Goal: Task Accomplishment & Management: Use online tool/utility

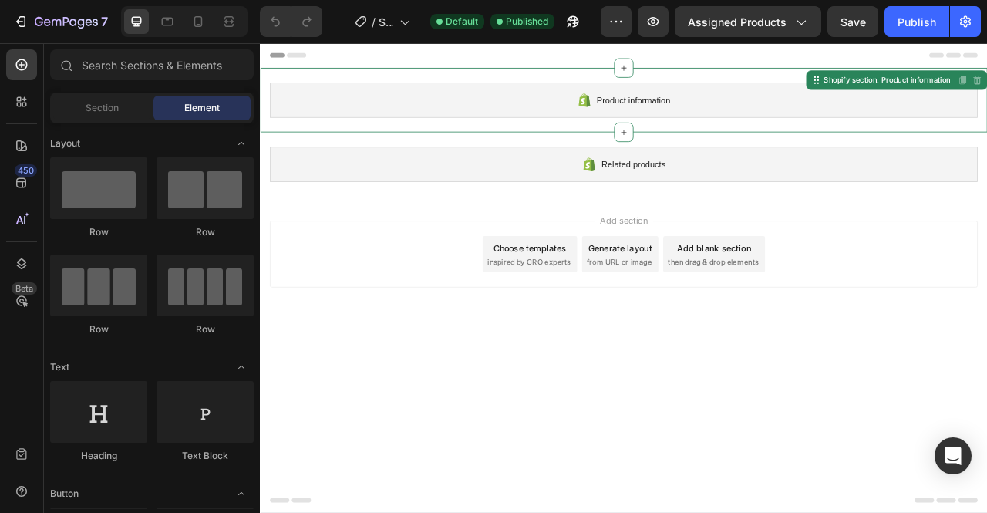
click at [443, 123] on div "Product information" at bounding box center [722, 115] width 900 height 45
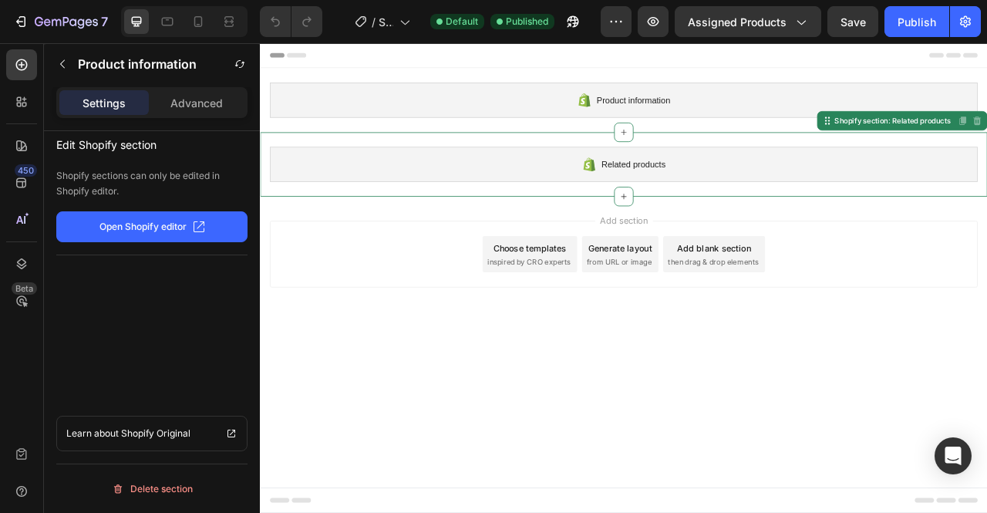
click at [429, 182] on div "Related products" at bounding box center [722, 197] width 900 height 45
click at [147, 229] on p "Open Shopify editor" at bounding box center [142, 227] width 87 height 14
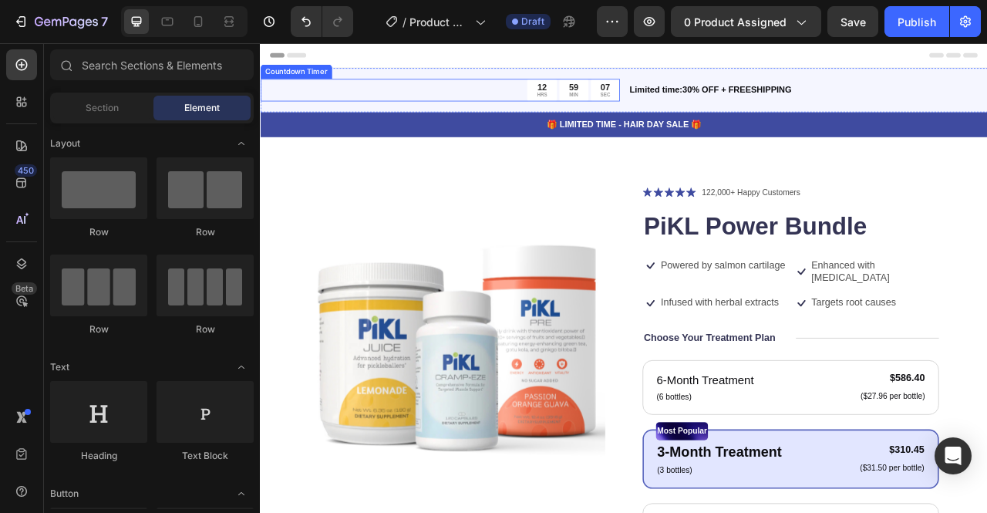
click at [490, 113] on div "12 HRS 59 MIN 07 SEC" at bounding box center [488, 103] width 457 height 29
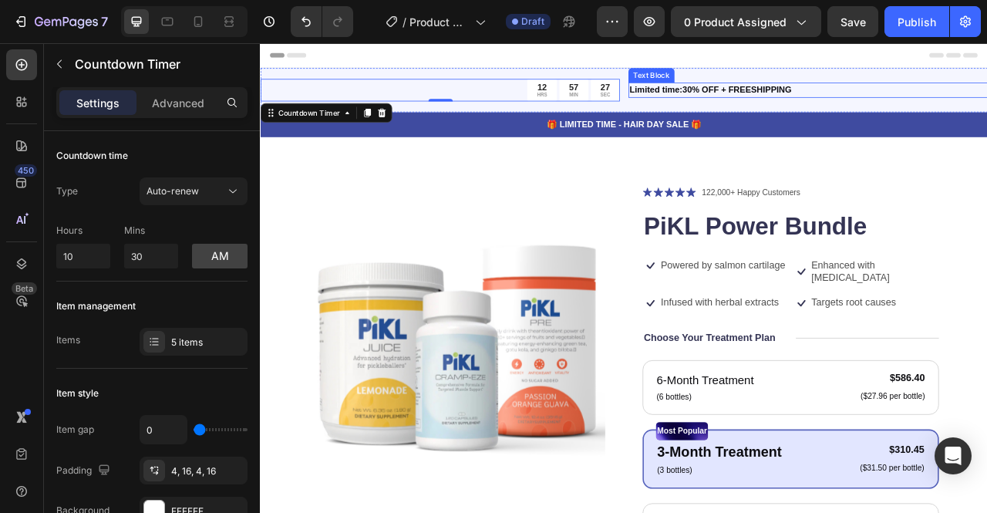
click at [890, 108] on p "Limited time:30% OFF + FREESHIPPING" at bounding box center [956, 103] width 454 height 16
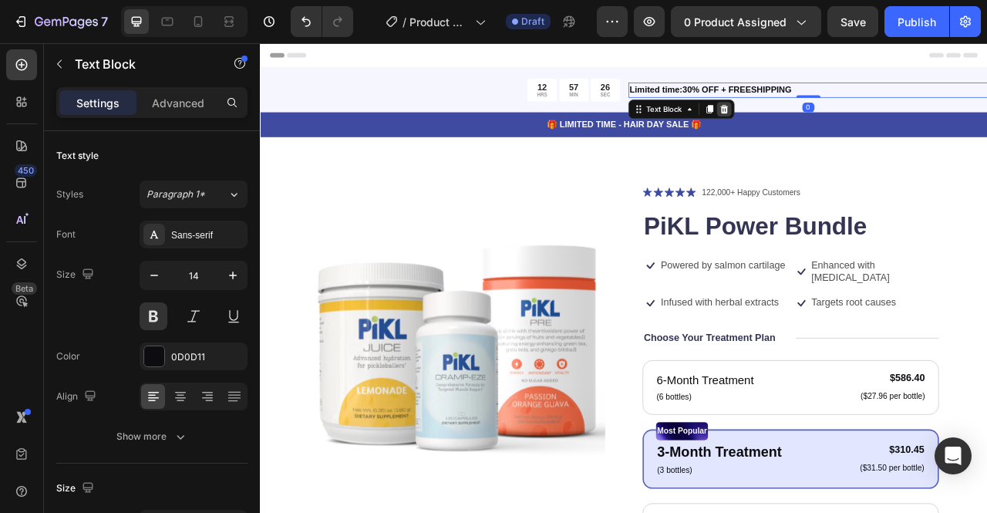
click at [849, 131] on div at bounding box center [849, 127] width 19 height 19
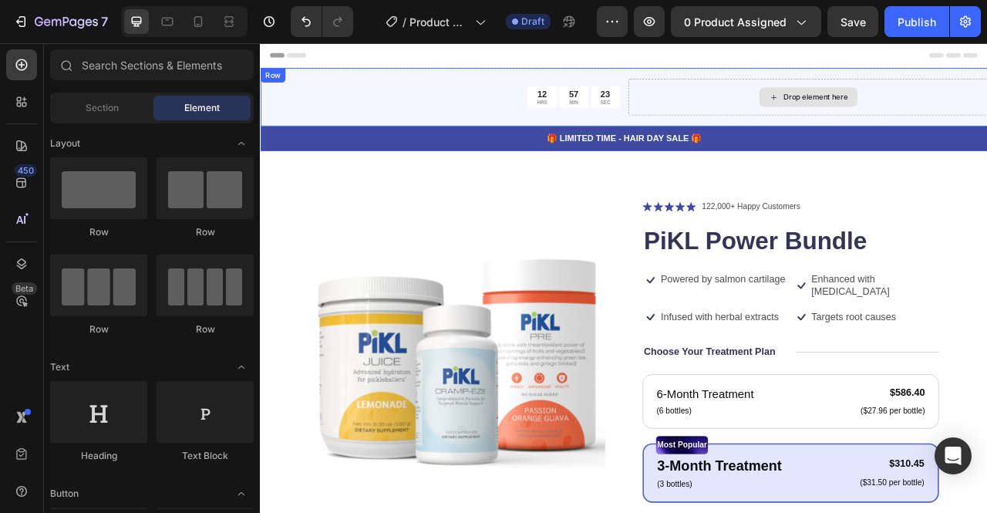
click at [913, 107] on div "Drop element here" at bounding box center [956, 111] width 125 height 25
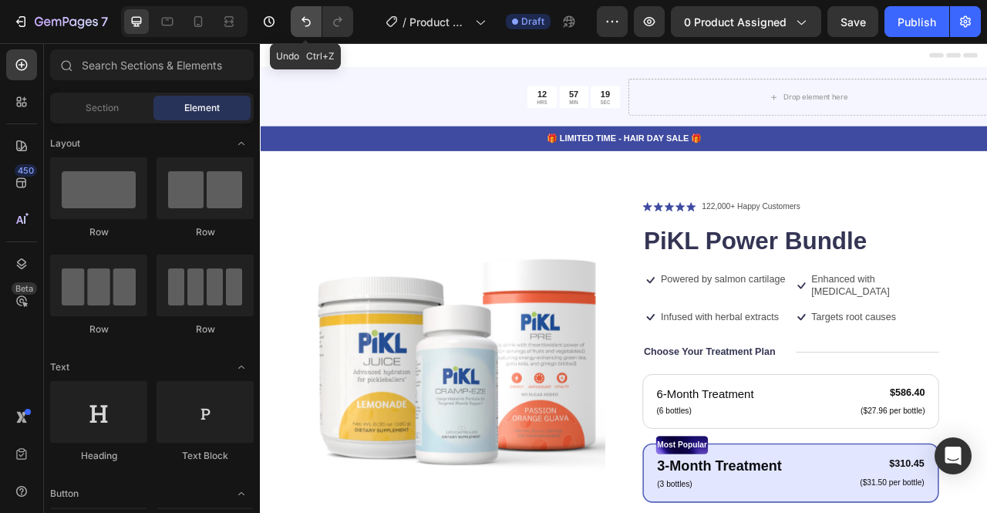
click at [304, 19] on icon "Undo/Redo" at bounding box center [305, 21] width 15 height 15
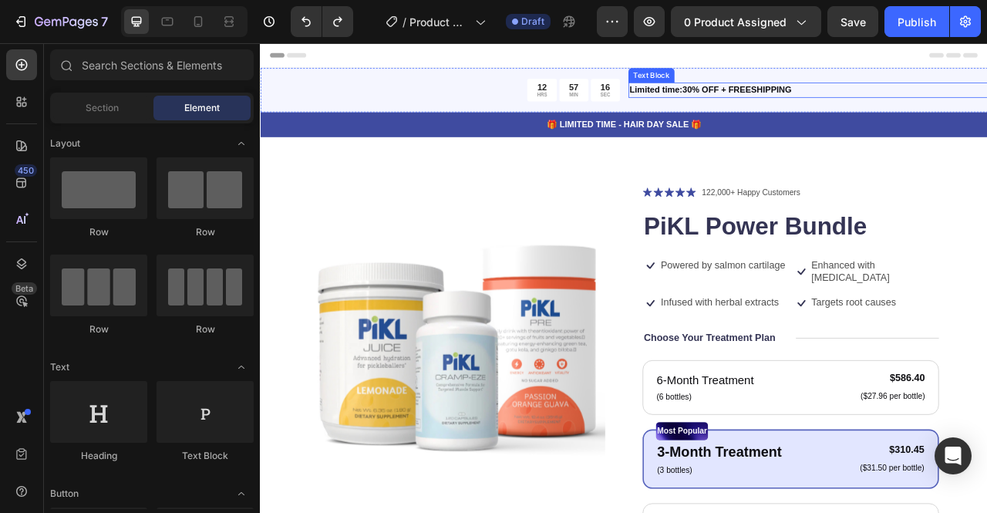
click at [764, 106] on p "Limited time:30% OFF + FREESHIPPING" at bounding box center [956, 103] width 454 height 16
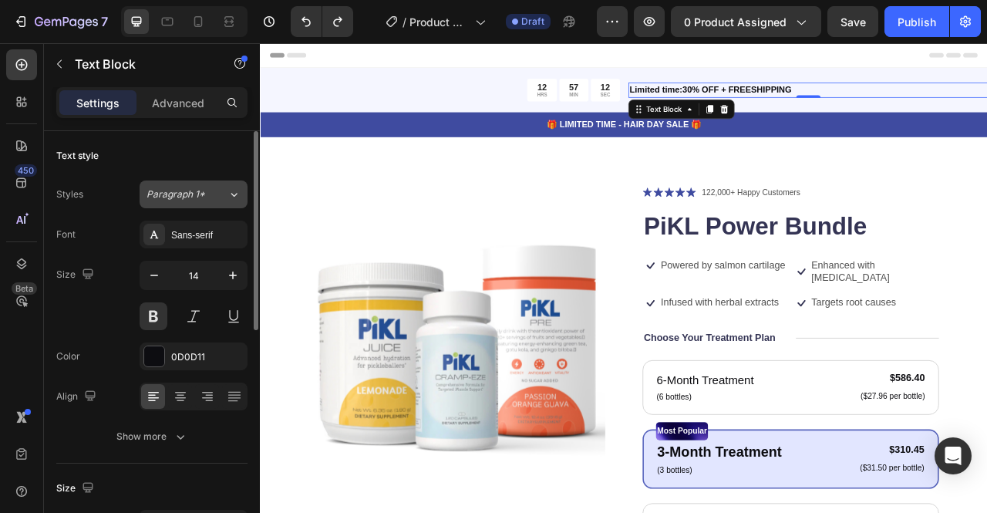
click at [180, 200] on button "Paragraph 1*" at bounding box center [194, 194] width 108 height 28
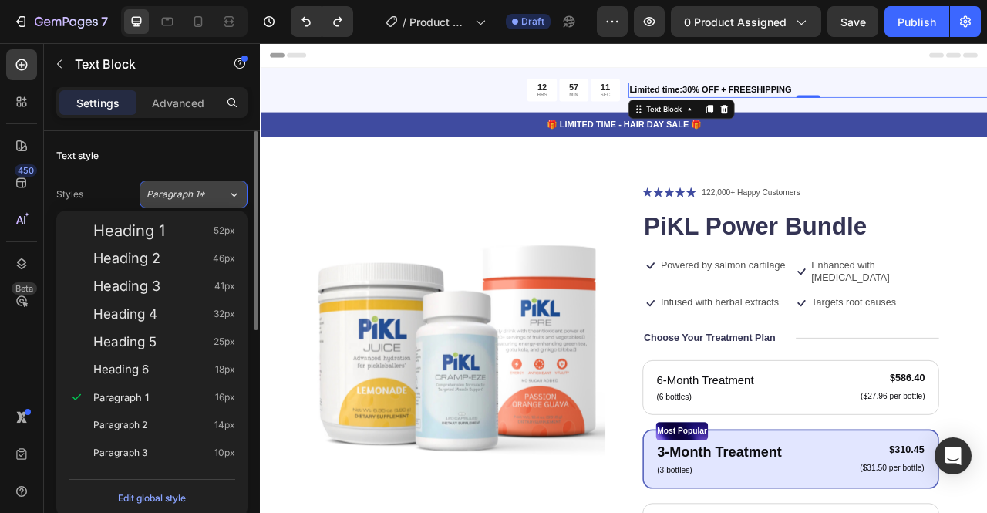
click at [180, 200] on button "Paragraph 1*" at bounding box center [194, 194] width 108 height 28
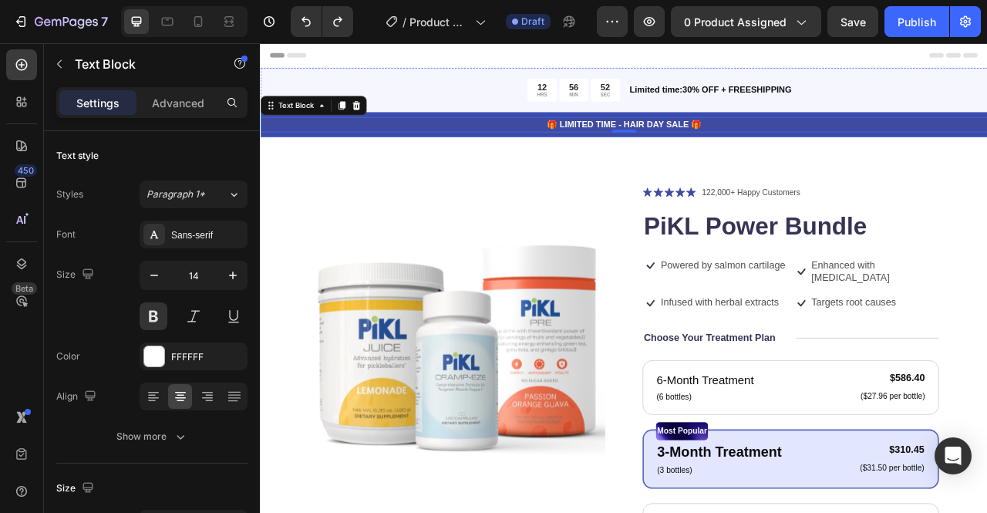
click at [405, 159] on div "🎁 LIMITED TIME - HAIR DAY SALE 🎁 Text Block 0 Row" at bounding box center [722, 147] width 925 height 32
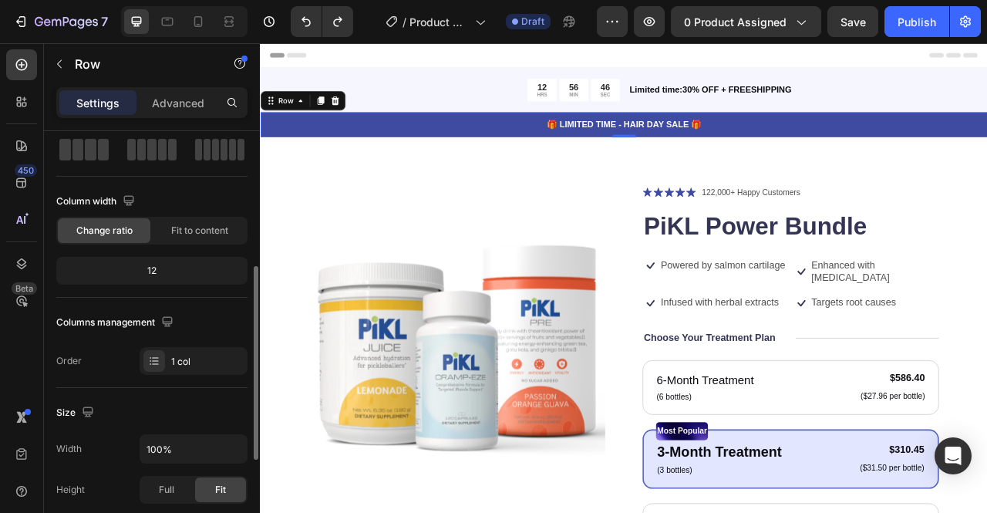
scroll to position [244, 0]
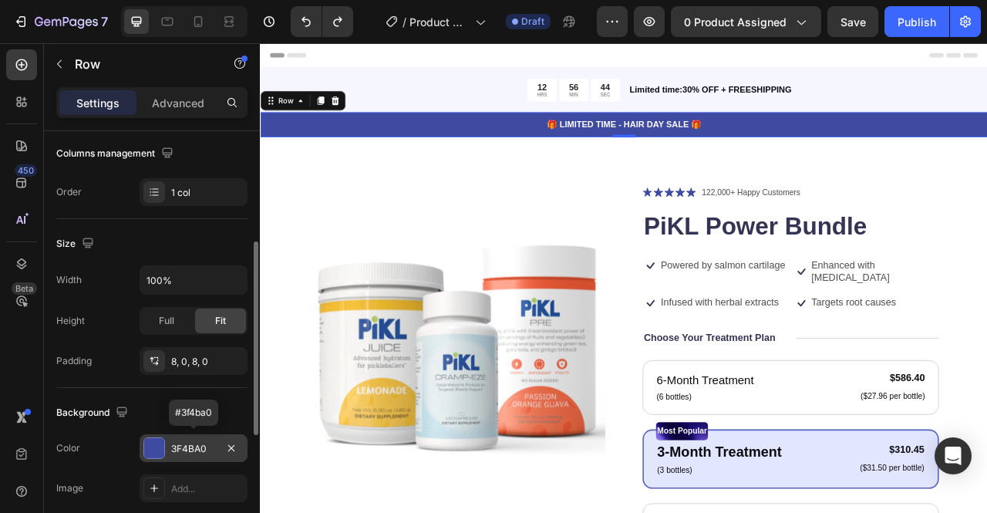
click at [194, 449] on div "3F4BA0" at bounding box center [193, 449] width 45 height 14
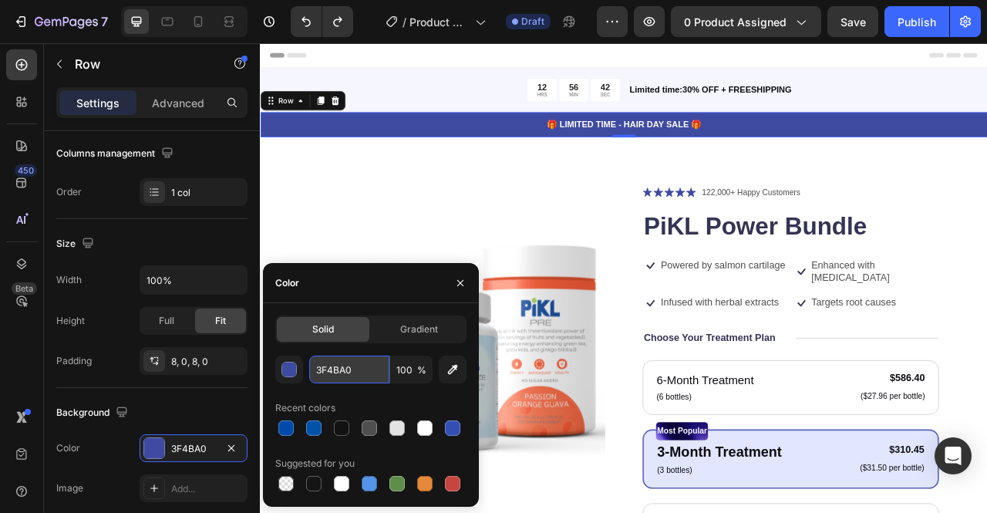
click at [346, 376] on input "3F4BA0" at bounding box center [349, 369] width 80 height 28
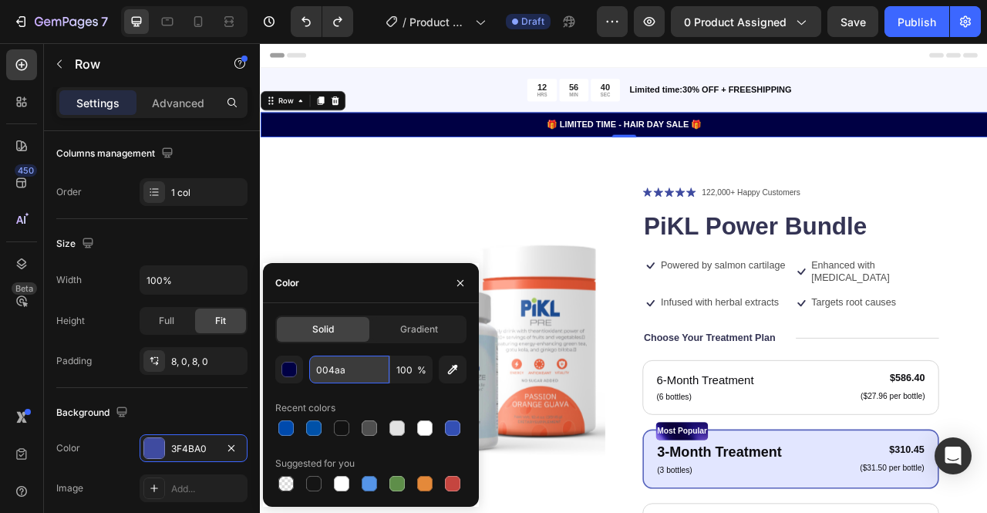
type input "004aad"
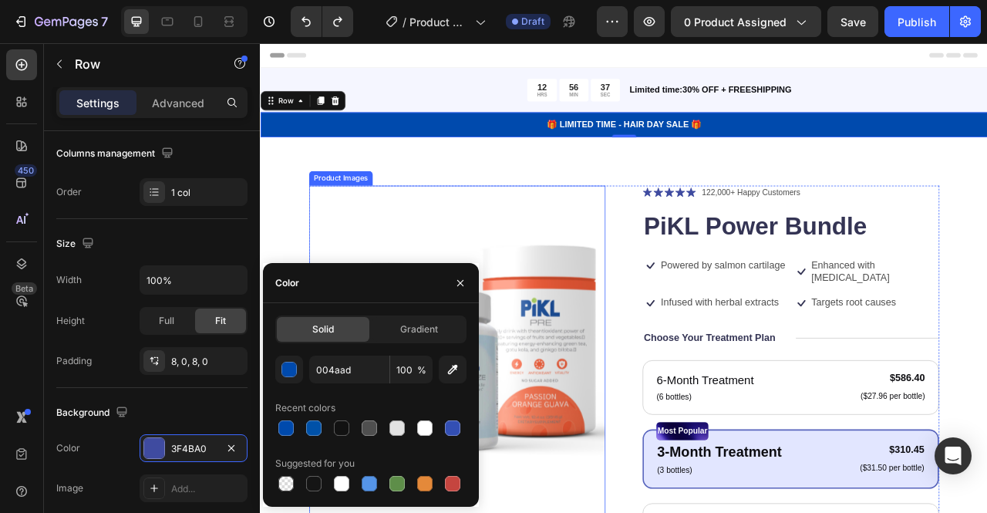
click at [338, 264] on img at bounding box center [509, 412] width 377 height 377
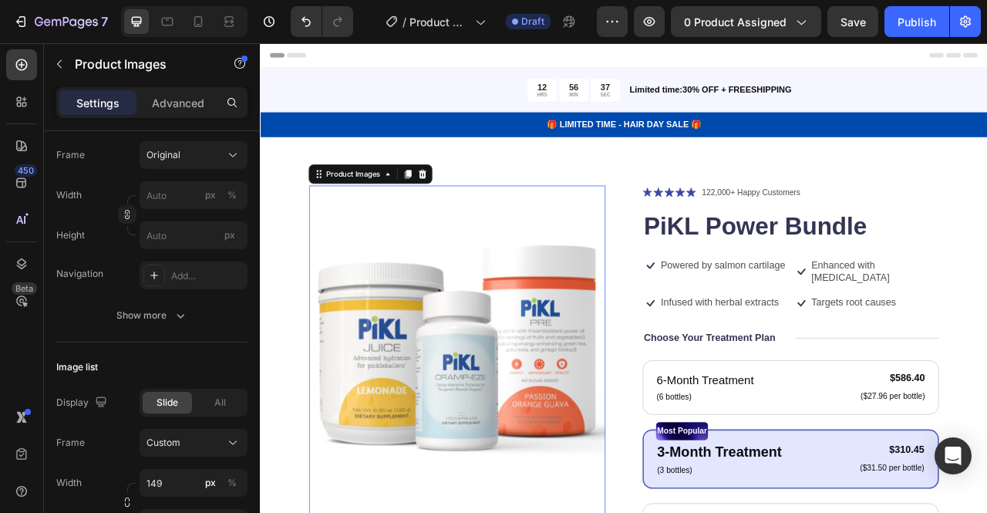
scroll to position [0, 0]
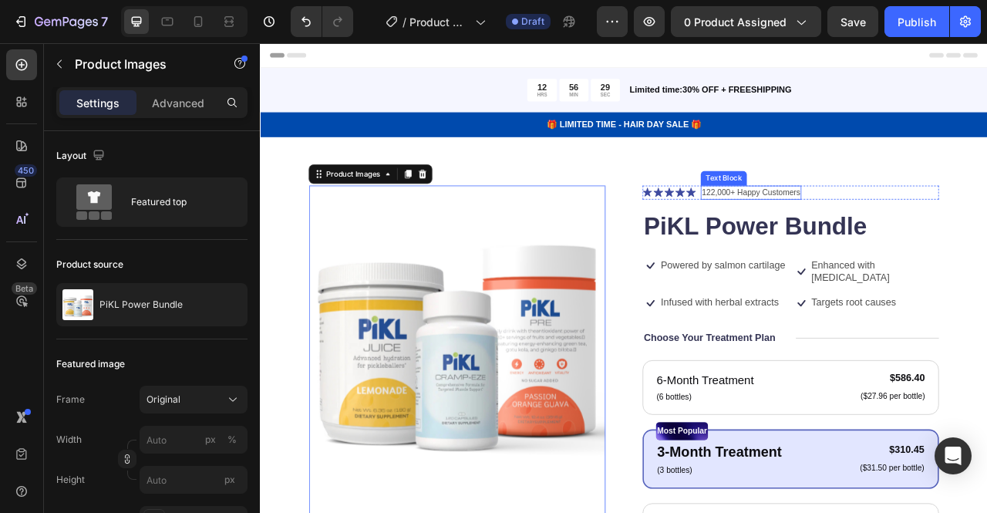
click at [838, 229] on p "122,000+ Happy Customers" at bounding box center [884, 233] width 125 height 15
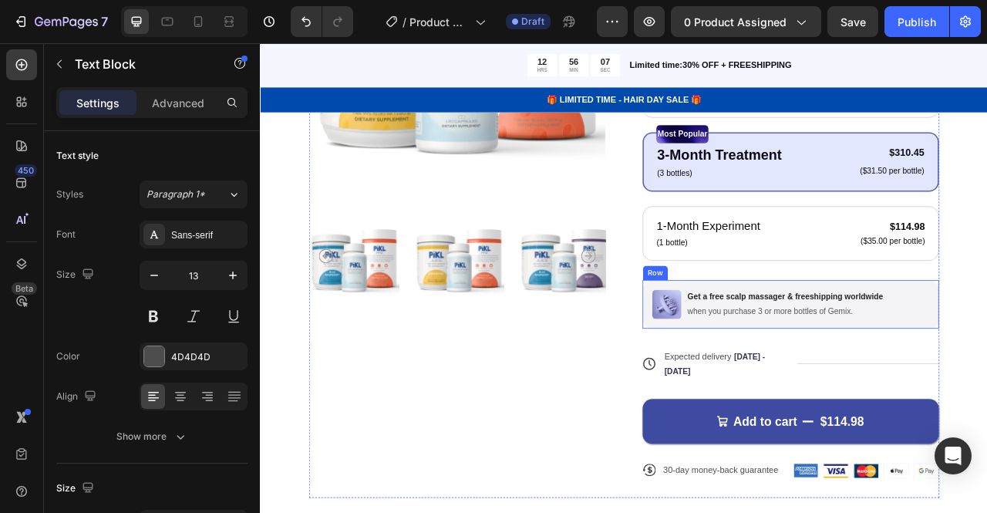
scroll to position [381, 0]
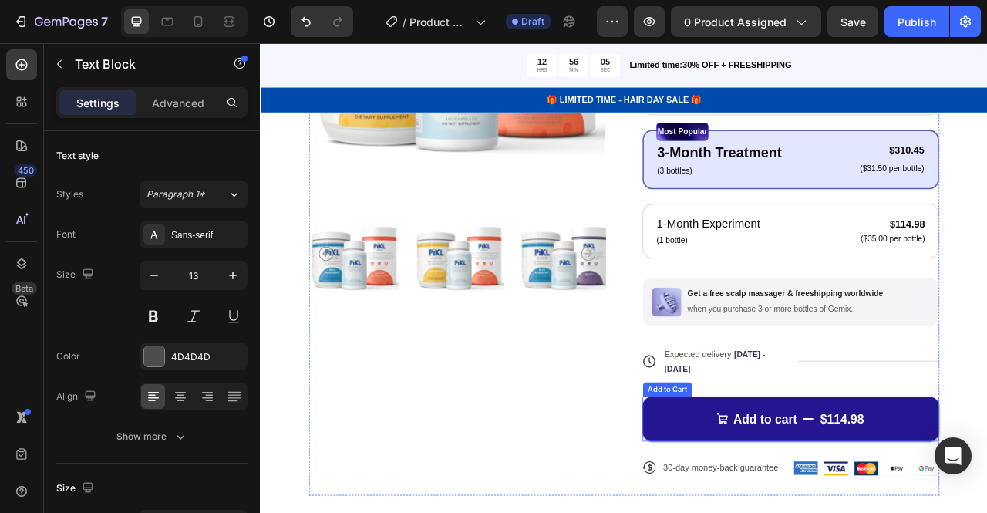
click at [986, 512] on button "Add to cart $114.98" at bounding box center [934, 521] width 377 height 57
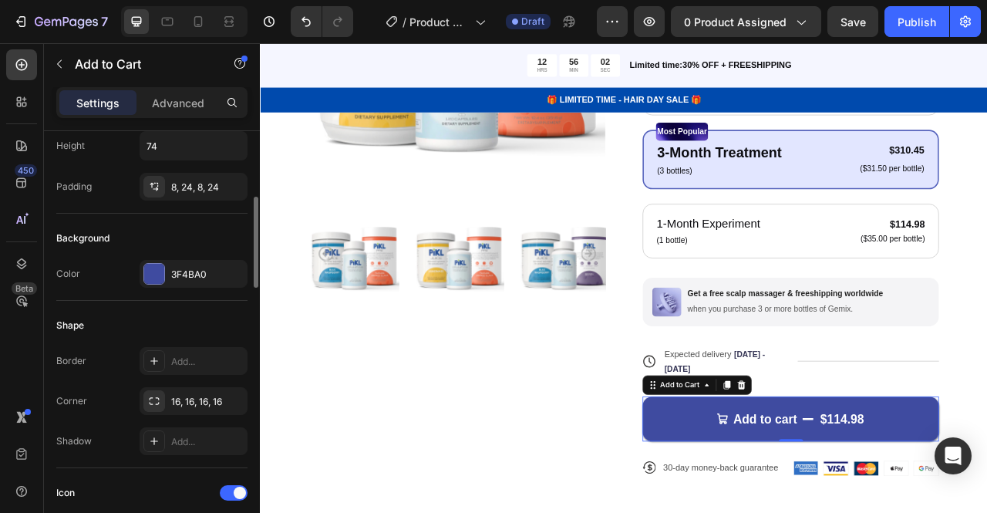
scroll to position [298, 0]
click at [197, 268] on div "3F4BA0" at bounding box center [193, 272] width 45 height 14
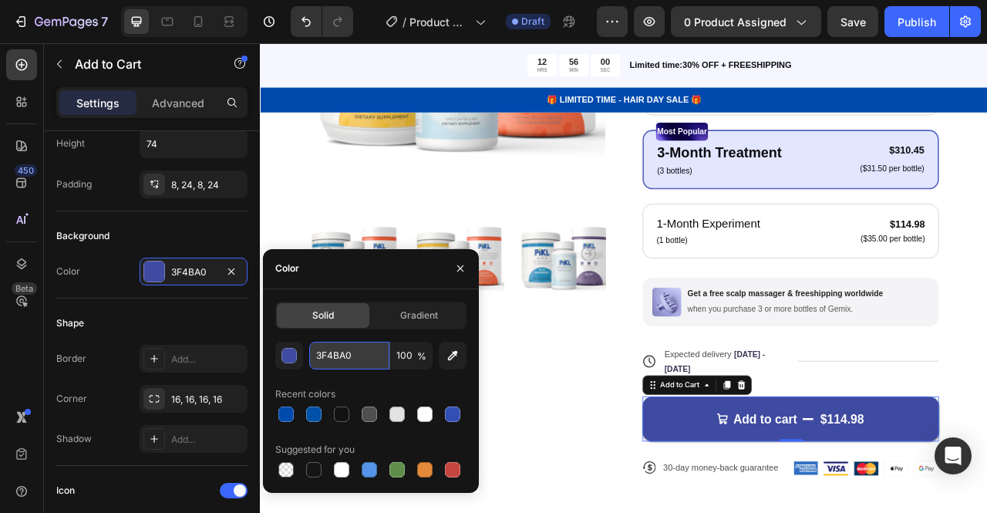
click at [358, 360] on input "3F4BA0" at bounding box center [349, 355] width 80 height 28
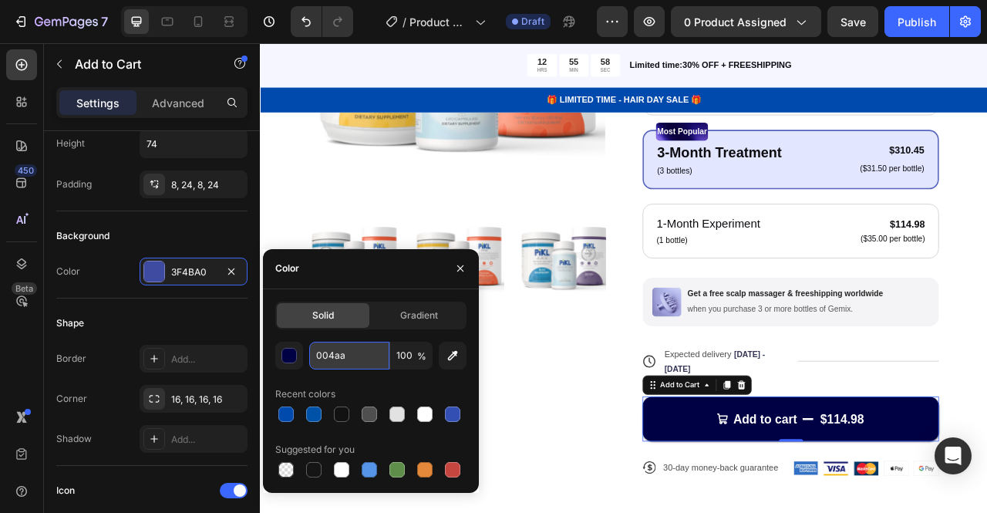
type input "004aad"
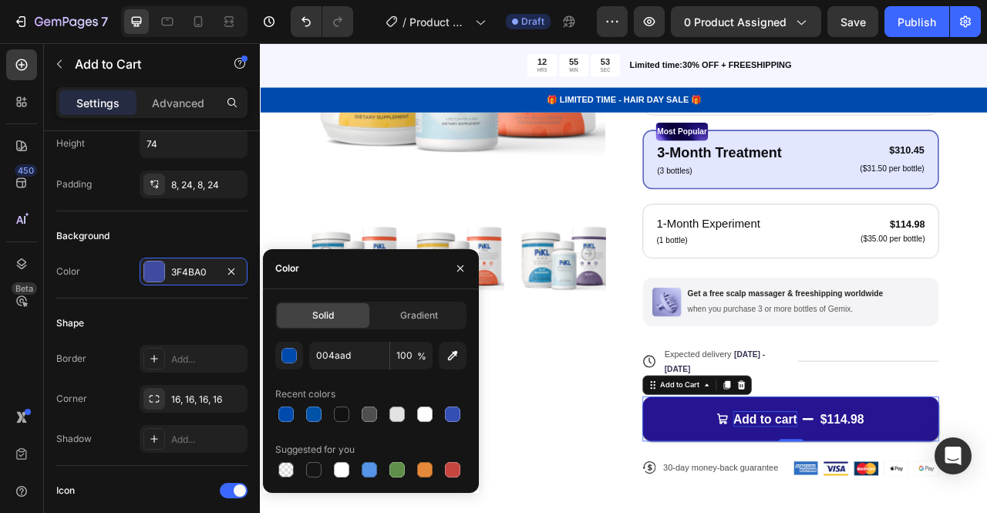
click at [865, 512] on div "Add to cart" at bounding box center [903, 521] width 82 height 20
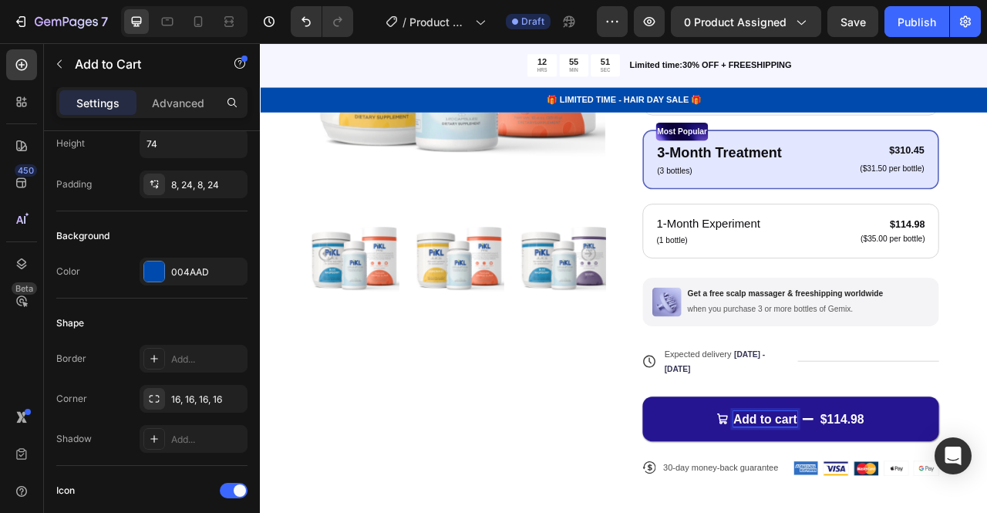
click at [986, 512] on div "$114.98" at bounding box center [999, 521] width 59 height 23
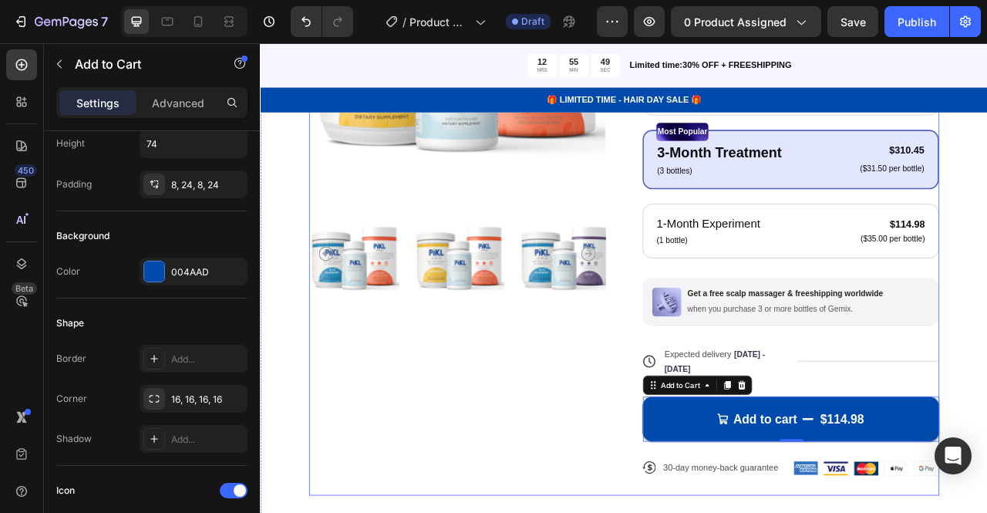
click at [641, 512] on div "Product Images" at bounding box center [509, 231] width 377 height 775
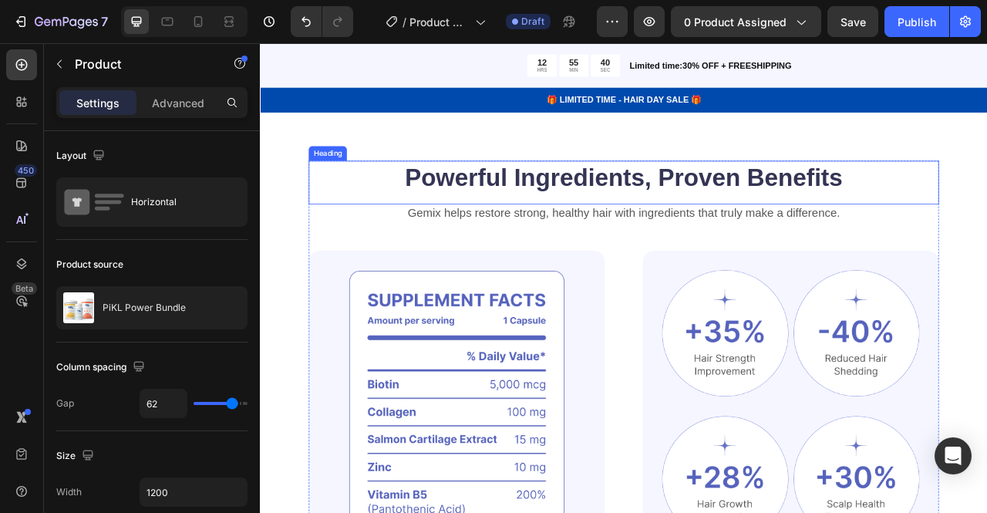
scroll to position [902, 0]
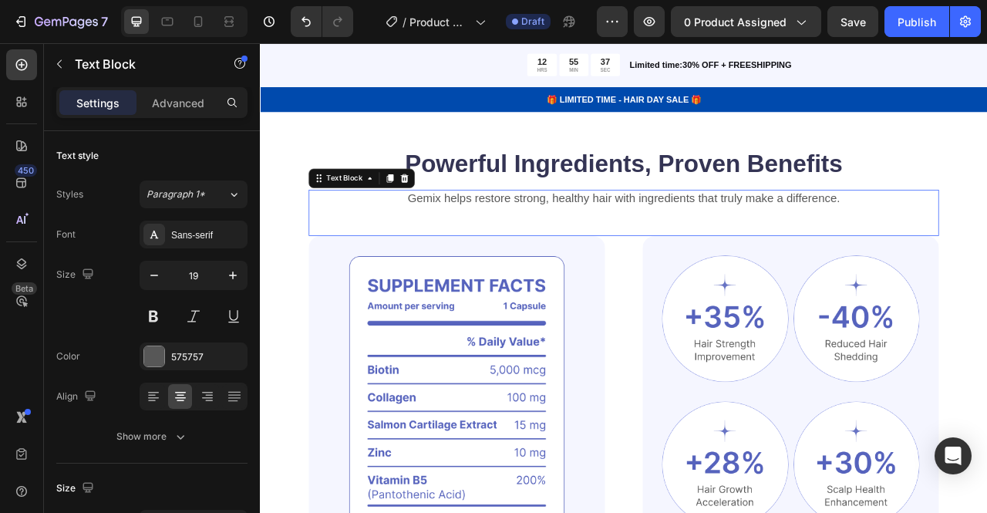
click at [533, 245] on p "Gemix helps restore strong, healthy hair with ingredients that truly make a dif…" at bounding box center [722, 240] width 799 height 19
click at [560, 239] on p "Gemix helps restore strong, healthy hair with ingredients that truly make a dif…" at bounding box center [722, 240] width 799 height 19
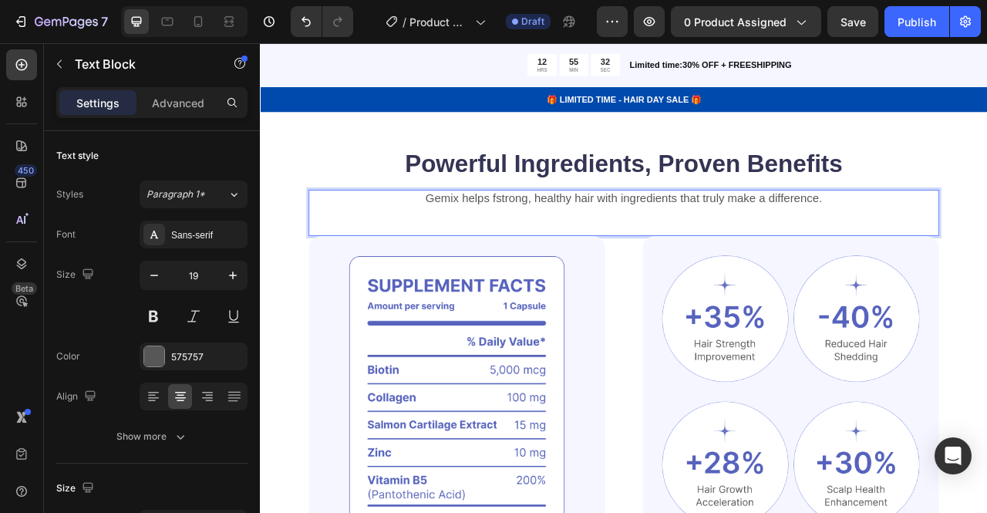
click at [503, 237] on p "Gemix helps fstrong, healthy hair with ingredients that truly make a difference." at bounding box center [722, 240] width 799 height 19
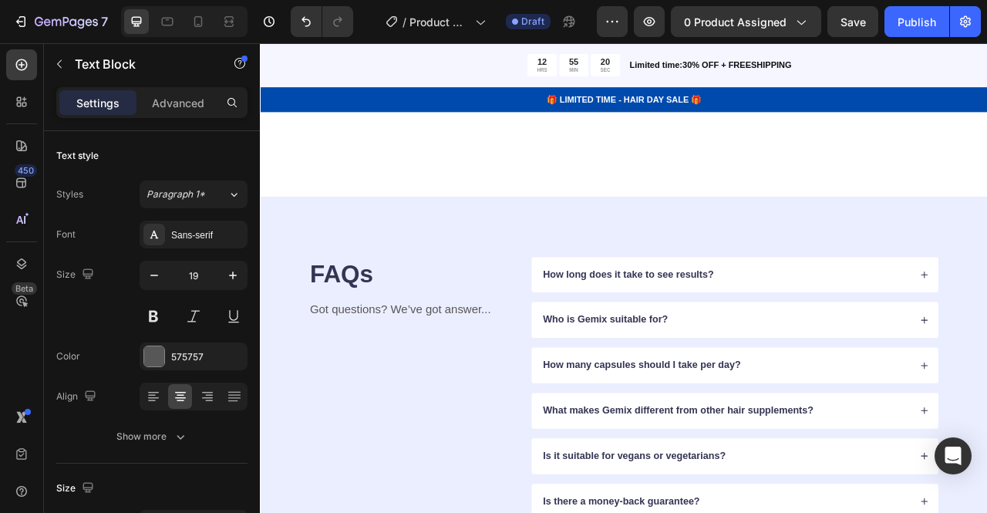
scroll to position [3754, 0]
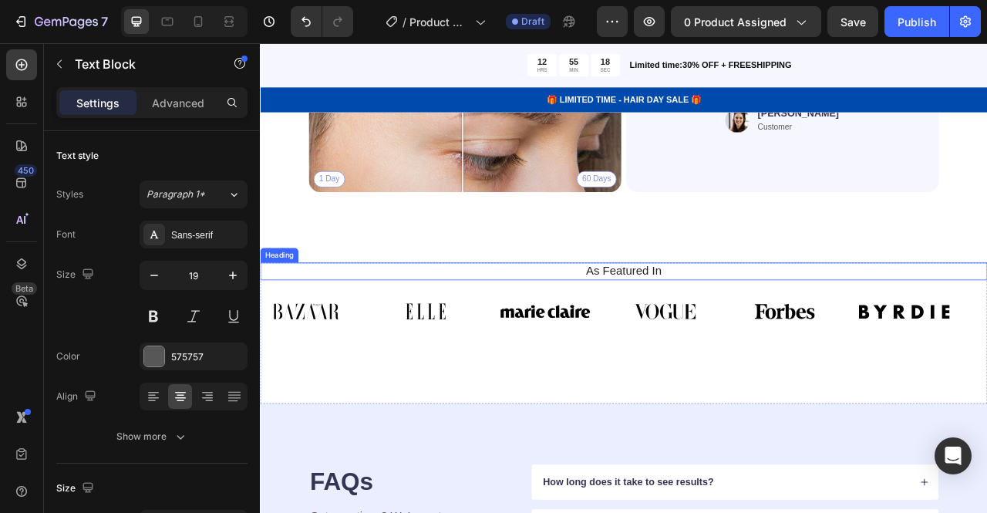
click at [717, 331] on h2 "As Featured In" at bounding box center [722, 333] width 902 height 22
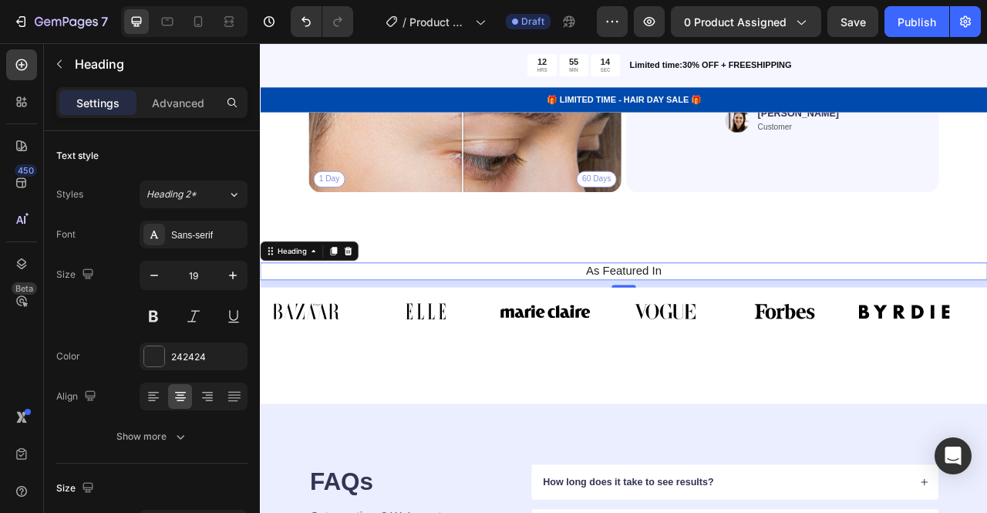
click at [734, 324] on h2 "As Featured In" at bounding box center [722, 333] width 902 height 22
click at [734, 324] on p "As Featured In" at bounding box center [722, 333] width 899 height 19
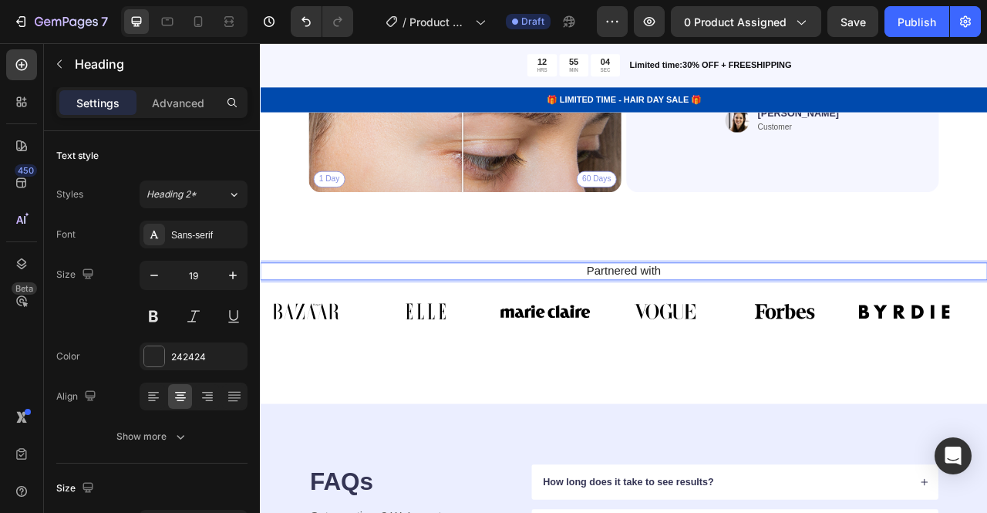
click at [665, 324] on p "Partnered with" at bounding box center [722, 333] width 899 height 19
click at [440, 455] on div "Partners Heading 12 Image Image Image Image Image Image Image Image Image Image…" at bounding box center [722, 412] width 925 height 180
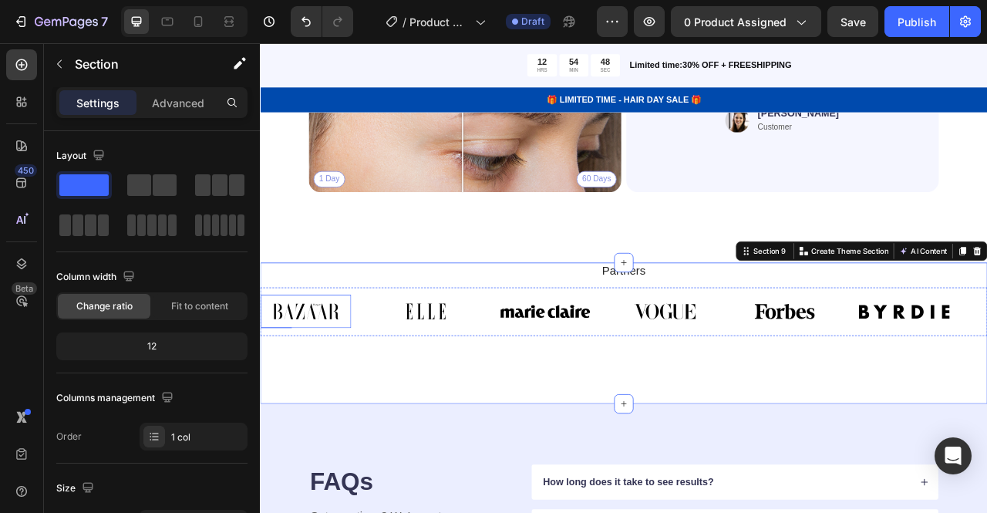
click at [312, 374] on img at bounding box center [318, 384] width 115 height 42
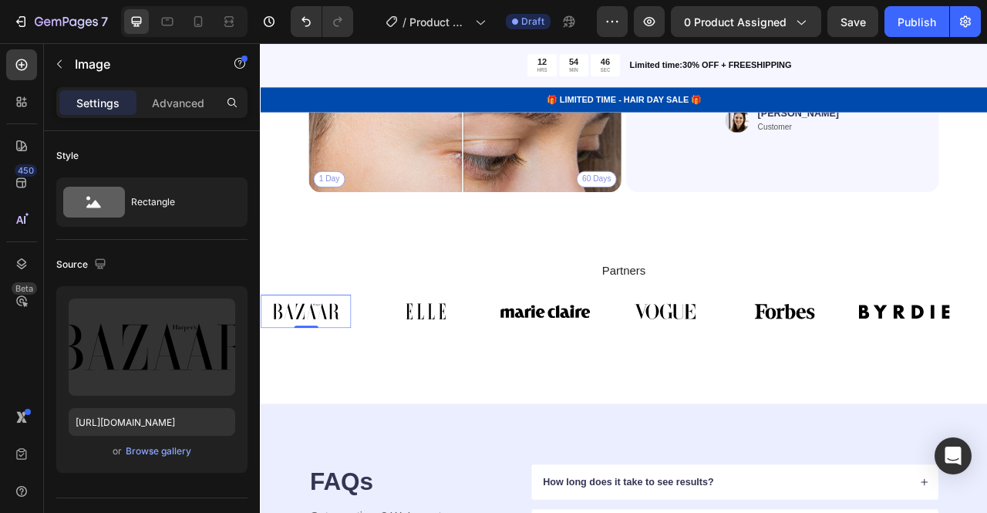
click at [312, 374] on img at bounding box center [318, 384] width 115 height 42
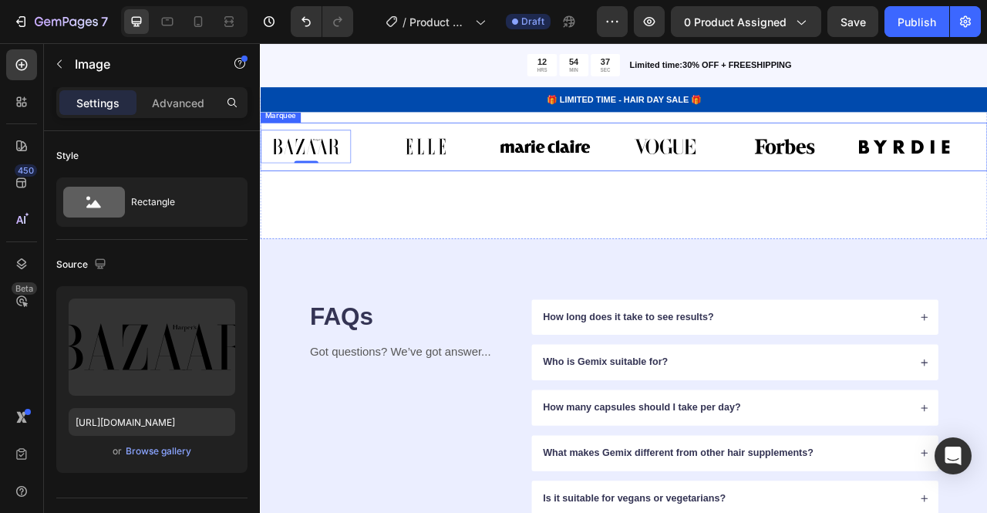
scroll to position [4027, 0]
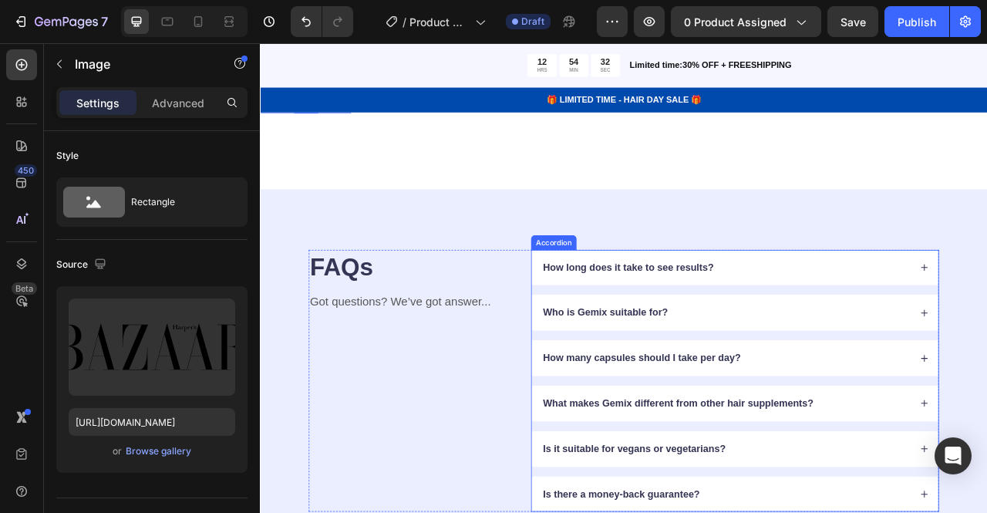
click at [740, 321] on p "How long does it take to see results?" at bounding box center [728, 329] width 217 height 16
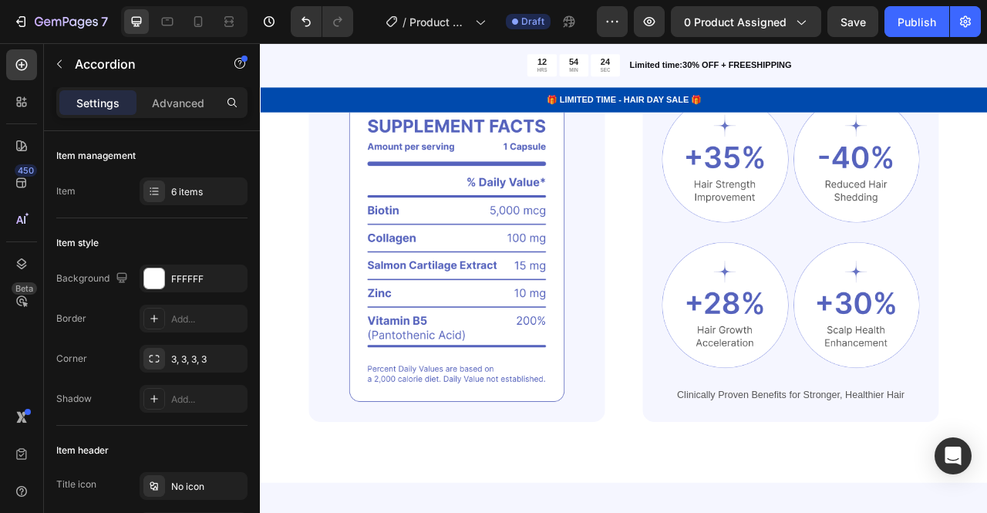
scroll to position [0, 0]
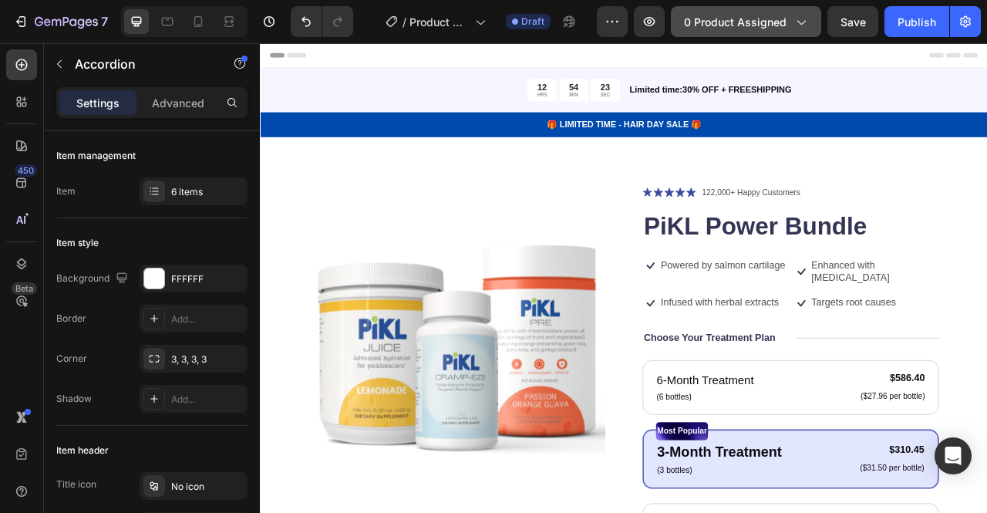
click at [809, 22] on button "0 product assigned" at bounding box center [746, 21] width 150 height 31
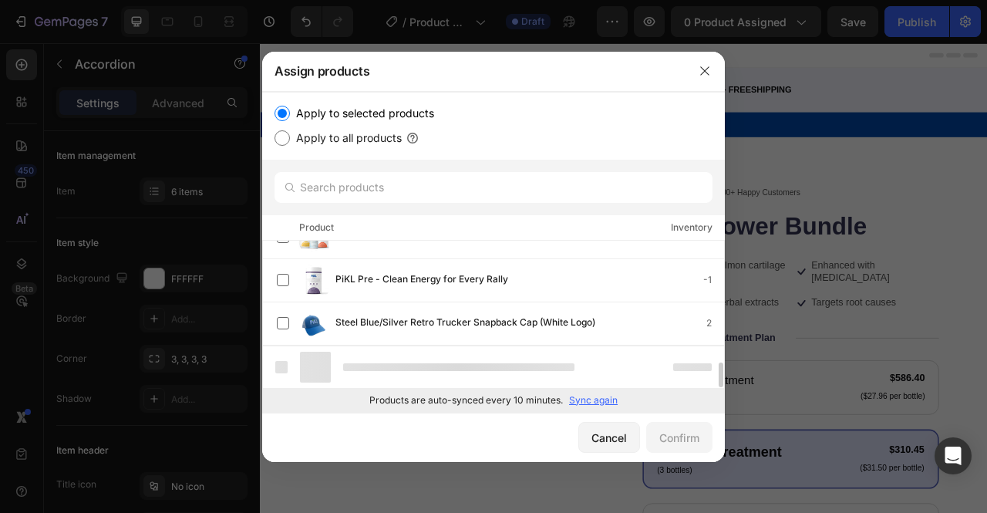
scroll to position [672, 0]
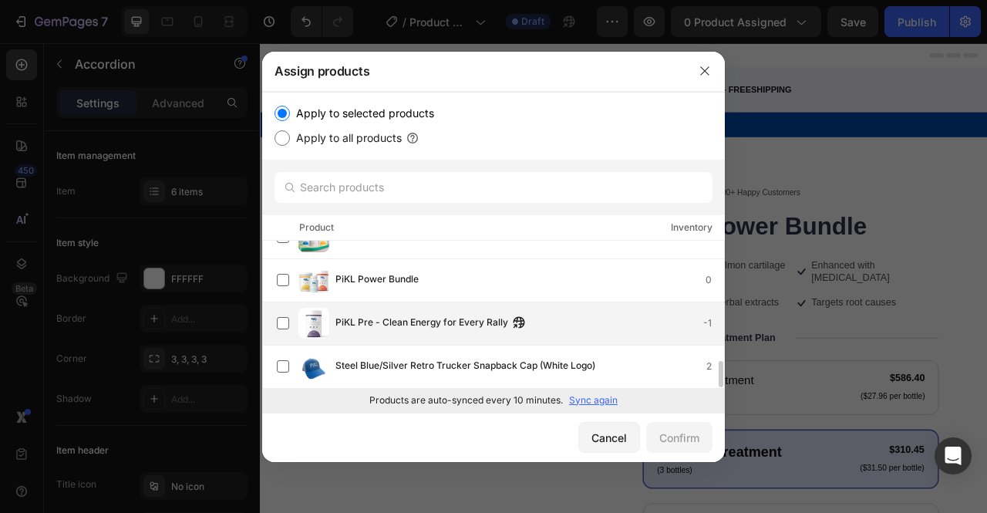
click at [308, 321] on img at bounding box center [313, 323] width 31 height 31
click at [614, 443] on div "Cancel" at bounding box center [608, 437] width 35 height 16
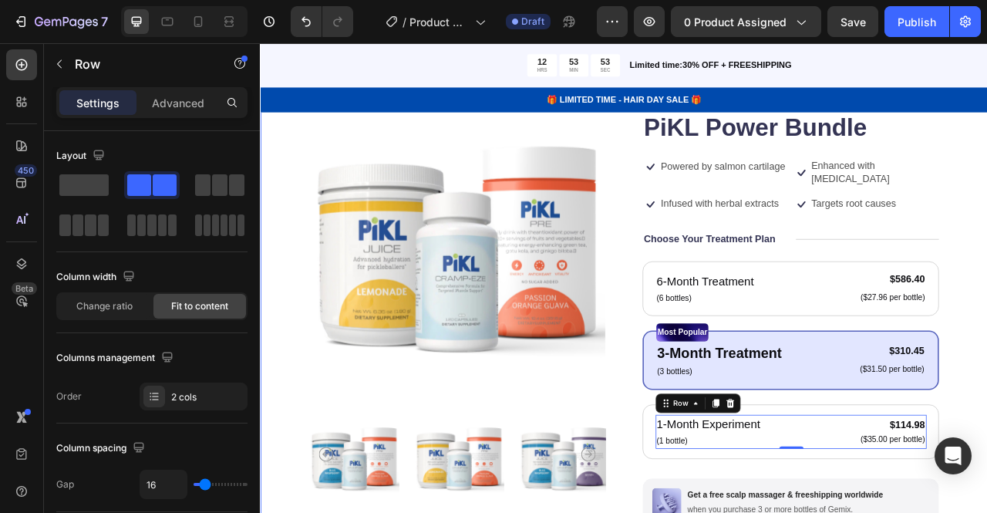
scroll to position [0, 0]
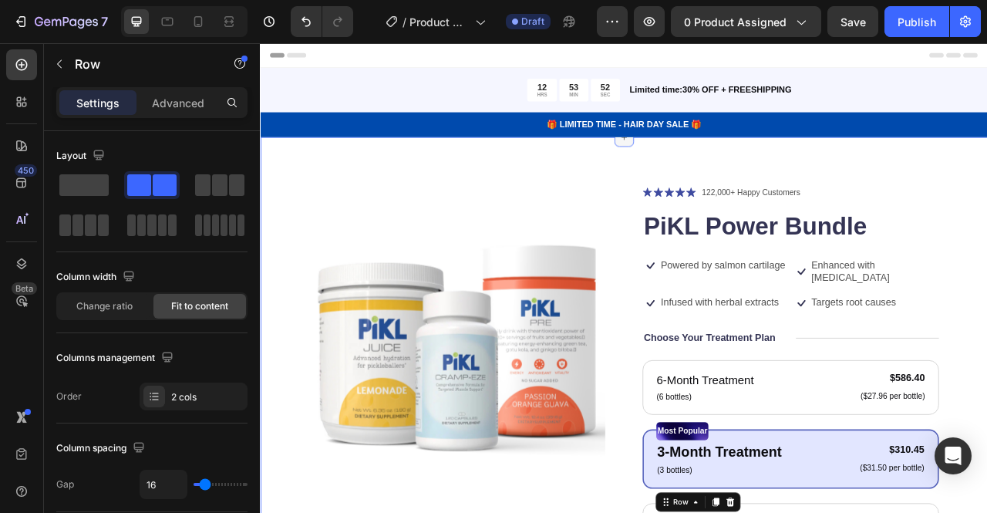
click at [716, 167] on icon at bounding box center [722, 162] width 12 height 12
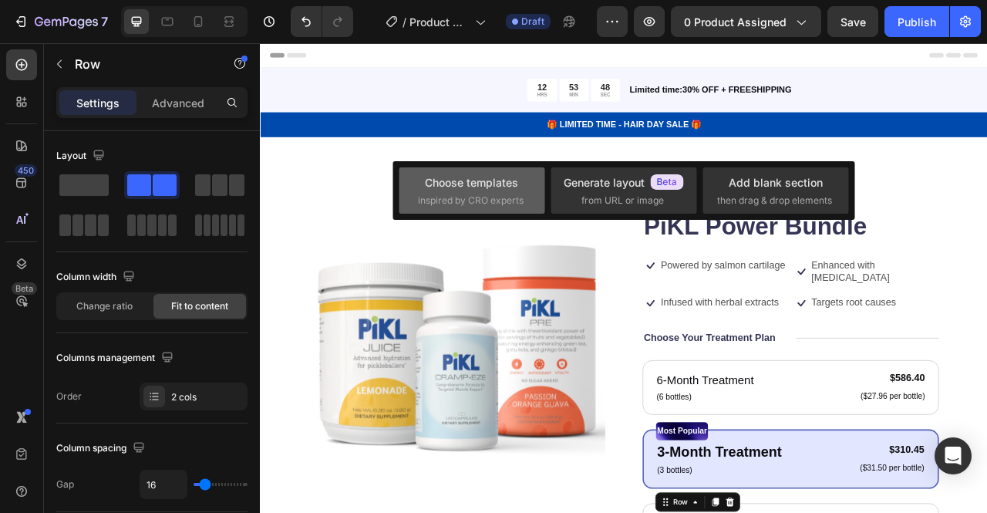
click at [487, 201] on span "inspired by CRO experts" at bounding box center [471, 200] width 106 height 14
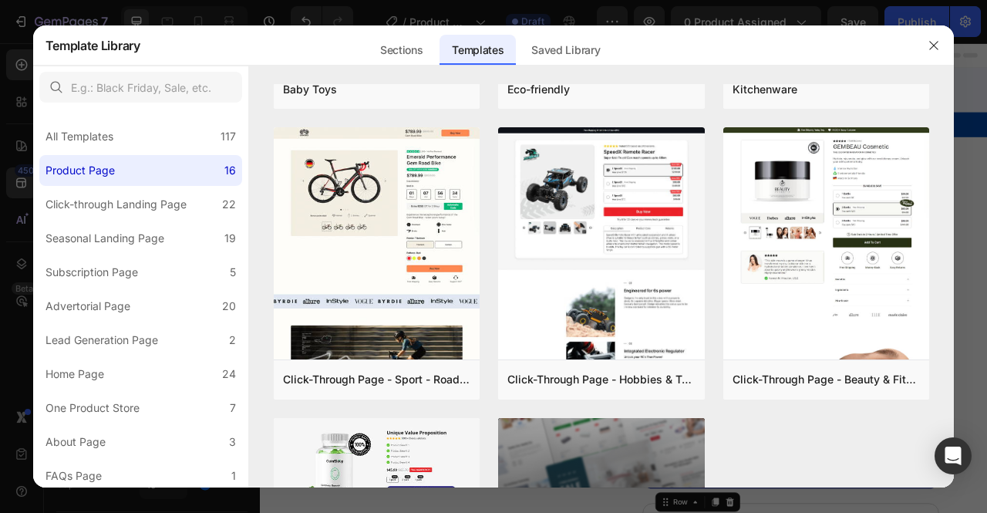
scroll to position [1338, 0]
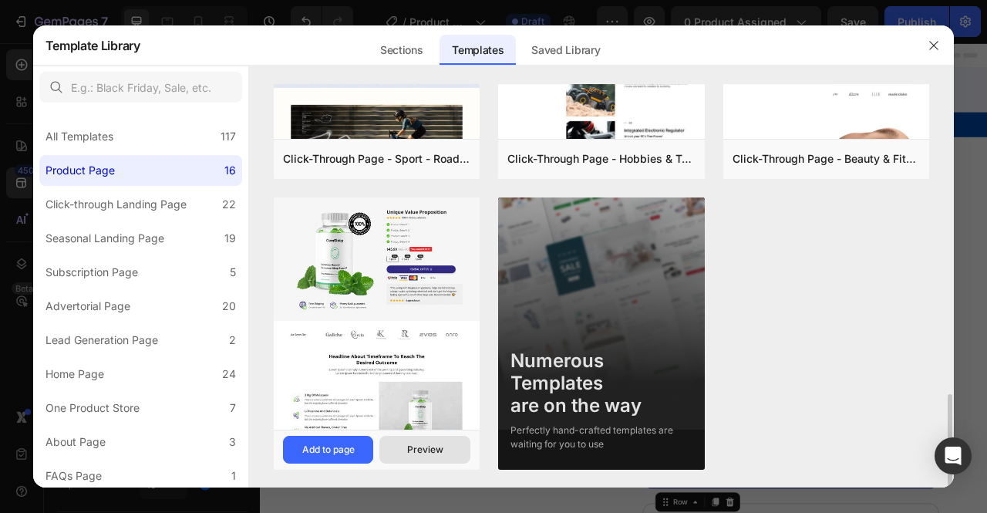
click at [426, 452] on div "Preview" at bounding box center [425, 449] width 36 height 14
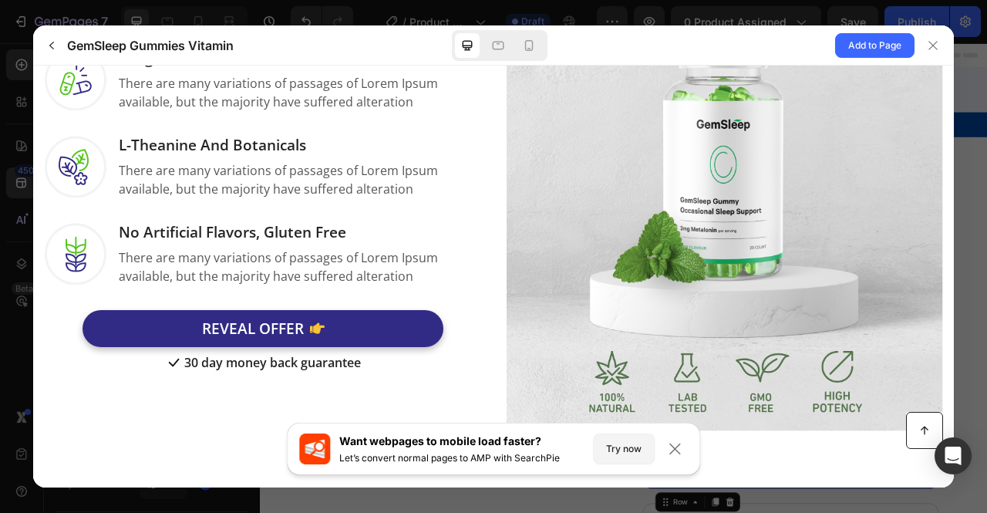
scroll to position [1055, 0]
click at [621, 373] on img at bounding box center [724, 211] width 437 height 437
click at [597, 378] on img at bounding box center [724, 211] width 437 height 437
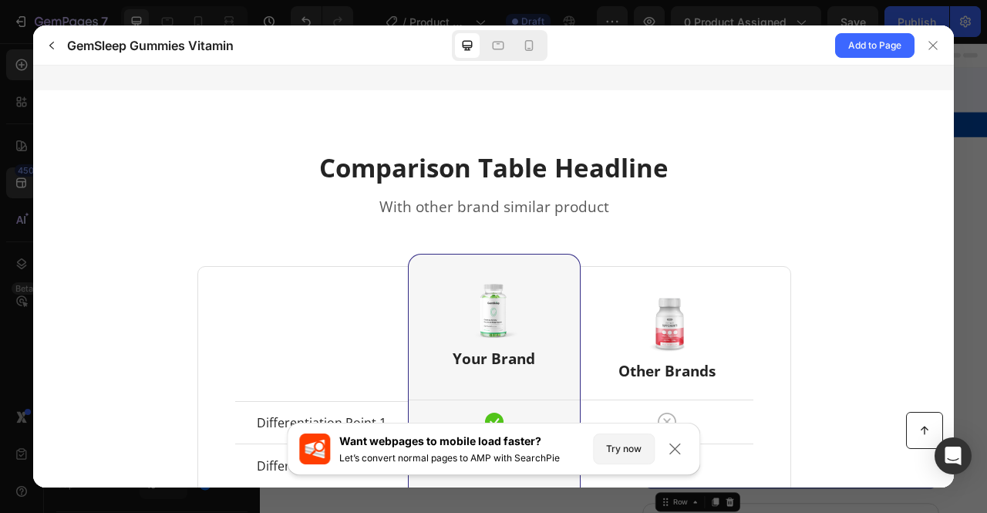
scroll to position [4223, 0]
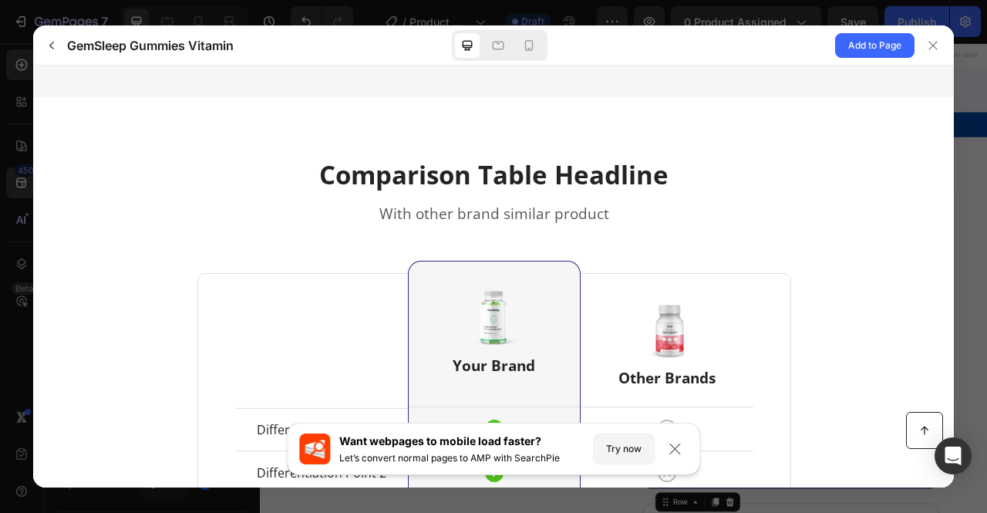
click at [668, 301] on img at bounding box center [666, 329] width 62 height 62
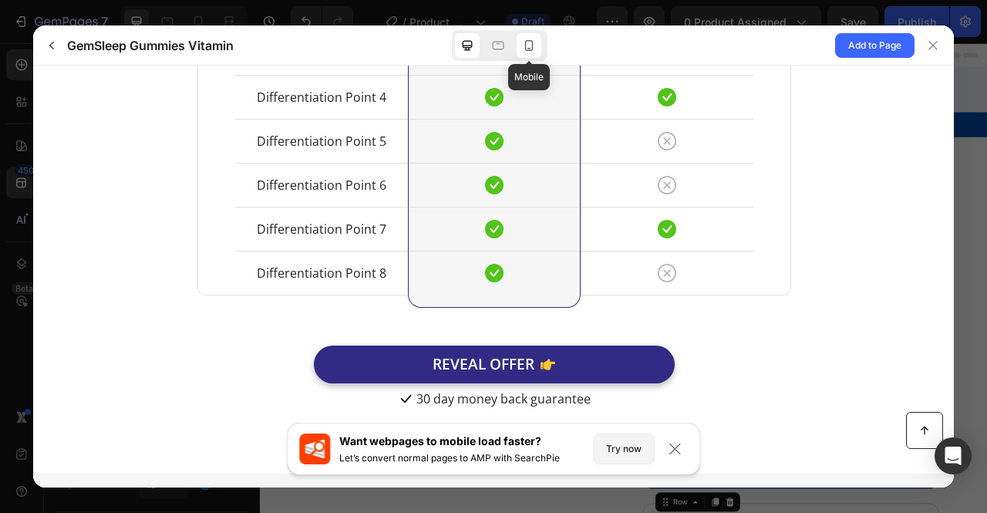
drag, startPoint x: 538, startPoint y: 46, endPoint x: 254, endPoint y: 167, distance: 308.4
click at [538, 46] on div at bounding box center [528, 45] width 25 height 25
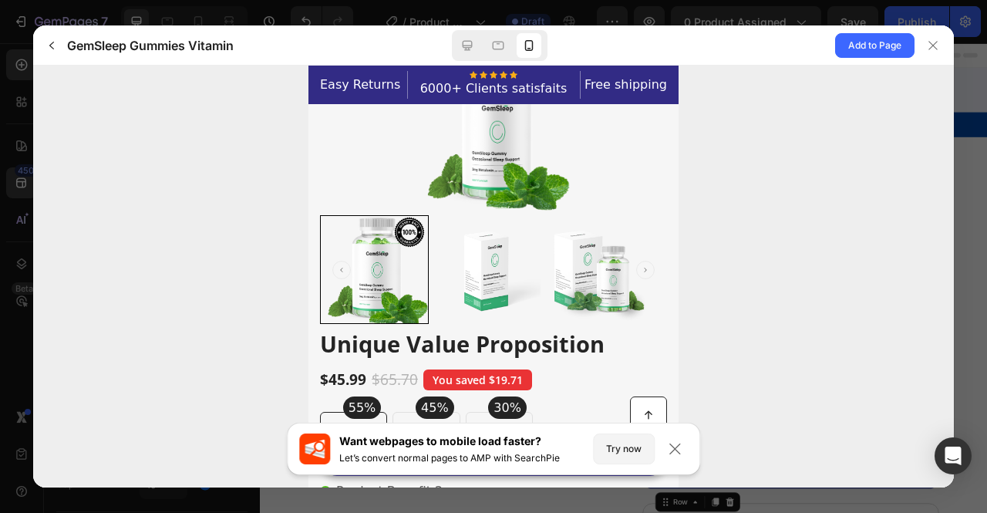
scroll to position [0, 0]
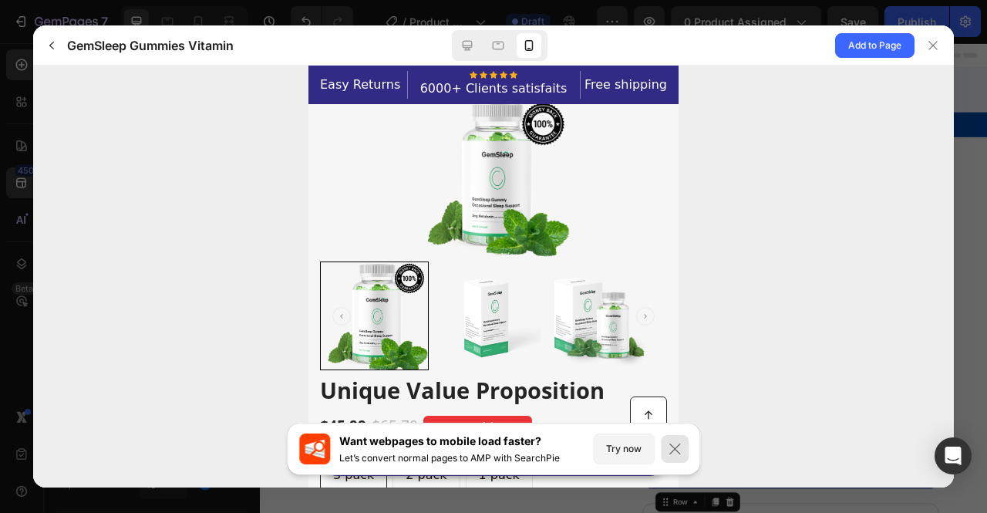
drag, startPoint x: 674, startPoint y: 457, endPoint x: 366, endPoint y: 386, distance: 316.4
click at [674, 457] on div at bounding box center [675, 449] width 28 height 28
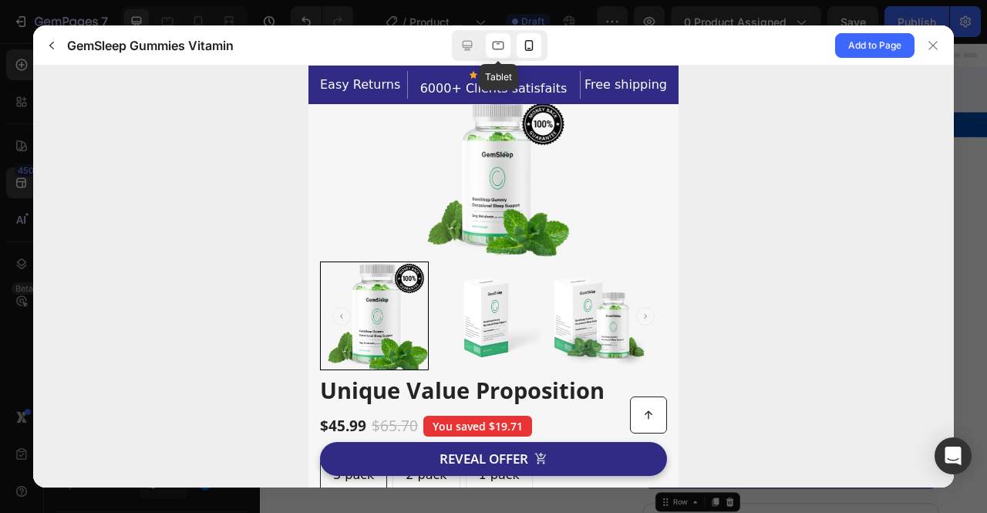
click at [489, 43] on div at bounding box center [498, 45] width 25 height 25
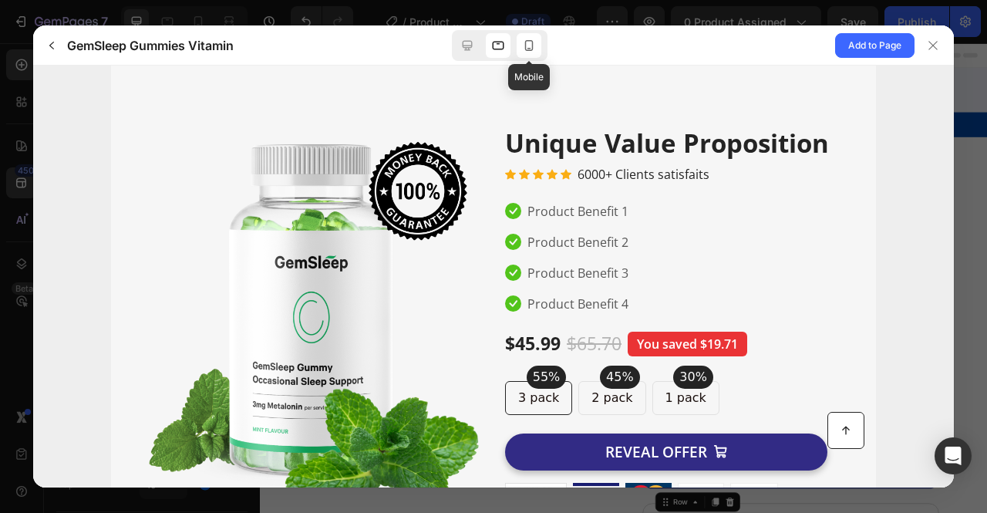
click at [524, 41] on icon at bounding box center [528, 45] width 15 height 15
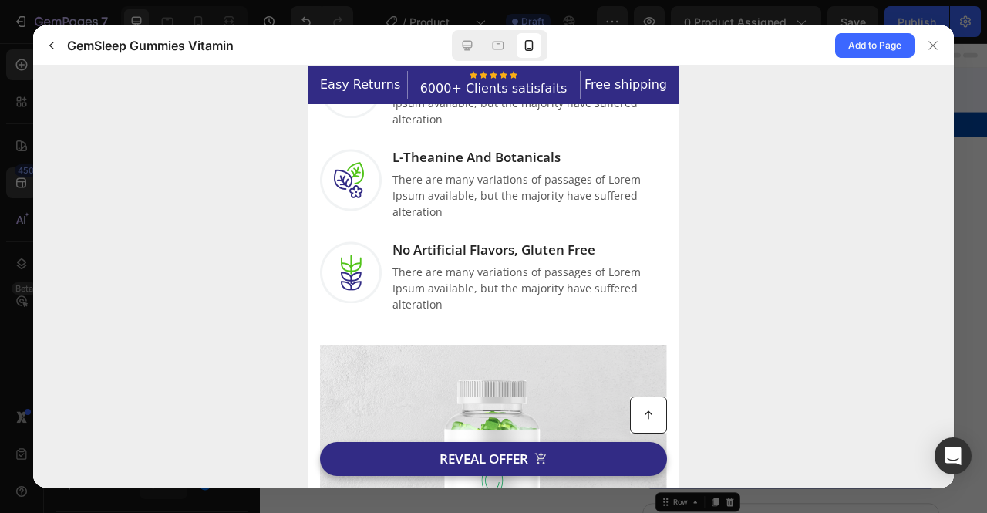
scroll to position [1395, 0]
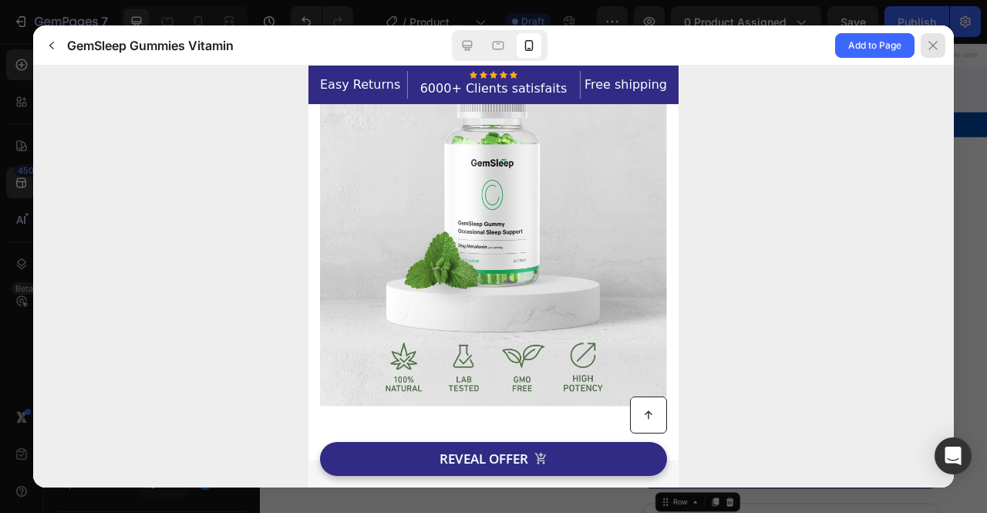
click at [942, 45] on div at bounding box center [932, 45] width 25 height 25
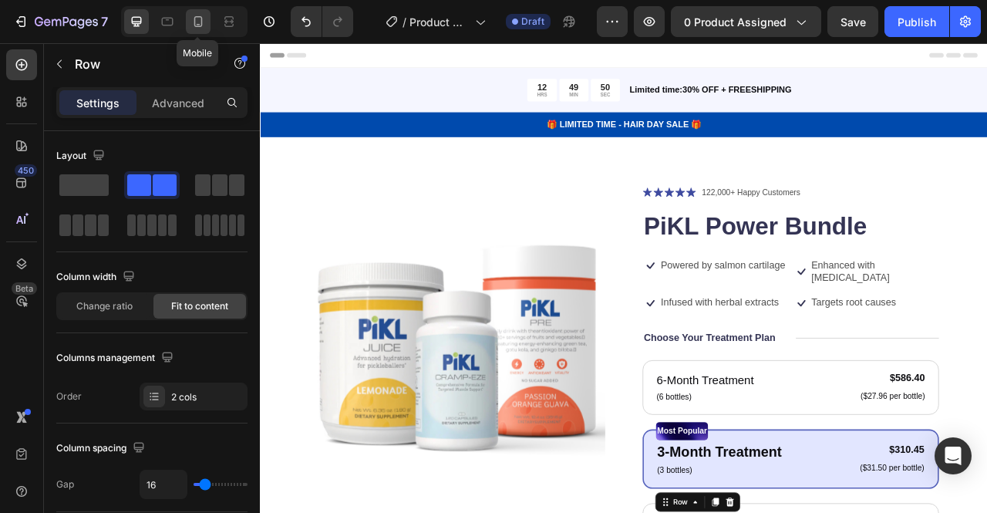
click at [197, 19] on icon at bounding box center [197, 21] width 15 height 15
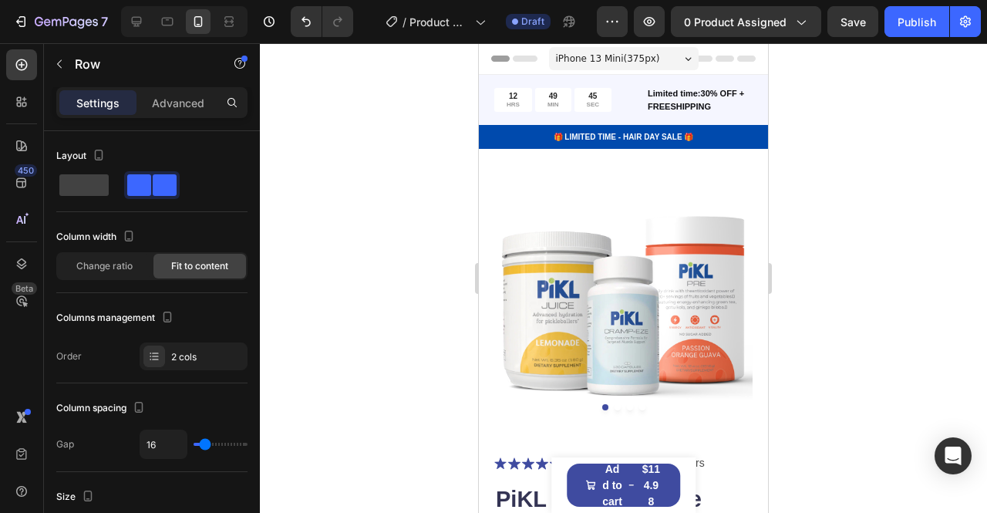
click at [637, 62] on span "iPhone 13 Mini ( 375 px)" at bounding box center [608, 58] width 104 height 15
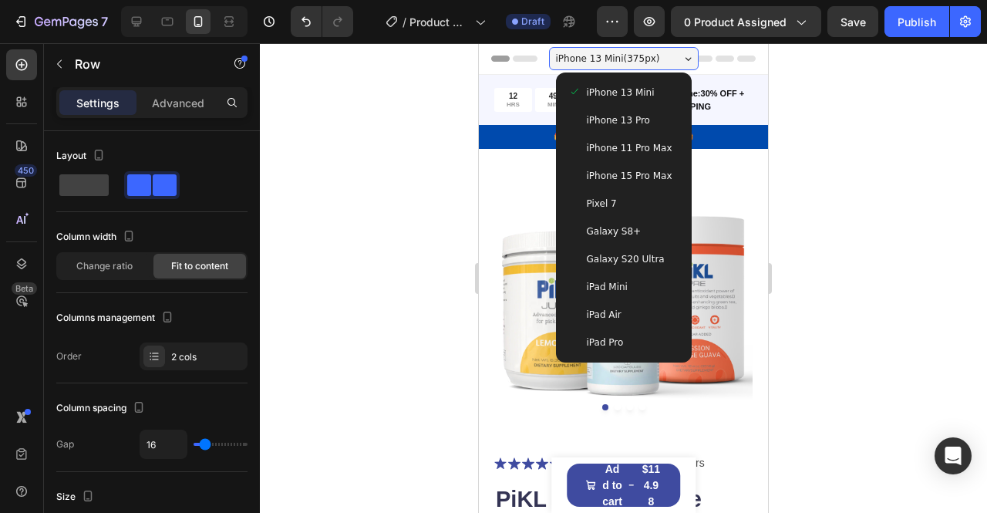
click at [624, 168] on span "iPhone 15 Pro Max" at bounding box center [630, 175] width 86 height 15
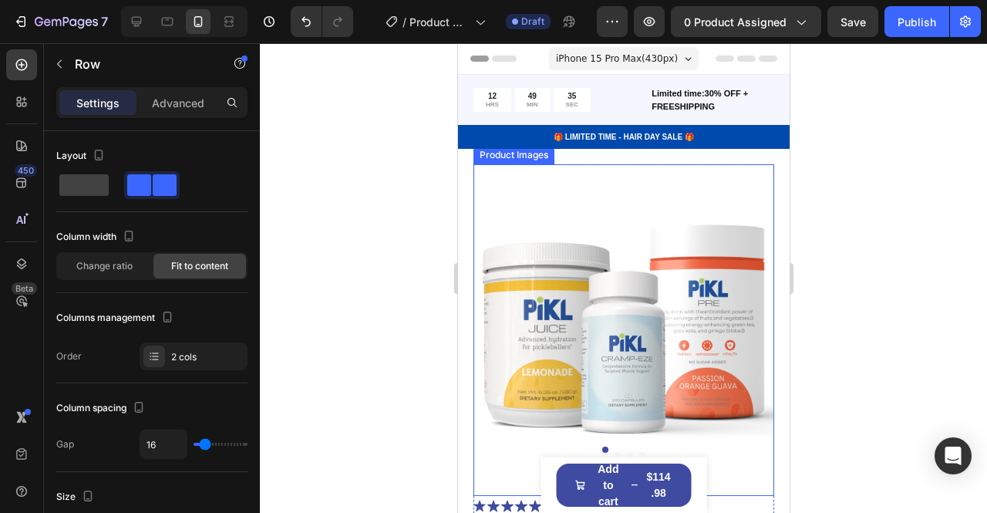
click at [660, 203] on img at bounding box center [623, 314] width 301 height 301
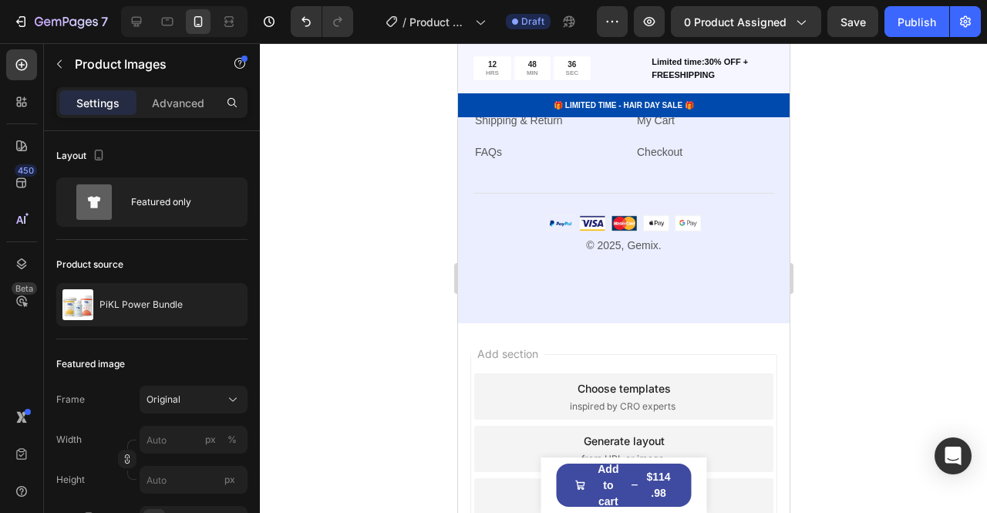
scroll to position [5980, 0]
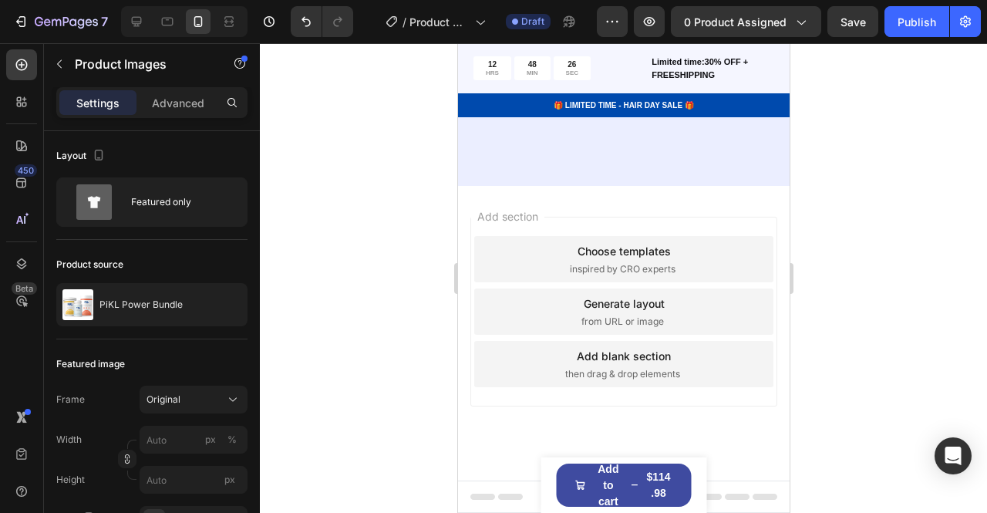
click at [648, 267] on span "inspired by CRO experts" at bounding box center [622, 269] width 106 height 14
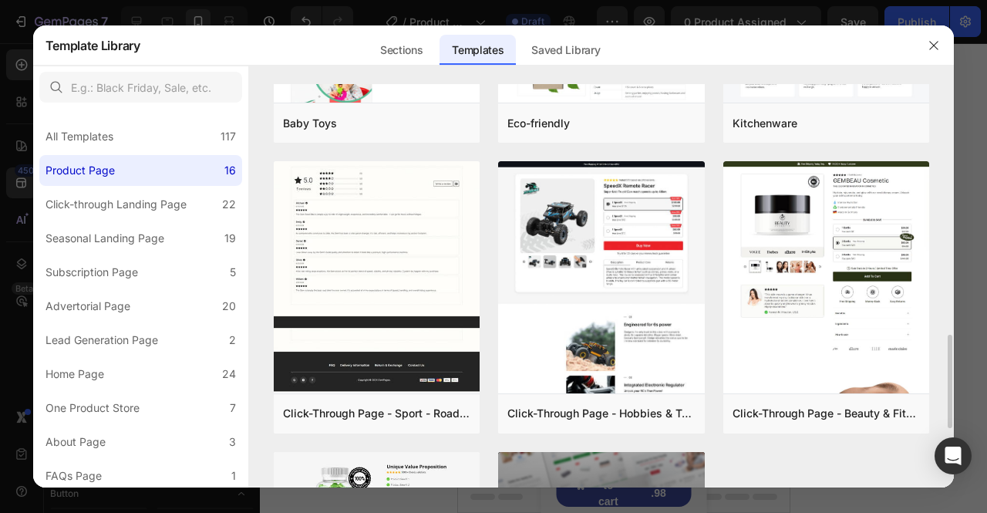
scroll to position [1337, 0]
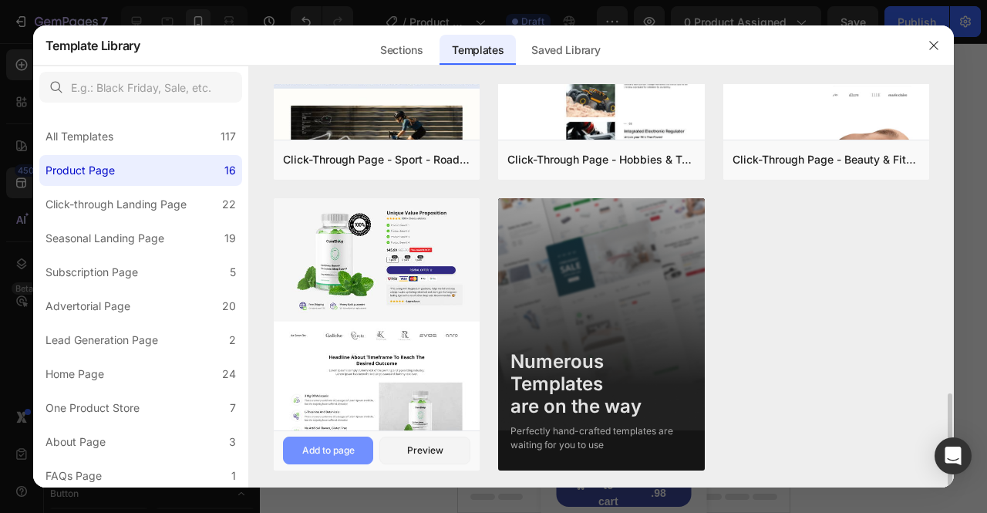
click at [340, 449] on div "Add to page" at bounding box center [328, 450] width 52 height 14
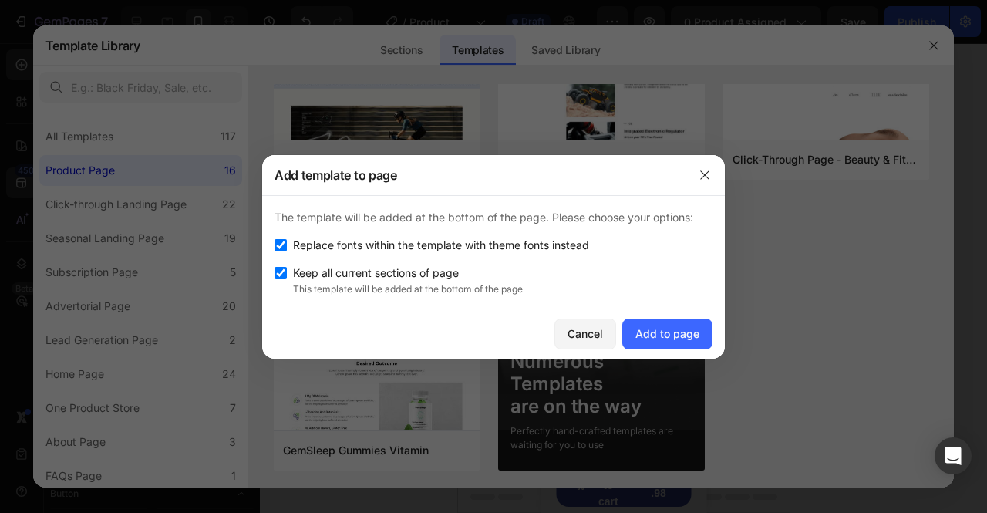
click at [283, 272] on input "checkbox" at bounding box center [280, 273] width 12 height 12
checkbox input "false"
click at [671, 338] on div "Add to page" at bounding box center [667, 333] width 64 height 16
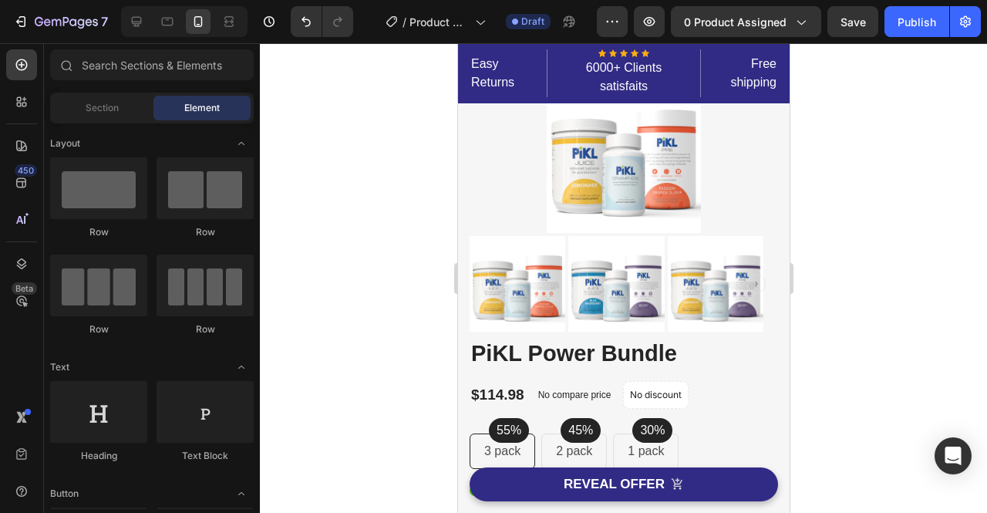
scroll to position [0, 0]
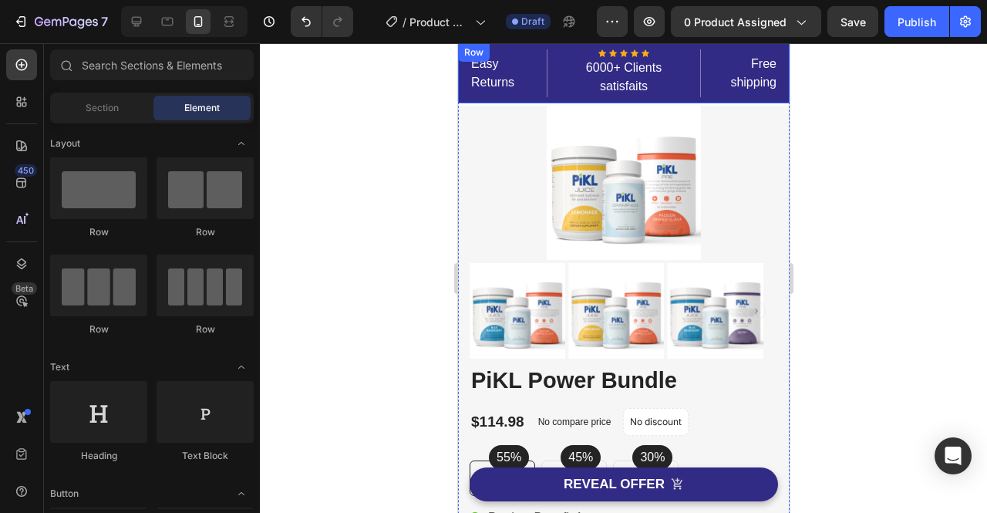
click at [527, 45] on div "Easy Returns Text block Icon Icon Icon Icon Icon Icon List Hoz 6000+ Clients sa…" at bounding box center [622, 73] width 331 height 60
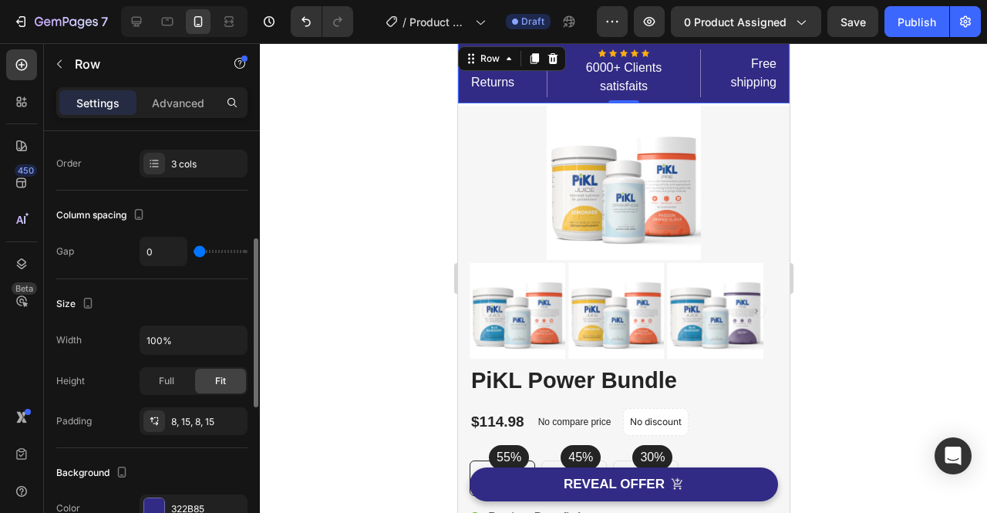
scroll to position [405, 0]
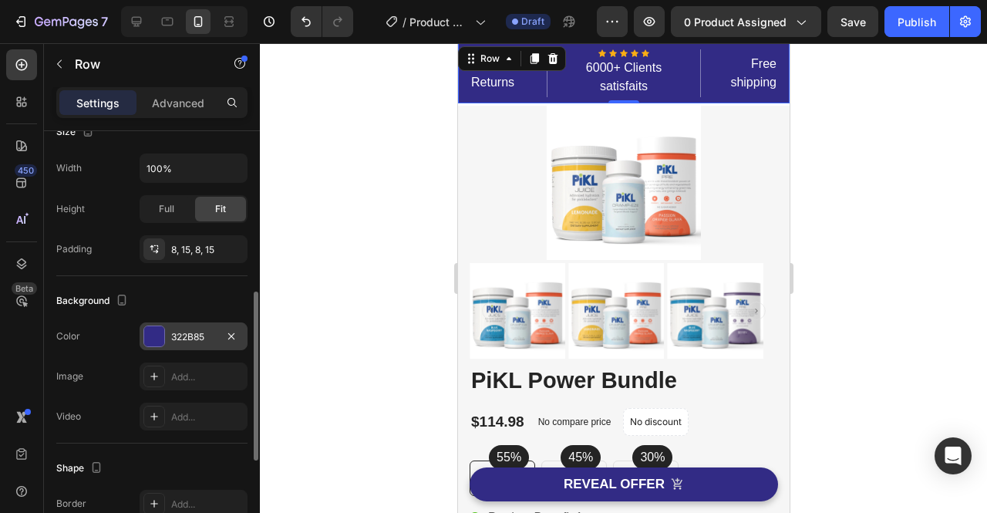
click at [189, 335] on div "322B85" at bounding box center [193, 337] width 45 height 14
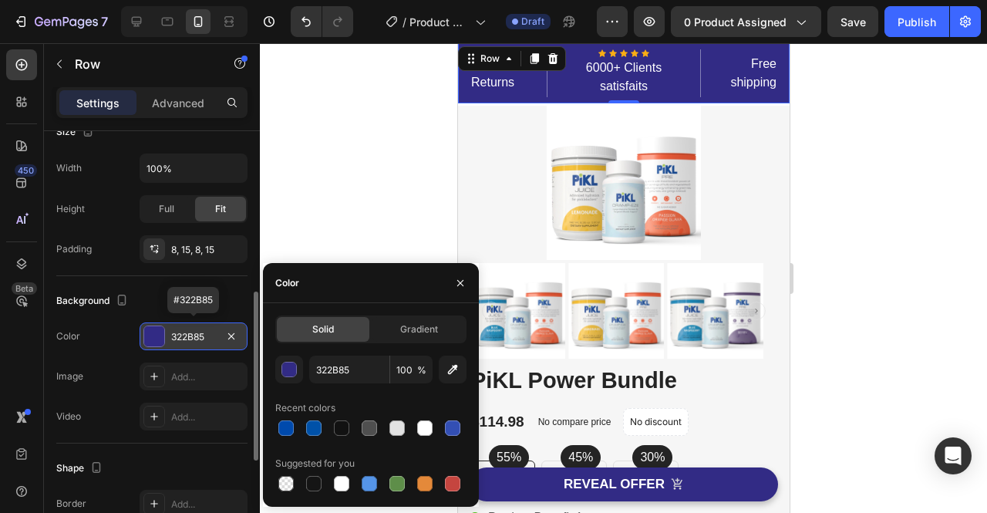
click at [207, 331] on div "322B85" at bounding box center [193, 337] width 45 height 14
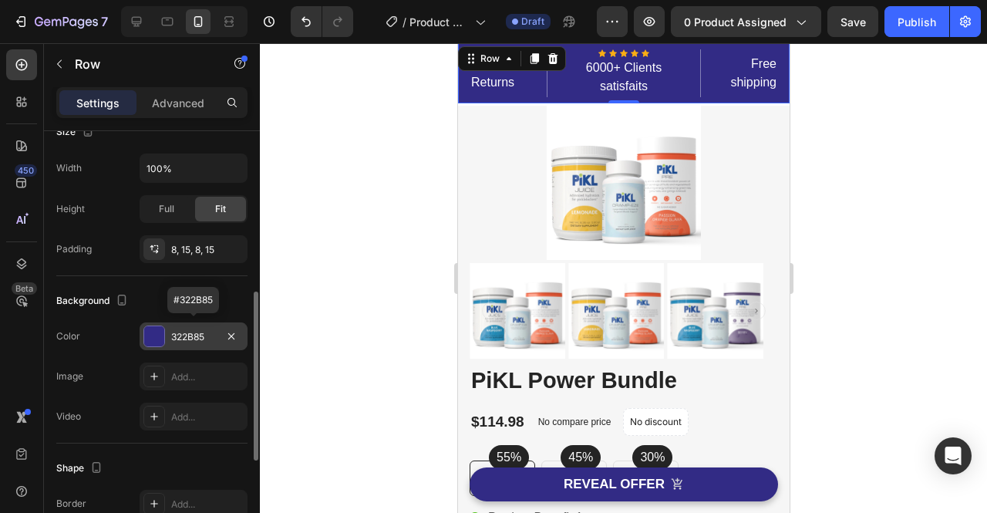
click at [207, 331] on div "322B85" at bounding box center [193, 337] width 45 height 14
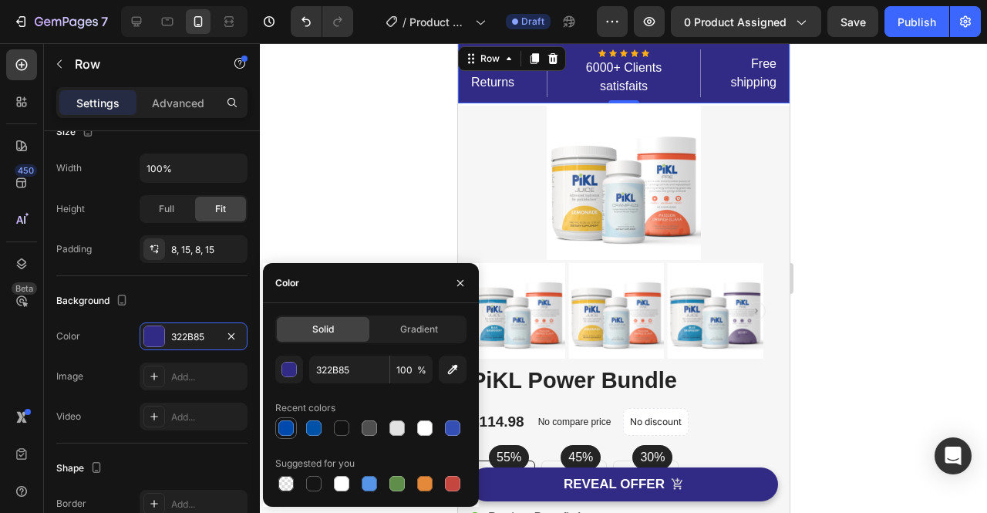
click at [291, 432] on div at bounding box center [285, 427] width 15 height 15
type input "004AAD"
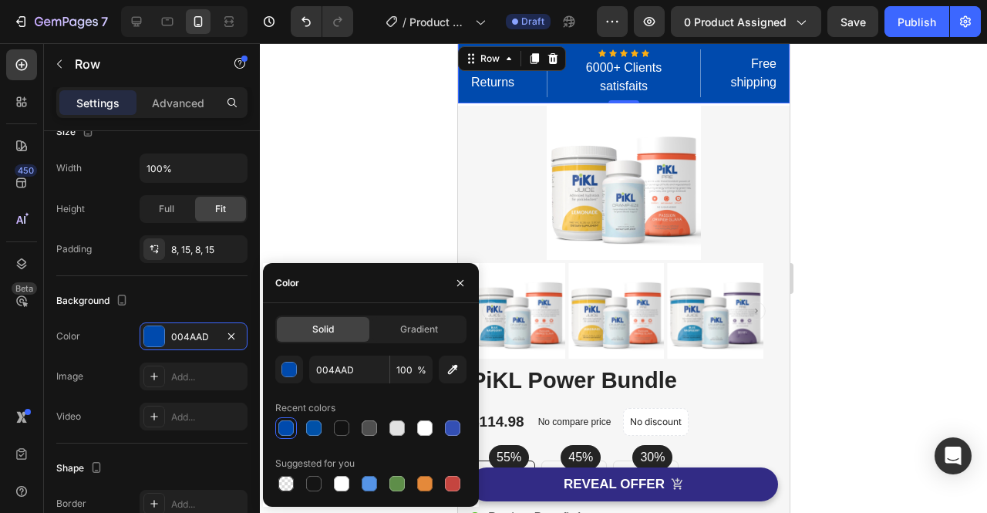
click at [890, 184] on div at bounding box center [623, 277] width 727 height 469
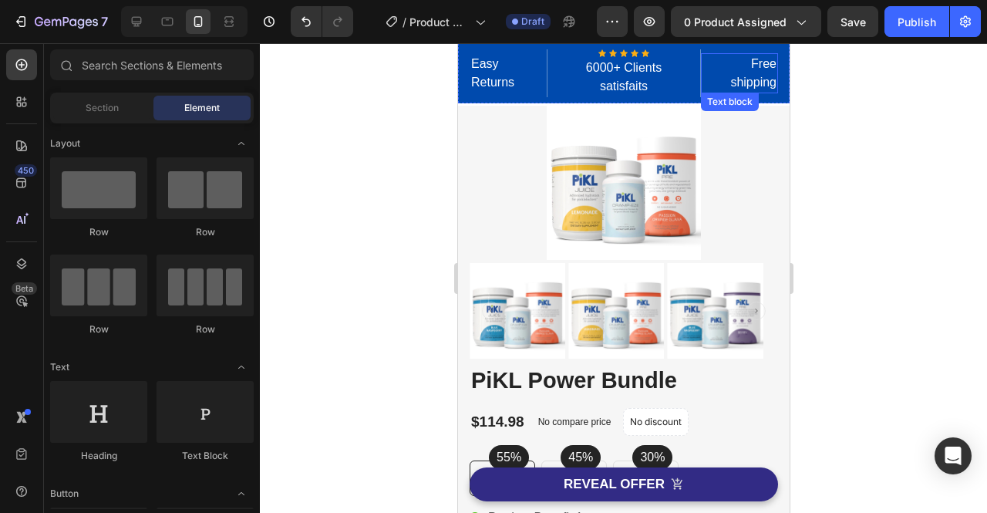
click at [745, 73] on p "Free shipping" at bounding box center [738, 73] width 74 height 37
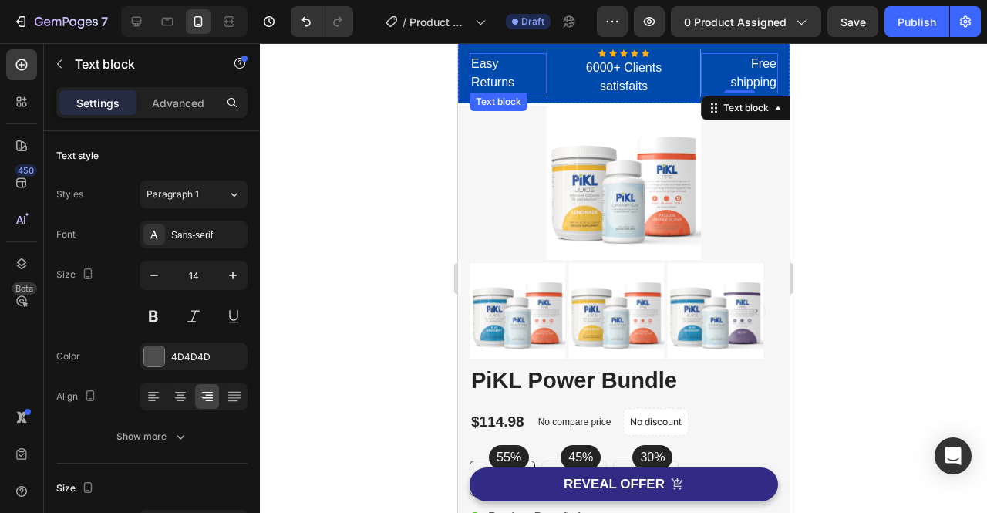
click at [506, 76] on p "Easy Returns" at bounding box center [507, 73] width 74 height 37
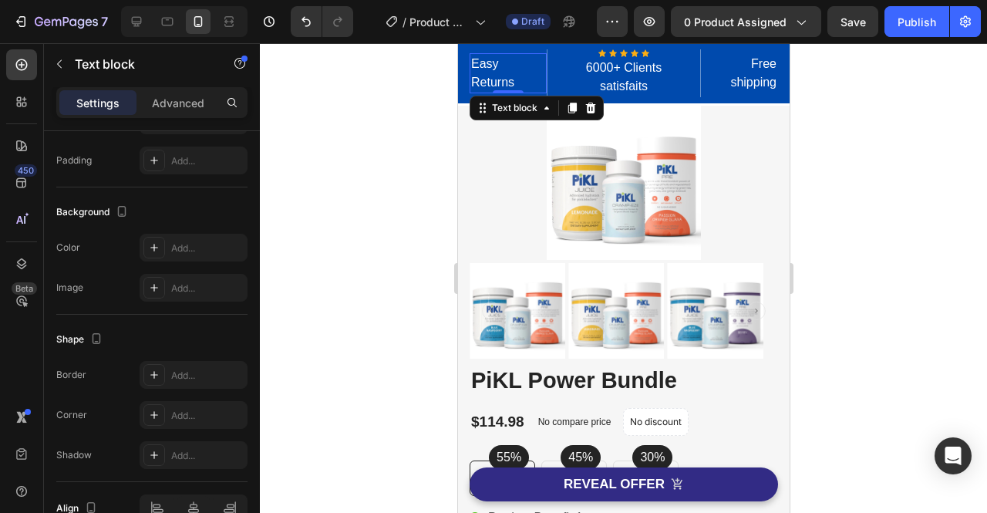
click at [511, 76] on p "Easy Returns" at bounding box center [507, 73] width 74 height 37
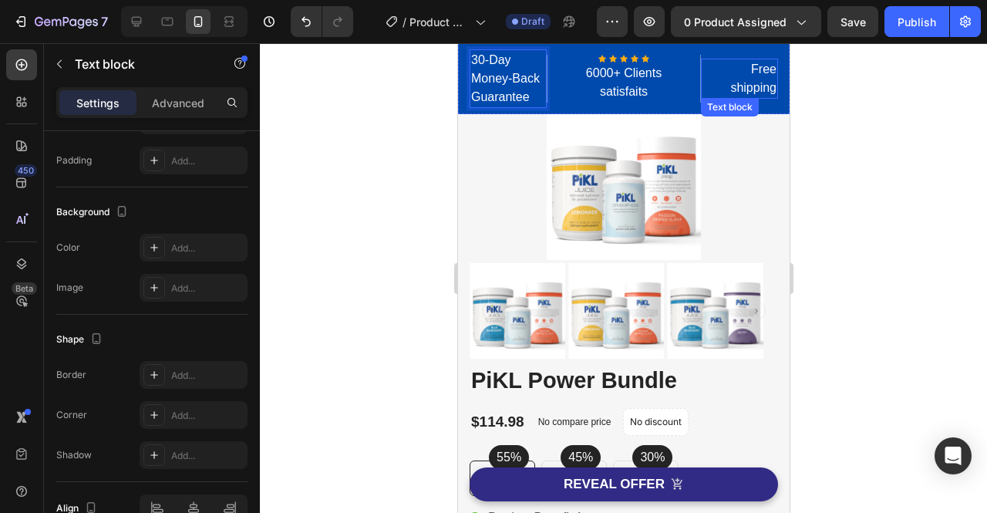
click at [756, 78] on p "Free shipping" at bounding box center [738, 78] width 74 height 37
click at [762, 90] on p "Free shipping" at bounding box center [738, 78] width 74 height 37
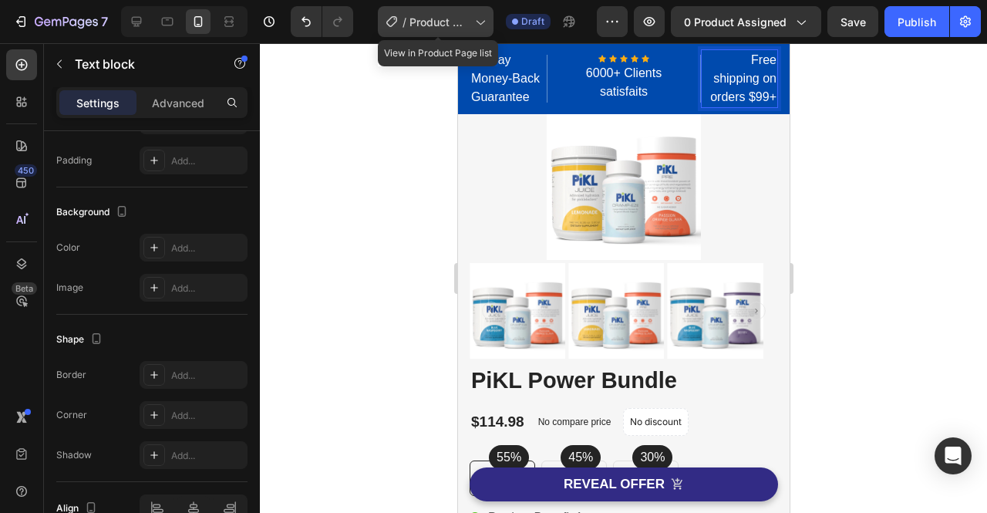
click at [485, 22] on icon at bounding box center [480, 23] width 8 height 5
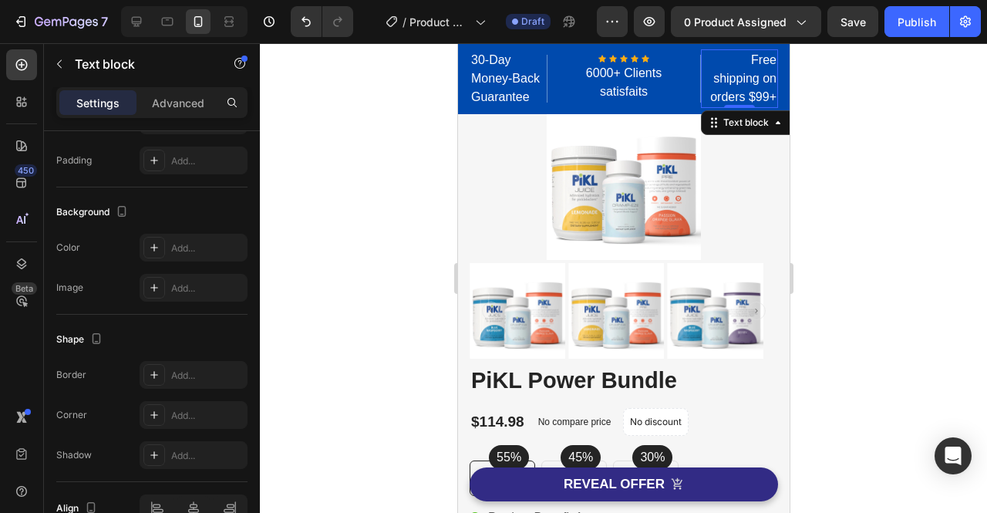
click at [823, 155] on div at bounding box center [623, 277] width 727 height 469
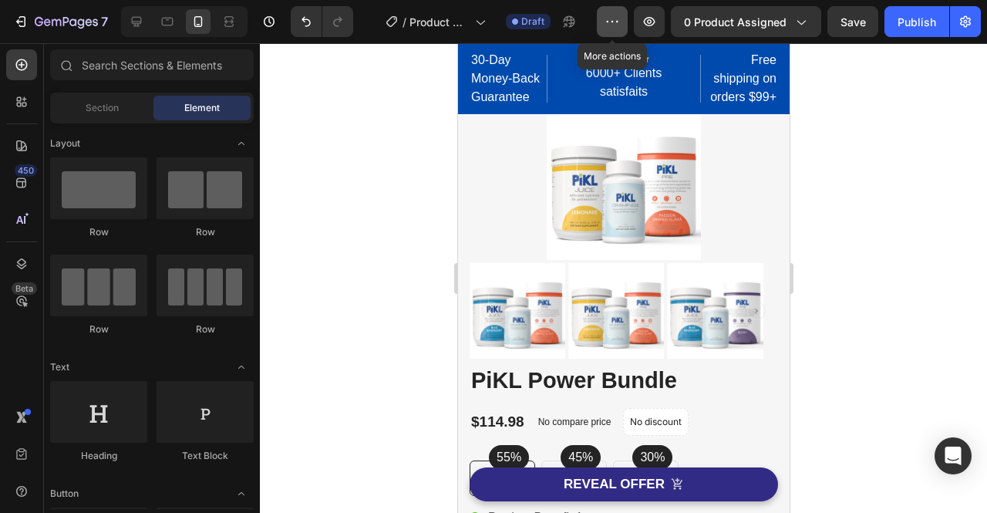
click at [618, 30] on button "button" at bounding box center [612, 21] width 31 height 31
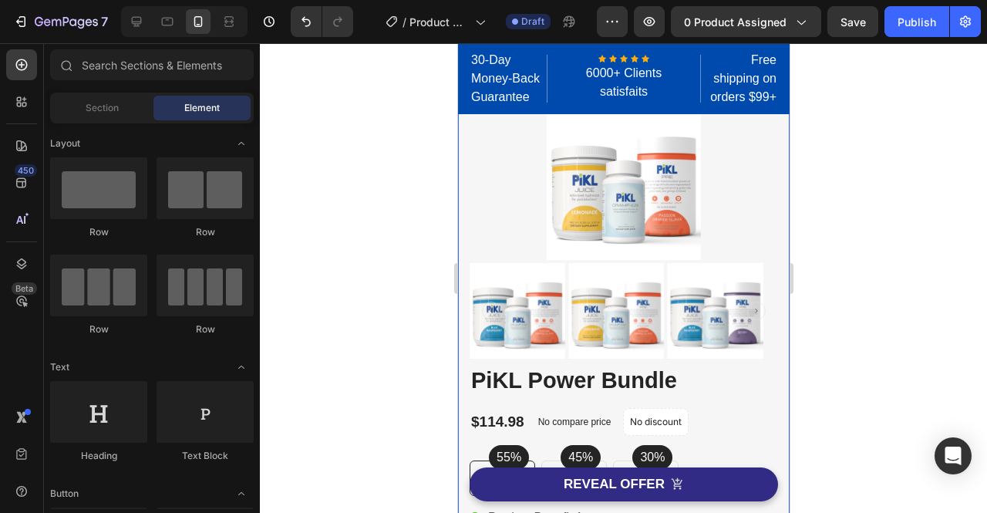
click at [409, 247] on div at bounding box center [623, 277] width 727 height 469
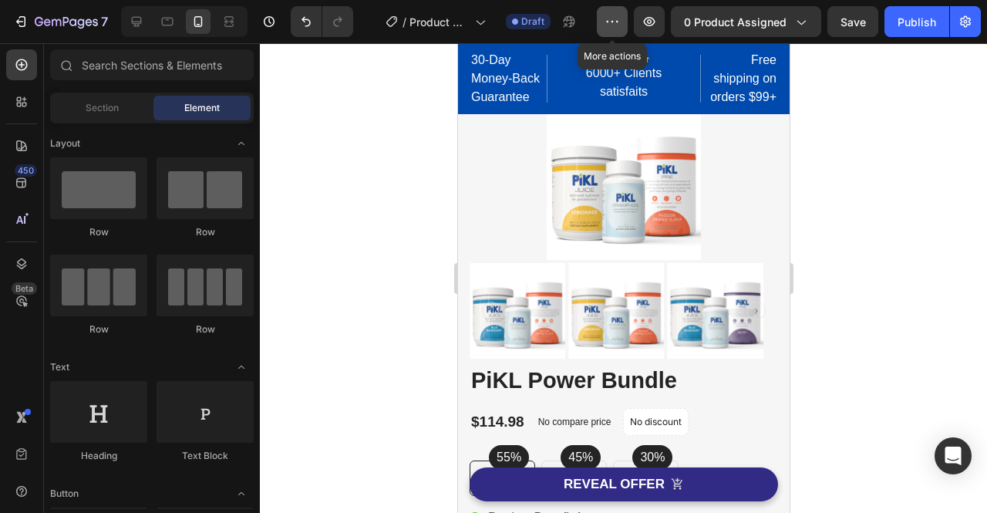
click at [614, 23] on icon "button" at bounding box center [611, 21] width 15 height 15
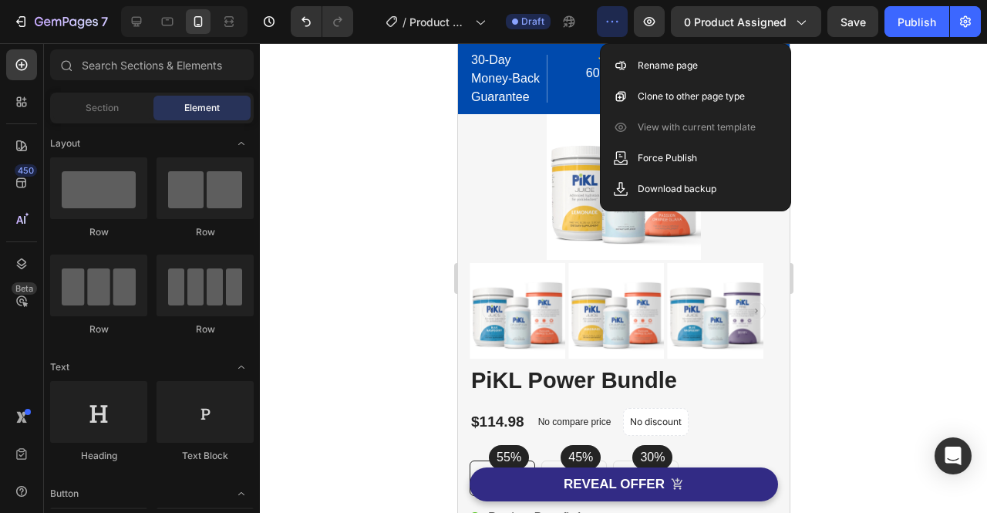
click at [614, 23] on icon "button" at bounding box center [611, 21] width 15 height 15
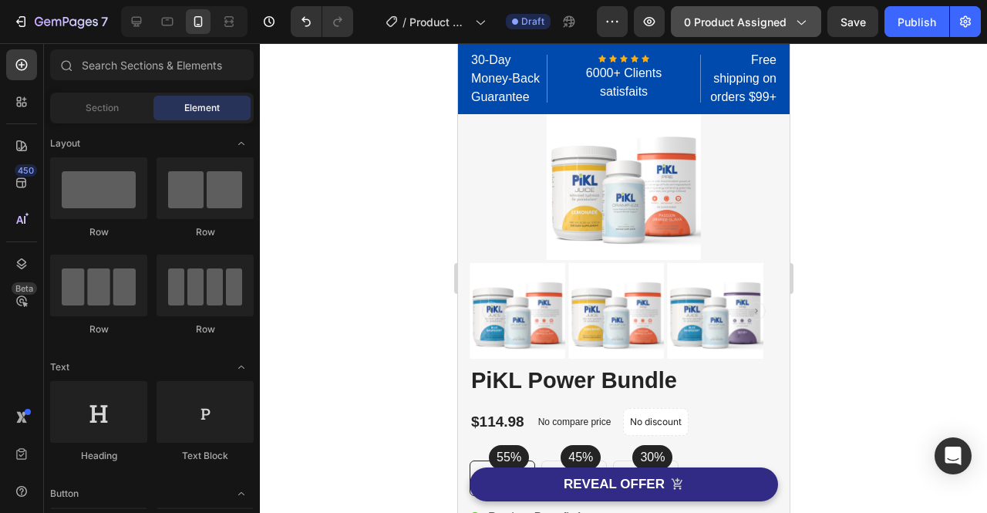
click at [792, 25] on div "0 product assigned" at bounding box center [746, 22] width 124 height 16
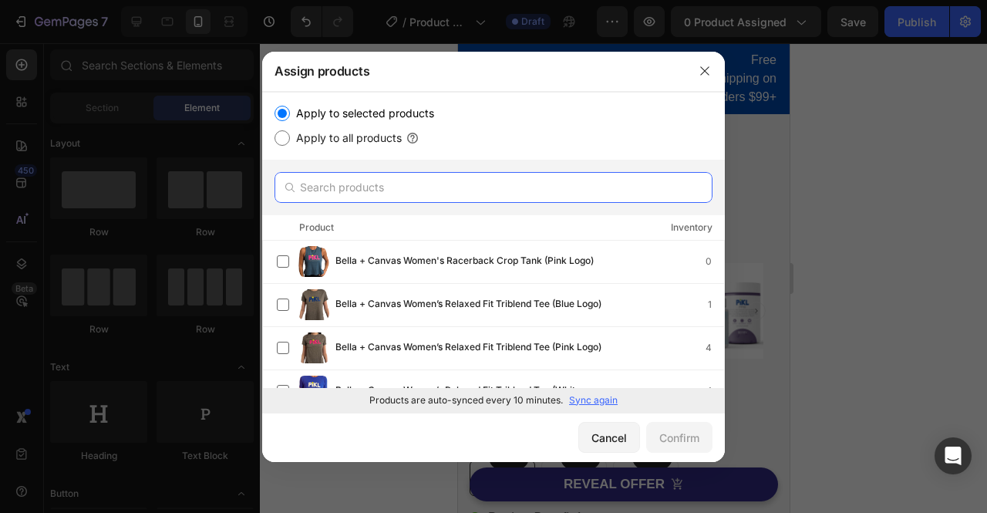
click at [418, 184] on input "text" at bounding box center [493, 187] width 438 height 31
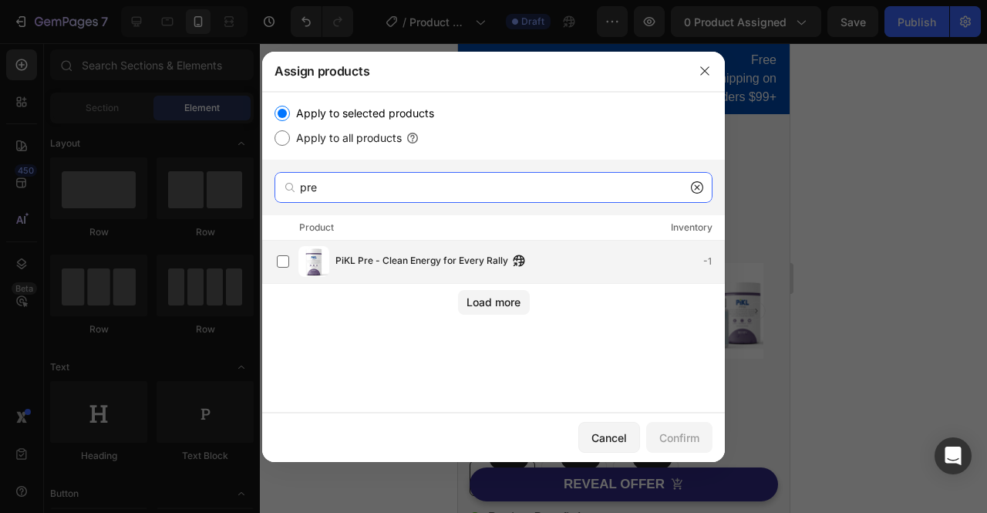
type input "pre"
click at [400, 262] on span "PiKL Pre - Clean Energy for Every Rally" at bounding box center [421, 261] width 173 height 17
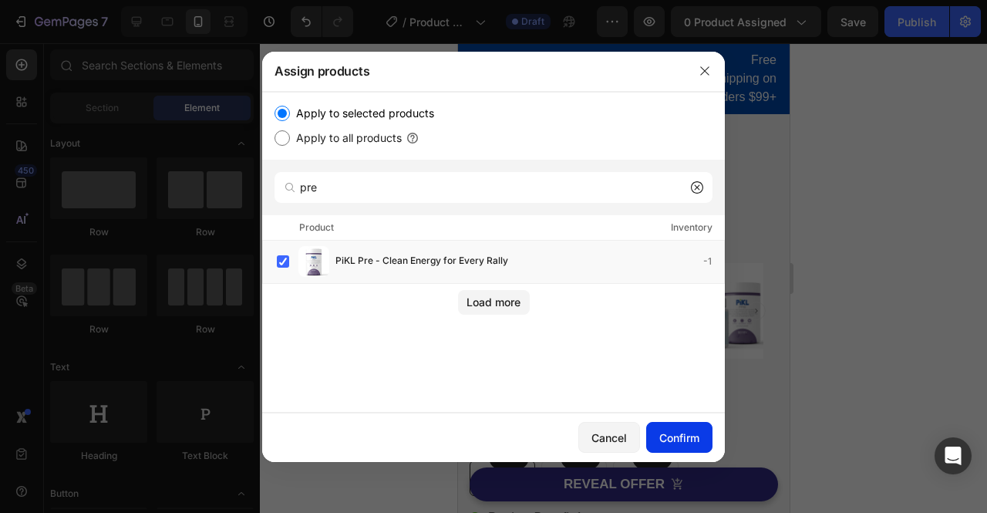
click at [682, 443] on div "Confirm" at bounding box center [679, 437] width 40 height 16
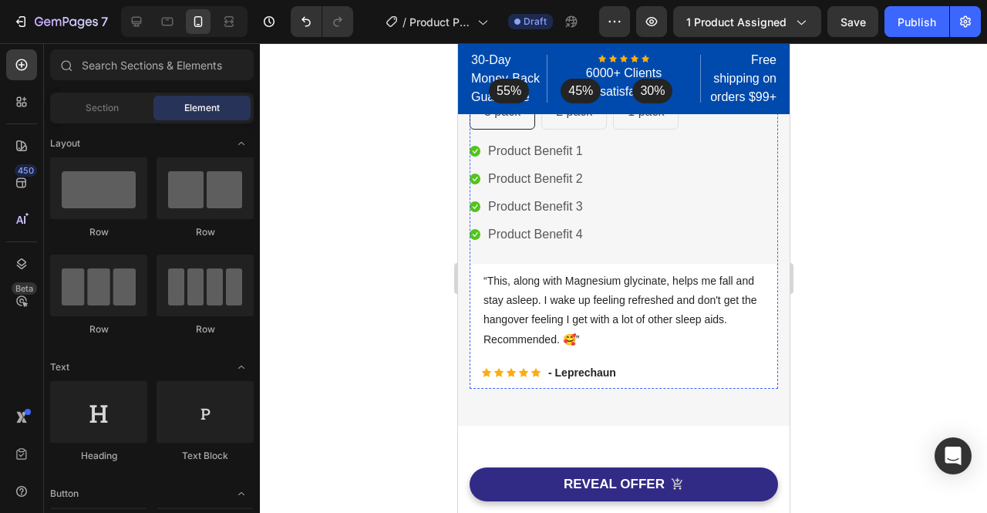
scroll to position [0, 0]
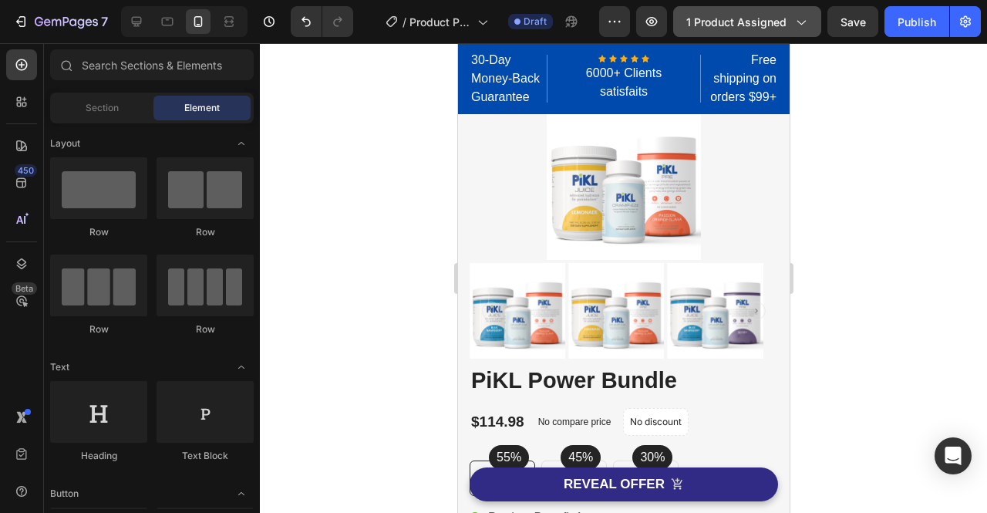
click at [729, 27] on span "1 product assigned" at bounding box center [736, 22] width 100 height 16
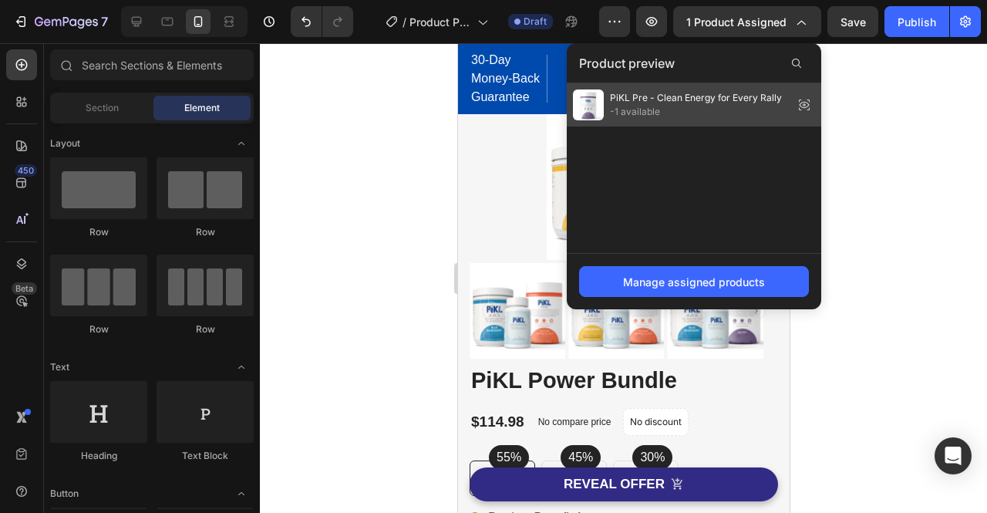
click at [642, 110] on span "-1 available" at bounding box center [696, 112] width 172 height 14
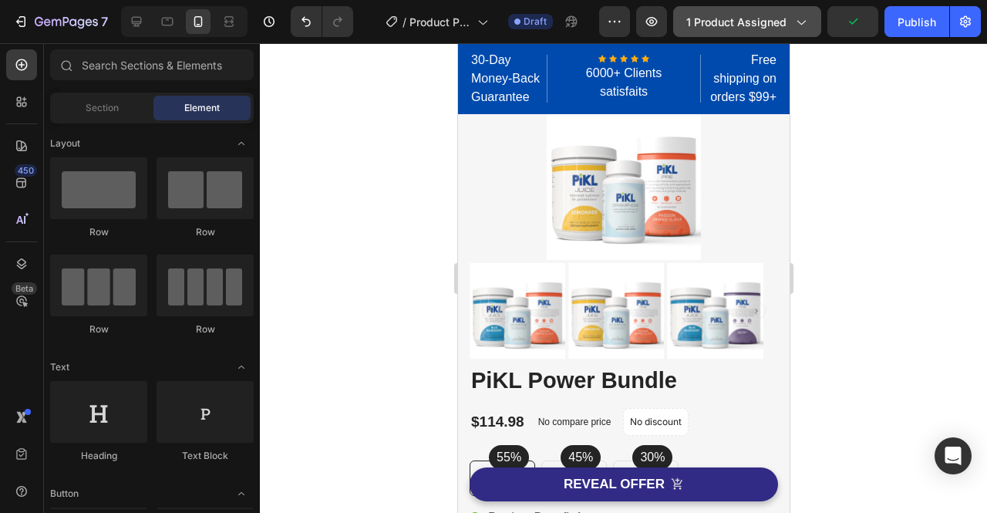
click at [786, 15] on span "1 product assigned" at bounding box center [736, 22] width 100 height 16
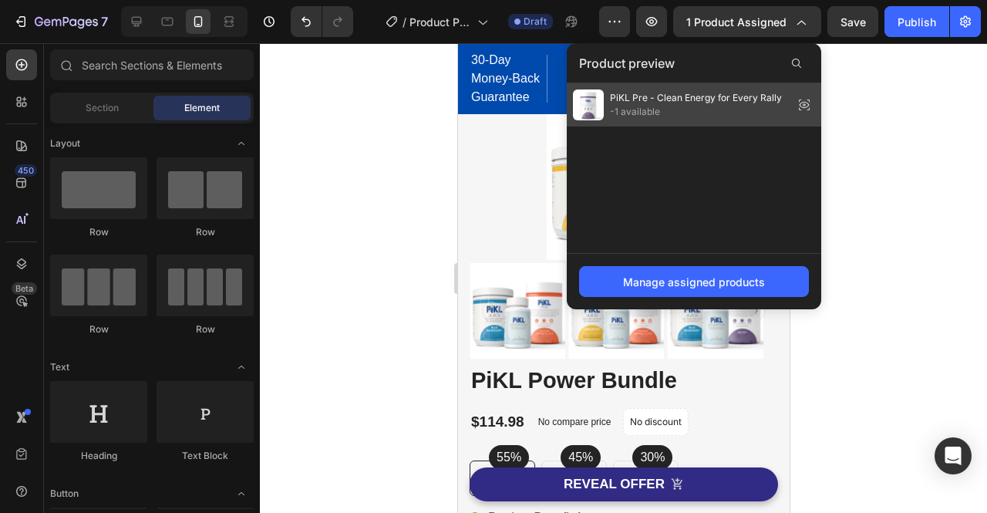
click at [583, 109] on img at bounding box center [588, 104] width 31 height 31
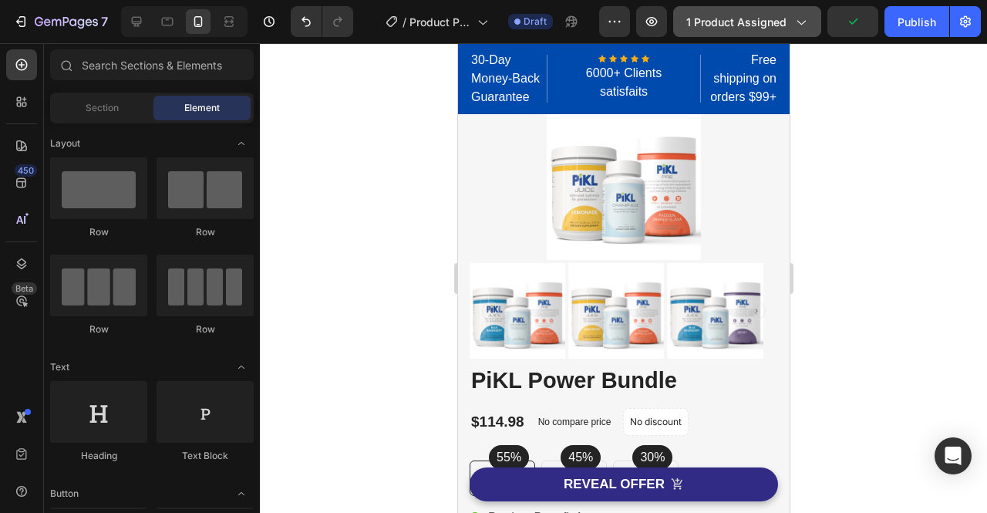
click at [721, 32] on button "1 product assigned" at bounding box center [747, 21] width 148 height 31
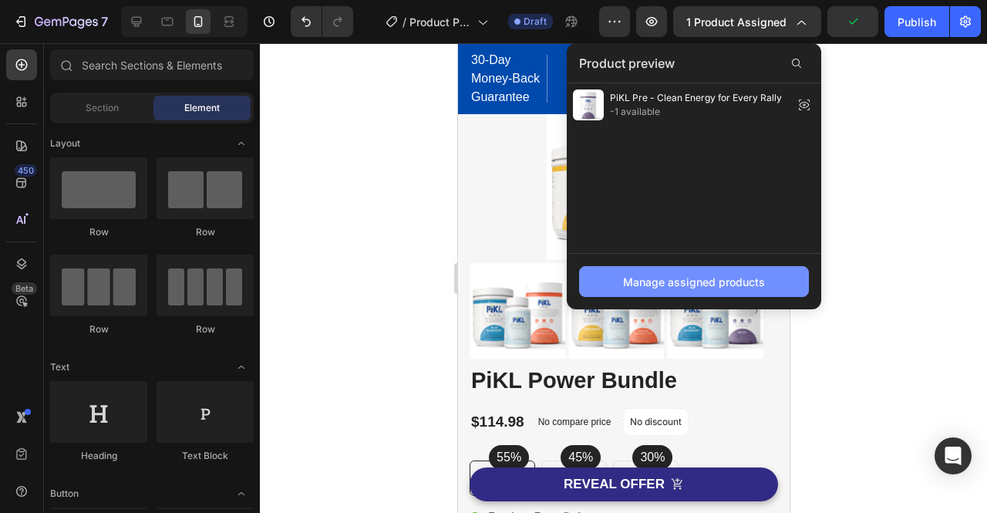
click at [686, 291] on button "Manage assigned products" at bounding box center [694, 281] width 230 height 31
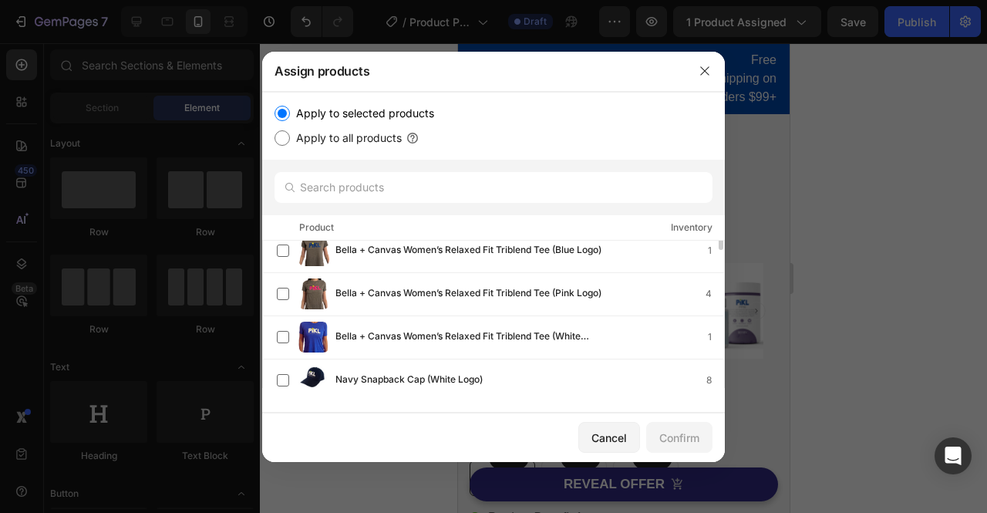
scroll to position [11, 0]
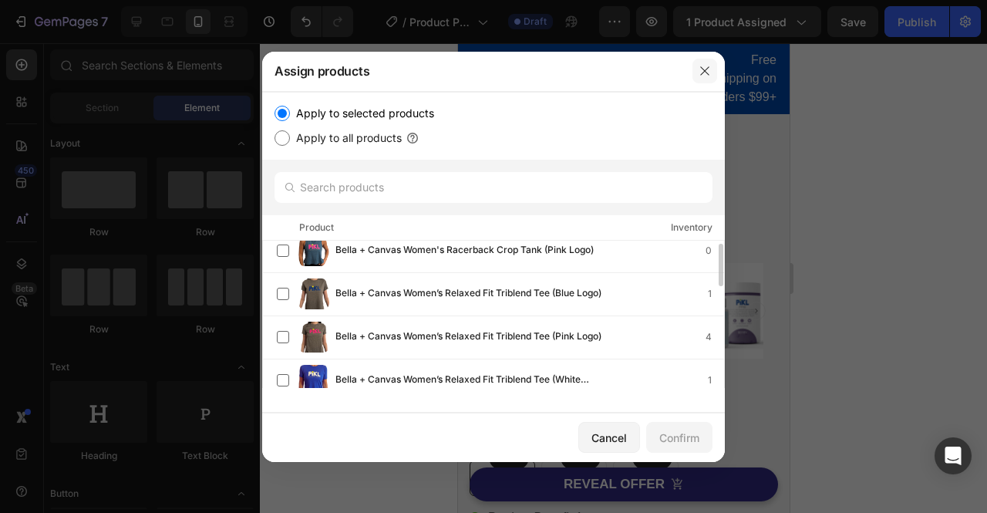
click at [708, 66] on icon "button" at bounding box center [704, 71] width 12 height 12
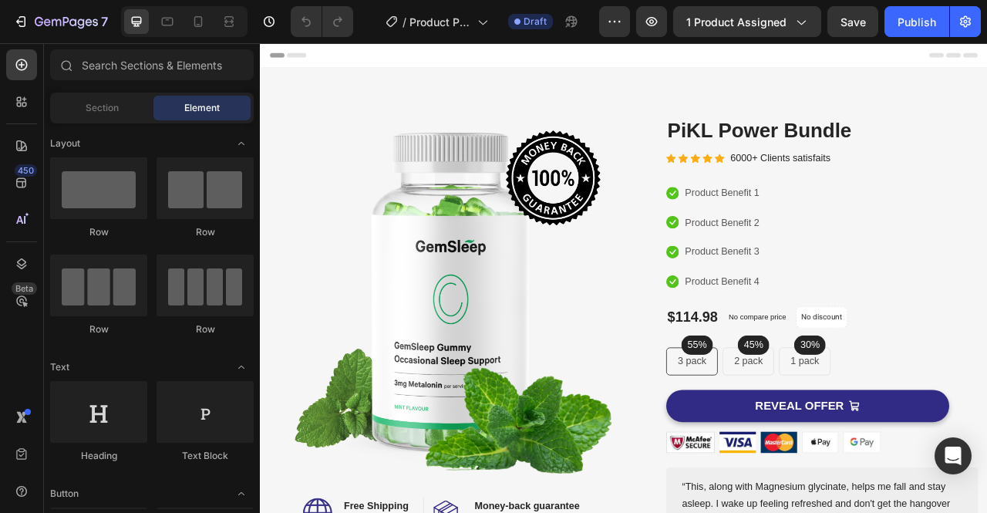
click at [202, 35] on div at bounding box center [184, 21] width 126 height 31
click at [200, 29] on div at bounding box center [198, 21] width 25 height 25
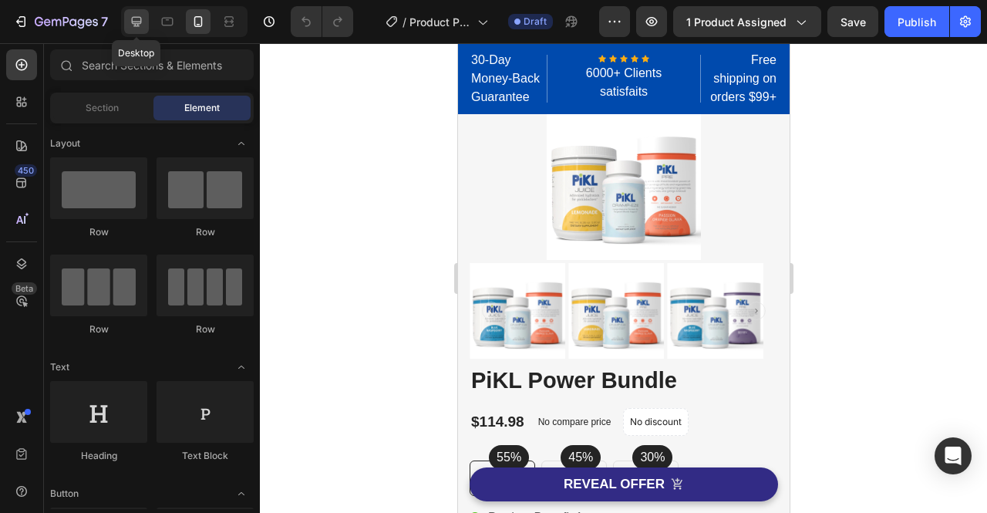
click at [136, 24] on icon at bounding box center [137, 22] width 10 height 10
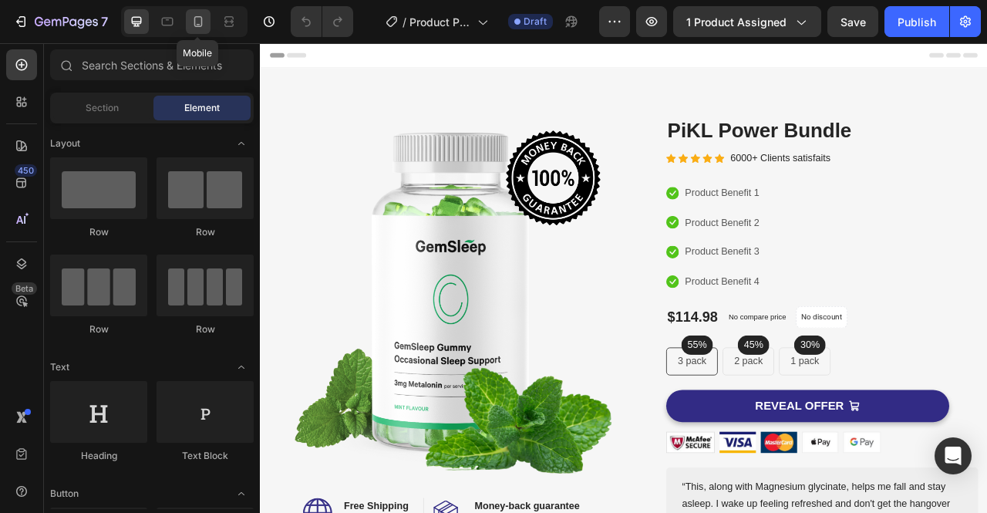
click at [192, 17] on icon at bounding box center [197, 21] width 15 height 15
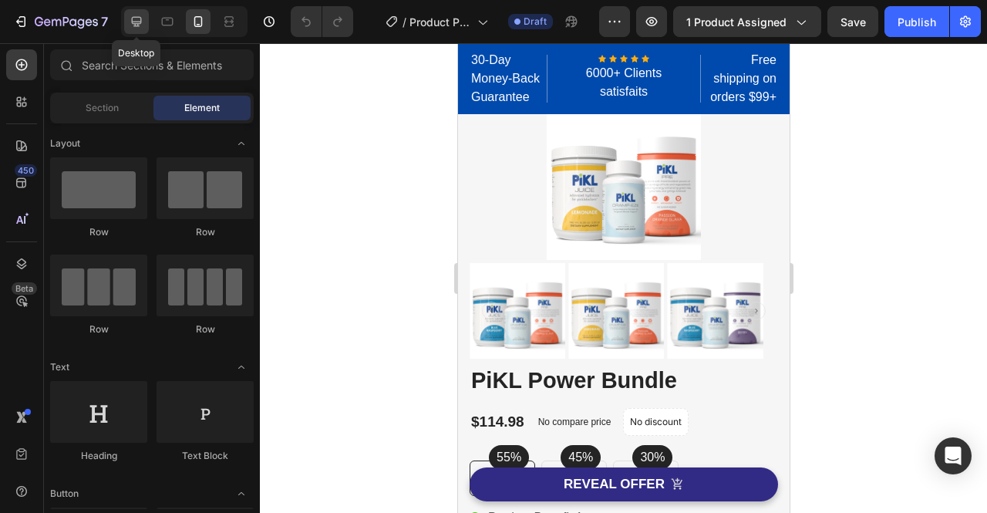
click at [146, 19] on div at bounding box center [136, 21] width 25 height 25
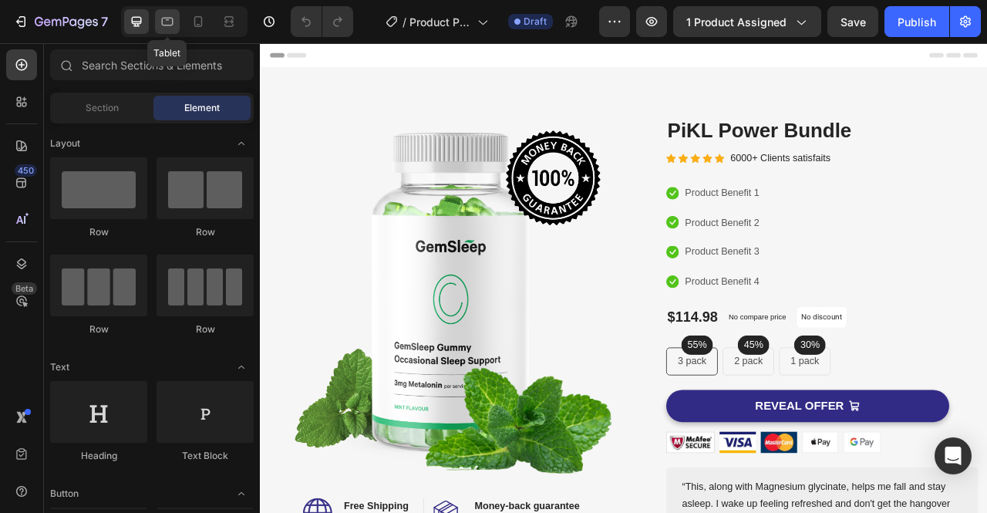
click at [170, 23] on icon at bounding box center [167, 21] width 15 height 15
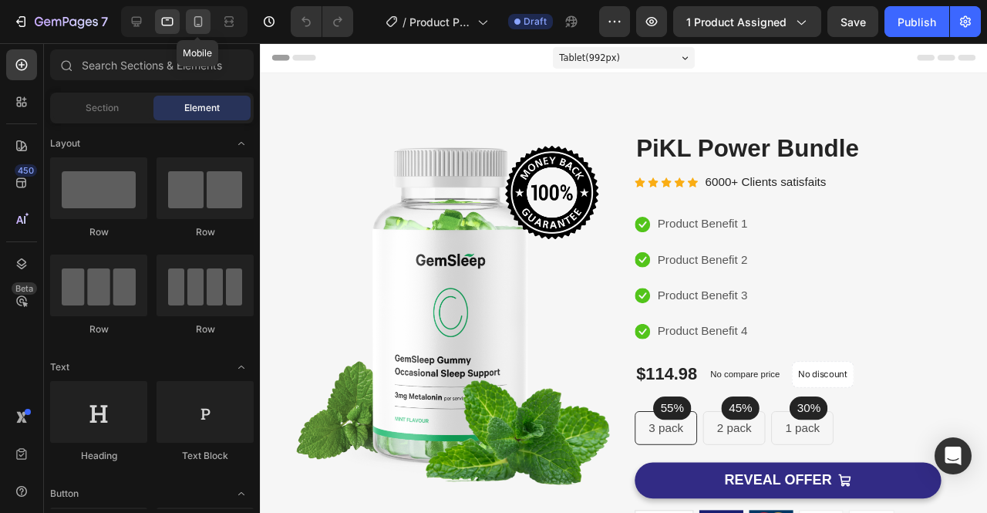
click at [189, 23] on div at bounding box center [198, 21] width 25 height 25
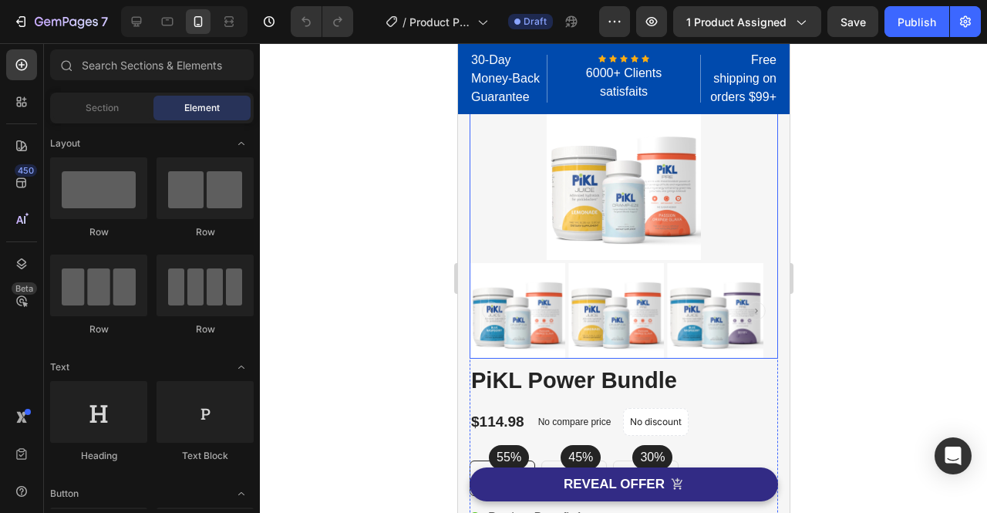
scroll to position [291, 0]
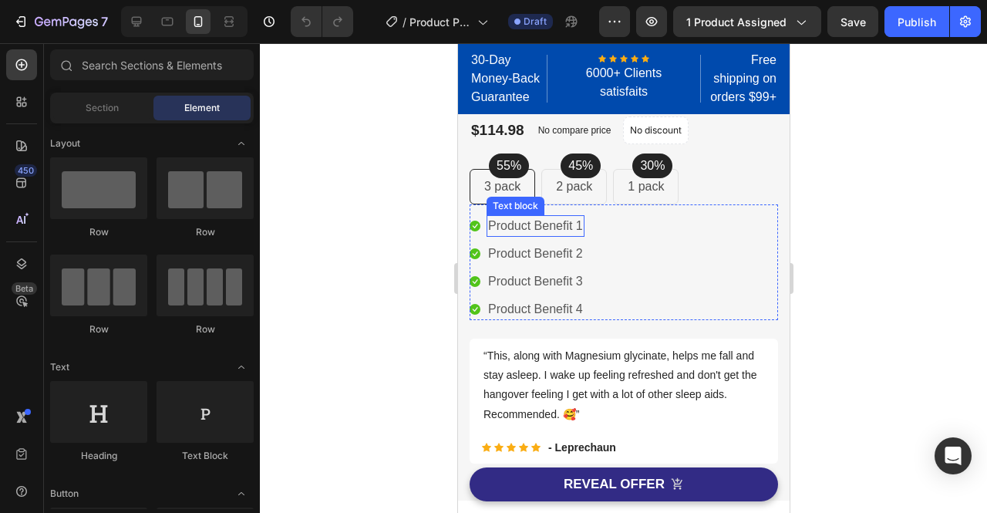
click at [573, 226] on p "Product Benefit 1" at bounding box center [534, 226] width 95 height 19
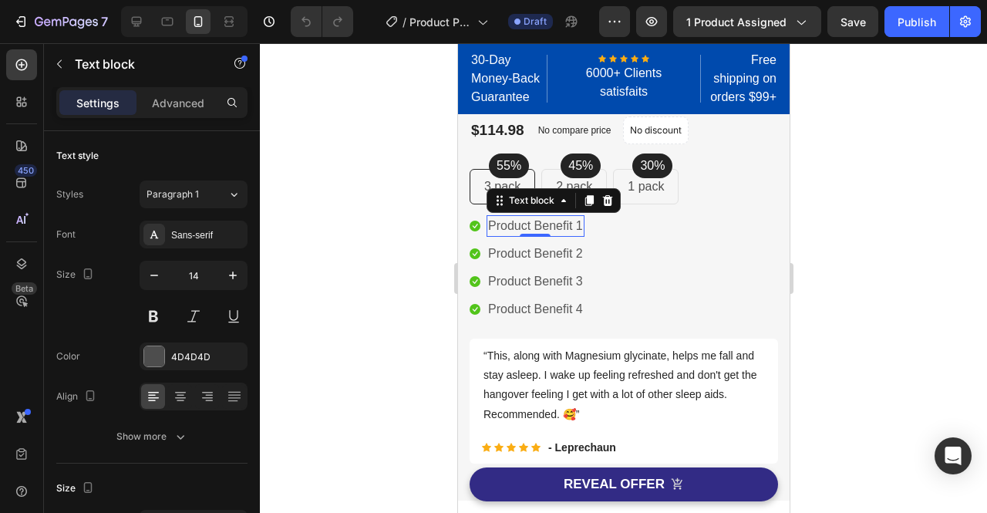
click at [579, 226] on p "Product Benefit 1" at bounding box center [534, 226] width 95 height 19
click at [522, 223] on p "Jitter-free Stamina" at bounding box center [537, 226] width 101 height 19
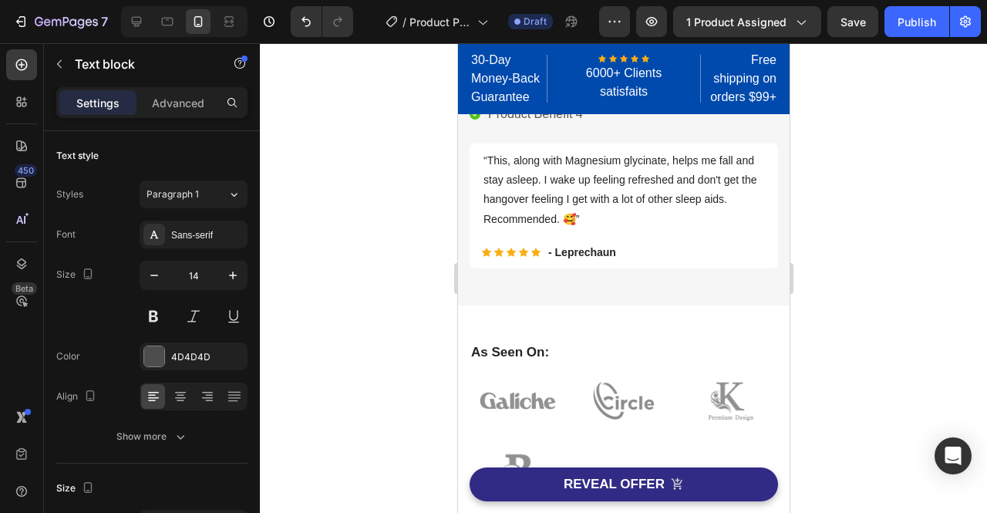
scroll to position [0, 0]
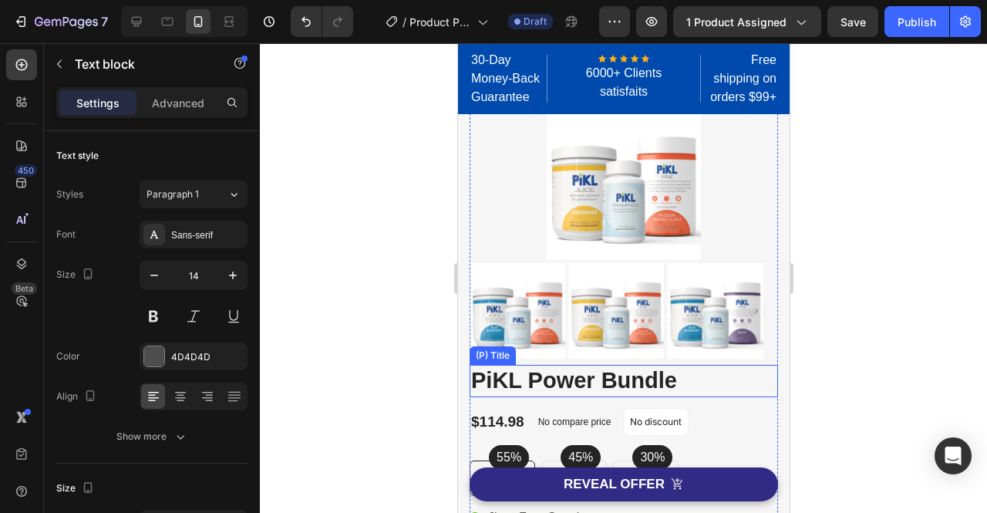
click at [581, 374] on h2 "PiKL Power Bundle" at bounding box center [623, 381] width 308 height 32
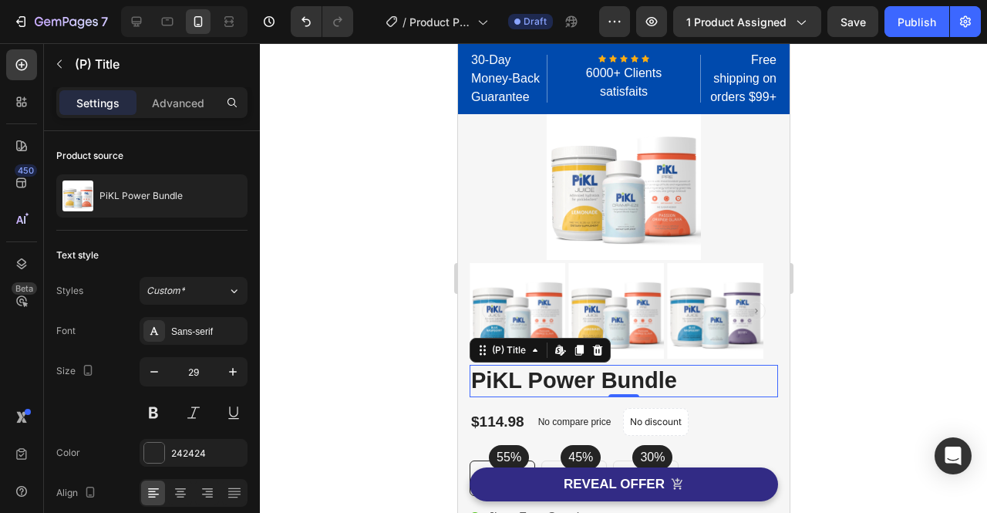
click at [686, 386] on h2 "PiKL Power Bundle" at bounding box center [623, 381] width 308 height 32
click at [674, 380] on h2 "PiKL Power Bundle" at bounding box center [623, 381] width 308 height 32
click at [655, 379] on h2 "PiKL Power Bundle" at bounding box center [623, 381] width 308 height 32
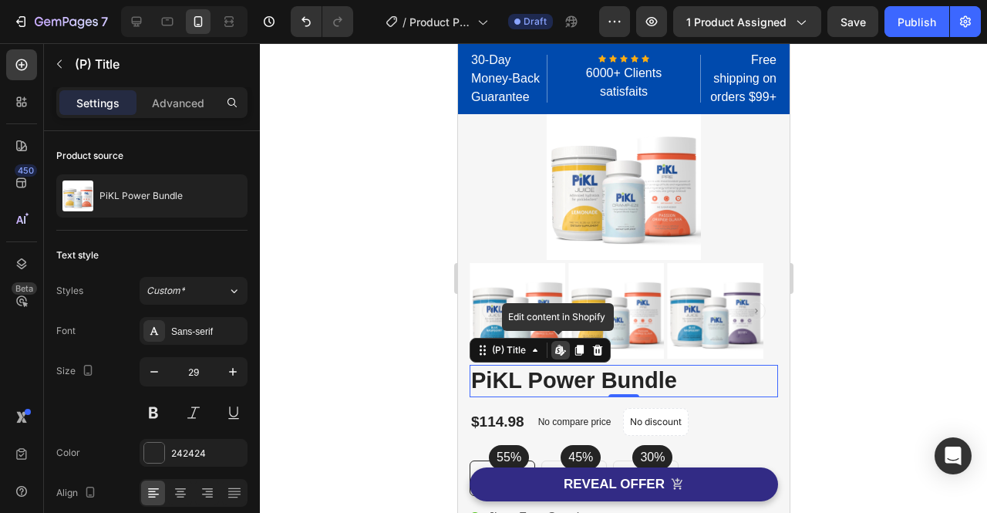
click at [655, 379] on h2 "PiKL Power Bundle" at bounding box center [623, 381] width 308 height 32
click at [533, 352] on icon at bounding box center [534, 350] width 12 height 12
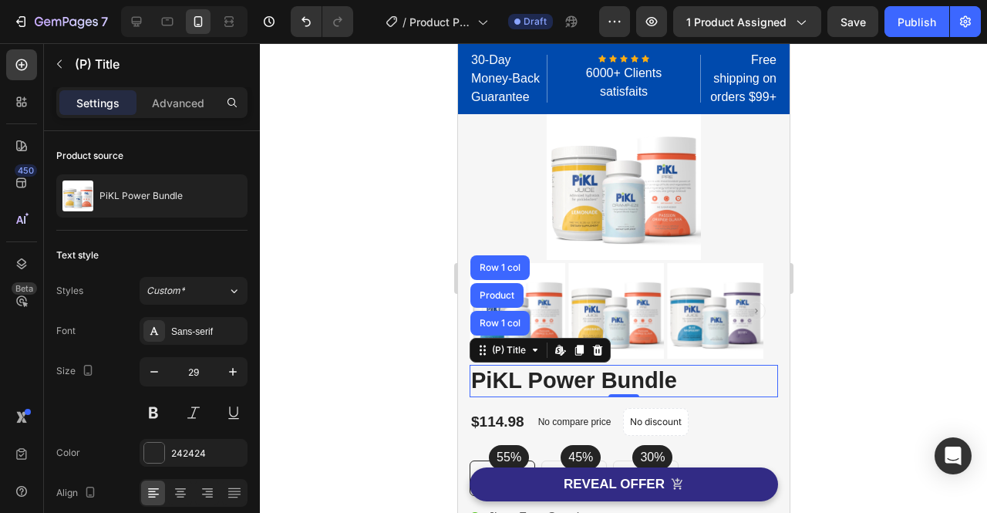
click at [574, 385] on h2 "PiKL Power Bundle" at bounding box center [623, 381] width 308 height 32
click at [557, 383] on h2 "PiKL Power Bundle" at bounding box center [623, 381] width 308 height 32
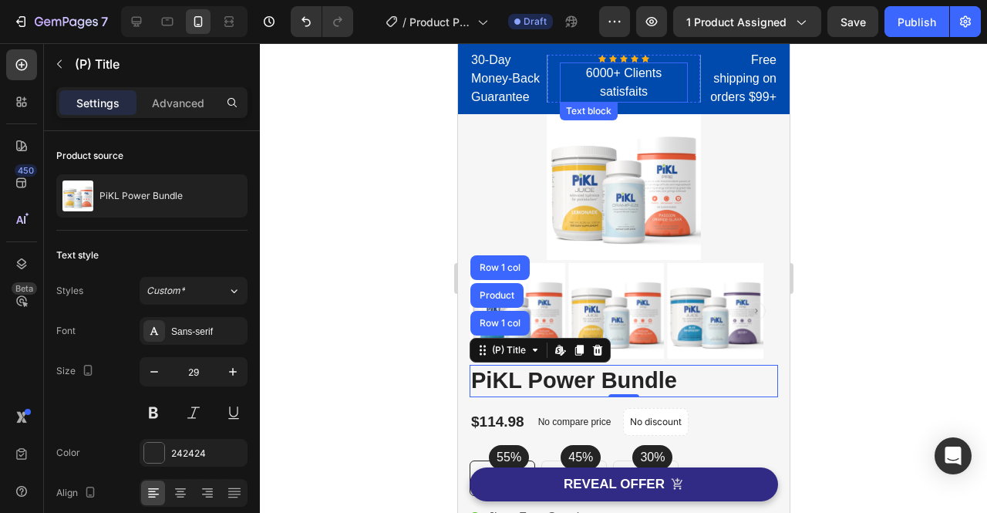
click at [651, 89] on p "6000+ Clients satisfaits" at bounding box center [622, 82] width 125 height 37
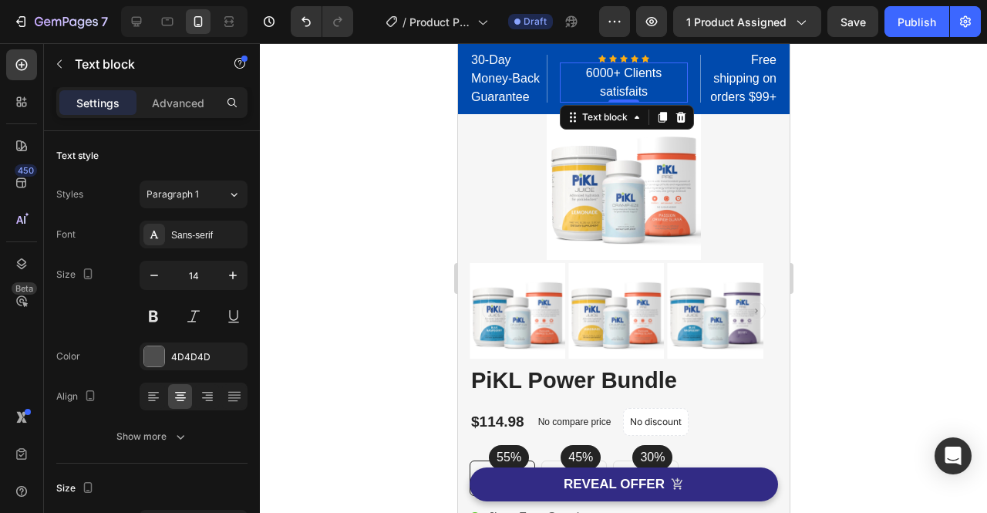
click at [640, 89] on p "6000+ Clients satisfaits" at bounding box center [622, 82] width 125 height 37
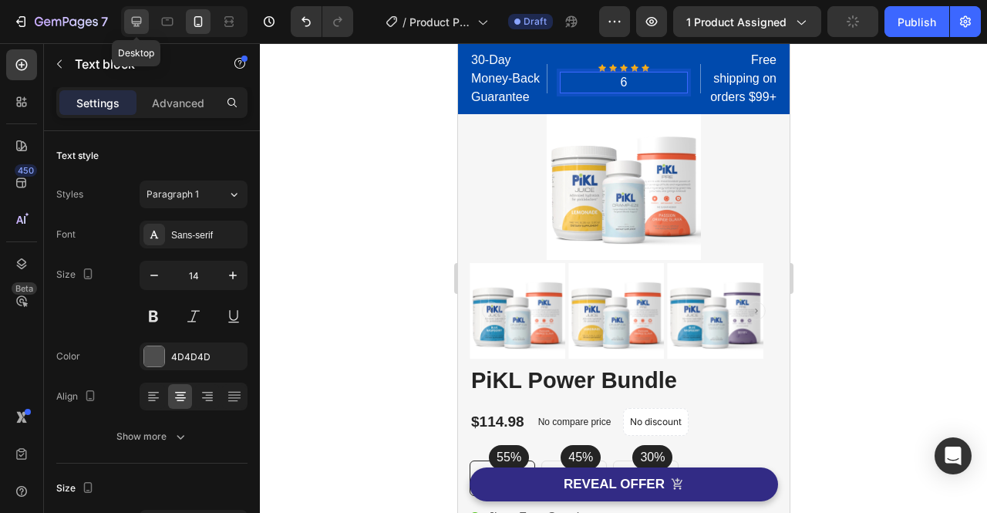
click at [146, 18] on div at bounding box center [136, 21] width 25 height 25
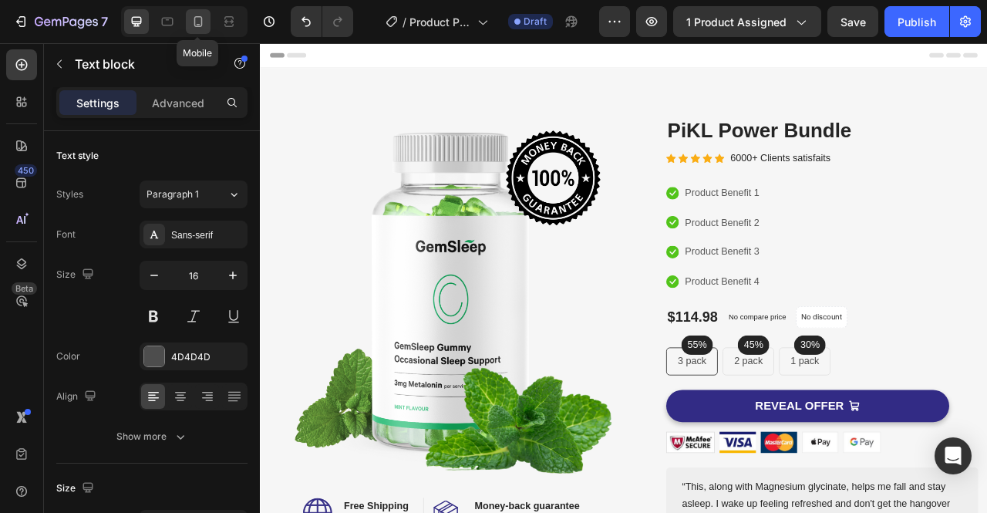
click at [200, 29] on div at bounding box center [198, 21] width 25 height 25
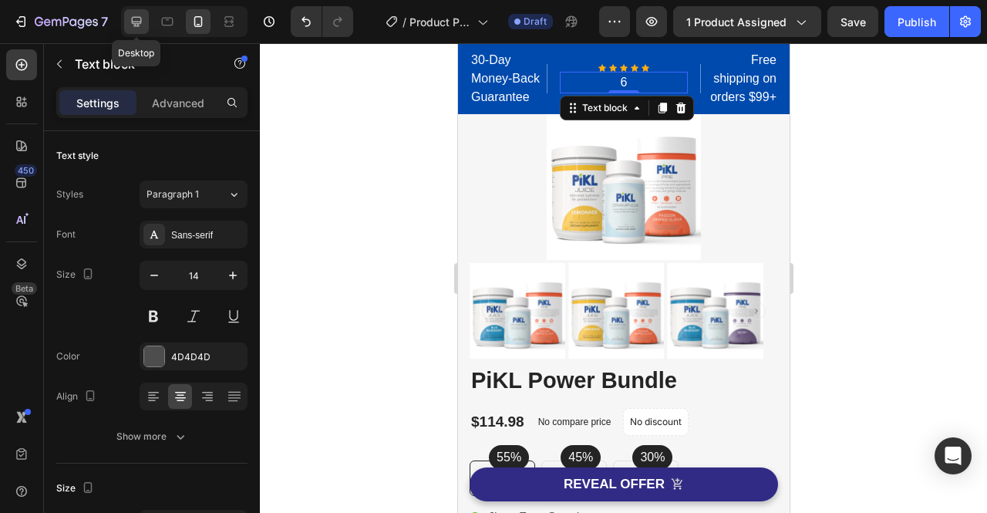
click at [132, 18] on icon at bounding box center [137, 22] width 10 height 10
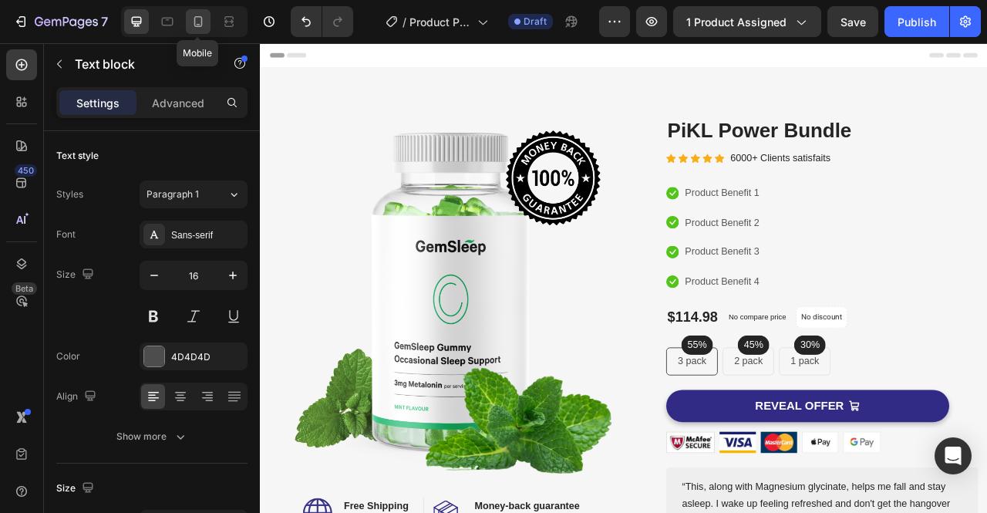
click at [190, 24] on icon at bounding box center [197, 21] width 15 height 15
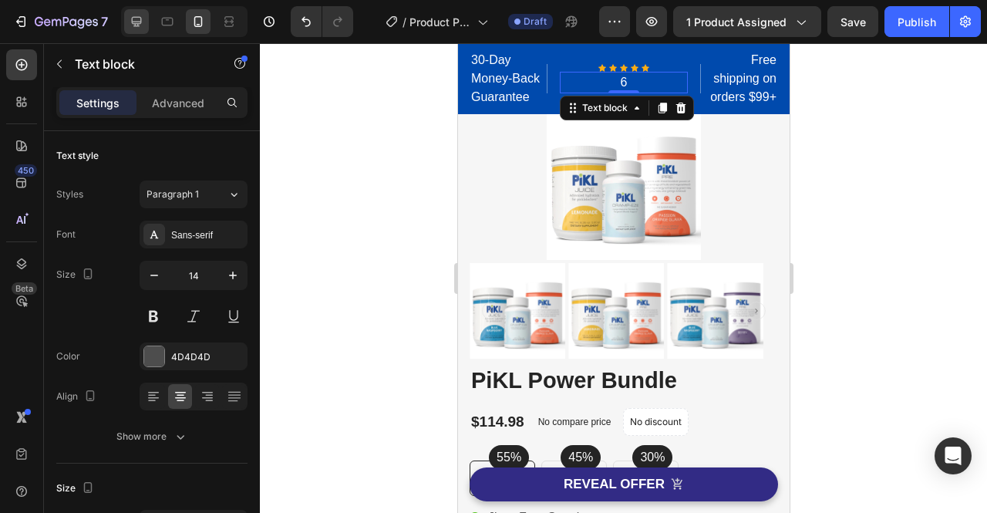
click at [143, 23] on icon at bounding box center [136, 21] width 15 height 15
type input "16"
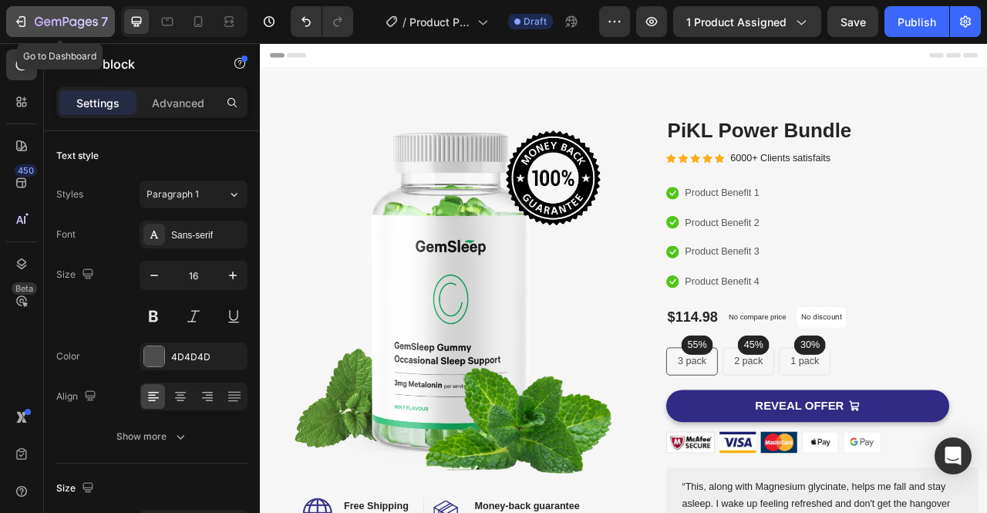
click at [52, 21] on icon "button" at bounding box center [56, 22] width 9 height 7
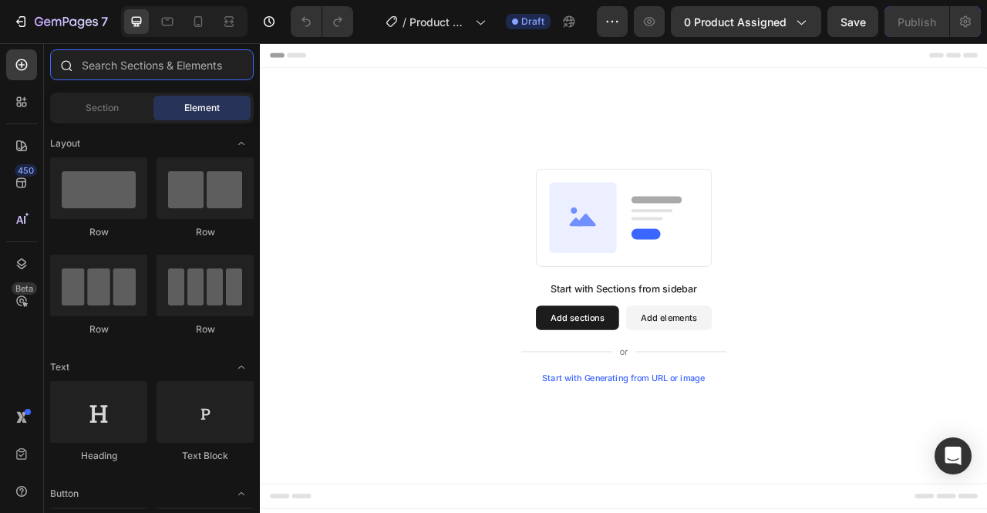
click at [152, 72] on input "text" at bounding box center [152, 64] width 204 height 31
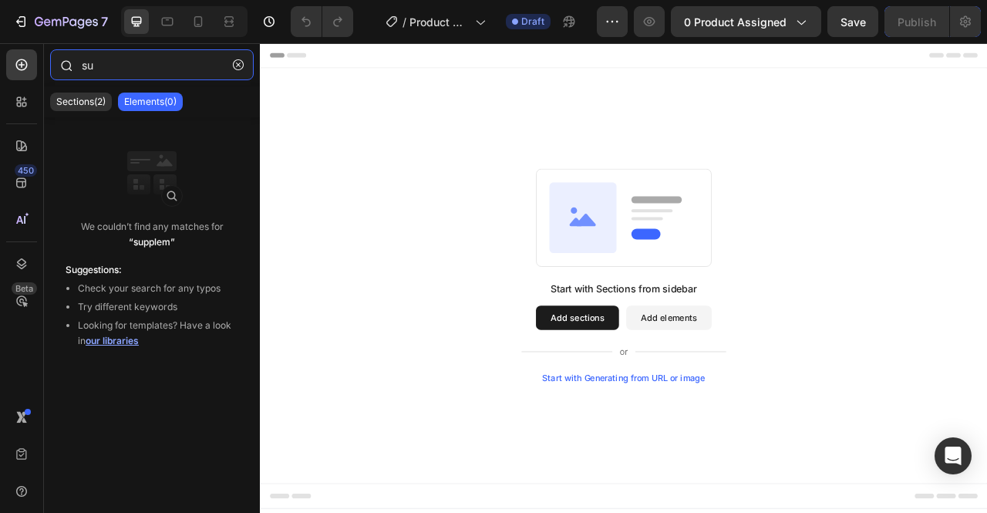
type input "s"
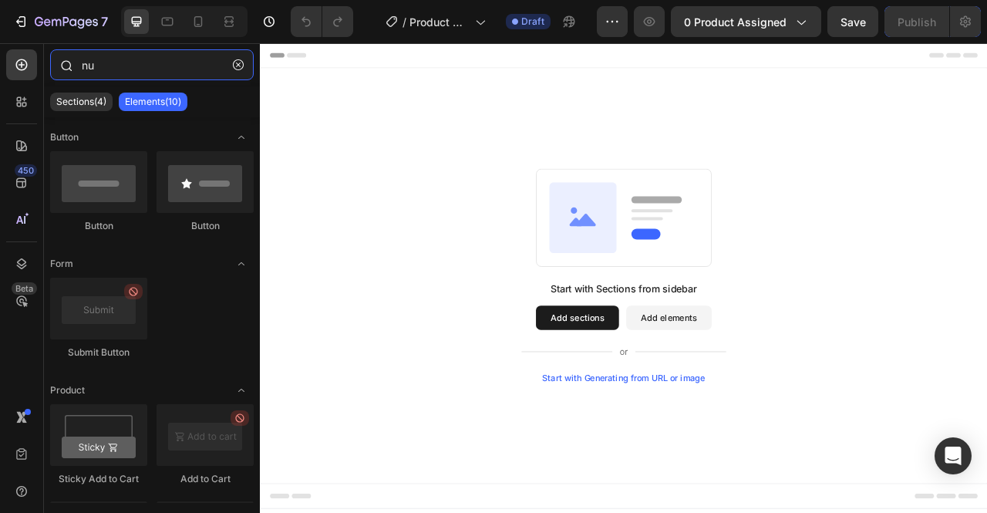
type input "n"
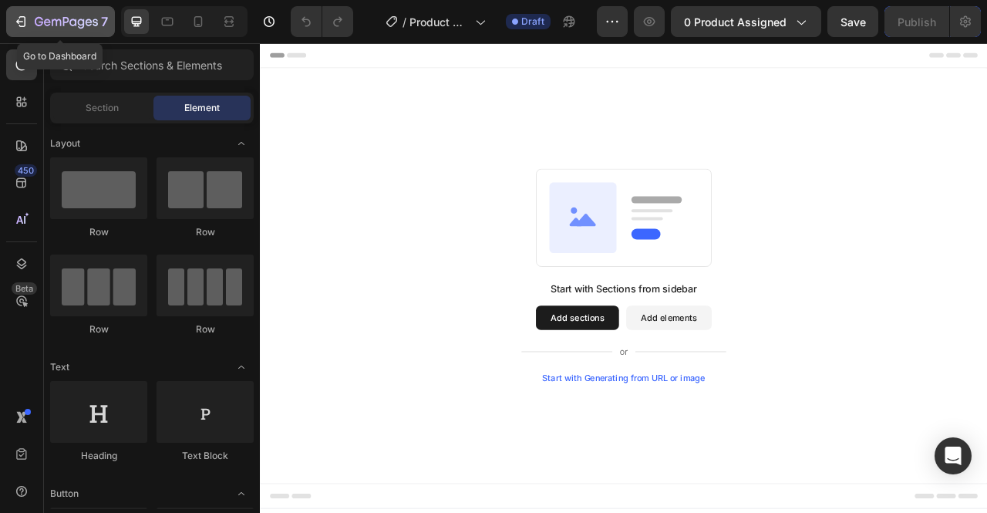
click at [19, 27] on icon "button" at bounding box center [20, 21] width 15 height 15
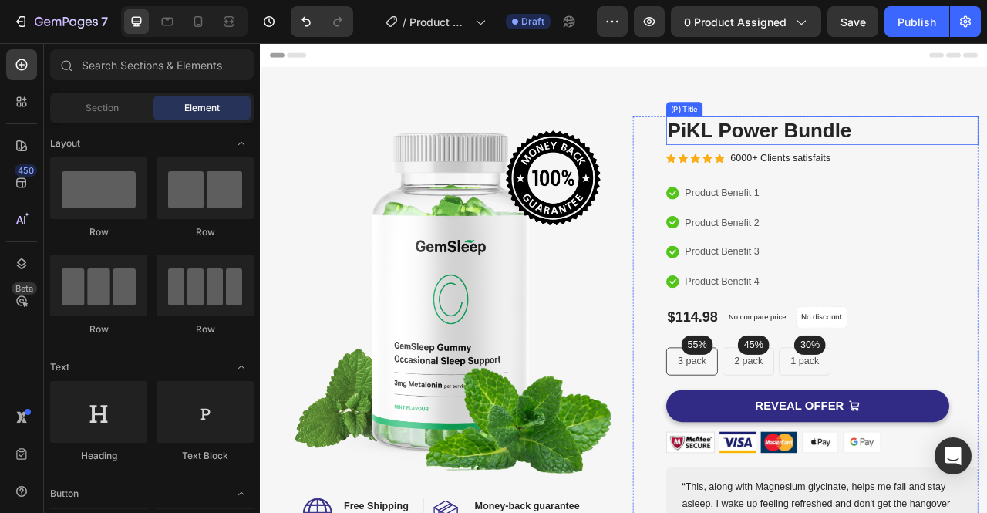
click at [920, 163] on h2 "PiKL Power Bundle" at bounding box center [974, 154] width 397 height 36
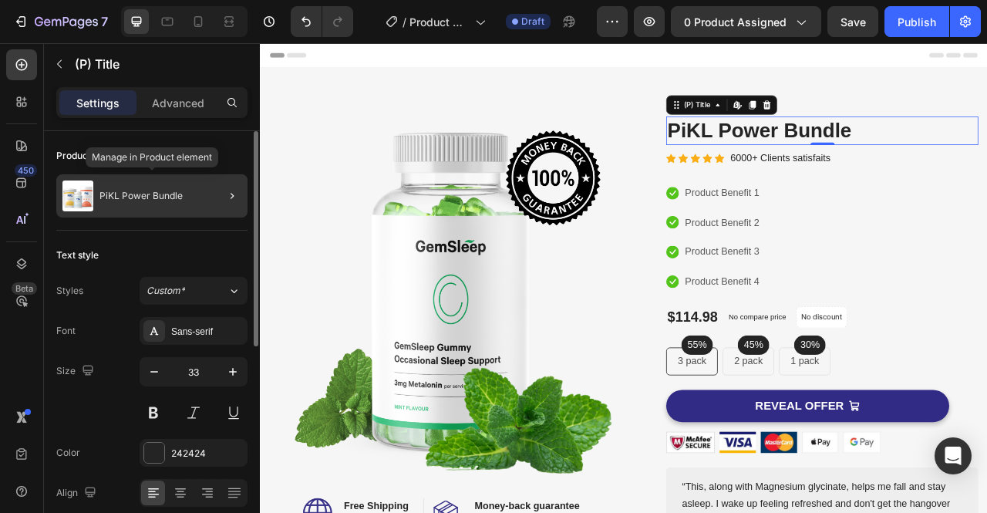
click at [130, 204] on div "PiKL Power Bundle" at bounding box center [151, 195] width 191 height 43
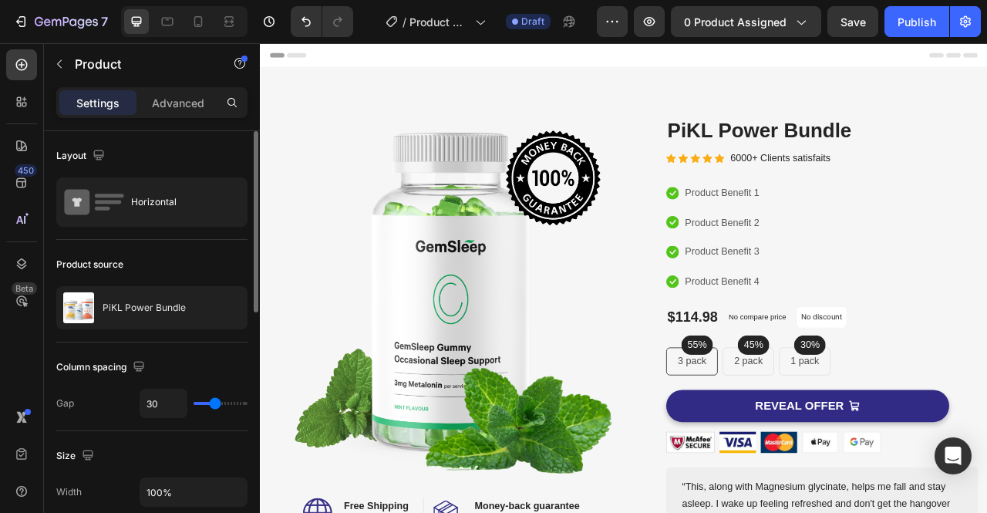
click at [130, 204] on div "Horizontal" at bounding box center [151, 201] width 191 height 49
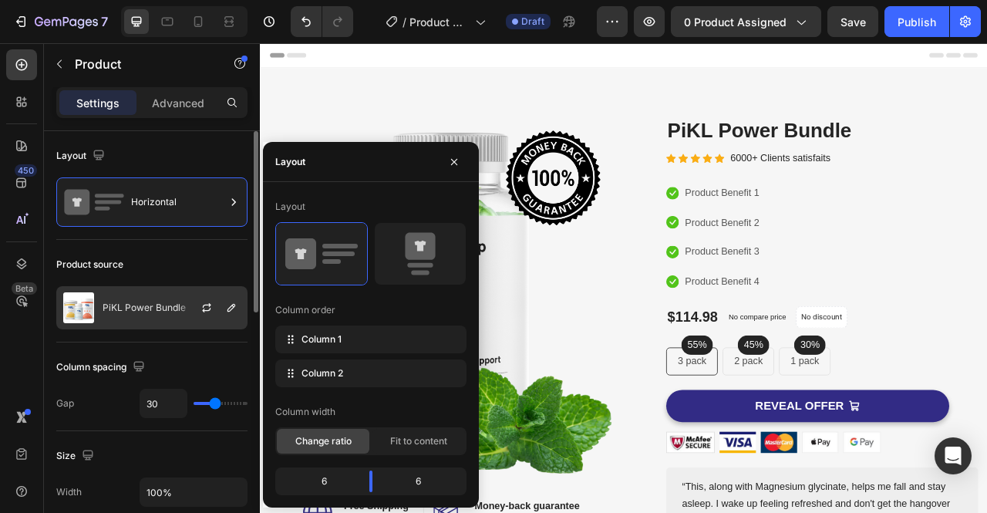
click at [128, 311] on p "PiKL Power Bundle" at bounding box center [144, 307] width 83 height 11
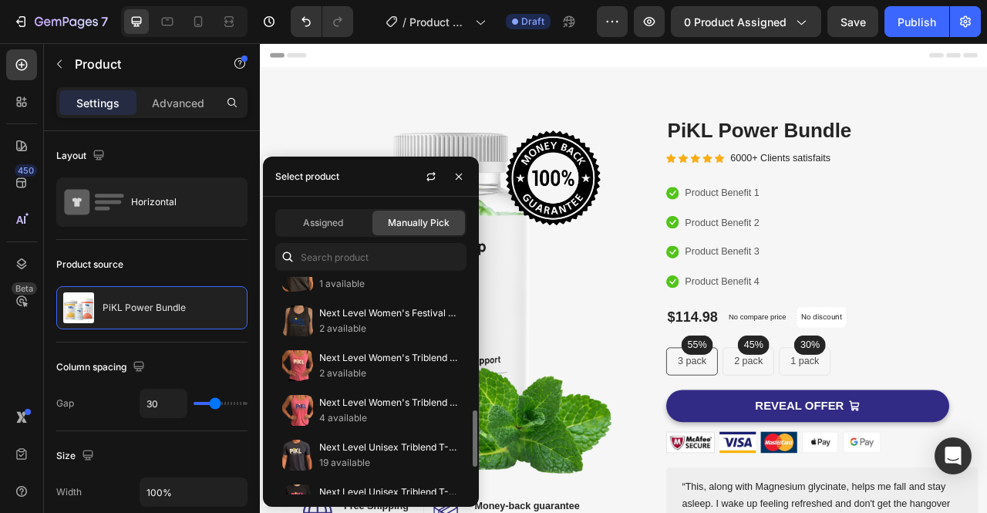
scroll to position [622, 0]
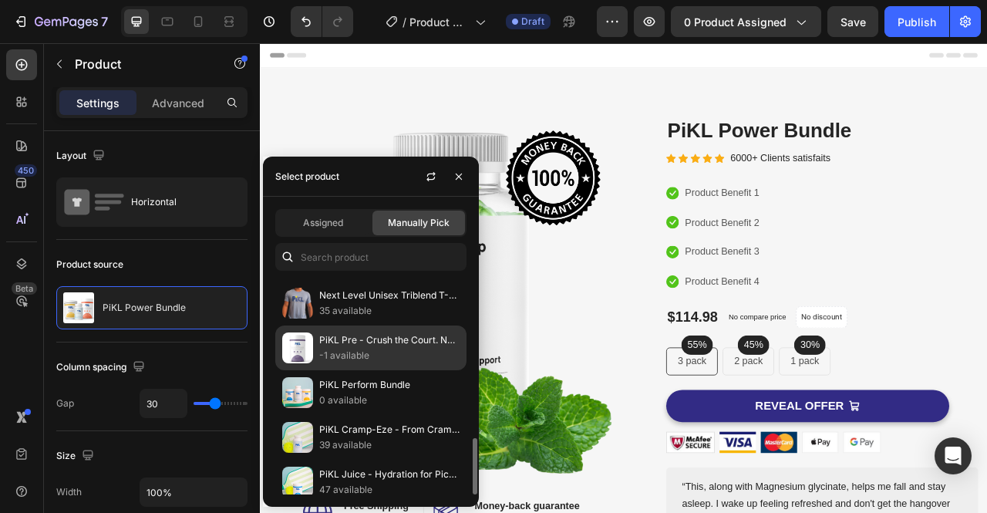
click at [376, 352] on p "-1 available" at bounding box center [389, 355] width 140 height 15
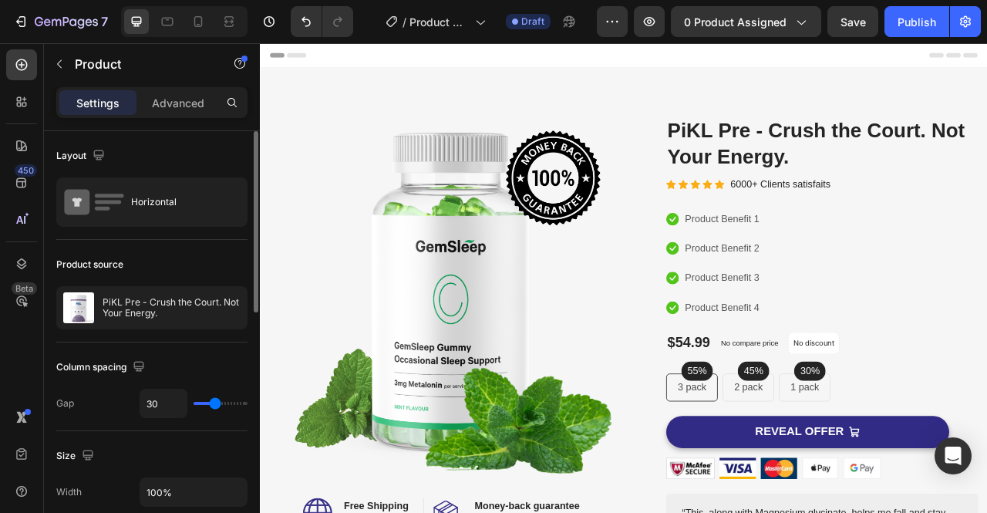
click at [184, 342] on div "Layout Horizontal" at bounding box center [151, 386] width 191 height 89
click at [881, 422] on p "No compare price" at bounding box center [882, 424] width 73 height 9
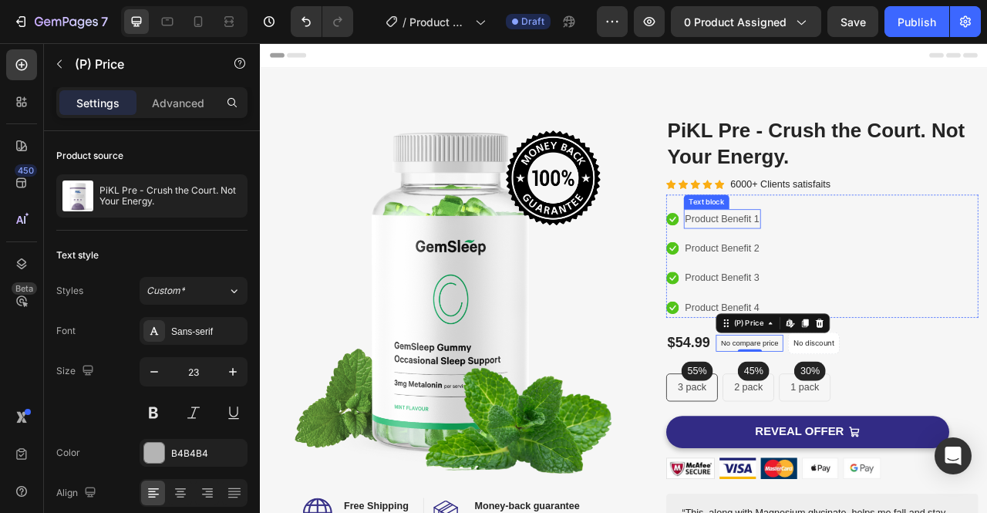
click at [875, 261] on p "Product Benefit 1" at bounding box center [847, 267] width 95 height 22
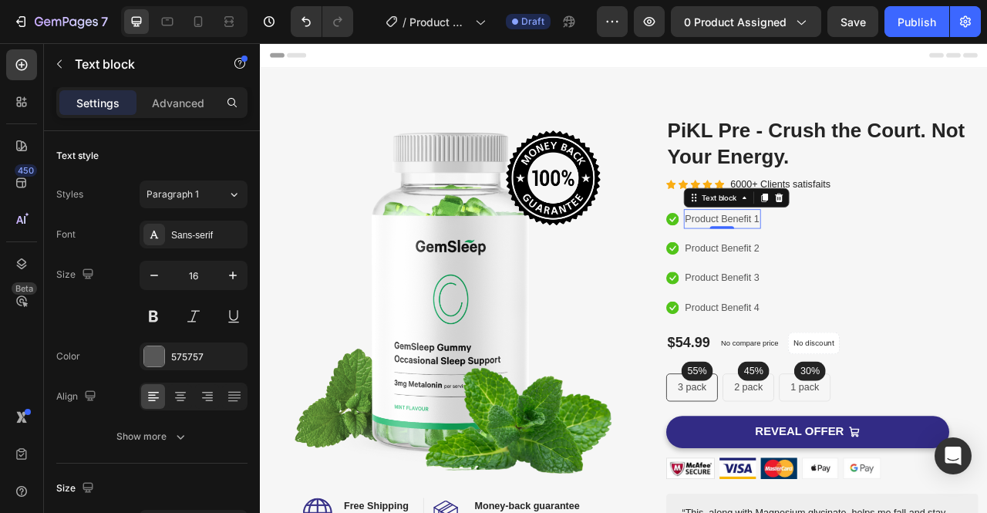
click at [853, 269] on p "Product Benefit 1" at bounding box center [847, 267] width 95 height 22
click at [800, 264] on p "Jitter-Free Stamina" at bounding box center [852, 267] width 105 height 22
click at [897, 265] on p "Steady, Jitter-Free Stamina" at bounding box center [875, 267] width 150 height 22
click at [870, 306] on p "Product Benefit 2" at bounding box center [847, 304] width 95 height 22
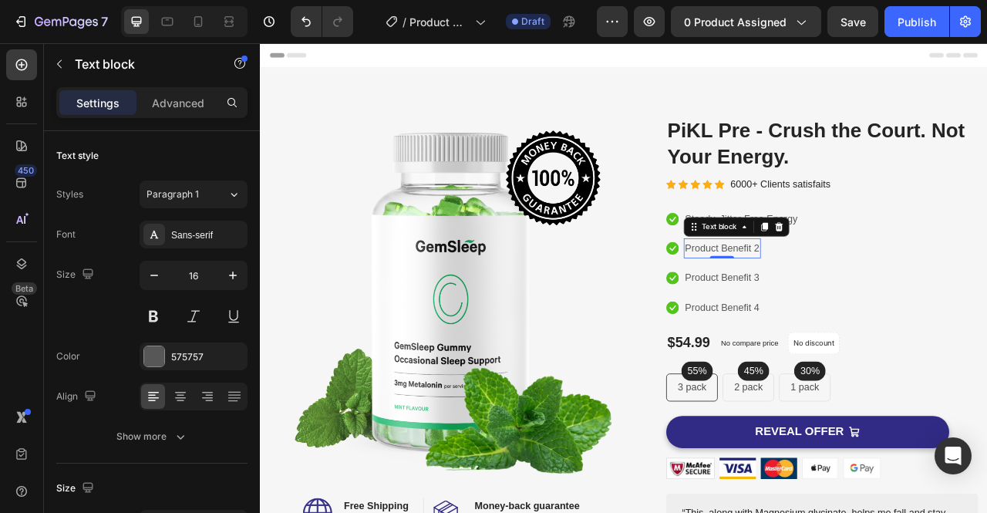
click at [889, 306] on div "Product Benefit 2" at bounding box center [848, 303] width 98 height 25
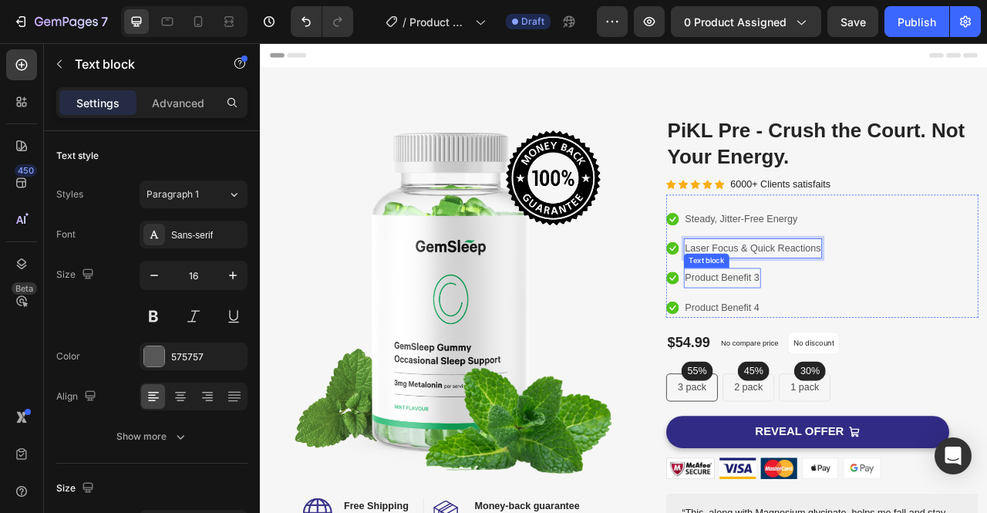
click at [874, 339] on p "Product Benefit 3" at bounding box center [847, 342] width 95 height 22
drag, startPoint x: 775, startPoint y: 638, endPoint x: 1004, endPoint y: 358, distance: 362.0
click at [986, 358] on div "Icon Steady, Jitter-Free Energy Text block Icon Laser Focus & Quick Reactions T…" at bounding box center [974, 323] width 397 height 138
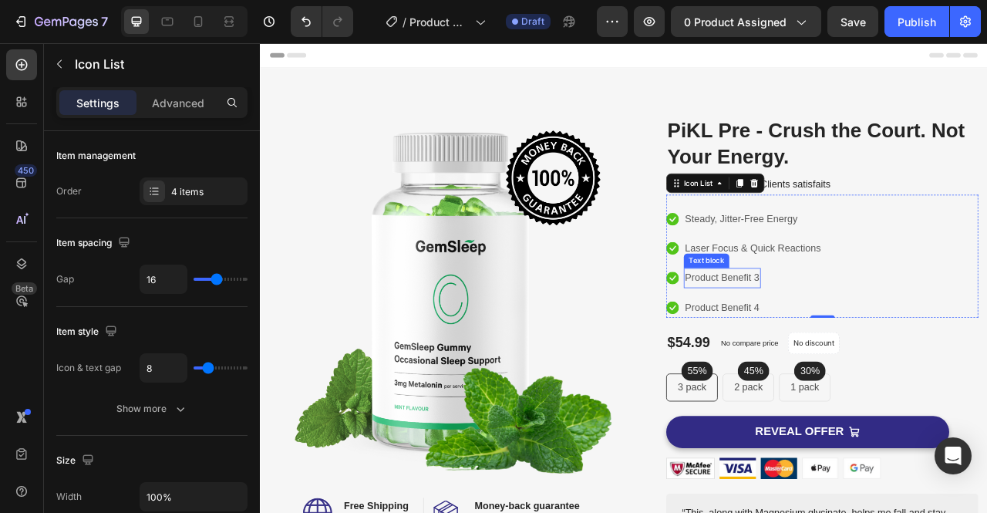
click at [872, 337] on p "Product Benefit 3" at bounding box center [847, 342] width 95 height 22
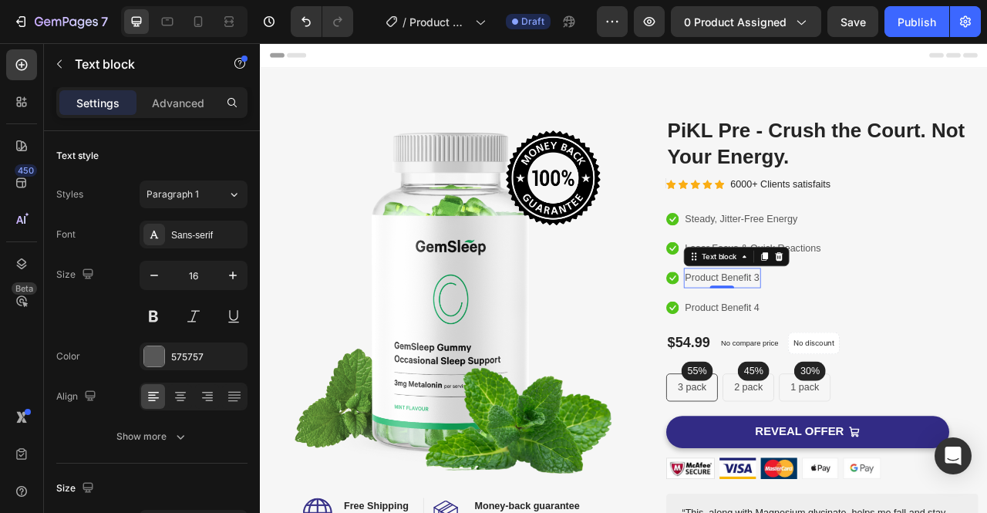
click at [878, 340] on p "Product Benefit 3" at bounding box center [847, 342] width 95 height 22
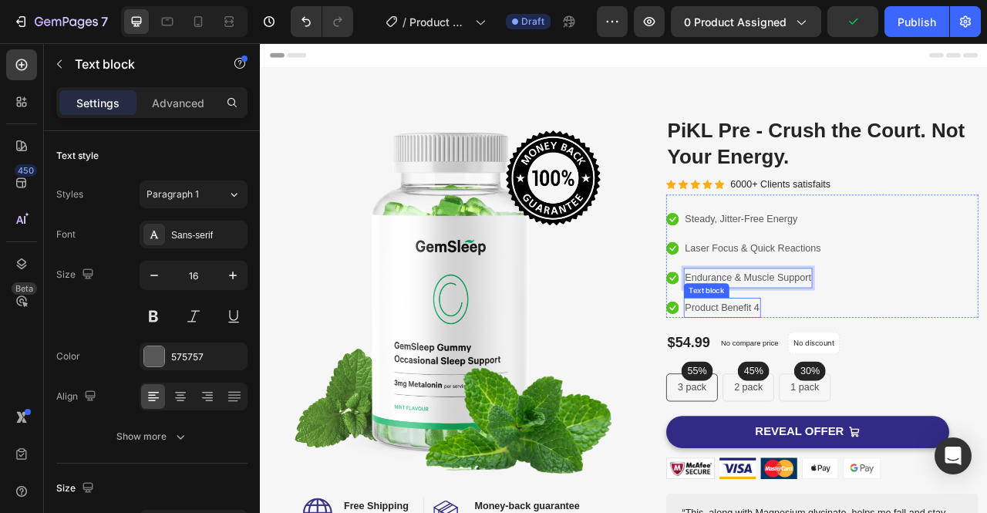
click at [877, 378] on p "Product Benefit 4" at bounding box center [847, 379] width 95 height 22
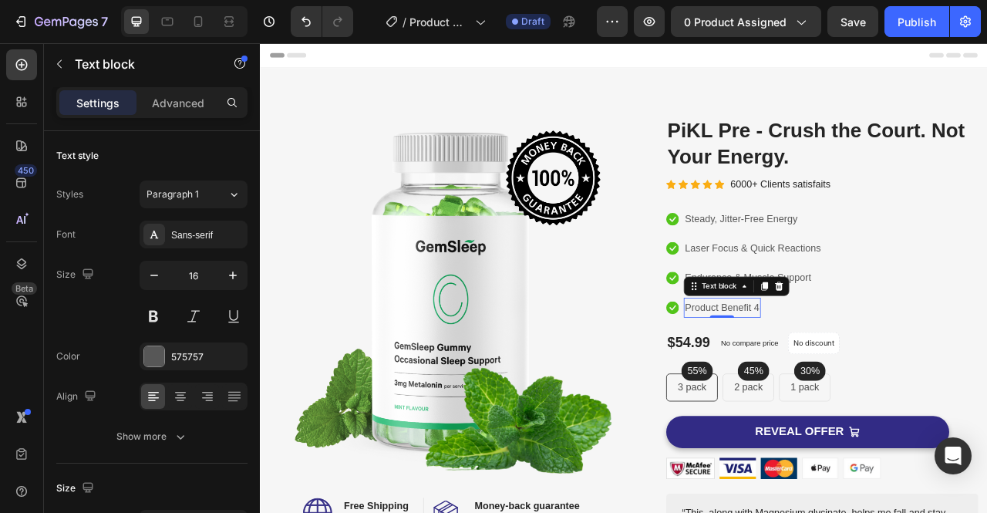
click at [877, 378] on p "Product Benefit 4" at bounding box center [847, 379] width 95 height 22
click at [796, 377] on li "Icon Text block 0" at bounding box center [875, 379] width 198 height 25
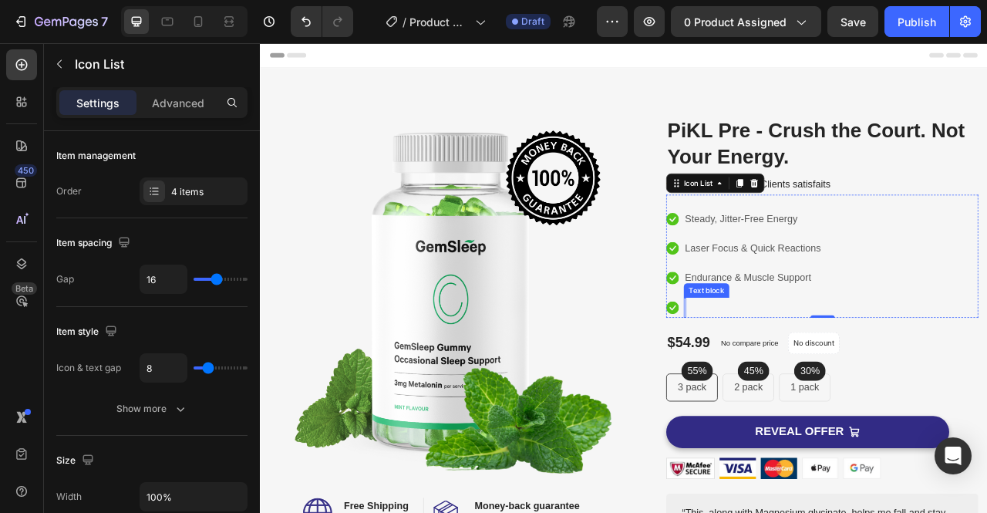
click at [799, 378] on div "Rich Text Editor. Editing area: main" at bounding box center [800, 379] width 3 height 25
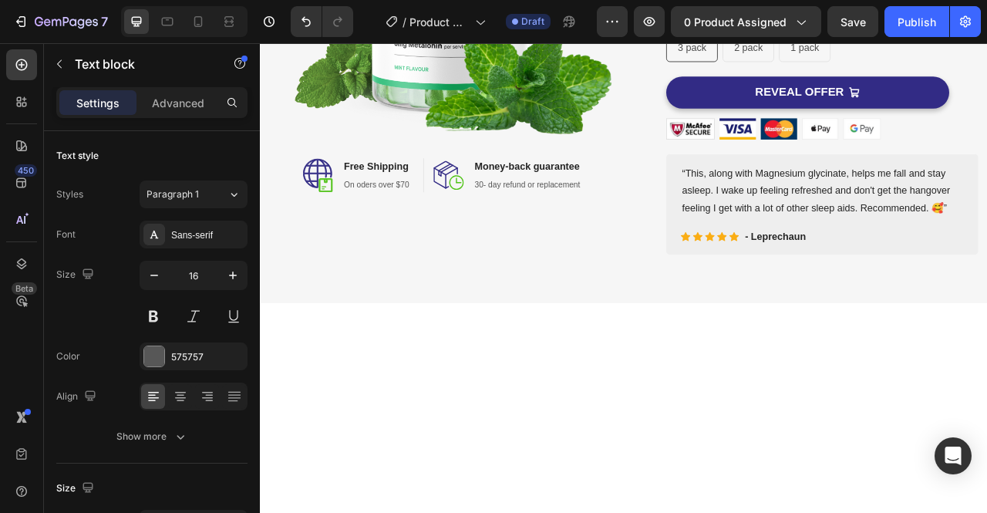
scroll to position [148, 0]
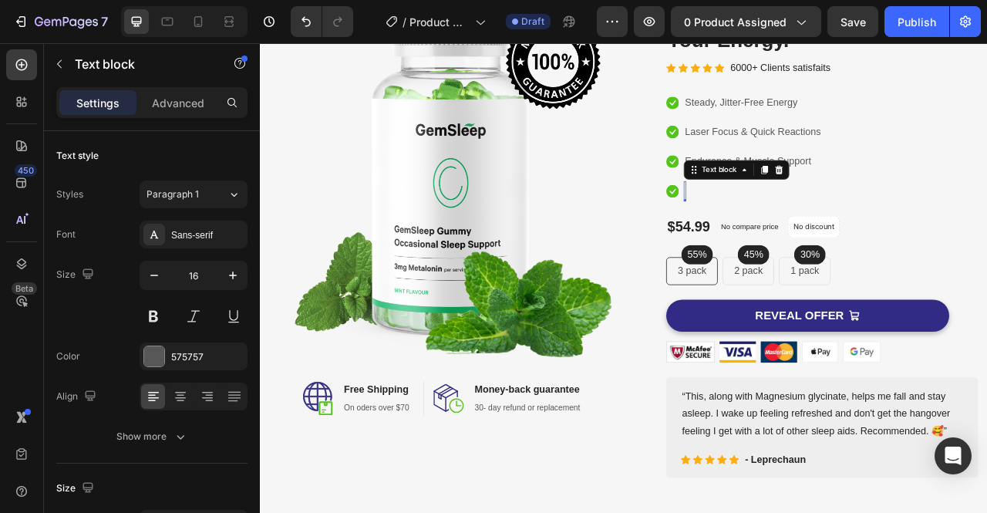
click at [799, 231] on div "Rich Text Editor. Editing area: main" at bounding box center [800, 231] width 3 height 25
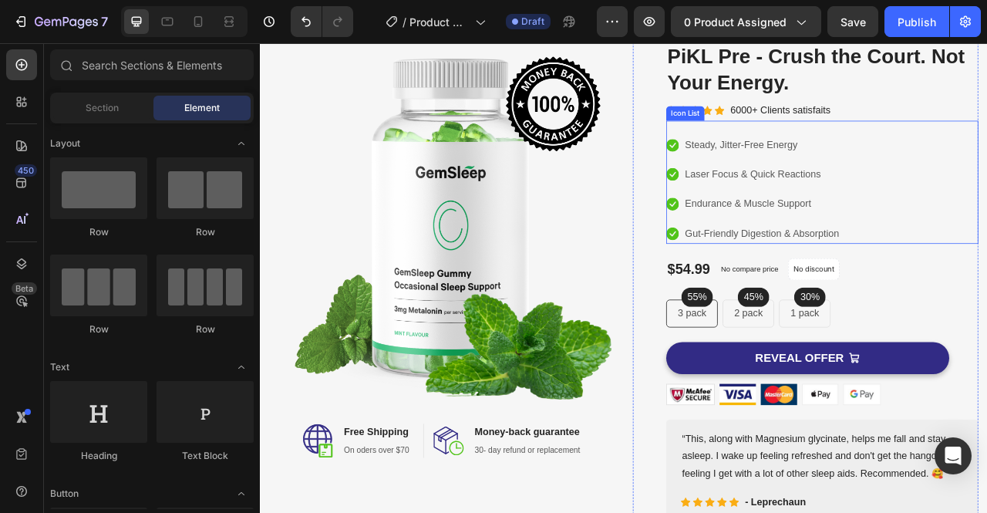
scroll to position [82, 0]
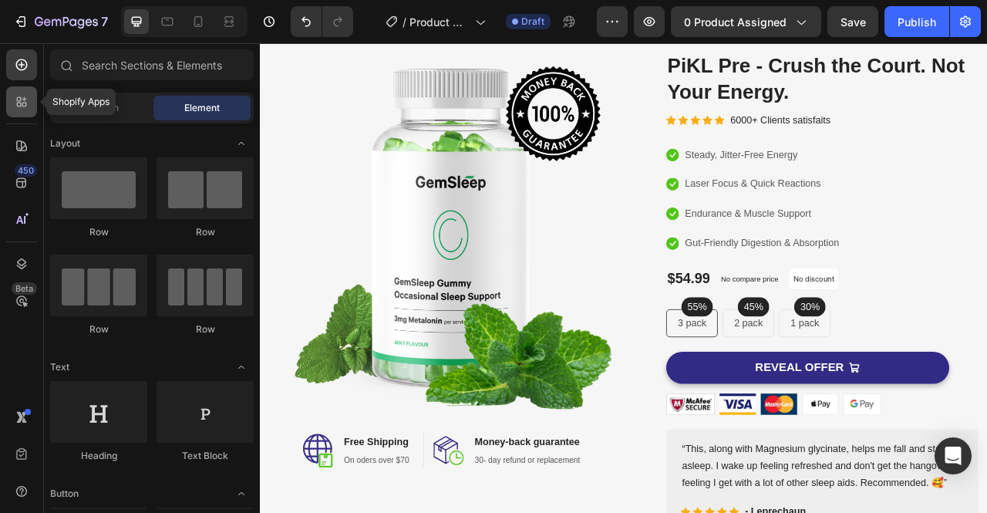
click at [25, 106] on icon at bounding box center [24, 105] width 5 height 5
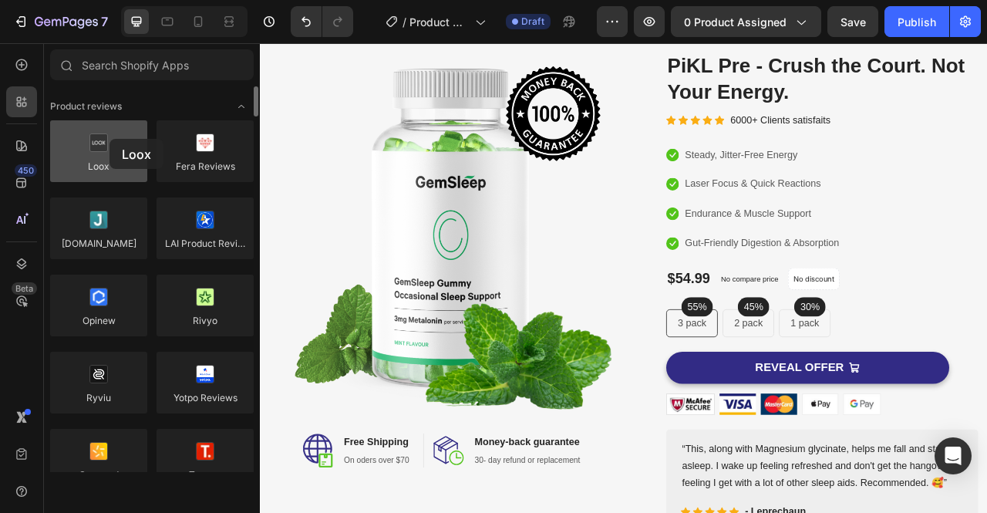
click at [109, 139] on div at bounding box center [98, 151] width 97 height 62
click at [89, 161] on div at bounding box center [98, 151] width 97 height 62
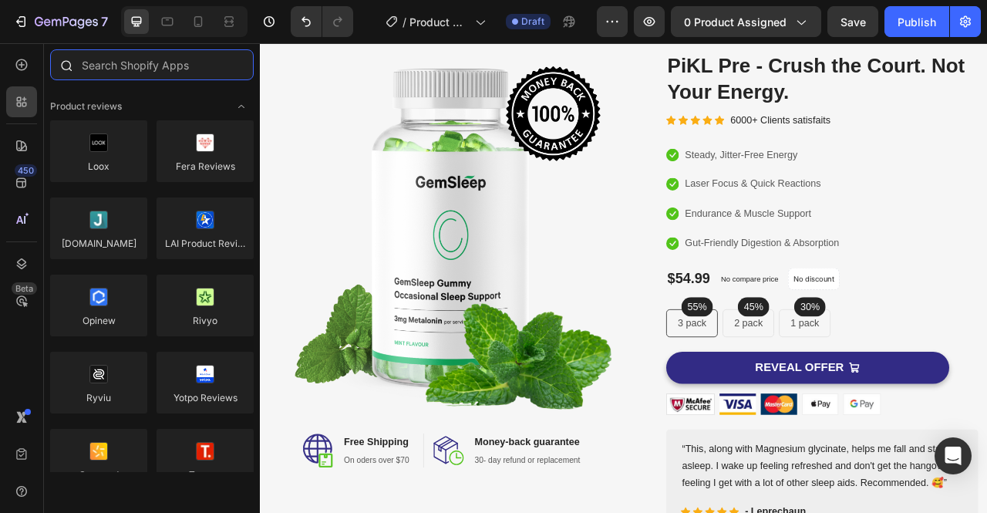
click at [169, 61] on input "text" at bounding box center [152, 64] width 204 height 31
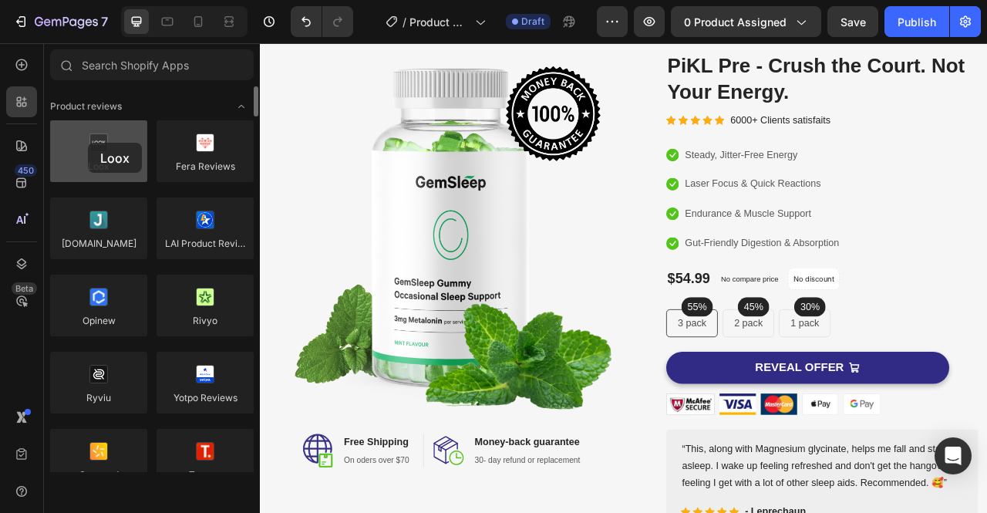
drag, startPoint x: 102, startPoint y: 146, endPoint x: 88, endPoint y: 143, distance: 14.4
click at [88, 143] on div at bounding box center [98, 151] width 97 height 62
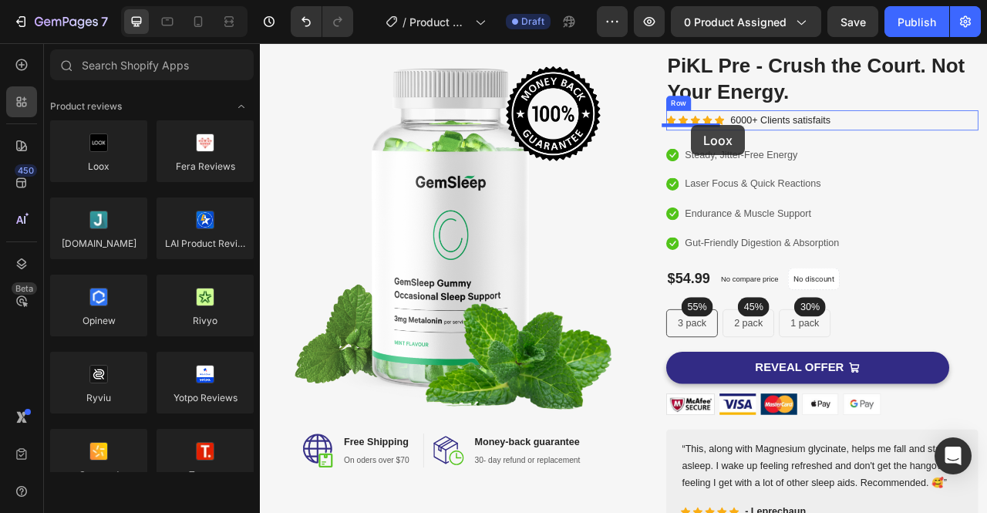
drag, startPoint x: 348, startPoint y: 186, endPoint x: 808, endPoint y: 147, distance: 461.8
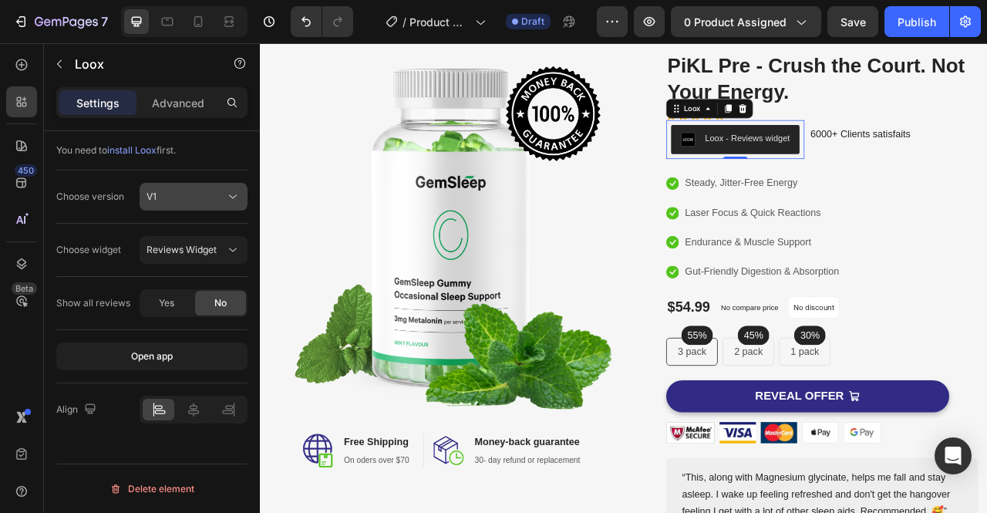
click at [190, 195] on div "V1" at bounding box center [185, 197] width 79 height 14
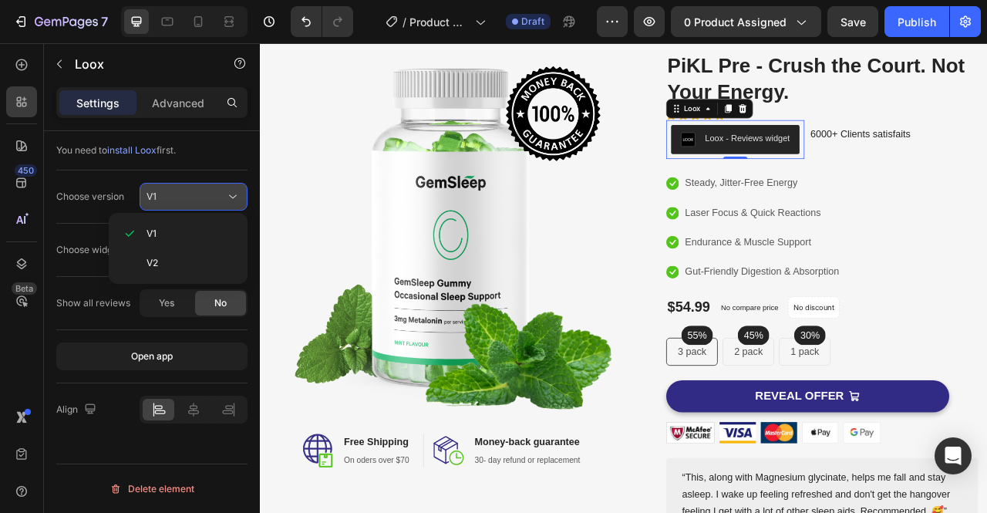
click at [190, 195] on div "V1" at bounding box center [185, 197] width 79 height 14
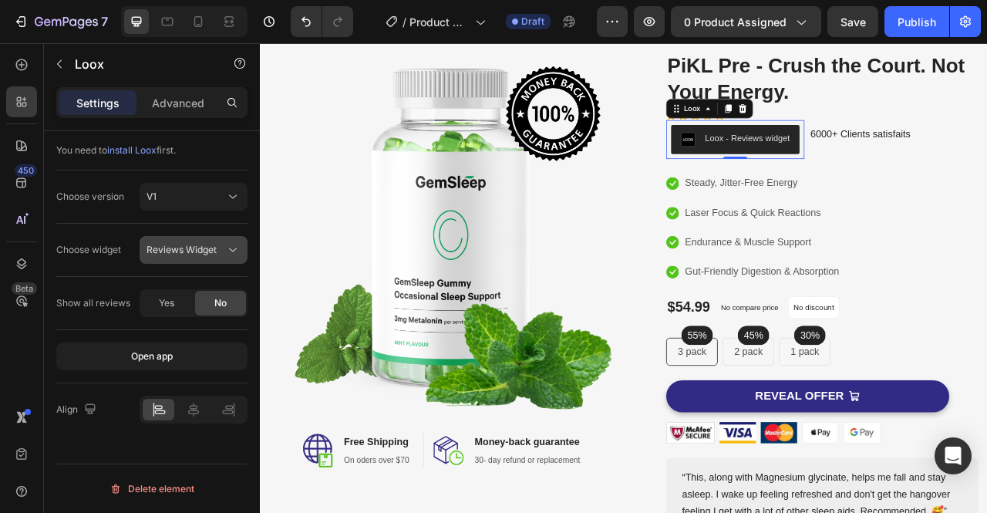
click at [210, 246] on span "Reviews Widget" at bounding box center [181, 250] width 70 height 12
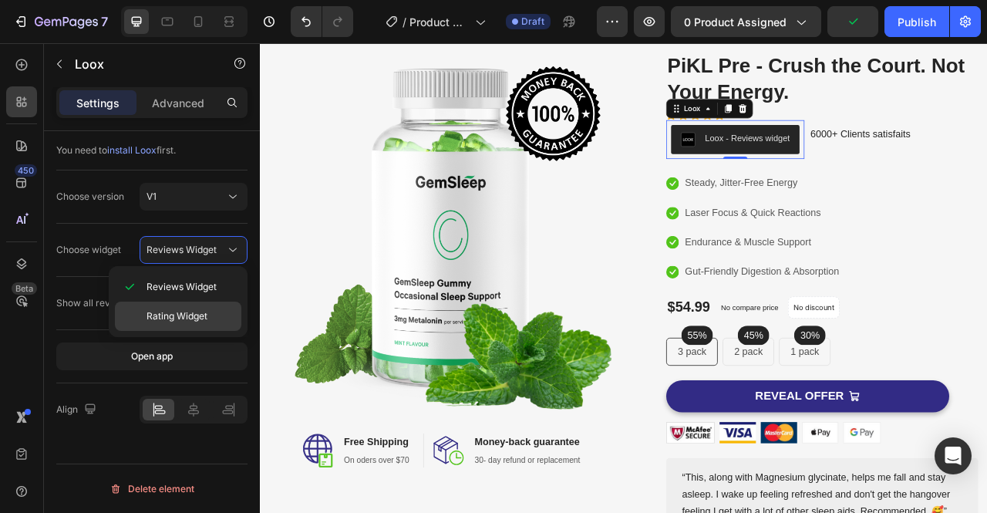
click at [203, 315] on span "Rating Widget" at bounding box center [176, 316] width 61 height 14
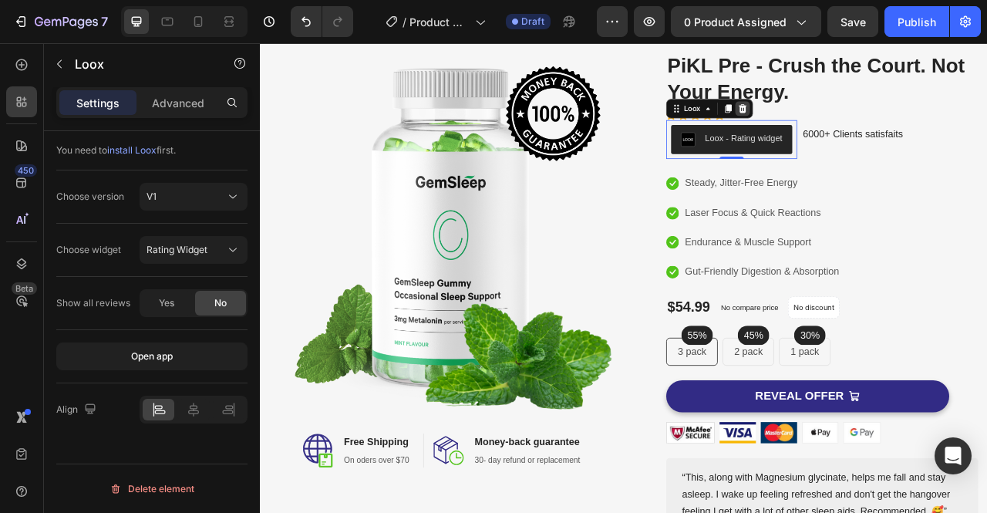
click at [873, 131] on div at bounding box center [873, 126] width 19 height 19
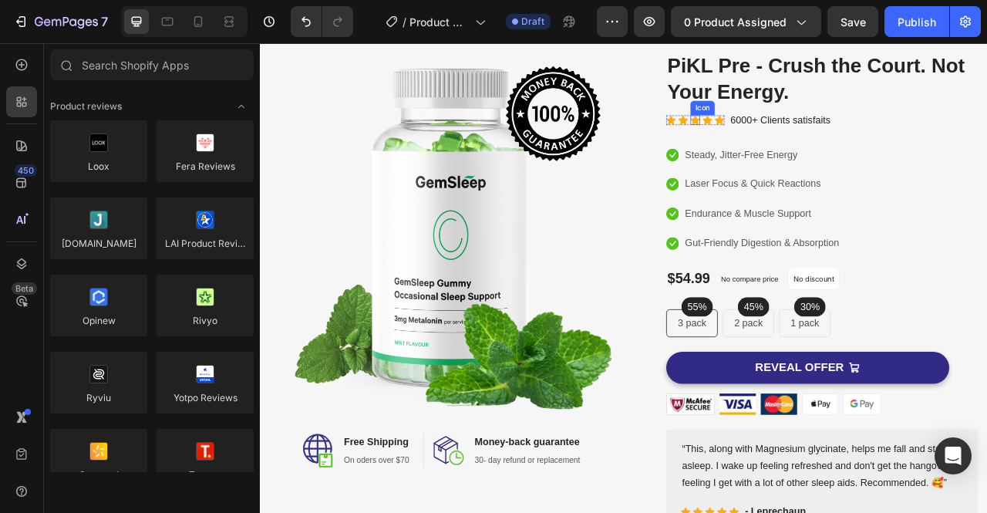
click at [812, 139] on icon at bounding box center [813, 141] width 12 height 12
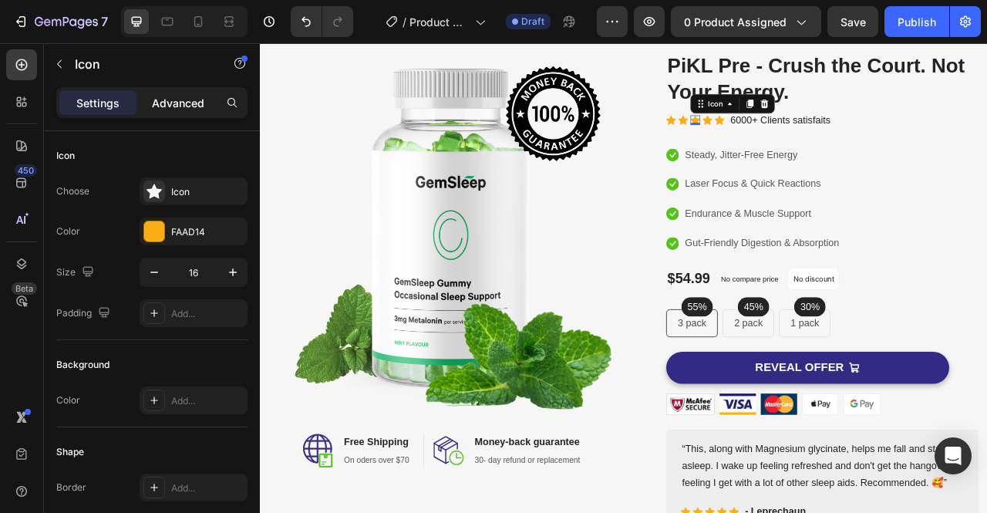
click at [188, 108] on p "Advanced" at bounding box center [178, 103] width 52 height 16
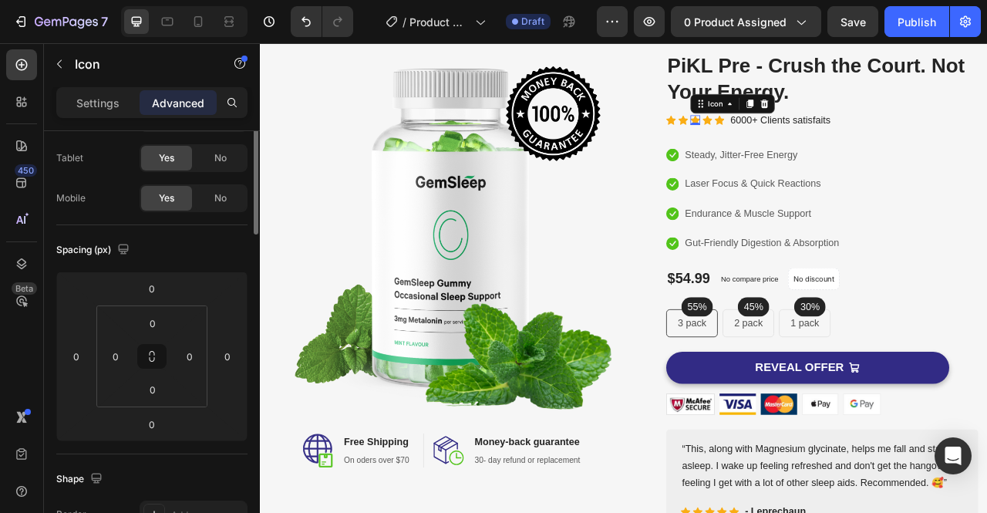
scroll to position [0, 0]
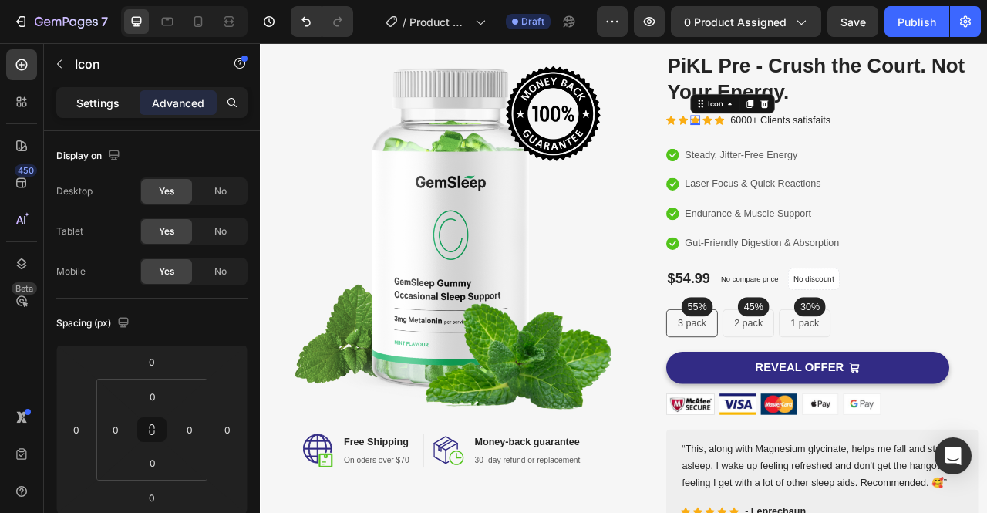
click at [112, 100] on p "Settings" at bounding box center [97, 103] width 43 height 16
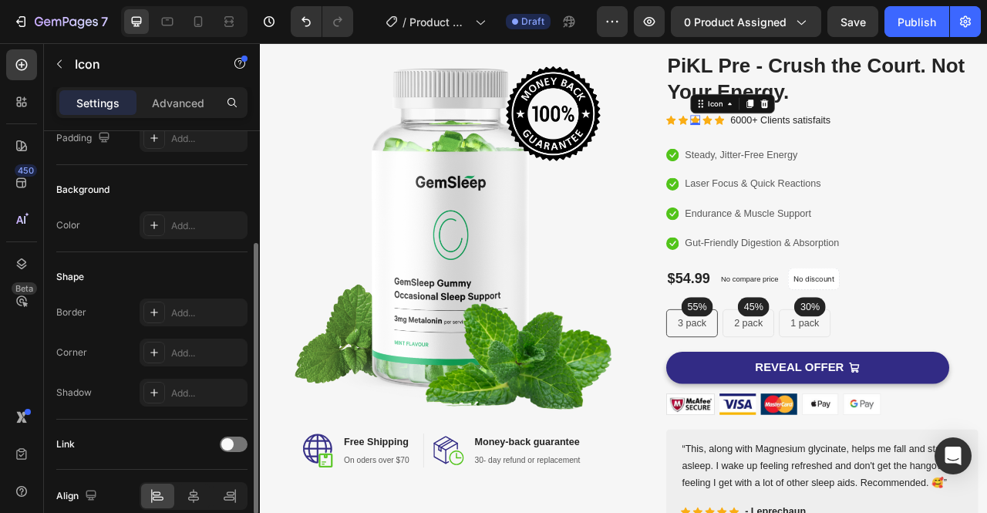
scroll to position [244, 0]
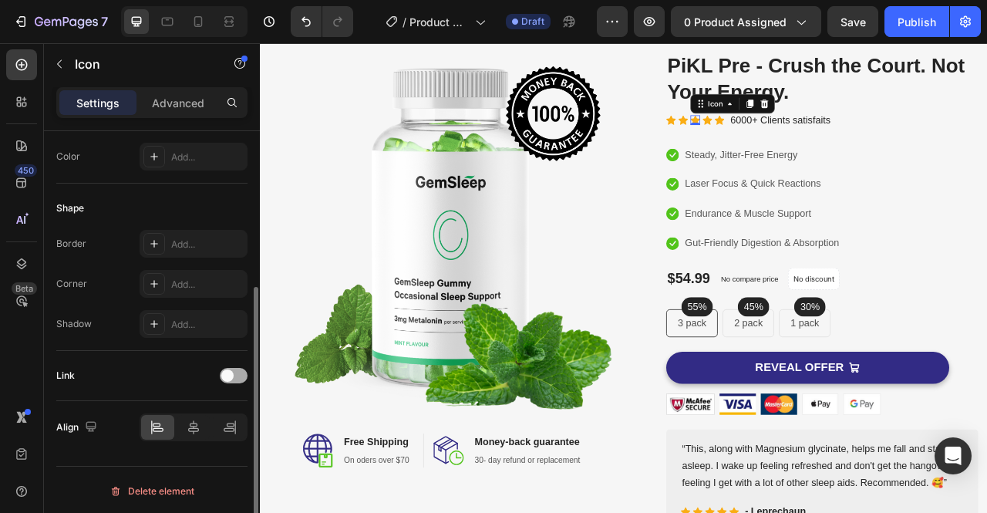
click at [239, 372] on div at bounding box center [234, 375] width 28 height 15
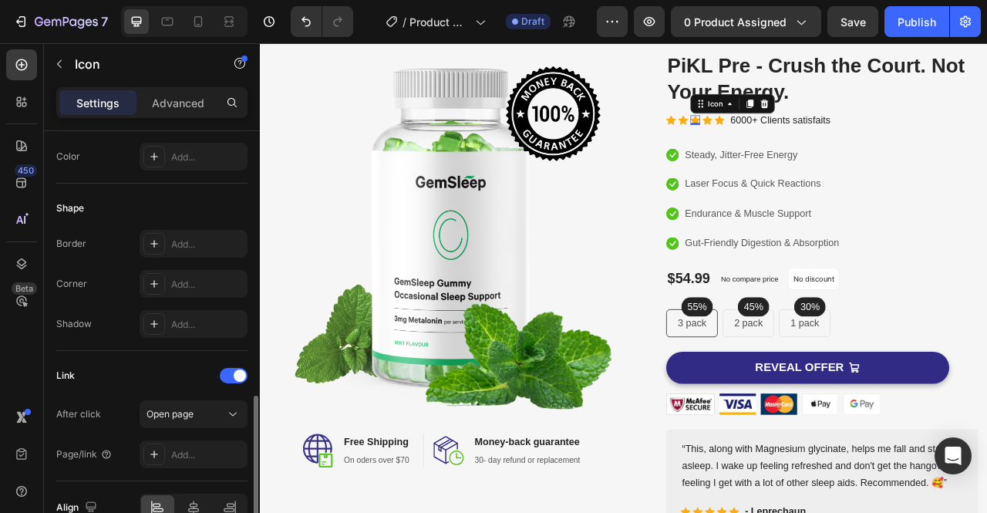
scroll to position [324, 0]
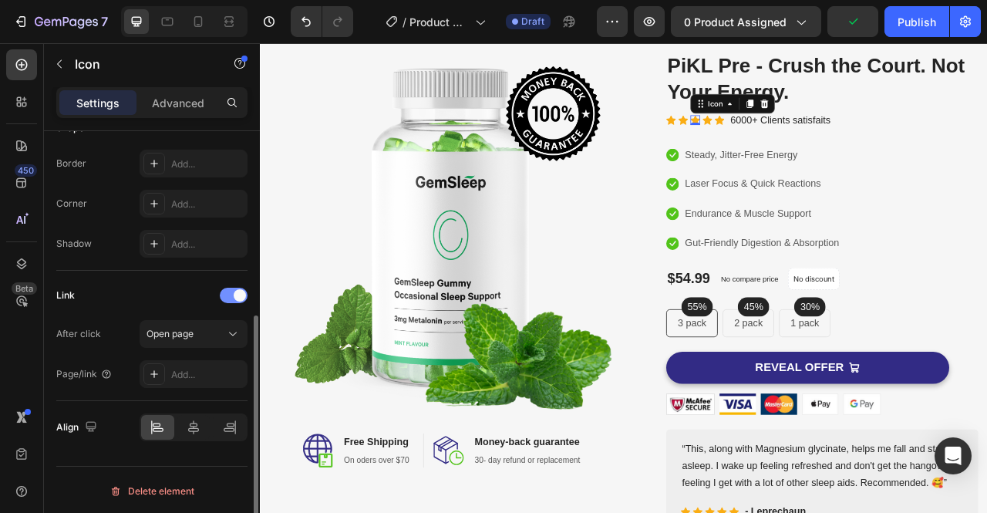
click at [234, 295] on span at bounding box center [240, 295] width 12 height 12
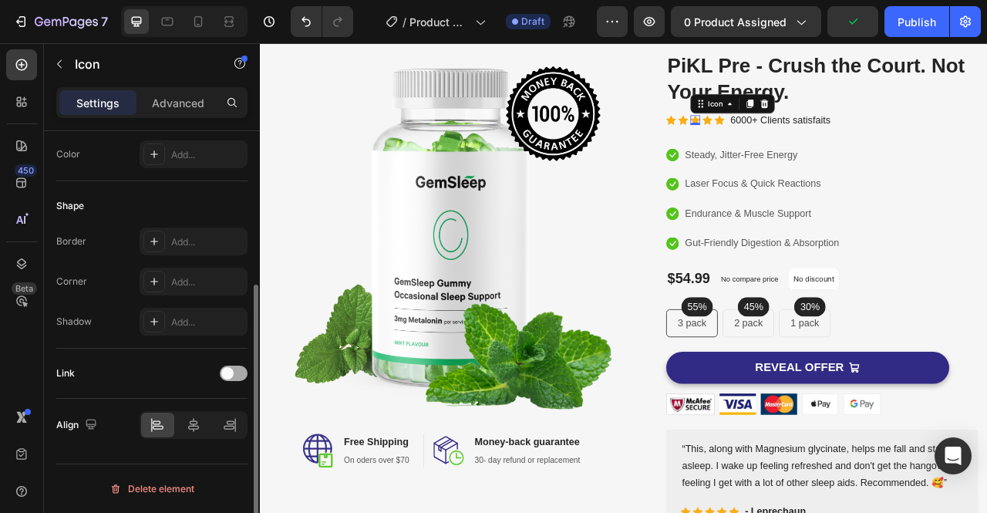
scroll to position [244, 0]
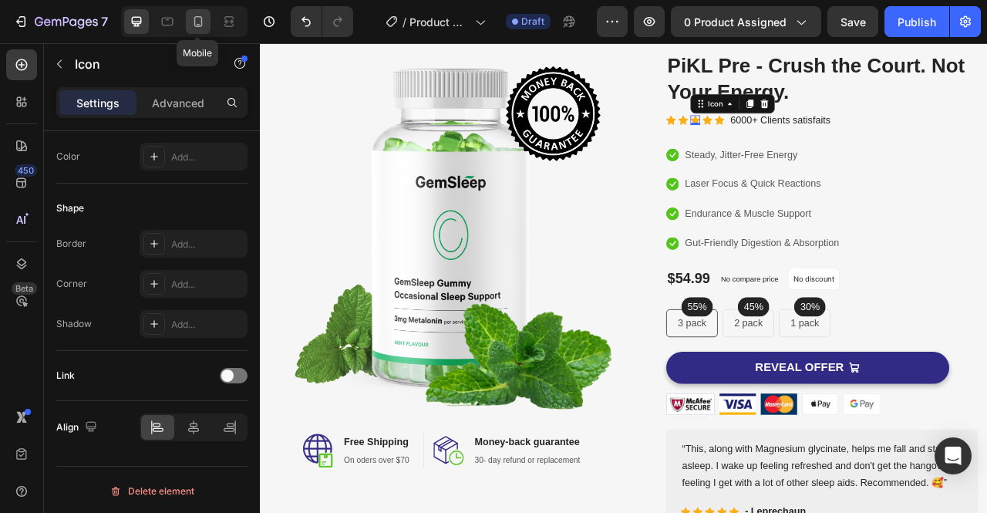
click at [207, 19] on div at bounding box center [198, 21] width 25 height 25
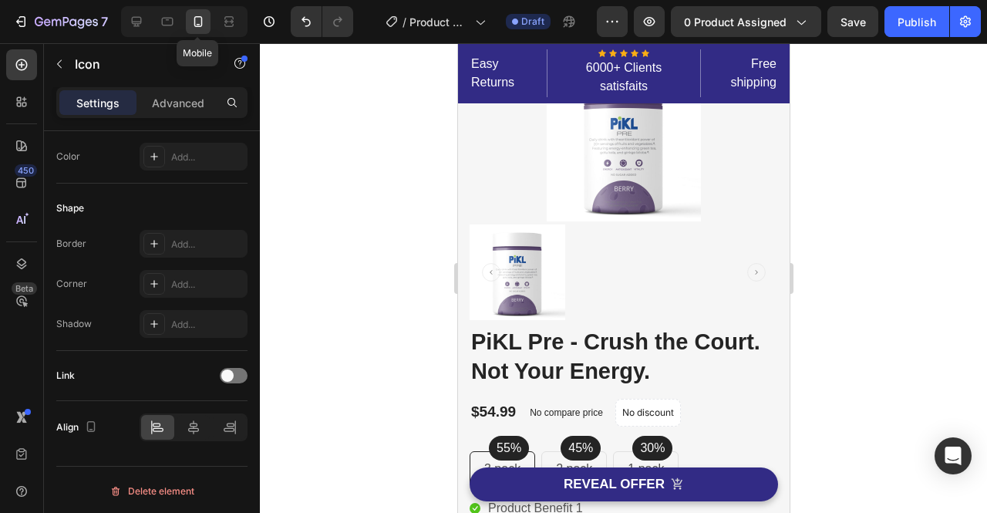
scroll to position [28, 0]
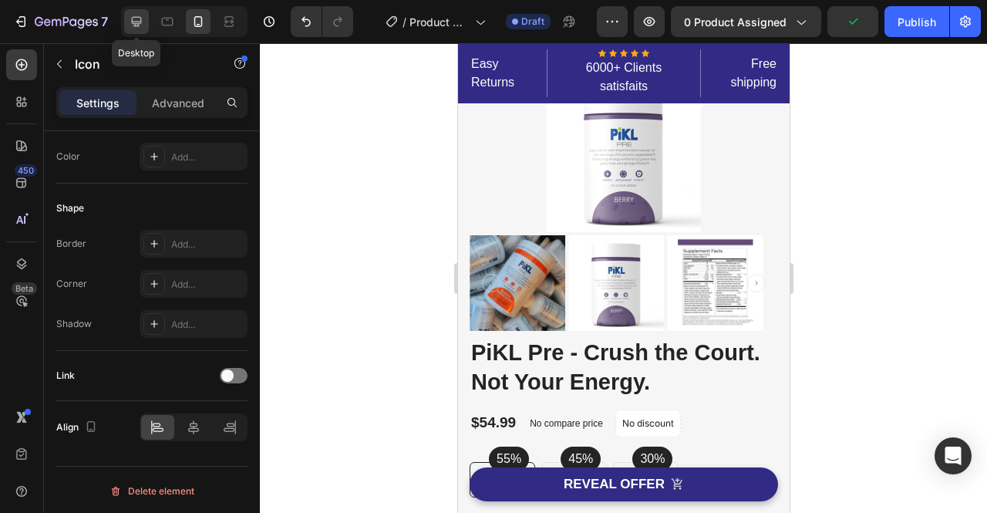
click at [138, 21] on icon at bounding box center [136, 21] width 15 height 15
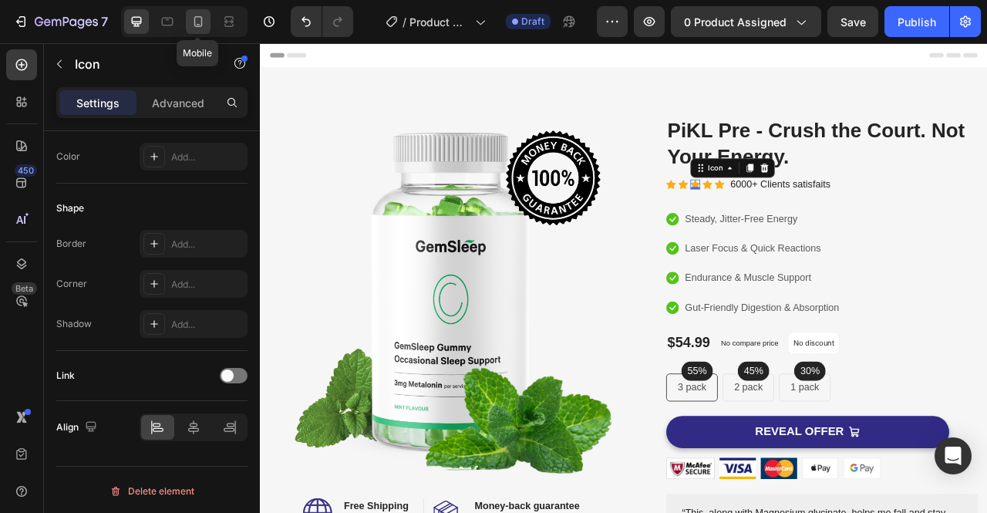
click at [200, 24] on icon at bounding box center [197, 21] width 15 height 15
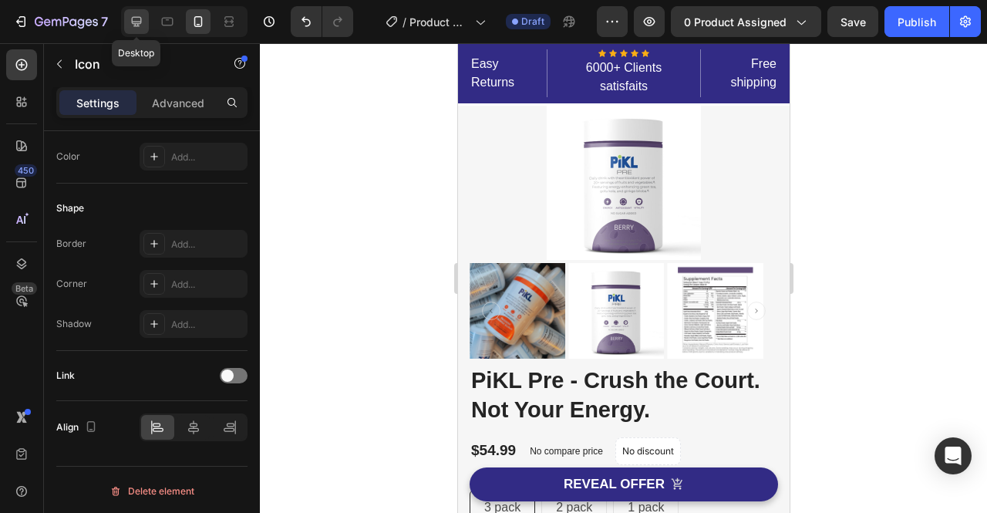
click at [137, 21] on icon at bounding box center [137, 22] width 10 height 10
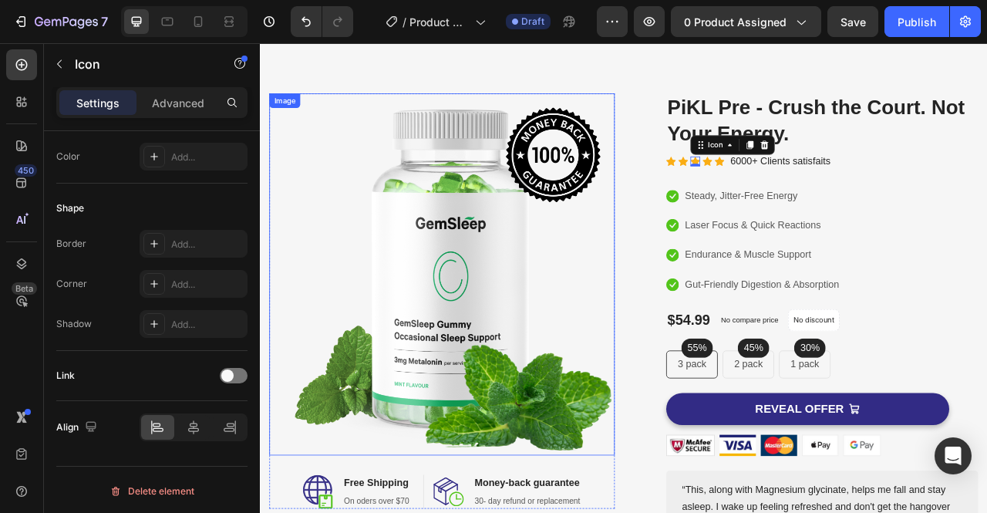
scroll to position [25, 0]
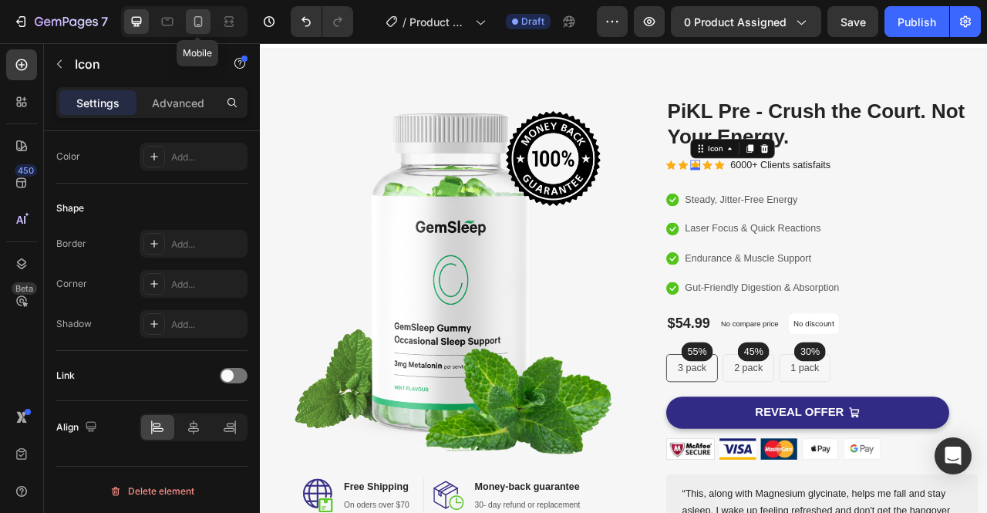
drag, startPoint x: 201, startPoint y: 29, endPoint x: 247, endPoint y: 67, distance: 59.1
click at [201, 29] on div at bounding box center [198, 21] width 25 height 25
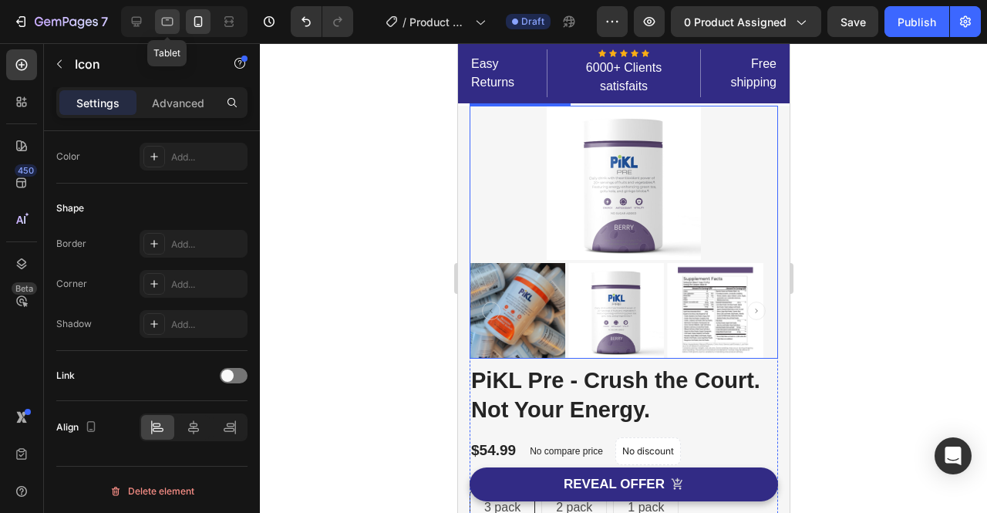
click at [170, 25] on icon at bounding box center [168, 22] width 12 height 8
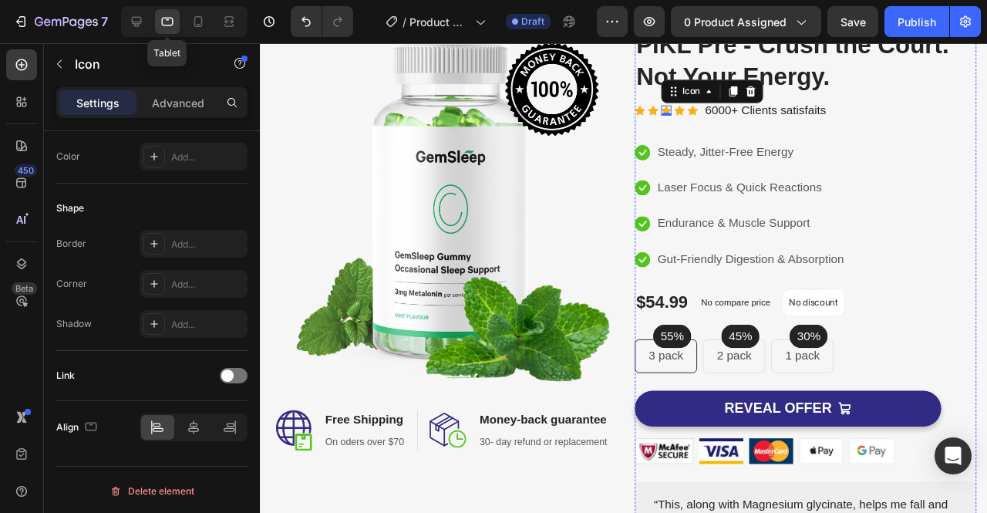
scroll to position [120, 0]
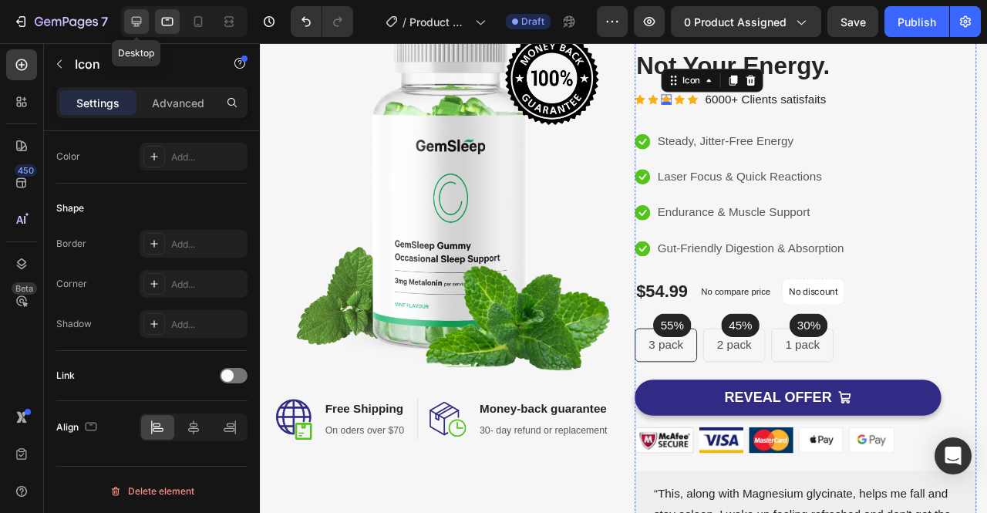
click at [146, 25] on div at bounding box center [136, 21] width 25 height 25
type input "16"
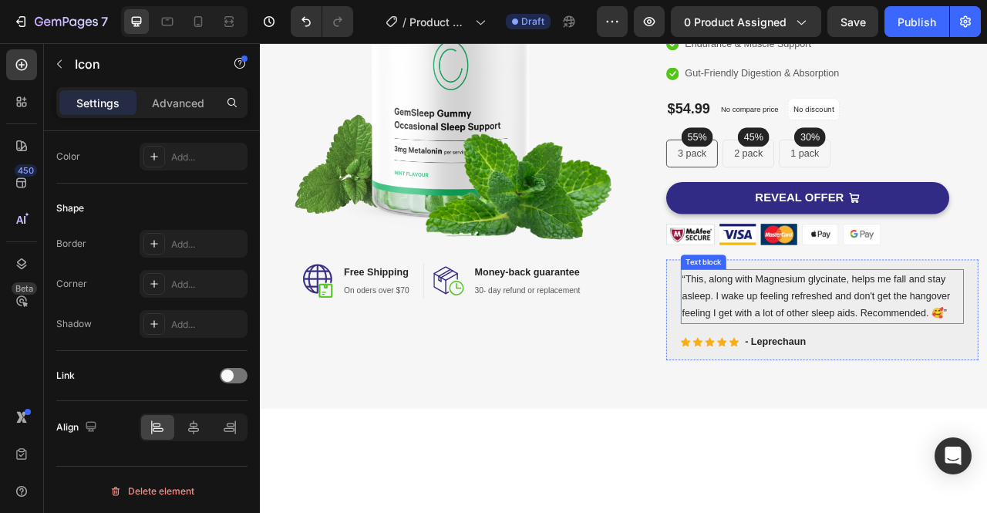
scroll to position [17, 0]
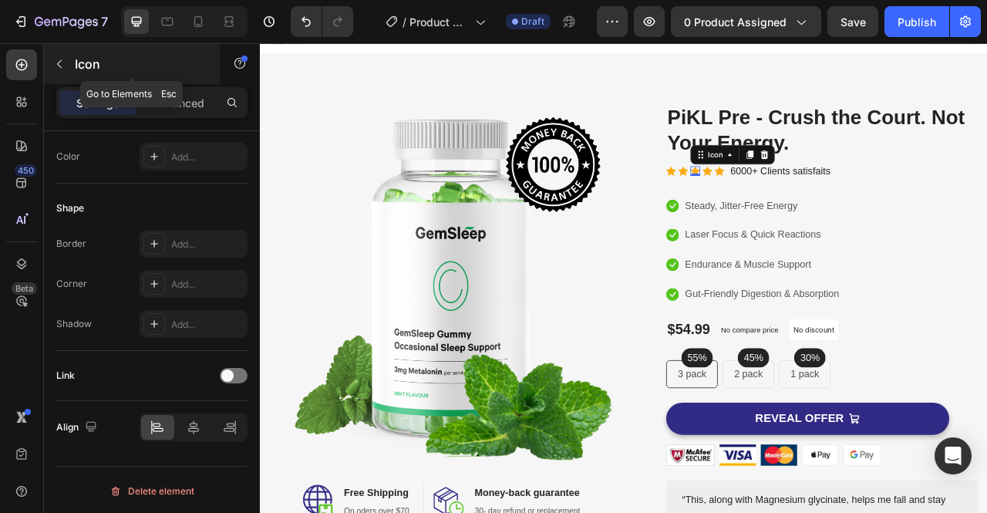
click at [62, 62] on icon "button" at bounding box center [59, 64] width 12 height 12
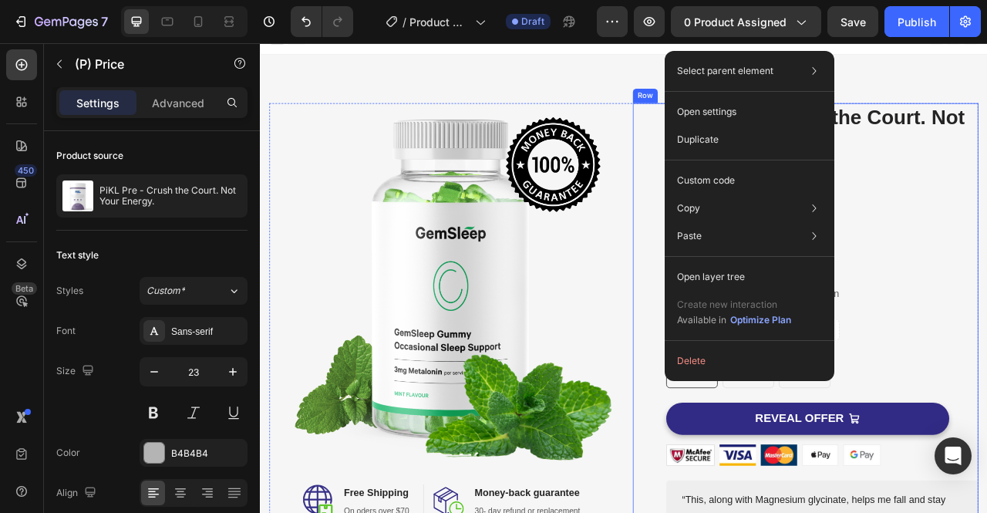
click at [986, 382] on div "(P) Images & Gallery PiKL Pre - Crush the Court. Not Your Energy. (P) Title Ico…" at bounding box center [974, 422] width 397 height 607
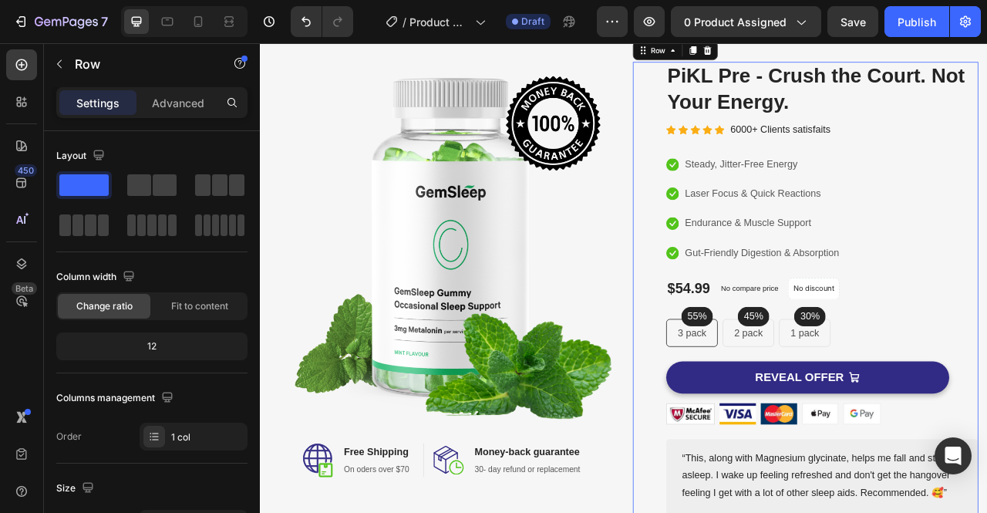
scroll to position [74, 0]
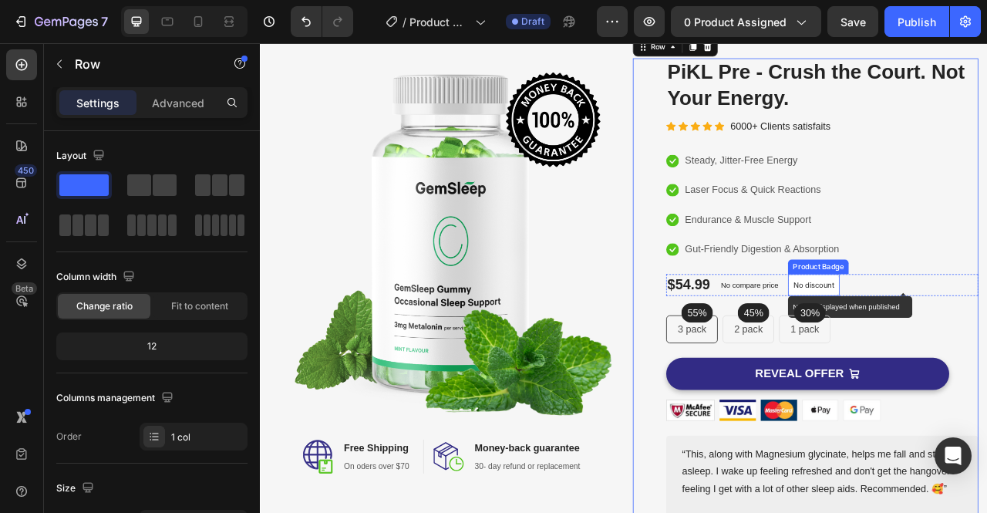
click at [968, 353] on p "No discount" at bounding box center [964, 351] width 52 height 14
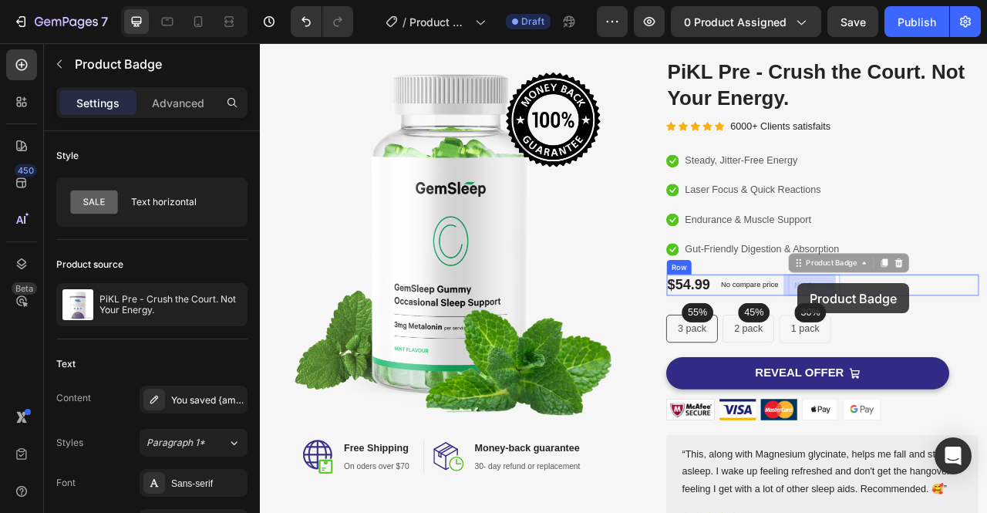
drag, startPoint x: 974, startPoint y: 351, endPoint x: 943, endPoint y: 350, distance: 31.6
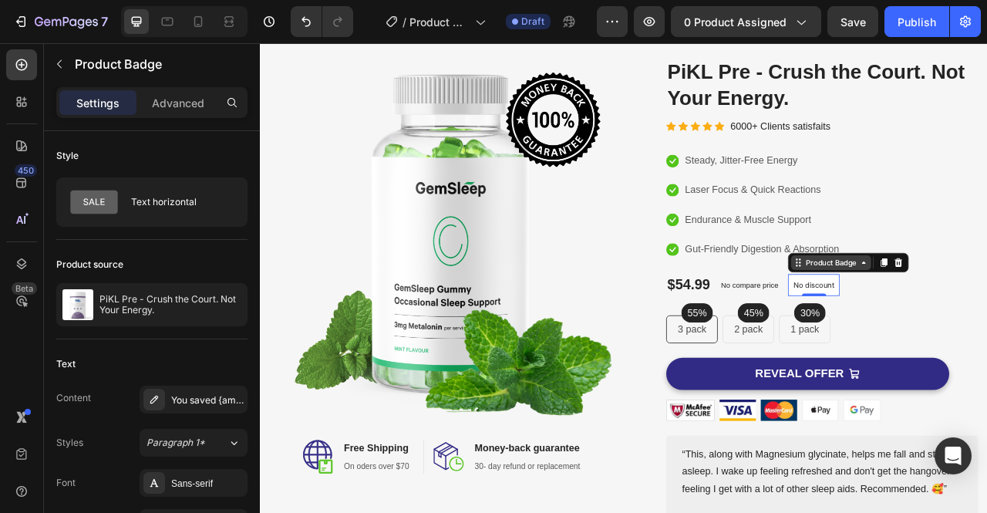
click at [986, 329] on div "Product Badge" at bounding box center [986, 322] width 102 height 19
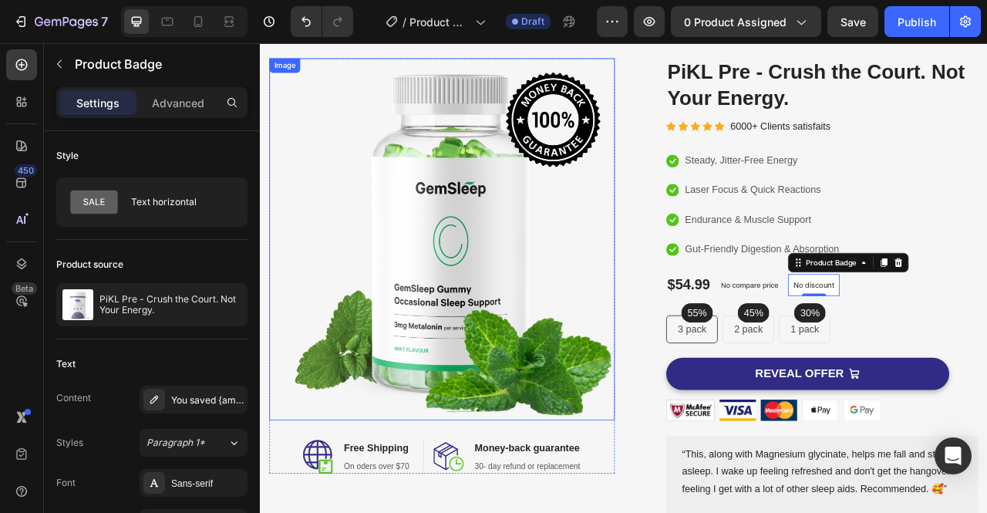
click at [443, 343] on img at bounding box center [490, 292] width 439 height 460
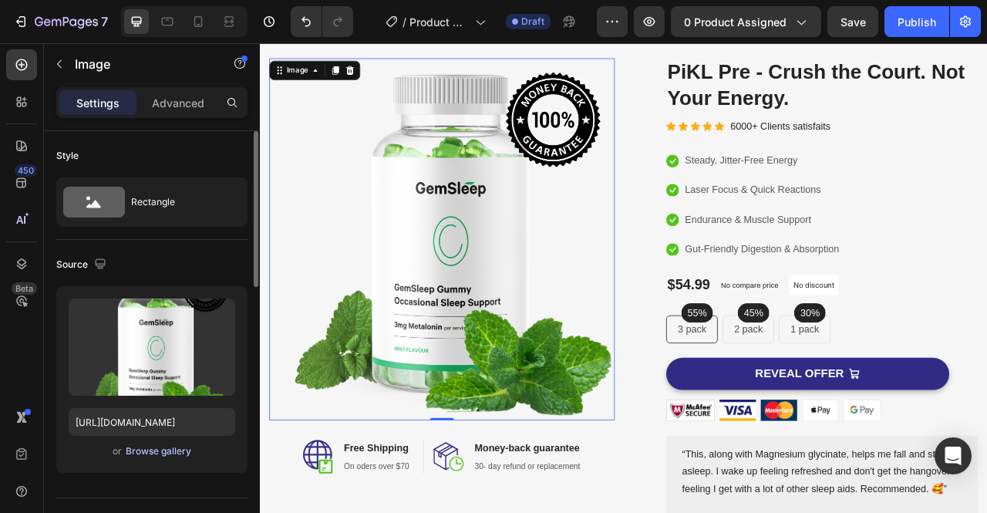
click at [162, 451] on div "Browse gallery" at bounding box center [159, 451] width 66 height 14
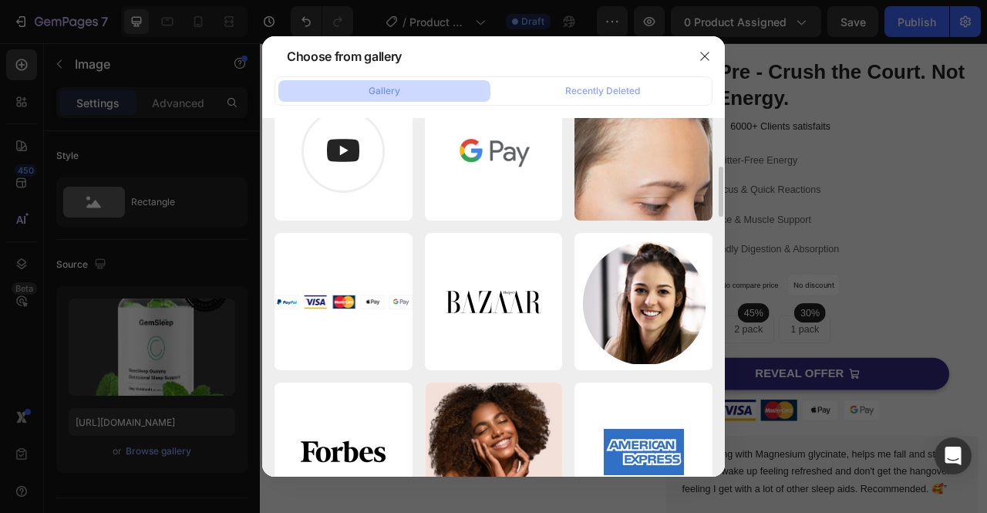
scroll to position [0, 0]
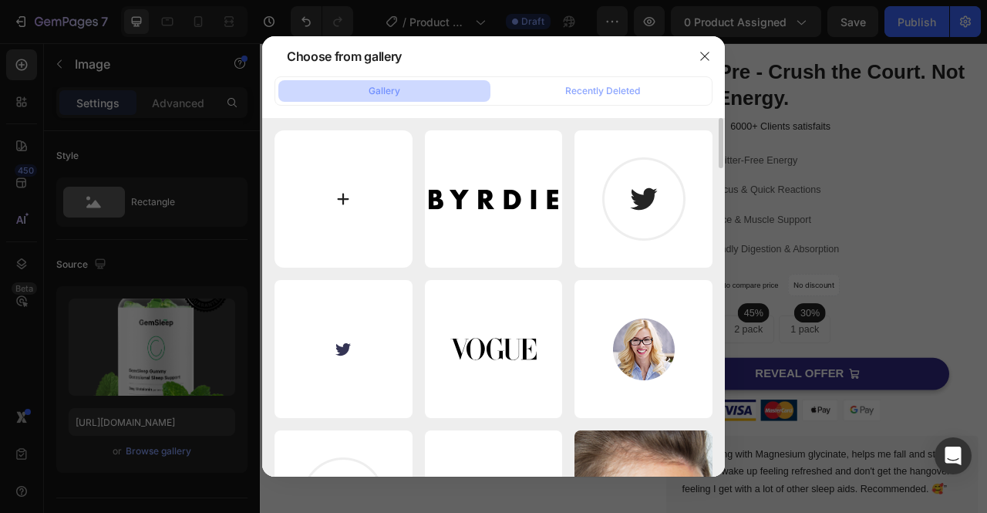
click at [354, 213] on input "file" at bounding box center [343, 199] width 138 height 138
type input "C:\fakepath\pre pog kitchen.png"
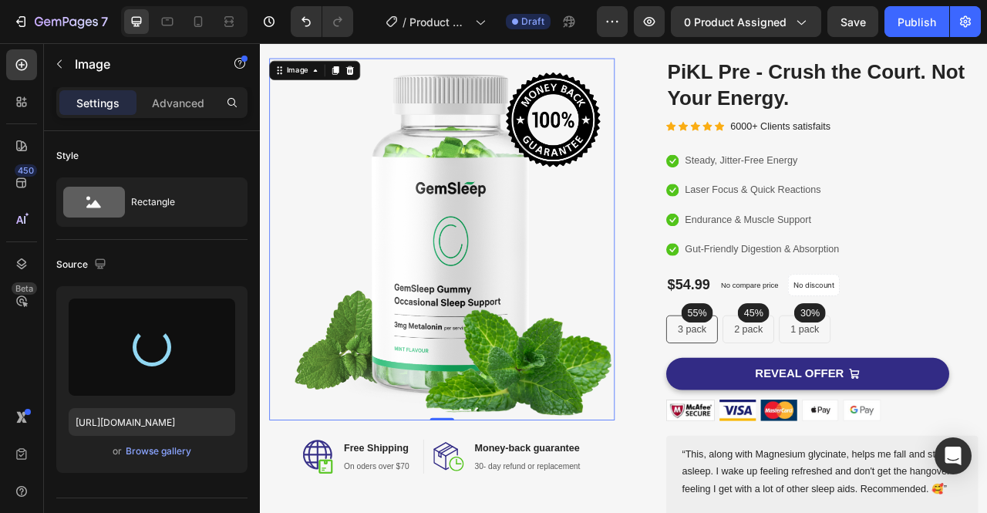
type input "https://cdn.shopify.com/s/files/1/0932/6883/6632/files/gempages_572846258167743…"
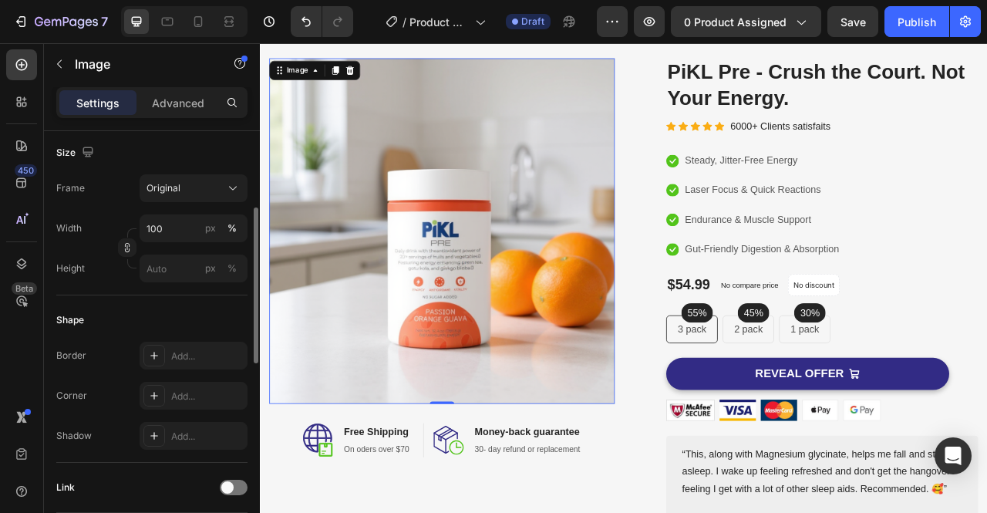
scroll to position [373, 0]
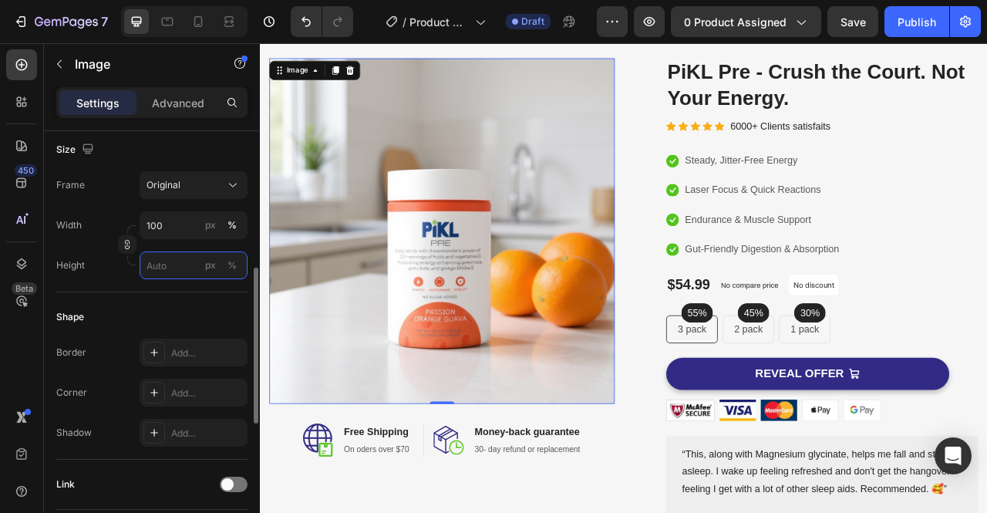
click at [187, 263] on input "px %" at bounding box center [194, 265] width 108 height 28
click at [187, 230] on input "100" at bounding box center [194, 225] width 108 height 28
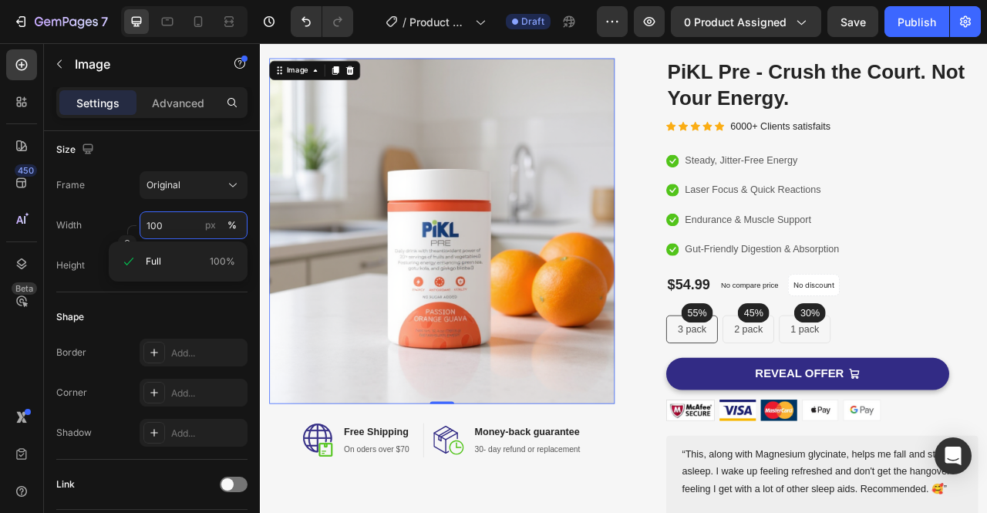
scroll to position [0, 0]
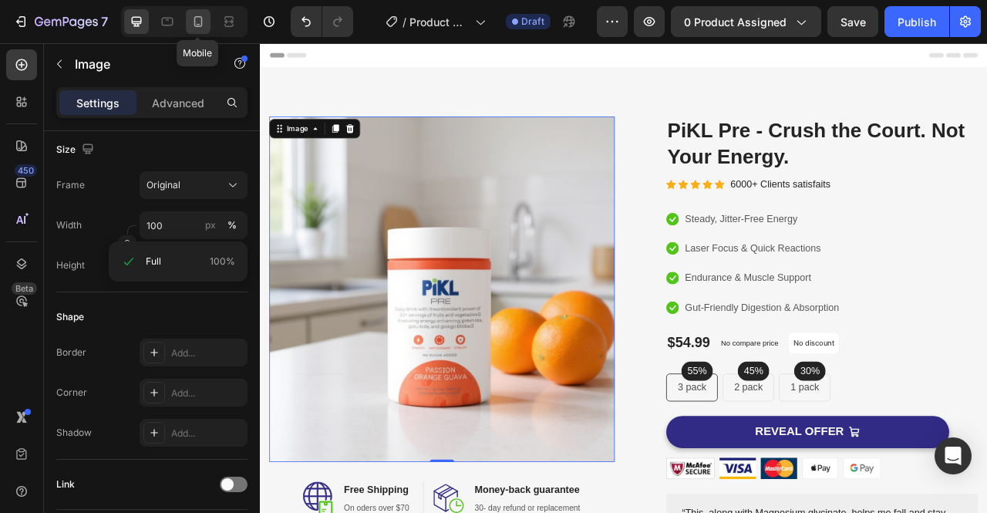
click at [199, 24] on icon at bounding box center [197, 21] width 15 height 15
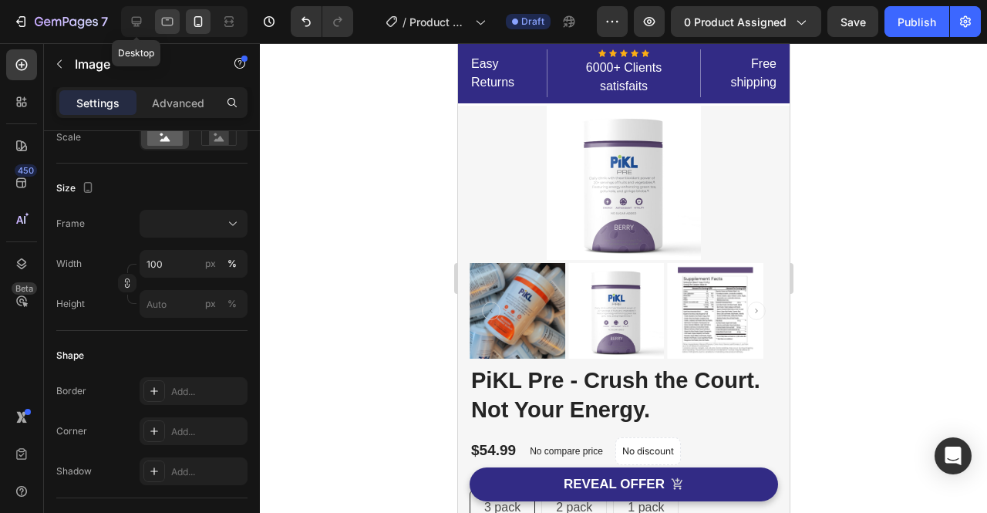
drag, startPoint x: 138, startPoint y: 21, endPoint x: 160, endPoint y: 32, distance: 24.8
click at [144, 21] on div at bounding box center [136, 21] width 25 height 25
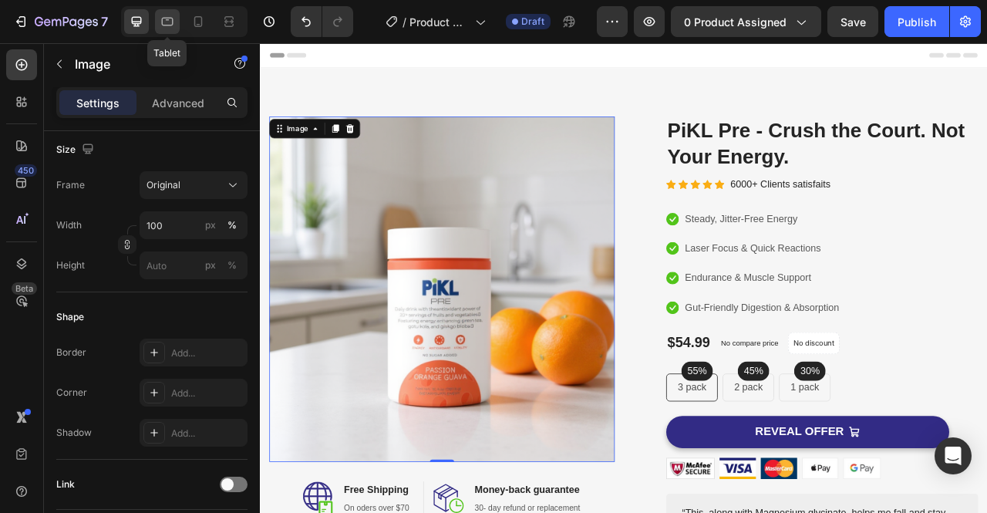
scroll to position [39, 0]
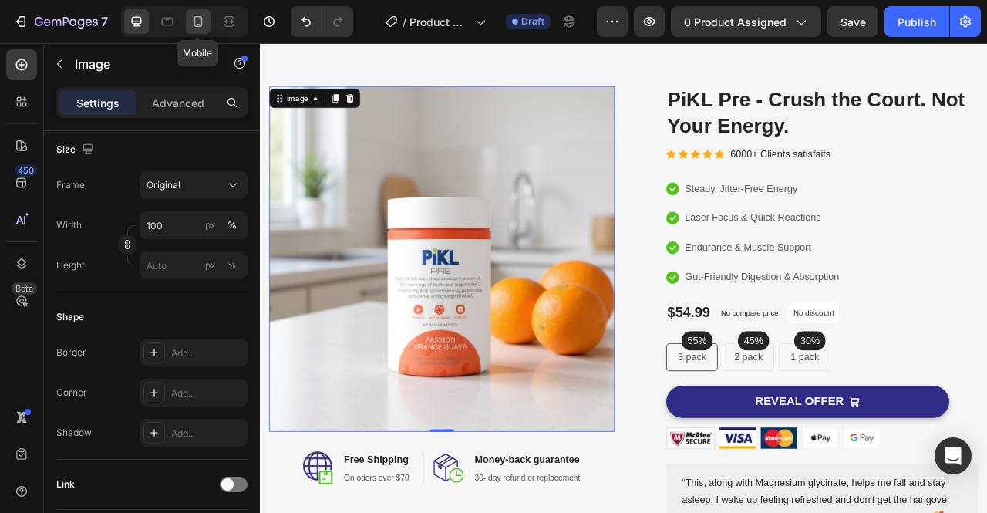
click at [200, 24] on icon at bounding box center [198, 21] width 8 height 11
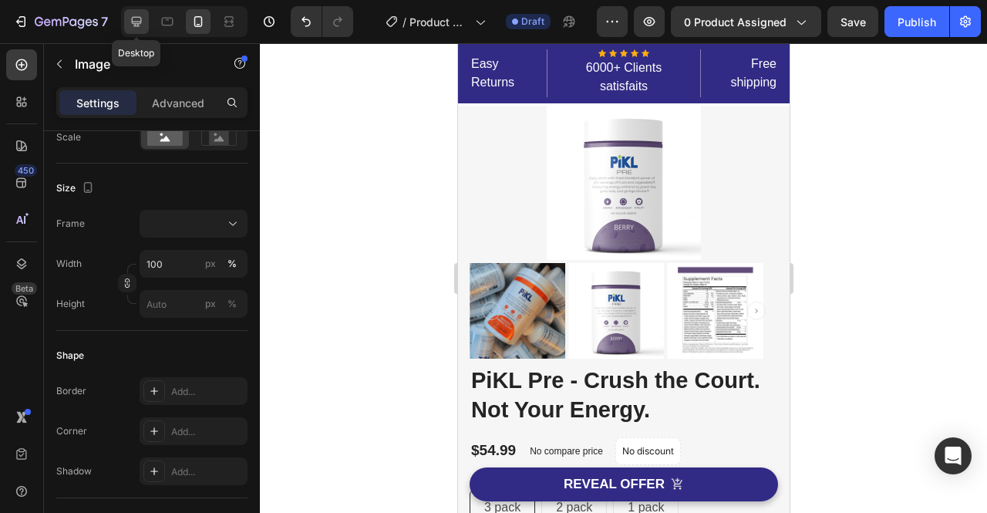
click at [135, 23] on icon at bounding box center [137, 22] width 10 height 10
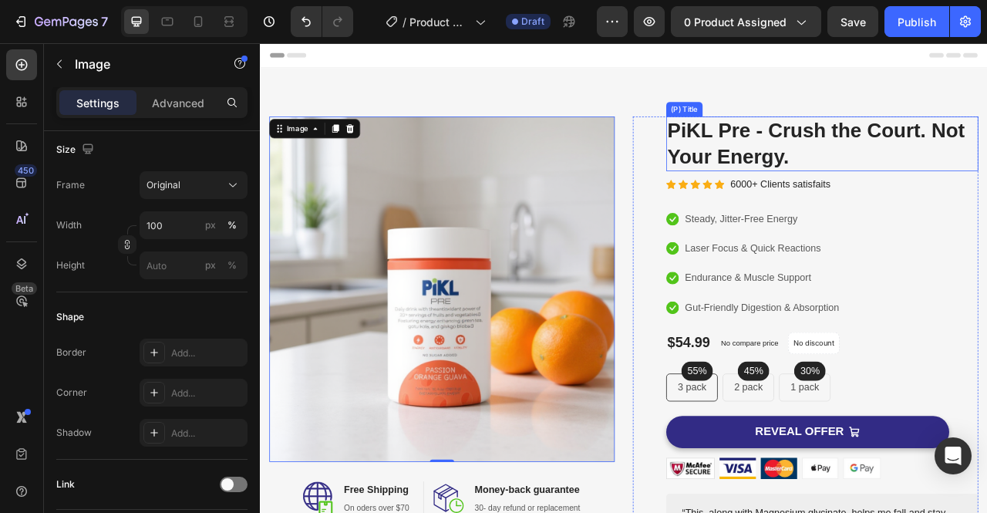
scroll to position [39, 0]
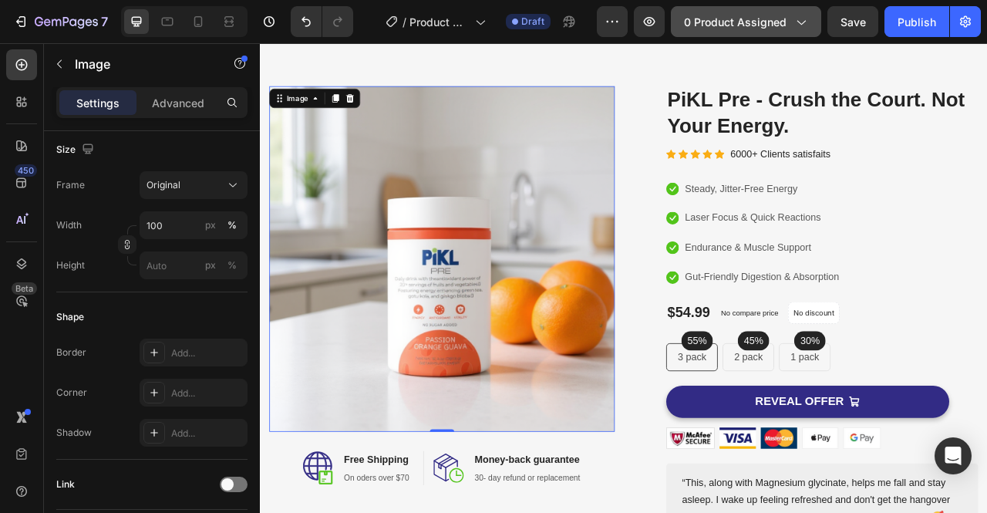
click at [791, 25] on div "0 product assigned" at bounding box center [746, 22] width 124 height 16
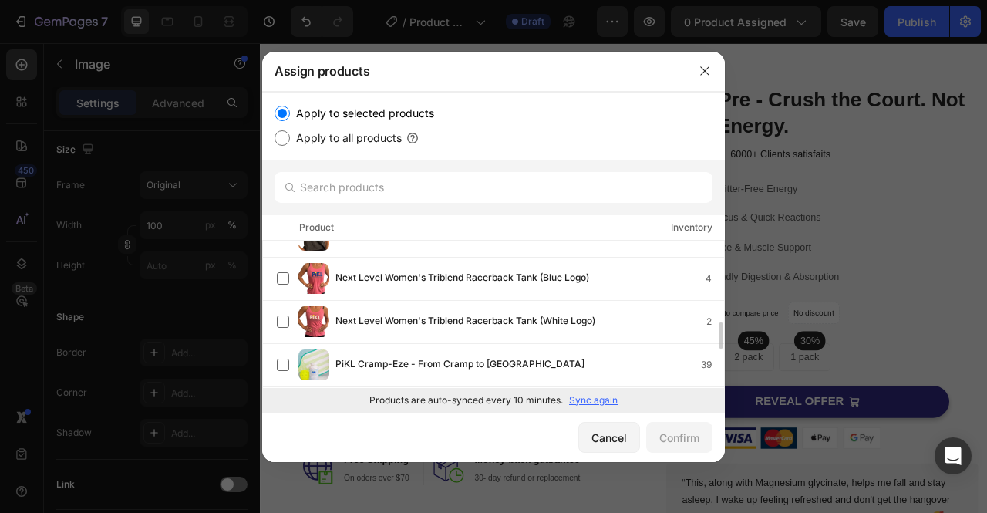
scroll to position [672, 0]
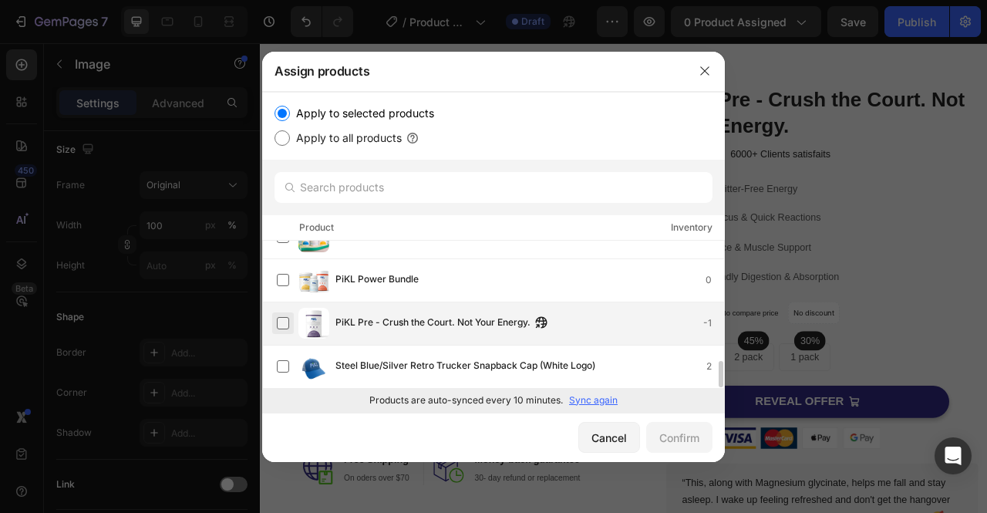
click at [279, 320] on label at bounding box center [283, 323] width 12 height 12
click at [689, 442] on div "Confirm" at bounding box center [679, 437] width 40 height 16
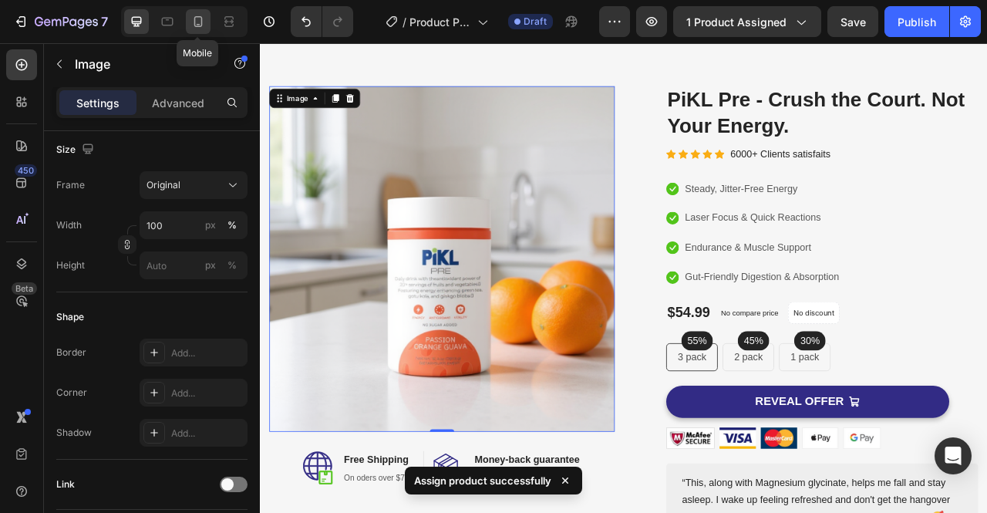
click at [207, 27] on div at bounding box center [198, 21] width 25 height 25
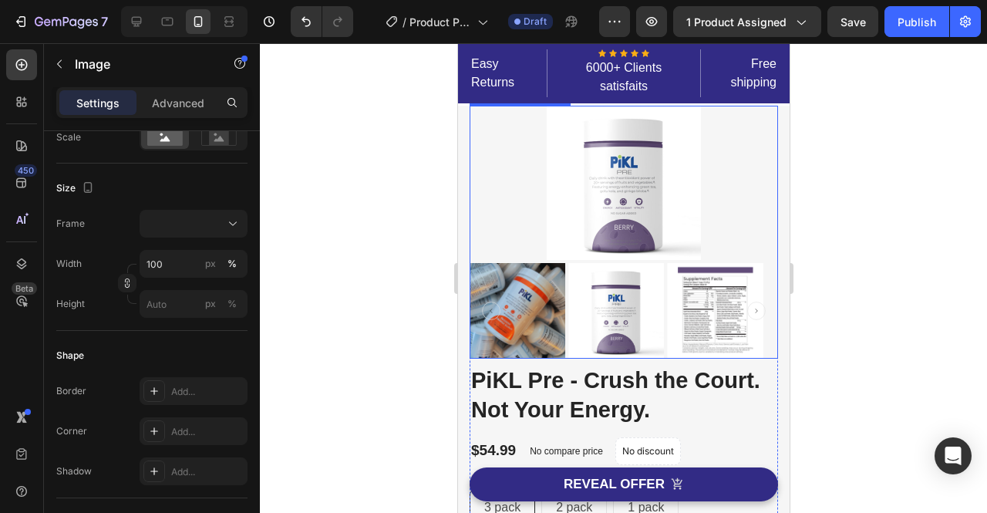
click at [527, 296] on img at bounding box center [517, 311] width 96 height 96
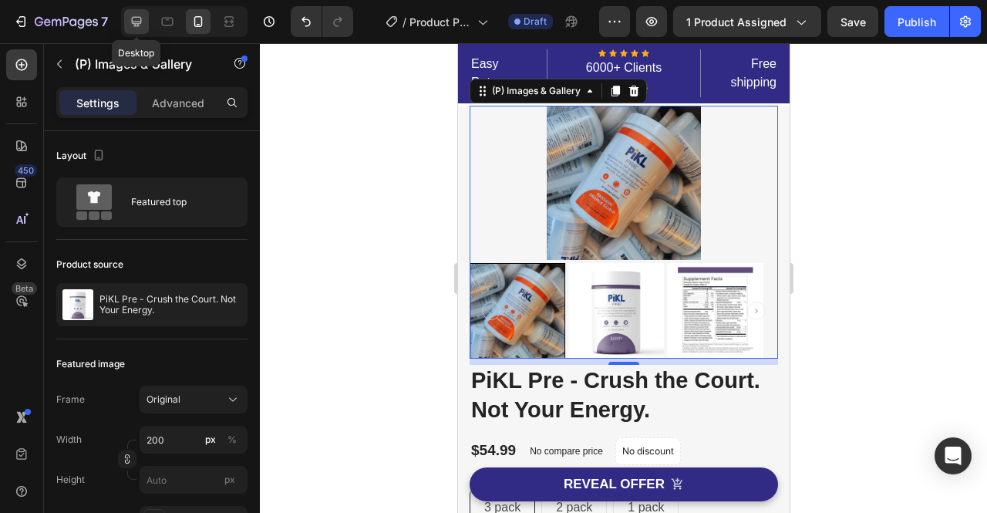
click at [138, 15] on icon at bounding box center [136, 21] width 15 height 15
type input "20"
type input "8"
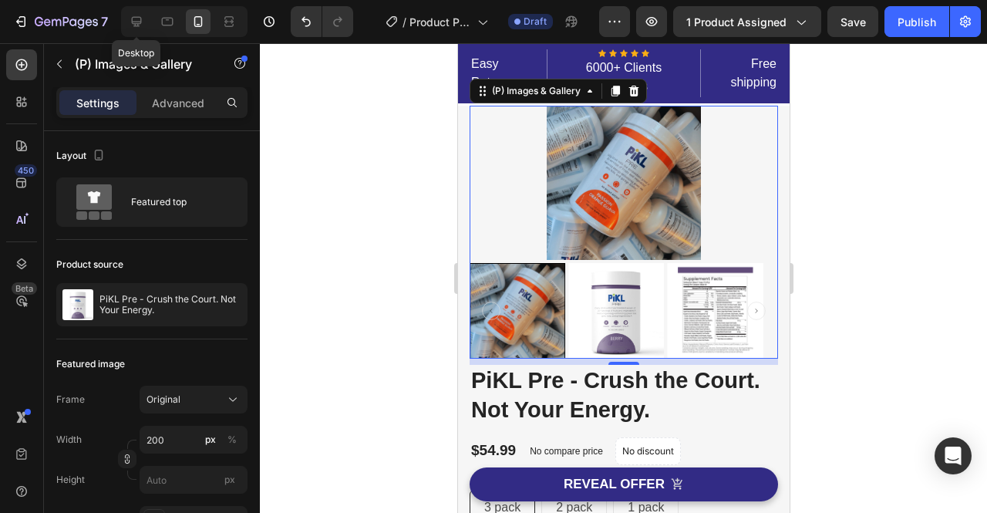
type input "8"
type input "100"
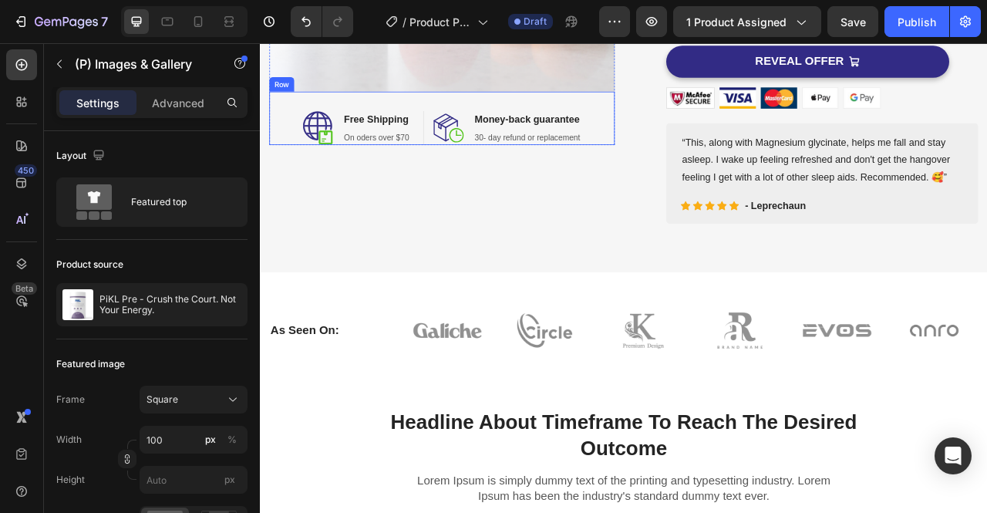
scroll to position [326, 0]
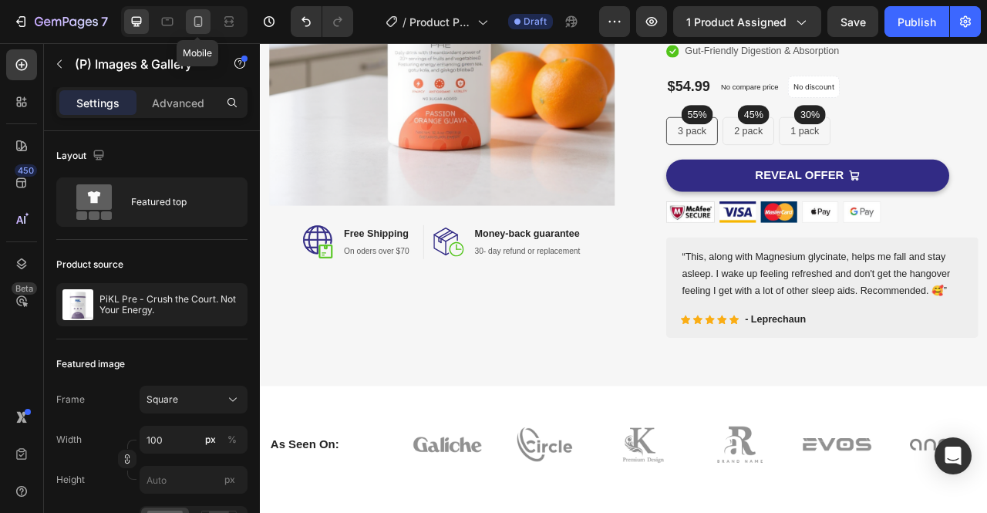
drag, startPoint x: 197, startPoint y: 27, endPoint x: 285, endPoint y: 82, distance: 104.2
click at [197, 27] on icon at bounding box center [197, 21] width 15 height 15
type input "33.33"
type input "4"
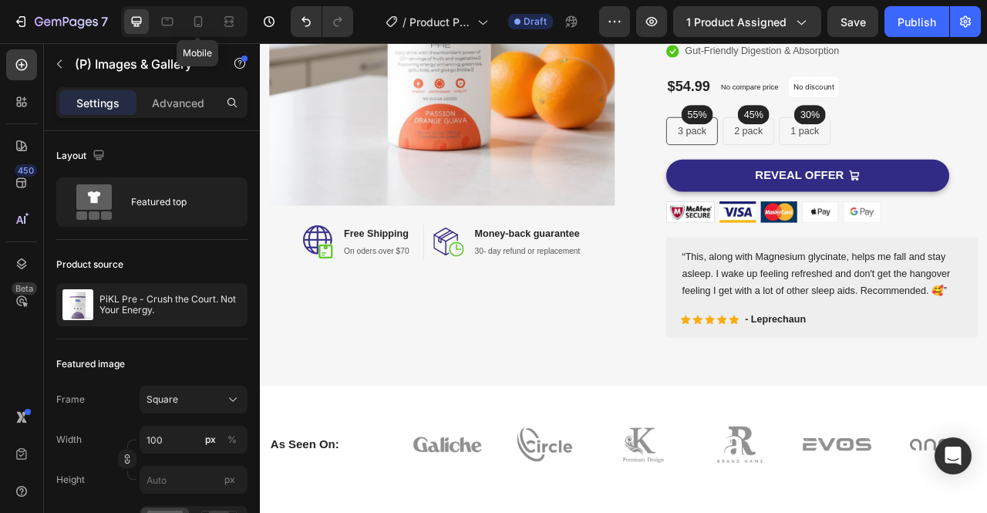
type input "4"
type input "200"
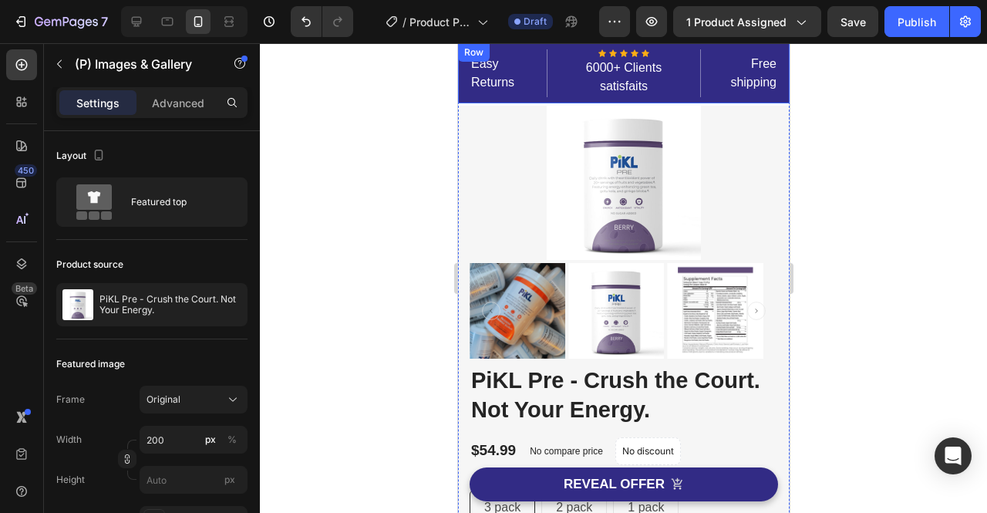
click at [526, 49] on div "Easy Returns Text block" at bounding box center [507, 73] width 77 height 48
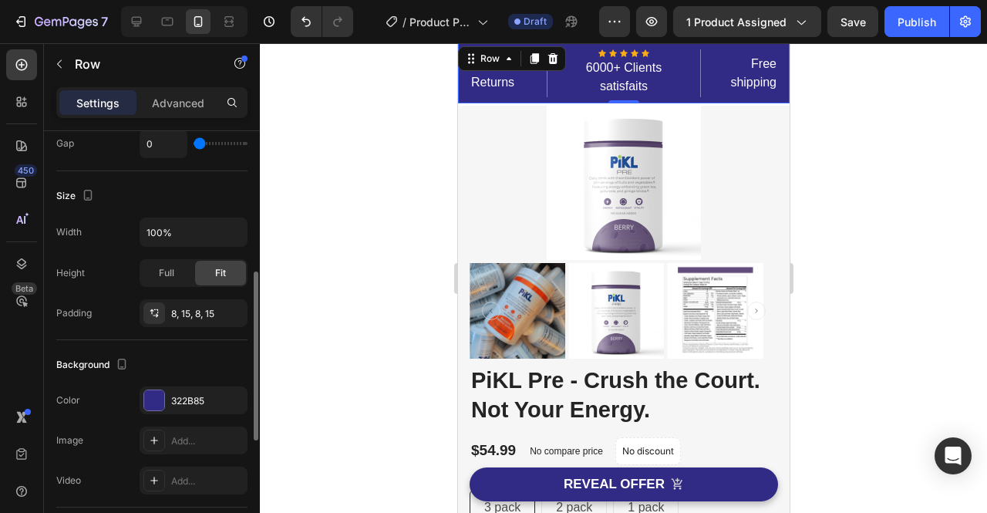
scroll to position [345, 0]
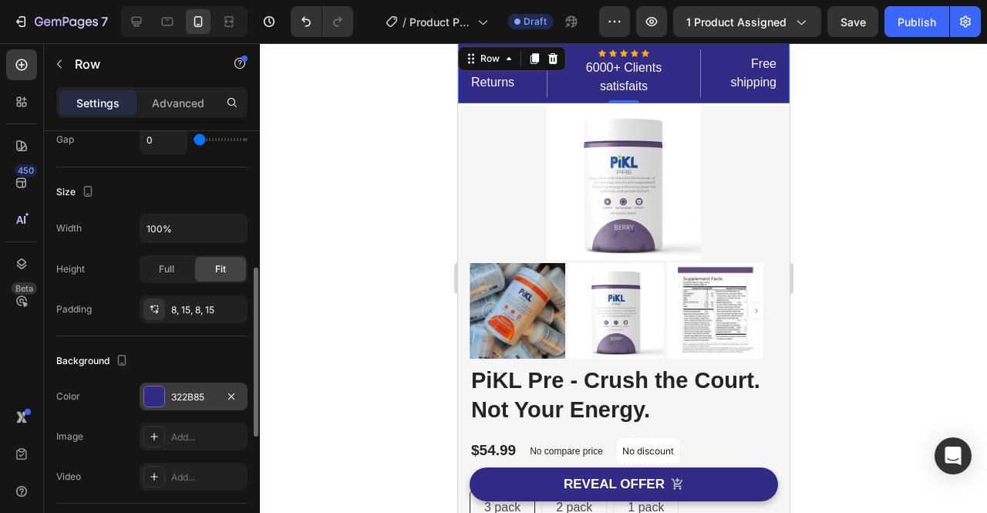
click at [195, 399] on div "322B85" at bounding box center [193, 397] width 45 height 14
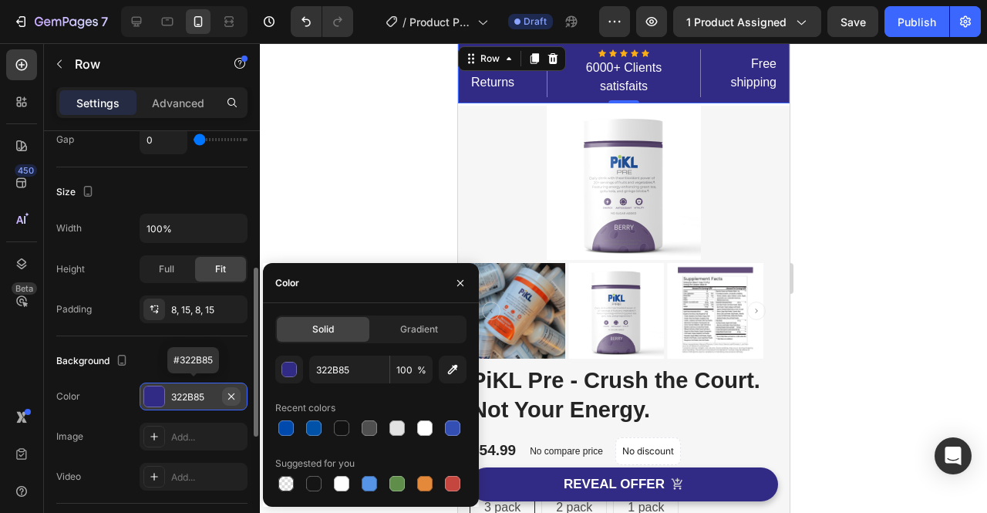
click at [233, 395] on icon "button" at bounding box center [231, 396] width 12 height 12
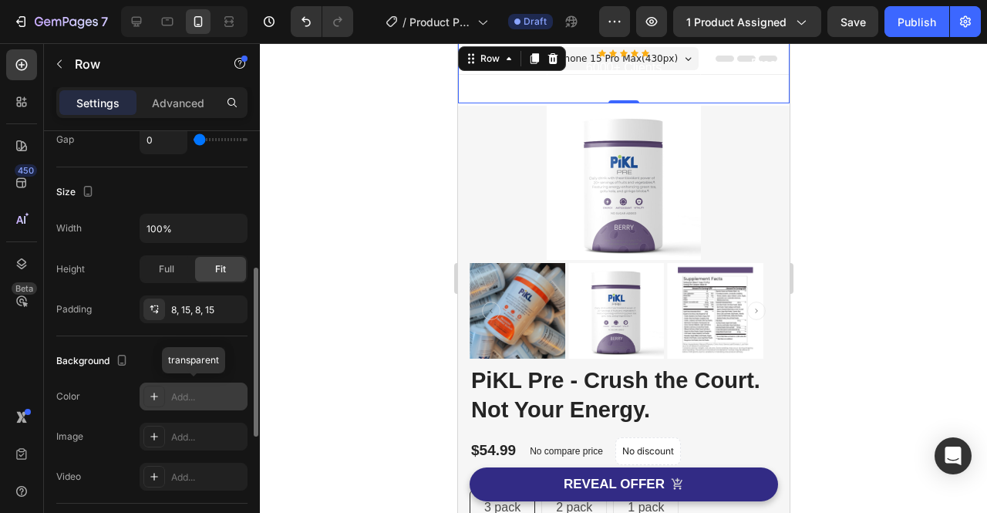
click at [197, 395] on div "Add..." at bounding box center [207, 397] width 72 height 14
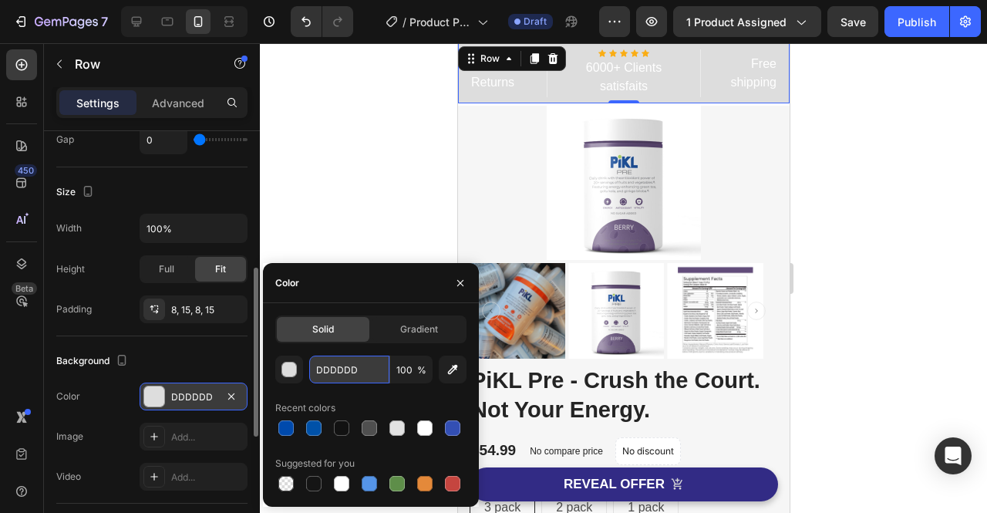
click at [355, 363] on input "DDDDDD" at bounding box center [349, 369] width 80 height 28
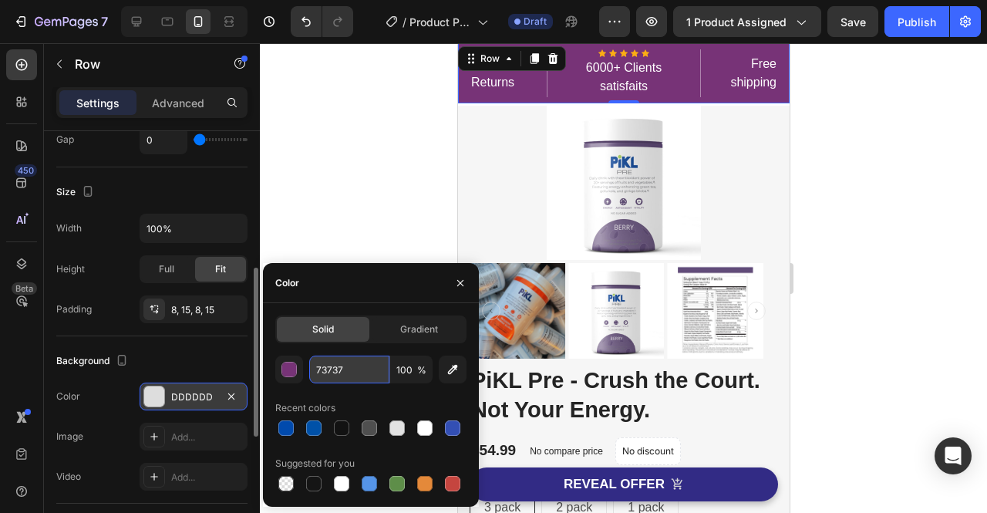
type input "737373"
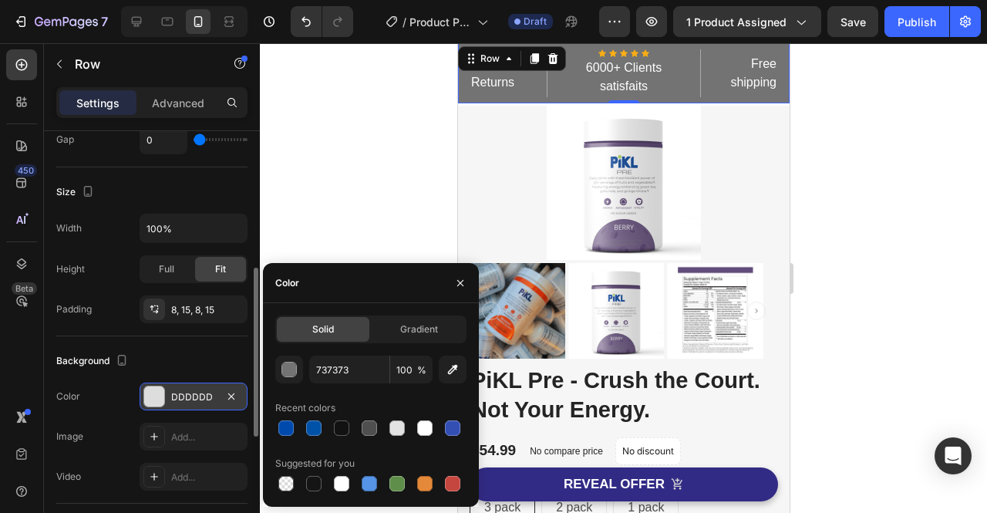
click at [848, 232] on div at bounding box center [623, 277] width 727 height 469
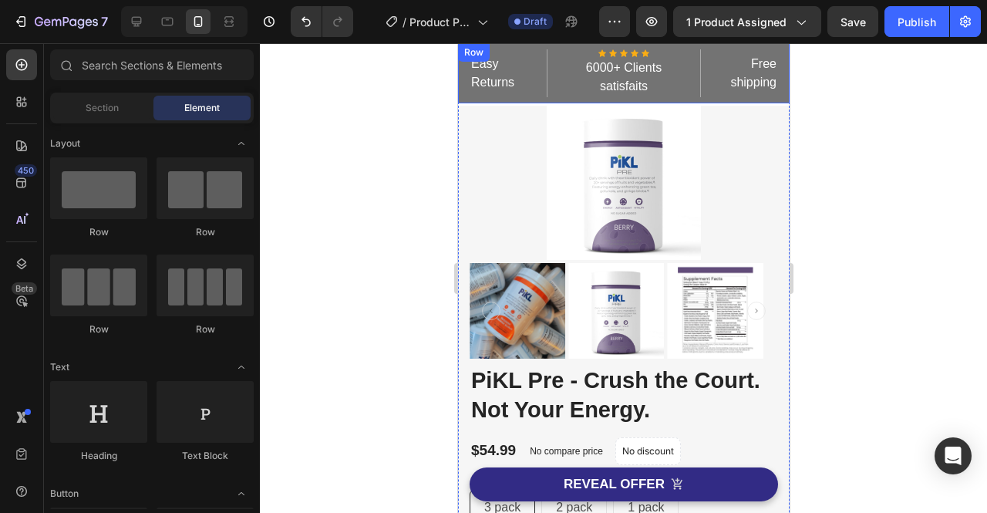
click at [552, 98] on div "Easy Returns Text block Icon Icon Icon Icon Icon Icon List Hoz 6000+ Clients sa…" at bounding box center [622, 73] width 331 height 60
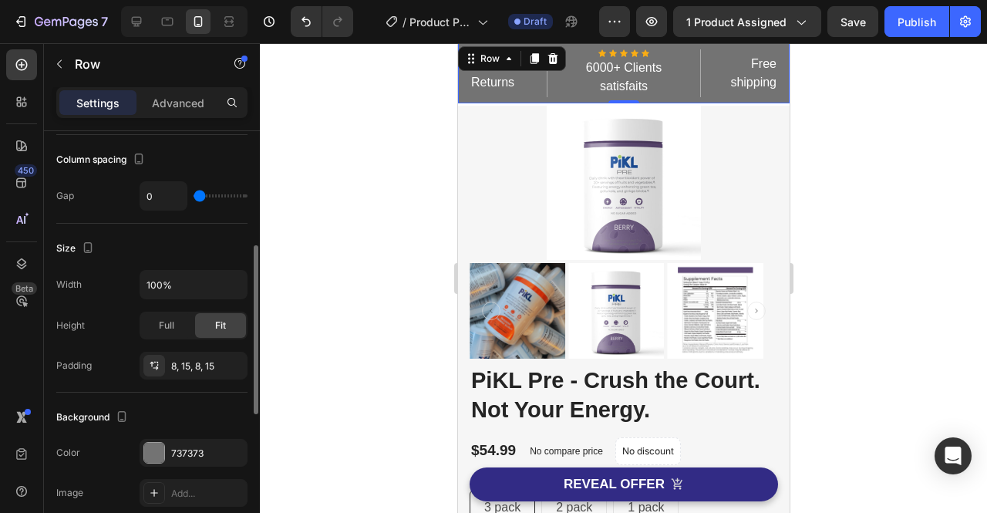
scroll to position [289, 0]
click at [234, 449] on icon "button" at bounding box center [231, 452] width 12 height 12
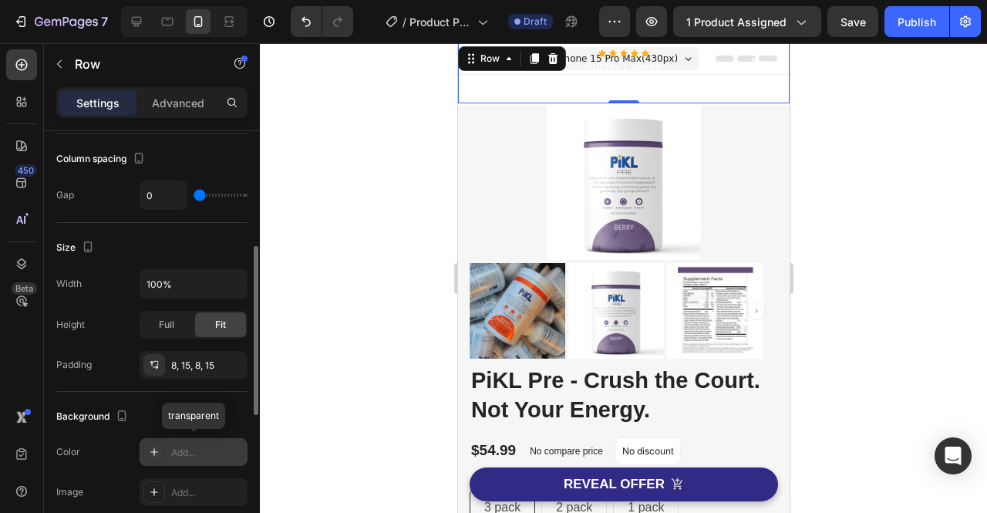
click at [190, 449] on div "Add..." at bounding box center [207, 453] width 72 height 14
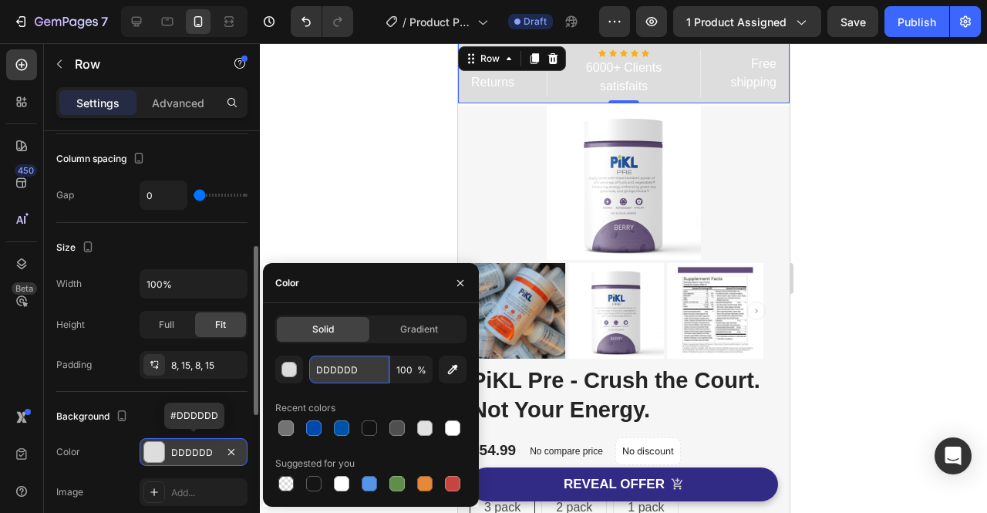
click at [350, 375] on input "DDDDDD" at bounding box center [349, 369] width 80 height 28
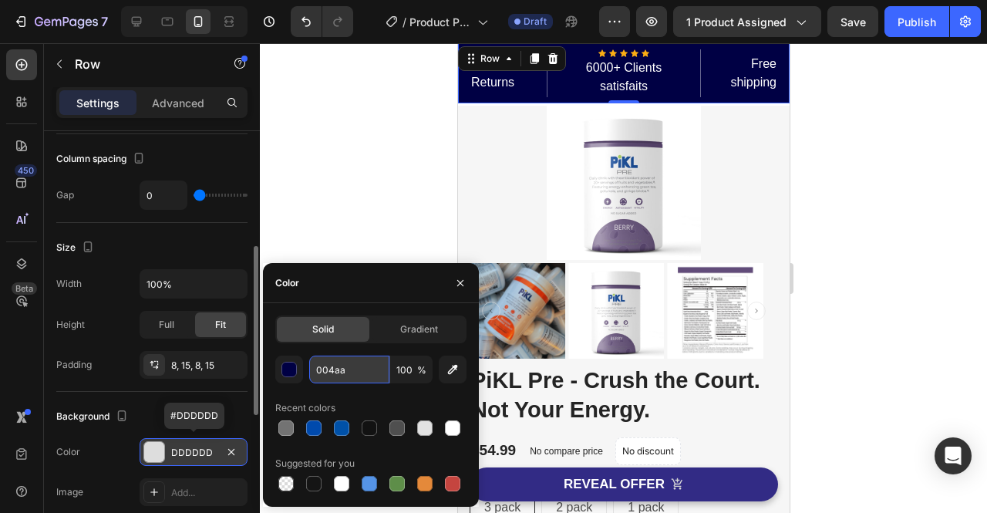
type input "004aad"
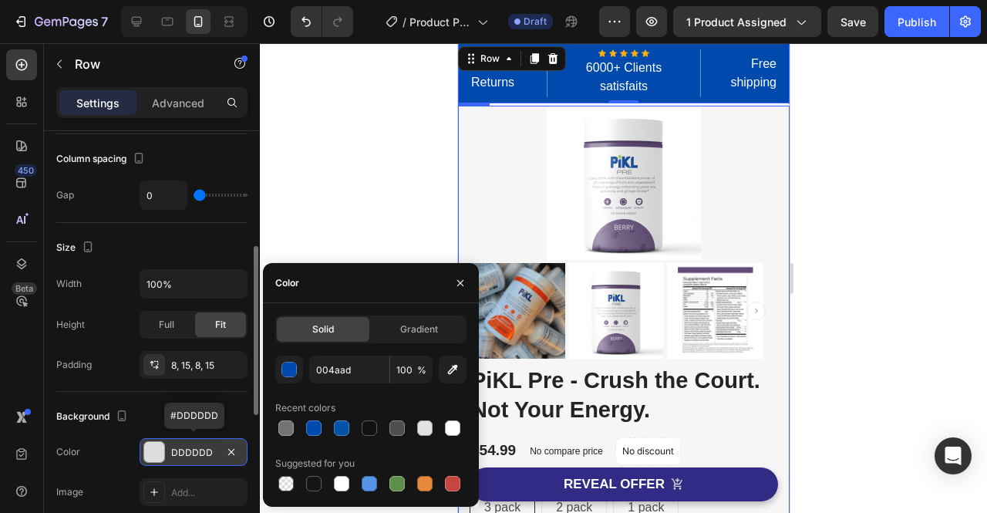
click at [846, 235] on div at bounding box center [623, 277] width 727 height 469
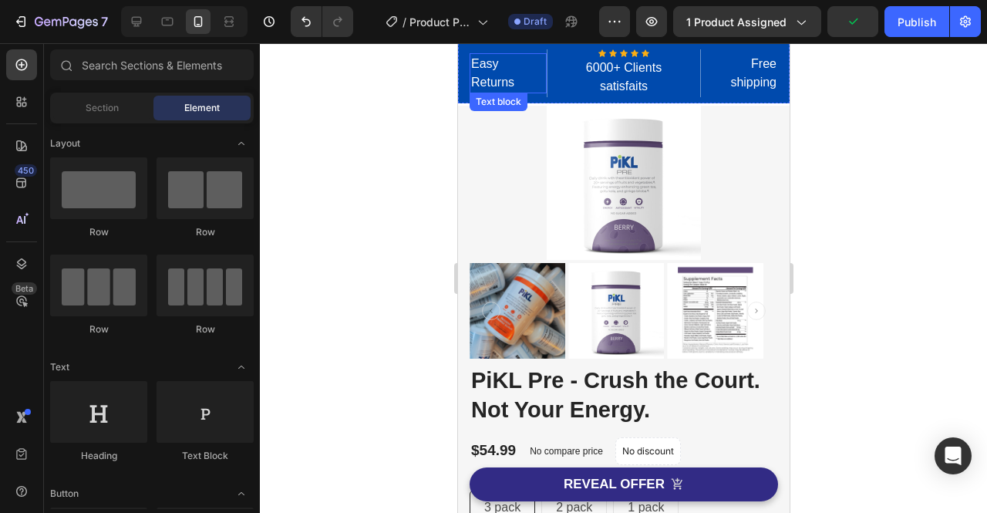
click at [511, 78] on p "Easy Returns" at bounding box center [507, 73] width 74 height 37
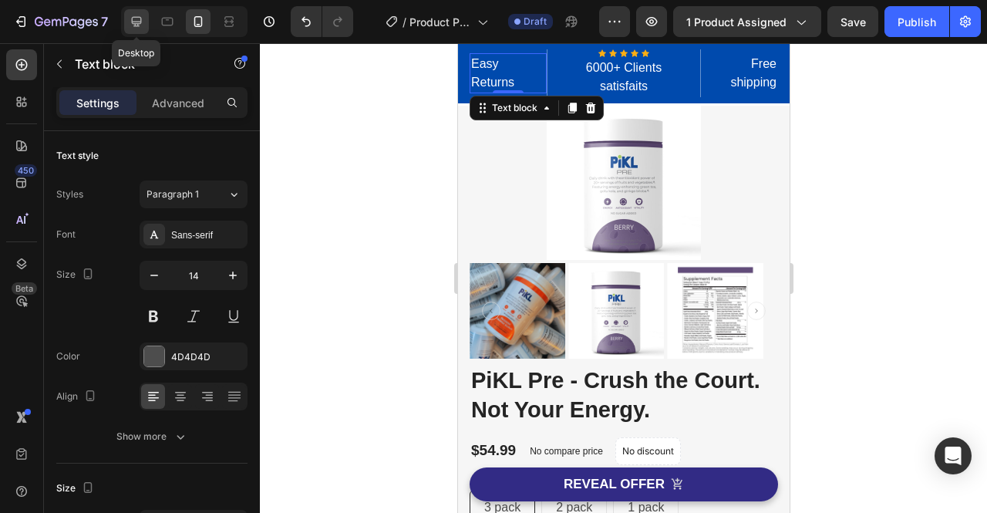
click at [140, 21] on icon at bounding box center [137, 22] width 10 height 10
type input "16"
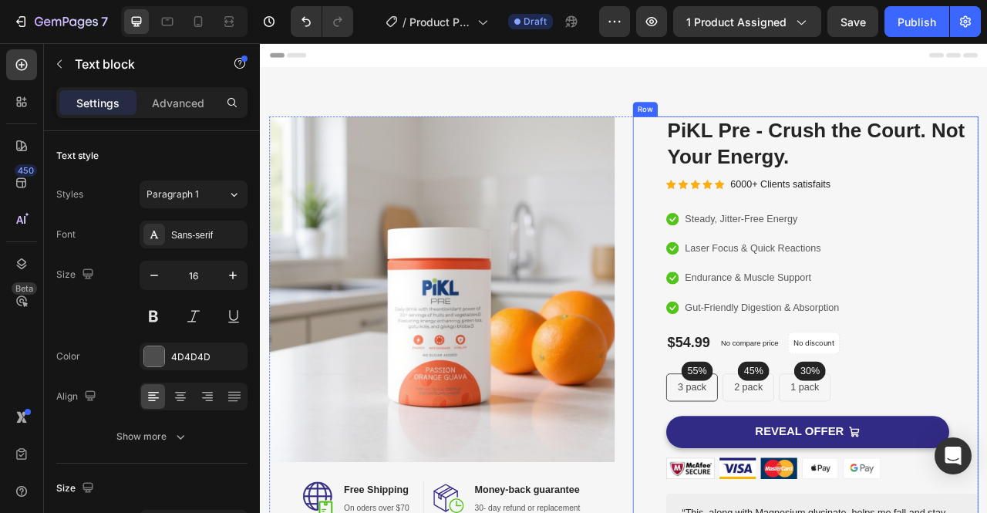
scroll to position [176, 0]
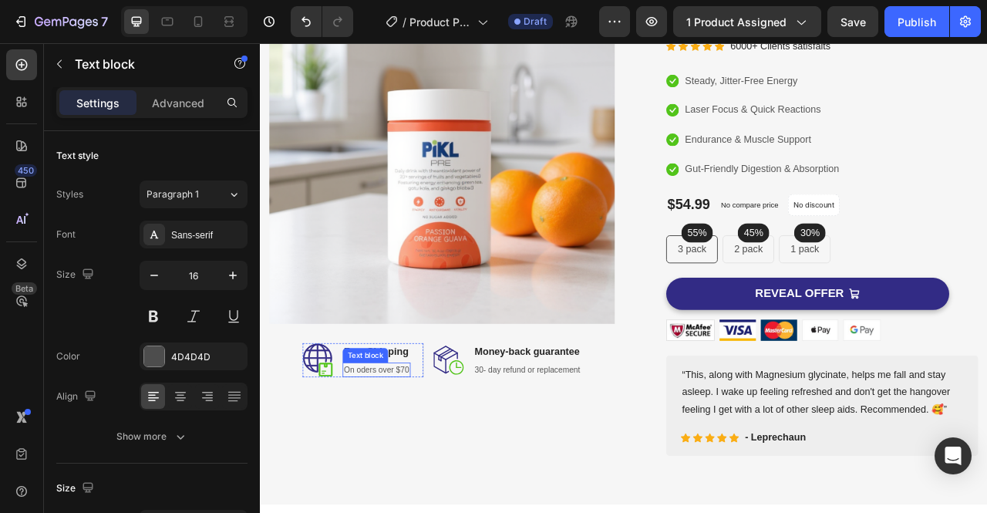
click at [438, 458] on p "On oders over $70" at bounding box center [407, 458] width 83 height 15
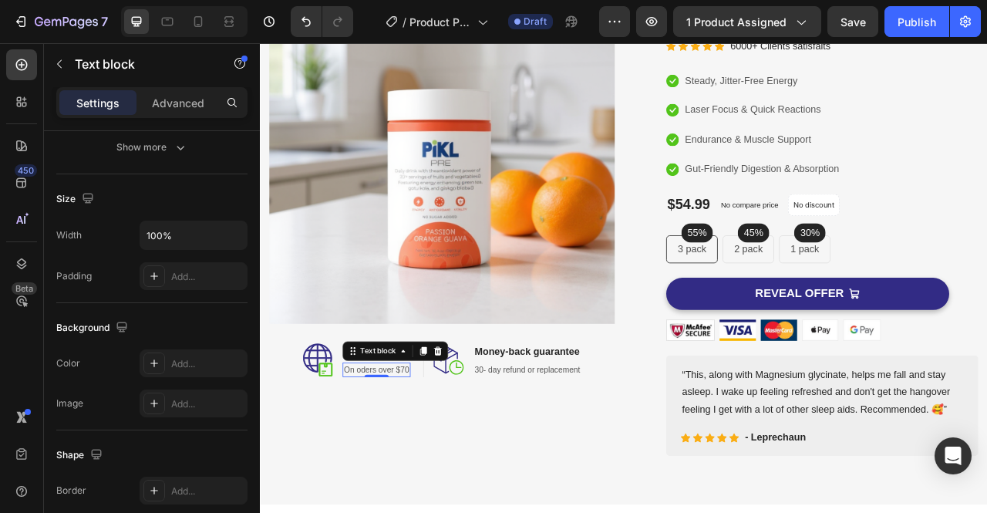
click at [442, 455] on p "On oders over $70" at bounding box center [407, 458] width 83 height 15
click at [386, 452] on p "On oders over $99" at bounding box center [407, 458] width 83 height 15
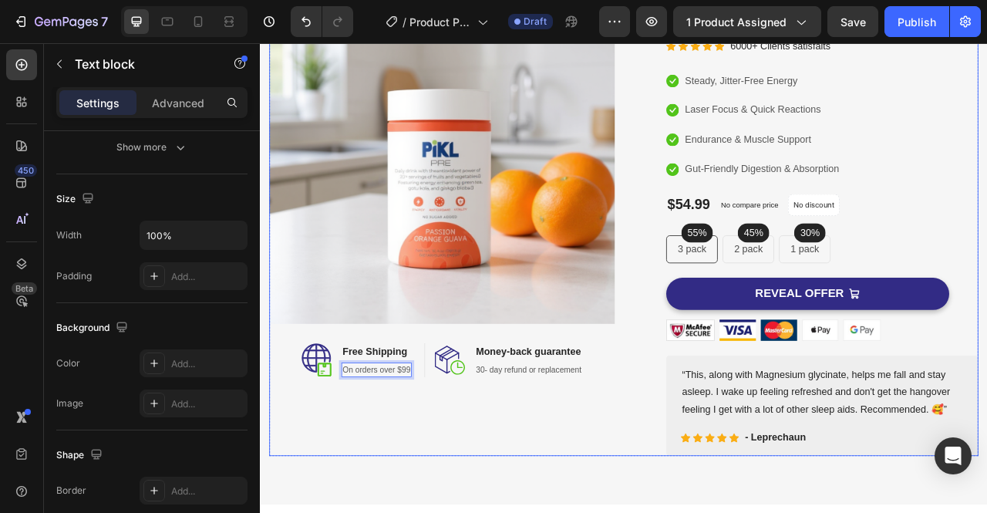
click at [467, 503] on div "Image Image Free Shipping Heading On orders over $99 Text block 0 Row Image Mon…" at bounding box center [490, 264] width 439 height 607
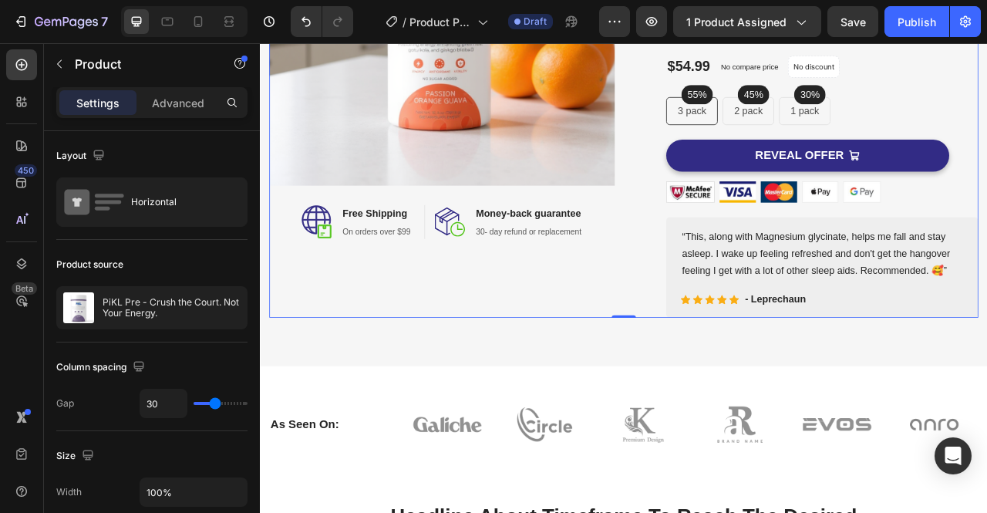
scroll to position [0, 0]
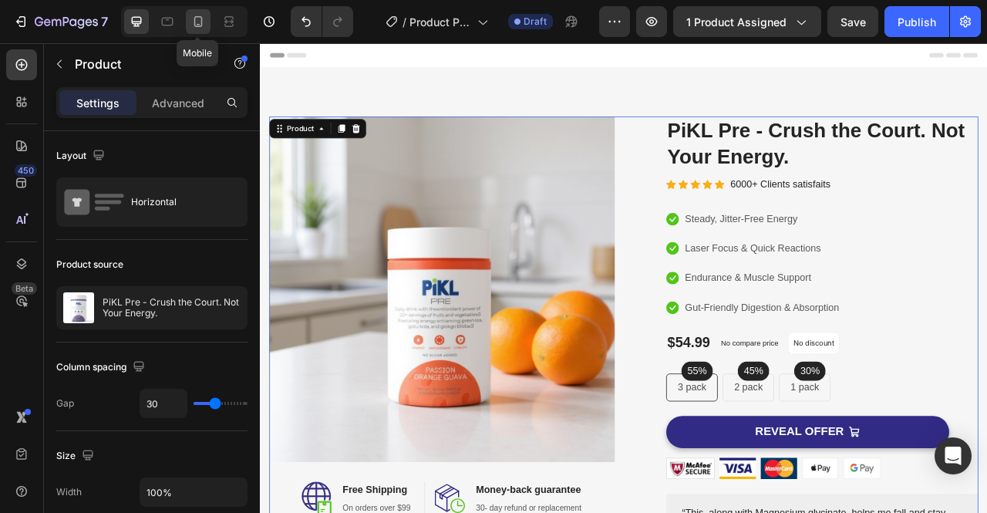
click at [196, 29] on div at bounding box center [198, 21] width 25 height 25
type input "0"
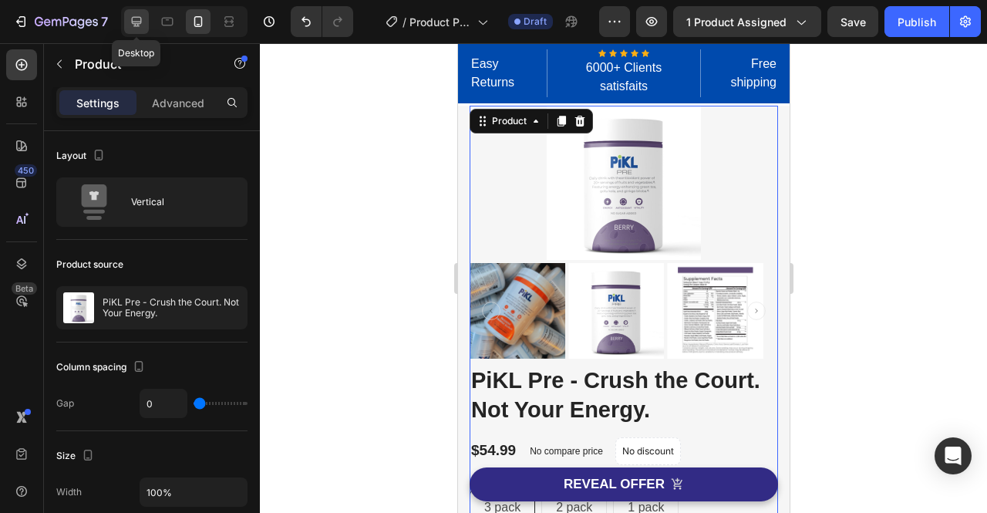
click at [137, 23] on icon at bounding box center [137, 22] width 10 height 10
type input "30"
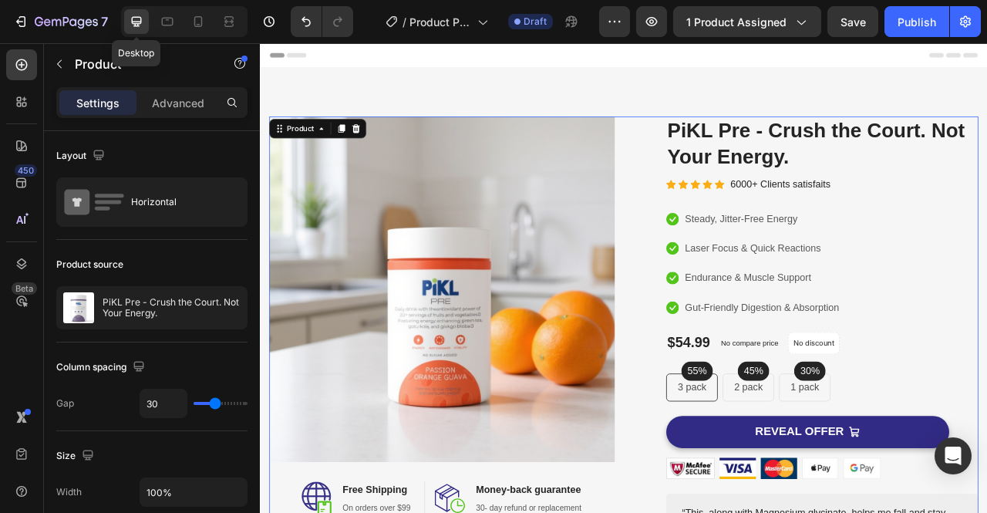
scroll to position [39, 0]
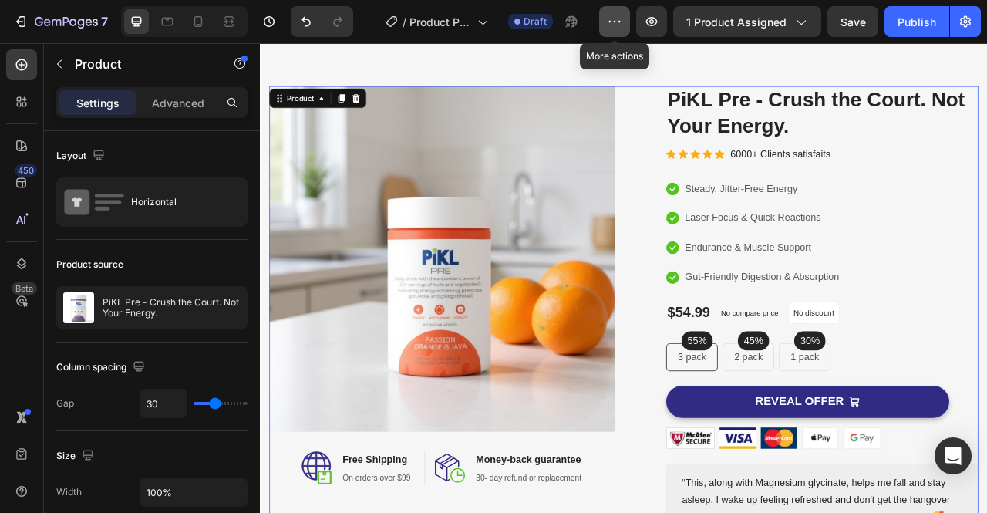
click at [622, 29] on button "button" at bounding box center [614, 21] width 31 height 31
click at [172, 24] on icon at bounding box center [168, 22] width 12 height 8
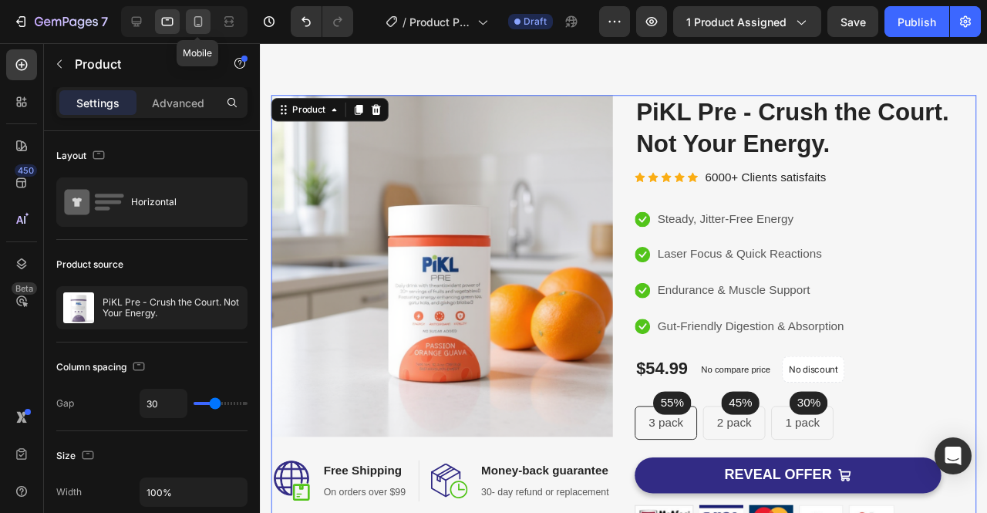
click at [190, 24] on icon at bounding box center [197, 21] width 15 height 15
type input "0"
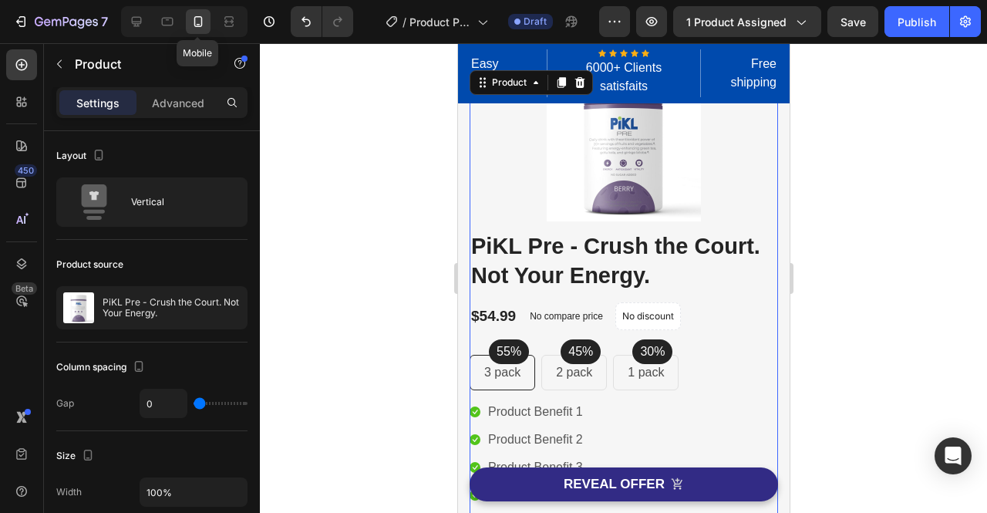
scroll to position [8, 0]
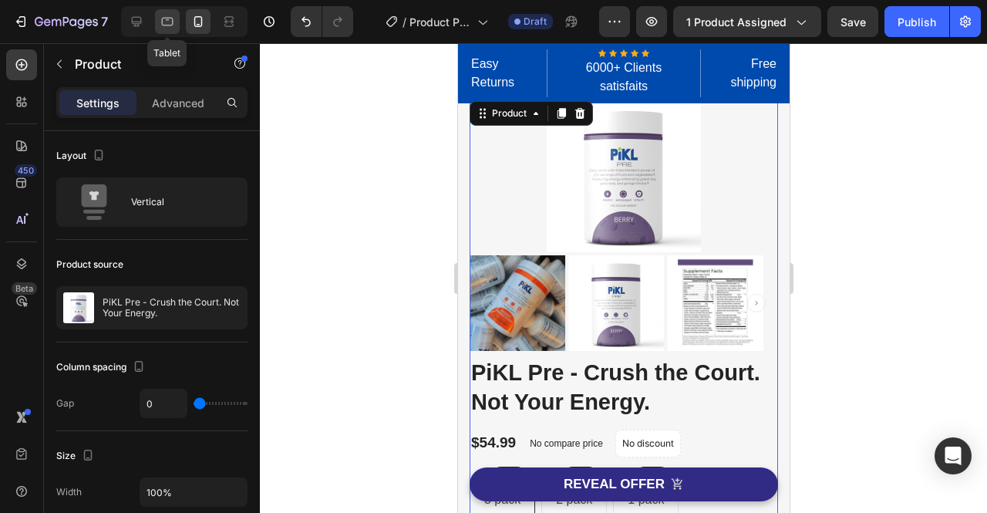
click at [162, 23] on icon at bounding box center [168, 22] width 12 height 8
type input "30"
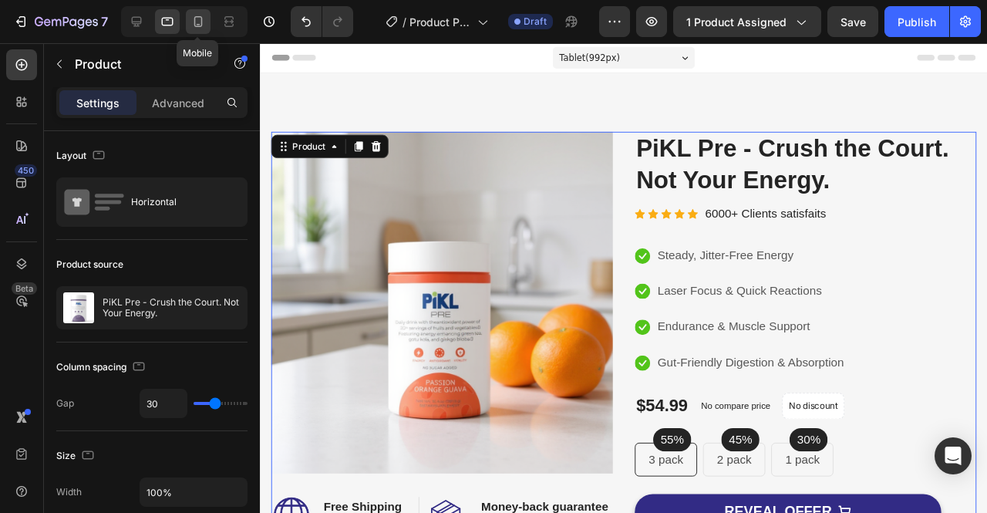
click at [205, 23] on icon at bounding box center [197, 21] width 15 height 15
type input "0"
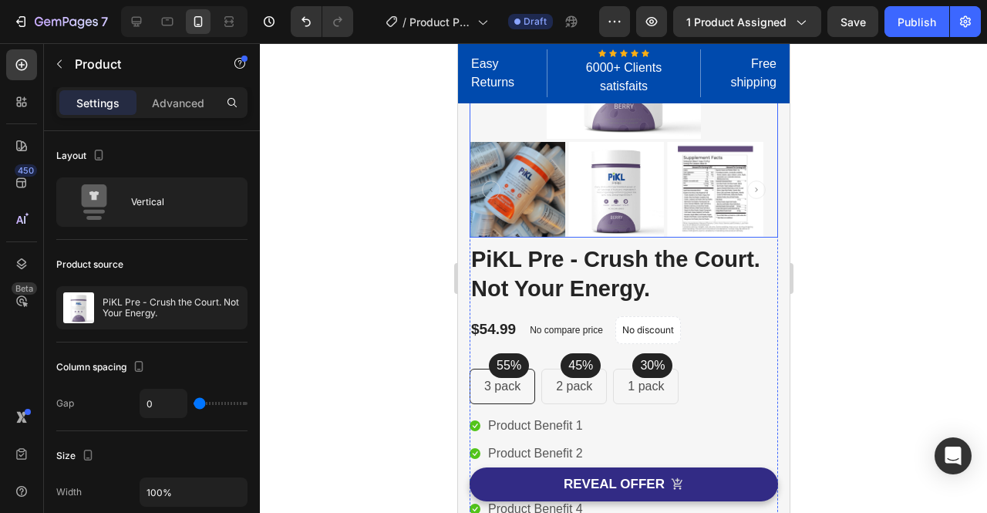
scroll to position [123, 0]
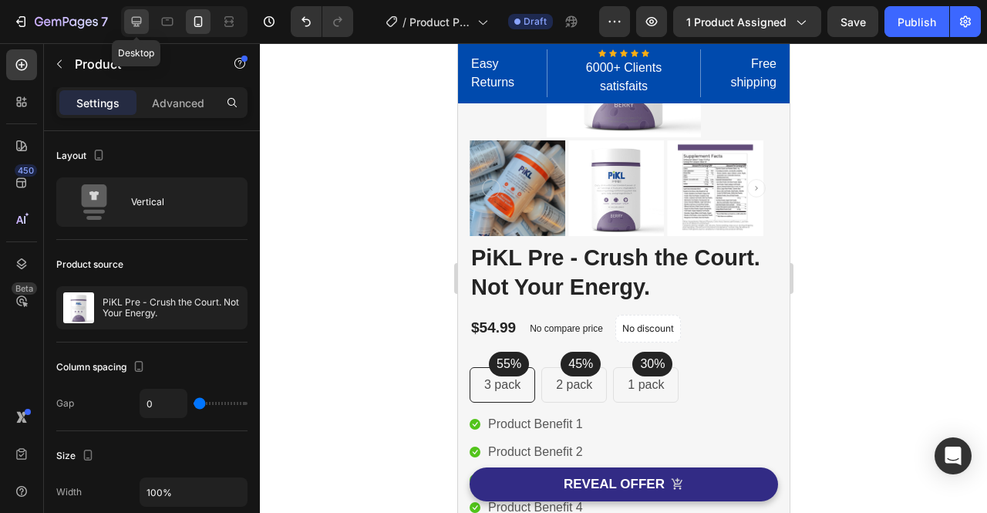
click at [136, 27] on icon at bounding box center [136, 21] width 15 height 15
type input "30"
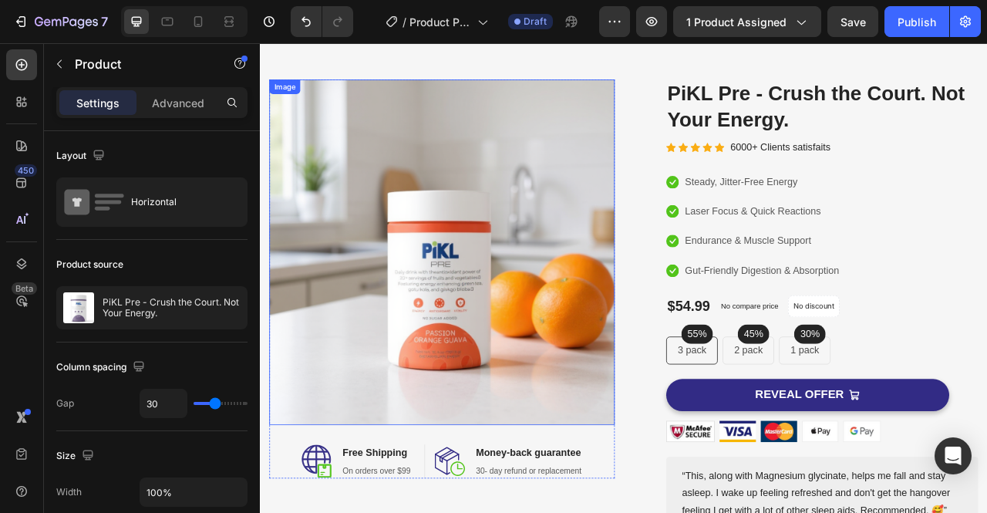
scroll to position [39, 0]
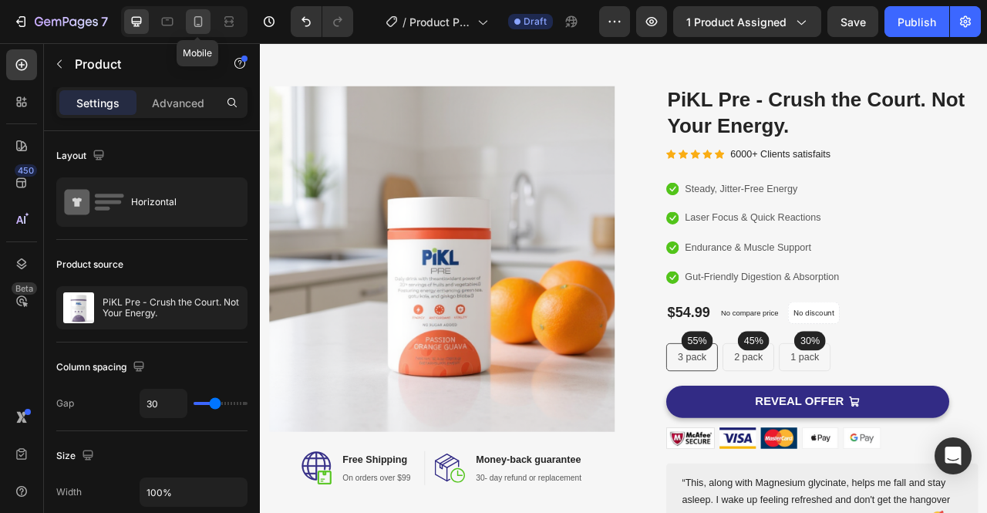
click at [202, 19] on icon at bounding box center [197, 21] width 15 height 15
type input "0"
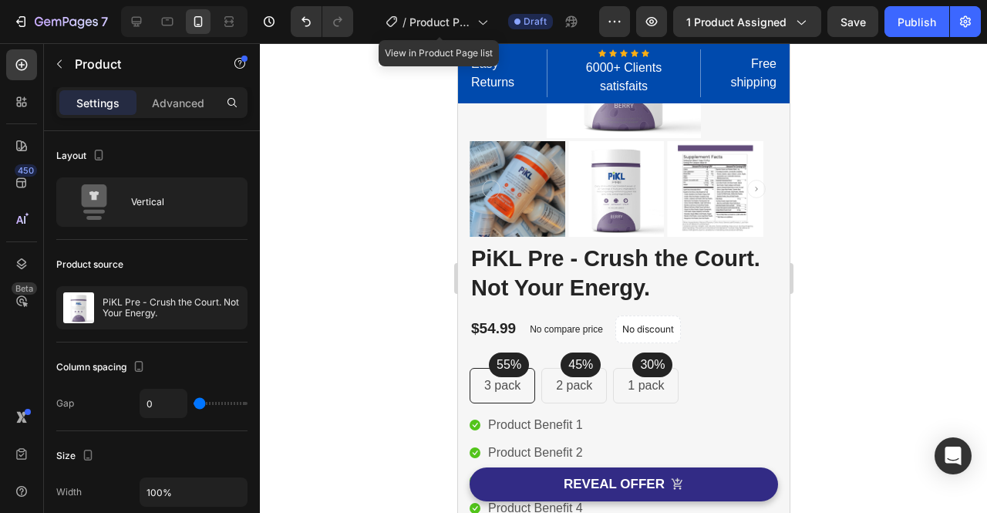
scroll to position [121, 0]
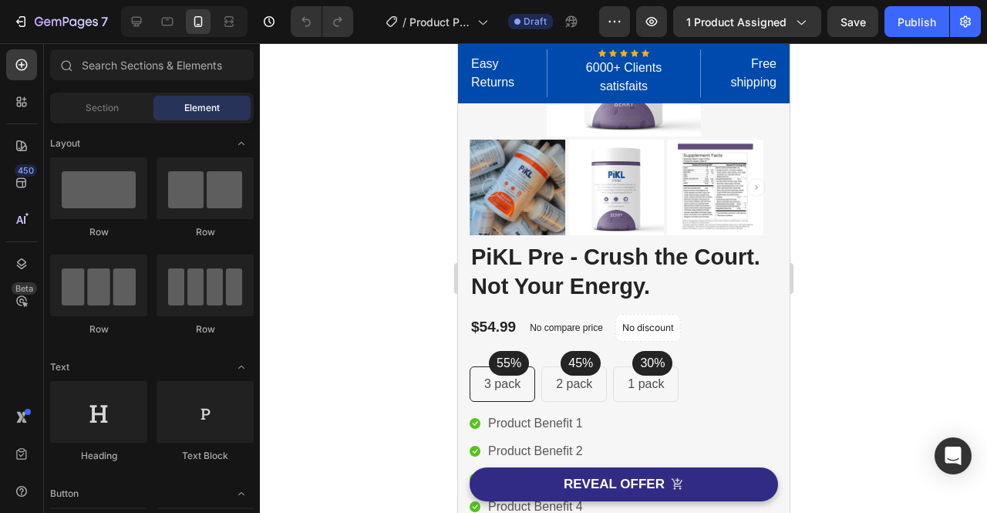
scroll to position [126, 0]
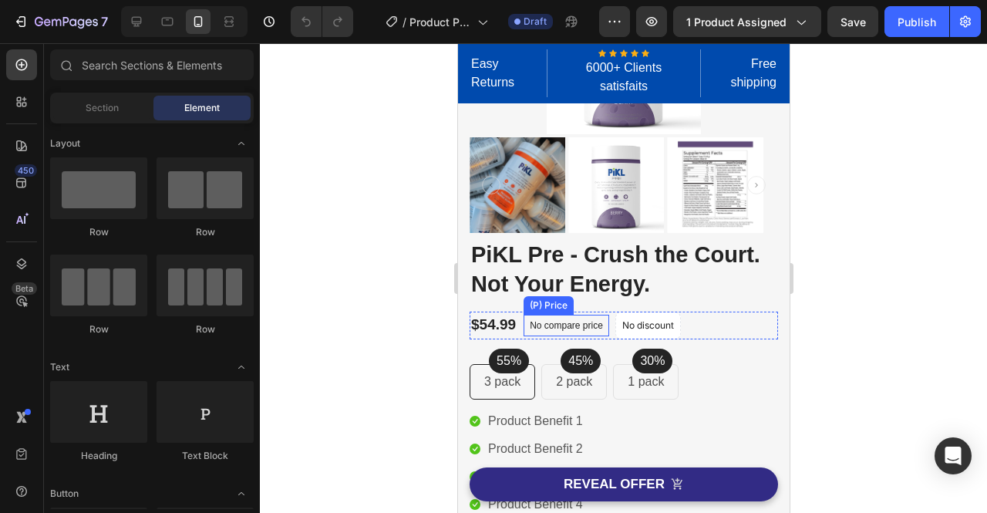
click at [581, 323] on p "No compare price" at bounding box center [565, 325] width 73 height 9
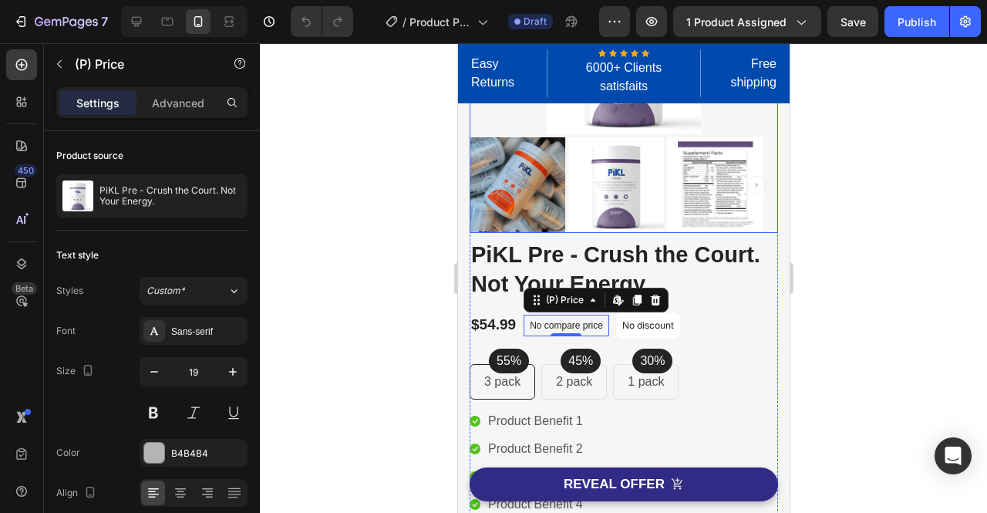
scroll to position [232, 0]
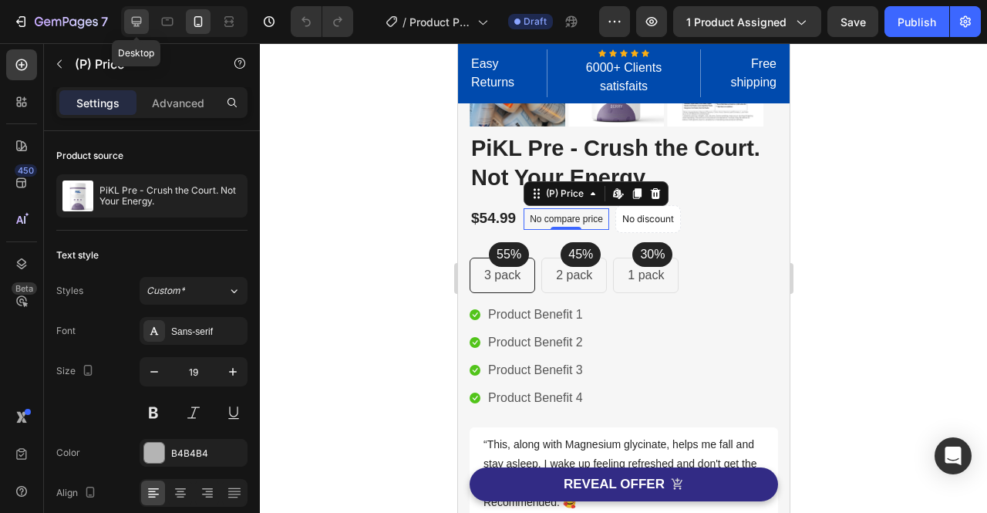
click at [137, 21] on icon at bounding box center [137, 22] width 10 height 10
type input "23"
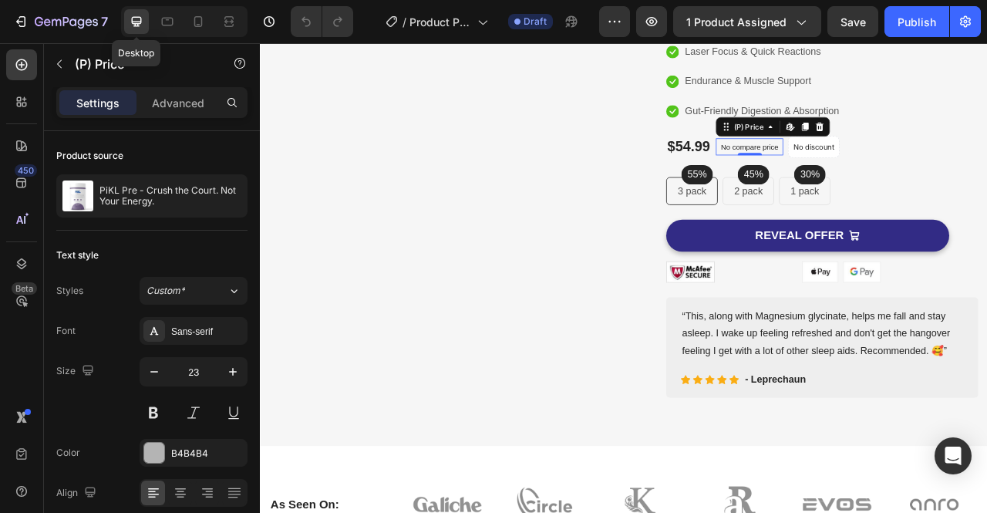
scroll to position [316, 0]
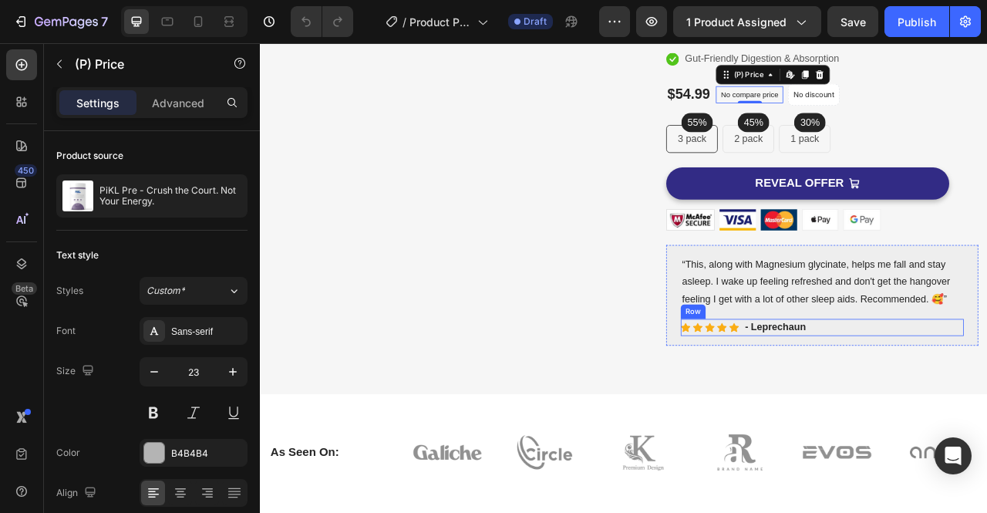
click at [949, 408] on div "- Leprechaun" at bounding box center [915, 405] width 80 height 22
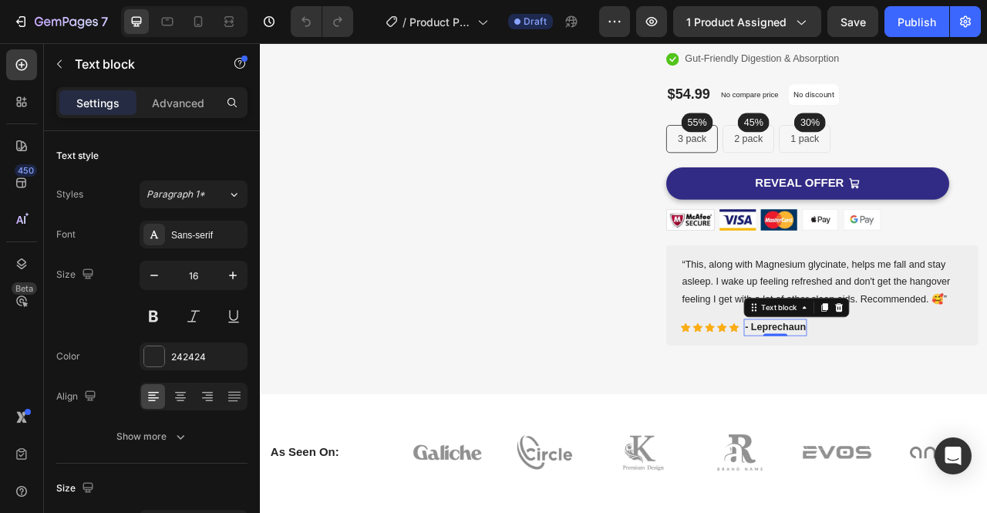
click at [938, 402] on p "- Leprechaun" at bounding box center [914, 404] width 77 height 19
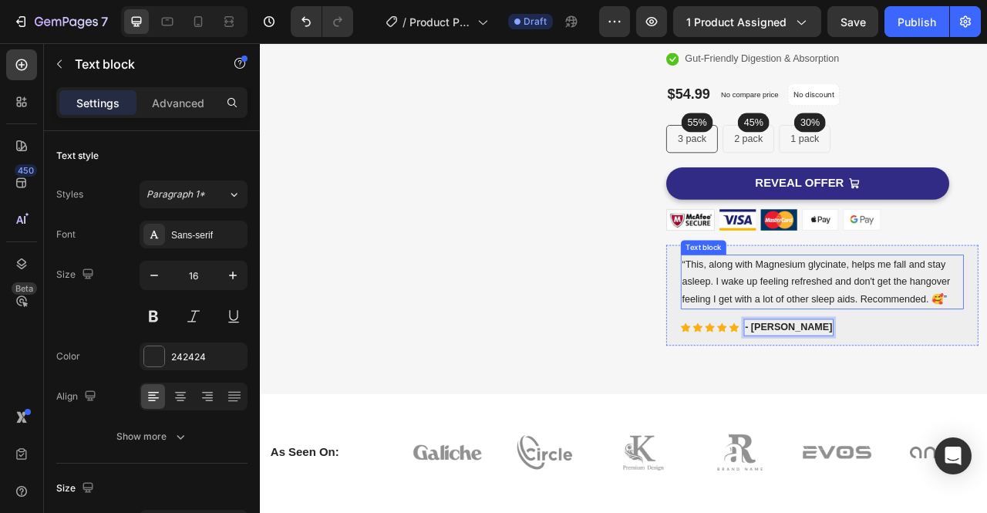
click at [966, 373] on p "“This, along with Magnesium glycinate, helps me fall and stay asleep. I wake up…" at bounding box center [974, 347] width 357 height 66
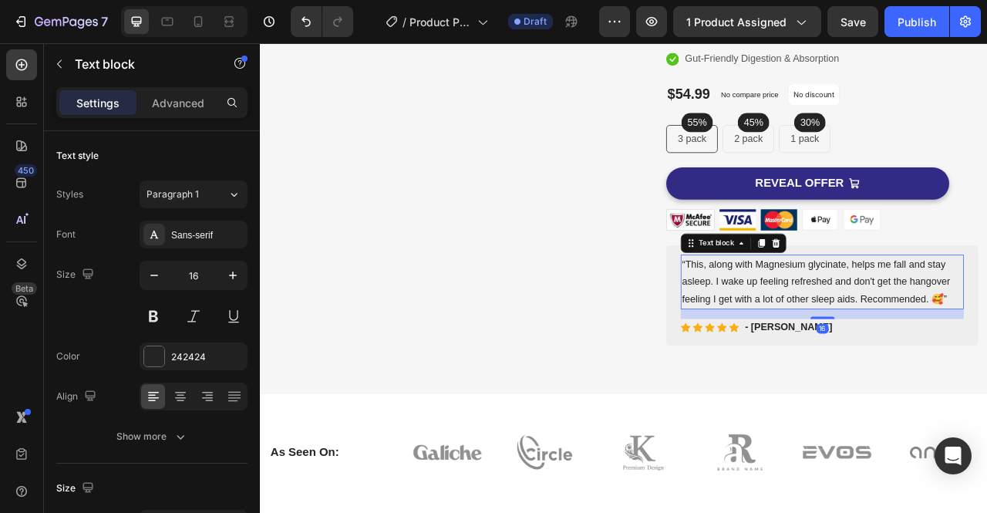
click at [986, 339] on p "“This, along with Magnesium glycinate, helps me fall and stay asleep. I wake up…" at bounding box center [974, 347] width 357 height 66
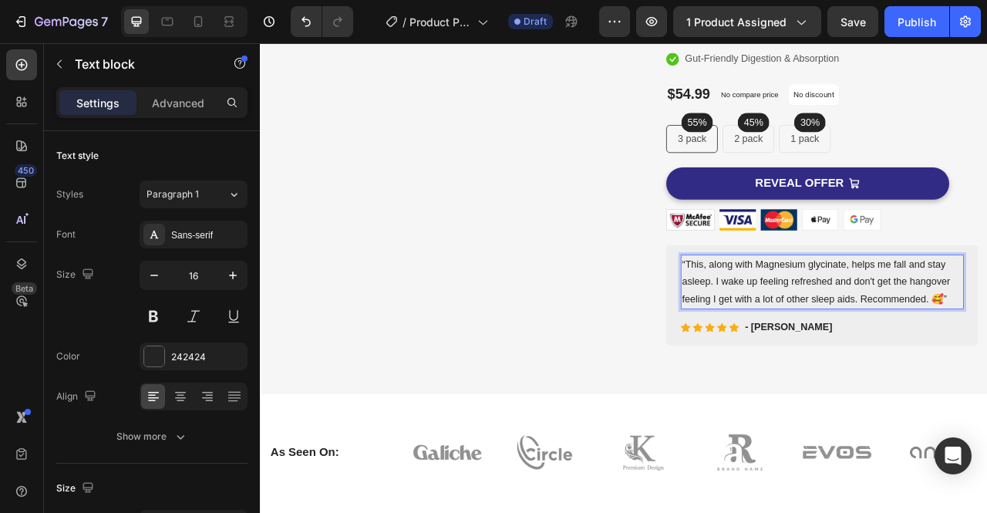
click at [986, 360] on p "“This, along with Magnesium glycinate, helps me fall and stay asleep. I wake up…" at bounding box center [974, 347] width 357 height 66
click at [986, 367] on p "“This, along with Magnesium glycinate, helps me fall and stay asleep. I wake up…" at bounding box center [974, 347] width 357 height 66
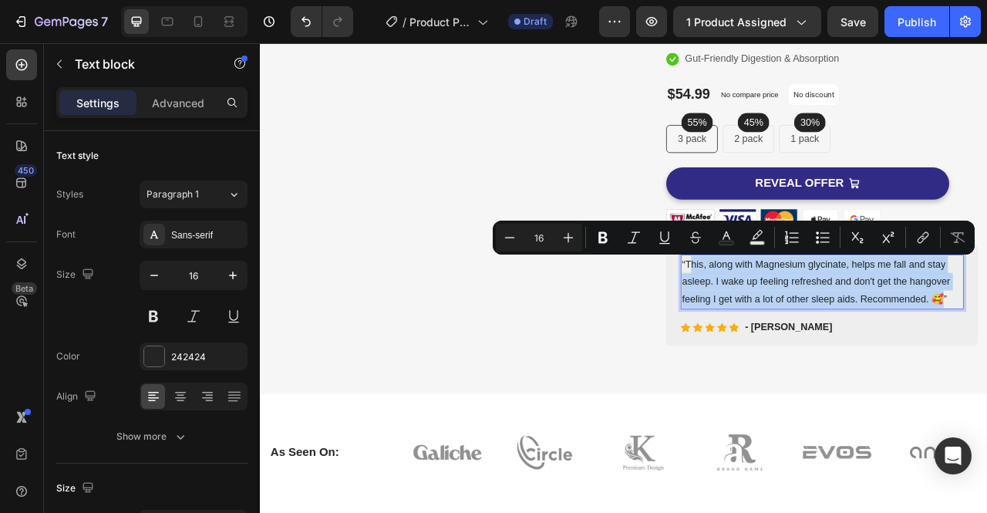
drag, startPoint x: 1120, startPoint y: 362, endPoint x: 799, endPoint y: 321, distance: 323.9
click at [799, 321] on p "“This, along with Magnesium glycinate, helps me fall and stay asleep. I wake up…" at bounding box center [974, 347] width 357 height 66
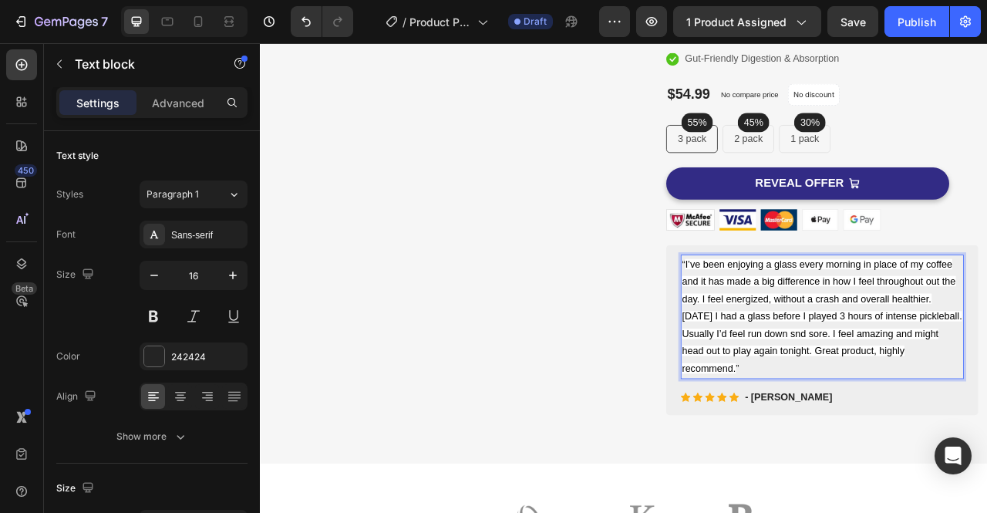
click at [916, 391] on span "I’ve been enjoying a glass every morning in place of my coffee and it has made …" at bounding box center [974, 391] width 356 height 146
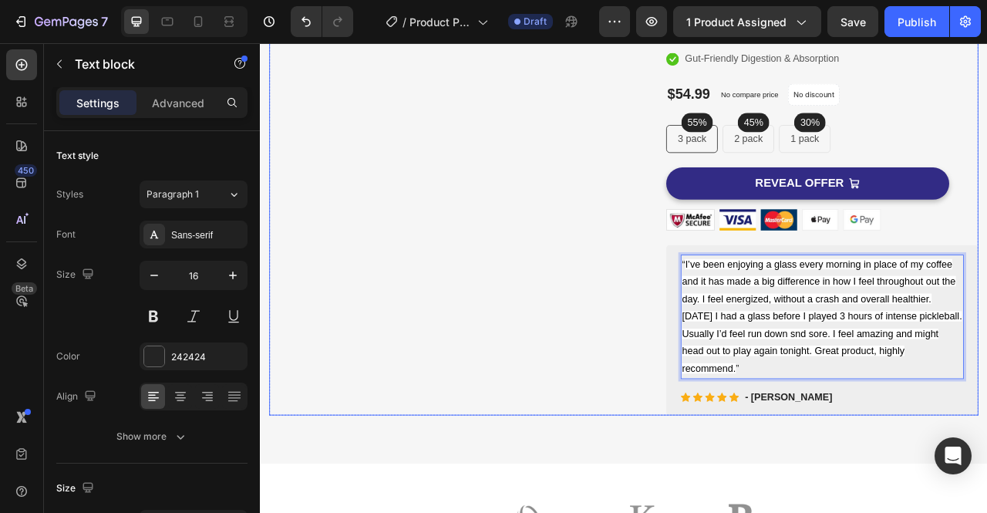
click at [587, 459] on div "Image Image Free Shipping Heading On orders over $99 Text block Row Image Money…" at bounding box center [490, 168] width 439 height 696
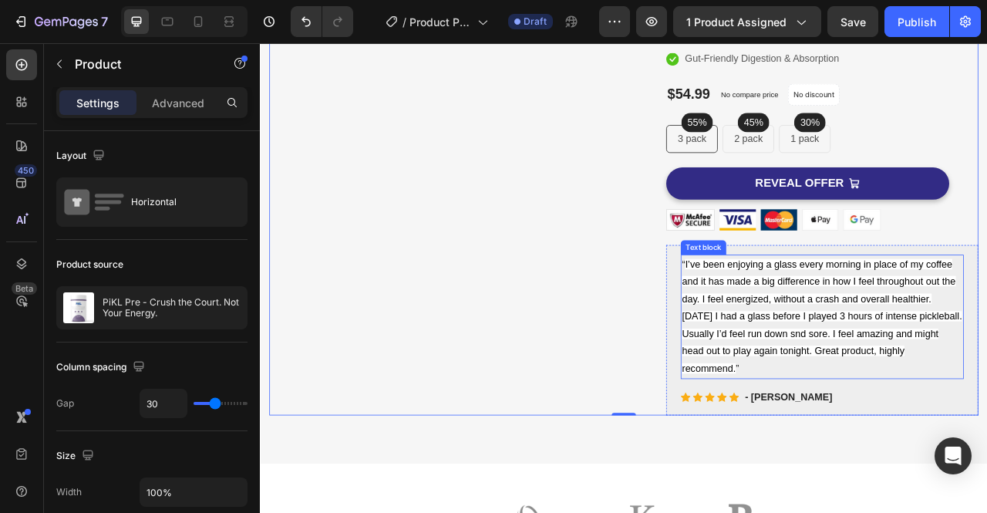
click at [964, 370] on span "I’ve been enjoying a glass every morning in place of my coffee and it has made …" at bounding box center [974, 391] width 356 height 146
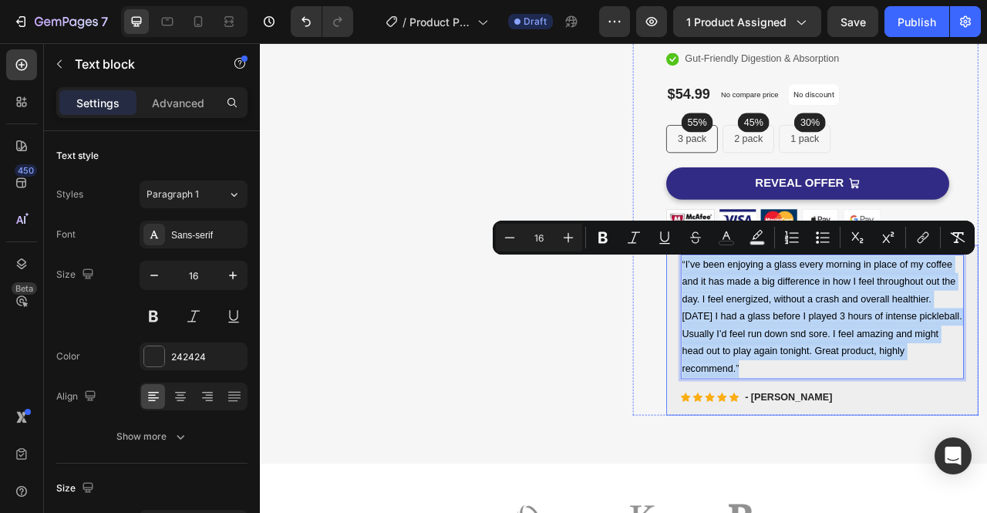
drag, startPoint x: 875, startPoint y: 453, endPoint x: 787, endPoint y: 308, distance: 169.5
click at [787, 308] on div "“ I’ve been enjoying a glass every morning in place of my coffee and it has mad…" at bounding box center [974, 408] width 397 height 217
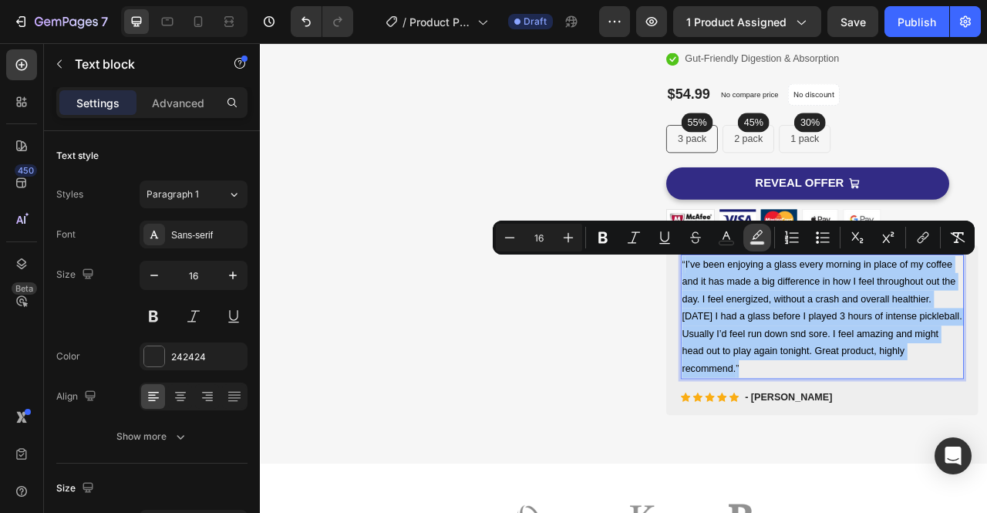
click at [758, 241] on rect "Editor contextual toolbar" at bounding box center [757, 243] width 15 height 4
type input "000000"
type input "77"
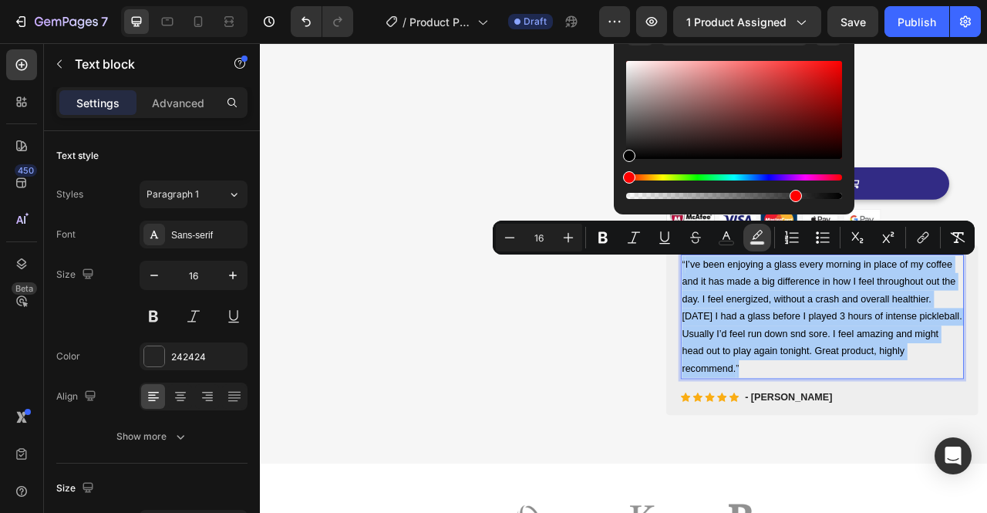
click at [758, 241] on rect "Editor contextual toolbar" at bounding box center [757, 243] width 15 height 4
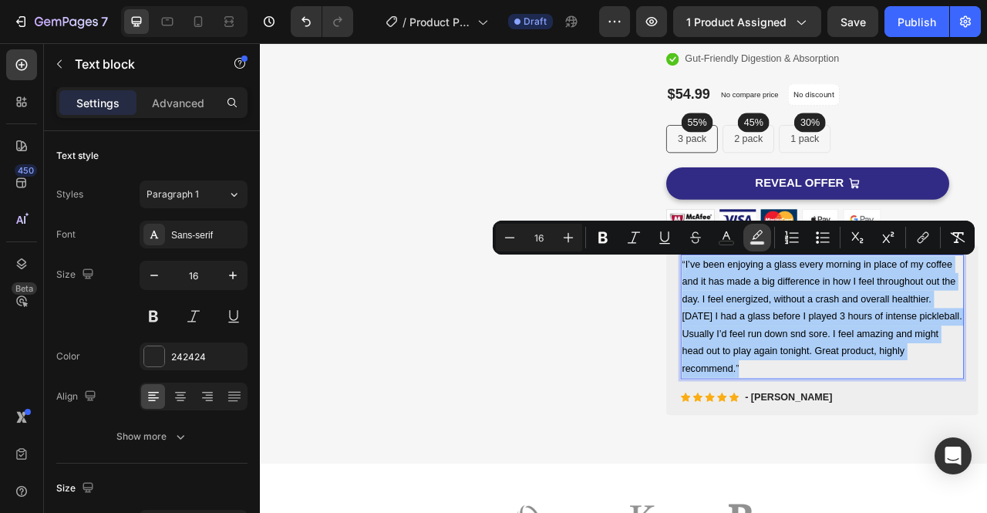
click at [754, 246] on button "color" at bounding box center [757, 238] width 28 height 28
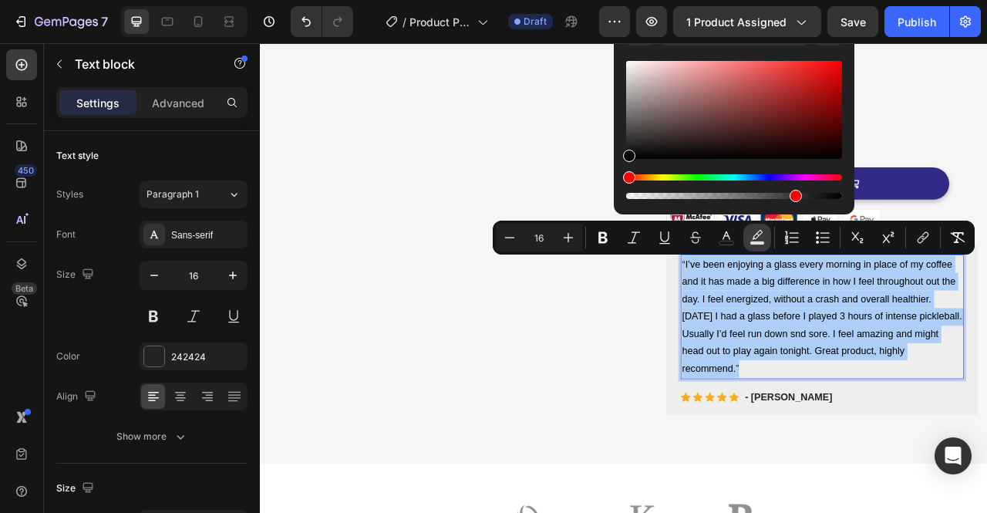
click at [762, 237] on icon "Editor contextual toolbar" at bounding box center [756, 237] width 15 height 15
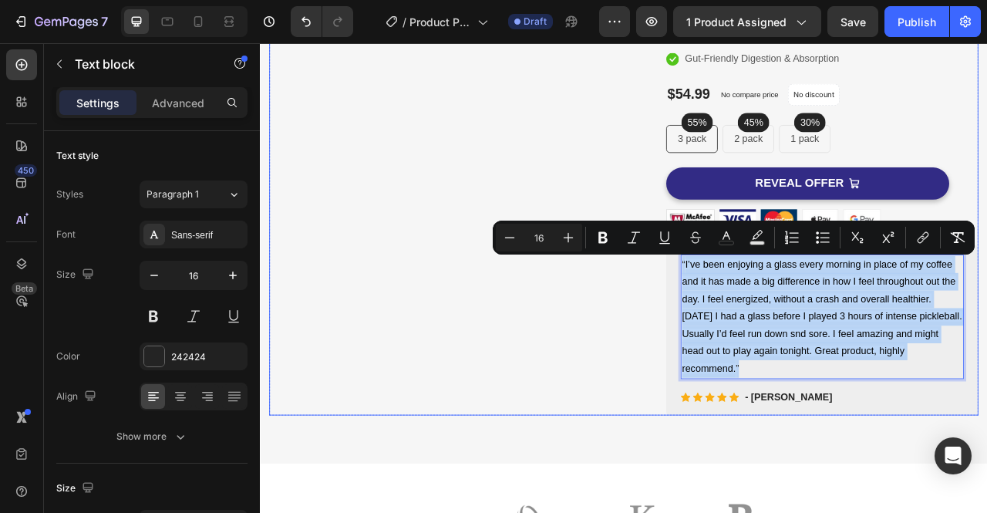
click at [641, 391] on div "Image Image Free Shipping Heading On orders over $99 Text block Row Image Money…" at bounding box center [490, 168] width 439 height 696
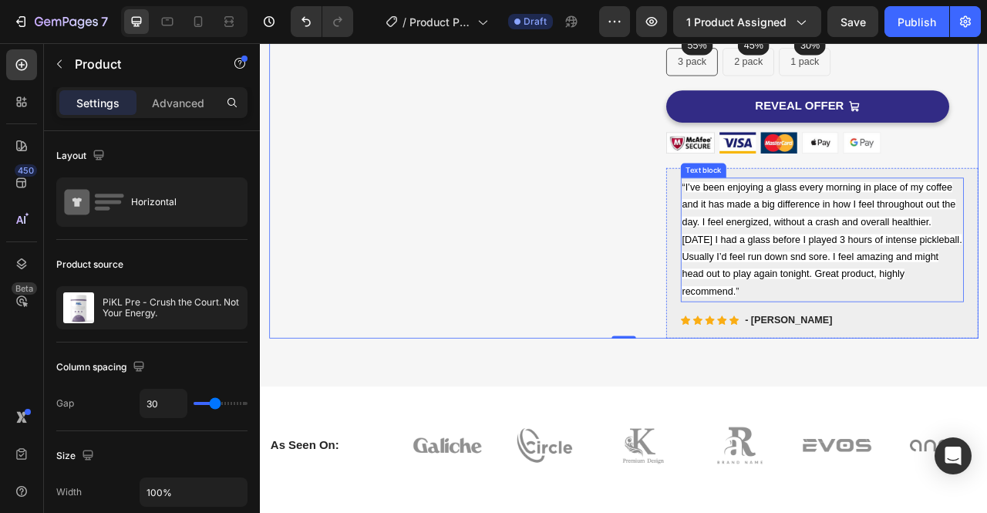
scroll to position [421, 0]
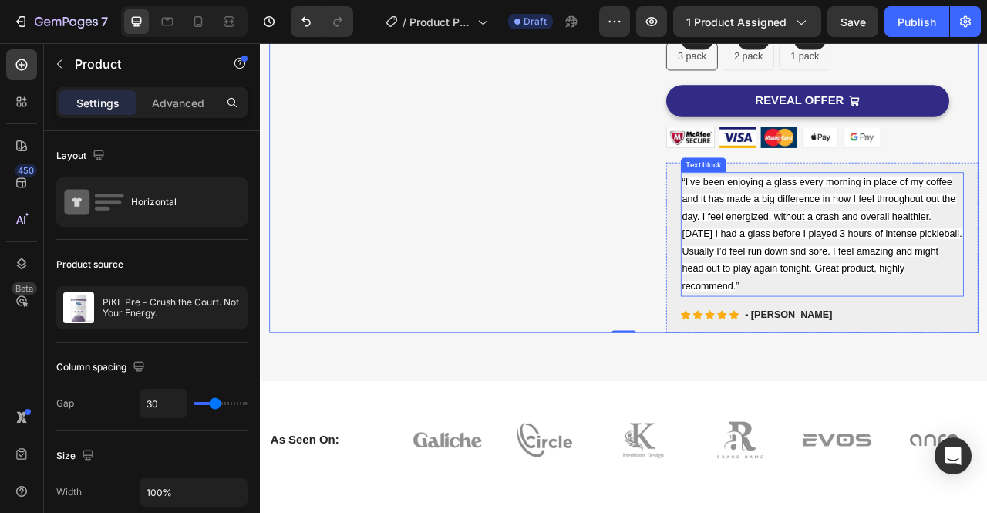
click at [866, 242] on span "I’ve been enjoying a glass every morning in place of my coffee and it has made …" at bounding box center [974, 286] width 356 height 146
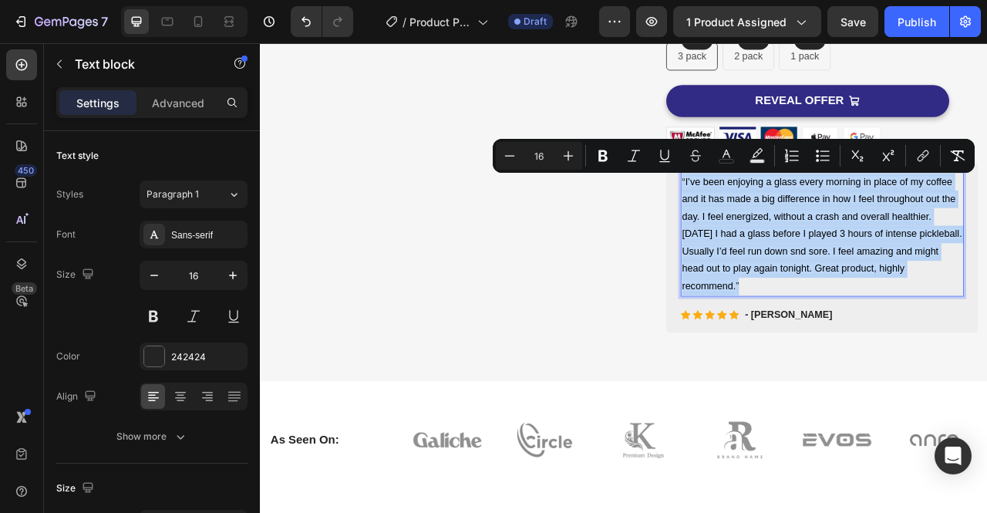
drag, startPoint x: 893, startPoint y: 352, endPoint x: 789, endPoint y: 217, distance: 169.3
click at [795, 217] on div "“ I’ve been enjoying a glass every morning in place of my coffee and it has mad…" at bounding box center [975, 286] width 360 height 159
click at [986, 389] on div "Icon Icon Icon Icon Icon Icon List Hoz - [PERSON_NAME] Text block Row" at bounding box center [975, 389] width 360 height 22
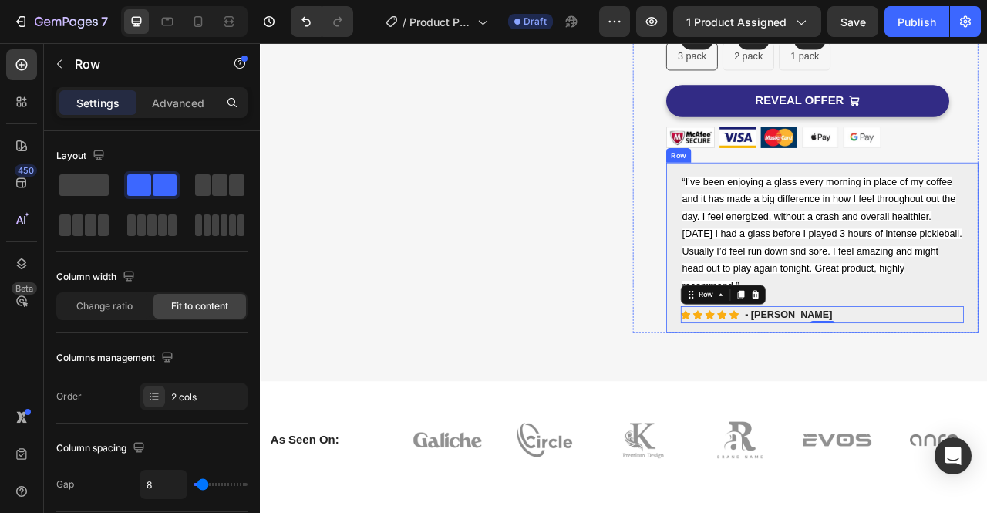
click at [986, 362] on p "“ I’ve been enjoying a glass every morning in place of my coffee and it has mad…" at bounding box center [974, 287] width 357 height 156
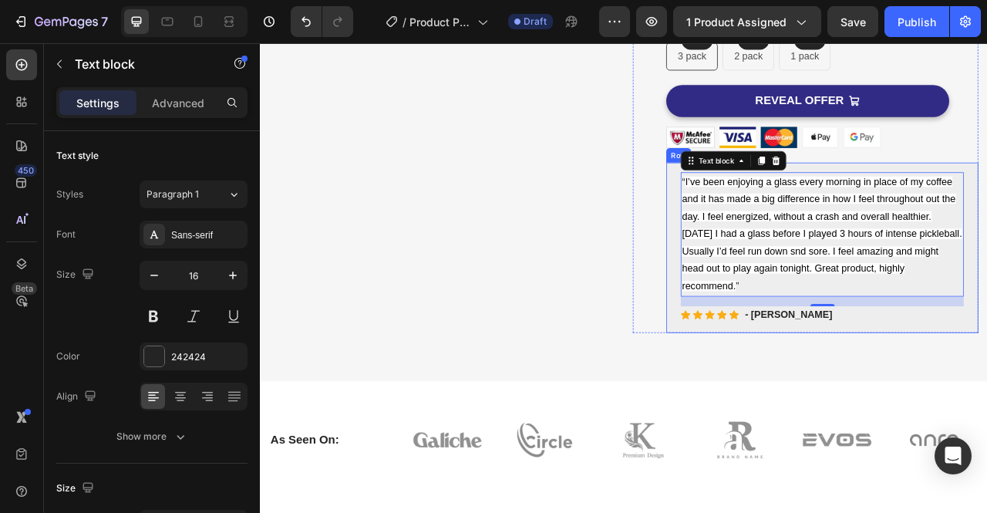
click at [986, 364] on div "“ I’ve been enjoying a glass every morning in place of my coffee and it has mad…" at bounding box center [974, 303] width 397 height 217
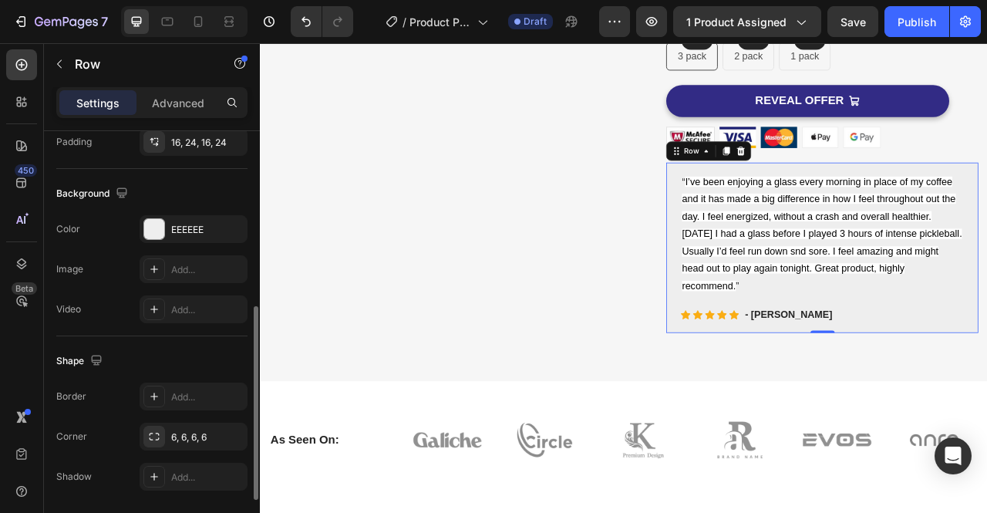
scroll to position [513, 0]
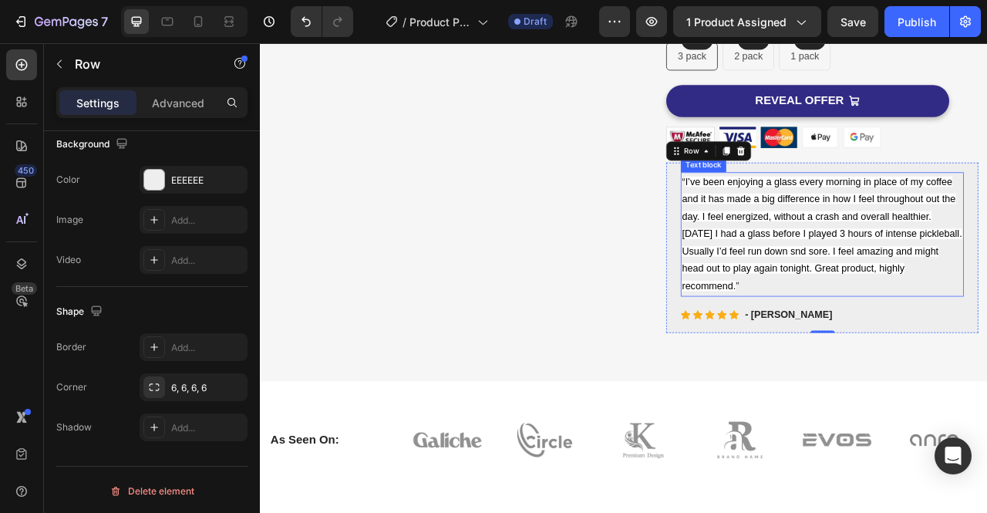
click at [940, 265] on span "I’ve been enjoying a glass every morning in place of my coffee and it has made …" at bounding box center [974, 286] width 356 height 146
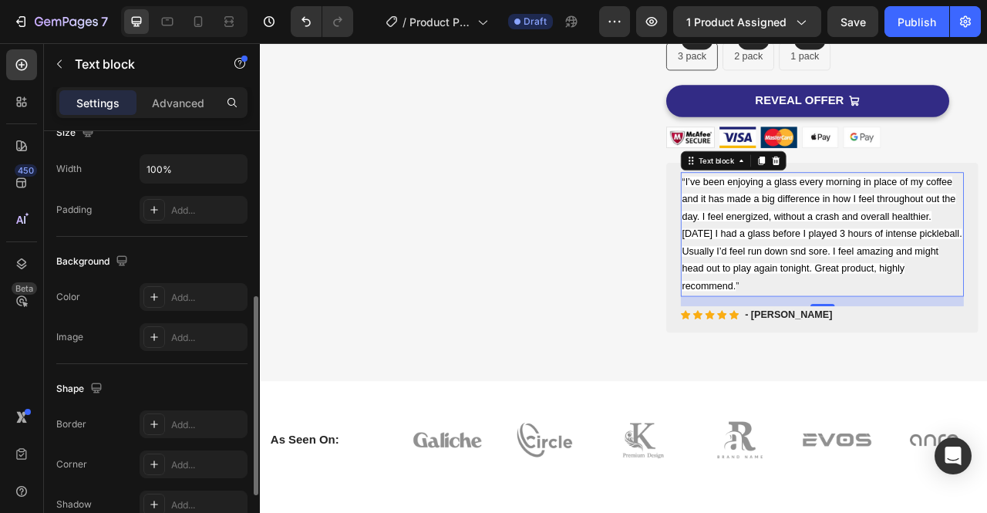
scroll to position [356, 0]
click at [204, 297] on div "Add..." at bounding box center [207, 297] width 72 height 14
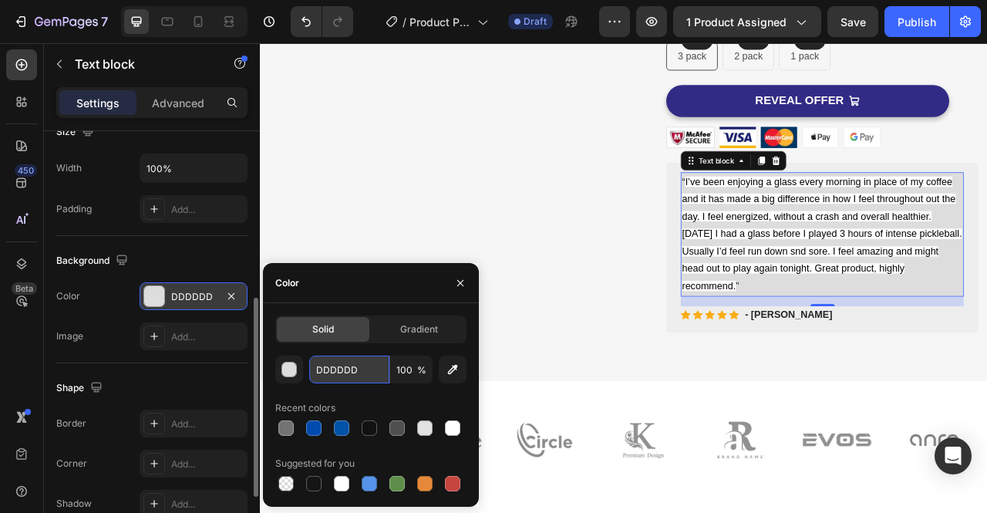
click at [349, 368] on input "DDDDDD" at bounding box center [349, 369] width 80 height 28
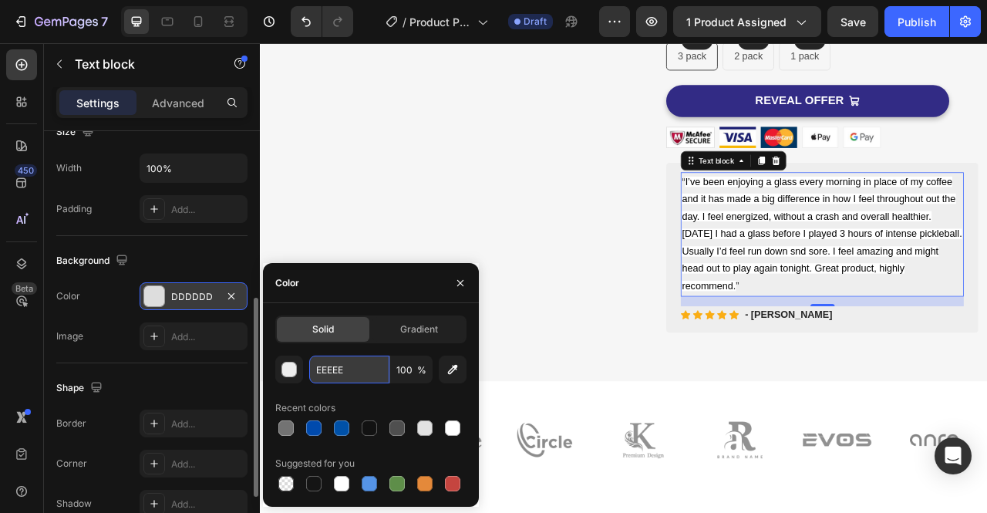
type input "EEEEEE"
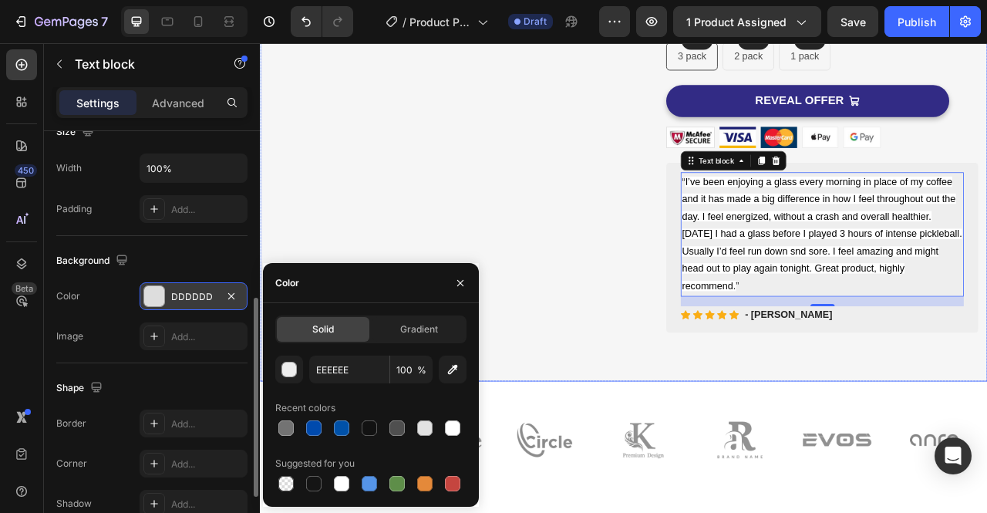
click at [681, 425] on div "Image Image Free Shipping Heading On orders over $99 Text block Row Image Money…" at bounding box center [722, 63] width 925 height 819
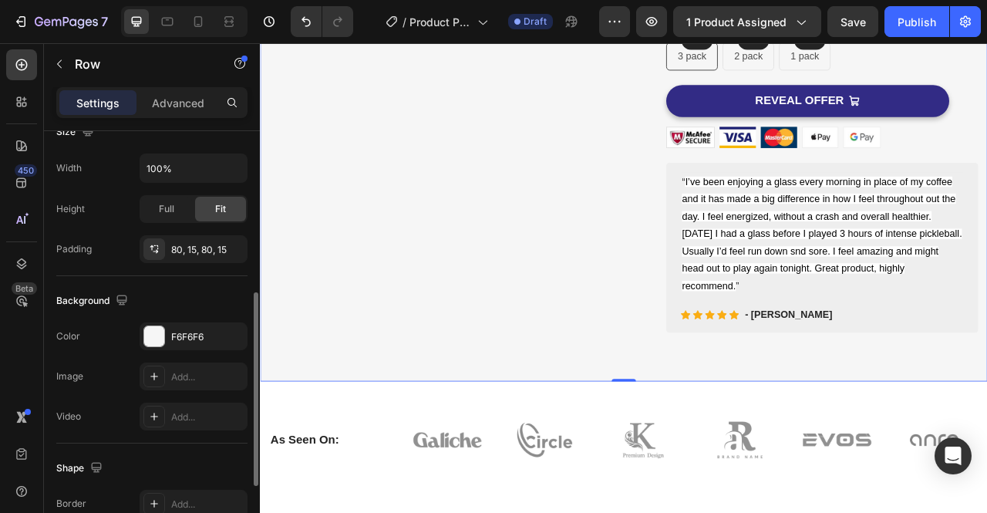
scroll to position [0, 0]
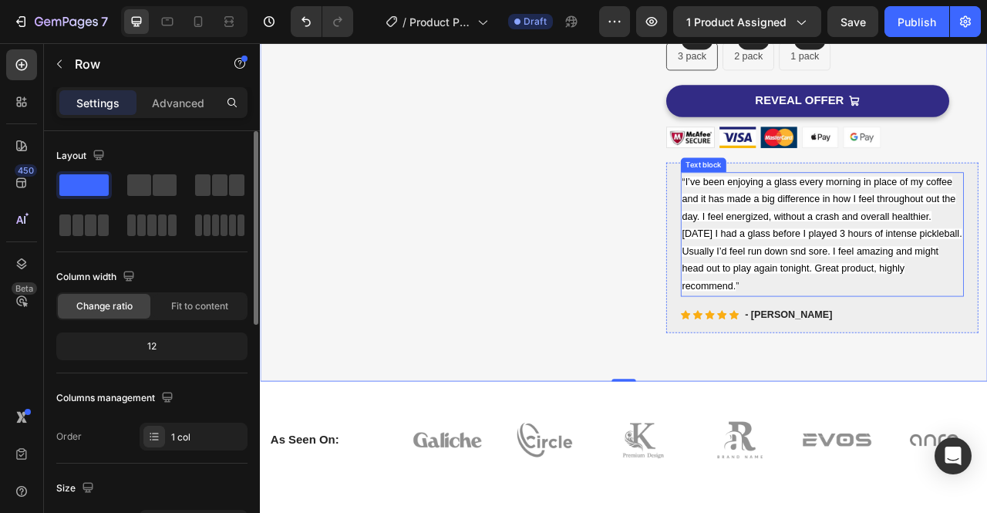
click at [986, 273] on p "“ I’ve been enjoying a glass every morning in place of my coffee and it has mad…" at bounding box center [974, 287] width 357 height 156
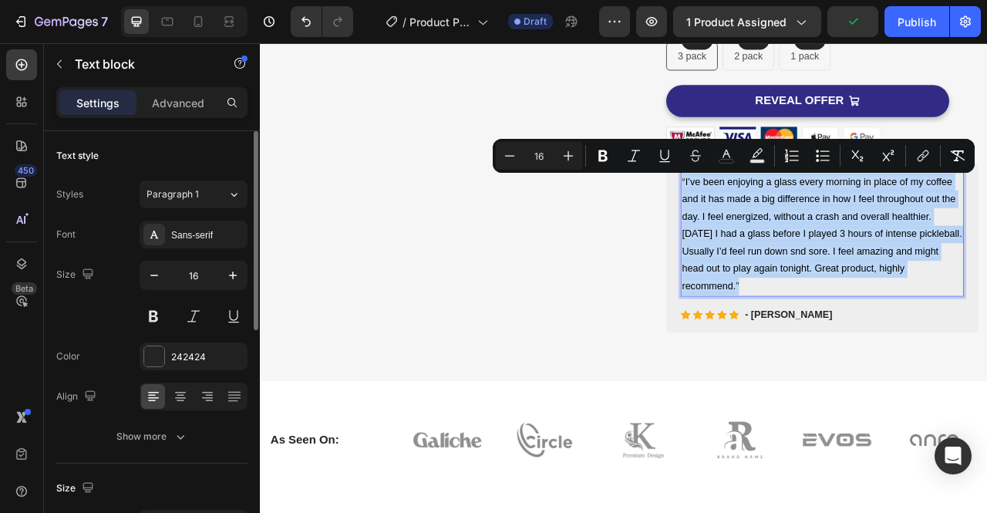
drag, startPoint x: 883, startPoint y: 351, endPoint x: 791, endPoint y: 215, distance: 163.8
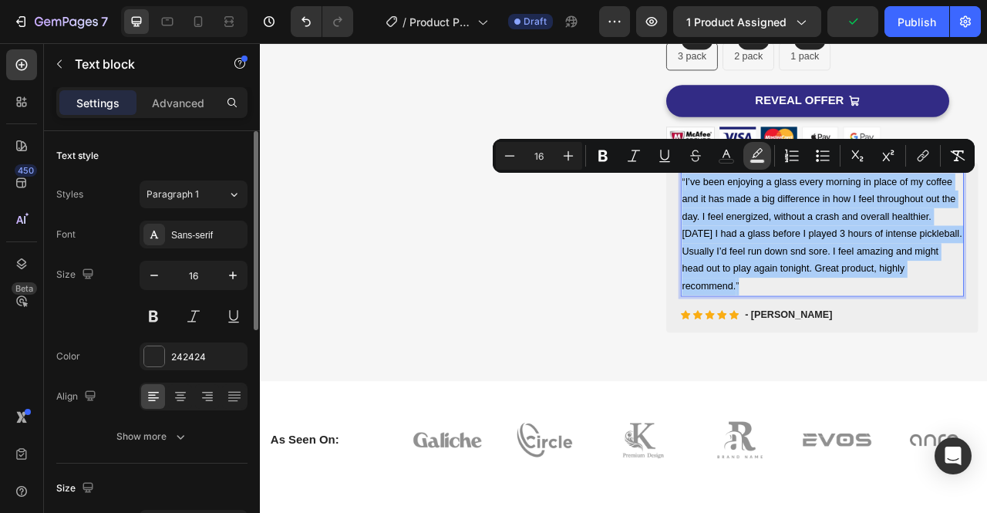
click at [762, 161] on rect "Editor contextual toolbar" at bounding box center [757, 162] width 15 height 4
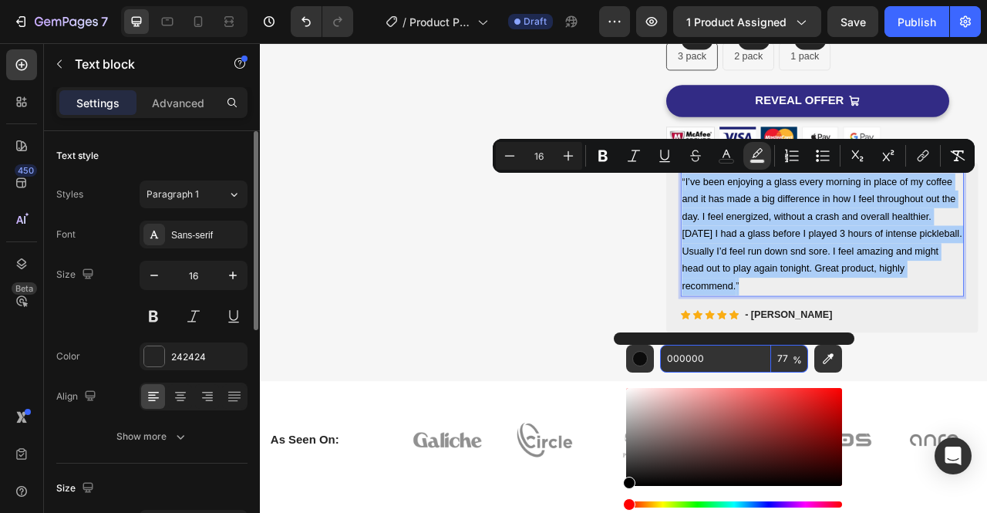
click at [720, 358] on input "000000" at bounding box center [715, 359] width 111 height 28
type input "EEEEEE"
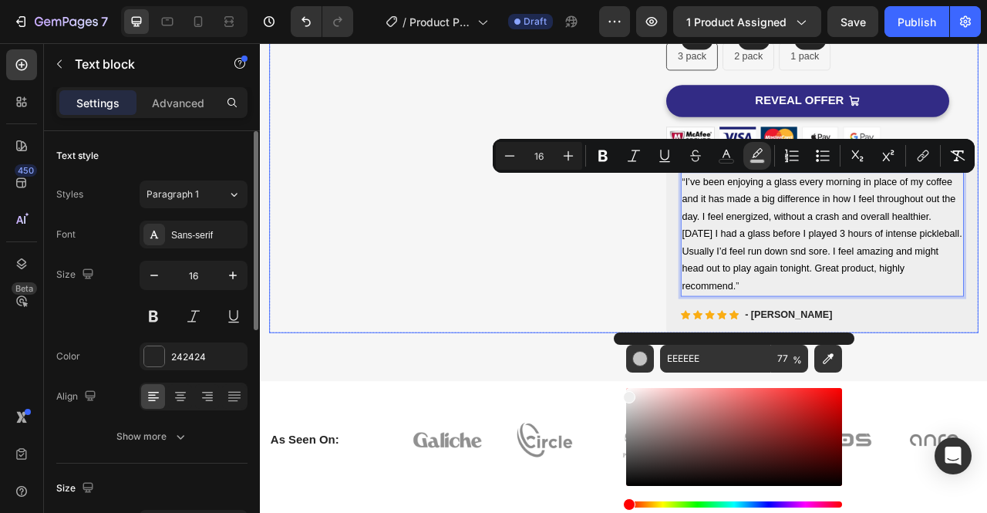
click at [719, 324] on div "Image Image Free Shipping Heading On orders over $99 Text block Row Image Money…" at bounding box center [722, 64] width 902 height 696
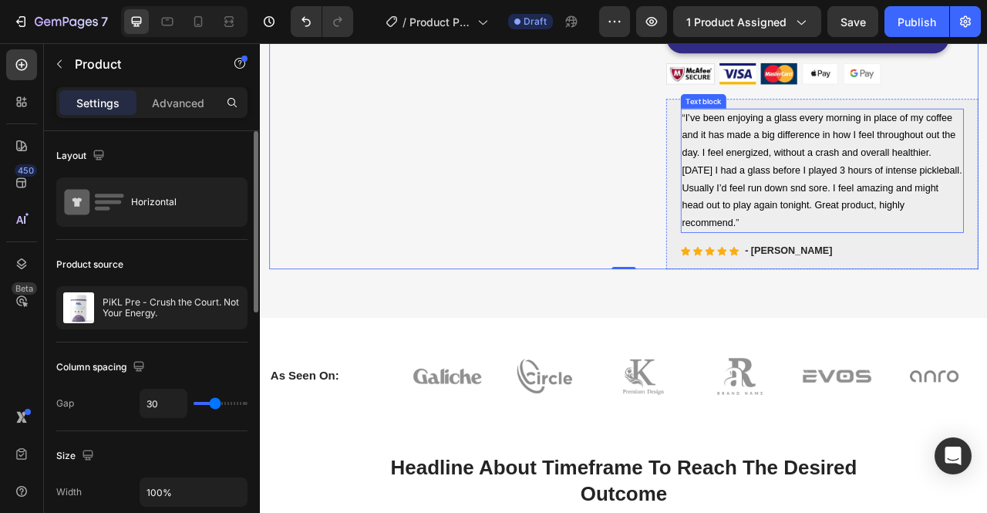
scroll to position [504, 0]
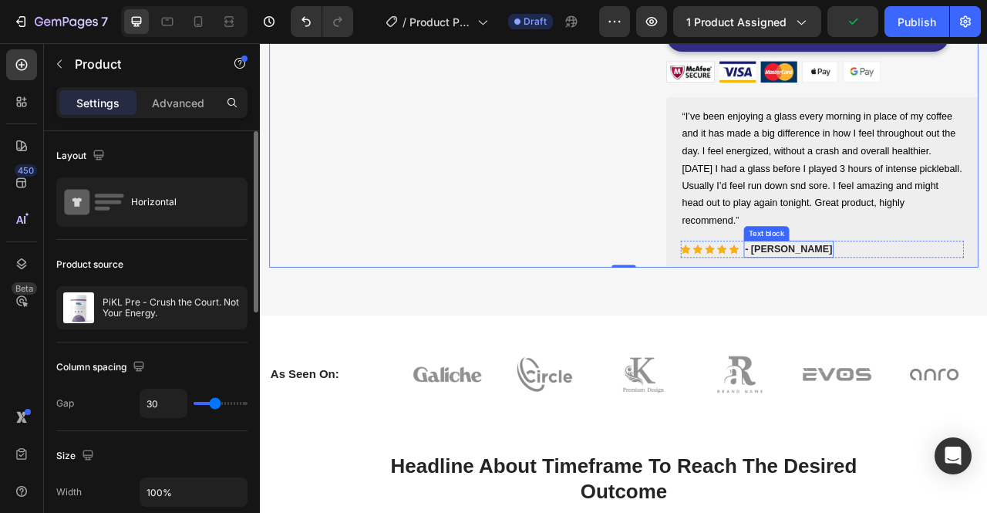
click at [900, 298] on p "- [PERSON_NAME]" at bounding box center [931, 305] width 111 height 19
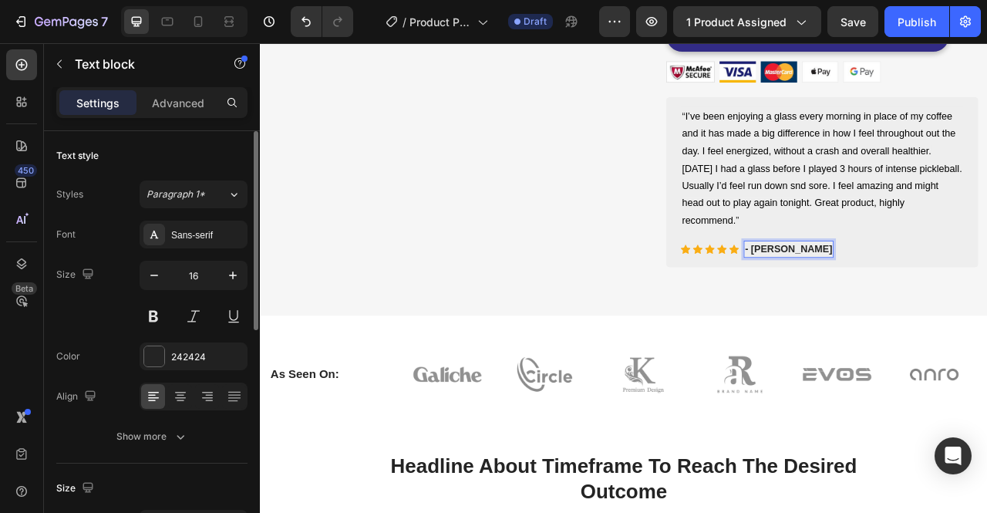
click at [907, 304] on p "- [PERSON_NAME]" at bounding box center [931, 305] width 111 height 19
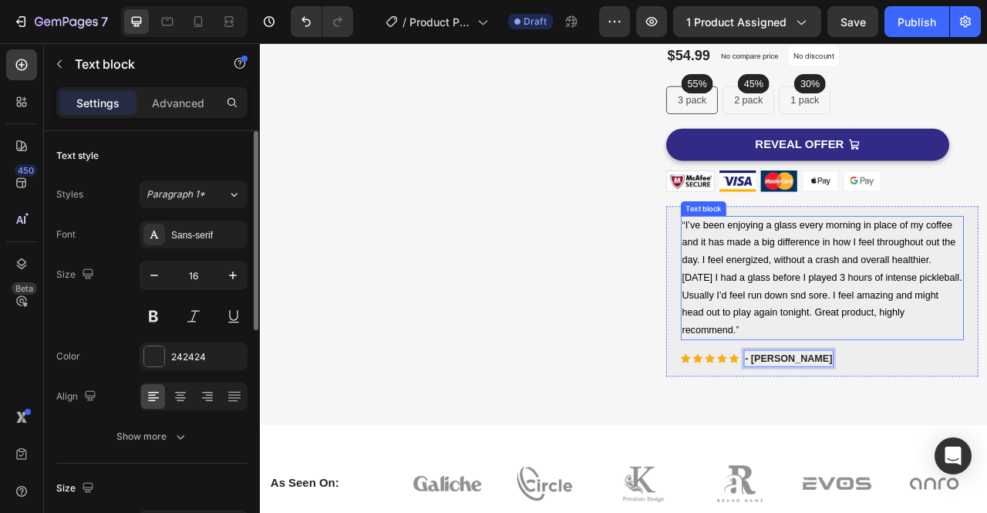
scroll to position [322, 0]
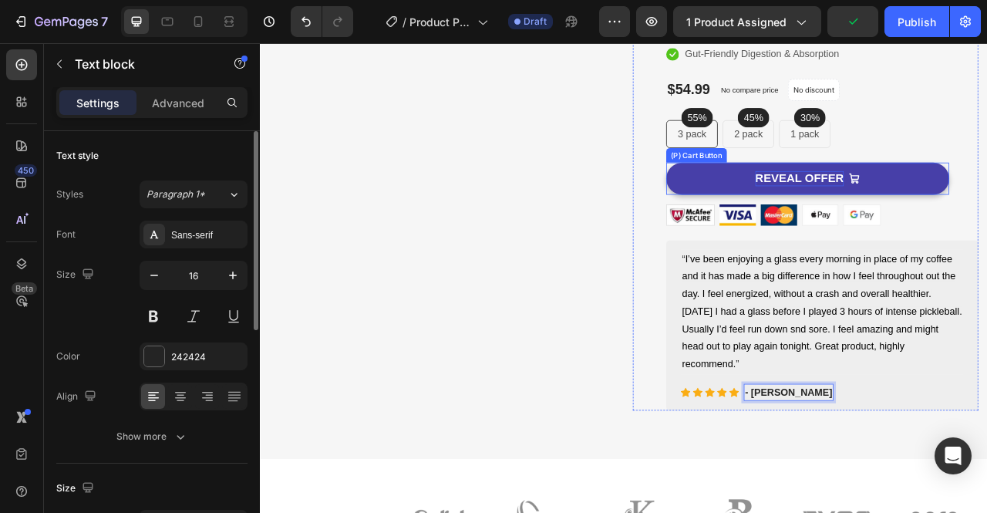
click at [975, 214] on div "REVEAL OFFER" at bounding box center [946, 215] width 113 height 19
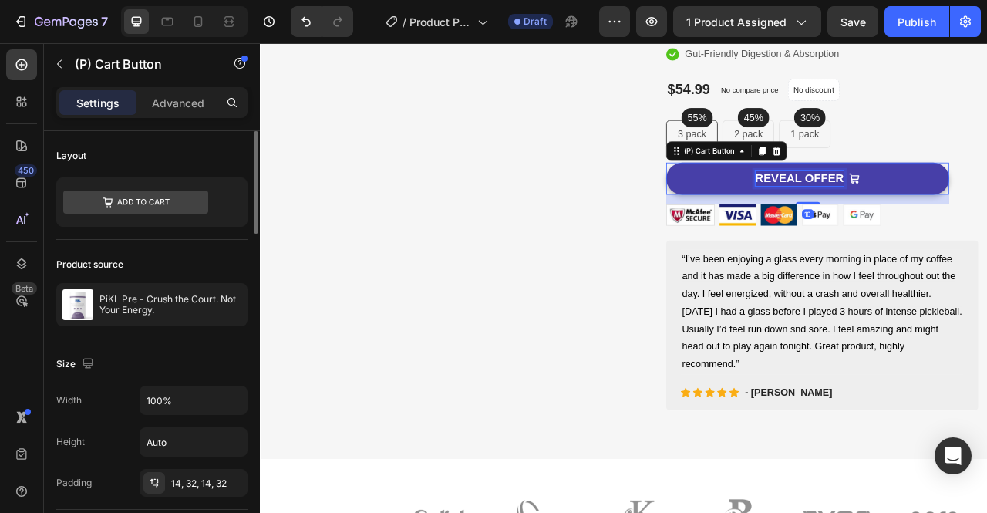
click at [963, 213] on div "REVEAL OFFER" at bounding box center [946, 215] width 113 height 19
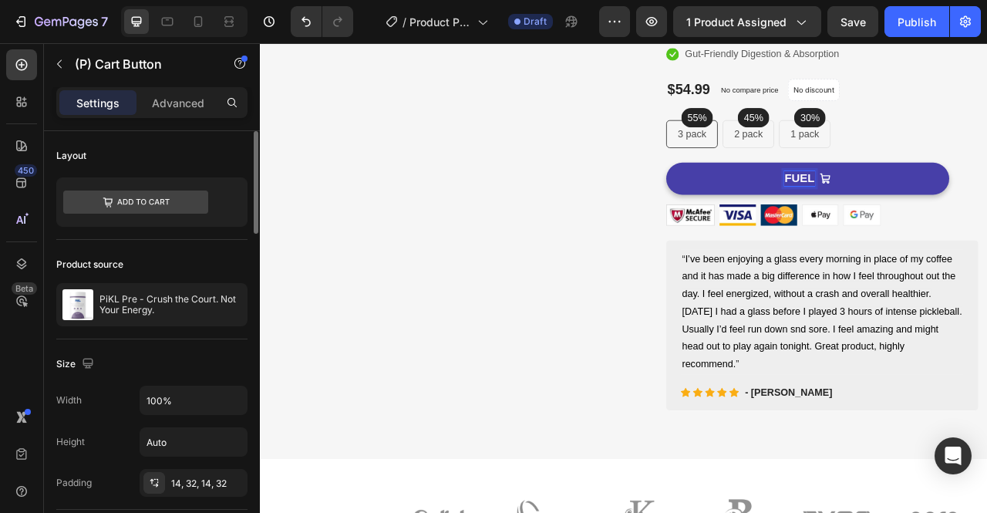
click at [776, 195] on button "FUEL" at bounding box center [956, 215] width 360 height 41
click at [776, 195] on button "FUEL MY" at bounding box center [956, 215] width 360 height 41
click at [776, 195] on button "FUEL MY NEXT" at bounding box center [956, 215] width 360 height 41
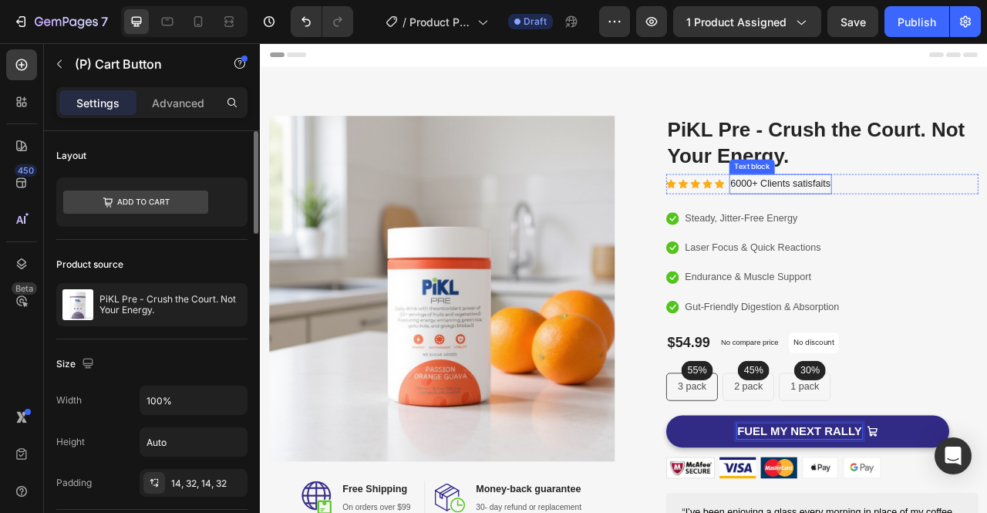
click at [977, 224] on p "6000+ Clients satisfaits" at bounding box center [921, 222] width 127 height 22
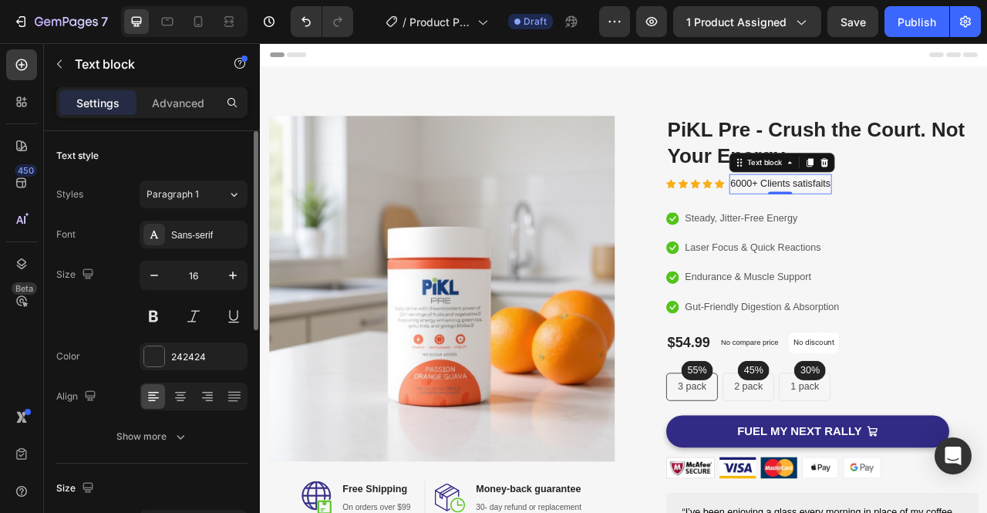
drag, startPoint x: 819, startPoint y: 637, endPoint x: 711, endPoint y: 55, distance: 592.1
click at [711, 55] on div "Header" at bounding box center [722, 57] width 900 height 31
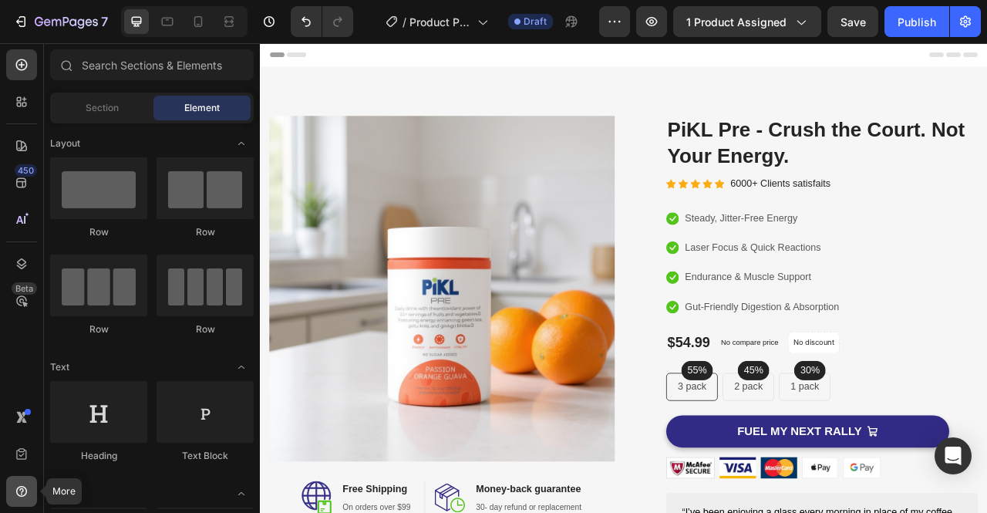
click at [19, 489] on icon at bounding box center [21, 490] width 15 height 15
click at [14, 360] on div "450 Beta" at bounding box center [21, 225] width 31 height 352
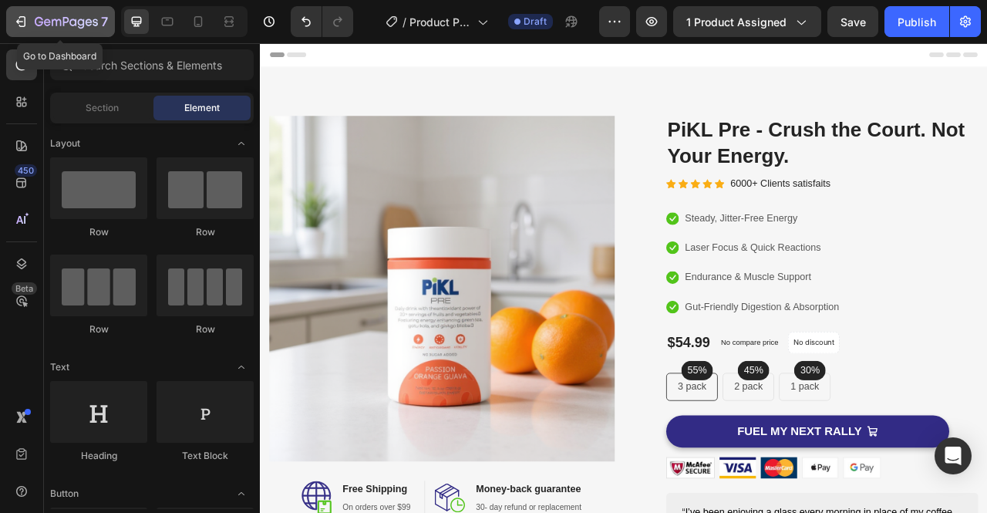
click at [72, 19] on icon "button" at bounding box center [72, 22] width 7 height 7
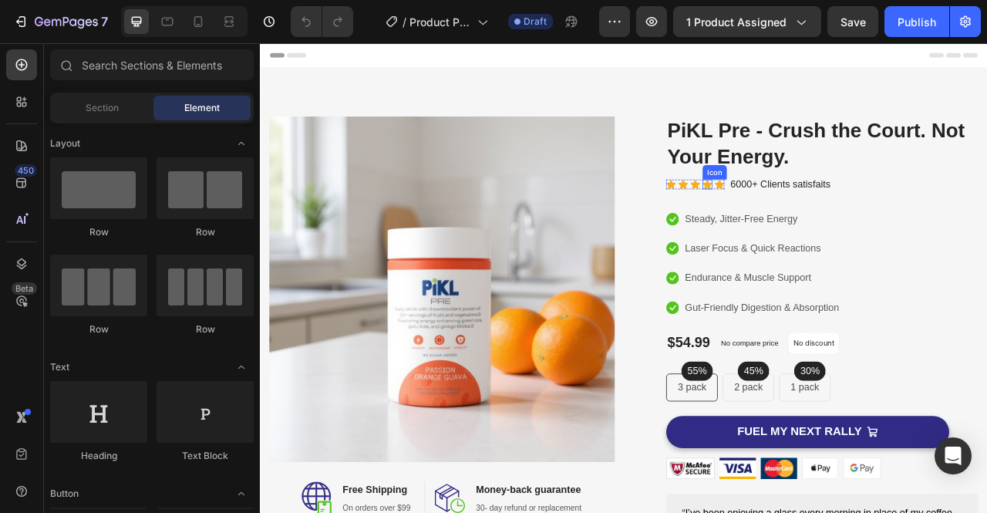
click at [822, 223] on icon at bounding box center [828, 223] width 12 height 12
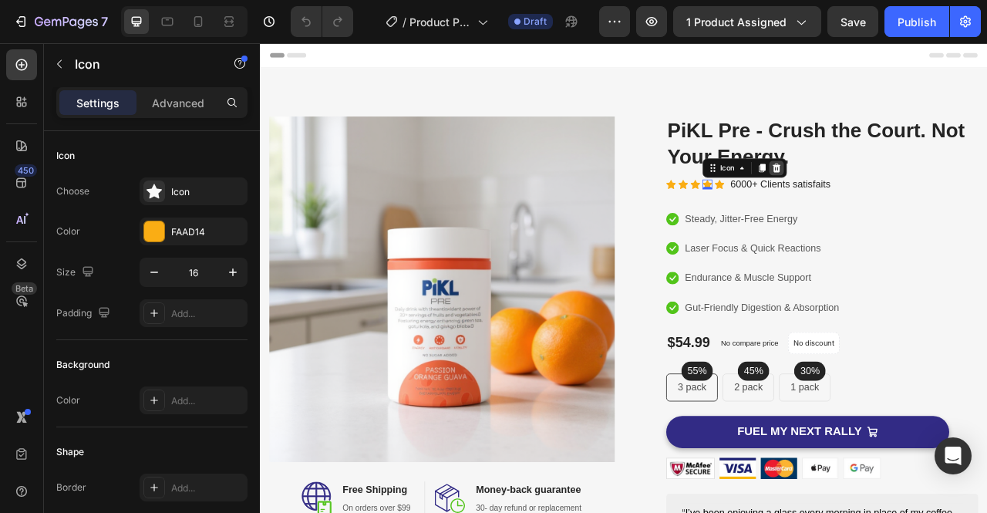
click at [913, 204] on icon at bounding box center [917, 202] width 10 height 11
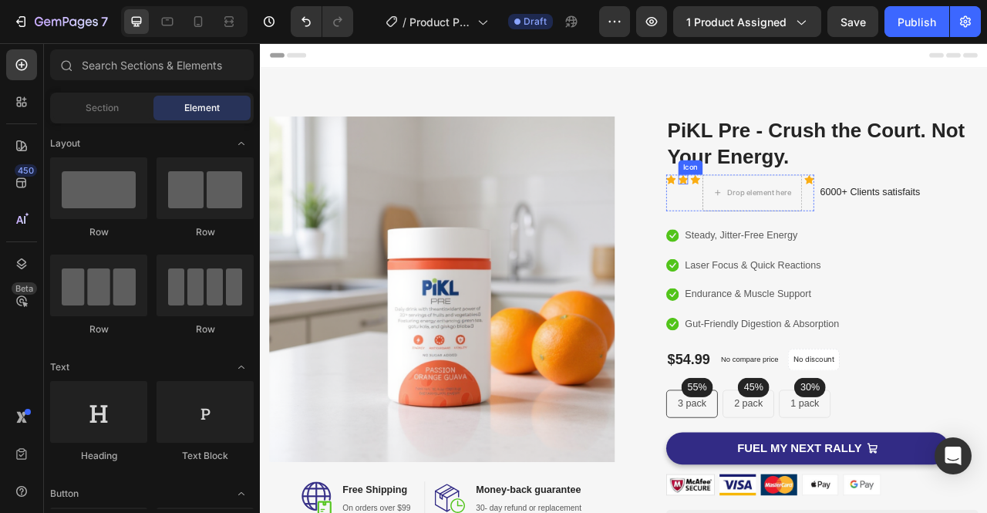
click at [792, 213] on icon at bounding box center [798, 216] width 12 height 12
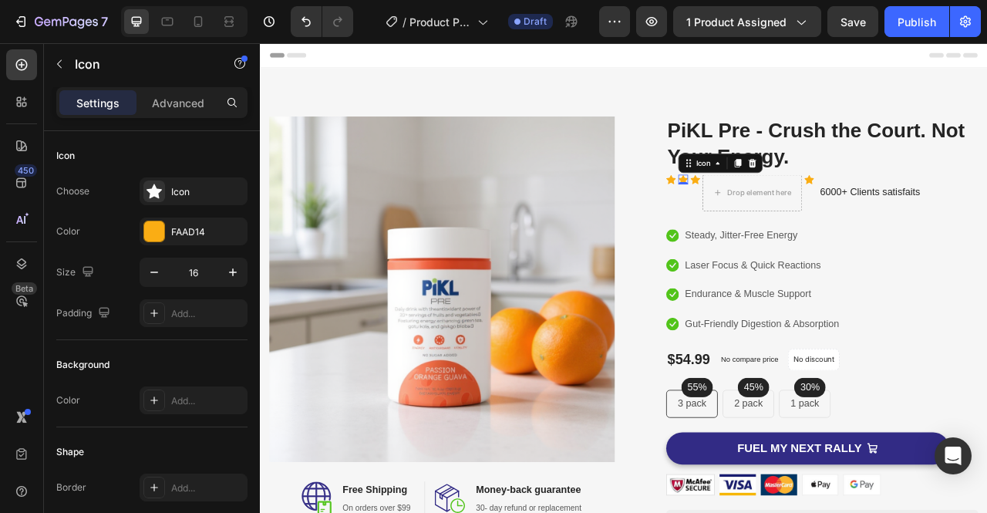
click at [884, 199] on icon at bounding box center [886, 196] width 12 height 12
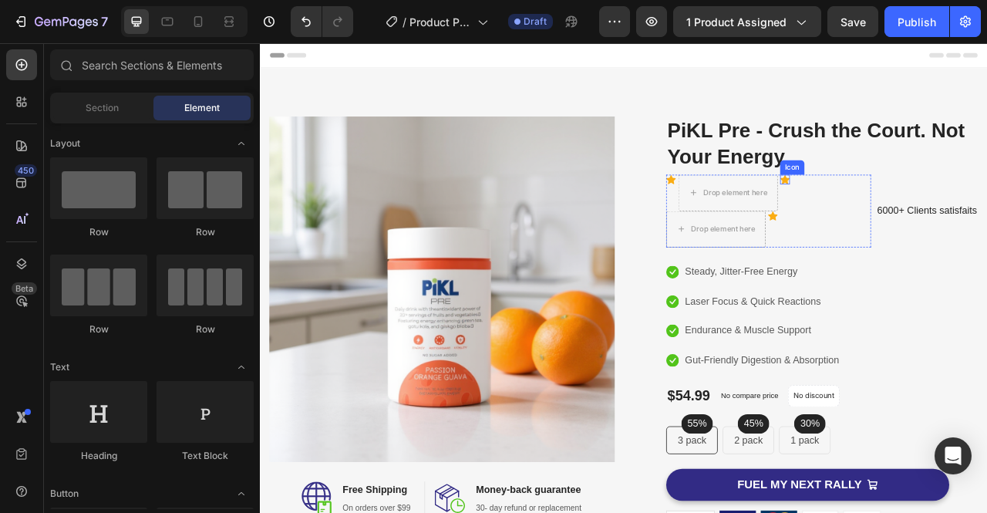
click at [921, 217] on icon at bounding box center [927, 216] width 12 height 12
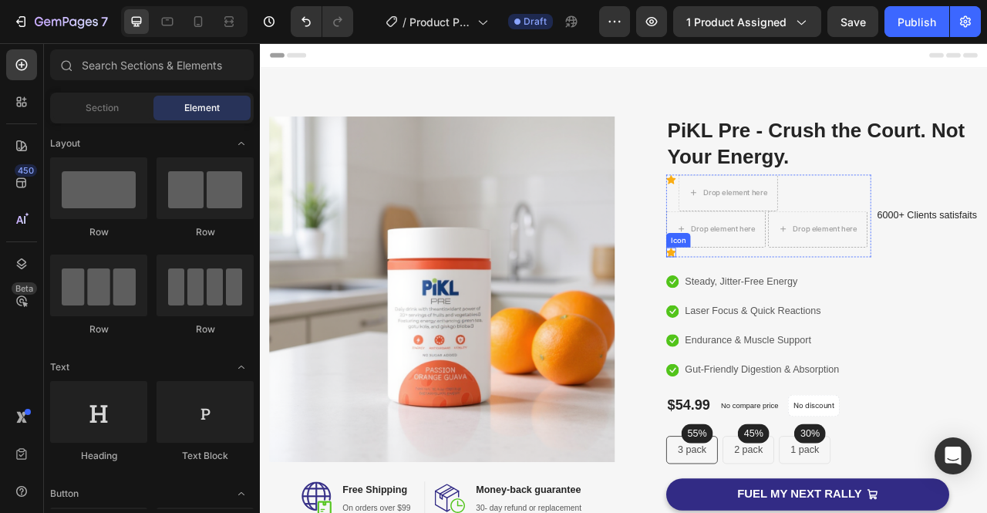
click at [789, 311] on icon at bounding box center [782, 309] width 12 height 12
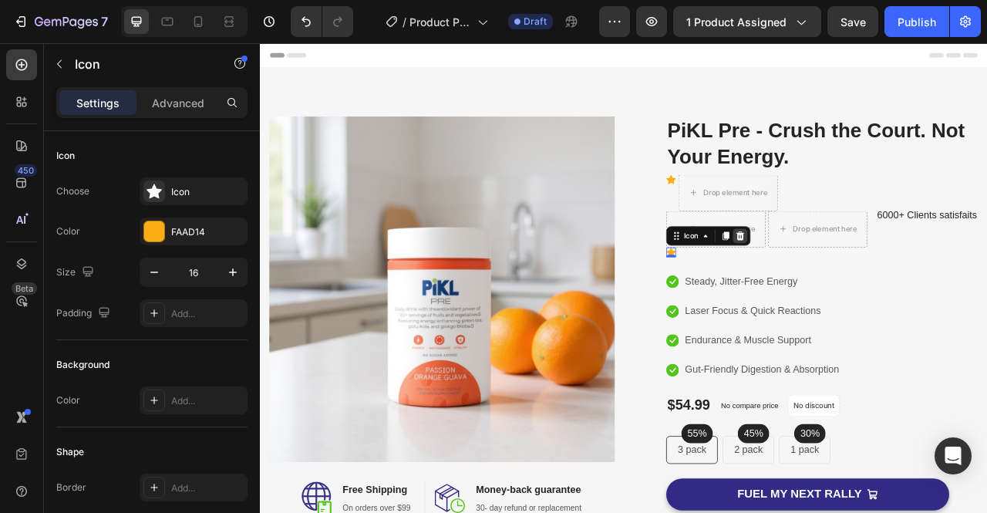
click at [876, 284] on icon at bounding box center [871, 288] width 10 height 11
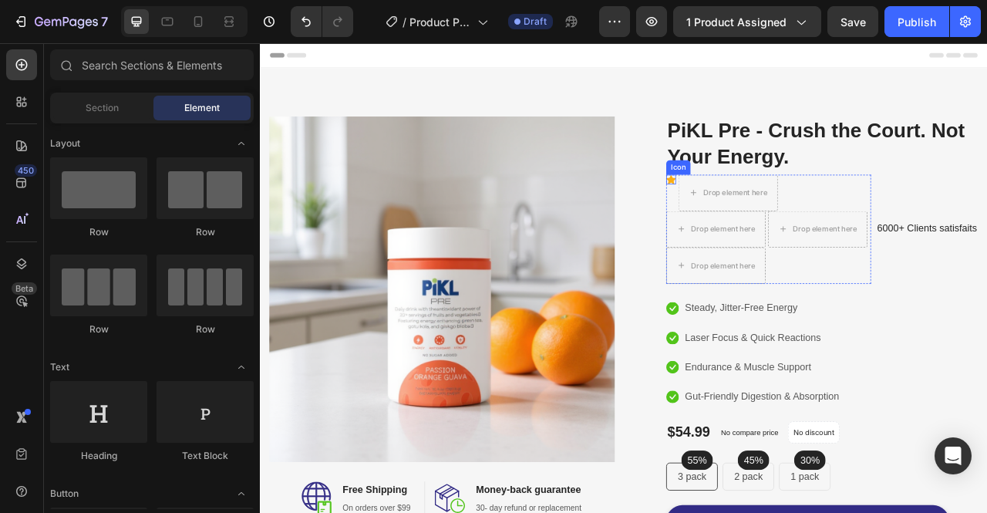
click at [779, 213] on icon at bounding box center [782, 216] width 12 height 12
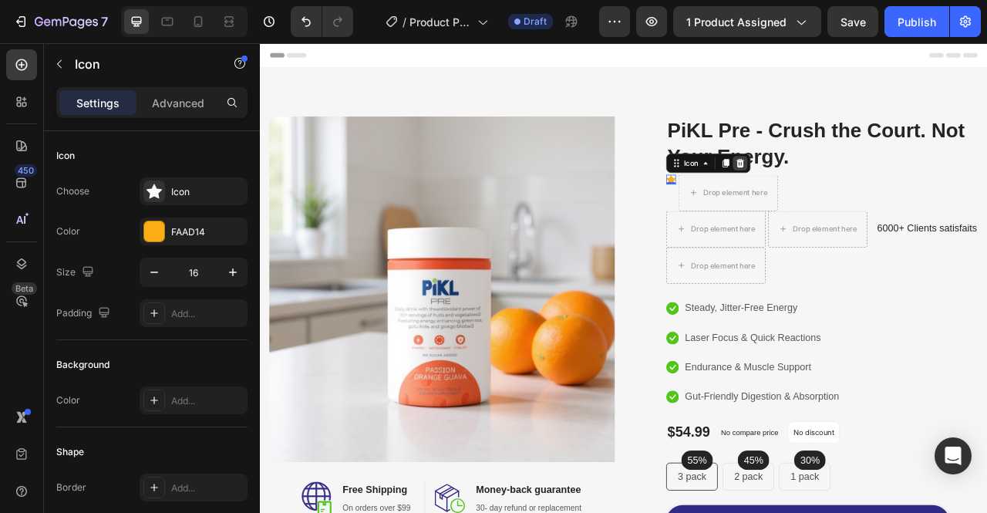
click at [866, 191] on icon at bounding box center [871, 195] width 10 height 11
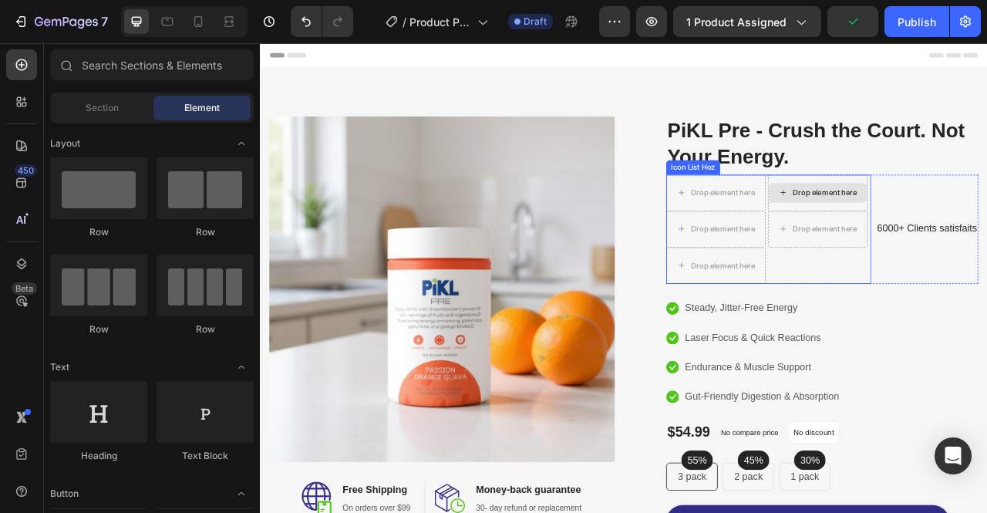
click at [906, 257] on div "Drop element here" at bounding box center [969, 233] width 126 height 46
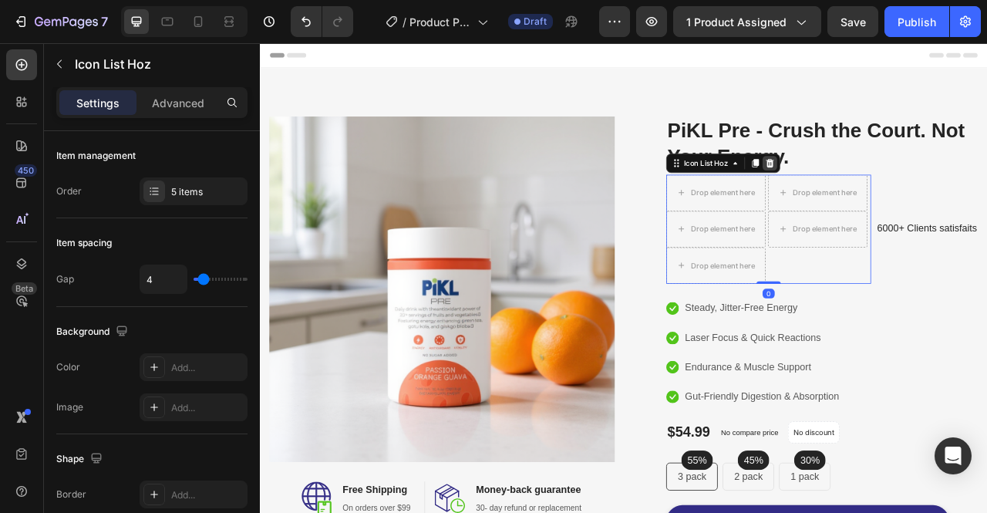
click at [905, 198] on icon at bounding box center [908, 195] width 10 height 11
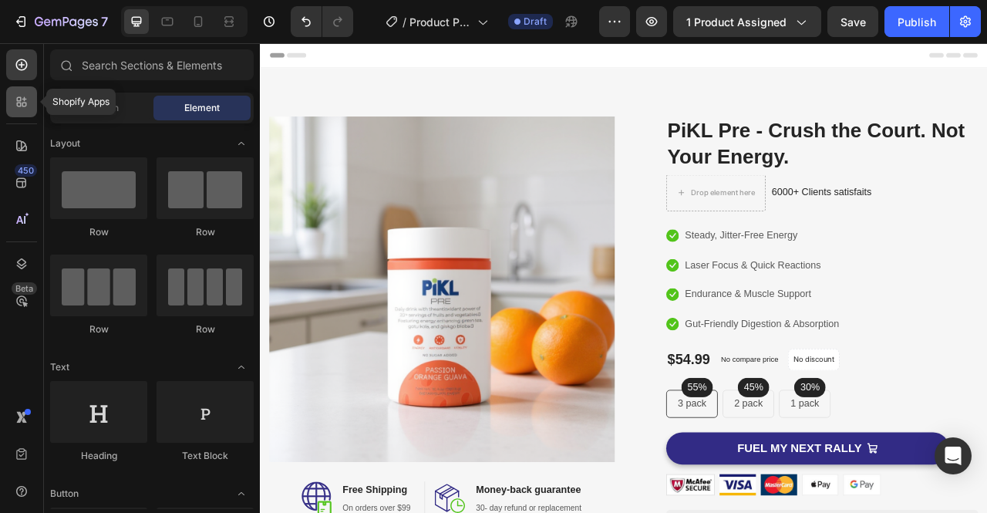
click at [24, 100] on icon at bounding box center [24, 99] width 5 height 5
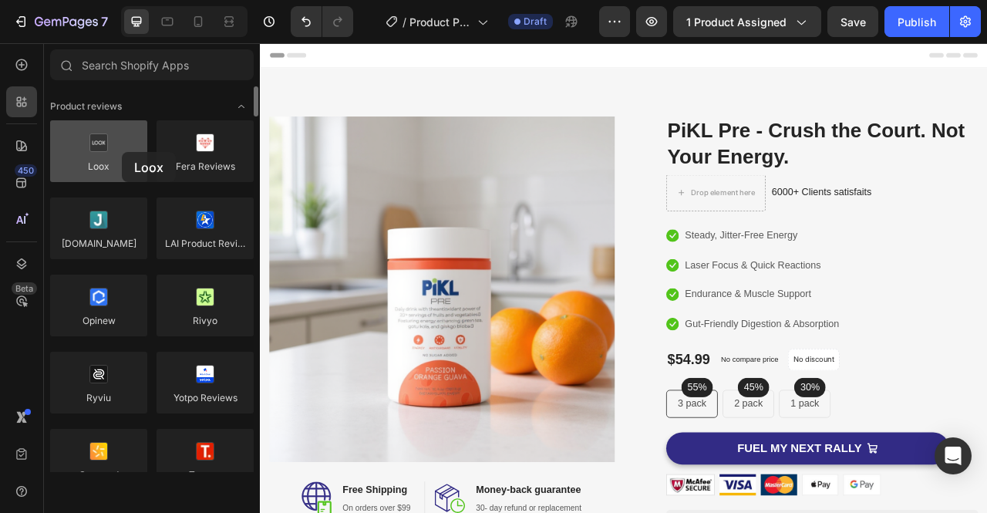
click at [122, 152] on div at bounding box center [98, 151] width 97 height 62
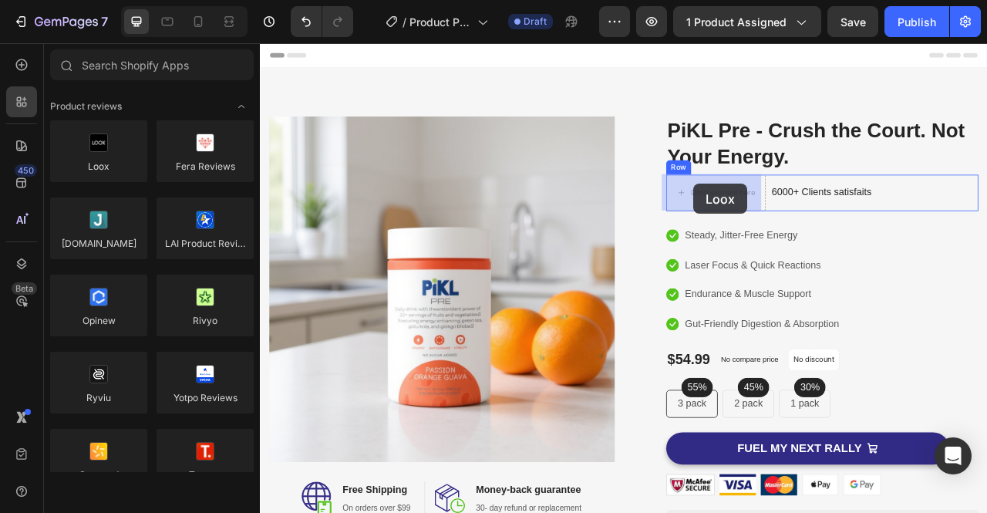
drag, startPoint x: 382, startPoint y: 195, endPoint x: 811, endPoint y: 222, distance: 430.2
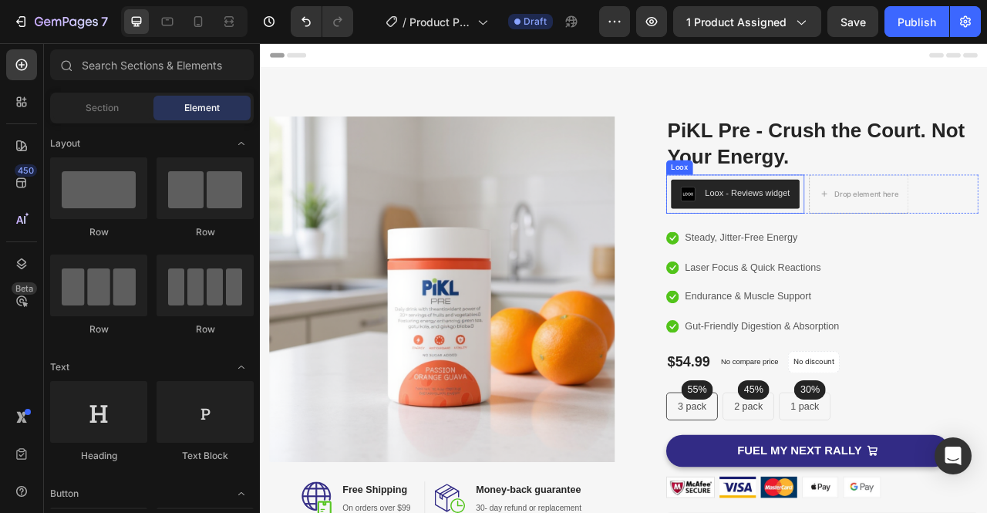
click at [878, 244] on button "Loox - Reviews widget" at bounding box center [863, 235] width 163 height 37
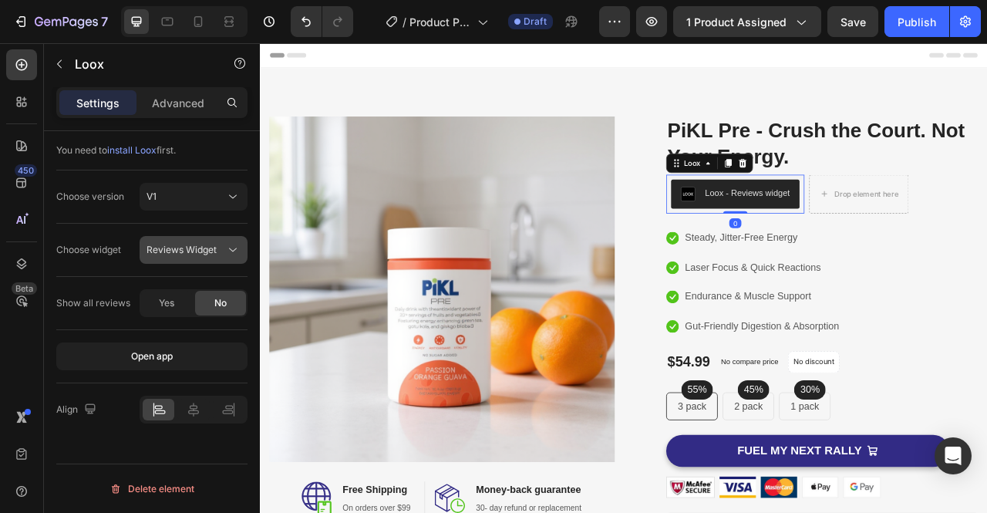
click at [204, 251] on span "Reviews Widget" at bounding box center [181, 250] width 70 height 12
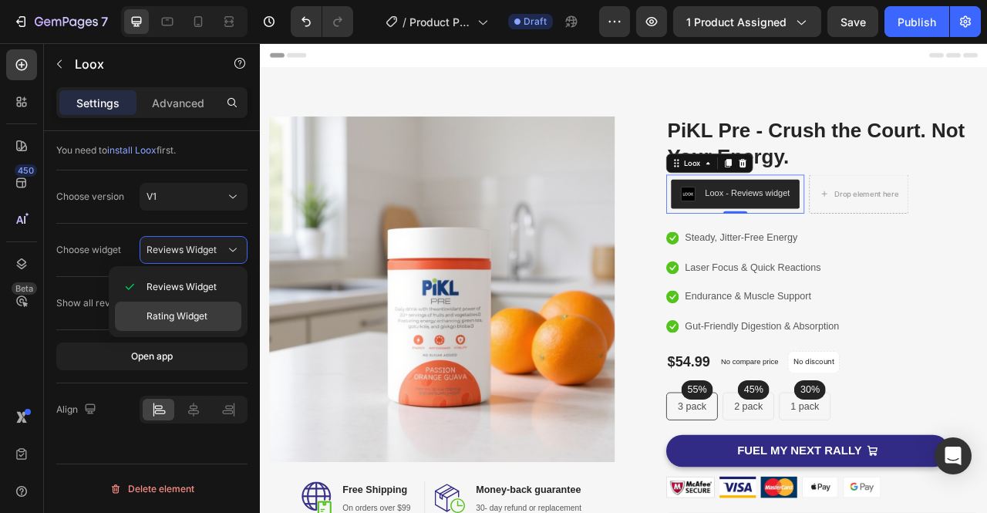
click at [193, 314] on span "Rating Widget" at bounding box center [176, 316] width 61 height 14
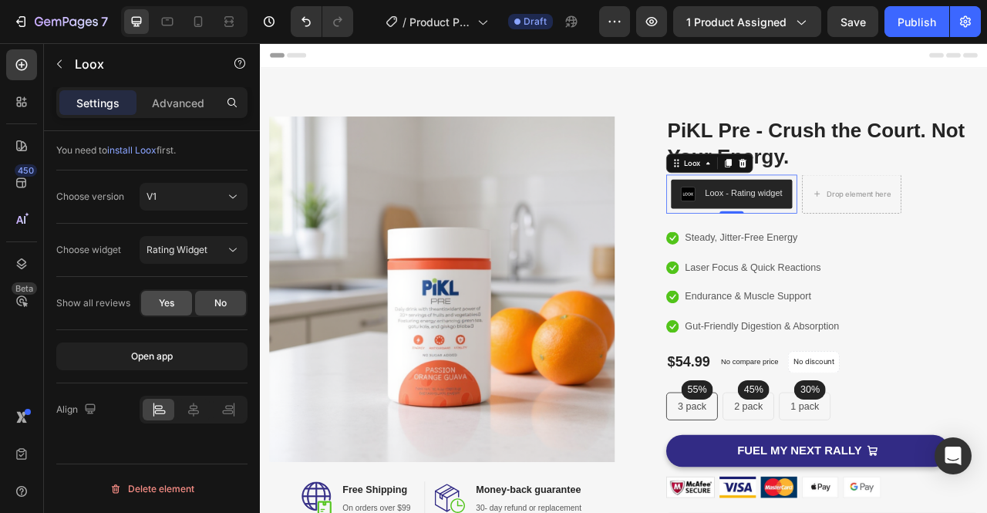
click at [173, 297] on span "Yes" at bounding box center [166, 303] width 15 height 14
click at [222, 305] on span "No" at bounding box center [220, 303] width 12 height 14
click at [187, 106] on p "Advanced" at bounding box center [178, 103] width 52 height 16
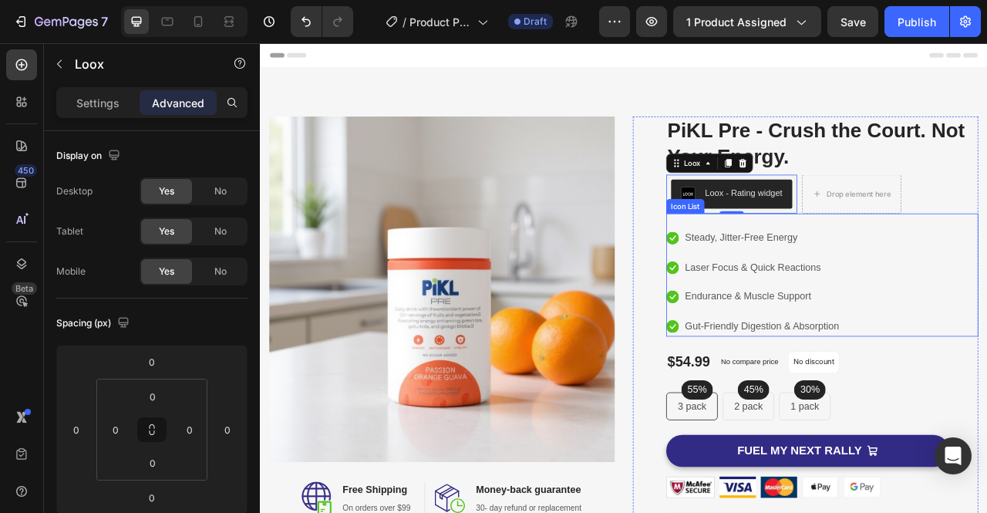
scroll to position [85, 0]
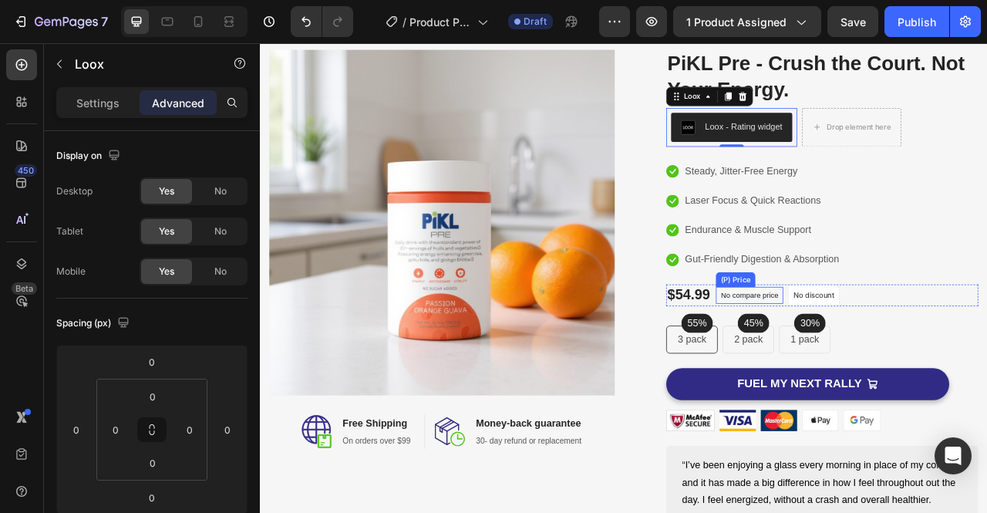
click at [908, 369] on div "No compare price" at bounding box center [882, 364] width 86 height 22
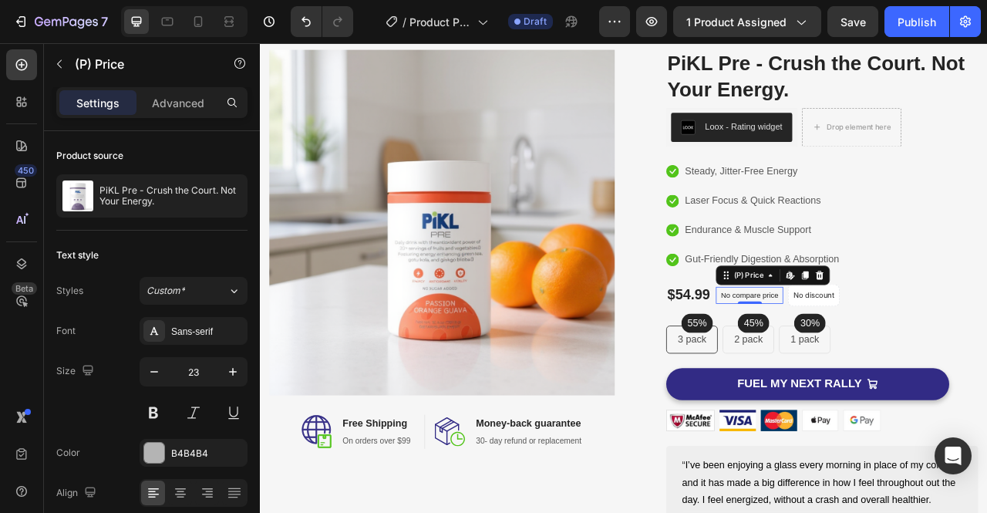
click at [881, 361] on p "No compare price" at bounding box center [882, 363] width 73 height 9
click at [986, 331] on div "(P) Images & Gallery PiKL Pre - Crush the Court. Not Your Energy. (P) Title Loo…" at bounding box center [974, 412] width 397 height 720
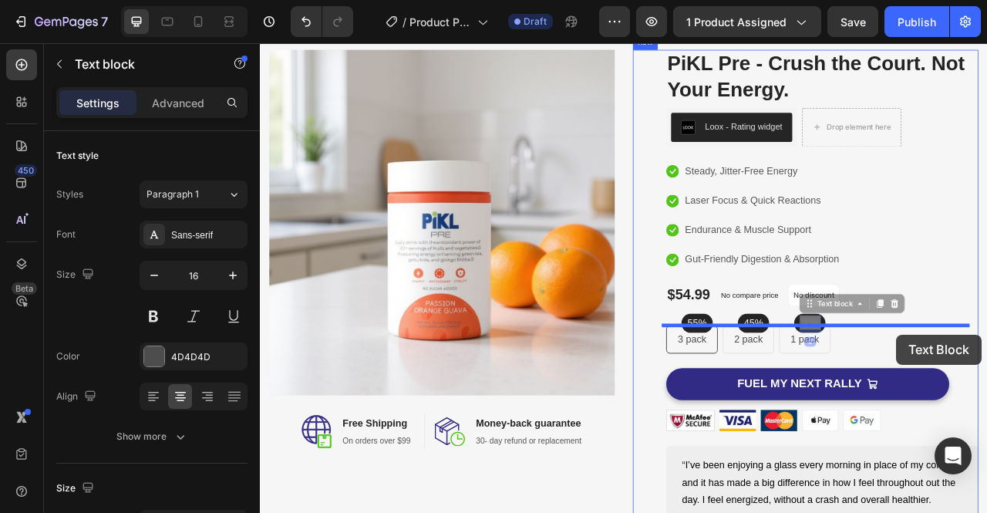
drag, startPoint x: 951, startPoint y: 400, endPoint x: 1069, endPoint y: 414, distance: 118.8
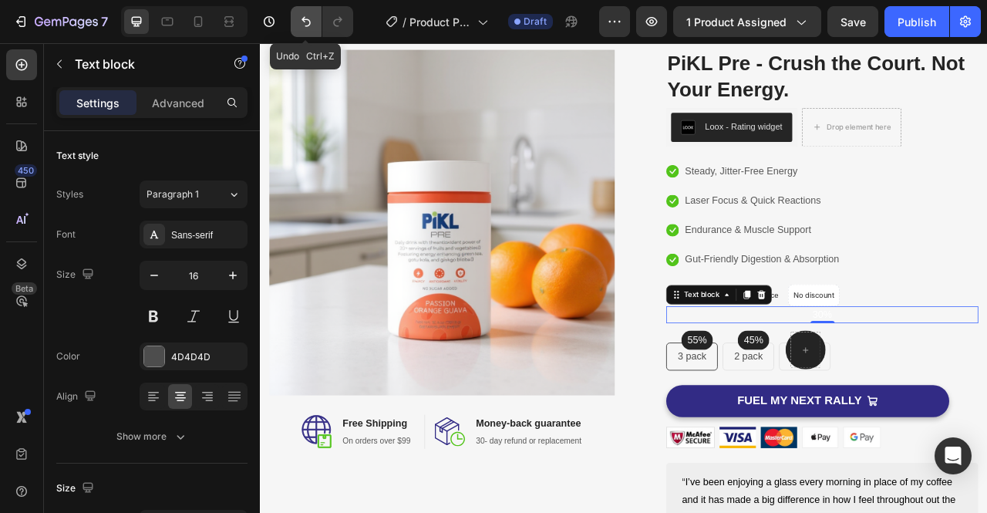
click at [306, 22] on icon "Undo/Redo" at bounding box center [305, 21] width 15 height 15
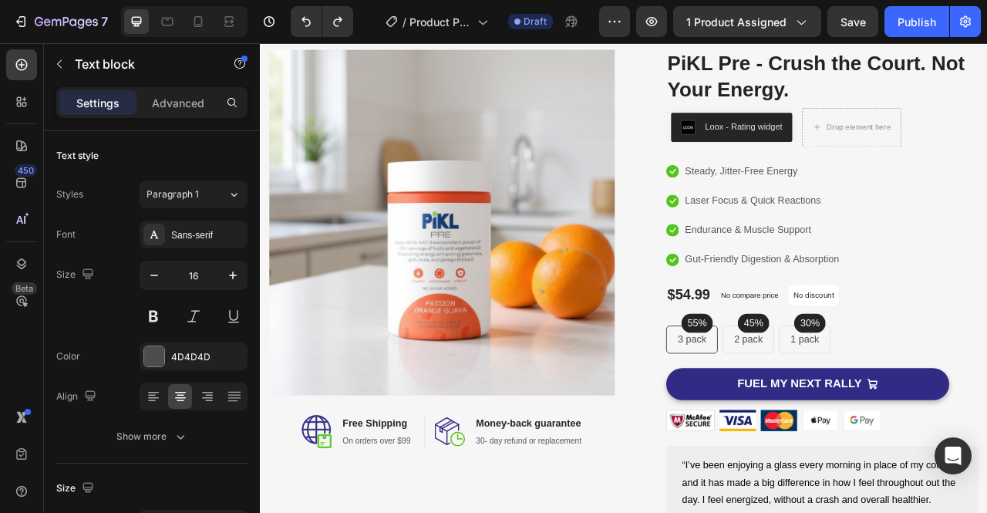
click at [954, 400] on p "30%" at bounding box center [959, 399] width 25 height 19
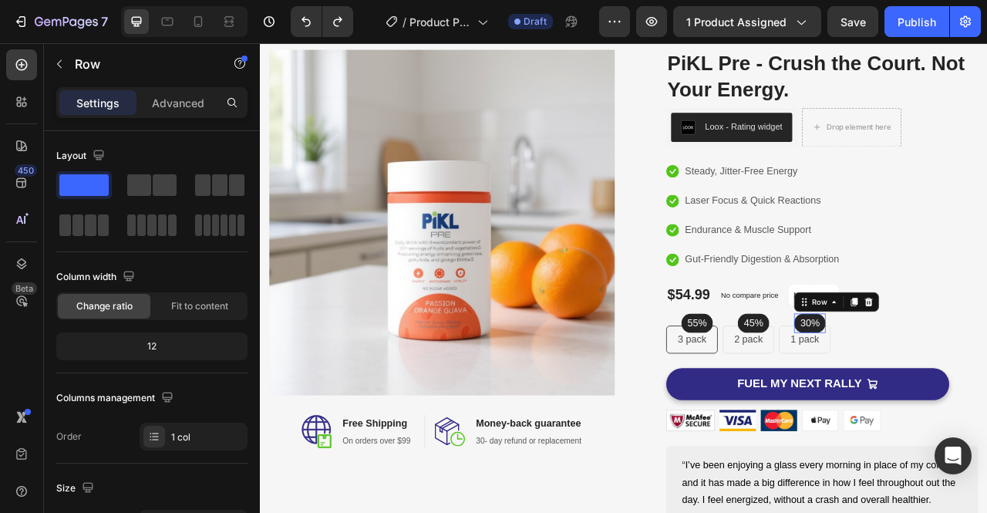
click at [969, 399] on div "30% Text block Row 0" at bounding box center [959, 399] width 40 height 25
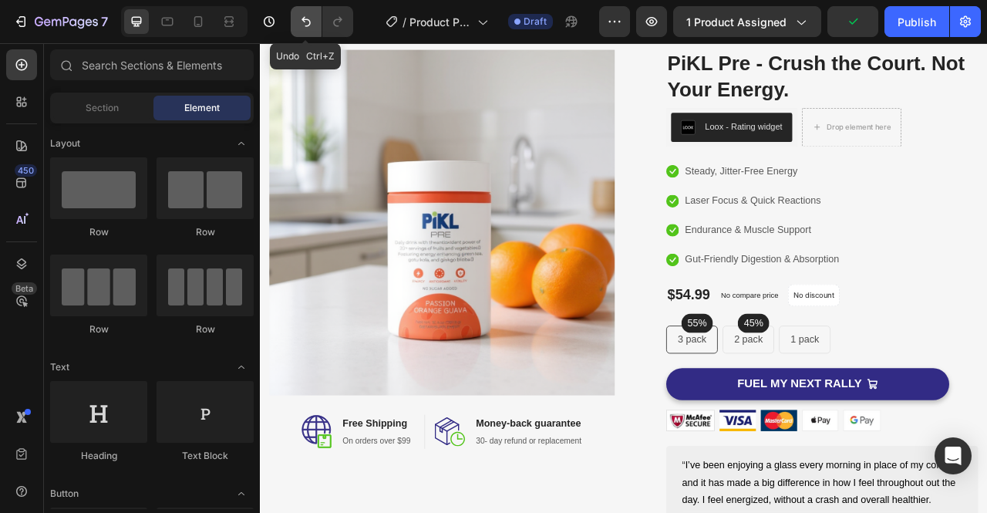
click at [303, 22] on icon "Undo/Redo" at bounding box center [305, 21] width 15 height 15
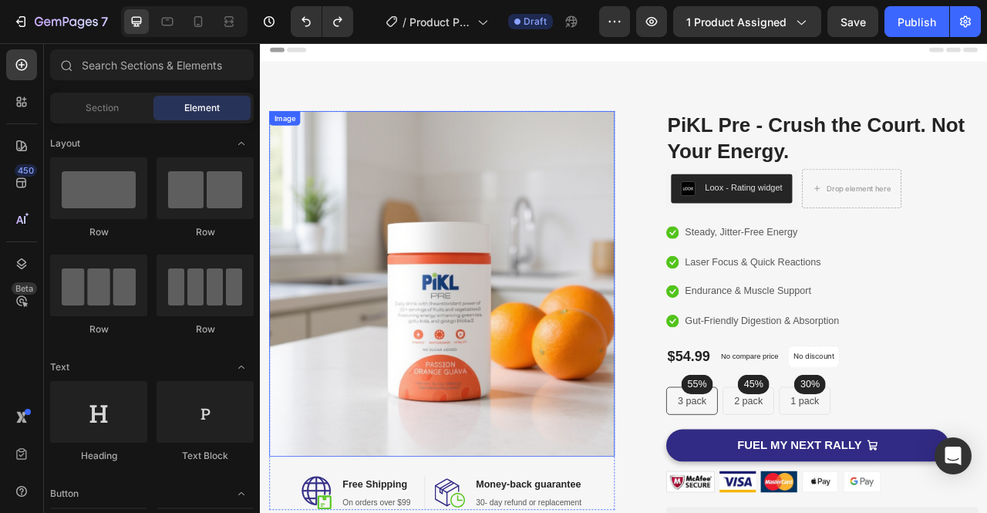
scroll to position [0, 0]
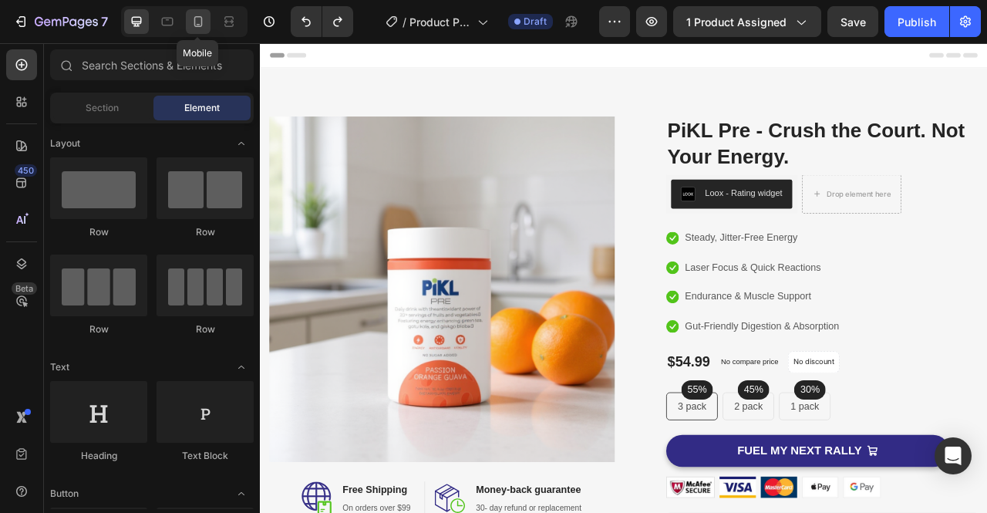
click at [199, 25] on icon at bounding box center [198, 21] width 8 height 11
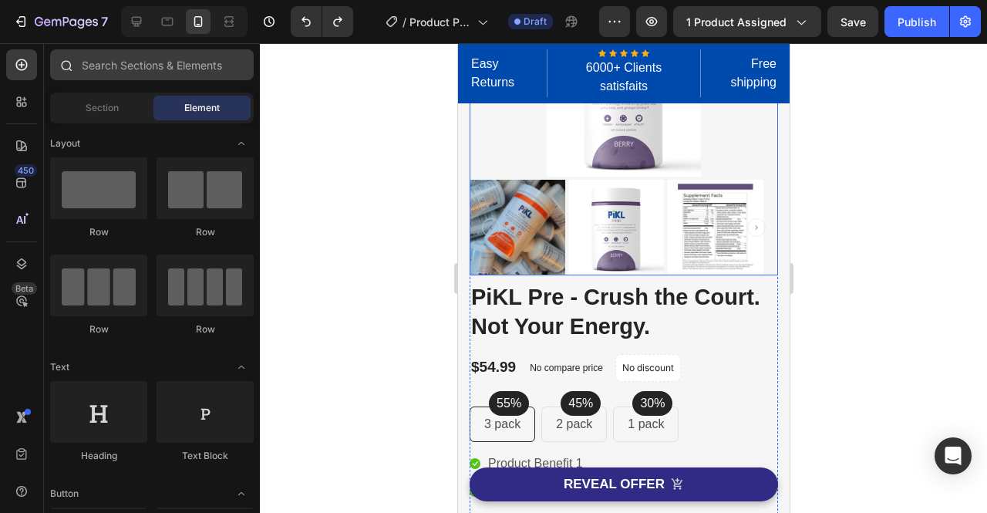
scroll to position [69, 0]
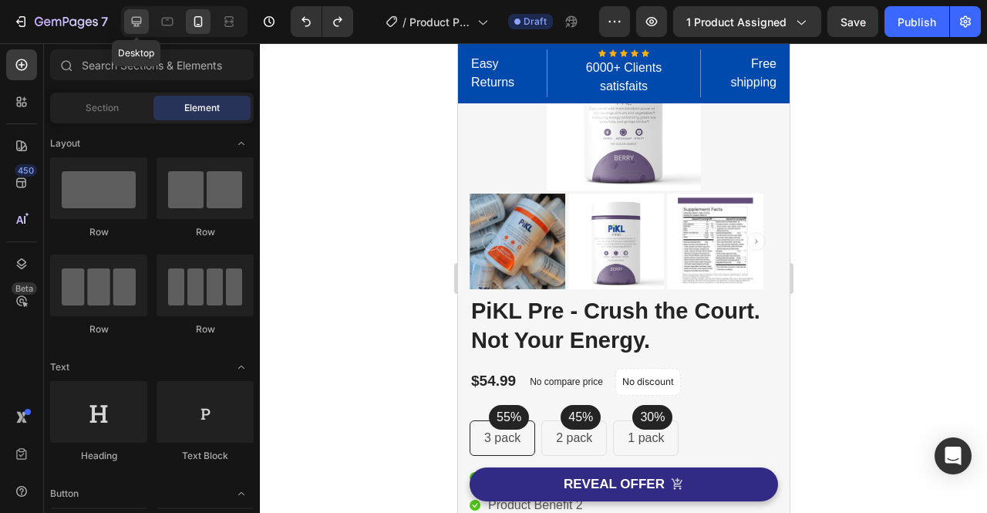
click at [129, 18] on icon at bounding box center [136, 21] width 15 height 15
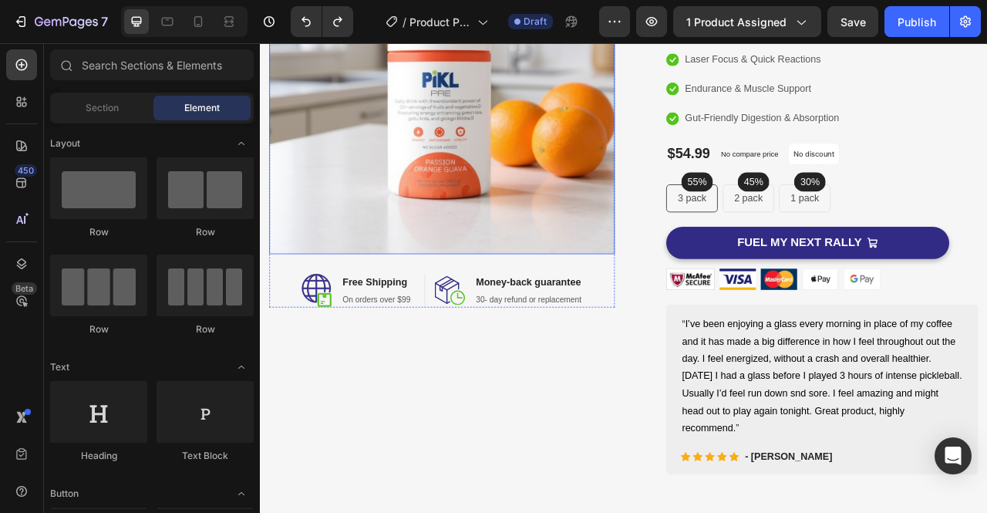
scroll to position [123, 0]
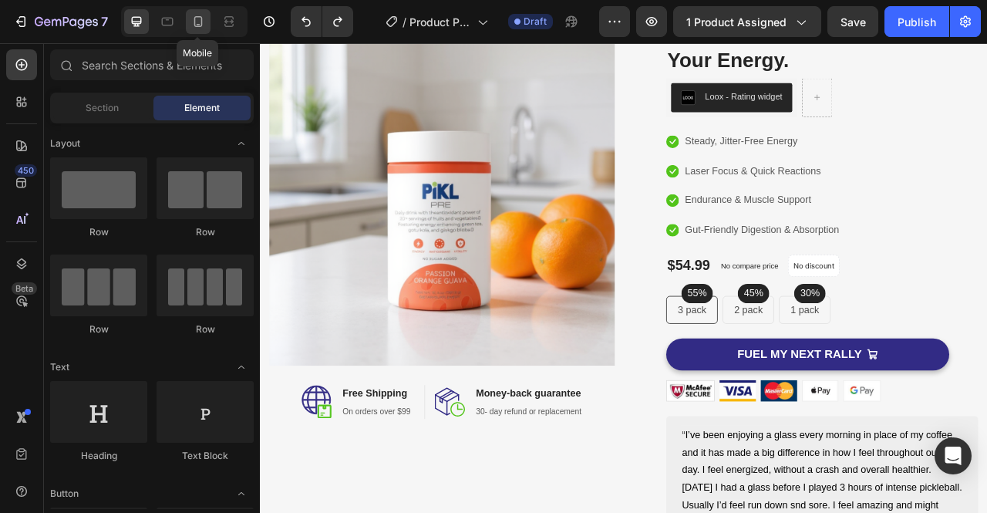
click at [199, 22] on icon at bounding box center [197, 21] width 15 height 15
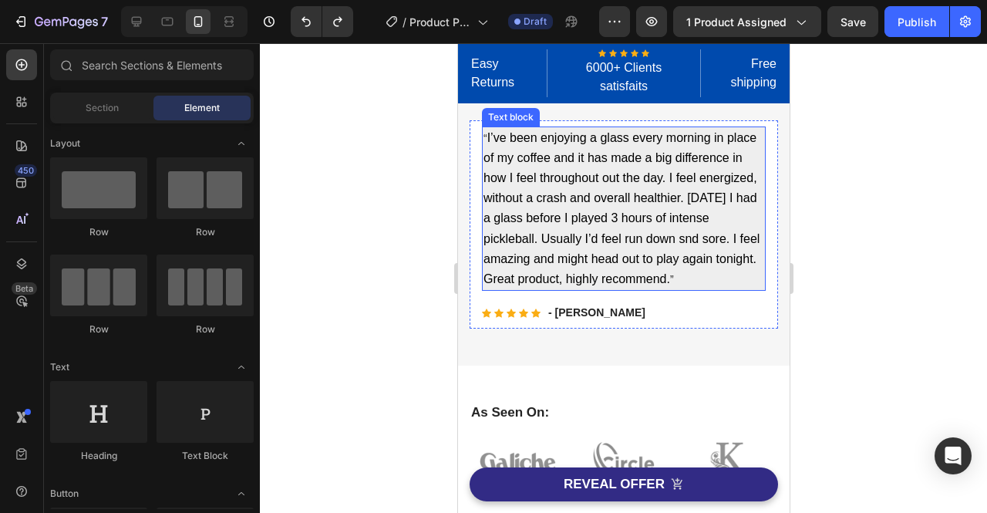
scroll to position [801, 0]
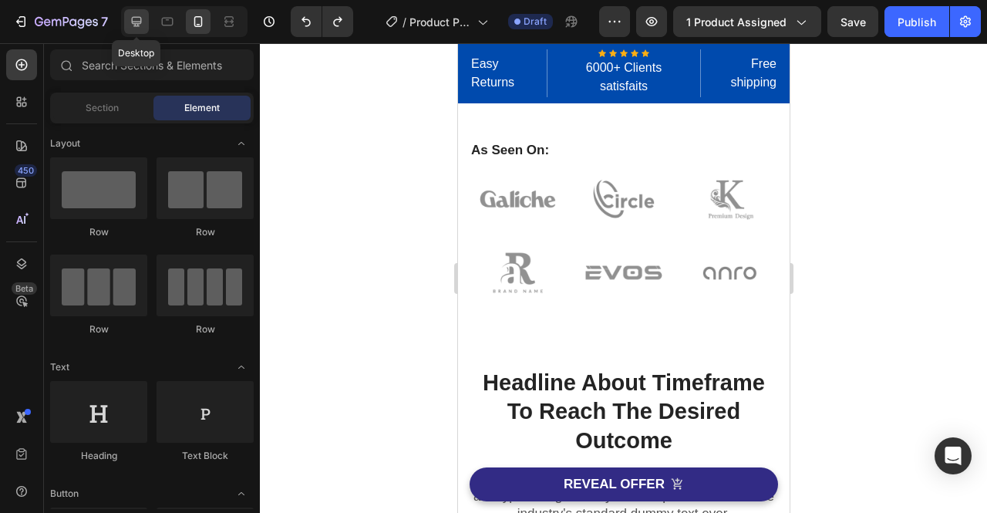
drag, startPoint x: 133, startPoint y: 18, endPoint x: 372, endPoint y: 220, distance: 312.9
click at [133, 18] on icon at bounding box center [136, 21] width 15 height 15
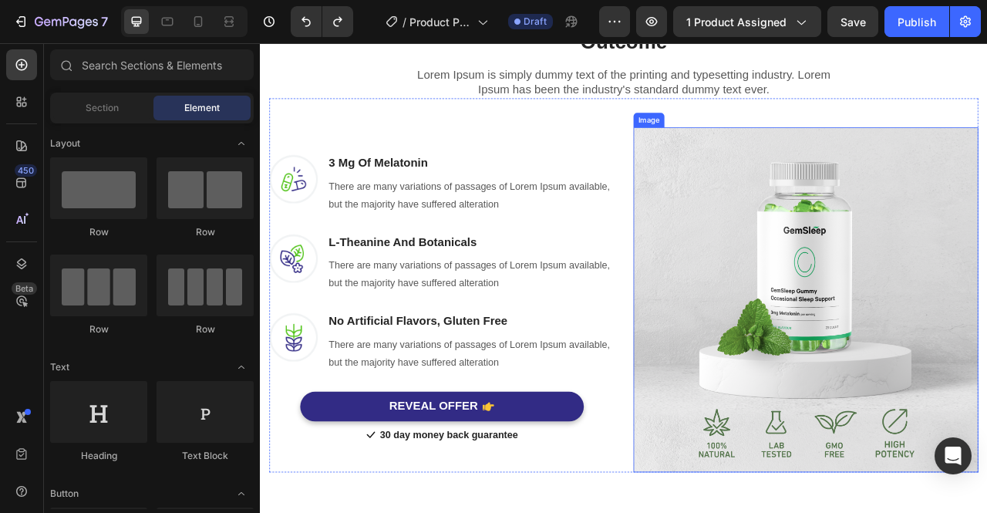
scroll to position [1129, 0]
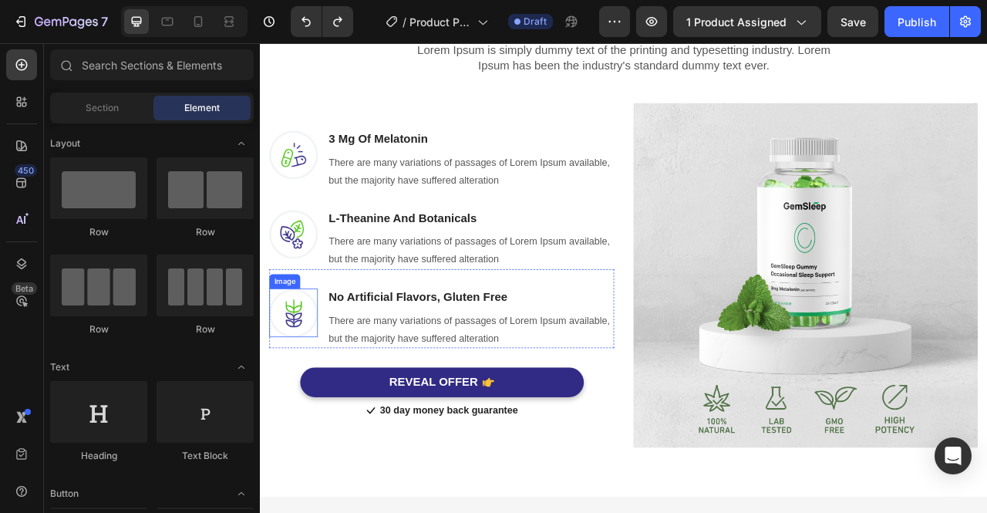
click at [292, 376] on img at bounding box center [302, 386] width 62 height 62
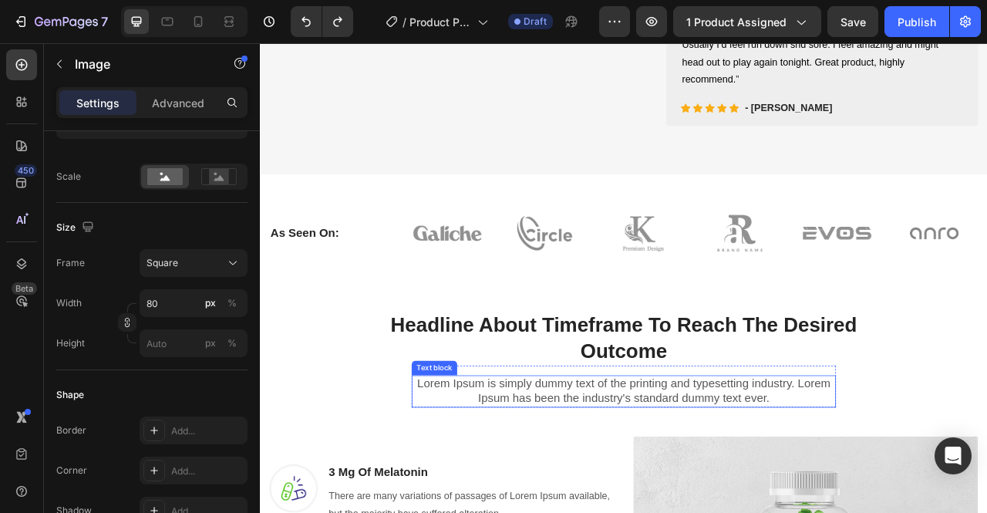
scroll to position [705, 0]
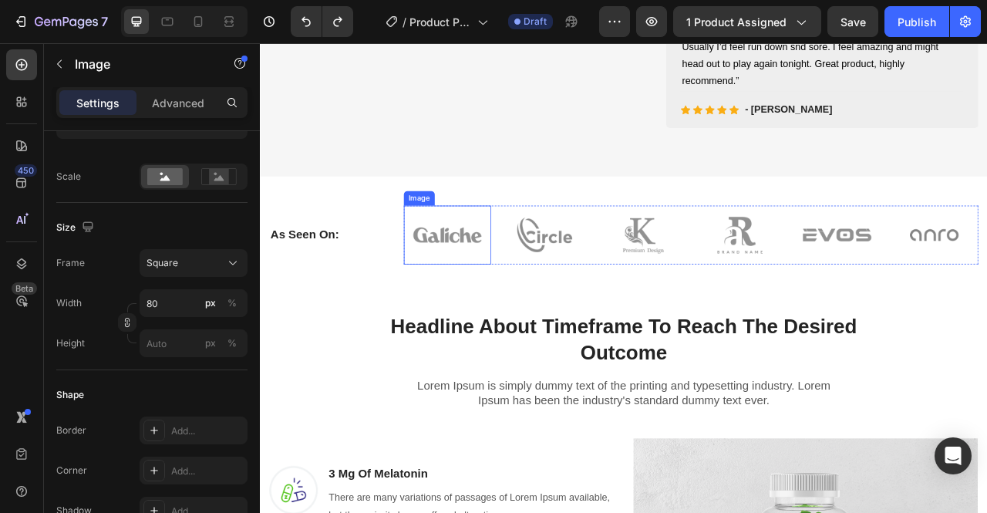
click at [516, 281] on img at bounding box center [498, 287] width 112 height 74
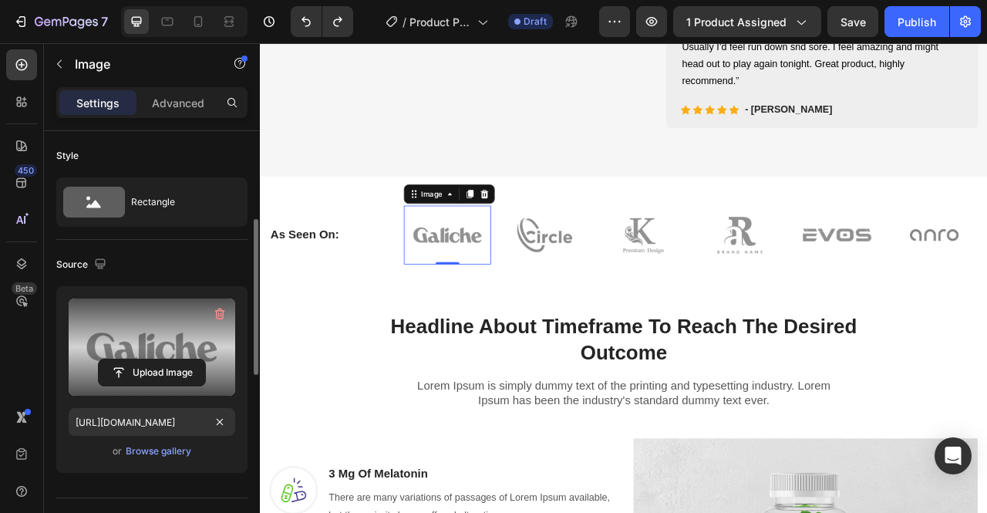
scroll to position [227, 0]
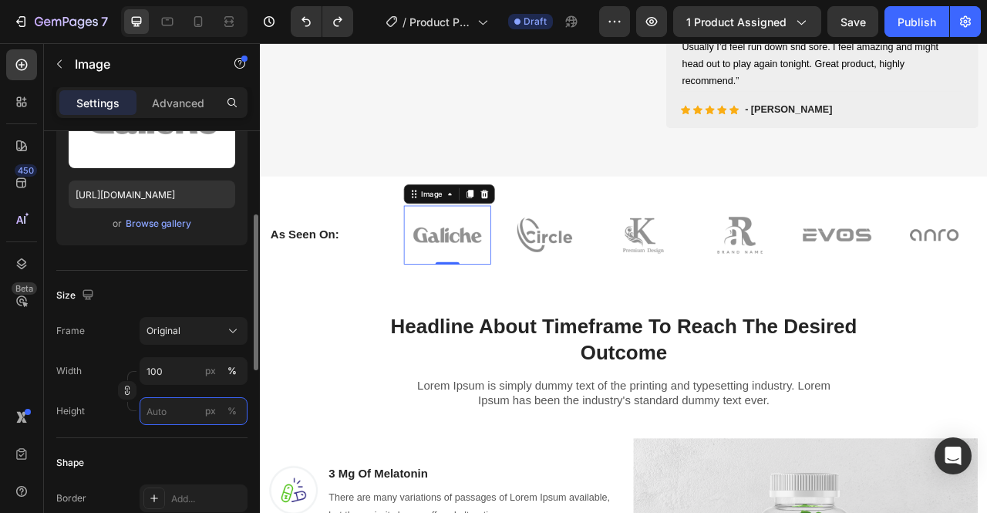
click at [184, 409] on input "px %" at bounding box center [194, 411] width 108 height 28
click at [127, 392] on icon "button" at bounding box center [127, 390] width 11 height 11
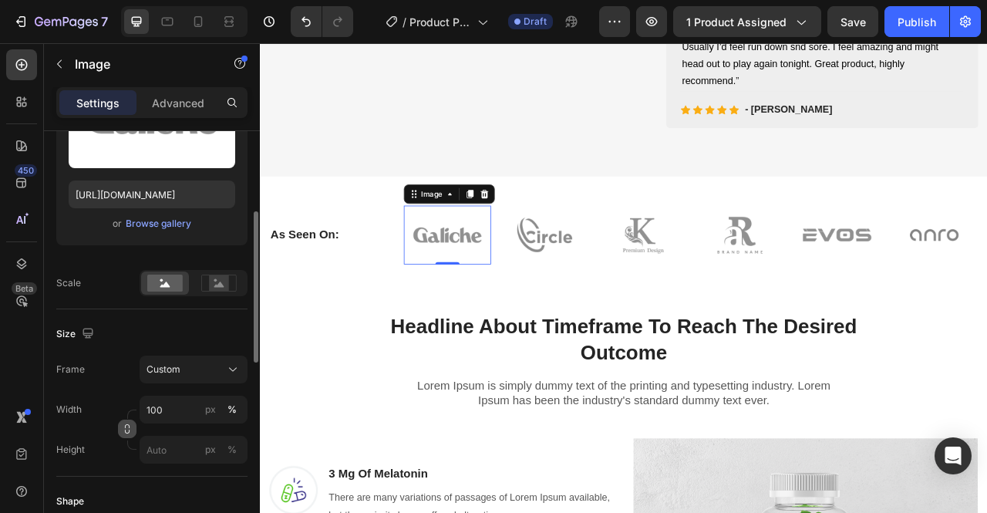
click at [130, 429] on icon "button" at bounding box center [127, 431] width 5 height 4
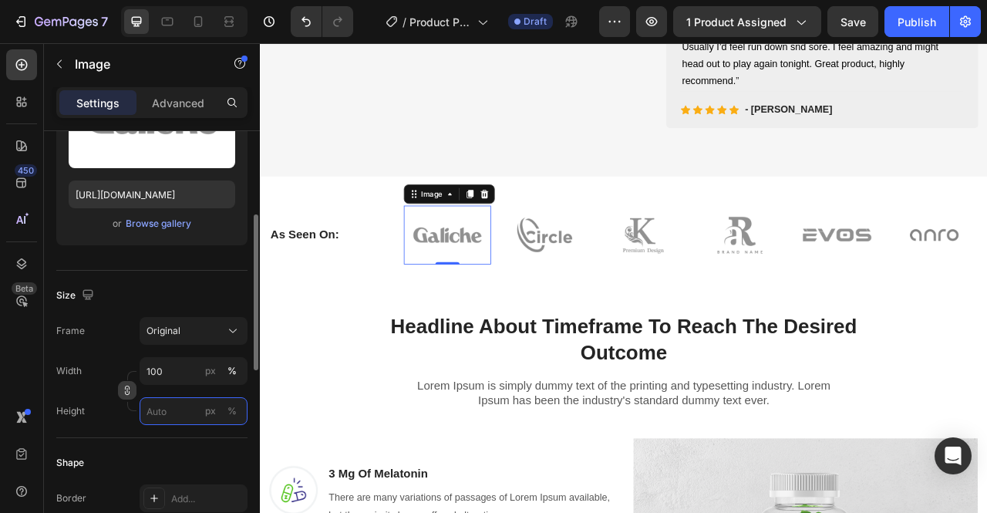
click at [163, 411] on input "px %" at bounding box center [194, 411] width 108 height 28
click at [183, 345] on div "Frame Original Width 100 px % Height px %" at bounding box center [151, 371] width 191 height 108
click at [200, 333] on div "Original" at bounding box center [184, 331] width 76 height 14
click at [193, 278] on div "Size Frame Original Width 100 px % Height px %" at bounding box center [151, 354] width 191 height 167
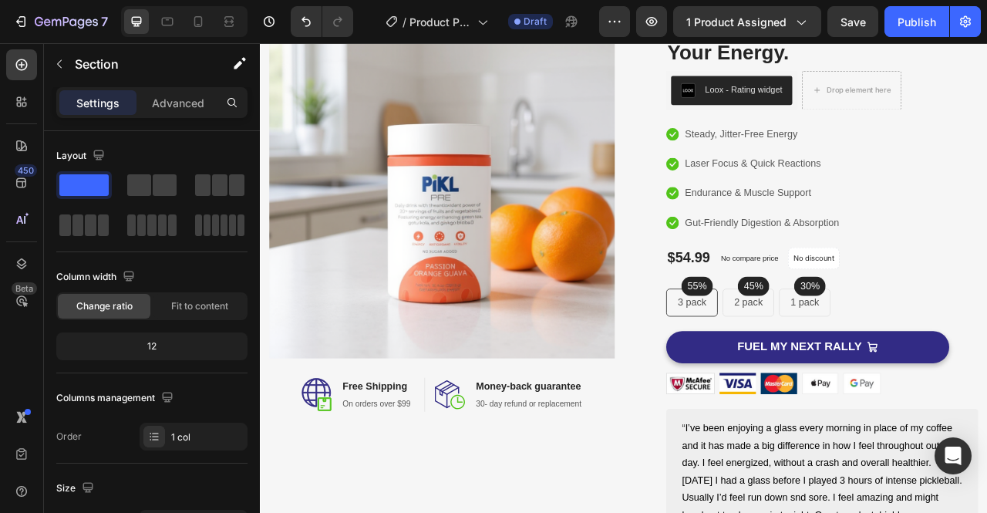
scroll to position [133, 0]
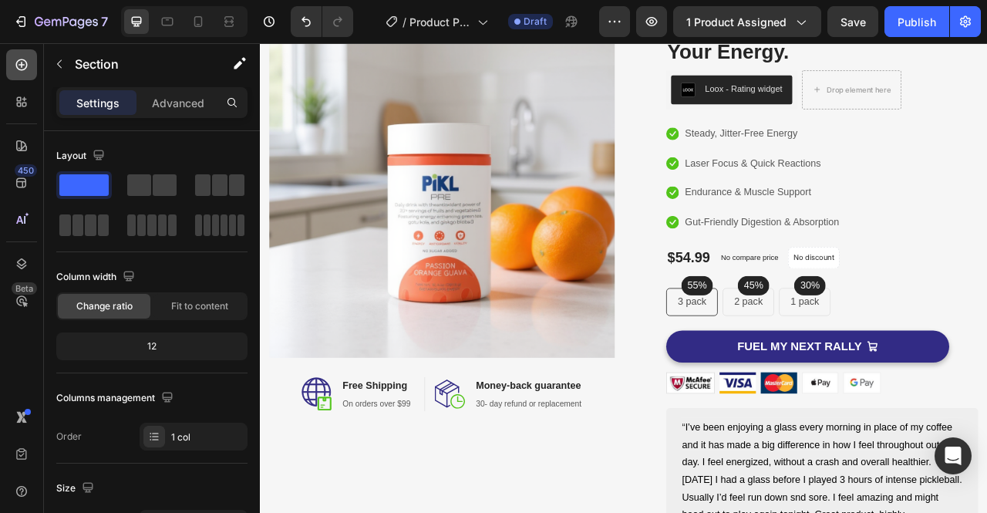
click at [19, 71] on icon at bounding box center [21, 64] width 15 height 15
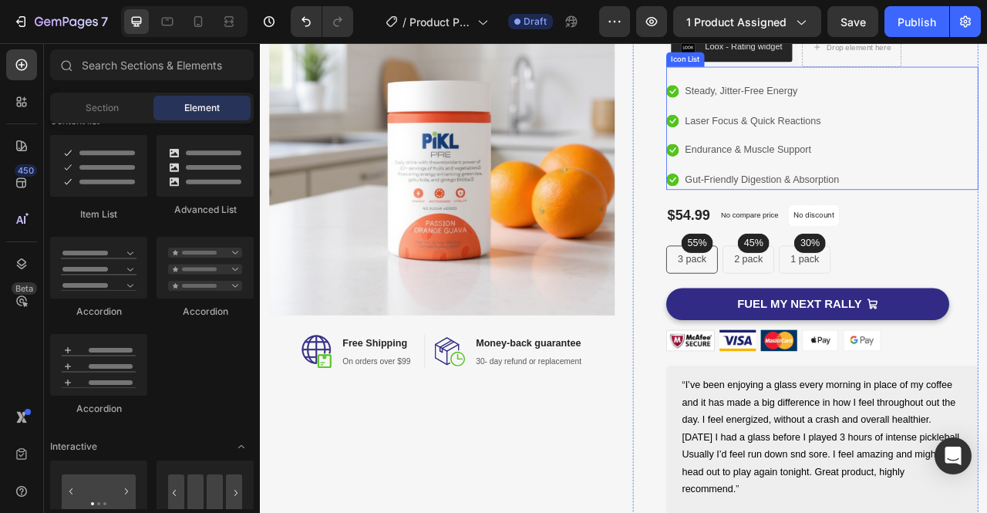
scroll to position [291, 0]
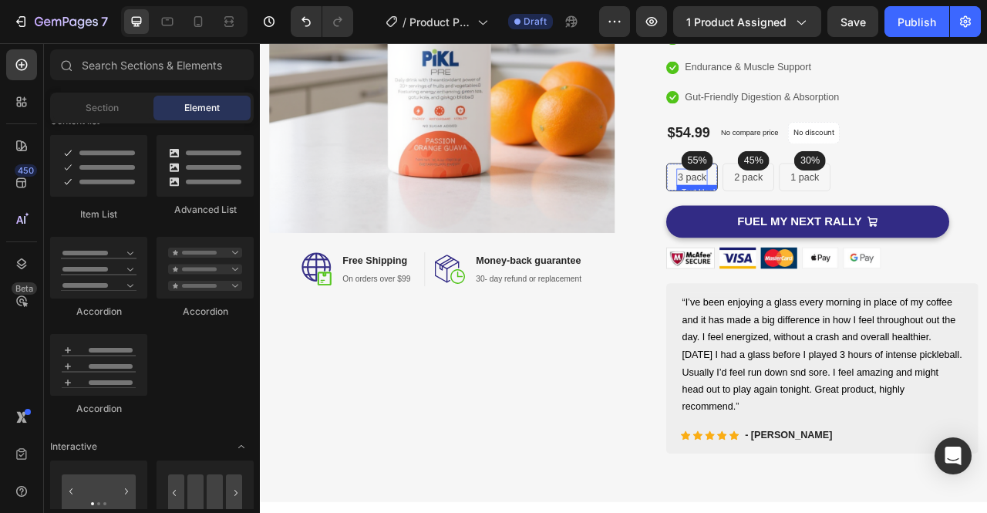
click at [815, 221] on p "3 pack" at bounding box center [809, 213] width 36 height 19
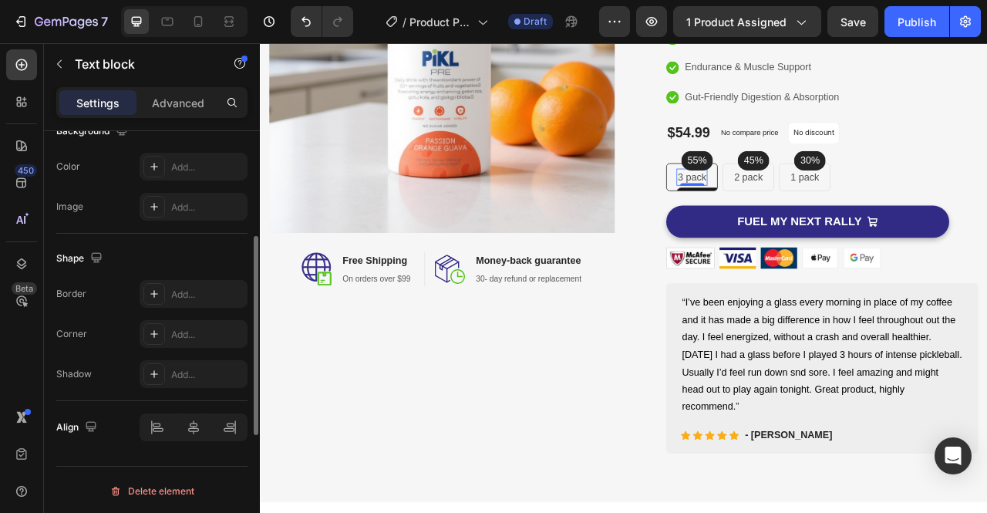
scroll to position [0, 0]
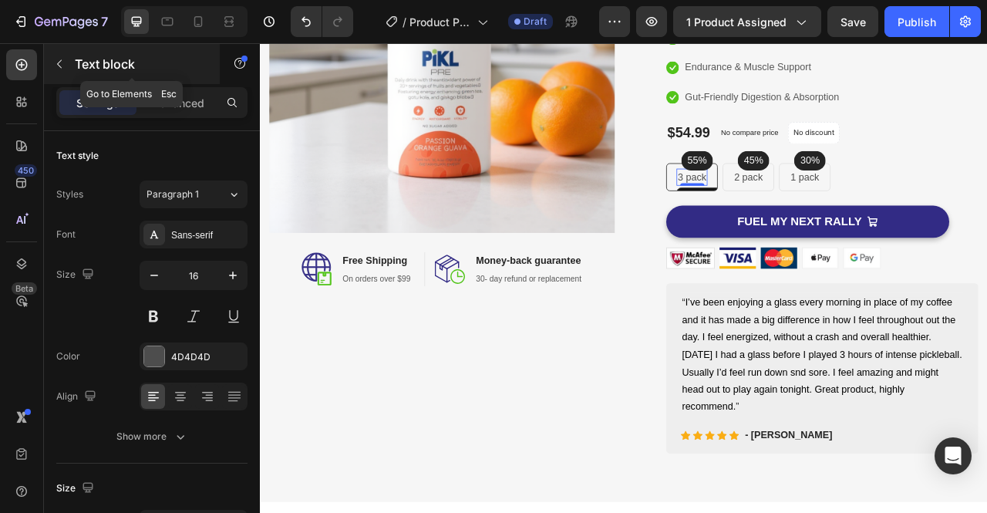
click at [60, 66] on icon "button" at bounding box center [59, 64] width 12 height 12
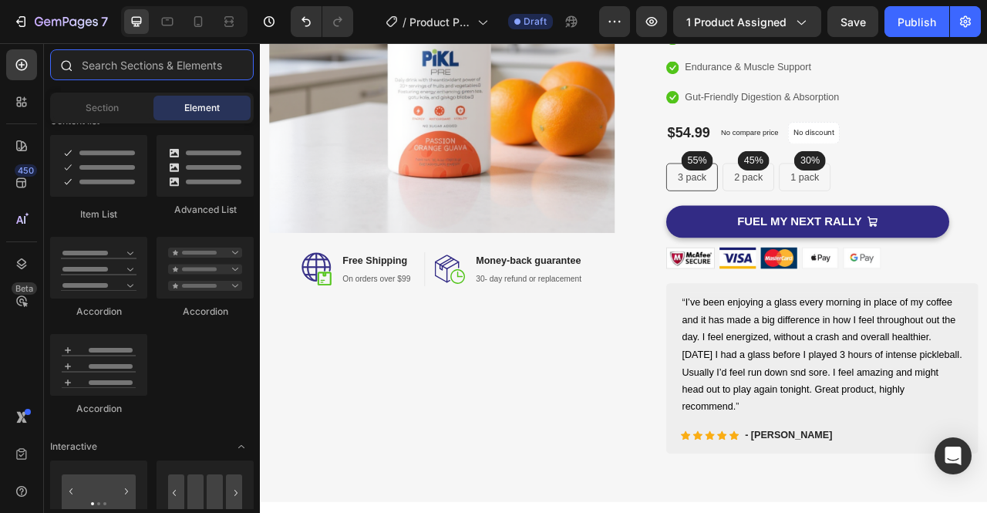
click at [119, 60] on input "text" at bounding box center [152, 64] width 204 height 31
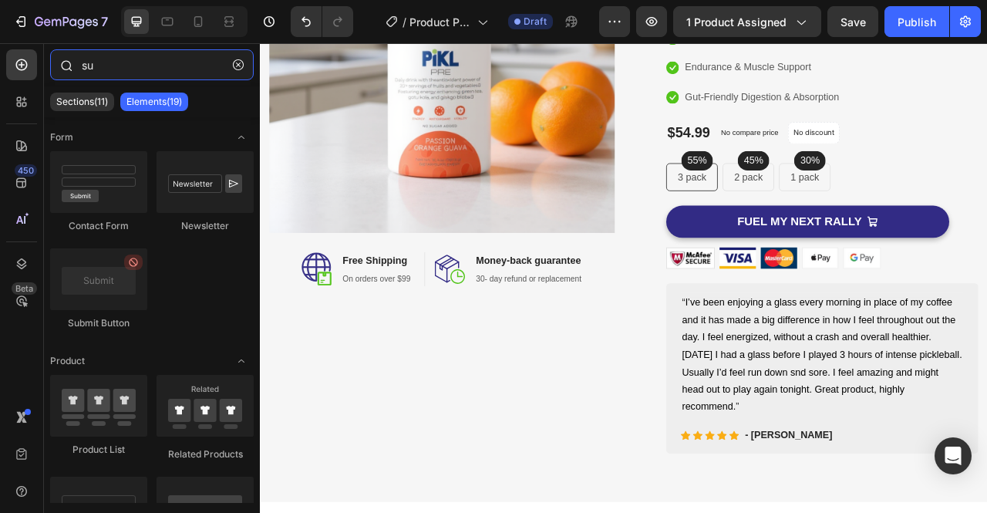
type input "s"
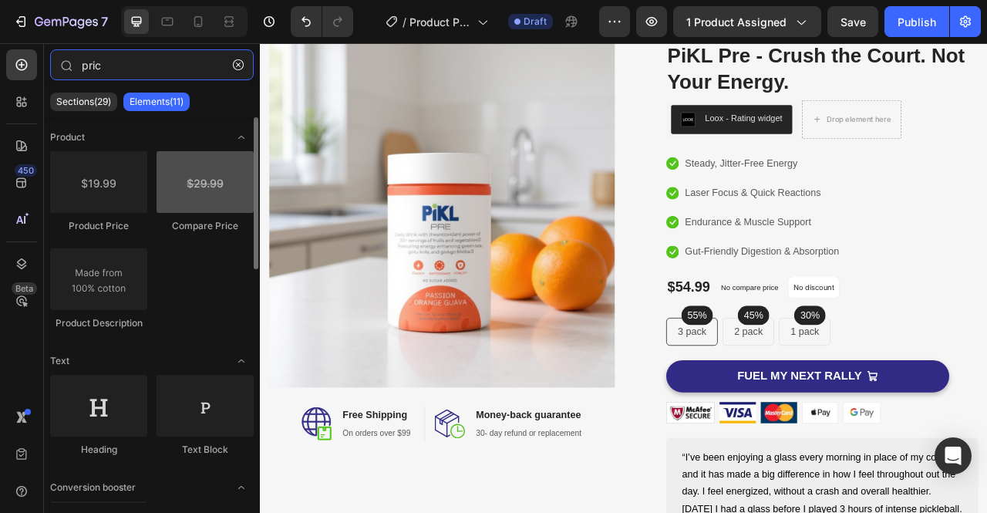
type input "pric"
click at [204, 195] on div at bounding box center [204, 182] width 97 height 62
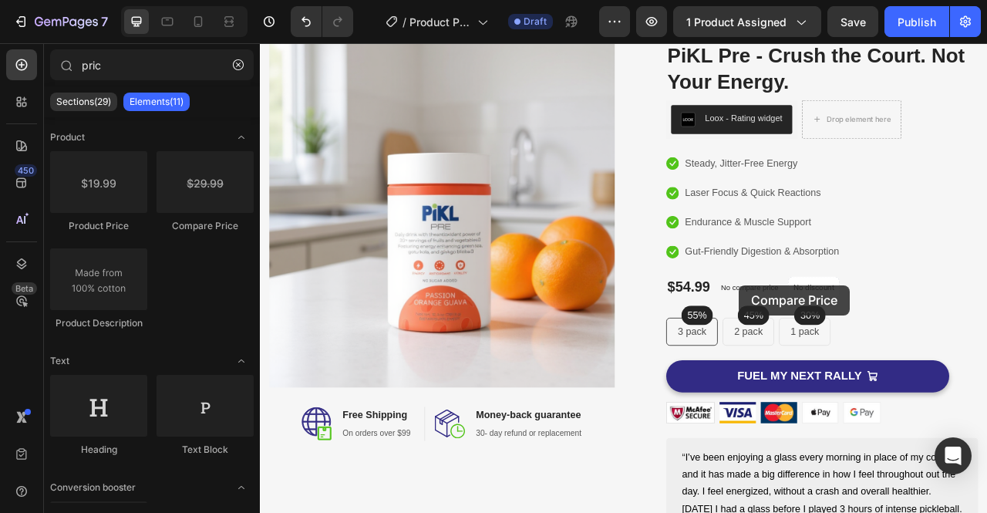
drag, startPoint x: 471, startPoint y: 227, endPoint x: 869, endPoint y: 351, distance: 416.4
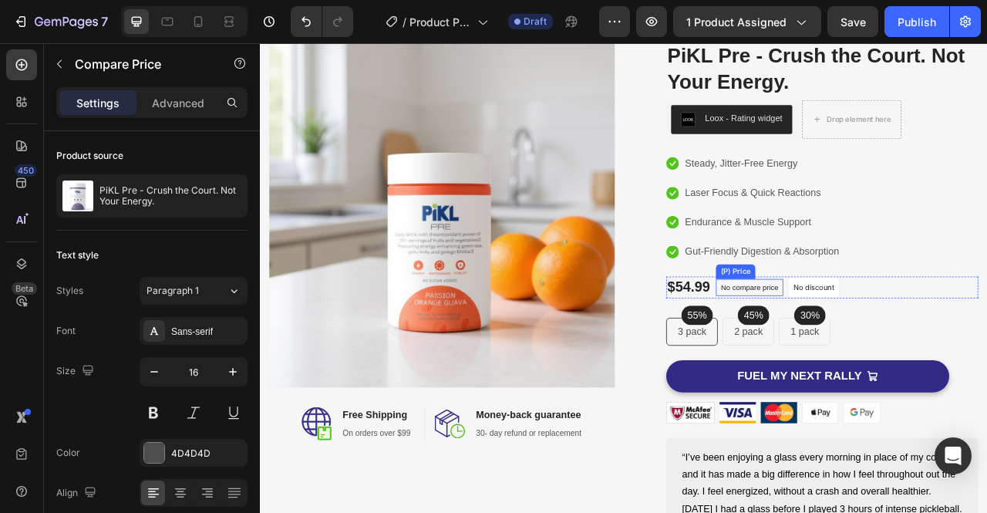
click at [896, 353] on p "No compare price" at bounding box center [882, 353] width 73 height 9
click at [189, 115] on div "Settings Advanced" at bounding box center [151, 102] width 191 height 31
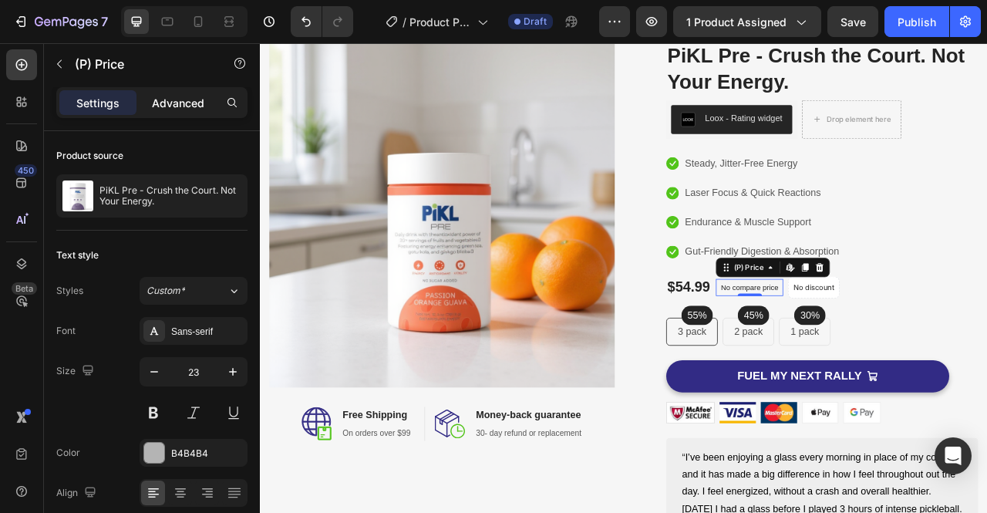
click at [187, 101] on p "Advanced" at bounding box center [178, 103] width 52 height 16
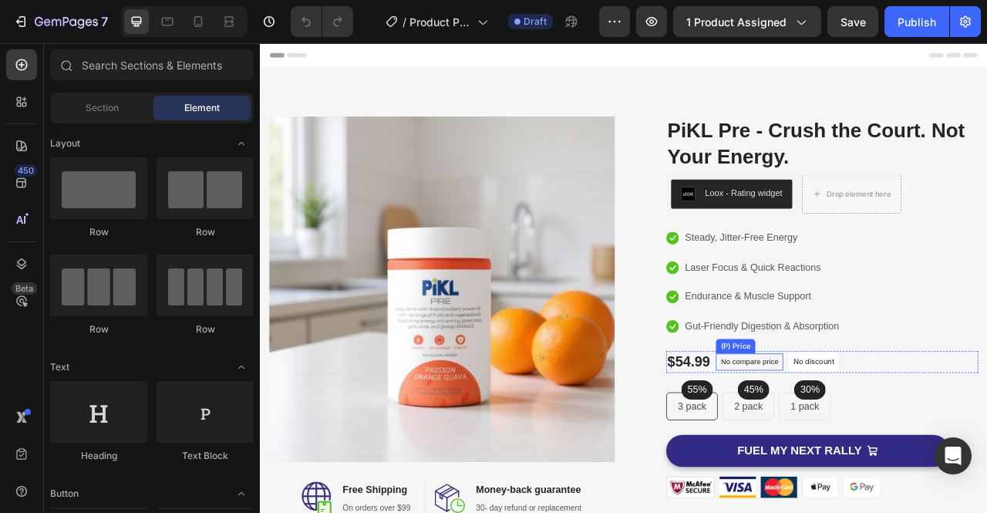
click at [896, 455] on div "No compare price" at bounding box center [882, 449] width 86 height 22
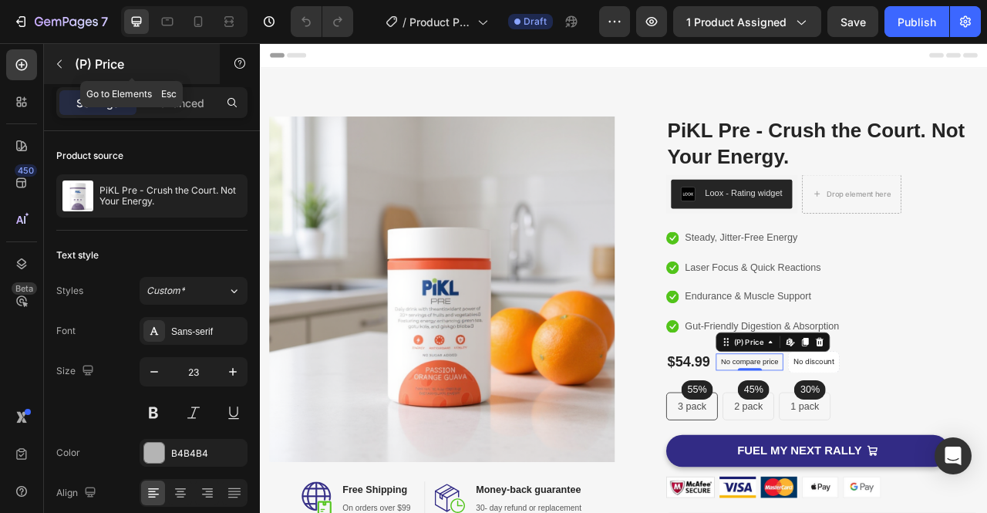
click at [53, 76] on div "(P) Price" at bounding box center [132, 64] width 176 height 40
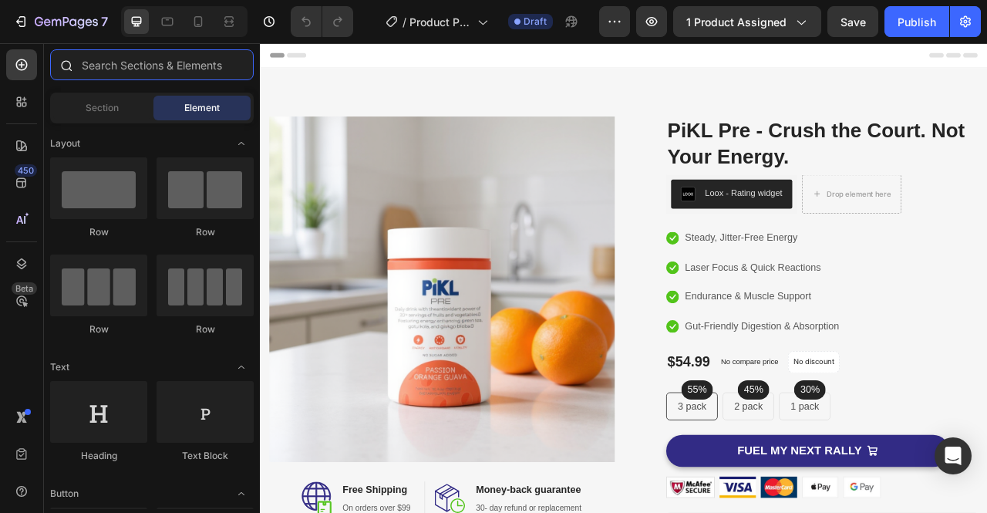
click at [168, 75] on input "text" at bounding box center [152, 64] width 204 height 31
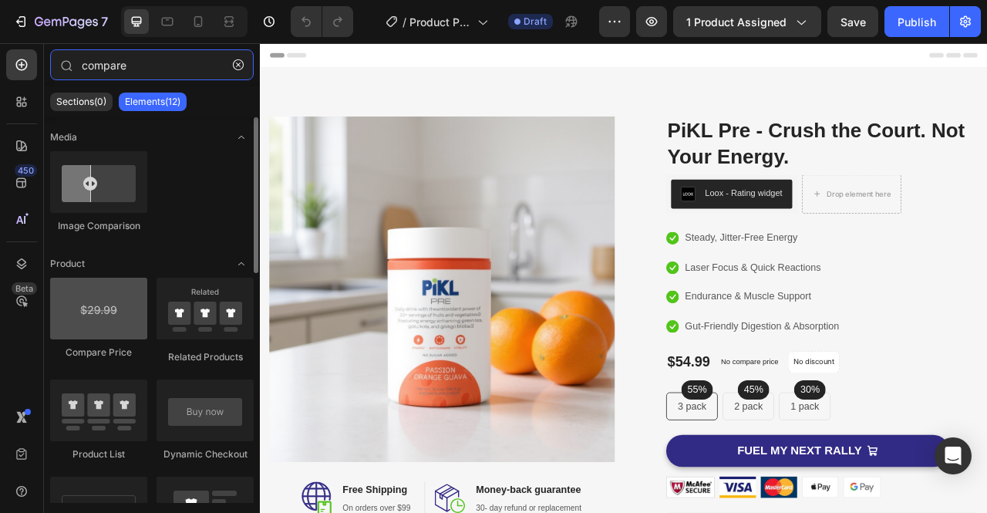
type input "compare"
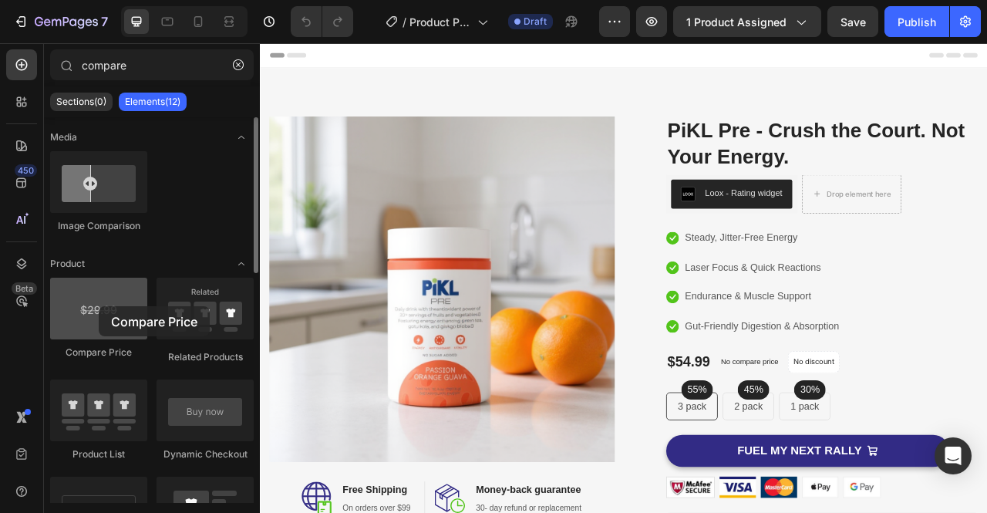
click at [99, 306] on div at bounding box center [98, 309] width 97 height 62
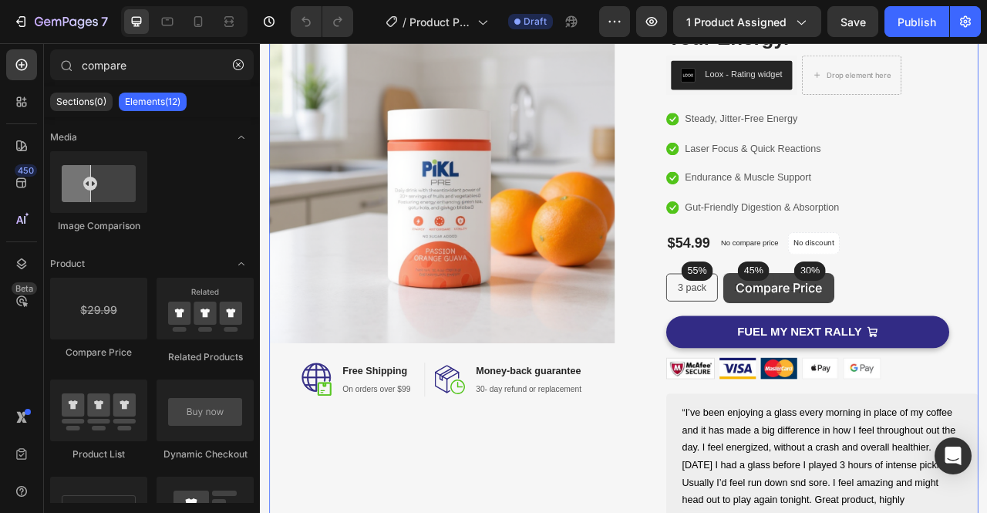
scroll to position [167, 0]
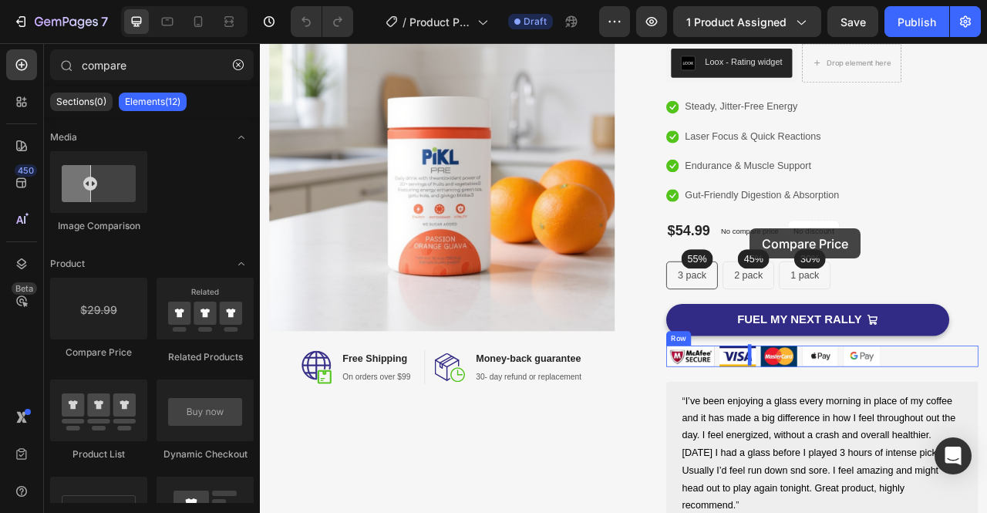
drag, startPoint x: 358, startPoint y: 349, endPoint x: 883, endPoint y: 280, distance: 528.7
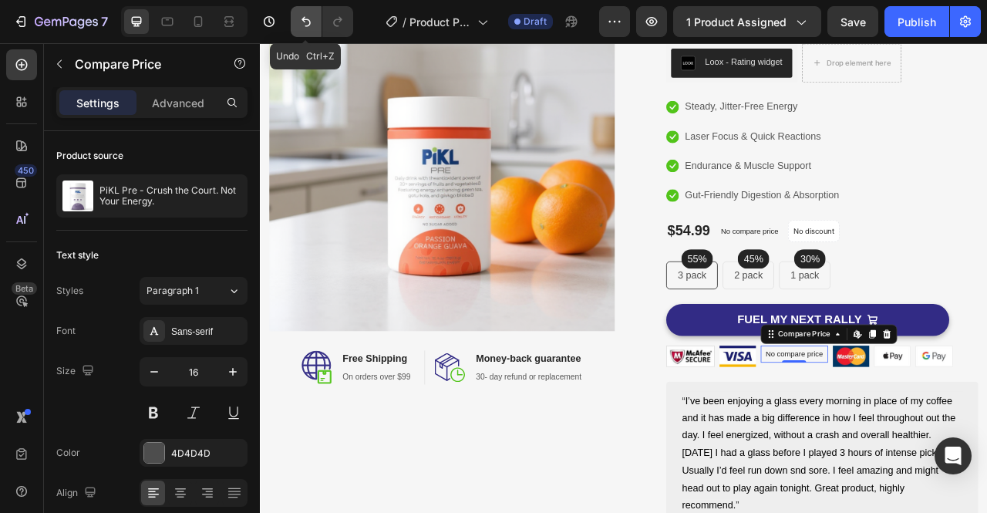
click at [301, 24] on icon "Undo/Redo" at bounding box center [305, 21] width 15 height 15
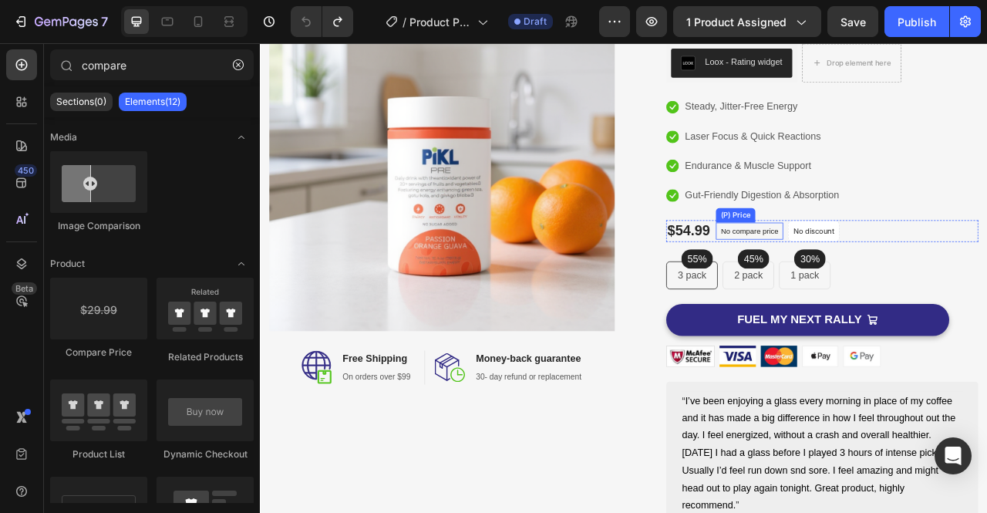
click at [896, 278] on p "No compare price" at bounding box center [882, 282] width 73 height 9
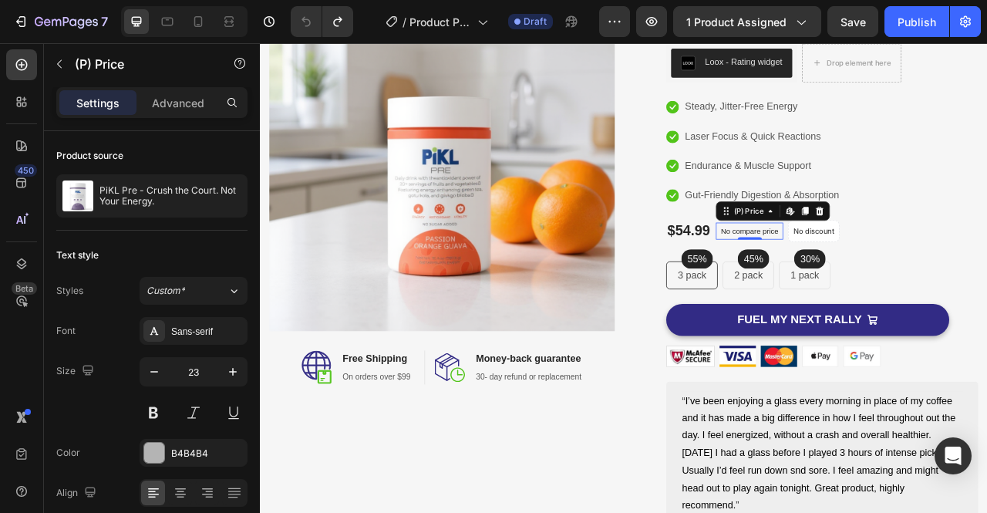
click at [900, 284] on p "No compare price" at bounding box center [882, 282] width 73 height 9
click at [934, 259] on icon at bounding box center [936, 259] width 5 height 5
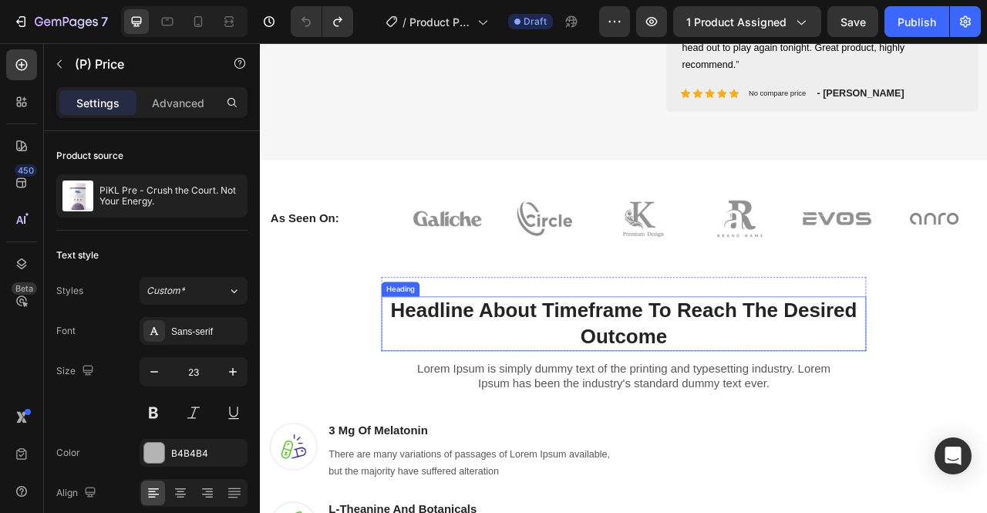
scroll to position [868, 0]
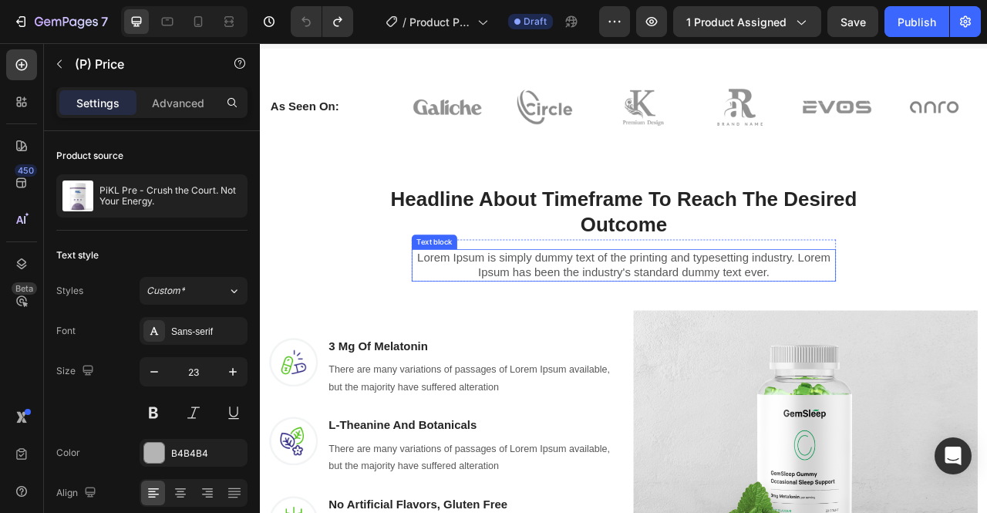
click at [651, 324] on p "Lorem Ipsum is simply dummy text of the printing and typesetting industry. Lore…" at bounding box center [722, 326] width 537 height 38
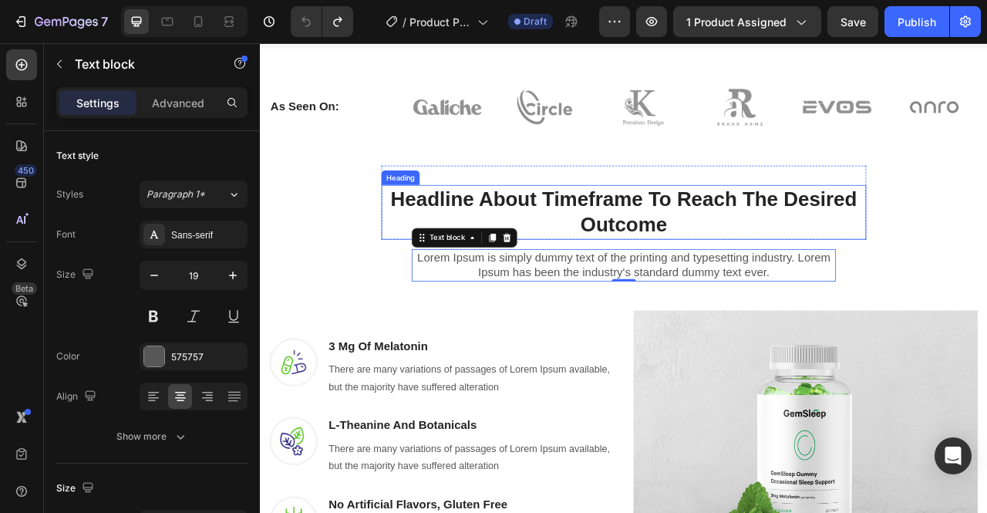
click at [684, 240] on p "Headline About Timeframe To Reach The Desired Outcome" at bounding box center [722, 258] width 614 height 66
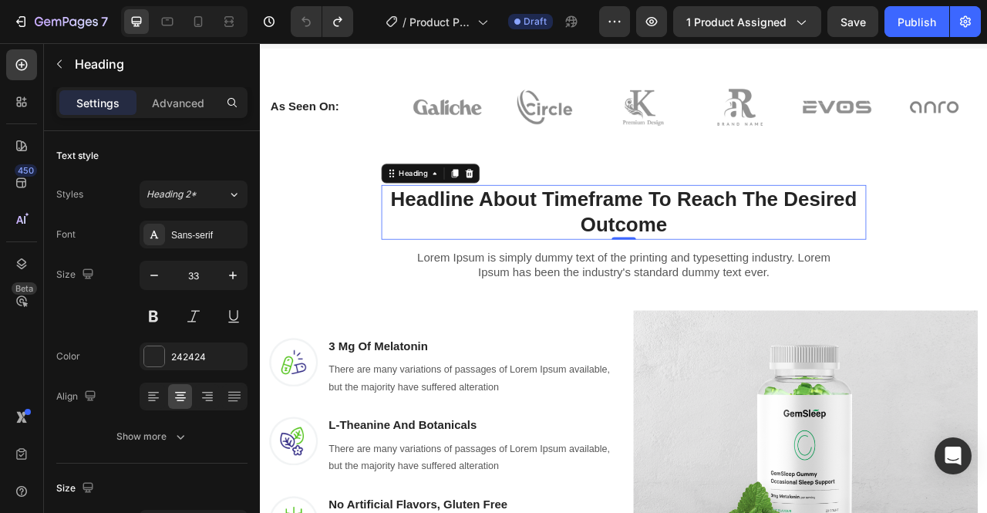
click at [779, 265] on p "Headline About Timeframe To Reach The Desired Outcome" at bounding box center [722, 258] width 614 height 66
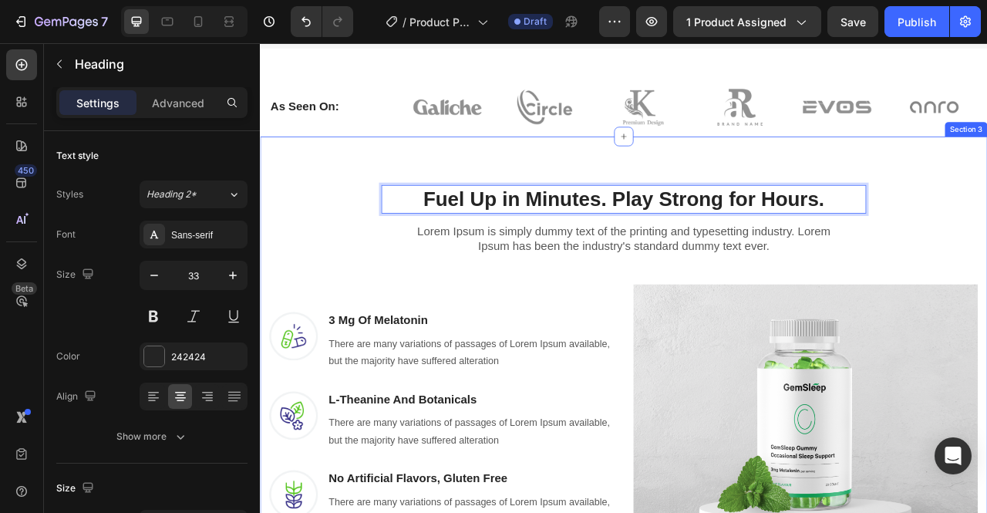
click at [986, 260] on div "Fuel Up in Minutes. Play Strong for Hours. Heading 0 Row Lorem Ipsum is simply …" at bounding box center [722, 494] width 902 height 590
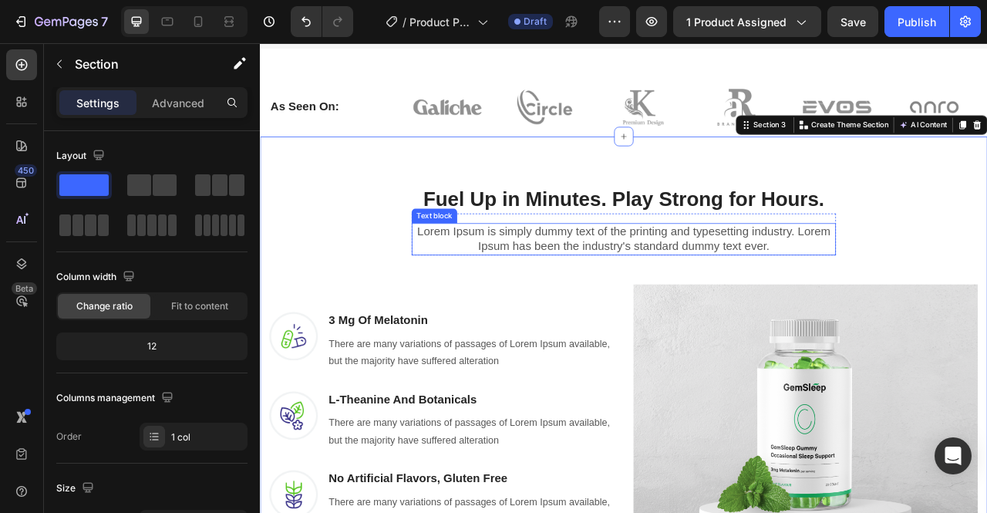
click at [696, 295] on p "Lorem Ipsum is simply dummy text of the printing and typesetting industry. Lore…" at bounding box center [722, 293] width 537 height 38
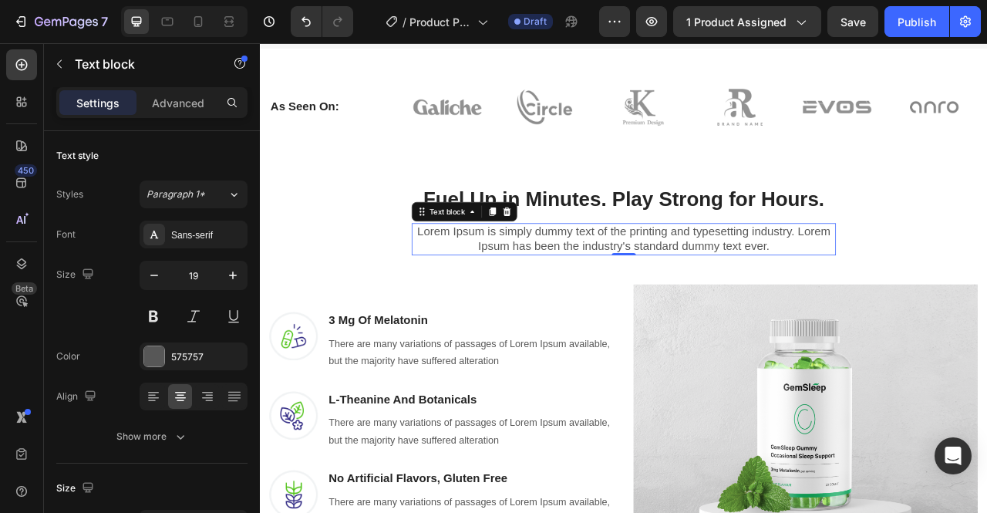
click at [931, 299] on p "Lorem Ipsum is simply dummy text of the printing and typesetting industry. Lore…" at bounding box center [722, 293] width 537 height 38
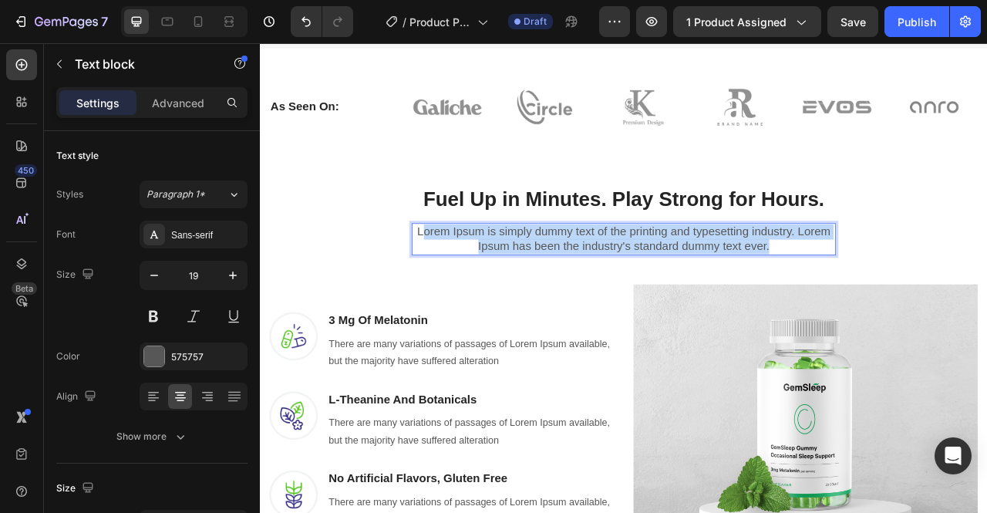
drag, startPoint x: 908, startPoint y: 299, endPoint x: 460, endPoint y: 273, distance: 448.6
click at [460, 274] on p "Lorem Ipsum is simply dummy text of the printing and typesetting industry. Lore…" at bounding box center [722, 293] width 537 height 38
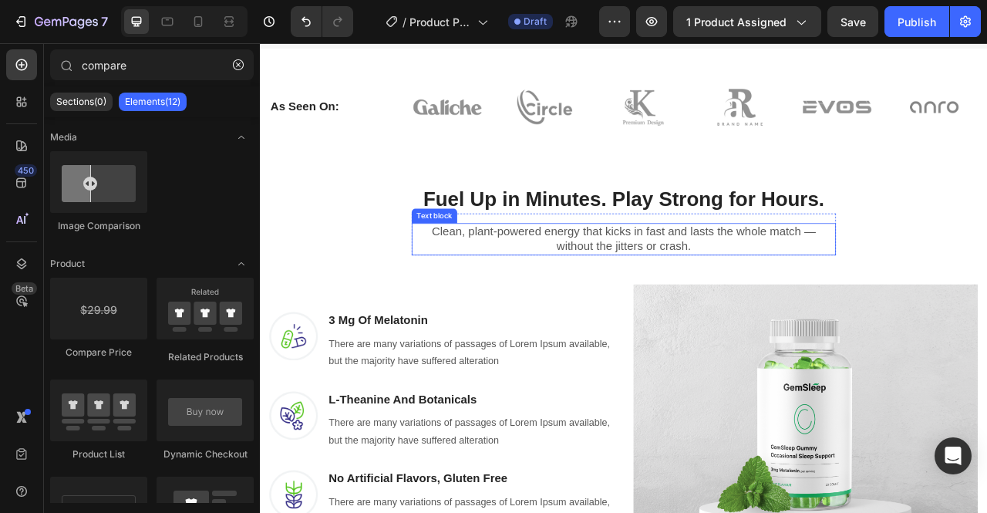
click at [715, 284] on p "Clean, plant-powered energy that kicks in fast and lasts the whole match — with…" at bounding box center [722, 293] width 537 height 38
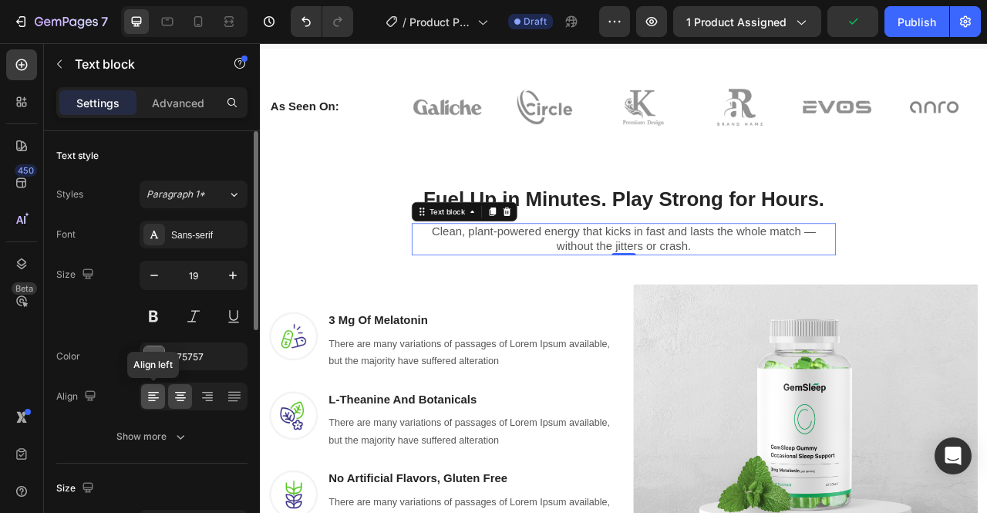
click at [154, 395] on icon at bounding box center [153, 396] width 15 height 15
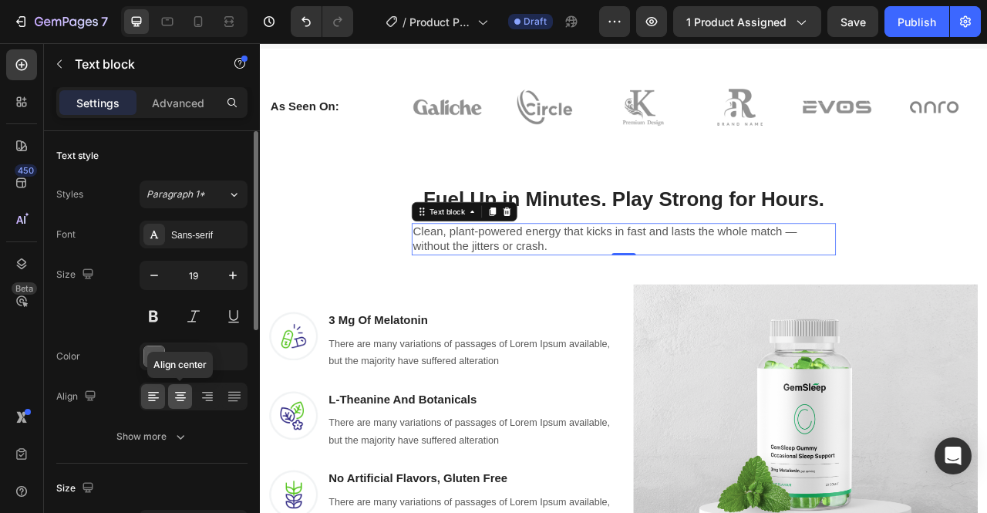
click at [181, 397] on icon at bounding box center [180, 398] width 11 height 2
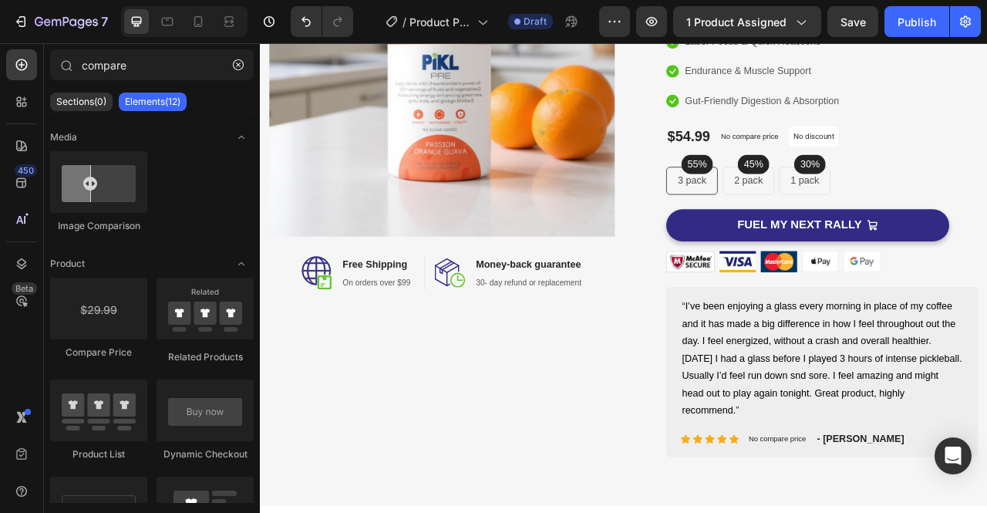
scroll to position [293, 0]
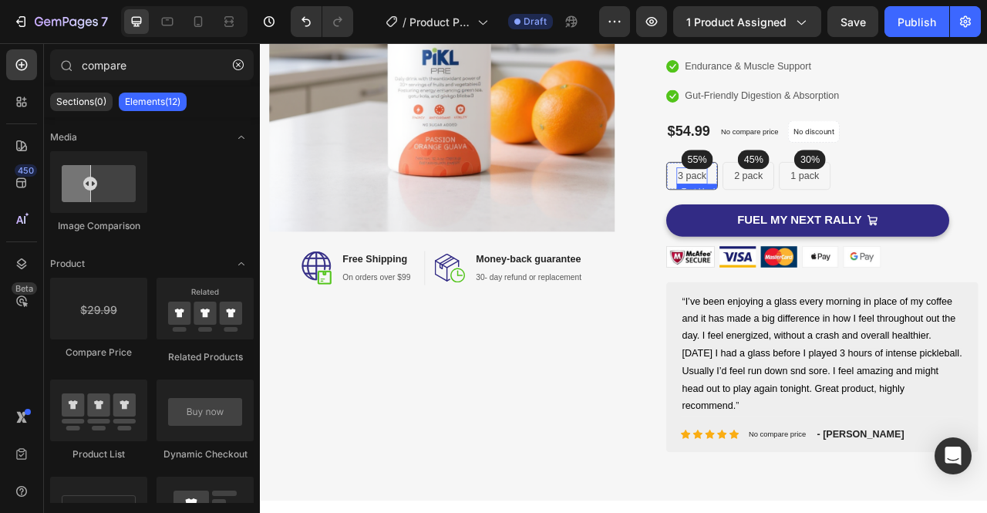
click at [807, 216] on p "3 pack" at bounding box center [809, 212] width 36 height 19
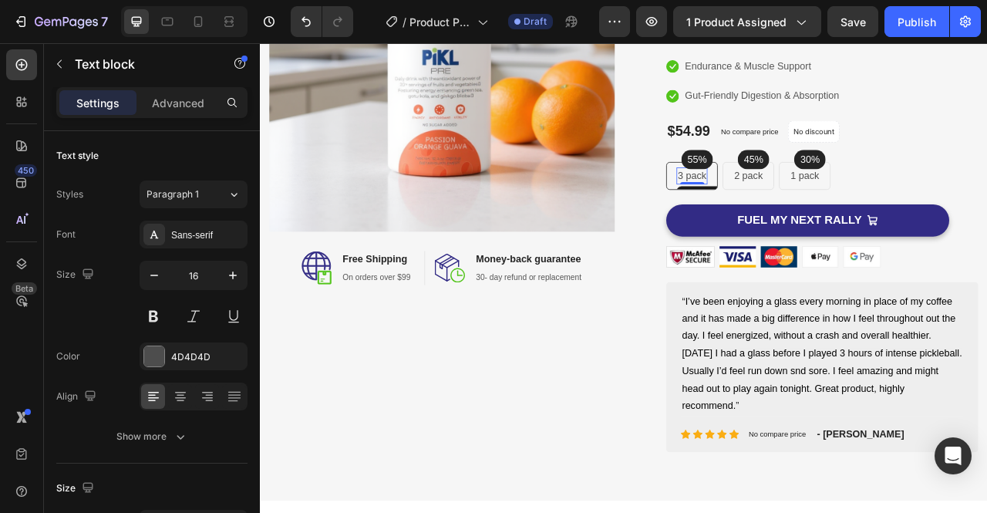
click at [807, 216] on p "3 pack" at bounding box center [809, 212] width 36 height 19
click at [832, 217] on div "3 pack Text block 0 Row" at bounding box center [809, 211] width 66 height 35
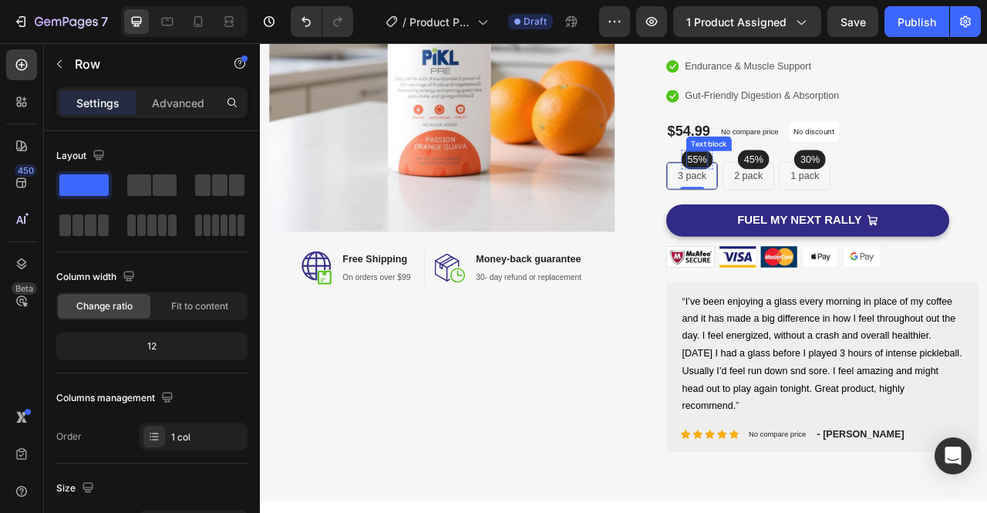
click at [812, 192] on p "55%" at bounding box center [815, 191] width 25 height 19
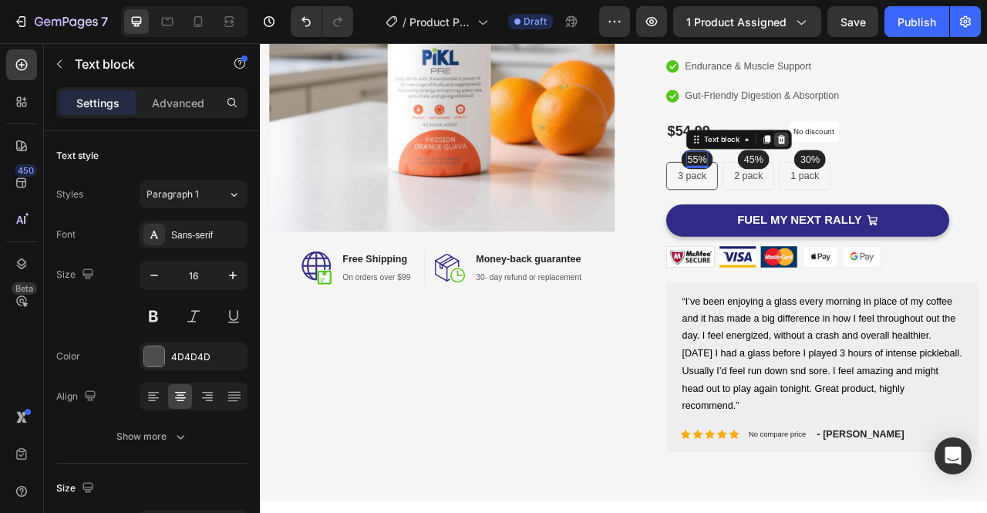
click at [919, 170] on div at bounding box center [922, 165] width 19 height 19
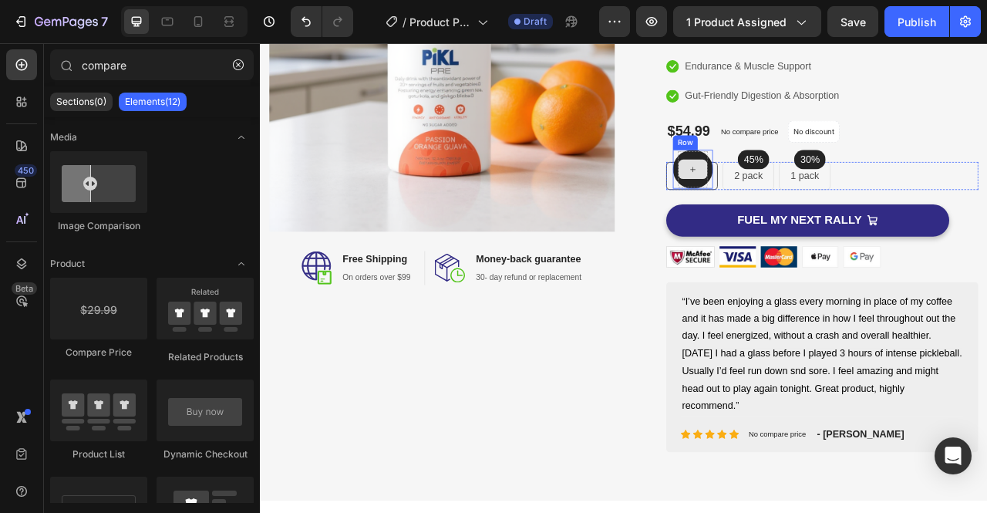
click at [818, 213] on div at bounding box center [810, 203] width 37 height 25
click at [986, 200] on div "Row 3 pack Text block Row 45% Text block Row 2 pack Text block Row 30% Text blo…" at bounding box center [974, 211] width 397 height 35
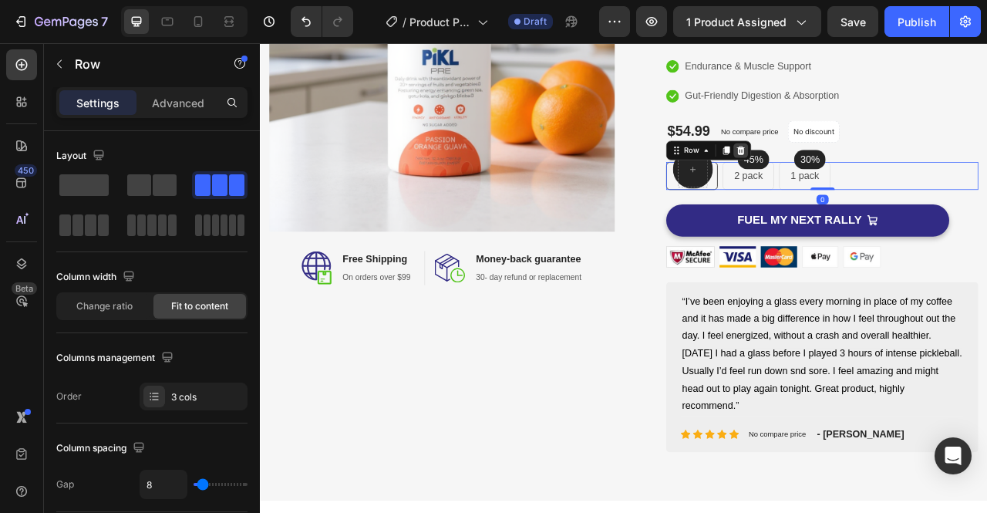
click at [871, 178] on div at bounding box center [871, 179] width 19 height 19
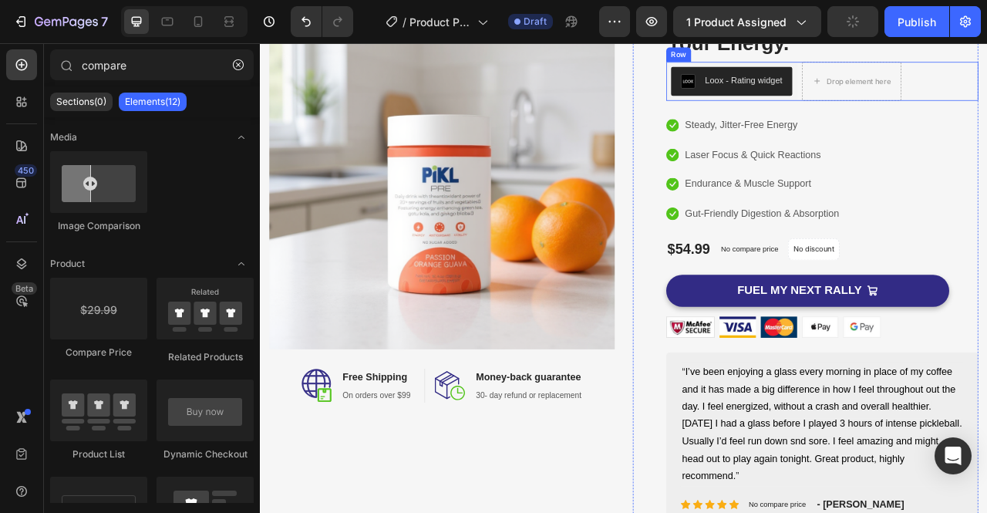
scroll to position [229, 0]
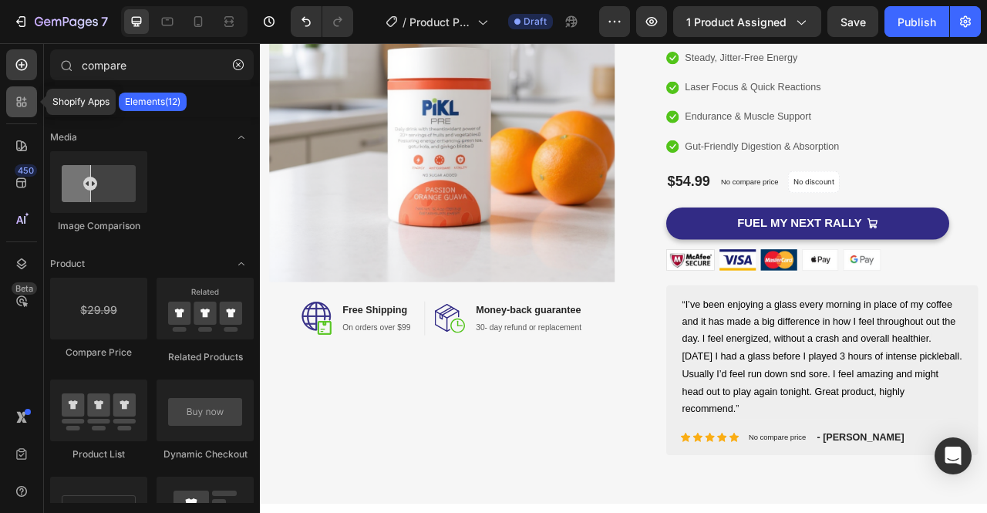
click at [28, 106] on icon at bounding box center [21, 101] width 15 height 15
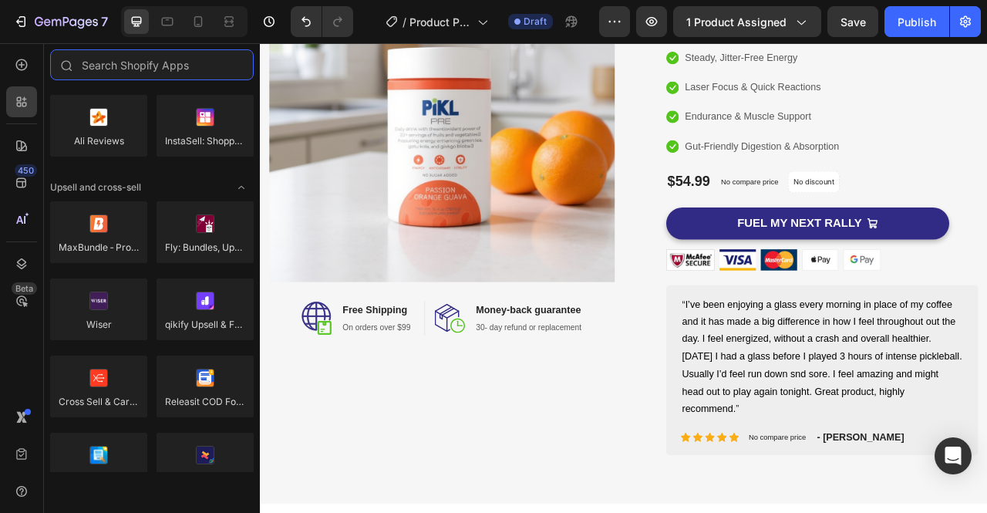
scroll to position [0, 0]
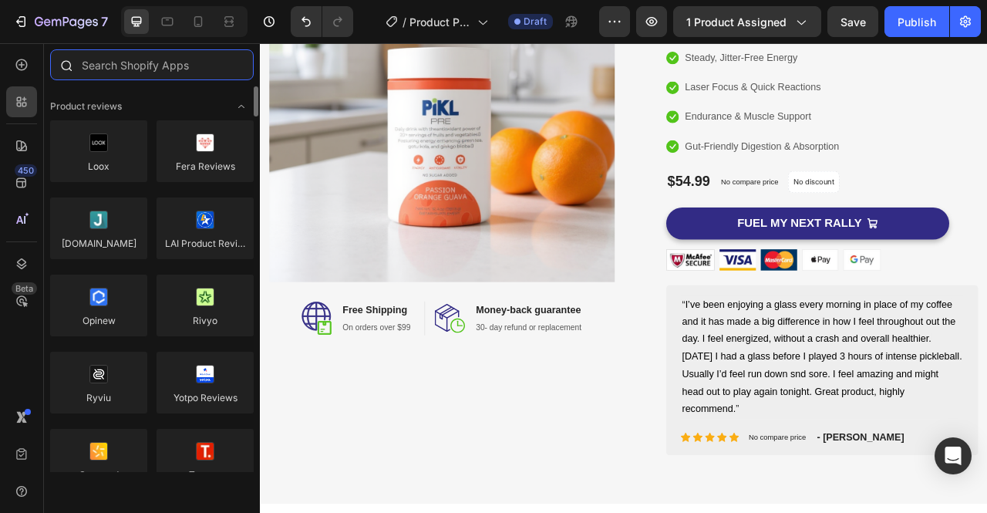
click at [159, 67] on input "text" at bounding box center [152, 64] width 204 height 31
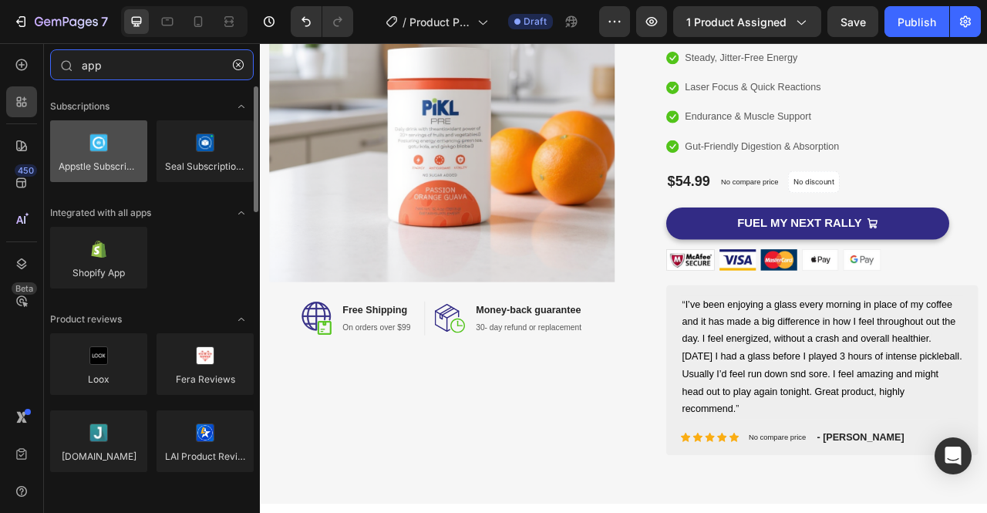
type input "app"
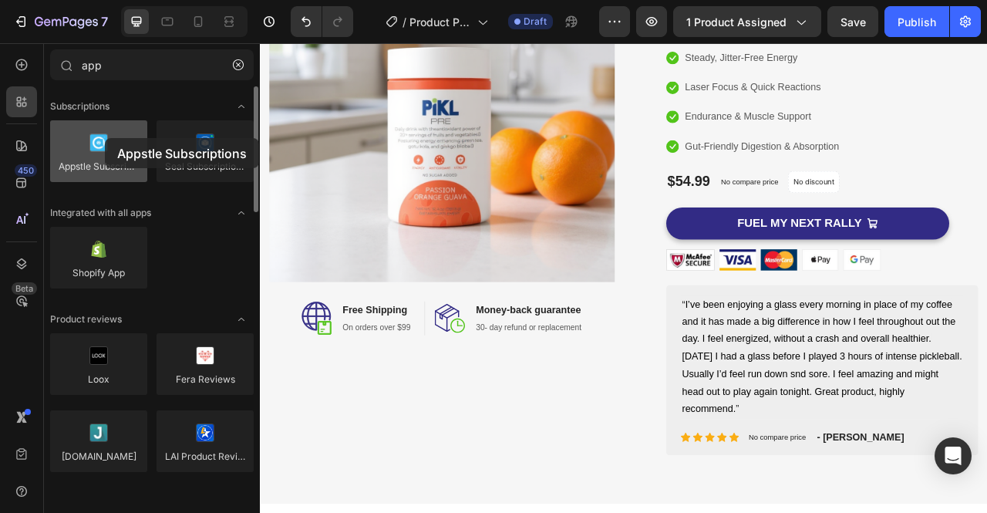
click at [105, 138] on div at bounding box center [98, 151] width 97 height 62
click at [101, 146] on div at bounding box center [98, 151] width 97 height 62
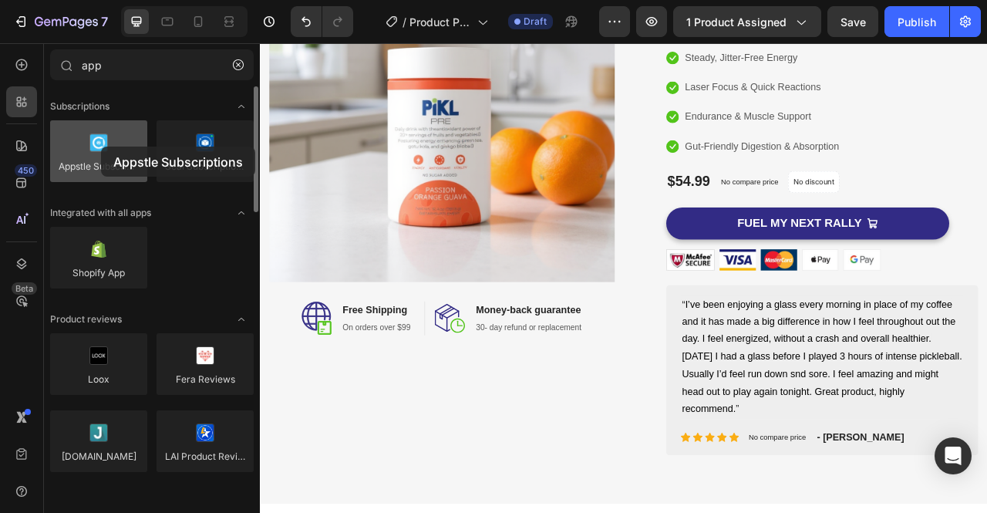
click at [101, 146] on div at bounding box center [98, 151] width 97 height 62
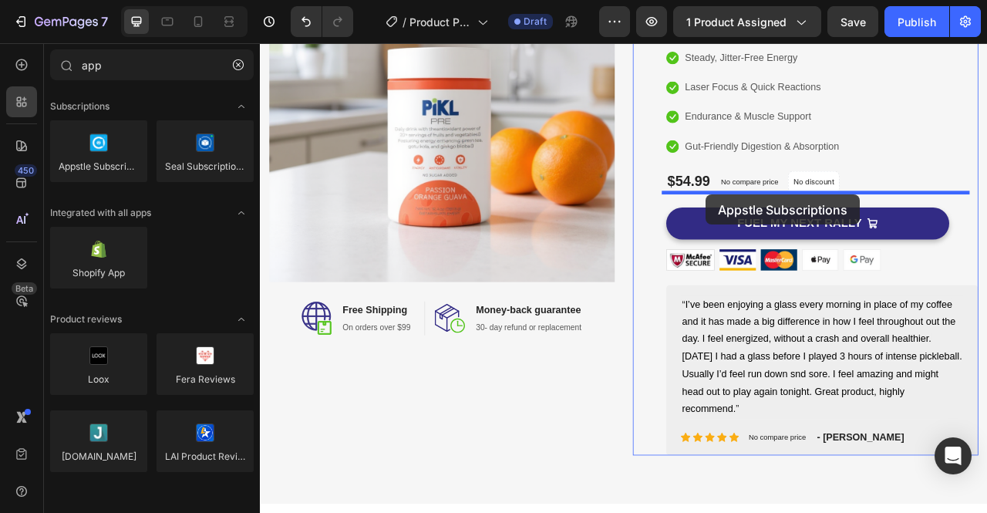
drag, startPoint x: 361, startPoint y: 190, endPoint x: 826, endPoint y: 236, distance: 467.9
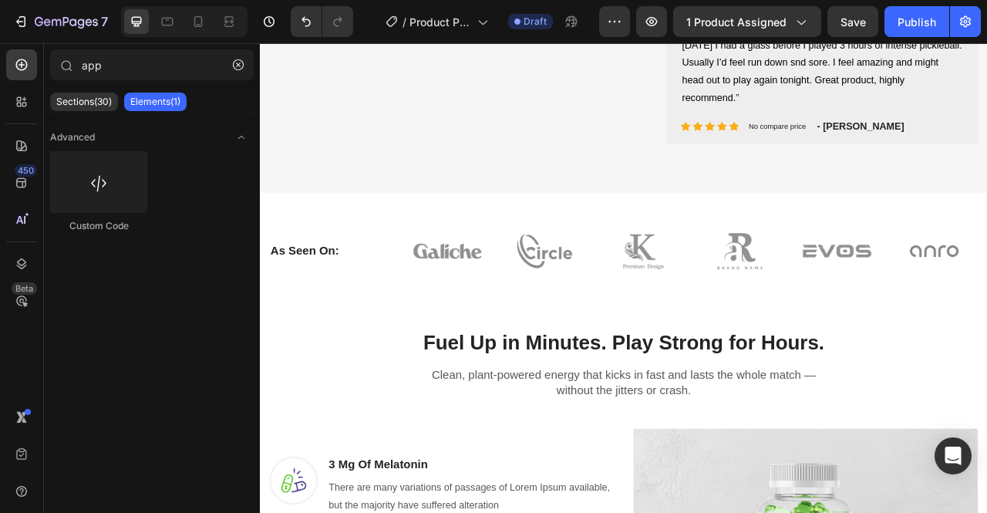
scroll to position [719, 0]
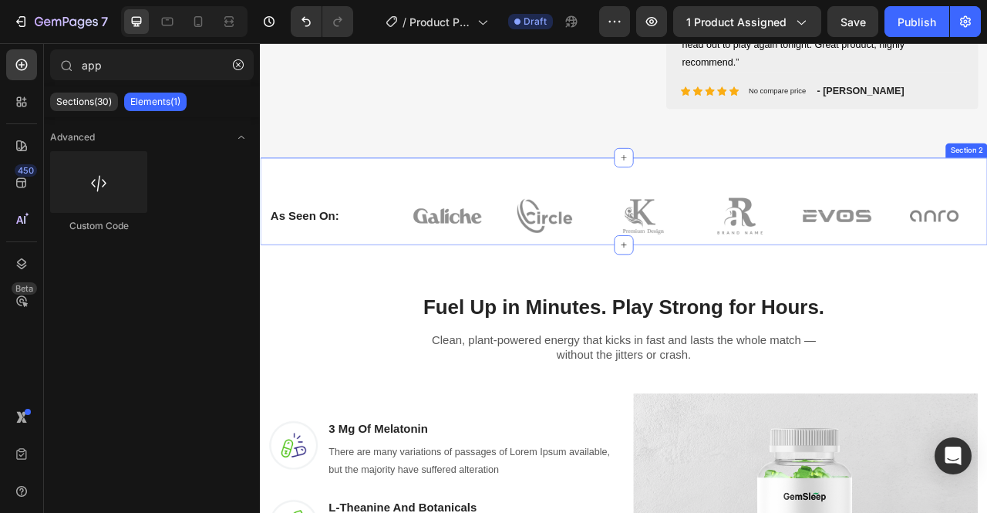
click at [490, 194] on div "As Seen On: Heading Image Image Image Image Image Image Row Row Section 2" at bounding box center [722, 244] width 925 height 111
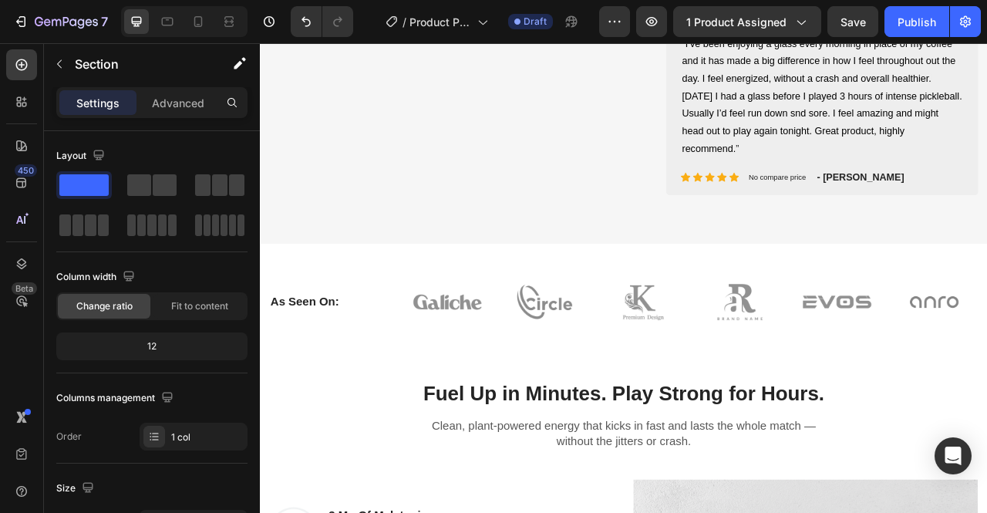
scroll to position [617, 0]
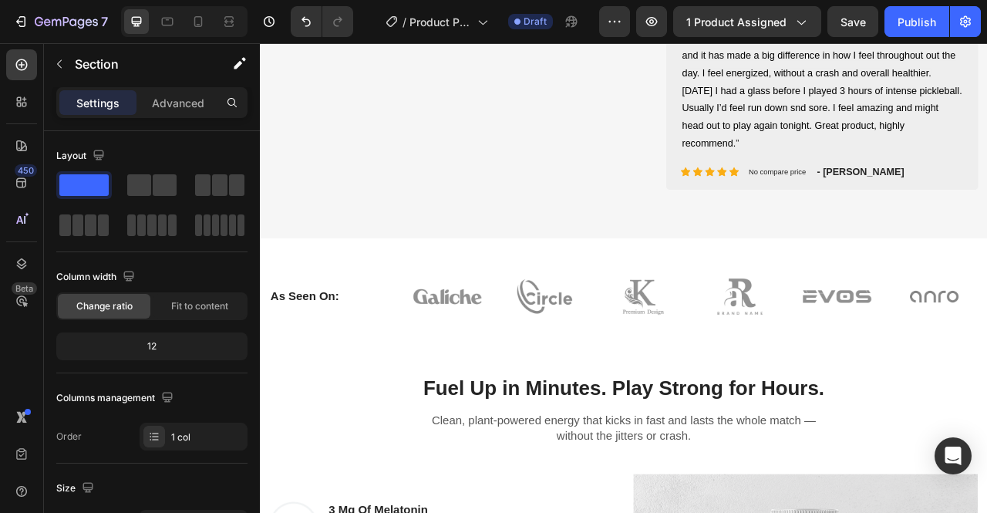
click at [288, 305] on div "As Seen On: Heading Image Image Image Image Image Image Row Row Section 2" at bounding box center [722, 346] width 925 height 111
click at [387, 303] on div "As Seen On: Heading Image Image Image Image Image Image Row Row Section 2" at bounding box center [722, 346] width 925 height 111
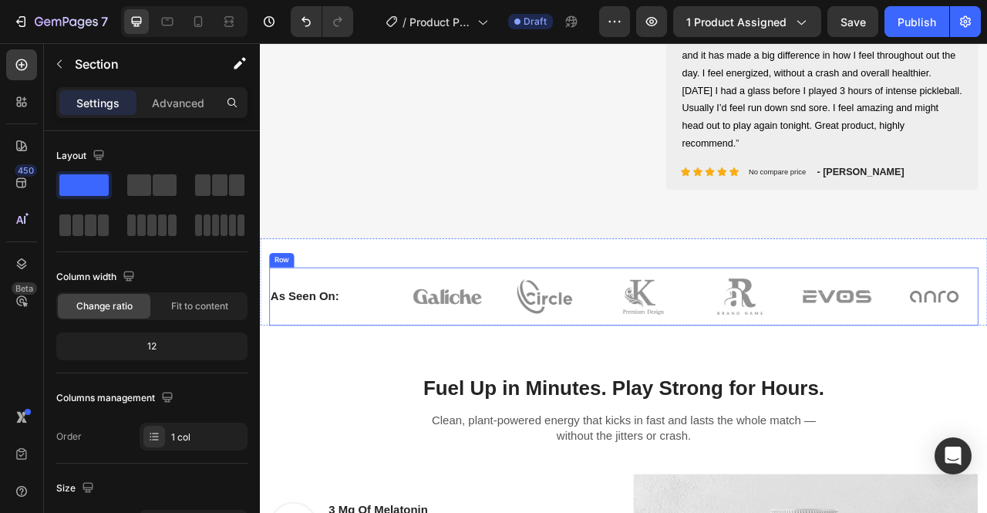
click at [395, 379] on div "As Seen On: Heading" at bounding box center [344, 365] width 146 height 74
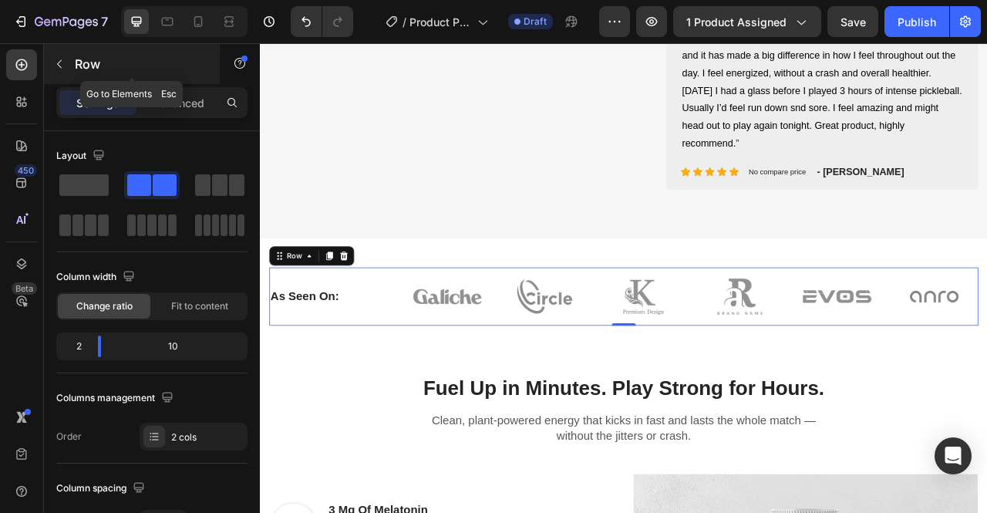
click at [58, 62] on icon "button" at bounding box center [59, 64] width 12 height 12
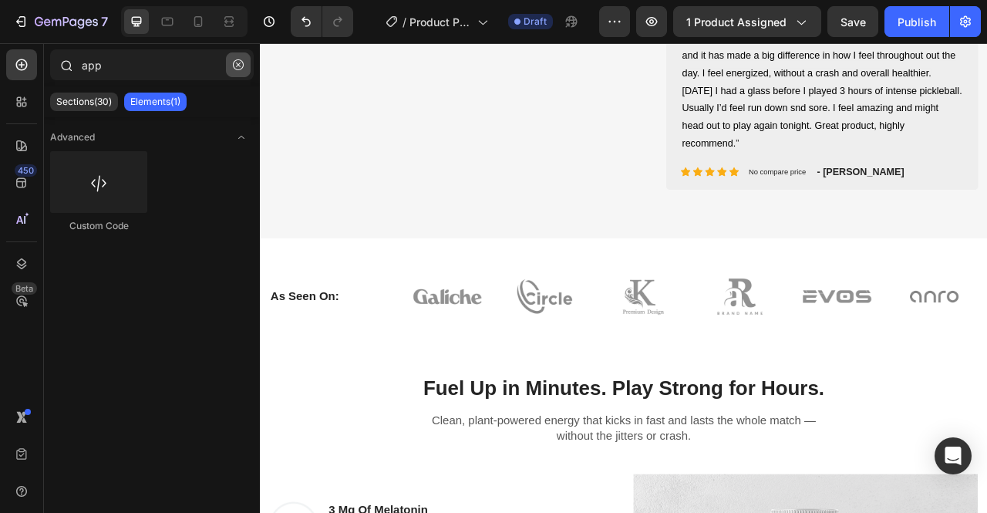
click at [237, 66] on icon "button" at bounding box center [238, 64] width 11 height 11
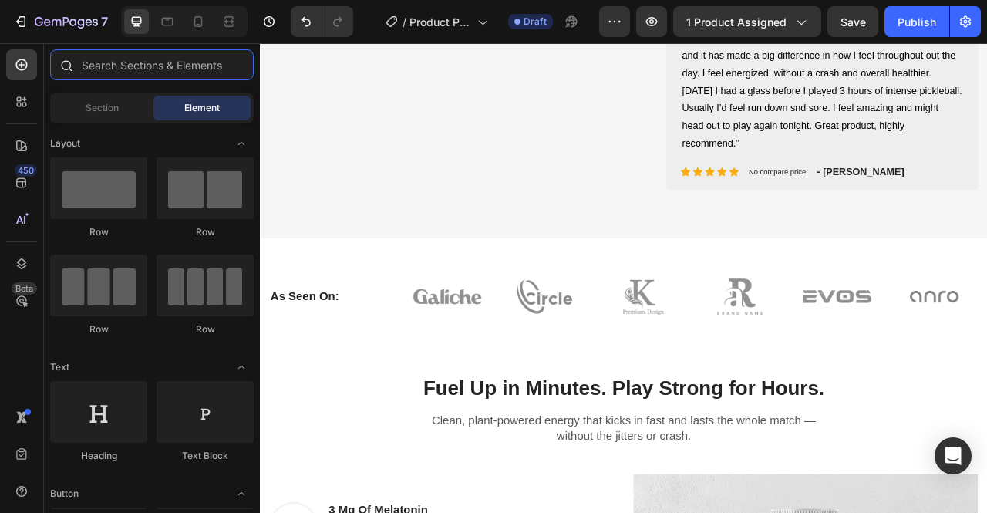
click at [170, 66] on input "text" at bounding box center [152, 64] width 204 height 31
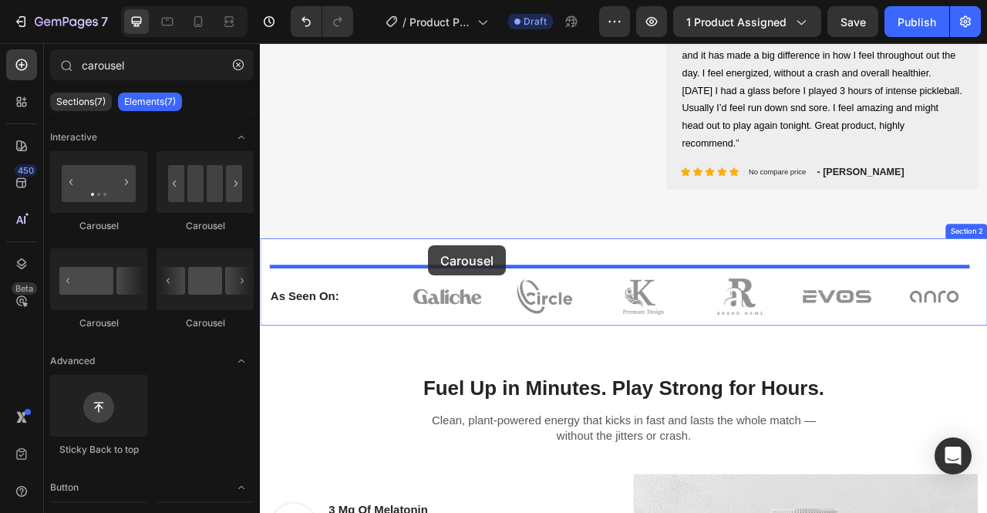
drag, startPoint x: 376, startPoint y: 246, endPoint x: 473, endPoint y: 301, distance: 111.5
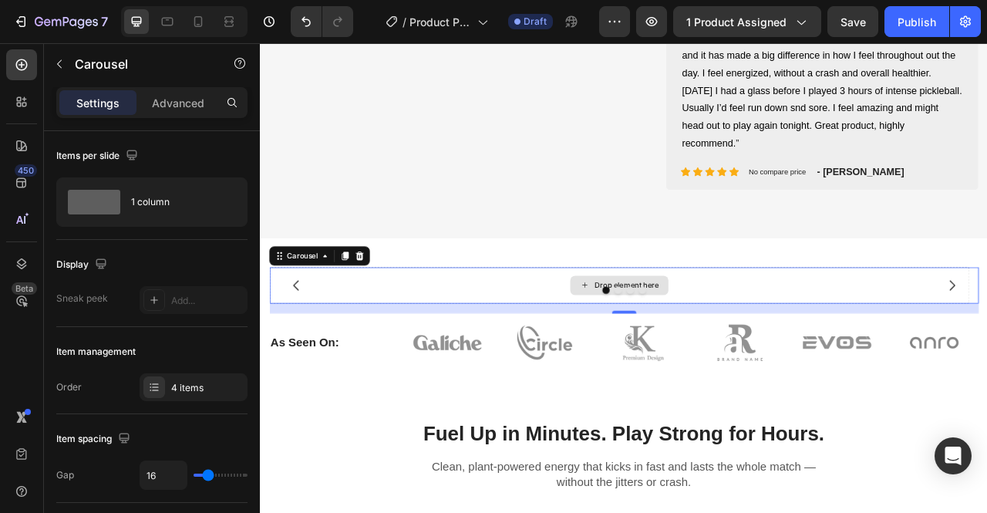
click at [556, 339] on div "Drop element here" at bounding box center [716, 351] width 890 height 46
click at [420, 426] on div "As Seen On: Heading Image Image Image Image Image Image Row Row" at bounding box center [722, 424] width 902 height 74
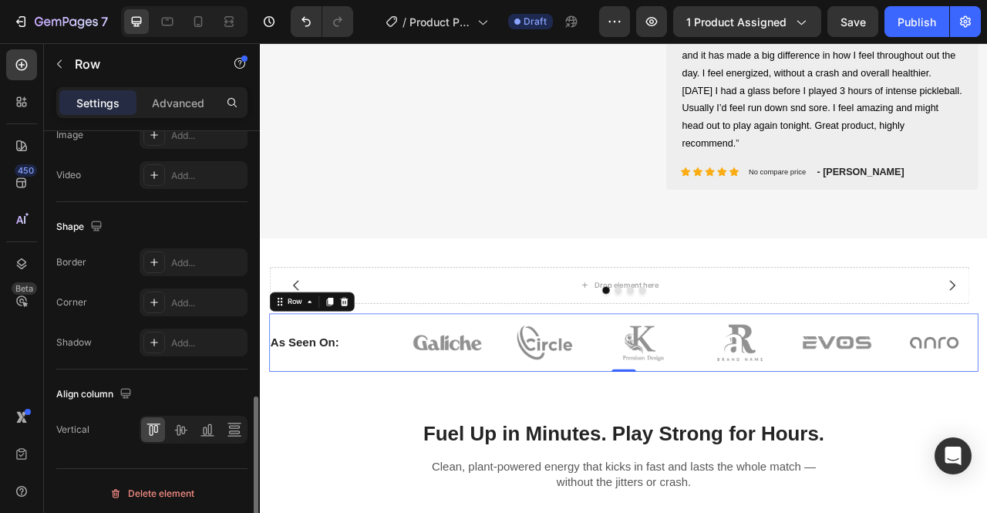
scroll to position [688, 0]
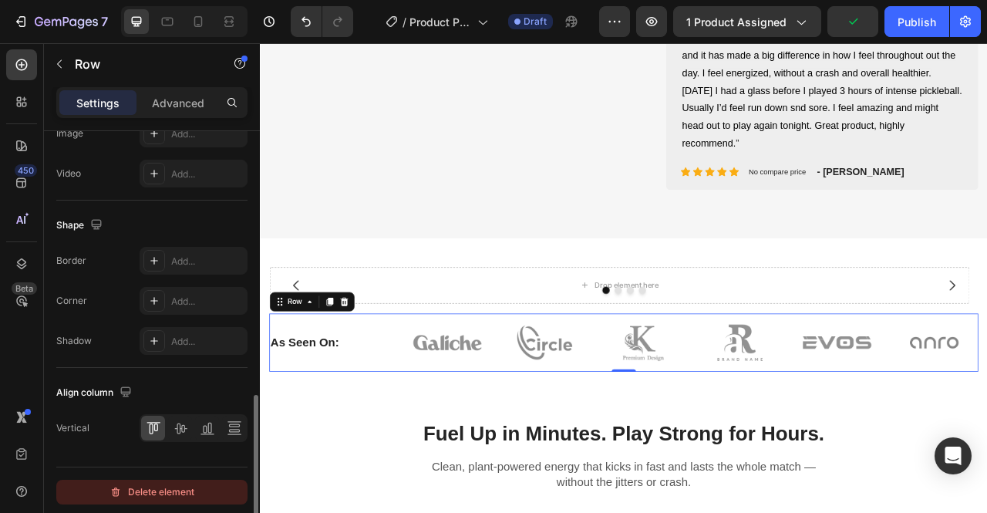
click at [176, 495] on div "Delete element" at bounding box center [151, 492] width 85 height 19
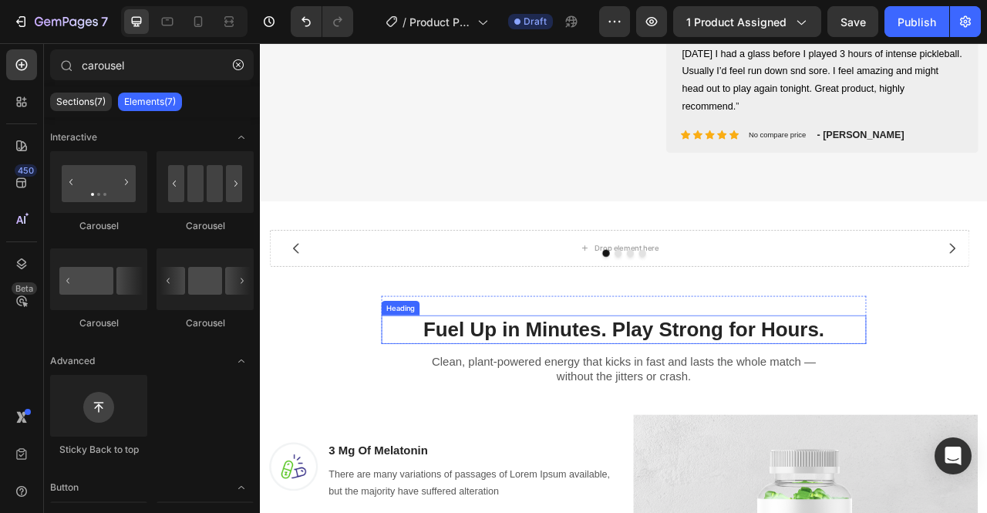
scroll to position [663, 0]
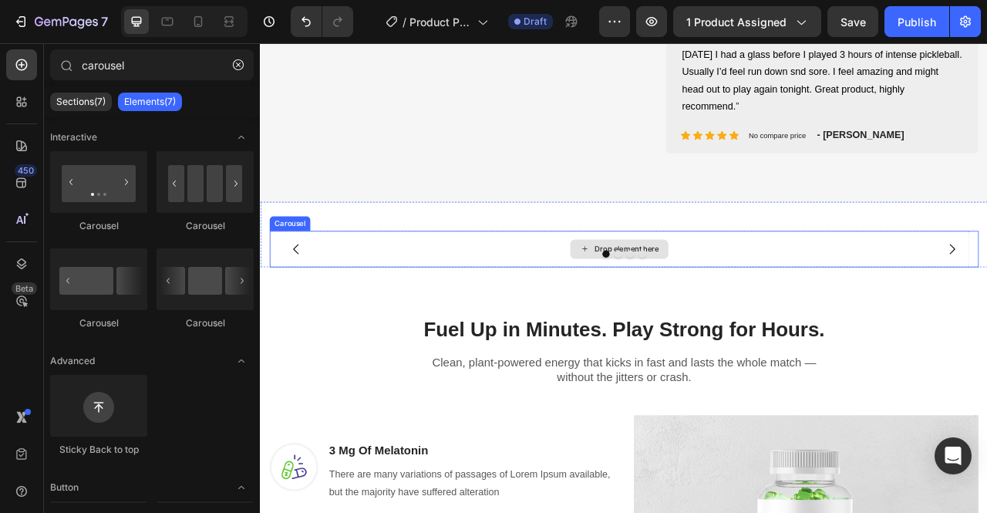
click at [602, 302] on div "Drop element here" at bounding box center [716, 305] width 890 height 46
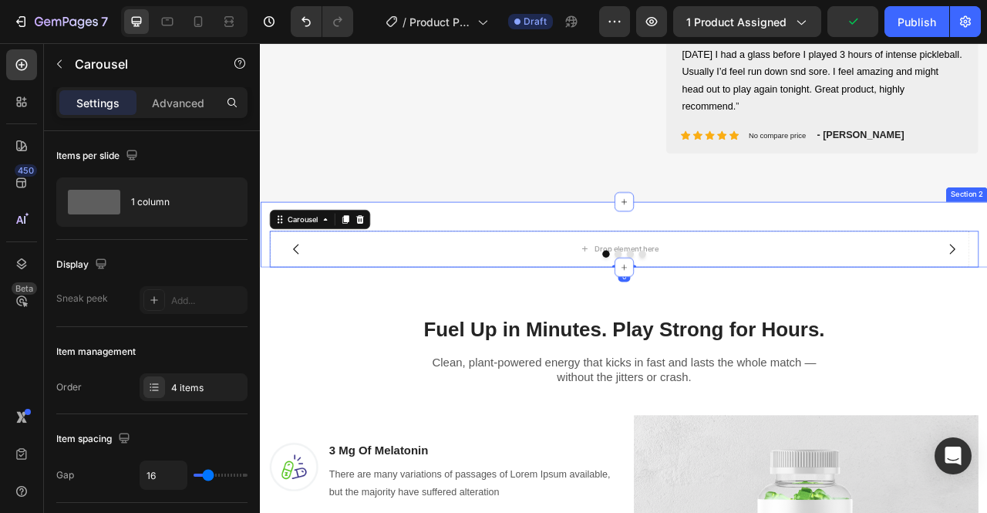
click at [580, 254] on div "Drop element here Drop element here Drop element here Drop element here Carouse…" at bounding box center [722, 286] width 925 height 83
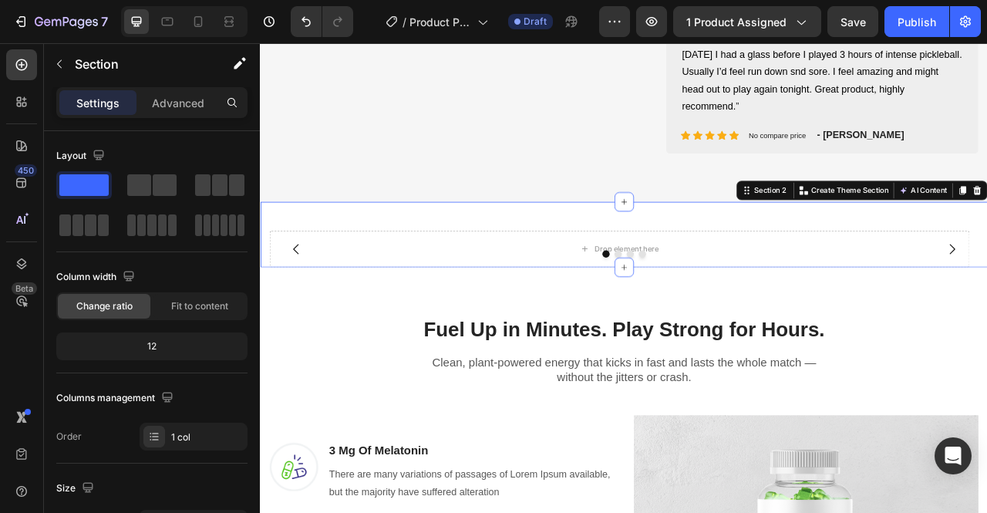
click at [540, 257] on div "Drop element here Drop element here Drop element here Drop element here Carouse…" at bounding box center [722, 286] width 925 height 83
click at [547, 262] on div "Drop element here Drop element here Drop element here Drop element here Carouse…" at bounding box center [722, 286] width 925 height 83
click at [540, 301] on div "Drop element here" at bounding box center [716, 305] width 890 height 46
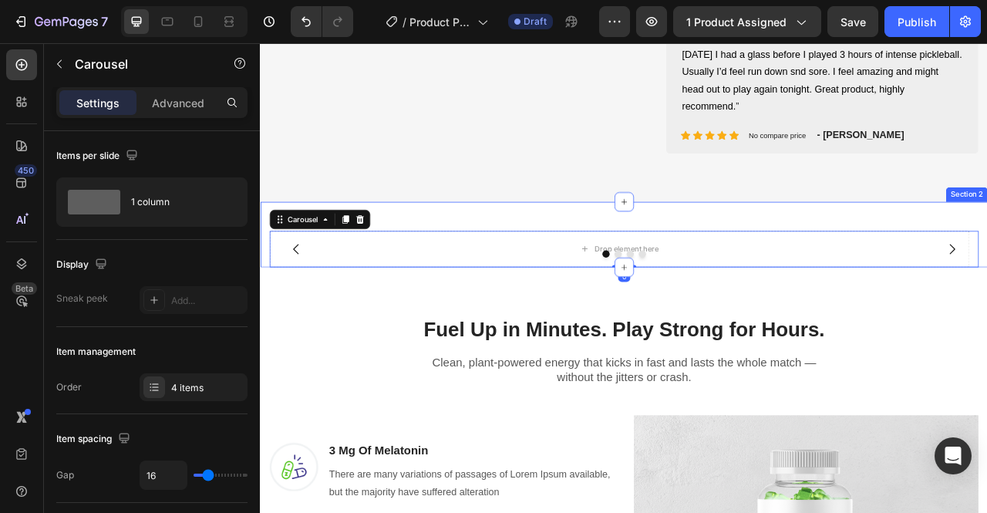
click at [554, 259] on div "Drop element here Drop element here Drop element here Drop element here Carouse…" at bounding box center [722, 286] width 925 height 83
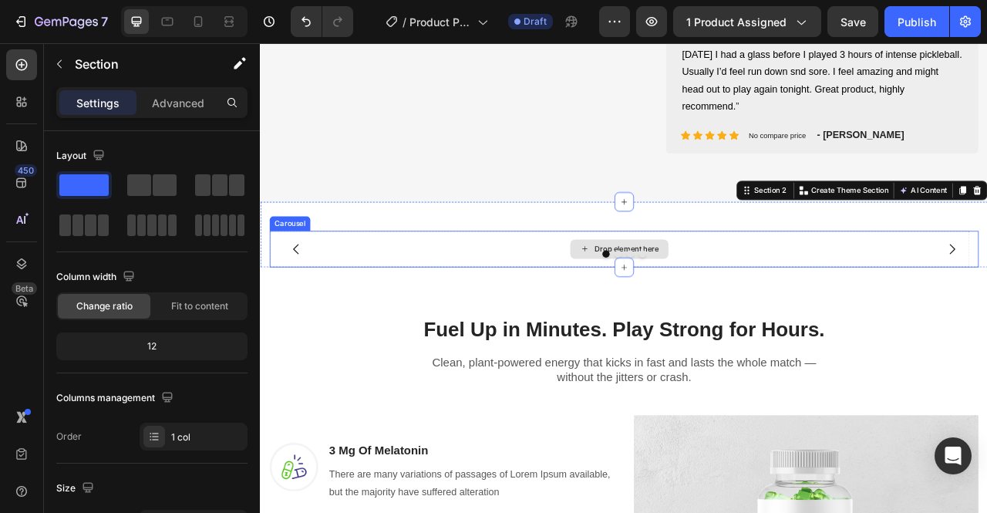
click at [526, 303] on div "Drop element here" at bounding box center [716, 305] width 890 height 46
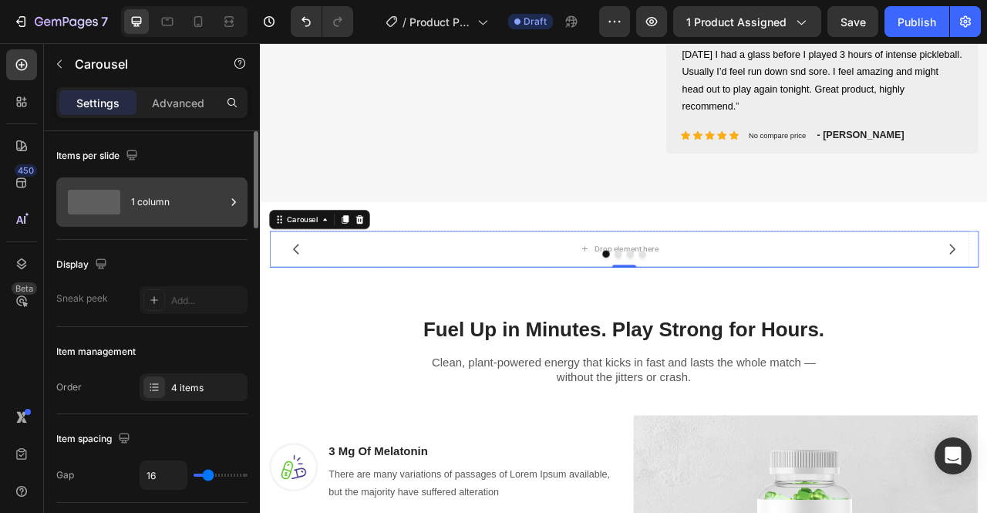
click at [227, 200] on icon at bounding box center [233, 201] width 15 height 15
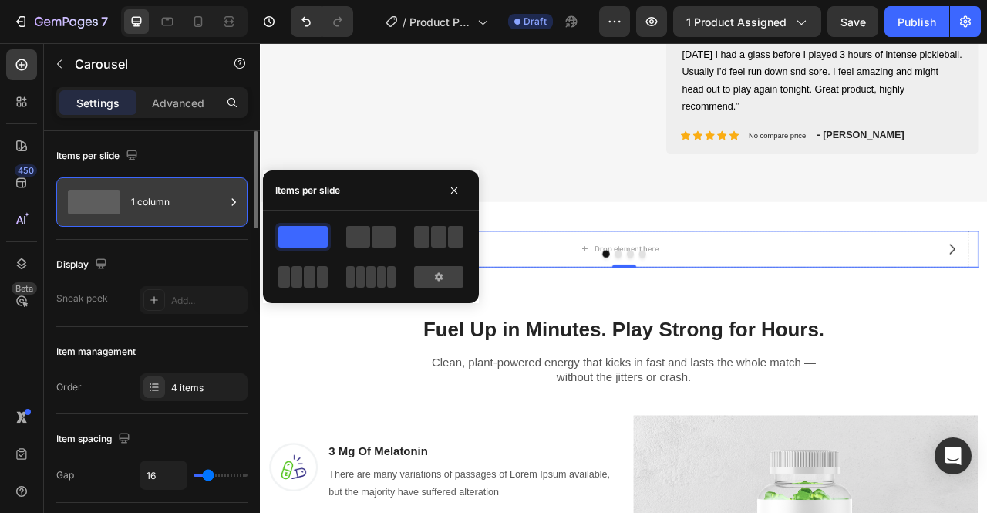
click at [226, 200] on icon at bounding box center [233, 201] width 15 height 15
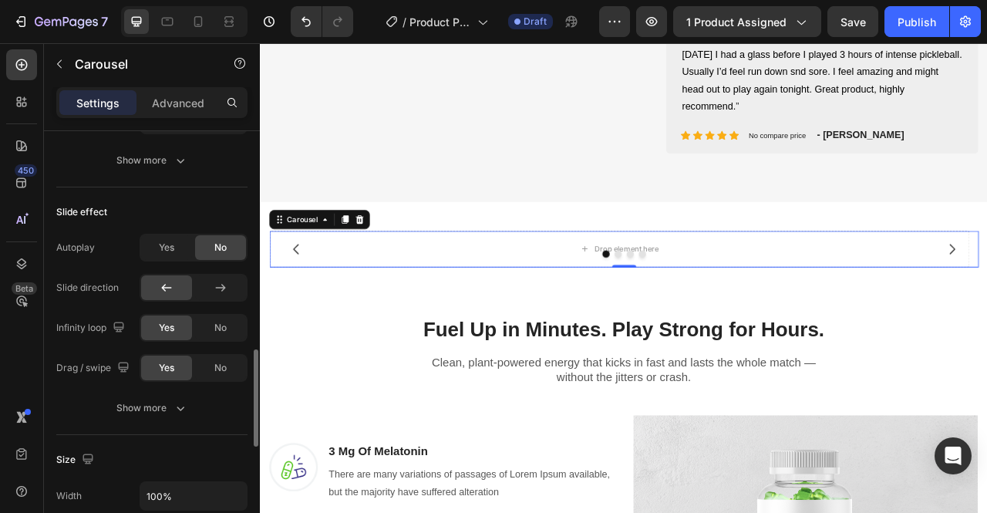
scroll to position [944, 0]
click at [162, 240] on span "Yes" at bounding box center [166, 245] width 15 height 14
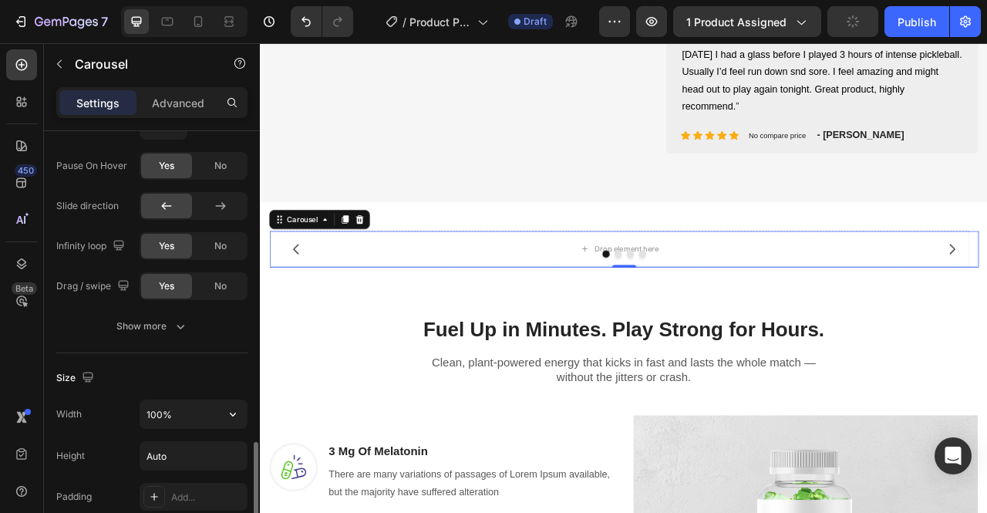
scroll to position [1162, 0]
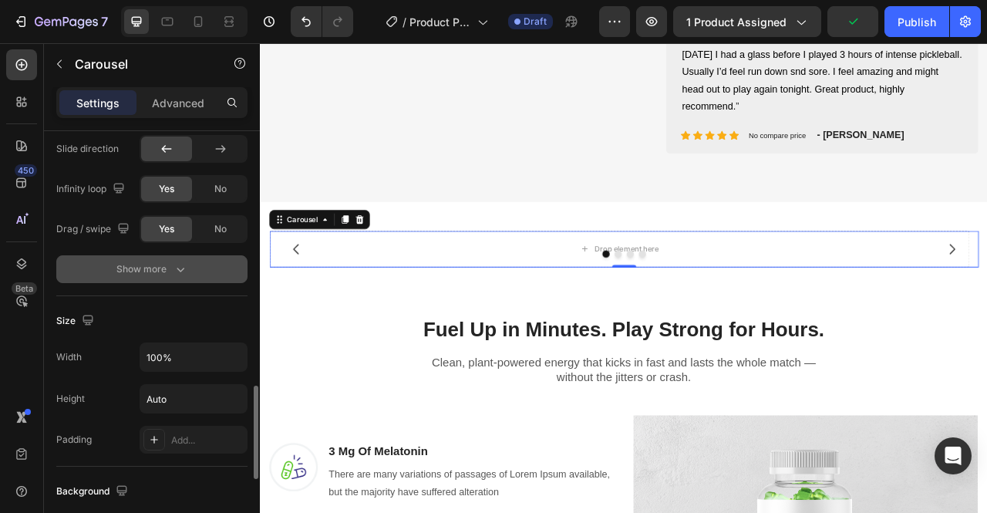
click at [157, 267] on div "Show more" at bounding box center [152, 268] width 72 height 15
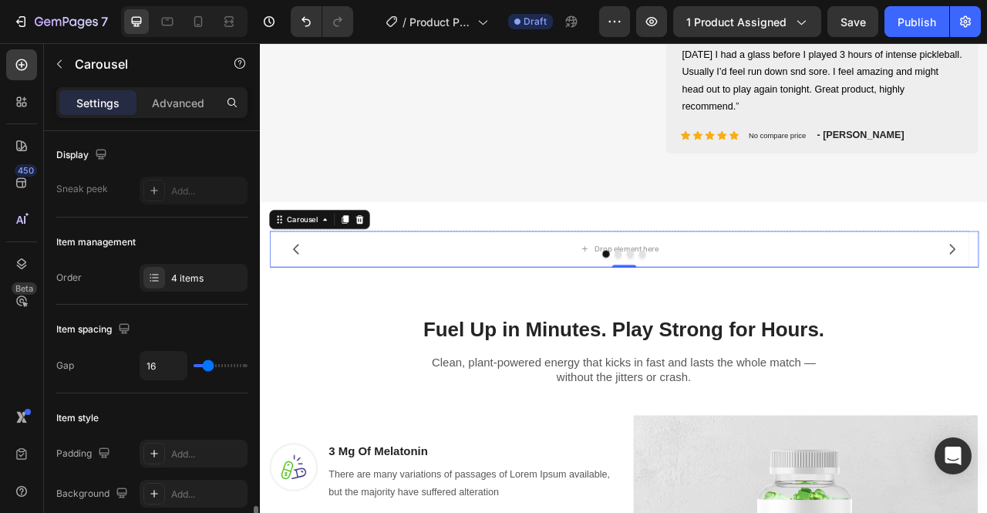
scroll to position [0, 0]
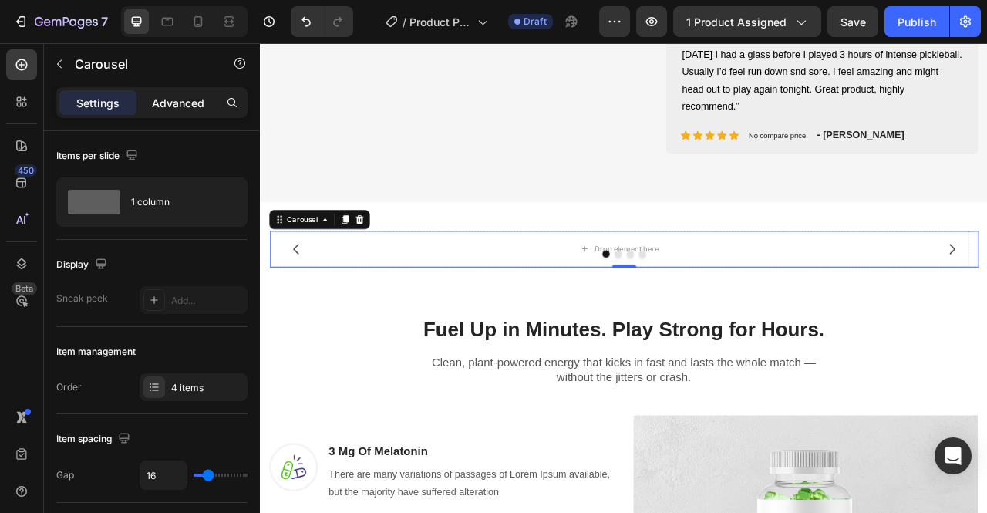
click at [177, 101] on p "Advanced" at bounding box center [178, 103] width 52 height 16
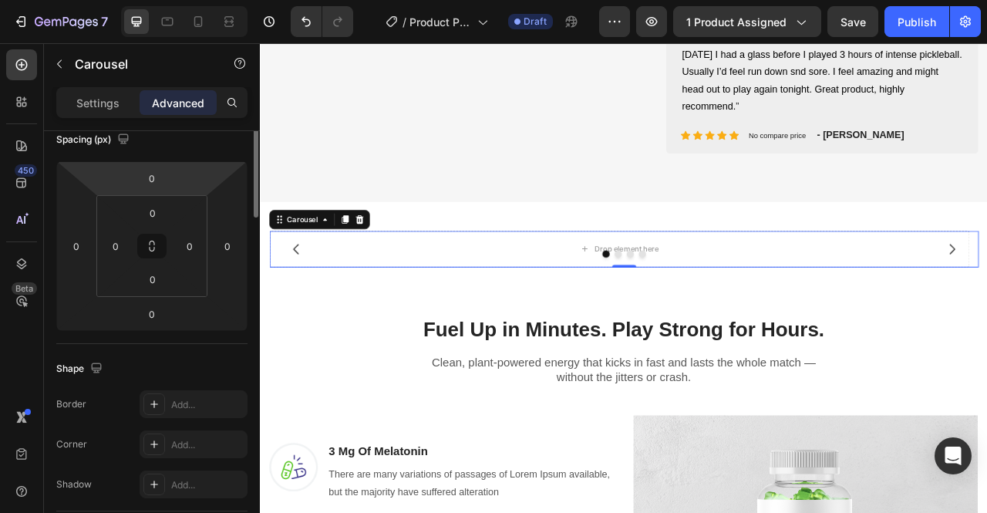
scroll to position [66, 0]
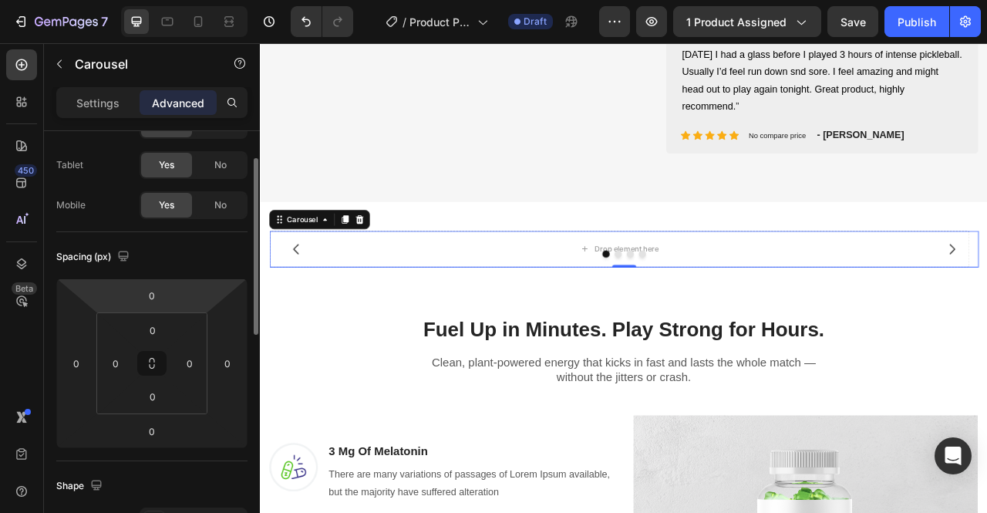
click at [116, 98] on p "Settings" at bounding box center [97, 103] width 43 height 16
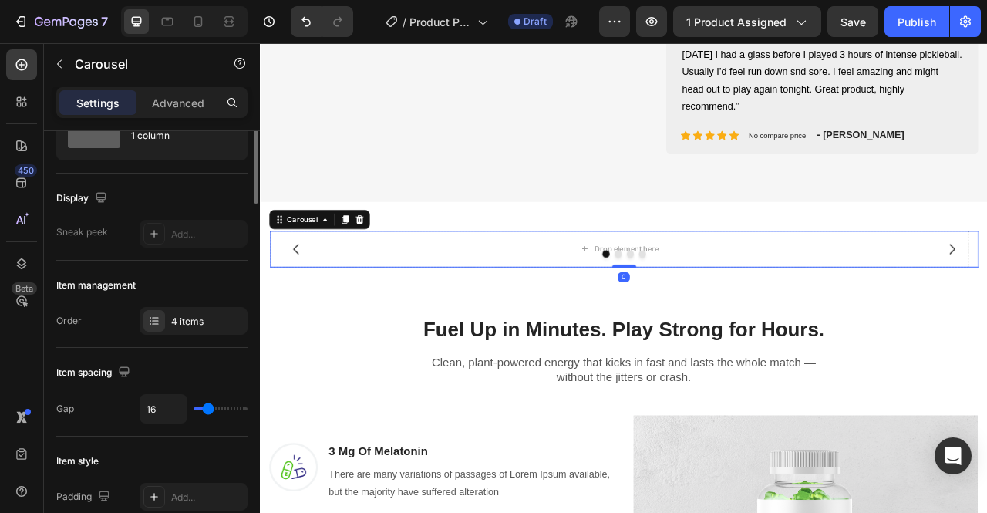
scroll to position [0, 0]
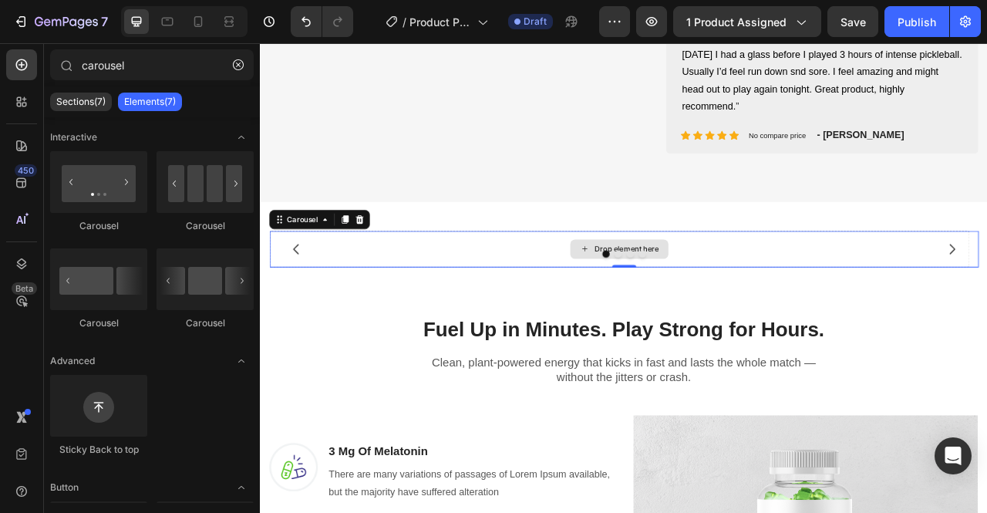
click at [725, 301] on div "Drop element here" at bounding box center [726, 305] width 82 height 12
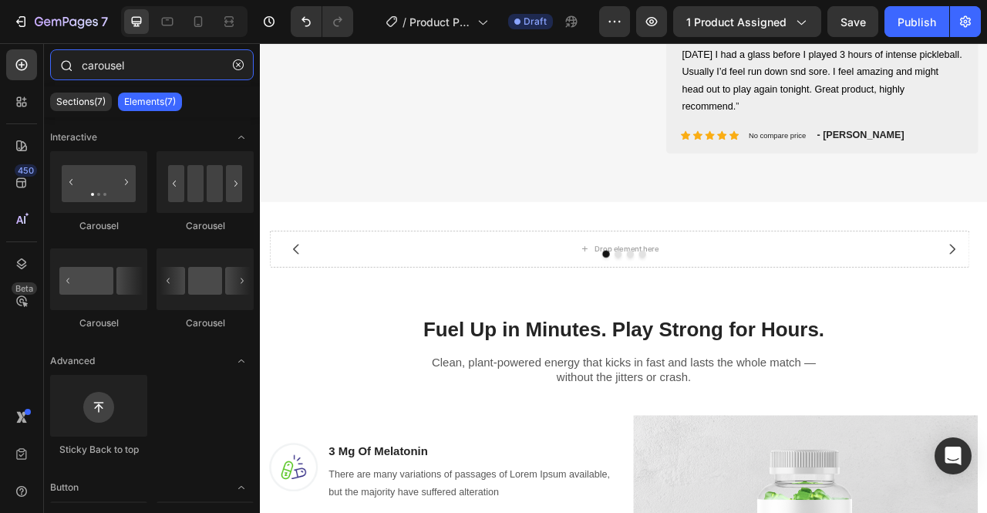
click at [152, 67] on input "carousel" at bounding box center [152, 64] width 204 height 31
click at [148, 66] on input "carousel" at bounding box center [152, 64] width 204 height 31
click at [81, 62] on input "carousel" at bounding box center [152, 64] width 204 height 31
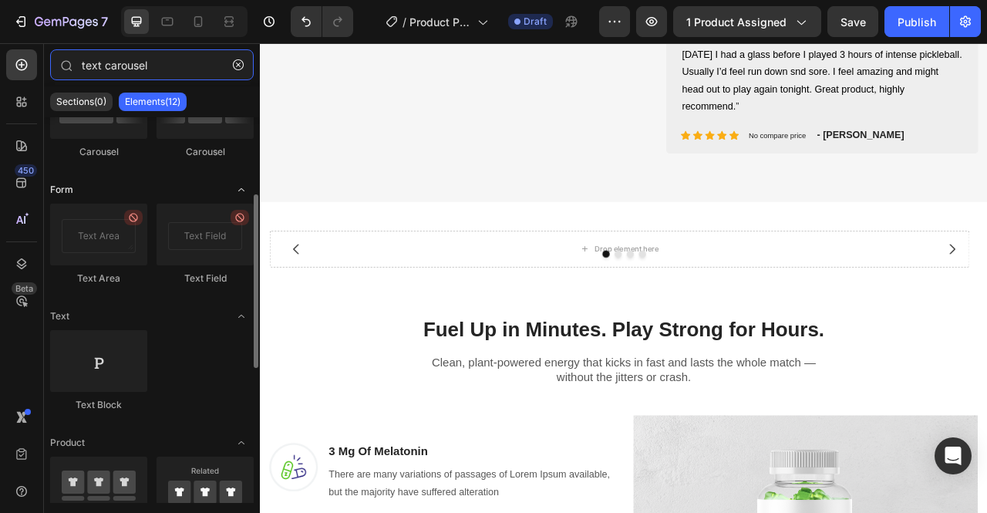
scroll to position [172, 0]
type input "text carousel"
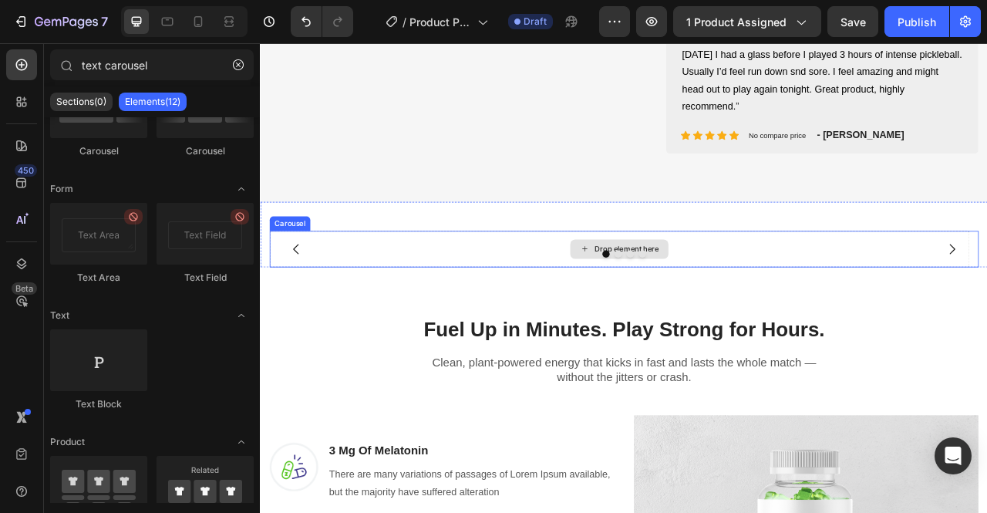
drag, startPoint x: 355, startPoint y: 273, endPoint x: 723, endPoint y: 291, distance: 368.9
drag, startPoint x: 354, startPoint y: 280, endPoint x: 717, endPoint y: 307, distance: 364.1
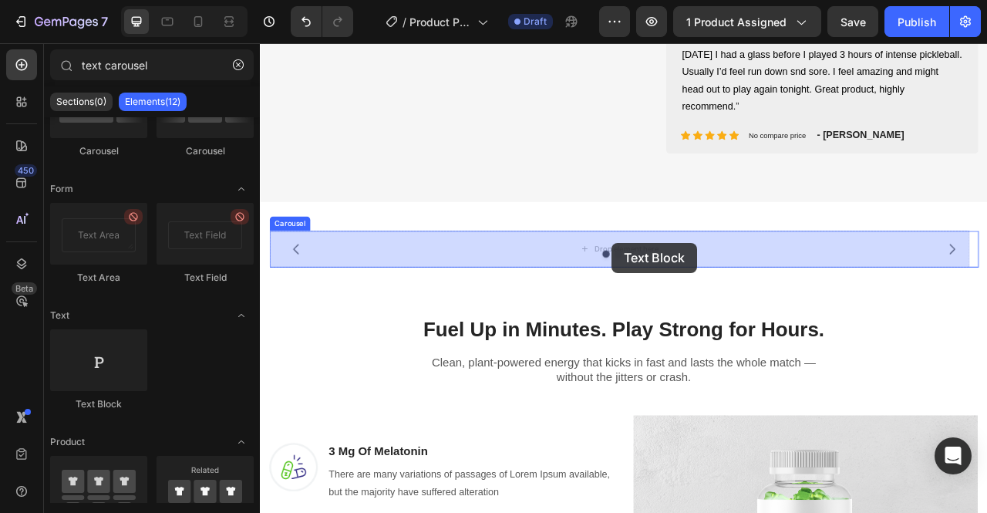
drag, startPoint x: 352, startPoint y: 397, endPoint x: 707, endPoint y: 297, distance: 368.5
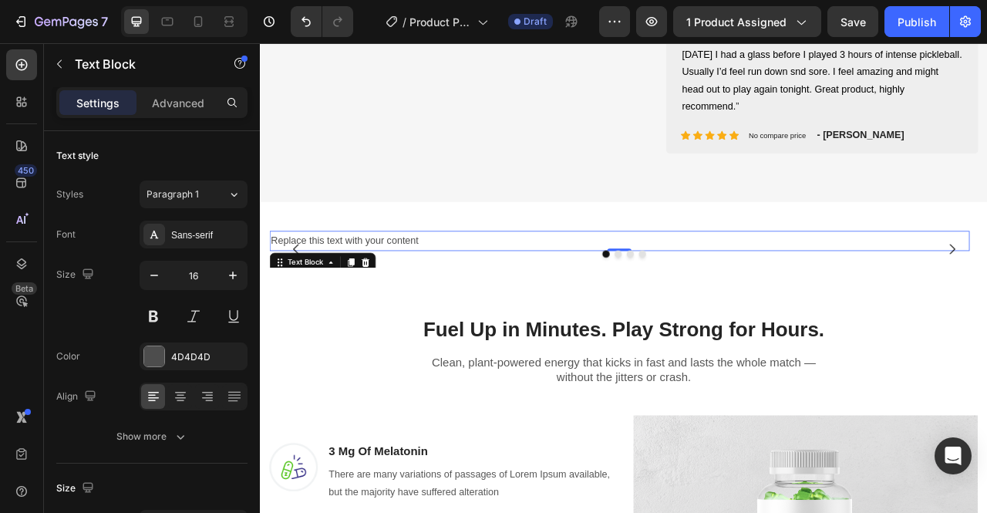
click at [463, 287] on div "Replace this text with your content" at bounding box center [716, 294] width 890 height 25
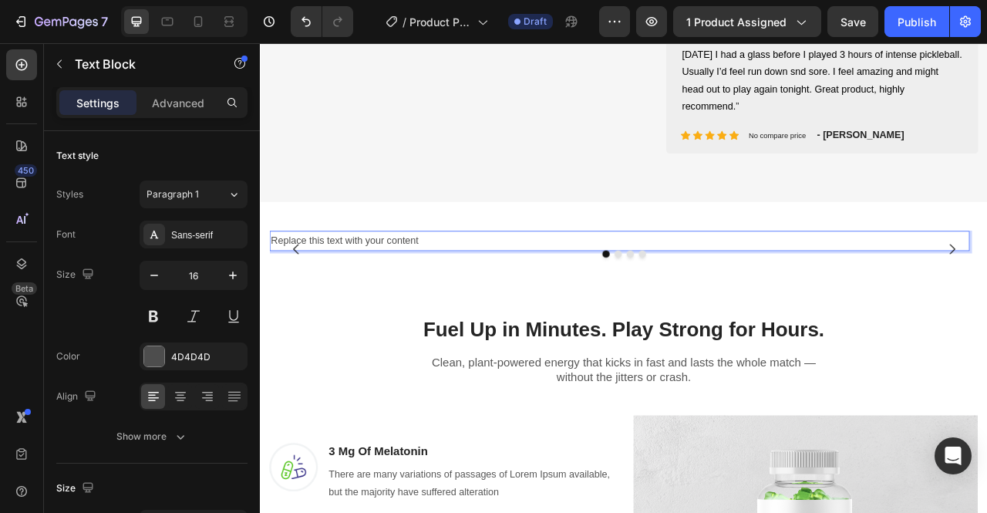
click at [439, 291] on p "Replace this text with your content" at bounding box center [716, 295] width 887 height 22
click at [519, 291] on p "Replace this text with your content" at bounding box center [716, 295] width 887 height 22
click at [786, 295] on p "Replace this text with your content" at bounding box center [716, 295] width 887 height 22
drag, startPoint x: 786, startPoint y: 295, endPoint x: 806, endPoint y: 373, distance: 80.2
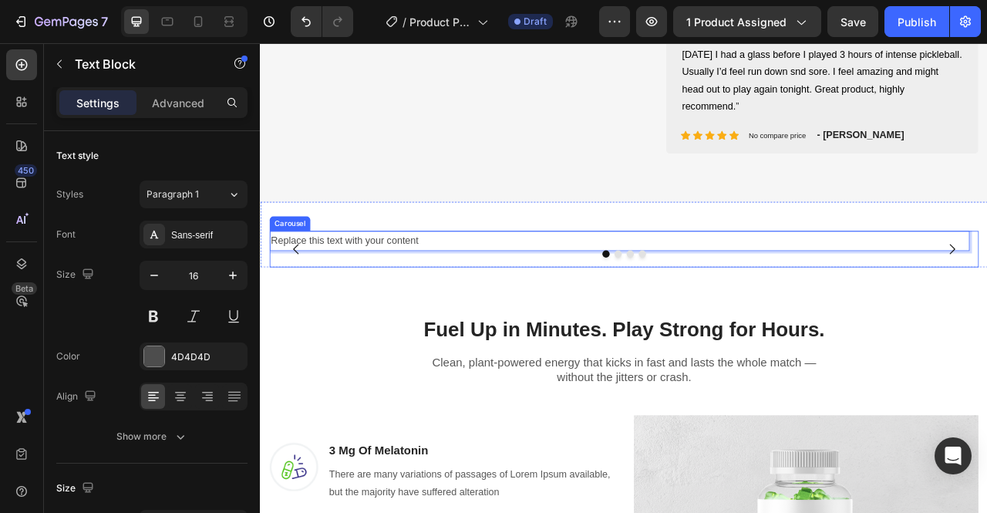
click at [831, 318] on div "Replace this text with your content Text Block 0" at bounding box center [716, 305] width 890 height 46
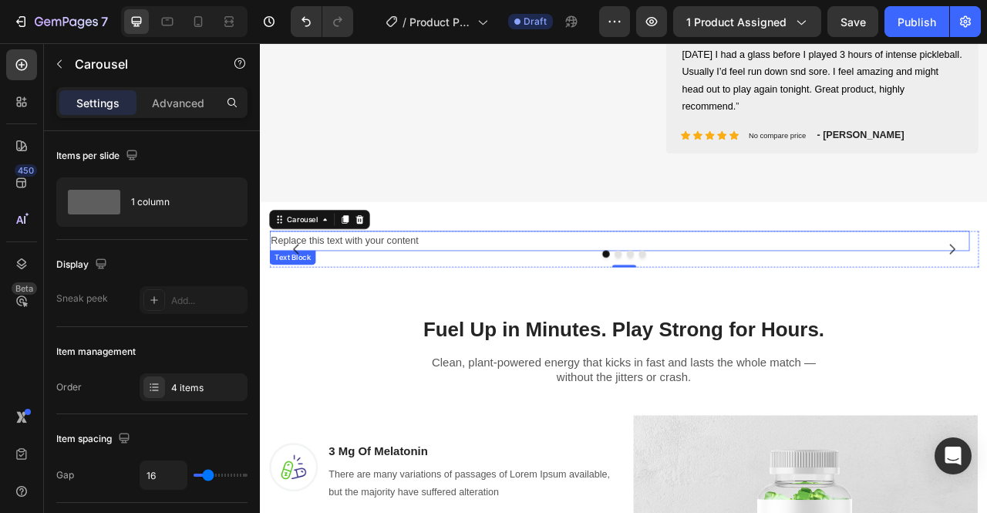
click at [356, 301] on p "Replace this text with your content" at bounding box center [716, 295] width 887 height 22
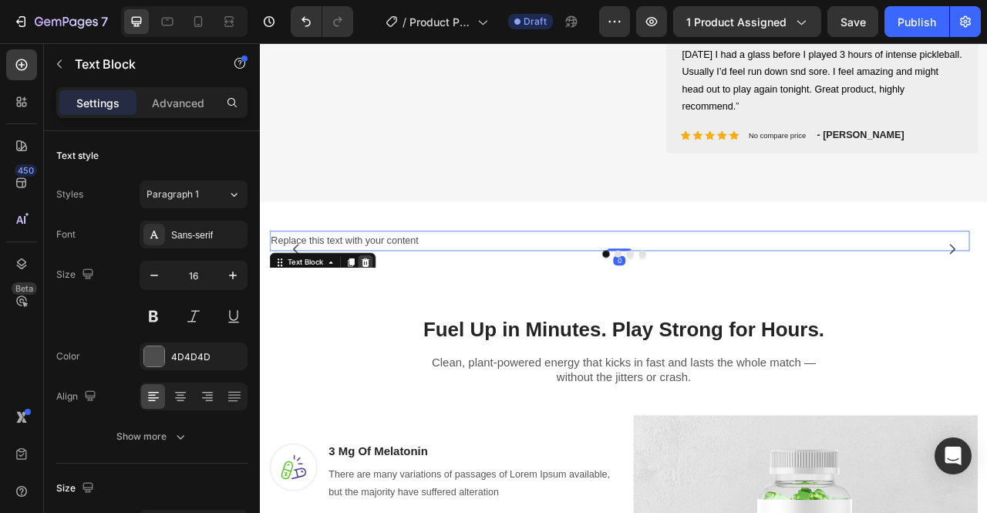
click at [395, 325] on icon at bounding box center [394, 321] width 10 height 11
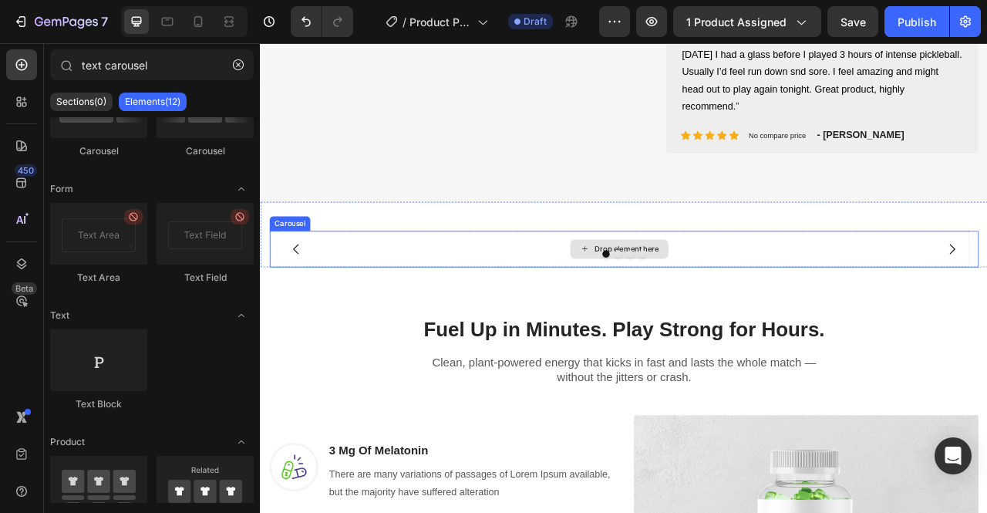
click at [385, 297] on div "Drop element here" at bounding box center [716, 305] width 890 height 46
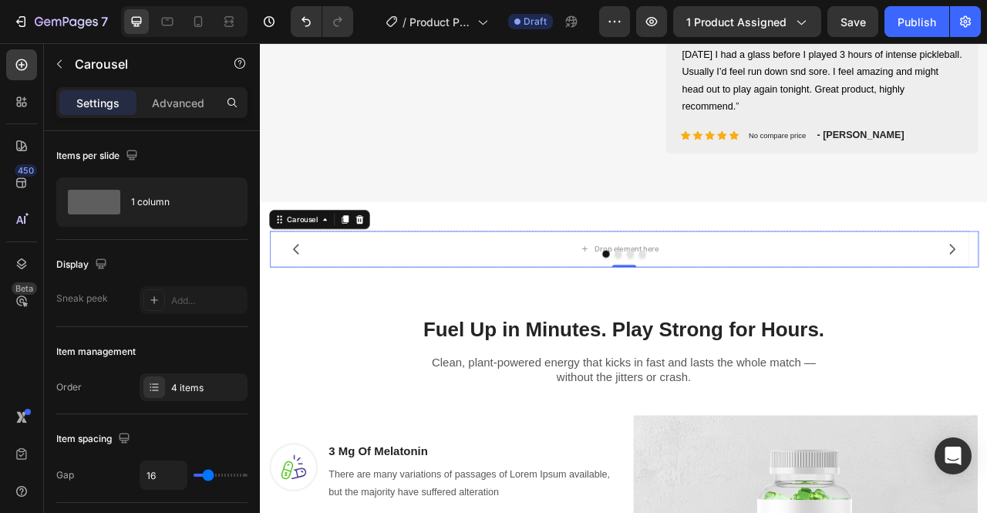
click at [301, 307] on div at bounding box center [722, 311] width 902 height 9
click at [307, 307] on div at bounding box center [722, 311] width 902 height 9
click at [710, 314] on button "Dot" at bounding box center [714, 311] width 9 height 9
click at [725, 312] on button "Dot" at bounding box center [729, 311] width 9 height 9
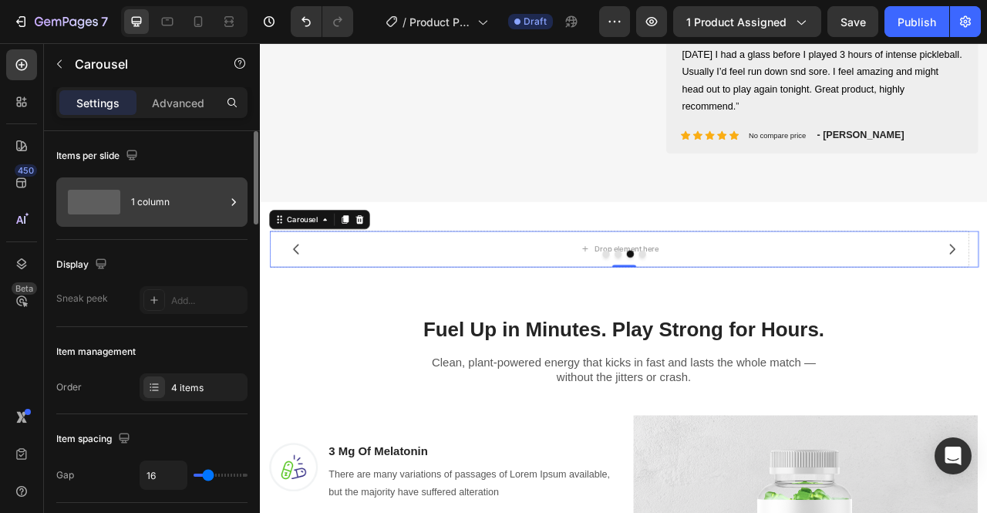
click at [162, 203] on div "1 column" at bounding box center [178, 201] width 94 height 35
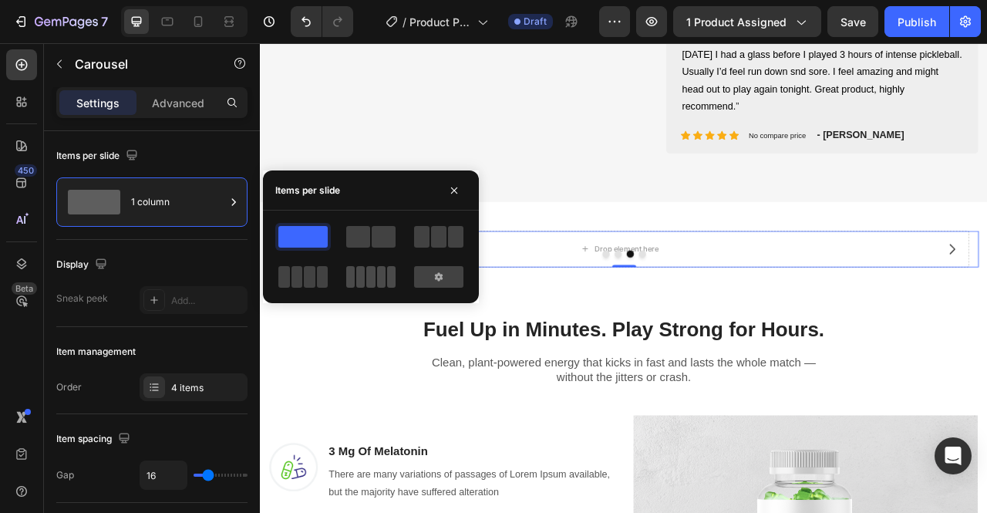
click at [367, 274] on span at bounding box center [370, 277] width 8 height 22
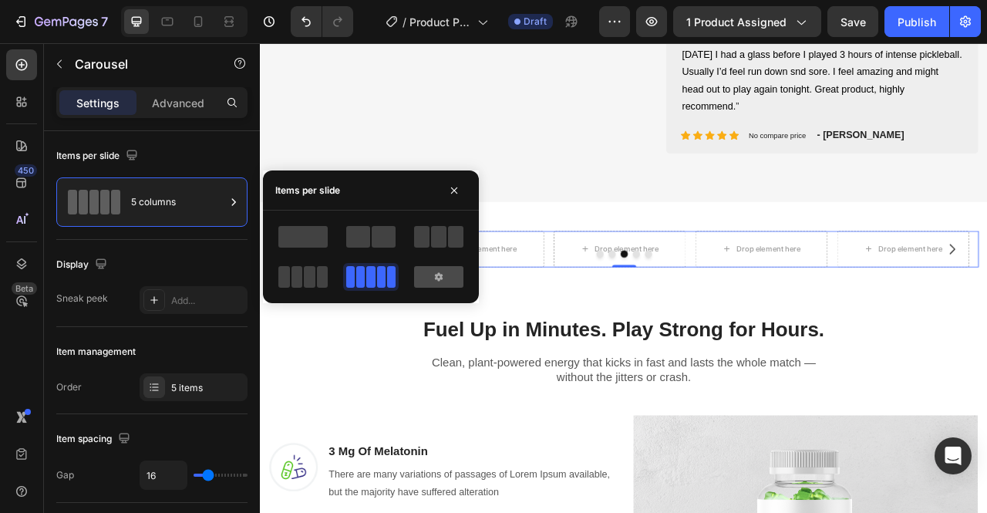
click at [436, 284] on div at bounding box center [438, 277] width 49 height 22
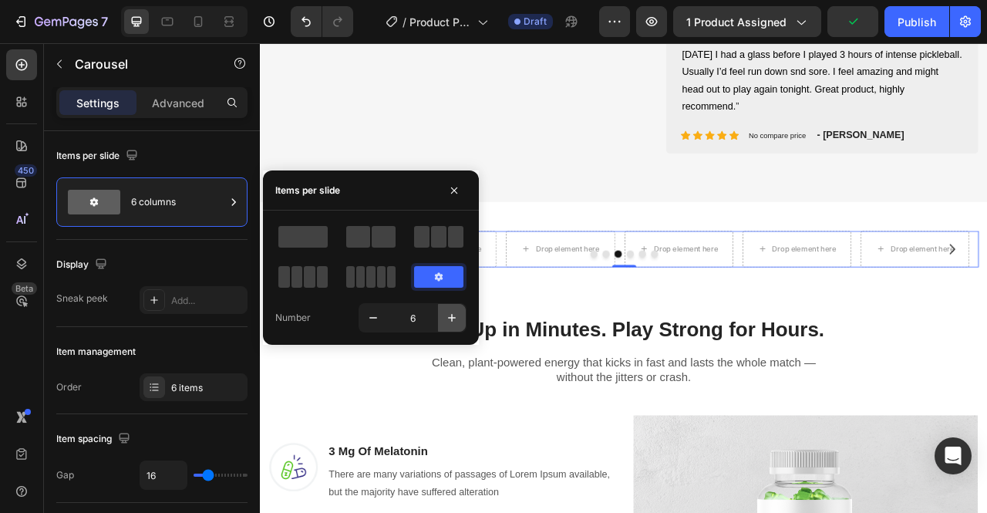
click at [456, 317] on icon "button" at bounding box center [451, 317] width 15 height 15
click at [456, 319] on icon "button" at bounding box center [451, 317] width 15 height 15
type input "10"
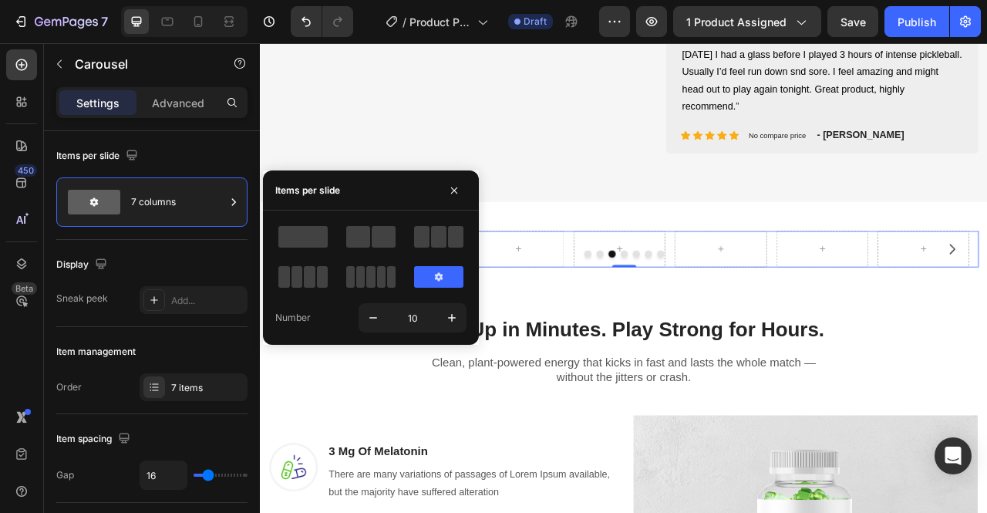
click at [586, 367] on div "Fuel Up in Minutes. Play Strong for Hours. Heading Row" at bounding box center [722, 395] width 617 height 61
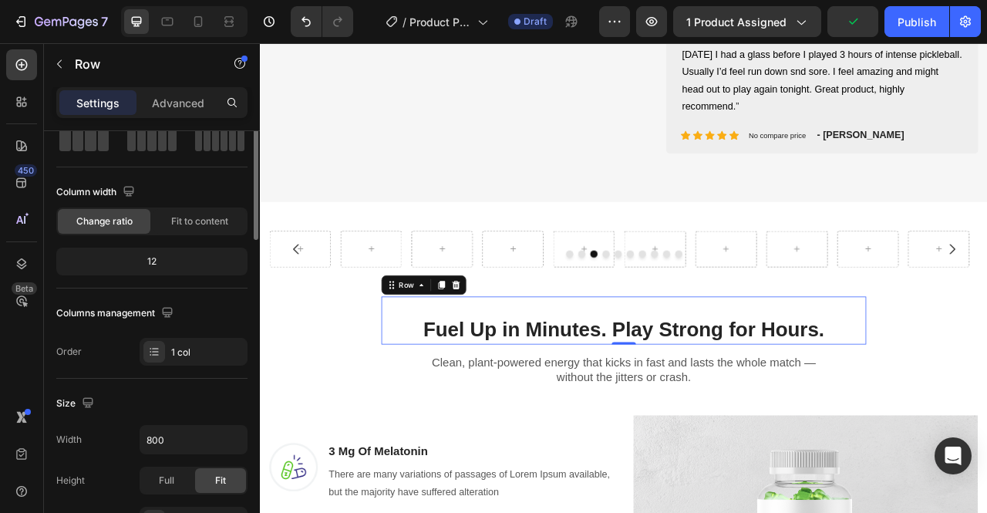
scroll to position [0, 0]
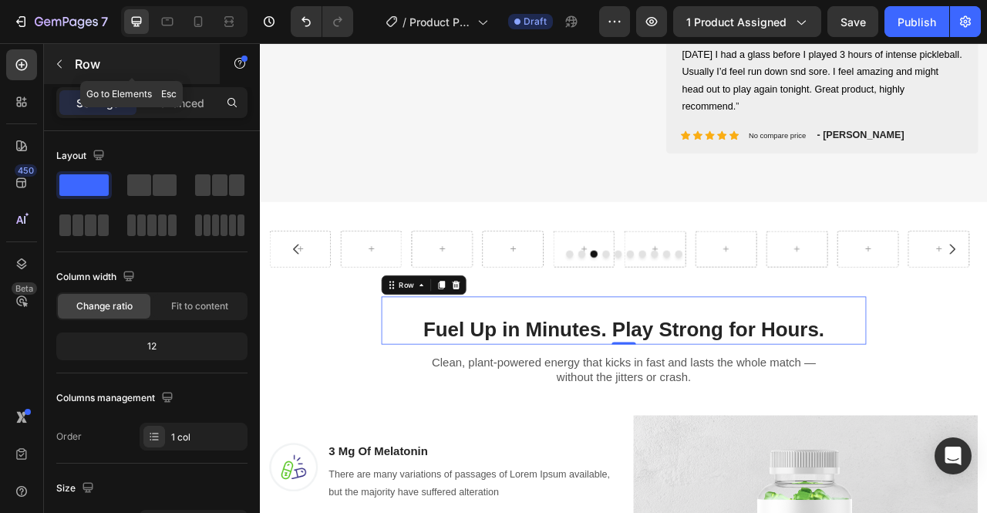
click at [56, 58] on icon "button" at bounding box center [59, 64] width 12 height 12
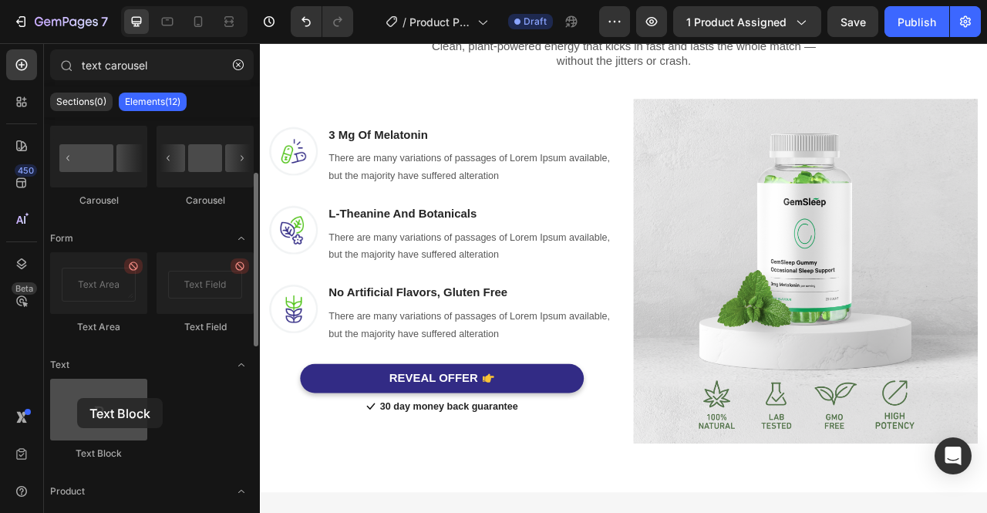
scroll to position [1088, 0]
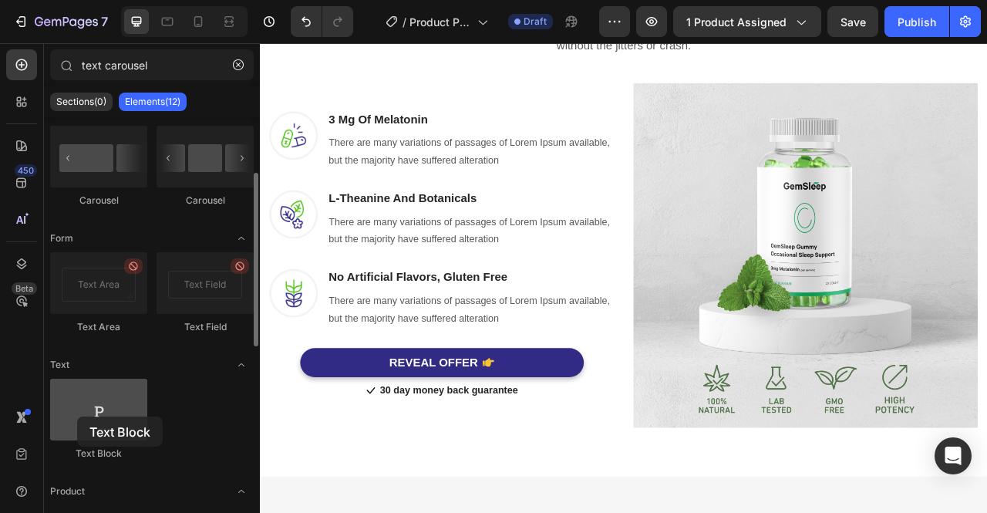
drag, startPoint x: 93, startPoint y: 405, endPoint x: 77, endPoint y: 416, distance: 19.3
click at [77, 416] on div at bounding box center [98, 409] width 97 height 62
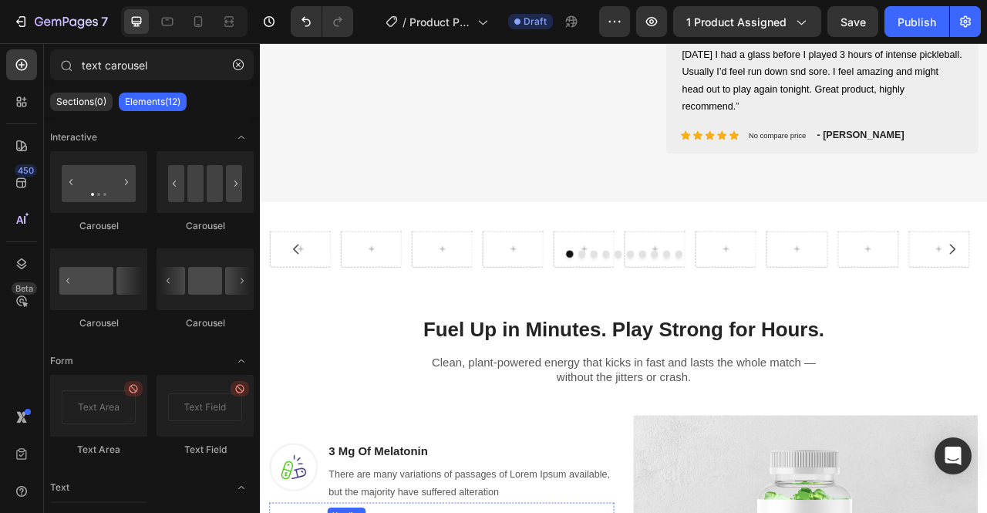
scroll to position [658, 0]
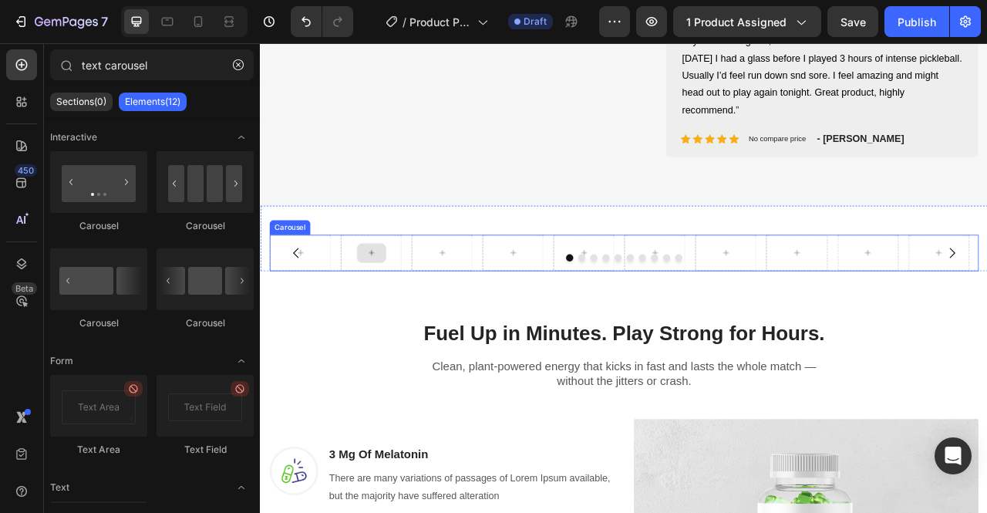
click at [402, 305] on icon at bounding box center [401, 309] width 12 height 13
click at [396, 306] on icon at bounding box center [401, 309] width 12 height 13
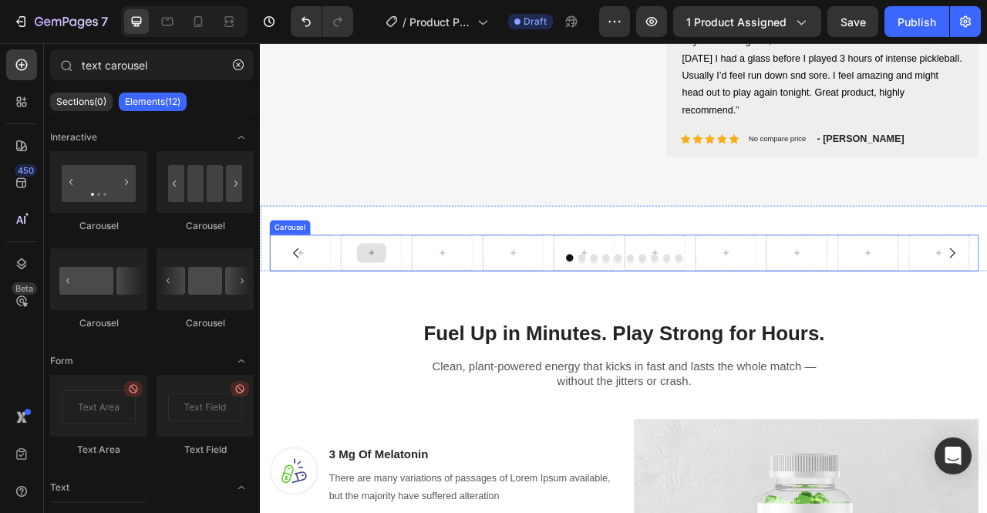
click at [396, 306] on icon at bounding box center [401, 309] width 12 height 13
click at [679, 313] on button "Dot" at bounding box center [683, 315] width 9 height 9
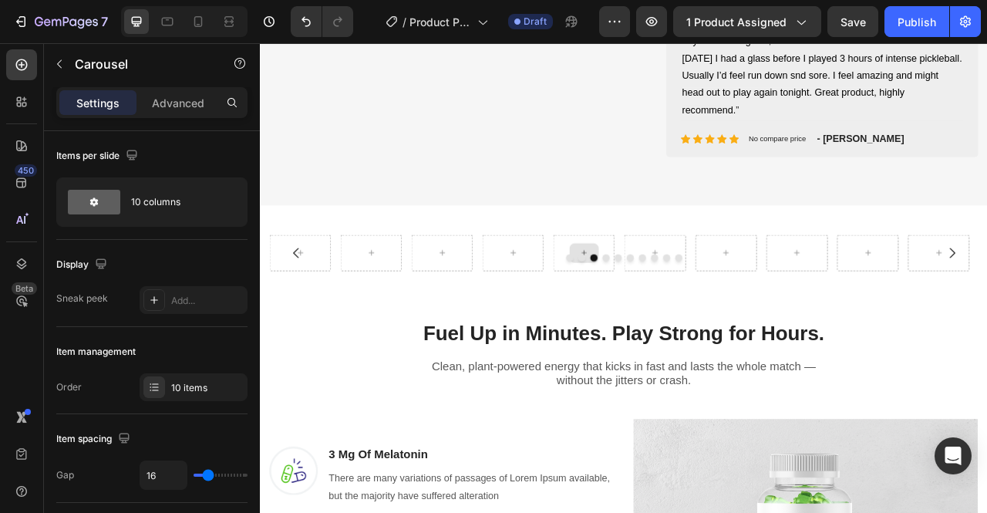
click at [671, 309] on icon at bounding box center [671, 309] width 12 height 13
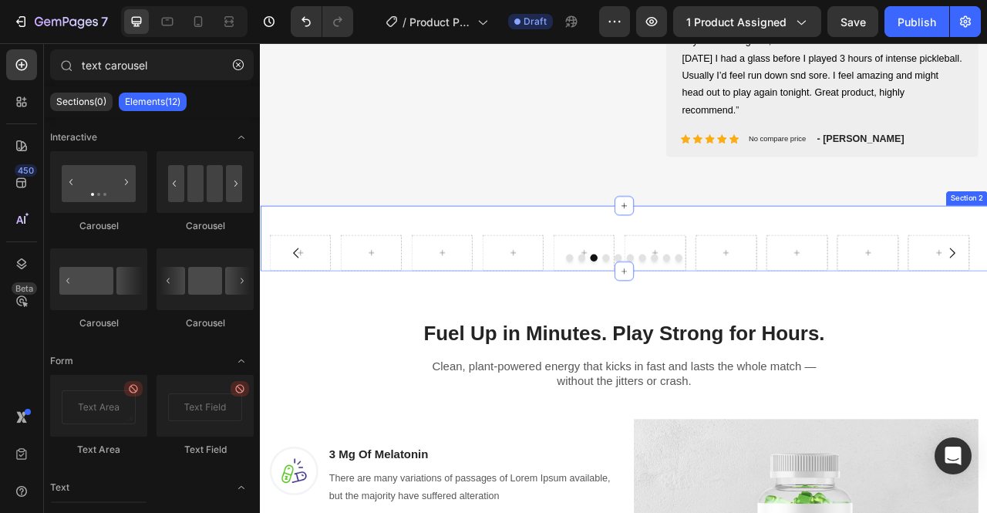
click at [349, 262] on div "Carousel Section 2" at bounding box center [722, 291] width 925 height 83
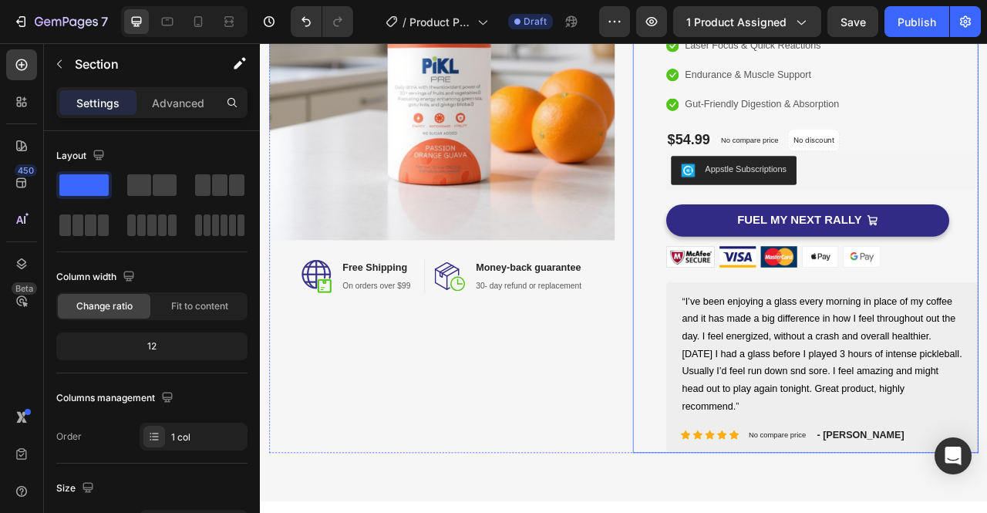
scroll to position [412, 0]
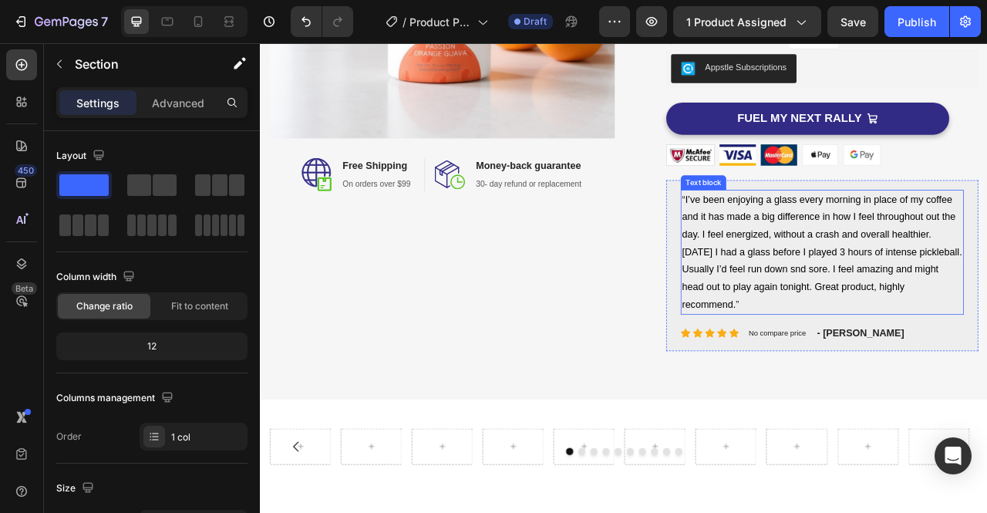
click at [986, 267] on span "I’ve been enjoying a glass every morning in place of my coffee and it has made …" at bounding box center [974, 308] width 356 height 146
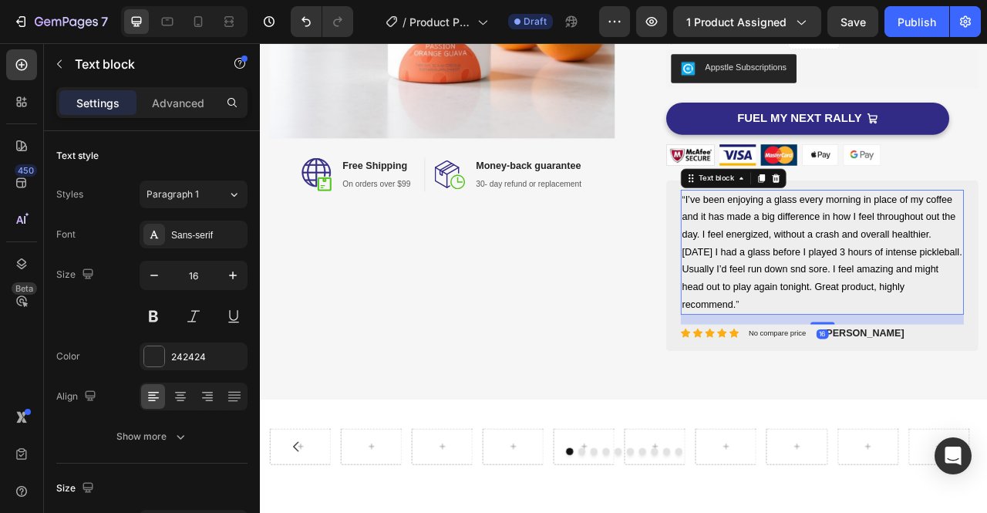
click at [986, 262] on span "I’ve been enjoying a glass every morning in place of my coffee and it has made …" at bounding box center [974, 308] width 356 height 146
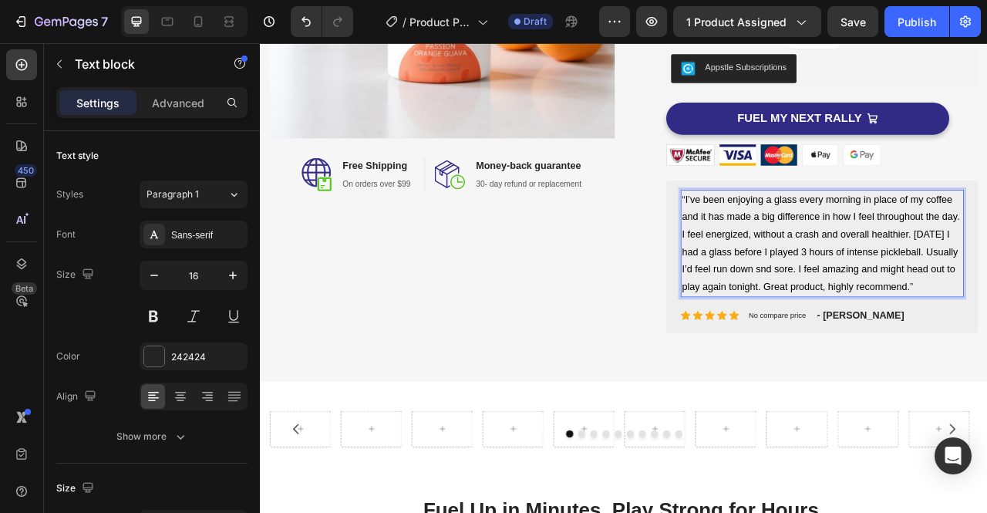
click at [930, 329] on span "I’ve been enjoying a glass every morning in place of my coffee and it has made …" at bounding box center [972, 297] width 353 height 124
click at [934, 330] on span "I’ve been enjoying a glass every morning in place of my coffee and it has made …" at bounding box center [972, 297] width 353 height 124
click at [986, 287] on span "I’ve been enjoying a glass every morning in place of my coffee and it has made …" at bounding box center [972, 297] width 353 height 124
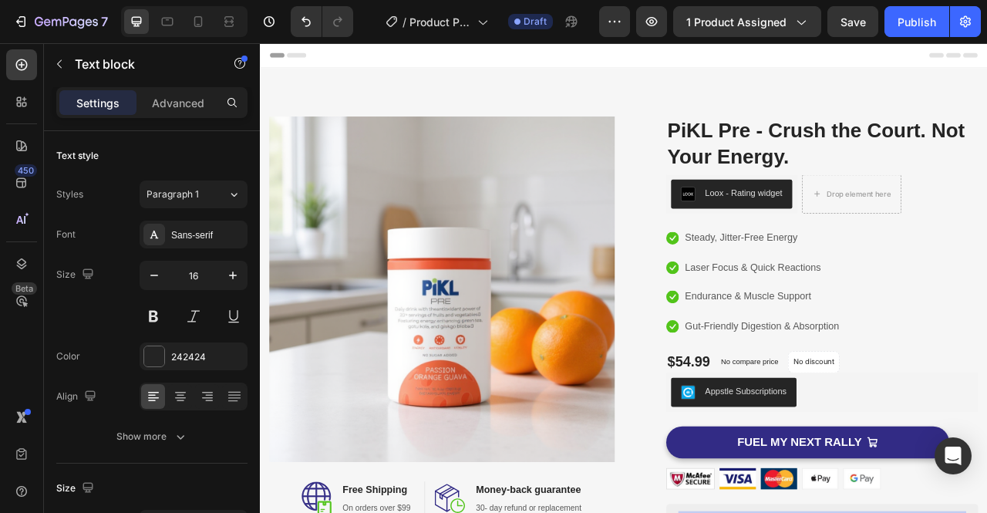
scroll to position [468, 0]
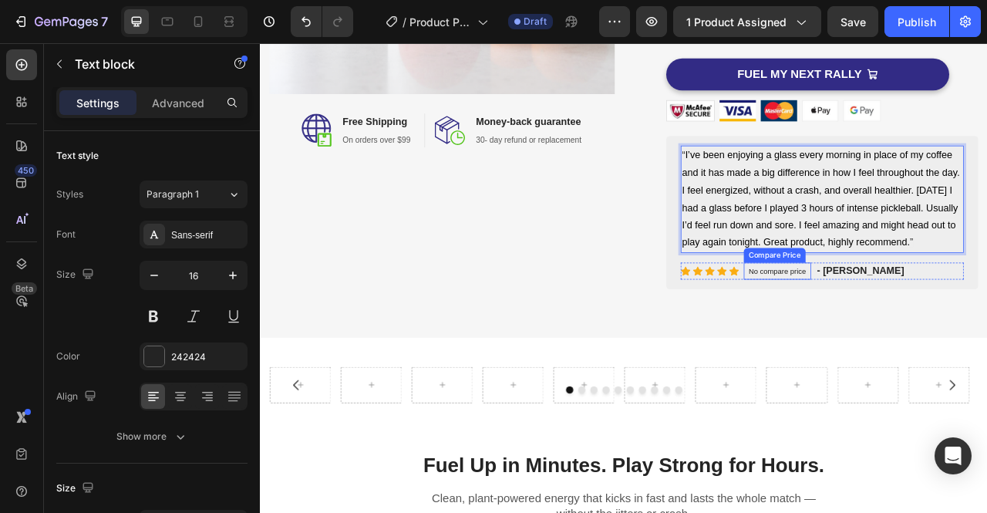
click at [925, 338] on p "No compare price" at bounding box center [917, 332] width 73 height 9
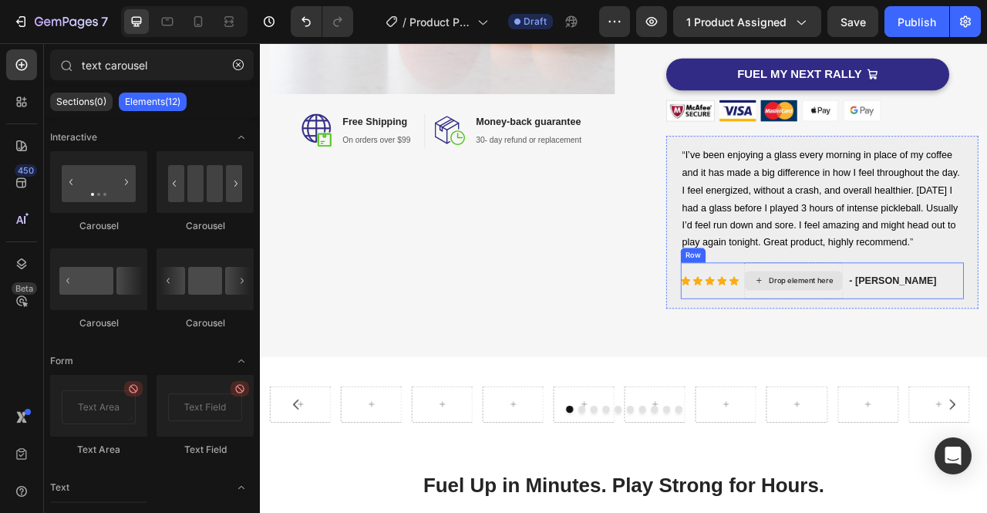
click at [919, 352] on div "Drop element here" at bounding box center [948, 345] width 82 height 12
click at [924, 352] on div "Drop element here" at bounding box center [948, 345] width 82 height 12
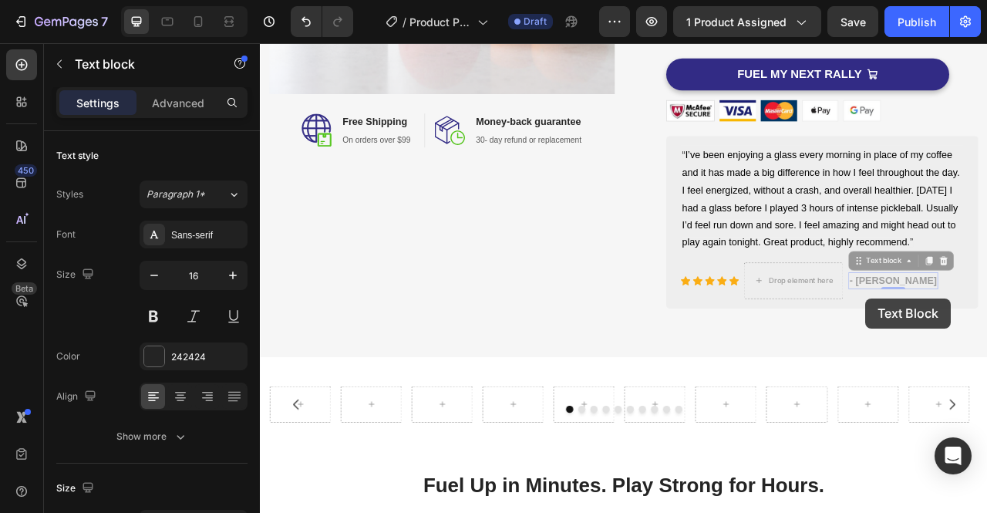
scroll to position [457, 0]
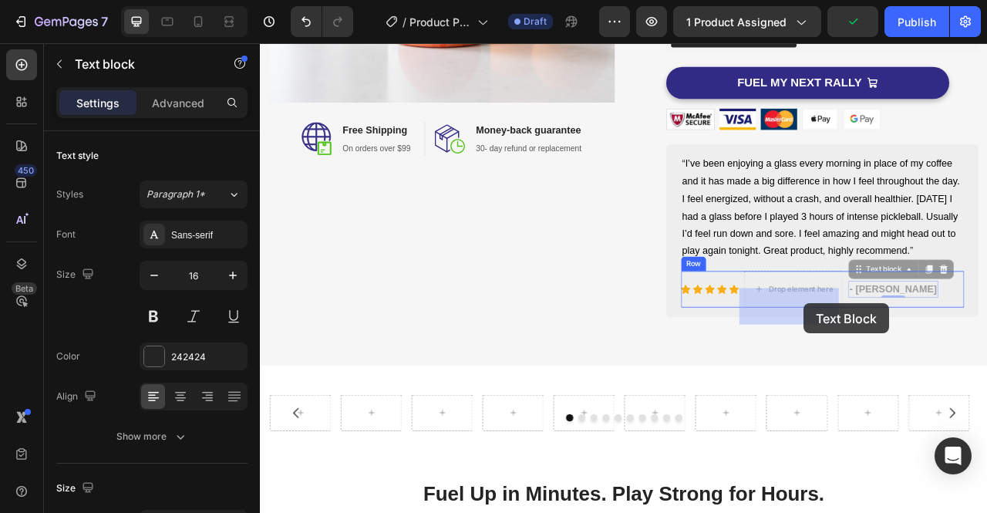
drag, startPoint x: 1038, startPoint y: 368, endPoint x: 951, endPoint y: 374, distance: 86.5
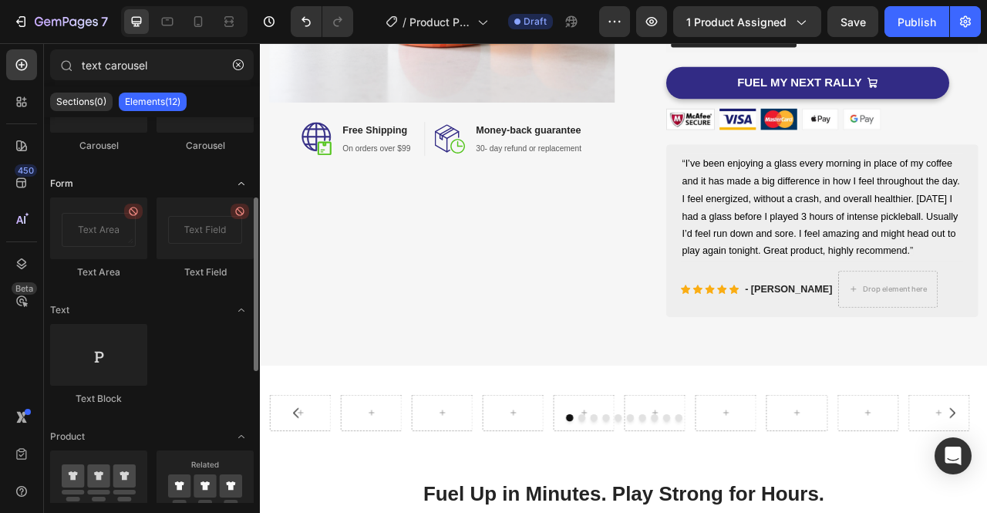
scroll to position [0, 0]
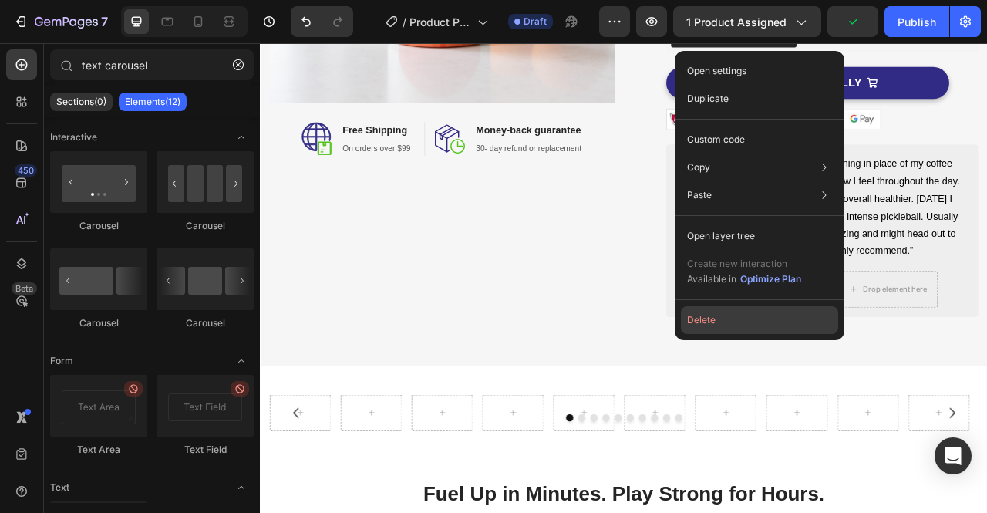
click at [748, 316] on button "Delete" at bounding box center [759, 320] width 157 height 28
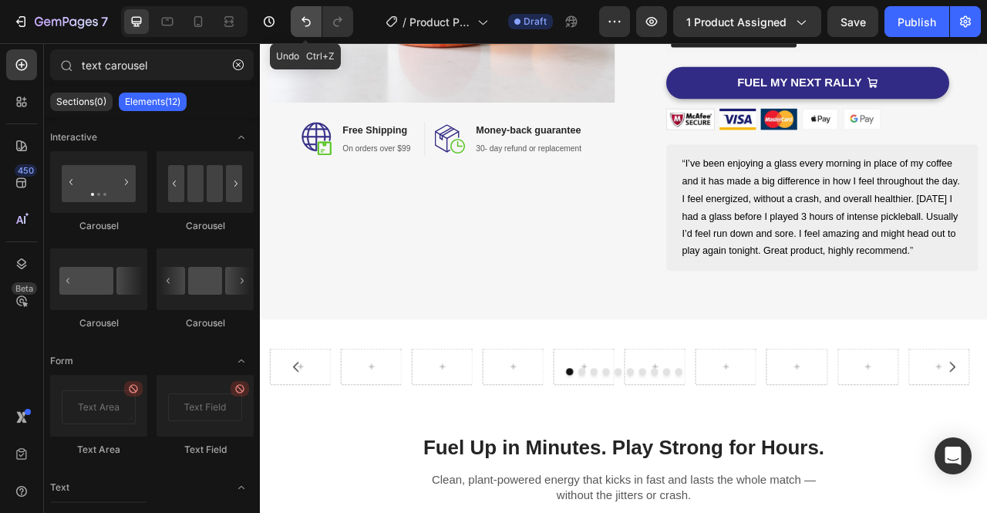
click at [302, 22] on icon "Undo/Redo" at bounding box center [305, 21] width 15 height 15
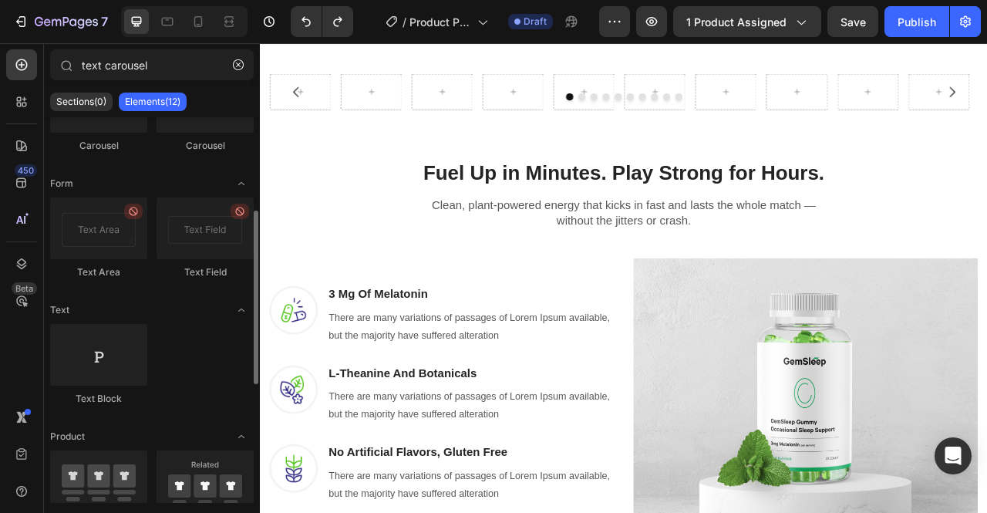
scroll to position [187, 0]
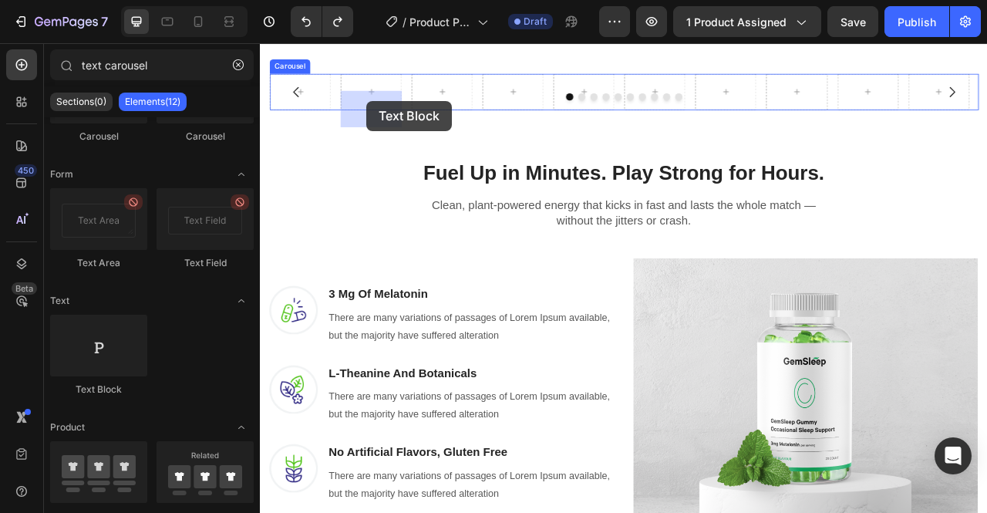
drag, startPoint x: 374, startPoint y: 387, endPoint x: 395, endPoint y: 116, distance: 271.4
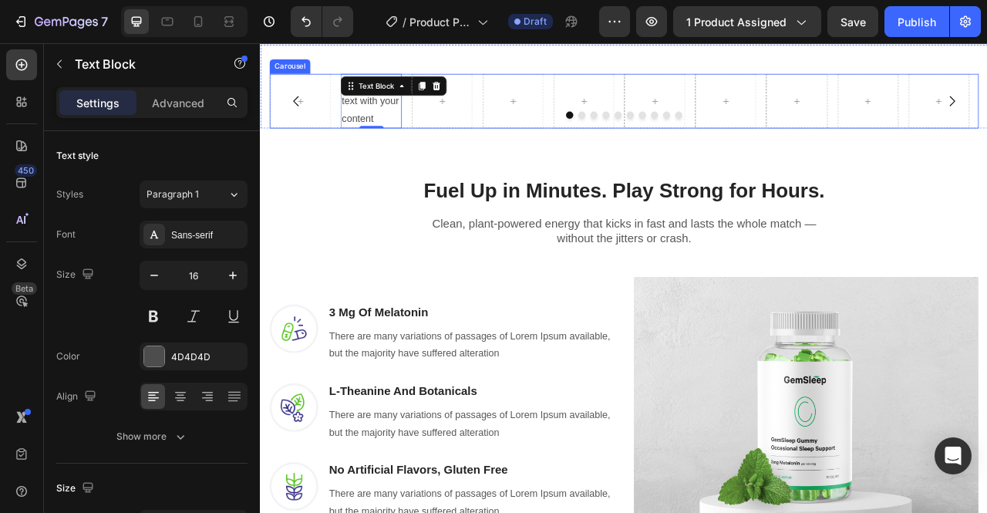
click at [419, 140] on div at bounding box center [722, 134] width 902 height 9
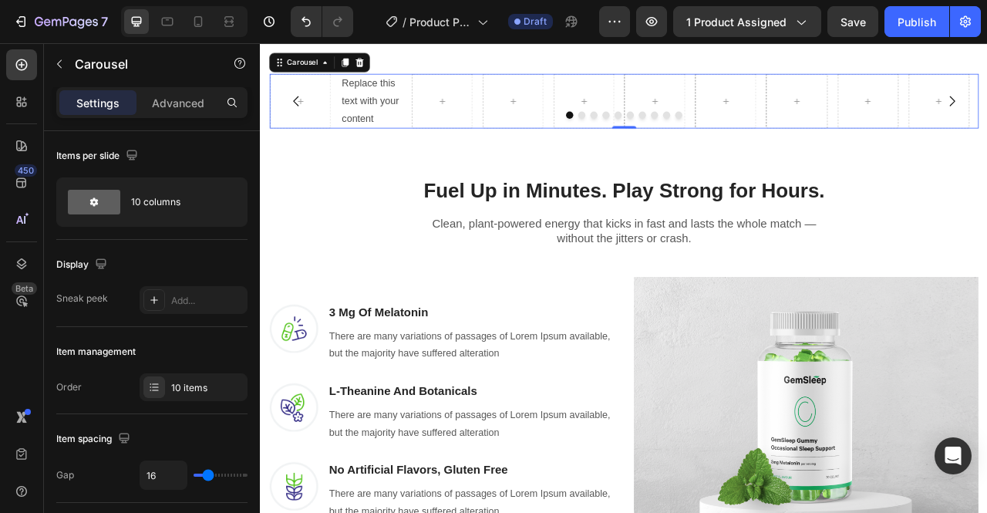
click at [419, 140] on div at bounding box center [722, 134] width 902 height 9
click at [402, 152] on div "Replace this text with your content" at bounding box center [401, 116] width 78 height 69
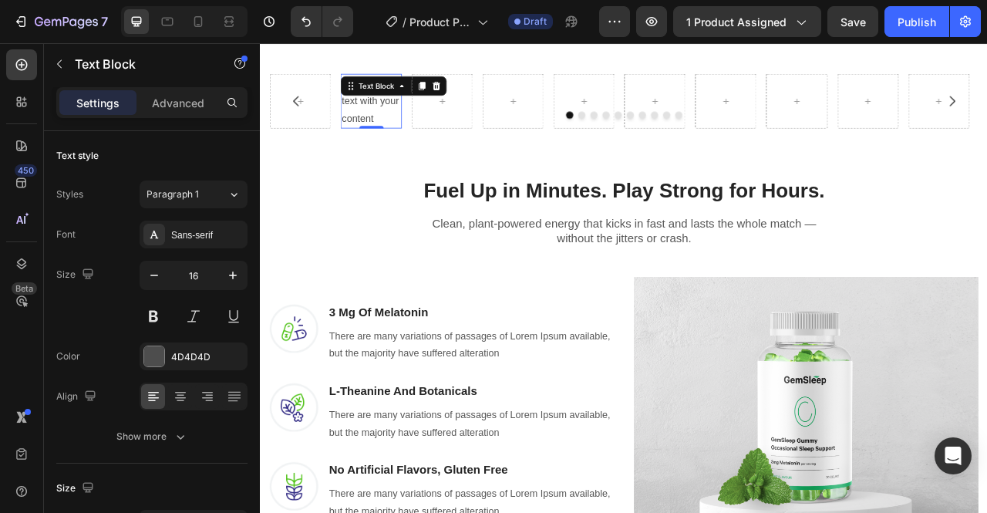
click at [410, 152] on div "Replace this text with your content" at bounding box center [401, 116] width 78 height 69
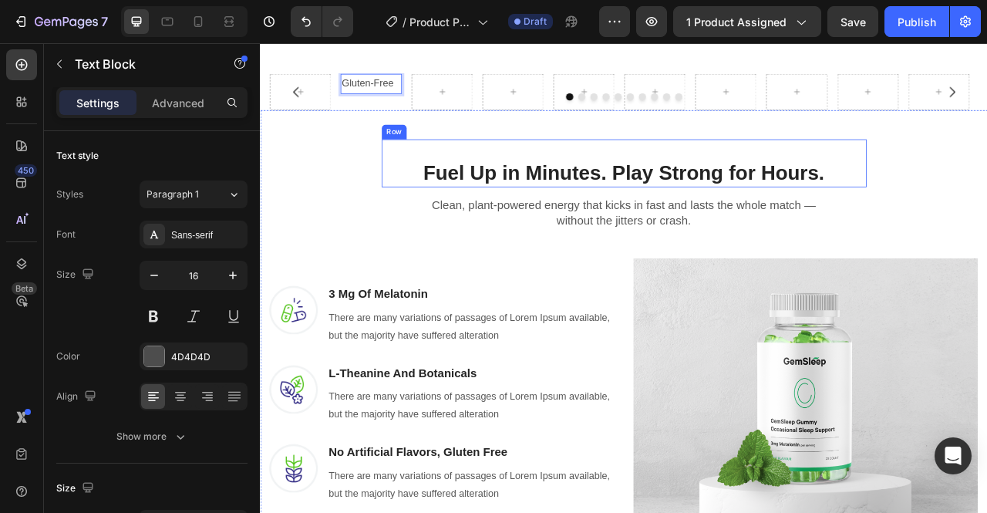
click at [418, 192] on div "Fuel Up in Minutes. Play Strong for Hours. Heading Row" at bounding box center [722, 196] width 617 height 61
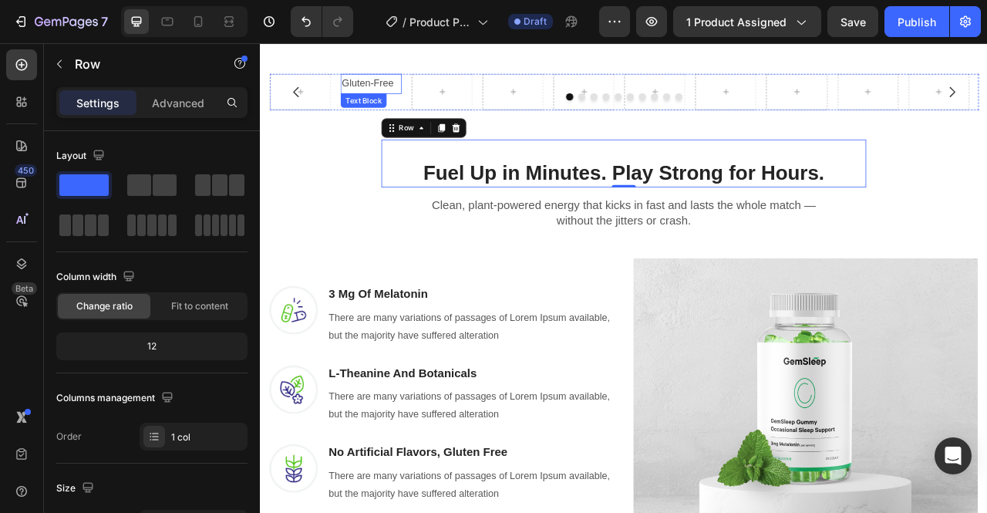
click at [405, 106] on p "Gluten-Free" at bounding box center [400, 95] width 75 height 22
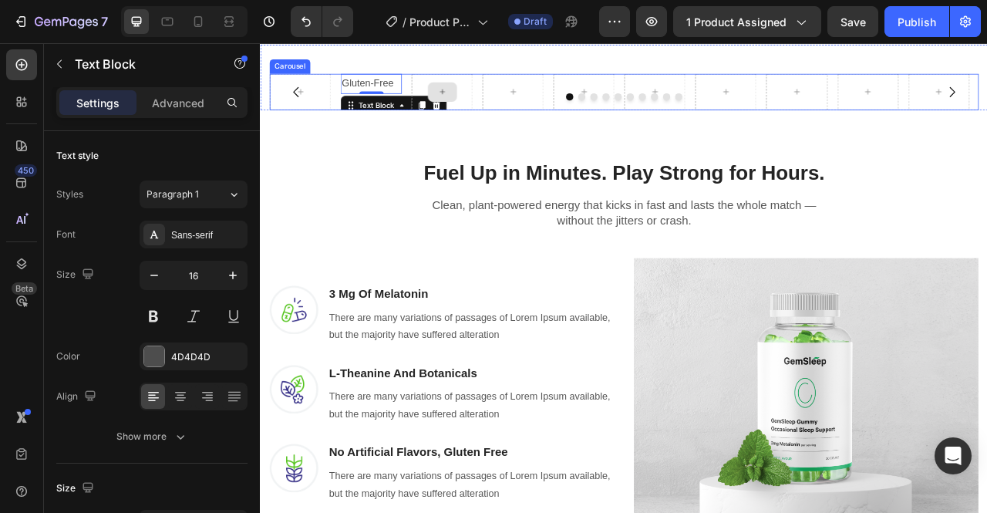
click at [465, 129] on div at bounding box center [491, 105] width 78 height 46
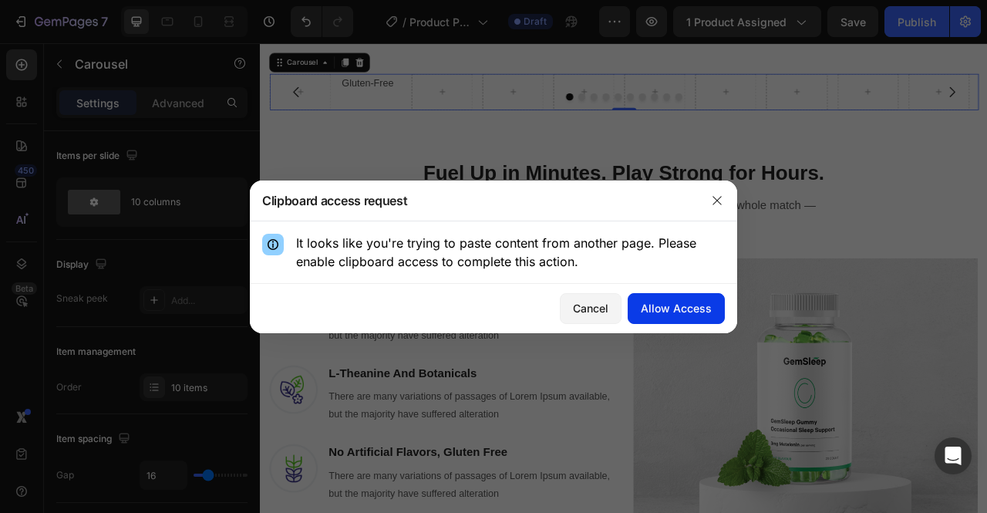
click at [665, 303] on div "Allow Access" at bounding box center [676, 308] width 71 height 16
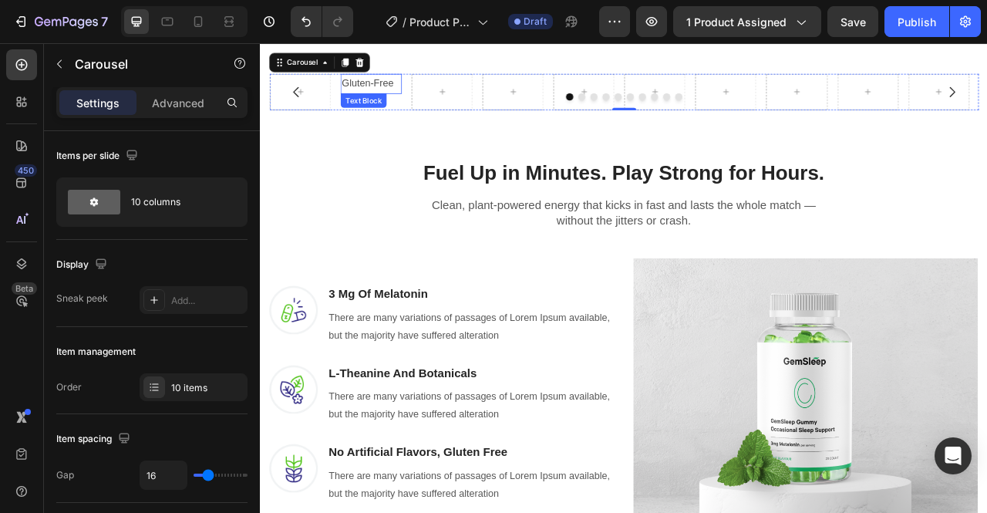
click at [406, 106] on p "Gluten-Free" at bounding box center [400, 95] width 75 height 22
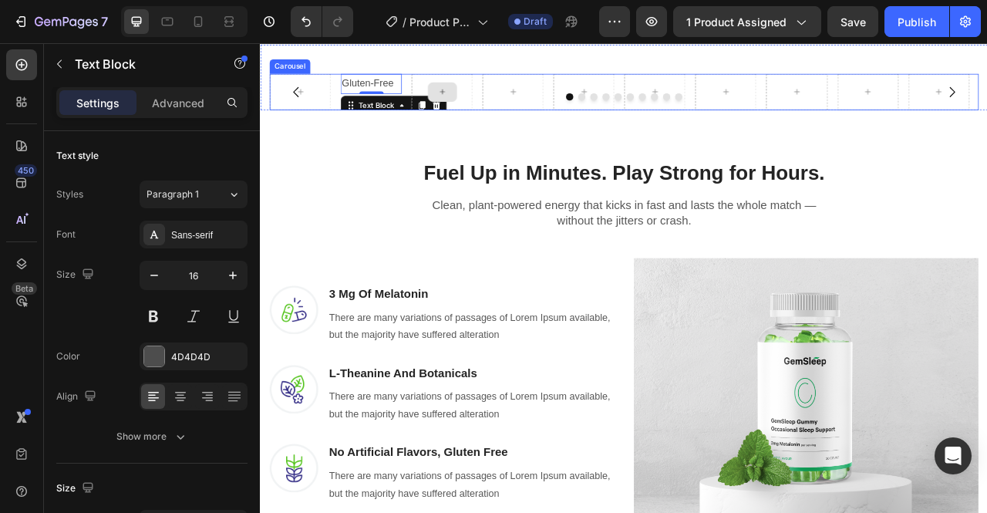
click at [463, 129] on div at bounding box center [491, 105] width 78 height 46
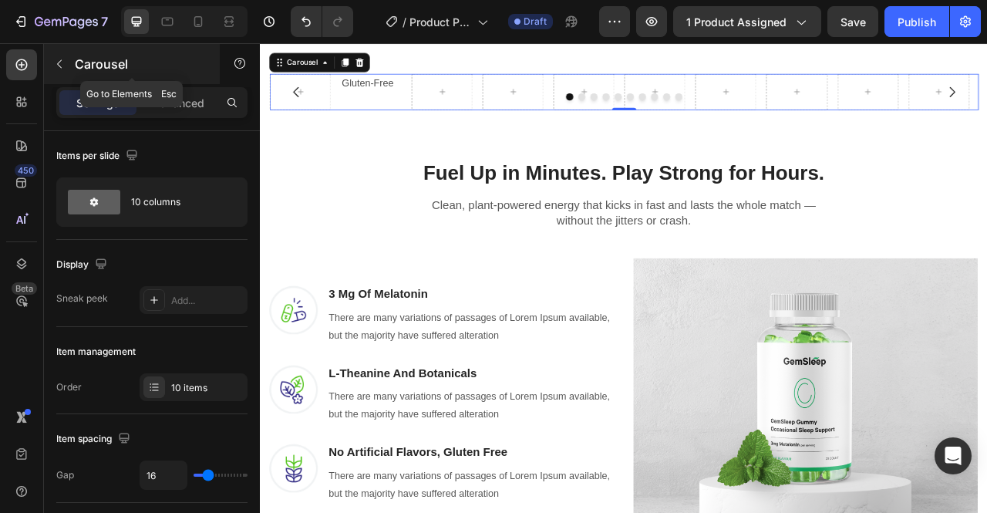
click at [65, 64] on icon "button" at bounding box center [59, 64] width 12 height 12
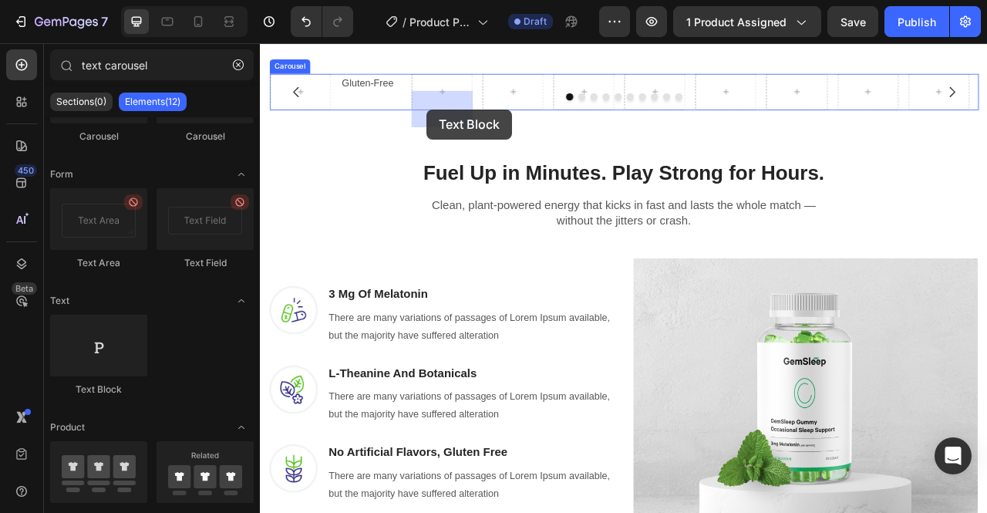
drag, startPoint x: 370, startPoint y: 391, endPoint x: 472, endPoint y: 127, distance: 282.6
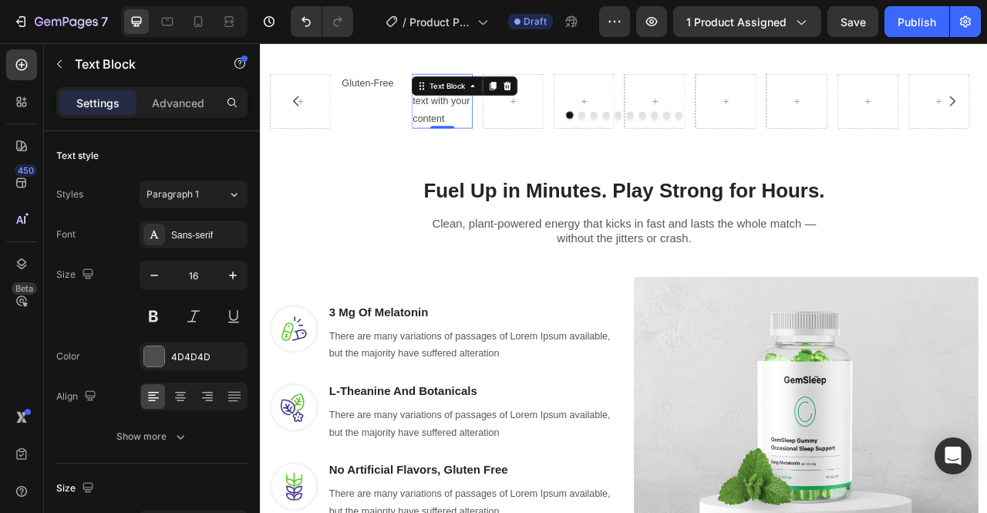
click at [506, 152] on div "Replace this text with your content" at bounding box center [491, 116] width 78 height 69
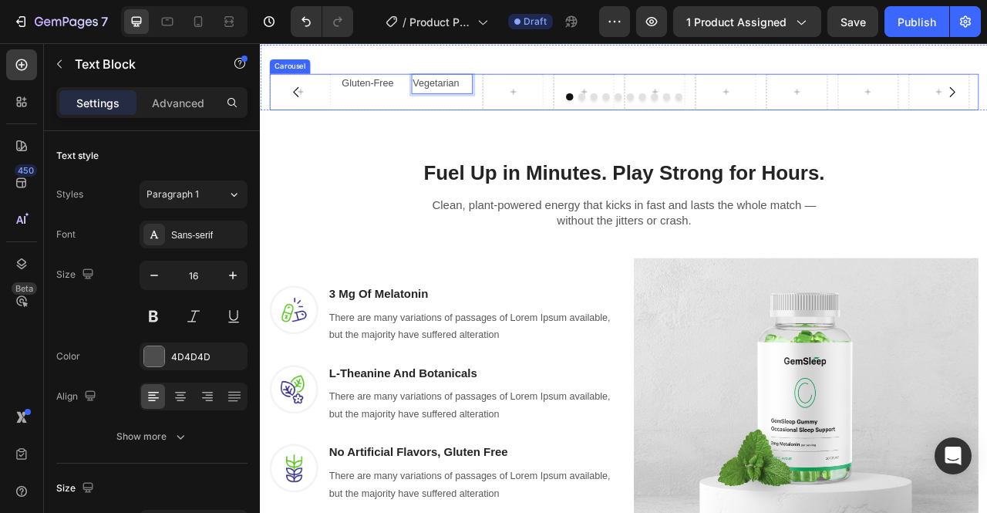
click at [572, 116] on div at bounding box center [722, 111] width 902 height 9
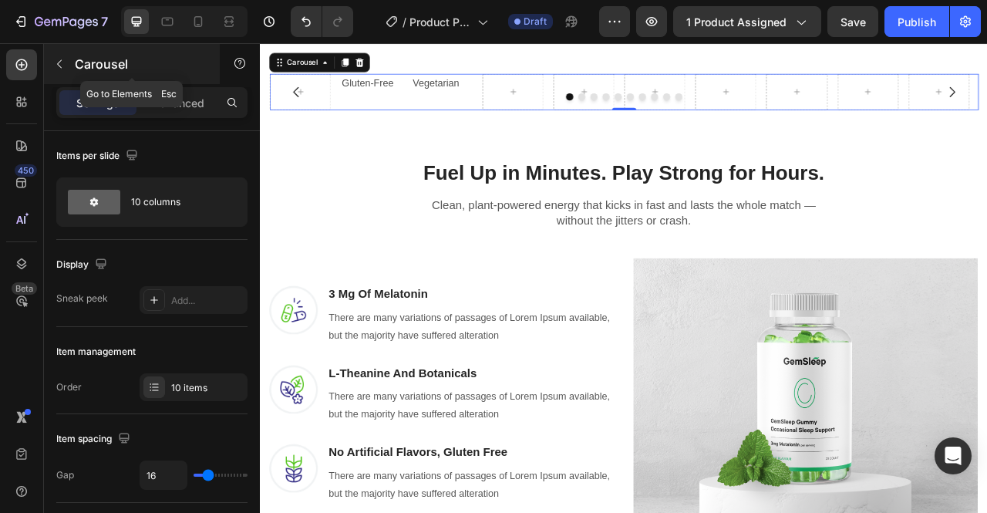
click at [63, 62] on icon "button" at bounding box center [59, 64] width 12 height 12
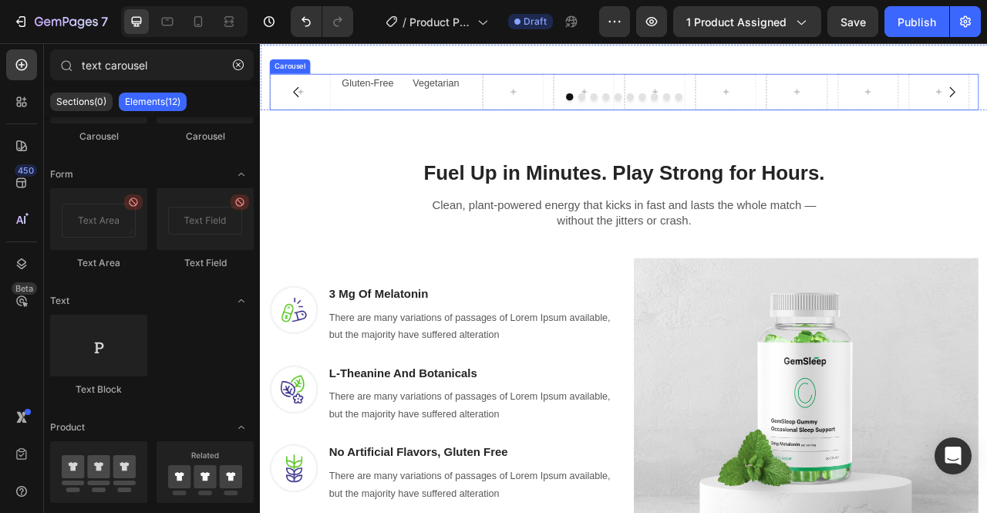
click at [403, 129] on div "Gluten-Free Text Block" at bounding box center [401, 105] width 78 height 46
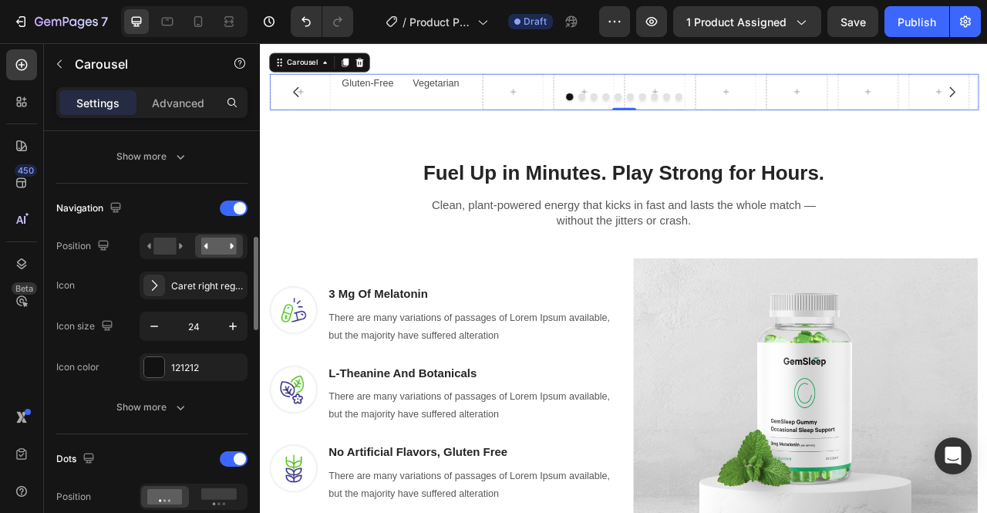
scroll to position [489, 0]
click at [191, 281] on div "Caret right regular" at bounding box center [207, 284] width 72 height 14
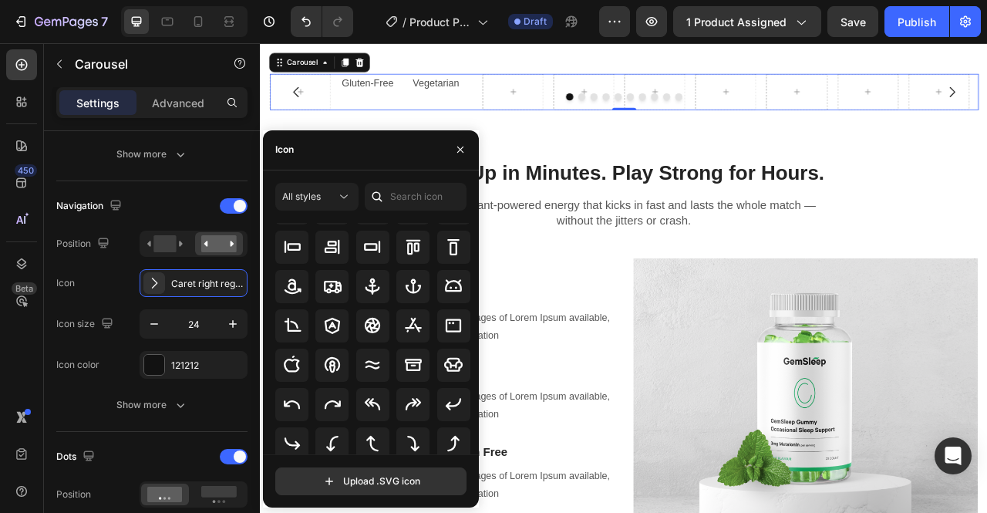
scroll to position [0, 0]
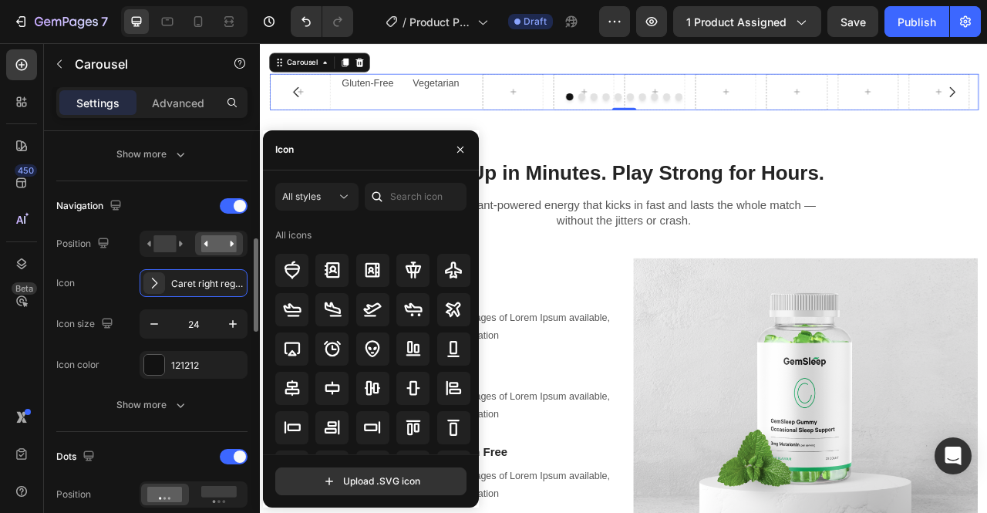
click at [230, 383] on div "Navigation Position Icon Caret right regular Icon size 24 Icon color 121212 Sho…" at bounding box center [151, 305] width 191 height 225
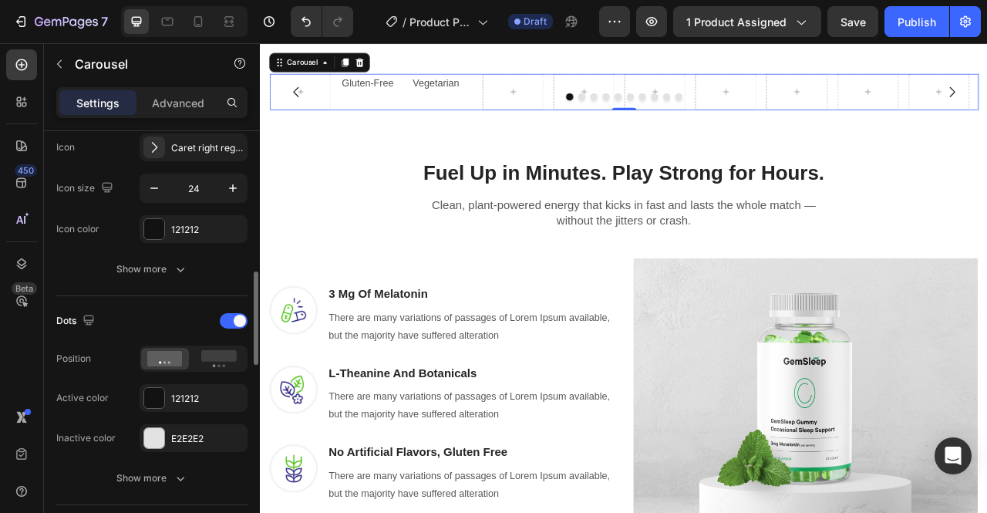
scroll to position [629, 0]
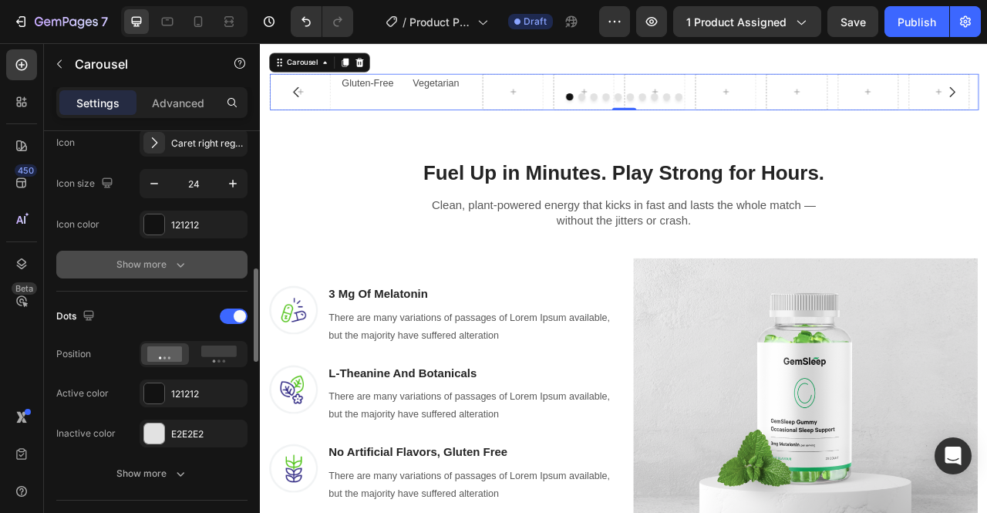
click at [181, 263] on icon "button" at bounding box center [181, 265] width 8 height 5
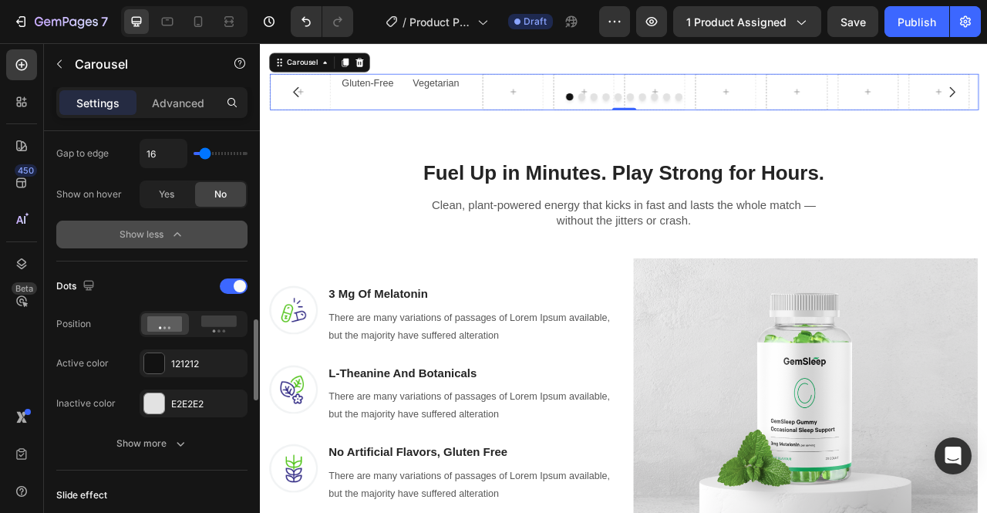
scroll to position [948, 0]
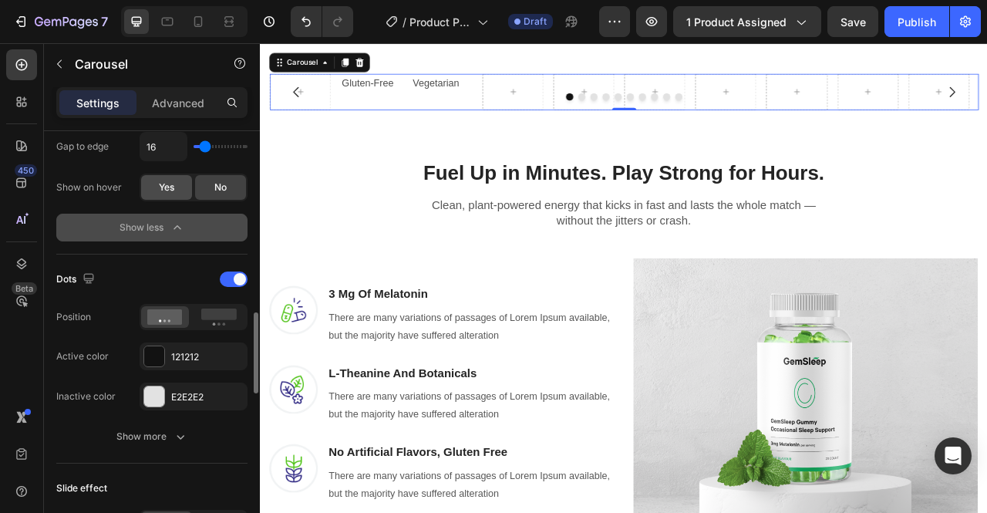
click at [168, 191] on div "Yes" at bounding box center [166, 187] width 51 height 25
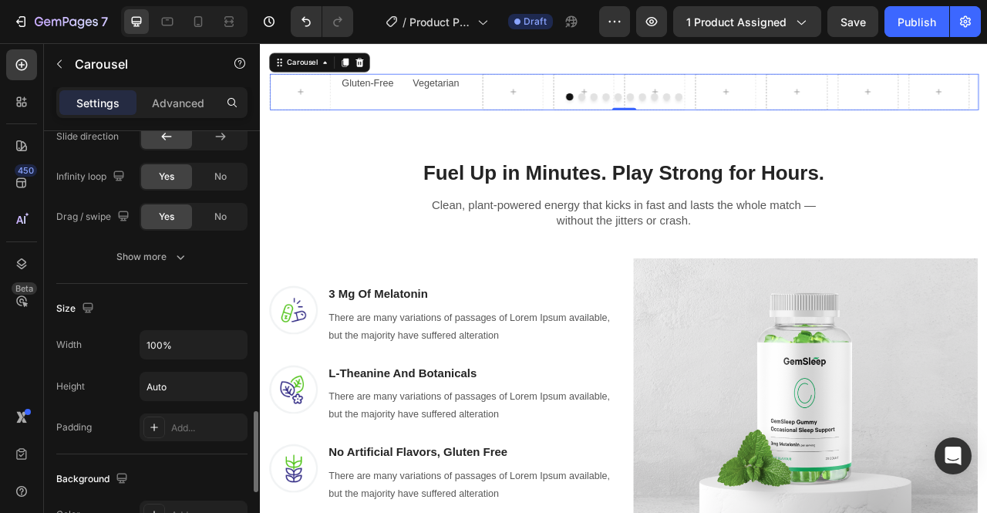
scroll to position [1458, 0]
click at [224, 220] on div "No" at bounding box center [220, 216] width 51 height 25
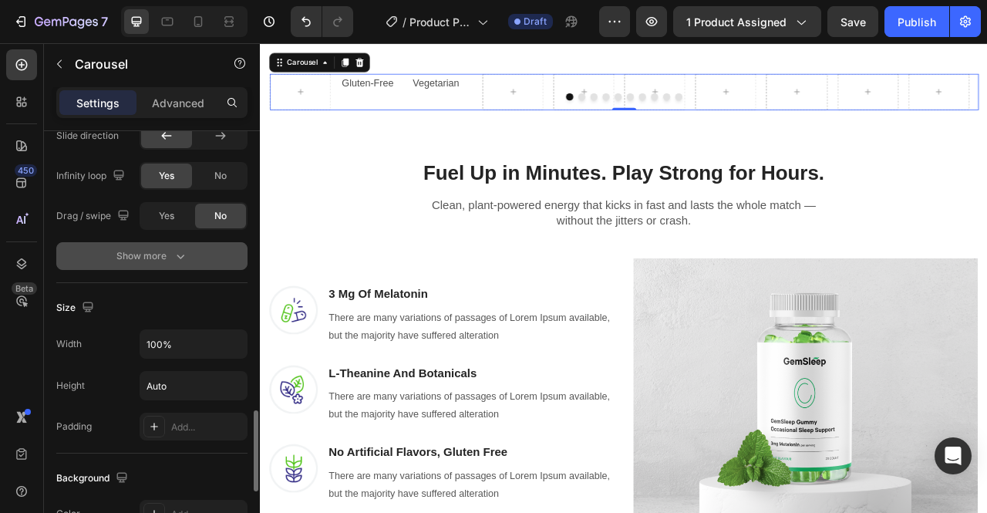
click at [182, 258] on icon "button" at bounding box center [180, 255] width 15 height 15
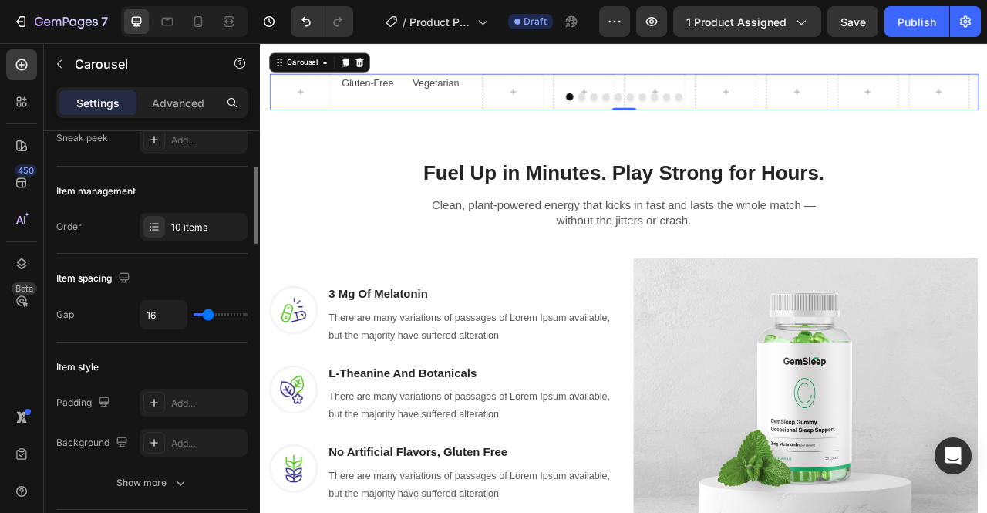
scroll to position [167, 0]
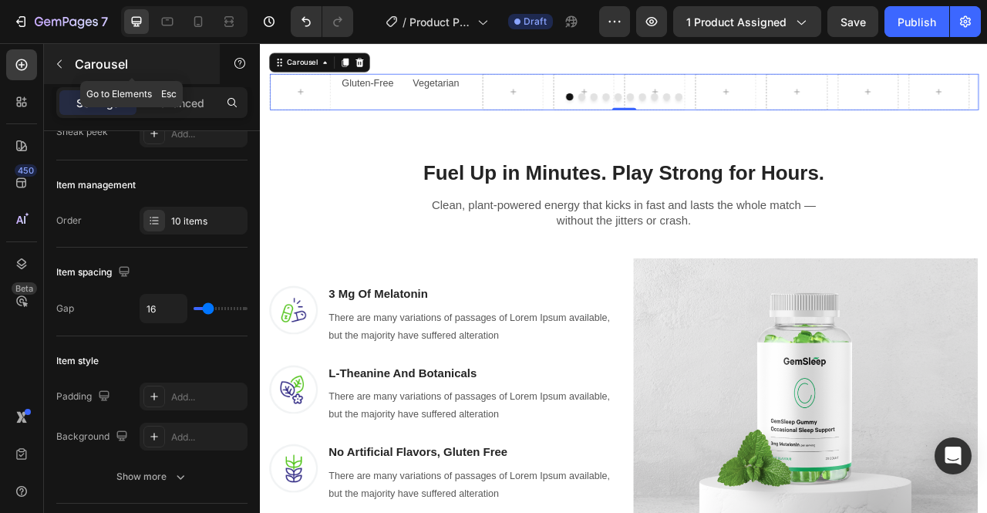
click at [59, 65] on icon "button" at bounding box center [59, 64] width 5 height 8
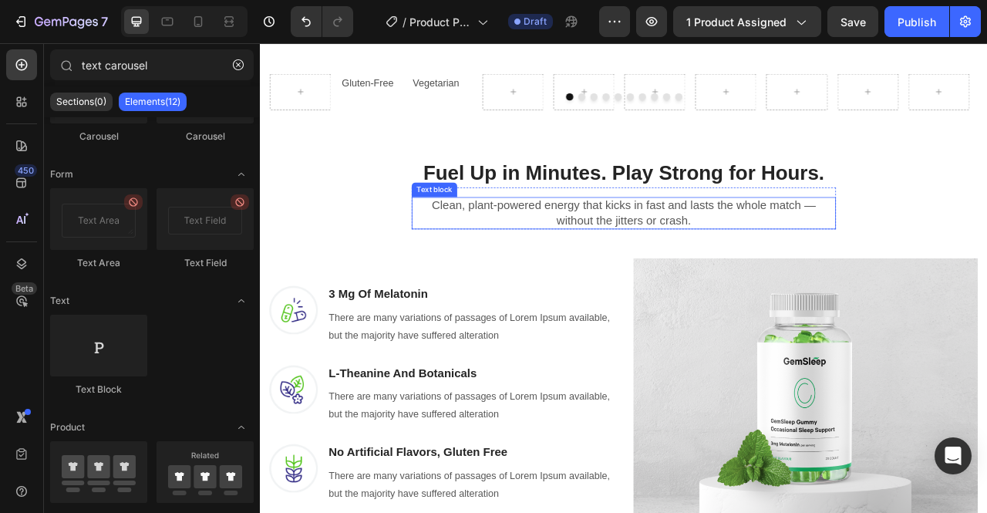
scroll to position [697, 0]
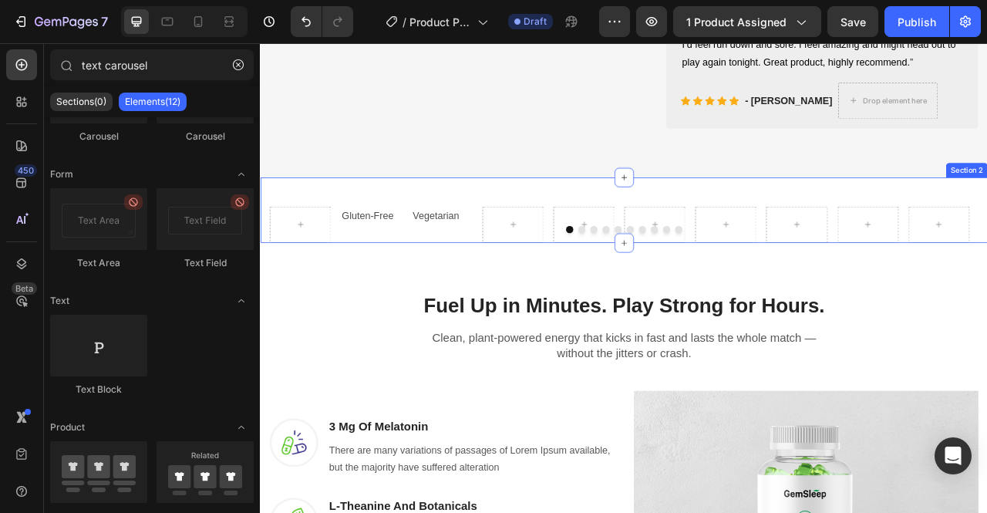
click at [542, 261] on div "Gluten-Free Text Block Vegetarian Text Block Carousel Section 2" at bounding box center [722, 255] width 925 height 83
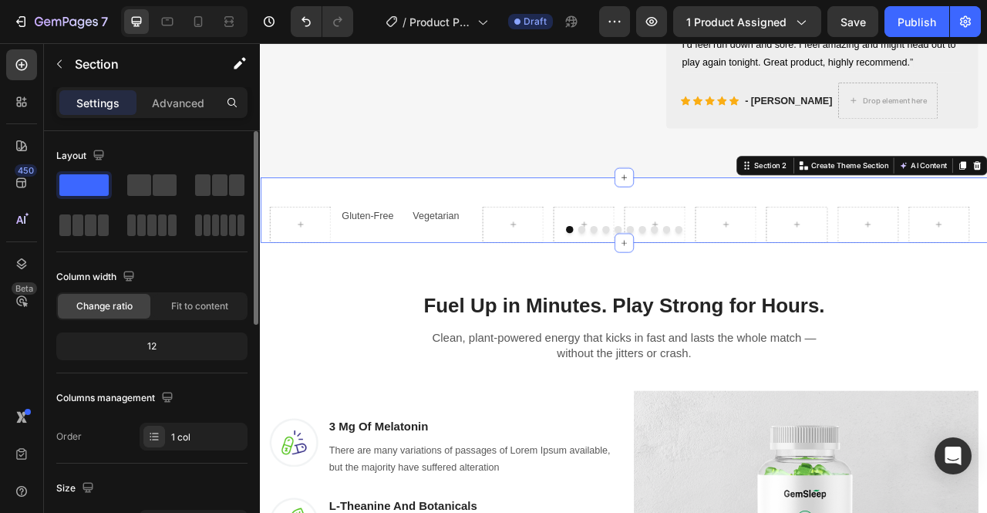
click at [86, 186] on span at bounding box center [83, 185] width 49 height 22
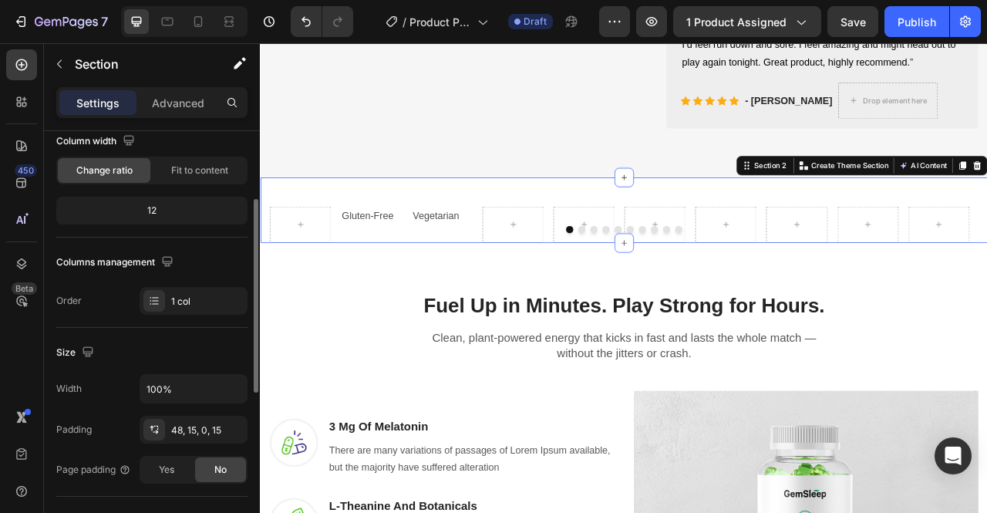
scroll to position [142, 0]
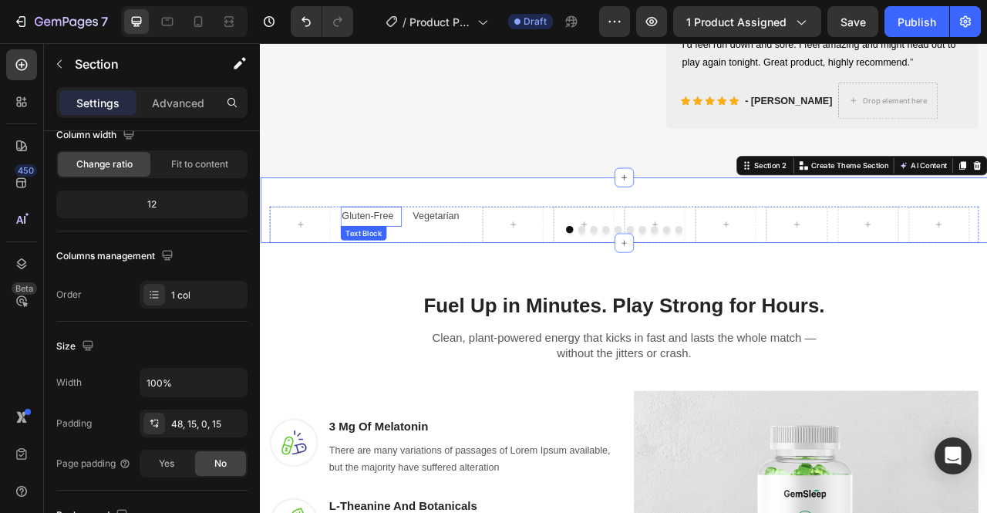
click at [412, 274] on p "Gluten-Free" at bounding box center [400, 263] width 75 height 22
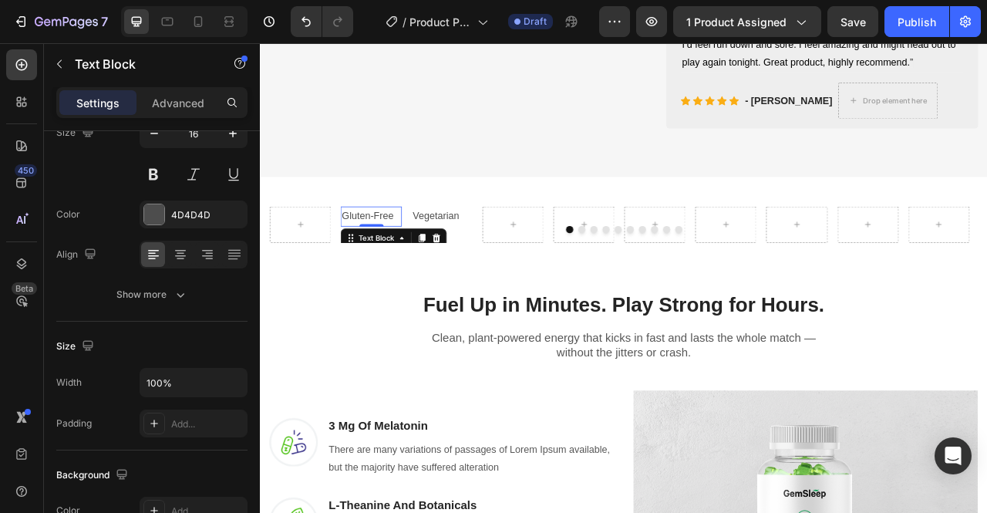
scroll to position [0, 0]
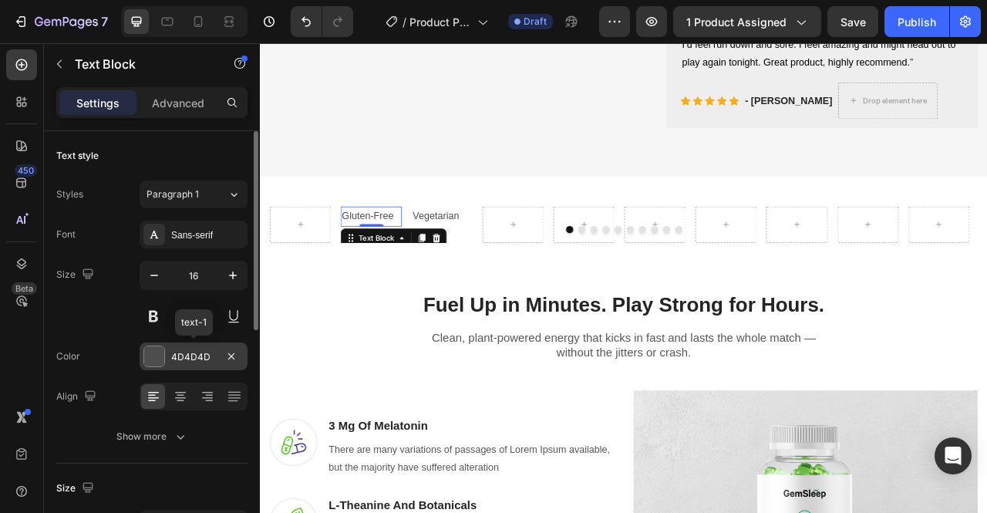
click at [200, 354] on div "4D4D4D" at bounding box center [193, 357] width 45 height 14
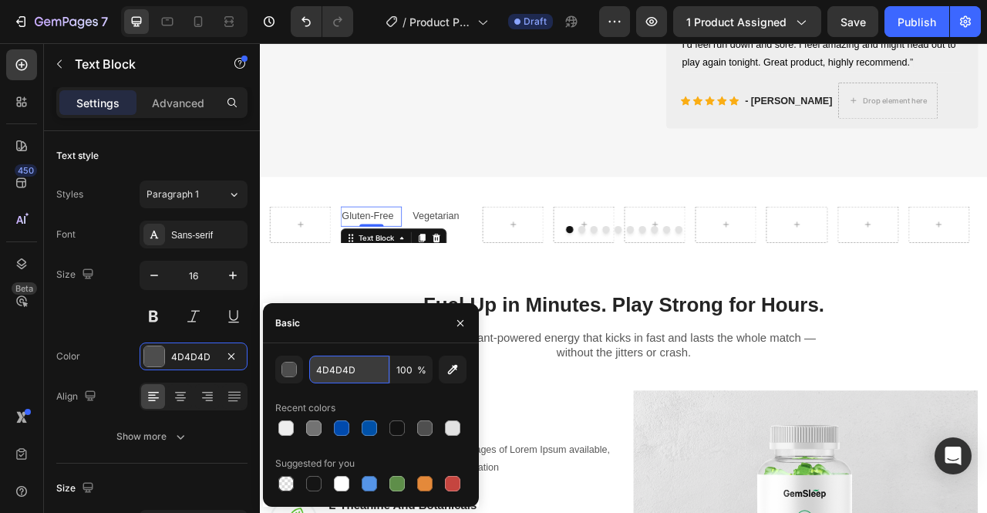
click at [347, 374] on input "4D4D4D" at bounding box center [349, 369] width 80 height 28
type input "004AAD"
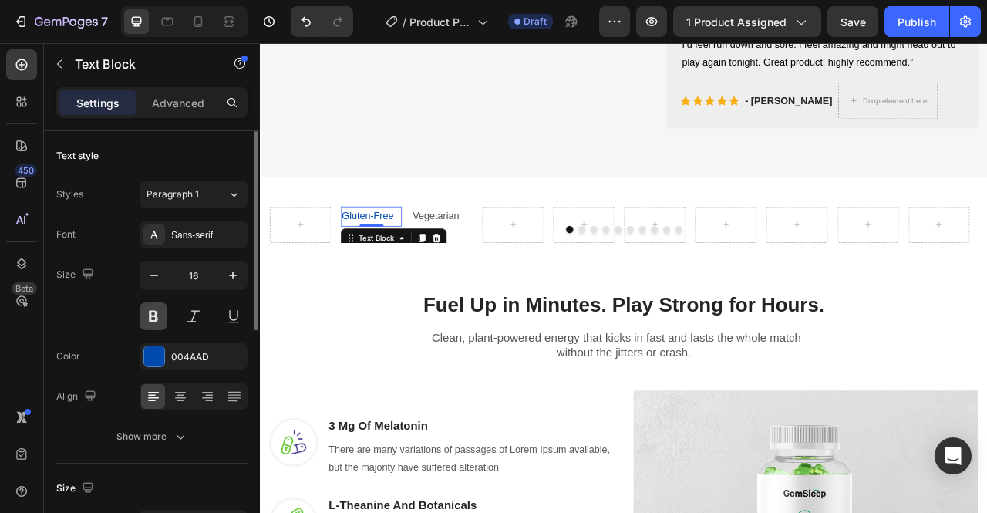
click at [152, 312] on button at bounding box center [154, 316] width 28 height 28
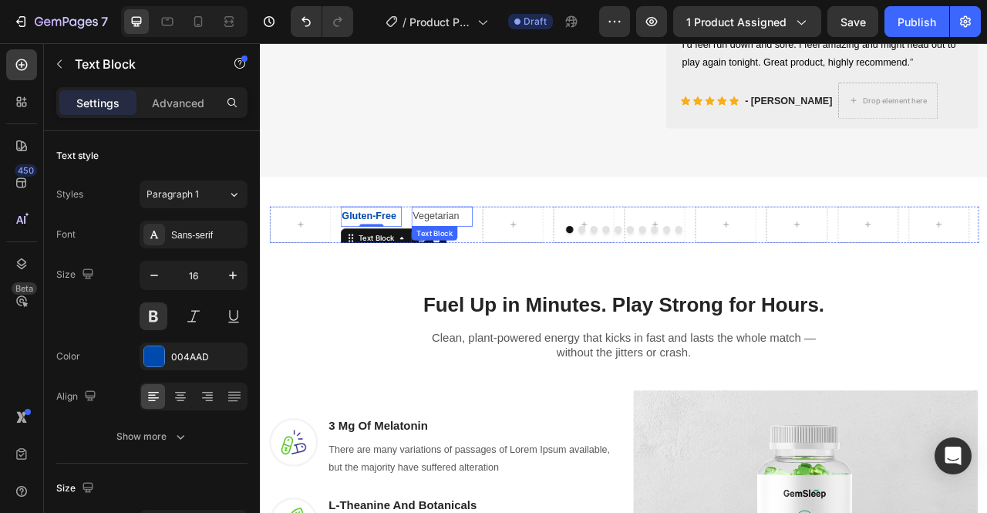
click at [505, 274] on p "Vegetarian" at bounding box center [490, 263] width 75 height 22
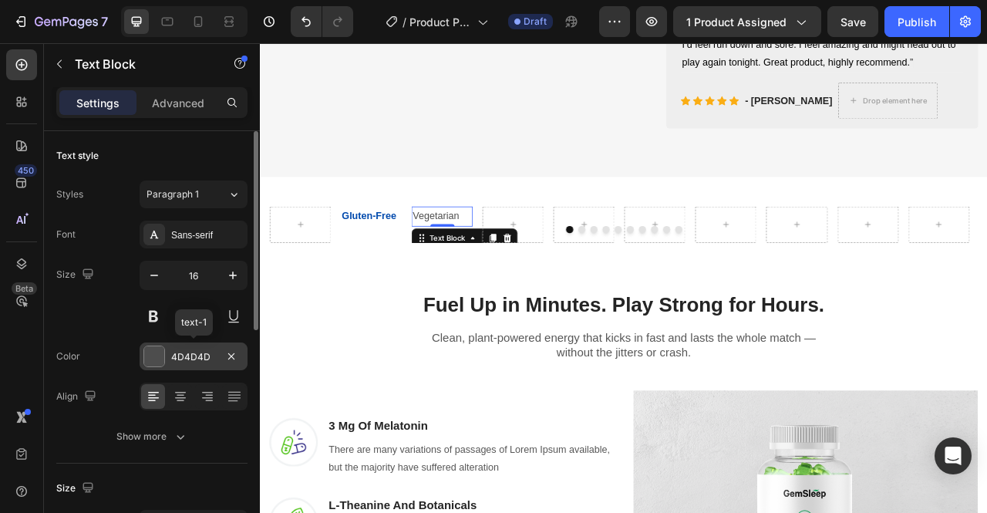
click at [190, 355] on div "4D4D4D" at bounding box center [193, 357] width 45 height 14
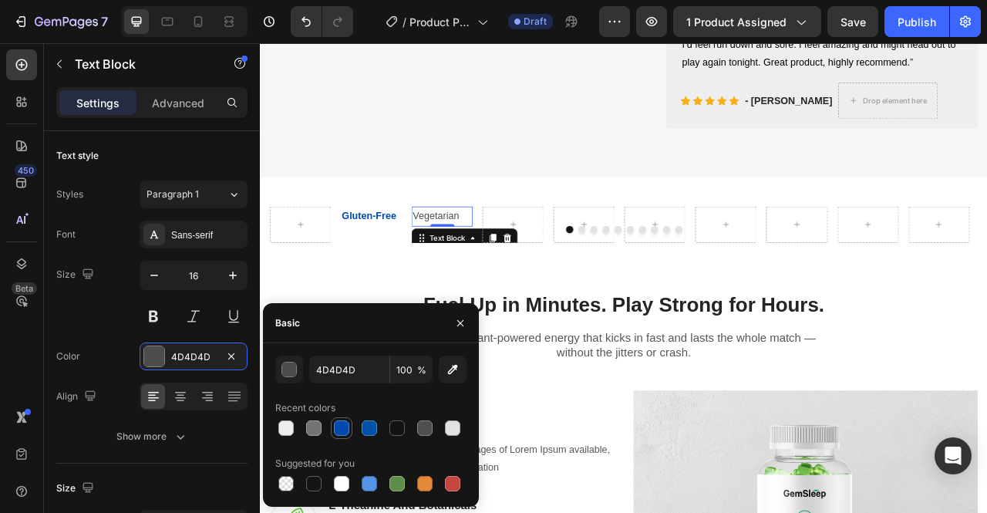
click at [346, 431] on div at bounding box center [341, 427] width 15 height 15
type input "004AAD"
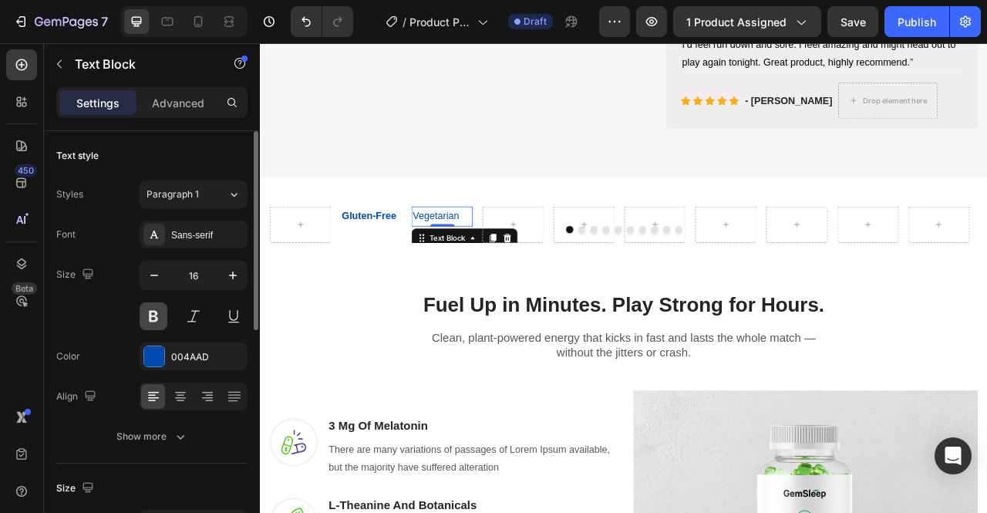
click at [149, 318] on button at bounding box center [154, 316] width 28 height 28
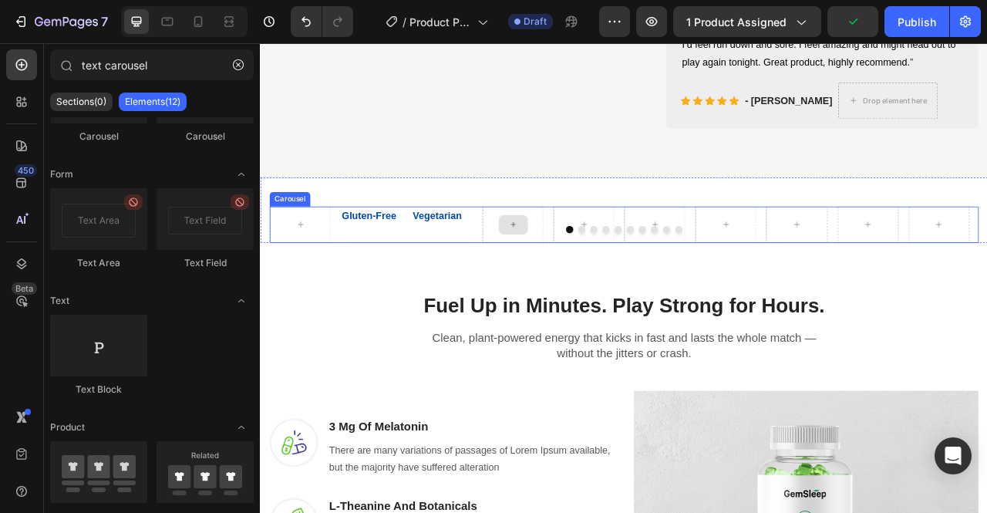
click at [584, 282] on div at bounding box center [581, 273] width 37 height 25
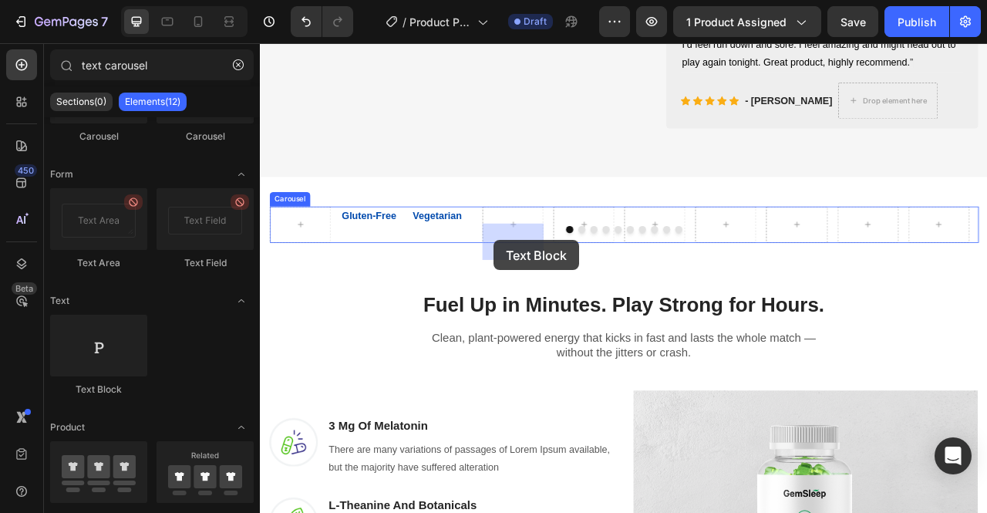
drag, startPoint x: 357, startPoint y: 391, endPoint x: 557, endPoint y: 294, distance: 222.7
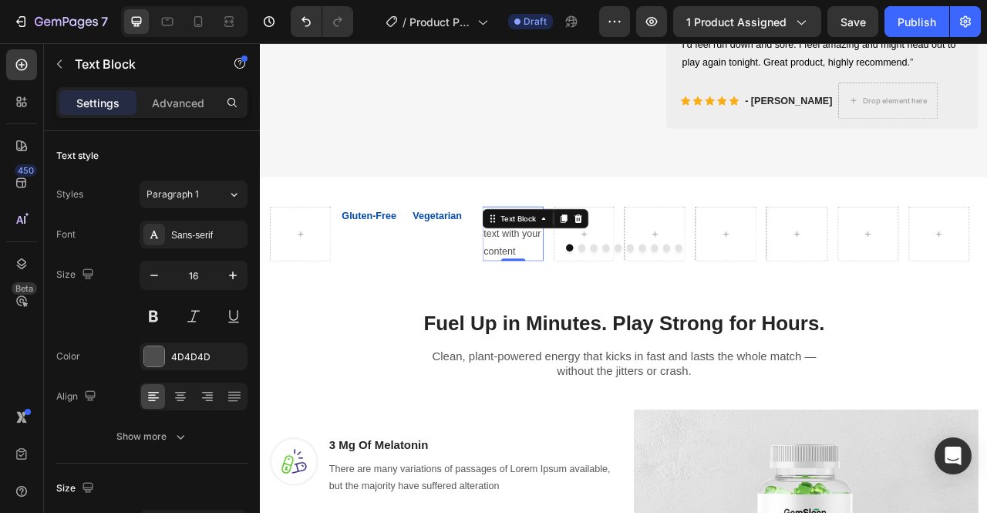
click at [597, 320] on div "Replace this text with your content" at bounding box center [581, 285] width 78 height 69
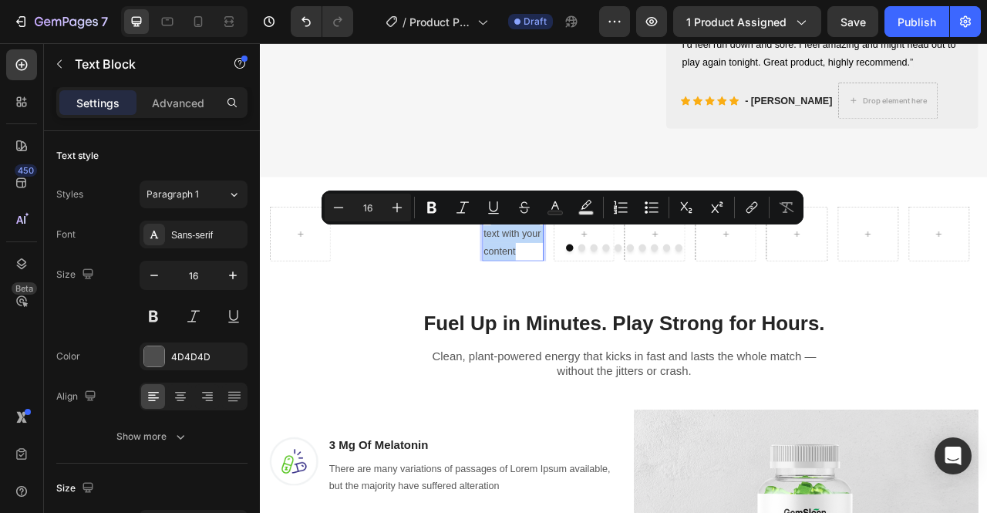
drag, startPoint x: 595, startPoint y: 330, endPoint x: 548, endPoint y: 287, distance: 63.8
click at [548, 287] on p "Replace this text with your content" at bounding box center [580, 285] width 75 height 66
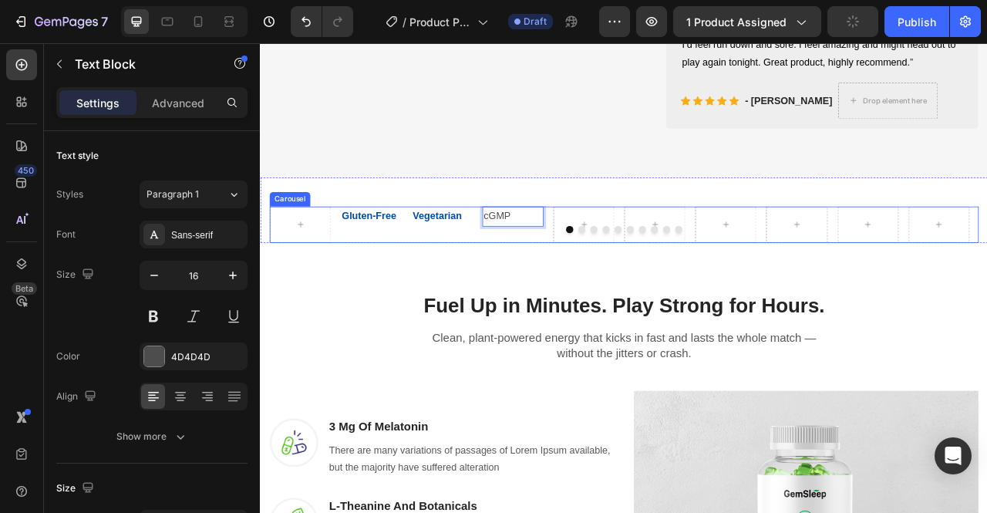
click at [584, 297] on div "cGMP Text Block 0" at bounding box center [581, 274] width 78 height 46
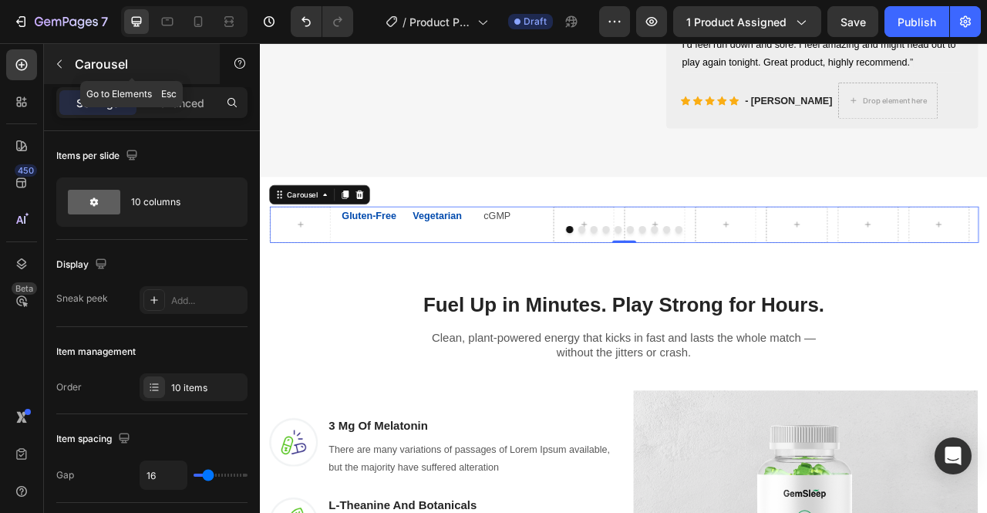
click at [52, 72] on button "button" at bounding box center [59, 64] width 25 height 25
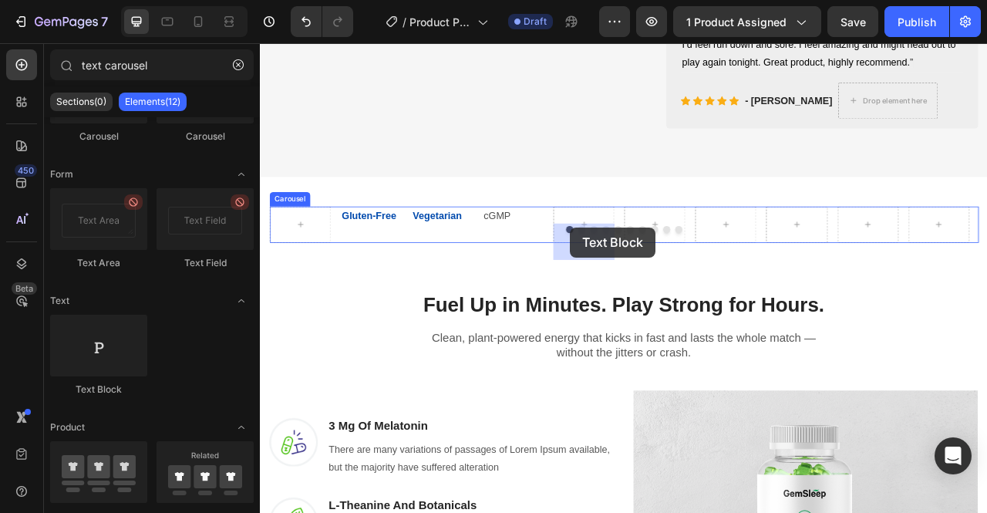
drag, startPoint x: 365, startPoint y: 405, endPoint x: 654, endPoint y: 282, distance: 314.7
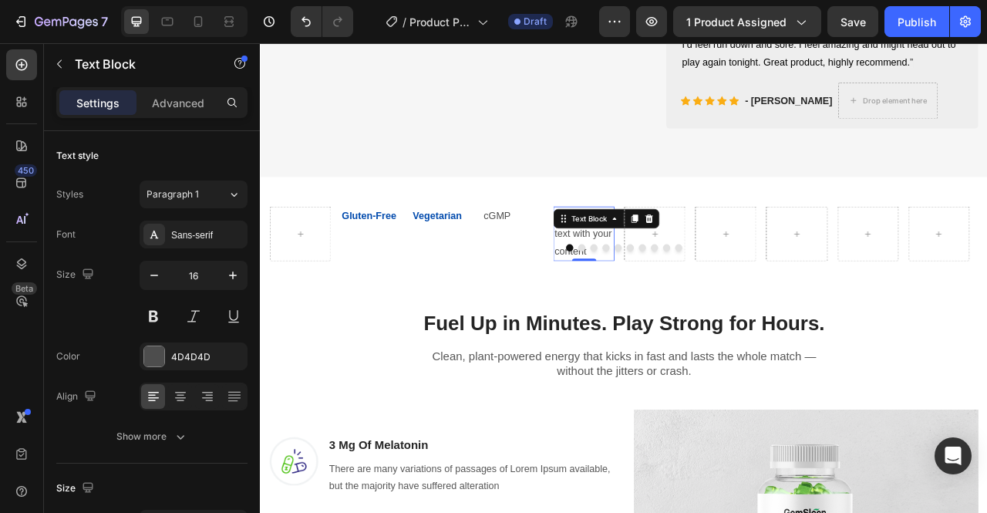
click at [686, 309] on div "Replace this text with your content" at bounding box center [671, 285] width 78 height 69
click at [685, 308] on p "Replace this text with your content" at bounding box center [671, 285] width 75 height 66
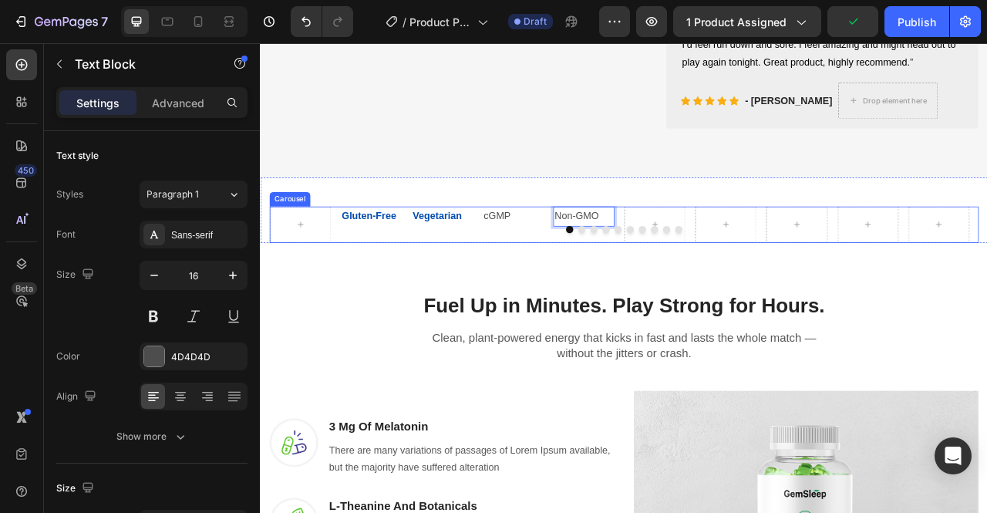
click at [664, 284] on button "Dot" at bounding box center [668, 279] width 9 height 9
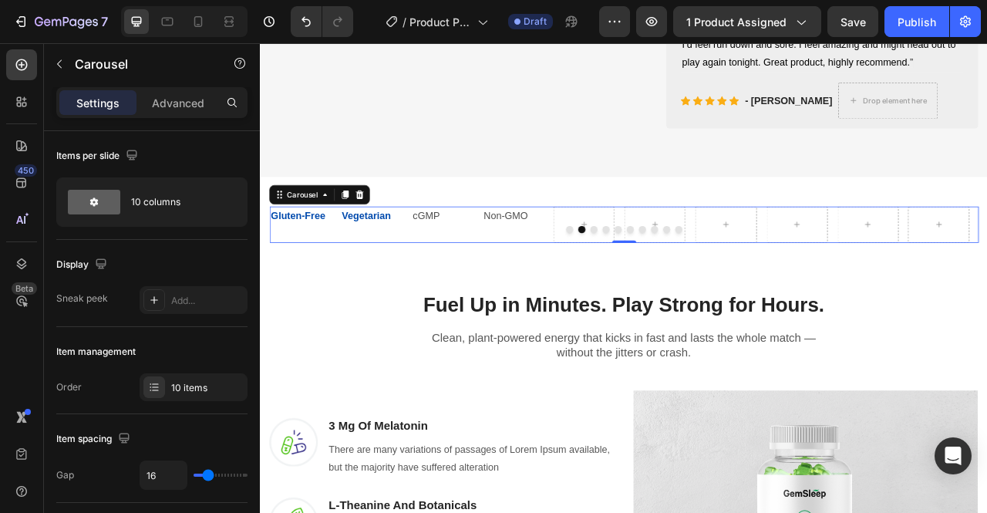
click at [574, 297] on div "Non-GMO Text Block" at bounding box center [581, 274] width 78 height 46
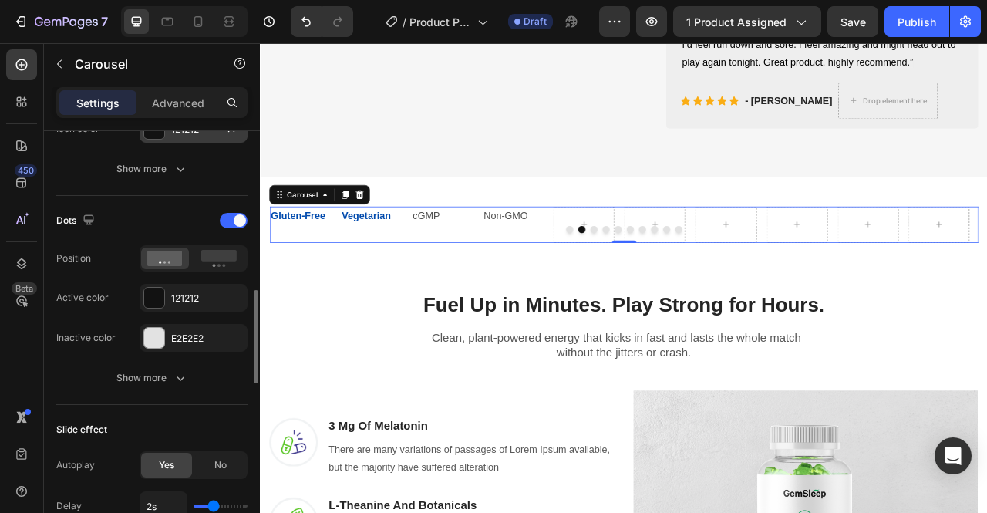
scroll to position [725, 0]
click at [234, 212] on div at bounding box center [234, 219] width 28 height 15
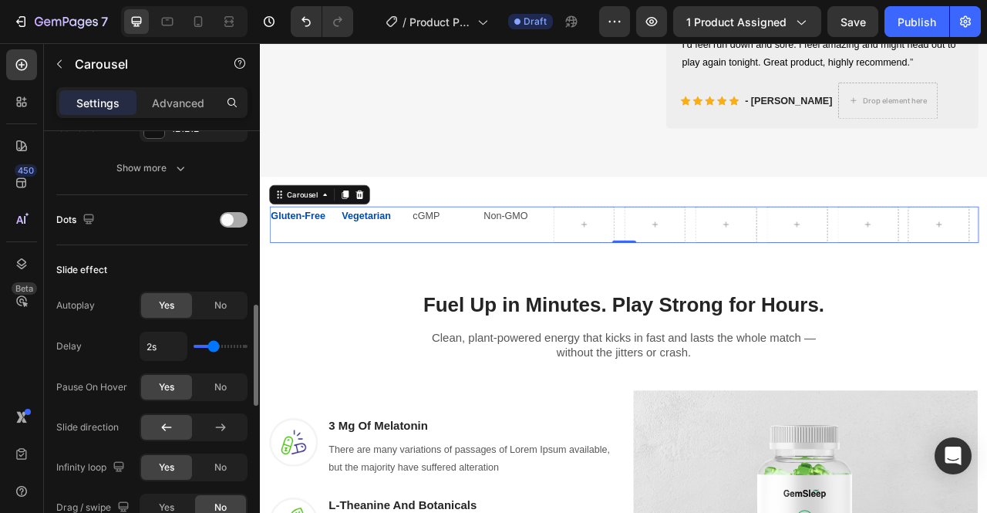
click at [237, 217] on div at bounding box center [234, 219] width 28 height 15
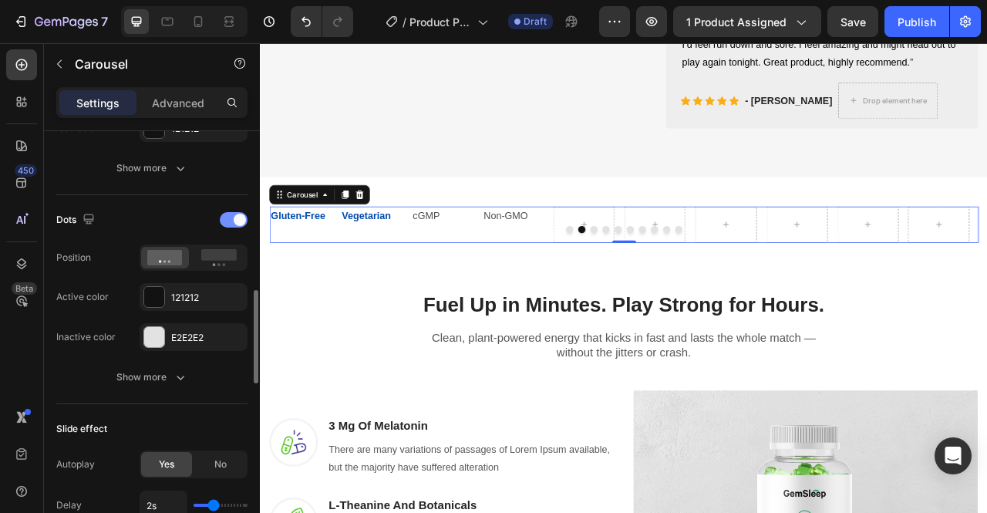
click at [237, 217] on span at bounding box center [240, 220] width 12 height 12
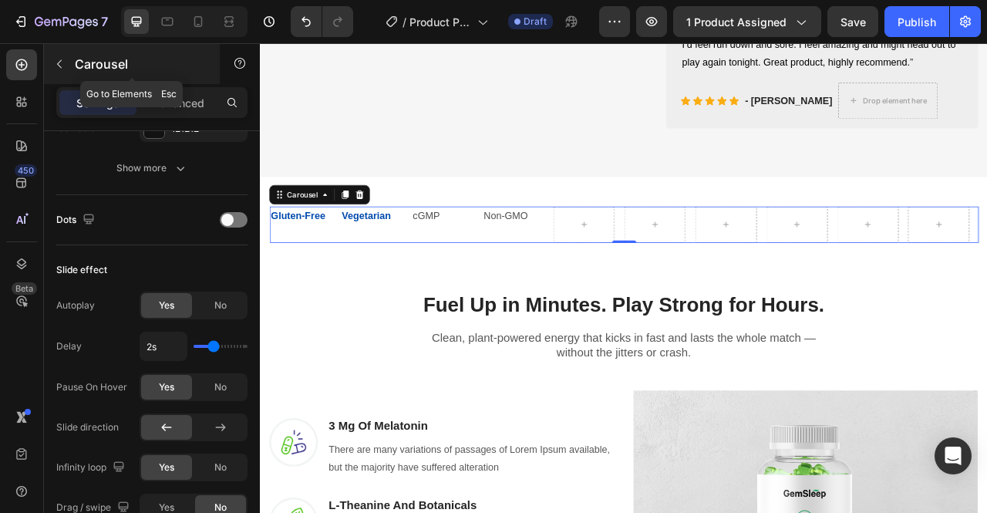
click at [57, 61] on icon "button" at bounding box center [59, 64] width 12 height 12
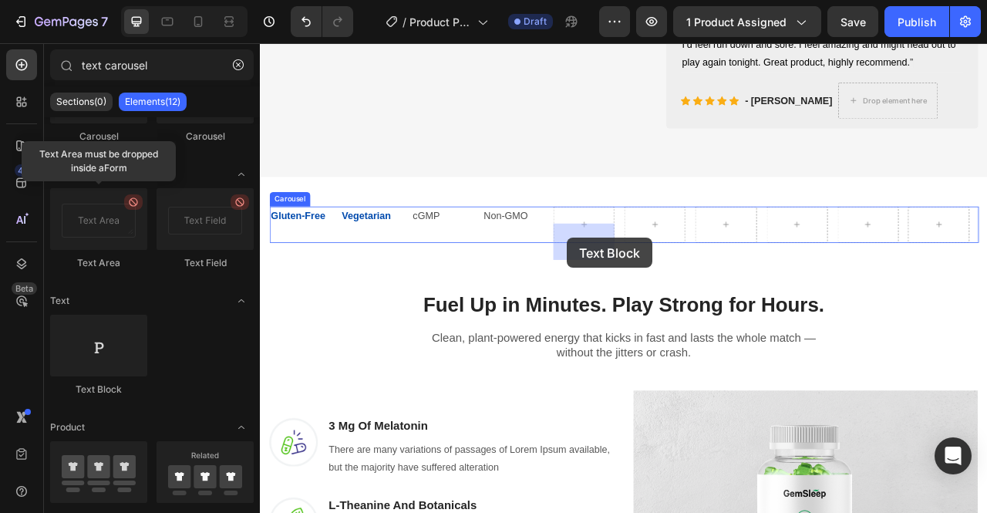
drag, startPoint x: 361, startPoint y: 382, endPoint x: 650, endPoint y: 291, distance: 303.0
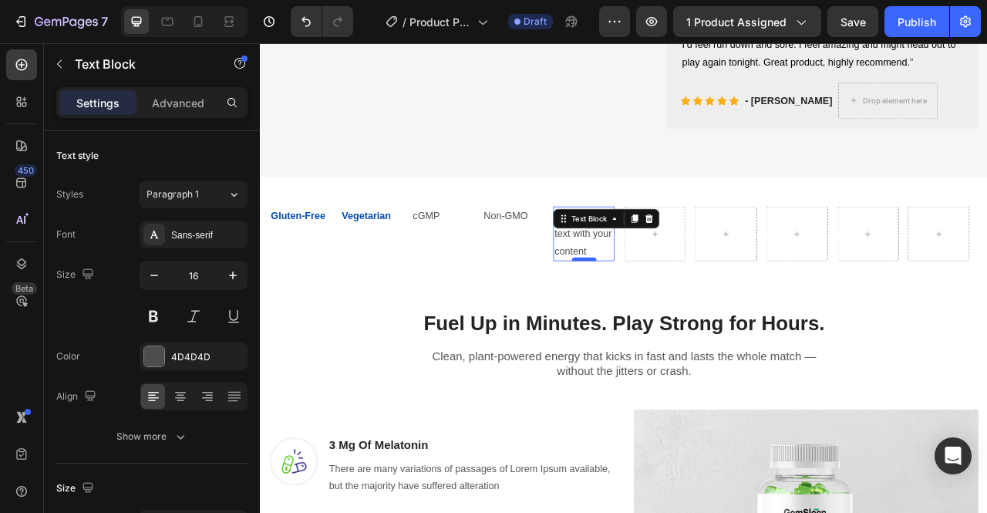
click at [672, 320] on div at bounding box center [671, 317] width 31 height 5
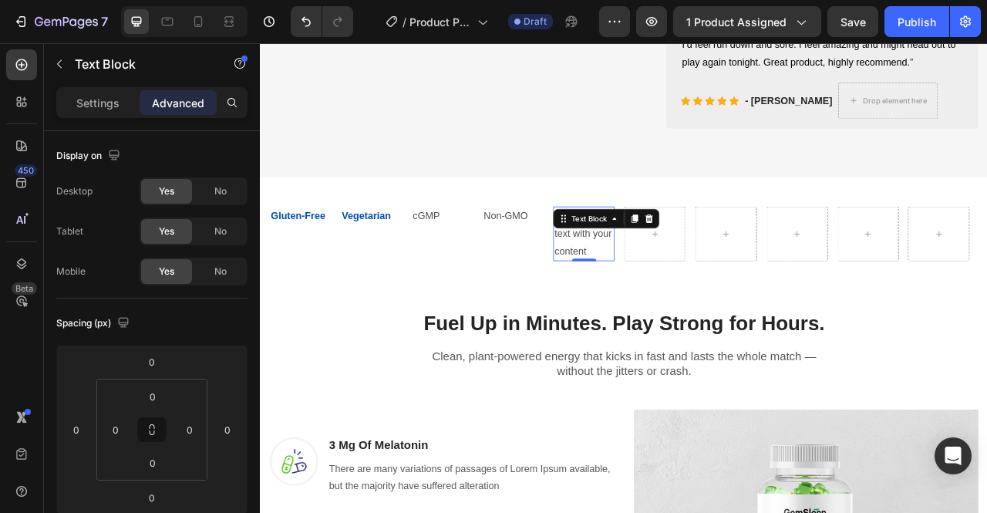
click at [688, 320] on div "Replace this text with your content" at bounding box center [671, 285] width 78 height 69
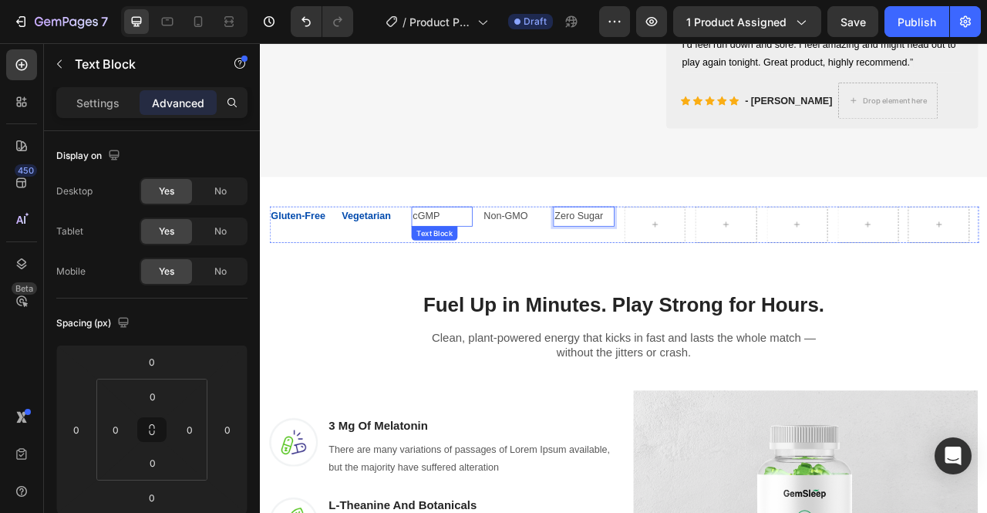
click at [484, 274] on p "cGMP" at bounding box center [490, 263] width 75 height 22
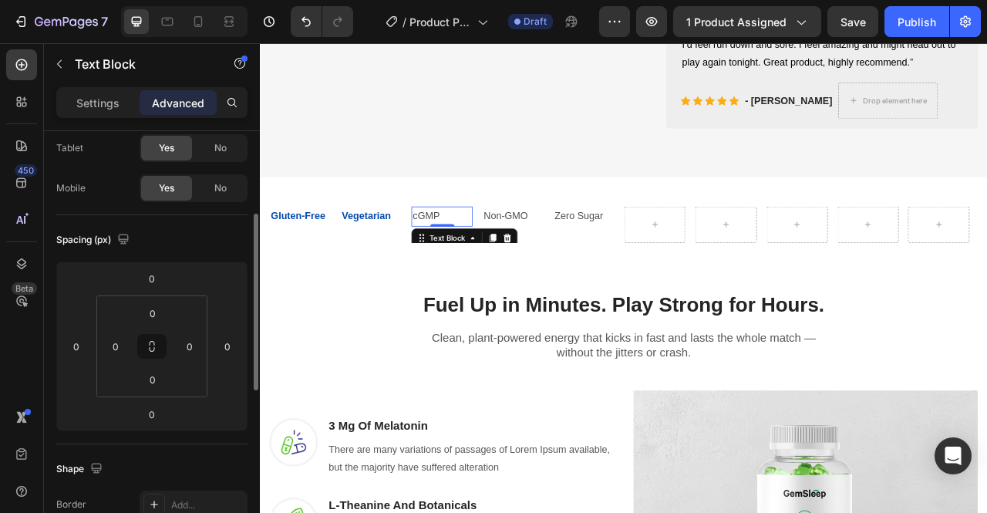
scroll to position [0, 0]
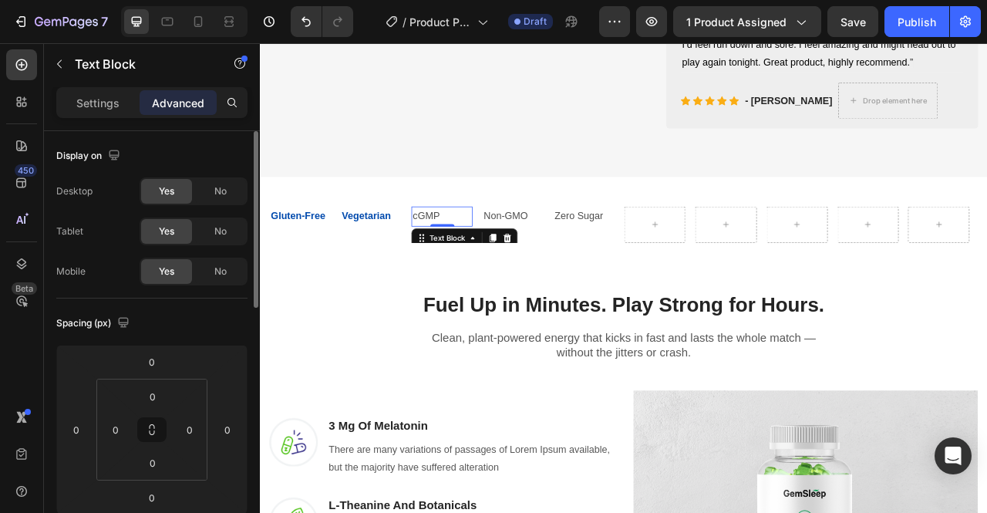
click at [100, 116] on div "Settings Advanced" at bounding box center [151, 102] width 191 height 31
click at [96, 107] on p "Settings" at bounding box center [97, 103] width 43 height 16
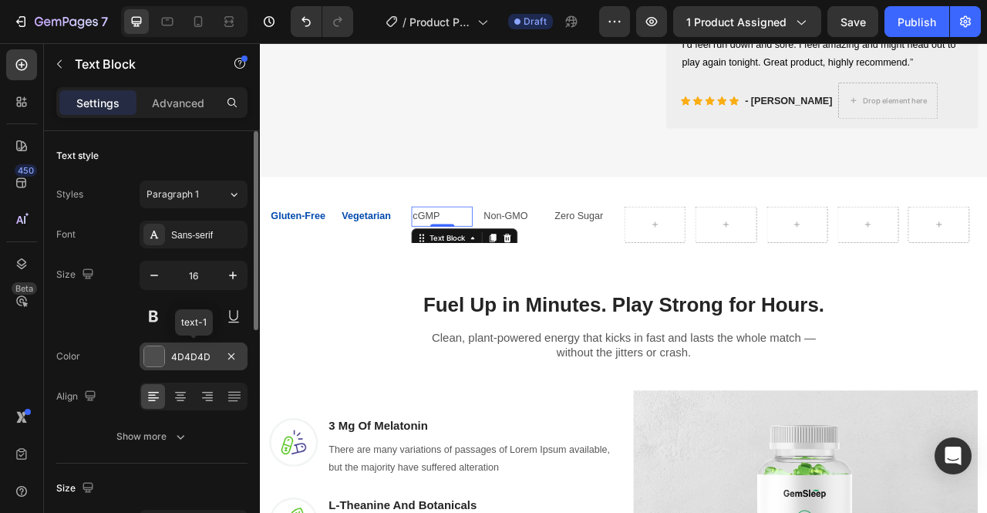
drag, startPoint x: 187, startPoint y: 355, endPoint x: 170, endPoint y: 353, distance: 16.4
click at [170, 353] on div "4D4D4D" at bounding box center [194, 356] width 108 height 28
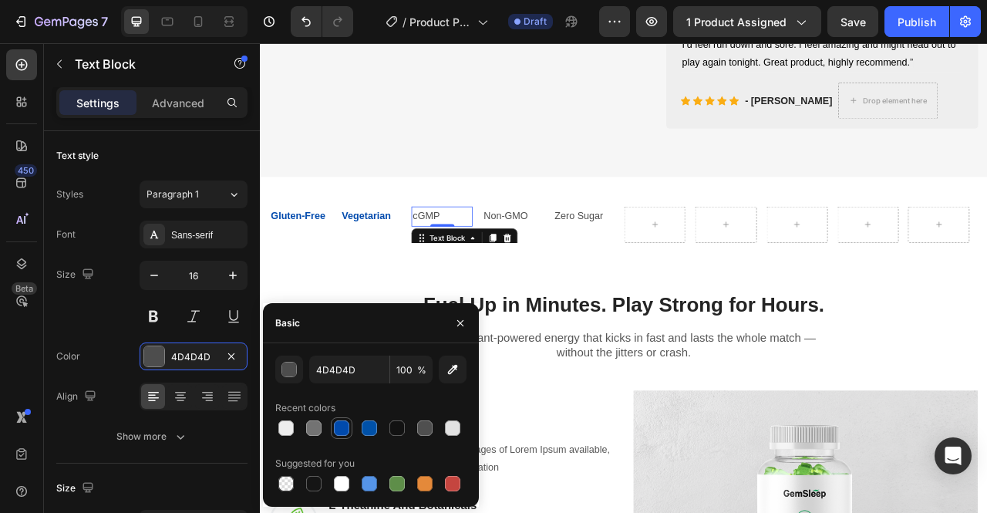
click at [345, 433] on div at bounding box center [341, 427] width 15 height 15
type input "004AAD"
click at [158, 314] on button at bounding box center [154, 316] width 28 height 28
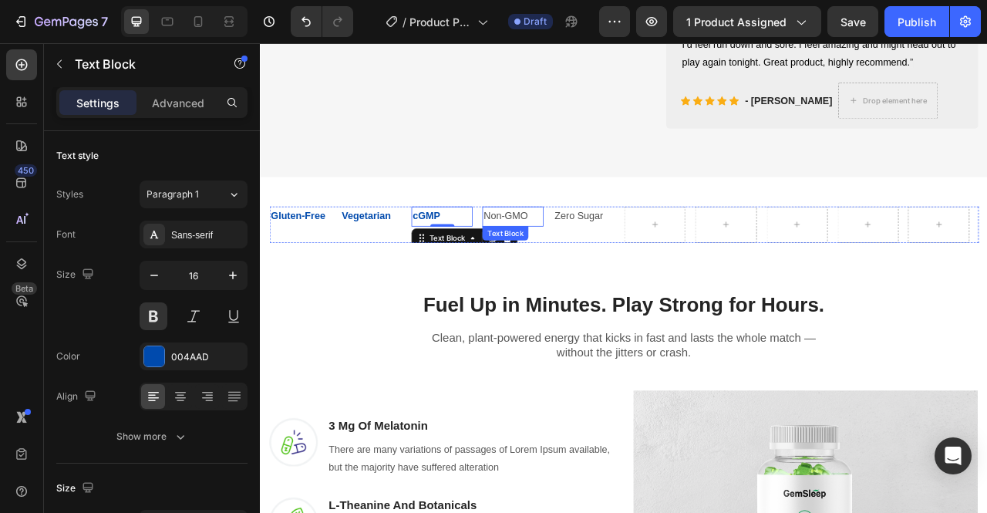
click at [591, 274] on p "Non-GMO" at bounding box center [580, 263] width 75 height 22
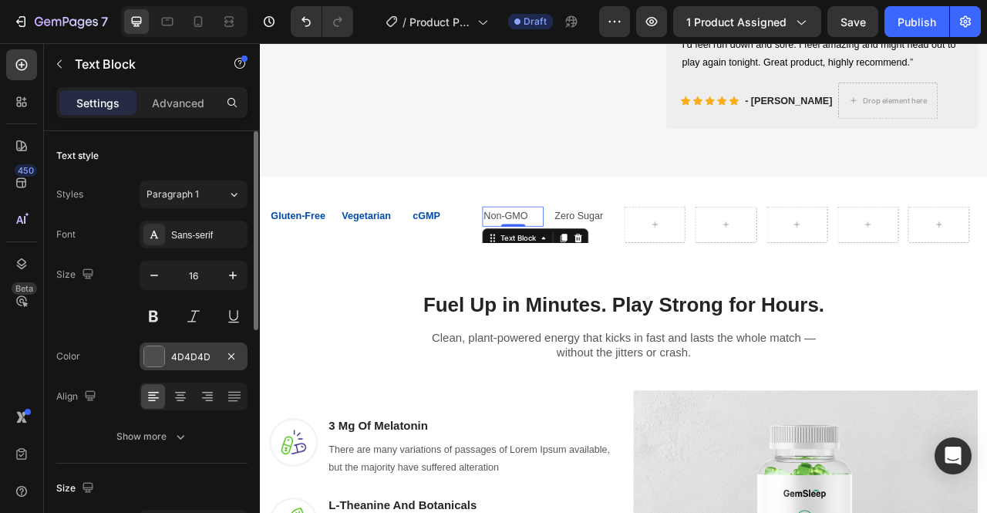
click at [200, 351] on div "4D4D4D" at bounding box center [193, 357] width 45 height 14
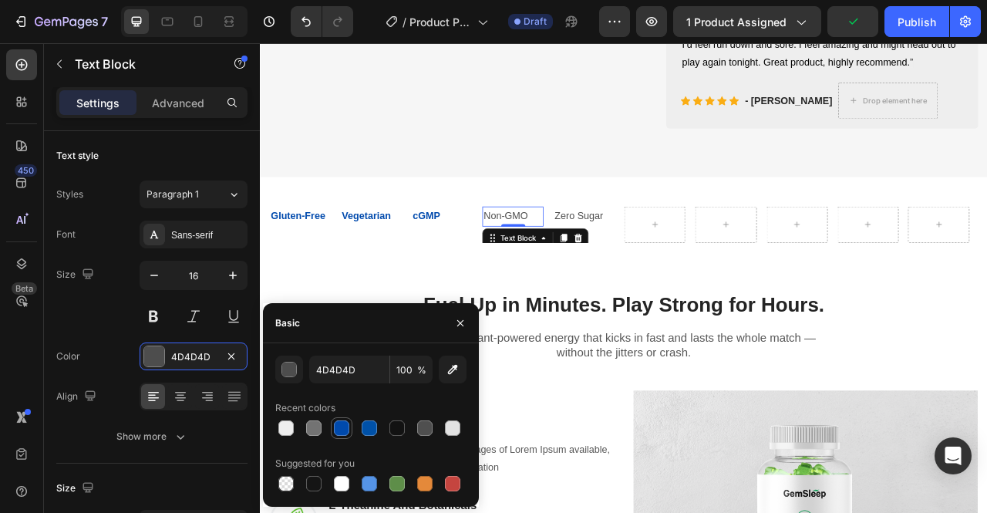
click at [339, 424] on div at bounding box center [341, 427] width 15 height 15
type input "004AAD"
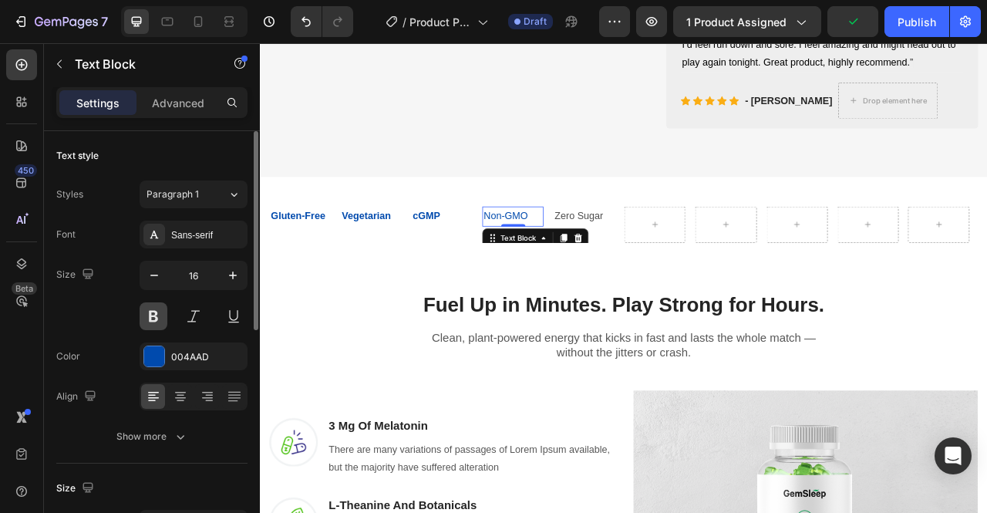
drag, startPoint x: 152, startPoint y: 311, endPoint x: 294, endPoint y: 346, distance: 146.8
click at [152, 311] on button at bounding box center [154, 316] width 28 height 28
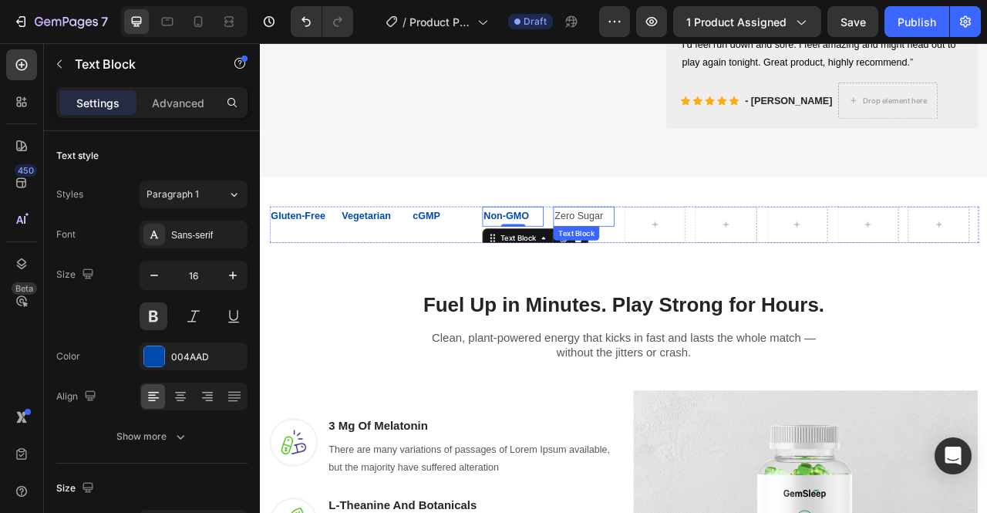
click at [667, 274] on p "Zero Sugar" at bounding box center [671, 263] width 75 height 22
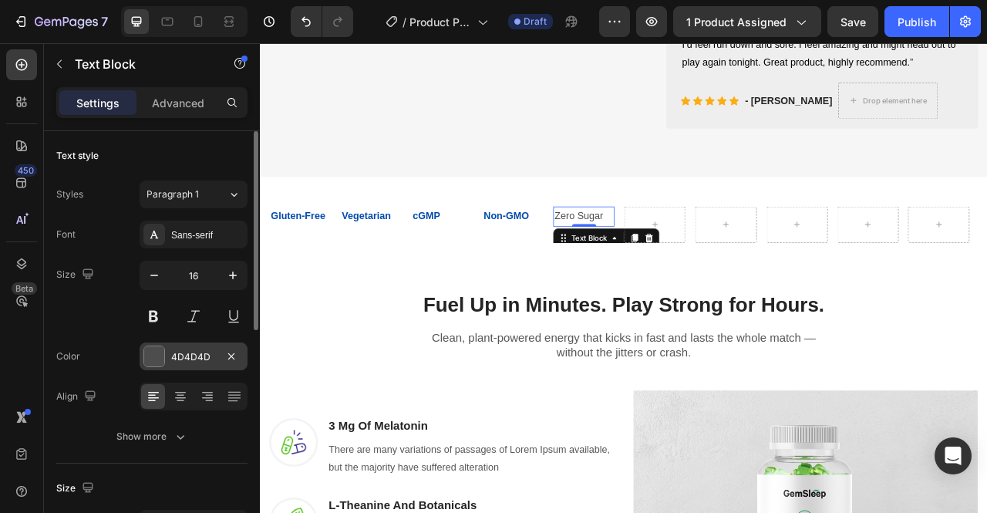
click at [191, 363] on div "4D4D4D" at bounding box center [194, 356] width 108 height 28
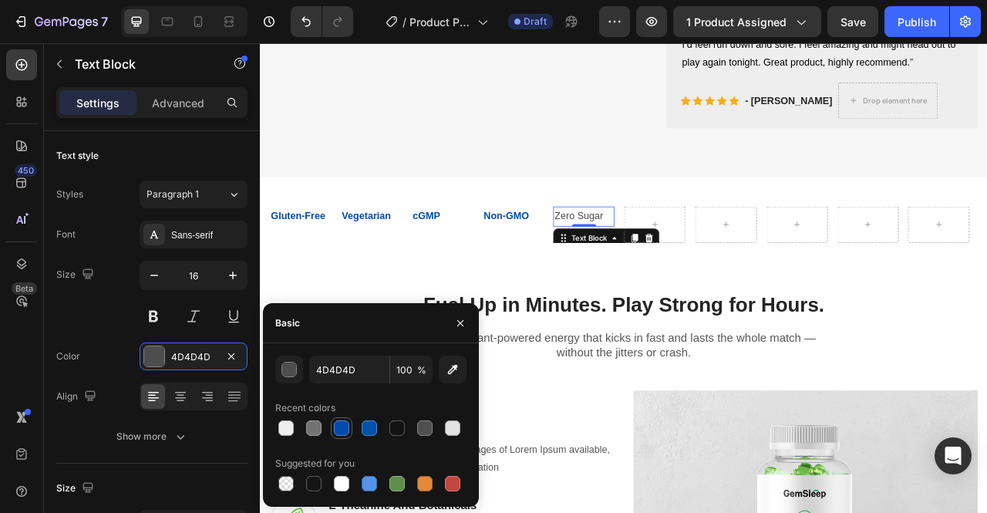
click at [345, 426] on div at bounding box center [341, 427] width 15 height 15
type input "004AAD"
click at [157, 314] on button at bounding box center [154, 316] width 28 height 28
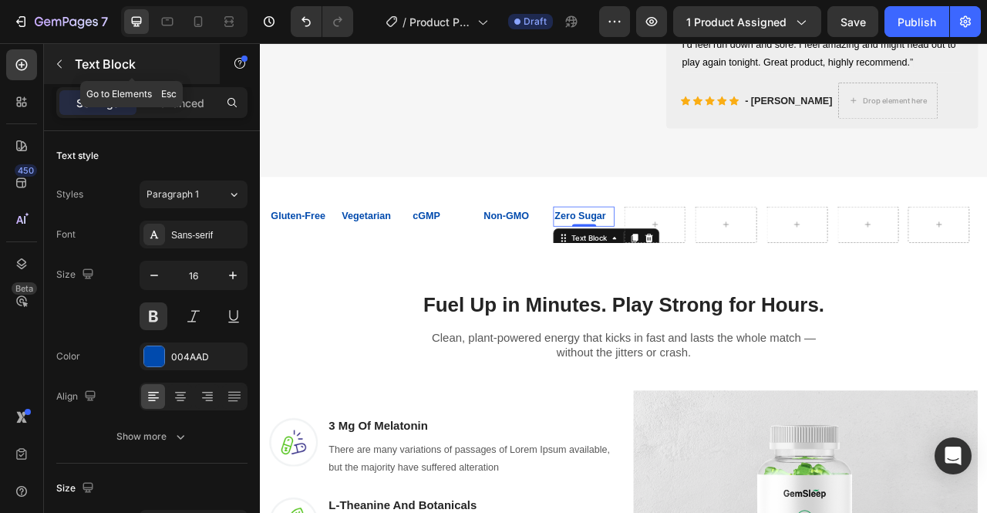
click at [59, 68] on icon "button" at bounding box center [59, 64] width 12 height 12
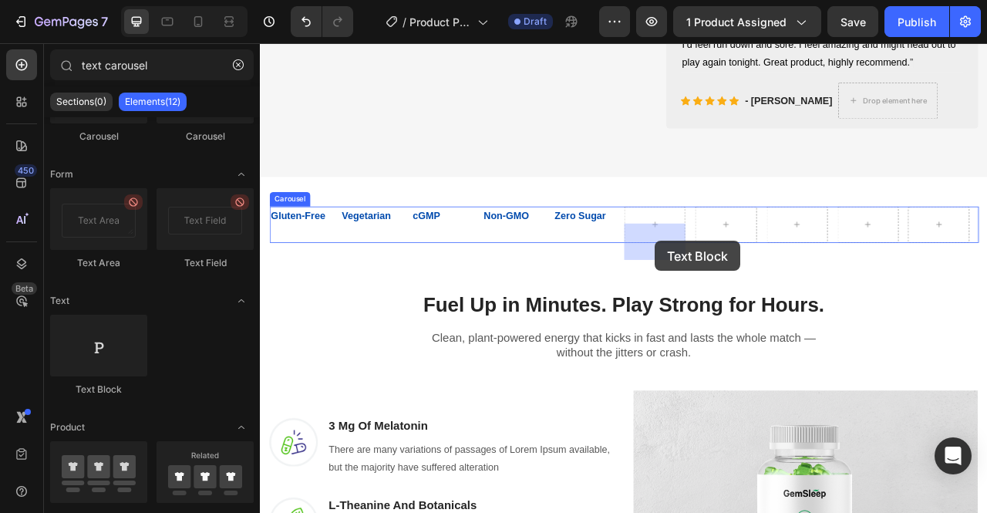
drag, startPoint x: 367, startPoint y: 402, endPoint x: 762, endPoint y: 294, distance: 409.7
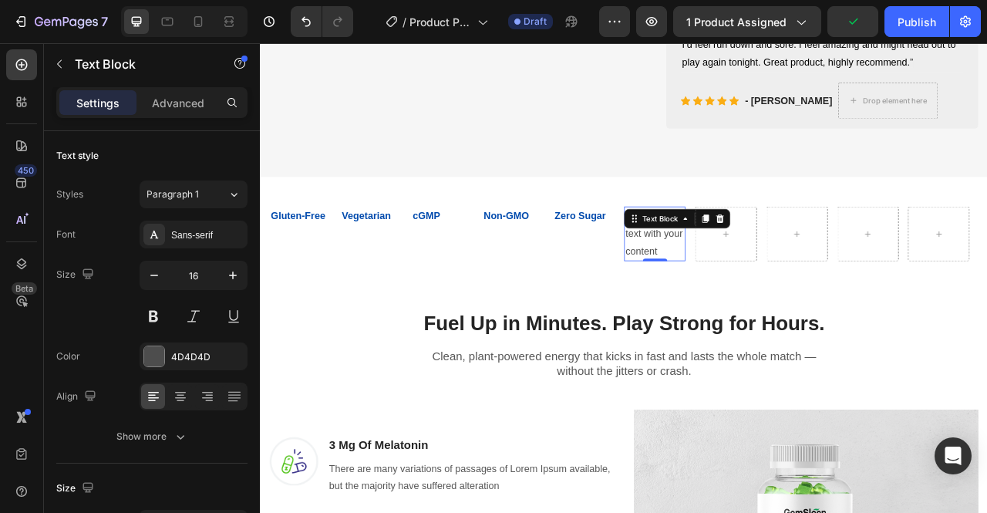
click at [774, 320] on div "Replace this text with your content" at bounding box center [761, 285] width 78 height 69
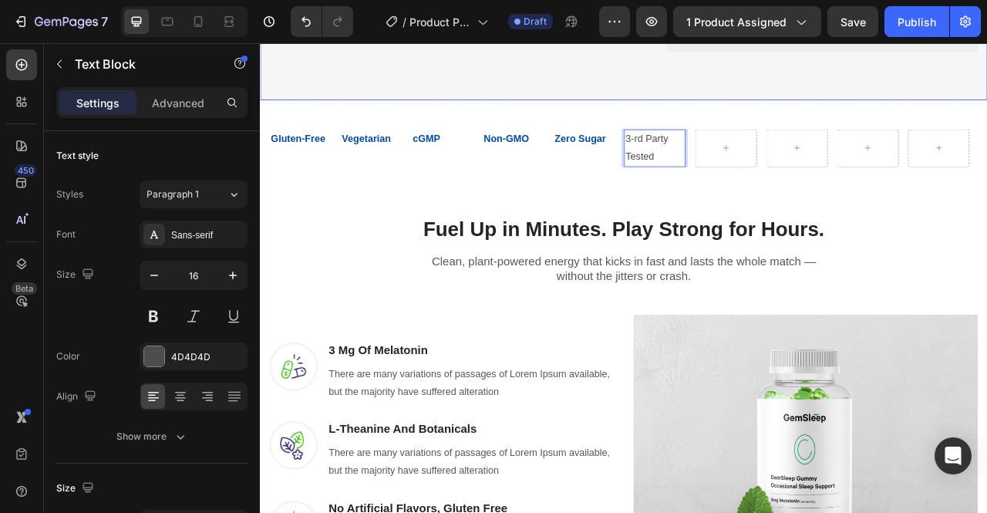
scroll to position [796, 0]
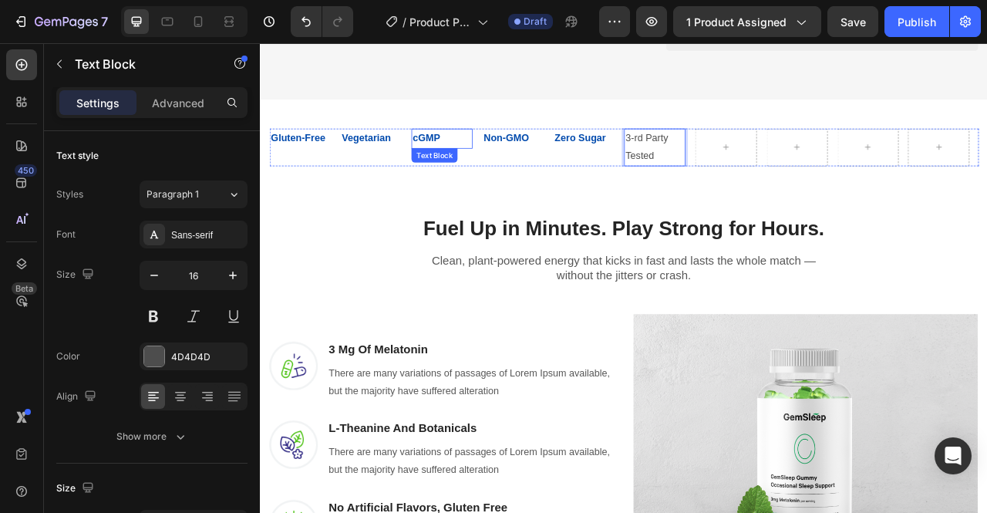
click at [466, 176] on p "cGMP" at bounding box center [490, 164] width 75 height 22
click at [496, 198] on p "Made in a cGMP" at bounding box center [490, 175] width 75 height 45
click at [742, 198] on p "3-rd Party Tested" at bounding box center [761, 175] width 75 height 45
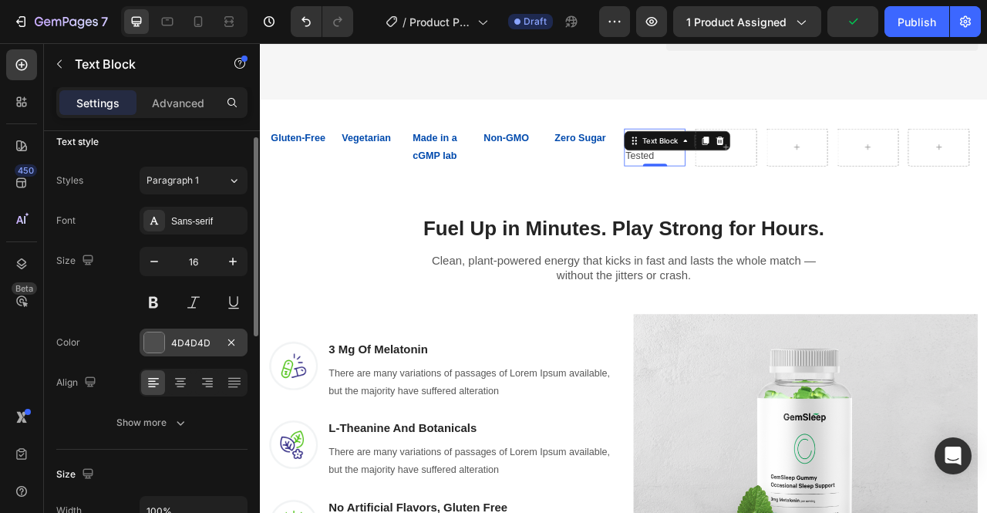
scroll to position [15, 0]
click at [197, 345] on div "4D4D4D" at bounding box center [193, 342] width 45 height 14
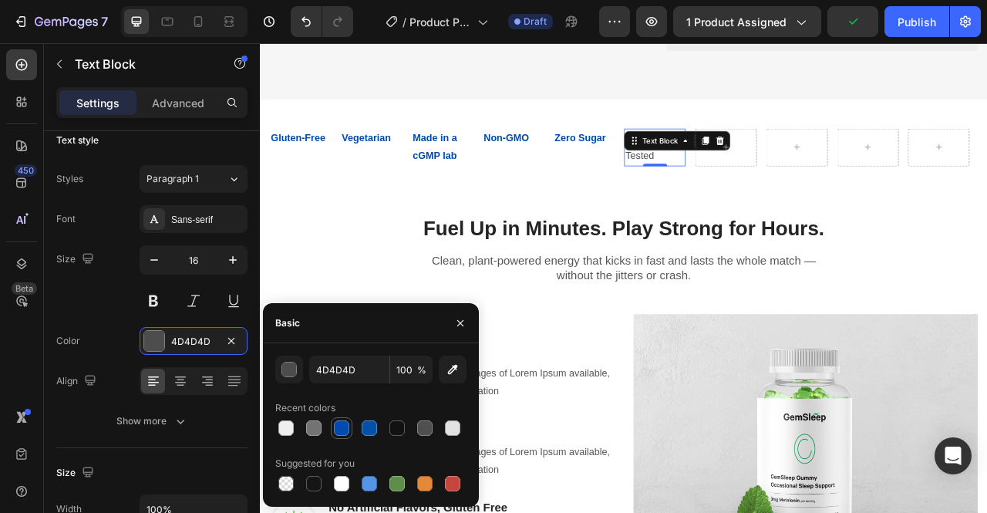
click at [342, 434] on div at bounding box center [341, 427] width 15 height 15
type input "004AAD"
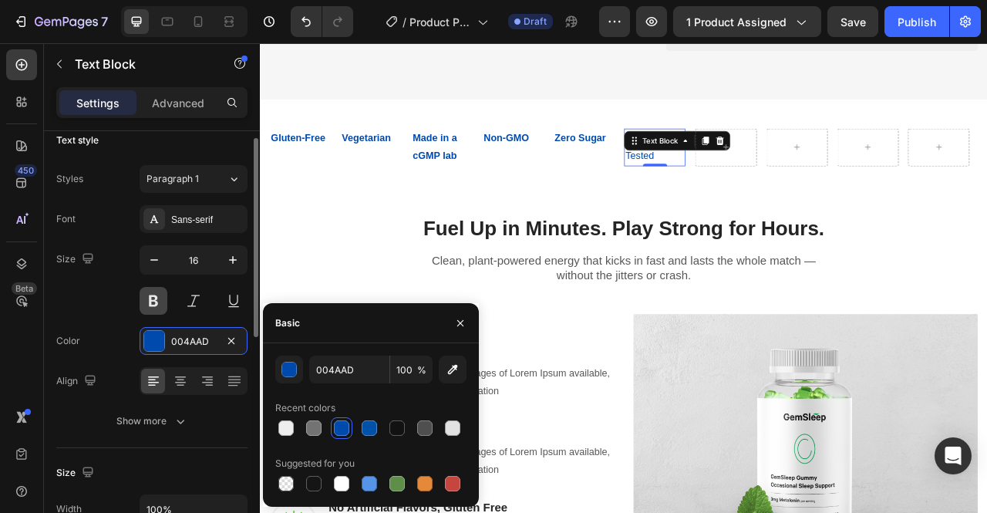
click at [140, 297] on button at bounding box center [154, 301] width 28 height 28
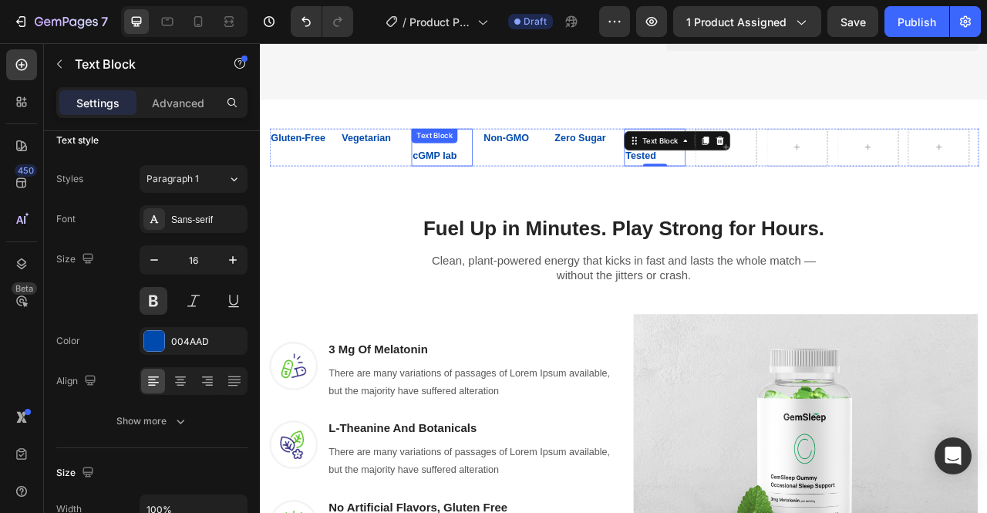
click at [503, 197] on div "Made in a cGMP lab Text Block" at bounding box center [491, 176] width 78 height 48
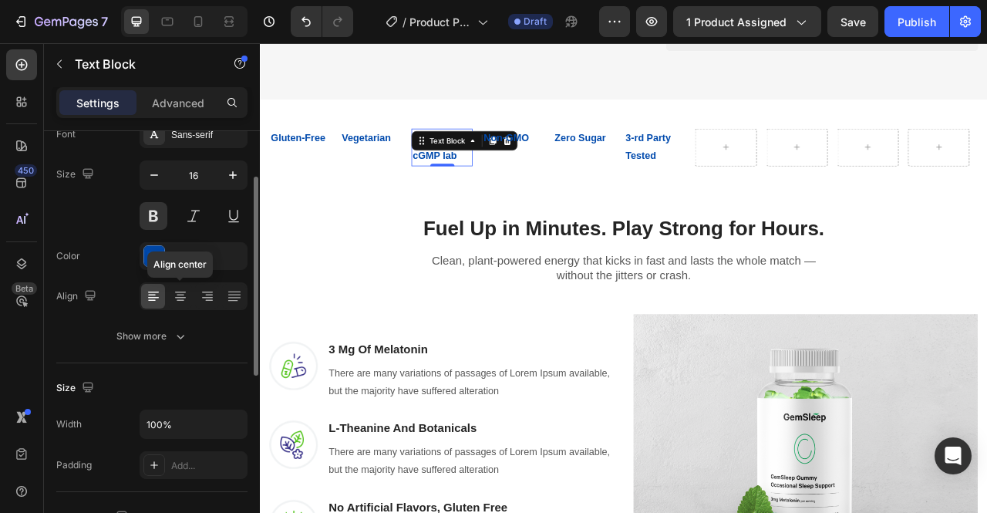
scroll to position [102, 0]
click at [152, 177] on icon "button" at bounding box center [153, 173] width 15 height 15
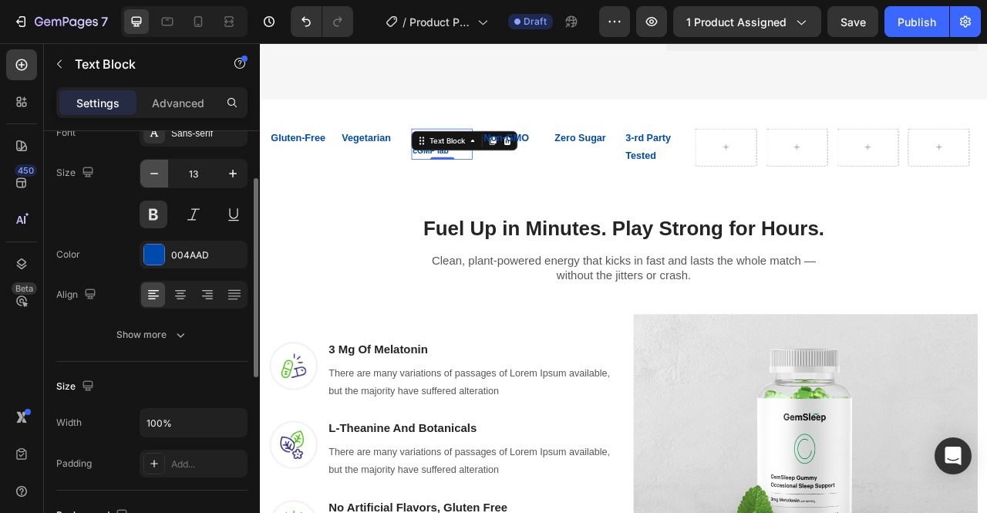
type input "12"
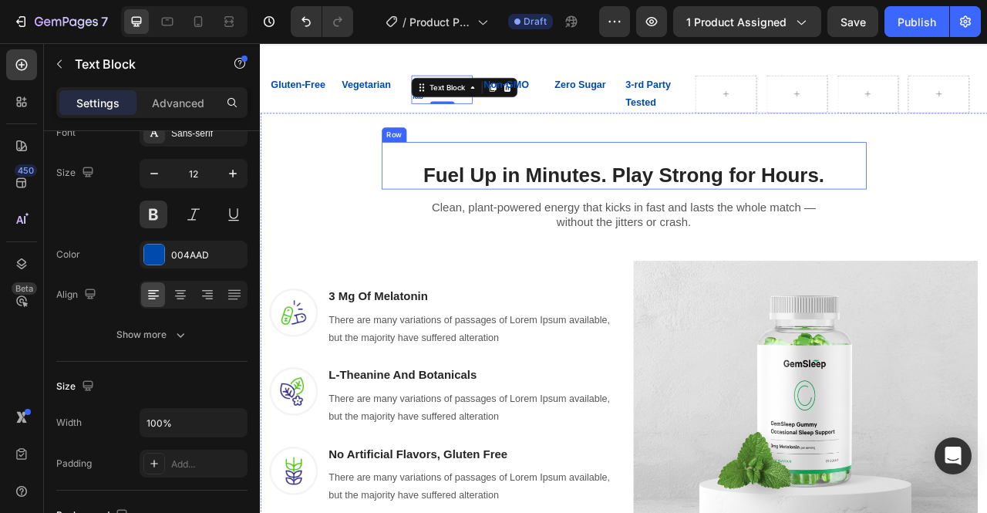
scroll to position [863, 0]
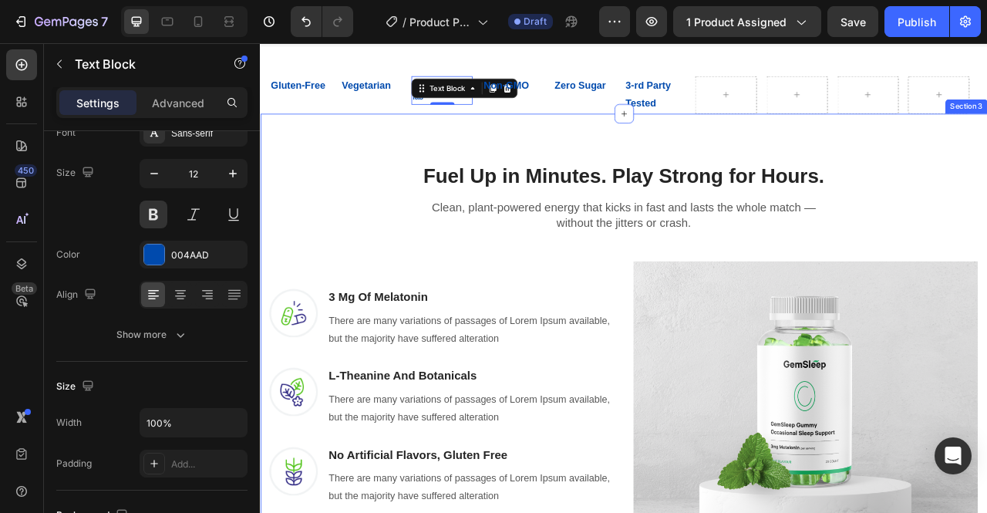
click at [986, 180] on div "Fuel Up in Minutes. Play Strong for Hours. Heading Row Clean, plant-powered ene…" at bounding box center [722, 477] width 925 height 688
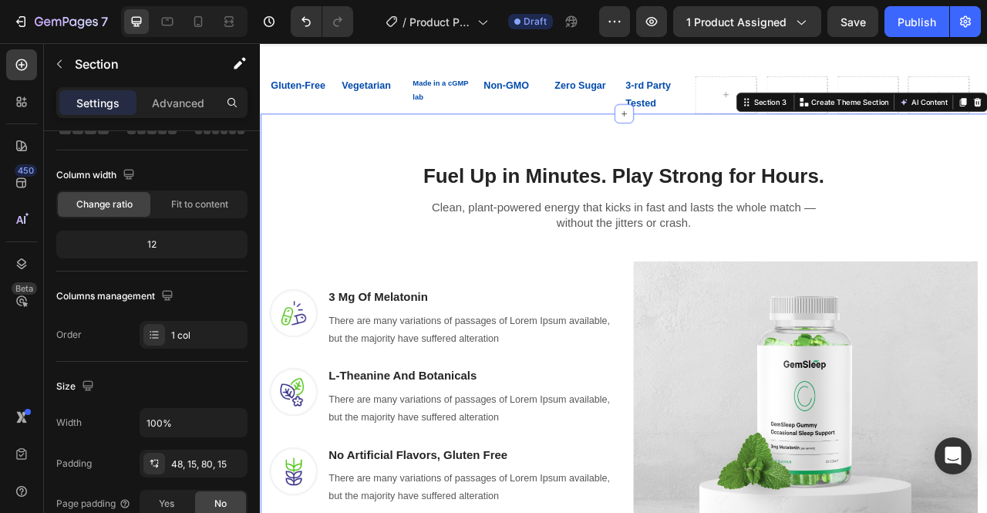
scroll to position [0, 0]
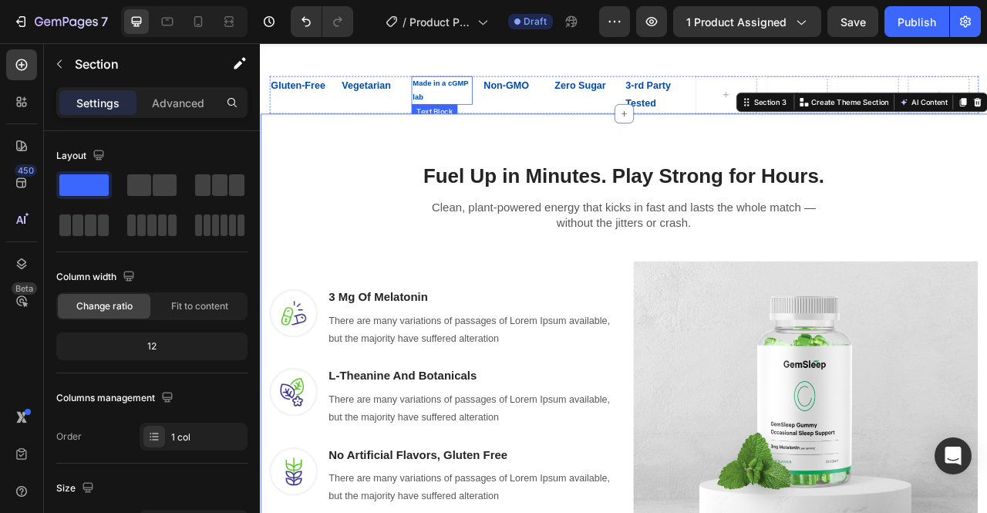
click at [485, 119] on p "Made in a cGMP lab" at bounding box center [490, 102] width 75 height 33
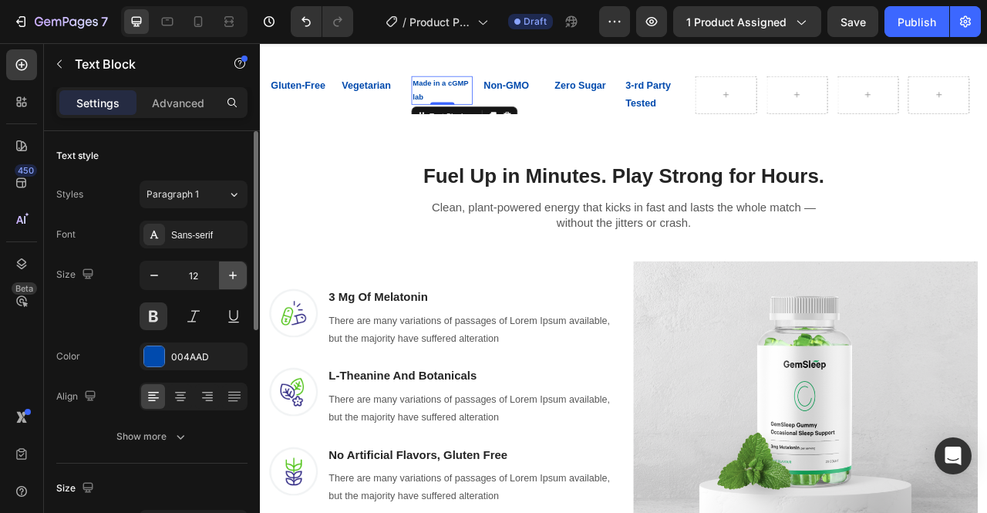
click at [233, 277] on icon "button" at bounding box center [233, 275] width 8 height 8
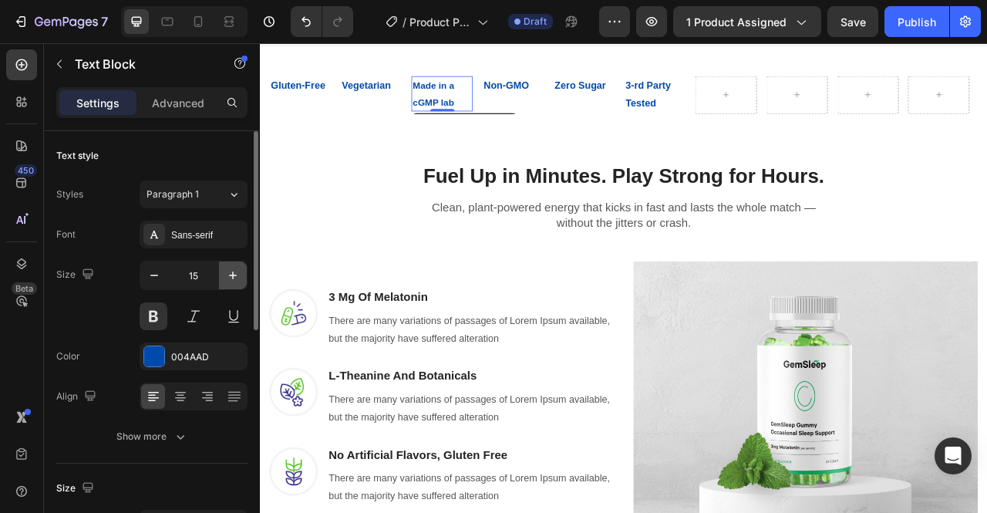
type input "16"
click at [60, 302] on div "Size 16" at bounding box center [151, 295] width 191 height 69
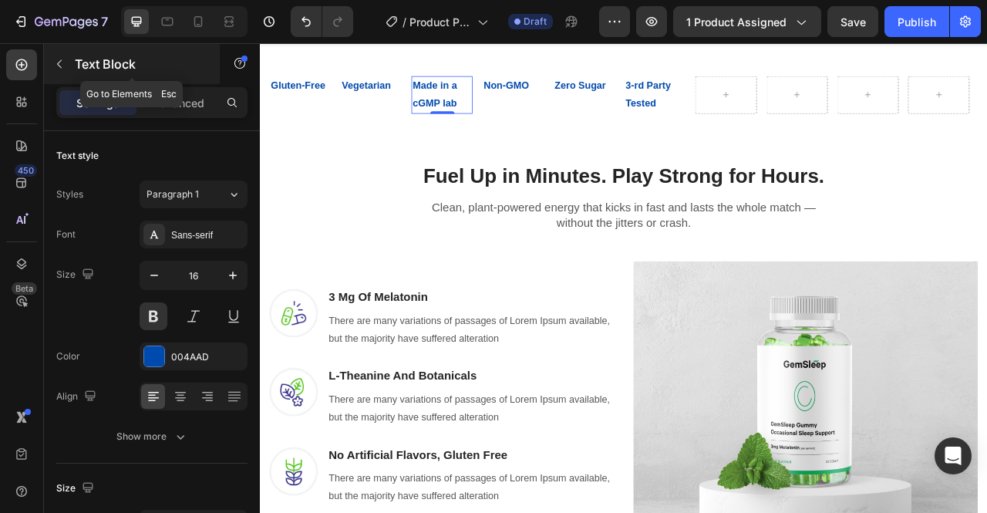
click at [57, 67] on icon "button" at bounding box center [59, 64] width 12 height 12
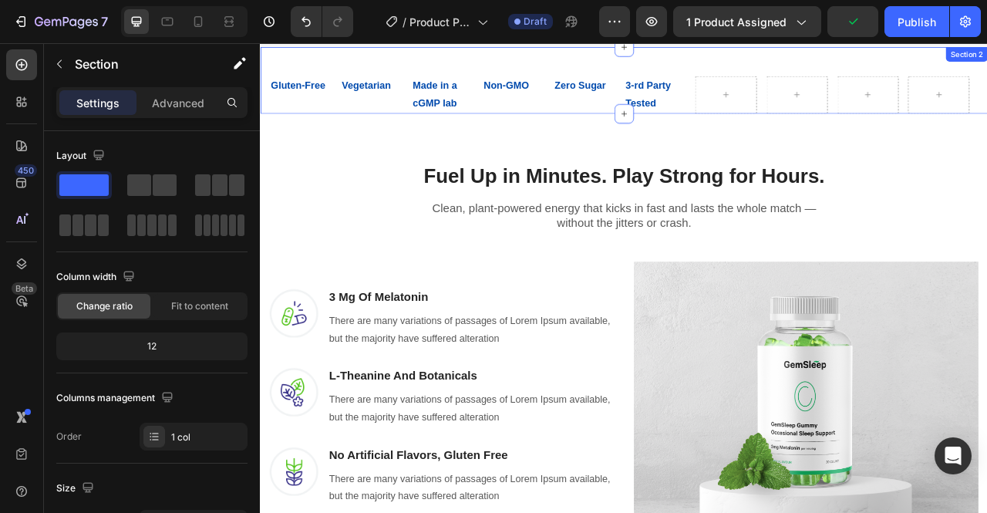
click at [440, 101] on div "Gluten-Free Text Block Vegetarian Text Block Made in a cGMP lab Text Block Non-…" at bounding box center [722, 90] width 925 height 85
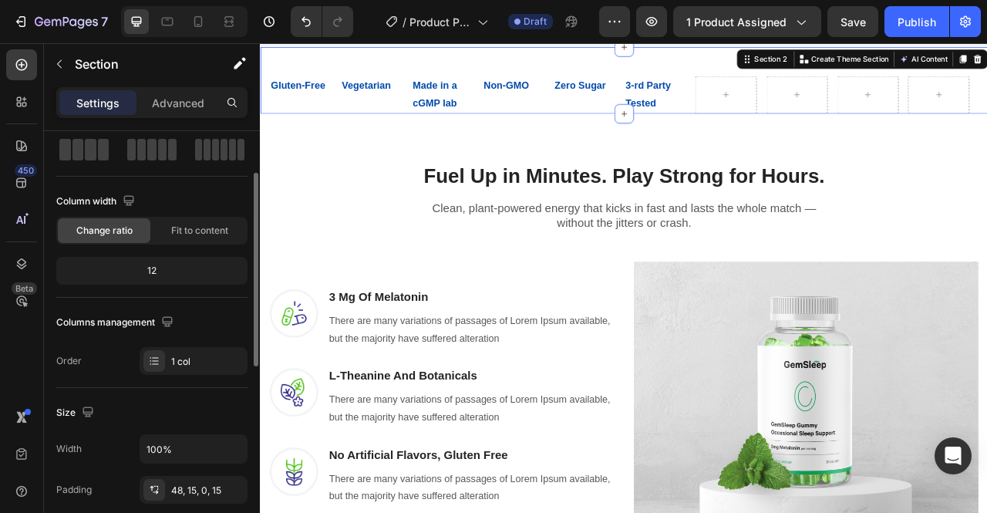
scroll to position [81, 0]
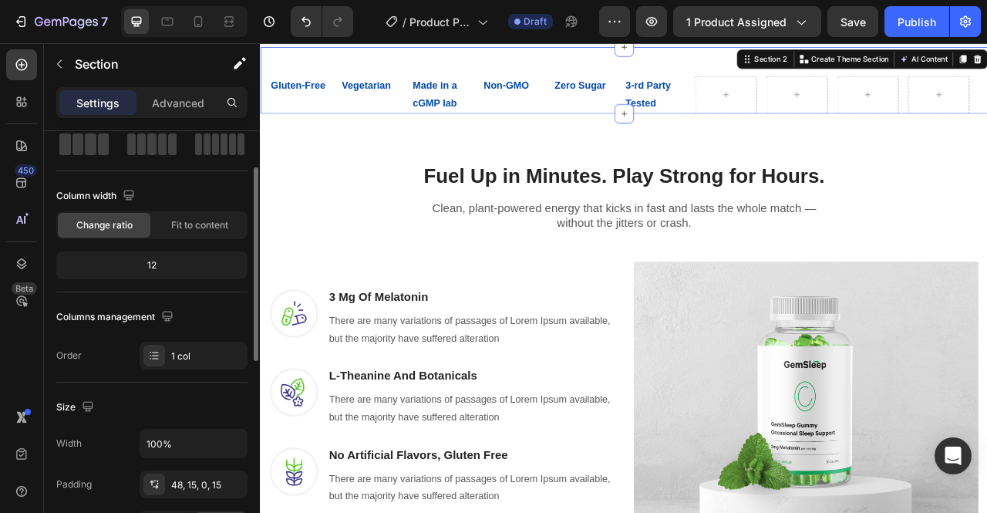
click at [171, 267] on div "12" at bounding box center [151, 265] width 185 height 22
click at [139, 266] on div "12" at bounding box center [151, 265] width 185 height 22
click at [150, 265] on div "12" at bounding box center [151, 265] width 185 height 22
click at [198, 230] on span "Fit to content" at bounding box center [199, 225] width 57 height 14
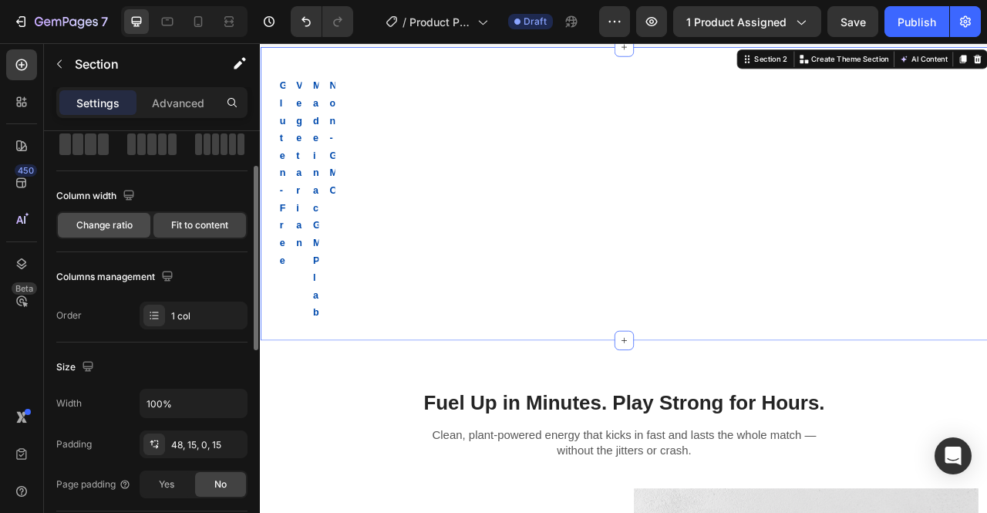
click at [106, 229] on span "Change ratio" at bounding box center [104, 225] width 56 height 14
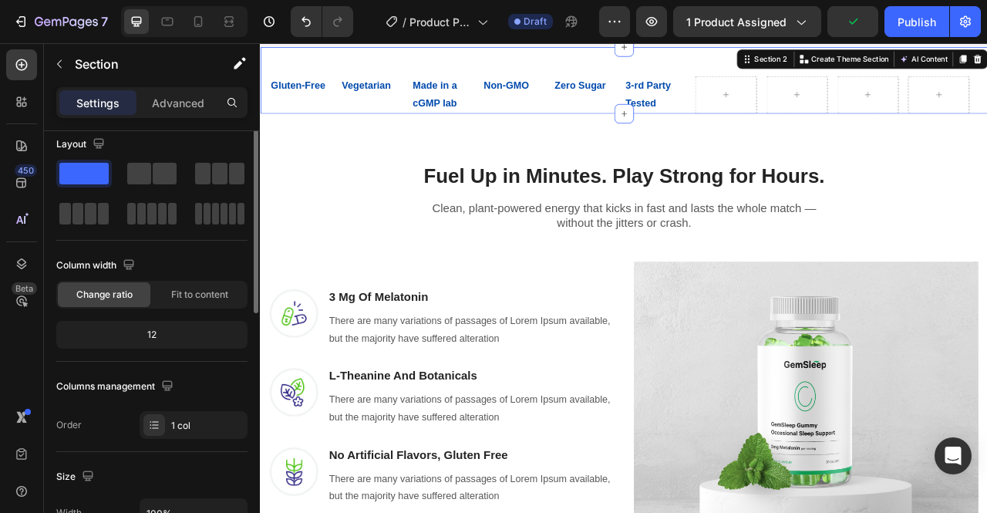
scroll to position [0, 0]
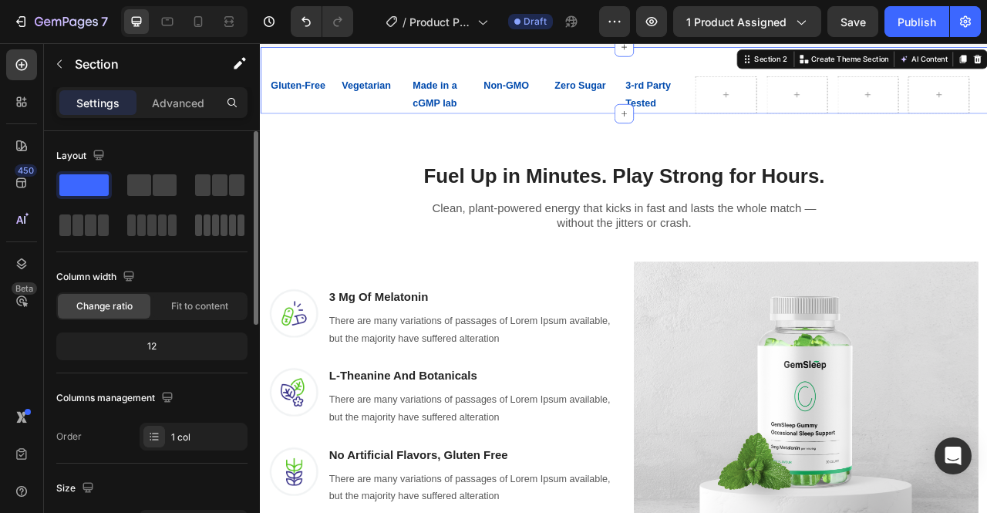
click at [216, 227] on span at bounding box center [215, 225] width 7 height 22
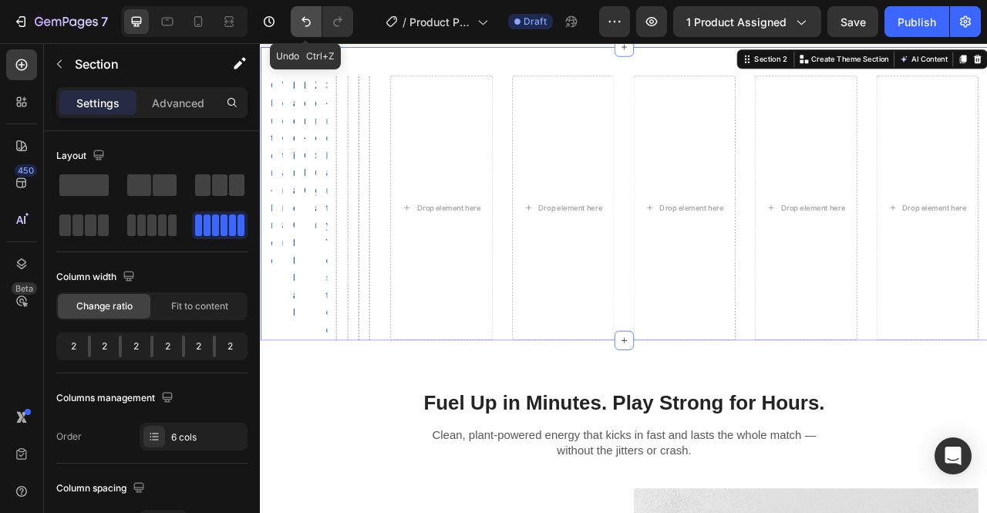
drag, startPoint x: 305, startPoint y: 16, endPoint x: 311, endPoint y: 234, distance: 218.2
click at [305, 16] on icon "Undo/Redo" at bounding box center [305, 21] width 15 height 15
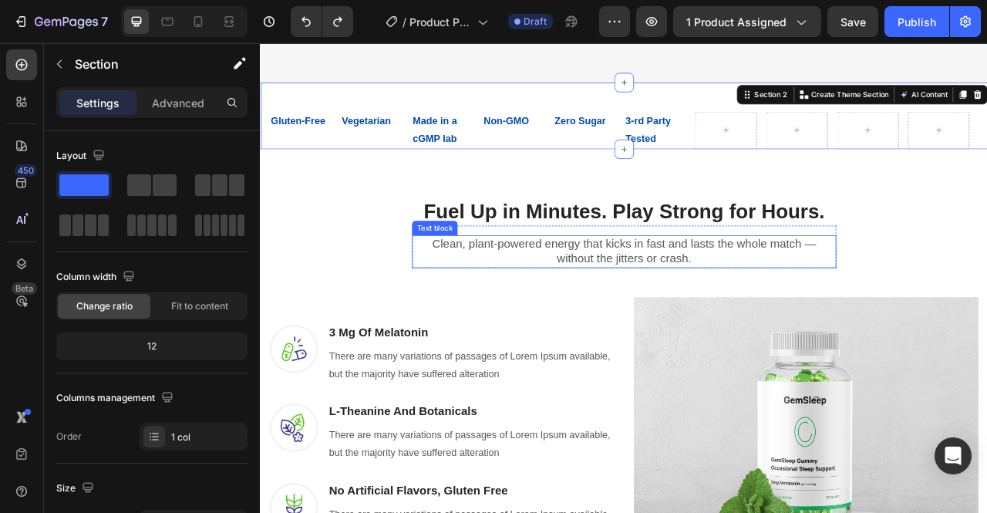
scroll to position [679, 0]
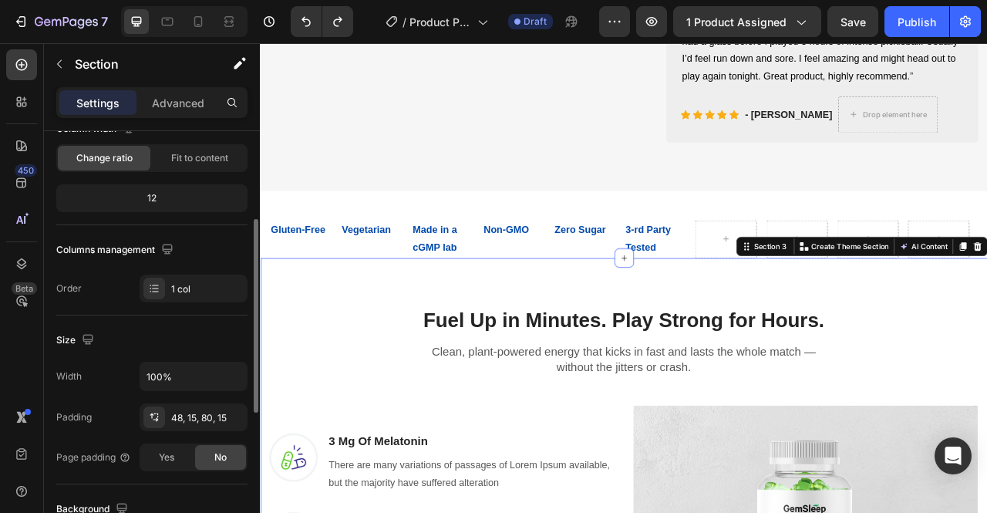
scroll to position [163, 0]
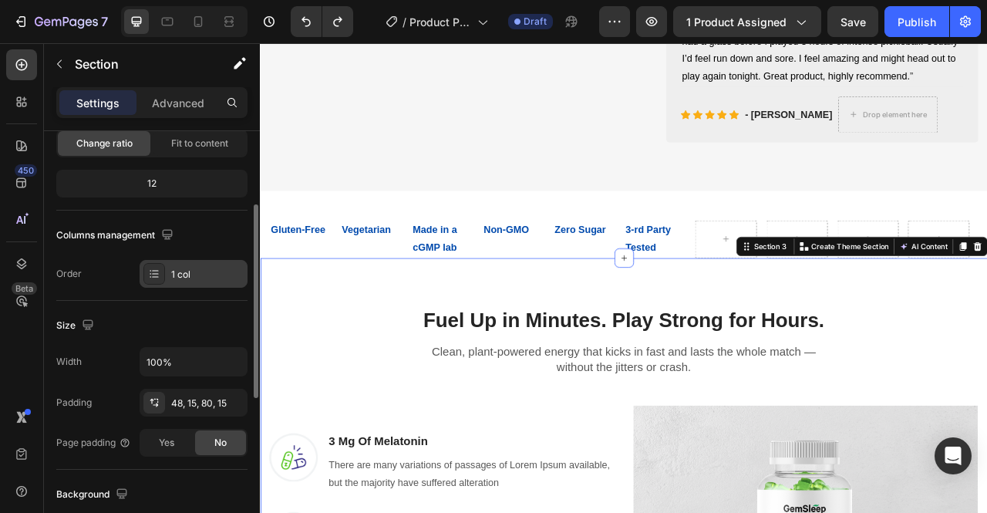
click at [159, 275] on icon at bounding box center [154, 273] width 12 height 12
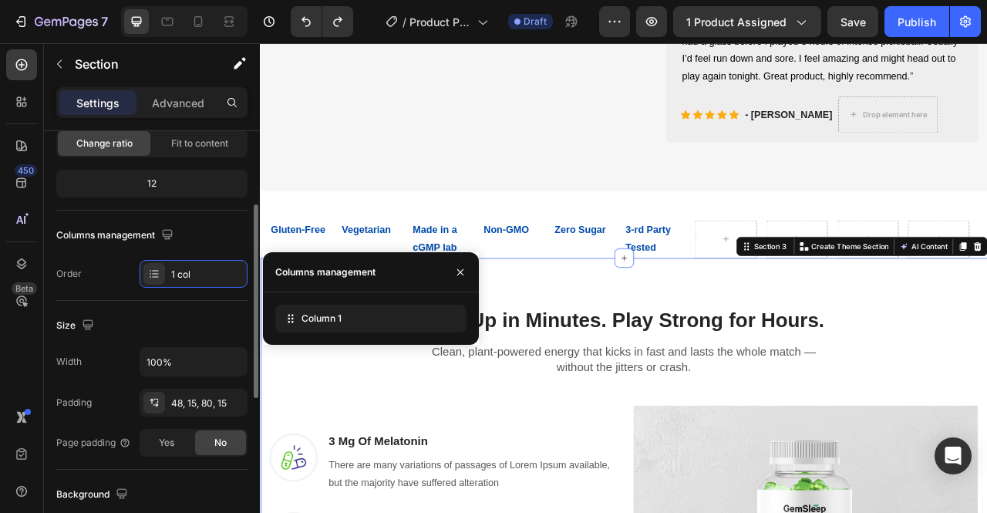
click at [167, 311] on div "Size Width 100% Padding 48, 15, 80, 15 Page padding Yes No" at bounding box center [151, 385] width 191 height 169
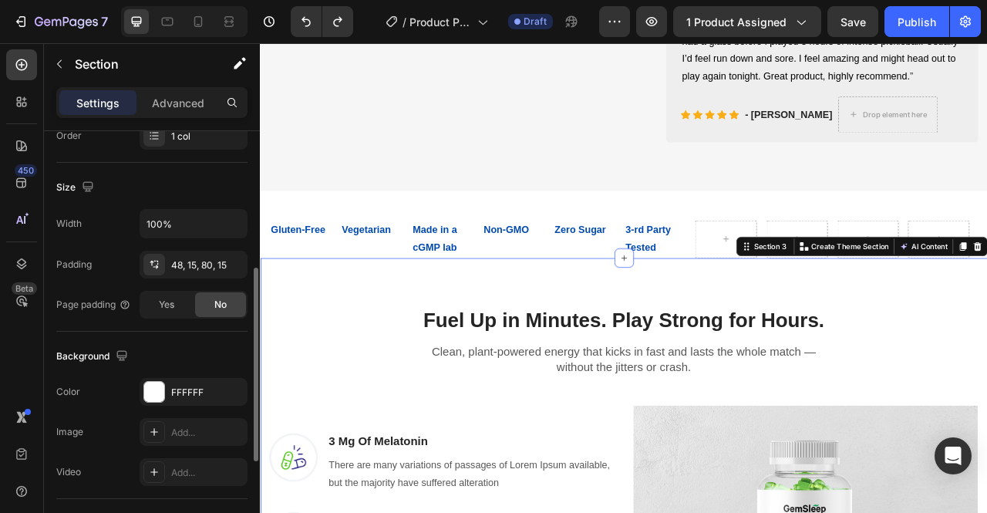
scroll to position [301, 0]
click at [199, 266] on div "48, 15, 80, 15" at bounding box center [193, 264] width 45 height 14
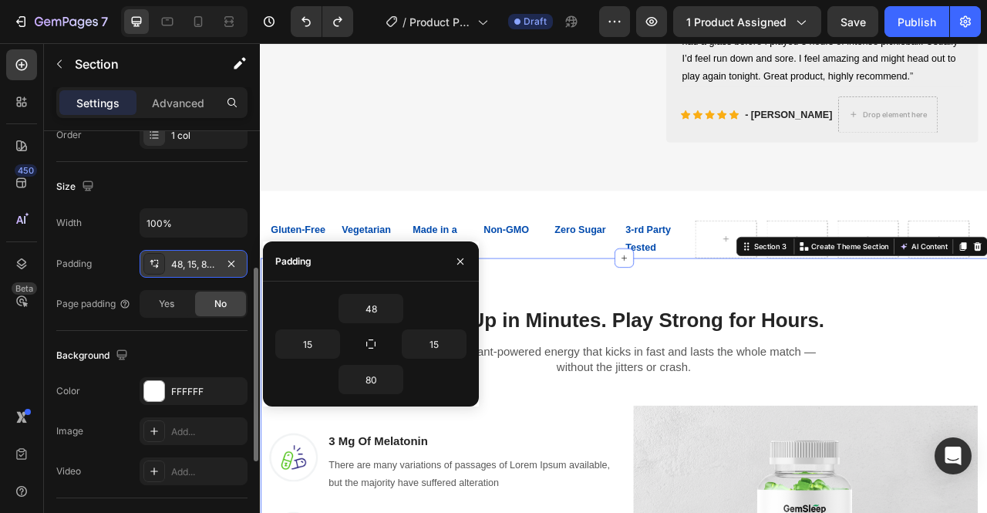
click at [199, 266] on div "48, 15, 80, 15" at bounding box center [193, 264] width 45 height 14
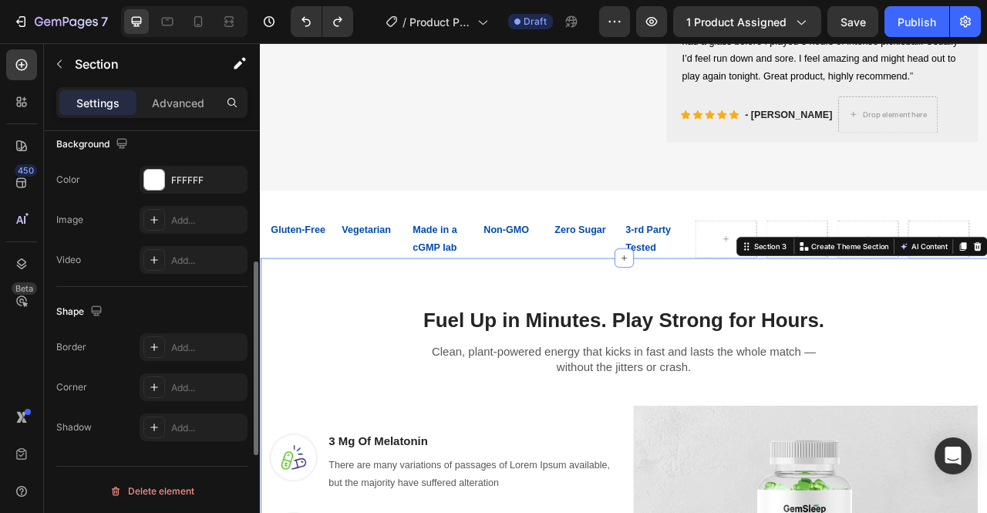
scroll to position [0, 0]
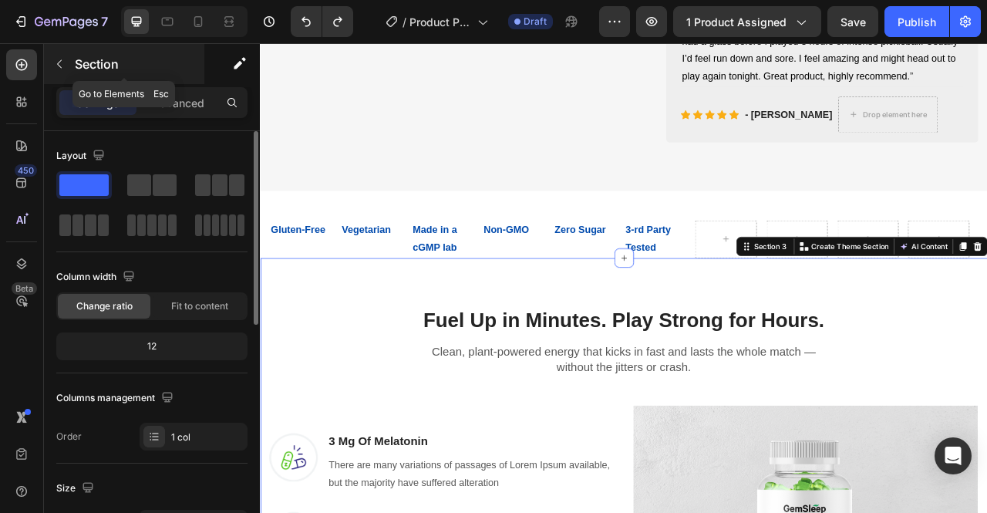
click at [58, 62] on icon "button" at bounding box center [59, 64] width 12 height 12
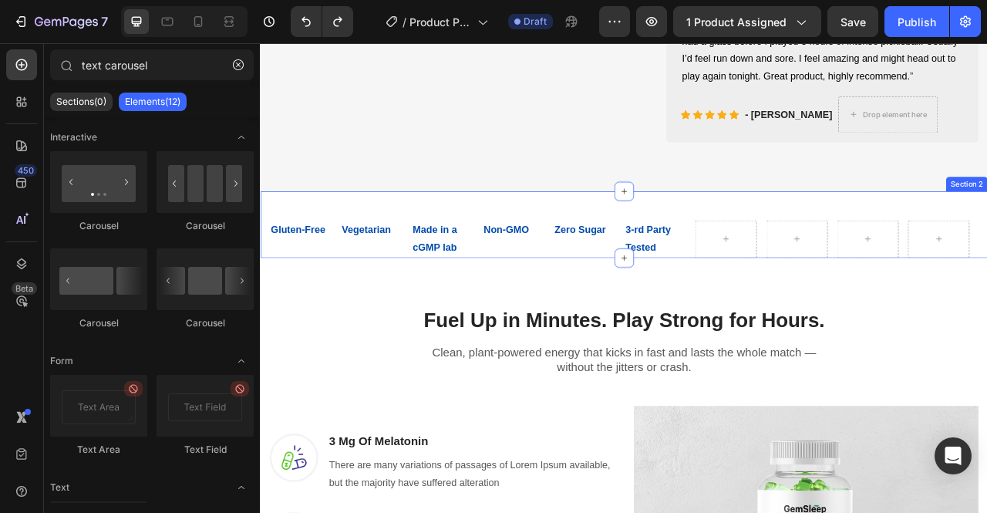
click at [375, 264] on div "Gluten-Free Text Block Vegetarian Text Block Made in a cGMP lab Text Block Non-…" at bounding box center [722, 273] width 925 height 85
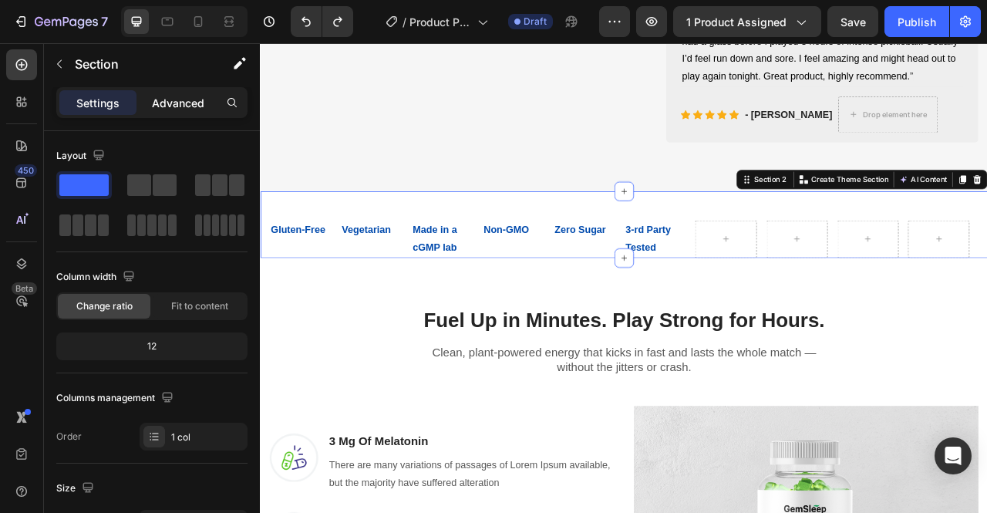
click at [180, 106] on p "Advanced" at bounding box center [178, 103] width 52 height 16
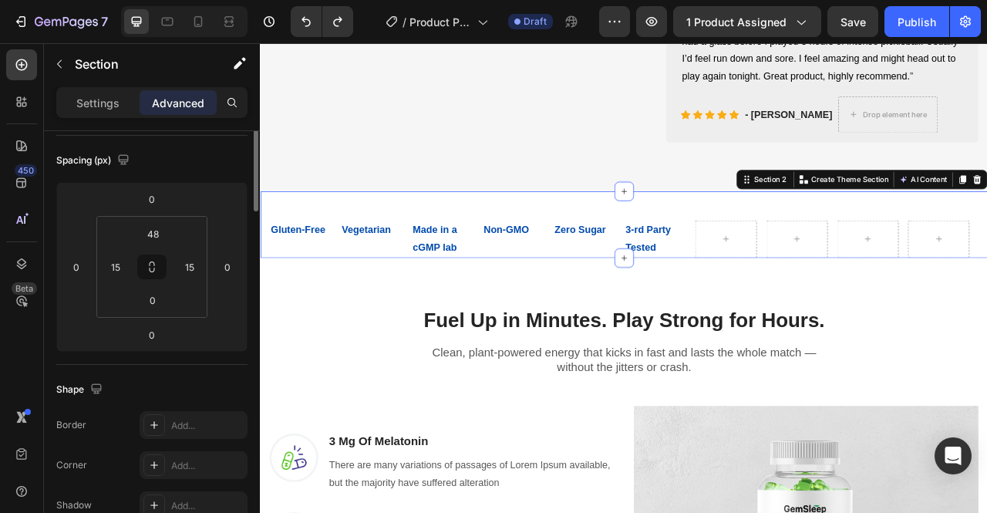
scroll to position [46, 0]
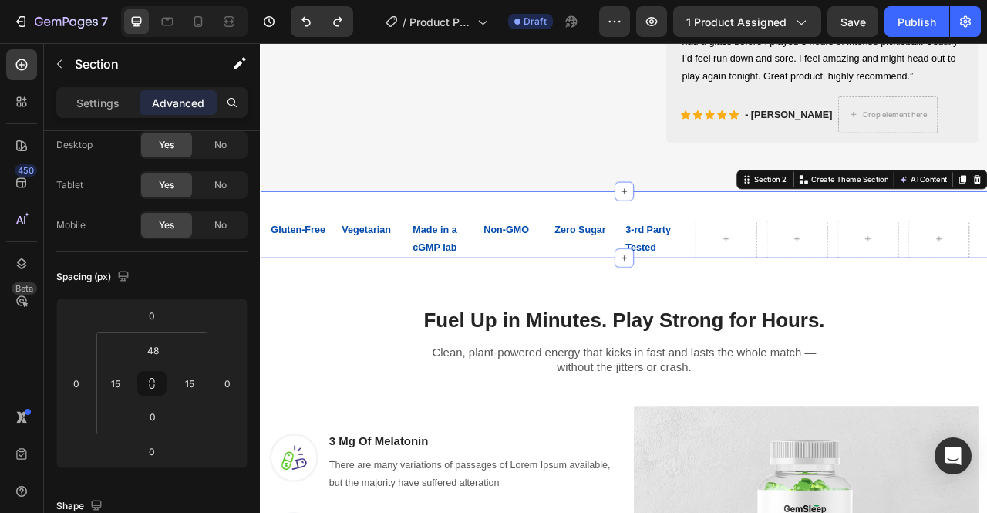
click at [805, 274] on div "Gluten-Free Text Block Vegetarian Text Block Made in a cGMP lab Text Block Non-…" at bounding box center [722, 273] width 925 height 85
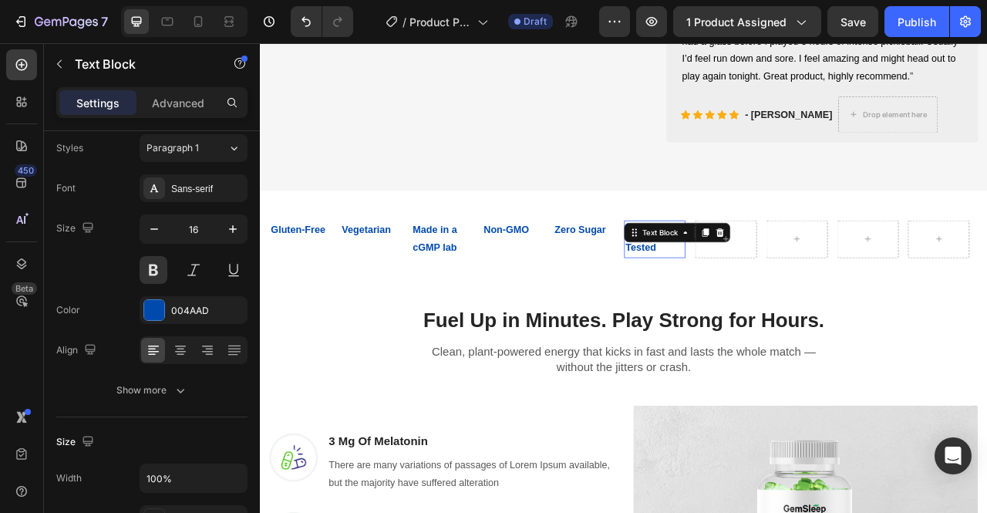
click at [762, 296] on div "Text Block" at bounding box center [789, 283] width 135 height 25
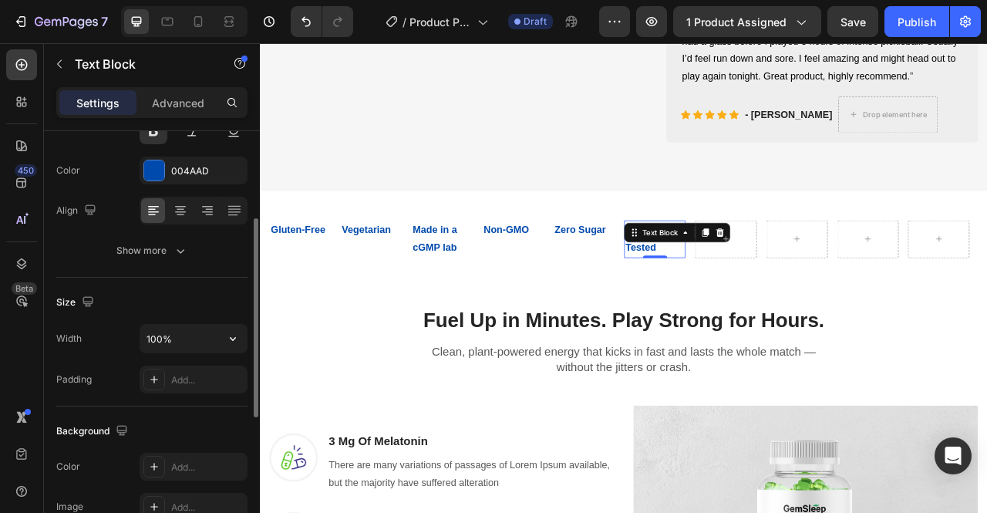
scroll to position [187, 0]
click at [221, 331] on button "button" at bounding box center [233, 338] width 28 height 28
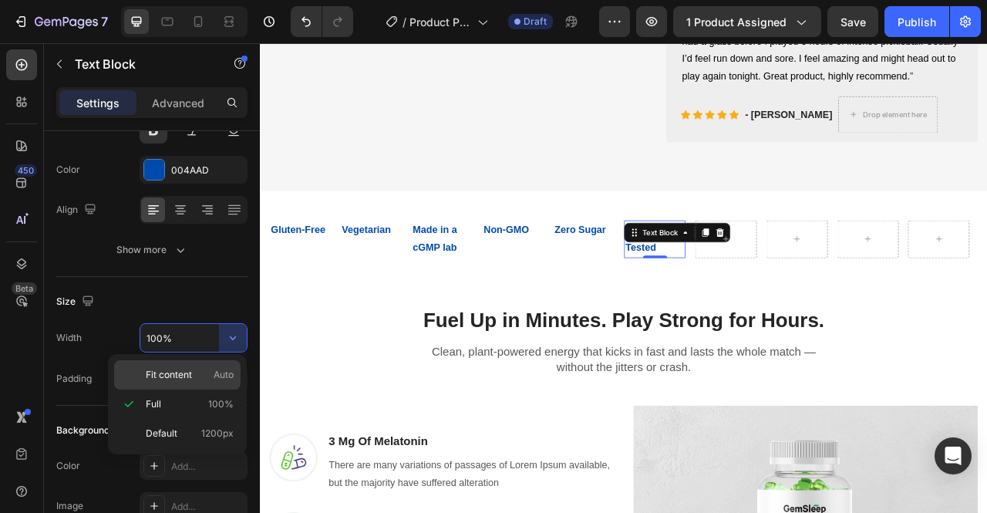
click at [207, 375] on p "Fit content Auto" at bounding box center [190, 375] width 88 height 14
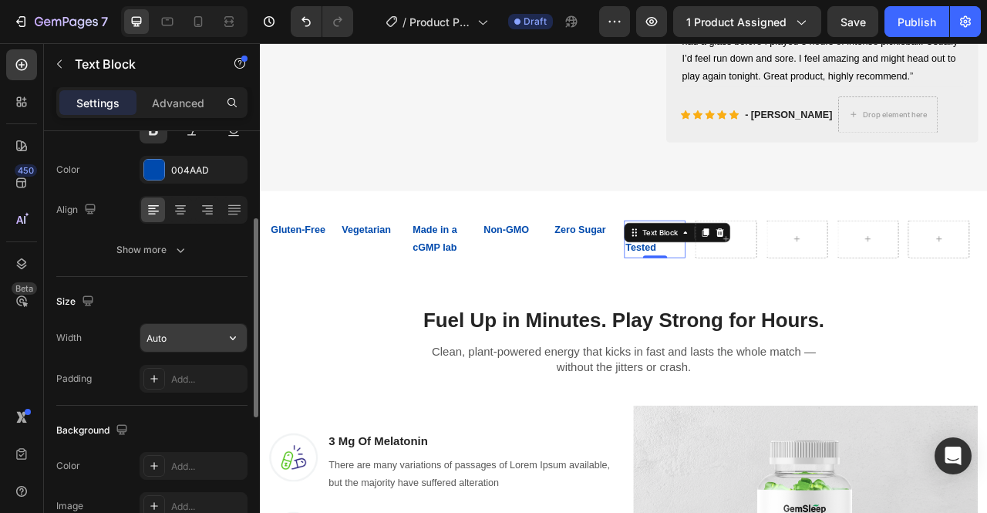
click at [210, 344] on input "Auto" at bounding box center [193, 338] width 106 height 28
click at [241, 340] on button "button" at bounding box center [233, 338] width 28 height 28
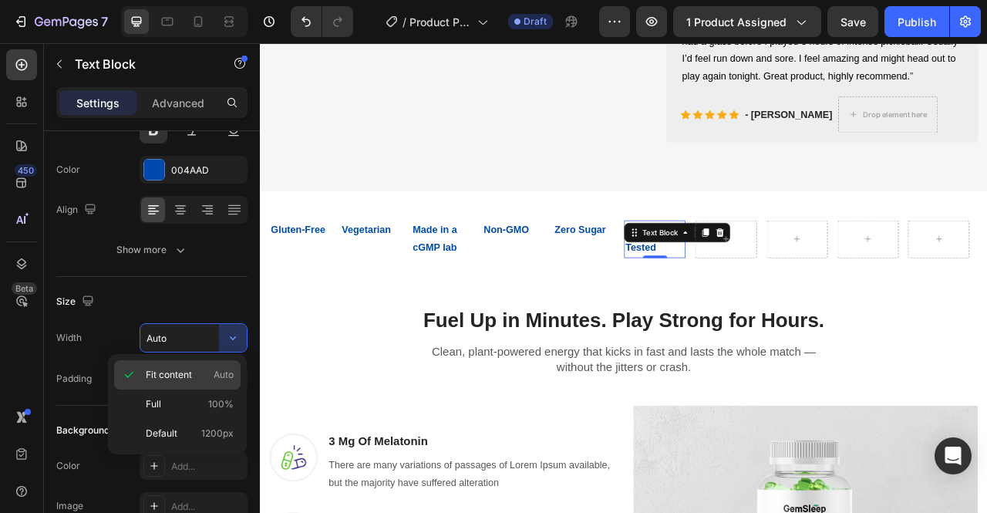
click at [183, 378] on span "Fit content" at bounding box center [169, 375] width 46 height 14
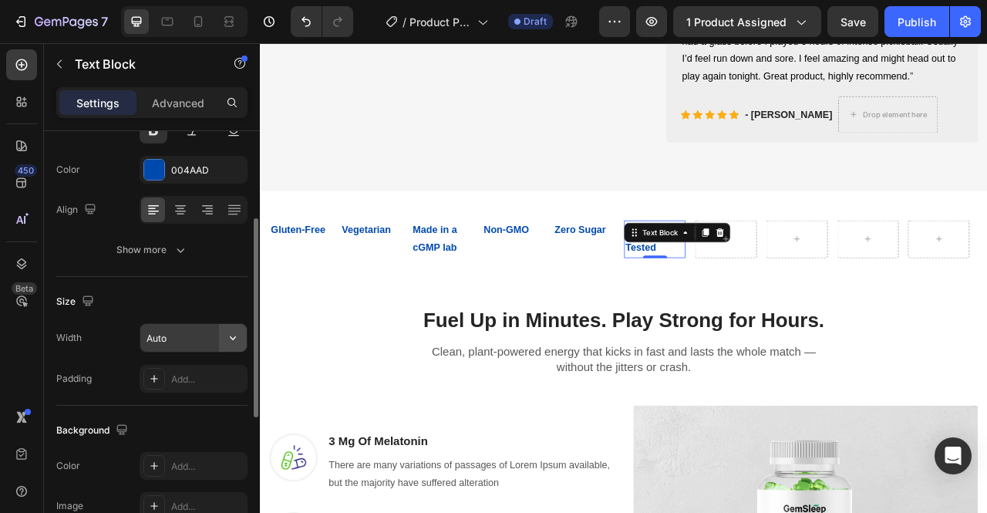
click at [236, 347] on button "button" at bounding box center [233, 338] width 28 height 28
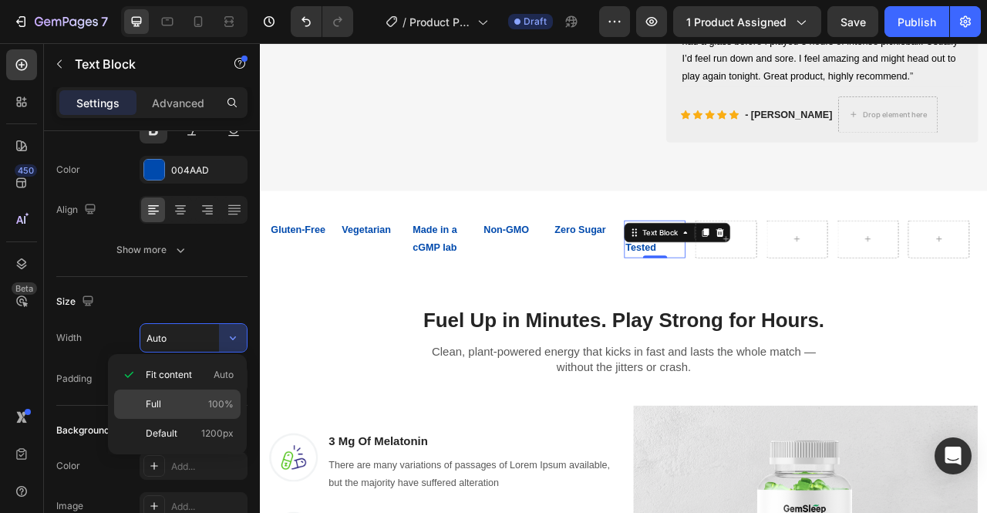
click at [207, 402] on p "Full 100%" at bounding box center [190, 404] width 88 height 14
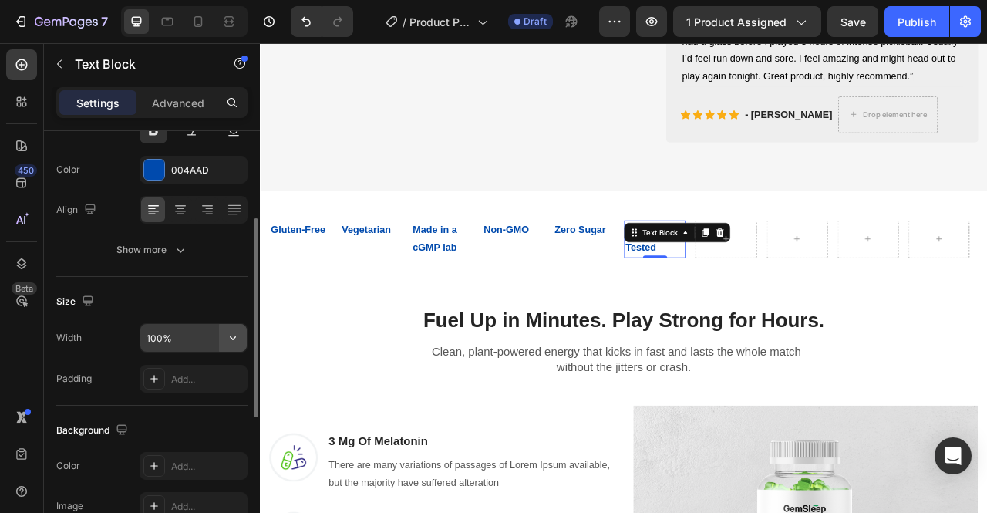
click at [234, 338] on icon "button" at bounding box center [232, 337] width 15 height 15
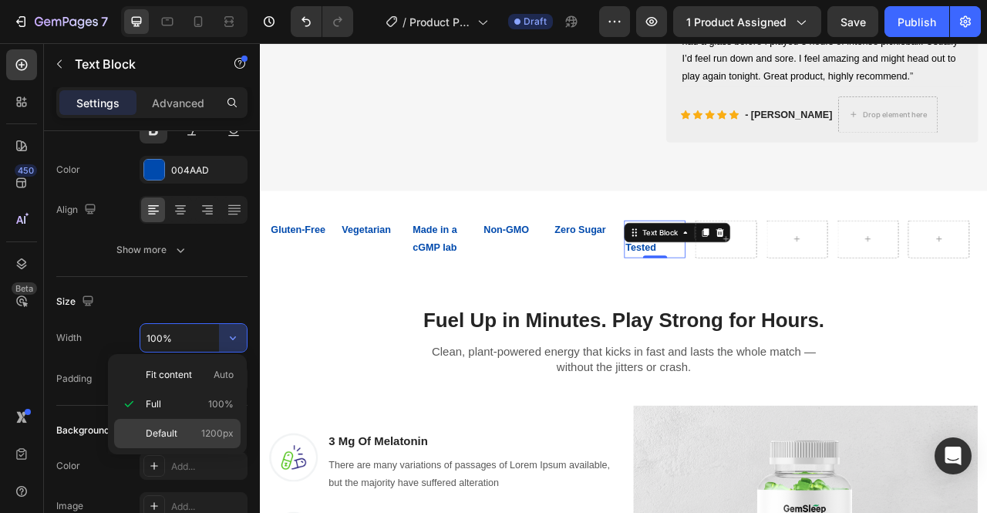
click at [211, 426] on span "1200px" at bounding box center [217, 433] width 32 height 14
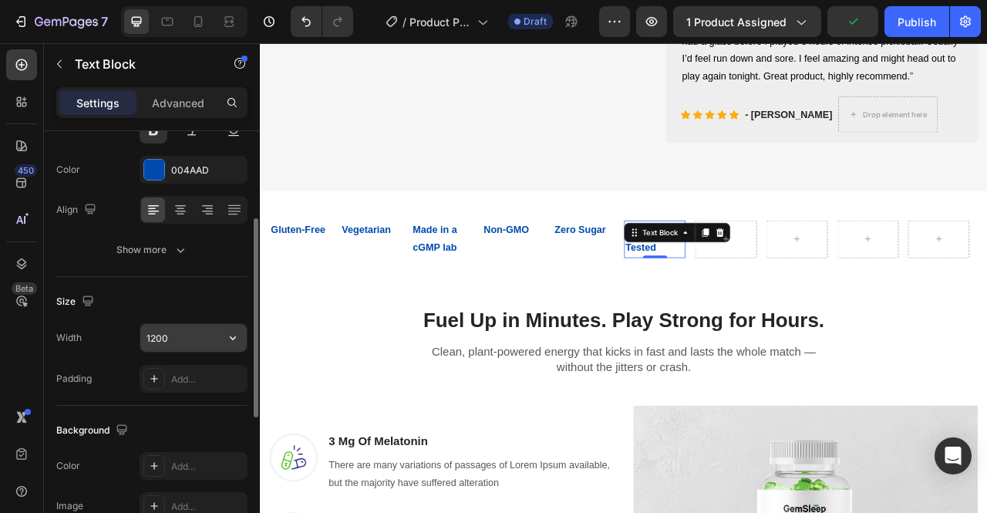
click at [229, 334] on icon "button" at bounding box center [232, 337] width 15 height 15
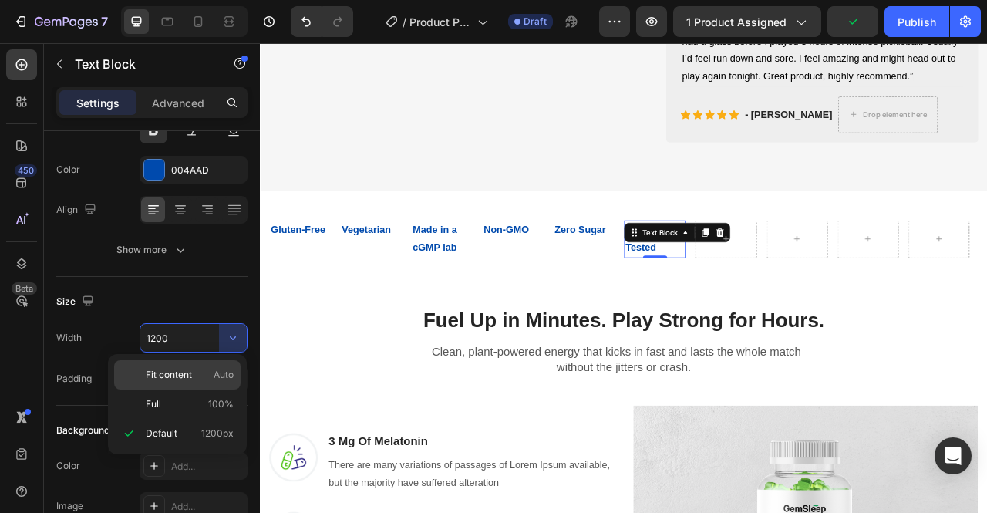
click at [199, 369] on p "Fit content Auto" at bounding box center [190, 375] width 88 height 14
type input "Auto"
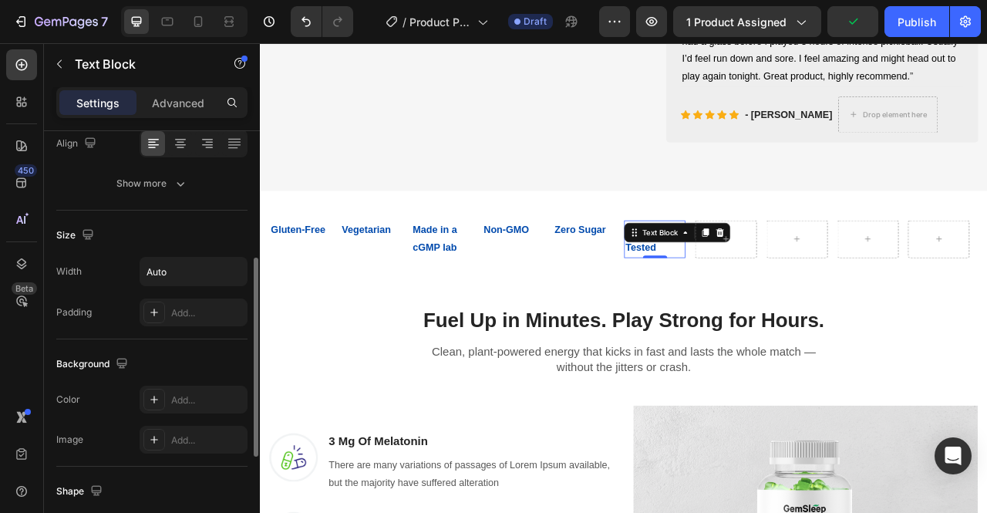
scroll to position [271, 0]
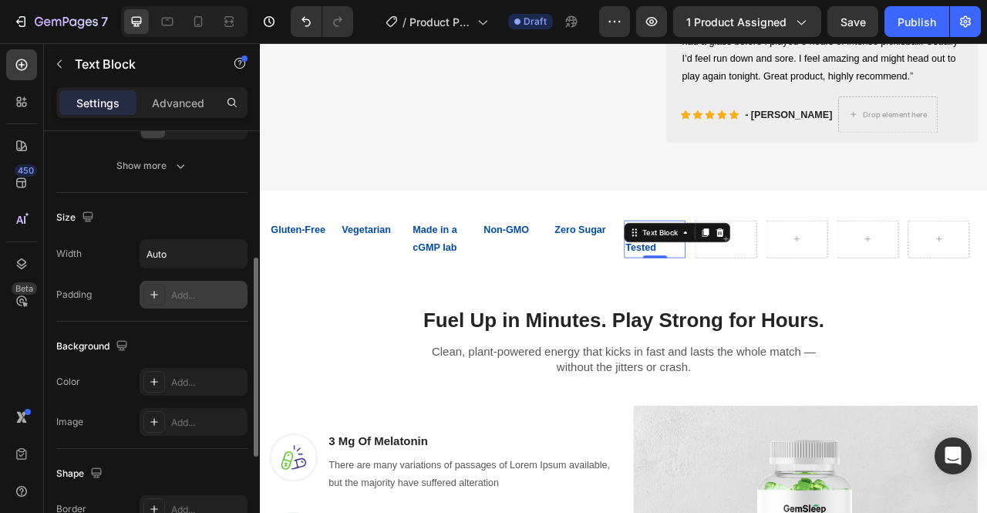
click at [200, 295] on div "Add..." at bounding box center [207, 295] width 72 height 14
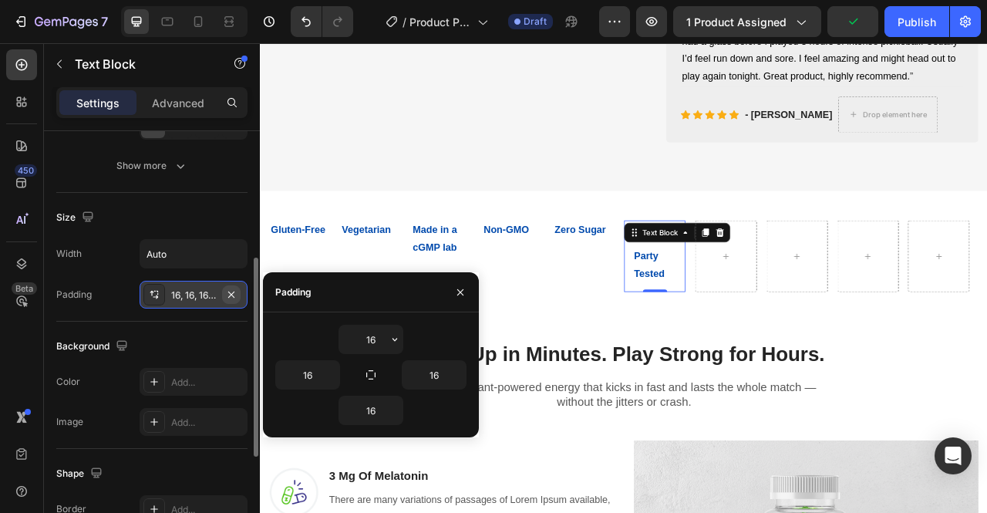
click at [230, 294] on icon "button" at bounding box center [231, 294] width 12 height 12
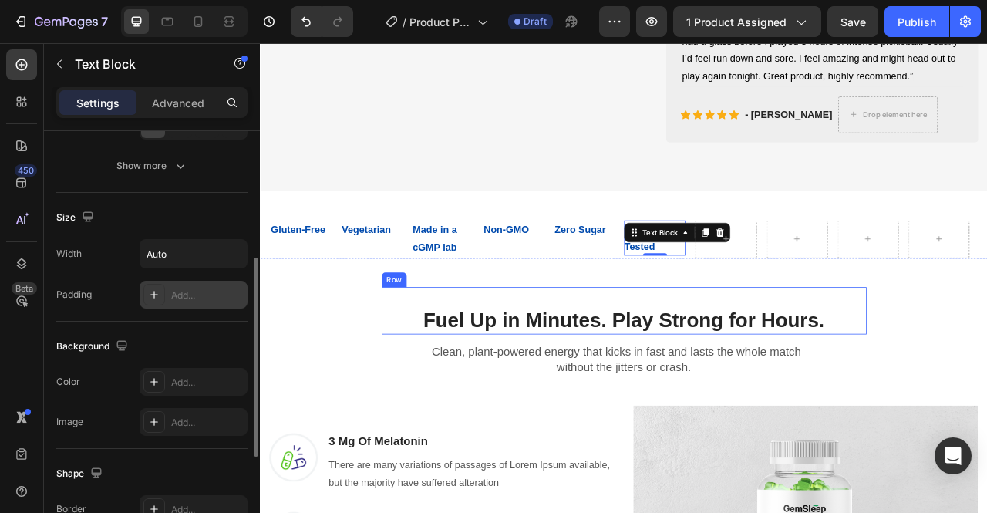
click at [709, 373] on div "Fuel Up in Minutes. Play Strong for Hours. Heading Row" at bounding box center [722, 383] width 617 height 61
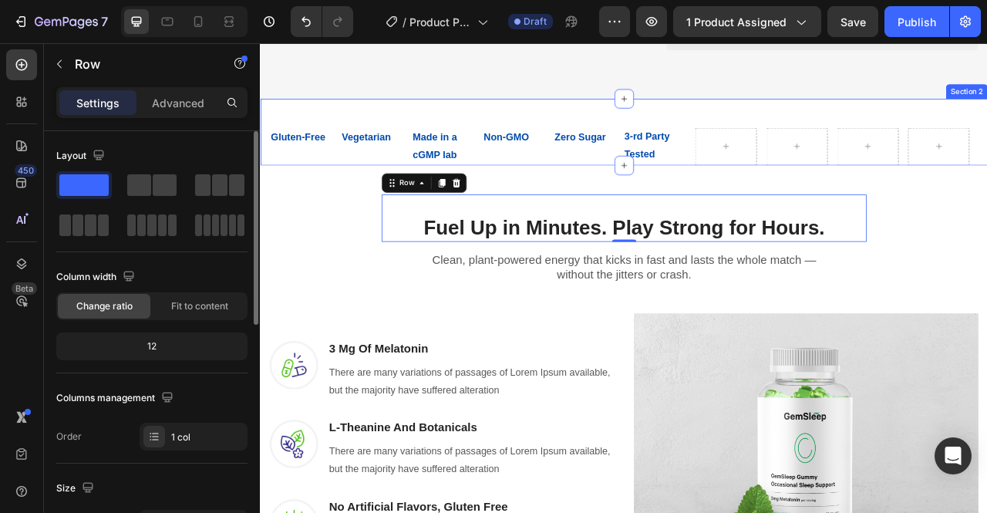
scroll to position [762, 0]
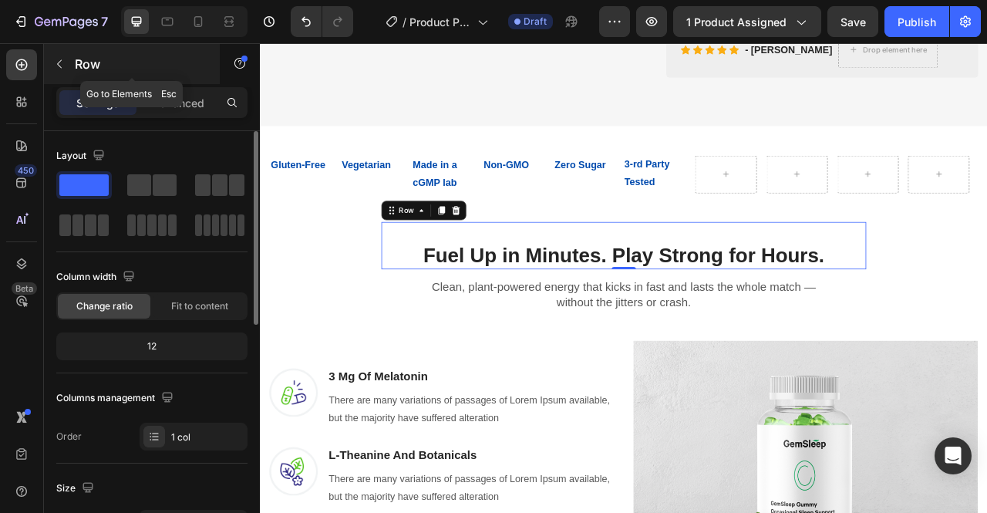
click at [62, 72] on button "button" at bounding box center [59, 64] width 25 height 25
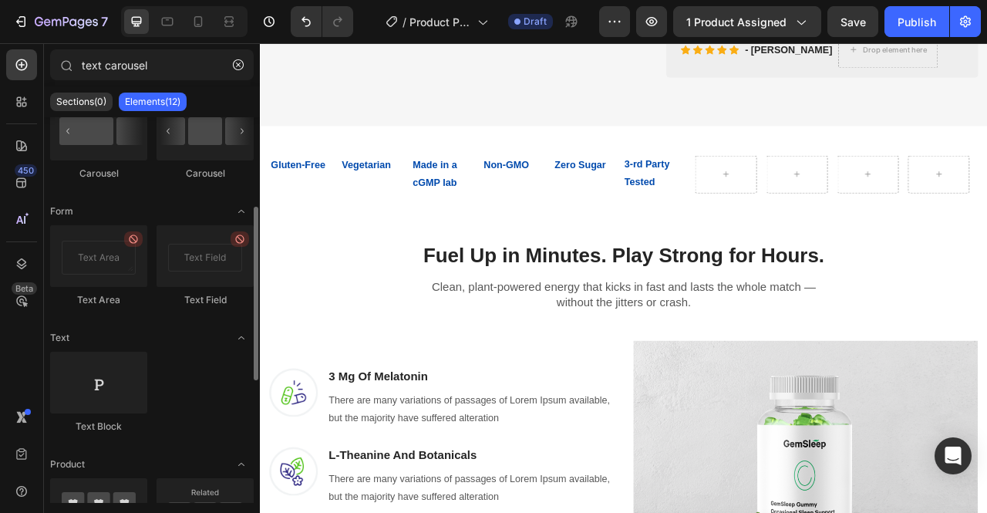
scroll to position [165, 0]
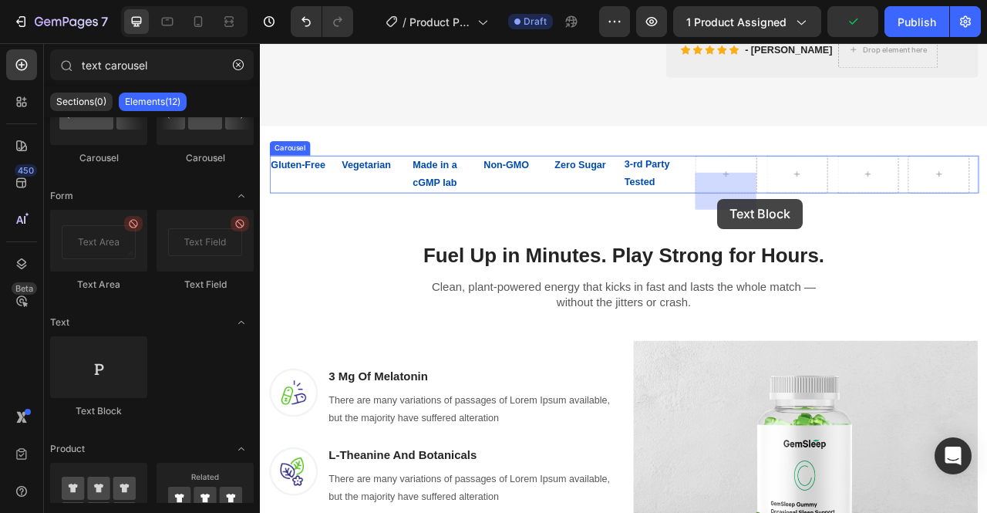
drag, startPoint x: 358, startPoint y: 414, endPoint x: 841, endPoint y: 241, distance: 513.2
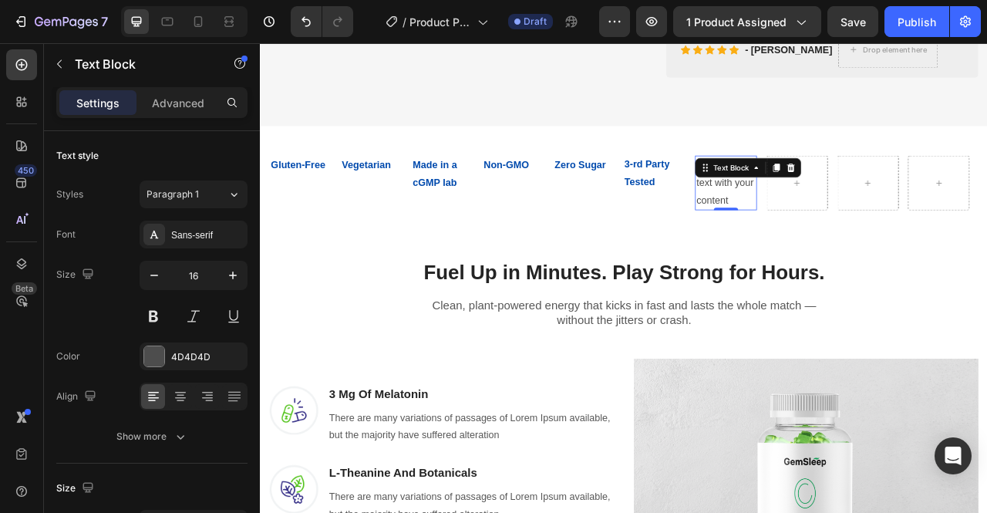
click at [876, 255] on div "Replace this text with your content" at bounding box center [851, 220] width 78 height 69
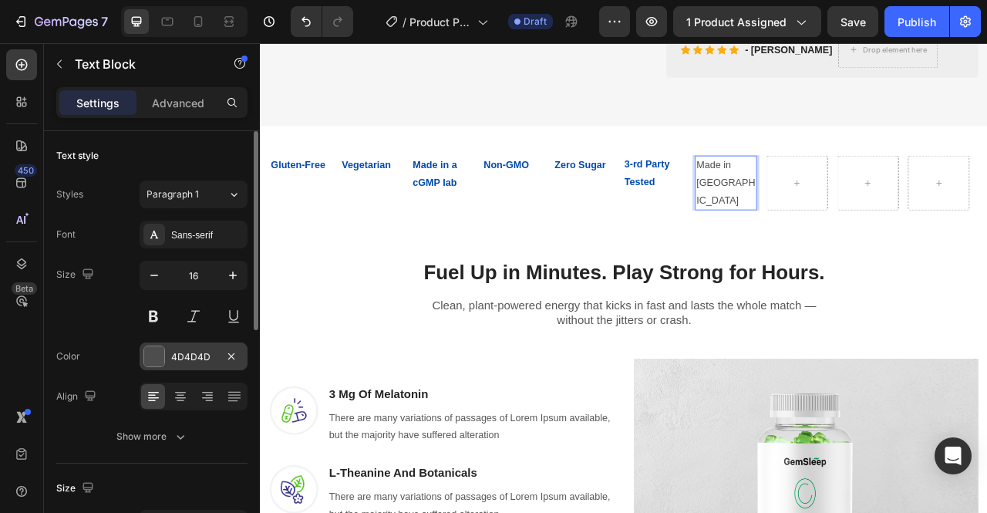
click at [197, 345] on div "4D4D4D" at bounding box center [194, 356] width 108 height 28
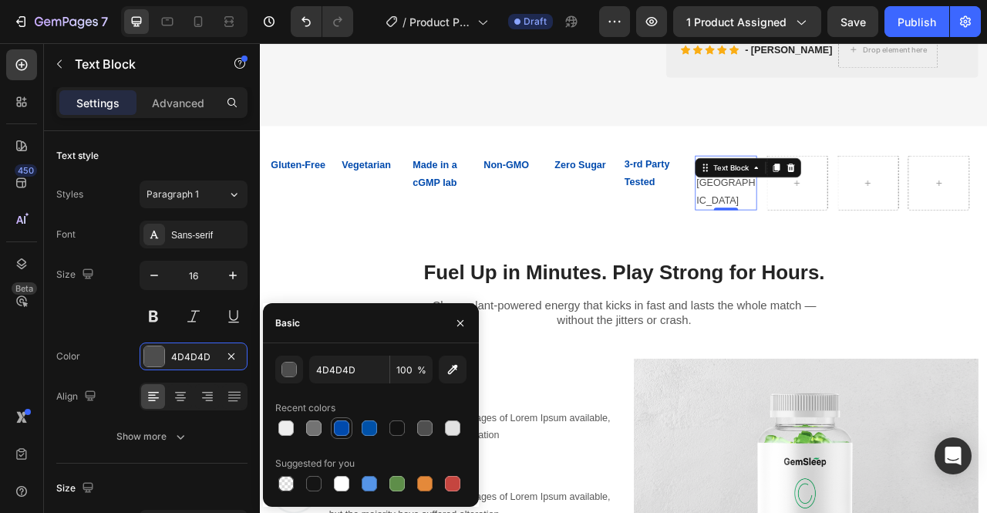
click at [344, 427] on div at bounding box center [341, 427] width 15 height 15
type input "004AAD"
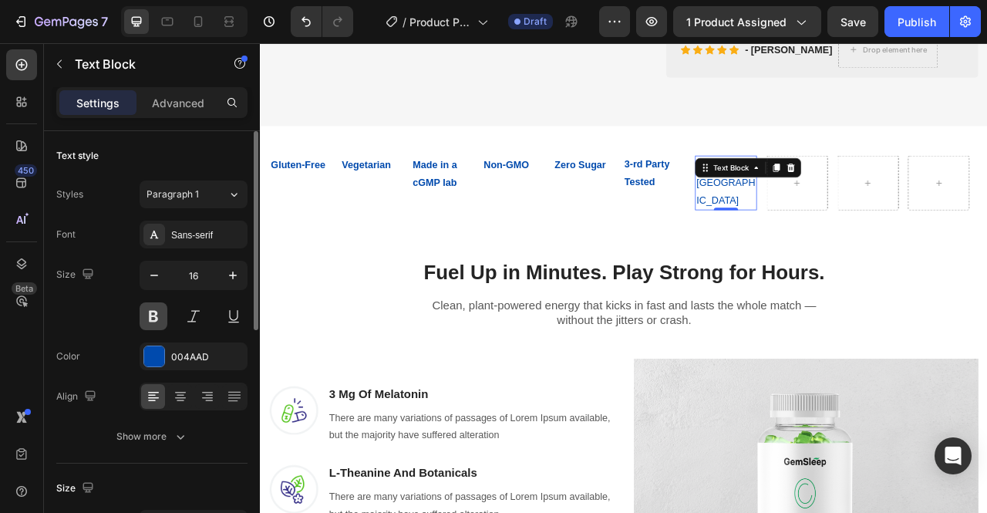
click at [156, 315] on button at bounding box center [154, 316] width 28 height 28
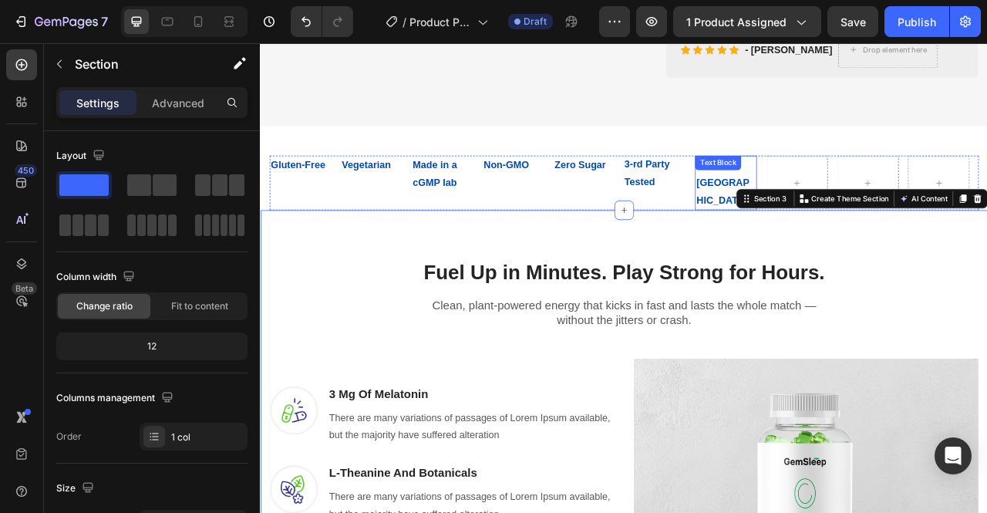
click at [831, 230] on div "Made in [GEOGRAPHIC_DATA] Text Block" at bounding box center [851, 220] width 78 height 69
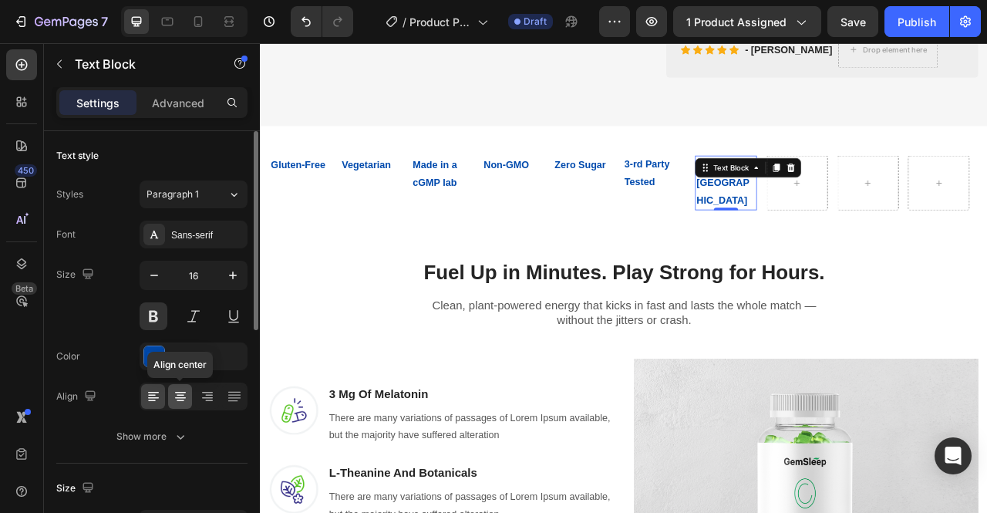
click at [177, 392] on icon at bounding box center [180, 396] width 15 height 15
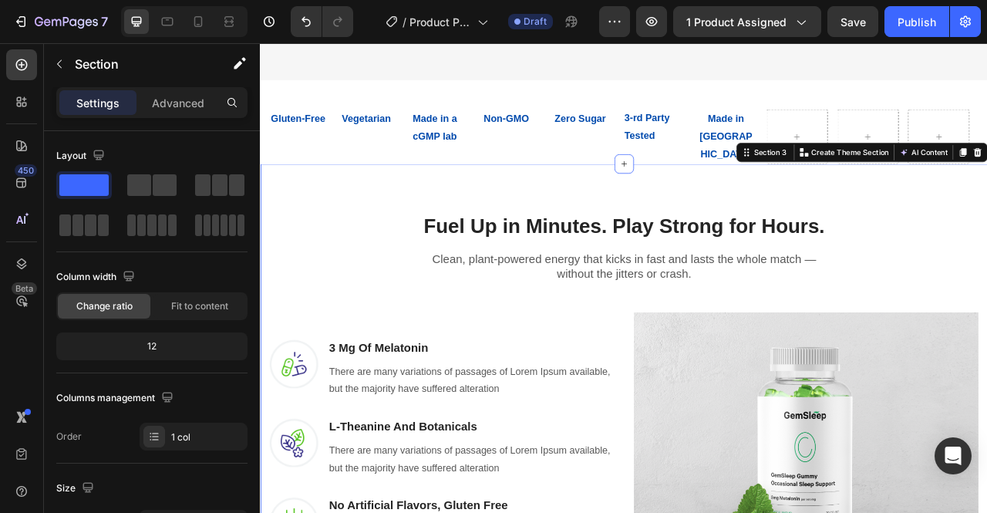
scroll to position [819, 0]
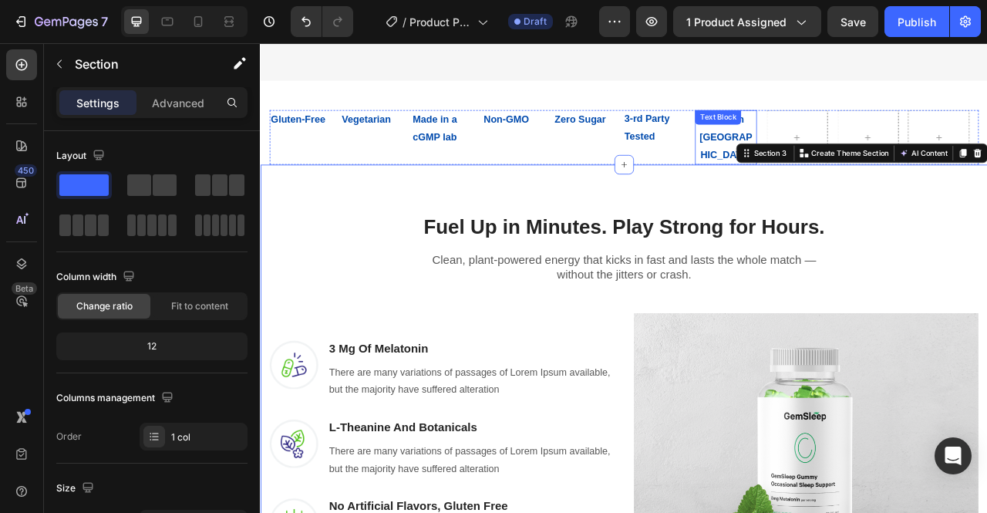
click at [847, 173] on div "Made in [GEOGRAPHIC_DATA] Text Block" at bounding box center [851, 162] width 78 height 69
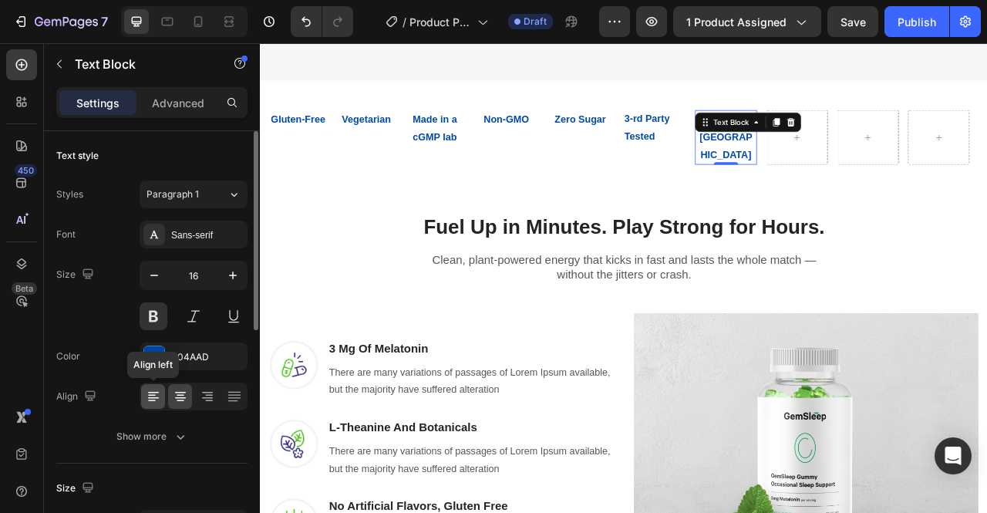
click at [156, 392] on icon at bounding box center [153, 393] width 11 height 2
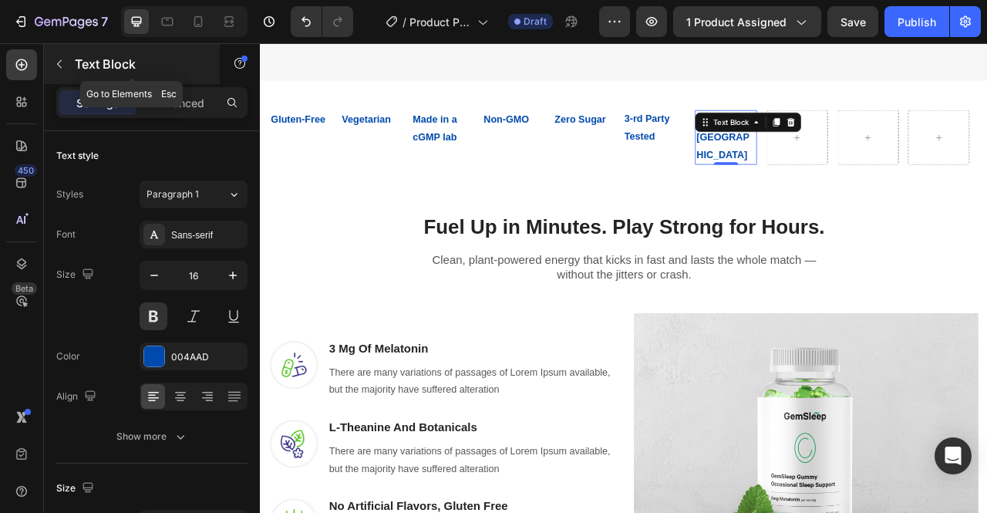
click at [58, 63] on icon "button" at bounding box center [59, 64] width 5 height 8
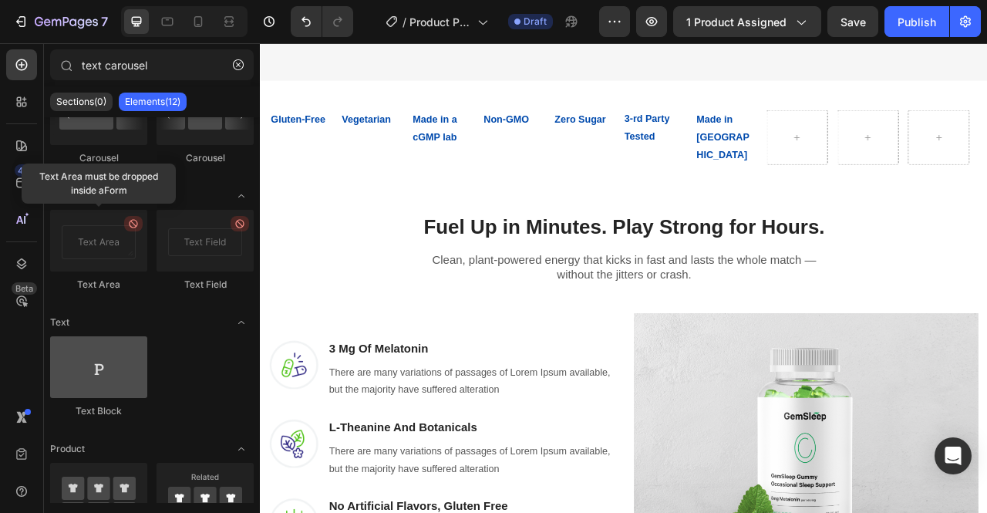
click at [106, 378] on div at bounding box center [98, 367] width 97 height 62
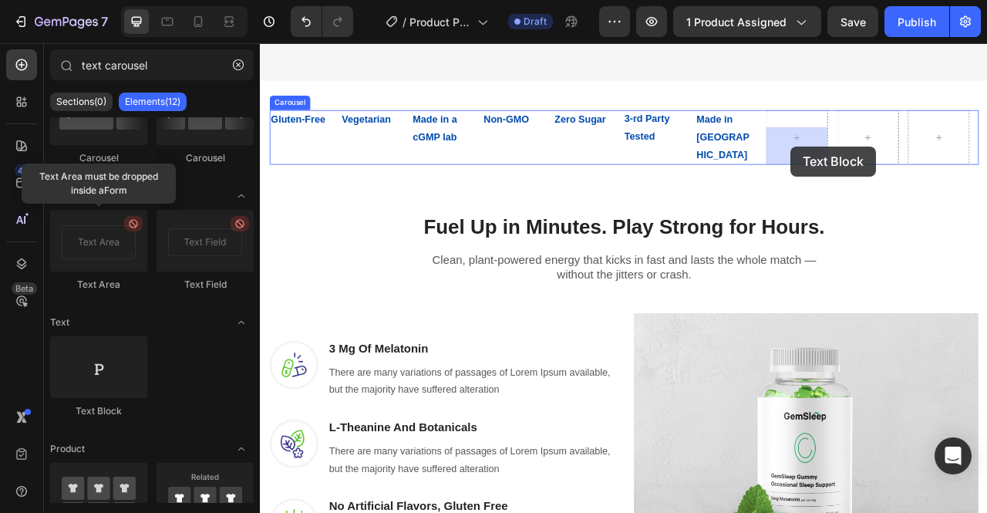
drag, startPoint x: 357, startPoint y: 408, endPoint x: 935, endPoint y: 174, distance: 623.5
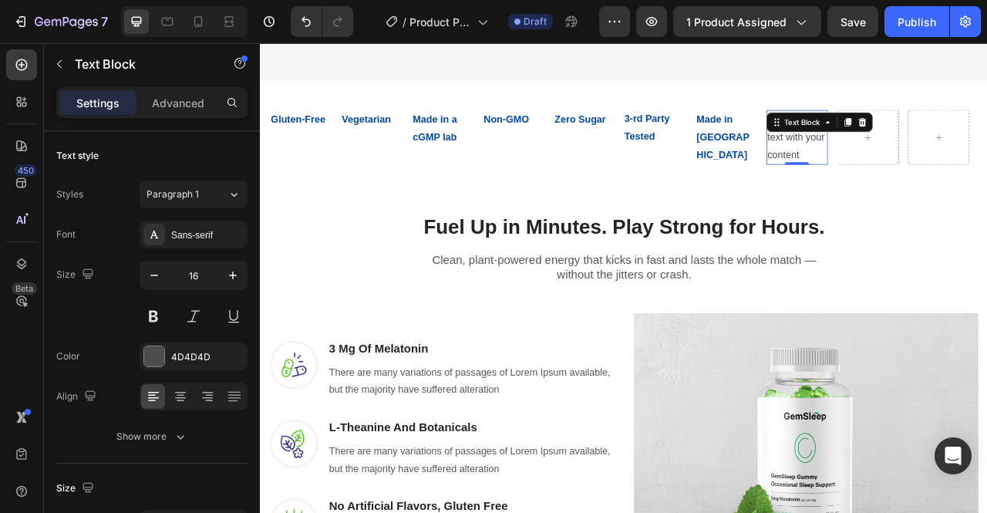
click at [953, 197] on div "Replace this text with your content" at bounding box center [942, 162] width 78 height 69
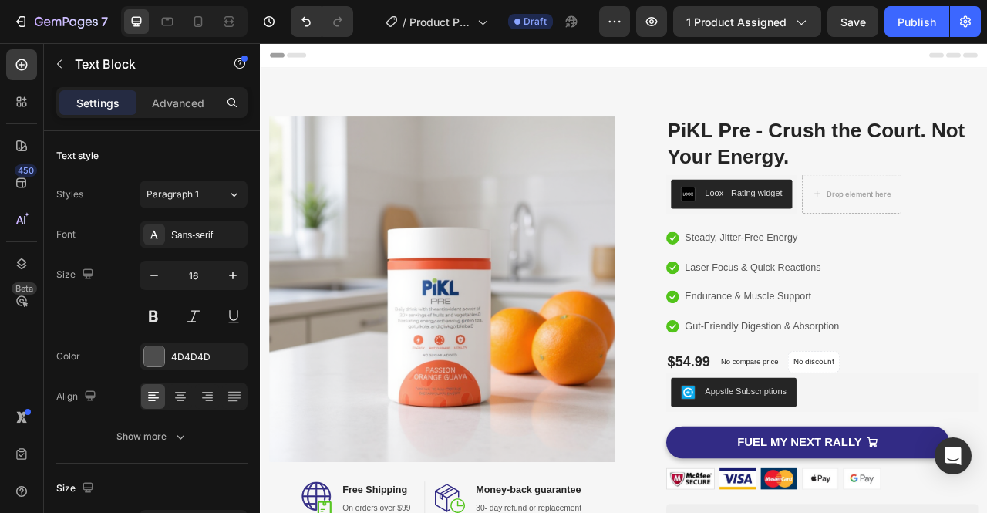
scroll to position [819, 0]
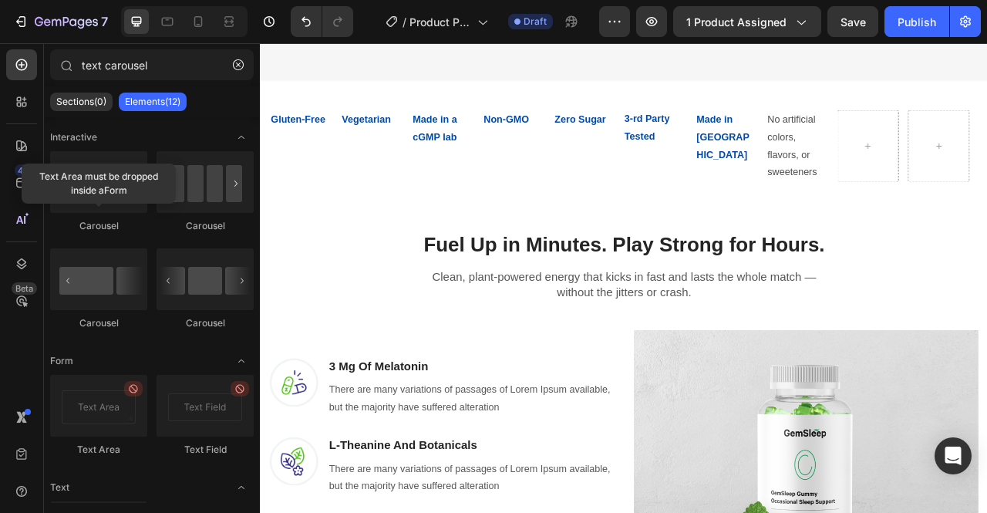
click at [156, 103] on p "Elements(12)" at bounding box center [153, 102] width 56 height 12
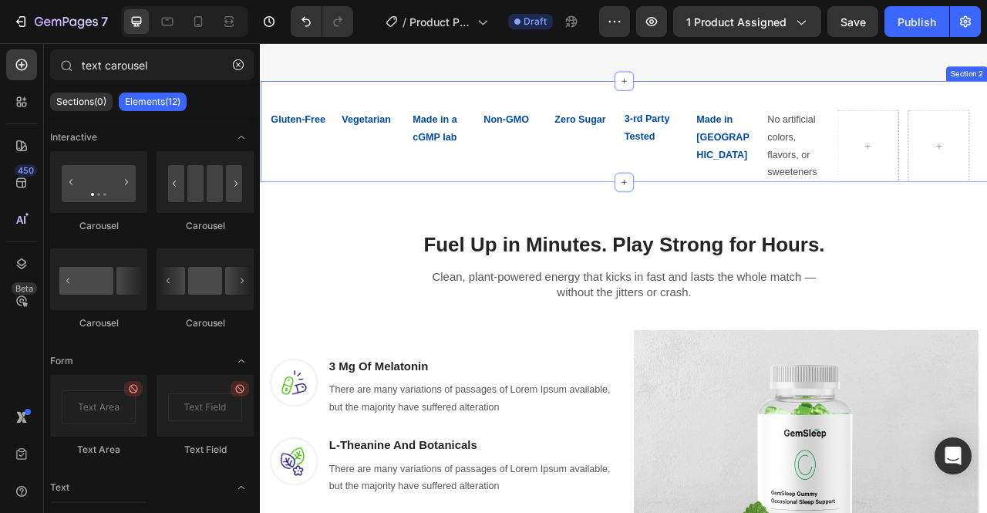
click at [442, 136] on div "Gluten-Free Text Block Vegetarian Text Block Made in a cGMP lab Text Block Non-…" at bounding box center [722, 155] width 925 height 129
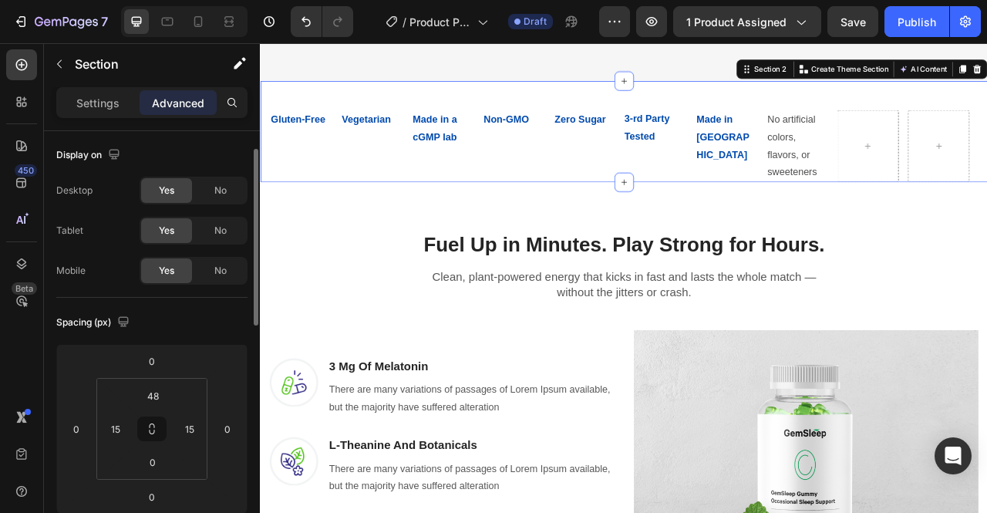
scroll to position [14, 0]
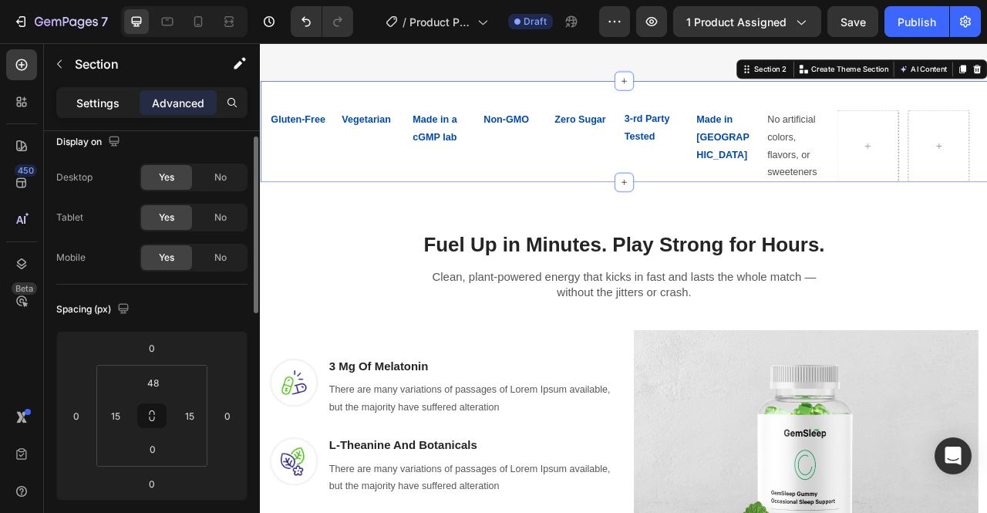
click at [113, 106] on p "Settings" at bounding box center [97, 103] width 43 height 16
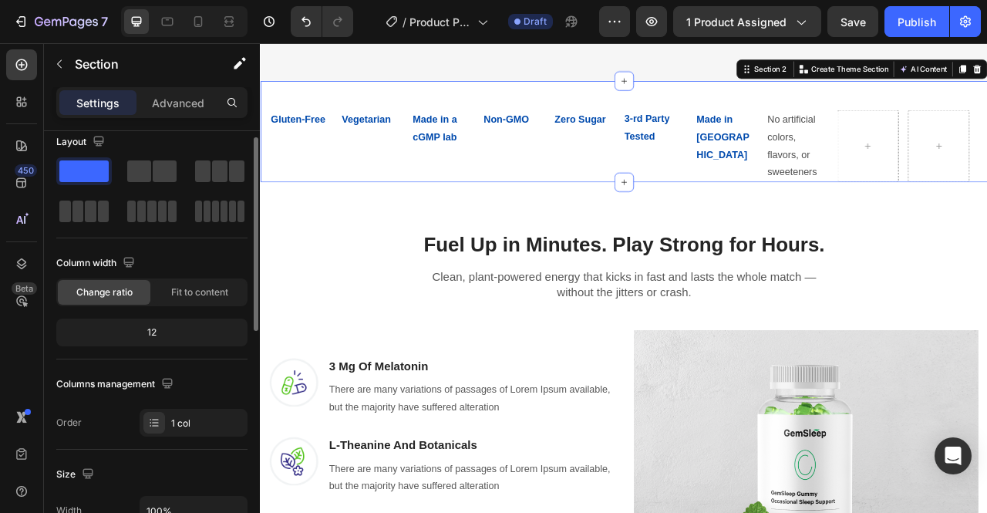
click at [161, 326] on div "12" at bounding box center [151, 332] width 185 height 22
click at [220, 327] on div "12" at bounding box center [151, 332] width 185 height 22
click at [151, 336] on div "12" at bounding box center [151, 332] width 185 height 22
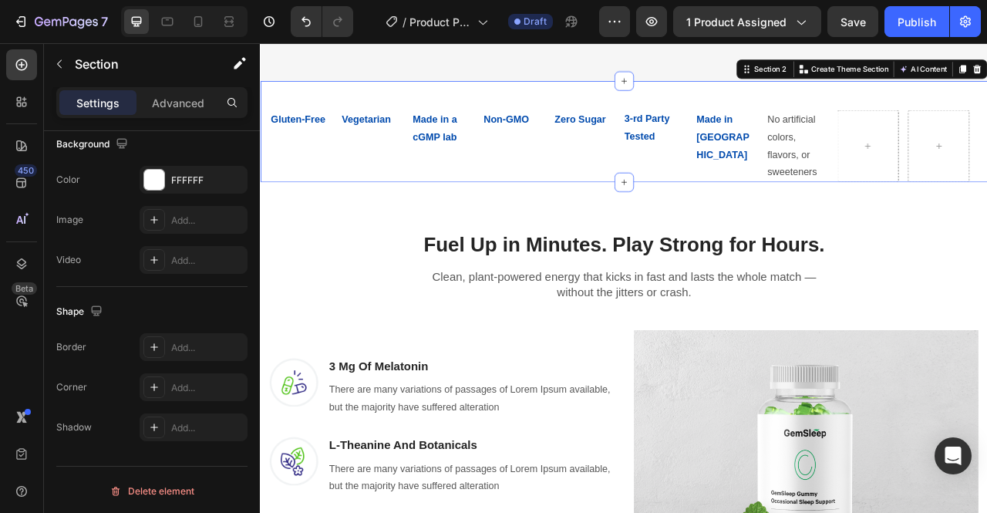
scroll to position [0, 0]
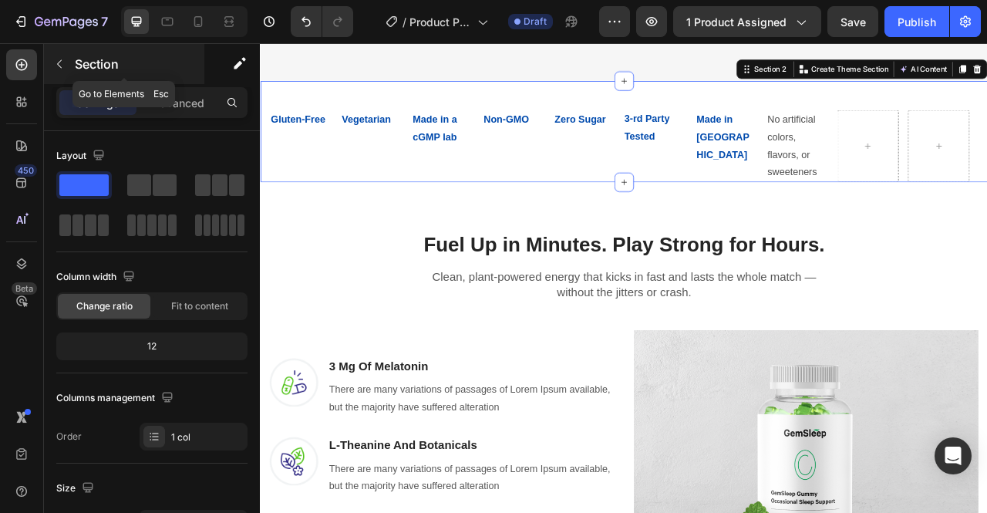
click at [61, 62] on icon "button" at bounding box center [59, 64] width 12 height 12
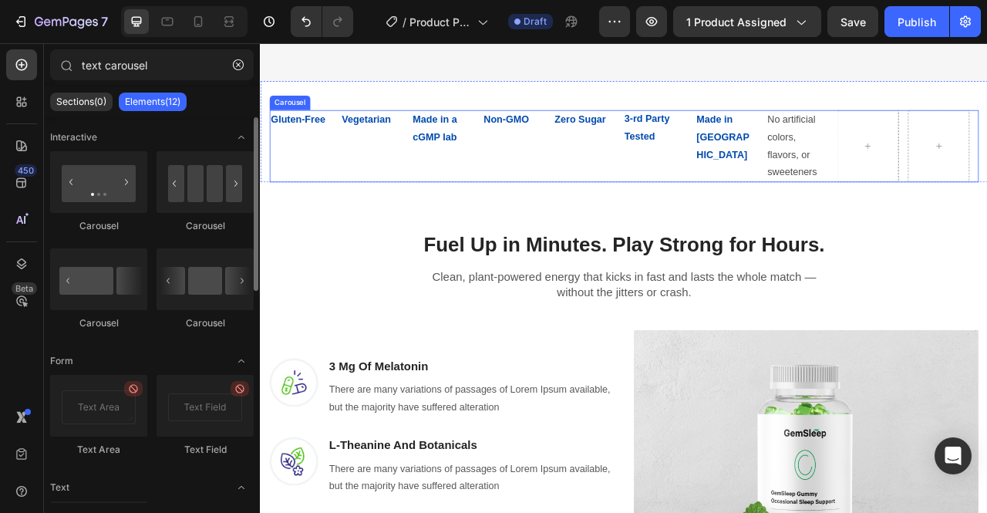
click at [413, 197] on div "Vegetarian Text Block" at bounding box center [401, 174] width 78 height 92
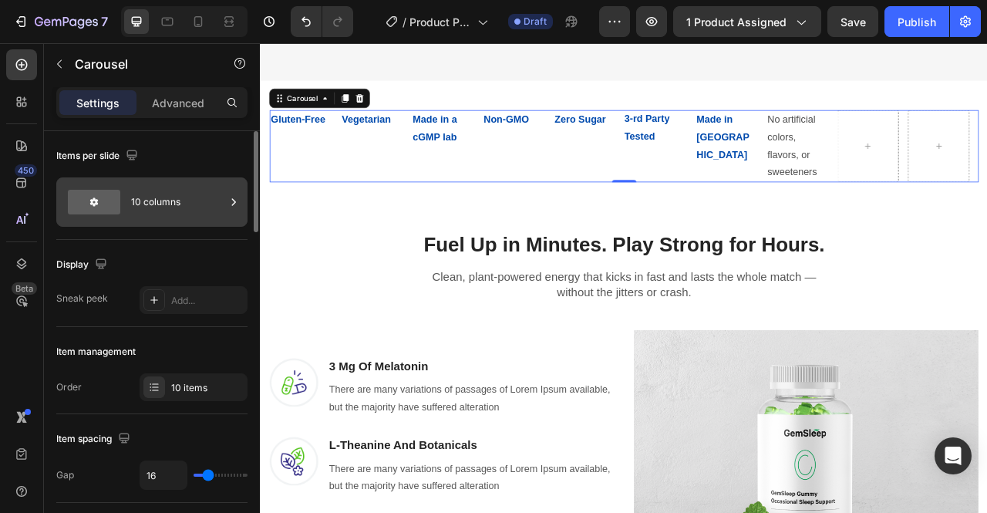
click at [208, 214] on div "10 columns" at bounding box center [178, 201] width 94 height 35
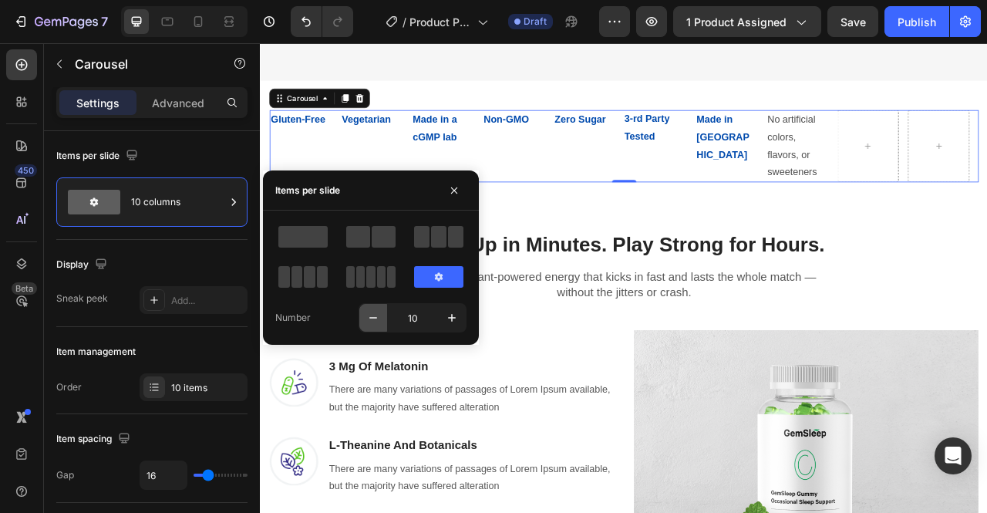
click at [372, 321] on icon "button" at bounding box center [372, 317] width 15 height 15
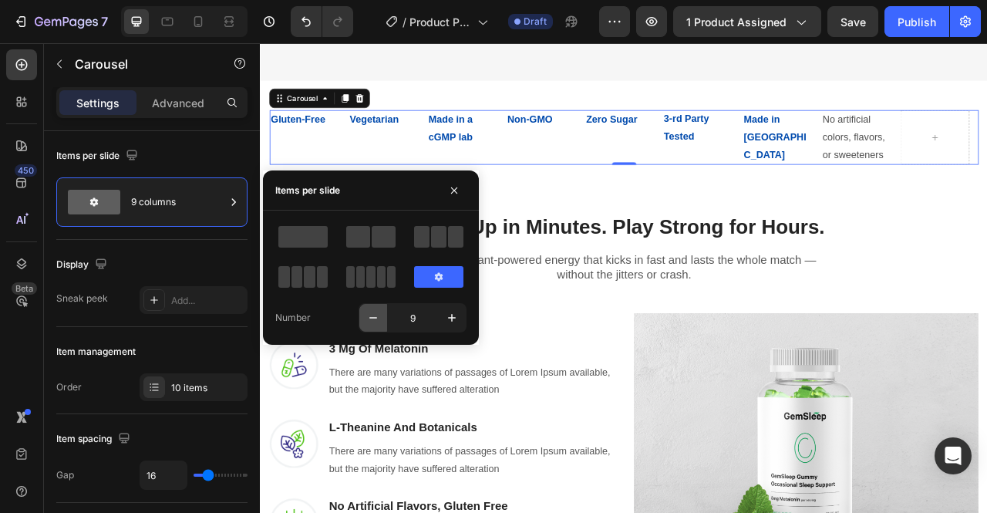
click at [372, 321] on icon "button" at bounding box center [372, 317] width 15 height 15
type input "8"
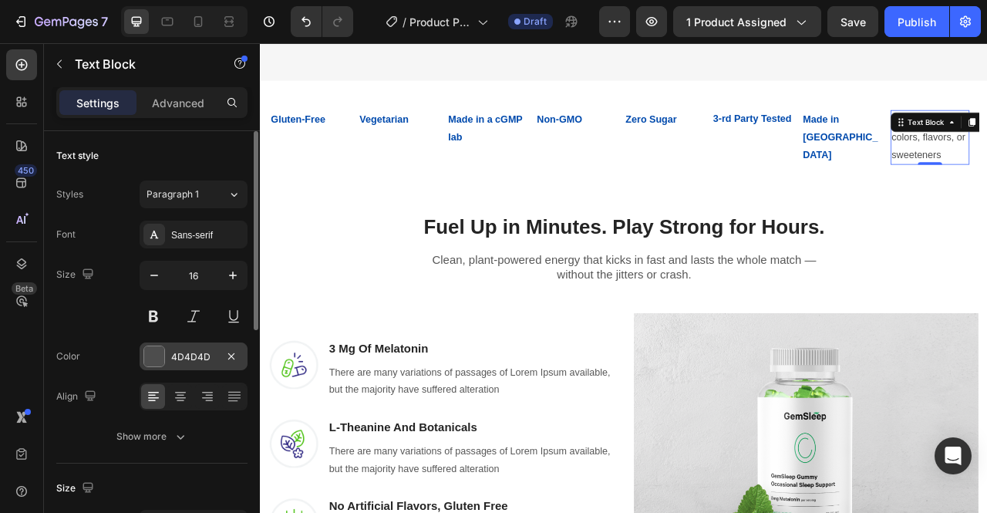
click at [180, 358] on div "4D4D4D" at bounding box center [193, 357] width 45 height 14
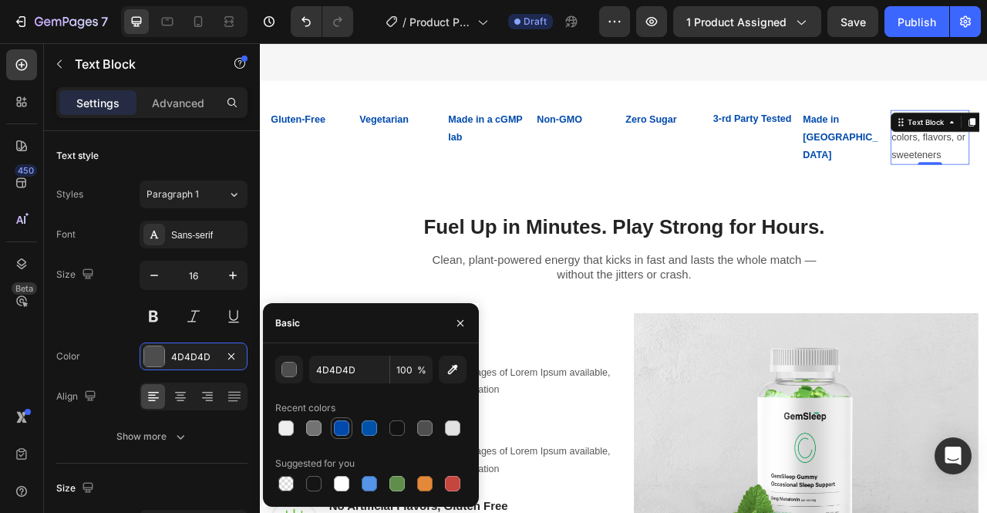
click at [343, 430] on div at bounding box center [341, 427] width 15 height 15
type input "004AAD"
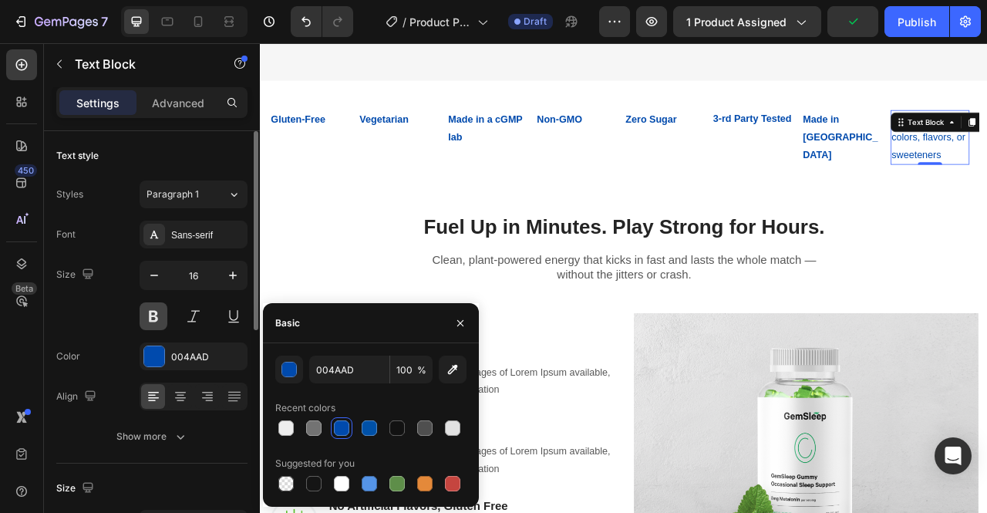
click at [158, 320] on button at bounding box center [154, 316] width 28 height 28
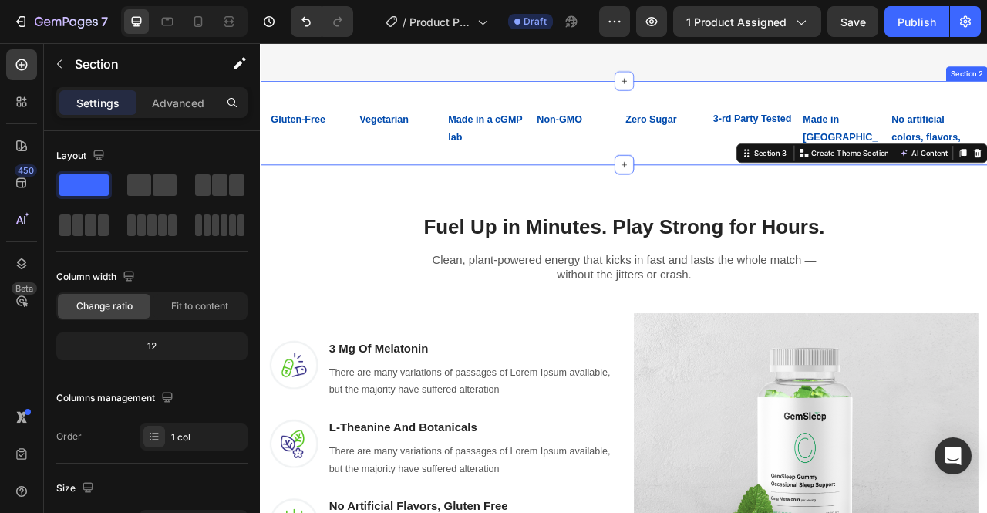
click at [826, 125] on div "Gluten-Free Text Block Vegetarian Text Block Made in a cGMP lab Text Block Non-…" at bounding box center [722, 144] width 925 height 106
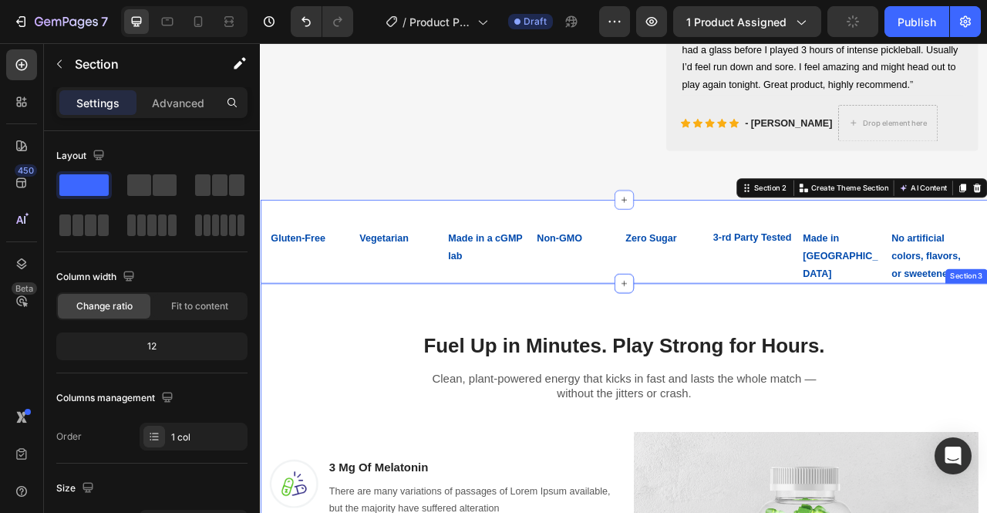
scroll to position [656, 0]
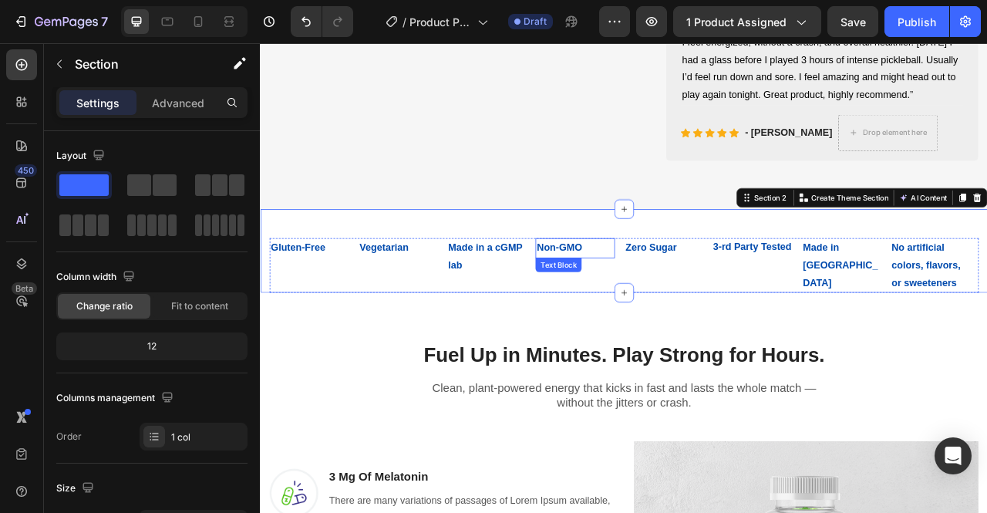
click at [690, 315] on p "Non-GMO" at bounding box center [659, 304] width 97 height 22
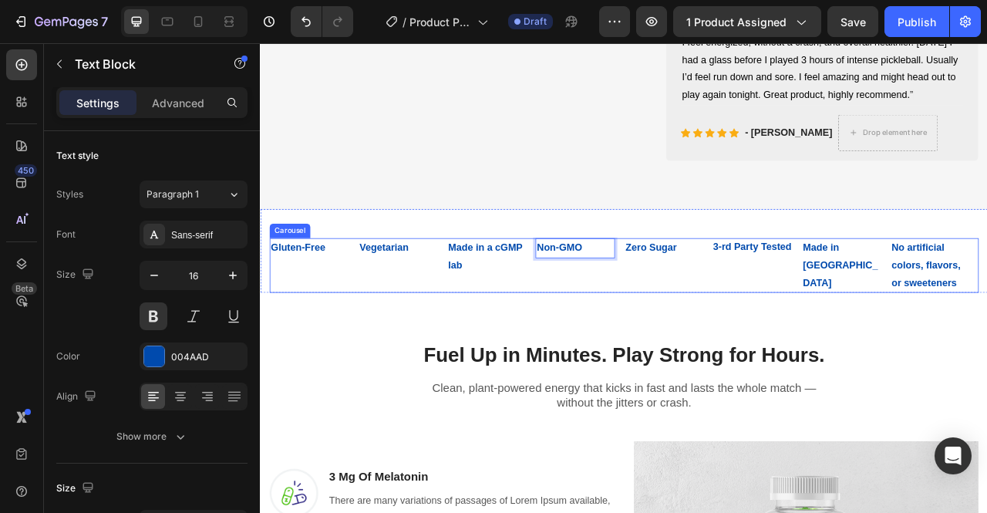
click at [732, 354] on div "Zero Sugar Text Block" at bounding box center [772, 325] width 100 height 69
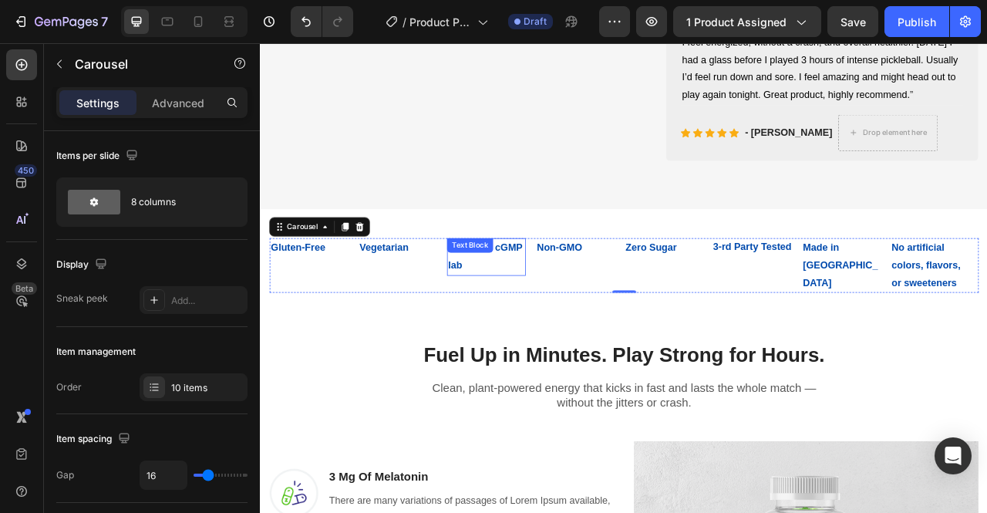
click at [533, 331] on div "Made in a cGMP lab Text Block" at bounding box center [547, 315] width 100 height 48
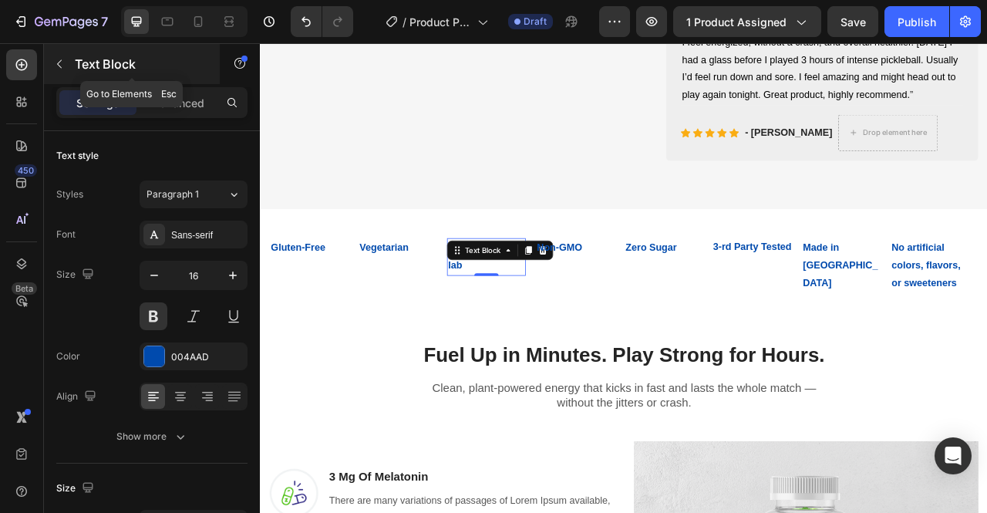
click at [63, 66] on icon "button" at bounding box center [59, 64] width 12 height 12
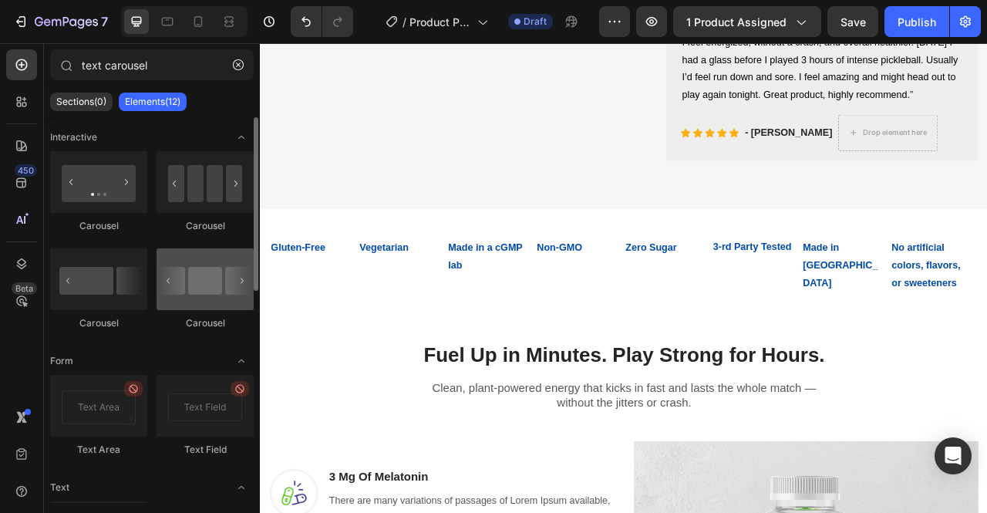
click at [245, 295] on div at bounding box center [204, 279] width 97 height 62
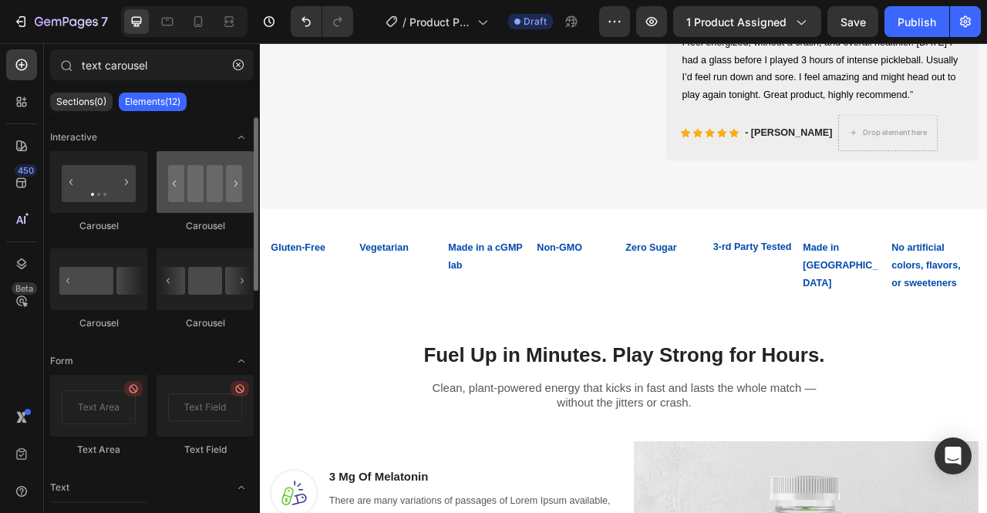
click at [206, 201] on div at bounding box center [204, 182] width 97 height 62
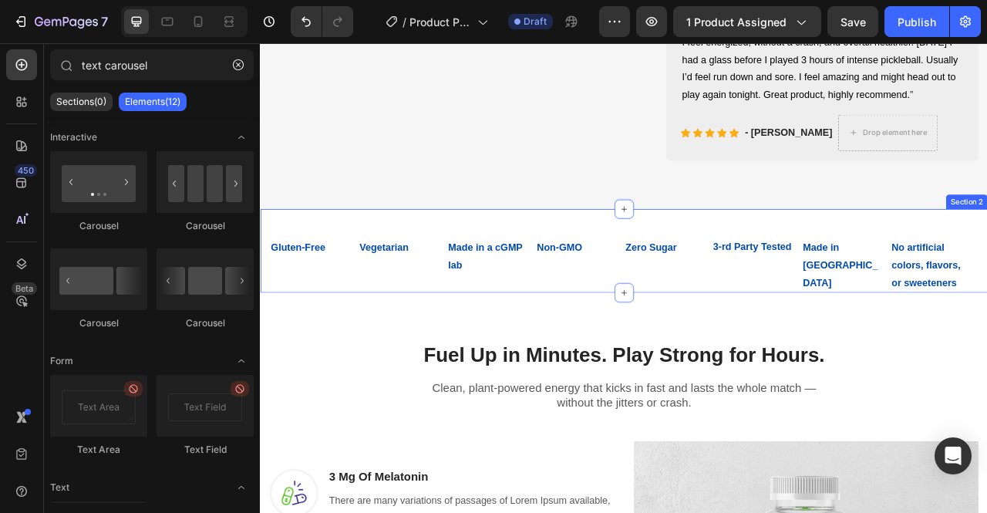
click at [426, 294] on div "Gluten-Free Text Block Vegetarian Text Block Made in a cGMP lab Text Block Non-…" at bounding box center [722, 307] width 925 height 106
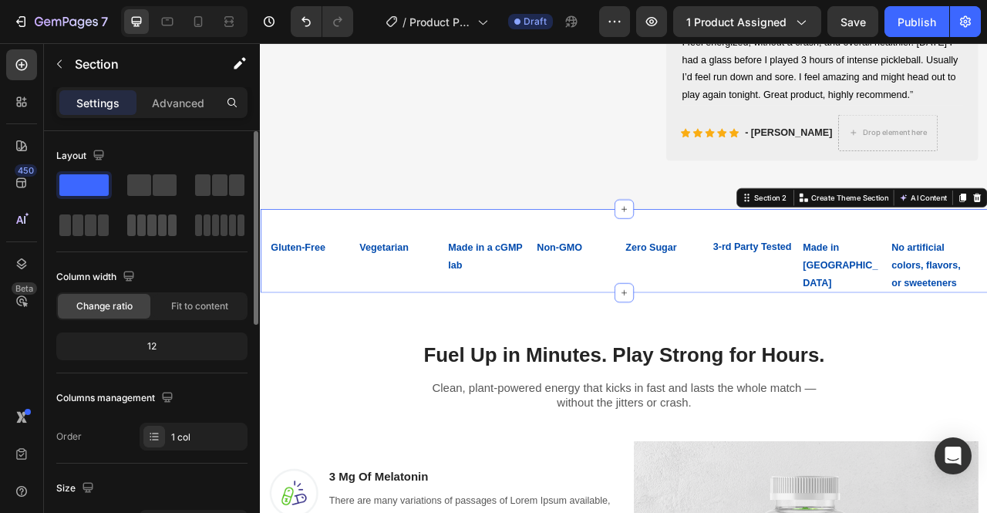
click at [161, 225] on span at bounding box center [162, 225] width 8 height 22
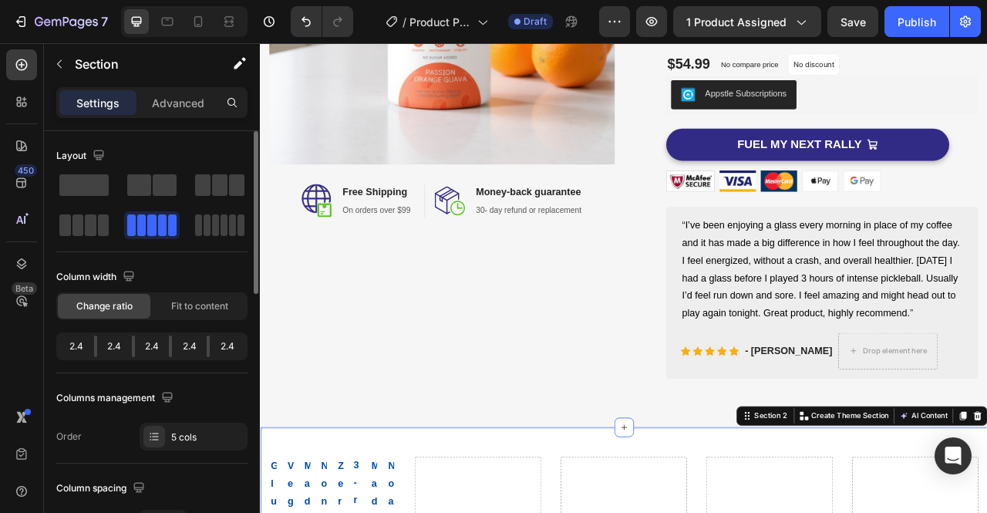
scroll to position [372, 0]
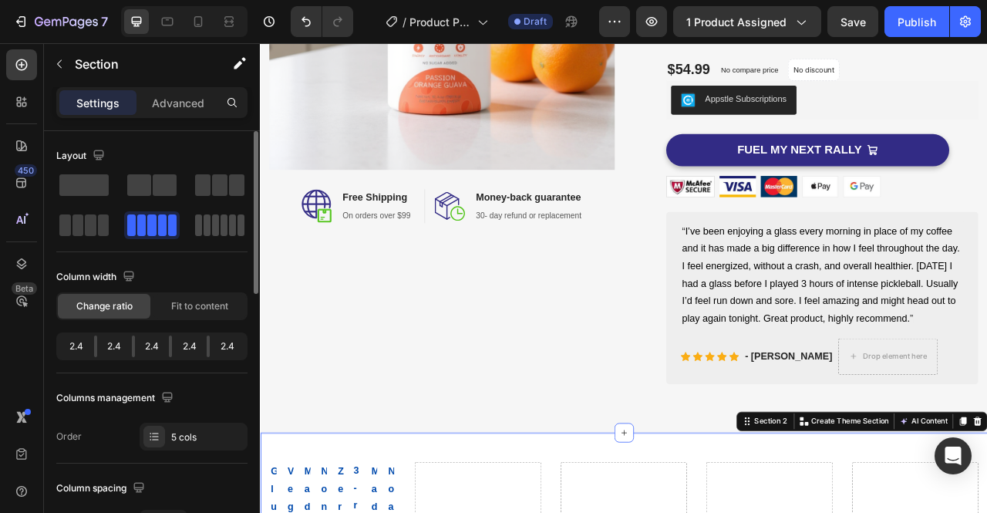
drag, startPoint x: 228, startPoint y: 233, endPoint x: 325, endPoint y: 399, distance: 191.7
click at [228, 233] on div at bounding box center [219, 225] width 49 height 22
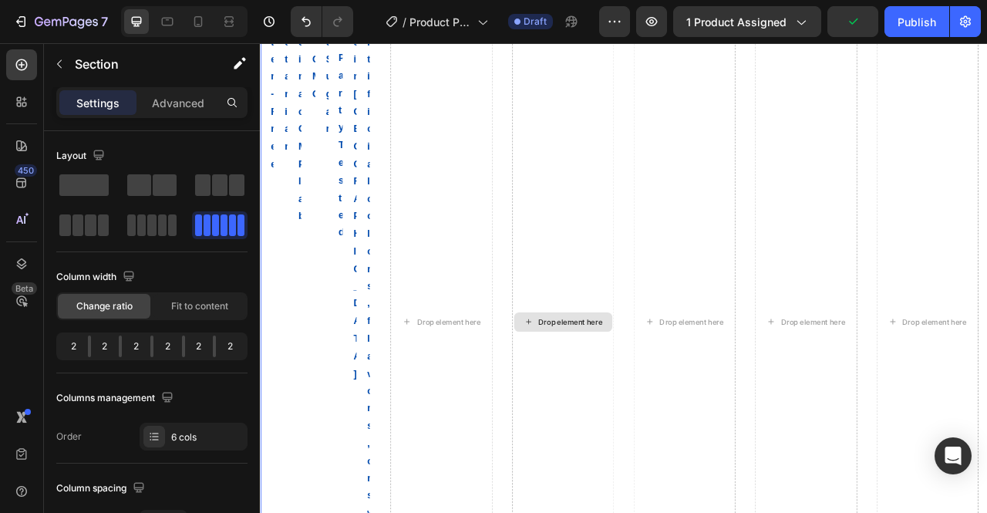
scroll to position [912, 0]
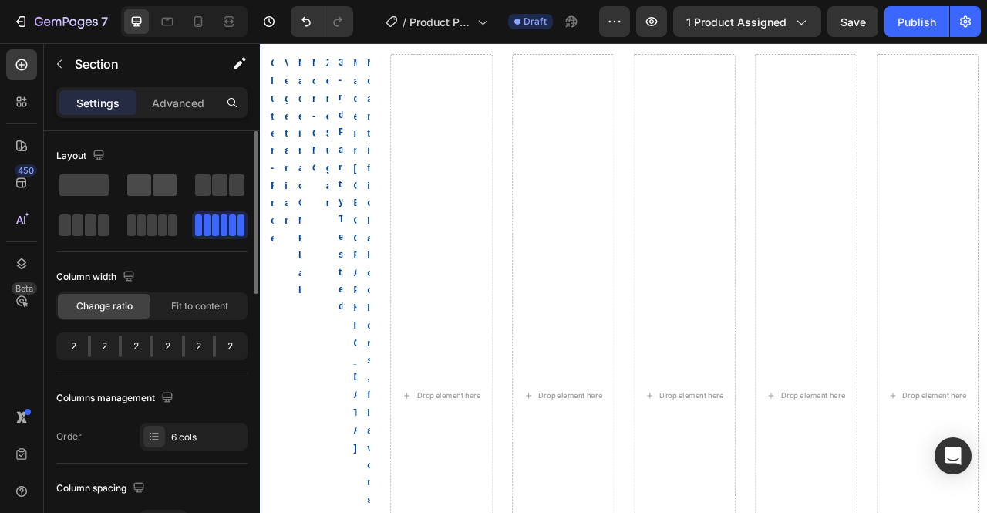
drag, startPoint x: 143, startPoint y: 189, endPoint x: 204, endPoint y: 315, distance: 139.6
click at [143, 189] on span at bounding box center [139, 185] width 24 height 22
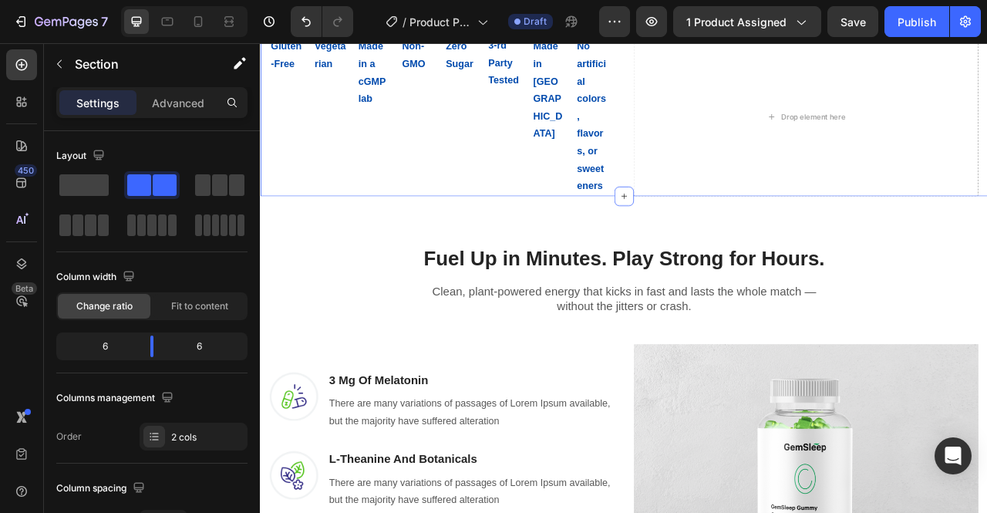
scroll to position [579, 0]
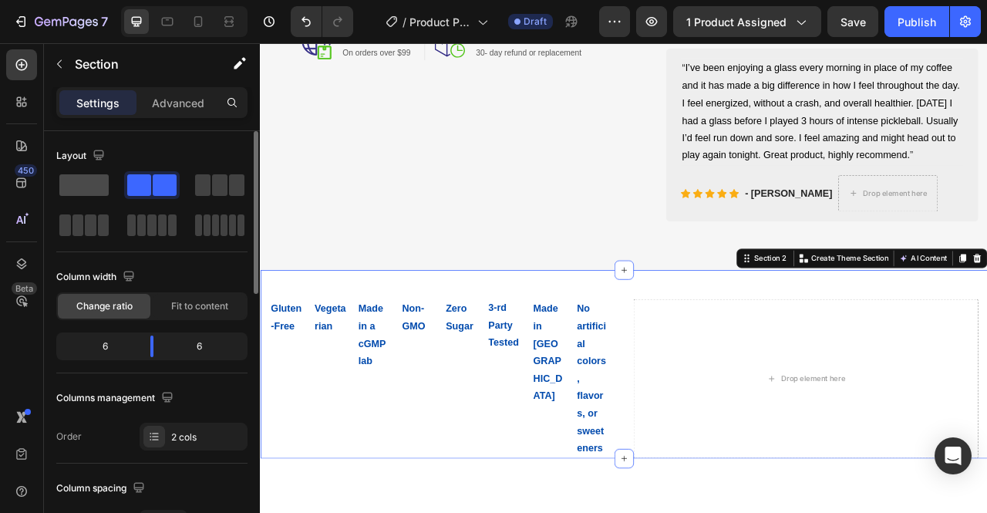
drag, startPoint x: 93, startPoint y: 177, endPoint x: 220, endPoint y: 379, distance: 239.3
click at [93, 177] on span at bounding box center [83, 185] width 49 height 22
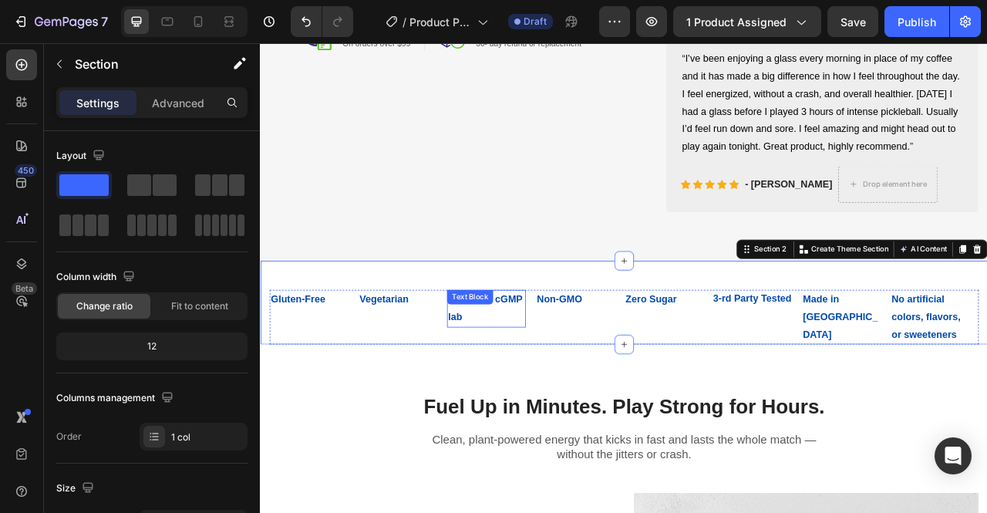
scroll to position [591, 0]
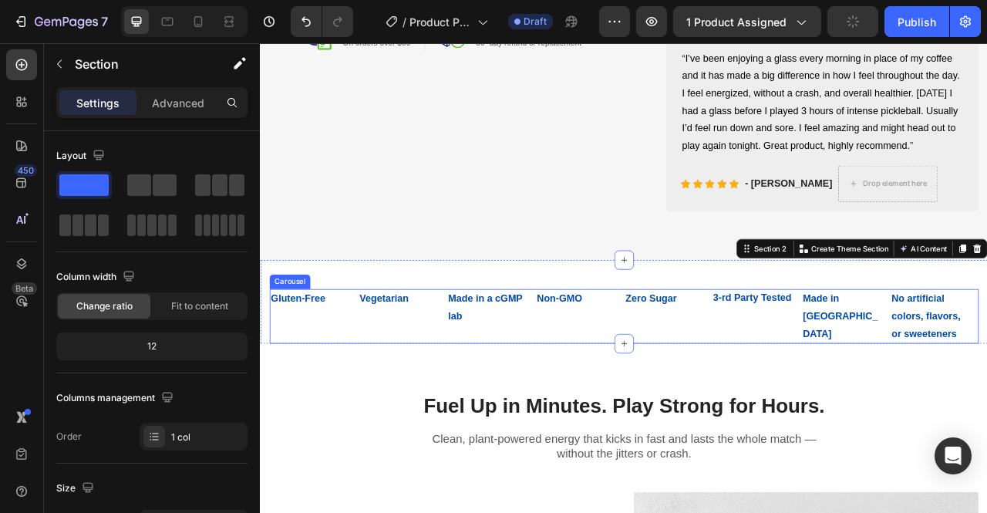
click at [607, 393] on div "Gluten-Free Text Block Vegetarian Text Block Made in a cGMP lab Text Block Non-…" at bounding box center [722, 390] width 902 height 69
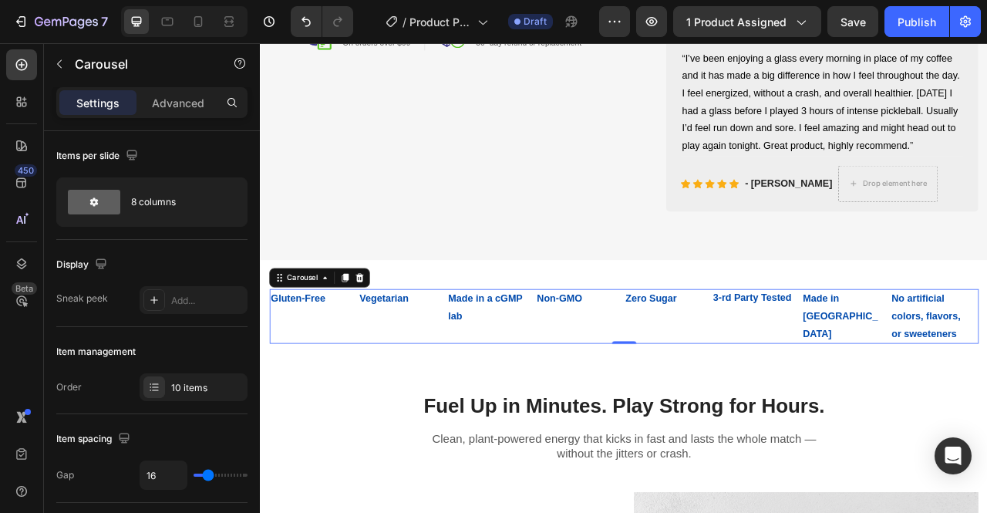
click at [325, 412] on button "Carousel Back Arrow" at bounding box center [305, 390] width 43 height 43
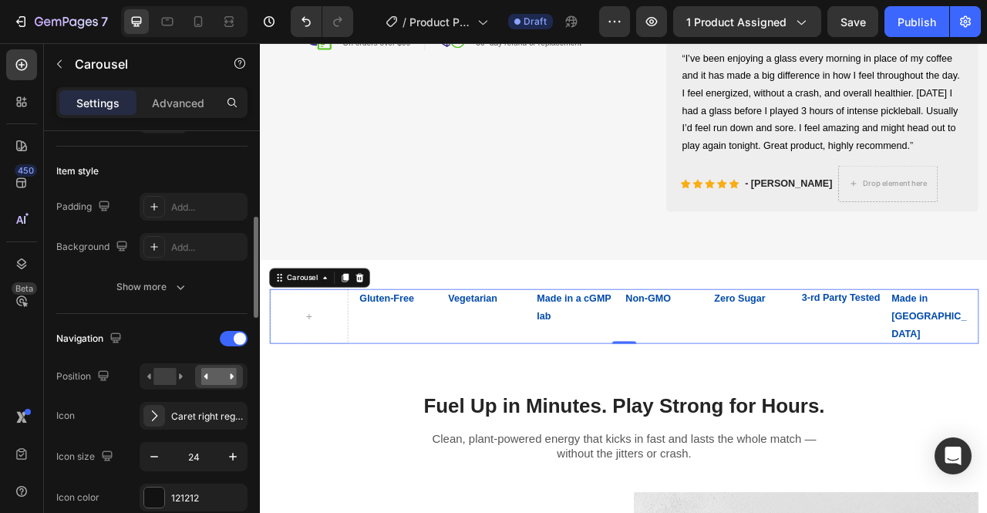
scroll to position [357, 0]
click at [231, 334] on div at bounding box center [234, 337] width 28 height 15
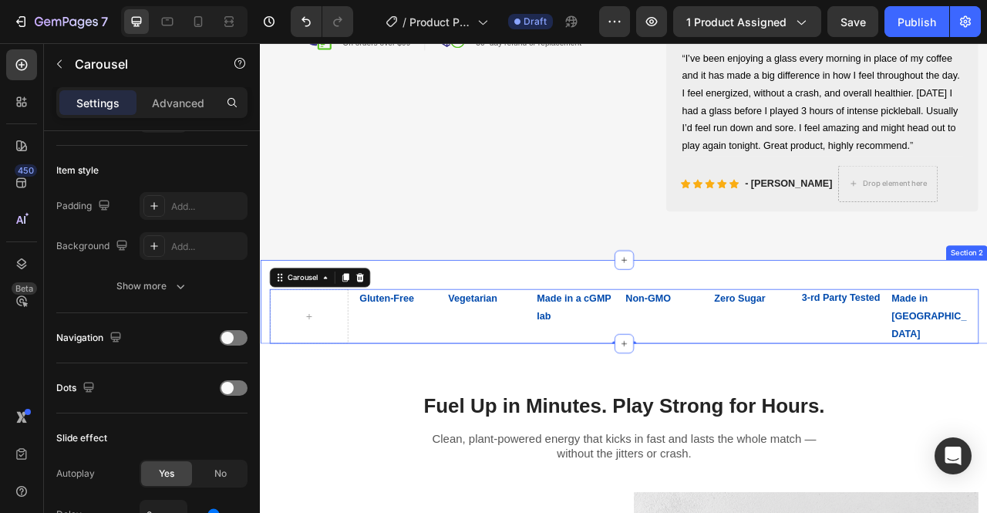
click at [559, 355] on div "Gluten-Free Text Block Vegetarian Text Block Made in a cGMP lab Text Block Non-…" at bounding box center [722, 372] width 925 height 106
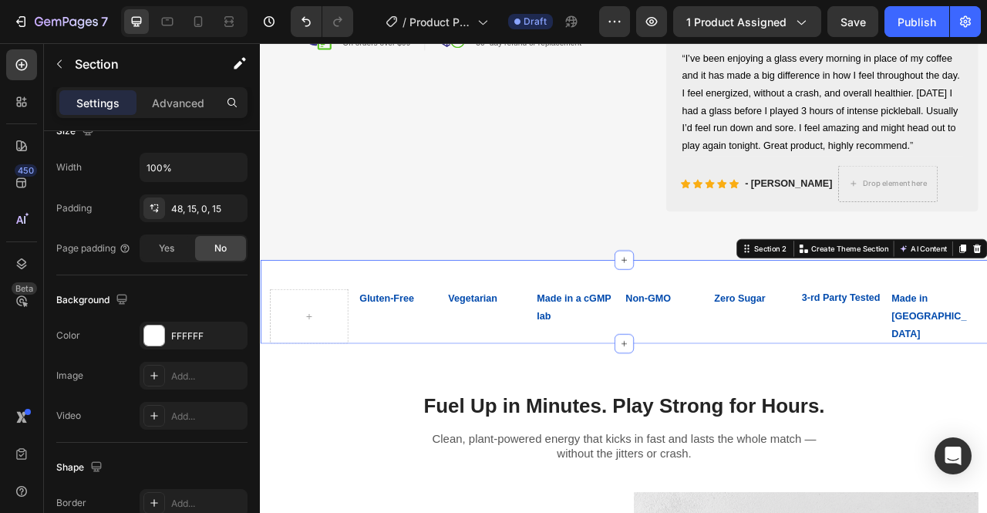
scroll to position [0, 0]
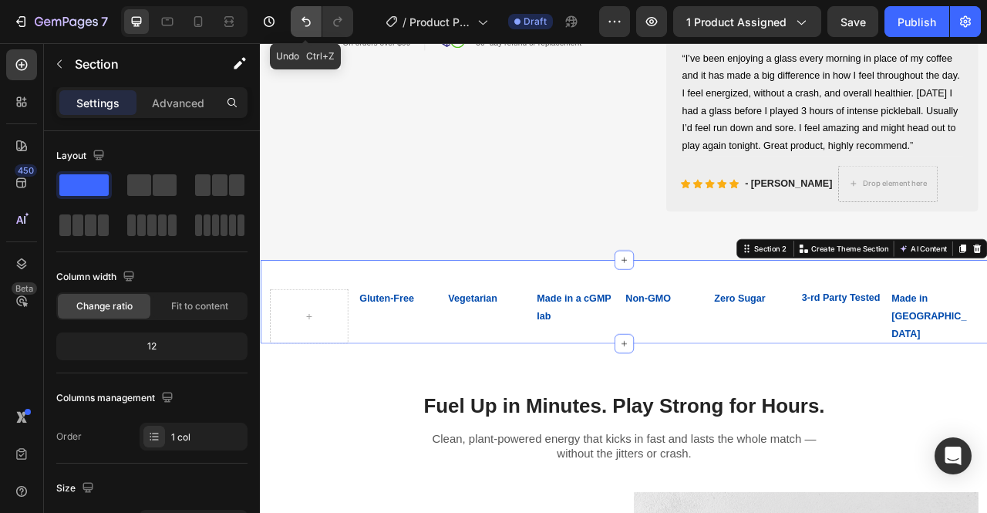
click at [304, 18] on icon "Undo/Redo" at bounding box center [305, 21] width 15 height 15
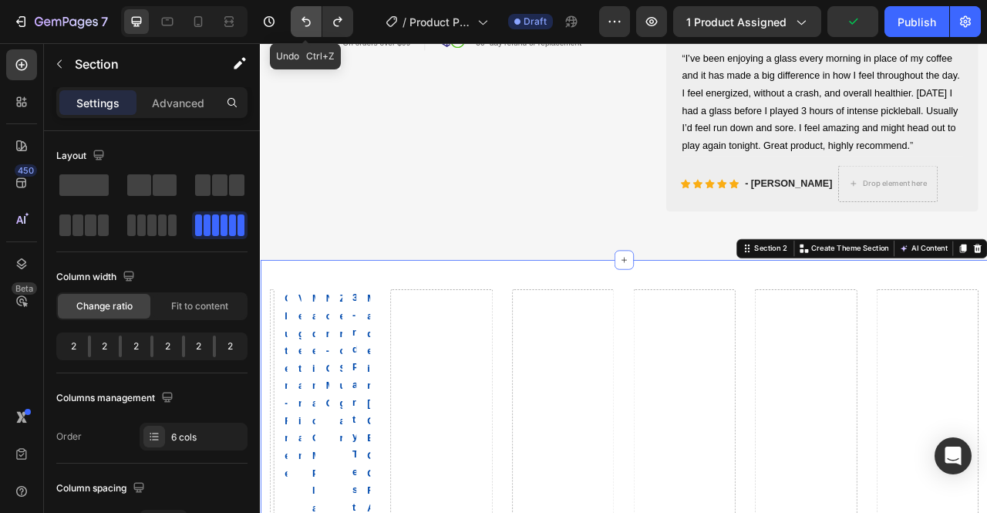
click at [304, 18] on icon "Undo/Redo" at bounding box center [305, 21] width 15 height 15
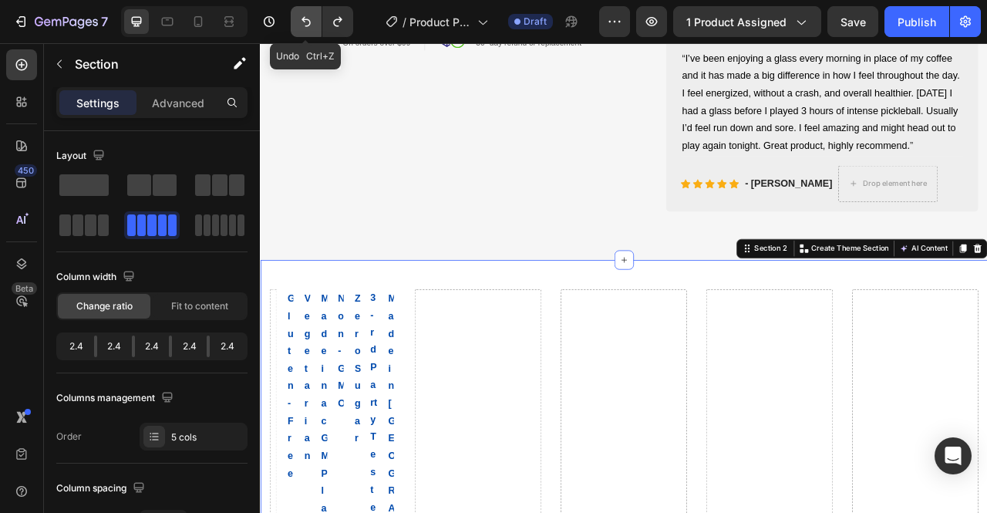
click at [304, 18] on icon "Undo/Redo" at bounding box center [305, 21] width 15 height 15
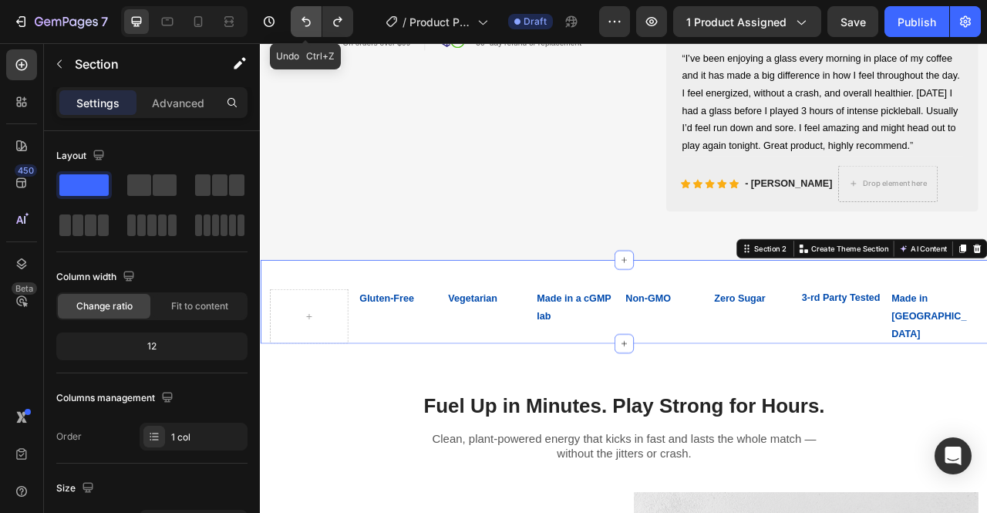
click at [302, 17] on icon "Undo/Redo" at bounding box center [305, 21] width 15 height 15
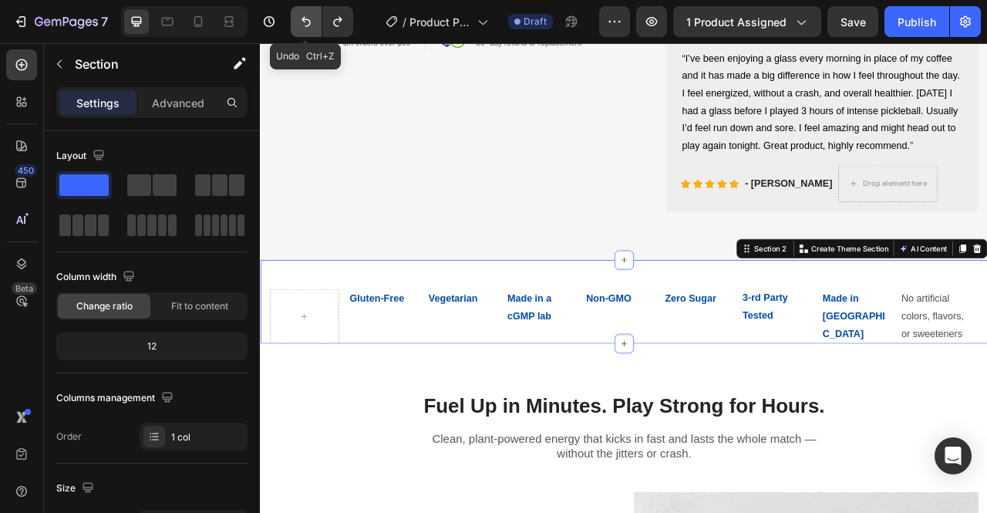
click at [302, 17] on icon "Undo/Redo" at bounding box center [305, 21] width 15 height 15
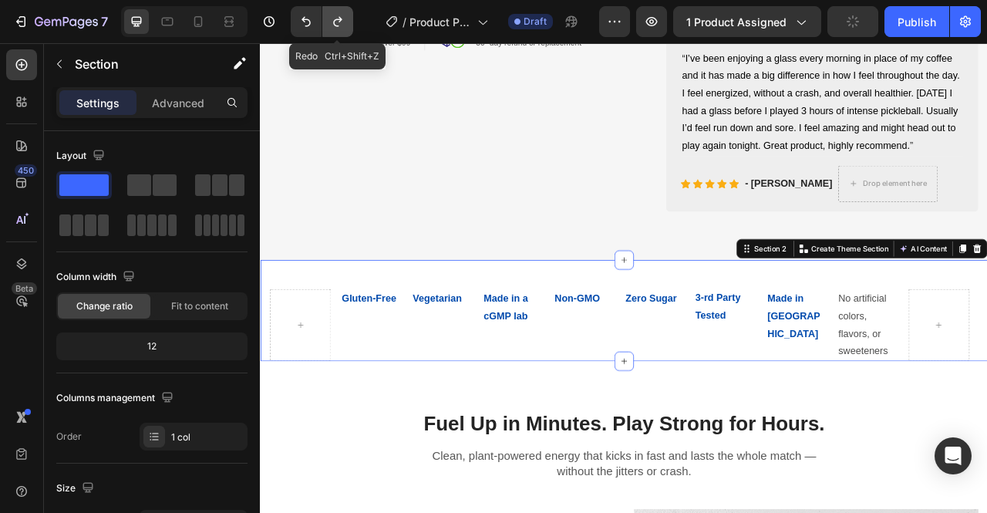
click at [341, 27] on icon "Undo/Redo" at bounding box center [337, 21] width 15 height 15
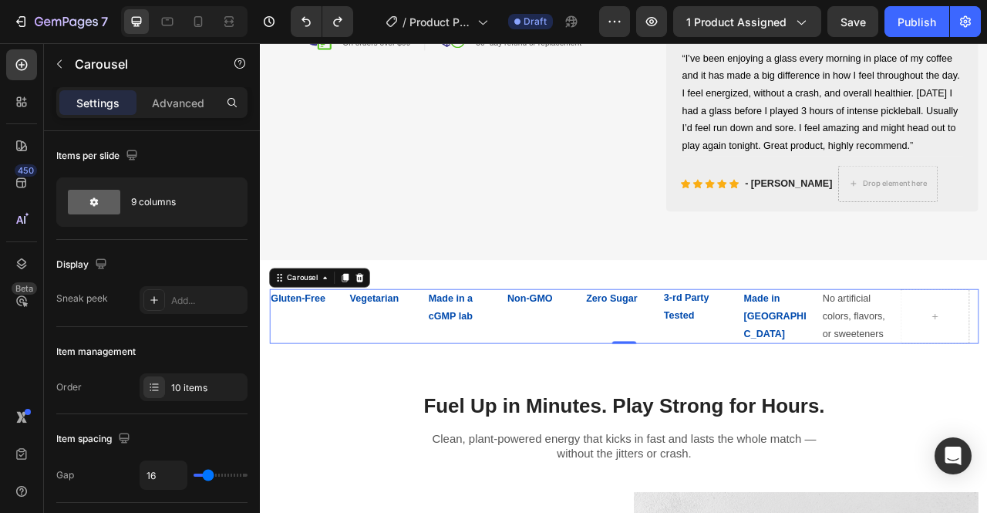
click at [372, 426] on div "Vegetarian Text Block" at bounding box center [416, 390] width 88 height 69
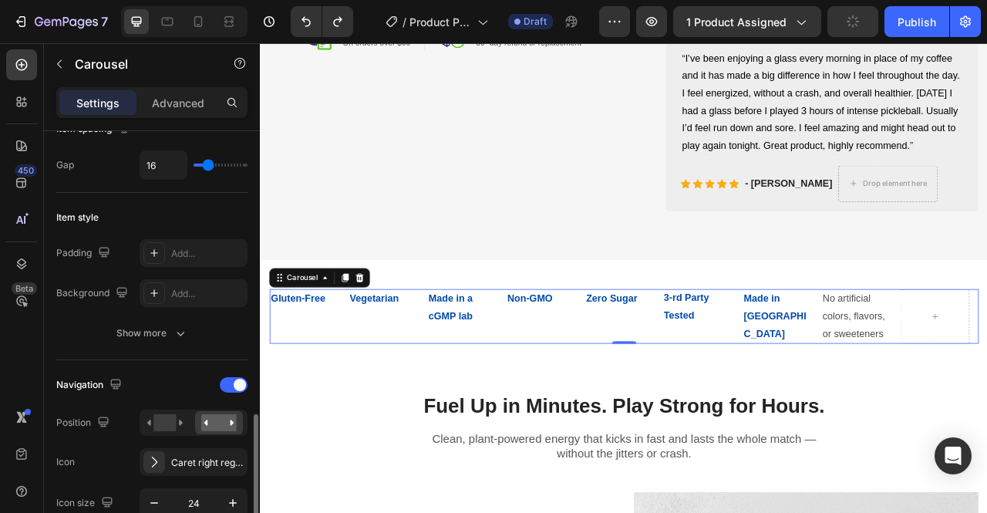
scroll to position [479, 0]
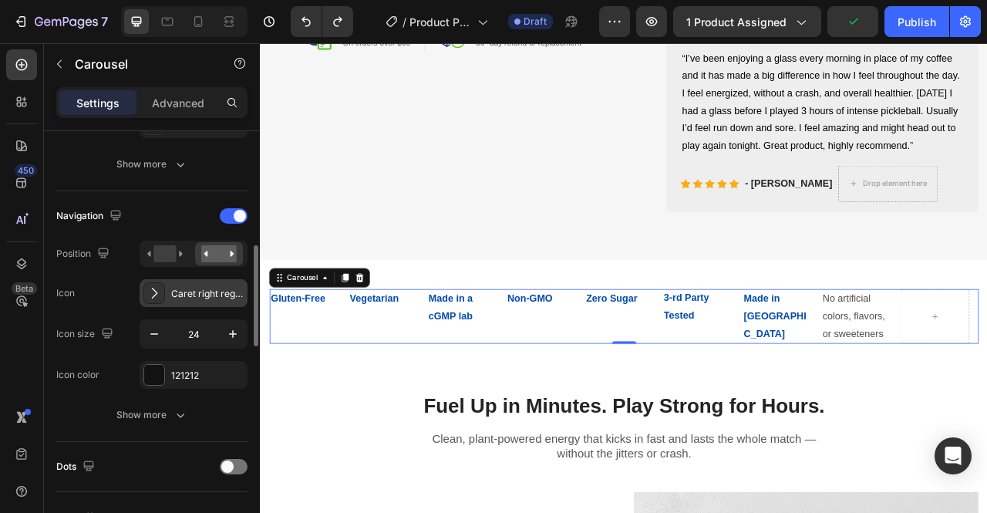
click at [153, 298] on div at bounding box center [154, 293] width 22 height 22
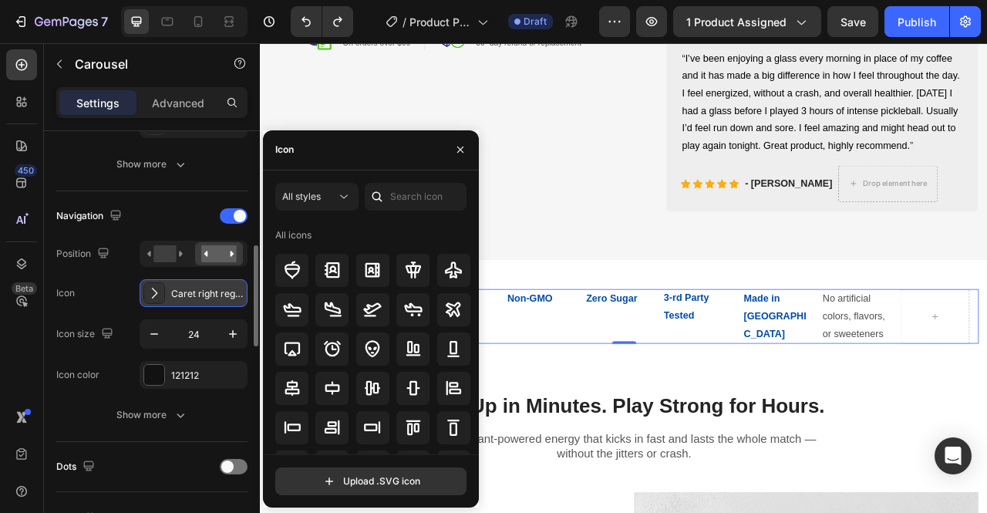
click at [153, 298] on div at bounding box center [154, 293] width 22 height 22
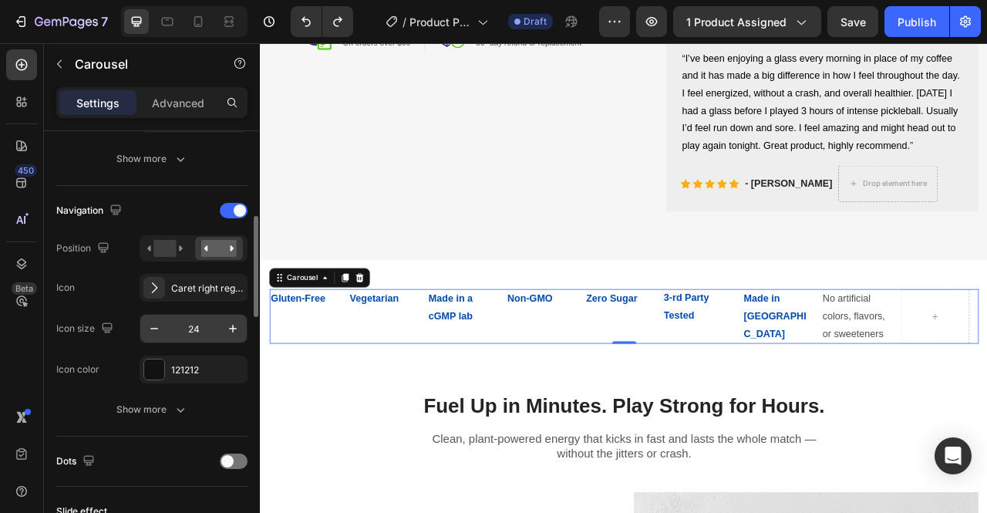
scroll to position [459, 0]
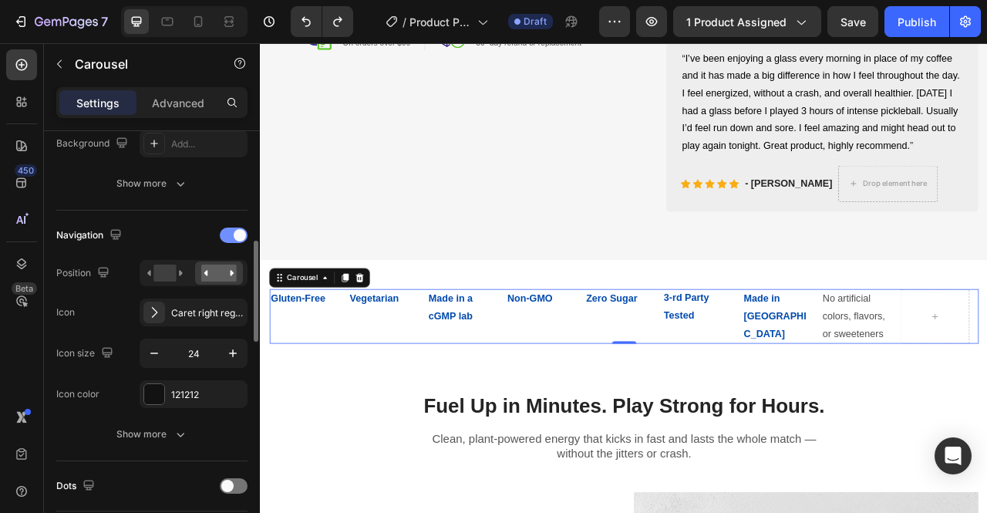
click at [232, 236] on div at bounding box center [234, 234] width 28 height 15
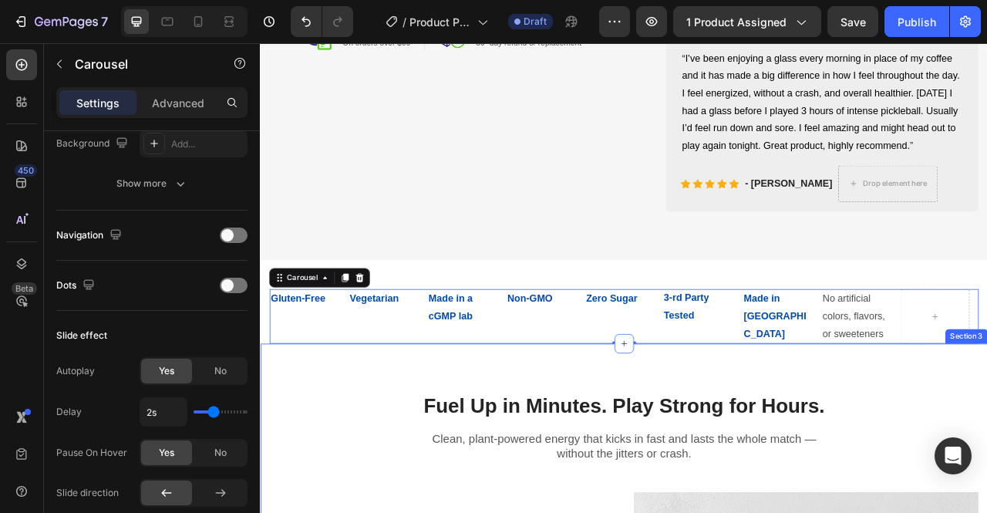
scroll to position [679, 0]
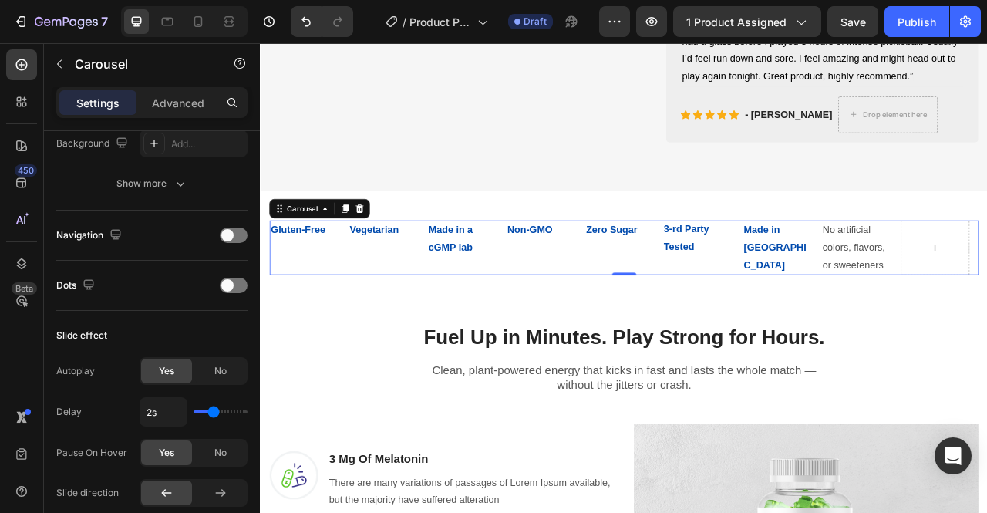
click at [380, 338] on div "Vegetarian Text Block" at bounding box center [416, 302] width 88 height 69
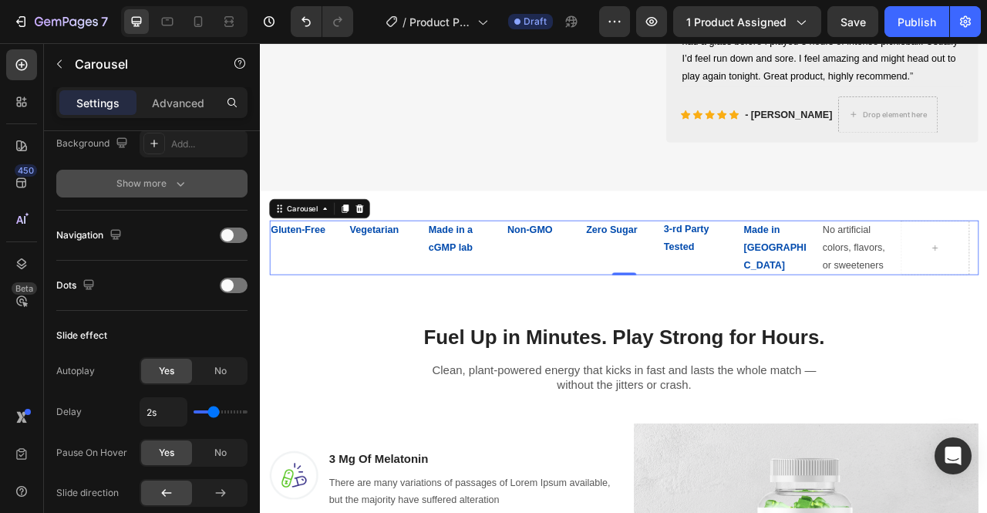
scroll to position [0, 0]
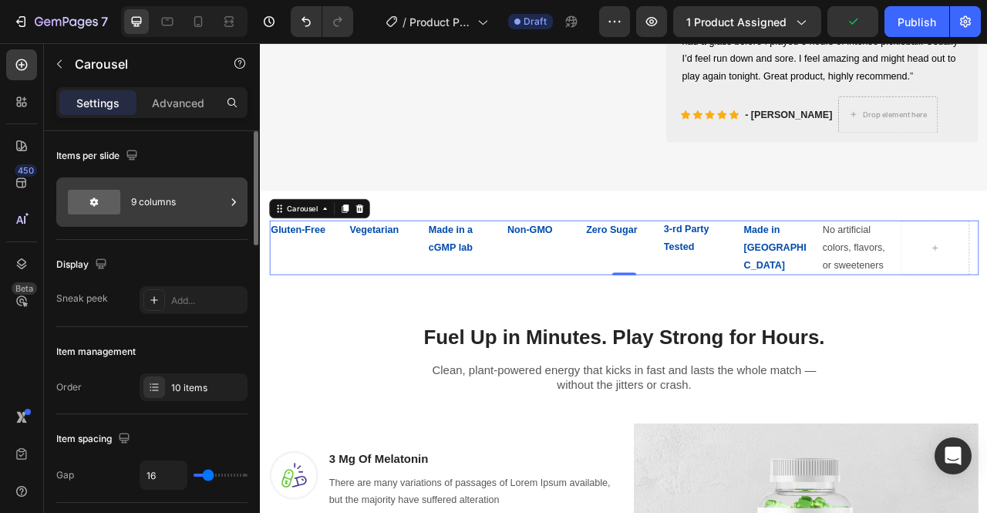
click at [206, 192] on div "9 columns" at bounding box center [178, 201] width 94 height 35
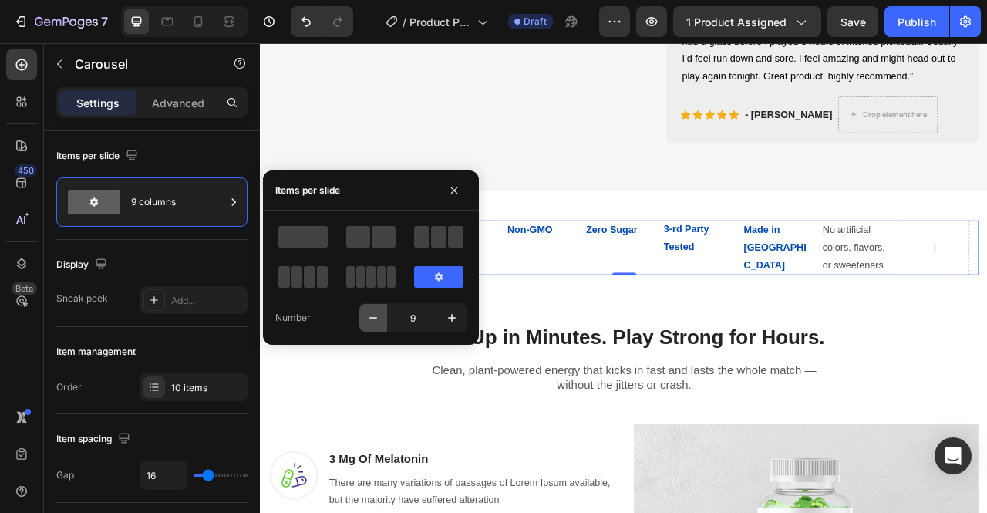
click at [373, 318] on icon "button" at bounding box center [373, 319] width 8 height 2
type input "8"
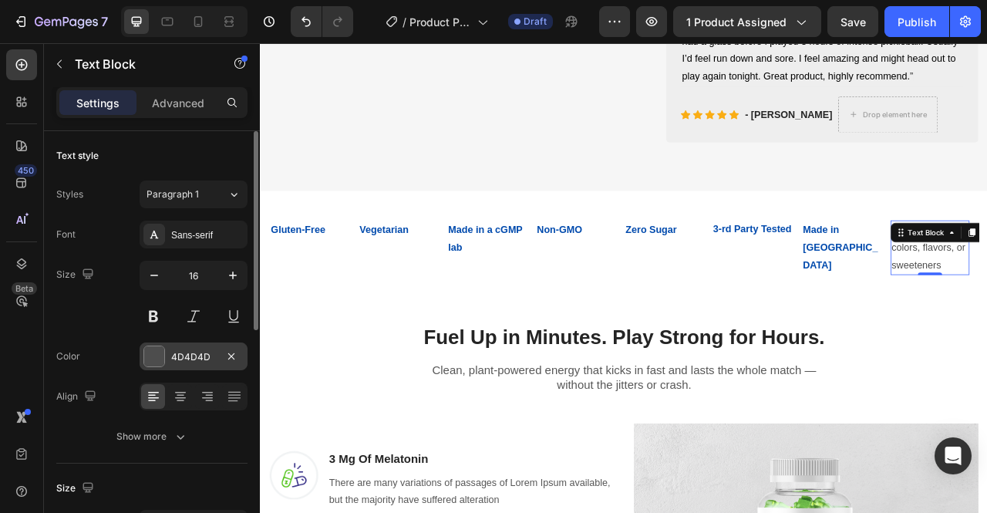
click at [193, 352] on div "4D4D4D" at bounding box center [193, 357] width 45 height 14
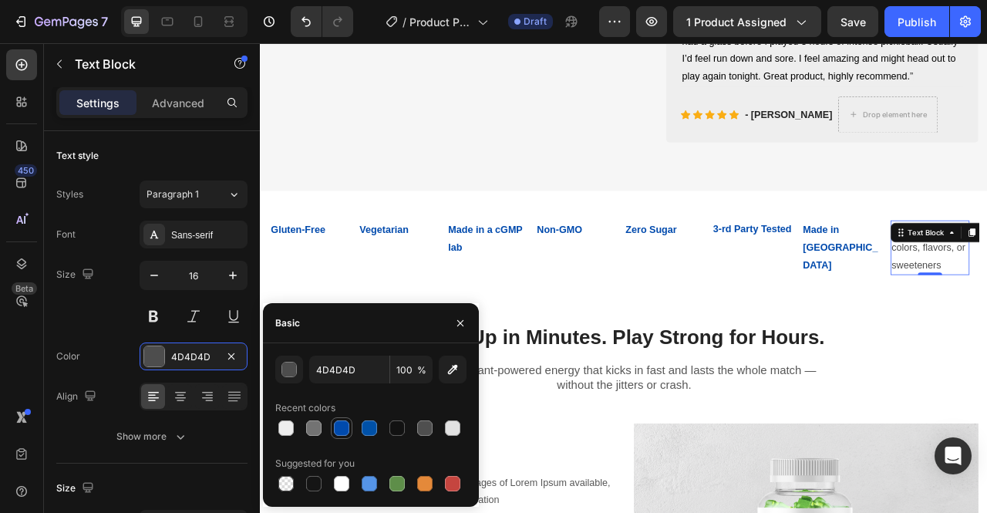
click at [341, 420] on div at bounding box center [341, 427] width 15 height 15
type input "004AAD"
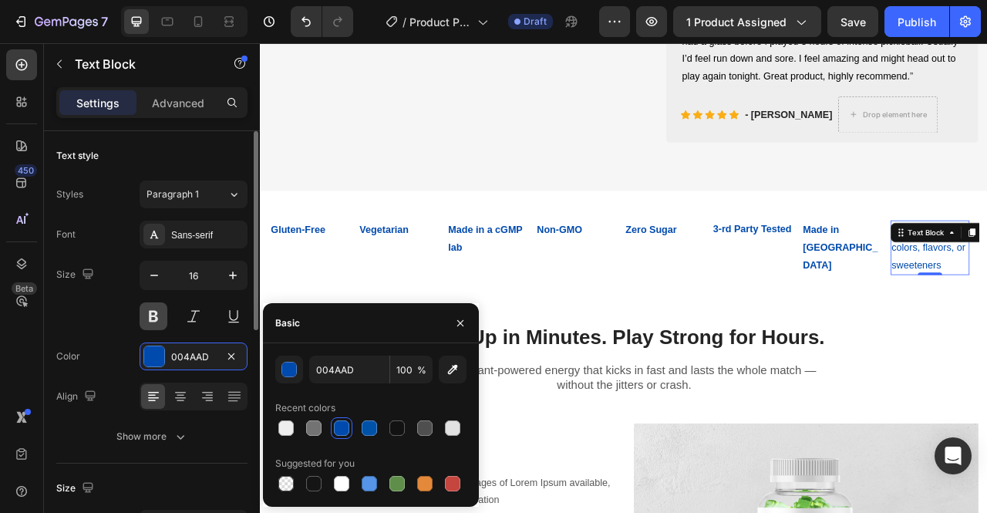
click at [153, 311] on button at bounding box center [154, 316] width 28 height 28
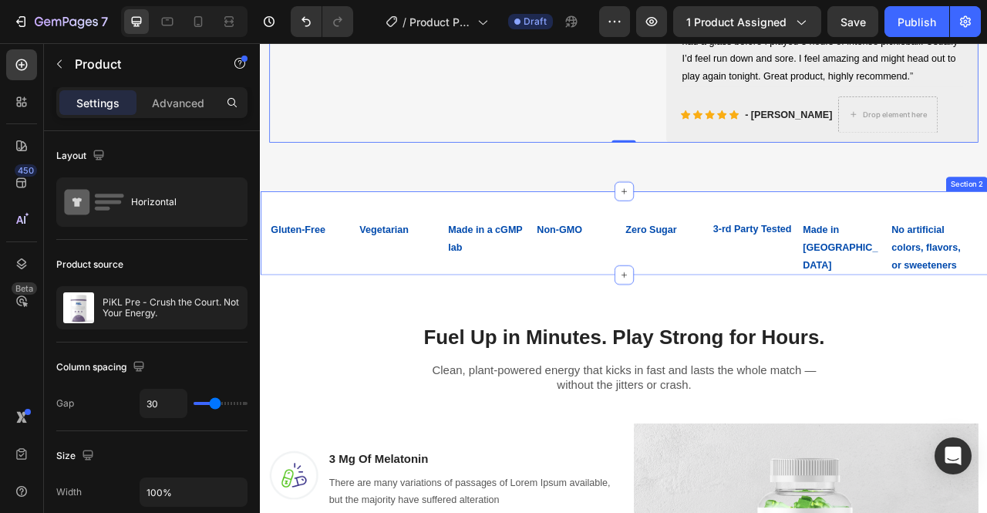
click at [659, 262] on div "Gluten-Free Text Block Vegetarian Text Block Made in a cGMP lab Text Block Non-…" at bounding box center [722, 284] width 925 height 106
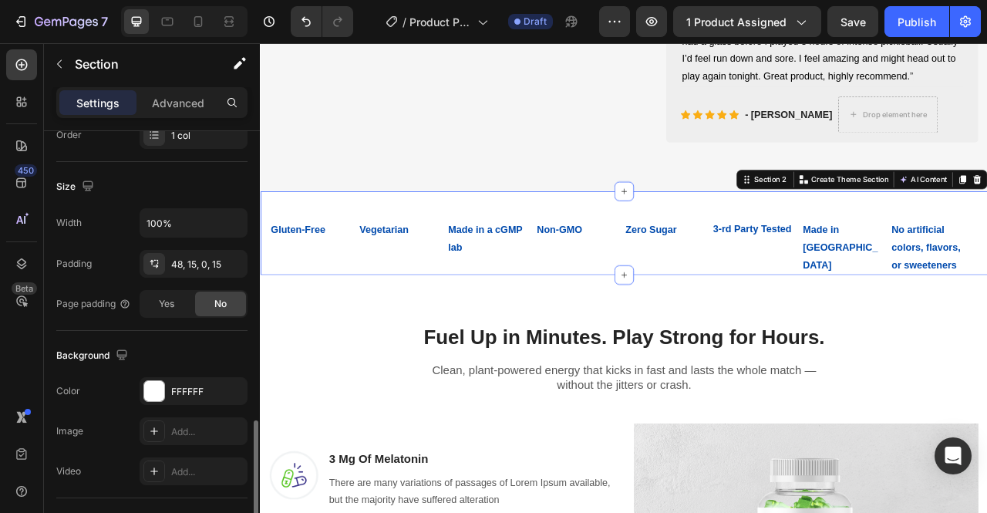
scroll to position [513, 0]
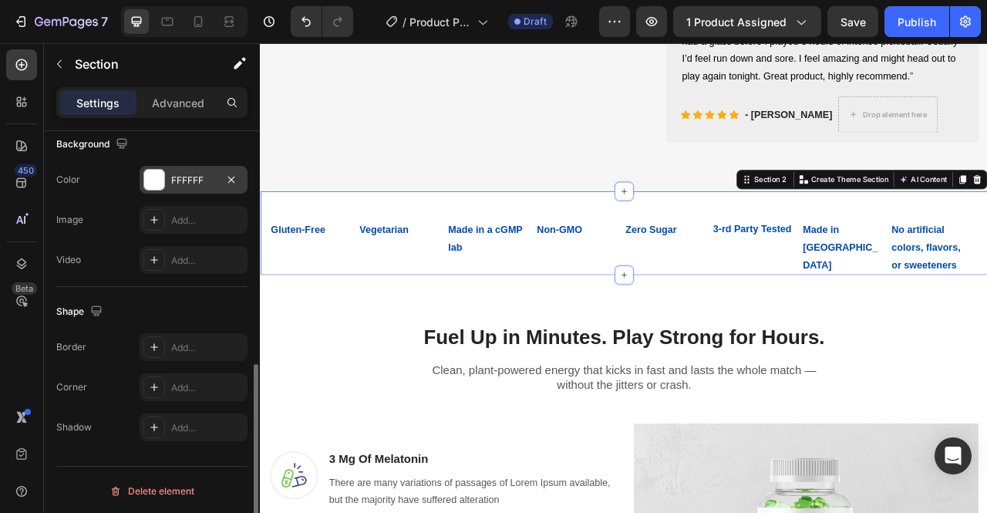
click at [216, 187] on div "FFFFFF" at bounding box center [194, 180] width 108 height 28
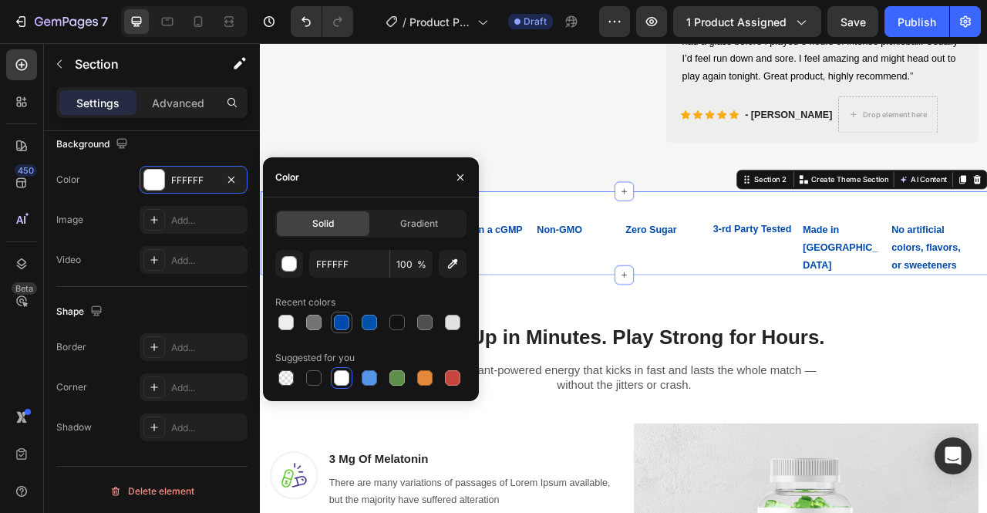
click at [348, 331] on div at bounding box center [342, 322] width 22 height 22
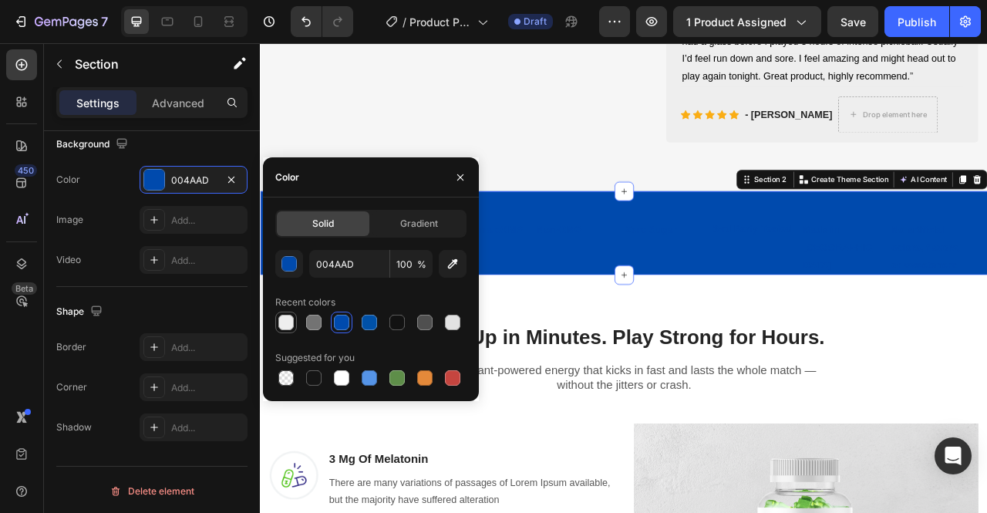
click at [282, 323] on div at bounding box center [285, 322] width 15 height 15
type input "EEEEEE"
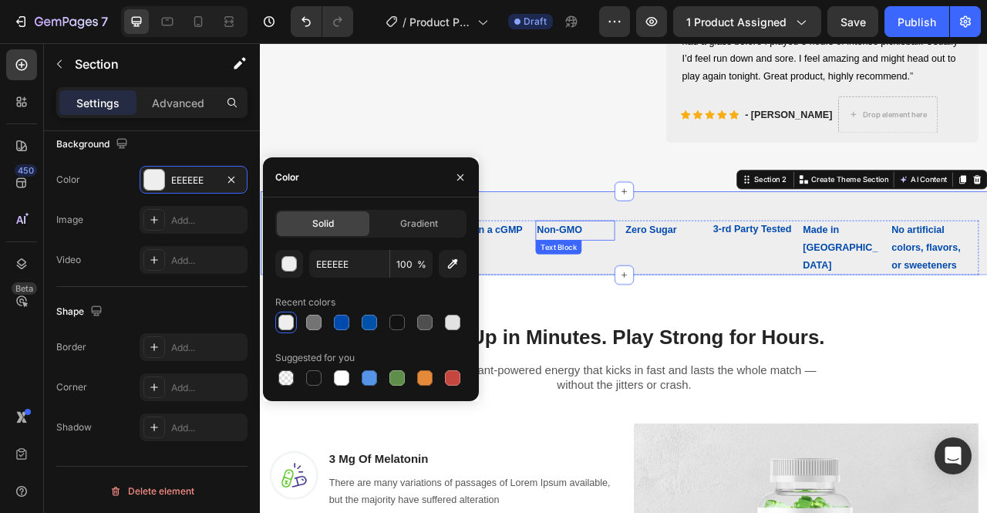
click at [641, 292] on p "Non-GMO" at bounding box center [659, 281] width 97 height 22
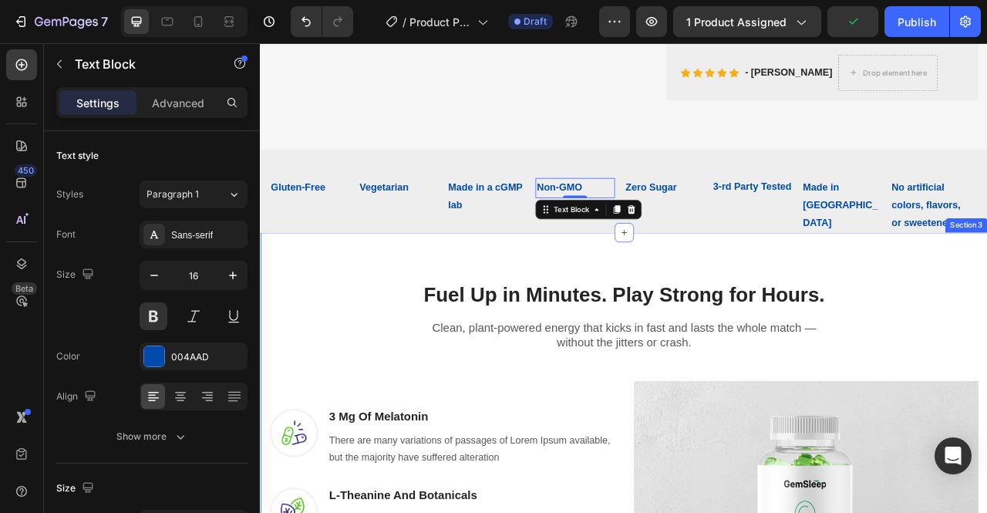
scroll to position [733, 0]
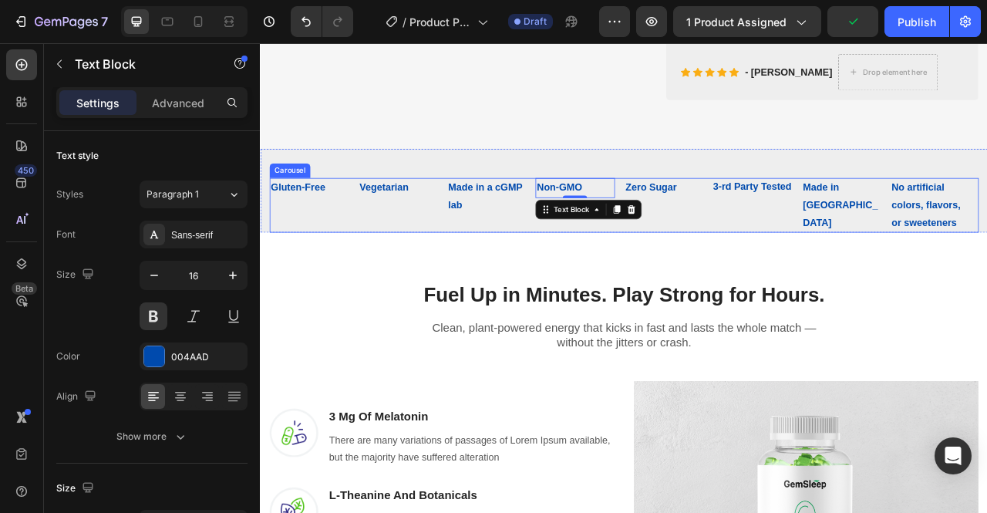
click at [443, 284] on div "Vegetarian Text Block" at bounding box center [434, 248] width 100 height 69
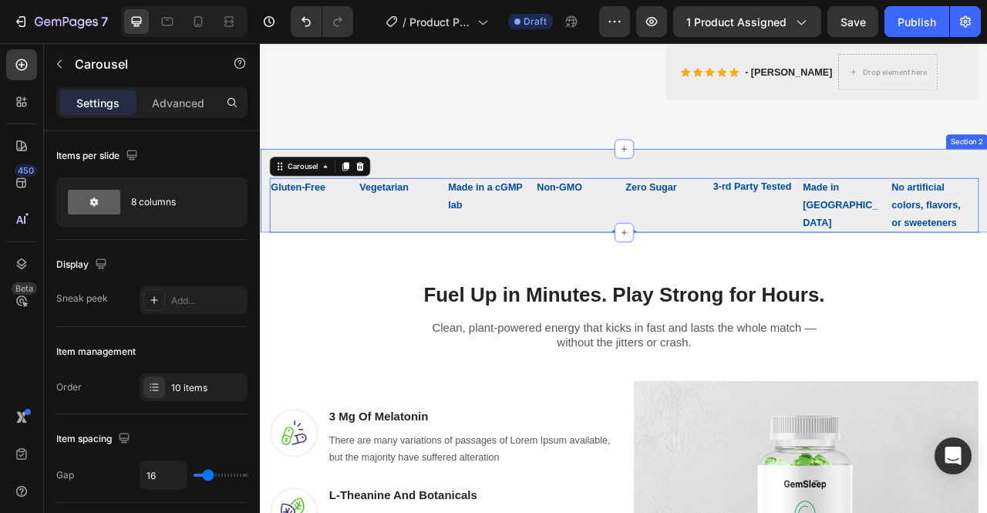
click at [458, 208] on div "Gluten-Free Text Block Vegetarian Text Block Made in a cGMP lab Text Block Non-…" at bounding box center [722, 230] width 925 height 106
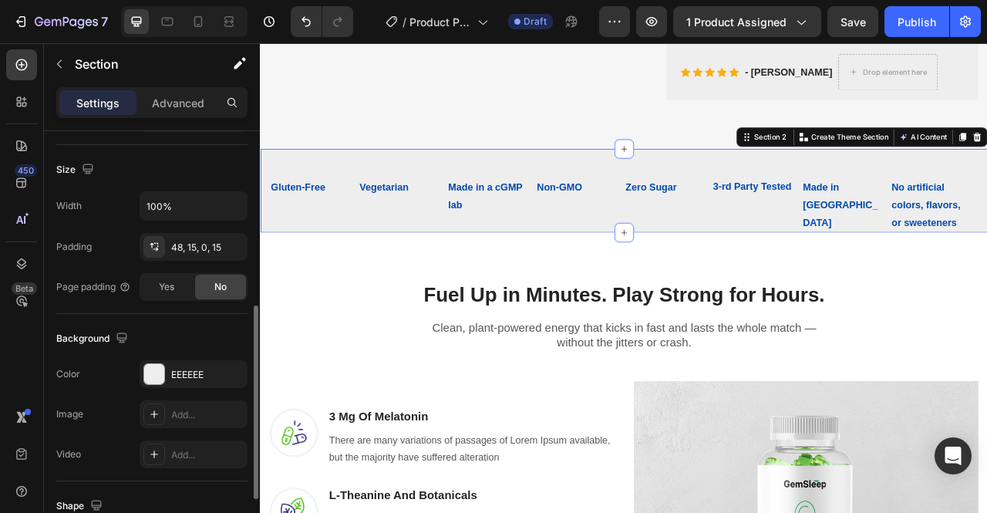
scroll to position [347, 0]
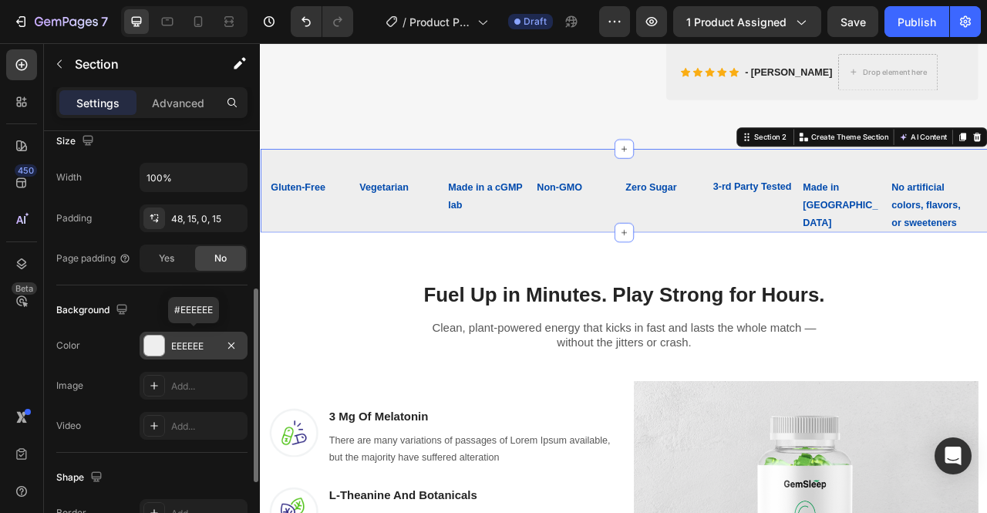
click at [194, 341] on div "EEEEEE" at bounding box center [193, 346] width 45 height 14
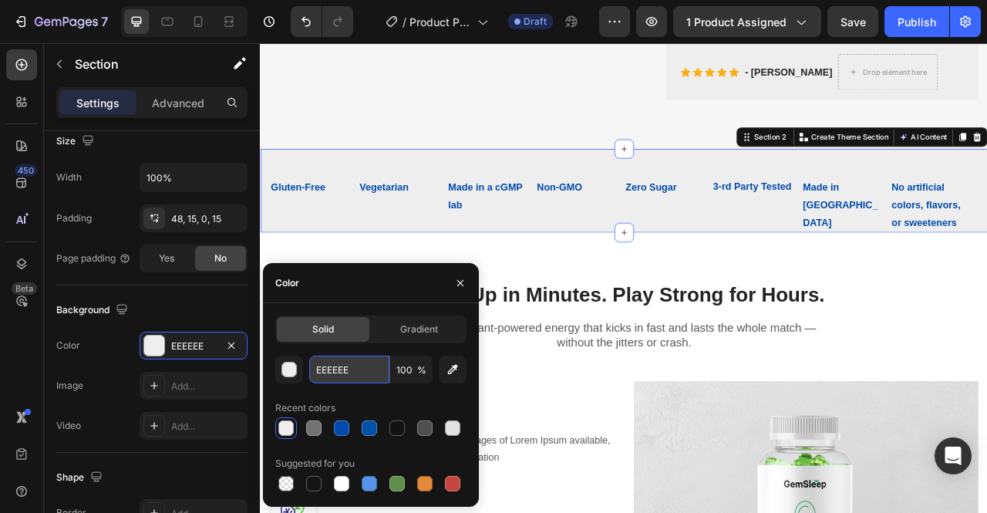
click at [355, 375] on input "EEEEEE" at bounding box center [349, 369] width 80 height 28
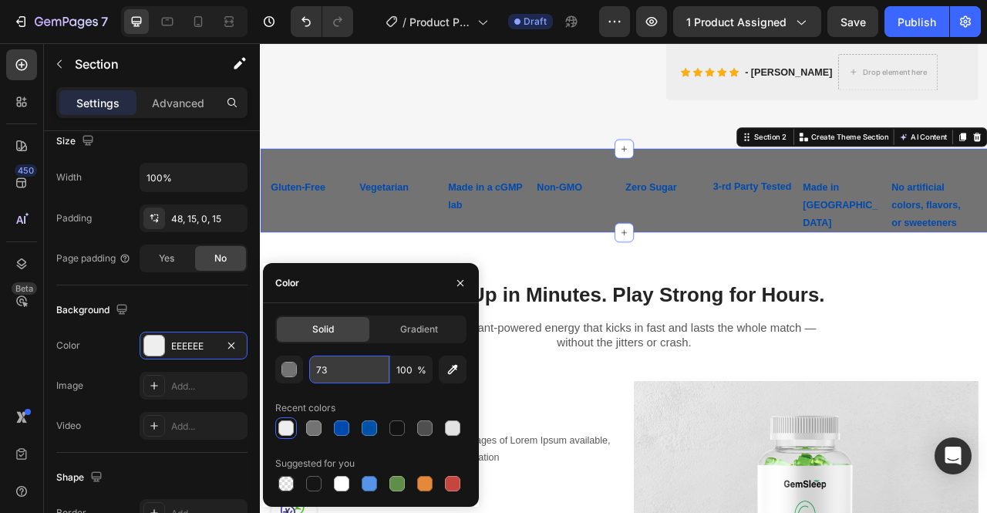
type input "7"
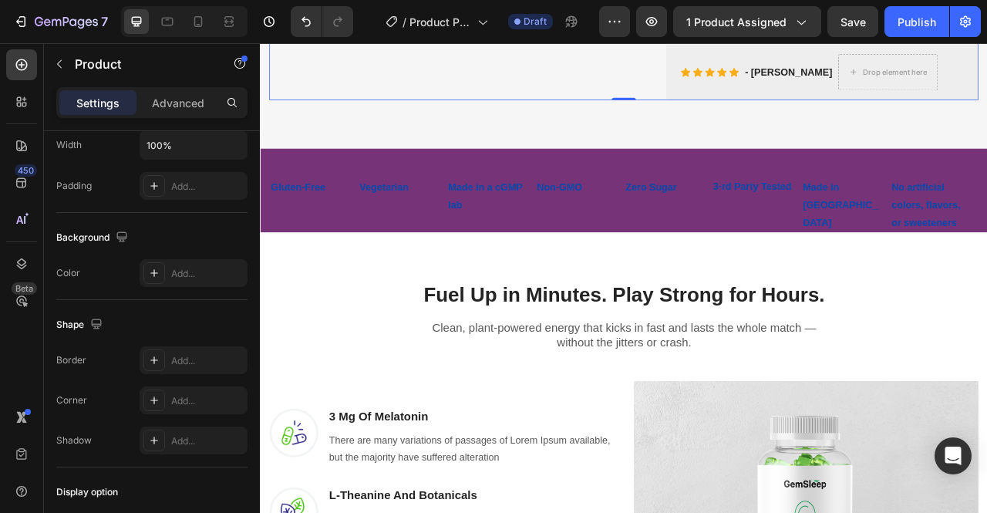
scroll to position [0, 0]
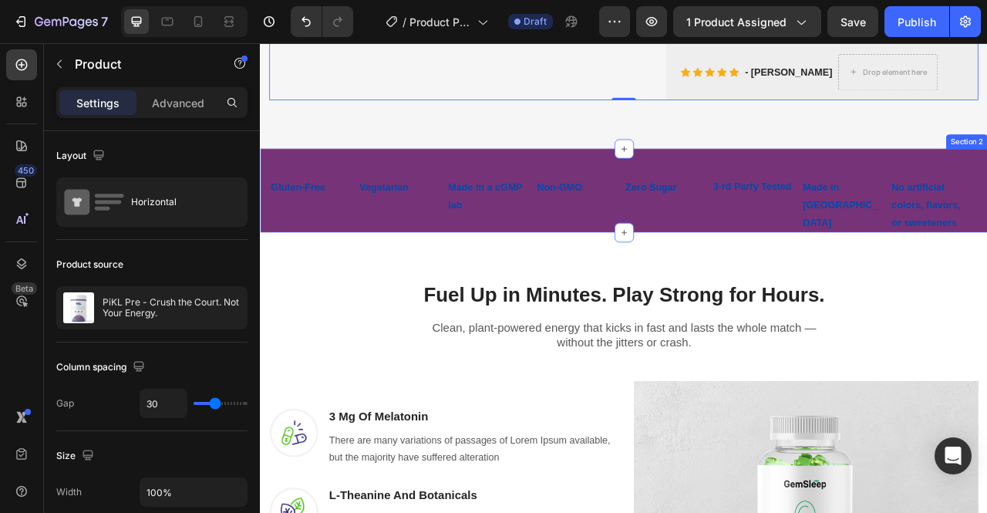
click at [362, 219] on div "Gluten-Free Text Block Vegetarian Text Block Made in a cGMP lab Text Block Non-…" at bounding box center [722, 230] width 925 height 106
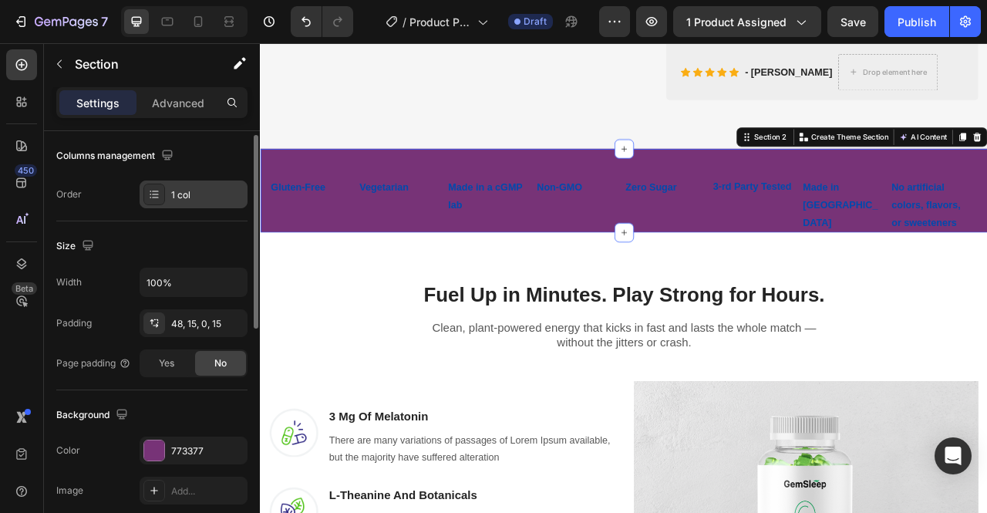
scroll to position [261, 0]
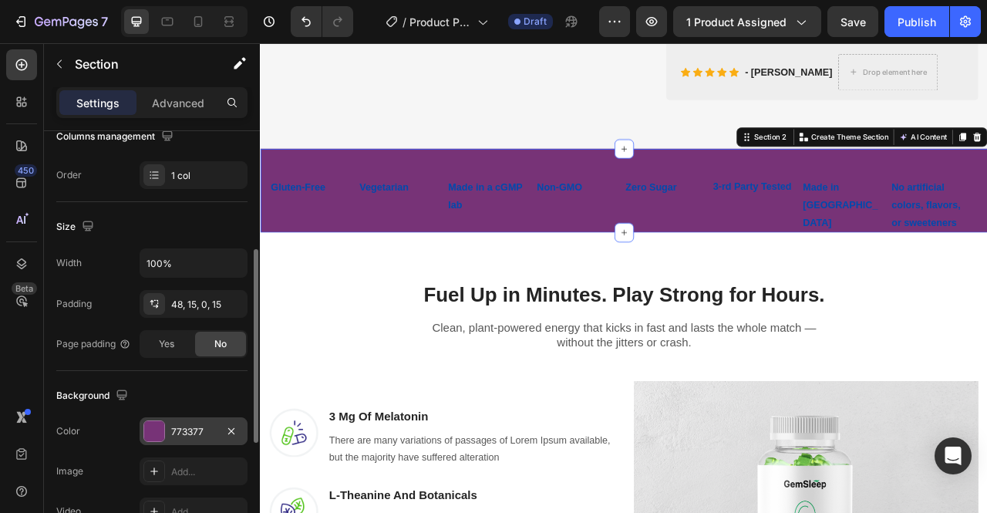
click at [190, 425] on div "773377" at bounding box center [193, 432] width 45 height 14
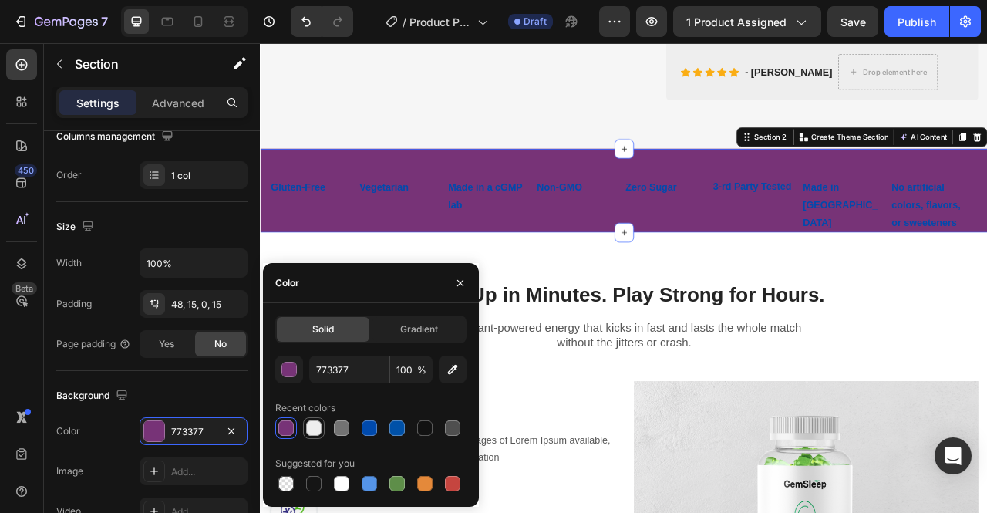
click at [316, 424] on div at bounding box center [313, 427] width 15 height 15
type input "EEEEEE"
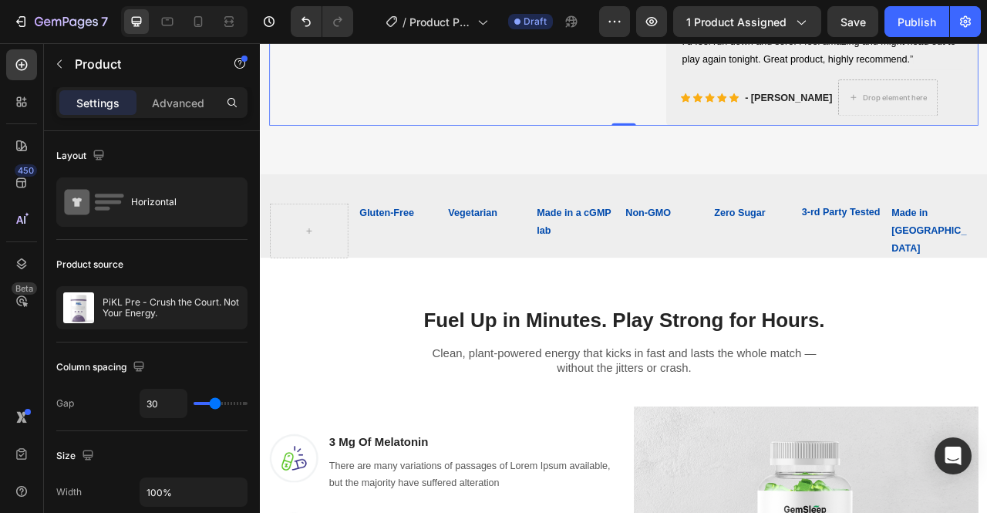
scroll to position [702, 0]
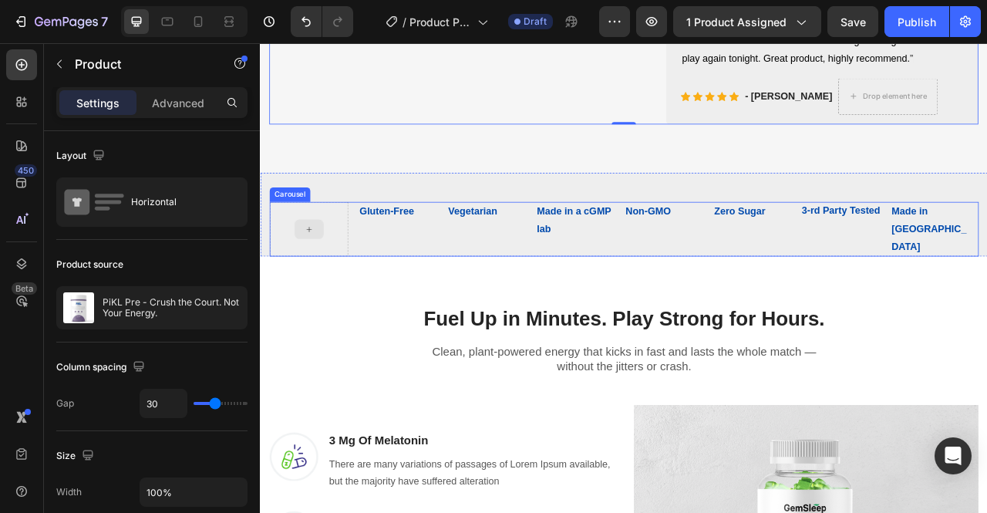
click at [295, 297] on div at bounding box center [321, 279] width 100 height 69
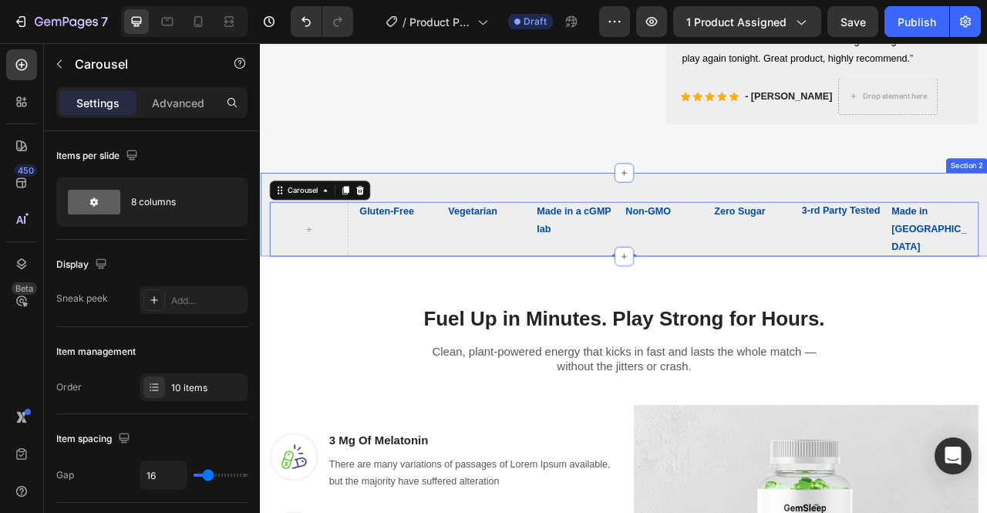
click at [490, 236] on div "Gluten-Free Text Block Vegetarian Text Block Made in a cGMP lab Text Block Non-…" at bounding box center [722, 261] width 925 height 106
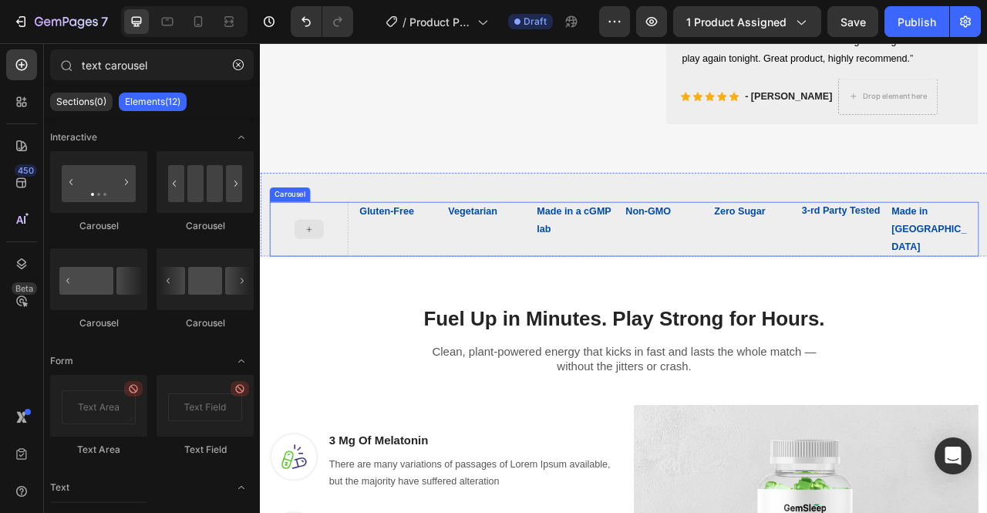
click at [320, 283] on icon at bounding box center [321, 280] width 6 height 6
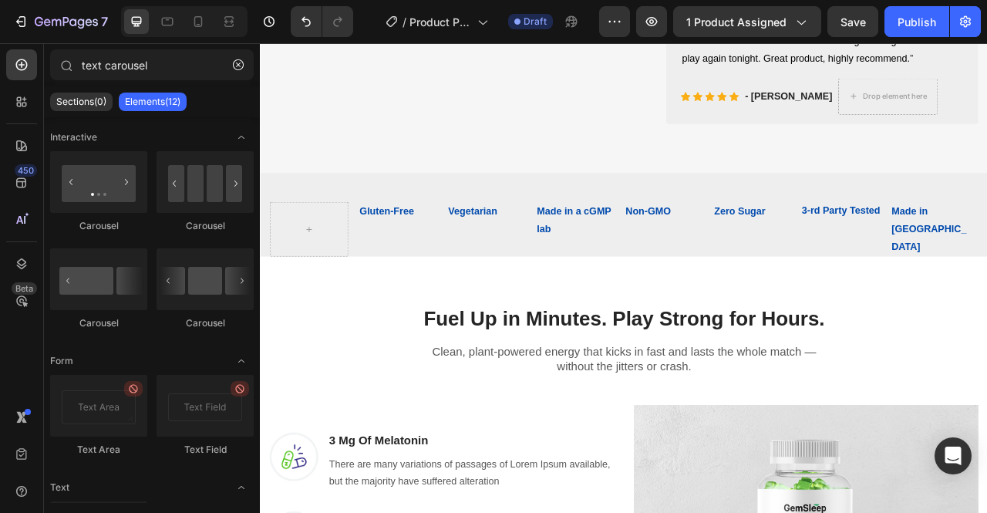
click at [167, 101] on p "Elements(12)" at bounding box center [153, 102] width 56 height 12
click at [240, 67] on icon "button" at bounding box center [238, 64] width 11 height 11
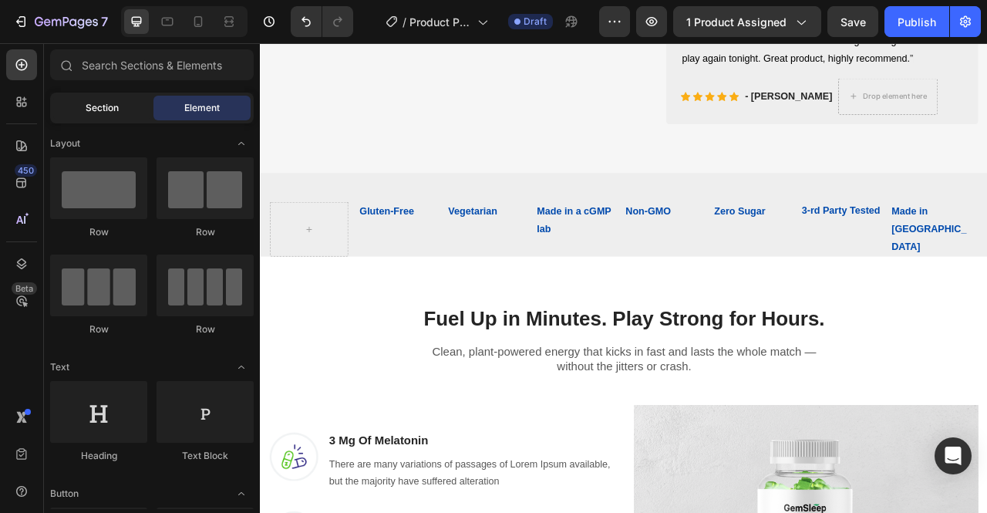
click at [130, 113] on div "Section" at bounding box center [101, 108] width 97 height 25
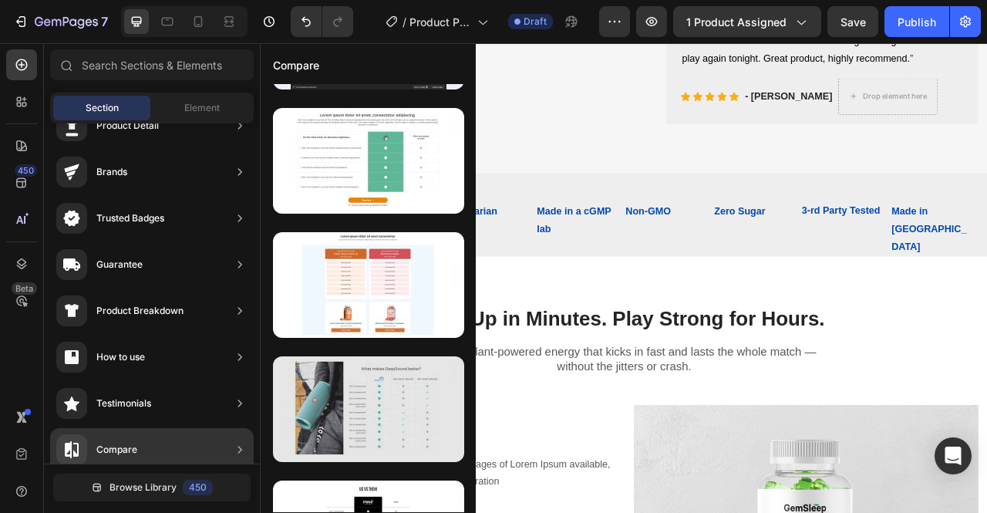
scroll to position [0, 0]
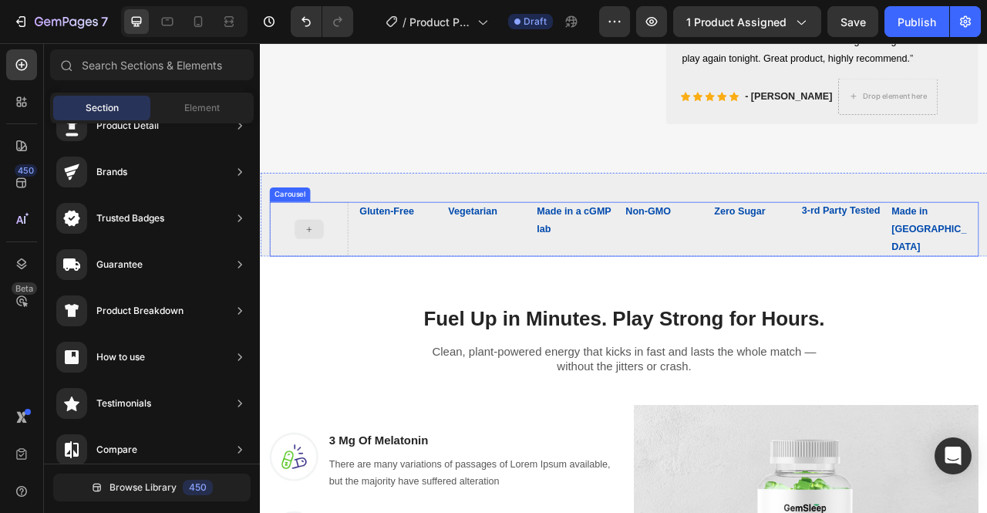
click at [309, 292] on div at bounding box center [321, 279] width 37 height 25
click at [330, 292] on div at bounding box center [321, 279] width 37 height 25
click at [318, 287] on icon at bounding box center [321, 280] width 12 height 13
click at [354, 307] on div at bounding box center [321, 279] width 100 height 69
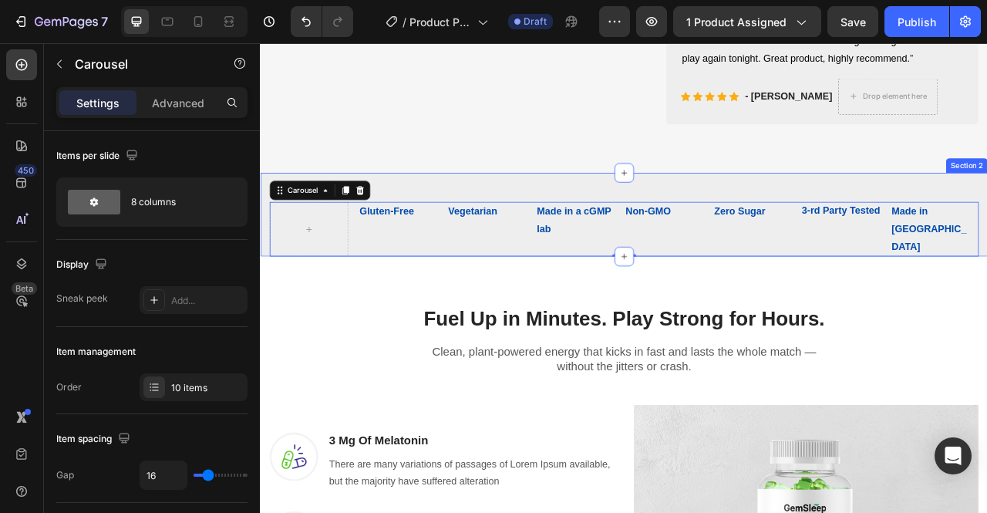
click at [446, 249] on div "Gluten-Free Text Block Vegetarian Text Block Made in a cGMP lab Text Block Non-…" at bounding box center [722, 261] width 925 height 106
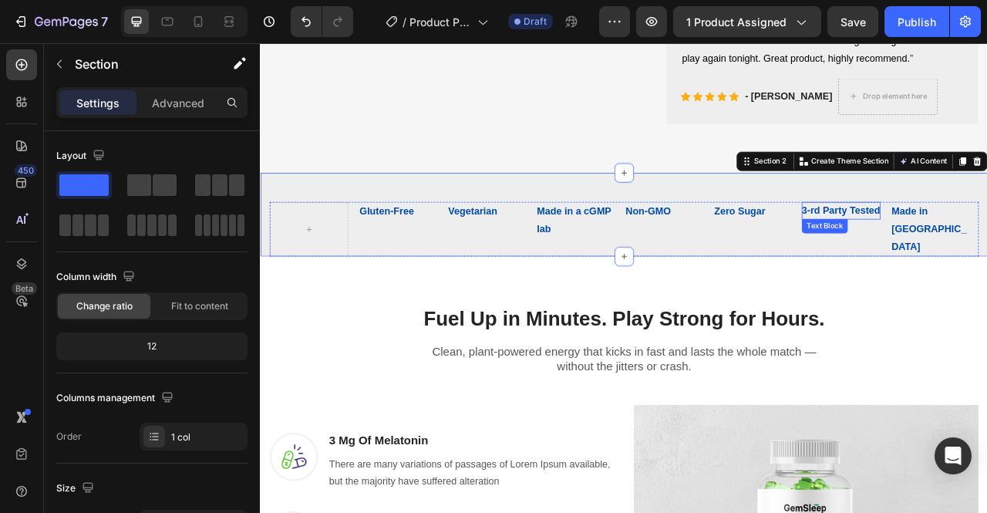
scroll to position [725, 0]
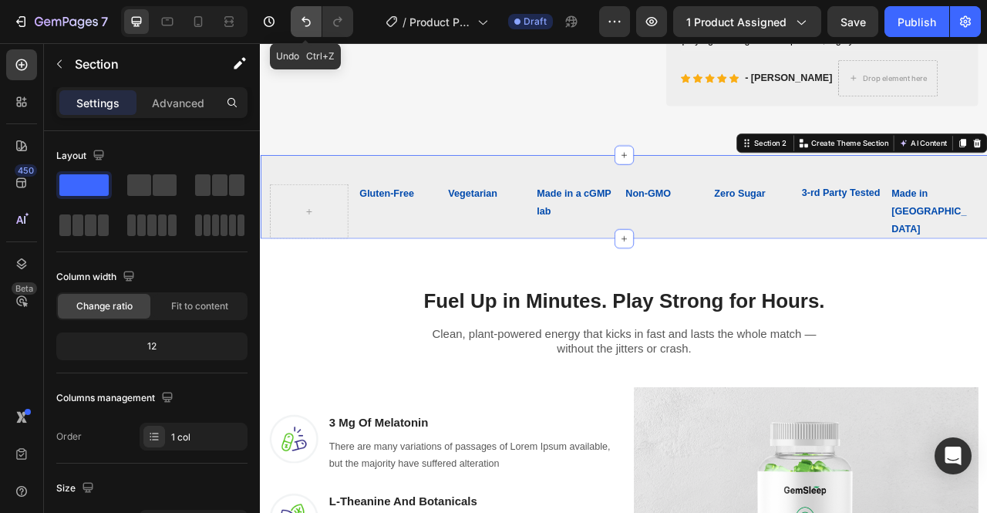
click at [308, 21] on icon "Undo/Redo" at bounding box center [305, 22] width 9 height 10
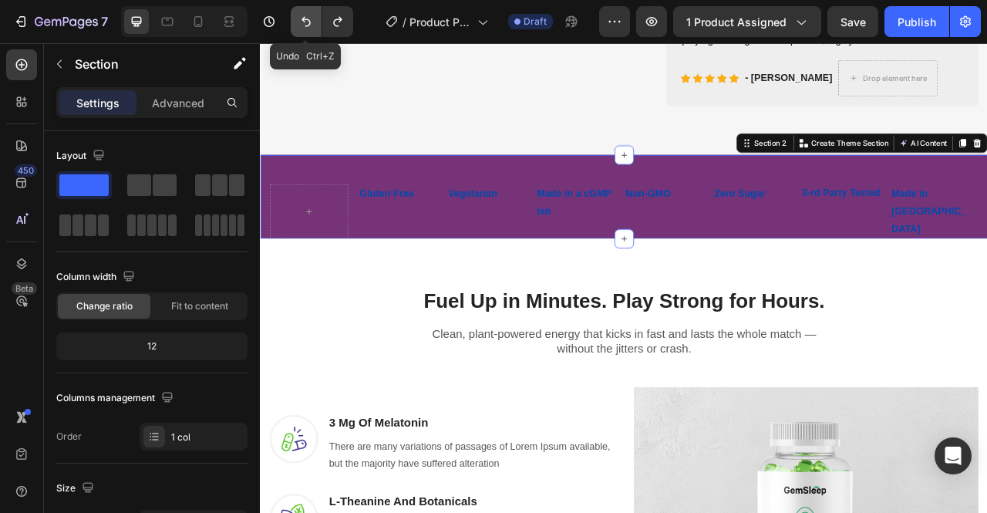
click at [308, 21] on icon "Undo/Redo" at bounding box center [305, 22] width 9 height 10
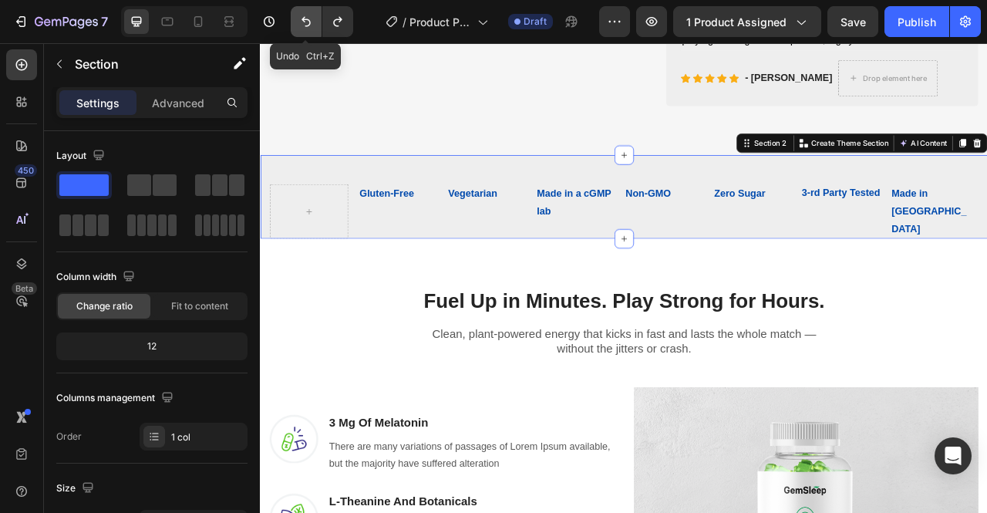
click at [308, 21] on icon "Undo/Redo" at bounding box center [305, 22] width 9 height 10
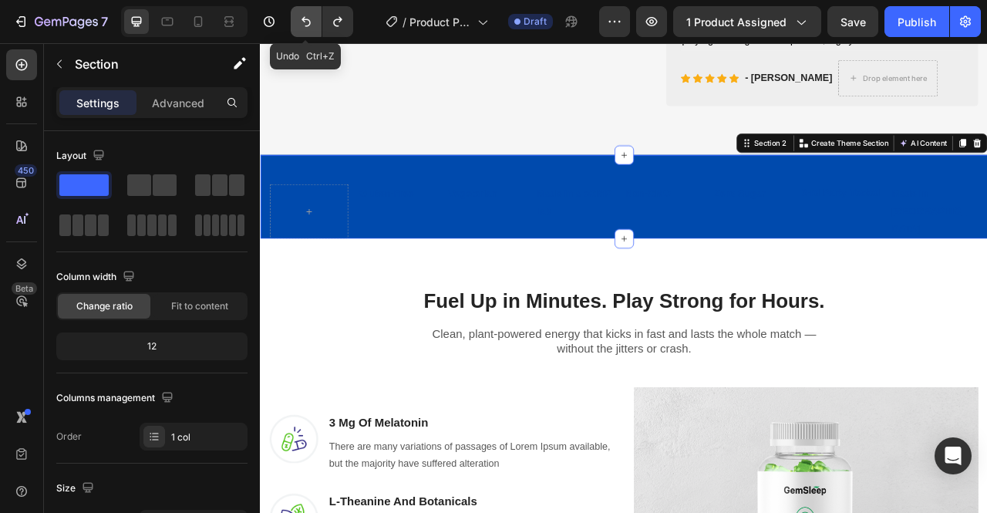
click at [308, 21] on icon "Undo/Redo" at bounding box center [305, 22] width 9 height 10
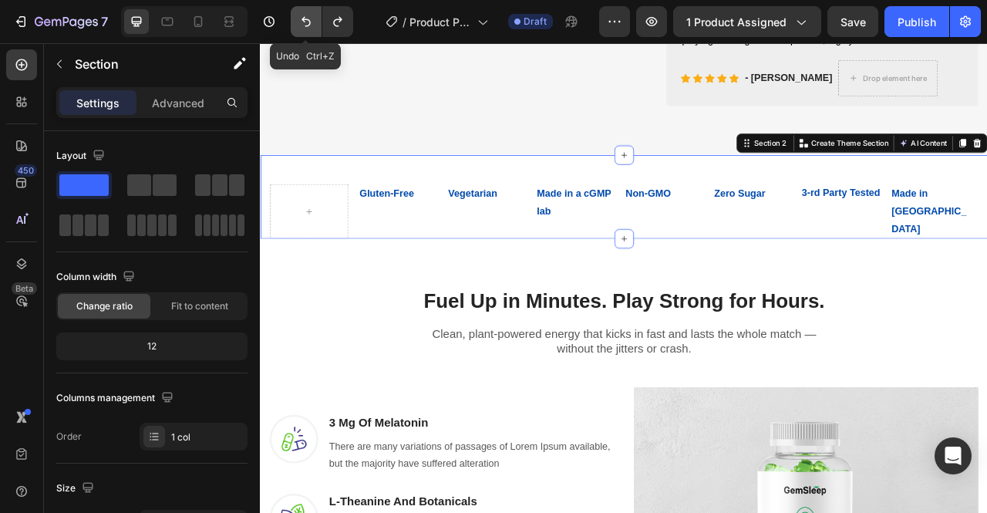
click at [308, 21] on icon "Undo/Redo" at bounding box center [305, 22] width 9 height 10
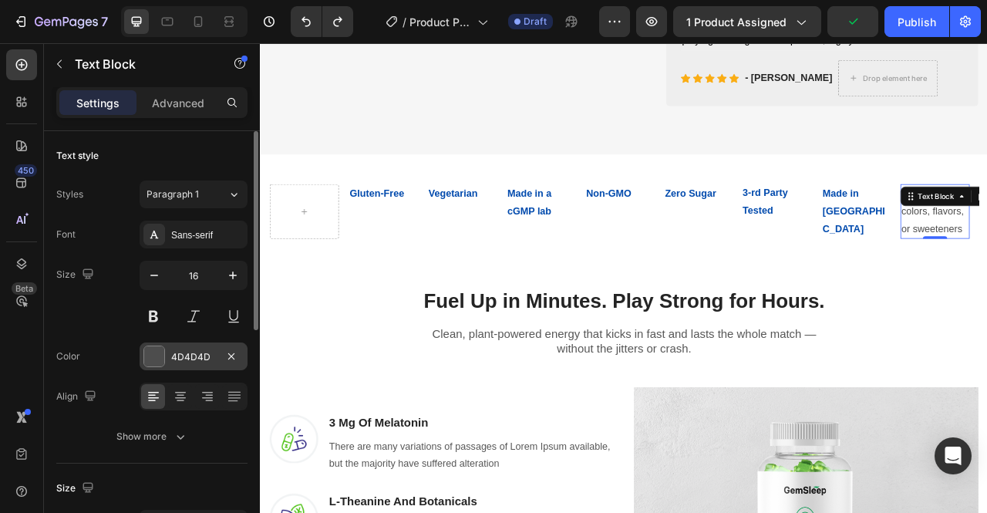
click at [191, 355] on div "4D4D4D" at bounding box center [193, 357] width 45 height 14
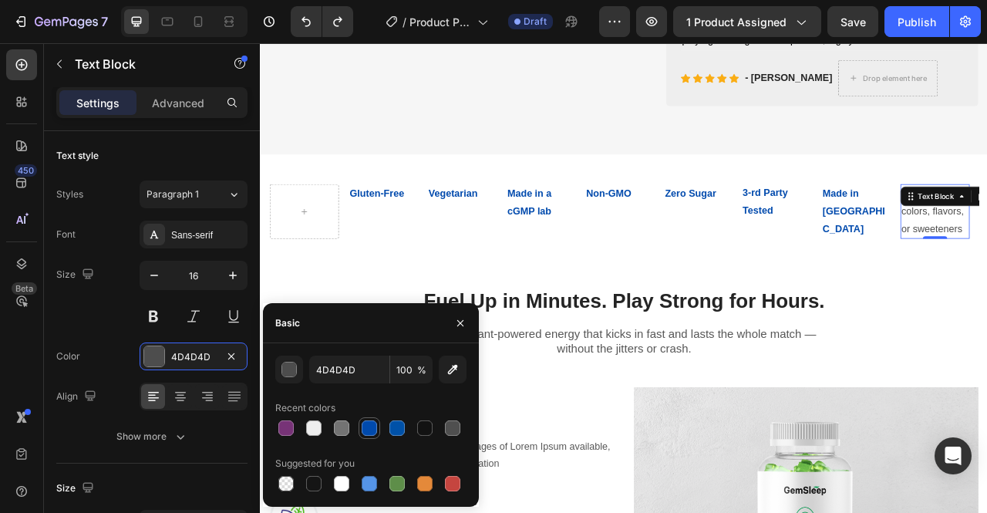
click at [370, 436] on div at bounding box center [369, 428] width 19 height 19
type input "004AAD"
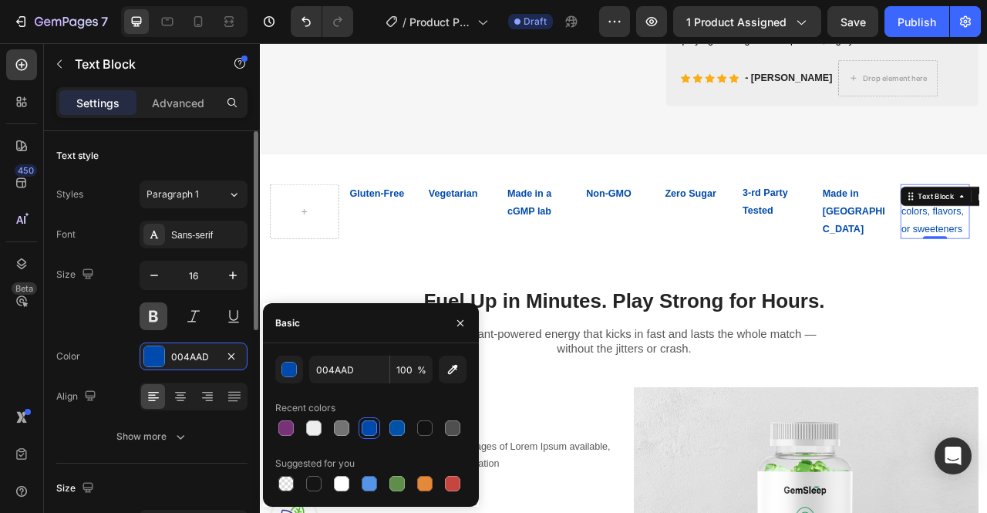
click at [156, 317] on button at bounding box center [154, 316] width 28 height 28
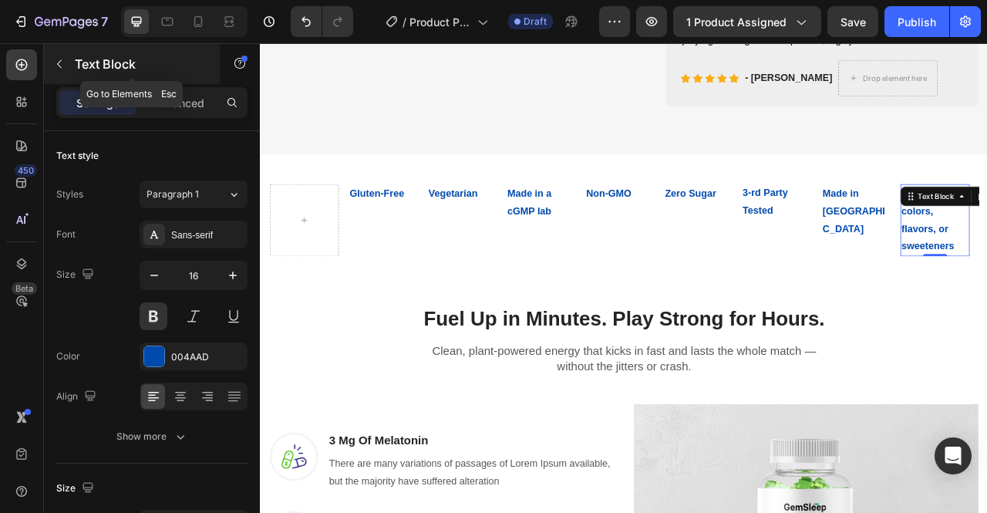
click at [66, 56] on button "button" at bounding box center [59, 64] width 25 height 25
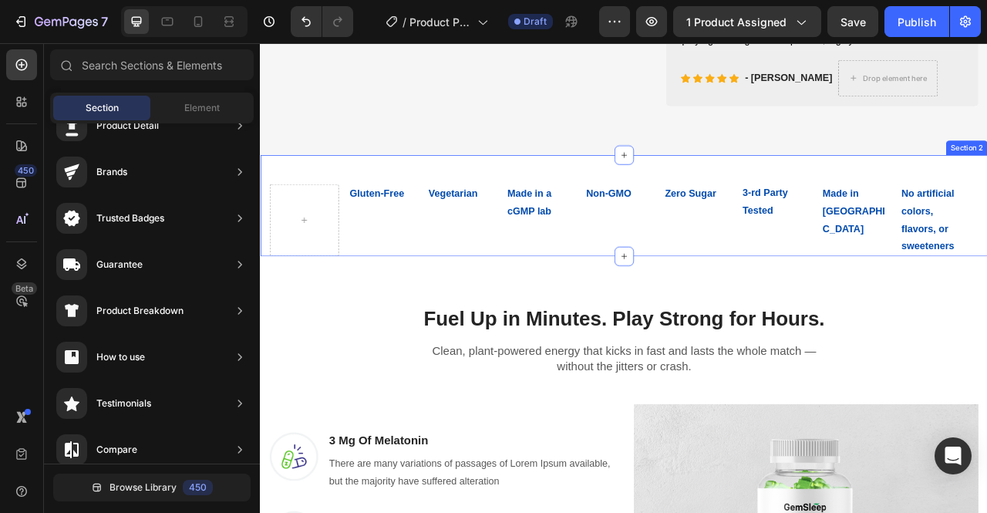
click at [694, 214] on div "Gluten-Free Text Block Vegetarian Text Block Made in a cGMP lab Text Block Non-…" at bounding box center [722, 249] width 925 height 129
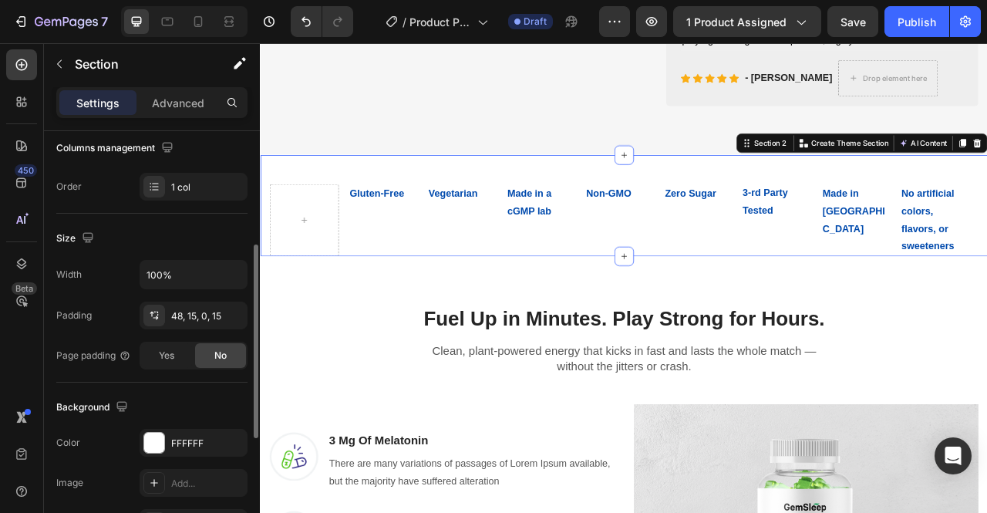
scroll to position [0, 0]
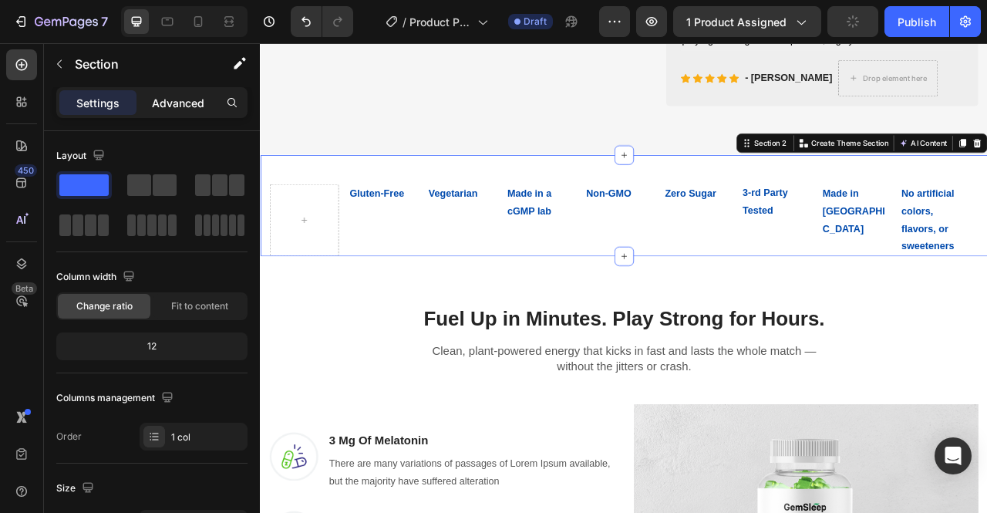
click at [194, 110] on div "Advanced" at bounding box center [178, 102] width 77 height 25
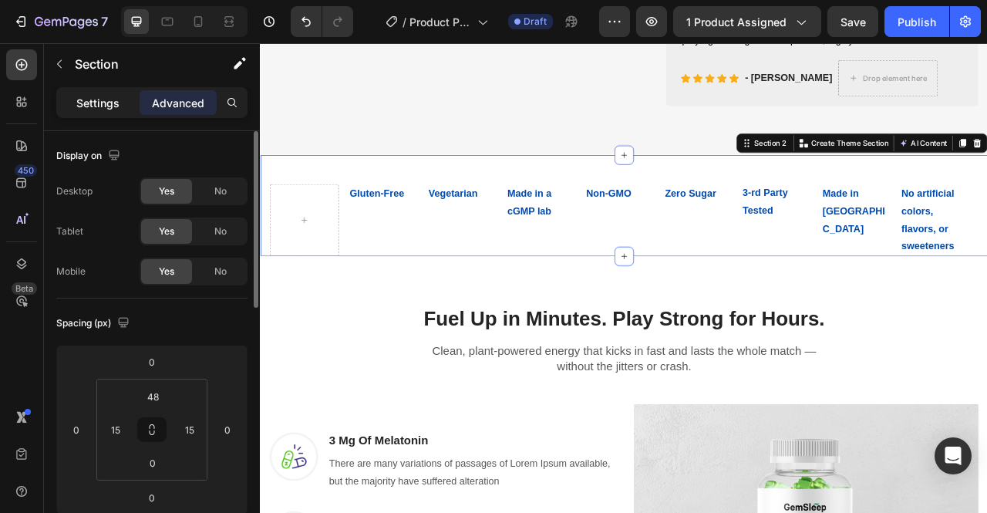
click at [86, 106] on p "Settings" at bounding box center [97, 103] width 43 height 16
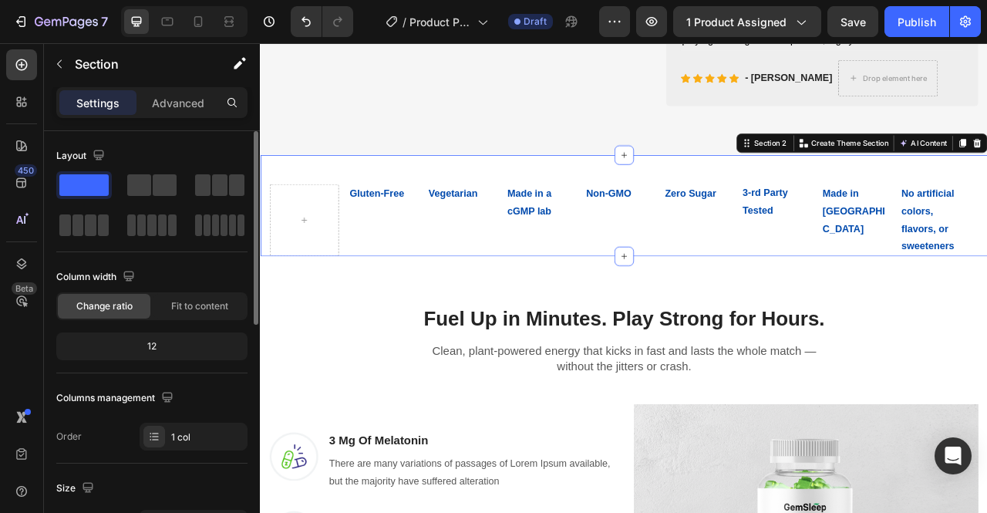
click at [100, 177] on span at bounding box center [83, 185] width 49 height 22
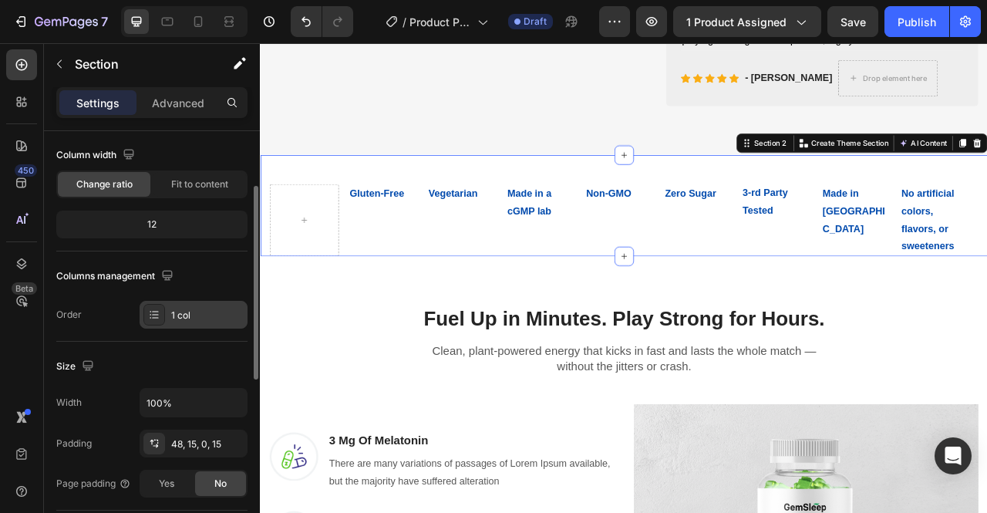
click at [191, 314] on div "1 col" at bounding box center [207, 315] width 72 height 14
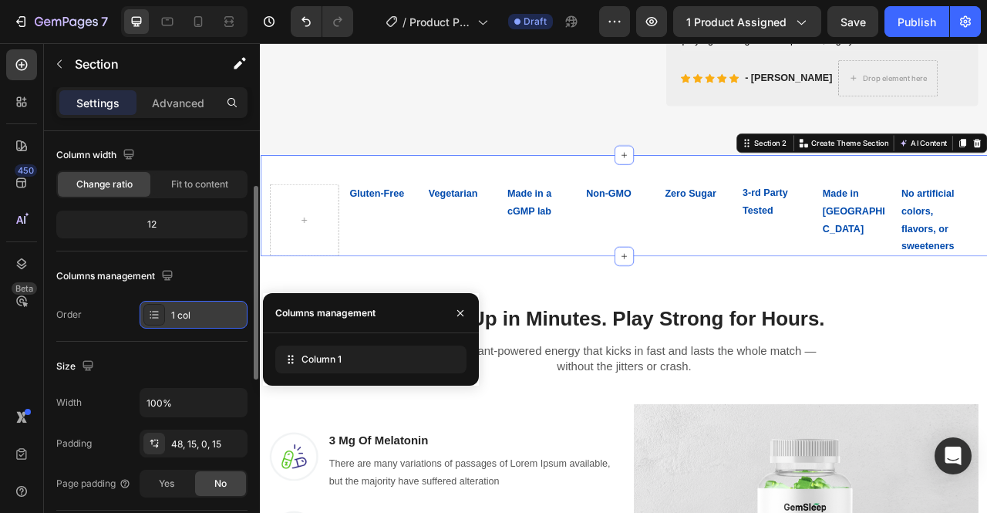
click at [191, 314] on div "1 col" at bounding box center [207, 315] width 72 height 14
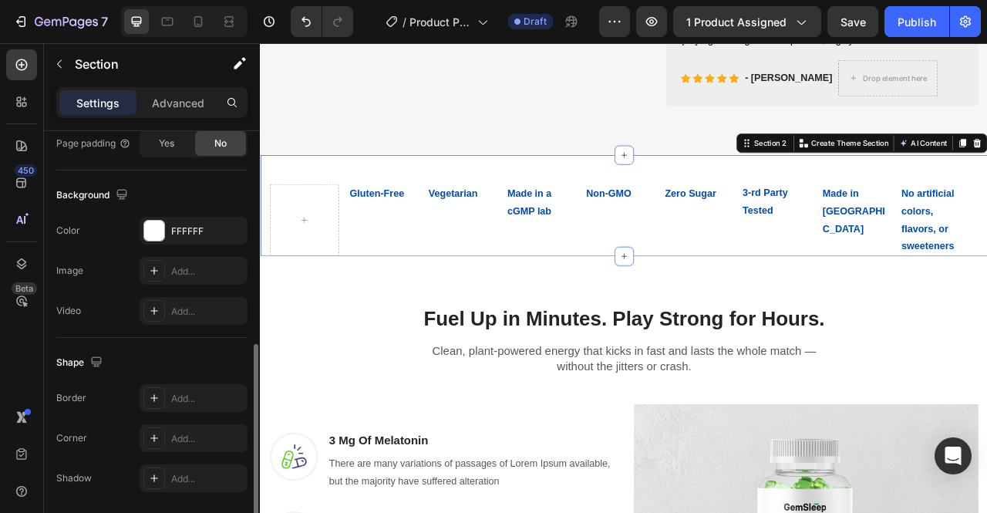
scroll to position [467, 0]
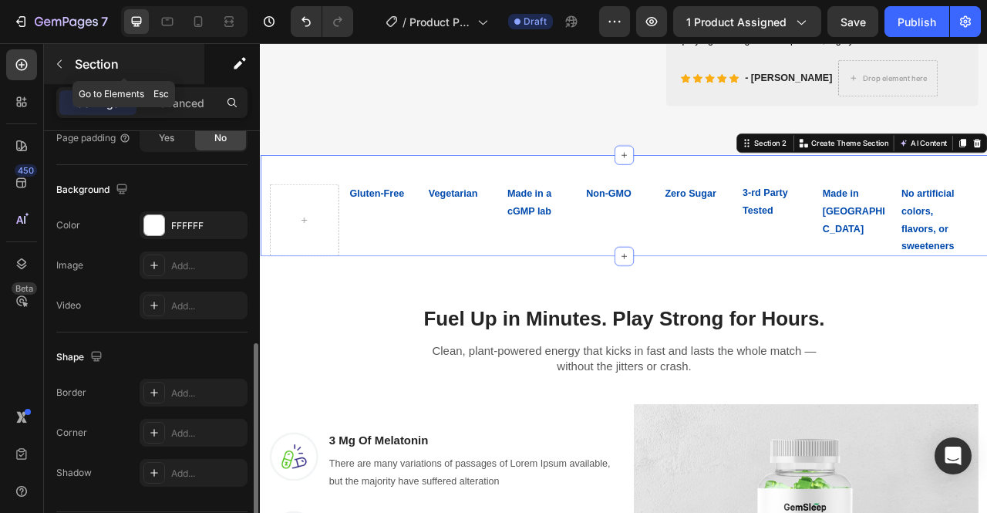
click at [65, 59] on icon "button" at bounding box center [59, 64] width 12 height 12
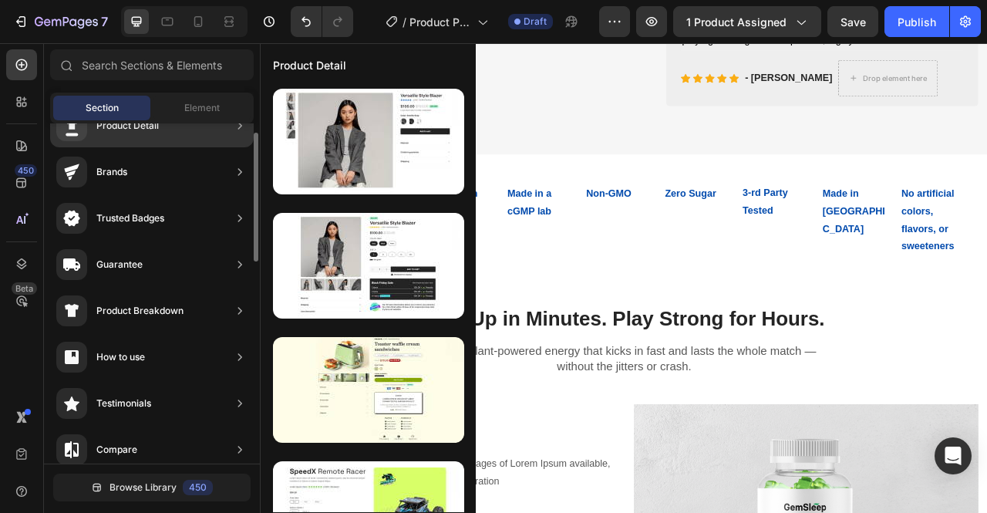
scroll to position [0, 0]
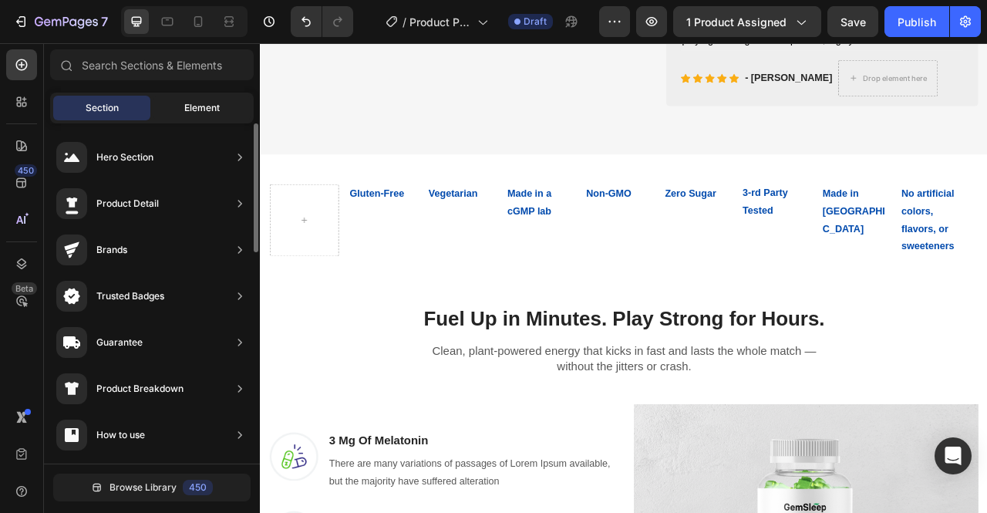
click at [190, 100] on div "Element" at bounding box center [201, 108] width 97 height 25
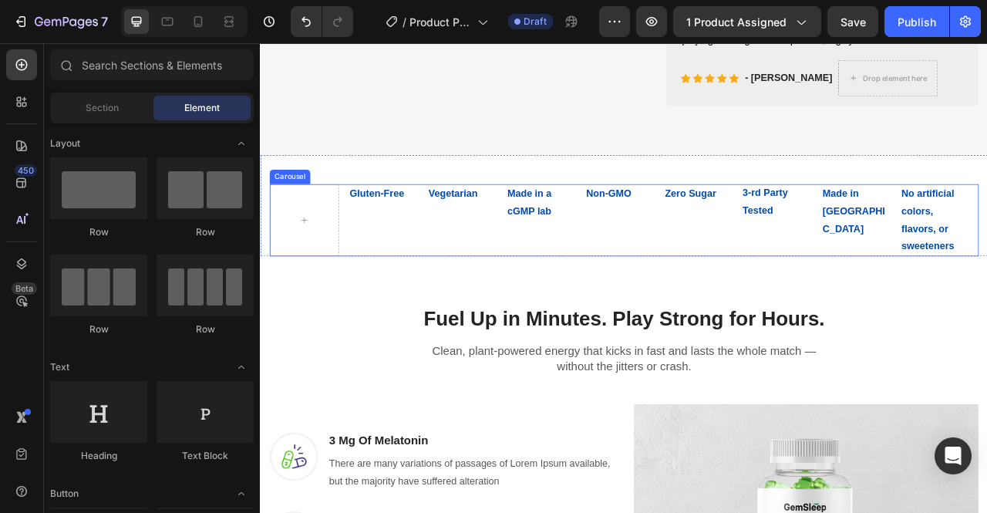
click at [395, 293] on div "Gluten-Free Text Block" at bounding box center [416, 268] width 88 height 92
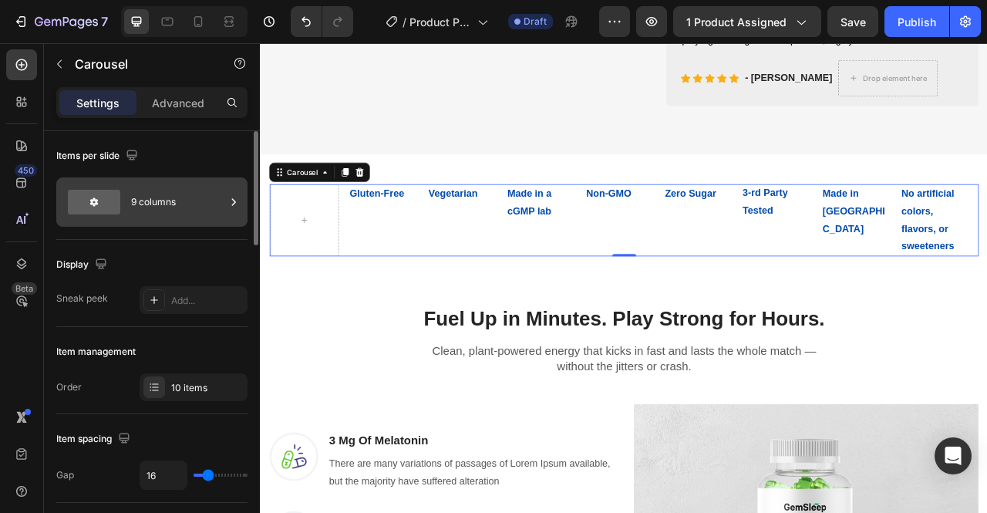
click at [154, 203] on div "9 columns" at bounding box center [178, 201] width 94 height 35
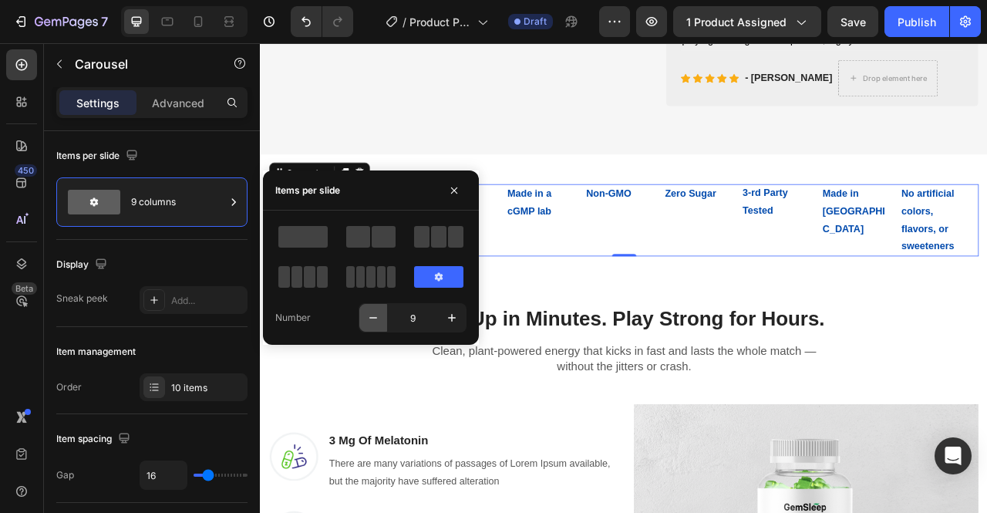
click at [372, 319] on icon "button" at bounding box center [372, 317] width 15 height 15
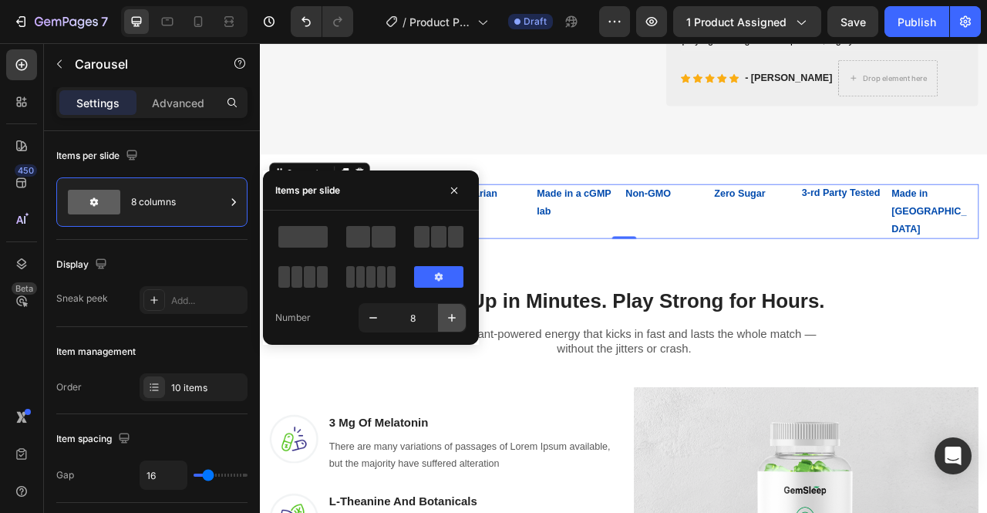
click at [456, 324] on icon "button" at bounding box center [451, 317] width 15 height 15
type input "9"
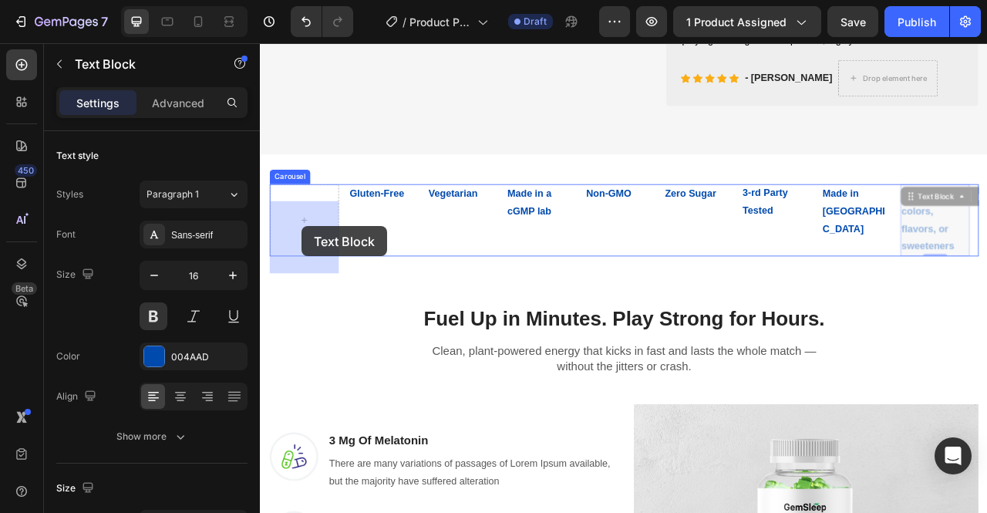
drag, startPoint x: 1110, startPoint y: 288, endPoint x: 313, endPoint y: 276, distance: 797.1
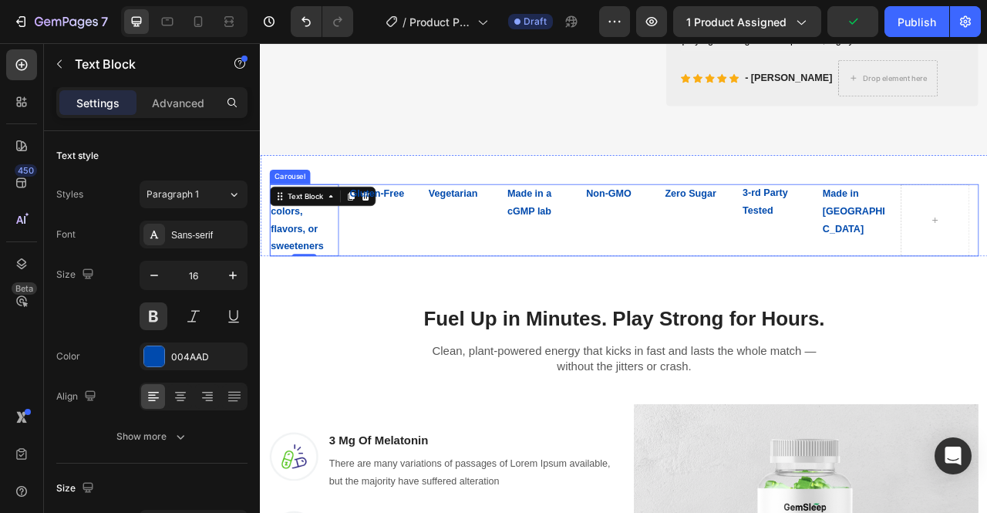
click at [466, 301] on div "No artificial colors, flavors, or sweeteners Text Block 0 Gluten-Free Text Bloc…" at bounding box center [722, 268] width 902 height 92
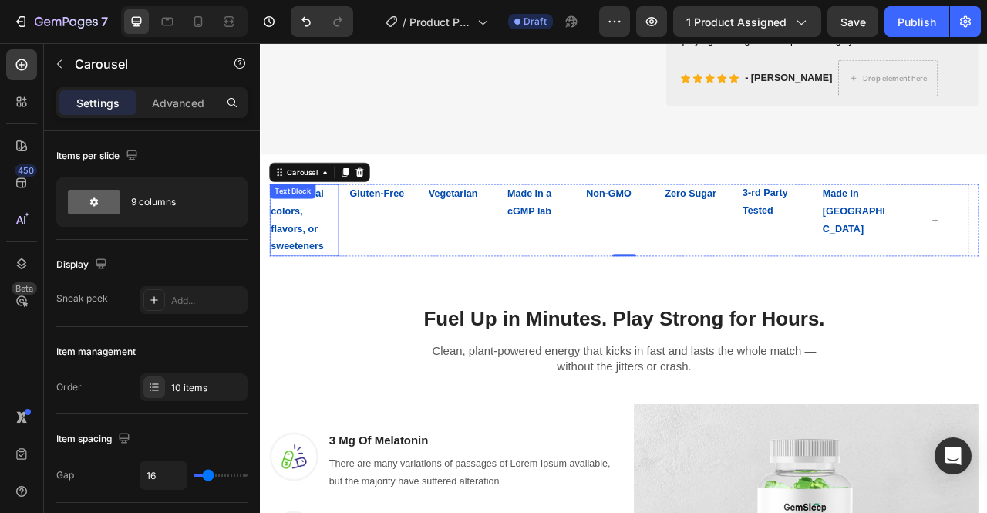
click at [299, 295] on p "No artificial colors, flavors, or sweeteners" at bounding box center [315, 268] width 85 height 89
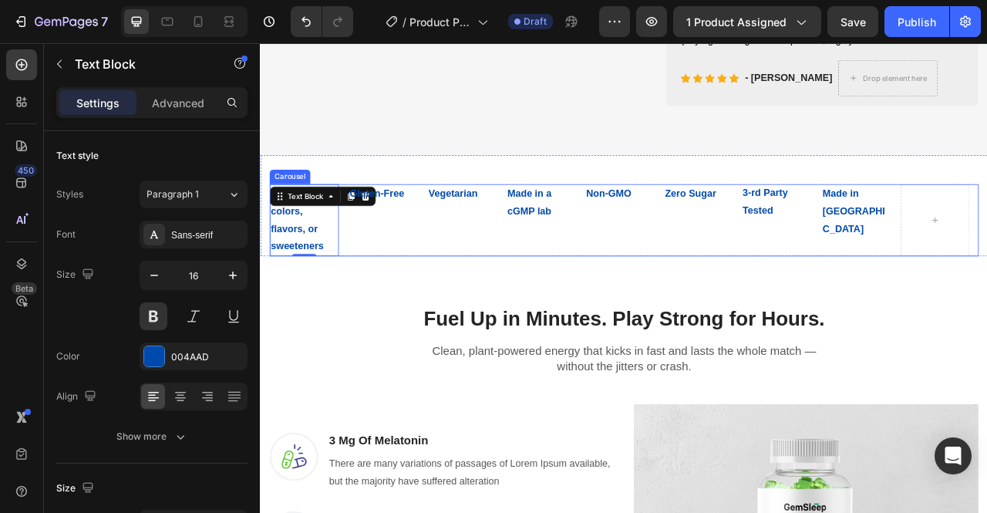
click at [429, 314] on div "Gluten-Free Text Block" at bounding box center [416, 268] width 88 height 92
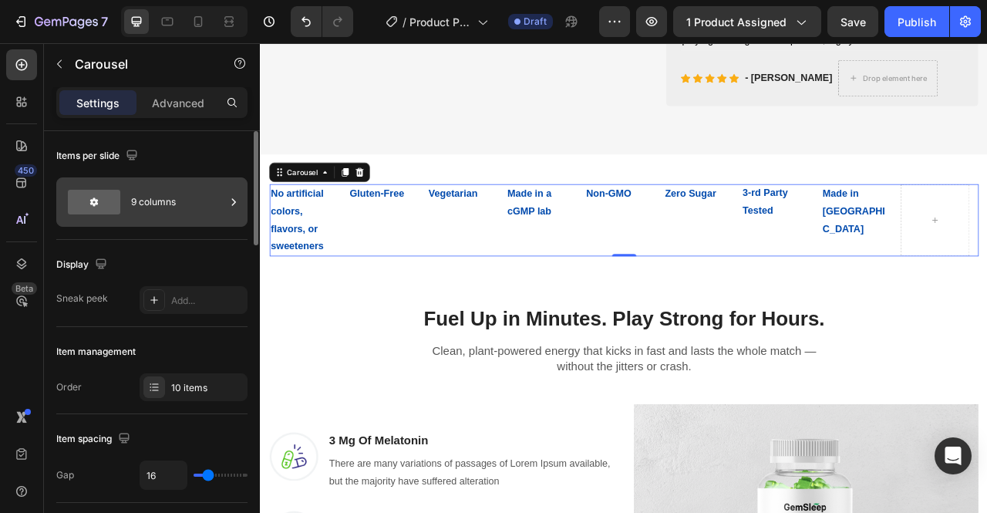
click at [149, 206] on div "9 columns" at bounding box center [178, 201] width 94 height 35
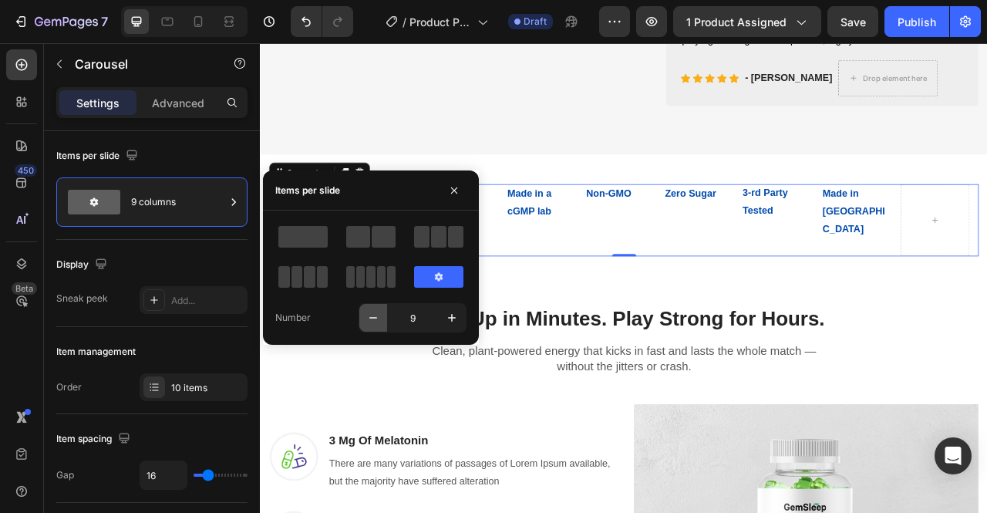
click at [368, 318] on icon "button" at bounding box center [372, 317] width 15 height 15
type input "8"
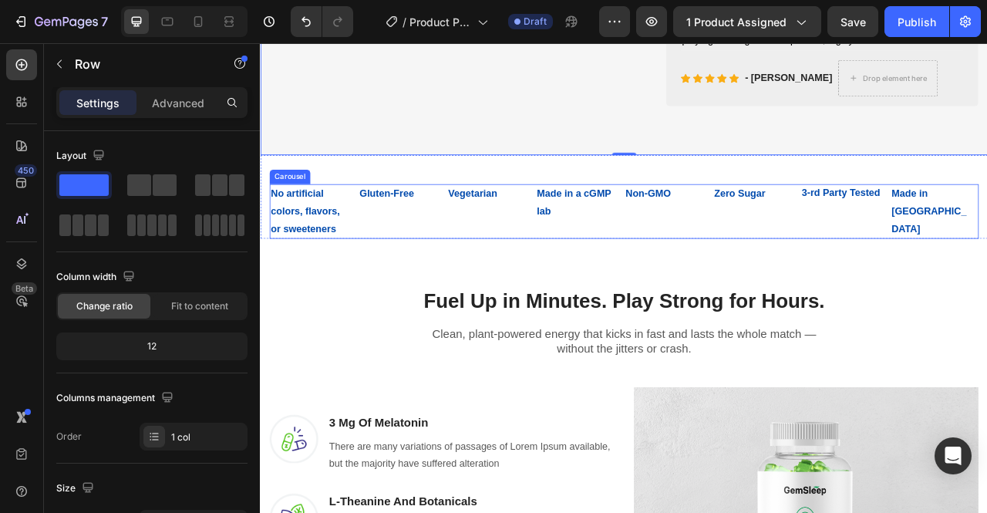
click at [688, 291] on div "Made in a cGMP lab Text Block" at bounding box center [660, 256] width 100 height 69
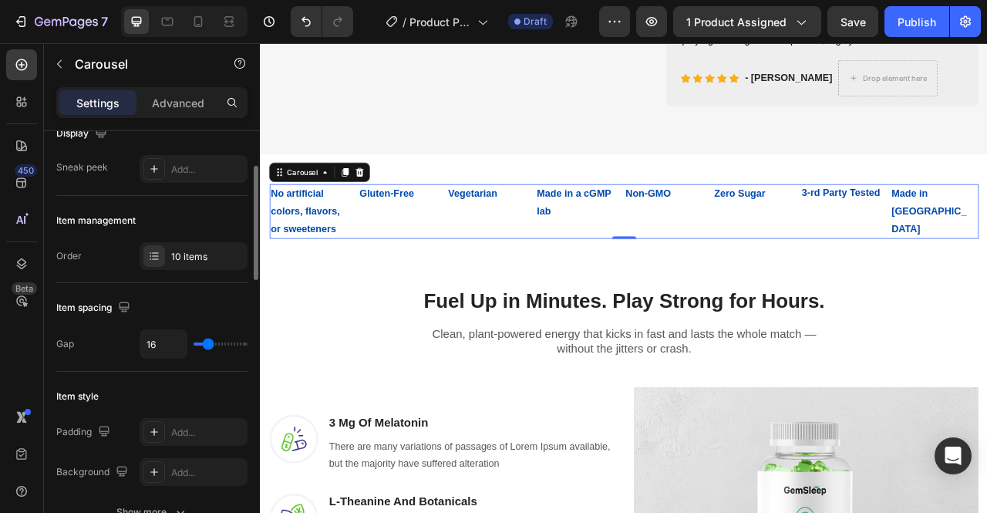
scroll to position [132, 0]
click at [191, 252] on div "10 items" at bounding box center [207, 256] width 72 height 14
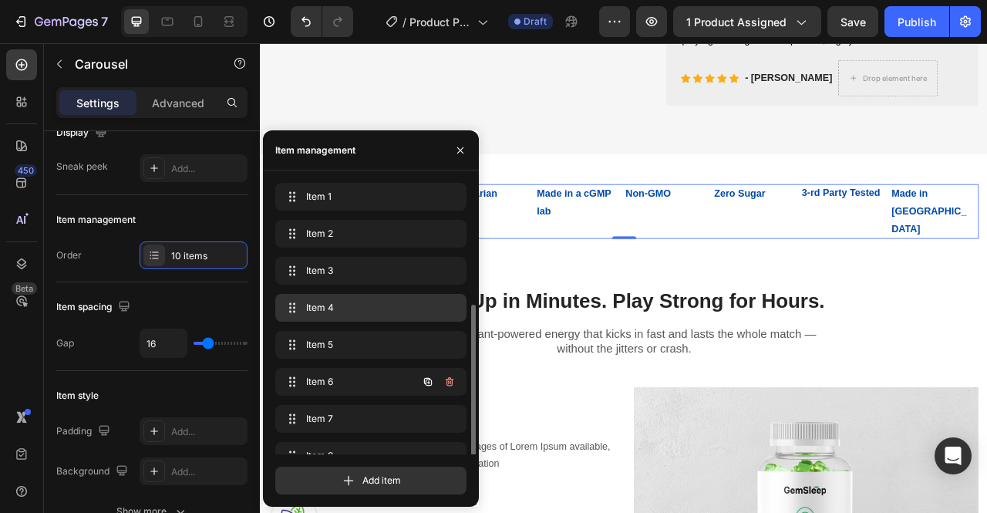
scroll to position [96, 0]
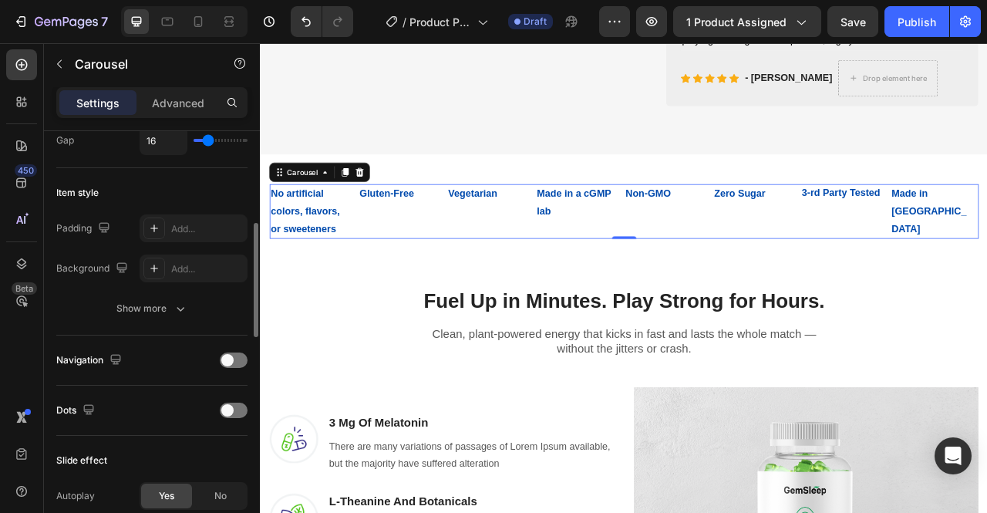
scroll to position [336, 0]
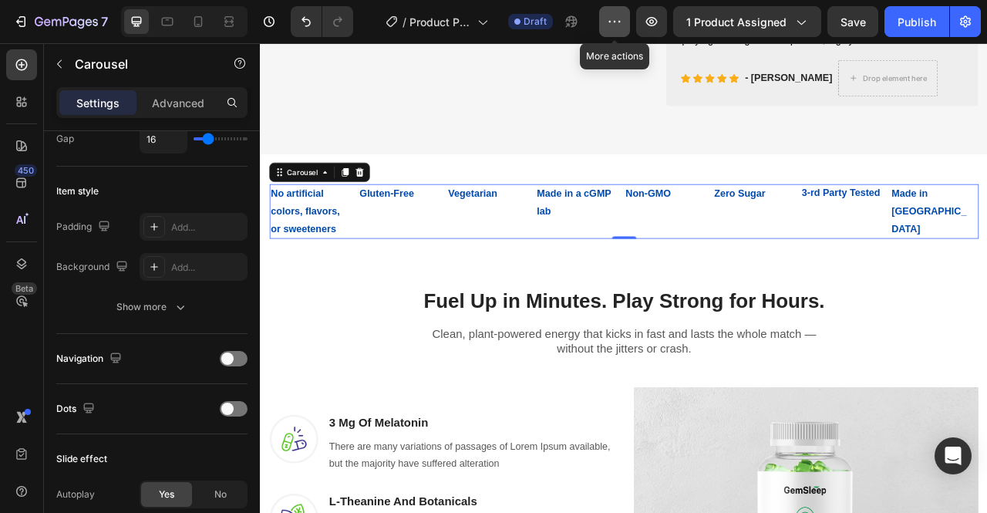
click at [626, 23] on button "button" at bounding box center [614, 21] width 31 height 31
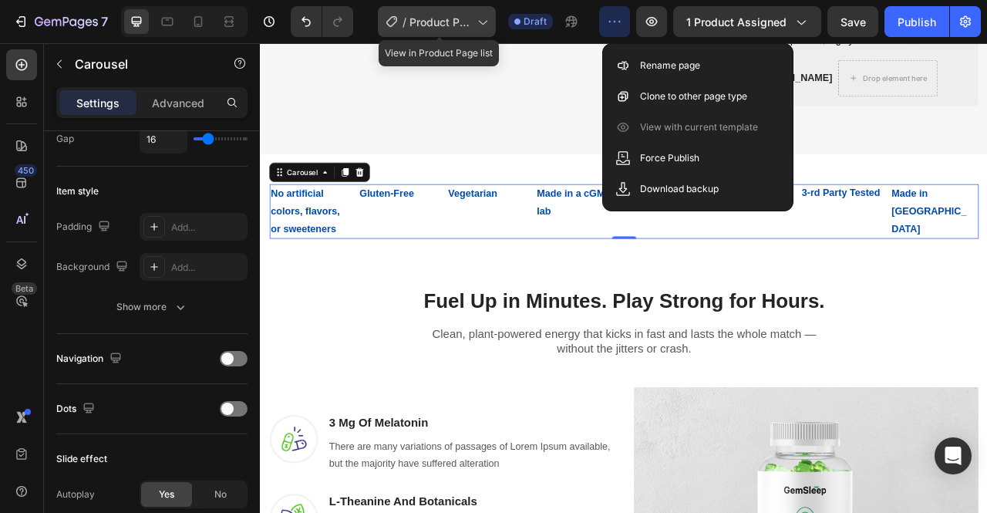
click at [487, 22] on icon at bounding box center [481, 21] width 15 height 15
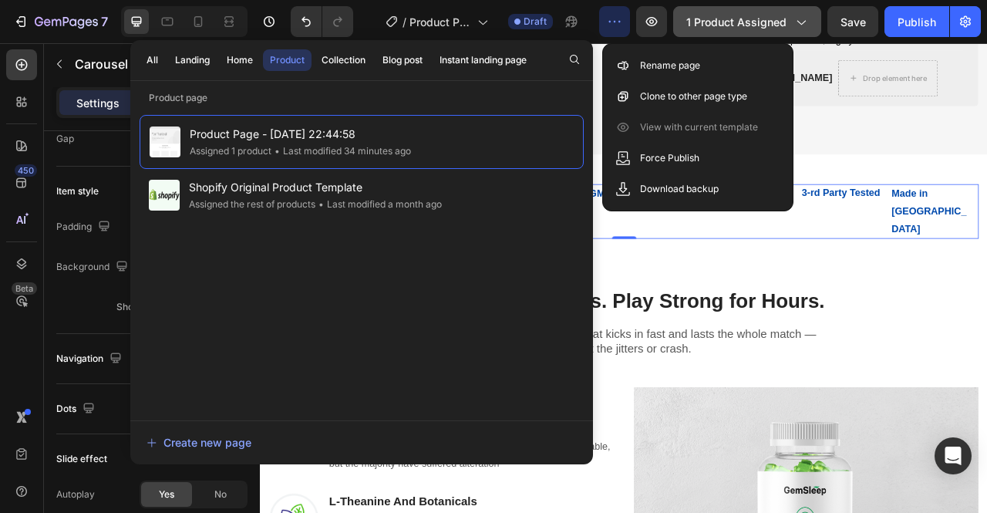
click at [811, 29] on button "1 product assigned" at bounding box center [747, 21] width 148 height 31
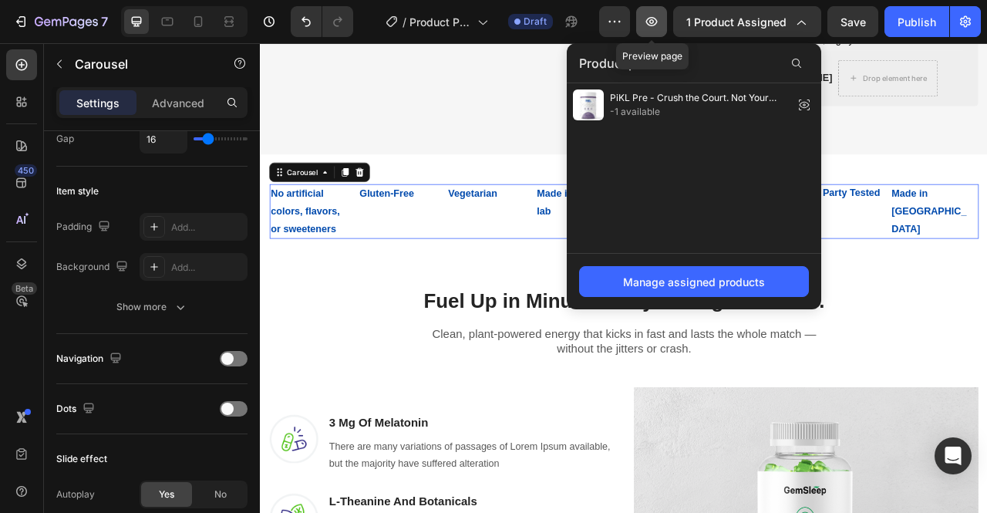
click at [646, 19] on icon "button" at bounding box center [651, 21] width 15 height 15
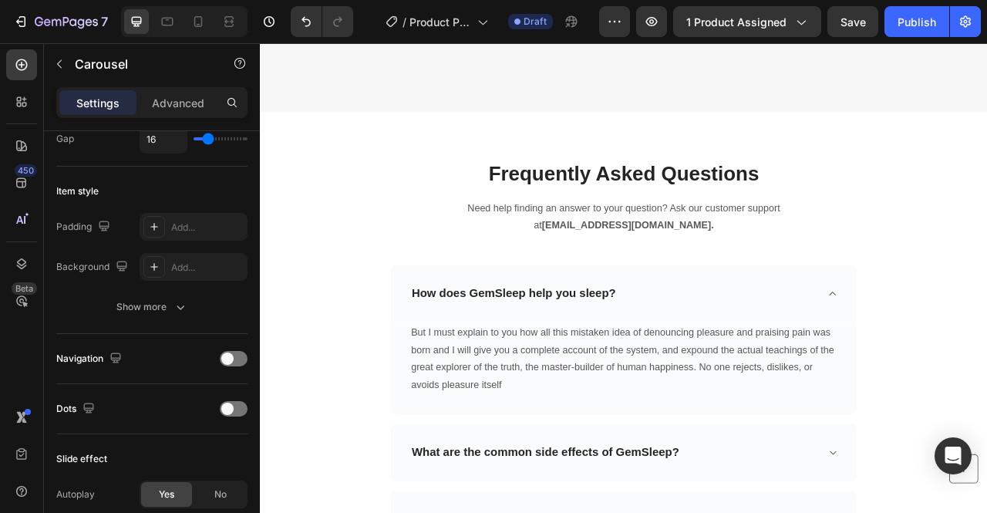
scroll to position [6281, 0]
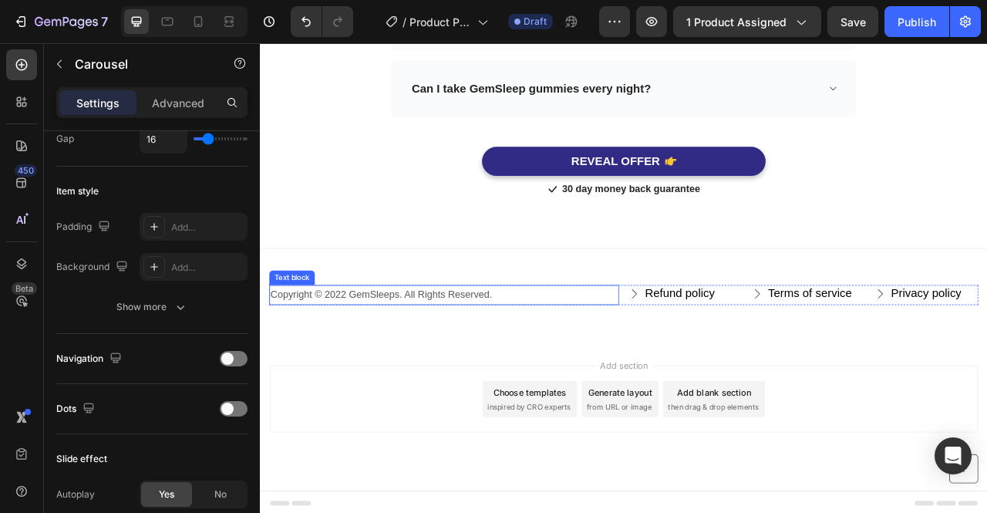
click at [624, 351] on div "Copyright © 2022 GemSleeps. All Rights Reserved." at bounding box center [493, 363] width 445 height 25
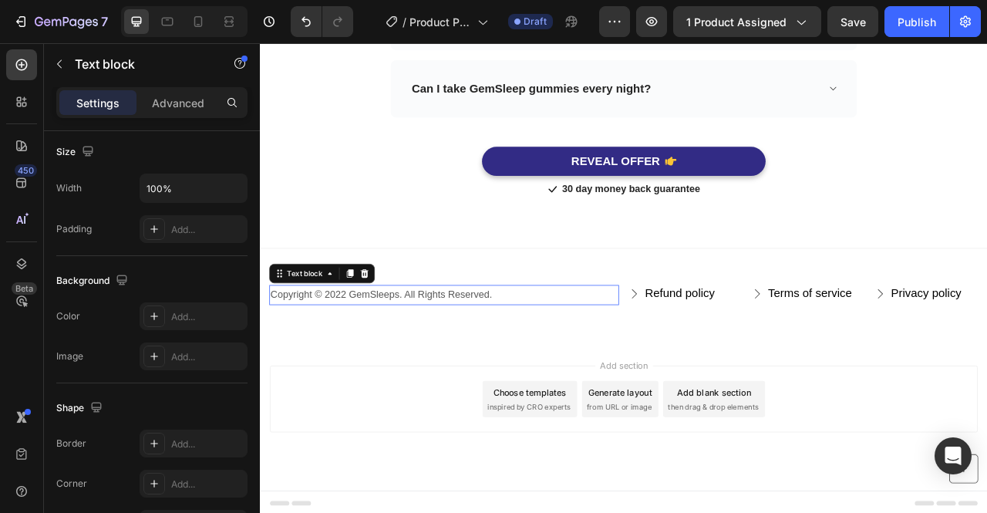
scroll to position [0, 0]
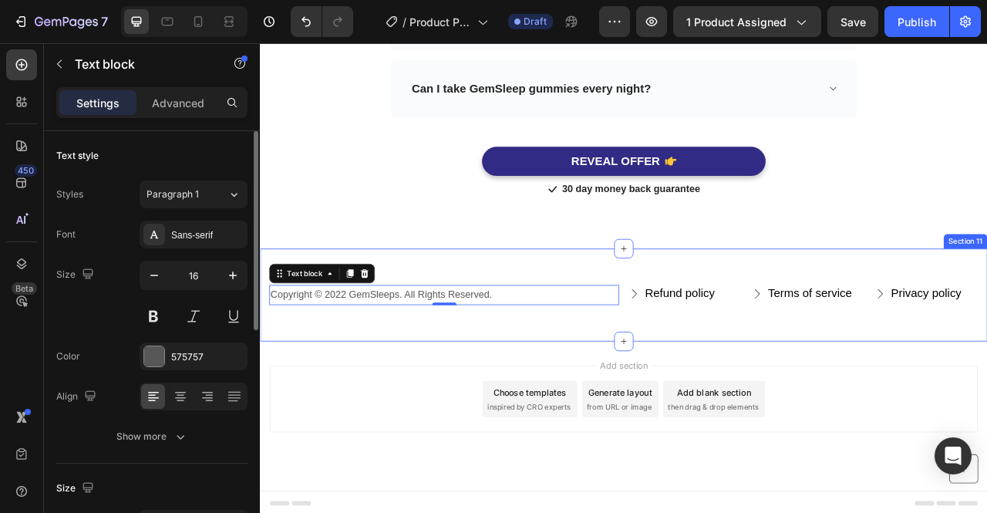
click at [610, 330] on div "Copyright © 2022 GemSleeps. All Rights Reserved. Text block 0 Refund policy But…" at bounding box center [722, 363] width 925 height 119
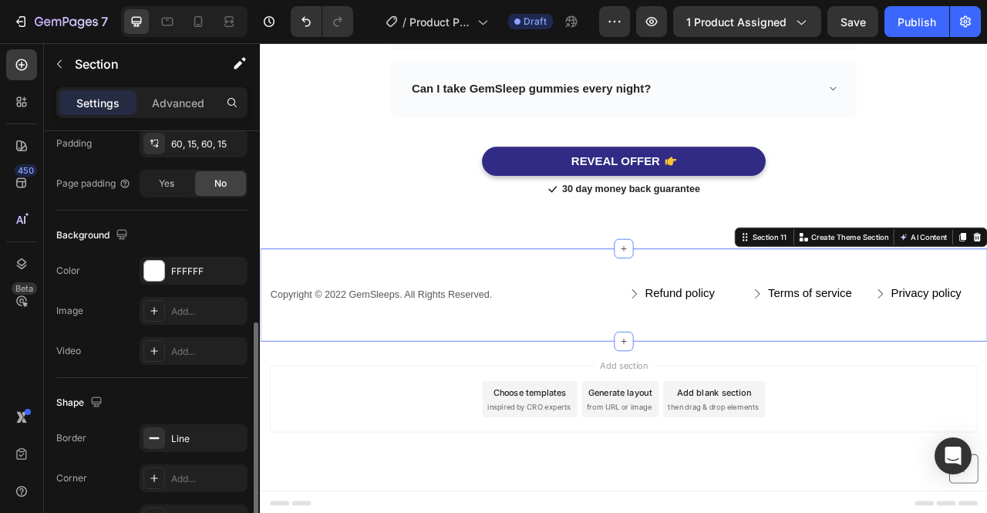
scroll to position [513, 0]
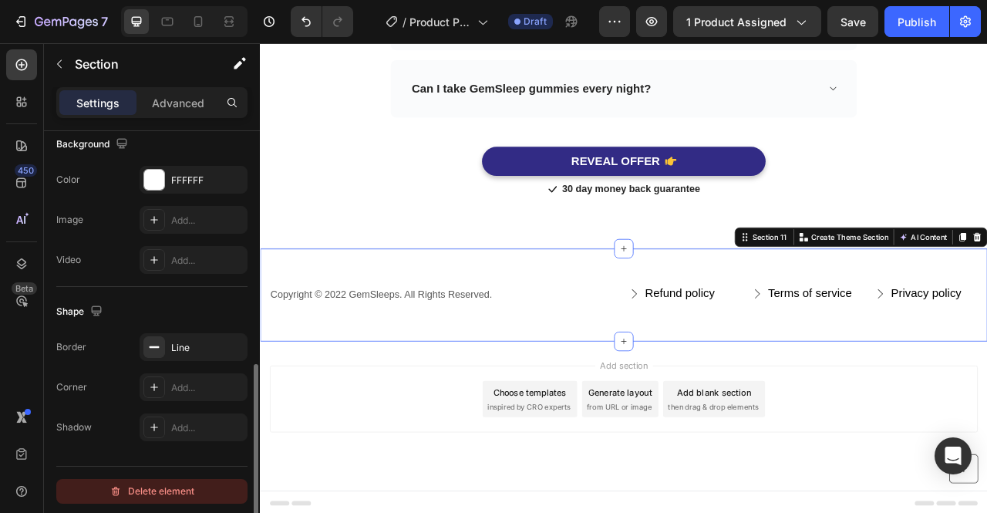
click at [165, 486] on div "Delete element" at bounding box center [151, 491] width 85 height 19
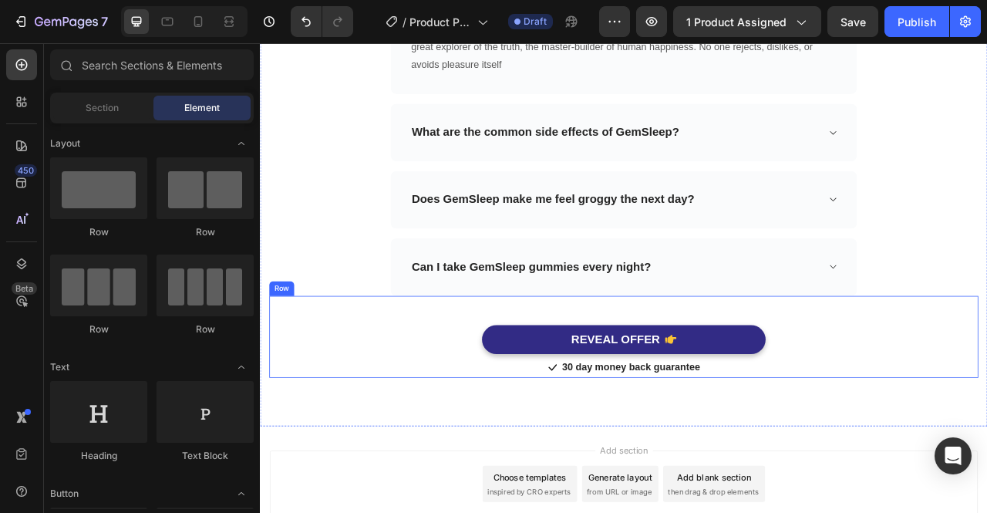
scroll to position [6040, 0]
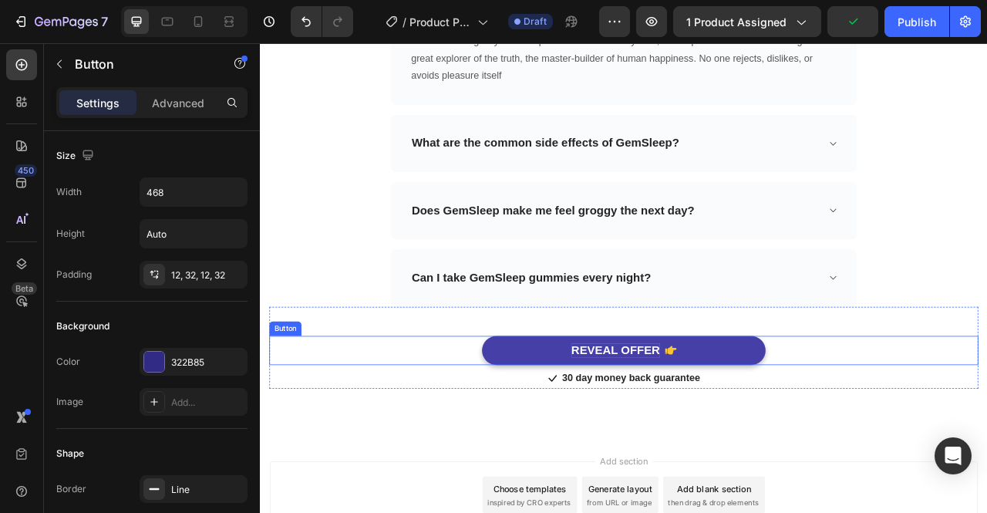
click at [759, 427] on div "REVEAL OFFER" at bounding box center [711, 434] width 113 height 19
click at [761, 432] on div "REVEAL OFFER" at bounding box center [711, 434] width 113 height 19
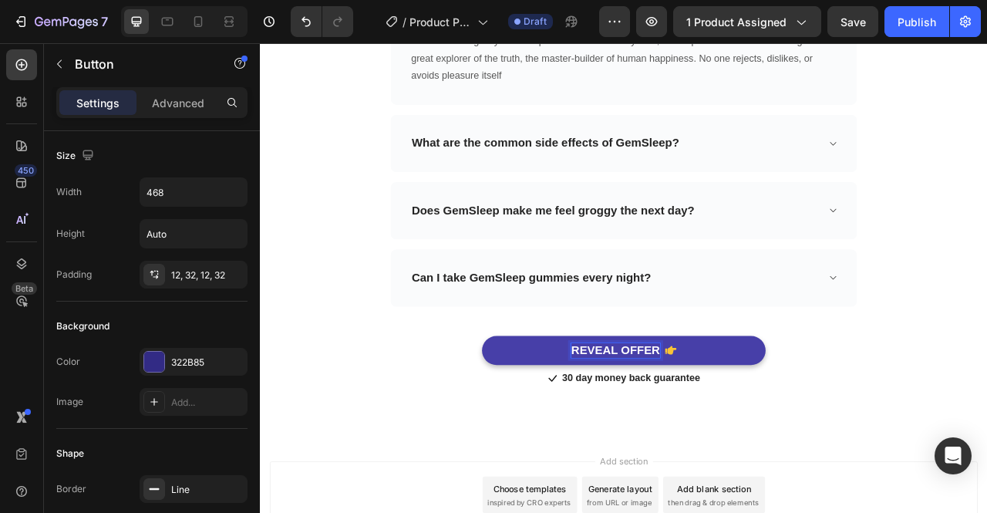
click at [739, 433] on p "REVEAL OFFER" at bounding box center [711, 434] width 113 height 19
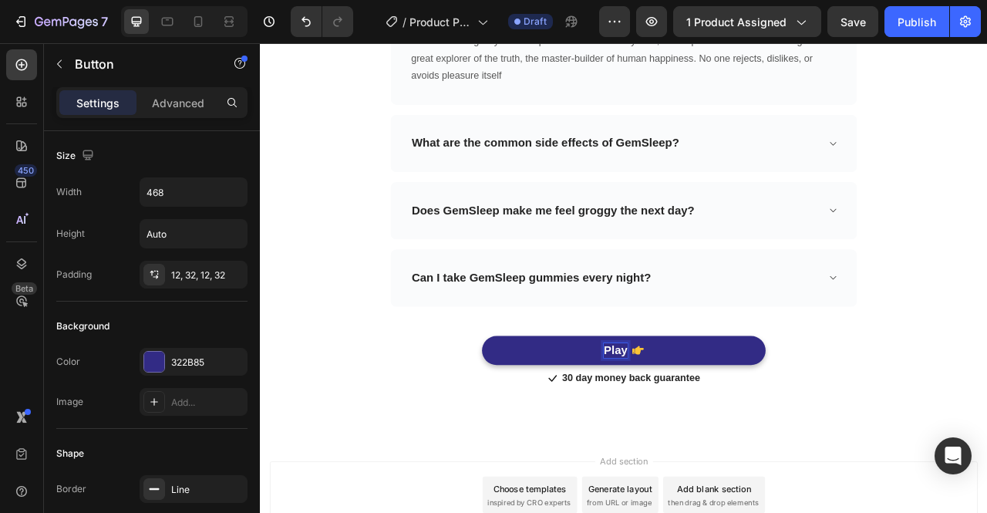
click at [542, 415] on button "Play" at bounding box center [722, 434] width 361 height 38
click at [542, 415] on button "Play Fast." at bounding box center [722, 434] width 361 height 38
click at [542, 415] on button "Play Fast. STAY" at bounding box center [722, 434] width 361 height 38
click at [542, 415] on button "Play Fast. Stay" at bounding box center [722, 434] width 361 height 38
click at [981, 419] on div "Play Fast. Stay Sharp. Button 0" at bounding box center [722, 434] width 902 height 38
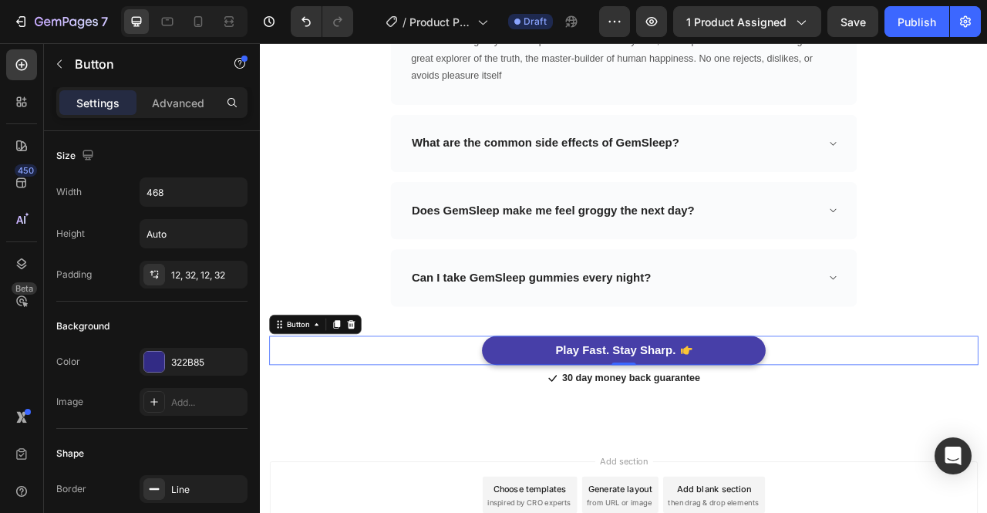
click at [870, 434] on button "Play Fast. Stay Sharp." at bounding box center [722, 434] width 361 height 38
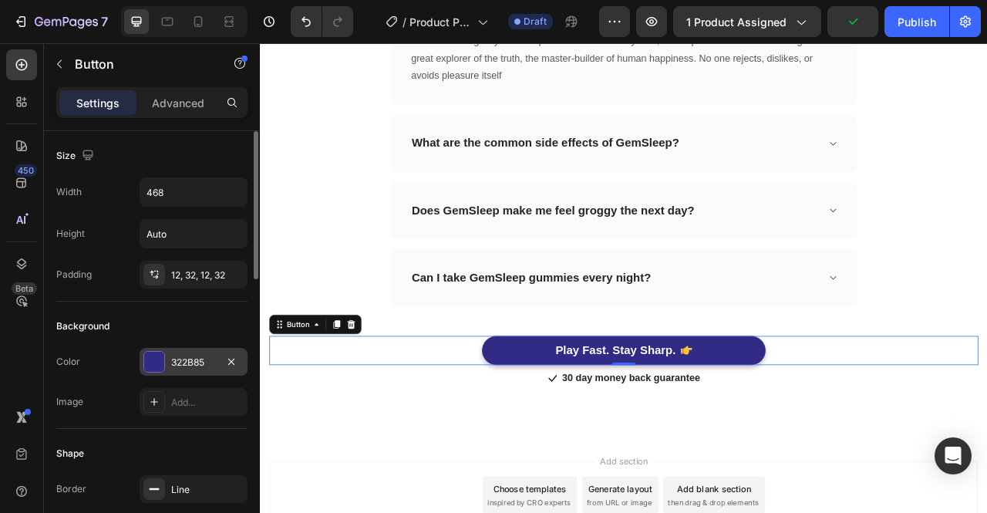
click at [204, 356] on div "322B85" at bounding box center [193, 362] width 45 height 14
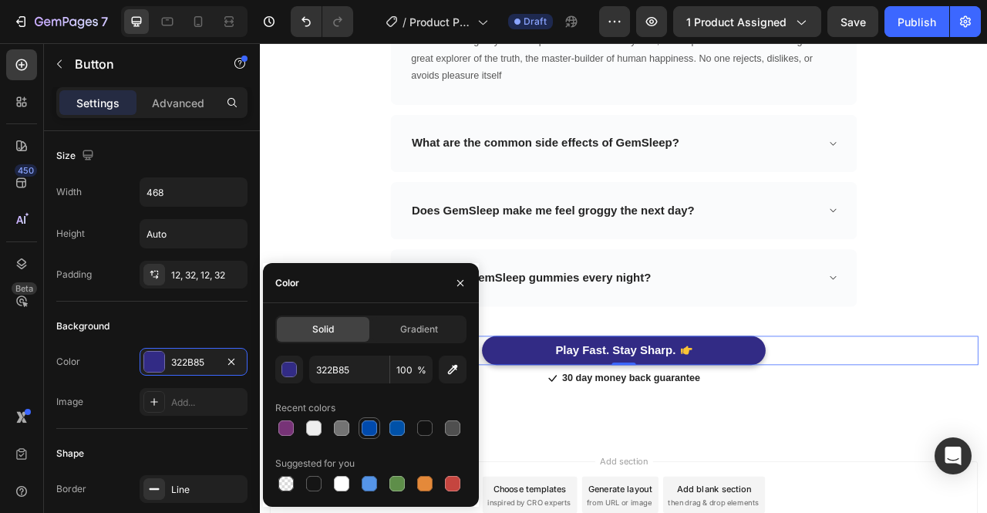
click at [366, 429] on div at bounding box center [369, 427] width 15 height 15
type input "004AAD"
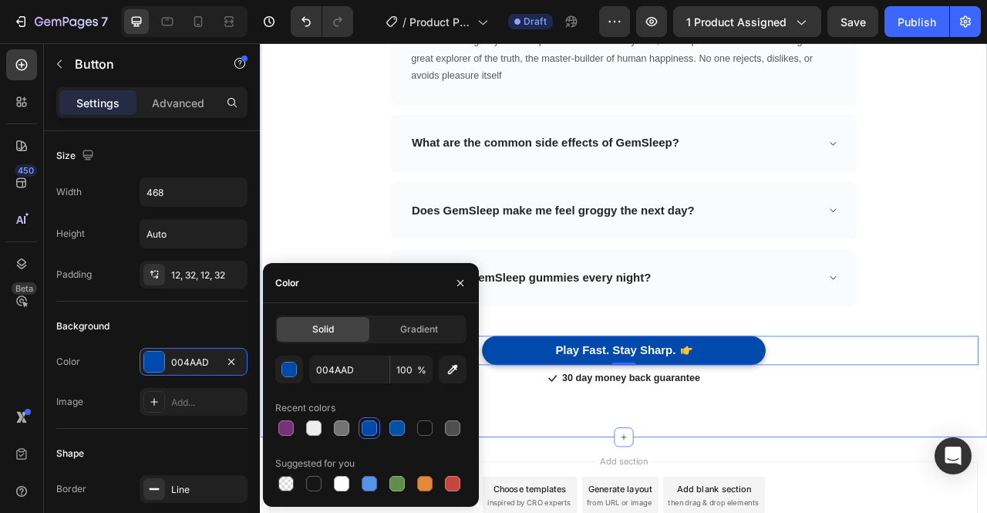
click at [986, 502] on div "Frequently Asked Questions Heading Need help finding an answer to your question…" at bounding box center [722, 140] width 925 height 807
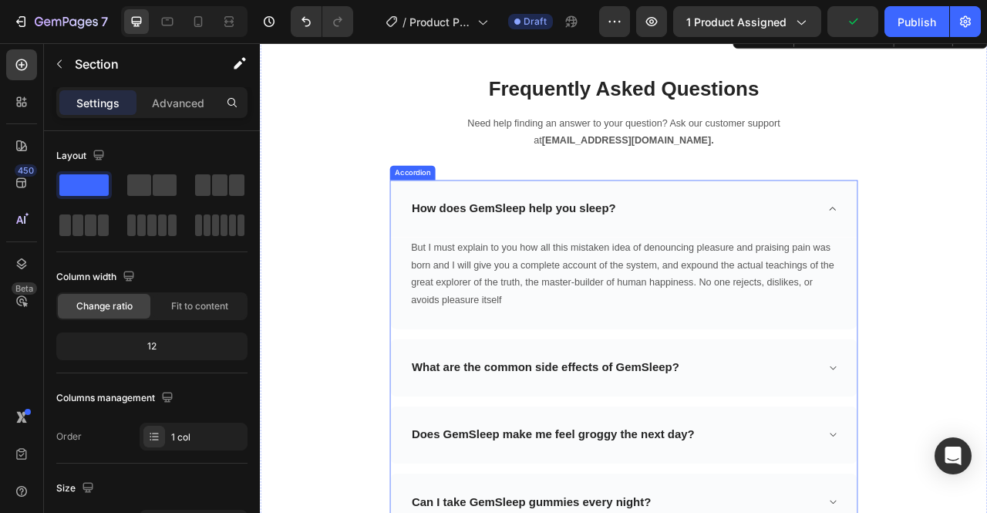
scroll to position [5681, 0]
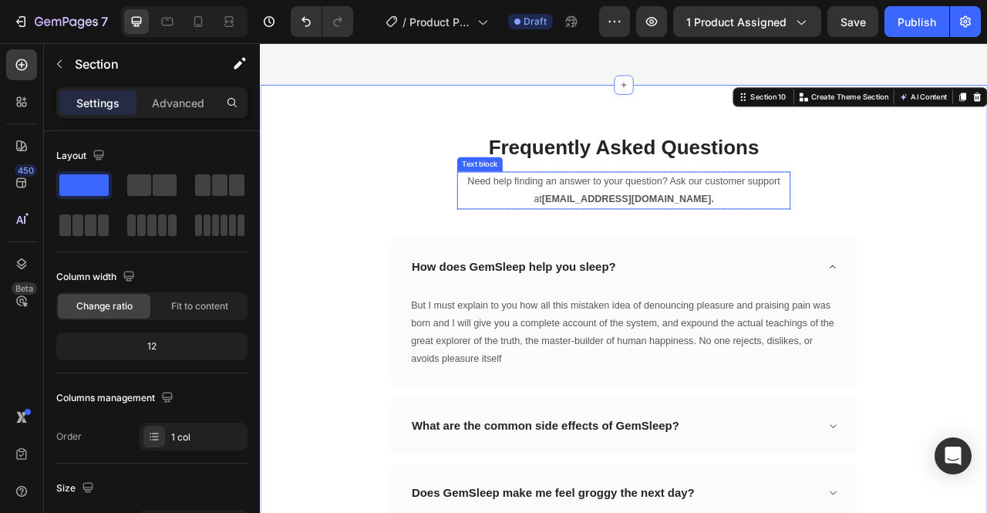
click at [780, 241] on strong "[EMAIL_ADDRESS][DOMAIN_NAME]." at bounding box center [727, 240] width 219 height 13
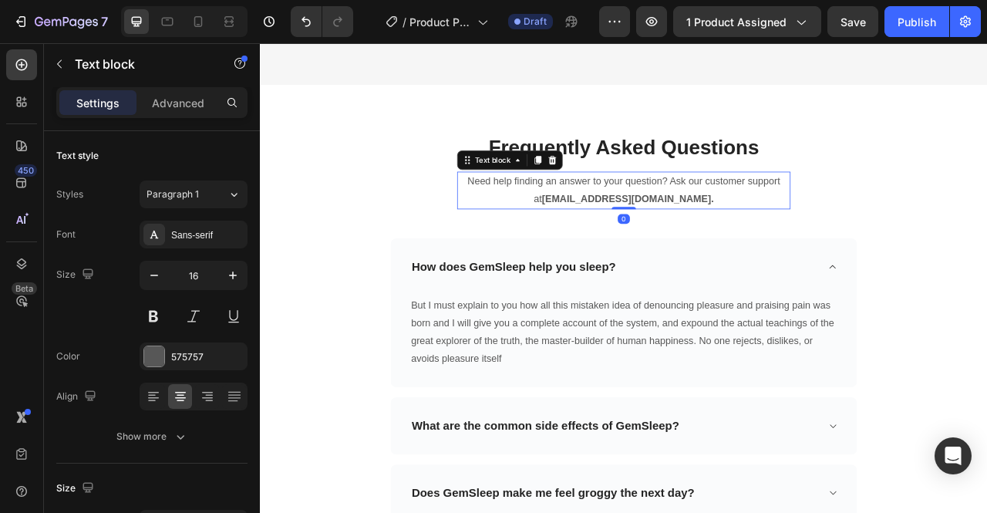
click at [788, 243] on strong "[EMAIL_ADDRESS][DOMAIN_NAME]." at bounding box center [727, 240] width 219 height 13
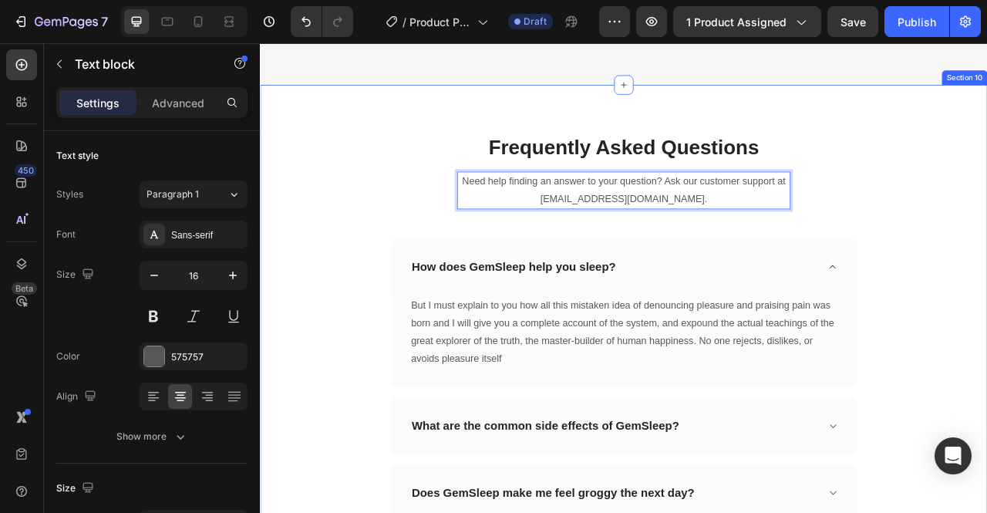
click at [986, 306] on div "Frequently Asked Questions Heading Need help finding an answer to your question…" at bounding box center [722, 500] width 902 height 684
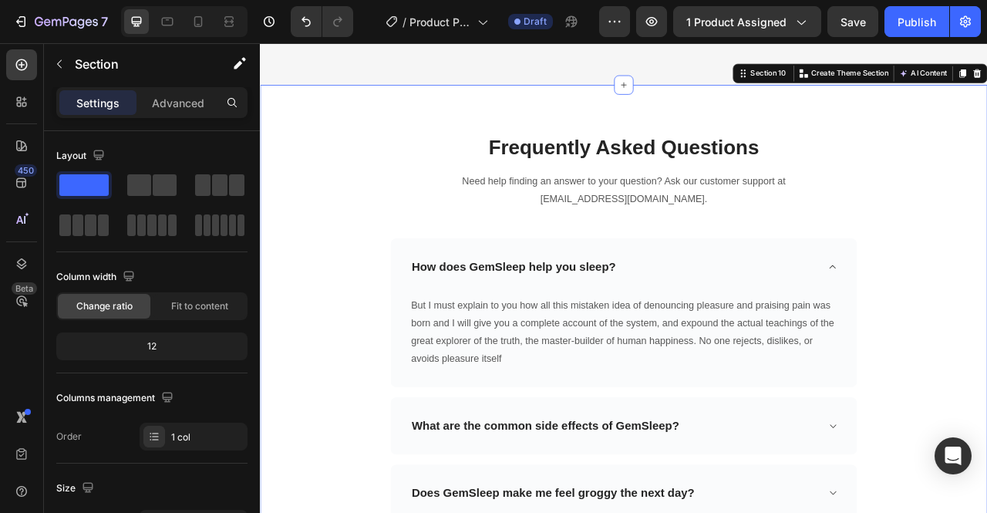
scroll to position [5774, 0]
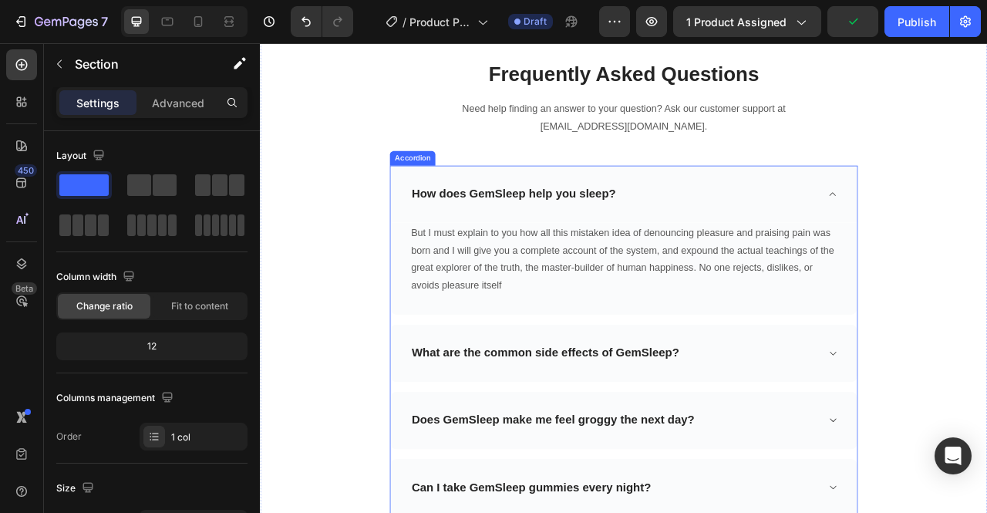
click at [676, 227] on div "How does GemSleep help you sleep?" at bounding box center [582, 236] width 264 height 24
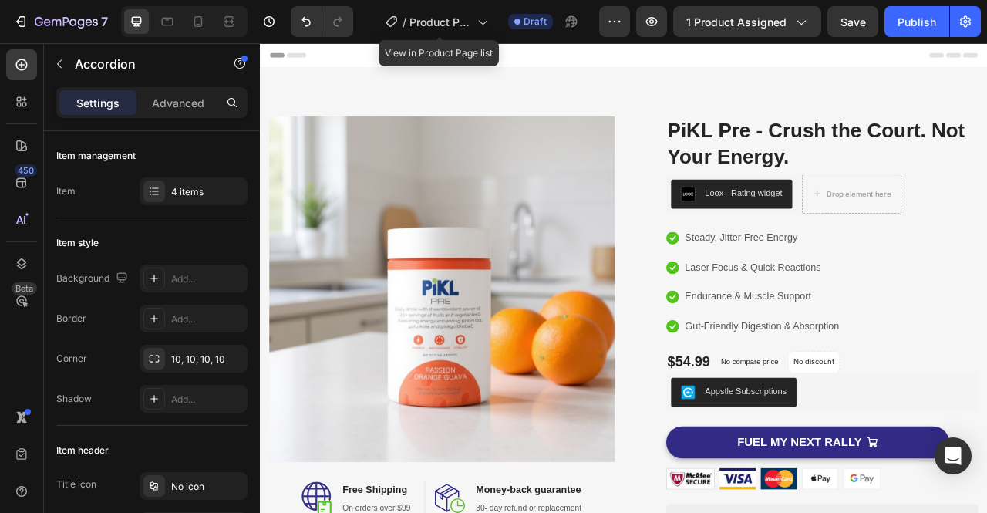
scroll to position [133, 0]
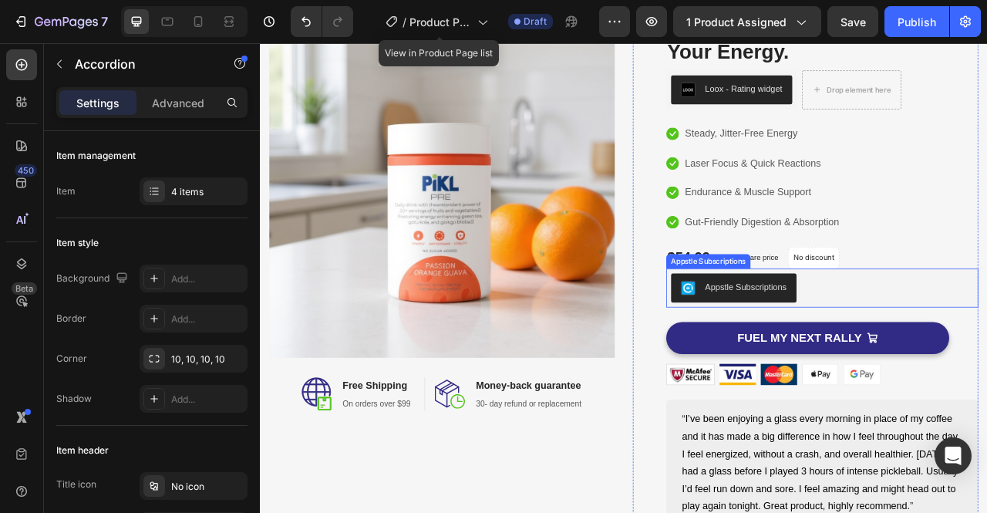
click at [859, 356] on div "Appstle Subscriptions" at bounding box center [878, 353] width 104 height 16
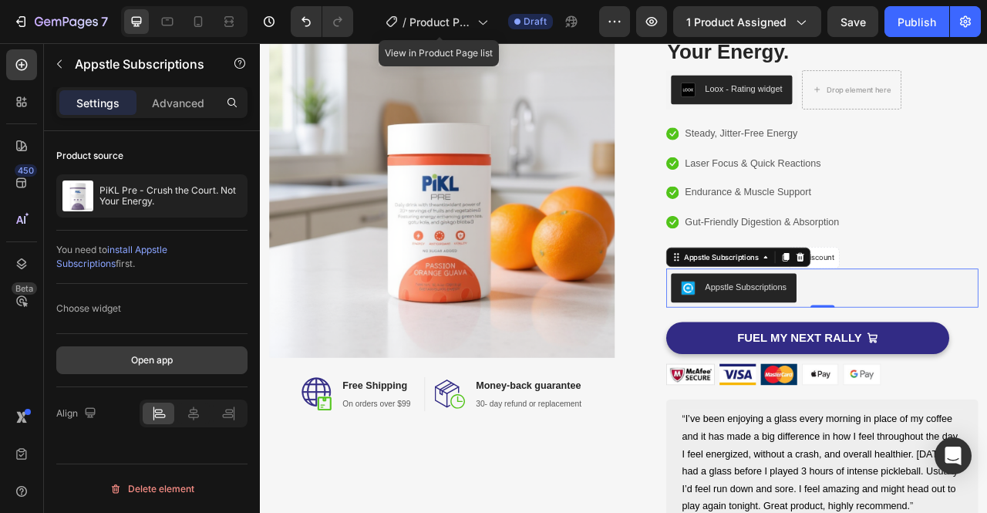
click at [143, 362] on div "Open app" at bounding box center [152, 360] width 42 height 14
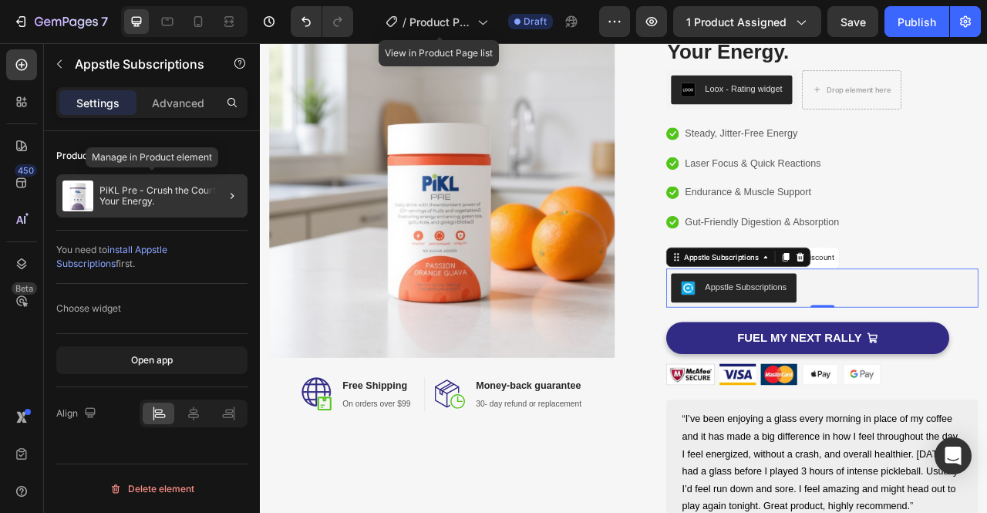
click at [201, 193] on p "PiKL Pre - Crush the Court. Not Your Energy." at bounding box center [170, 196] width 142 height 22
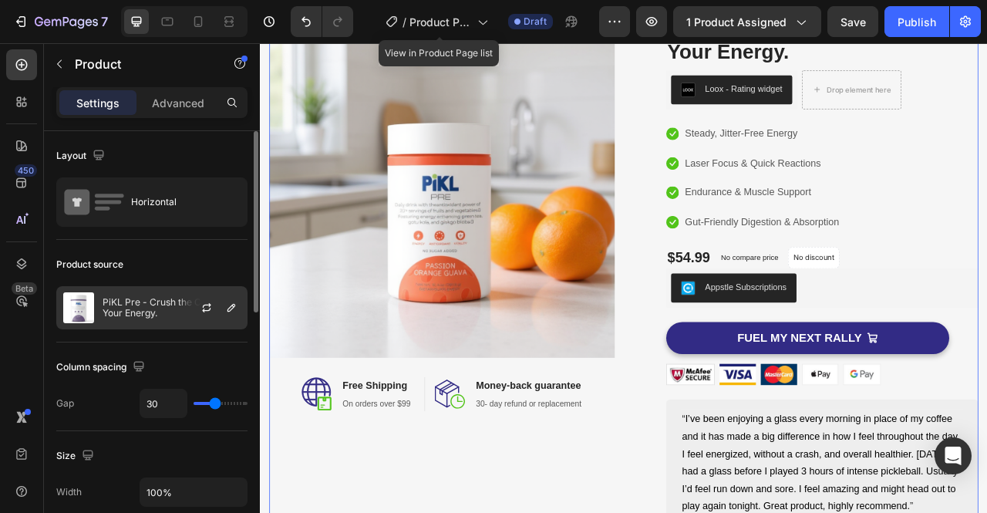
click at [179, 297] on div at bounding box center [213, 308] width 68 height 42
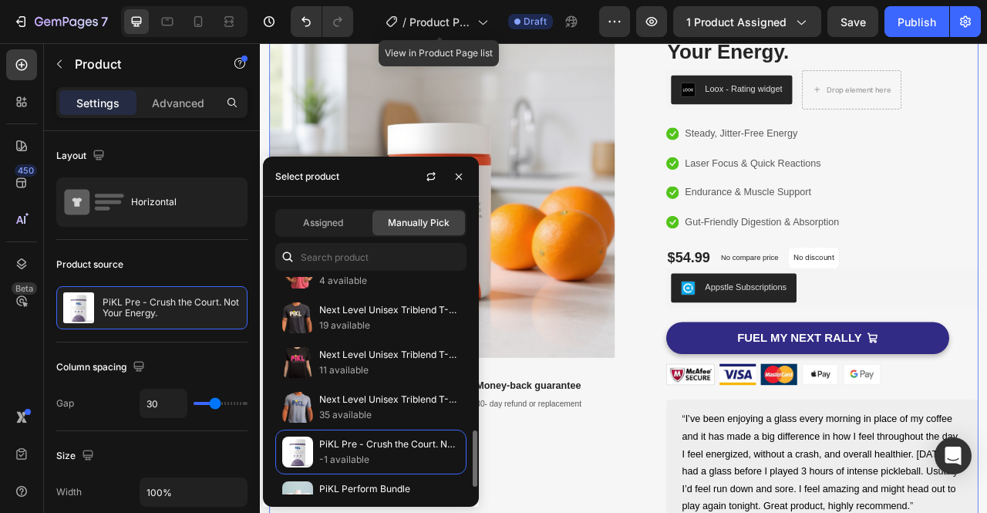
scroll to position [622, 0]
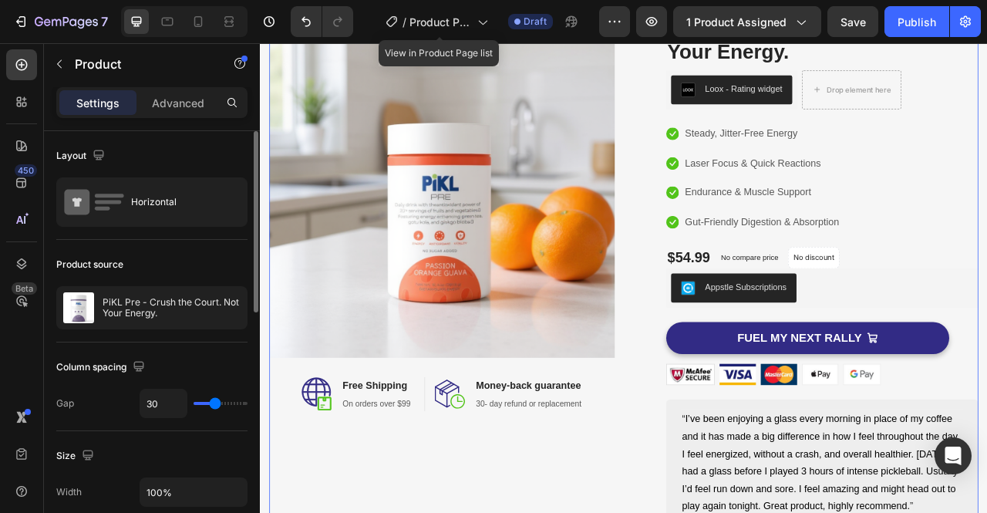
click at [190, 266] on div "Product source" at bounding box center [151, 264] width 191 height 25
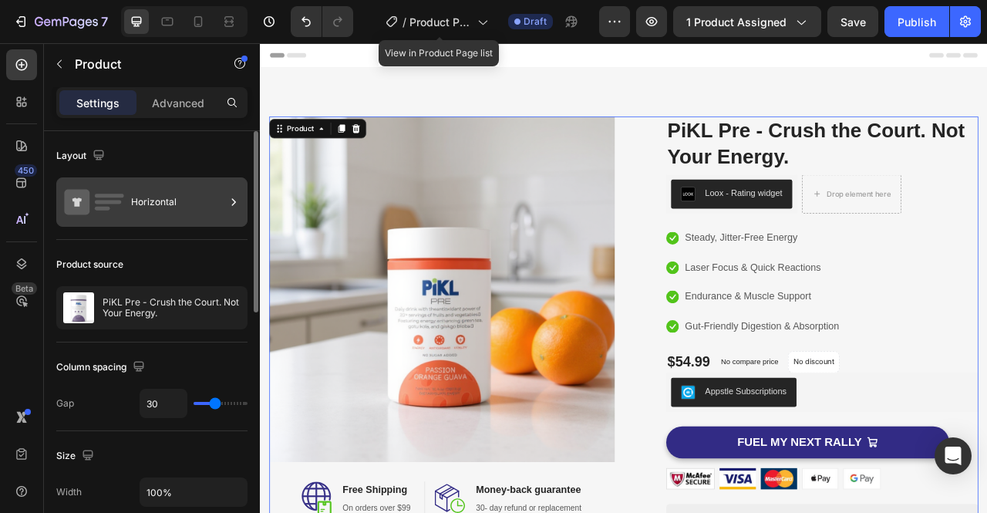
click at [197, 211] on div "Horizontal" at bounding box center [178, 201] width 94 height 35
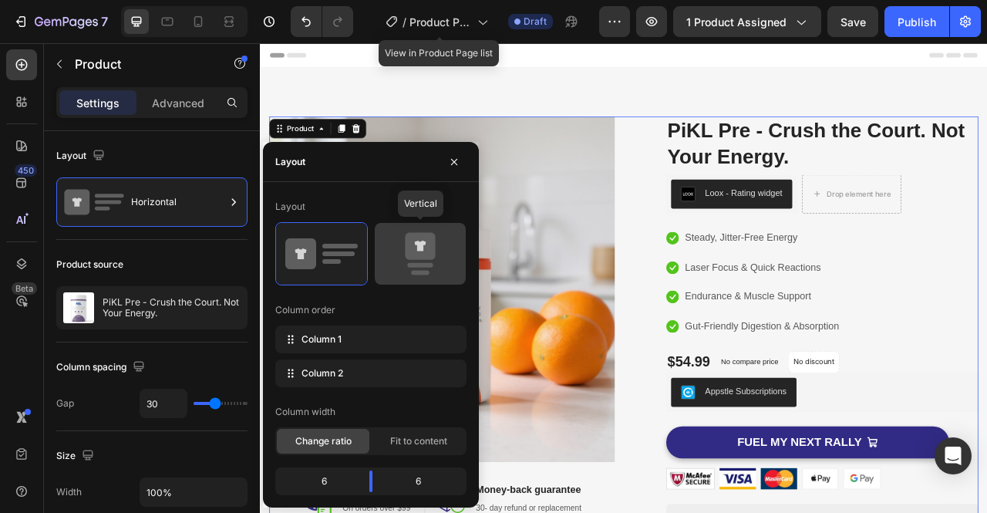
click at [406, 248] on icon at bounding box center [420, 246] width 30 height 27
type input "0"
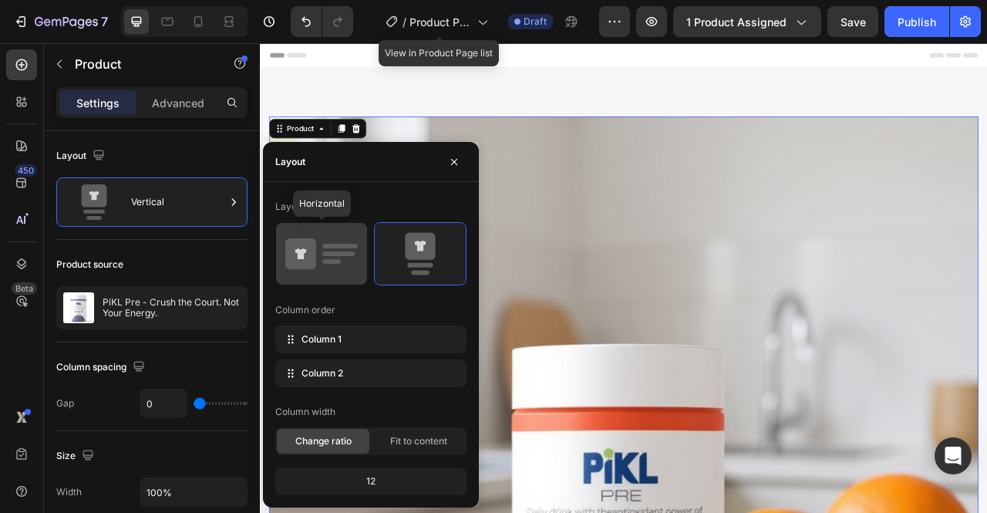
click at [340, 252] on rect at bounding box center [338, 253] width 32 height 5
type input "30"
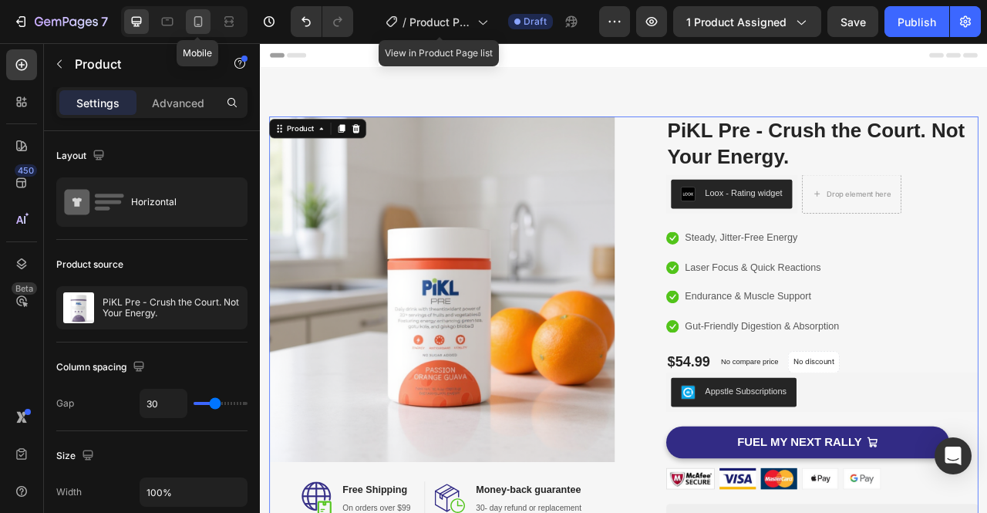
click at [195, 27] on icon at bounding box center [198, 21] width 8 height 11
type input "0"
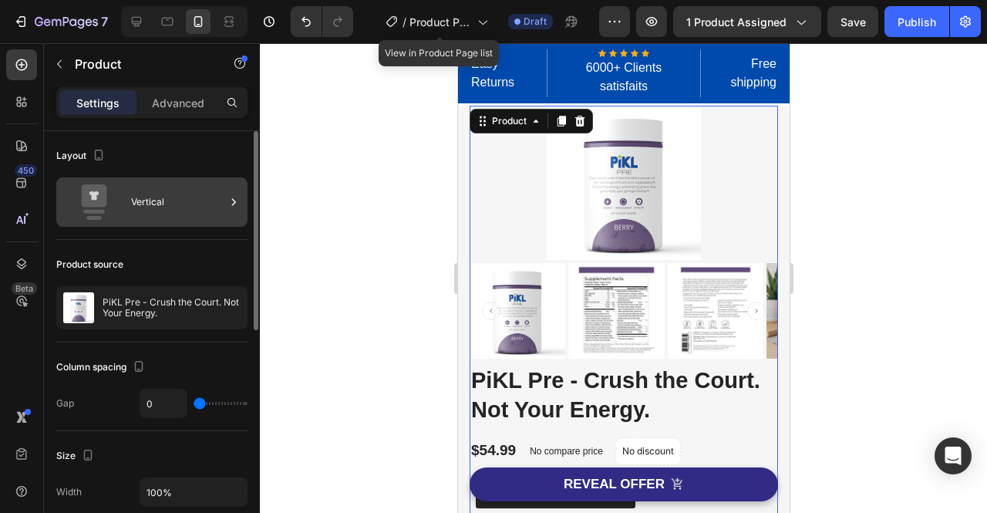
click at [213, 198] on div "Vertical" at bounding box center [178, 201] width 94 height 35
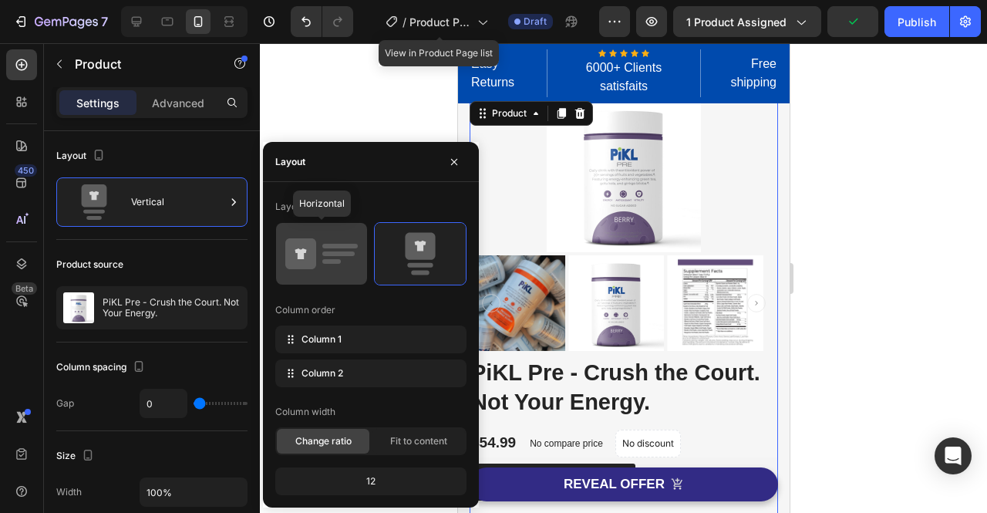
click at [320, 241] on icon at bounding box center [321, 253] width 72 height 43
type input "30"
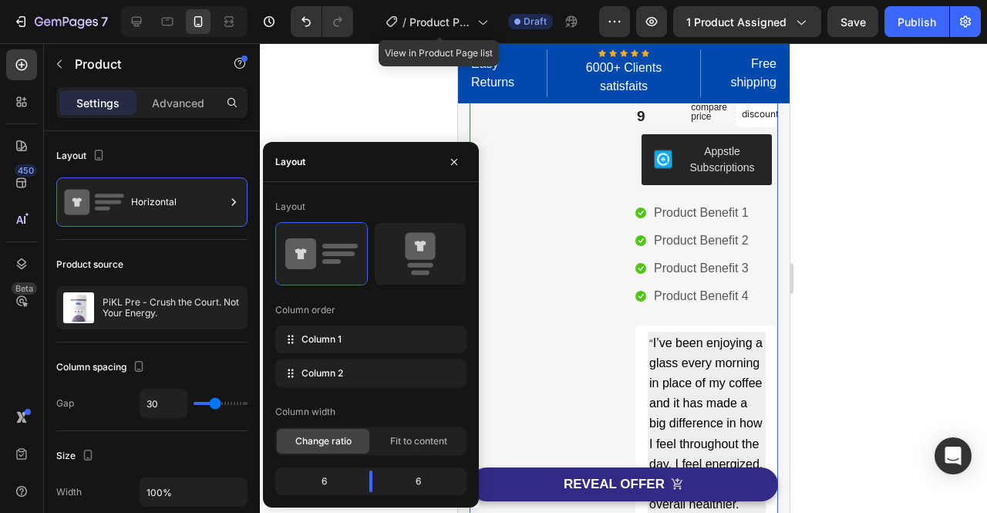
scroll to position [0, 0]
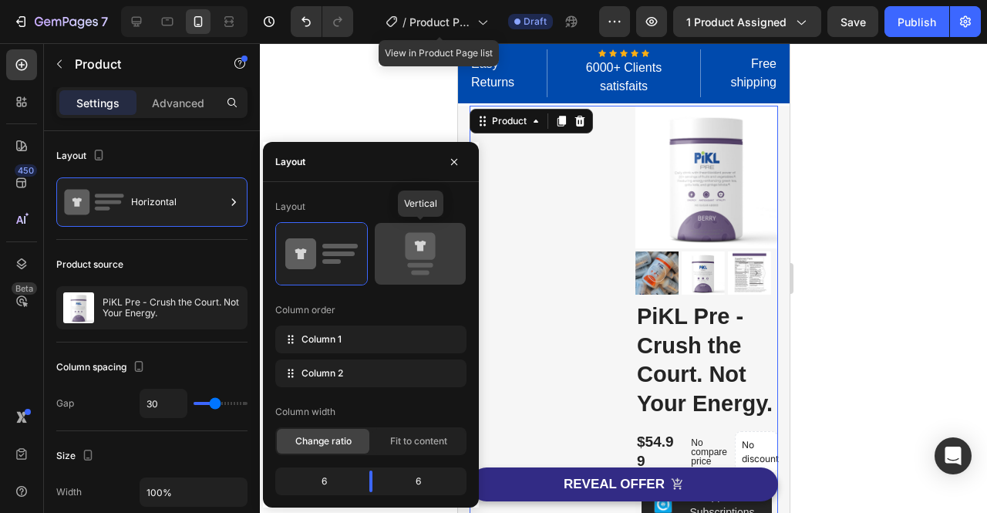
click at [433, 261] on icon at bounding box center [420, 253] width 72 height 43
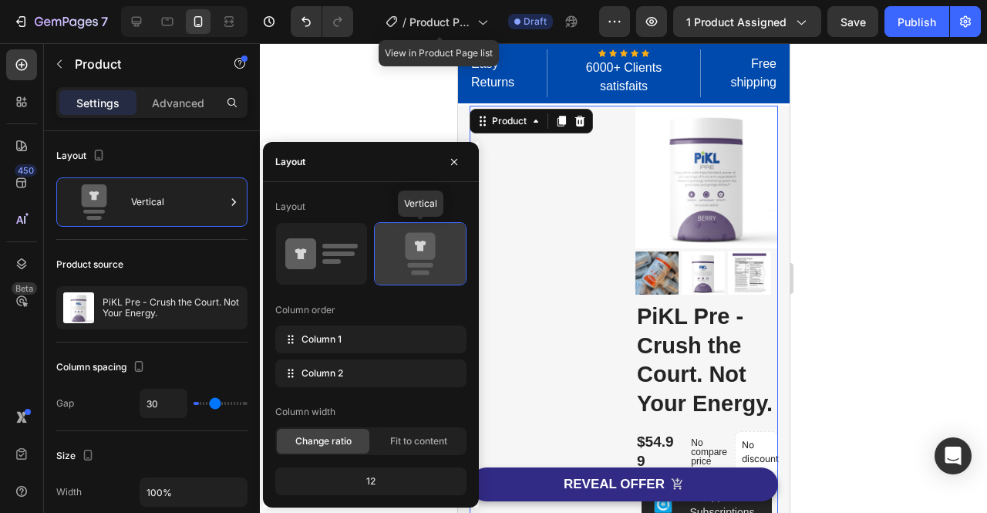
type input "0"
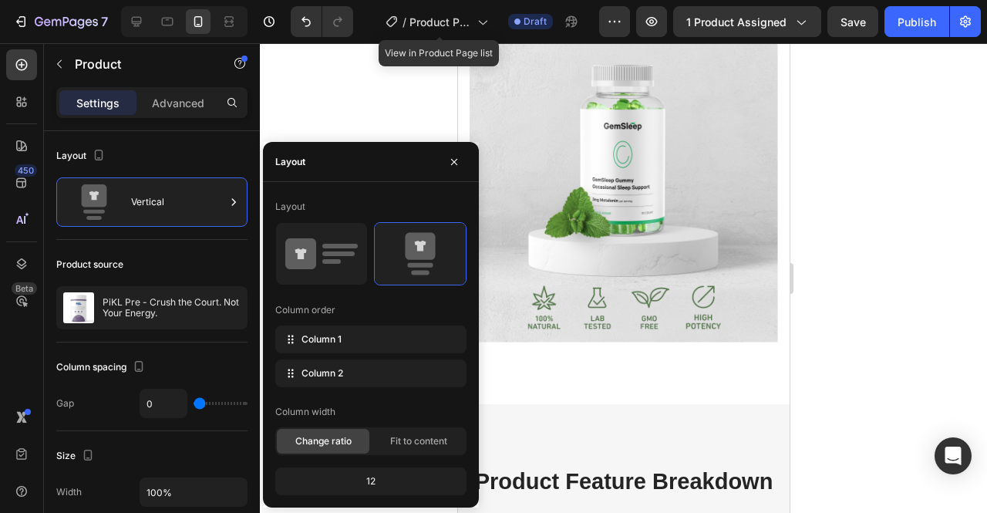
scroll to position [1412, 0]
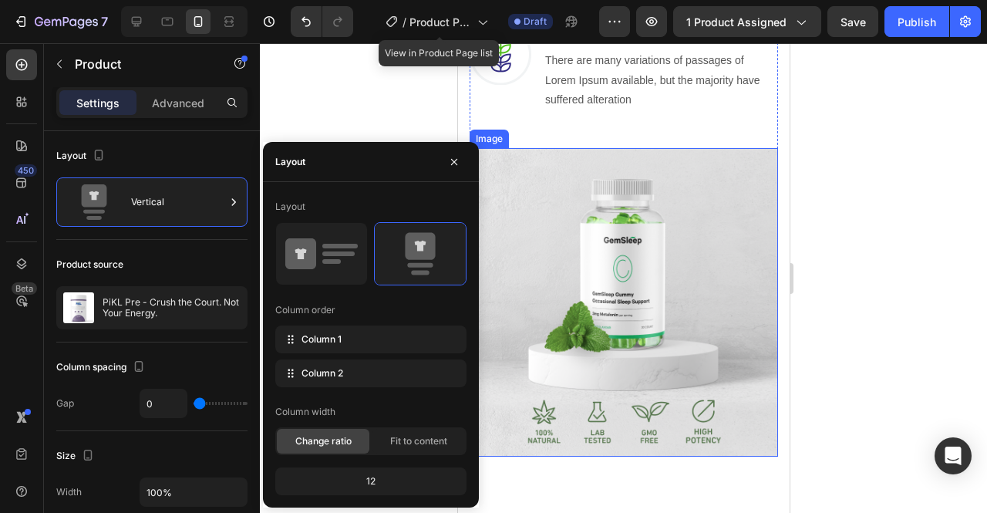
click at [745, 339] on img at bounding box center [623, 302] width 308 height 308
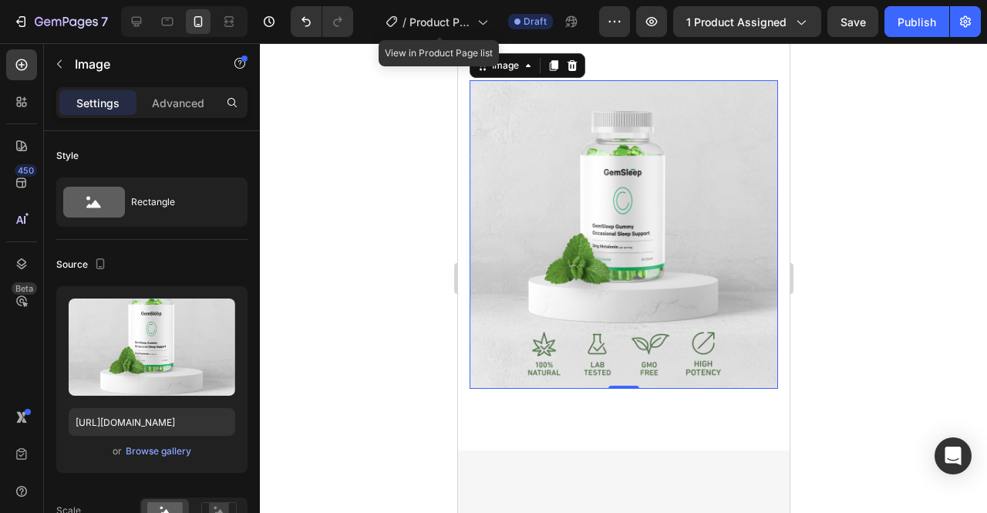
scroll to position [1375, 0]
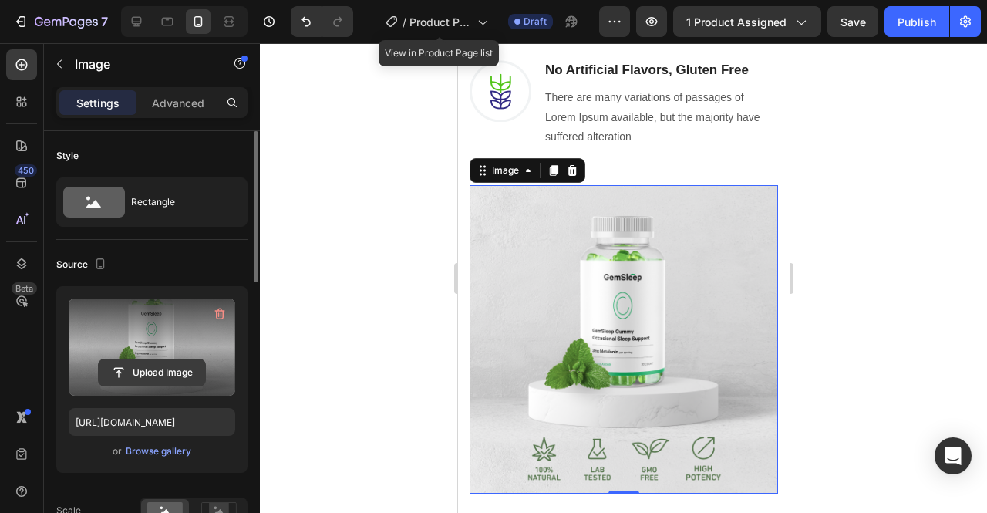
click at [173, 377] on input "file" at bounding box center [152, 372] width 106 height 26
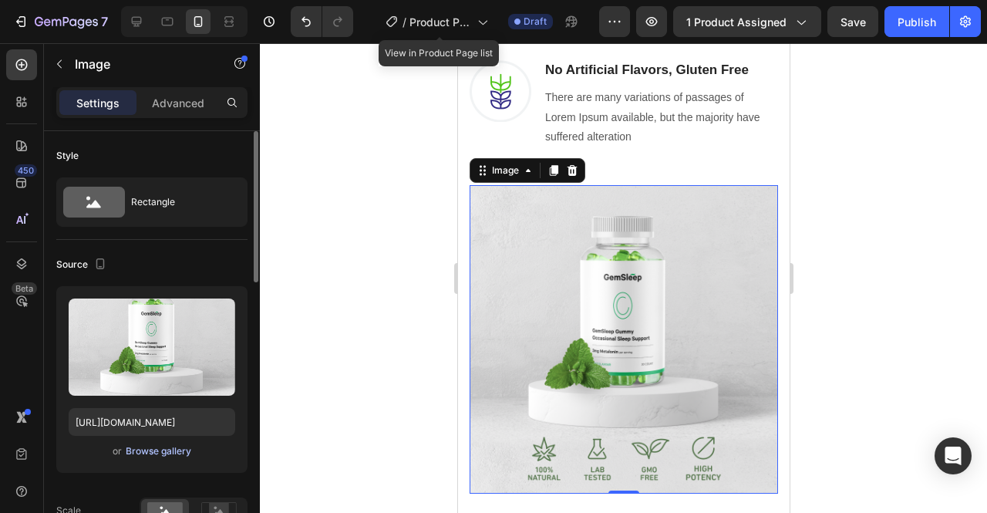
click at [170, 453] on div "Browse gallery" at bounding box center [159, 451] width 66 height 14
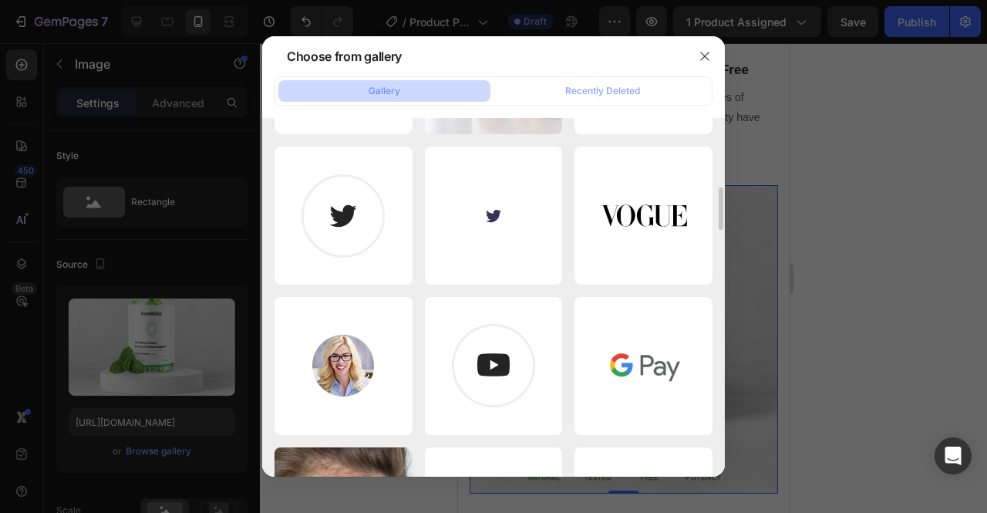
scroll to position [200, 0]
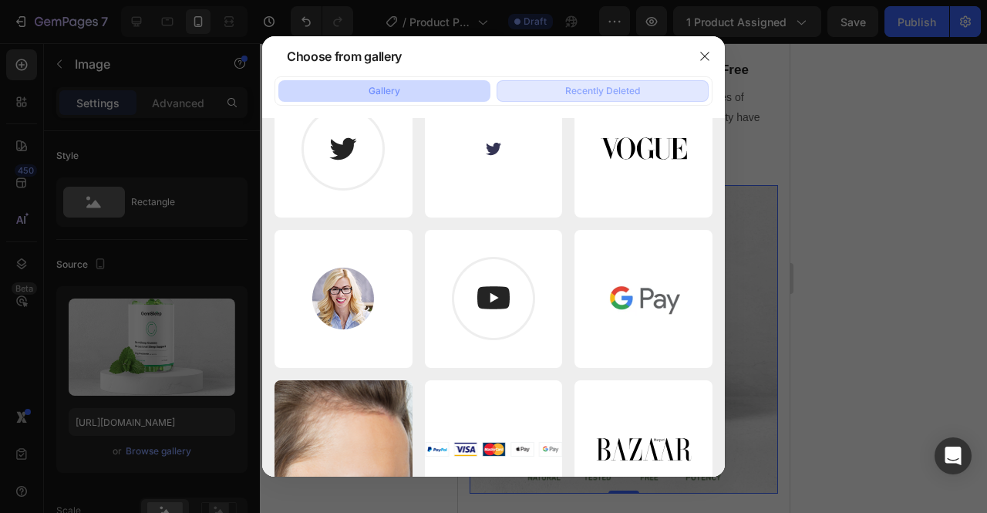
click at [617, 89] on div "Recently Deleted" at bounding box center [602, 91] width 75 height 14
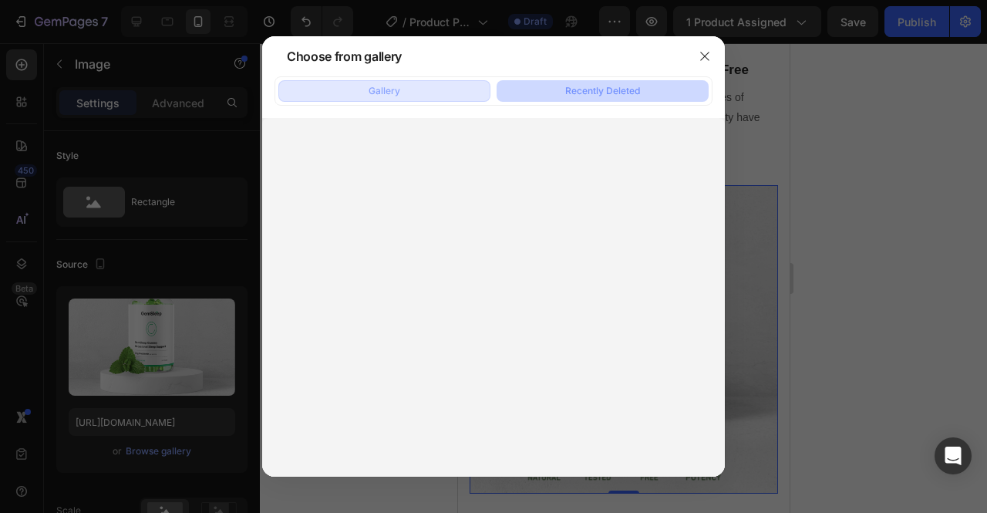
click at [446, 92] on button "Gallery" at bounding box center [384, 91] width 212 height 22
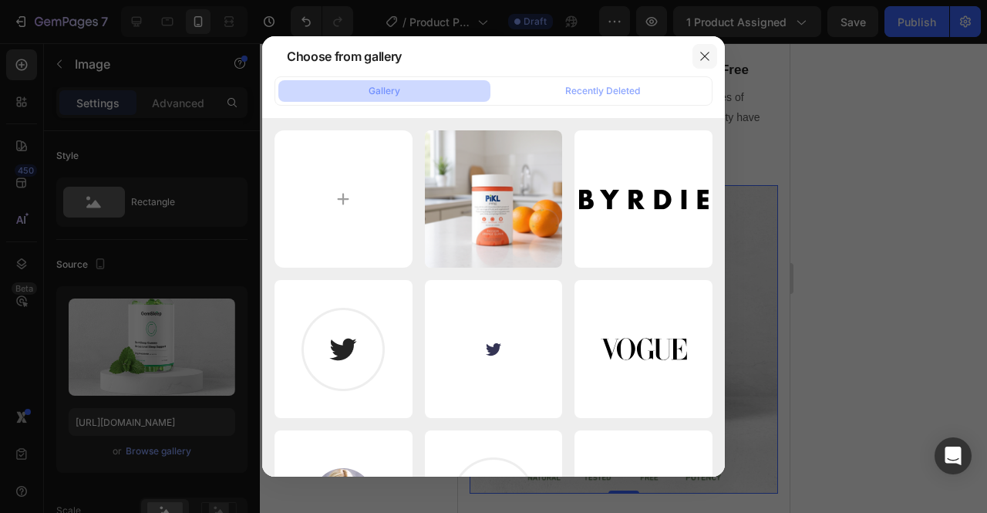
click at [710, 53] on icon "button" at bounding box center [704, 56] width 12 height 12
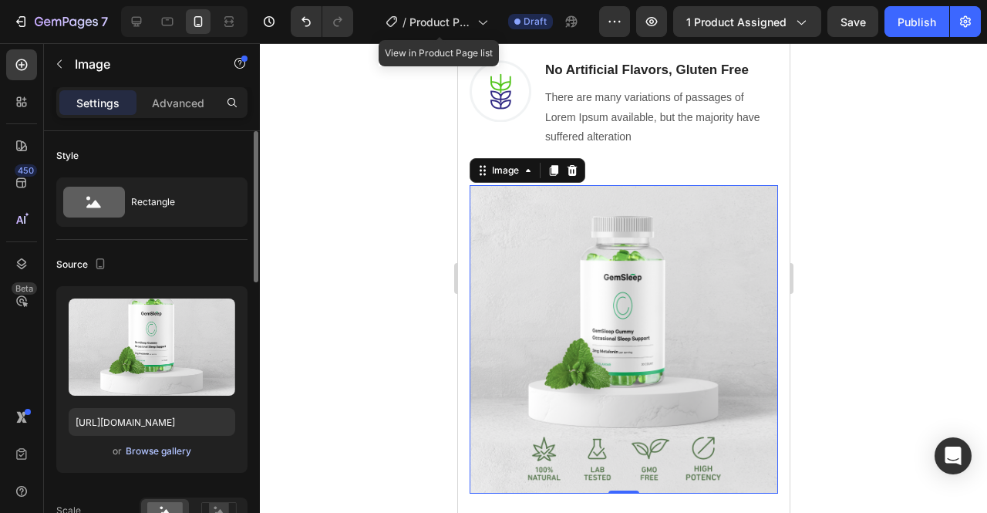
click at [157, 444] on div "Browse gallery" at bounding box center [159, 451] width 66 height 14
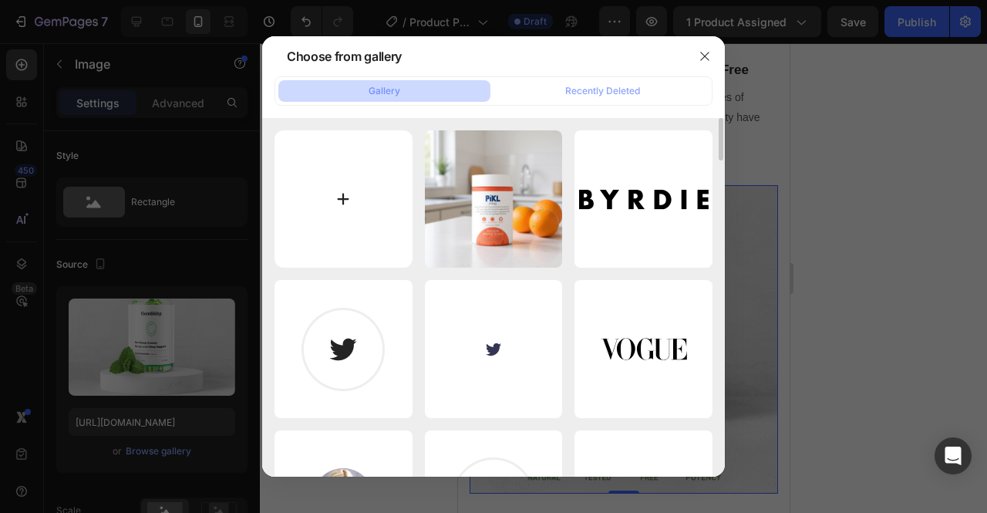
click at [345, 210] on input "file" at bounding box center [343, 199] width 138 height 138
type input "C:\fakepath\Pikl-Pre_Bottle-Mockup_orange-guava-passion_2fdf0142-7b8d-495e-95d1…"
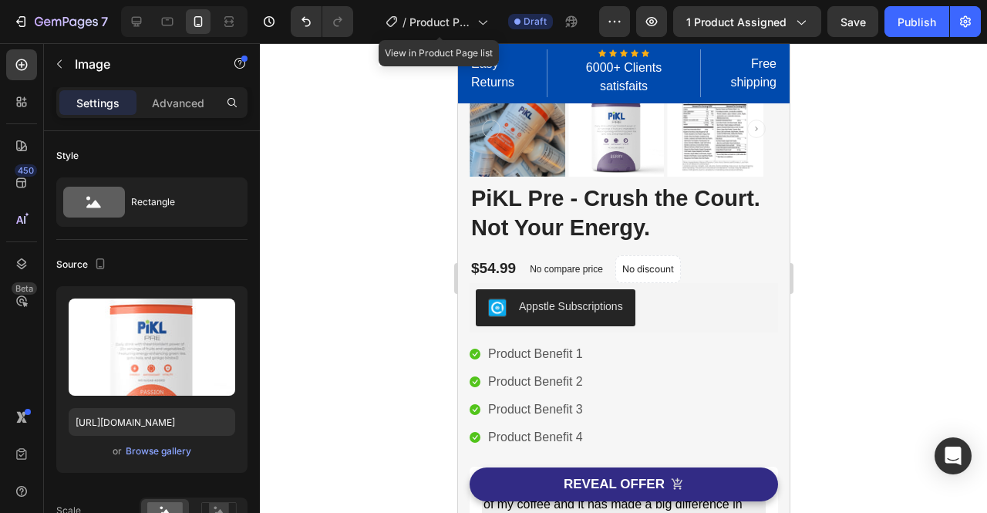
scroll to position [0, 0]
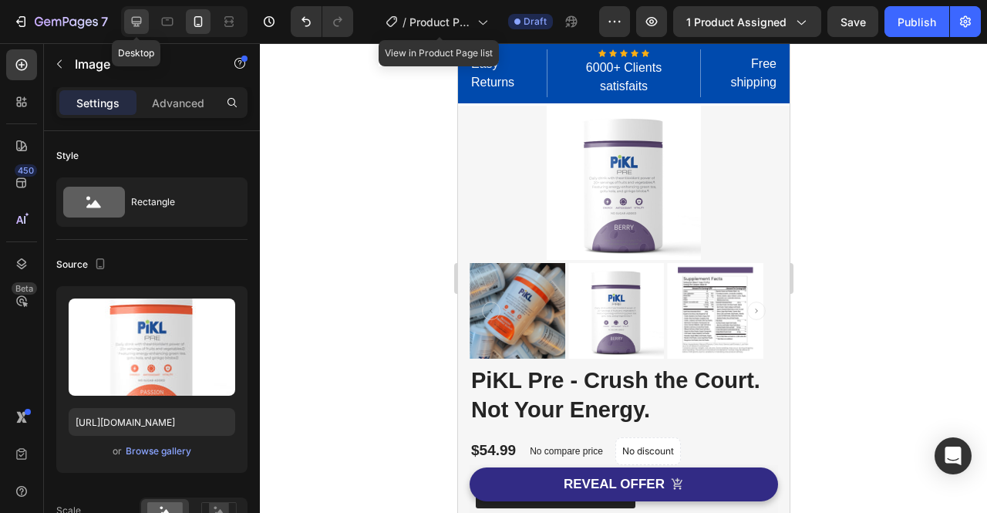
click at [146, 24] on div at bounding box center [136, 21] width 25 height 25
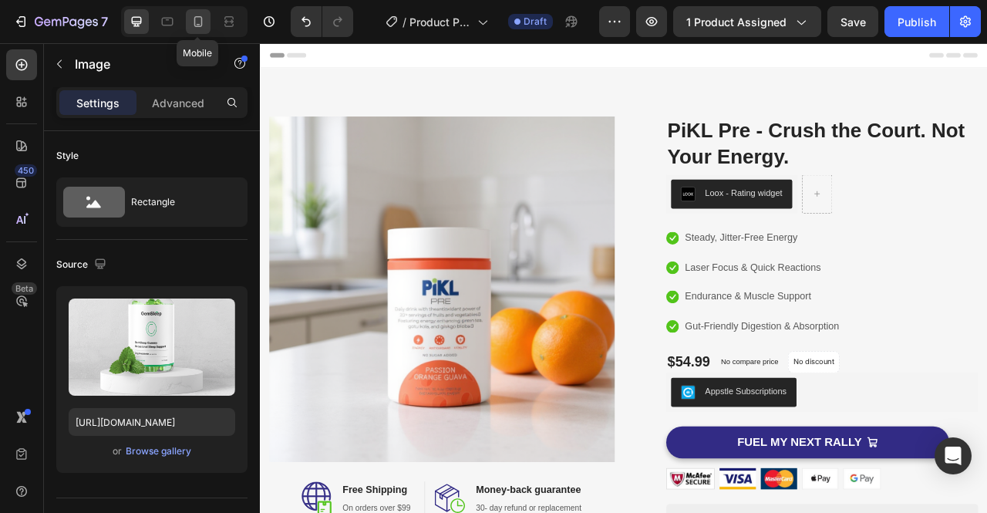
click at [197, 26] on icon at bounding box center [198, 21] width 8 height 11
type input "[URL][DOMAIN_NAME]"
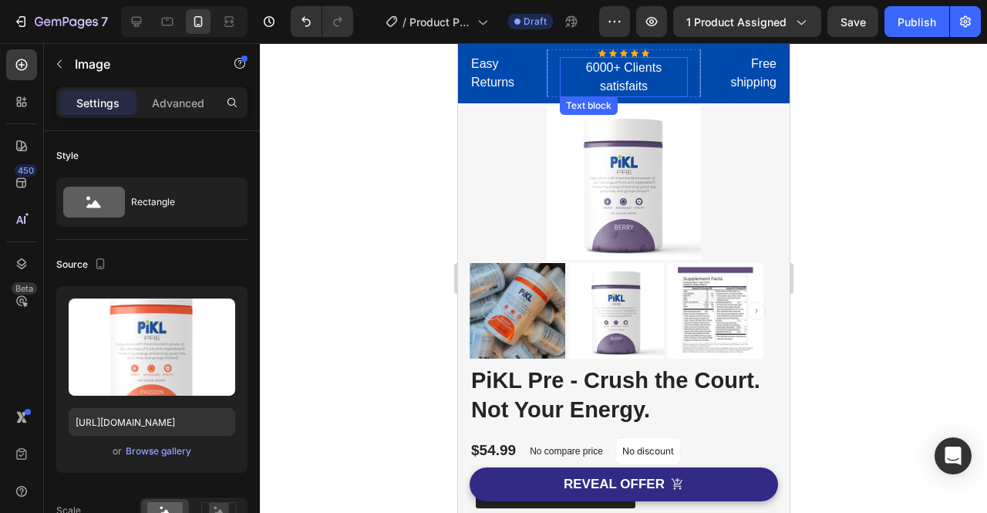
click at [656, 84] on p "6000+ Clients satisfaits" at bounding box center [622, 77] width 125 height 37
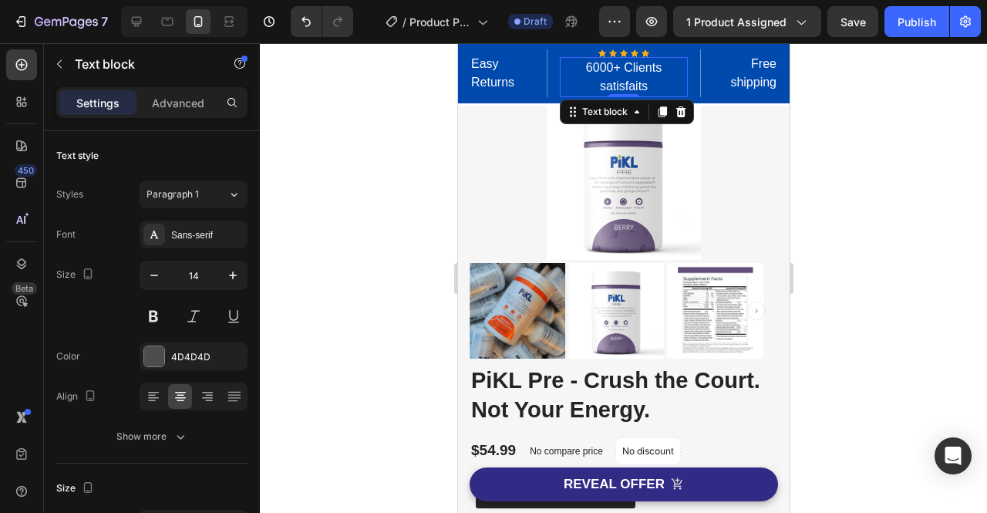
click at [639, 90] on p "6000+ Clients satisfaits" at bounding box center [622, 77] width 125 height 37
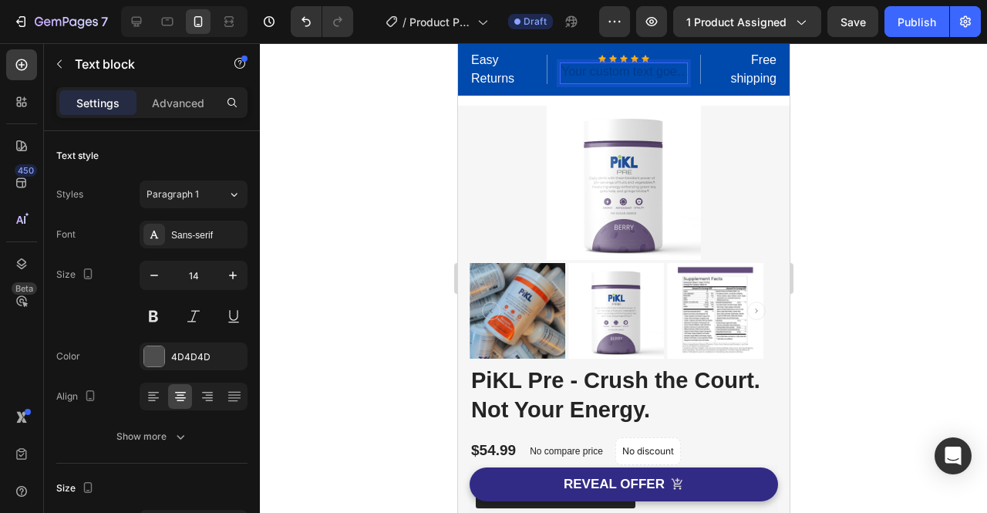
click at [660, 75] on div "Rich Text Editor. Editing area: main" at bounding box center [623, 73] width 128 height 22
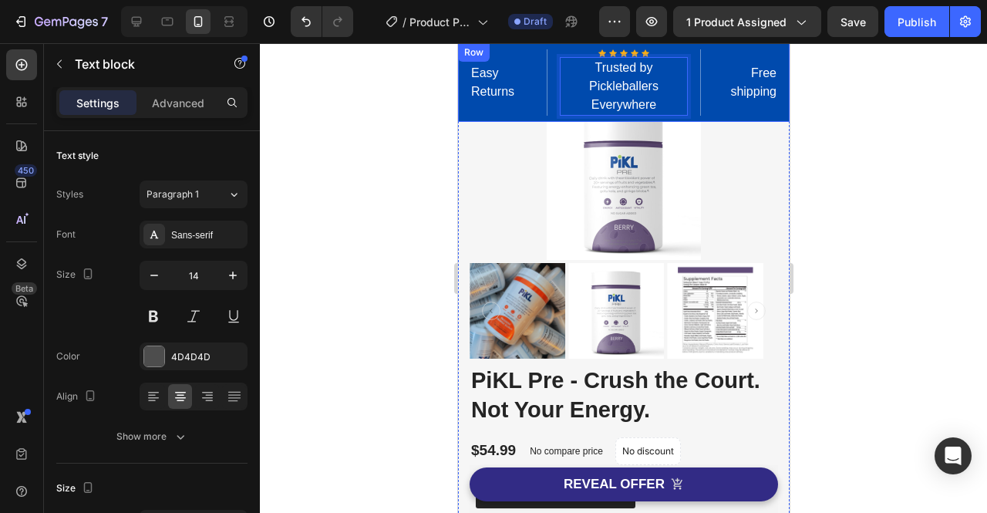
click at [853, 125] on div at bounding box center [623, 277] width 727 height 469
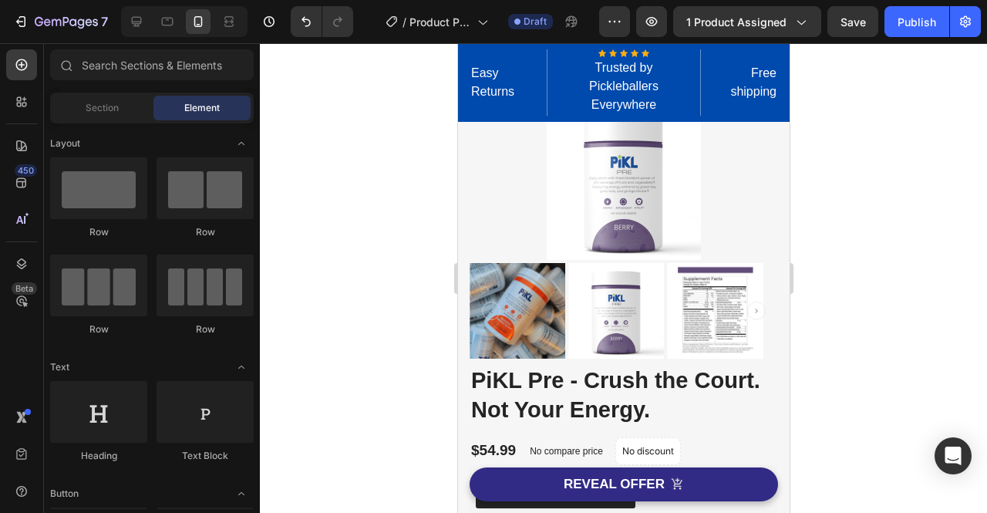
click at [837, 140] on div at bounding box center [623, 277] width 727 height 469
click at [493, 81] on p "Easy Returns" at bounding box center [507, 82] width 74 height 37
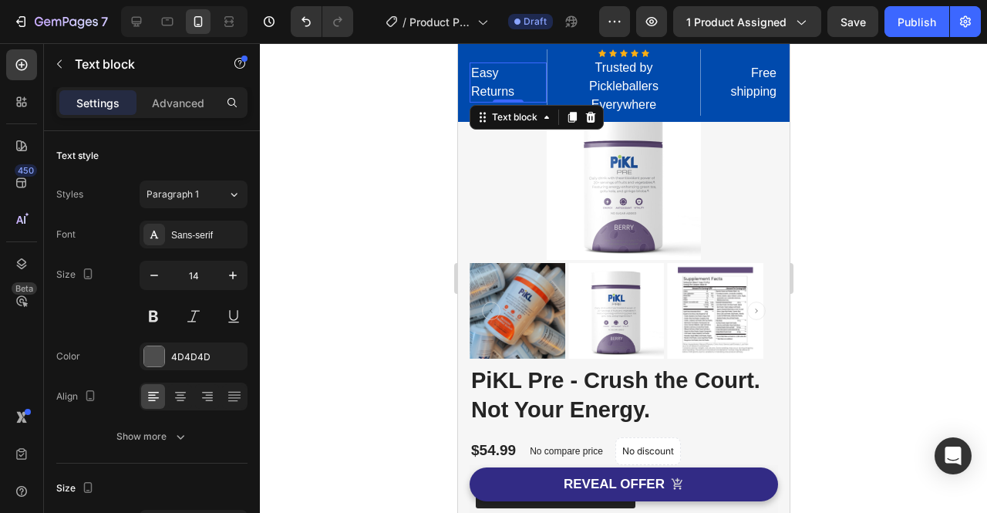
click at [523, 92] on p "Easy Returns" at bounding box center [507, 82] width 74 height 37
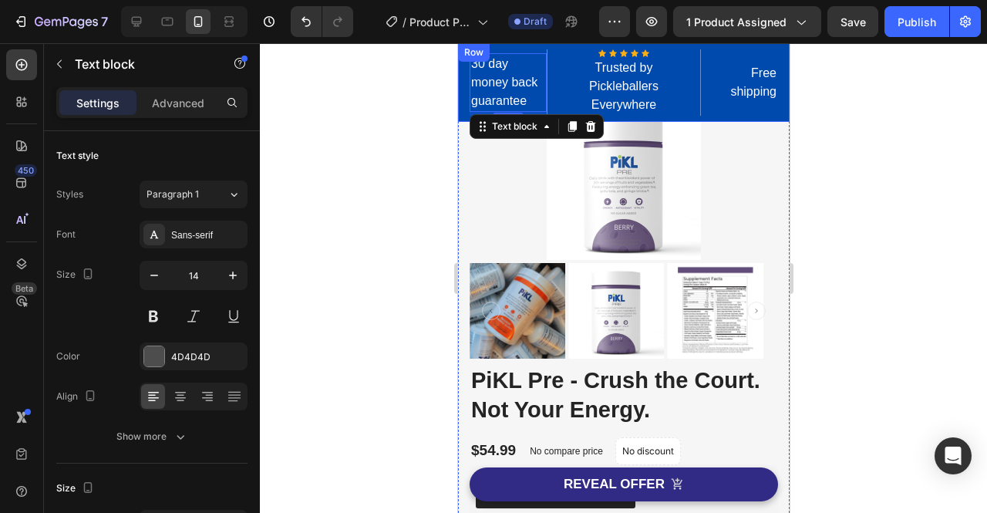
click at [888, 148] on div at bounding box center [623, 277] width 727 height 469
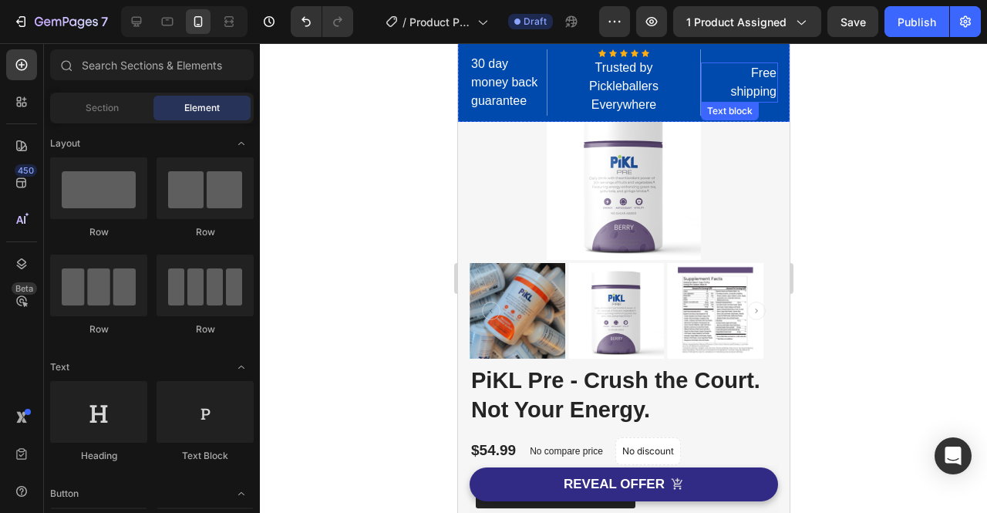
click at [752, 89] on p "Free shipping" at bounding box center [738, 82] width 74 height 37
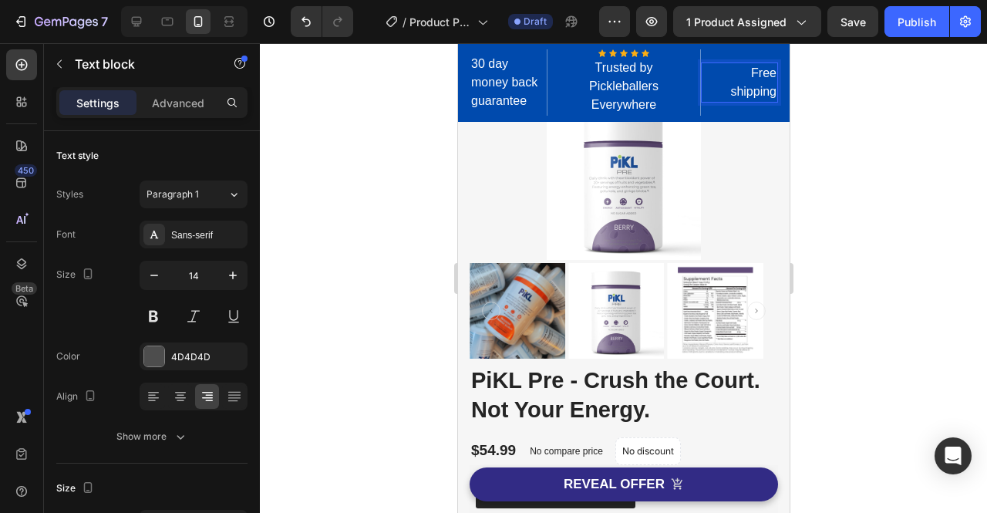
click at [762, 94] on p "Free shipping" at bounding box center [738, 82] width 74 height 37
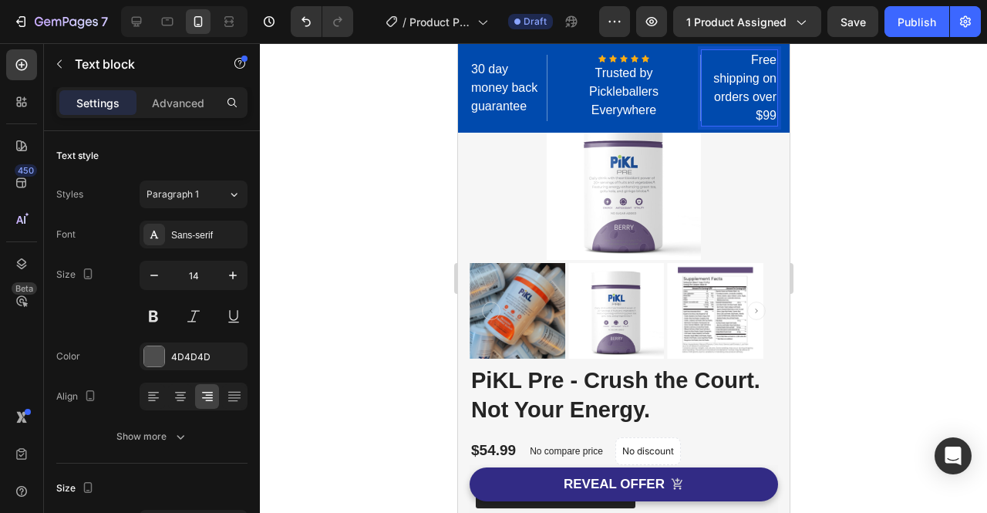
click at [724, 76] on p "Free shipping on orders over $99" at bounding box center [738, 88] width 74 height 74
click at [183, 400] on icon at bounding box center [180, 396] width 15 height 15
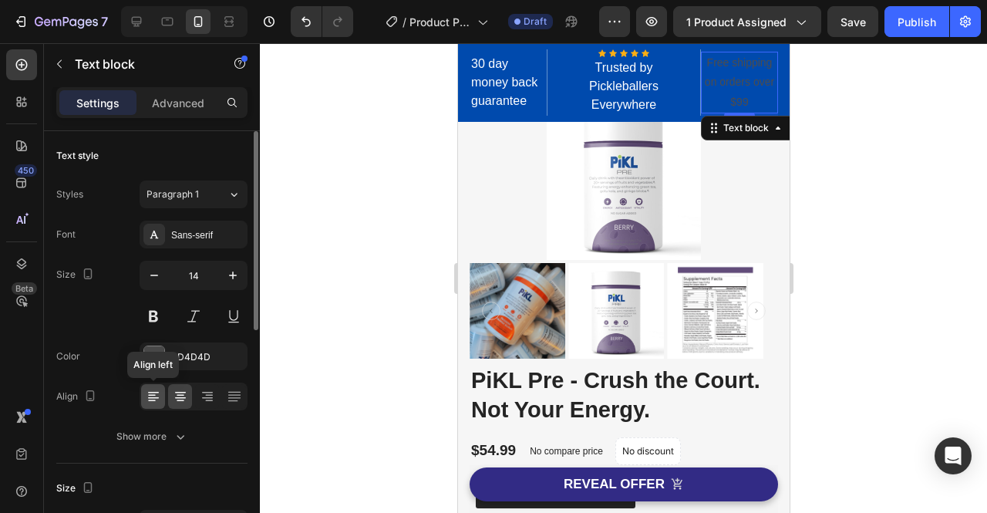
click at [153, 397] on icon at bounding box center [153, 396] width 15 height 15
click at [173, 397] on icon at bounding box center [180, 396] width 15 height 15
click at [207, 401] on icon at bounding box center [207, 396] width 15 height 15
click at [195, 399] on div at bounding box center [207, 396] width 24 height 25
click at [150, 395] on icon at bounding box center [152, 396] width 8 height 2
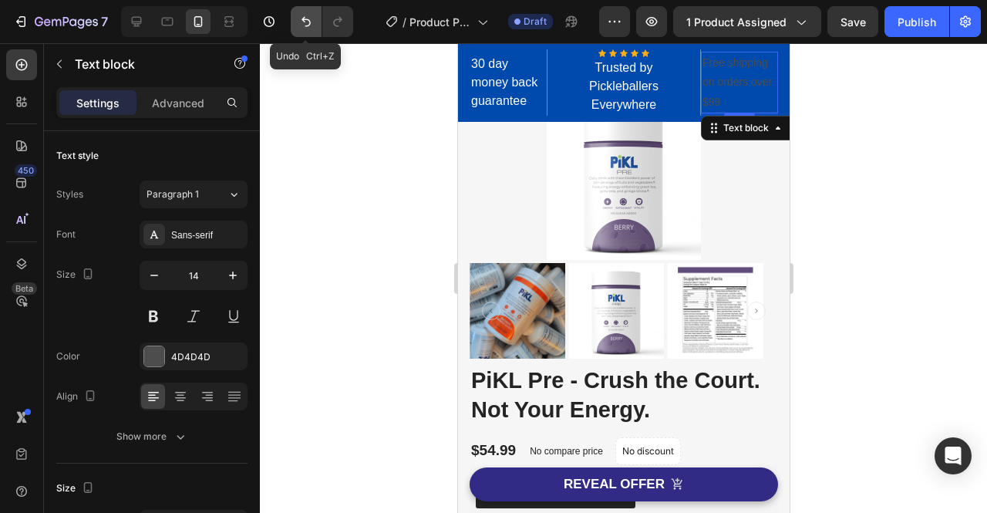
click at [306, 19] on icon "Undo/Redo" at bounding box center [305, 22] width 9 height 10
click at [305, 19] on icon "Undo/Redo" at bounding box center [305, 22] width 9 height 10
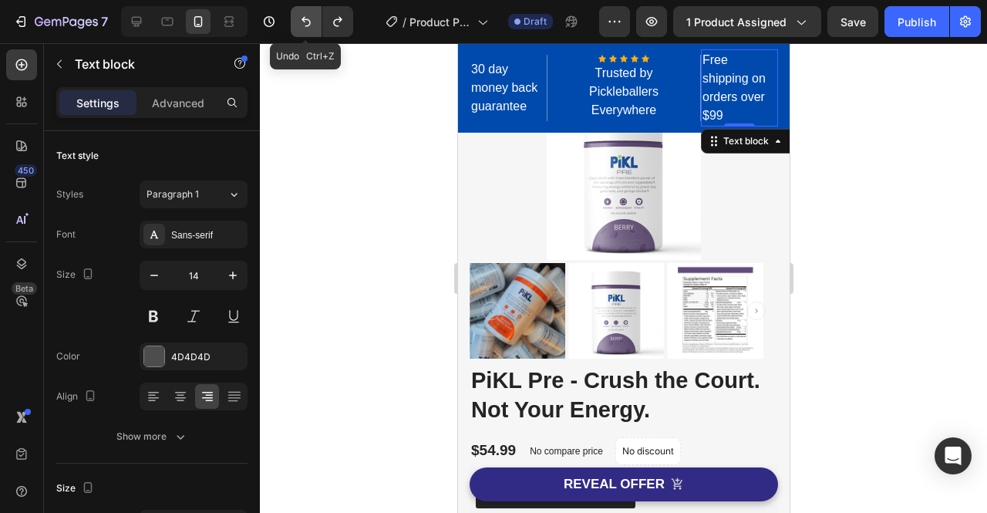
click at [305, 19] on icon "Undo/Redo" at bounding box center [305, 22] width 9 height 10
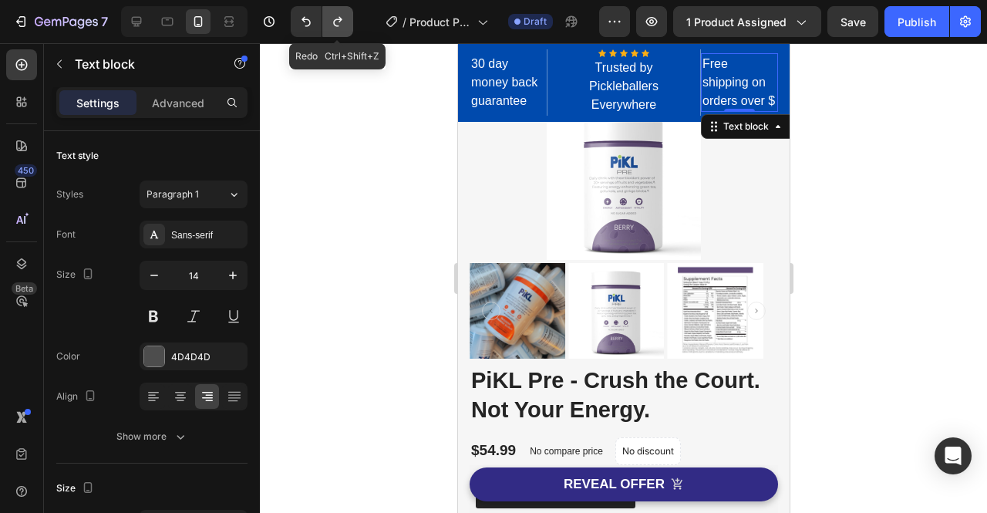
drag, startPoint x: 336, startPoint y: 25, endPoint x: 123, endPoint y: 61, distance: 215.8
click at [336, 25] on icon "Undo/Redo" at bounding box center [337, 21] width 15 height 15
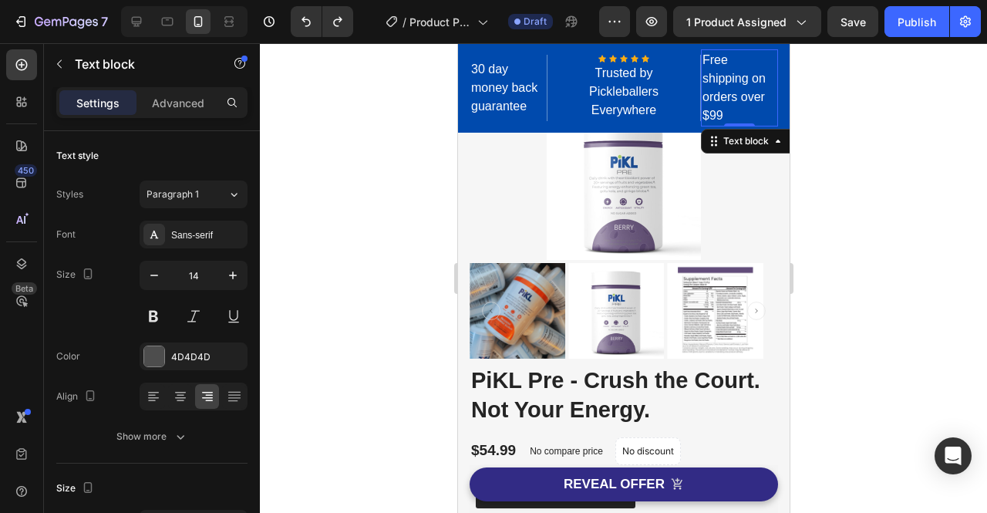
click at [883, 163] on div at bounding box center [623, 277] width 727 height 469
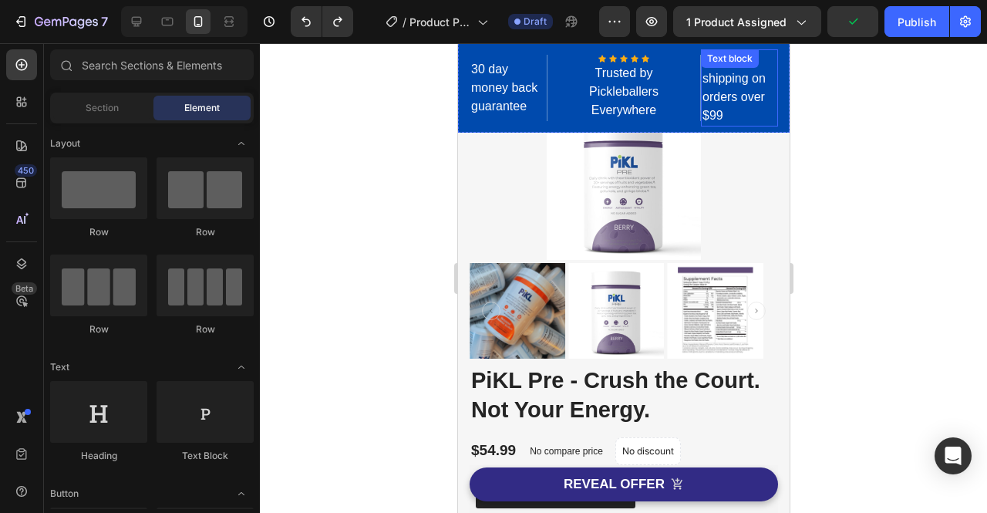
click at [727, 94] on p "Free shipping on orders over $99" at bounding box center [738, 88] width 74 height 74
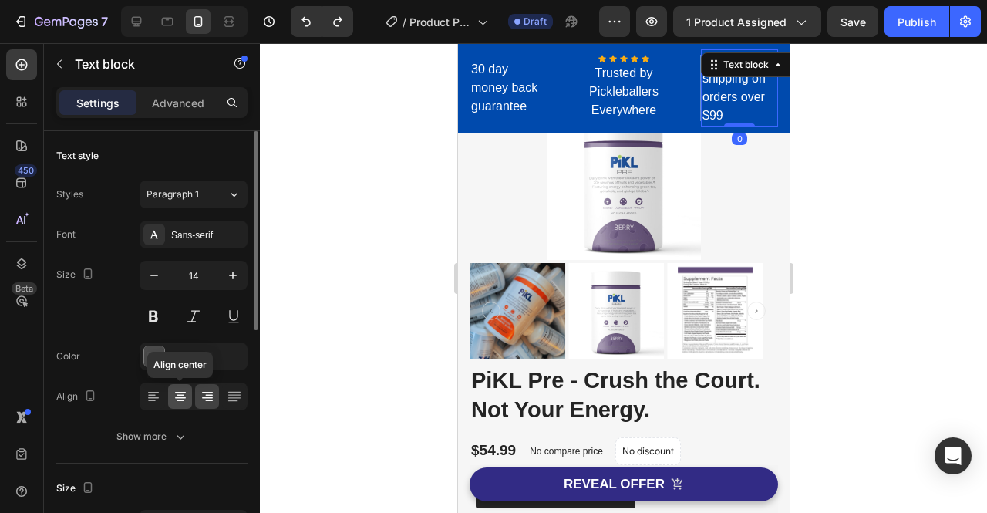
click at [180, 398] on icon at bounding box center [180, 396] width 15 height 15
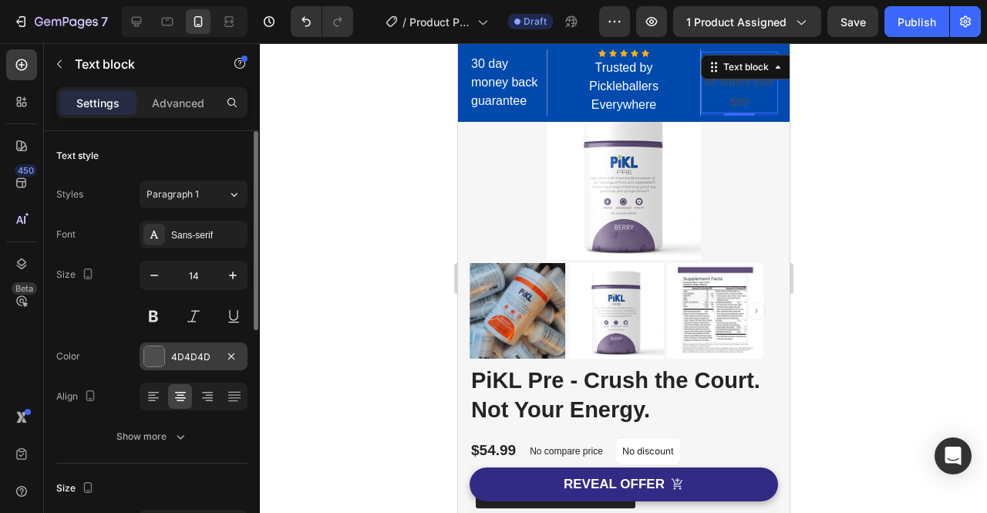
click at [201, 346] on div "4D4D4D" at bounding box center [194, 356] width 108 height 28
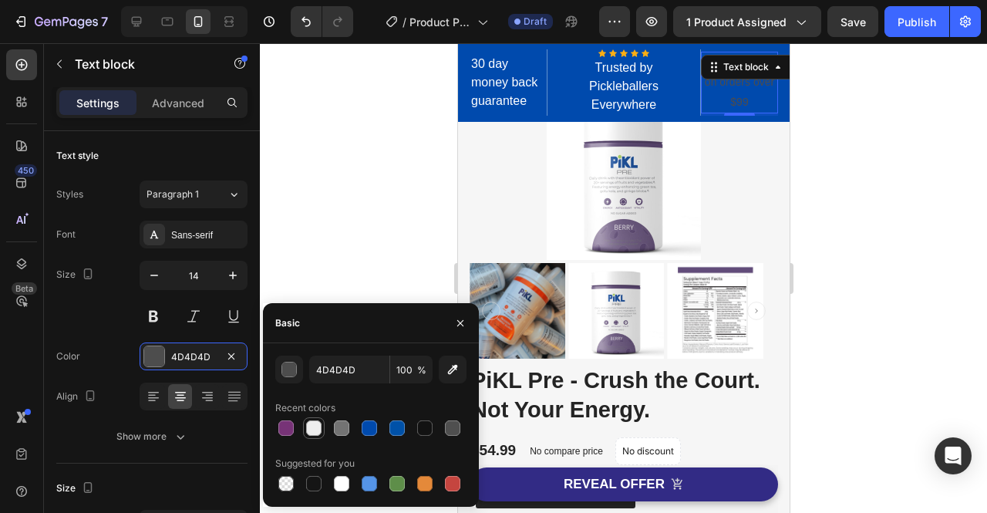
click at [313, 429] on div at bounding box center [313, 427] width 15 height 15
type input "EEEEEE"
click at [361, 170] on div at bounding box center [623, 277] width 727 height 469
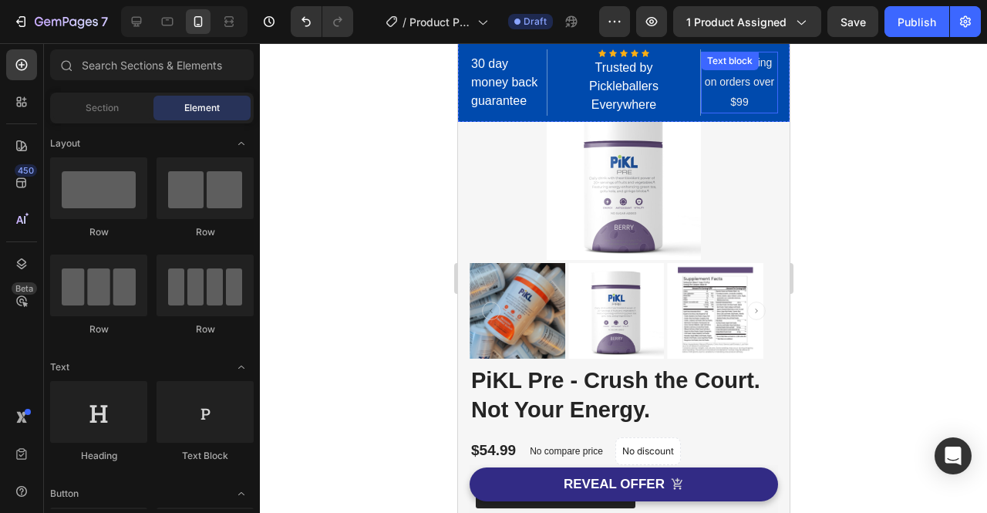
click at [896, 124] on div at bounding box center [623, 277] width 727 height 469
click at [501, 81] on p "30 day money back guarantee" at bounding box center [507, 83] width 74 height 56
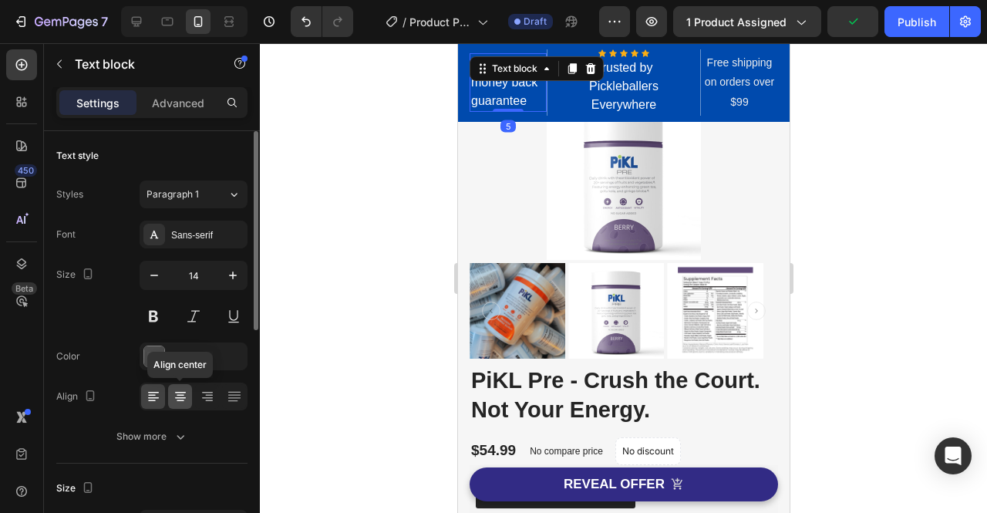
click at [176, 398] on icon at bounding box center [180, 396] width 15 height 15
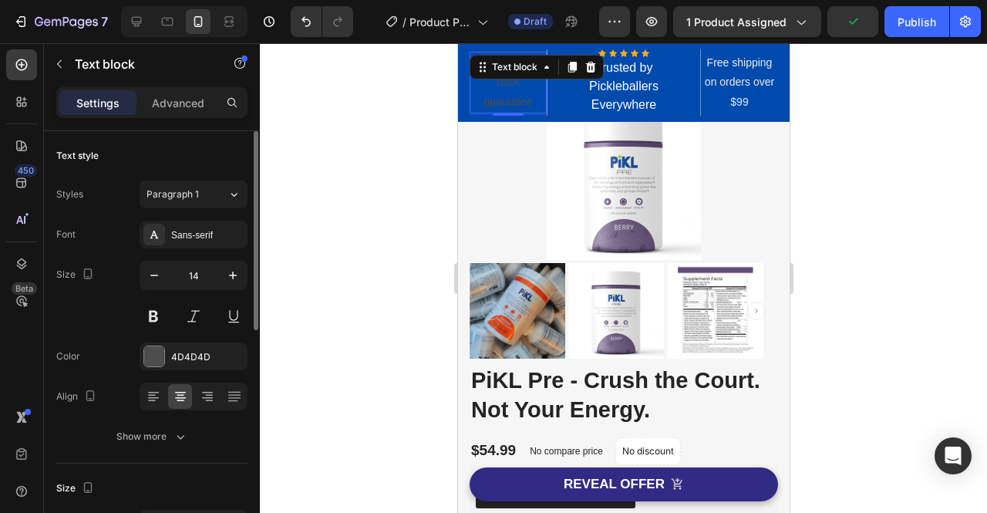
click at [189, 369] on div "Font Sans-serif Size 14 Color 4D4D4D Align Show more" at bounding box center [151, 335] width 191 height 230
click at [203, 360] on div "4D4D4D" at bounding box center [193, 357] width 45 height 14
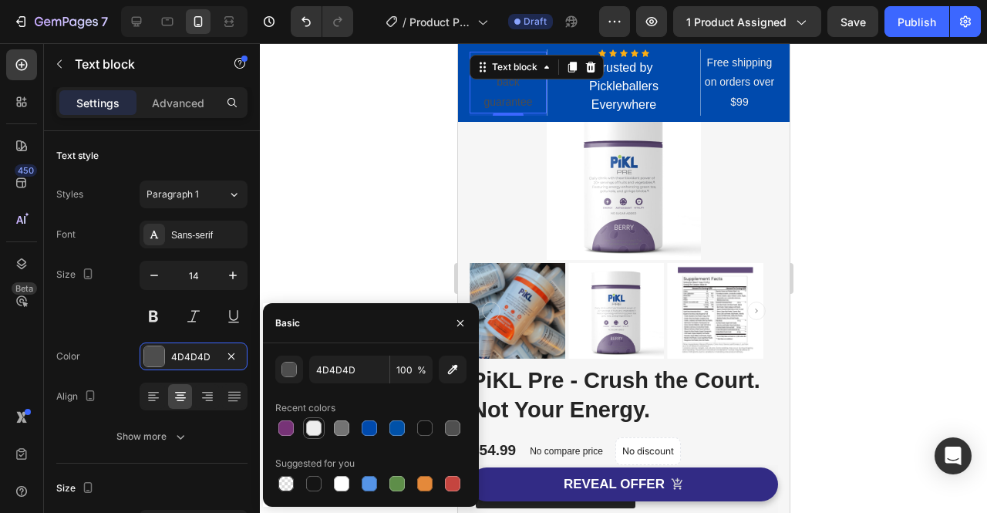
click at [318, 430] on div at bounding box center [313, 427] width 15 height 15
type input "EEEEEE"
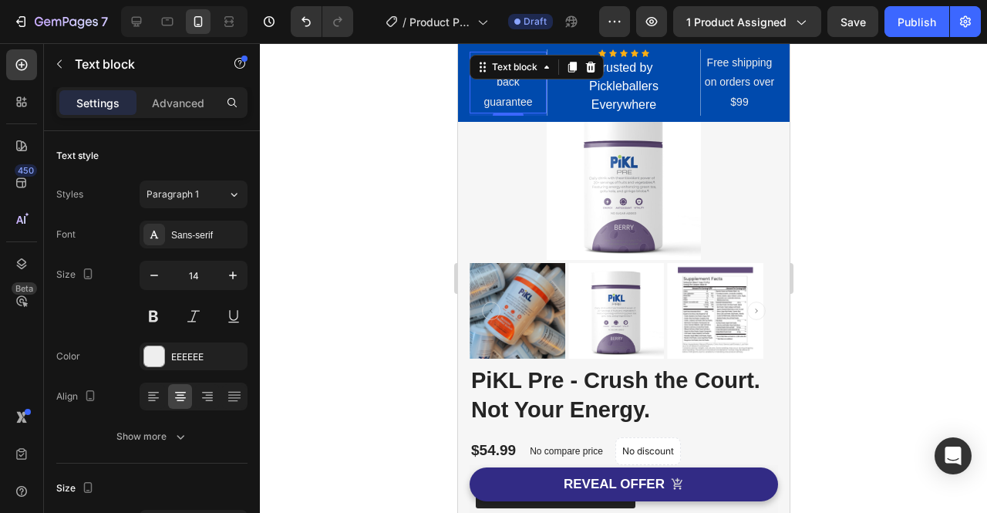
click at [371, 166] on div at bounding box center [623, 277] width 727 height 469
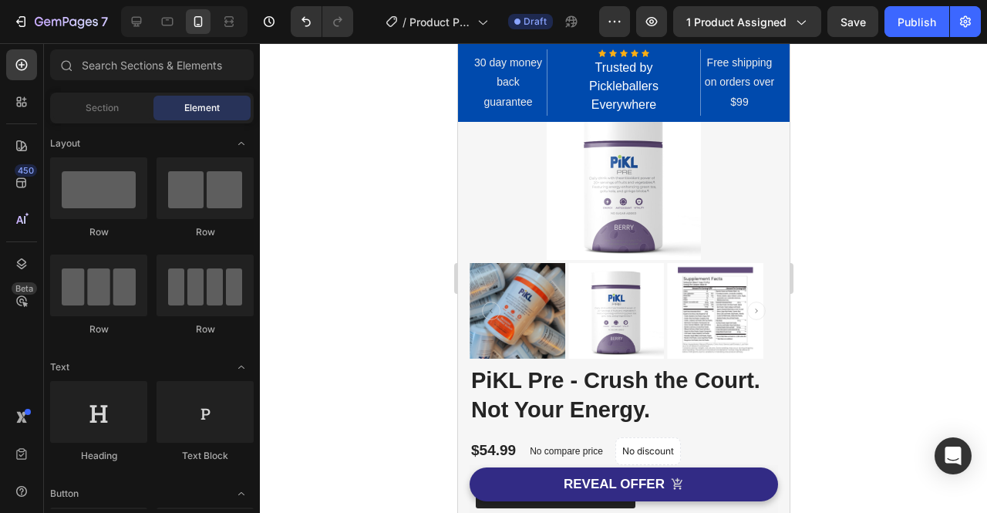
click at [896, 143] on div at bounding box center [623, 277] width 727 height 469
click at [503, 89] on p "30 day money back guarantee" at bounding box center [507, 82] width 74 height 59
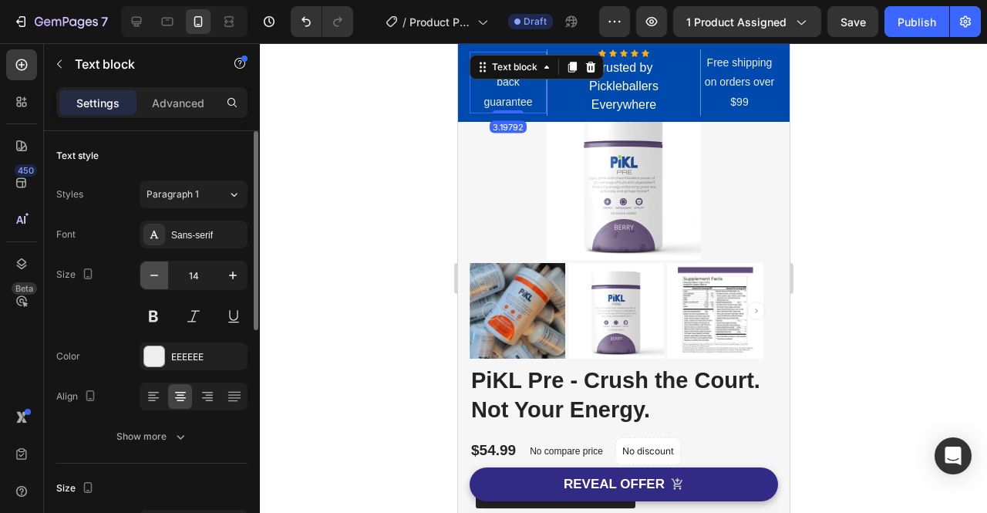
click at [153, 275] on icon "button" at bounding box center [153, 274] width 15 height 15
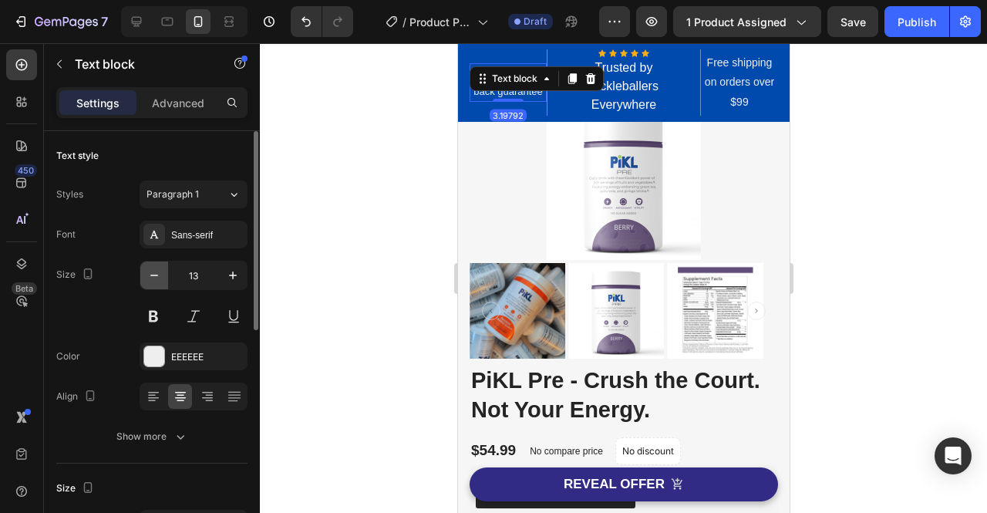
type input "12"
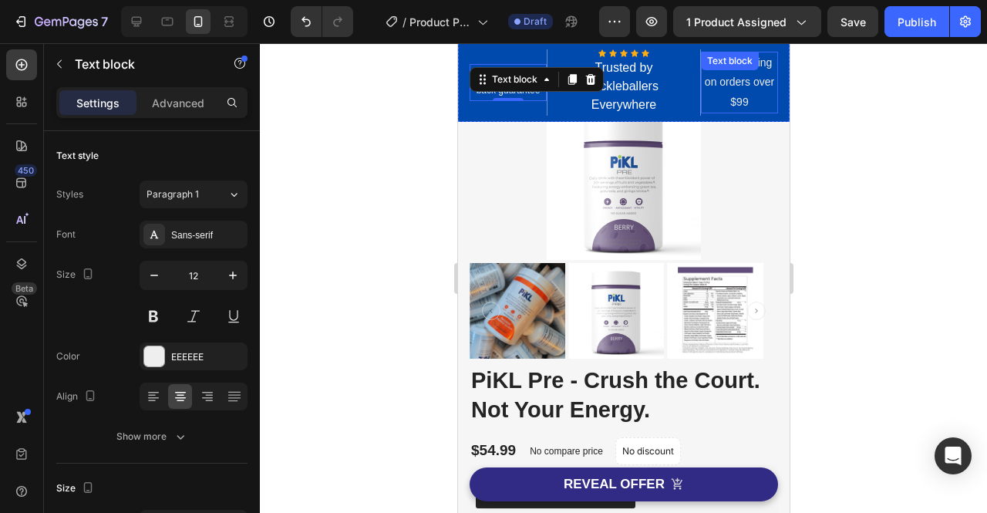
click at [732, 78] on div "Free shipping on orders over $99 Text block" at bounding box center [738, 83] width 77 height 62
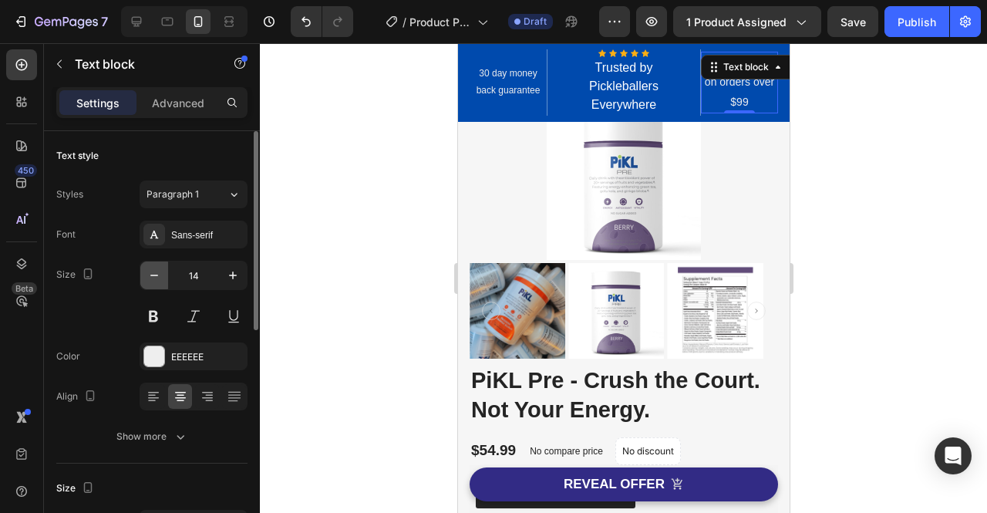
click at [150, 272] on icon "button" at bounding box center [153, 274] width 15 height 15
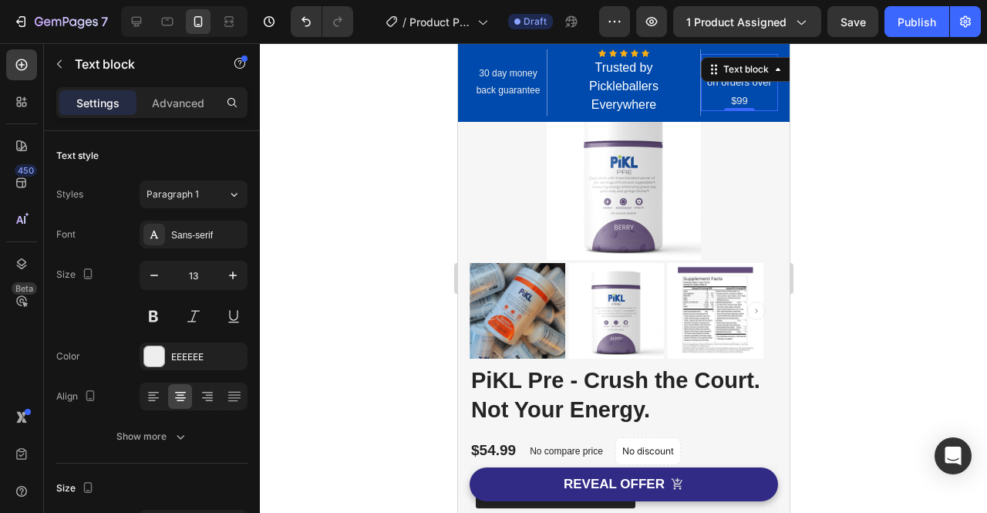
type input "12"
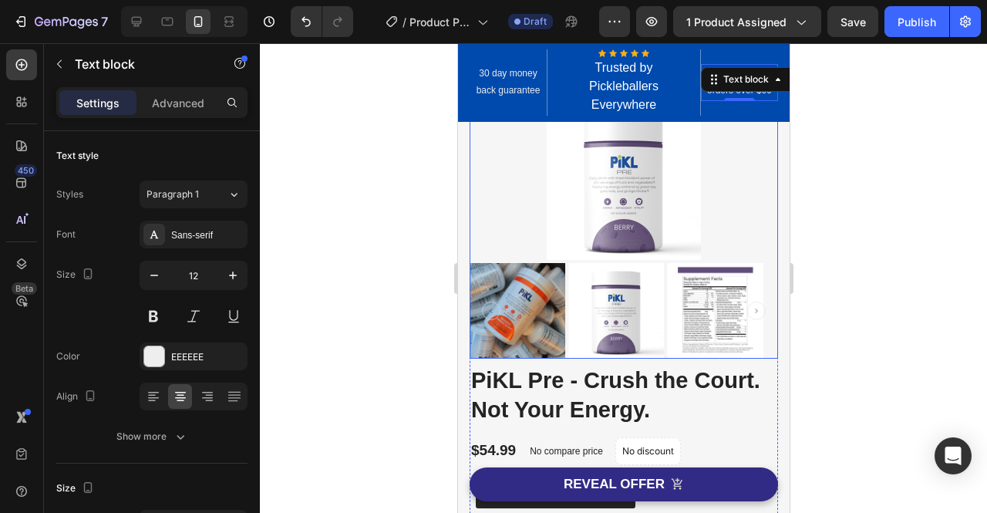
click at [911, 180] on div at bounding box center [623, 277] width 727 height 469
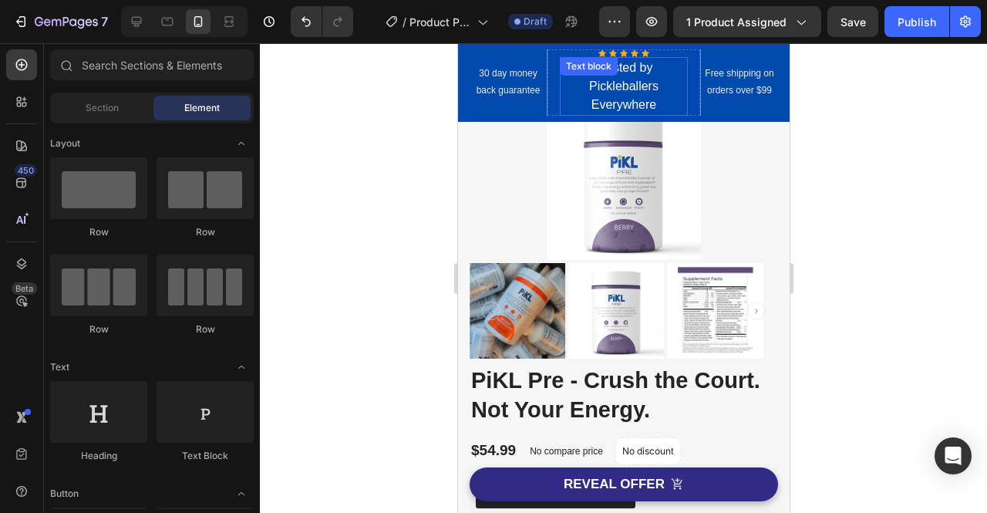
click at [609, 92] on p "Trusted by Pickleballers Everywhere" at bounding box center [622, 87] width 125 height 56
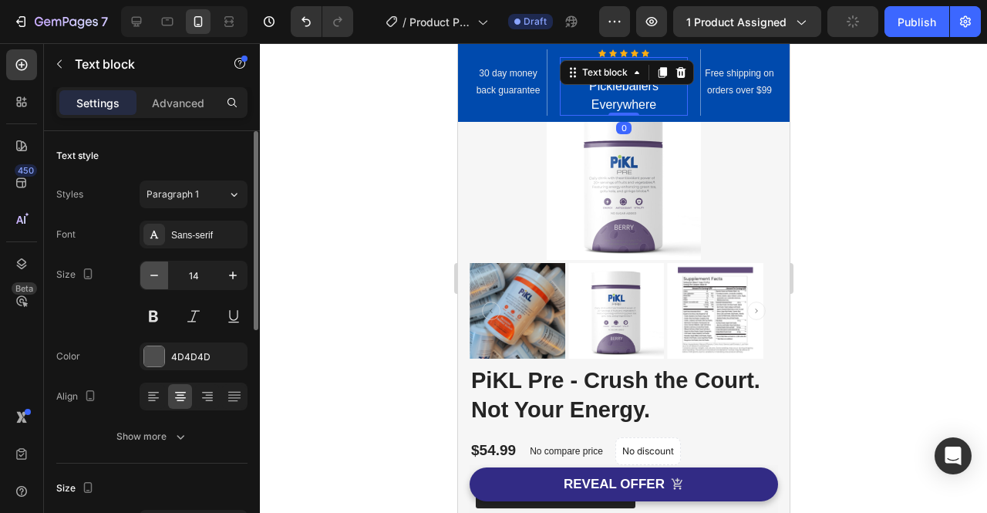
click at [147, 277] on icon "button" at bounding box center [153, 274] width 15 height 15
type input "13"
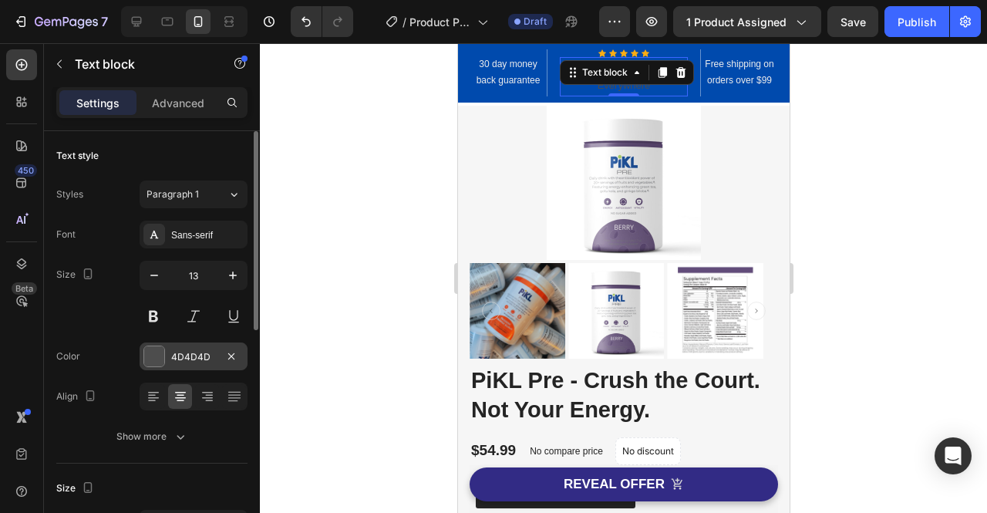
click at [190, 352] on div "4D4D4D" at bounding box center [193, 357] width 45 height 14
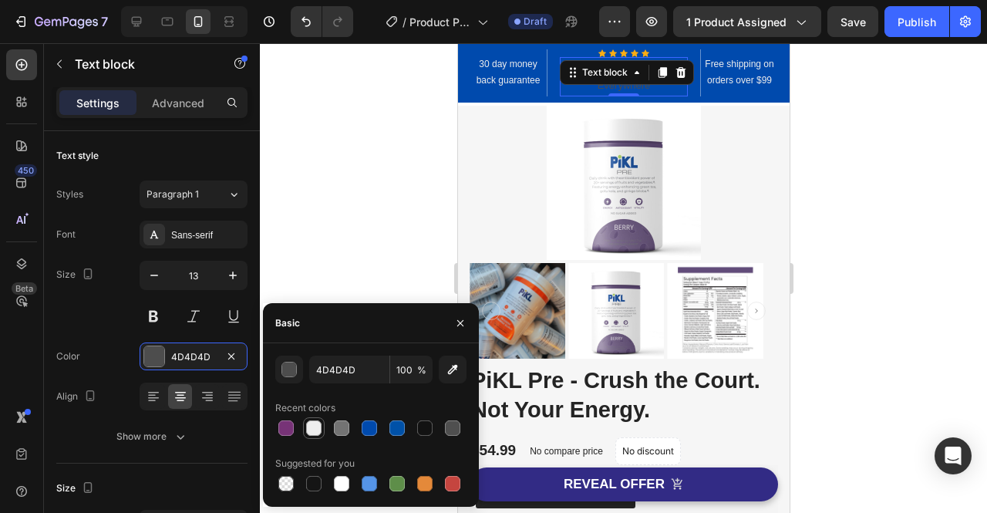
click at [313, 436] on div at bounding box center [313, 428] width 19 height 19
type input "EEEEEE"
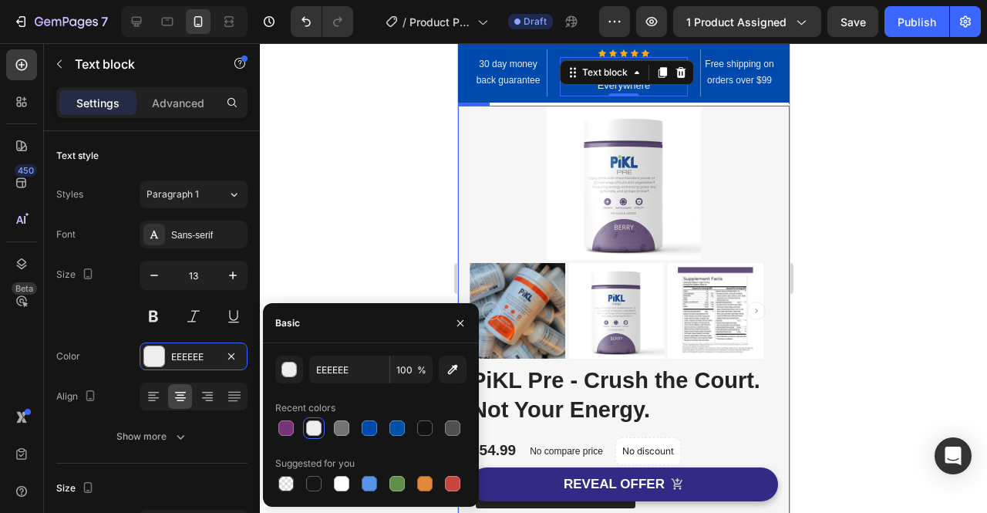
click at [856, 186] on div at bounding box center [623, 277] width 727 height 469
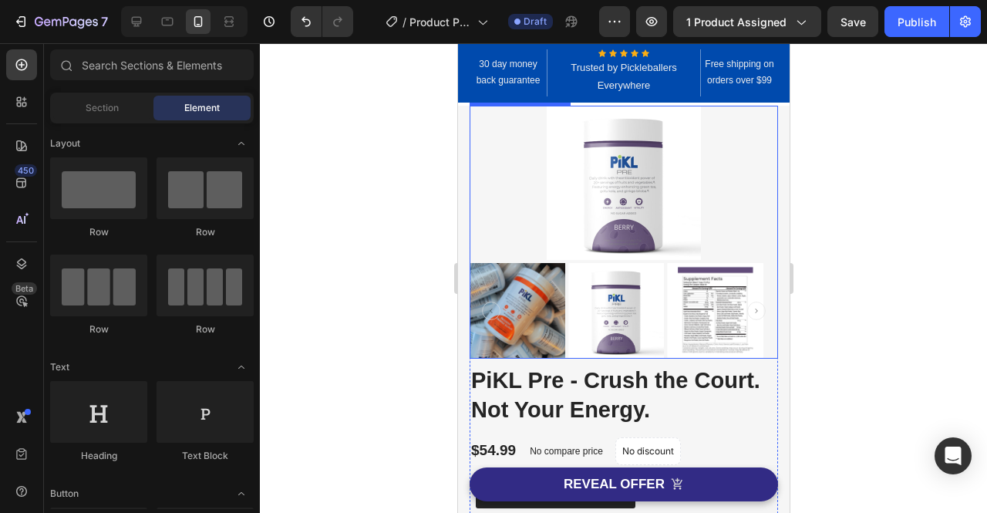
click at [725, 189] on div at bounding box center [623, 183] width 308 height 154
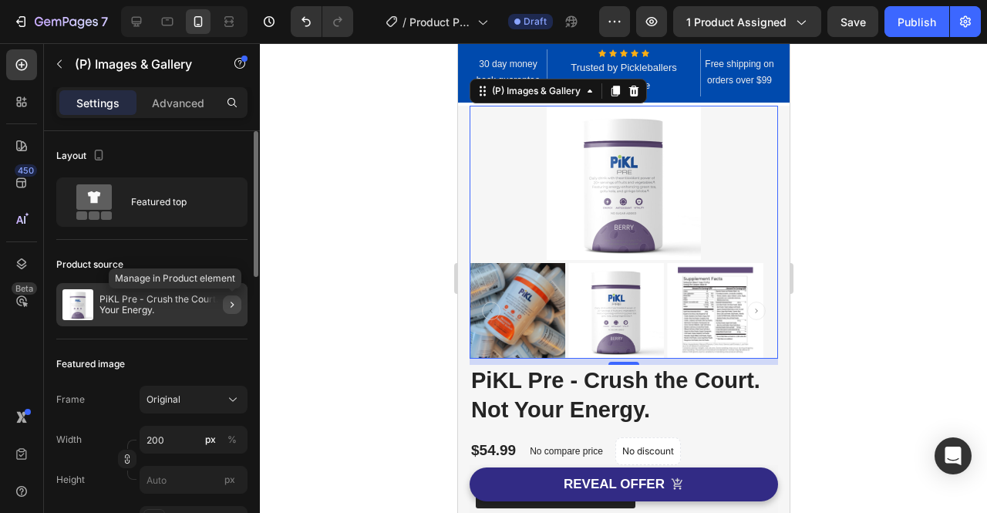
click at [224, 306] on button "button" at bounding box center [232, 304] width 19 height 19
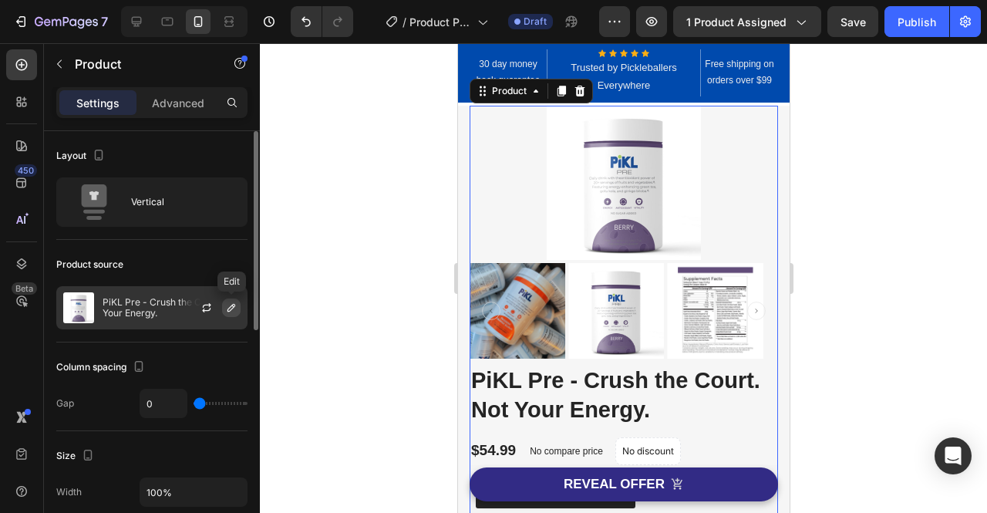
click at [230, 310] on icon "button" at bounding box center [231, 307] width 12 height 12
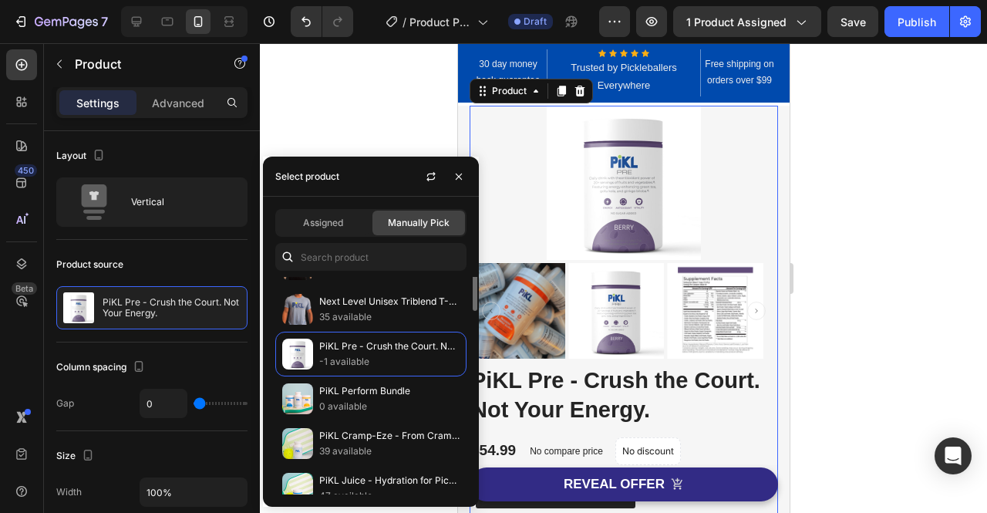
scroll to position [622, 0]
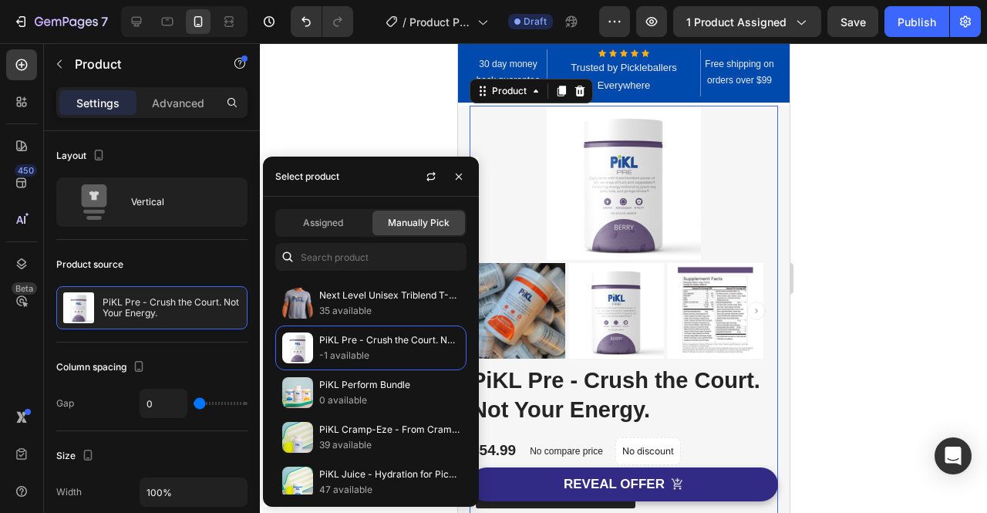
click at [840, 242] on div at bounding box center [623, 277] width 727 height 469
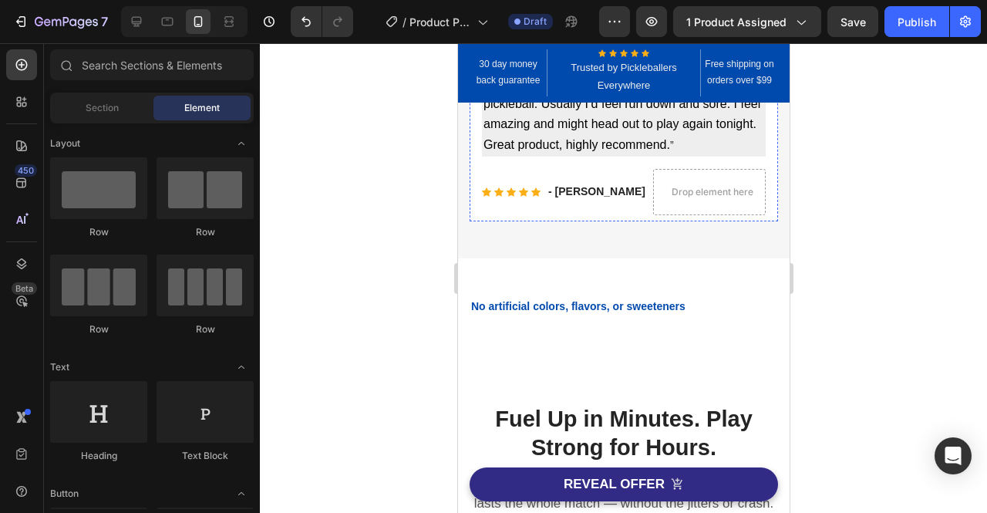
scroll to position [733, 0]
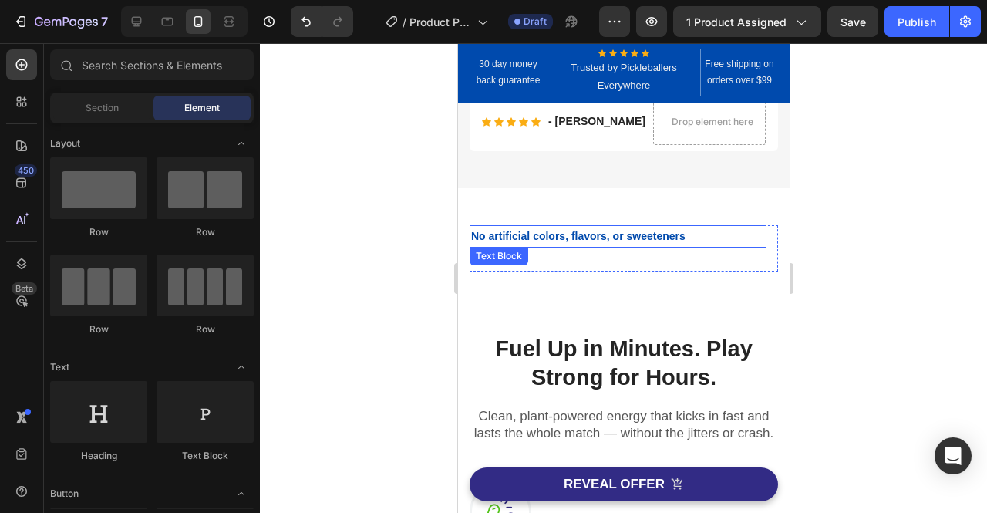
click at [551, 217] on div "No artificial colors, flavors, or sweeteners Text Block Gluten-Free Text Block …" at bounding box center [622, 229] width 331 height 83
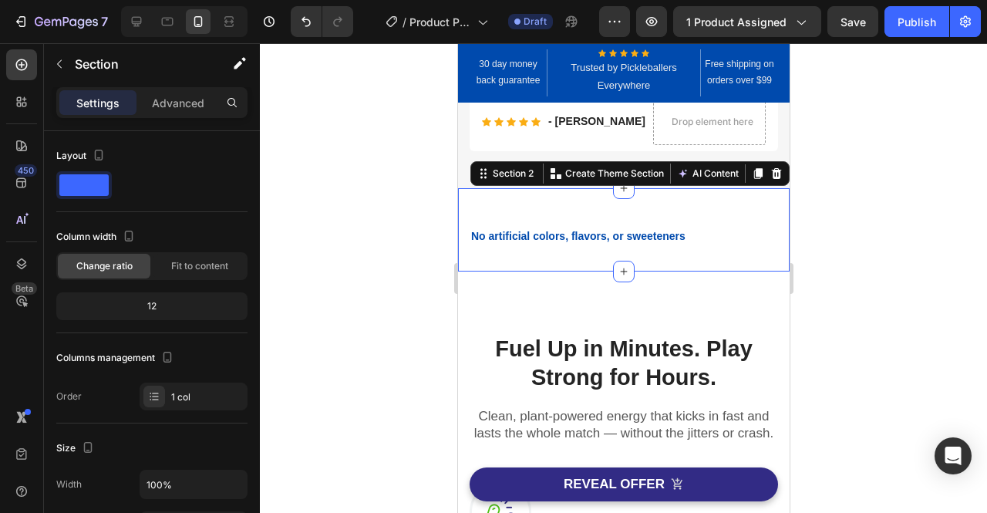
scroll to position [473, 0]
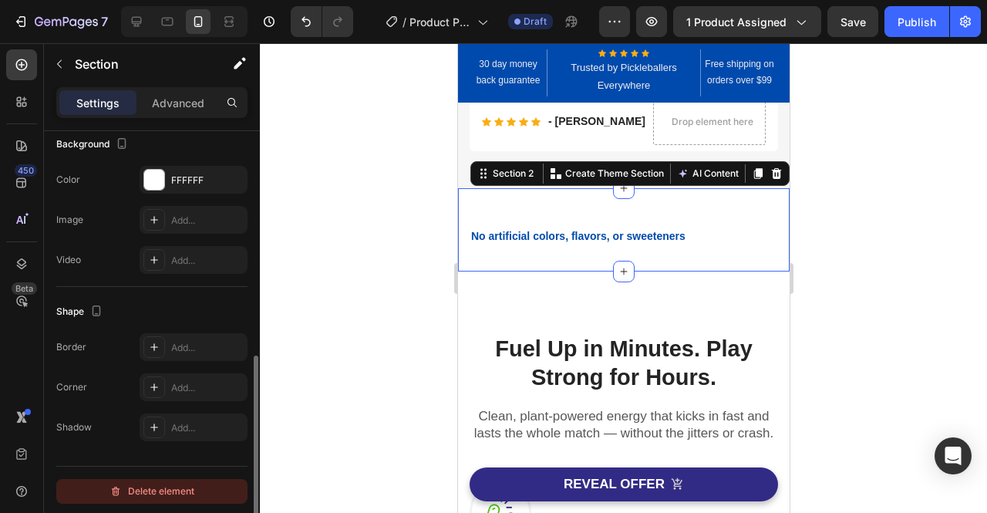
click at [149, 496] on div "Delete element" at bounding box center [151, 491] width 85 height 19
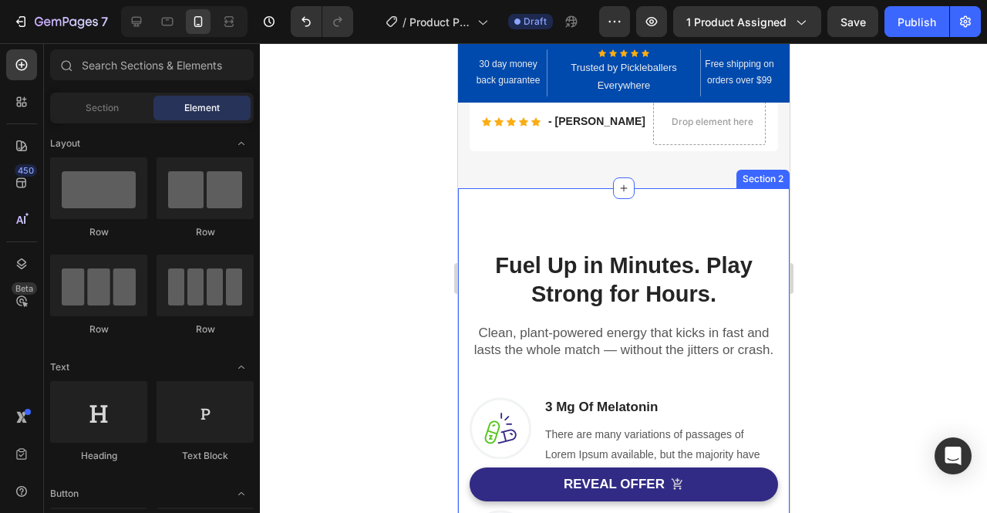
scroll to position [683, 0]
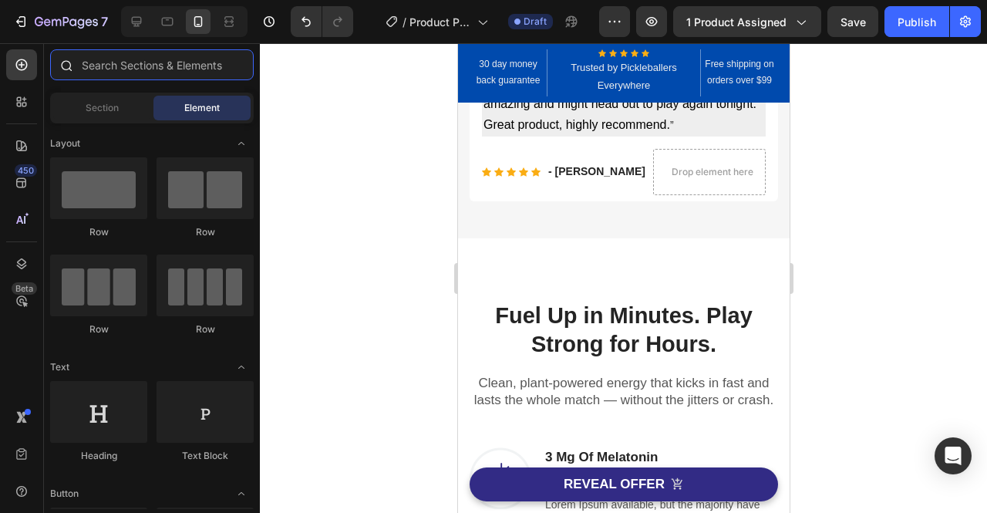
click at [122, 66] on input "text" at bounding box center [152, 64] width 204 height 31
click at [110, 103] on span "Section" at bounding box center [102, 108] width 33 height 14
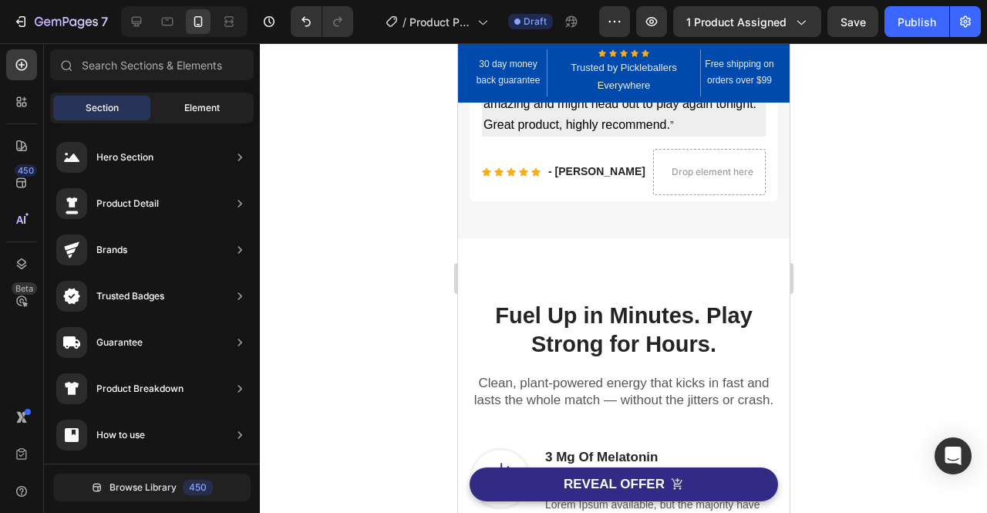
click at [197, 108] on span "Element" at bounding box center [201, 108] width 35 height 14
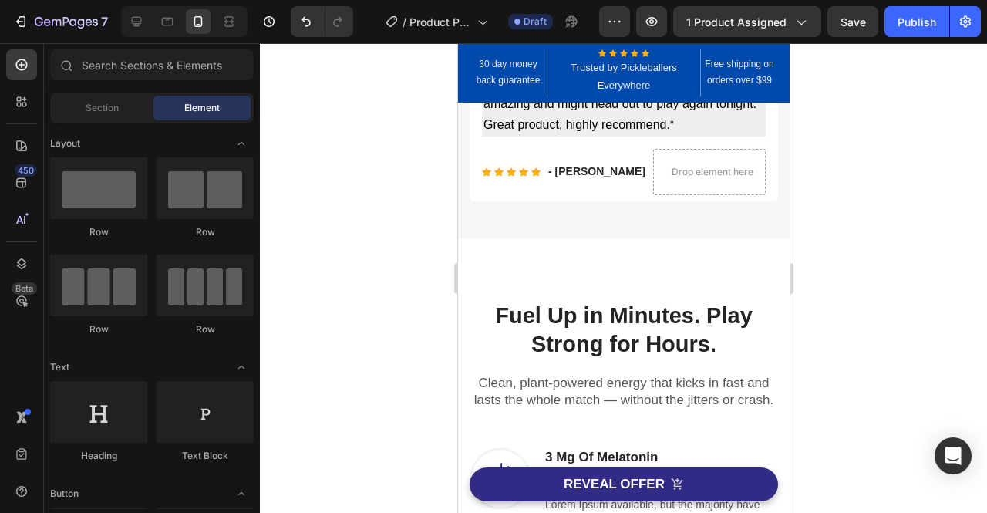
click at [162, 47] on div "Sections(30) Elements(84) Section Element Hero Section Product Detail Brands Tr…" at bounding box center [152, 277] width 216 height 469
click at [170, 62] on input "text" at bounding box center [152, 64] width 204 height 31
click at [152, 66] on input "text" at bounding box center [152, 64] width 204 height 31
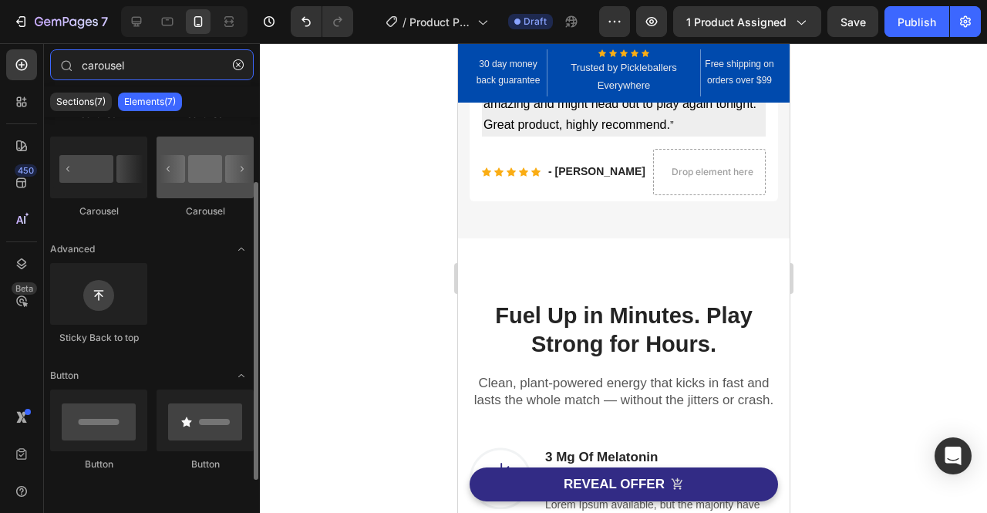
scroll to position [0, 0]
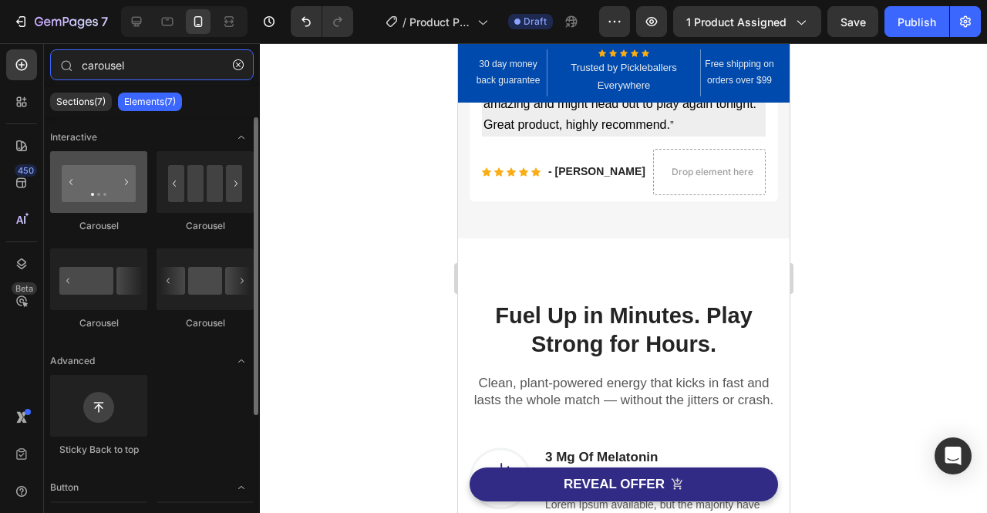
type input "carousel"
click at [99, 190] on div at bounding box center [98, 182] width 97 height 62
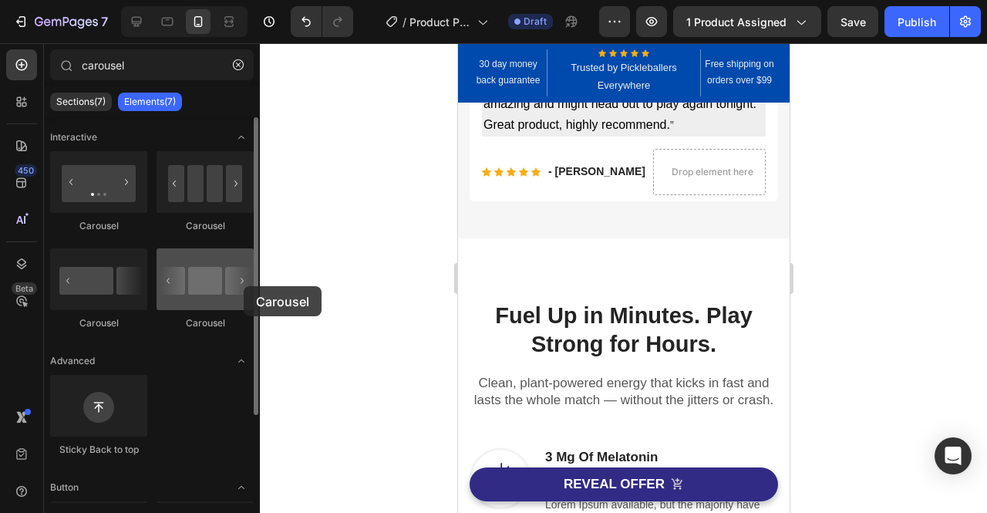
click at [244, 286] on div at bounding box center [204, 279] width 97 height 62
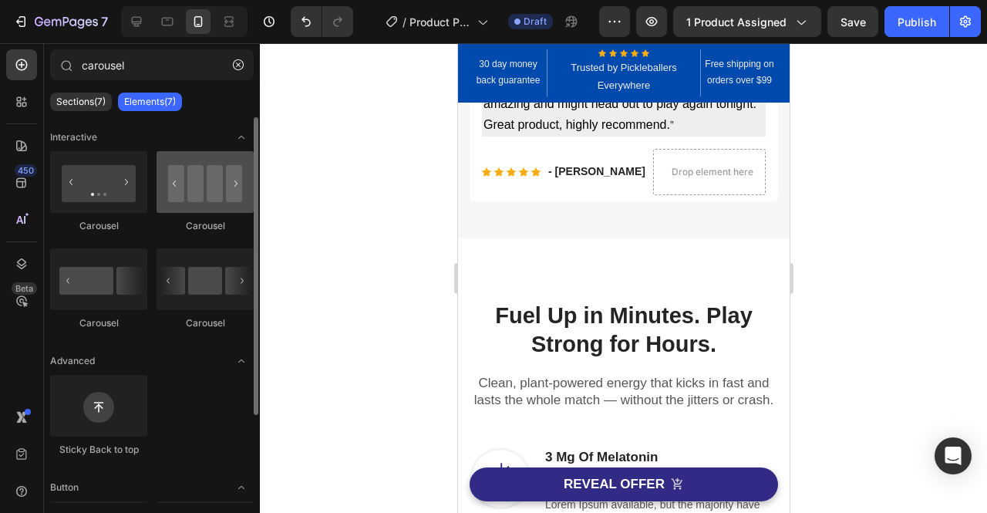
click at [241, 190] on div at bounding box center [204, 182] width 97 height 62
click at [200, 187] on div at bounding box center [204, 182] width 97 height 62
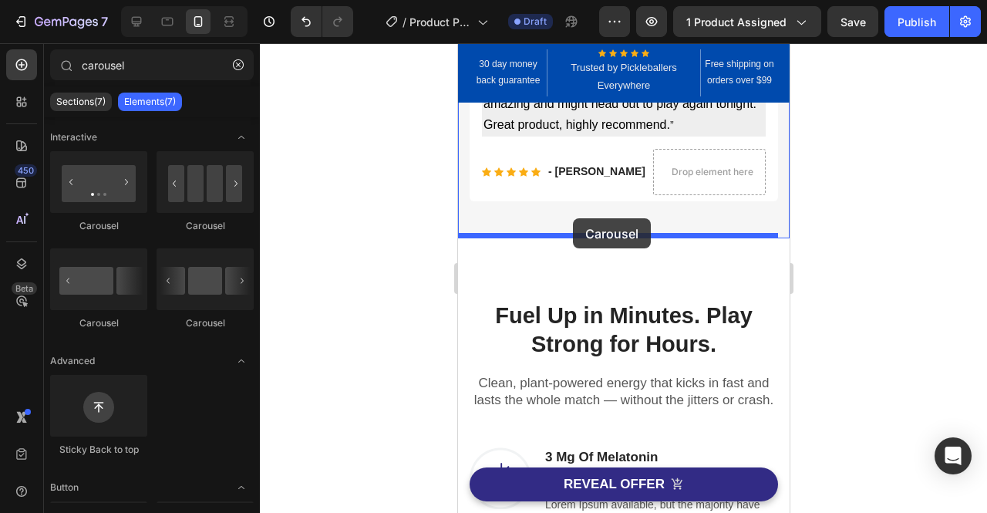
drag, startPoint x: 658, startPoint y: 230, endPoint x: 574, endPoint y: 218, distance: 84.9
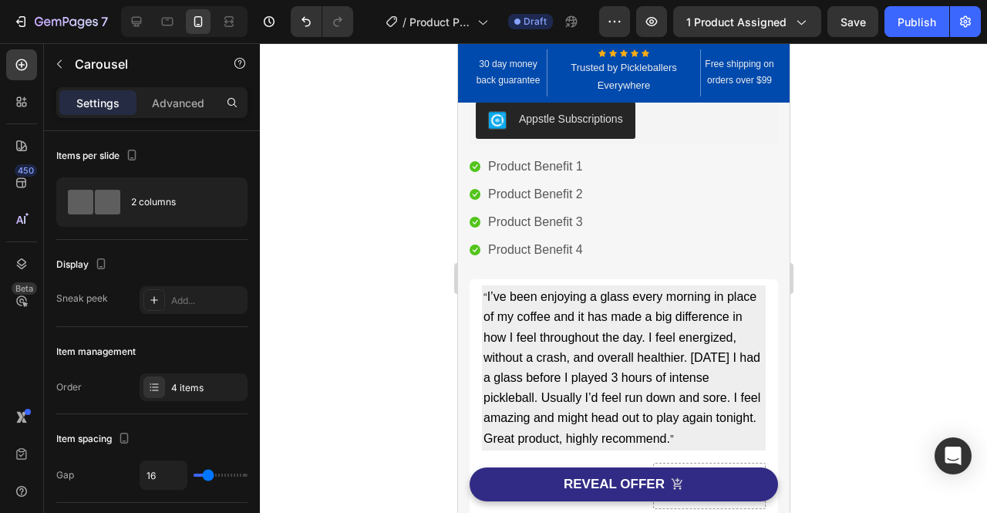
scroll to position [370, 0]
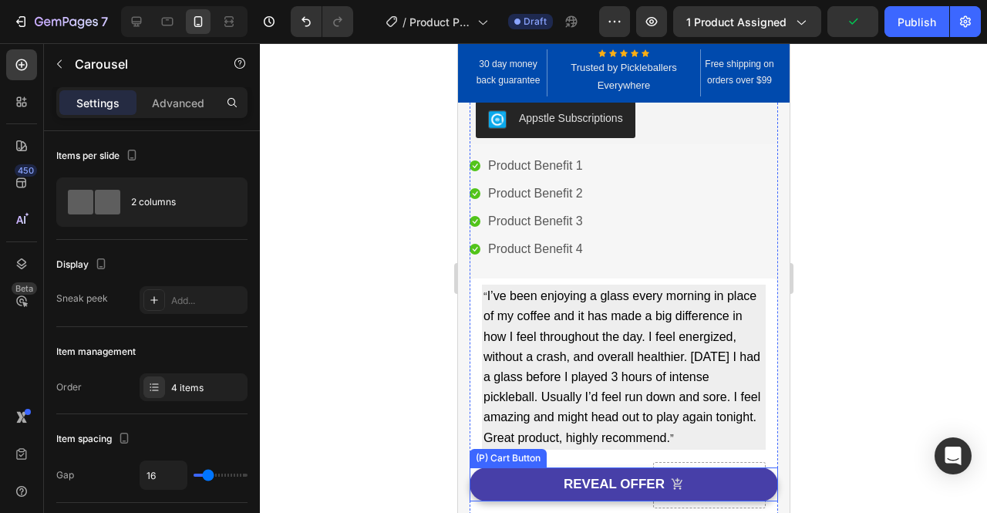
click at [734, 482] on button "REVEAL OFFER" at bounding box center [623, 484] width 308 height 34
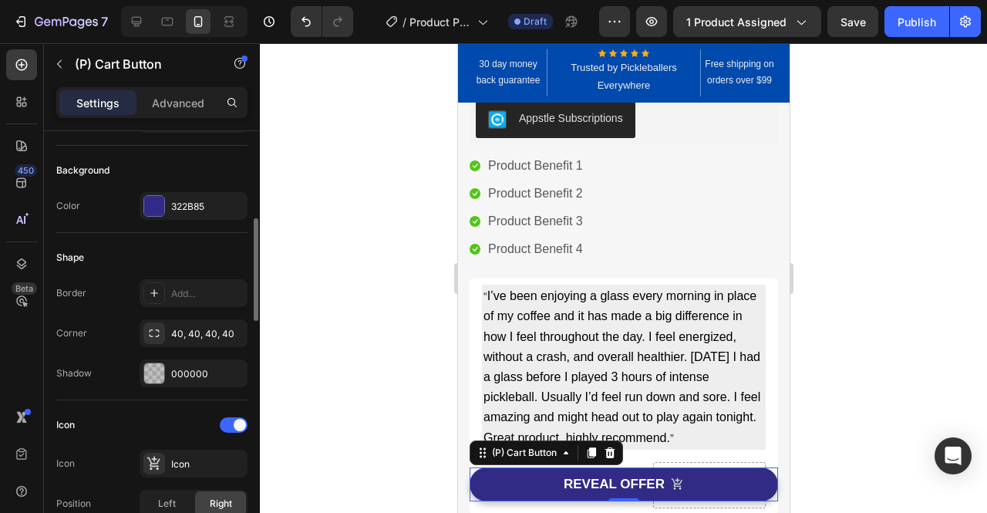
scroll to position [365, 0]
click at [199, 208] on div "322B85" at bounding box center [193, 205] width 45 height 14
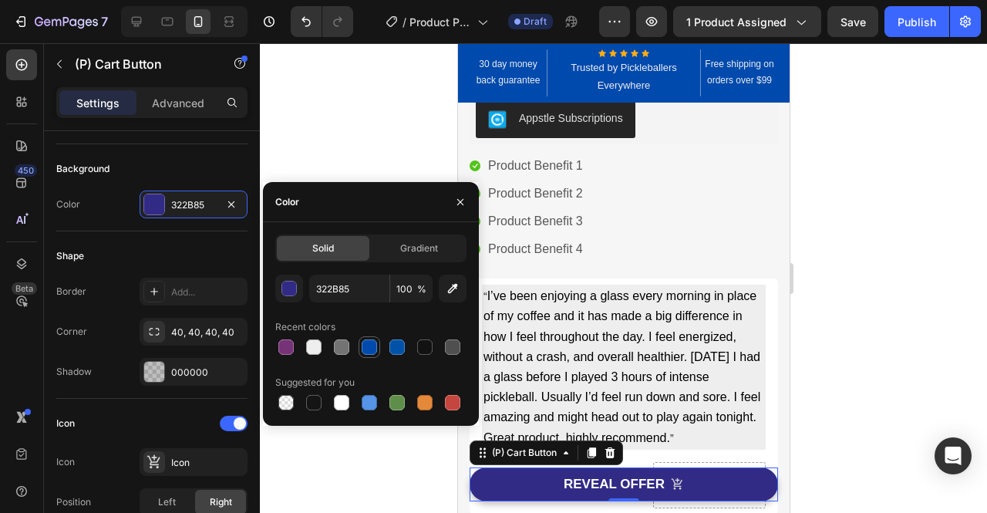
click at [370, 345] on div at bounding box center [369, 346] width 15 height 15
type input "004AAD"
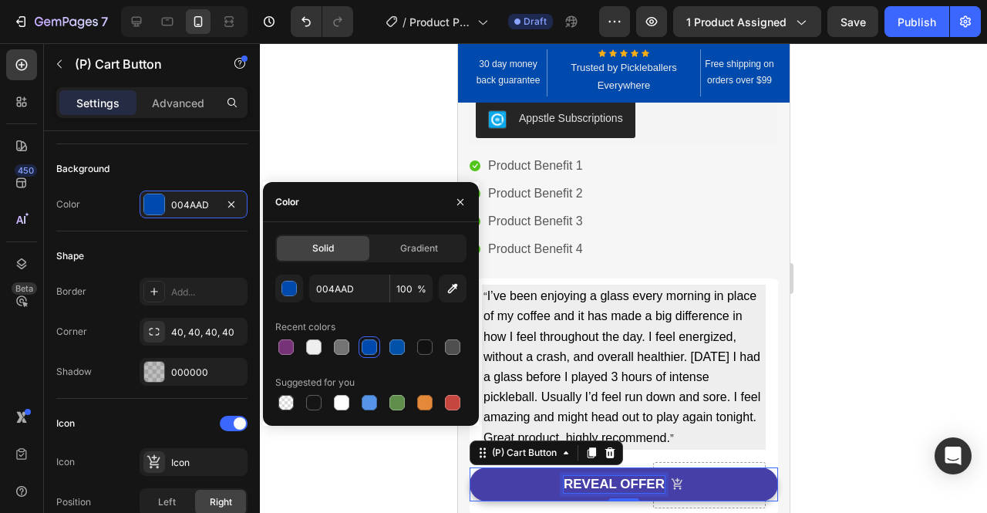
click at [637, 487] on div "REVEAL OFFER" at bounding box center [613, 484] width 101 height 17
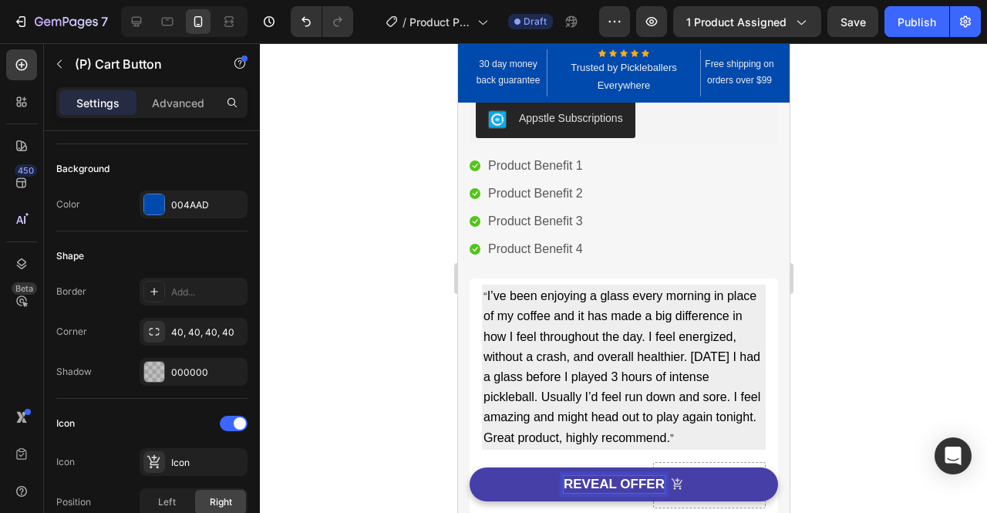
click at [637, 487] on p "REVEAL OFFER" at bounding box center [613, 484] width 101 height 17
click at [469, 467] on button "FUEL" at bounding box center [623, 484] width 308 height 34
click at [469, 467] on button "FUEL M" at bounding box center [623, 484] width 308 height 34
click at [469, 467] on button "FUEL MY NEXT" at bounding box center [623, 484] width 308 height 34
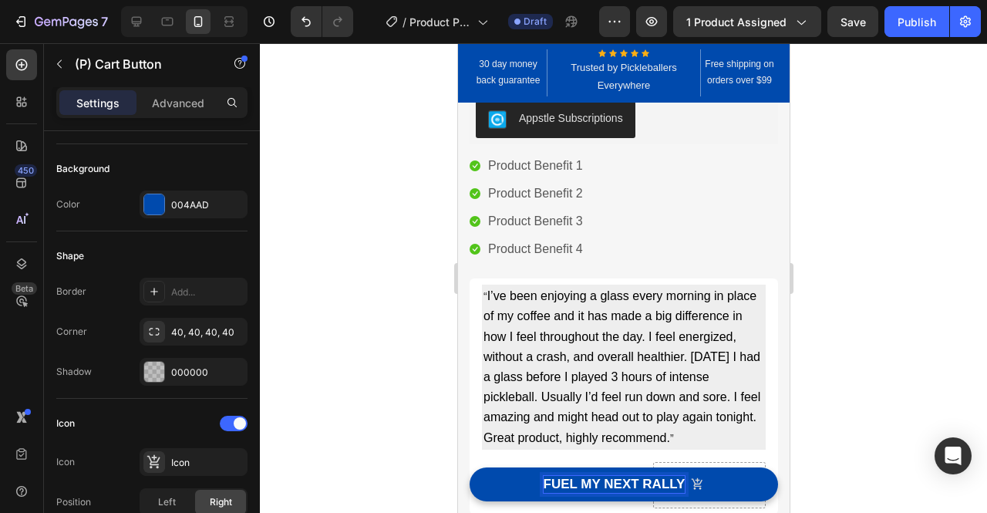
click at [917, 304] on div at bounding box center [623, 277] width 727 height 469
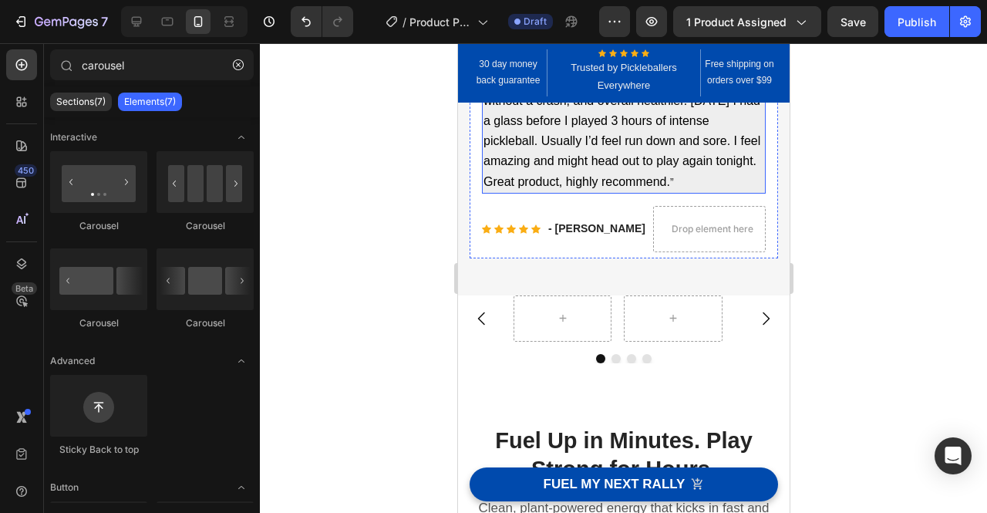
scroll to position [628, 0]
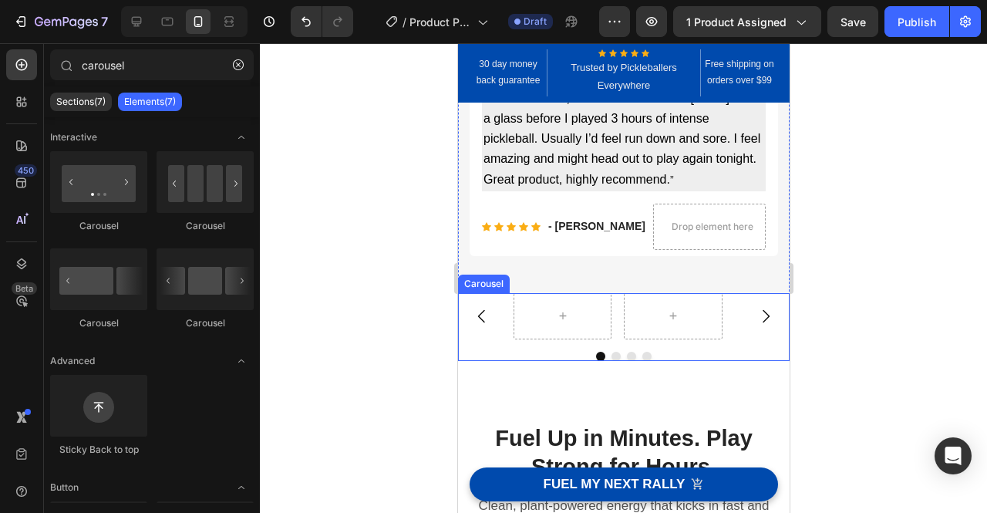
click at [757, 312] on icon "Carousel Next Arrow" at bounding box center [764, 316] width 19 height 19
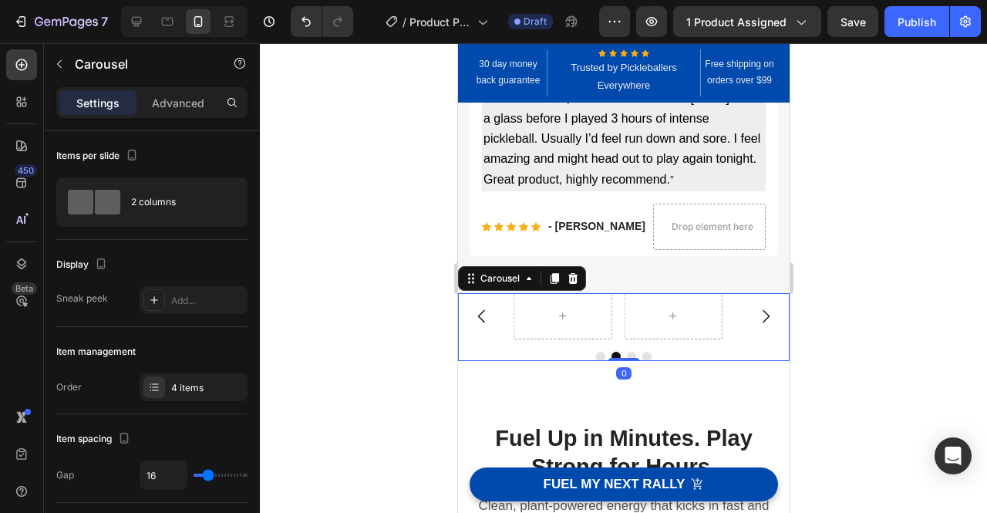
click at [757, 317] on icon "Carousel Next Arrow" at bounding box center [764, 316] width 19 height 19
click at [186, 394] on div "4 items" at bounding box center [194, 387] width 108 height 28
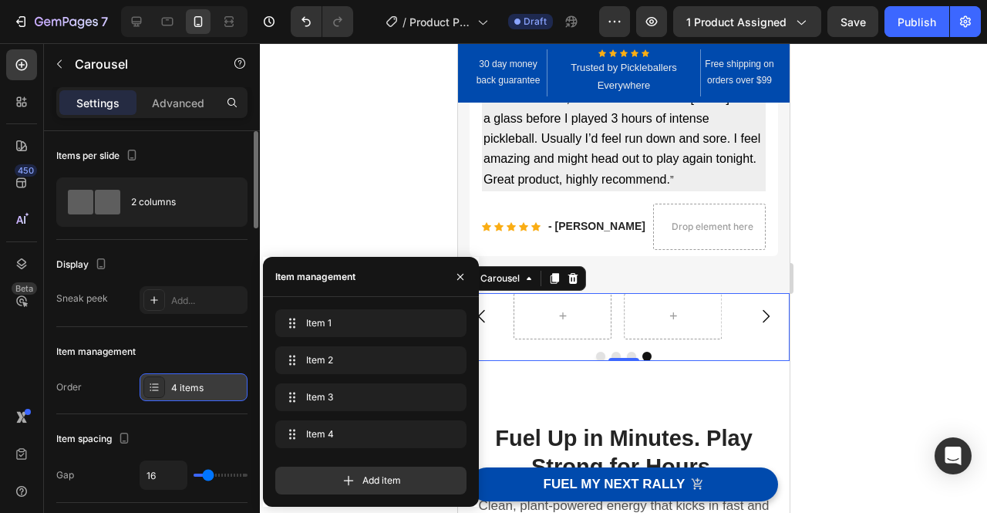
click at [190, 392] on div "4 items" at bounding box center [207, 388] width 72 height 14
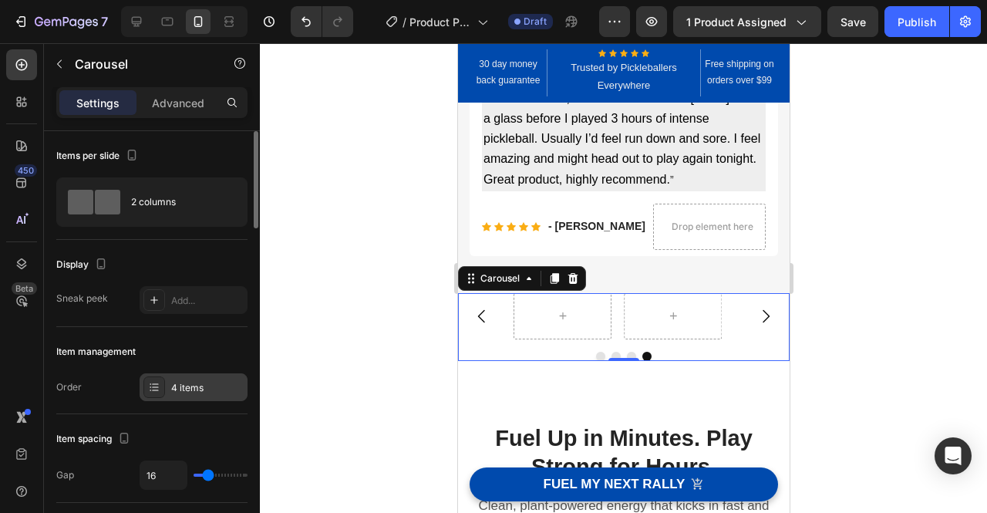
click at [190, 392] on div "4 items" at bounding box center [207, 388] width 72 height 14
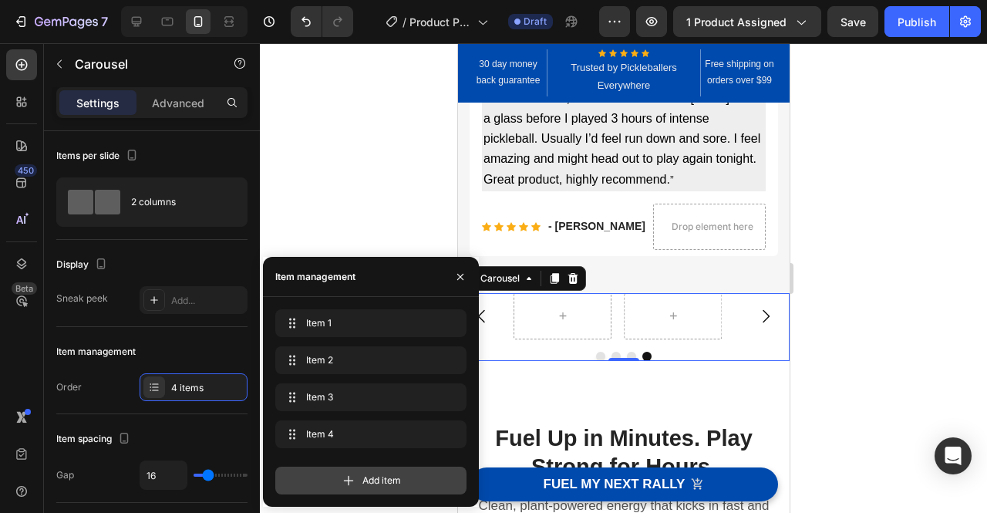
click at [355, 476] on icon at bounding box center [348, 480] width 15 height 15
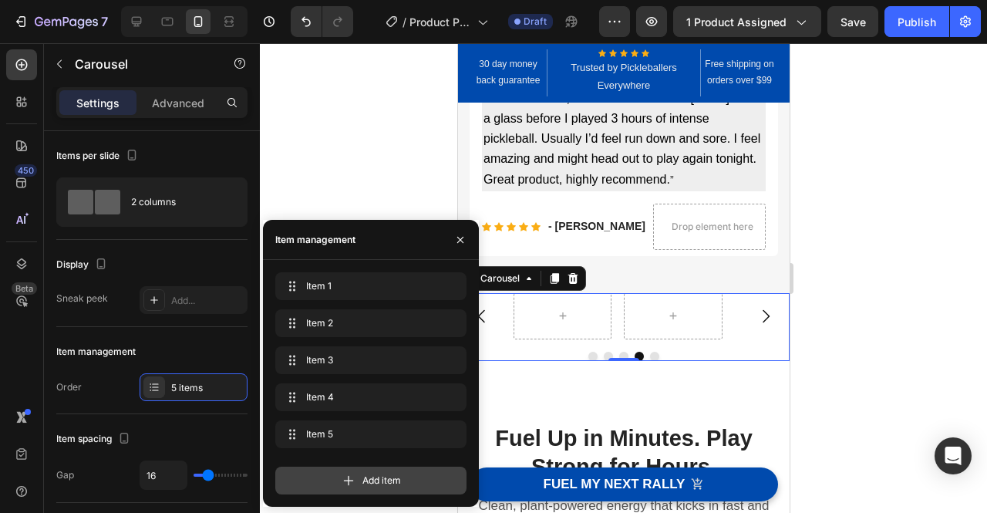
click at [339, 479] on div "Add item" at bounding box center [370, 480] width 191 height 28
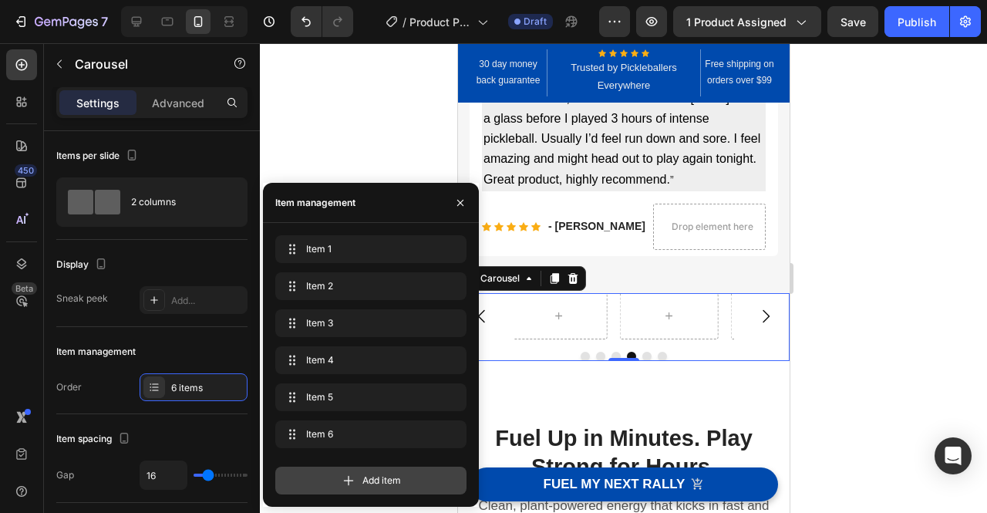
click at [339, 479] on div "Add item" at bounding box center [370, 480] width 191 height 28
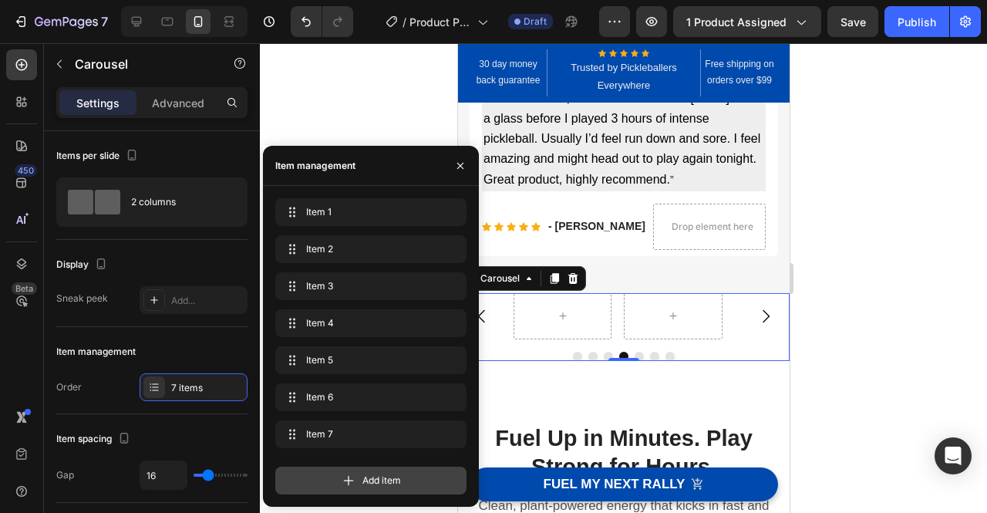
click at [339, 479] on div "Add item" at bounding box center [370, 480] width 191 height 28
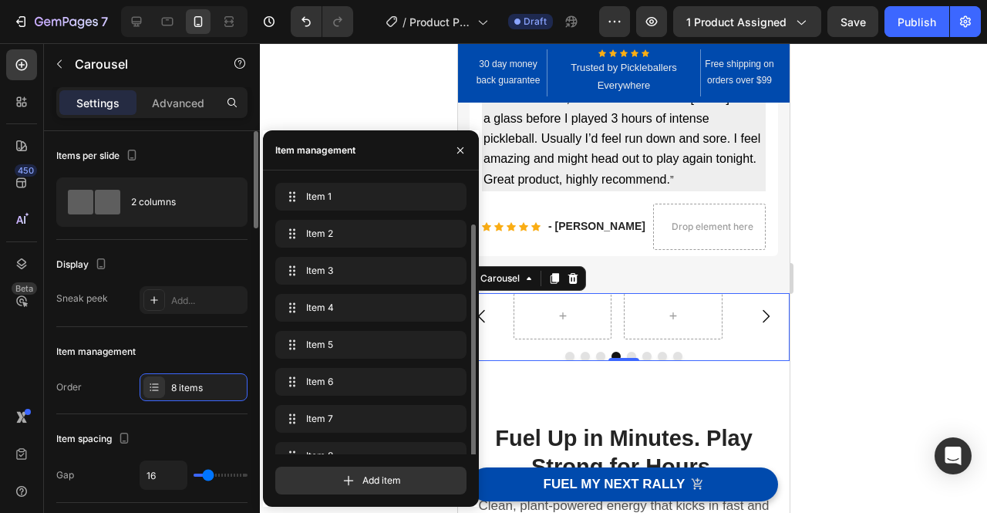
scroll to position [22, 0]
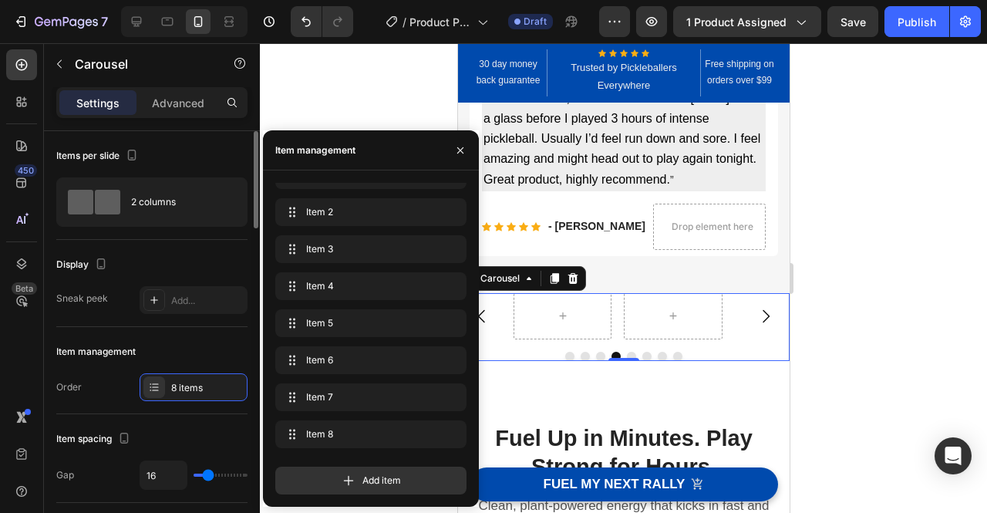
click at [102, 417] on div "Item spacing Gap 16" at bounding box center [151, 458] width 191 height 89
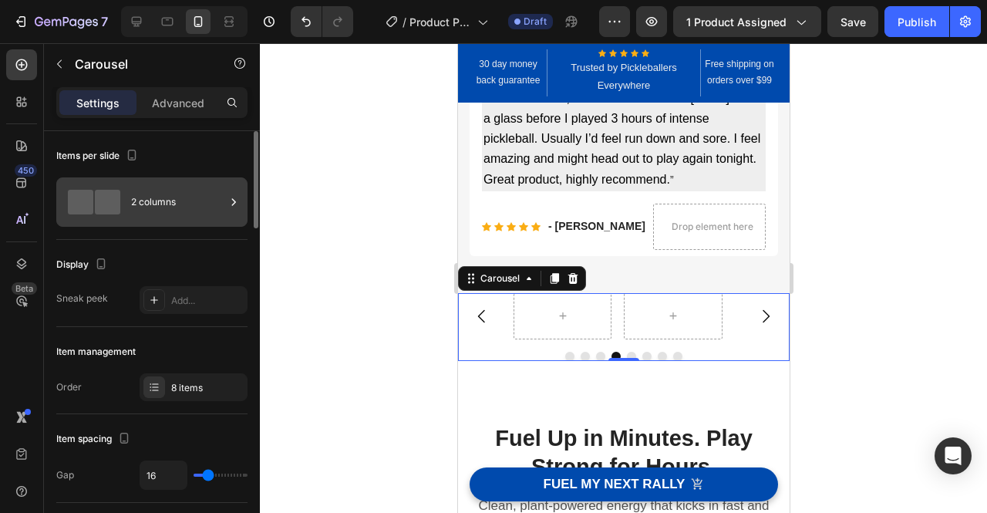
click at [240, 204] on icon at bounding box center [233, 201] width 15 height 15
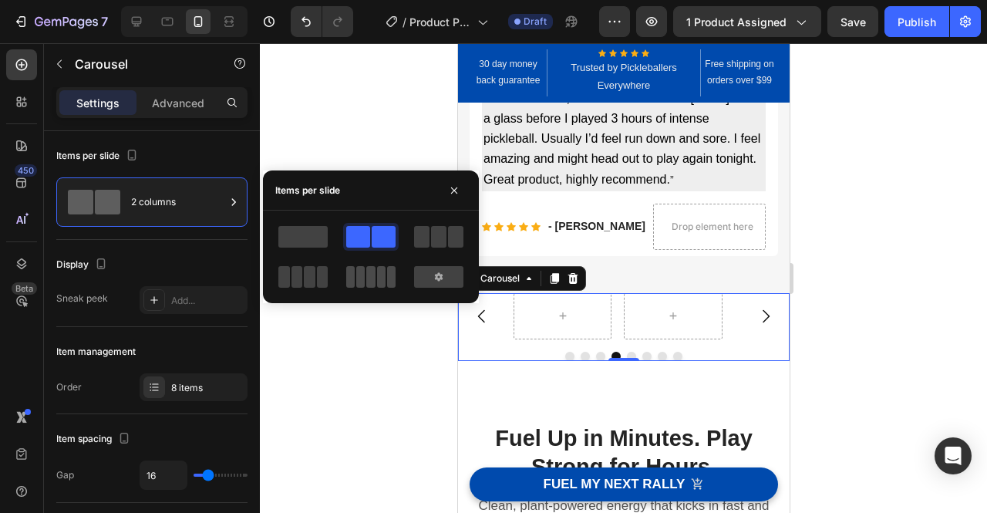
click at [373, 275] on span at bounding box center [370, 277] width 8 height 22
click at [310, 234] on span at bounding box center [302, 237] width 49 height 22
click at [366, 247] on span at bounding box center [358, 237] width 24 height 22
click at [446, 246] on span at bounding box center [438, 237] width 15 height 22
click at [381, 237] on span at bounding box center [384, 237] width 24 height 22
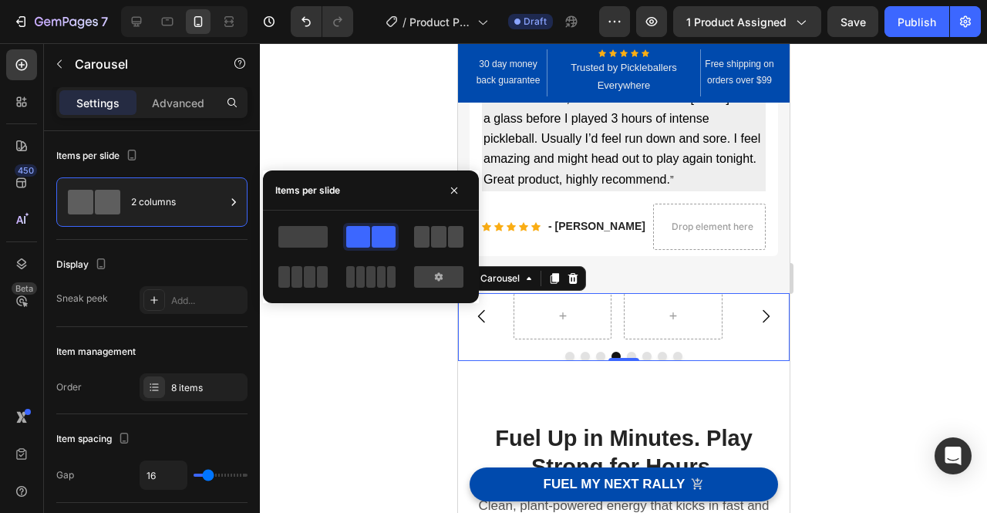
click at [446, 234] on span at bounding box center [438, 237] width 15 height 22
click at [385, 233] on span at bounding box center [384, 237] width 24 height 22
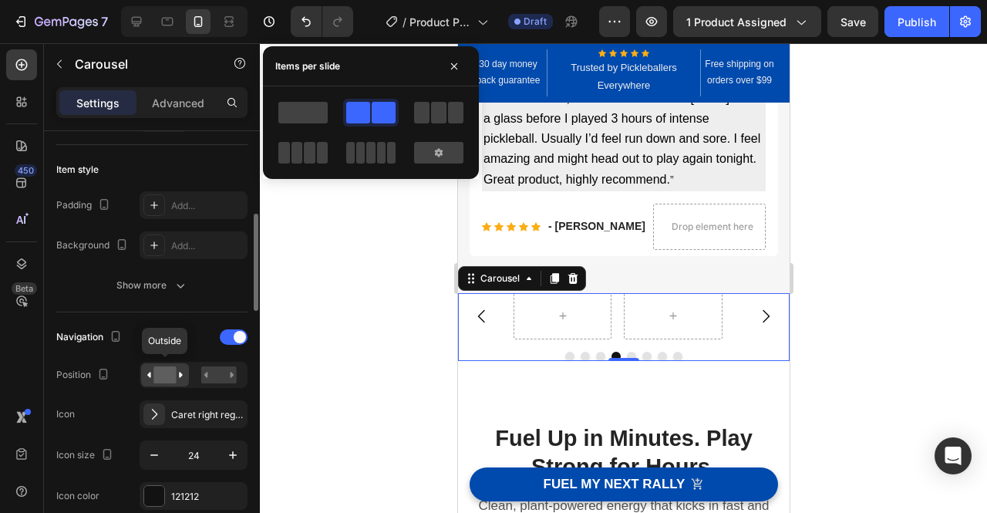
scroll to position [358, 0]
click at [237, 337] on span at bounding box center [240, 336] width 12 height 12
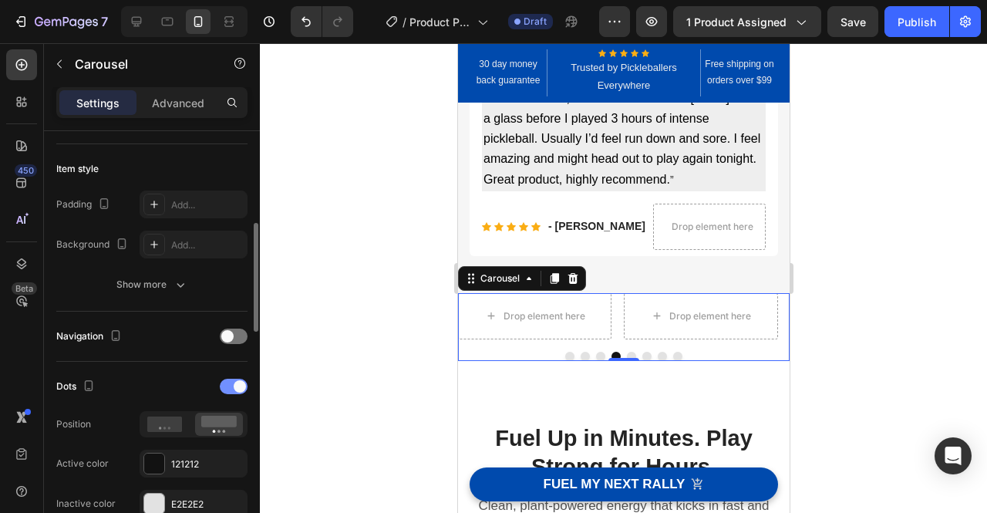
click at [239, 385] on span at bounding box center [240, 386] width 12 height 12
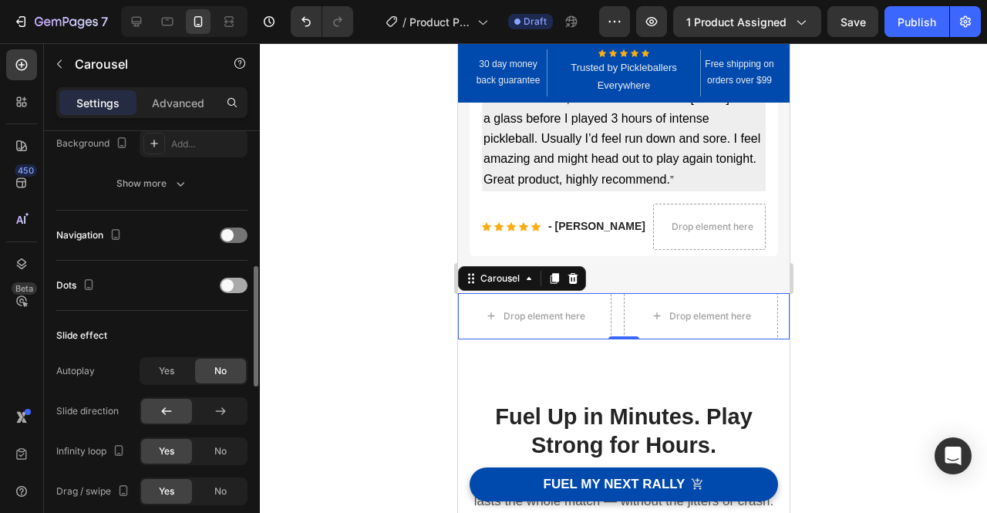
scroll to position [463, 0]
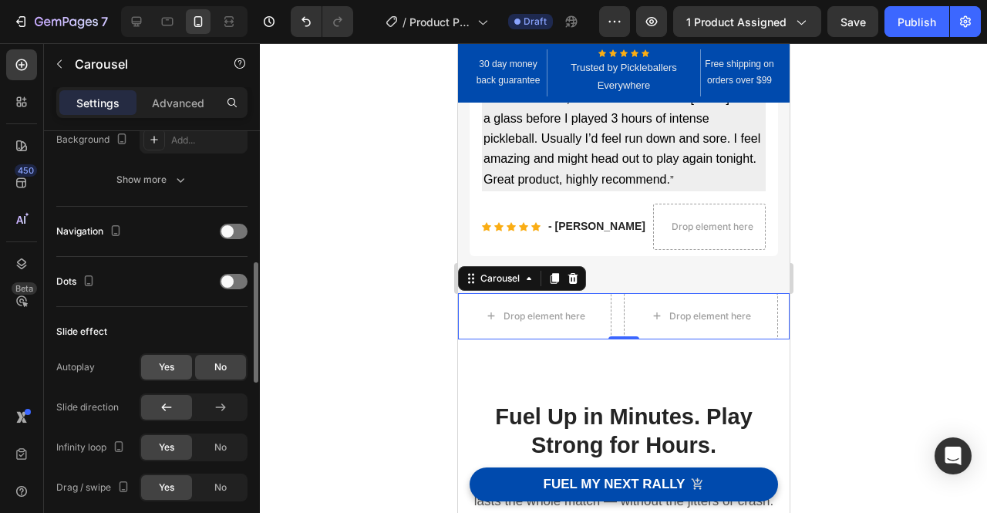
click at [173, 370] on span "Yes" at bounding box center [166, 367] width 15 height 14
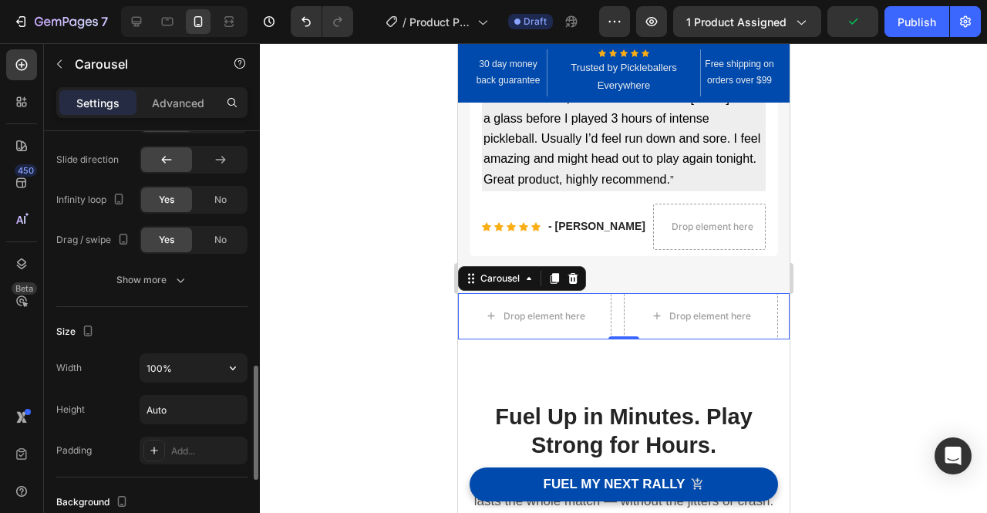
scroll to position [809, 0]
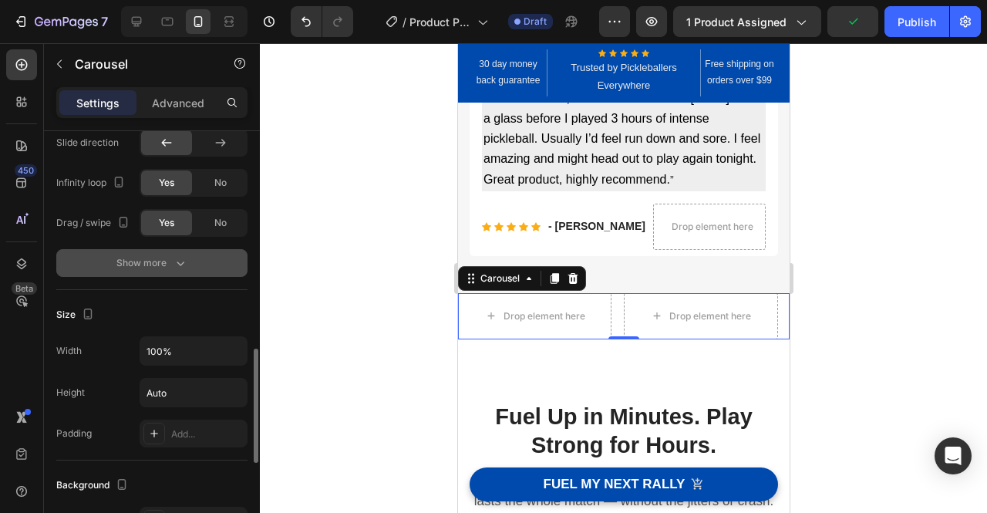
click at [183, 263] on icon "button" at bounding box center [180, 262] width 15 height 15
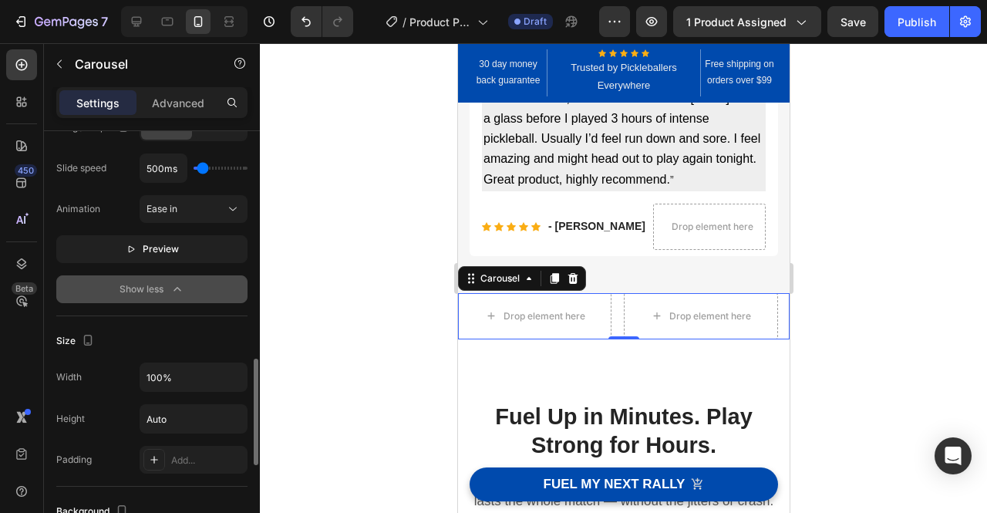
scroll to position [907, 0]
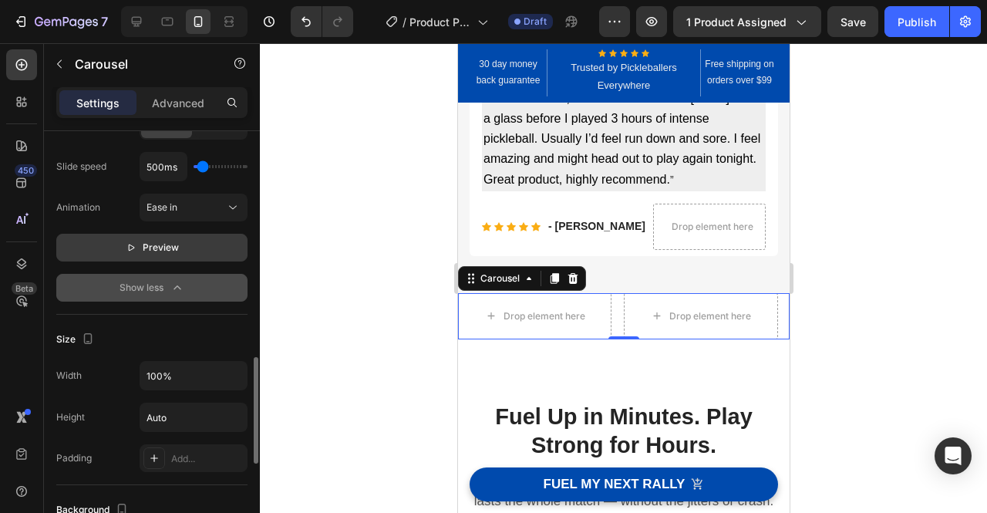
click at [157, 242] on span "Preview" at bounding box center [161, 247] width 36 height 15
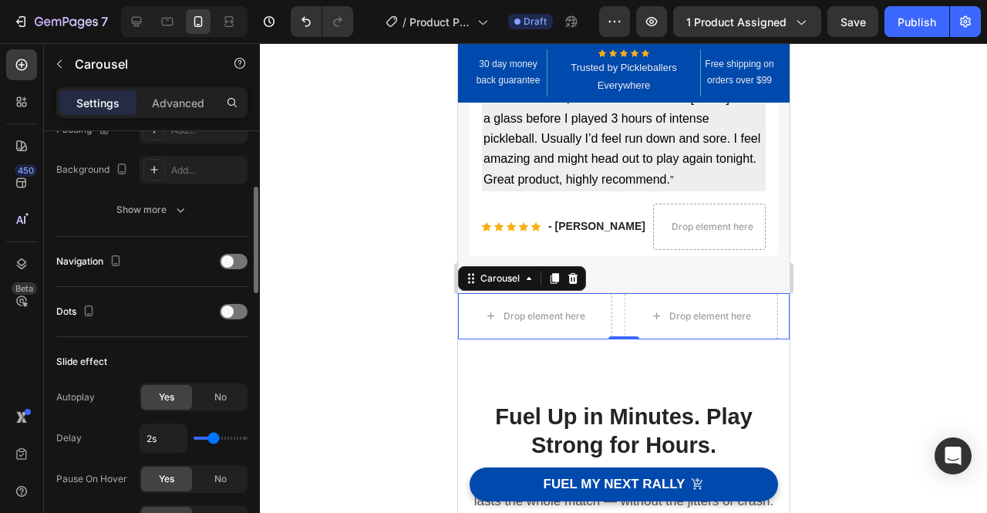
scroll to position [390, 0]
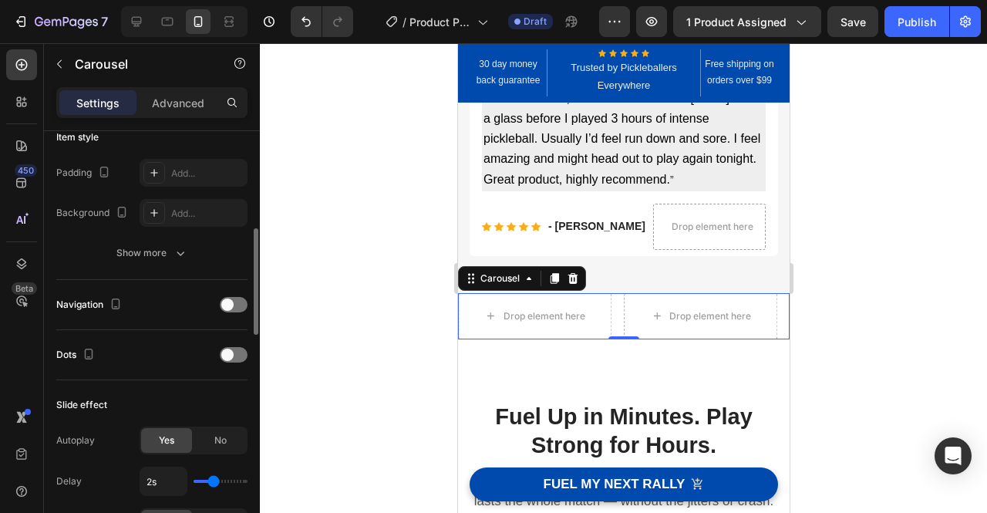
click at [168, 272] on div "Item style Padding Add... Background Add... Show more" at bounding box center [151, 196] width 191 height 167
click at [168, 254] on div "Show more" at bounding box center [152, 252] width 72 height 15
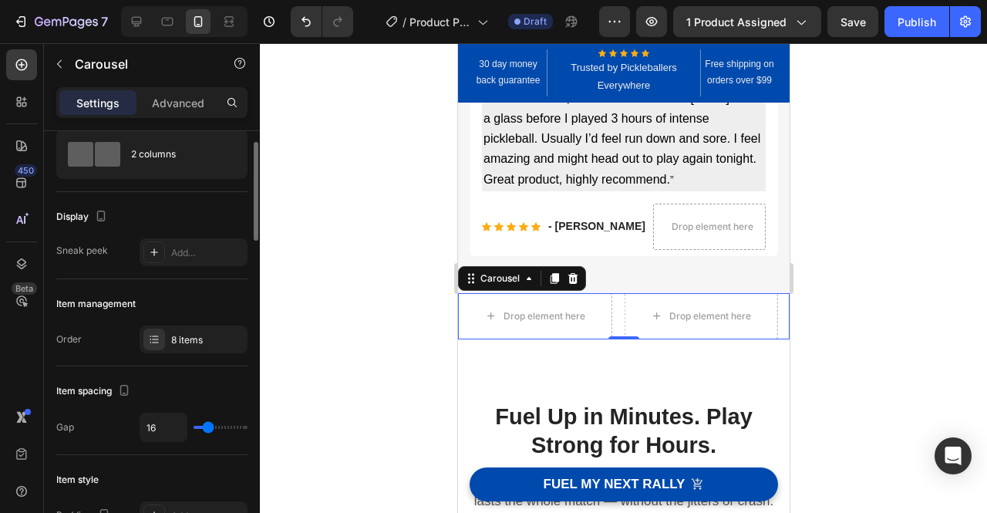
scroll to position [0, 0]
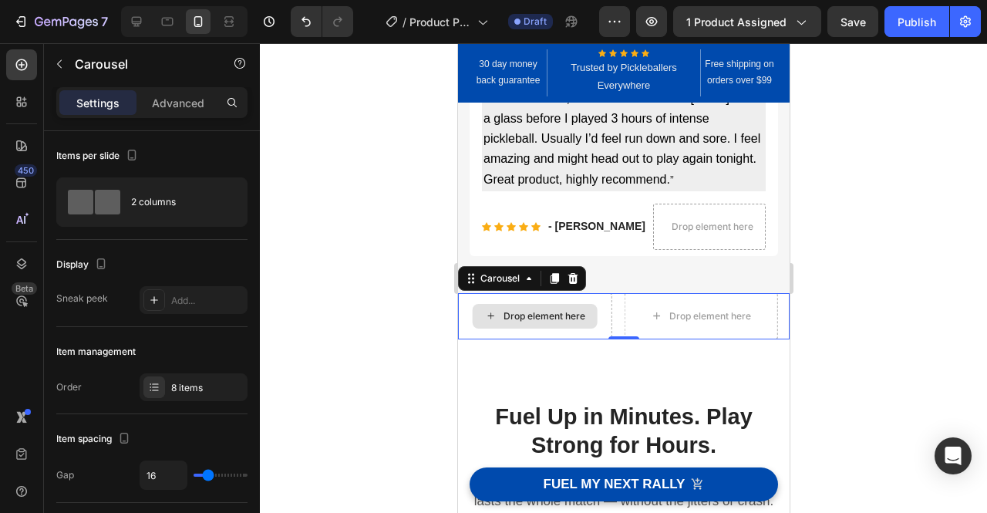
click at [546, 320] on div "Drop element here" at bounding box center [534, 316] width 125 height 25
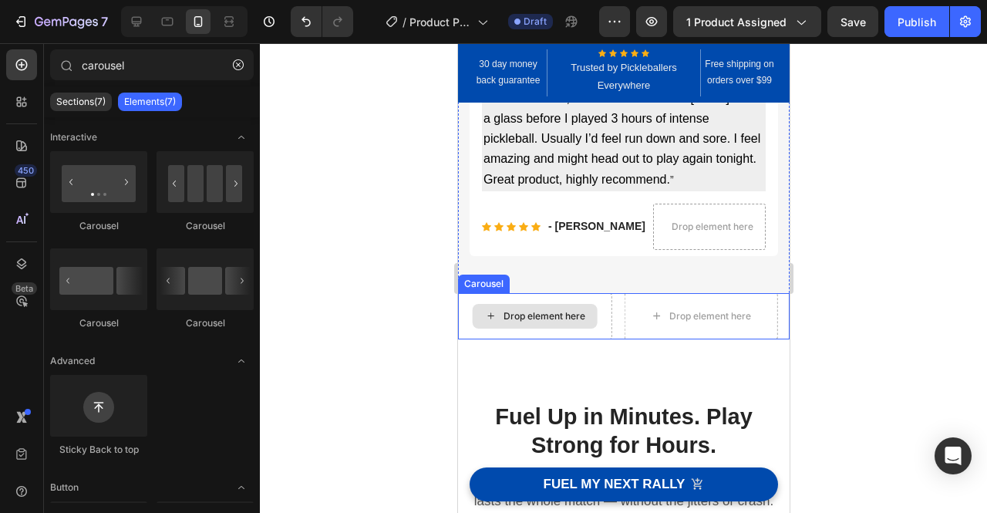
click at [516, 320] on div "Drop element here" at bounding box center [534, 316] width 125 height 25
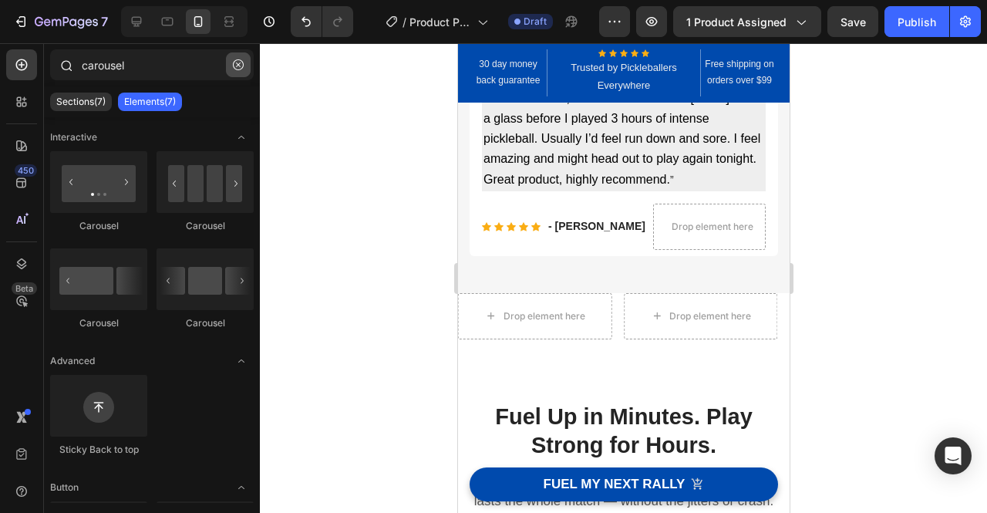
click at [245, 72] on button "button" at bounding box center [238, 64] width 25 height 25
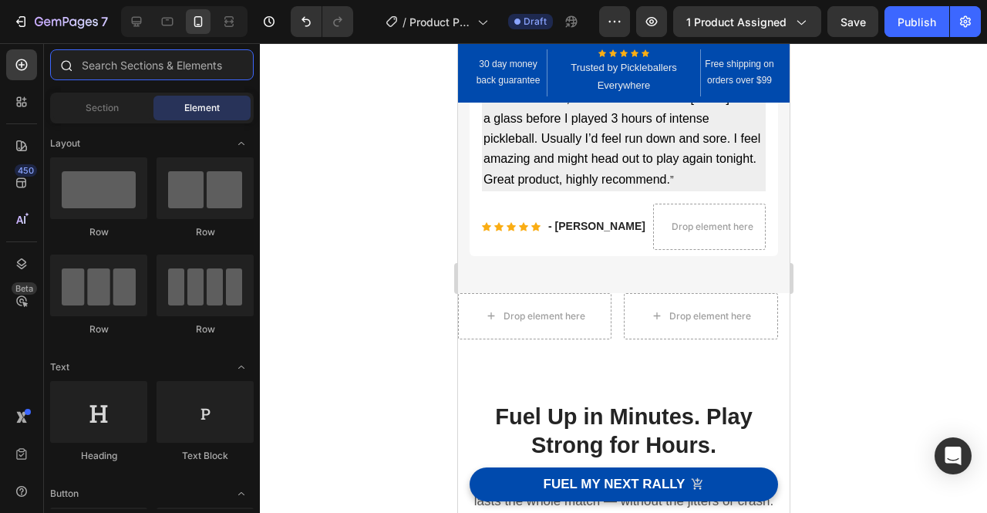
click at [193, 53] on input "text" at bounding box center [152, 64] width 204 height 31
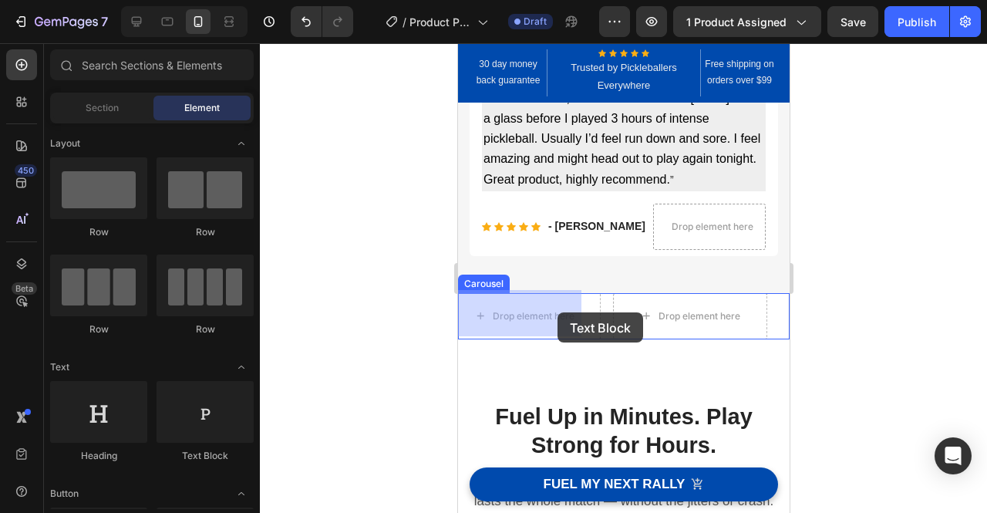
drag, startPoint x: 671, startPoint y: 454, endPoint x: 555, endPoint y: 311, distance: 184.1
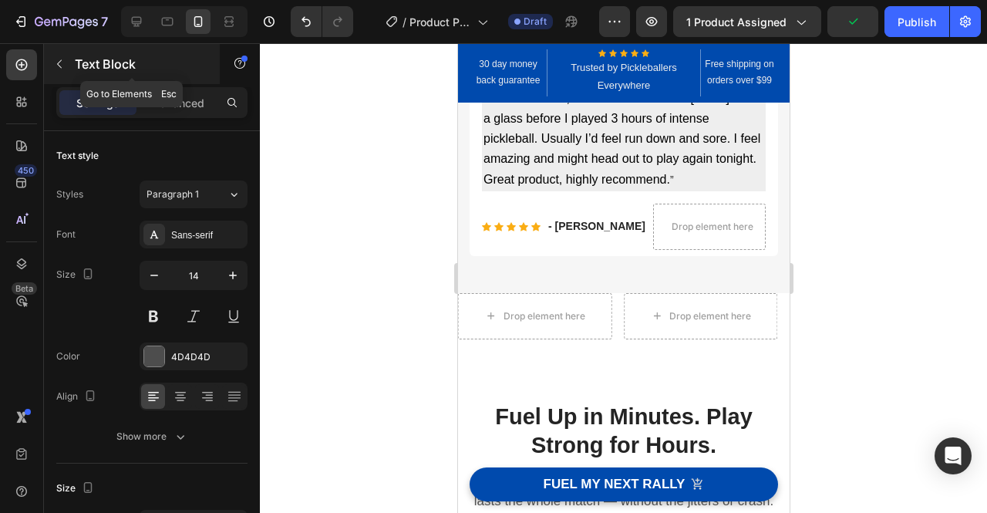
click at [63, 69] on icon "button" at bounding box center [59, 64] width 12 height 12
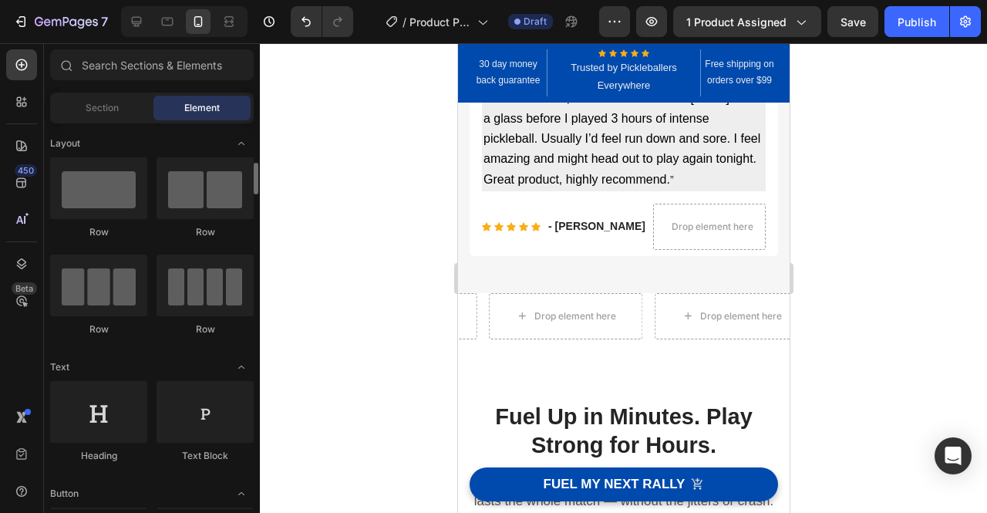
scroll to position [134, 0]
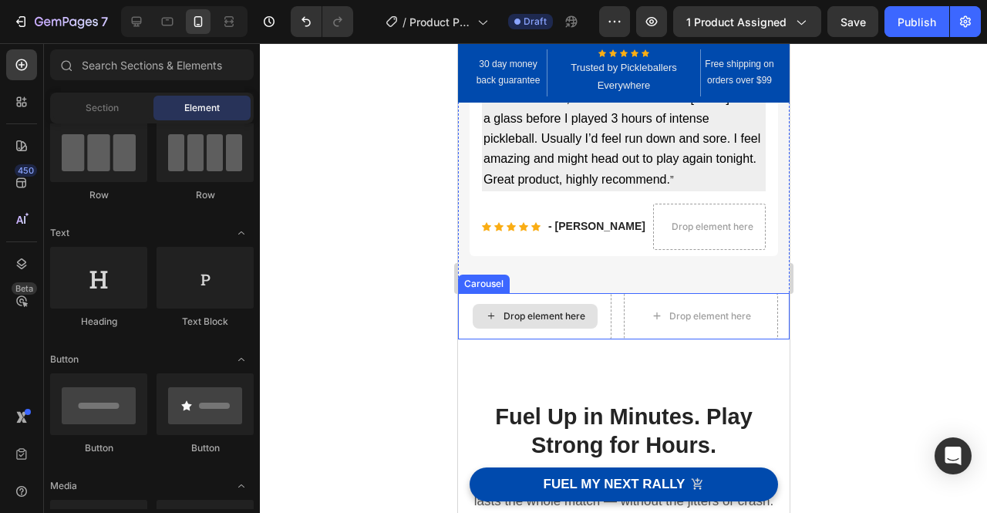
click at [513, 328] on div "Drop element here" at bounding box center [533, 316] width 153 height 46
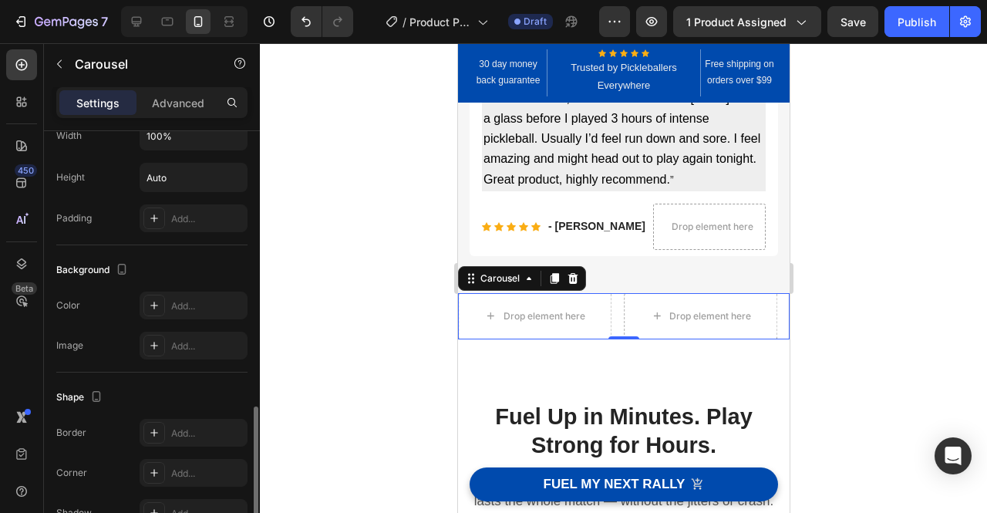
scroll to position [1160, 0]
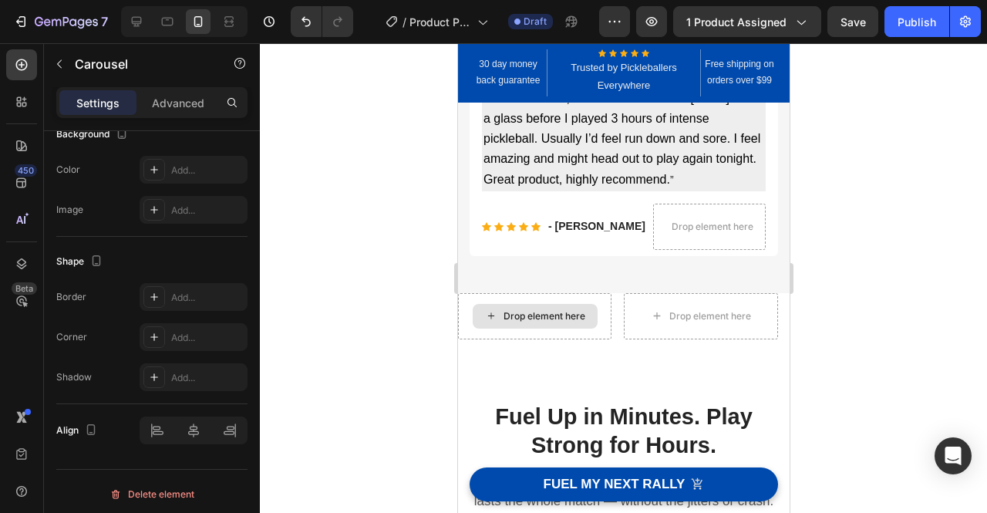
click at [531, 315] on div "Drop element here" at bounding box center [544, 316] width 82 height 12
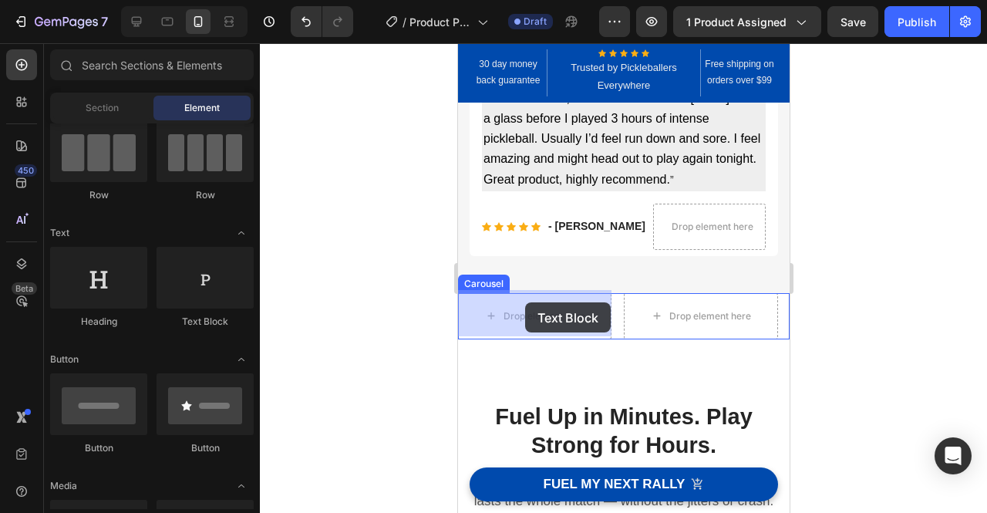
drag, startPoint x: 674, startPoint y: 315, endPoint x: 524, endPoint y: 302, distance: 150.8
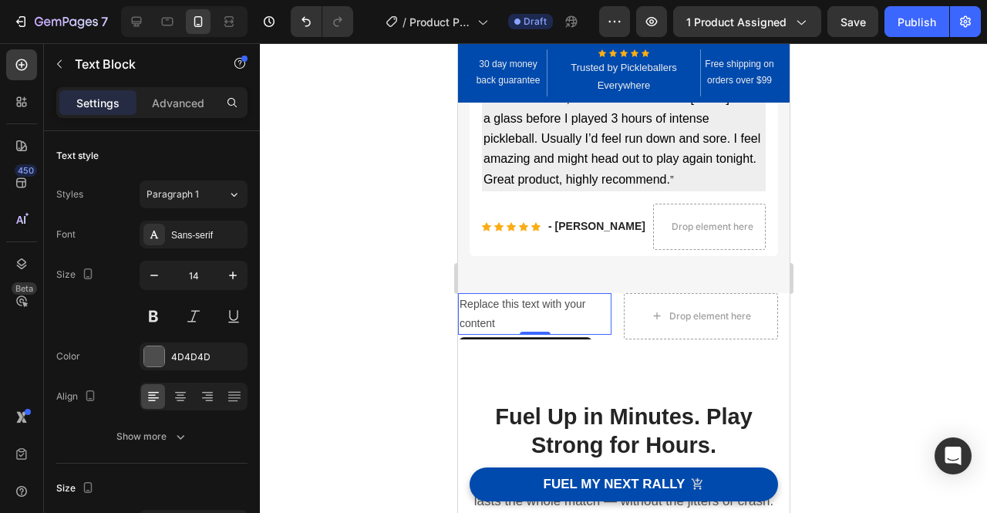
click at [516, 321] on div "Replace this text with your content" at bounding box center [533, 314] width 153 height 42
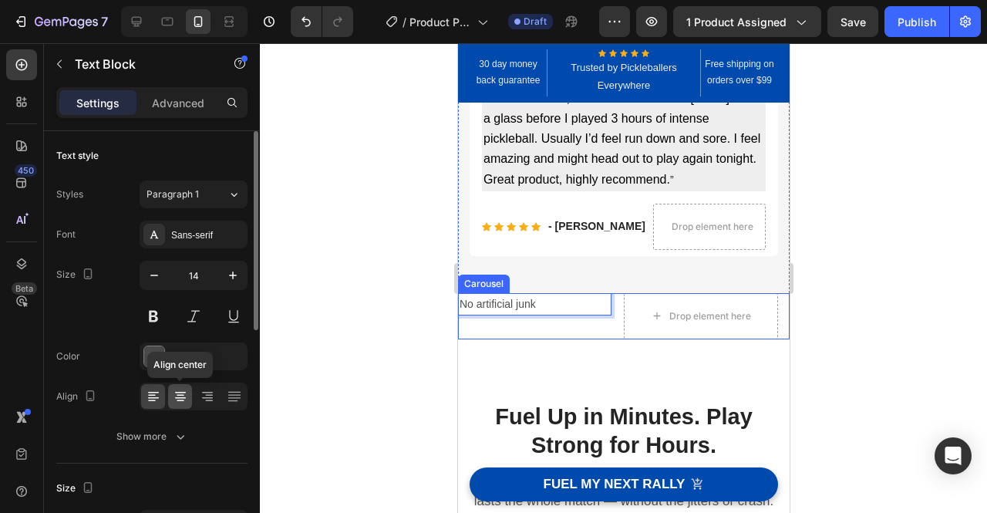
click at [183, 395] on icon at bounding box center [180, 396] width 15 height 15
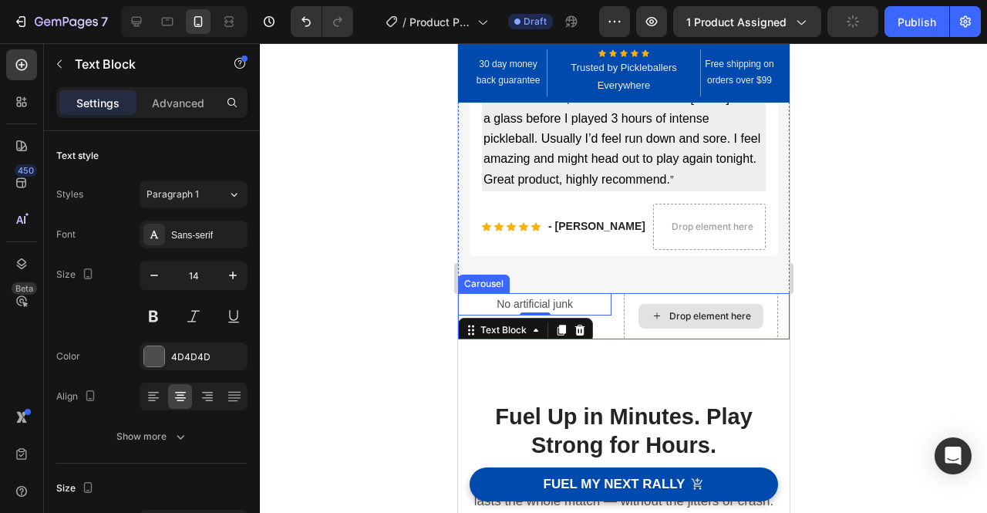
click at [741, 313] on div "Drop element here" at bounding box center [709, 316] width 82 height 12
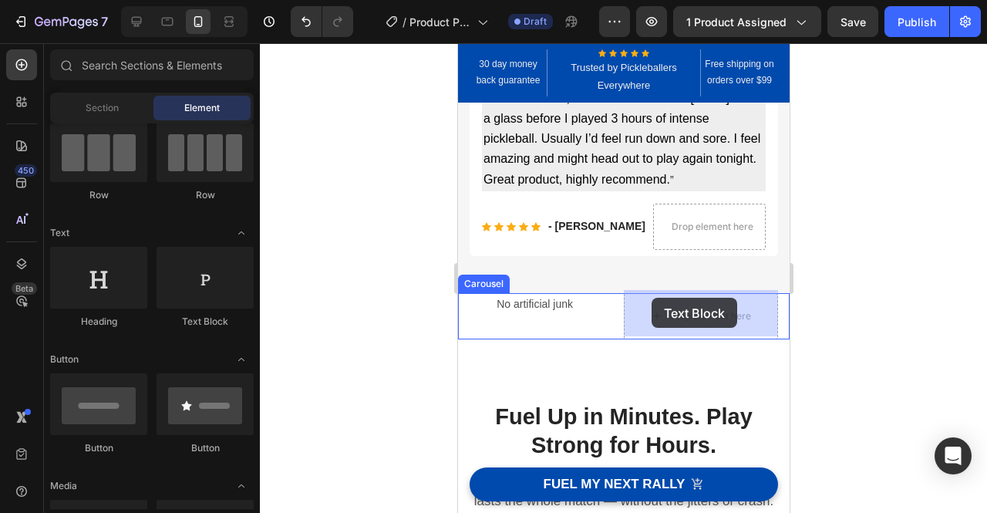
drag, startPoint x: 656, startPoint y: 314, endPoint x: 651, endPoint y: 298, distance: 17.1
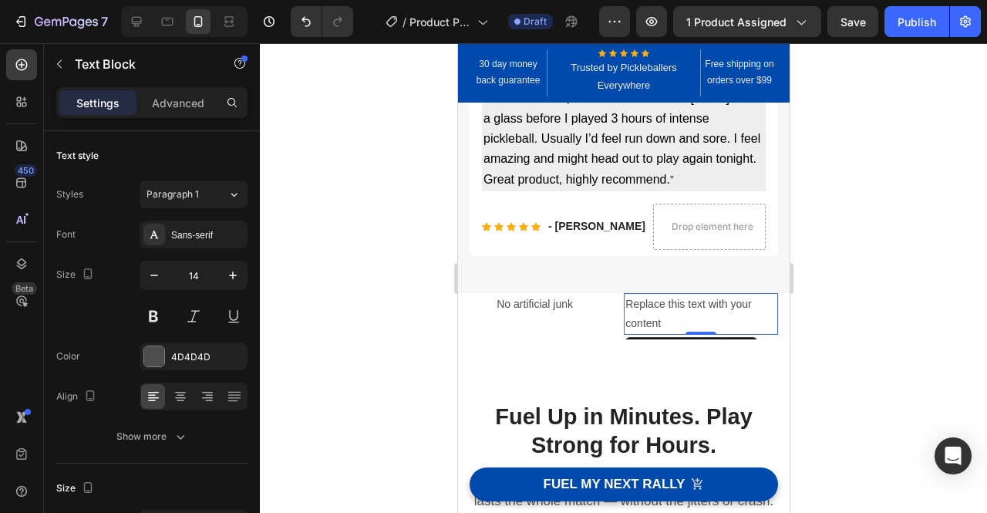
click at [664, 318] on div "Replace this text with your content" at bounding box center [699, 314] width 153 height 42
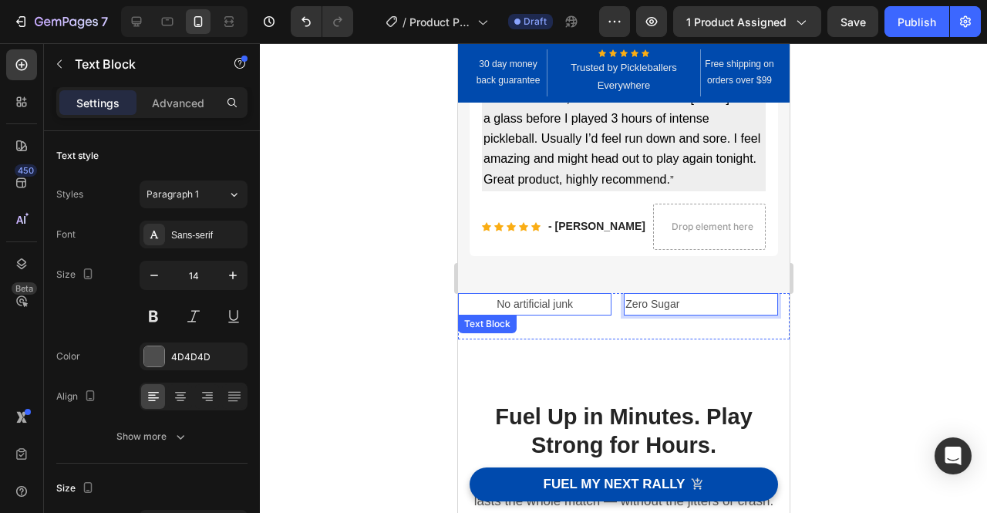
click at [515, 300] on p "No artificial junk" at bounding box center [534, 303] width 150 height 19
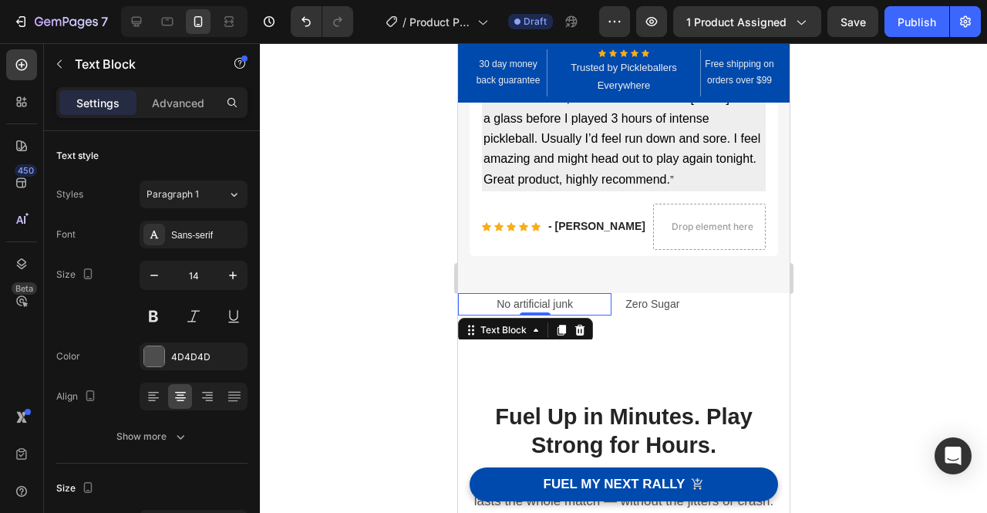
scroll to position [486, 0]
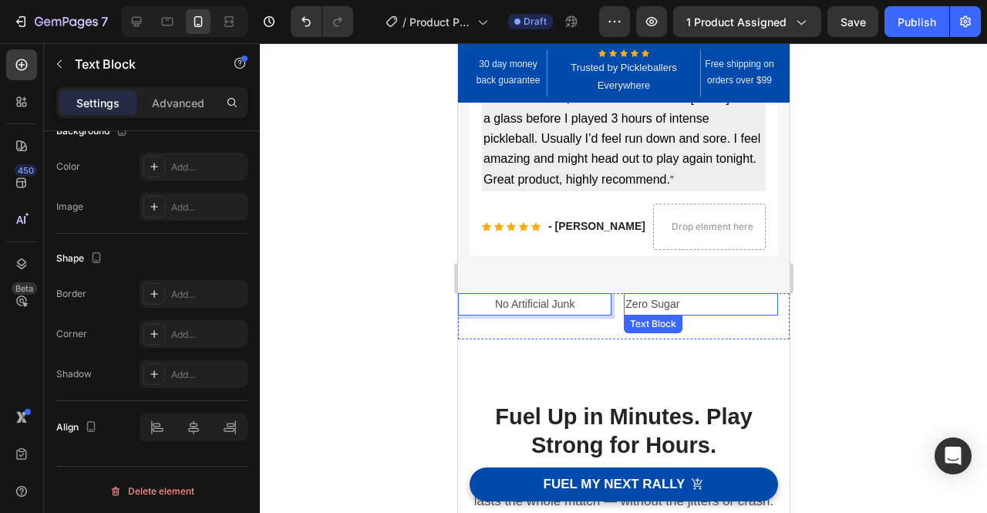
click at [678, 303] on p "Zero Sugar" at bounding box center [699, 303] width 150 height 19
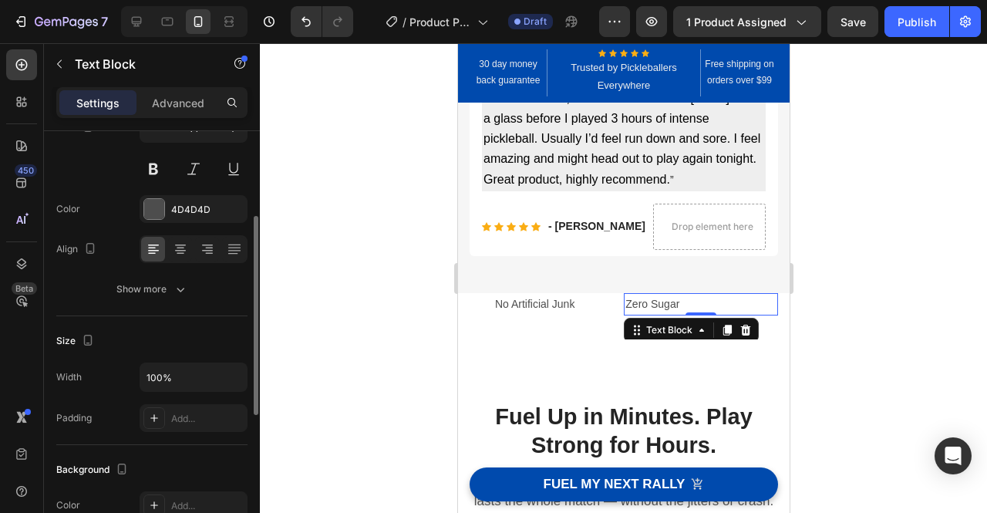
scroll to position [146, 0]
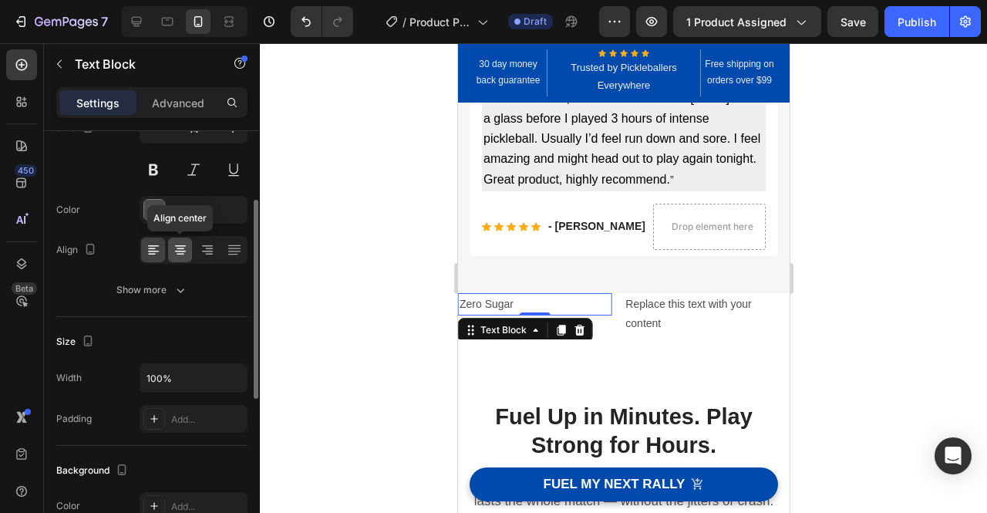
click at [180, 248] on icon at bounding box center [181, 249] width 8 height 2
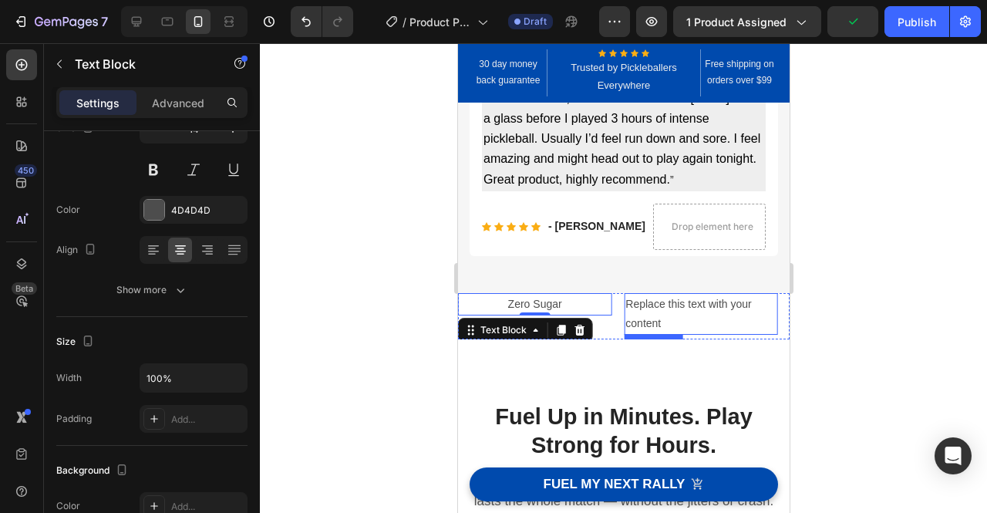
click at [709, 308] on div "Replace this text with your content" at bounding box center [699, 314] width 153 height 42
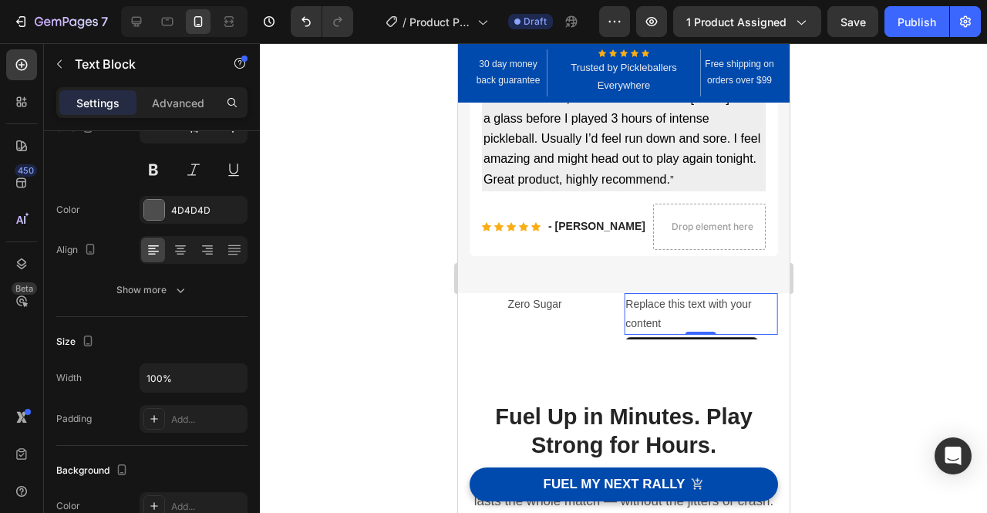
click at [669, 321] on div "Replace this text with your content" at bounding box center [699, 314] width 153 height 42
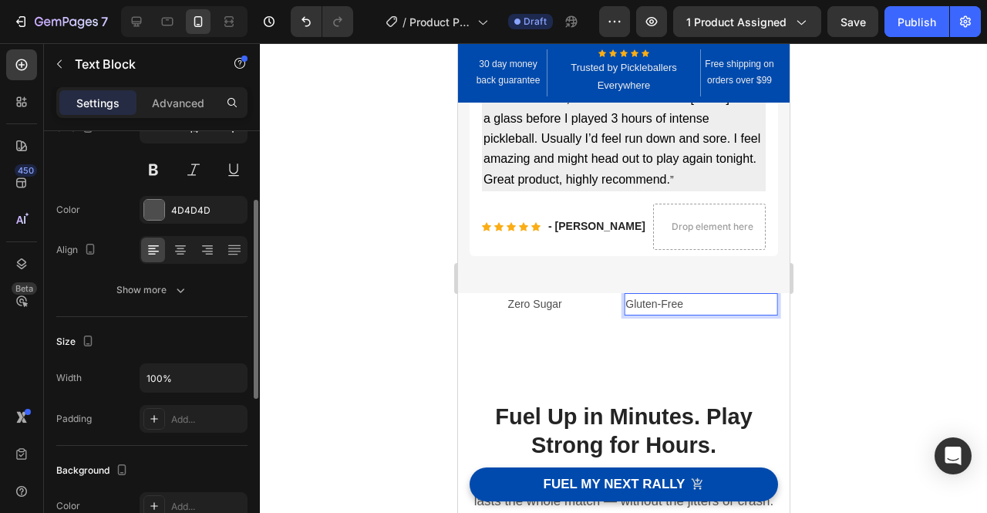
click at [192, 252] on div at bounding box center [194, 250] width 108 height 28
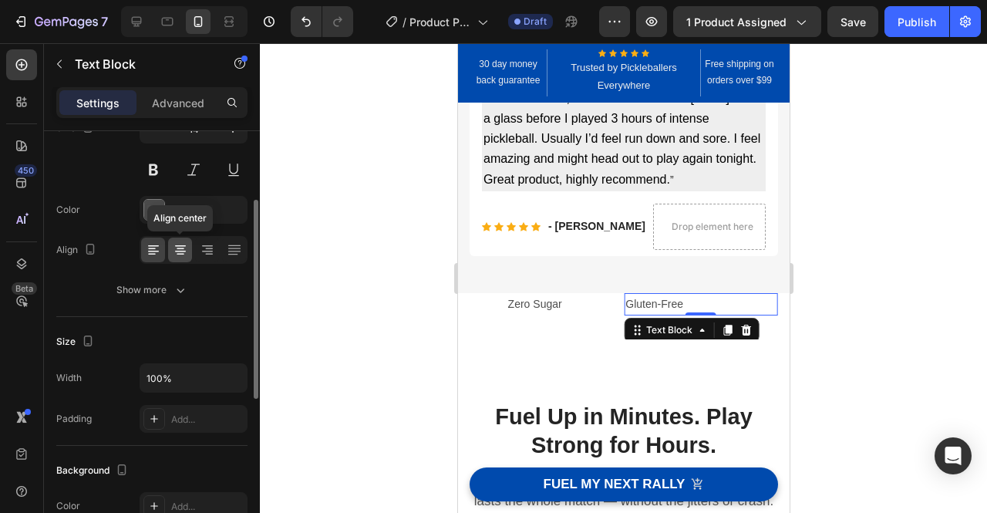
click at [179, 254] on icon at bounding box center [181, 255] width 8 height 2
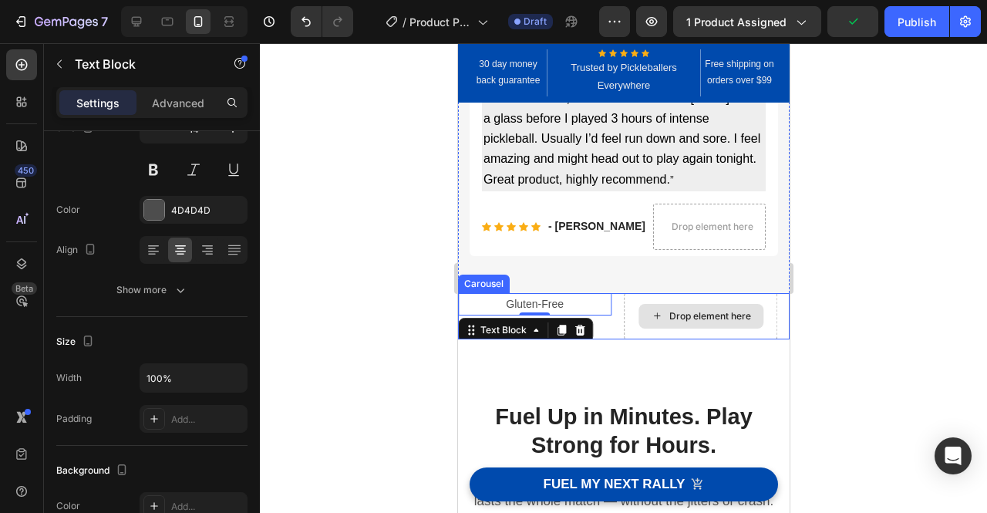
click at [721, 310] on div "Drop element here" at bounding box center [709, 316] width 82 height 12
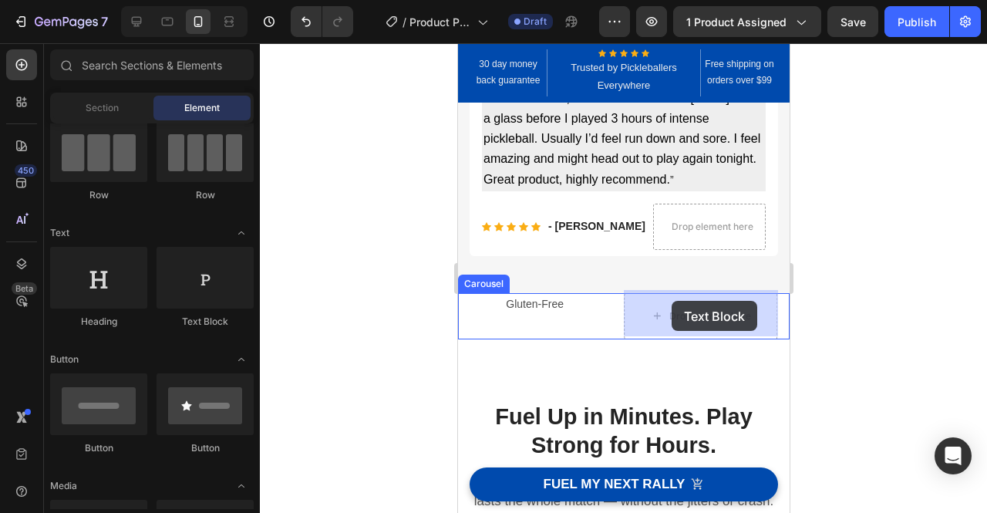
drag, startPoint x: 648, startPoint y: 311, endPoint x: 671, endPoint y: 300, distance: 25.5
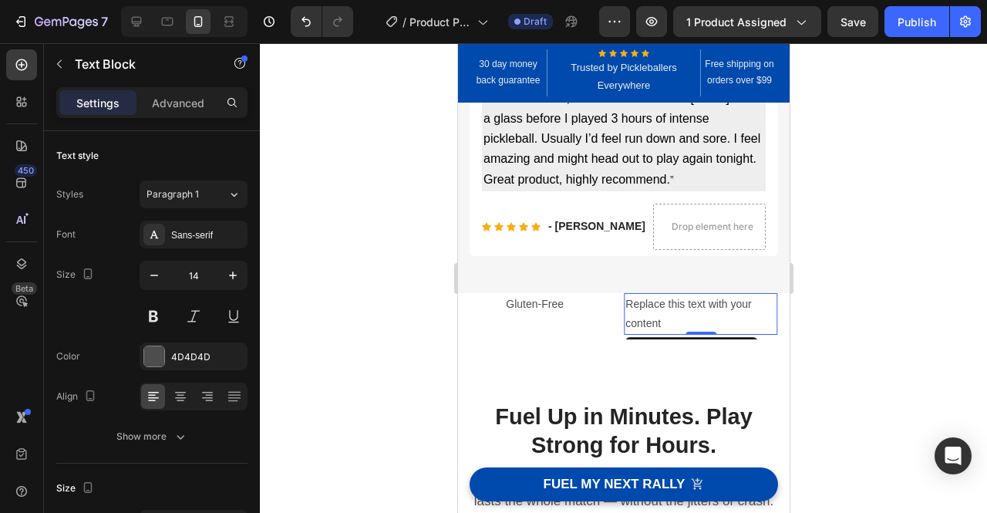
click at [685, 314] on div "Replace this text with your content" at bounding box center [699, 314] width 153 height 42
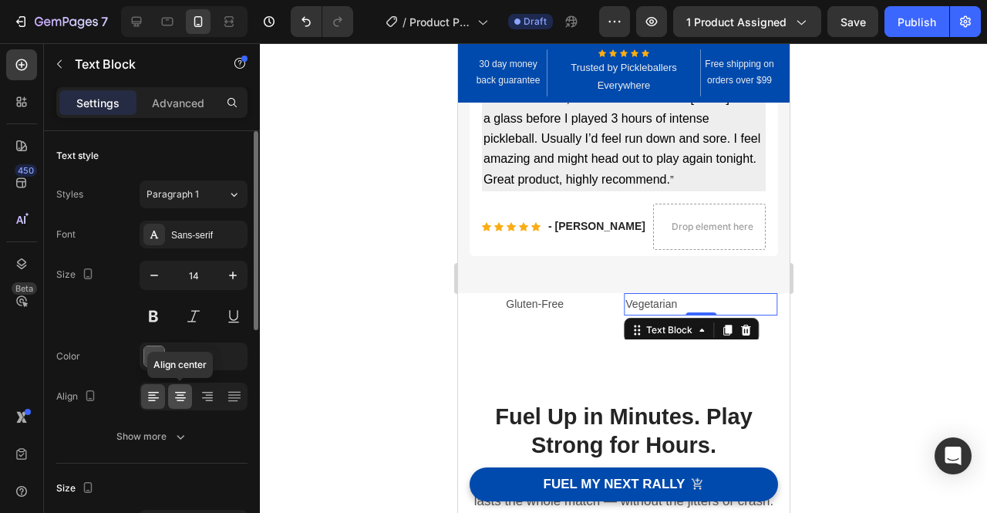
click at [180, 400] on icon at bounding box center [181, 401] width 8 height 2
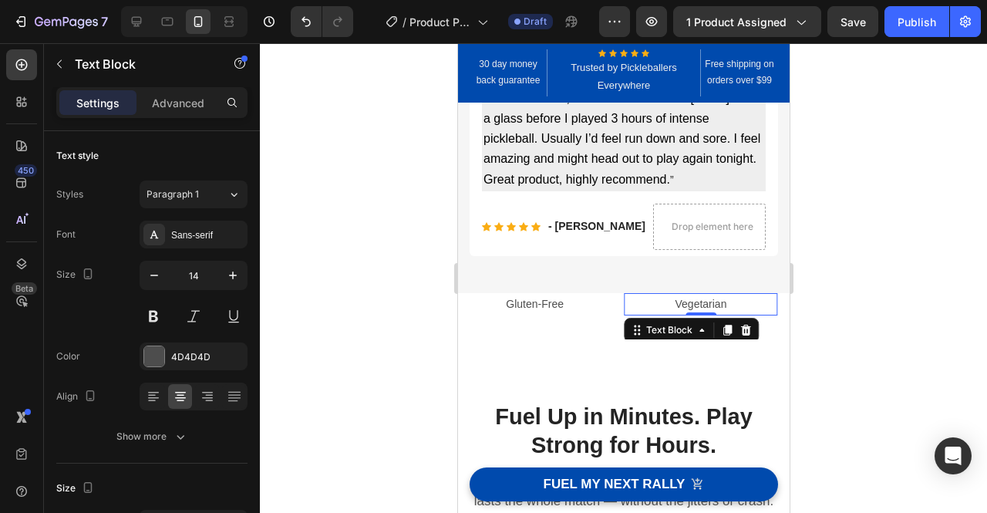
click at [880, 319] on div at bounding box center [623, 277] width 727 height 469
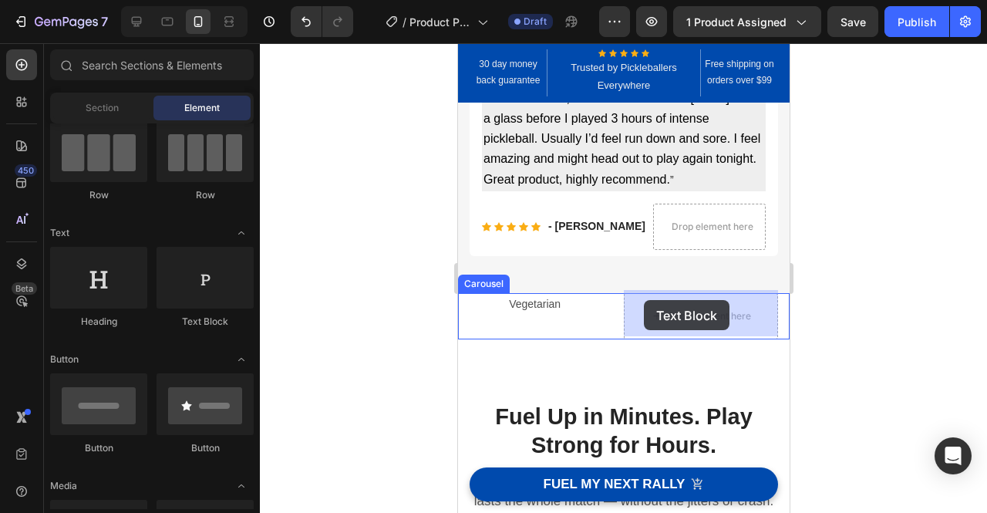
drag, startPoint x: 670, startPoint y: 321, endPoint x: 661, endPoint y: 300, distance: 22.8
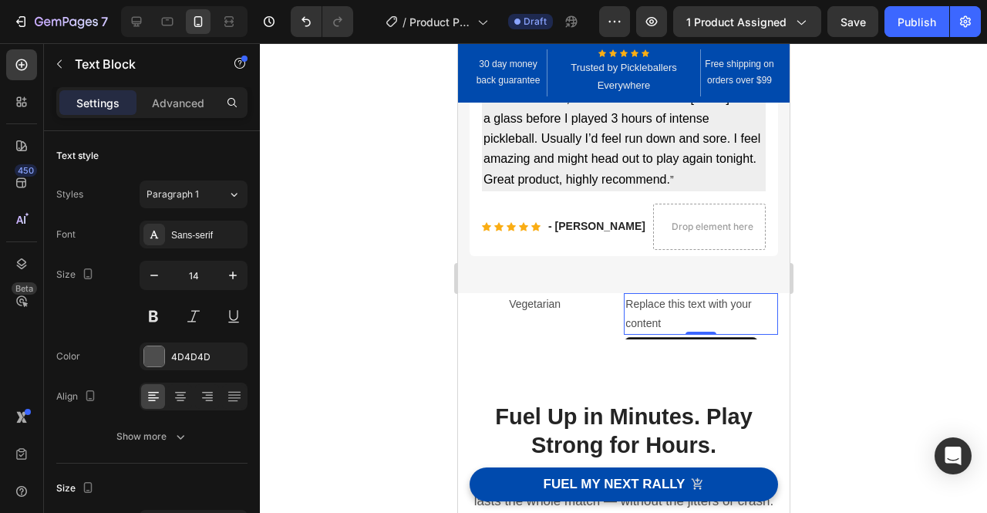
click at [675, 328] on div "Replace this text with your content" at bounding box center [699, 314] width 153 height 42
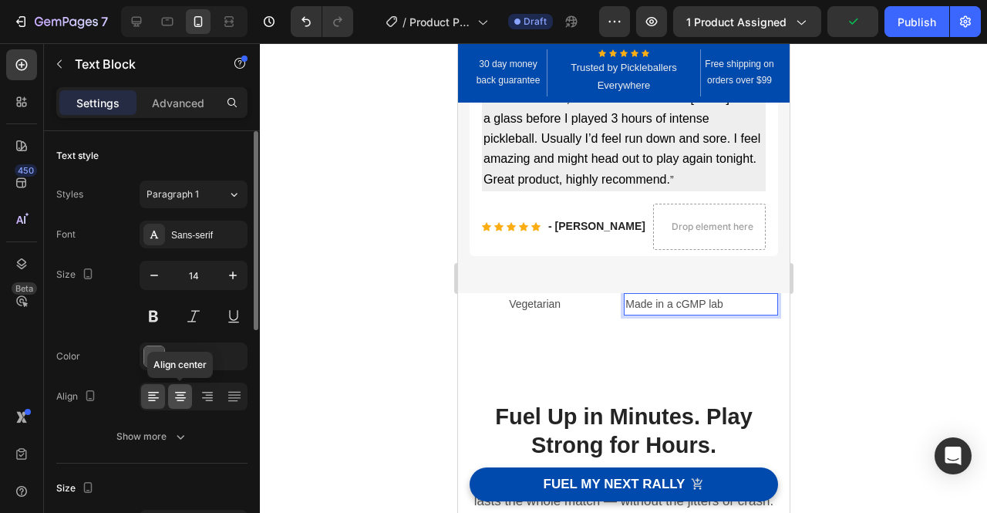
click at [183, 392] on icon at bounding box center [180, 396] width 15 height 15
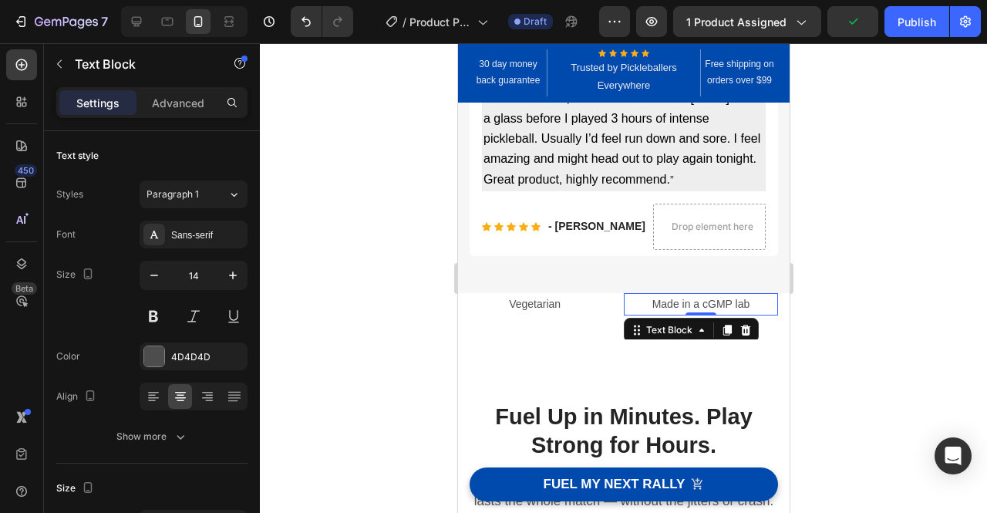
click at [877, 291] on div at bounding box center [623, 277] width 727 height 469
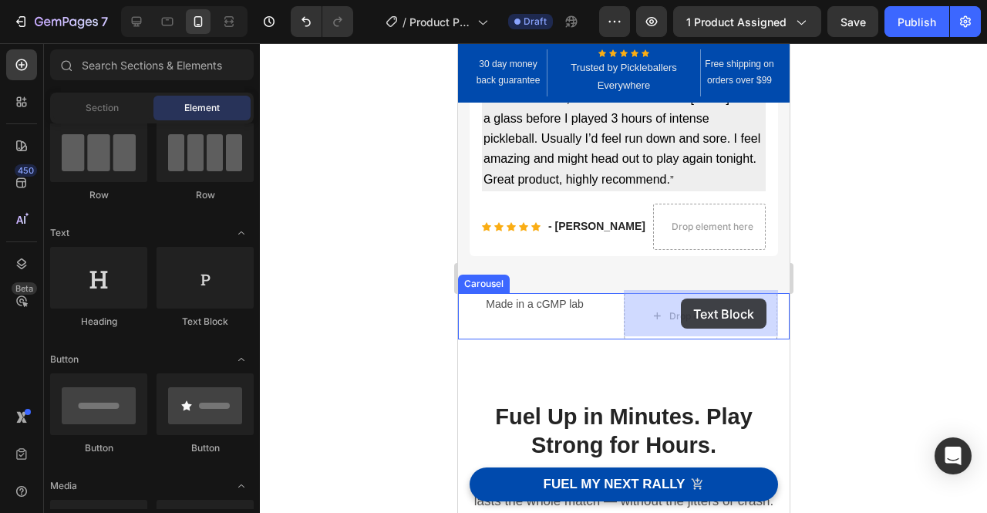
drag, startPoint x: 685, startPoint y: 344, endPoint x: 675, endPoint y: 301, distance: 43.6
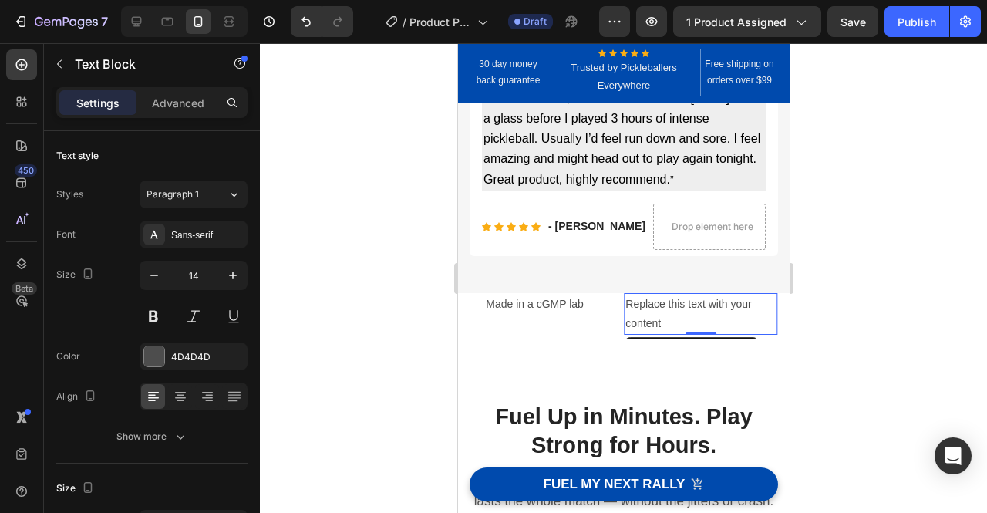
click at [688, 323] on div "Replace this text with your content" at bounding box center [699, 314] width 153 height 42
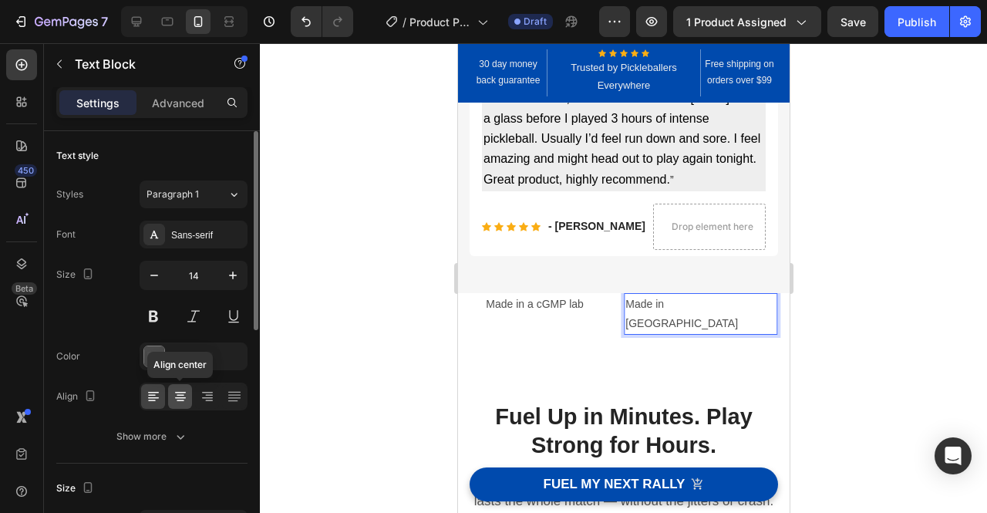
click at [178, 392] on icon at bounding box center [180, 393] width 11 height 2
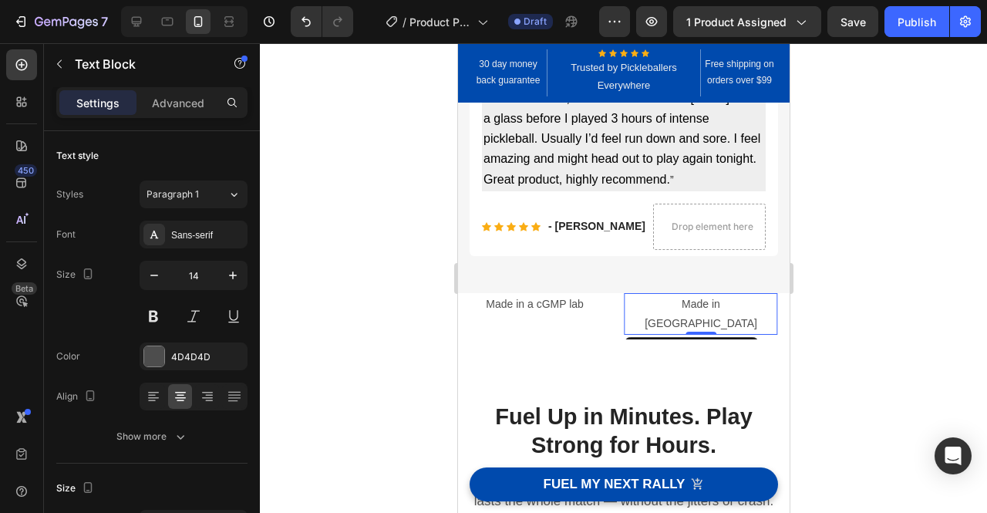
click at [842, 309] on div at bounding box center [623, 277] width 727 height 469
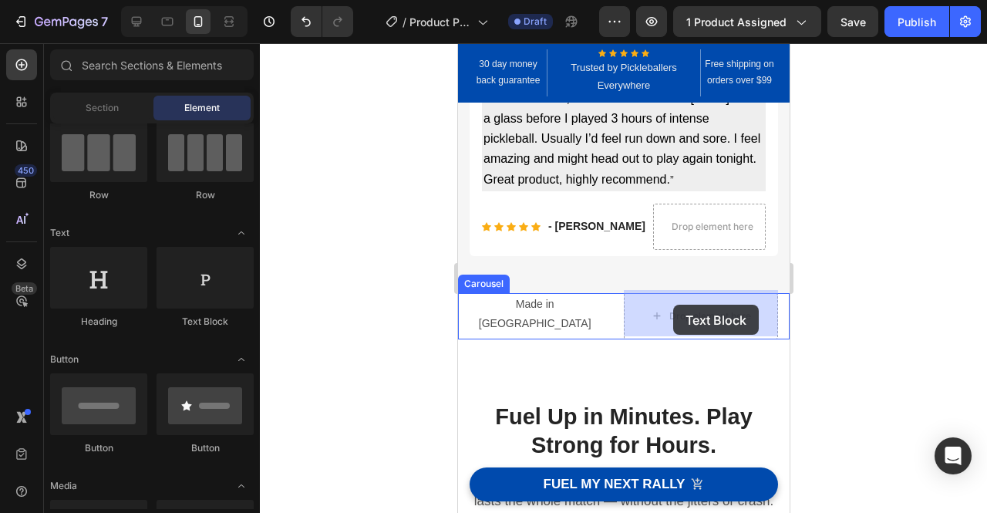
drag, startPoint x: 658, startPoint y: 320, endPoint x: 667, endPoint y: 306, distance: 16.7
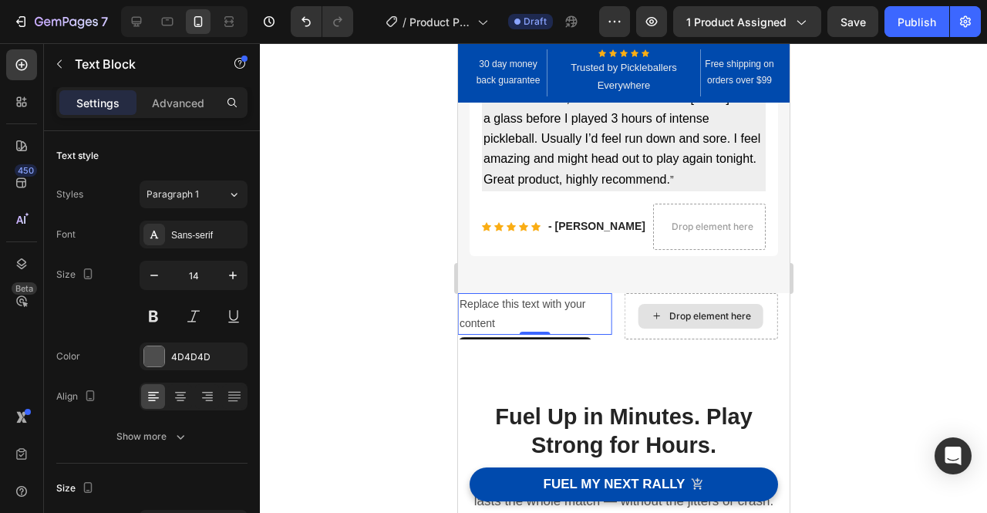
click at [532, 314] on div "Replace this text with your content" at bounding box center [533, 314] width 153 height 42
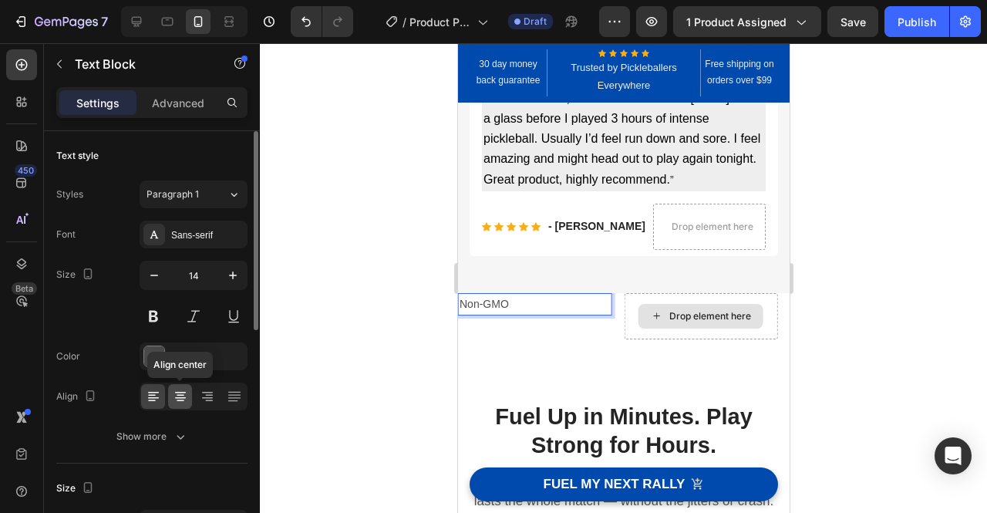
click at [174, 394] on icon at bounding box center [180, 396] width 15 height 15
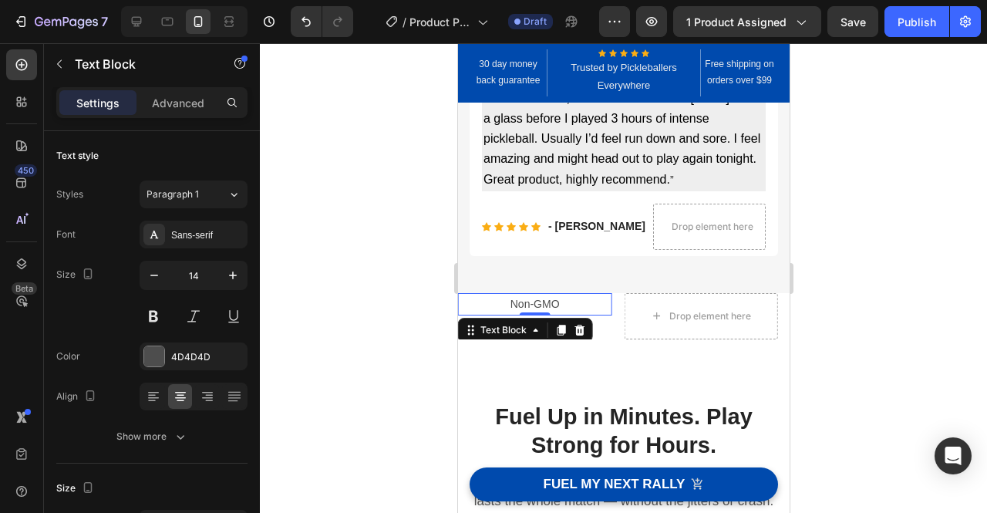
click at [825, 285] on div at bounding box center [623, 277] width 727 height 469
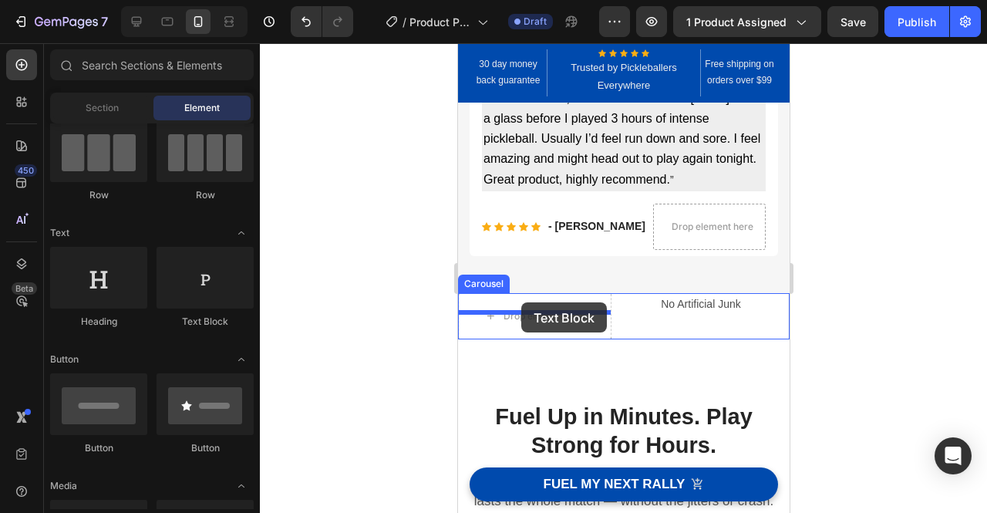
drag, startPoint x: 664, startPoint y: 333, endPoint x: 520, endPoint y: 302, distance: 147.4
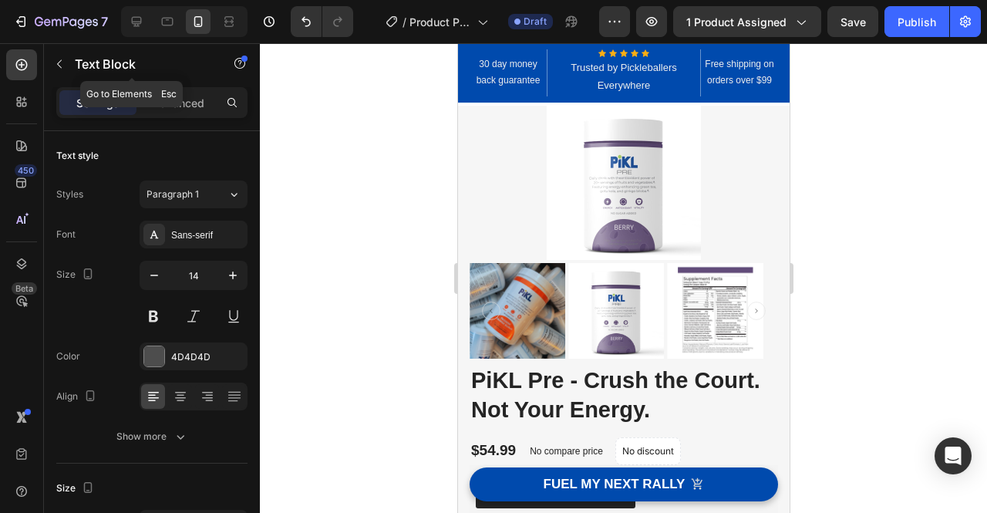
click at [58, 60] on icon "button" at bounding box center [59, 64] width 12 height 12
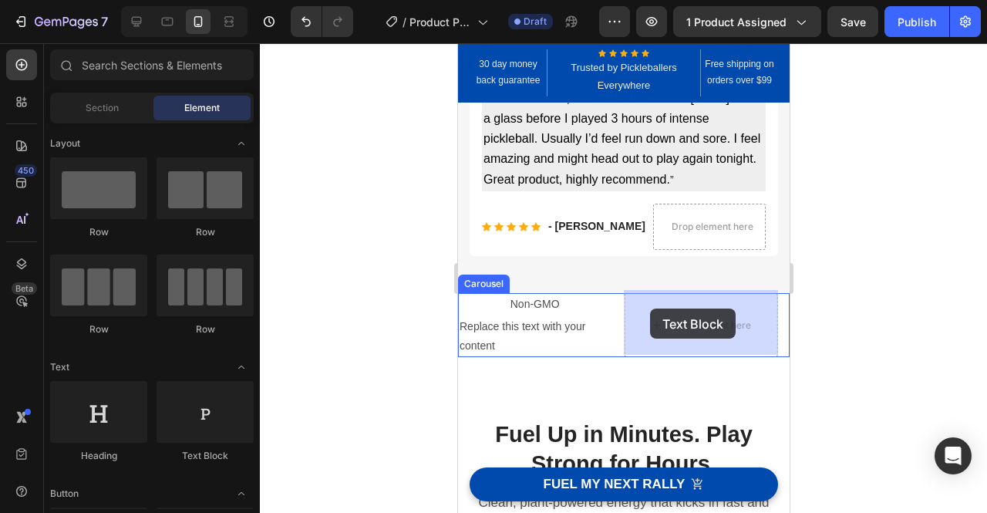
drag, startPoint x: 678, startPoint y: 325, endPoint x: 649, endPoint y: 309, distance: 32.4
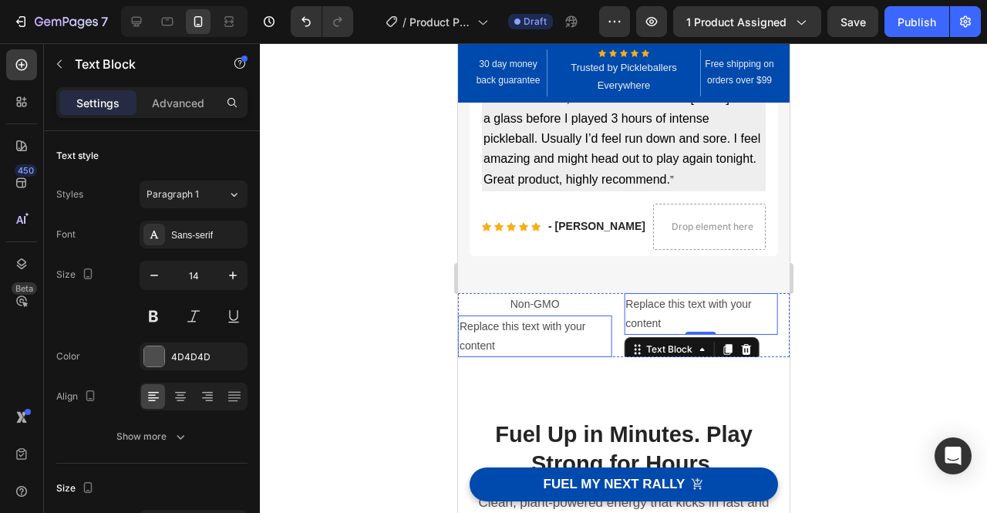
click at [530, 336] on div "Replace this text with your content" at bounding box center [533, 336] width 153 height 42
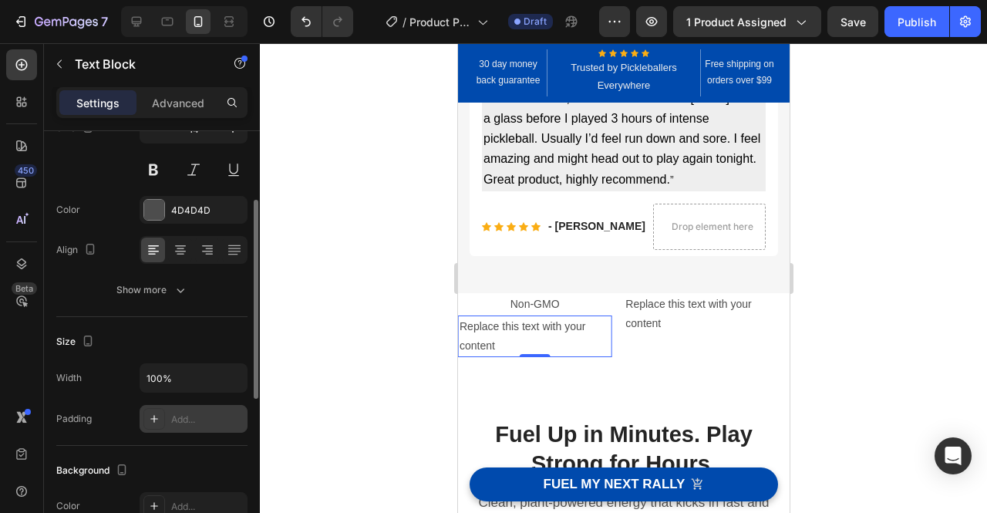
scroll to position [486, 0]
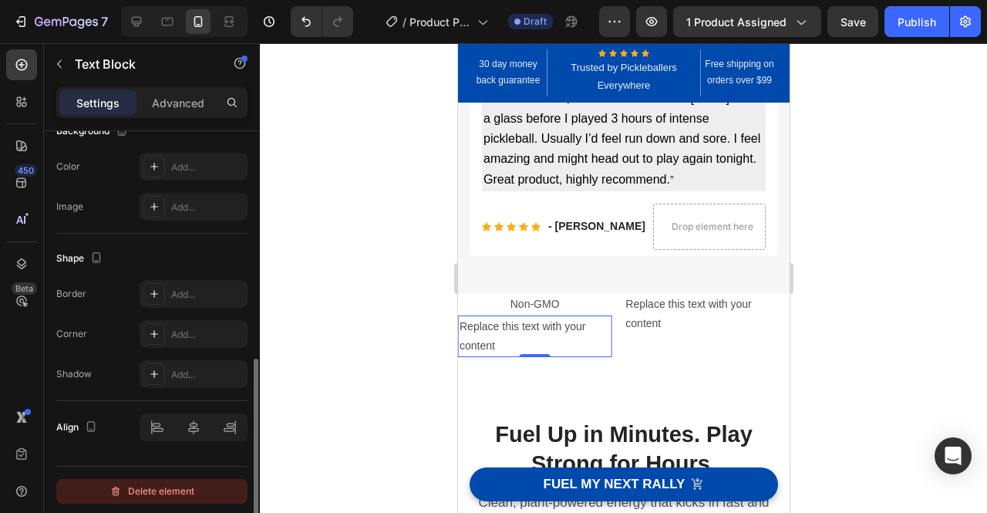
click at [156, 492] on div "Delete element" at bounding box center [151, 491] width 85 height 19
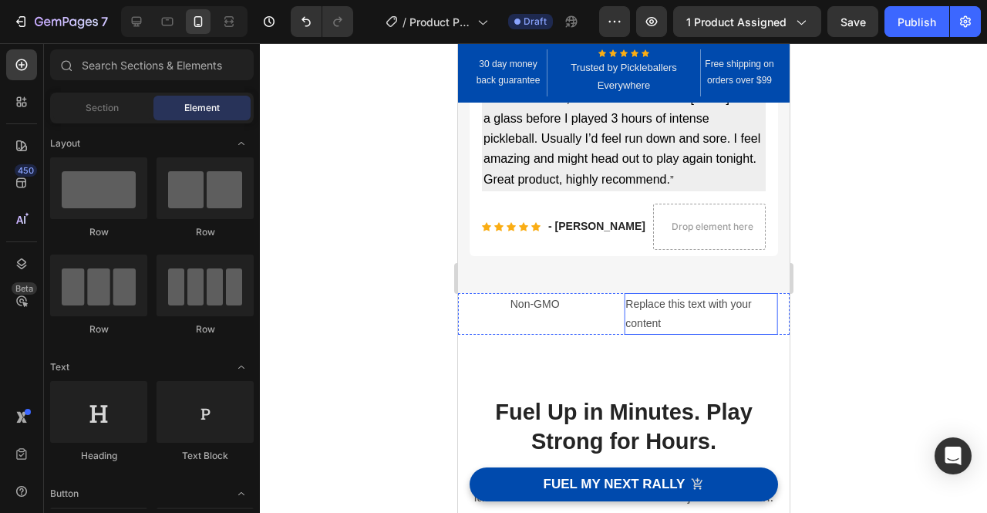
click at [668, 315] on div "Replace this text with your content" at bounding box center [699, 314] width 153 height 42
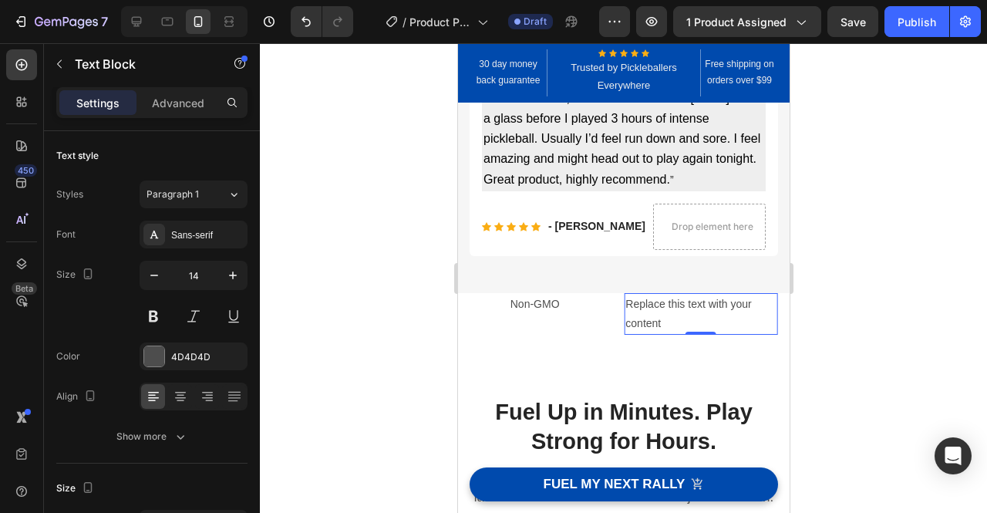
click at [668, 315] on div "Replace this text with your content" at bounding box center [699, 314] width 153 height 42
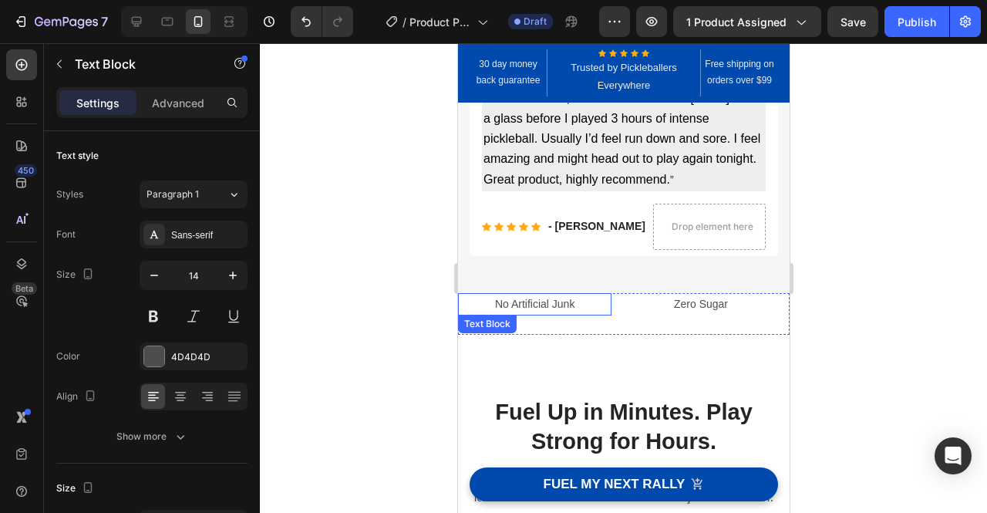
click at [464, 297] on p "No Artificial Junk" at bounding box center [534, 303] width 150 height 19
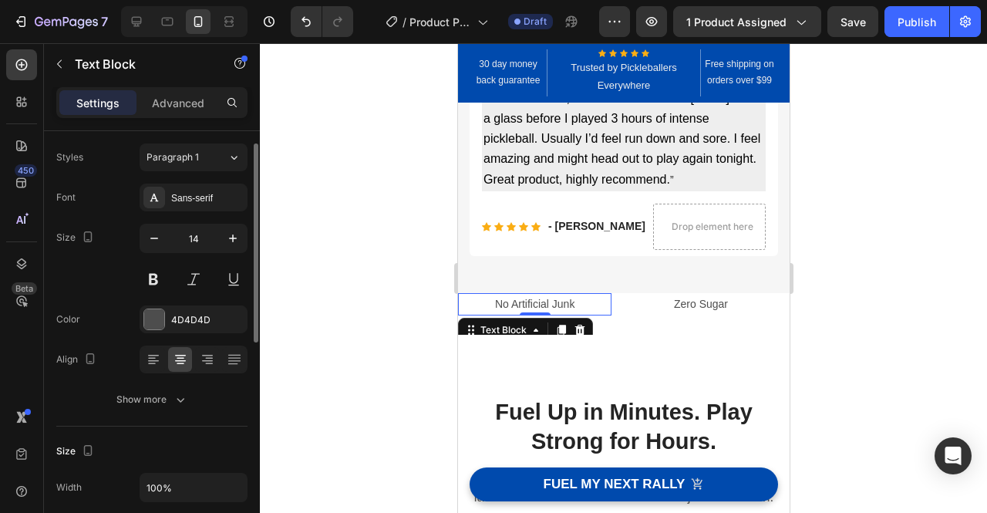
scroll to position [32, 0]
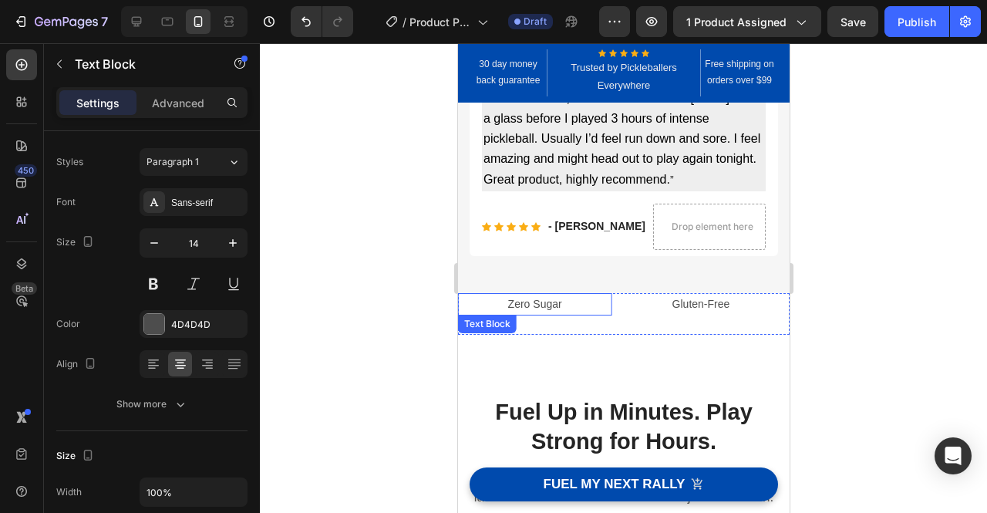
click at [601, 304] on p "Zero Sugar" at bounding box center [534, 303] width 150 height 19
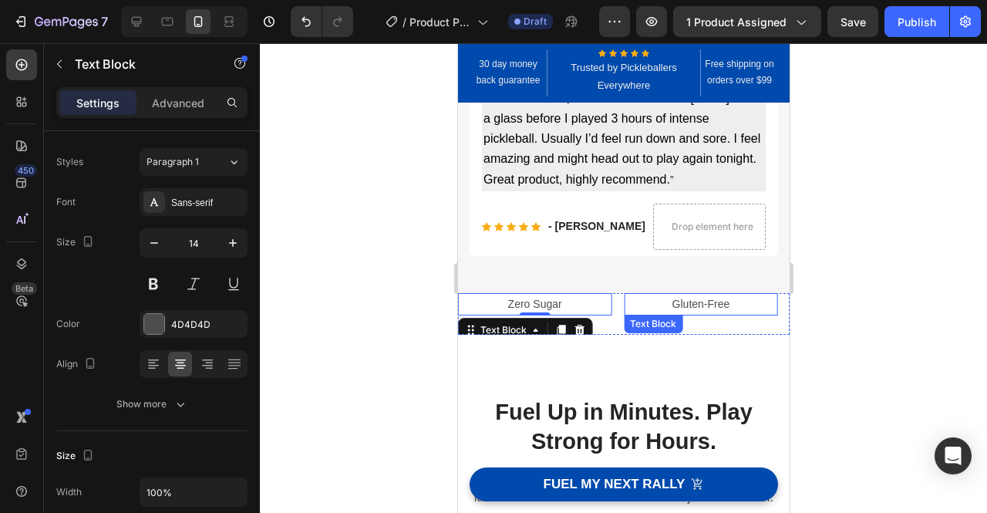
click at [662, 304] on p "Gluten-Free" at bounding box center [699, 303] width 150 height 19
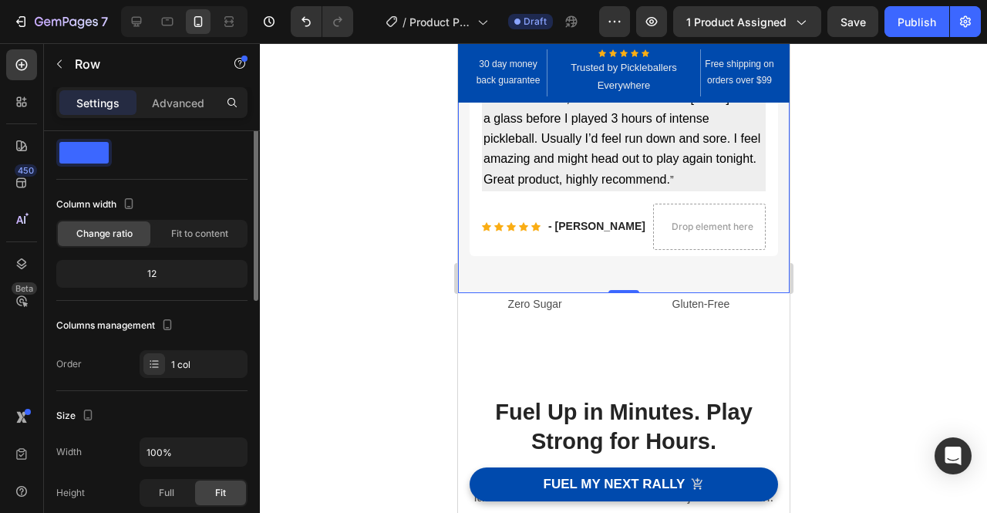
scroll to position [0, 0]
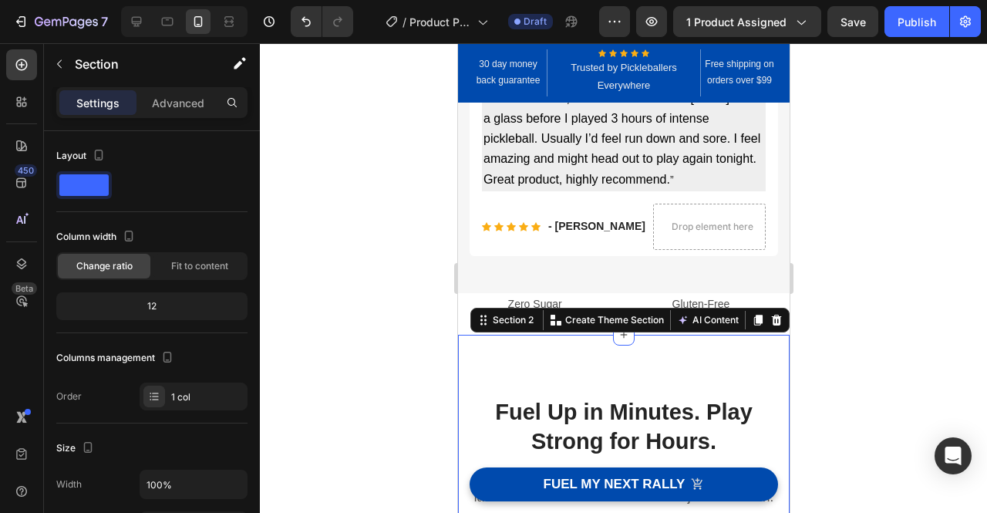
click at [843, 311] on div at bounding box center [623, 277] width 727 height 469
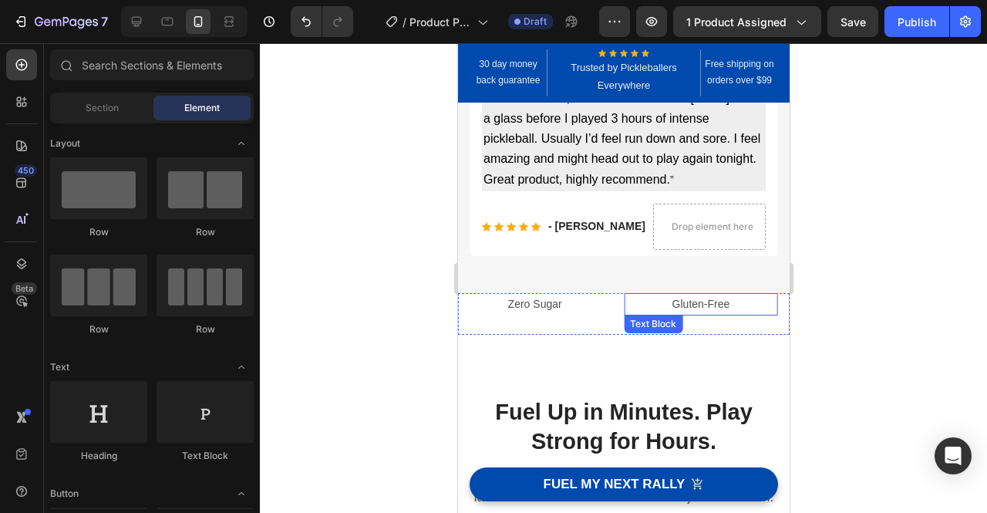
click at [723, 301] on p "Gluten-Free" at bounding box center [699, 303] width 150 height 19
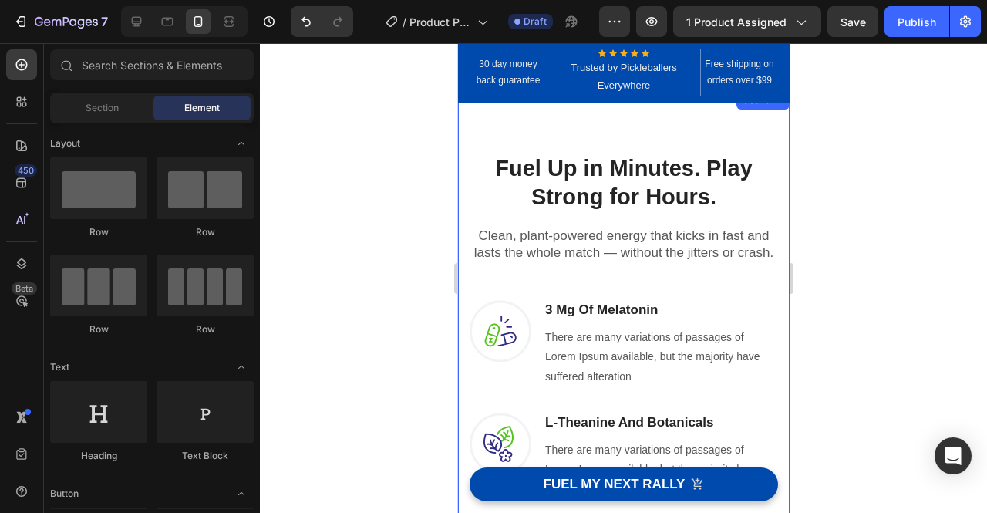
scroll to position [657, 0]
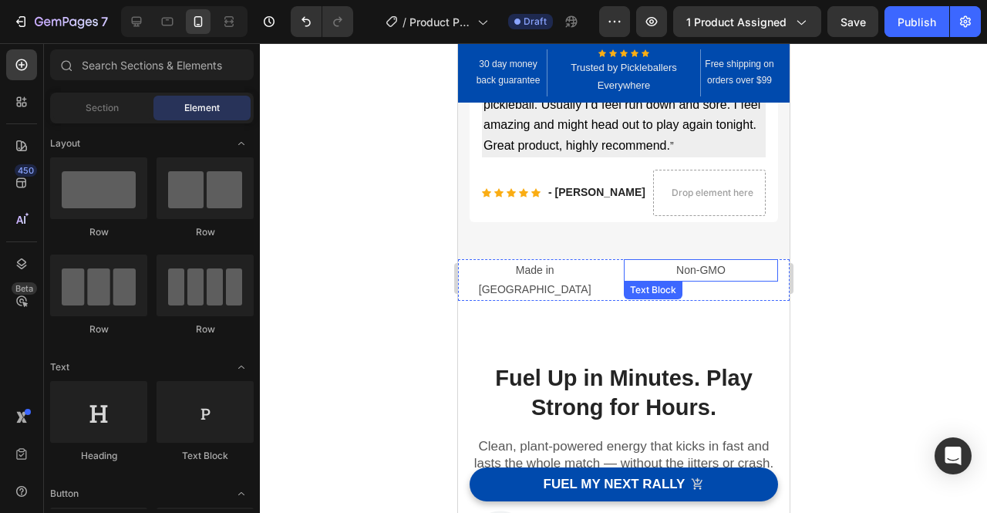
click at [724, 272] on p "Non-GMO" at bounding box center [699, 270] width 150 height 19
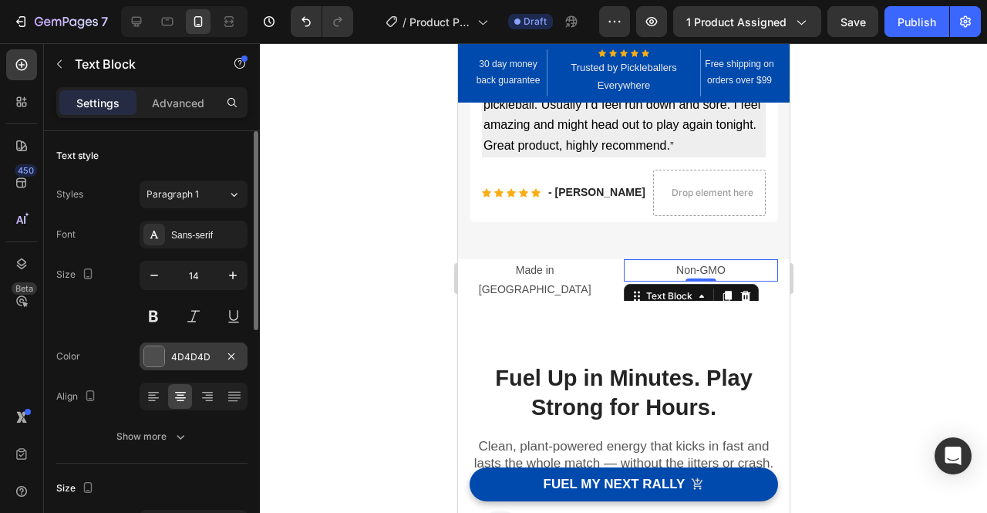
click at [200, 355] on div "4D4D4D" at bounding box center [193, 357] width 45 height 14
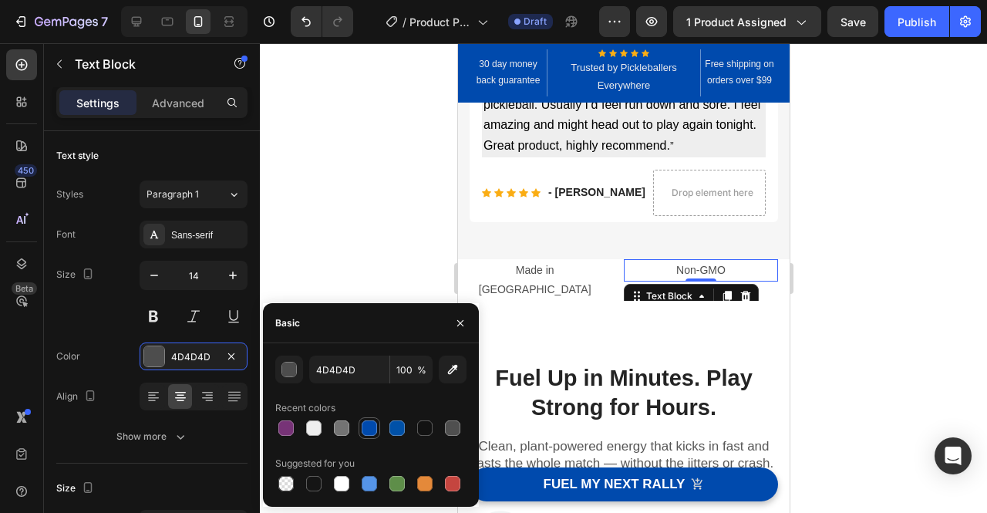
click at [375, 436] on div at bounding box center [369, 428] width 19 height 19
type input "004AAD"
click at [157, 311] on button at bounding box center [154, 316] width 28 height 28
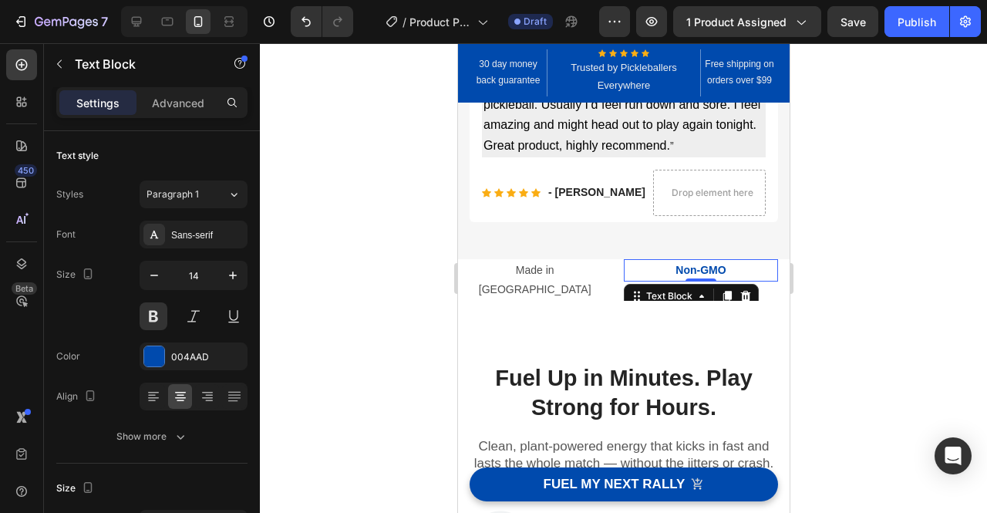
click at [986, 328] on div at bounding box center [623, 277] width 727 height 469
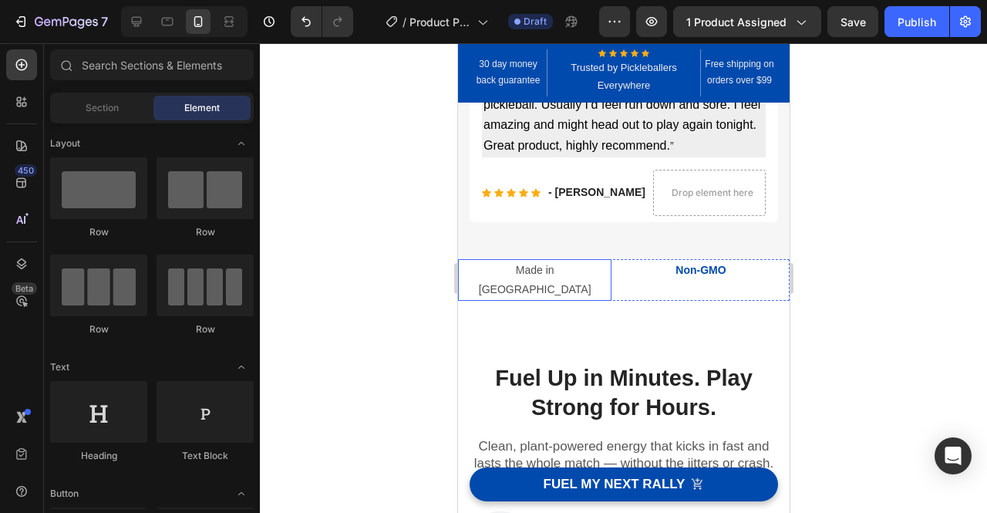
click at [553, 263] on p "Made in [GEOGRAPHIC_DATA]" at bounding box center [534, 280] width 150 height 39
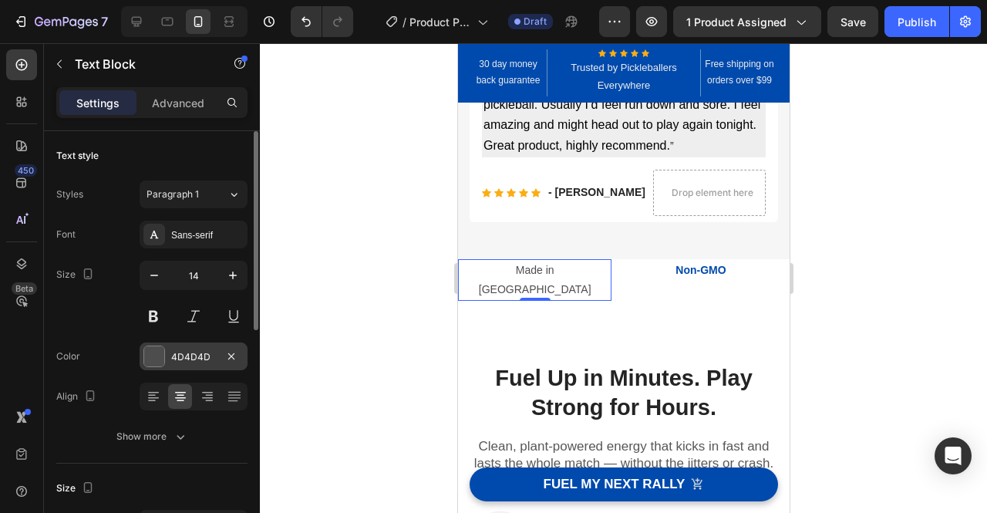
click at [182, 358] on div "4D4D4D" at bounding box center [193, 357] width 45 height 14
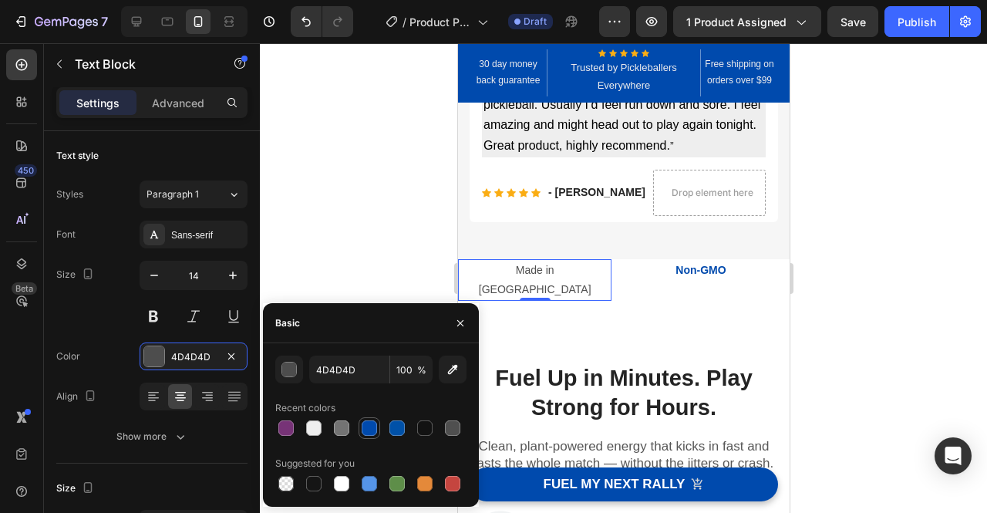
click at [373, 432] on div at bounding box center [369, 427] width 15 height 15
type input "004AAD"
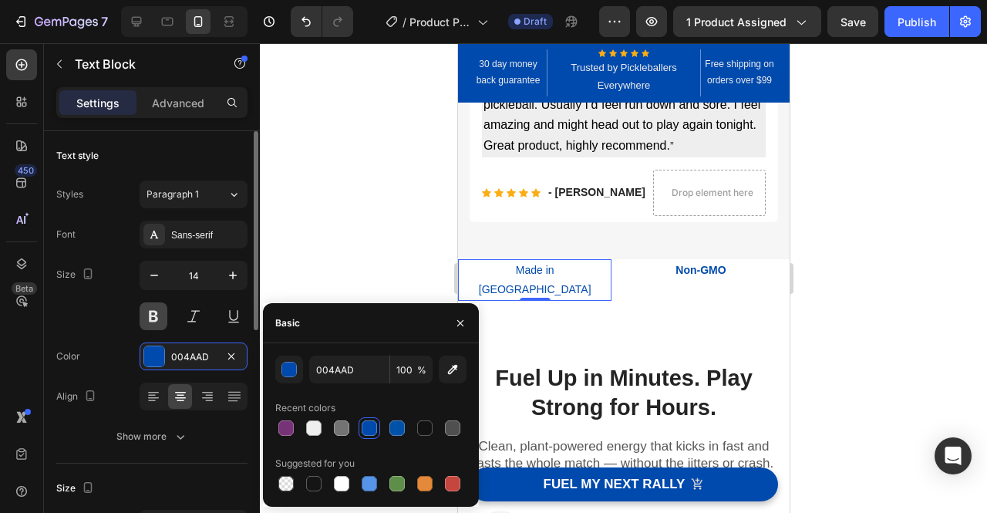
click at [161, 315] on button at bounding box center [154, 316] width 28 height 28
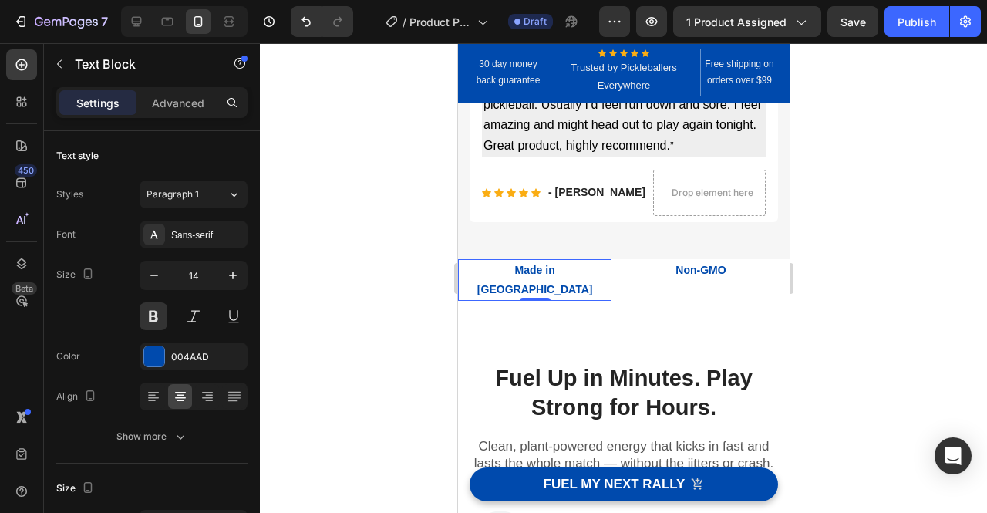
click at [849, 264] on div at bounding box center [623, 277] width 727 height 469
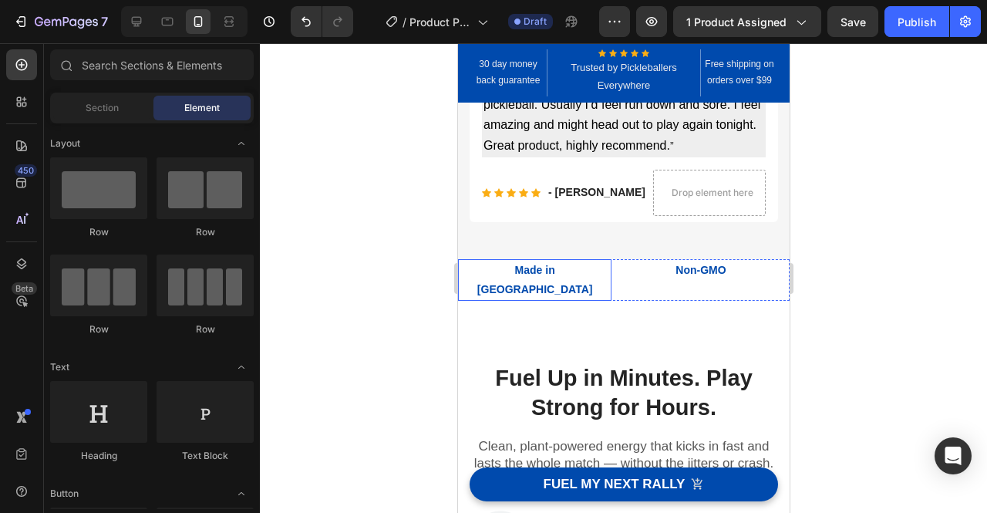
click at [476, 266] on p "Made in [GEOGRAPHIC_DATA]" at bounding box center [534, 280] width 150 height 39
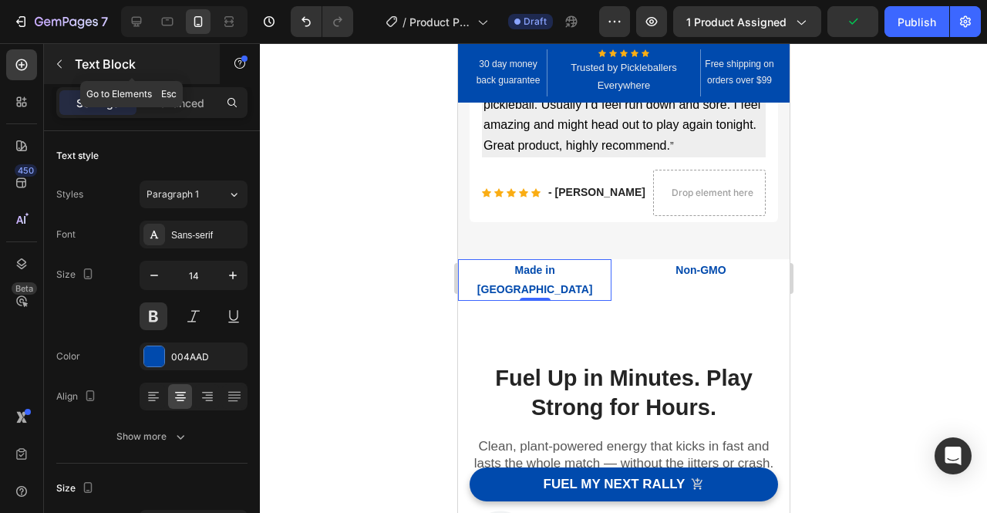
click at [59, 62] on icon "button" at bounding box center [59, 64] width 5 height 8
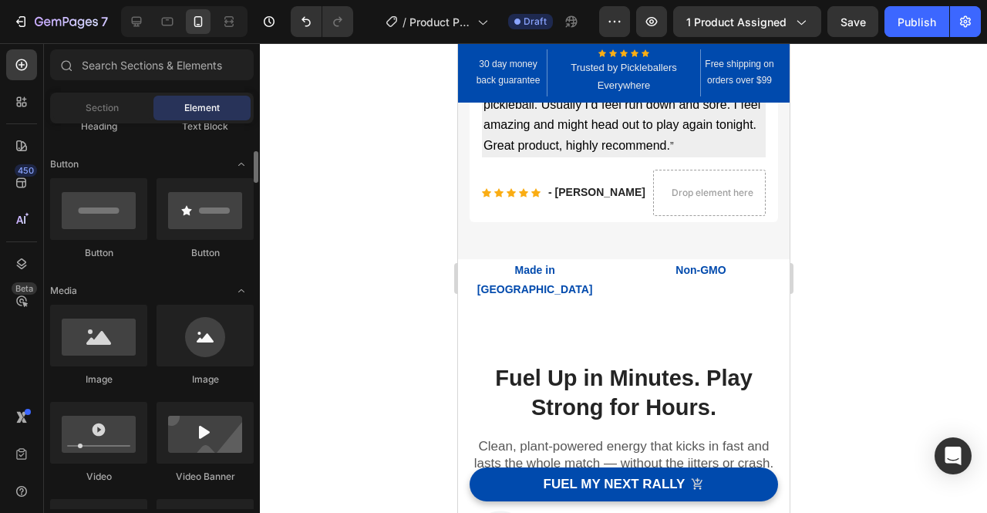
scroll to position [330, 0]
click at [108, 106] on span "Section" at bounding box center [102, 108] width 33 height 14
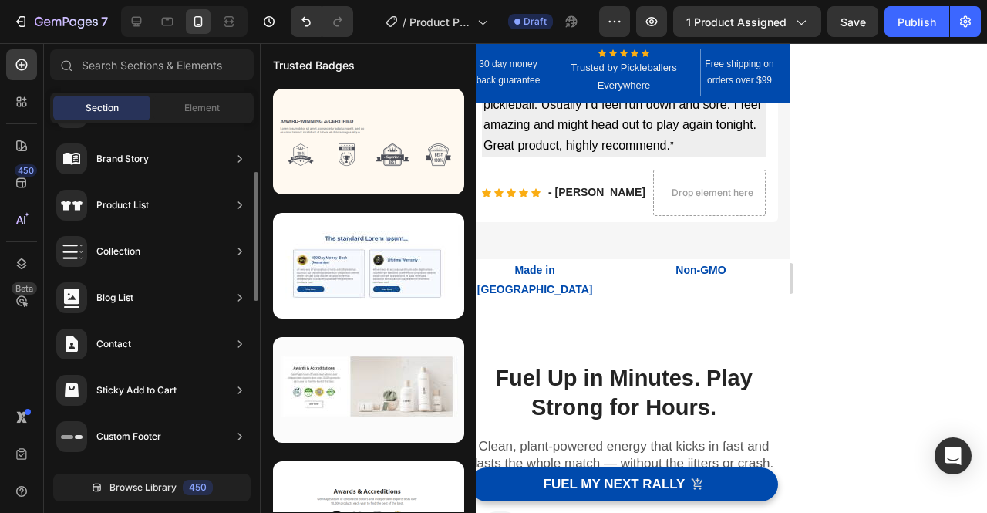
scroll to position [0, 0]
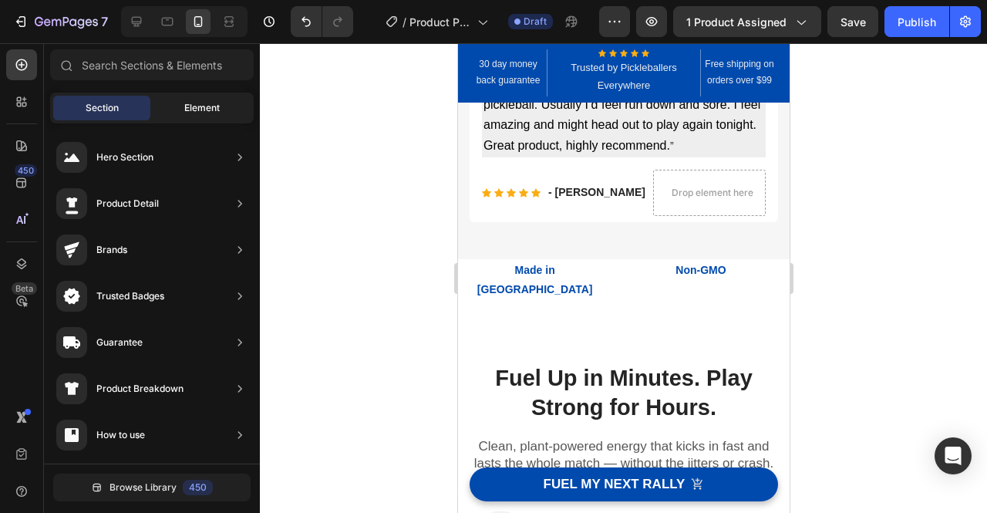
click at [204, 103] on span "Element" at bounding box center [201, 108] width 35 height 14
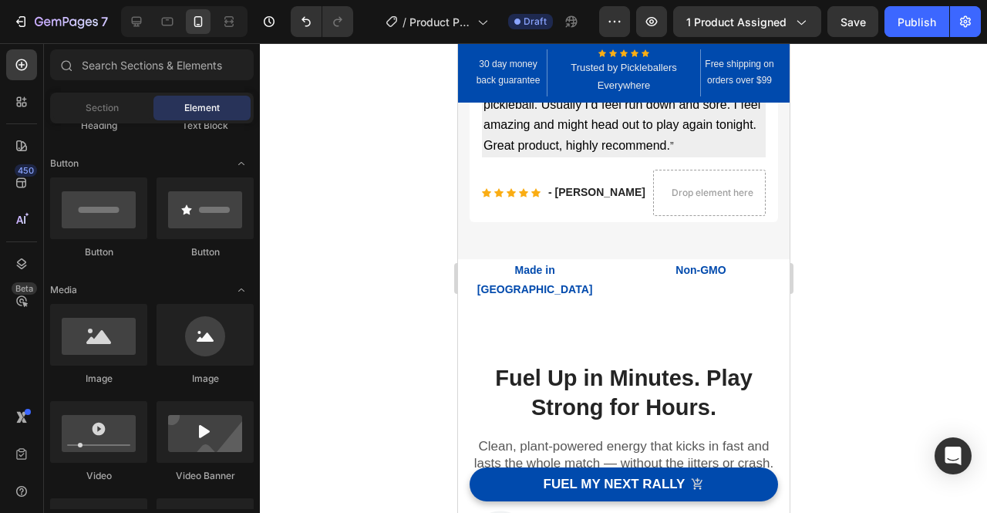
click at [817, 271] on div at bounding box center [623, 277] width 727 height 469
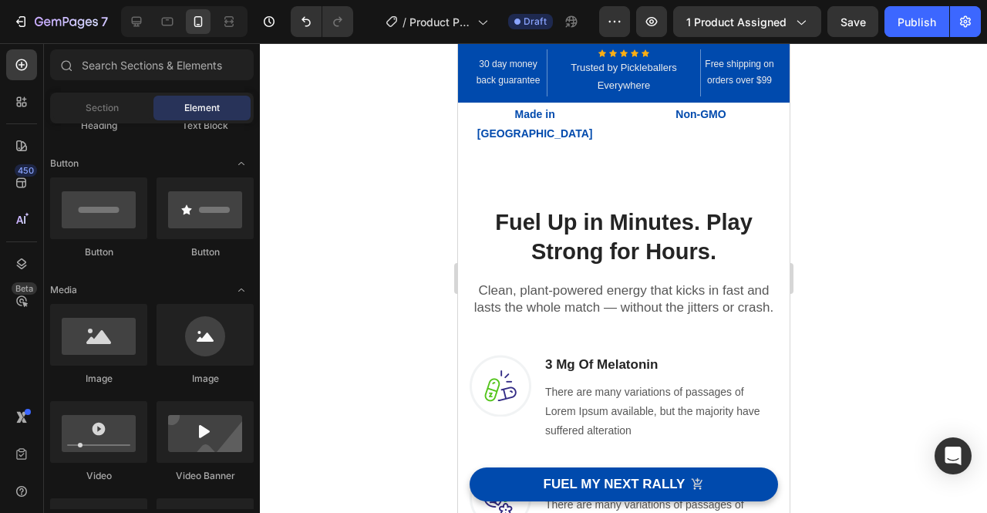
scroll to position [678, 0]
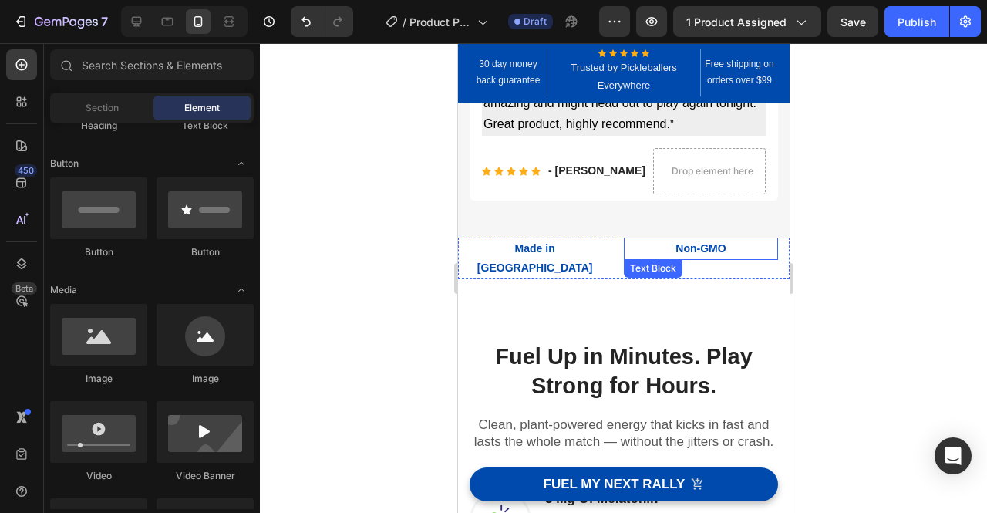
click at [723, 252] on p "Non-GMO" at bounding box center [699, 248] width 150 height 19
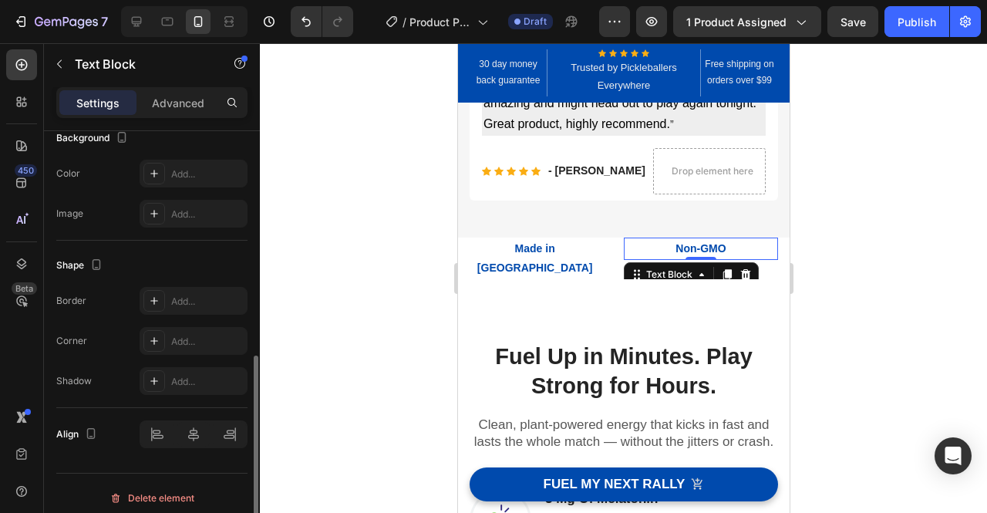
scroll to position [486, 0]
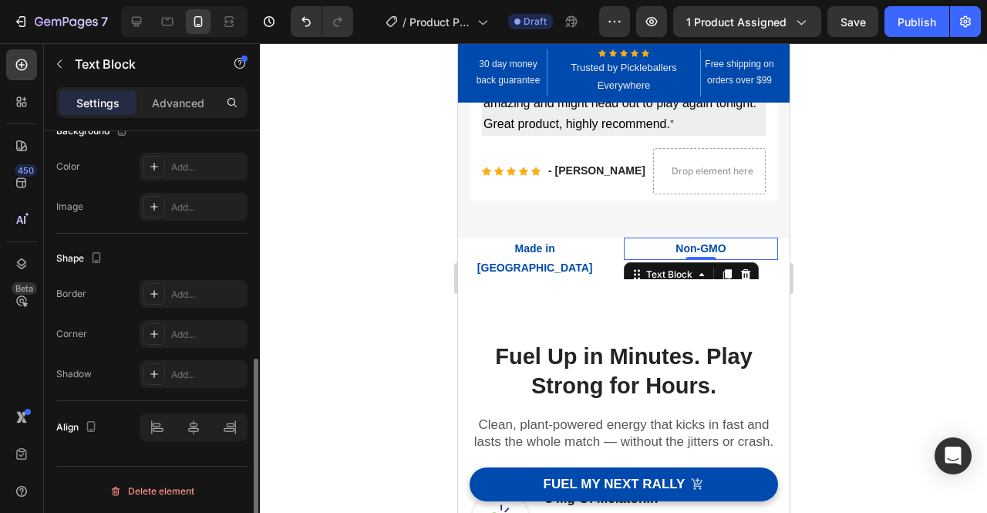
click at [183, 116] on div "Settings Advanced" at bounding box center [151, 102] width 191 height 31
click at [177, 102] on p "Advanced" at bounding box center [178, 103] width 52 height 16
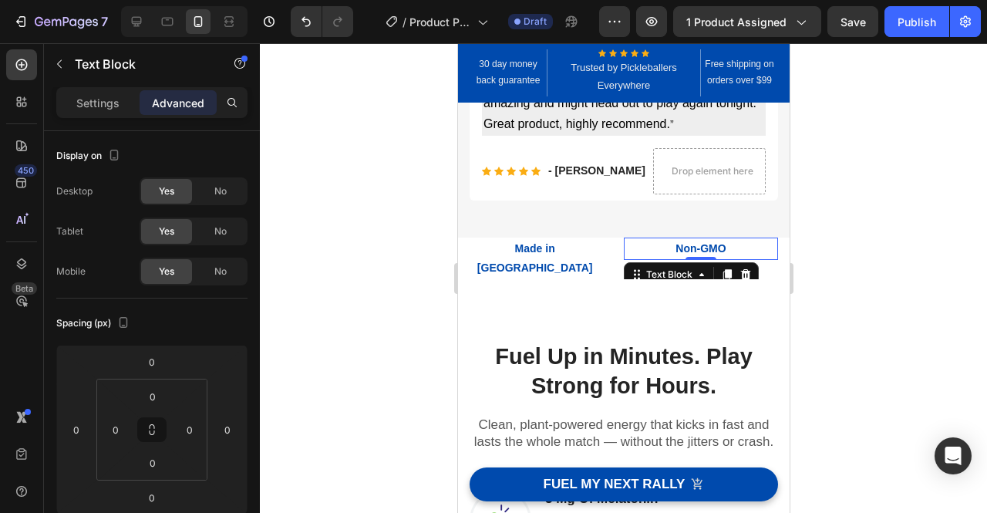
scroll to position [600, 0]
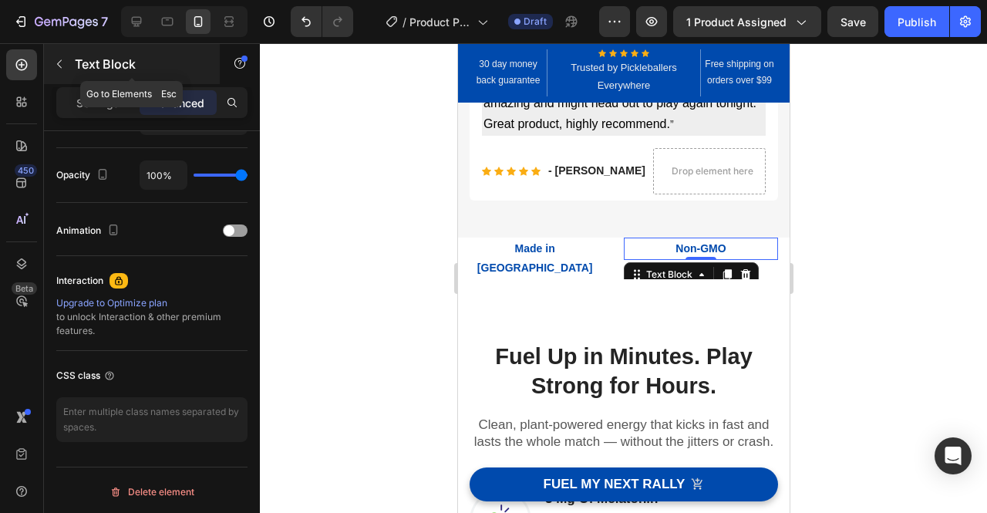
click at [60, 63] on icon "button" at bounding box center [59, 64] width 12 height 12
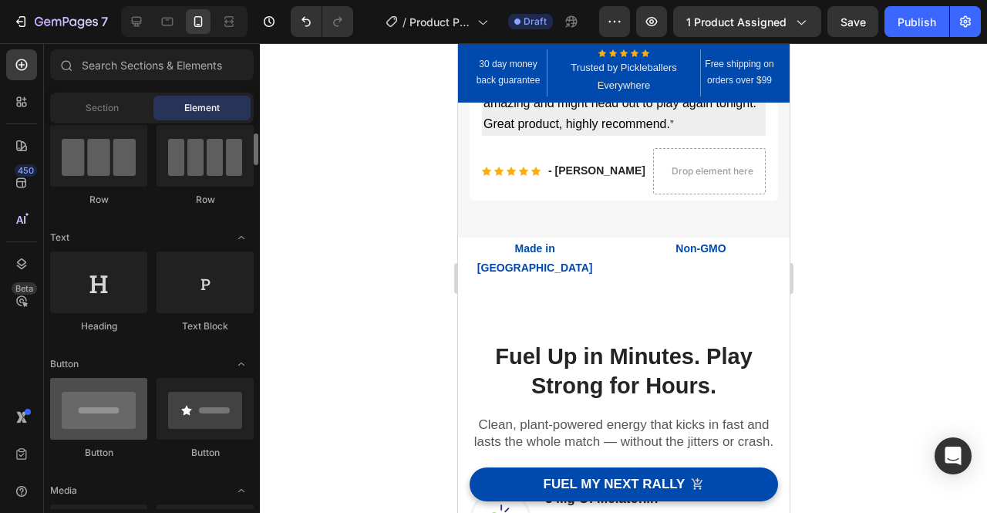
scroll to position [0, 0]
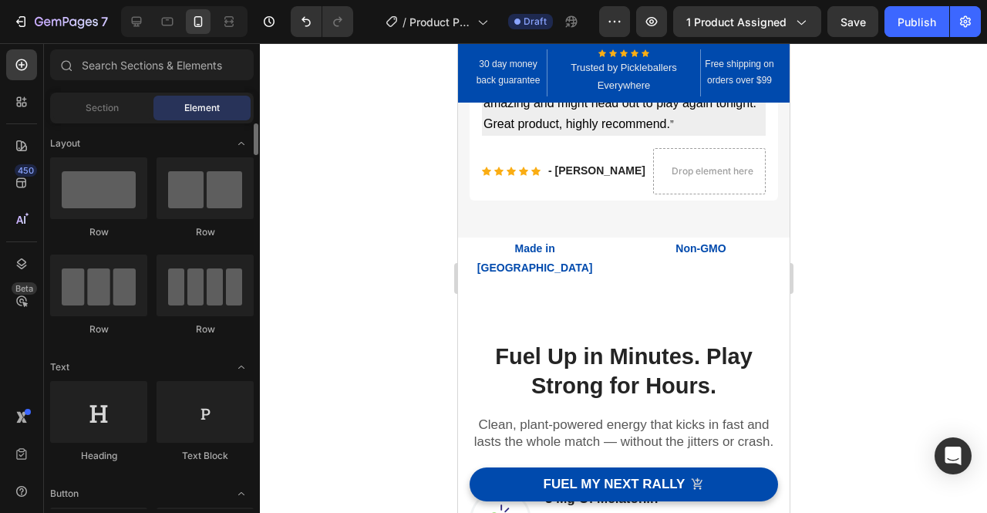
click at [244, 145] on icon "Toggle open" at bounding box center [241, 143] width 12 height 12
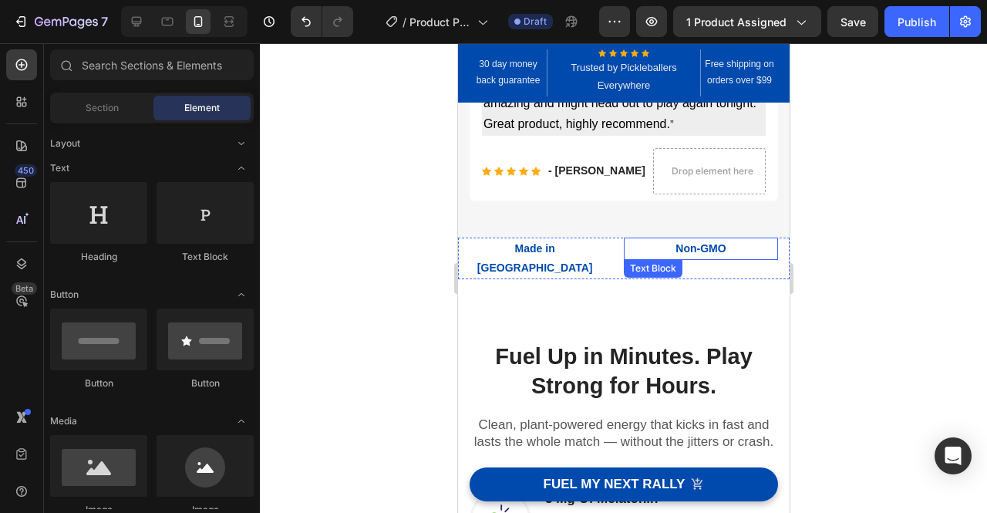
click at [743, 251] on p "Non-GMO" at bounding box center [699, 248] width 150 height 19
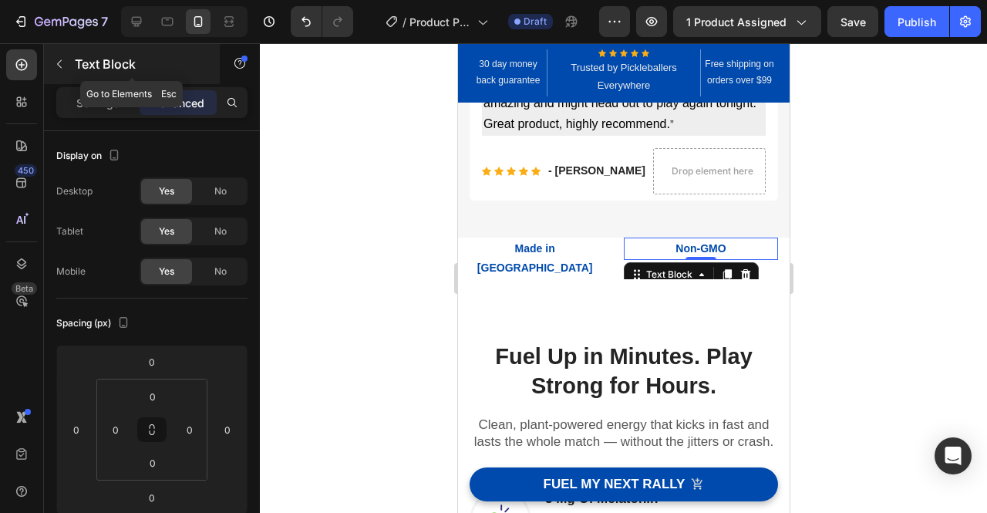
click at [60, 67] on icon "button" at bounding box center [59, 64] width 12 height 12
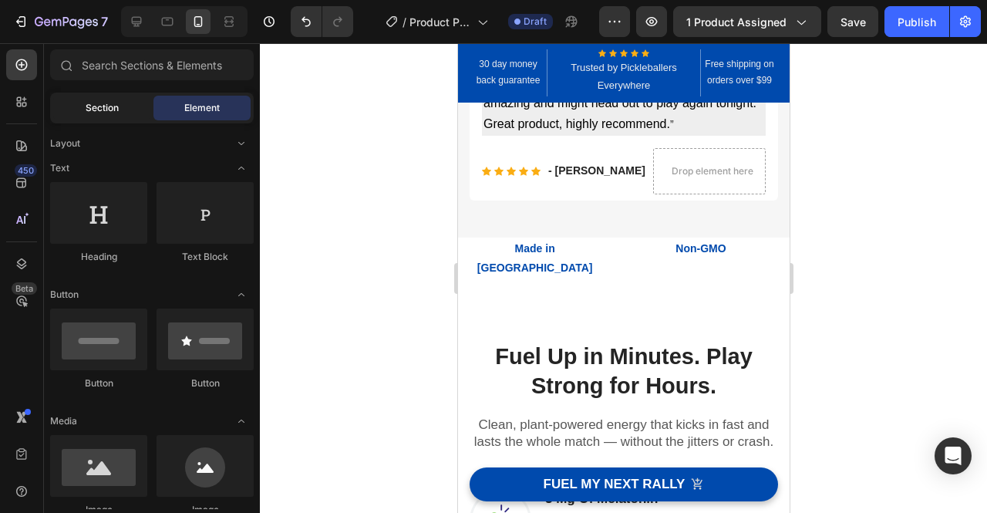
click at [122, 113] on div "Section" at bounding box center [101, 108] width 97 height 25
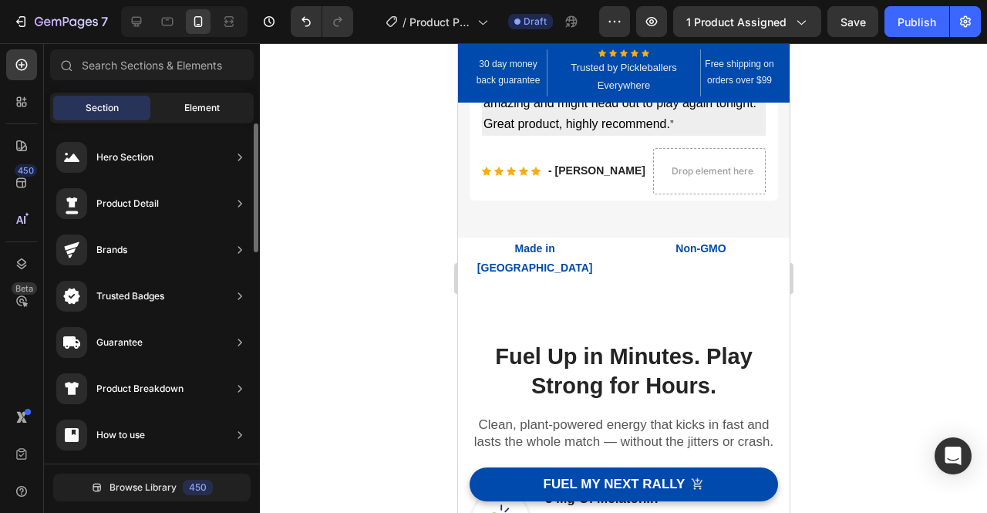
click at [200, 99] on div "Element" at bounding box center [201, 108] width 97 height 25
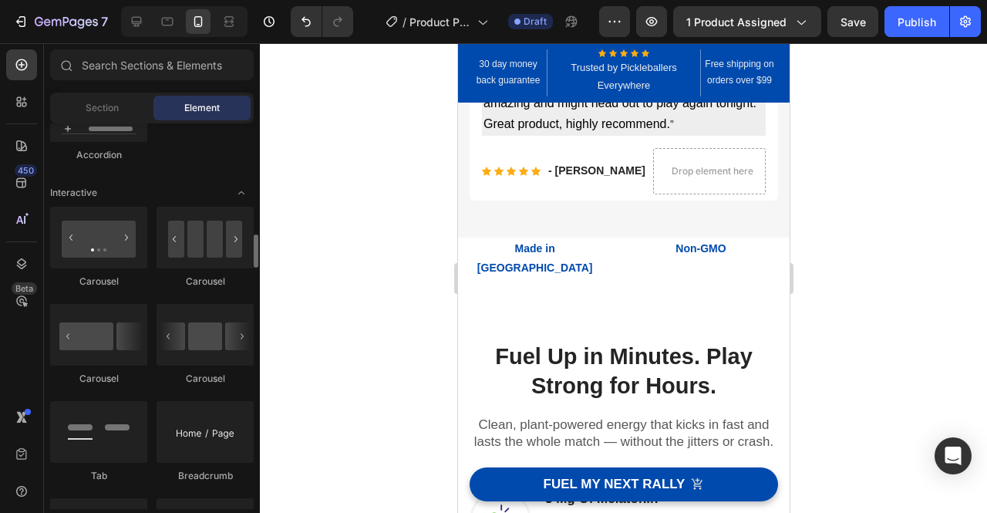
scroll to position [1162, 0]
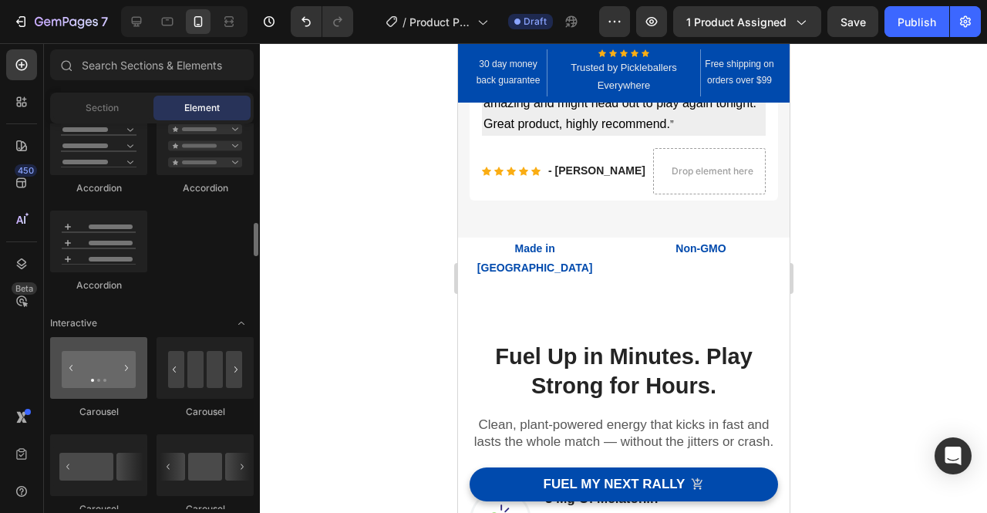
click at [102, 369] on div at bounding box center [98, 368] width 97 height 62
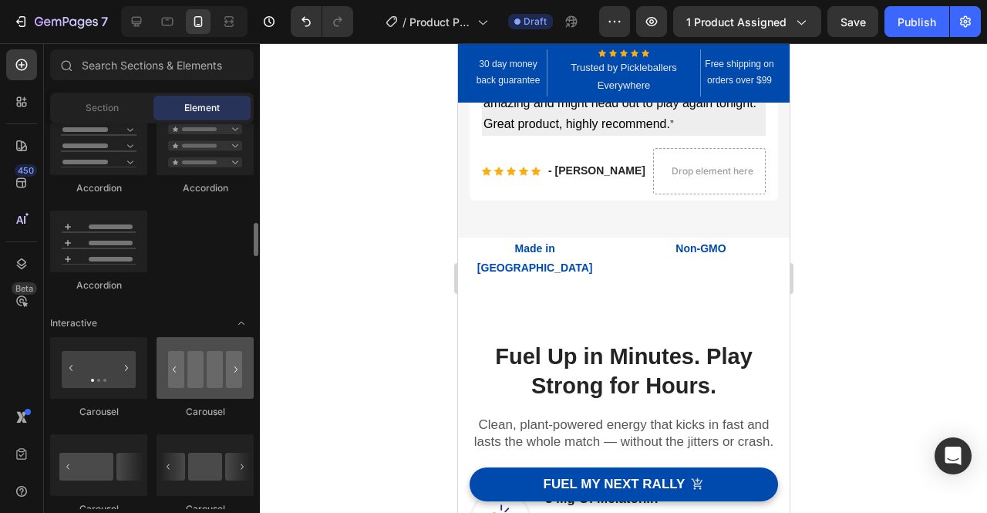
click at [196, 365] on div at bounding box center [204, 368] width 97 height 62
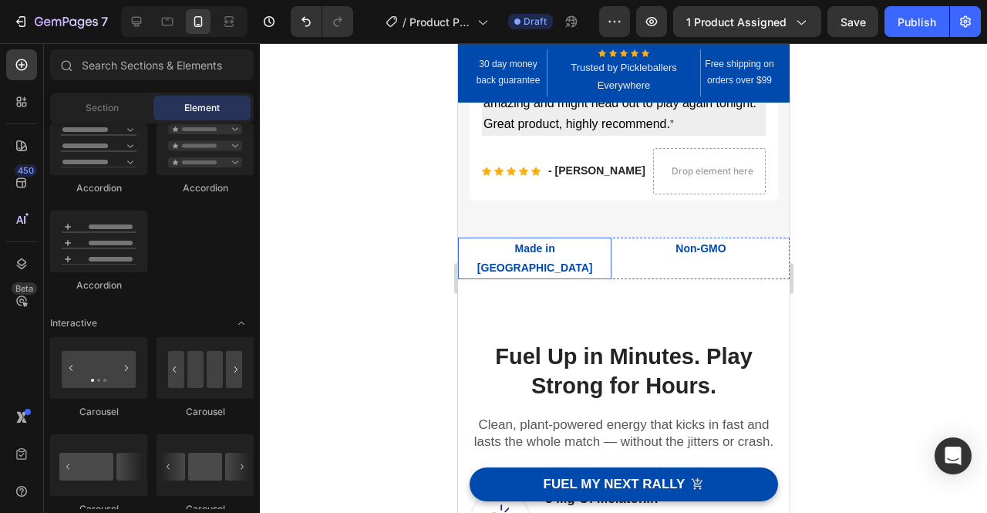
click at [587, 246] on p "Made in [GEOGRAPHIC_DATA]" at bounding box center [534, 258] width 150 height 39
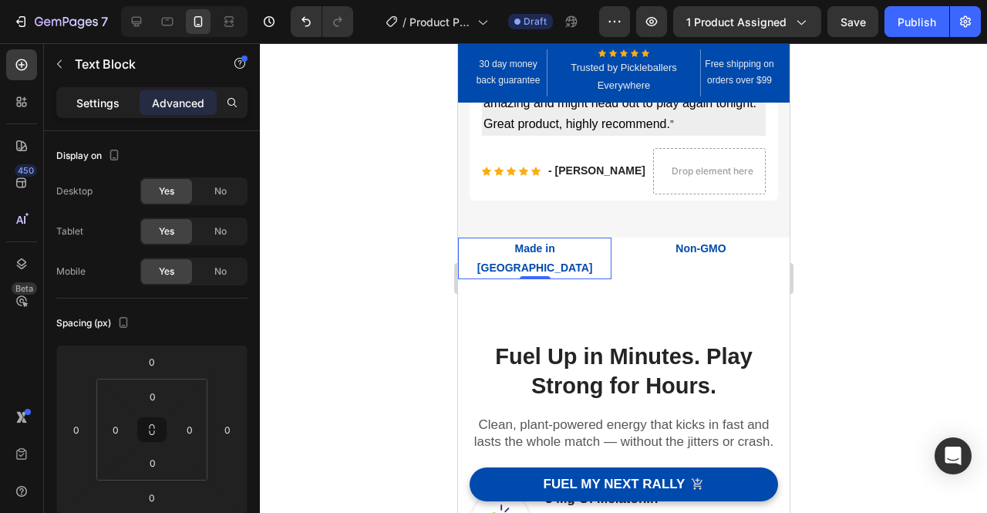
click at [105, 112] on div "Settings" at bounding box center [97, 102] width 77 height 25
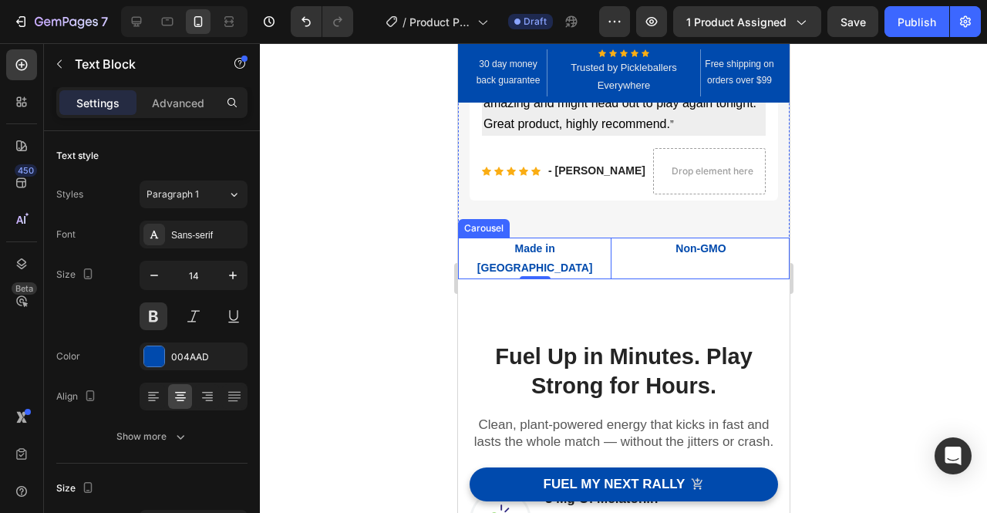
click at [615, 241] on div "Made in [GEOGRAPHIC_DATA] Text Block 0 Non-GMO Text Block Text Block No Artific…" at bounding box center [622, 258] width 331 height 42
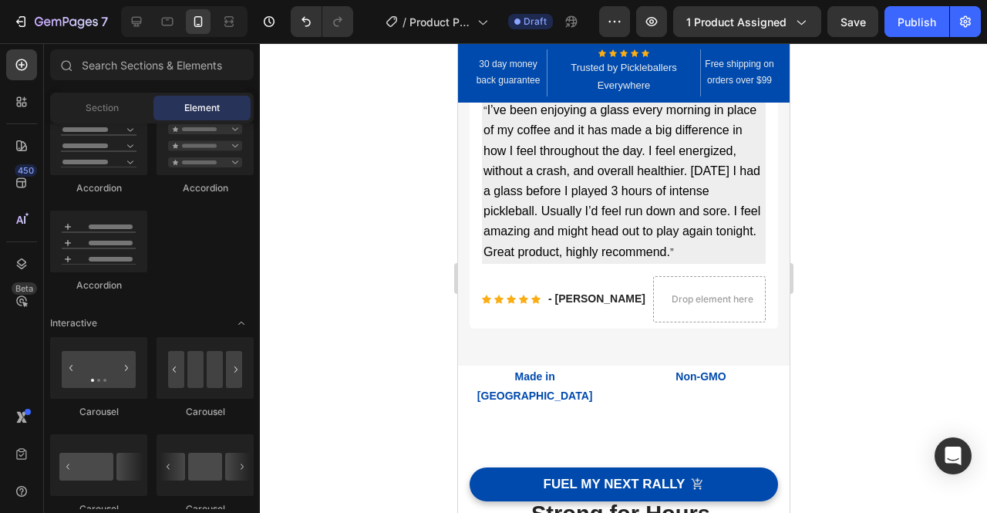
scroll to position [549, 0]
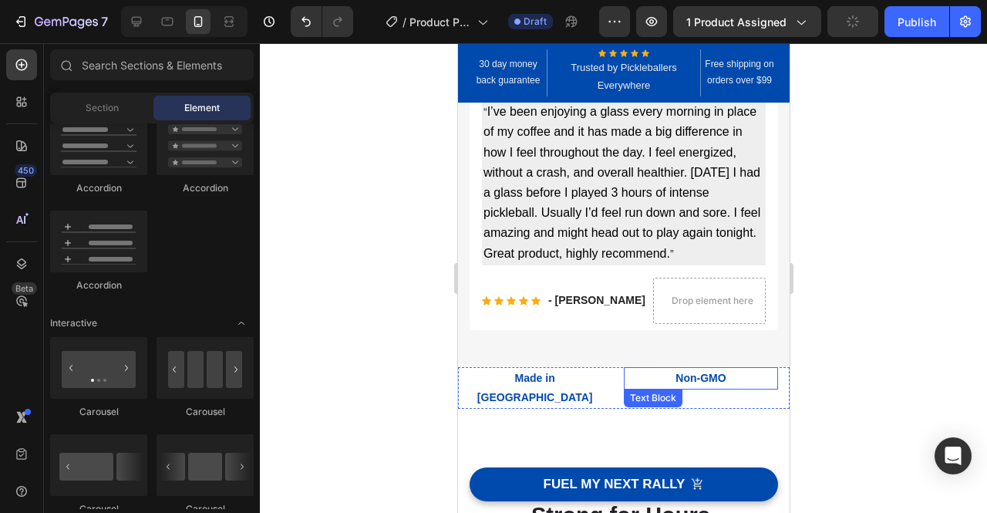
click at [769, 371] on p "Non-GMO" at bounding box center [699, 377] width 150 height 19
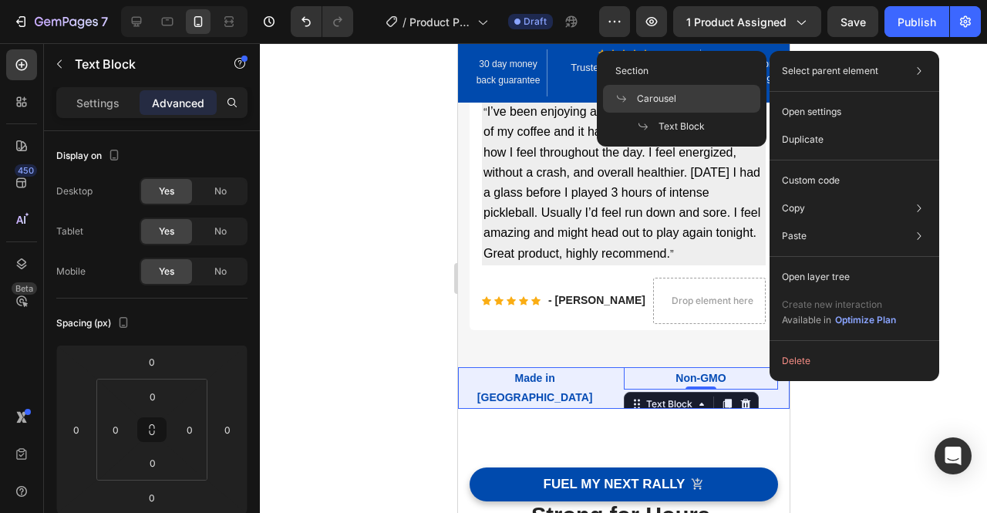
click at [708, 113] on div "Carousel" at bounding box center [681, 127] width 157 height 28
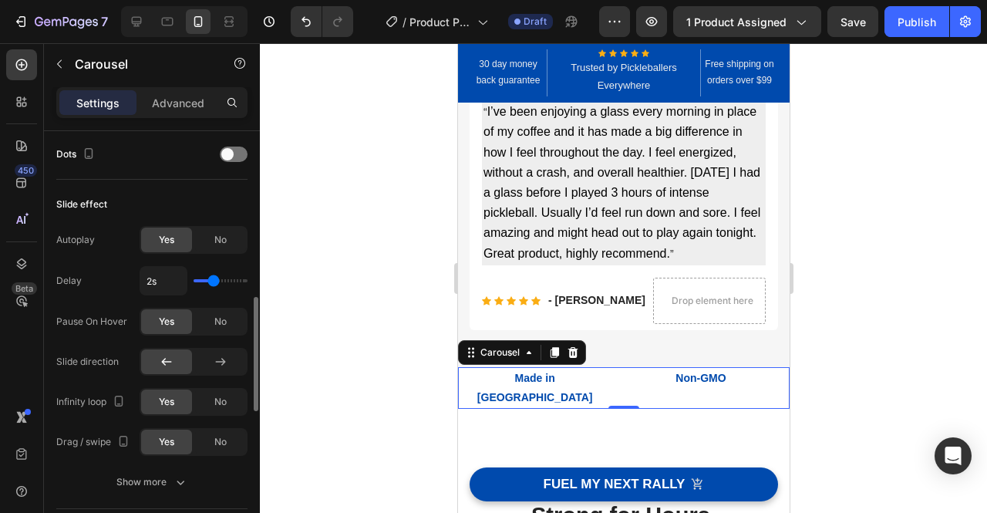
scroll to position [596, 0]
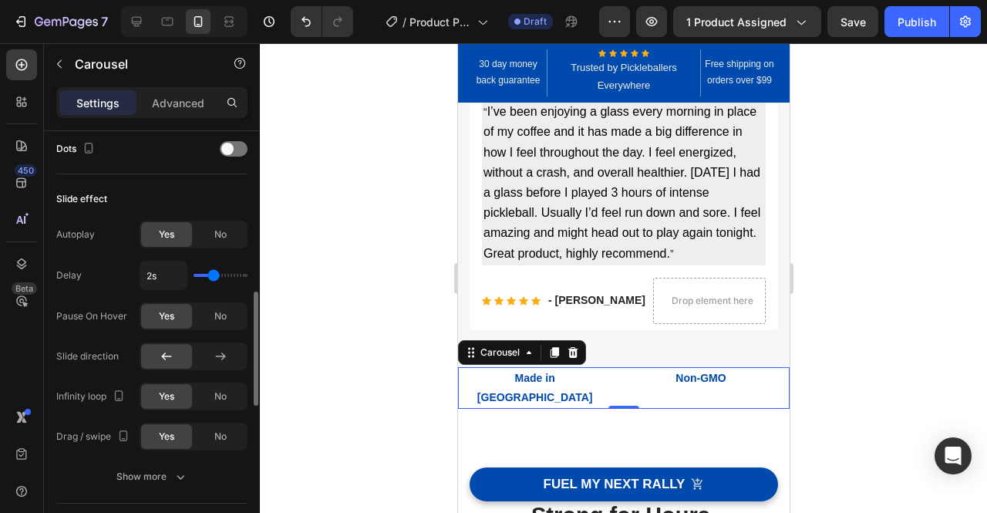
type input "1.8s"
type input "1.8"
type input "1.7s"
type input "1.7"
type input "1.6s"
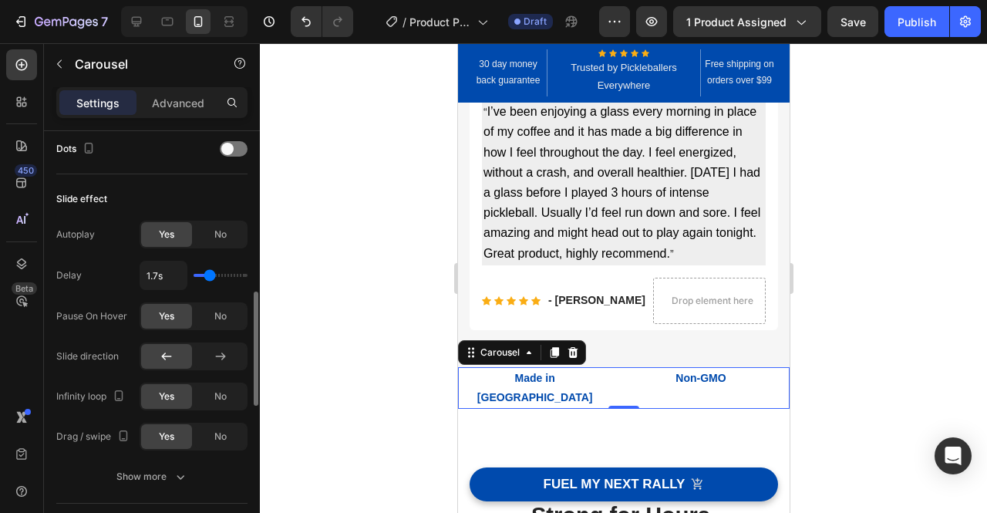
type input "1.6"
type input "1s"
drag, startPoint x: 214, startPoint y: 274, endPoint x: 184, endPoint y: 275, distance: 29.3
type input "1"
click at [193, 275] on input "range" at bounding box center [220, 275] width 54 height 3
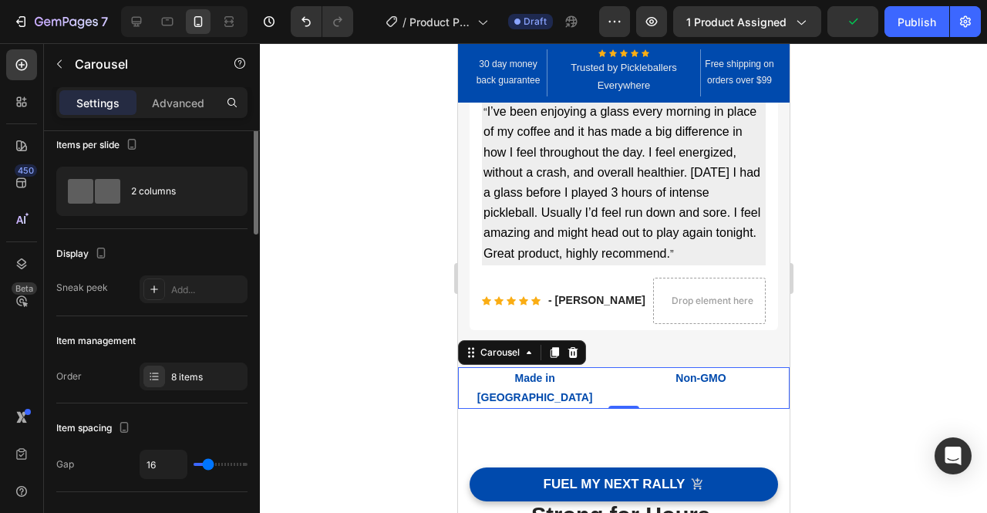
scroll to position [0, 0]
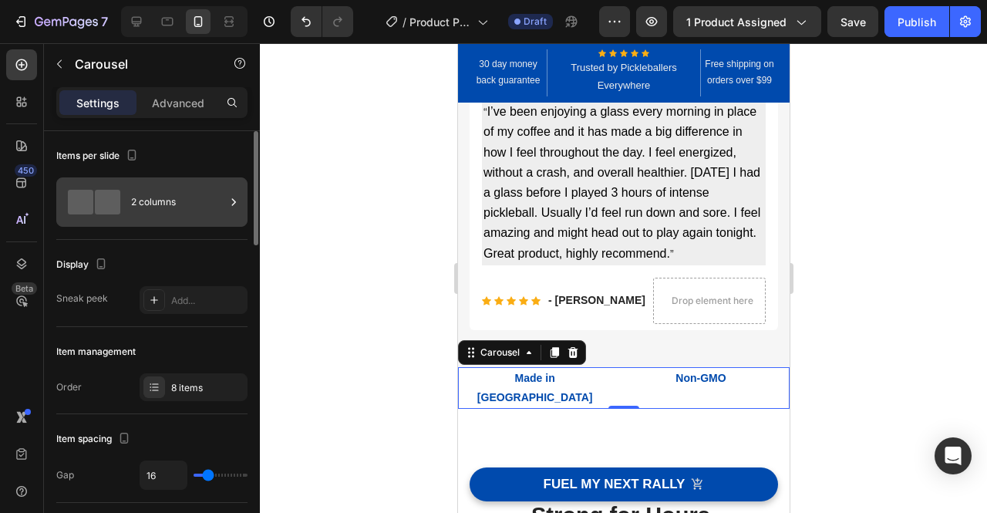
click at [177, 210] on div "2 columns" at bounding box center [178, 201] width 94 height 35
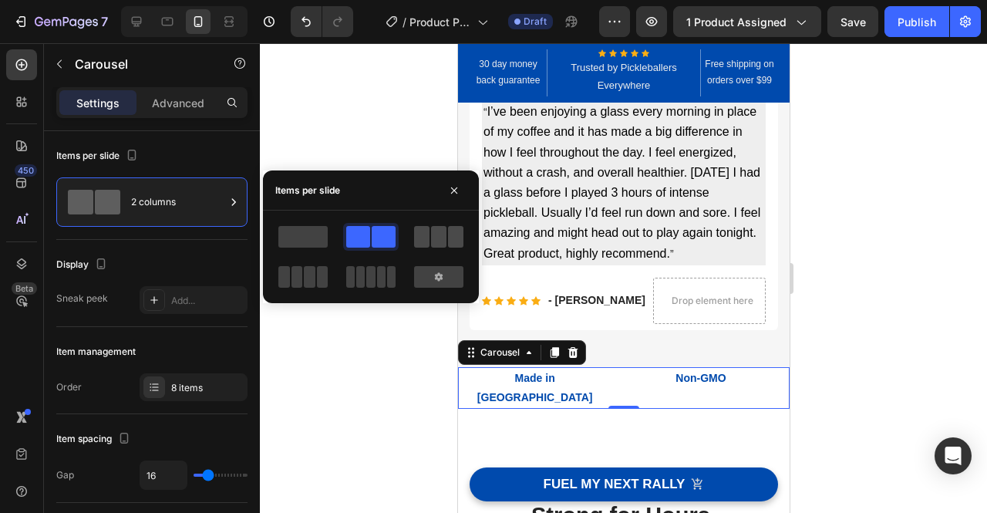
click at [427, 237] on span at bounding box center [421, 237] width 15 height 22
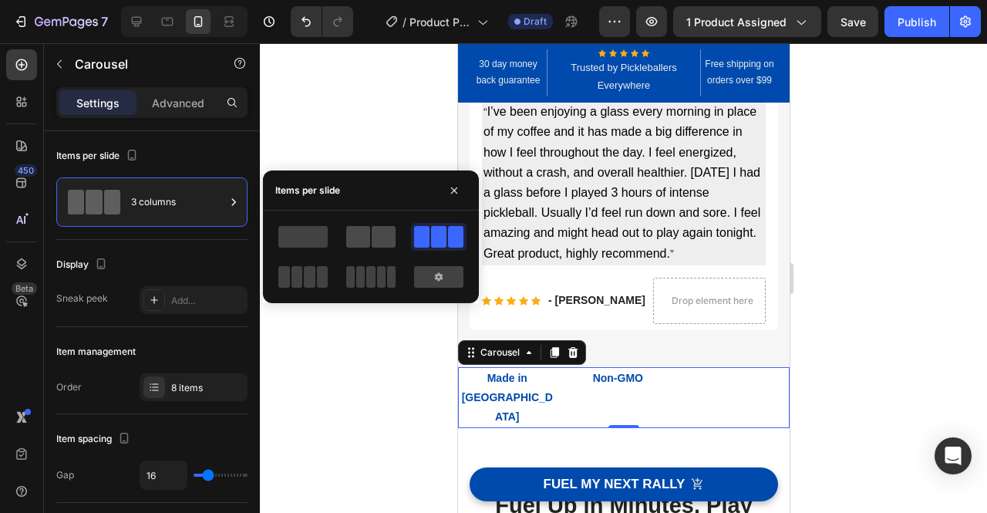
click at [381, 234] on span at bounding box center [384, 237] width 24 height 22
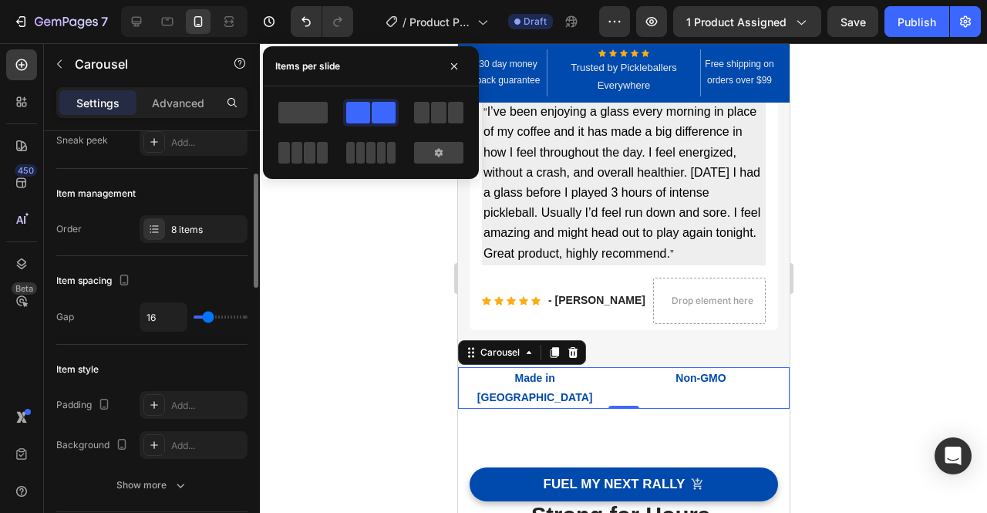
scroll to position [159, 0]
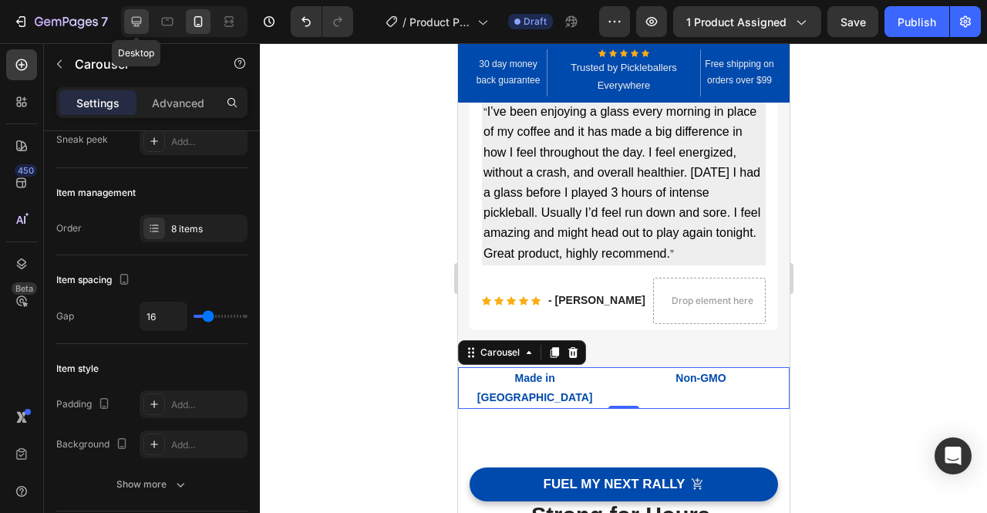
click at [130, 18] on icon at bounding box center [136, 21] width 15 height 15
type input "1200"
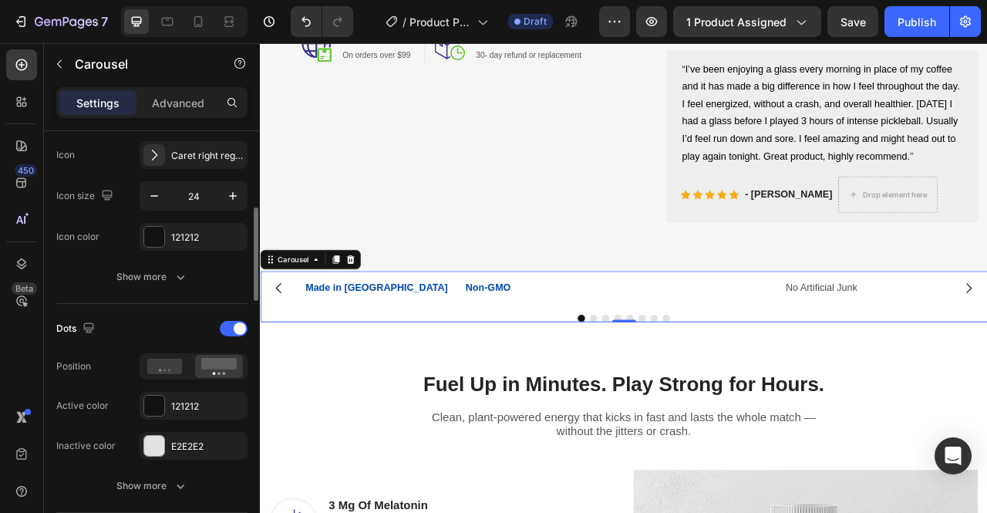
scroll to position [622, 0]
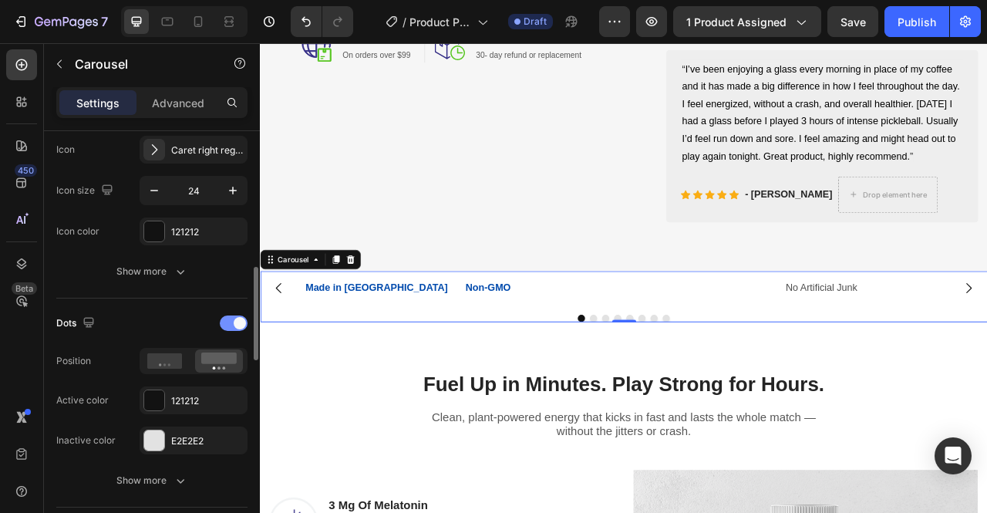
click at [231, 325] on div at bounding box center [234, 322] width 28 height 15
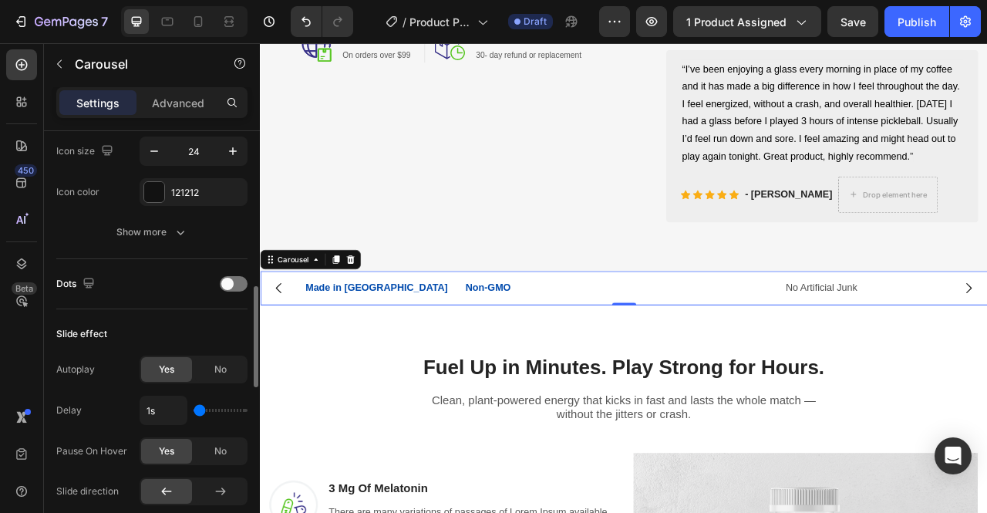
scroll to position [659, 0]
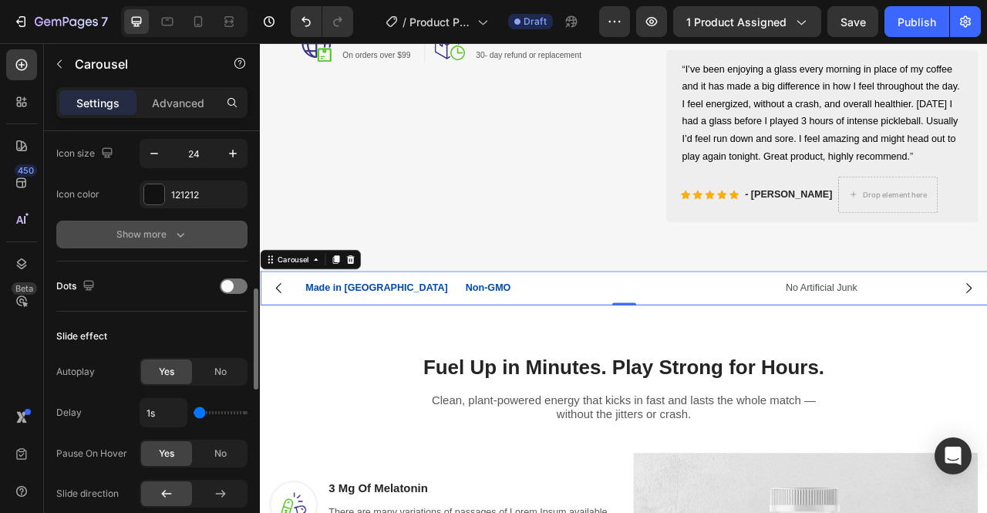
click at [160, 235] on div "Show more" at bounding box center [152, 234] width 72 height 15
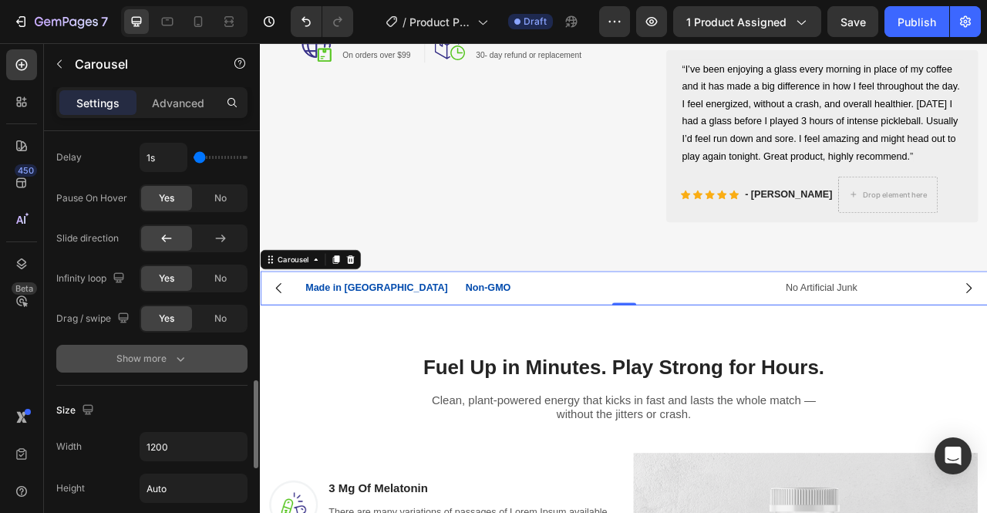
scroll to position [1196, 0]
click at [179, 366] on button "Show more" at bounding box center [151, 359] width 191 height 28
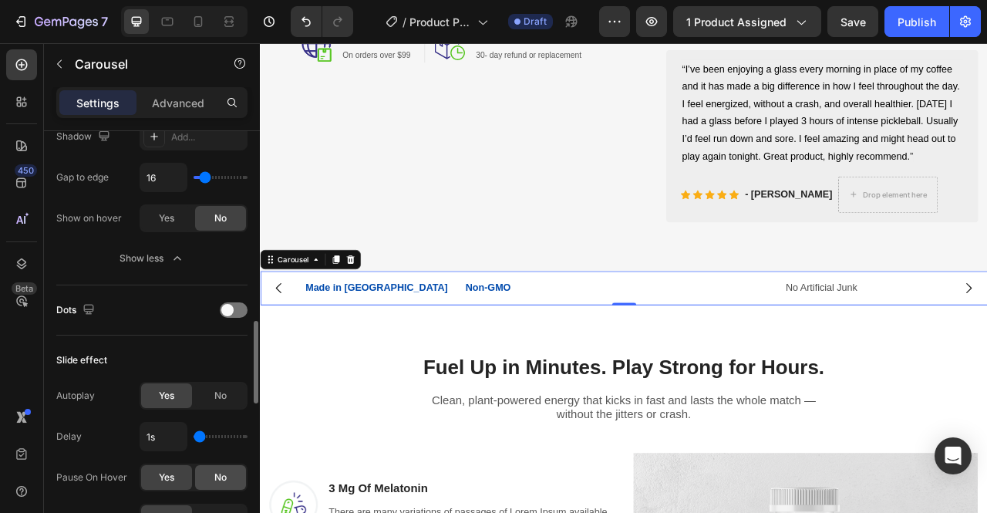
scroll to position [917, 0]
click at [229, 399] on div "No" at bounding box center [220, 396] width 51 height 25
click at [173, 395] on span "Yes" at bounding box center [166, 396] width 15 height 14
click at [227, 393] on div "No" at bounding box center [220, 396] width 51 height 25
click at [172, 395] on span "Yes" at bounding box center [166, 396] width 15 height 14
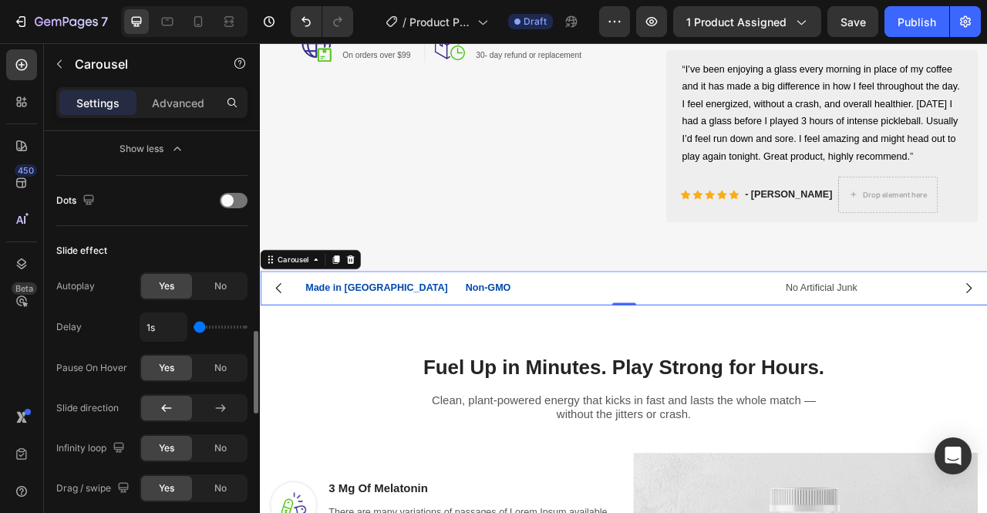
scroll to position [1028, 0]
click at [220, 366] on span "No" at bounding box center [220, 366] width 12 height 14
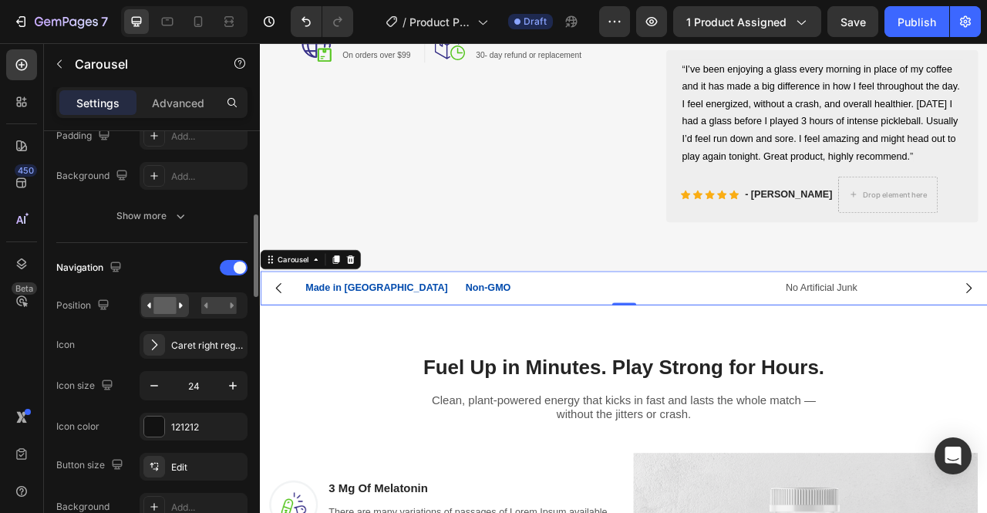
scroll to position [428, 0]
click at [240, 267] on span at bounding box center [240, 267] width 12 height 12
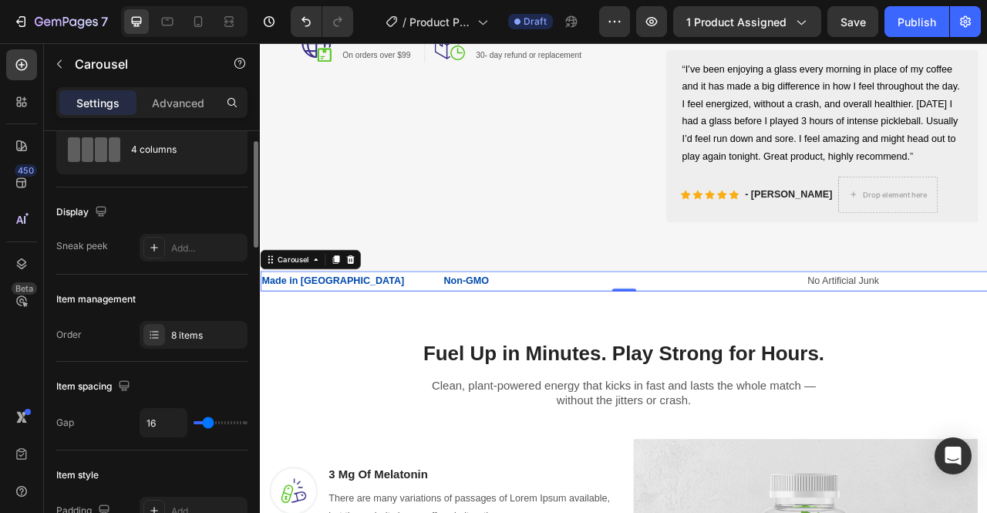
scroll to position [53, 0]
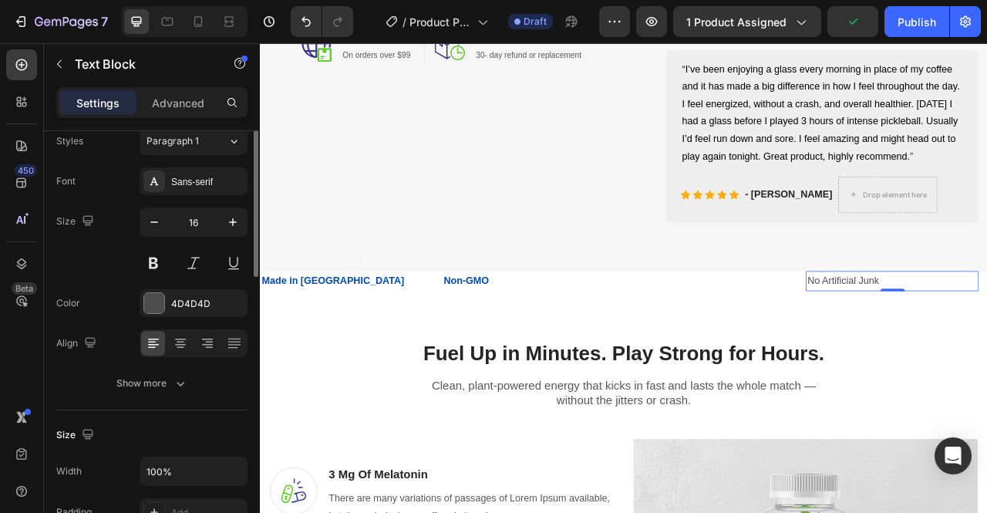
scroll to position [0, 0]
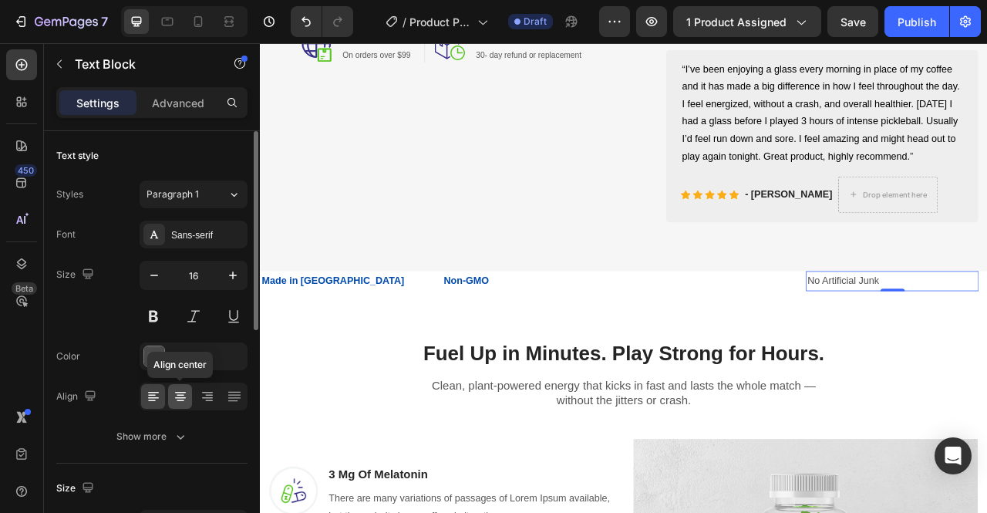
click at [183, 392] on icon at bounding box center [180, 396] width 15 height 15
click at [212, 365] on div "4D4D4D" at bounding box center [194, 356] width 108 height 28
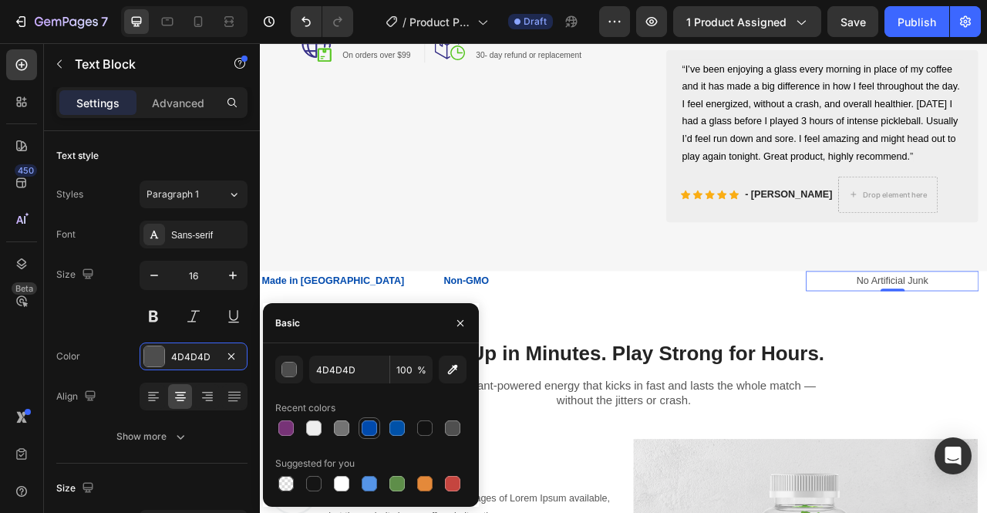
click at [375, 436] on div at bounding box center [369, 428] width 19 height 19
type input "004AAD"
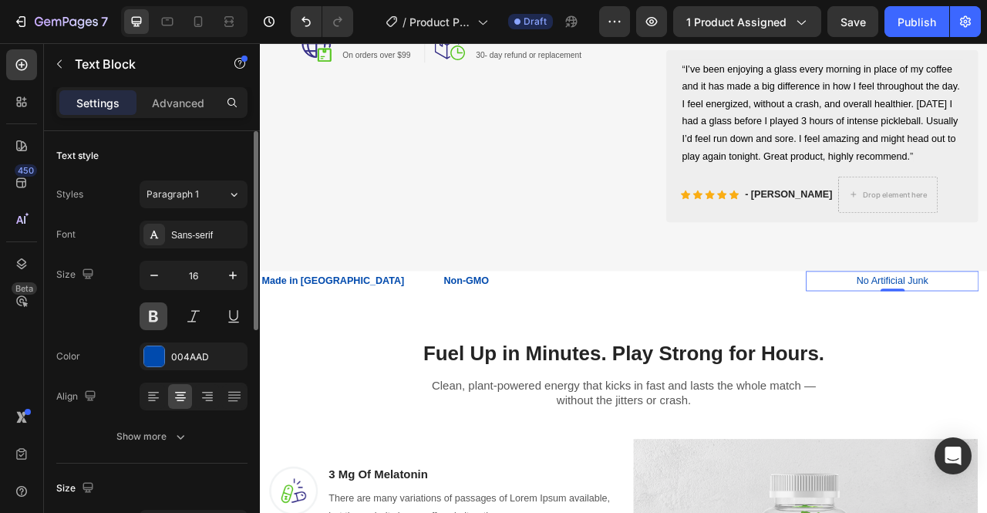
click at [155, 318] on button at bounding box center [154, 316] width 28 height 28
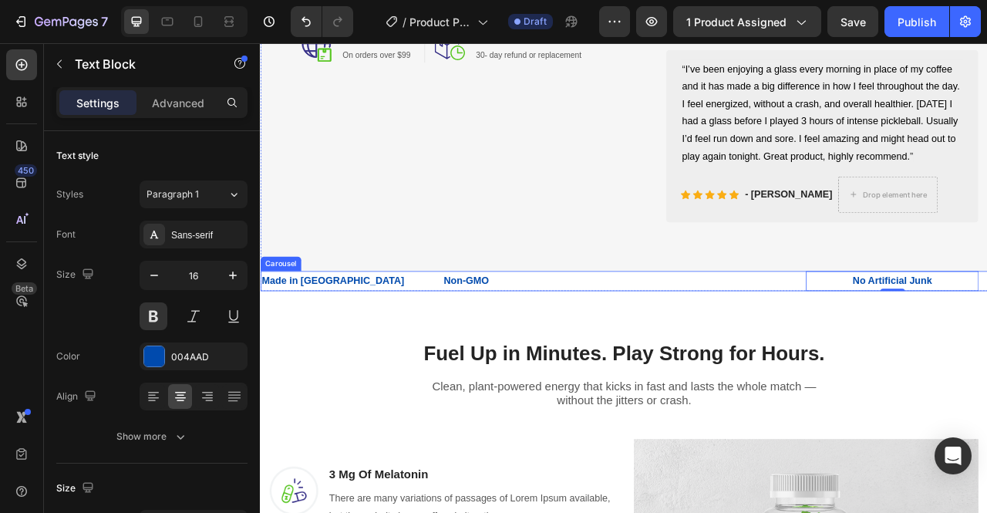
click at [809, 358] on div "Text Block" at bounding box center [831, 345] width 219 height 25
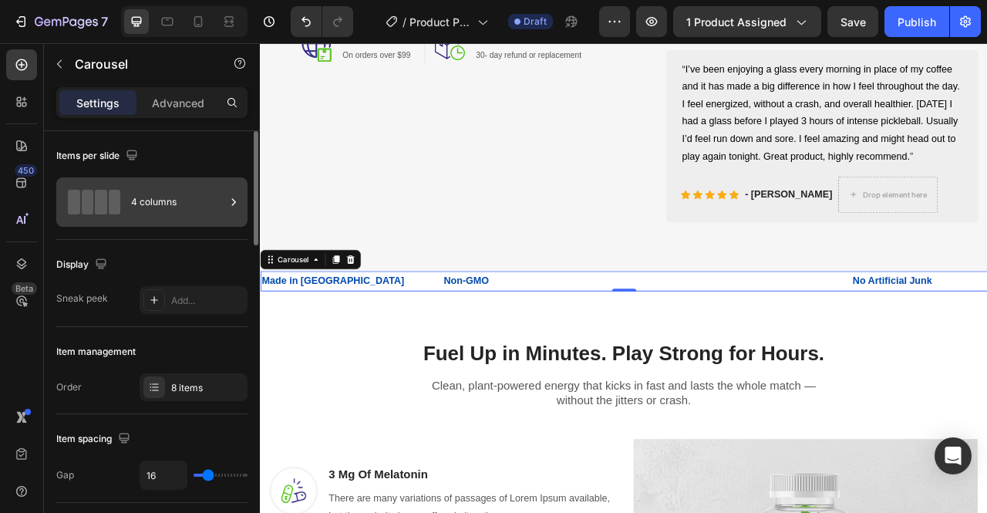
click at [151, 214] on div "4 columns" at bounding box center [178, 201] width 94 height 35
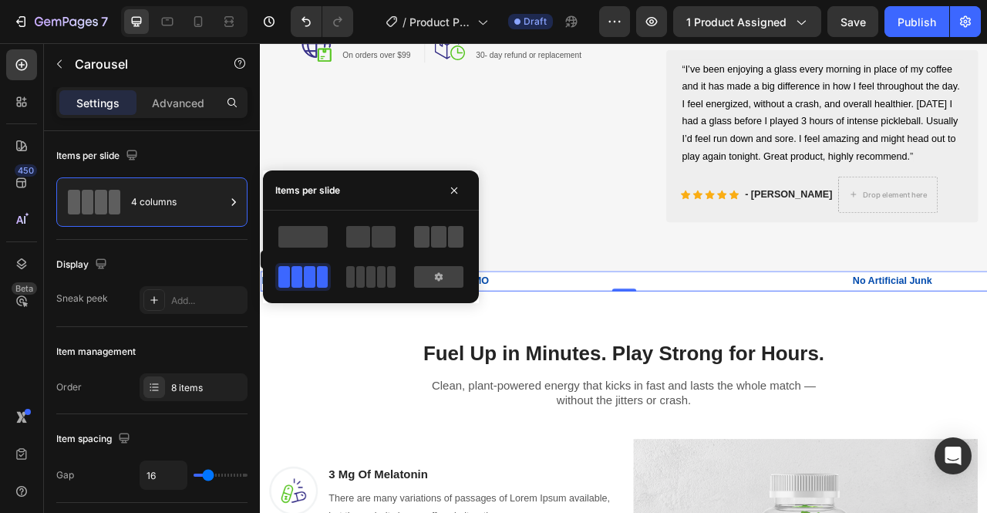
click at [439, 237] on span at bounding box center [438, 237] width 15 height 22
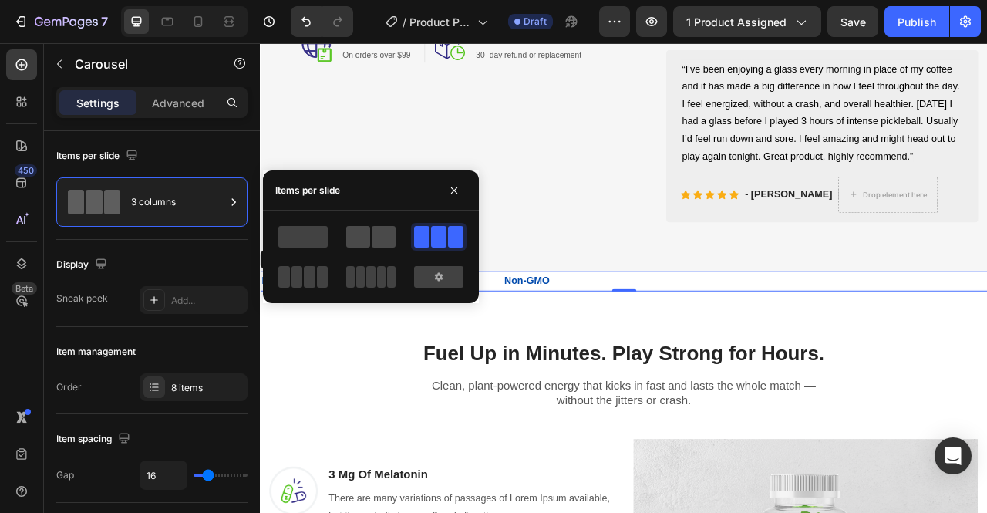
click at [385, 235] on span at bounding box center [384, 237] width 24 height 22
click at [315, 234] on span at bounding box center [302, 237] width 49 height 22
click at [299, 284] on span at bounding box center [297, 277] width 12 height 22
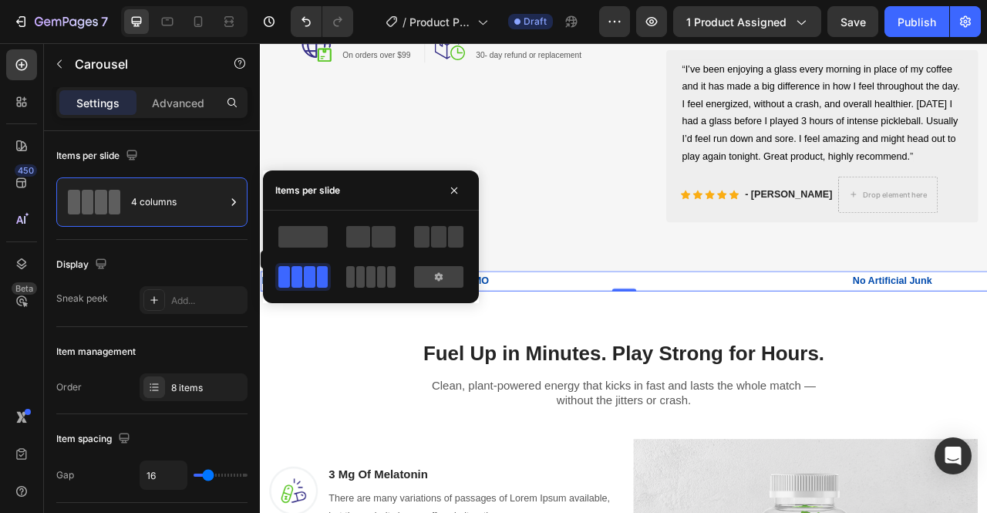
click at [377, 280] on span at bounding box center [381, 277] width 8 height 22
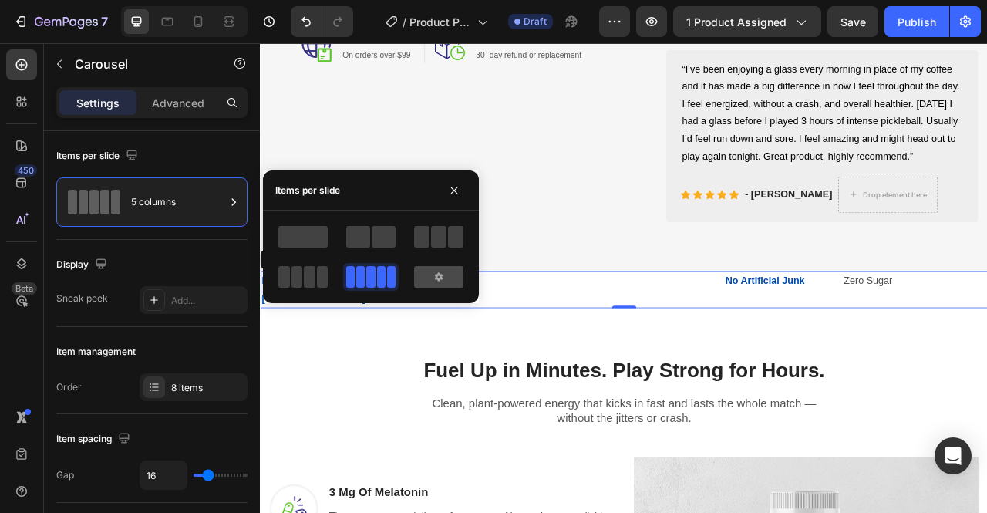
click at [436, 283] on icon at bounding box center [438, 277] width 12 height 12
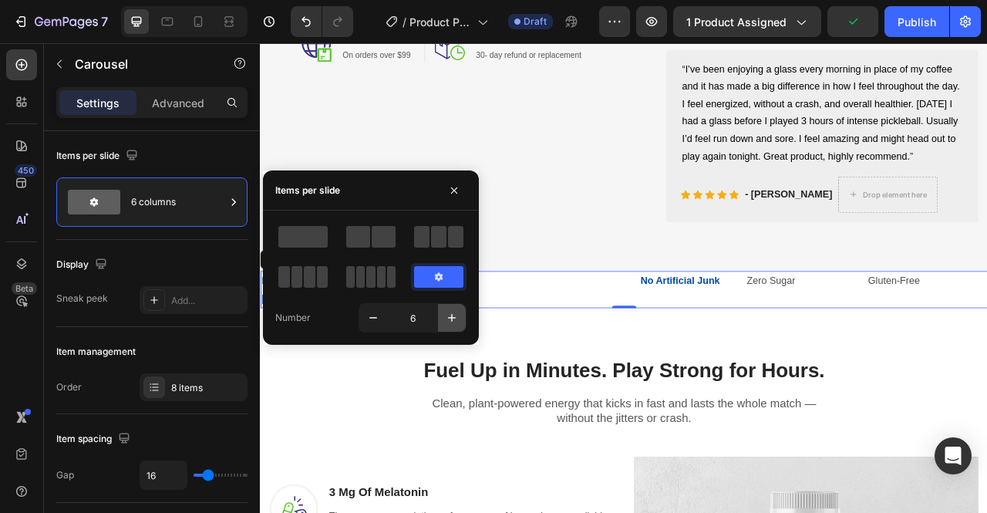
click at [456, 327] on button "button" at bounding box center [452, 318] width 28 height 28
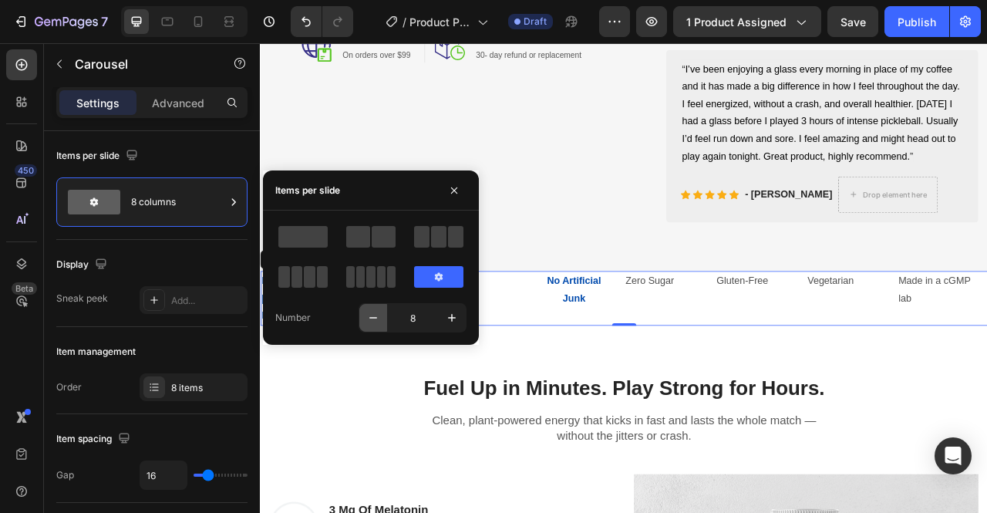
click at [381, 317] on button "button" at bounding box center [373, 318] width 28 height 28
type input "7"
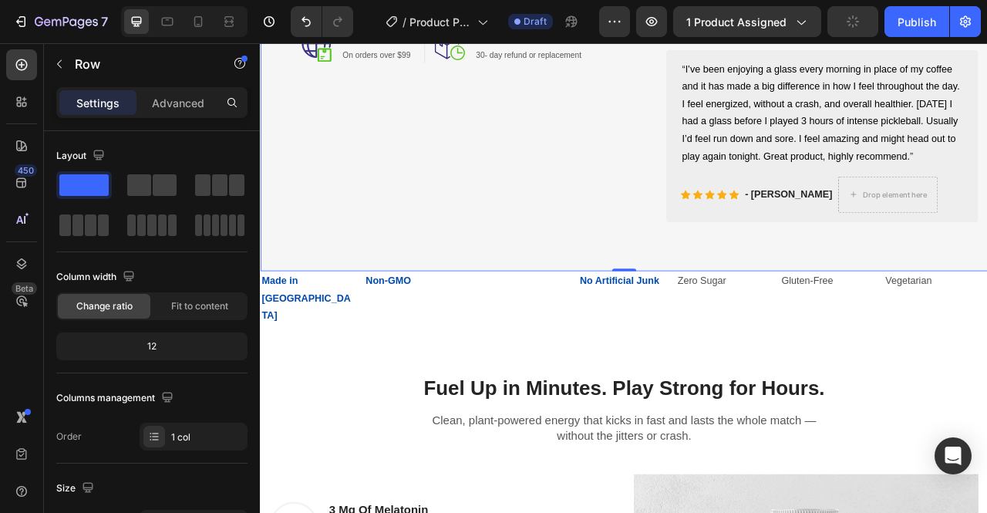
click at [563, 331] on div "Text Block" at bounding box center [554, 324] width 52 height 14
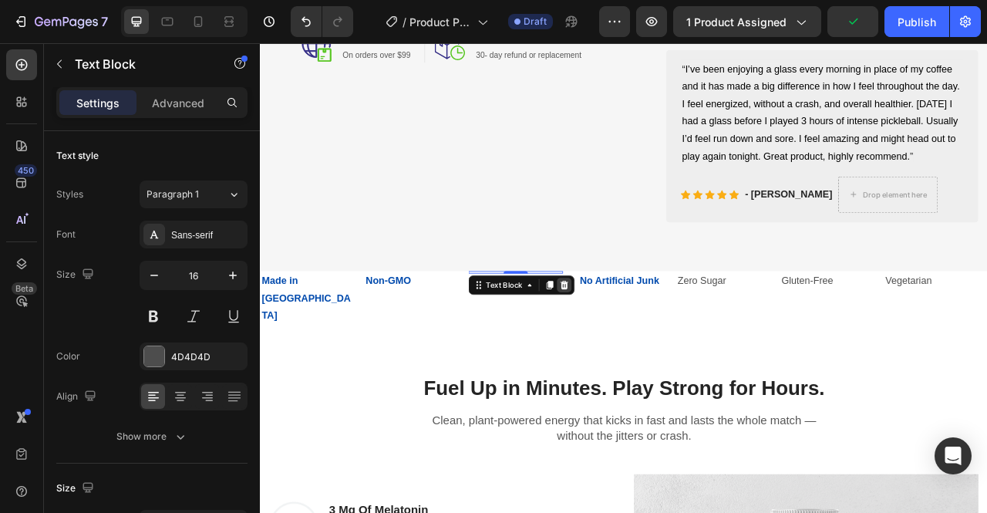
click at [648, 356] on icon at bounding box center [646, 350] width 10 height 11
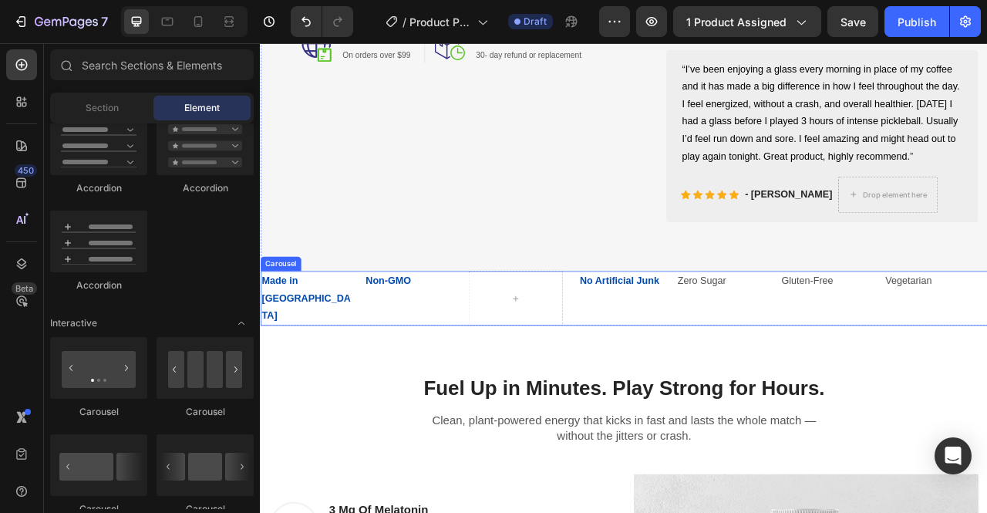
click at [986, 392] on div "Gluten-Free Text Block" at bounding box center [981, 367] width 120 height 69
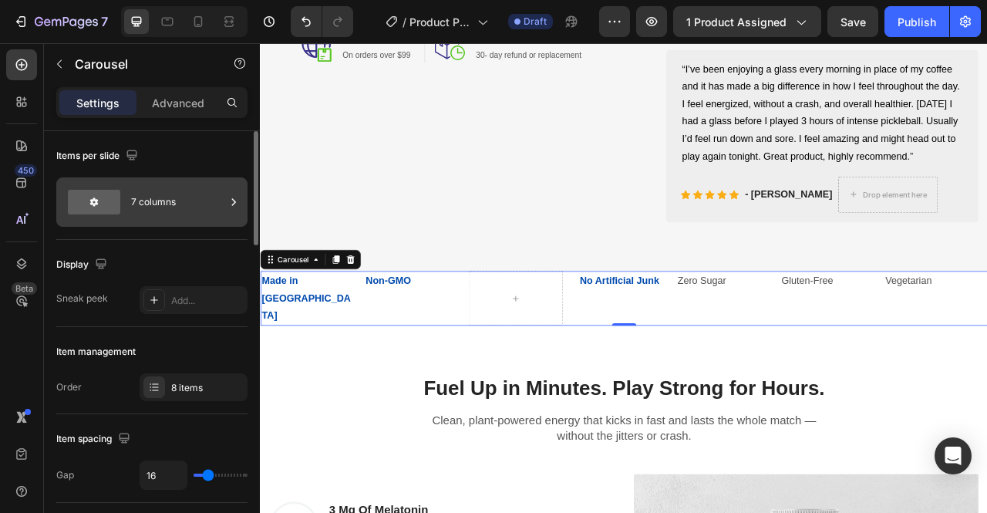
click at [213, 189] on div "7 columns" at bounding box center [178, 201] width 94 height 35
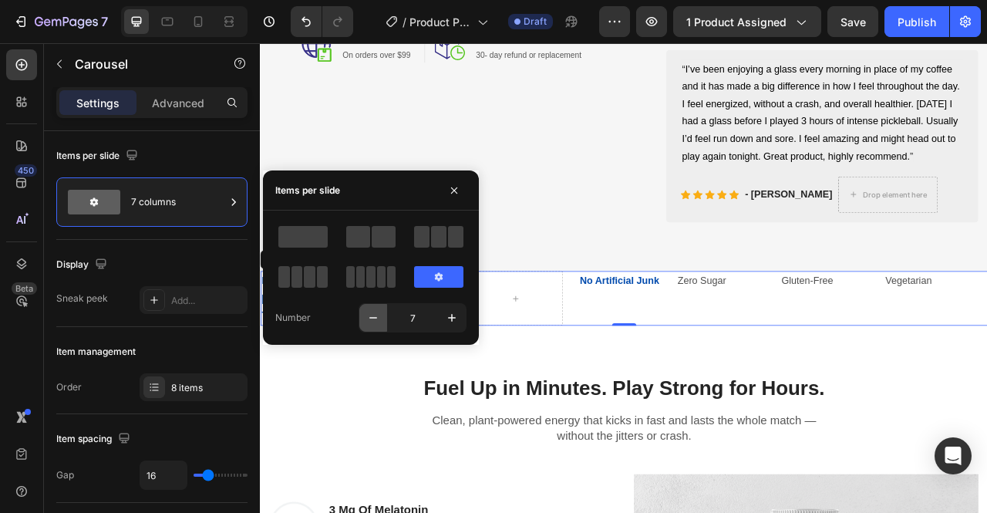
click at [373, 323] on icon "button" at bounding box center [372, 317] width 15 height 15
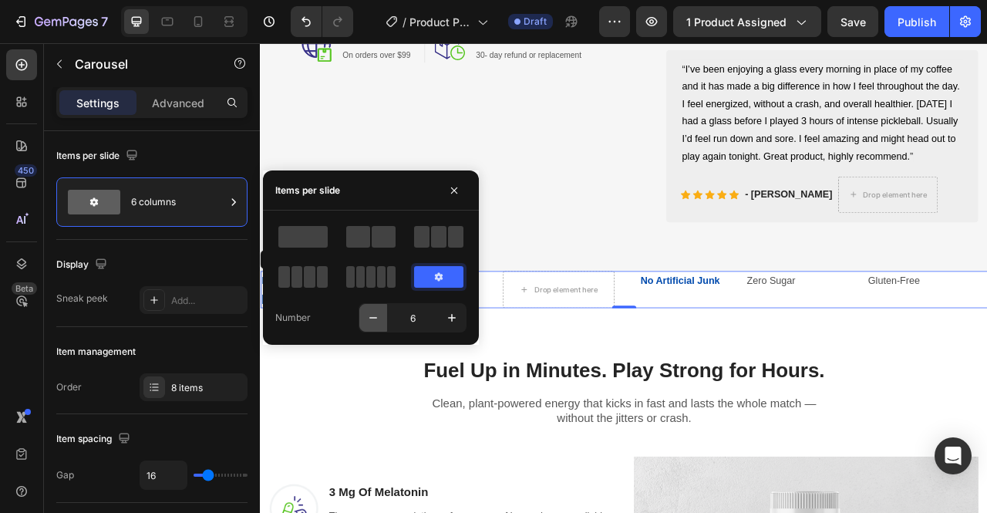
click at [373, 323] on icon "button" at bounding box center [372, 317] width 15 height 15
type input "5"
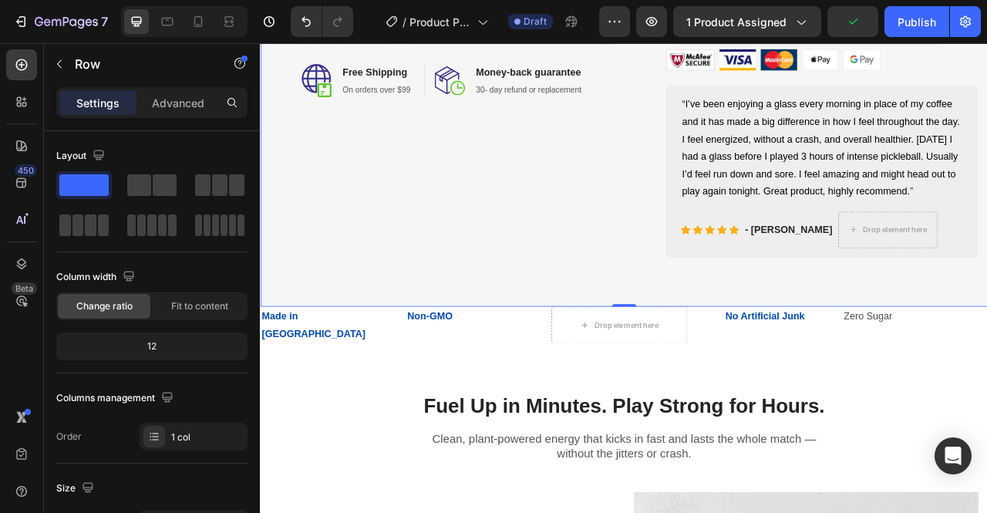
scroll to position [560, 0]
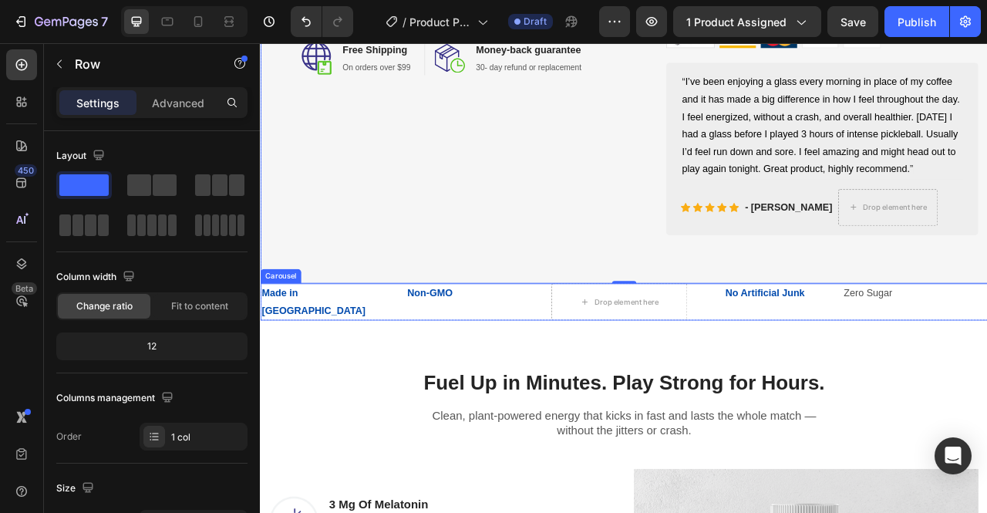
click at [464, 373] on p "Non-GMO" at bounding box center [531, 362] width 170 height 22
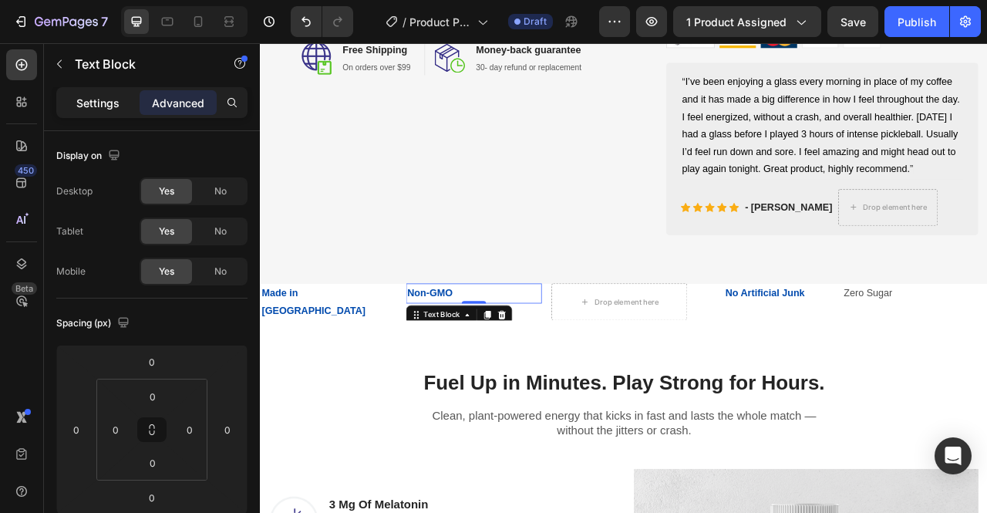
click at [96, 99] on p "Settings" at bounding box center [97, 103] width 43 height 16
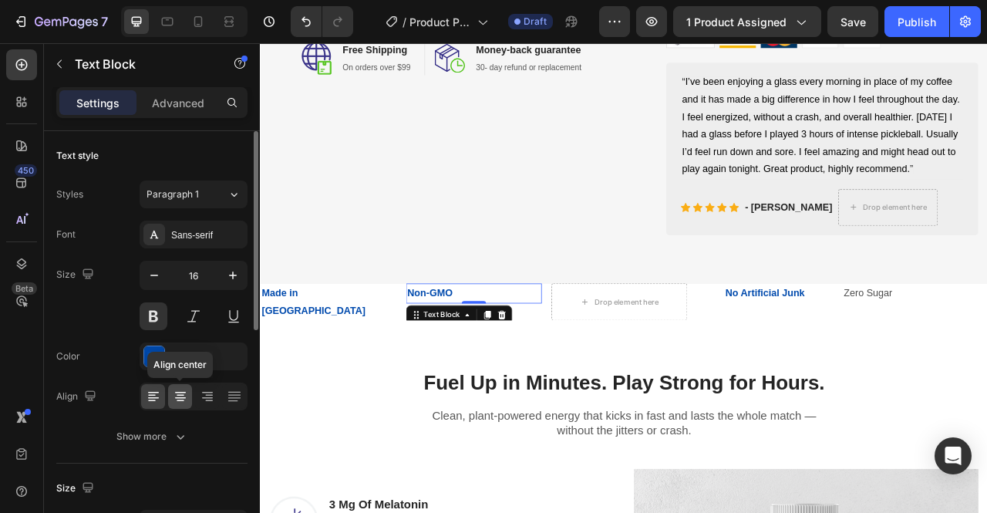
click at [180, 400] on icon at bounding box center [181, 401] width 8 height 2
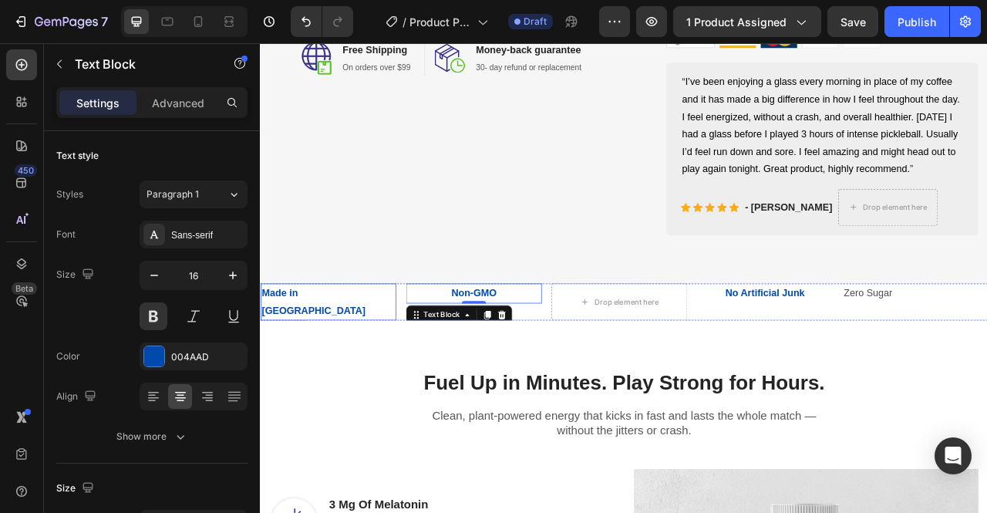
click at [321, 378] on p "Made in [GEOGRAPHIC_DATA]" at bounding box center [346, 373] width 170 height 45
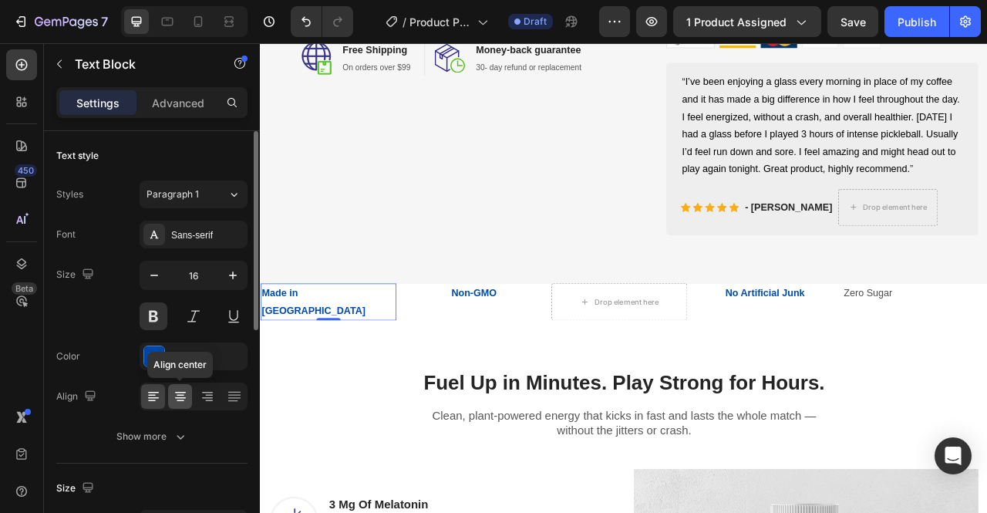
click at [181, 389] on icon at bounding box center [180, 396] width 15 height 15
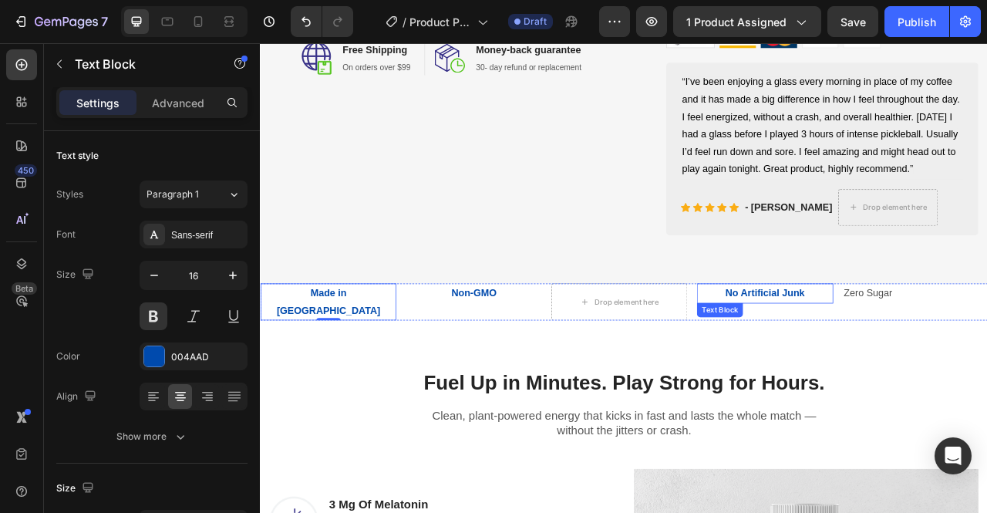
click at [937, 373] on p "No Artificial Junk" at bounding box center [901, 362] width 170 height 22
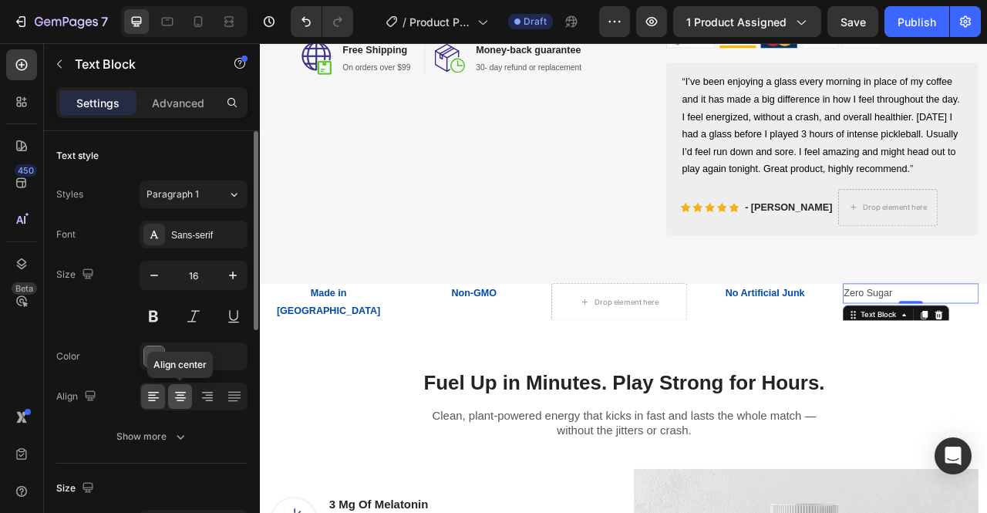
click at [176, 398] on icon at bounding box center [180, 396] width 15 height 15
click at [208, 346] on div "4D4D4D" at bounding box center [194, 356] width 108 height 28
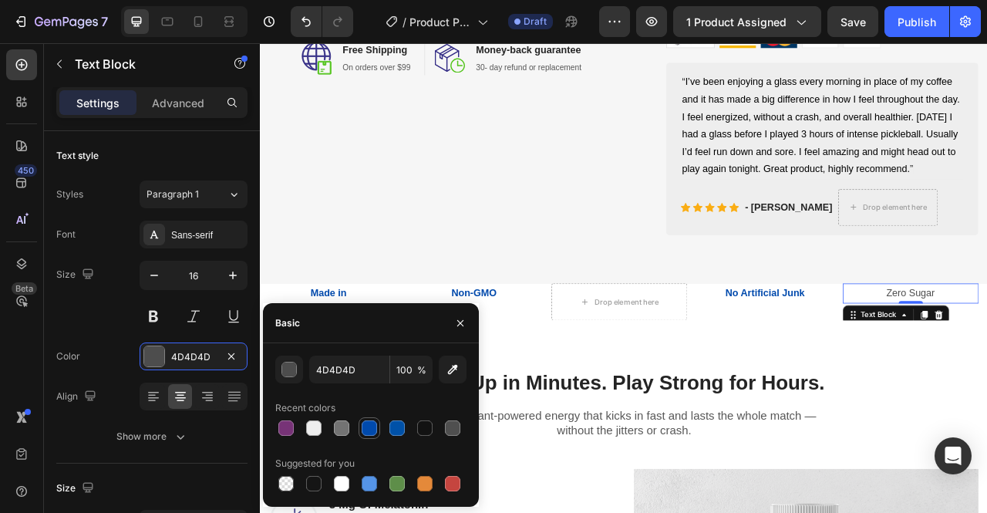
click at [372, 426] on div at bounding box center [369, 427] width 15 height 15
type input "004AAD"
click at [148, 315] on button at bounding box center [154, 316] width 28 height 28
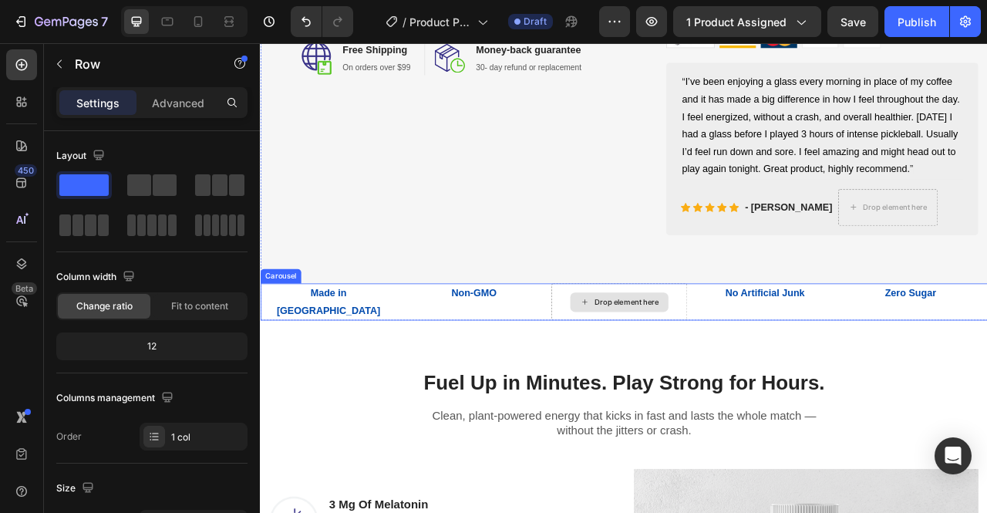
click at [731, 379] on div "Drop element here" at bounding box center [726, 373] width 82 height 12
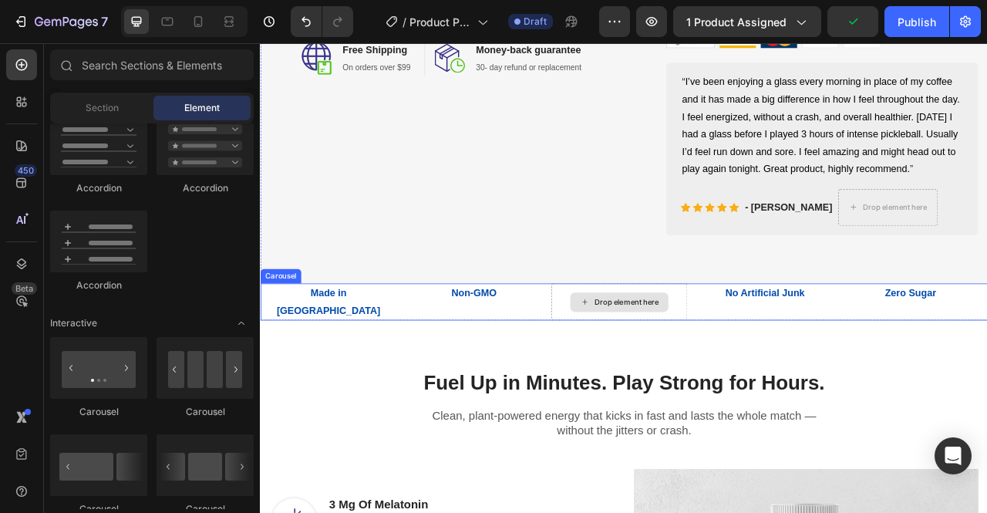
click at [718, 385] on div "Drop element here" at bounding box center [716, 373] width 125 height 25
click at [600, 397] on div "Non-GMO Text Block" at bounding box center [531, 373] width 173 height 48
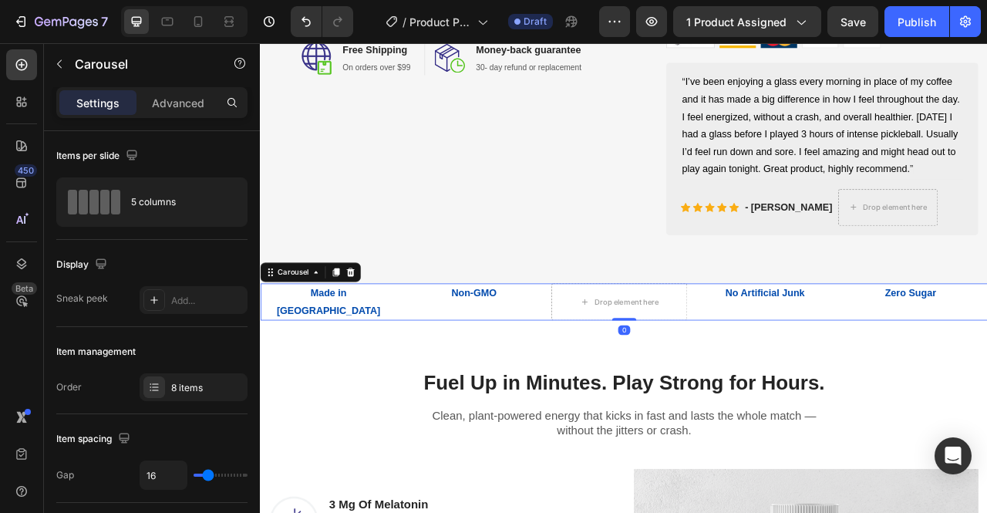
click at [600, 397] on div "Non-GMO Text Block" at bounding box center [531, 373] width 173 height 48
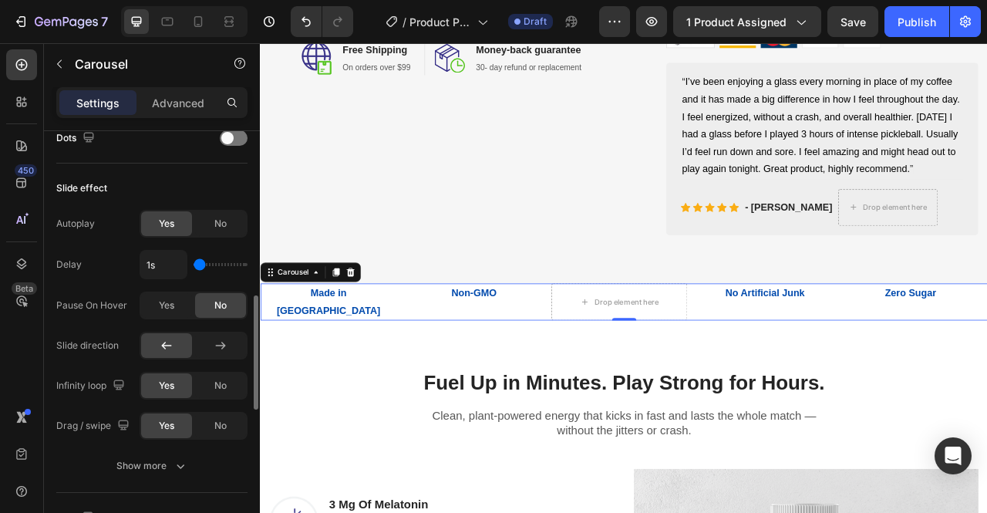
scroll to position [607, 0]
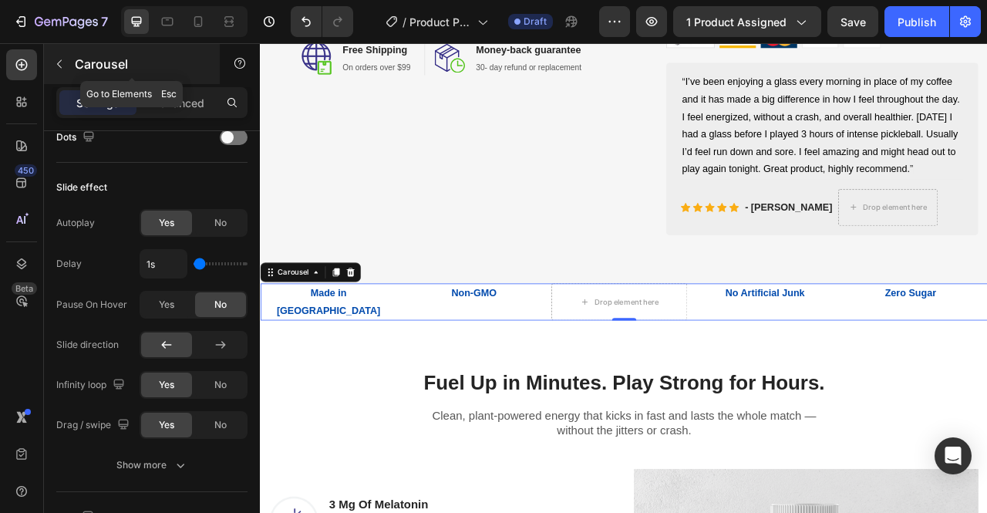
click at [60, 70] on button "button" at bounding box center [59, 64] width 25 height 25
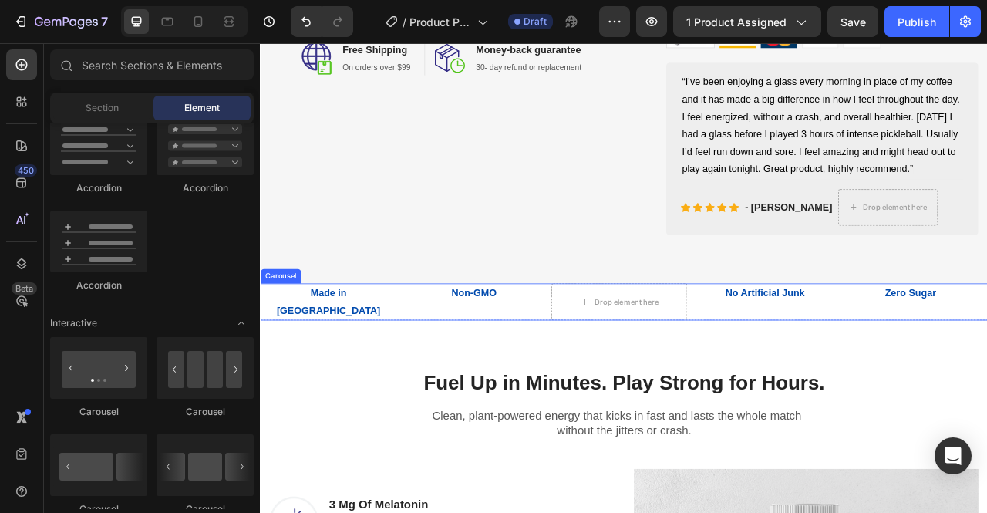
click at [452, 397] on div "Non-GMO Text Block" at bounding box center [531, 373] width 173 height 48
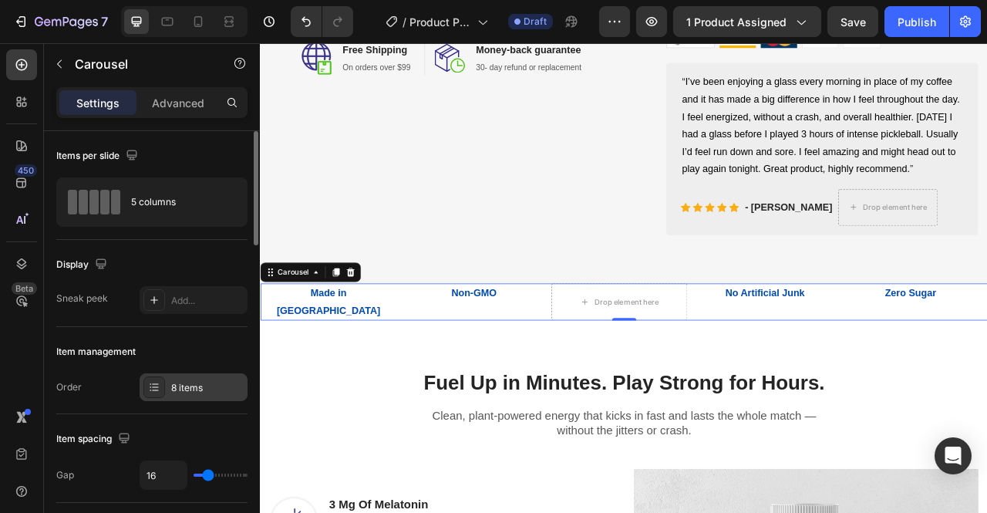
click at [196, 393] on div "8 items" at bounding box center [194, 387] width 108 height 28
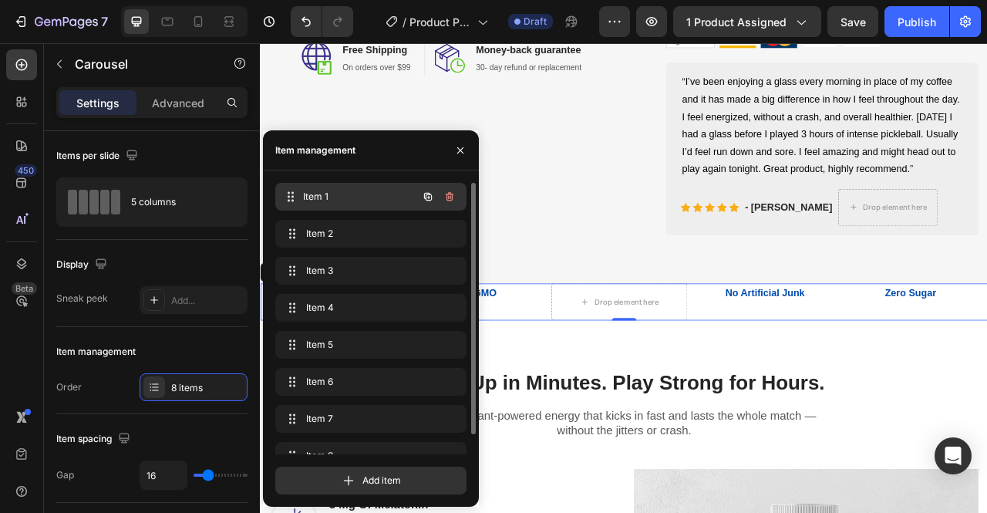
click at [325, 204] on div "Item 1 Item 1" at bounding box center [349, 197] width 136 height 22
click at [427, 197] on icon "button" at bounding box center [428, 196] width 12 height 12
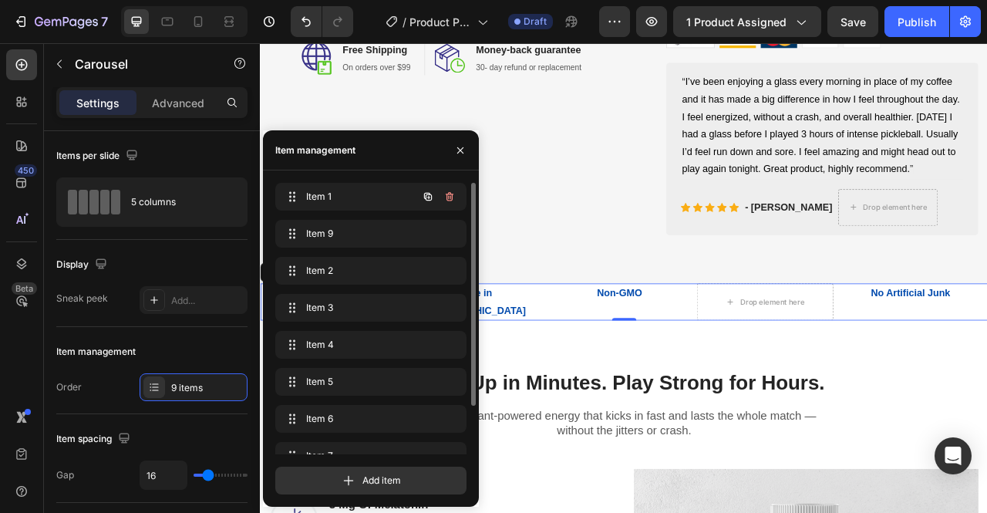
click at [427, 197] on icon "button" at bounding box center [428, 196] width 12 height 12
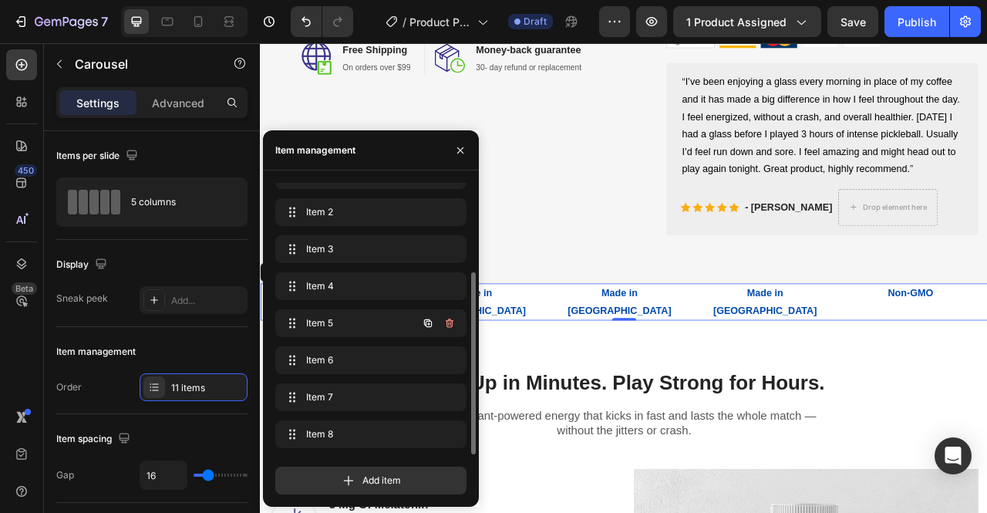
scroll to position [0, 0]
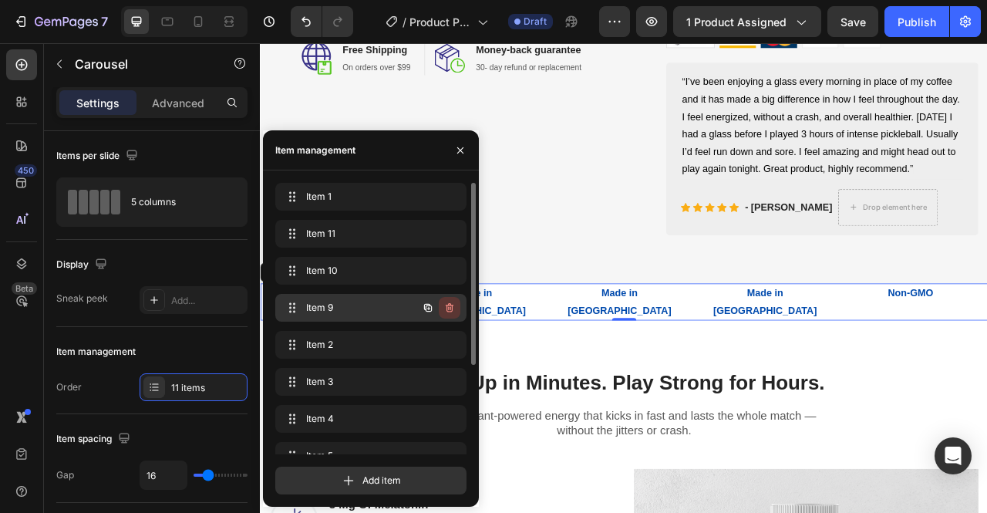
click at [454, 308] on icon "button" at bounding box center [449, 307] width 12 height 12
click at [446, 277] on button "button" at bounding box center [450, 271] width 22 height 22
click at [445, 268] on div "Delete" at bounding box center [439, 271] width 29 height 14
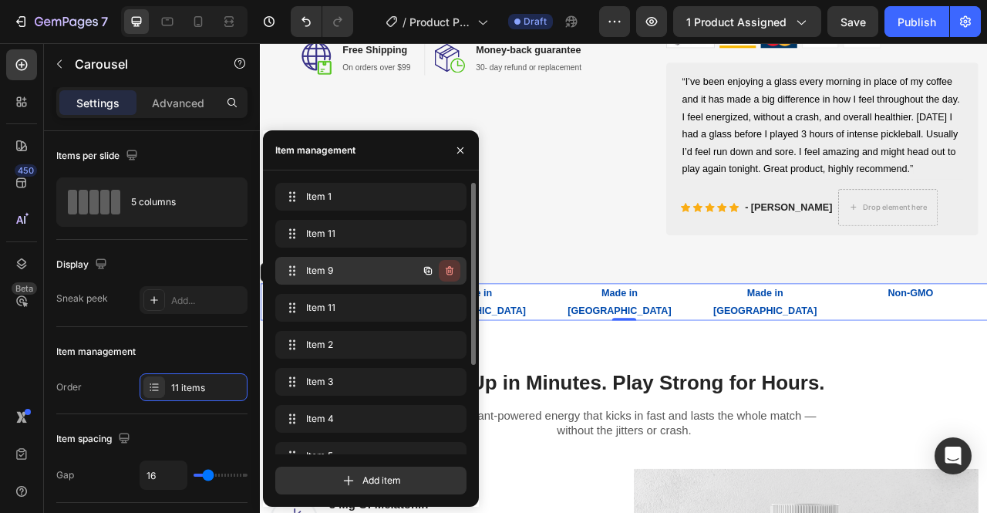
click at [457, 269] on button "button" at bounding box center [450, 271] width 22 height 22
click at [449, 273] on div "Delete" at bounding box center [439, 271] width 29 height 14
click at [450, 269] on icon "button" at bounding box center [449, 270] width 12 height 12
click at [440, 274] on div "Delete" at bounding box center [439, 271] width 29 height 14
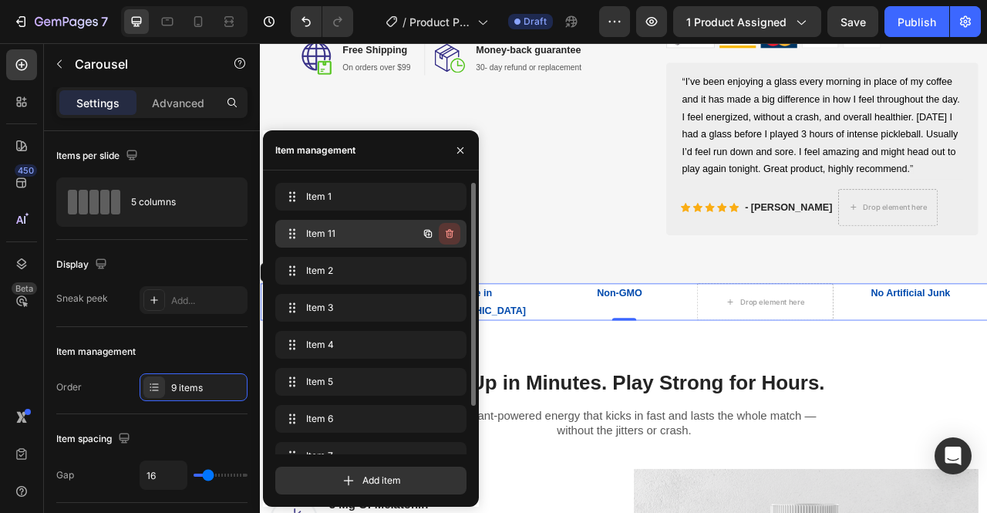
click at [451, 239] on icon "button" at bounding box center [449, 233] width 12 height 12
click at [449, 238] on div "Delete" at bounding box center [439, 234] width 29 height 14
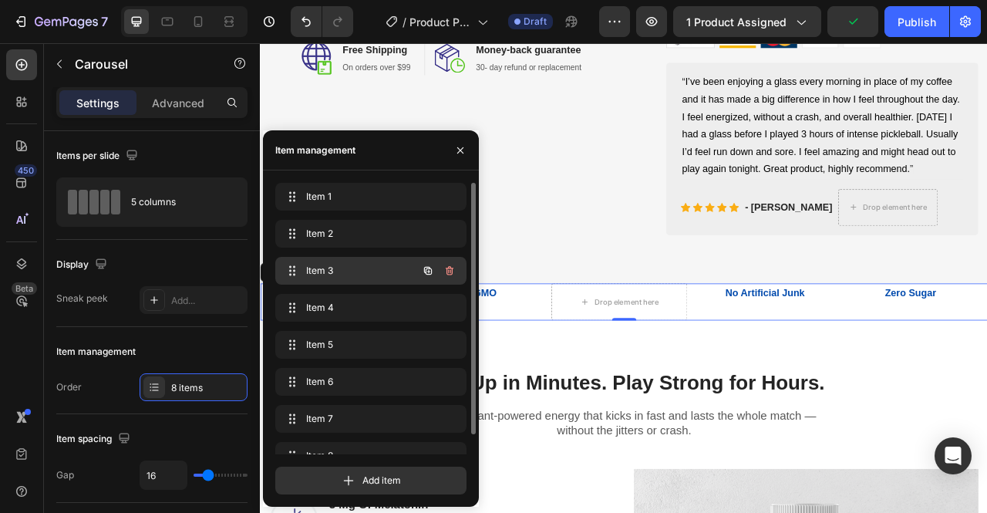
scroll to position [22, 0]
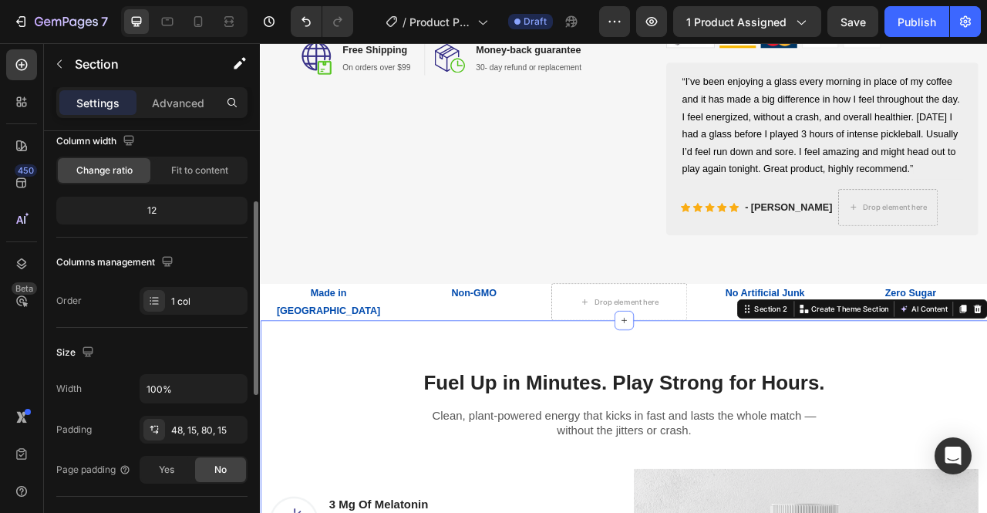
scroll to position [194, 0]
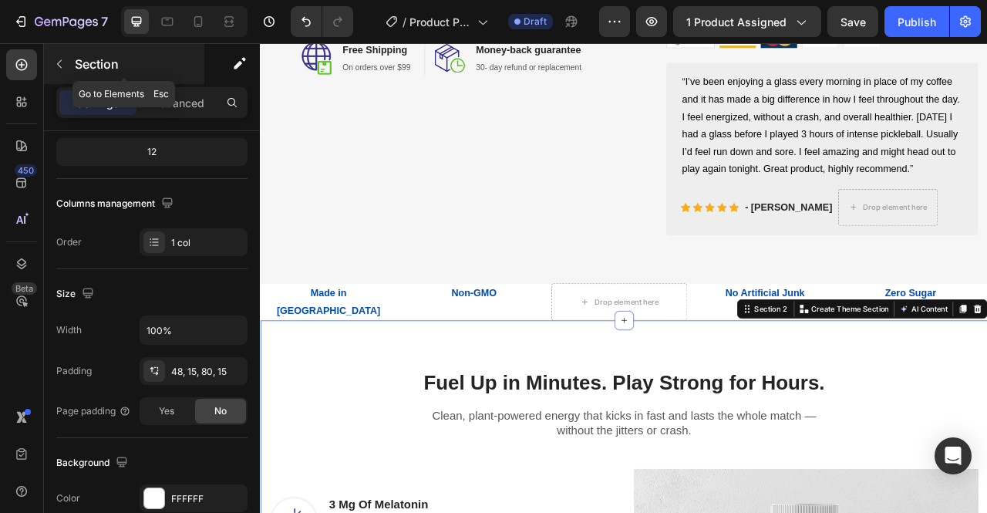
click at [62, 67] on icon "button" at bounding box center [59, 64] width 12 height 12
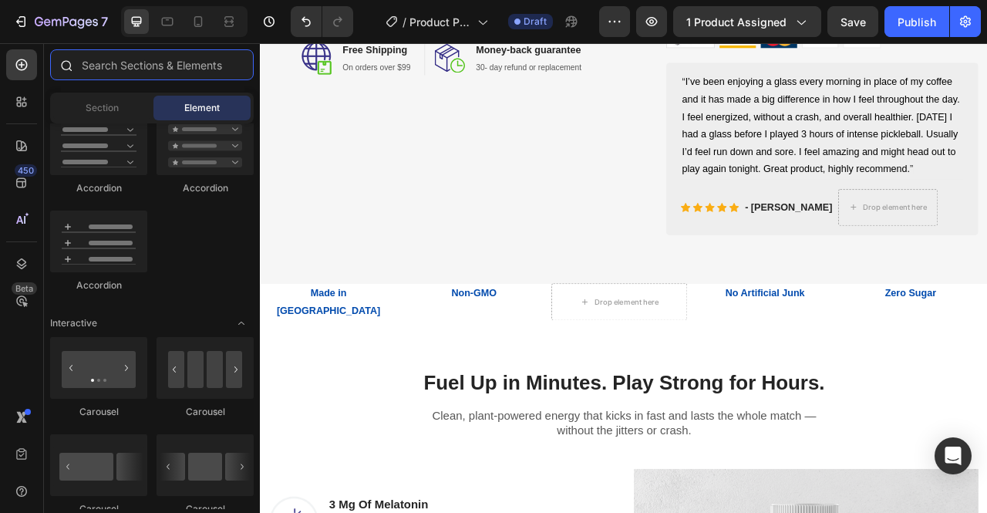
click at [127, 72] on input "text" at bounding box center [152, 64] width 204 height 31
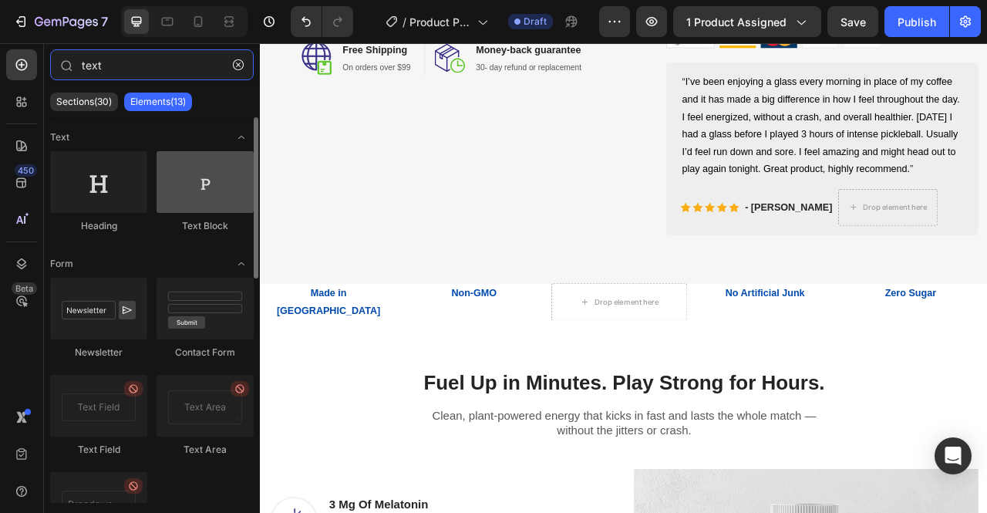
type input "text"
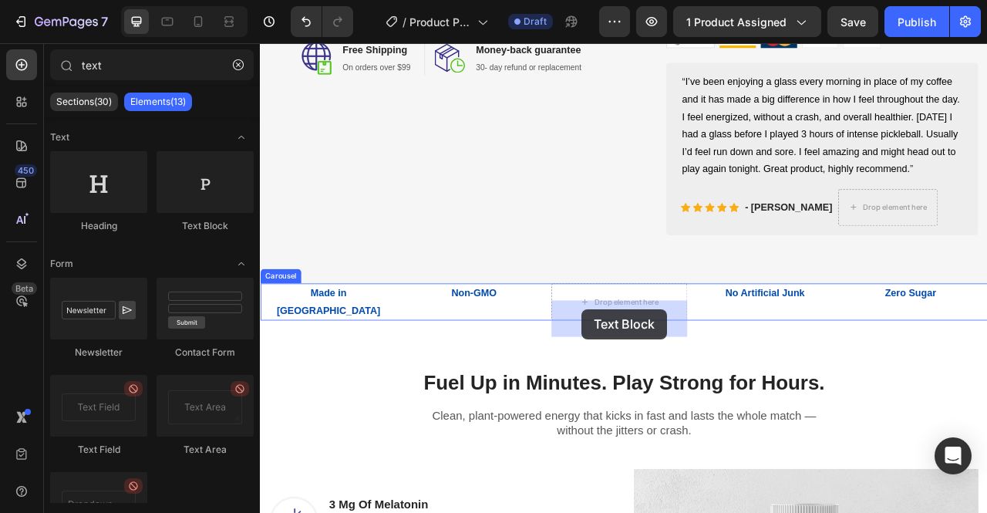
drag, startPoint x: 466, startPoint y: 234, endPoint x: 669, endPoint y: 382, distance: 251.0
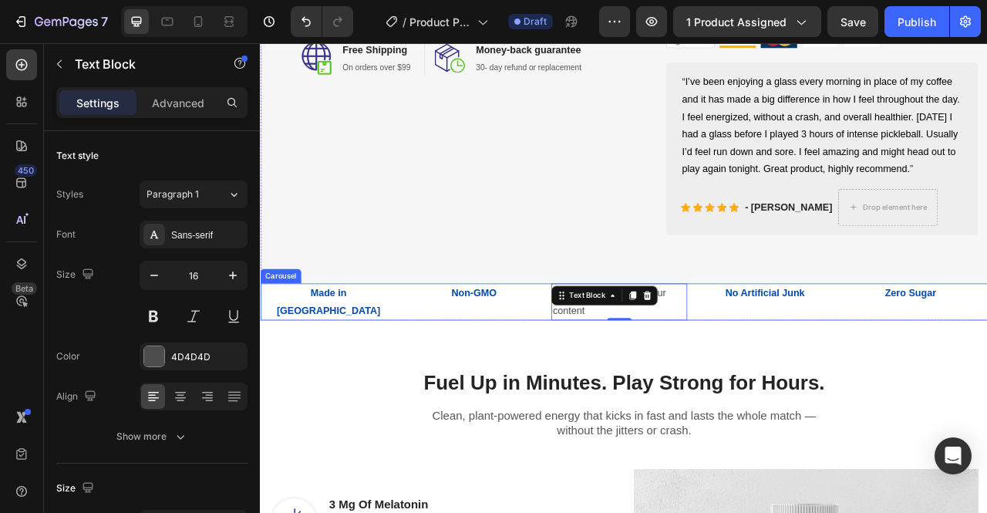
click at [402, 397] on div "Made in [GEOGRAPHIC_DATA] Text Block" at bounding box center [346, 373] width 173 height 48
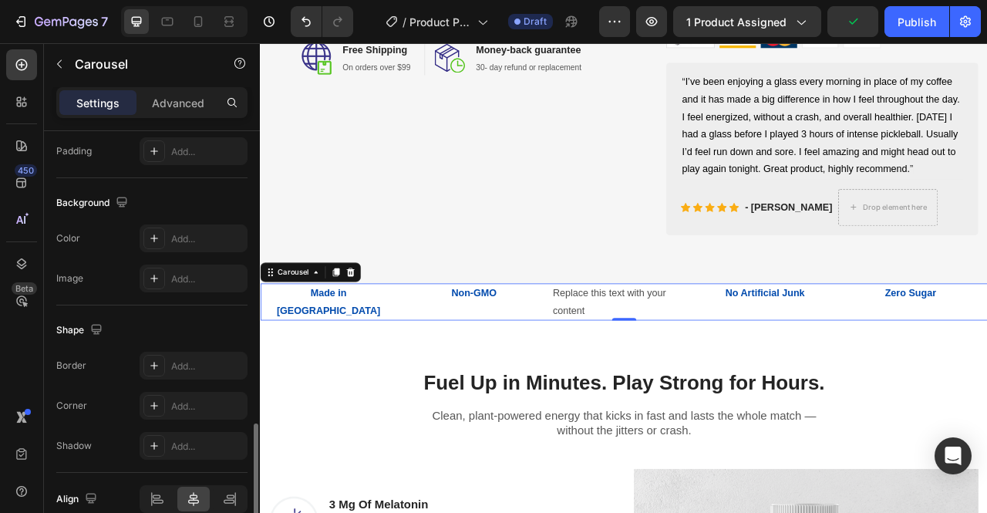
scroll to position [1091, 0]
click at [196, 276] on div "Add..." at bounding box center [207, 280] width 72 height 14
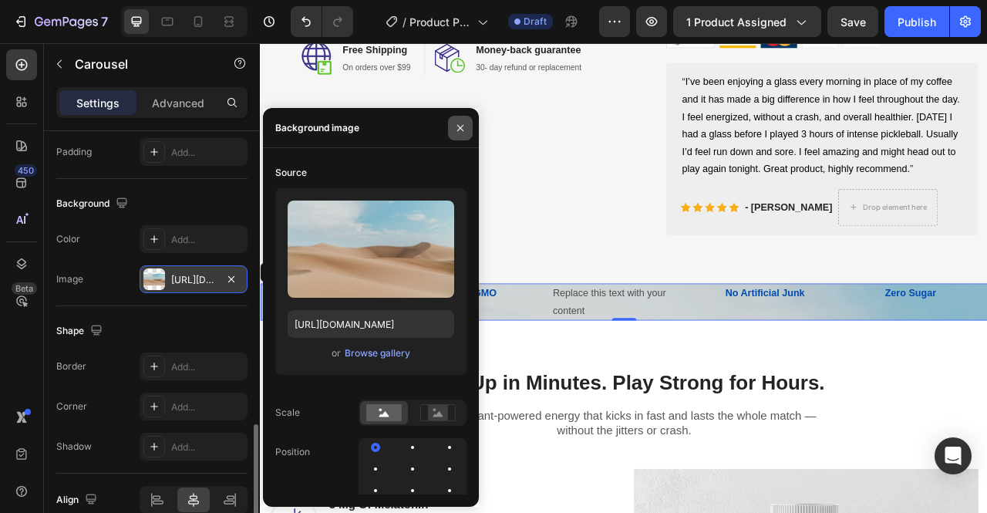
click at [463, 129] on icon "button" at bounding box center [460, 128] width 12 height 12
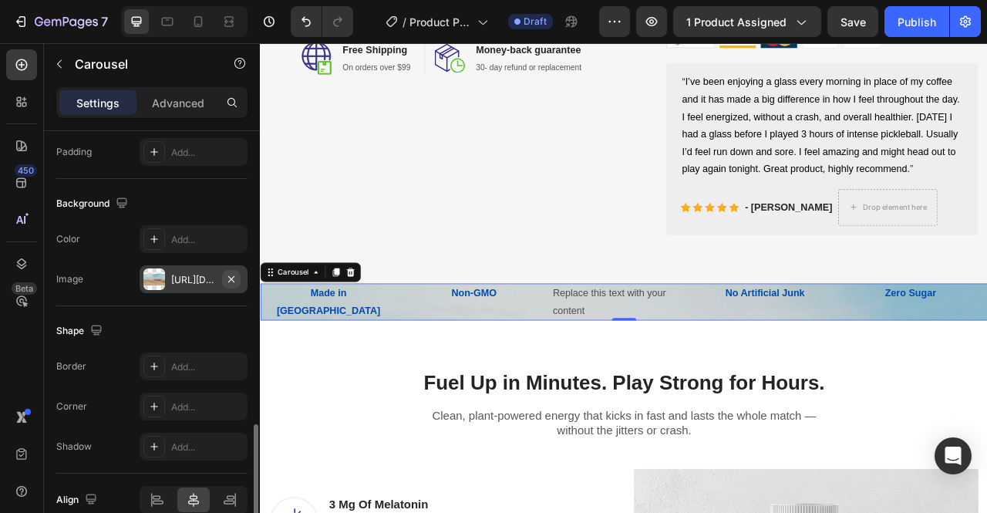
click at [233, 275] on icon "button" at bounding box center [231, 278] width 6 height 6
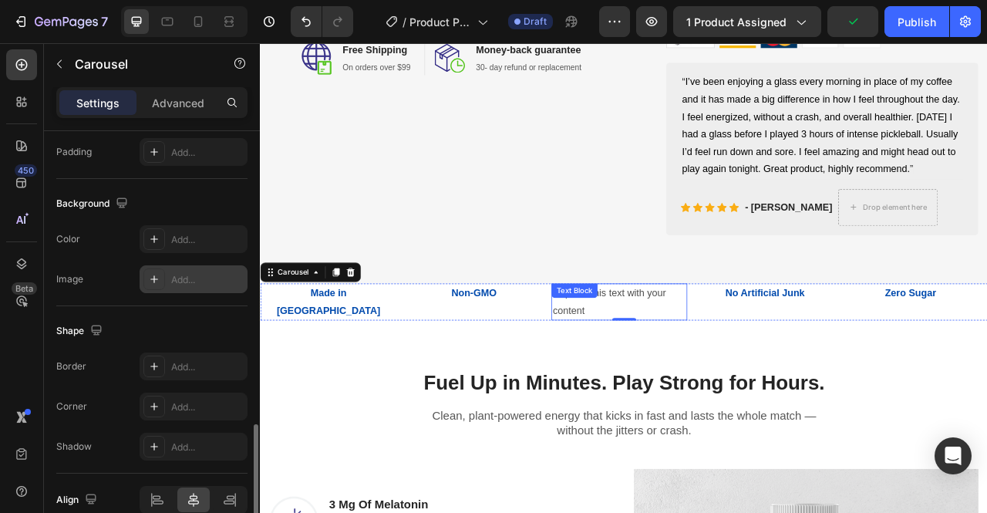
click at [706, 397] on div "Replace this text with your content" at bounding box center [716, 373] width 173 height 48
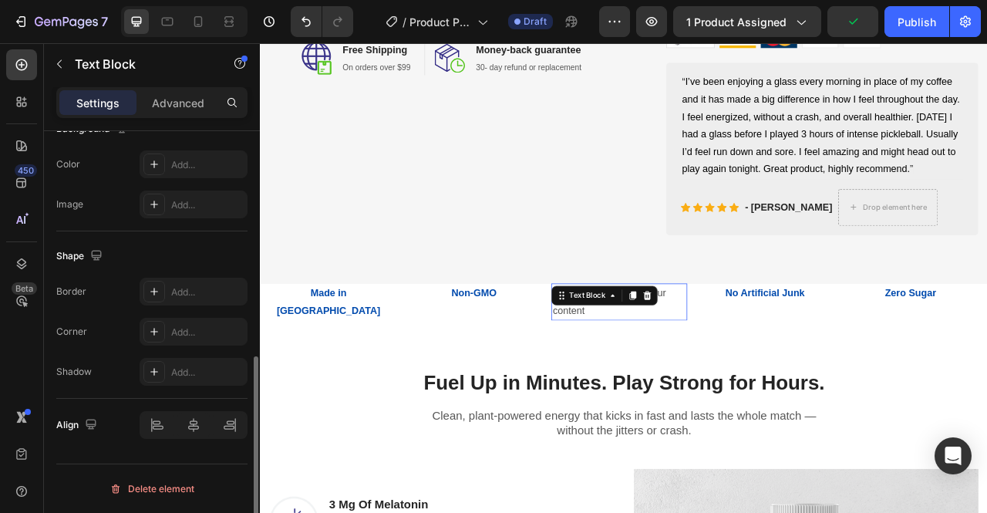
scroll to position [0, 0]
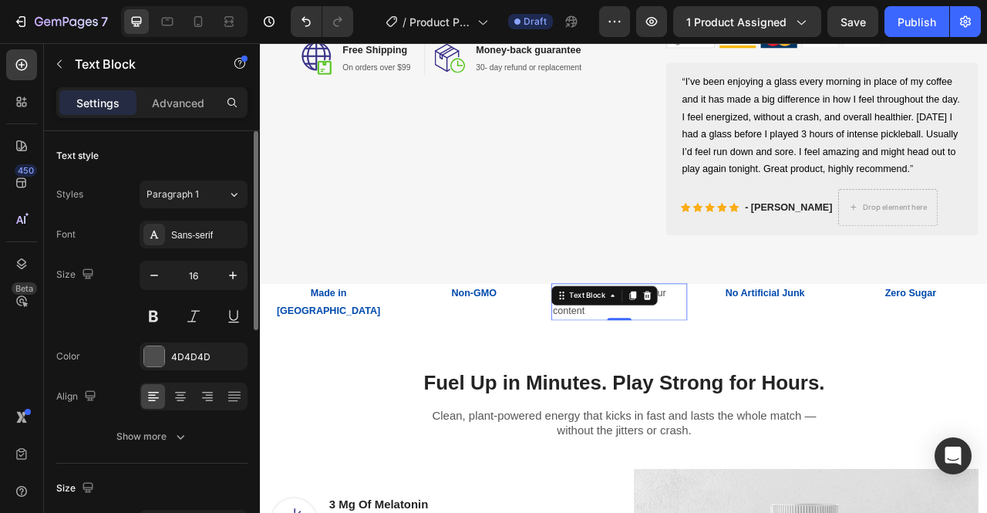
click at [674, 397] on div "Replace this text with your content" at bounding box center [716, 373] width 173 height 48
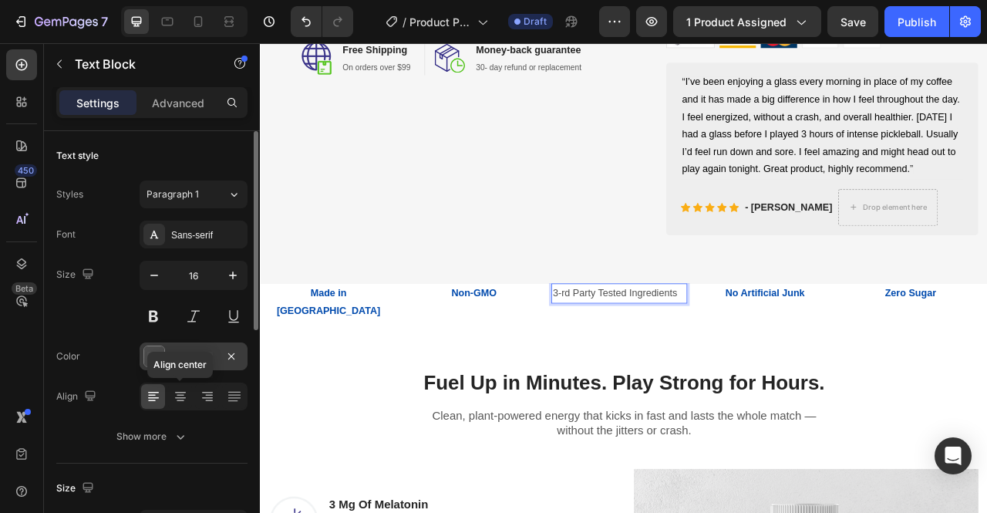
click at [178, 397] on icon at bounding box center [180, 398] width 11 height 2
click at [213, 362] on div "4D4D4D" at bounding box center [194, 356] width 108 height 28
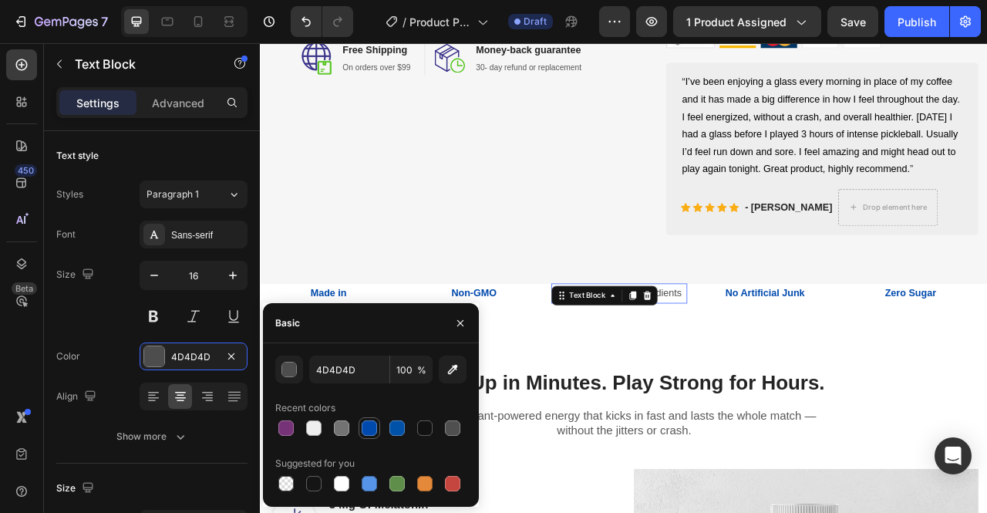
click at [378, 433] on div at bounding box center [369, 428] width 19 height 19
type input "004AAD"
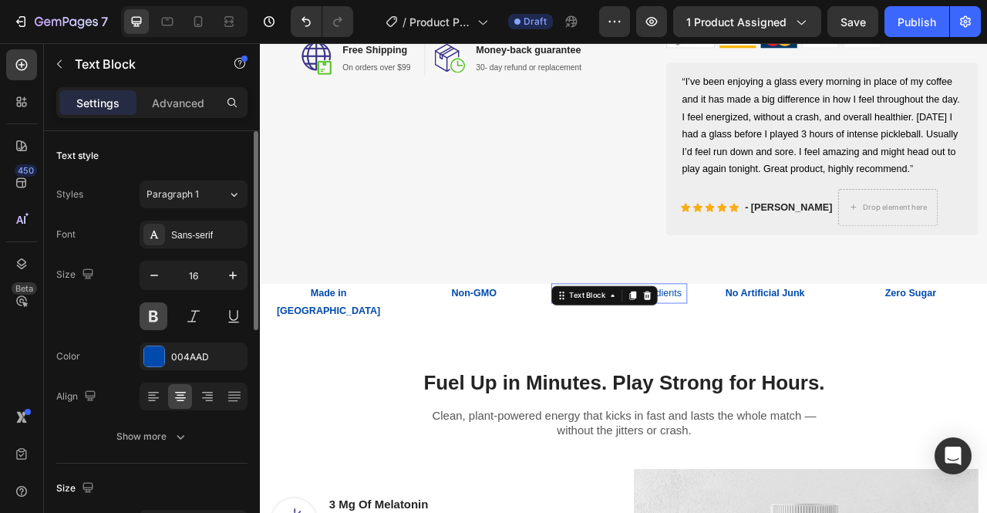
click at [159, 312] on button at bounding box center [154, 316] width 28 height 28
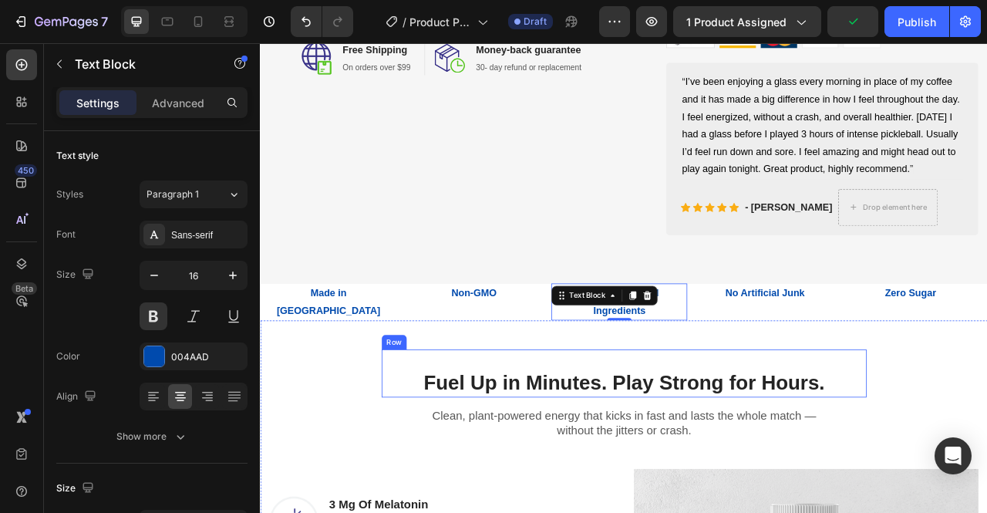
click at [895, 455] on div "Fuel Up in Minutes. Play Strong for Hours. Heading Row" at bounding box center [722, 463] width 617 height 61
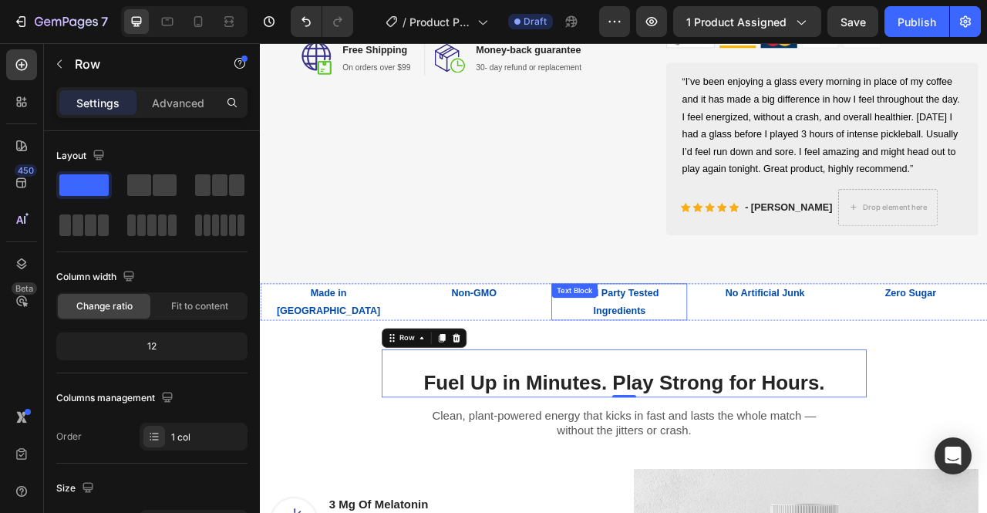
click at [723, 395] on p "3-rd Party Tested Ingredients" at bounding box center [716, 373] width 170 height 45
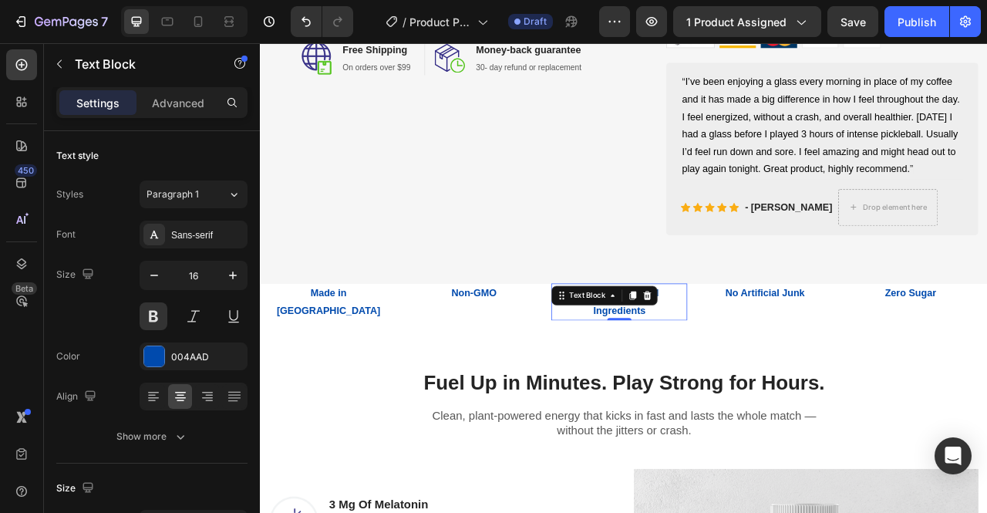
click at [802, 397] on div "3-rd Party Tested Ingredients" at bounding box center [716, 373] width 173 height 48
click at [678, 382] on p "3-rd Party Tested Ingredients" at bounding box center [716, 373] width 170 height 45
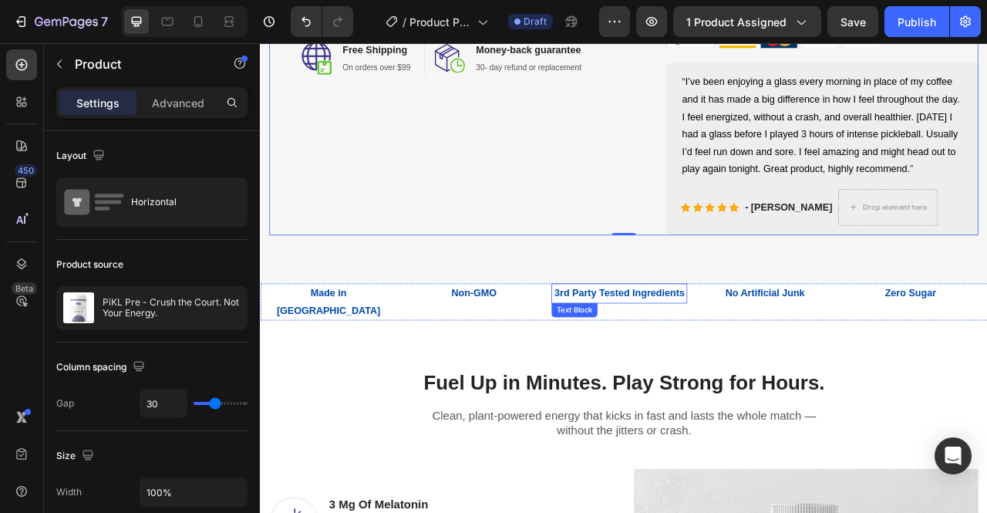
click at [664, 373] on p "3rd Party Tested Ingredients" at bounding box center [716, 362] width 170 height 22
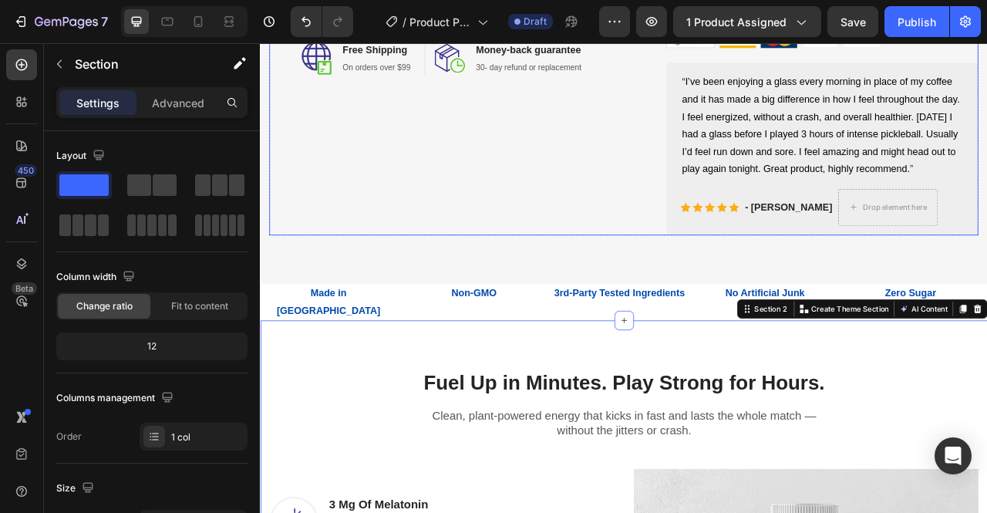
scroll to position [656, 0]
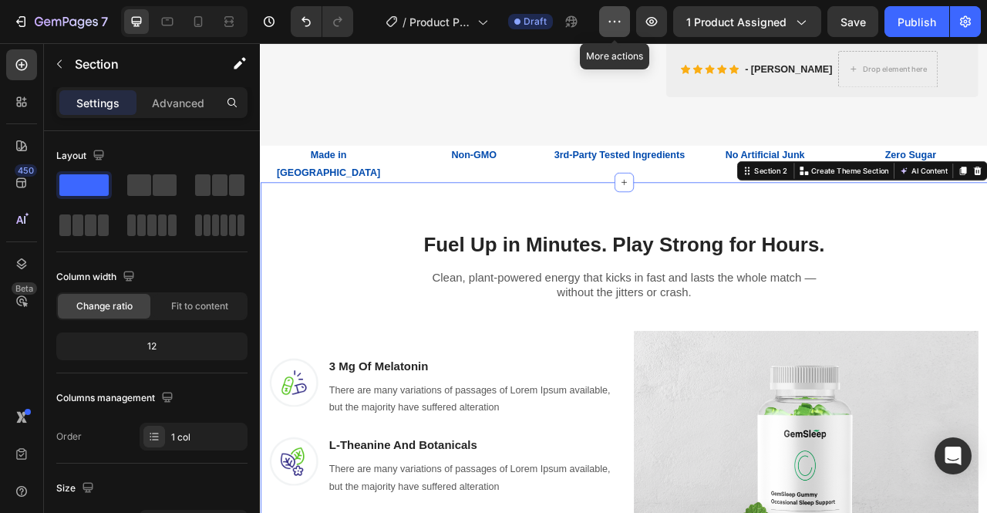
click at [623, 29] on button "button" at bounding box center [614, 21] width 31 height 31
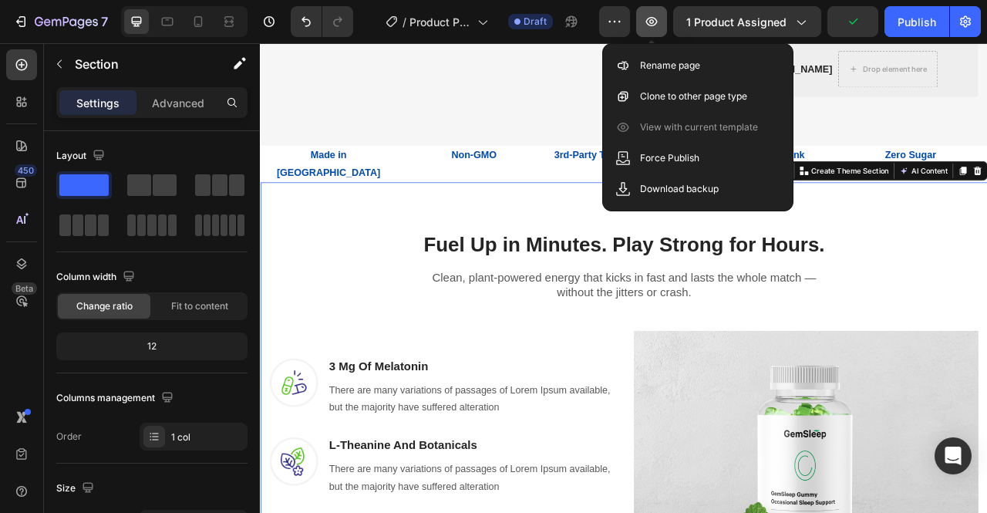
click at [658, 23] on icon "button" at bounding box center [651, 21] width 15 height 15
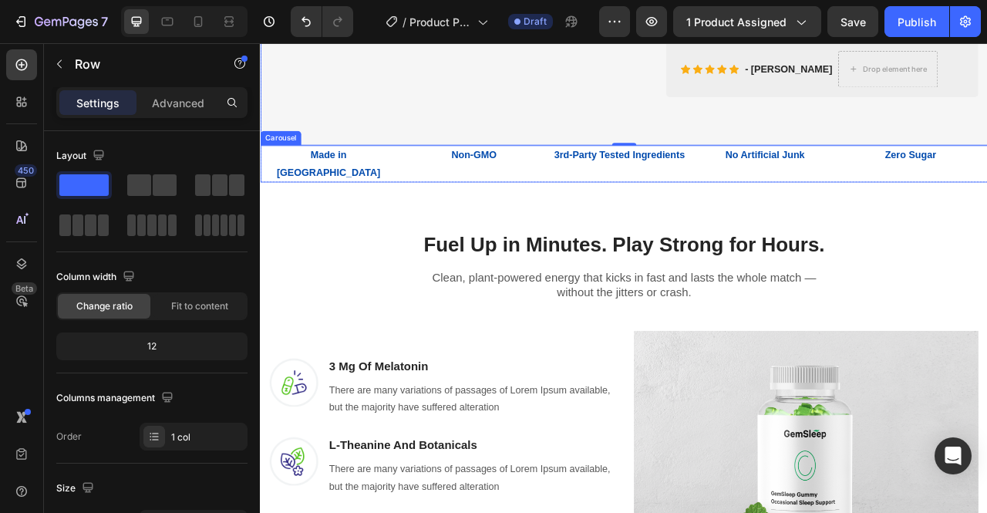
click at [809, 209] on div "Made in [GEOGRAPHIC_DATA] Text Block Non-GMO Text Block 3rd-Party Tested Ingred…" at bounding box center [722, 197] width 925 height 48
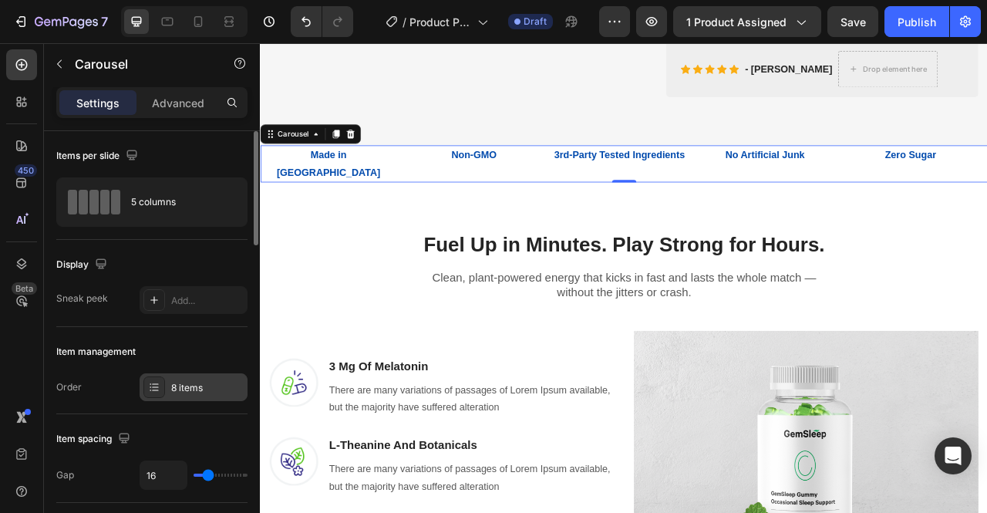
click at [204, 385] on div "8 items" at bounding box center [207, 388] width 72 height 14
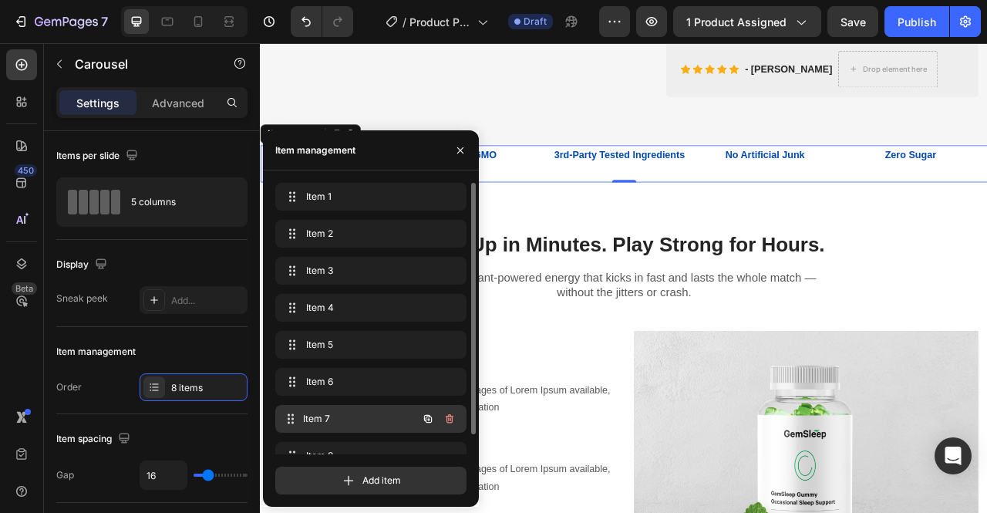
click at [329, 414] on span "Item 7" at bounding box center [360, 419] width 114 height 14
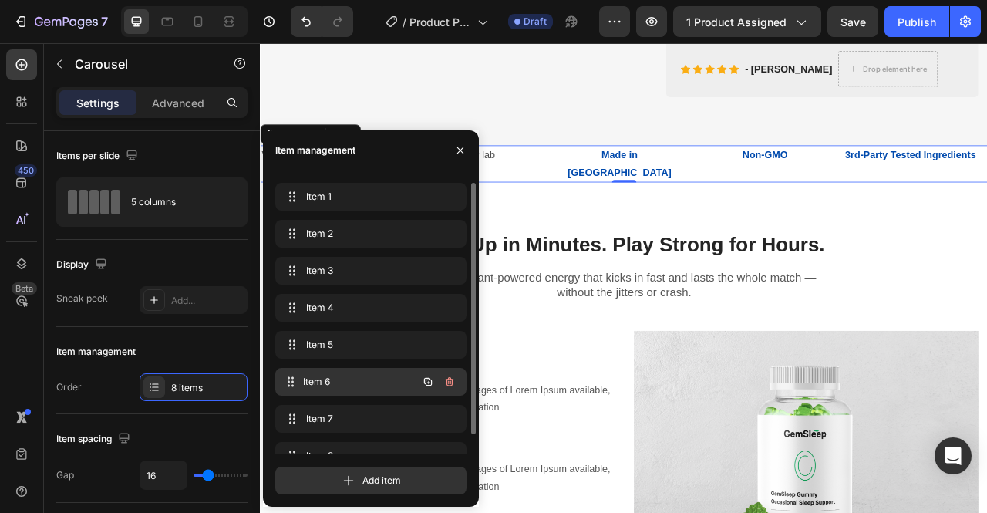
click at [344, 389] on div "Item 6 Item 6" at bounding box center [349, 382] width 136 height 22
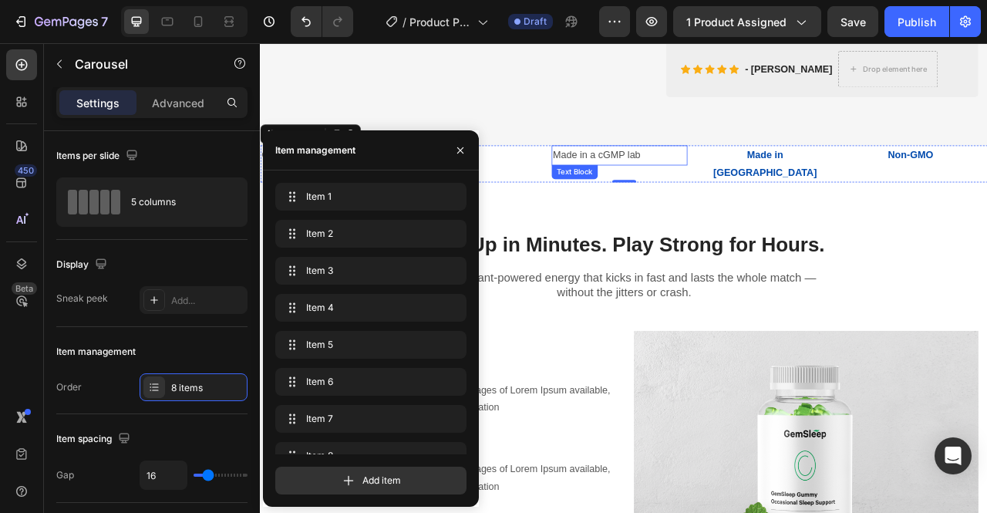
click at [689, 197] on p "Made in a cGMP lab" at bounding box center [716, 186] width 170 height 22
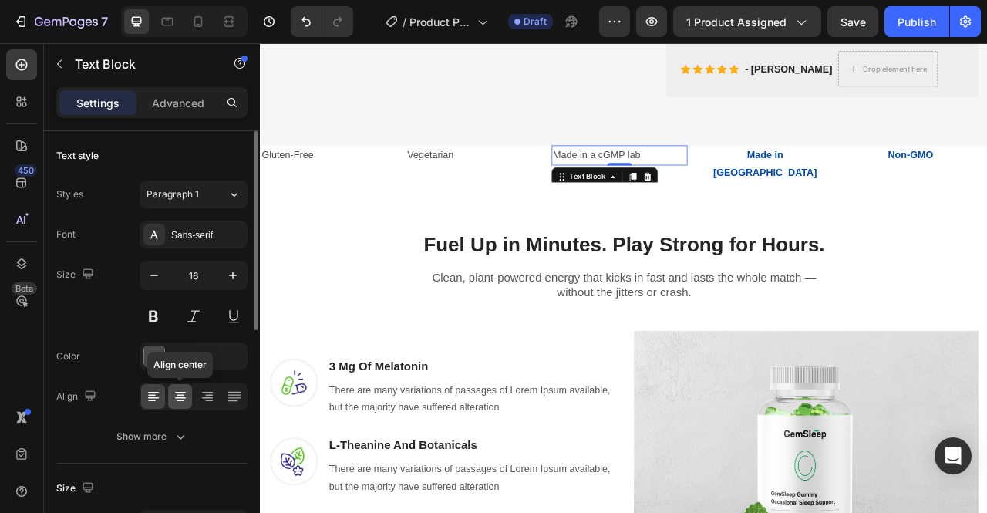
click at [180, 397] on icon at bounding box center [180, 398] width 11 height 2
click at [218, 358] on div "4D4D4D" at bounding box center [194, 356] width 108 height 28
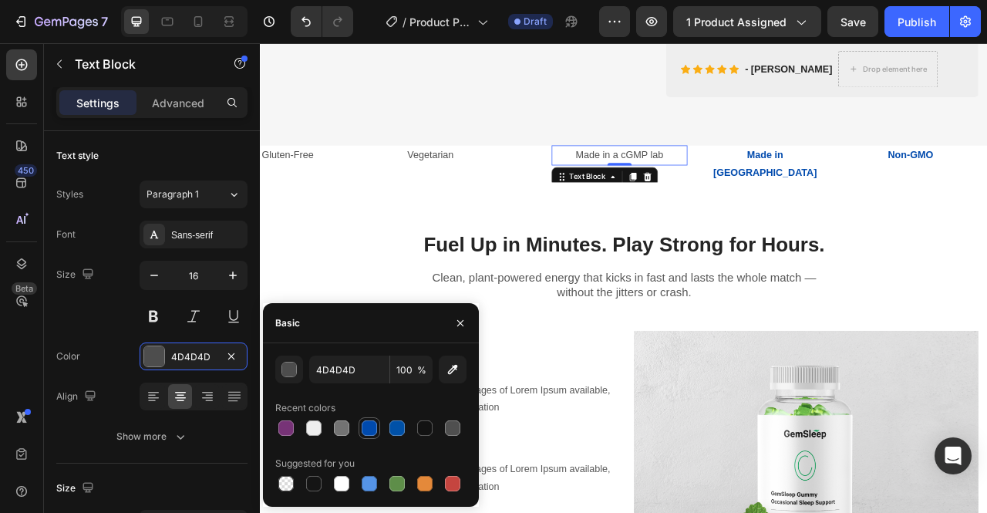
click at [368, 429] on div at bounding box center [369, 427] width 15 height 15
type input "004AAD"
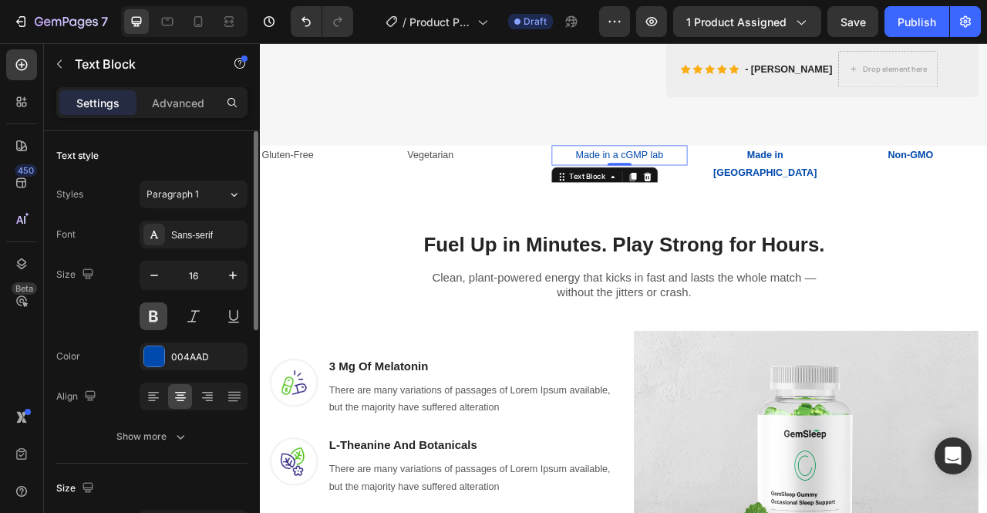
click at [158, 318] on button at bounding box center [154, 316] width 28 height 28
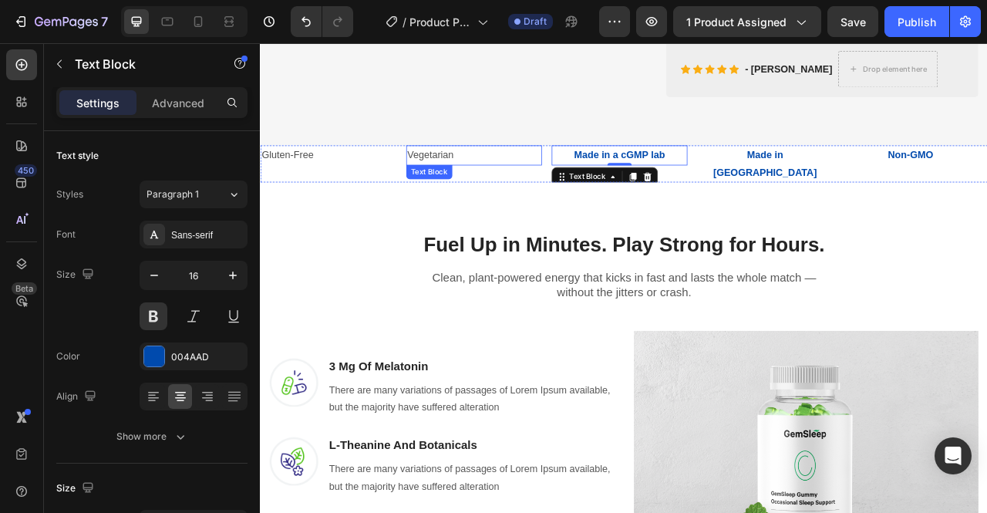
click at [488, 197] on p "Vegetarian" at bounding box center [531, 186] width 170 height 22
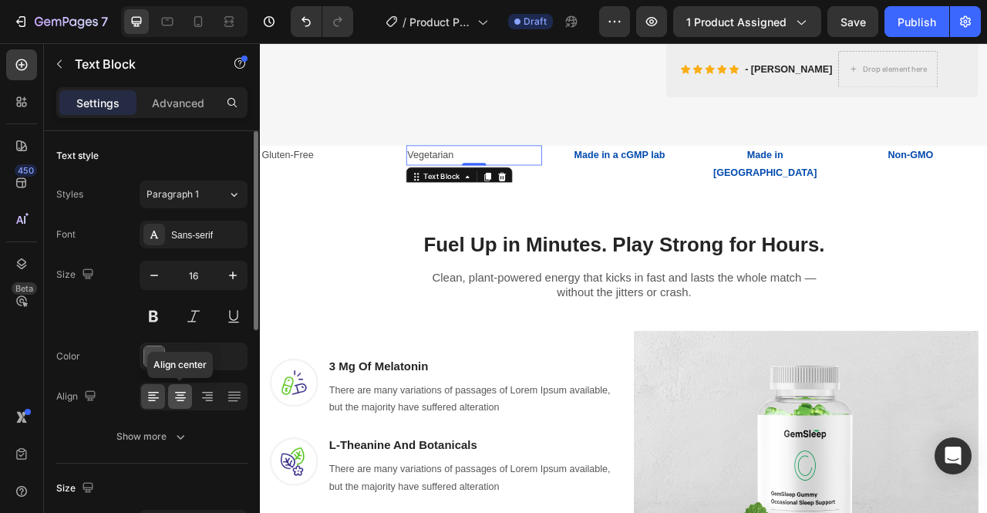
click at [183, 395] on icon at bounding box center [180, 396] width 15 height 15
click at [215, 355] on div "4D4D4D" at bounding box center [193, 357] width 45 height 14
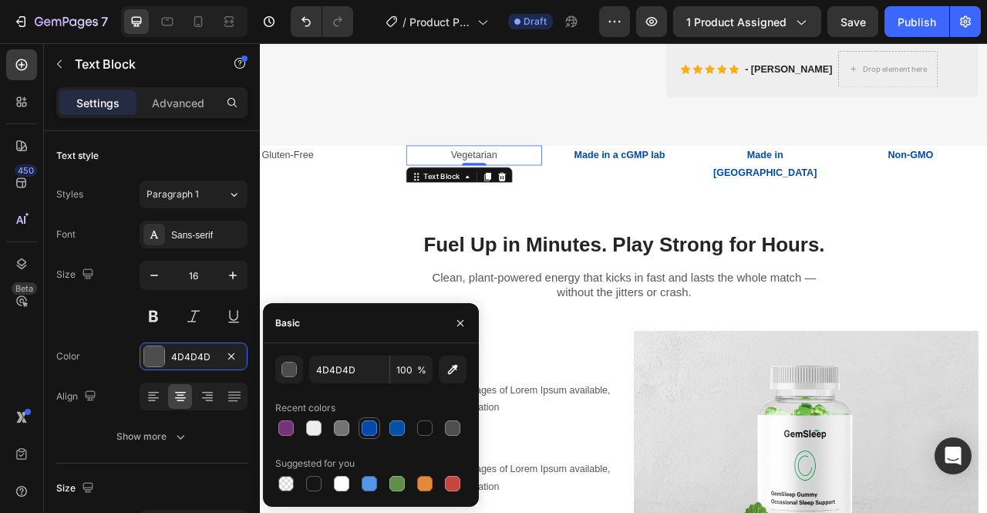
click at [365, 429] on div at bounding box center [369, 427] width 15 height 15
type input "004AAD"
click at [151, 311] on button at bounding box center [154, 316] width 28 height 28
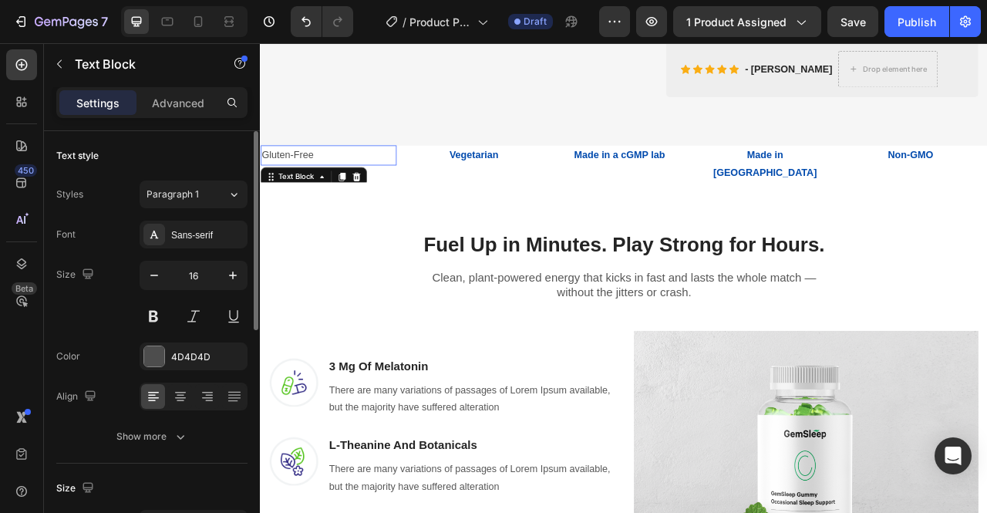
click at [314, 197] on p "Gluten-Free" at bounding box center [346, 186] width 170 height 22
click at [185, 395] on icon at bounding box center [180, 396] width 15 height 15
click at [152, 352] on div at bounding box center [154, 356] width 20 height 20
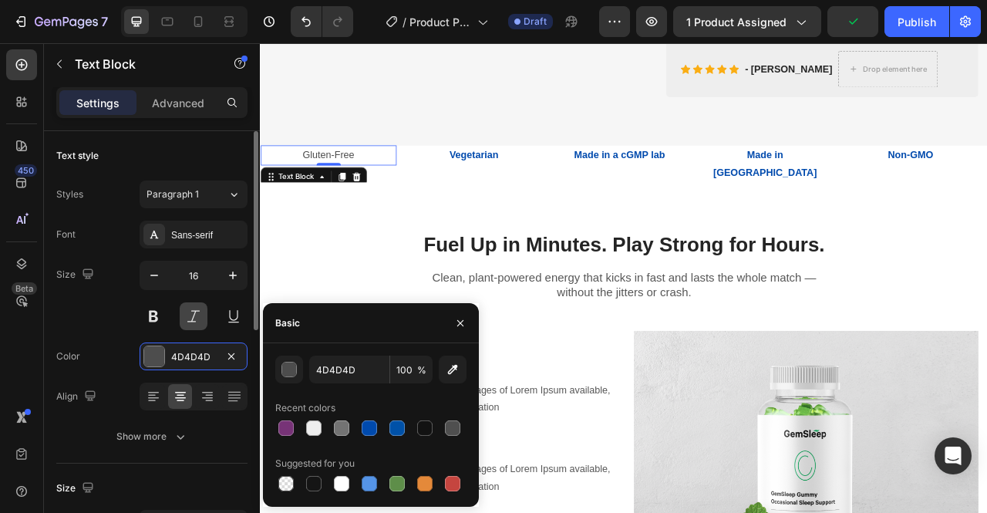
click at [375, 431] on div at bounding box center [369, 427] width 15 height 15
type input "004AAD"
click at [163, 319] on button at bounding box center [154, 316] width 28 height 28
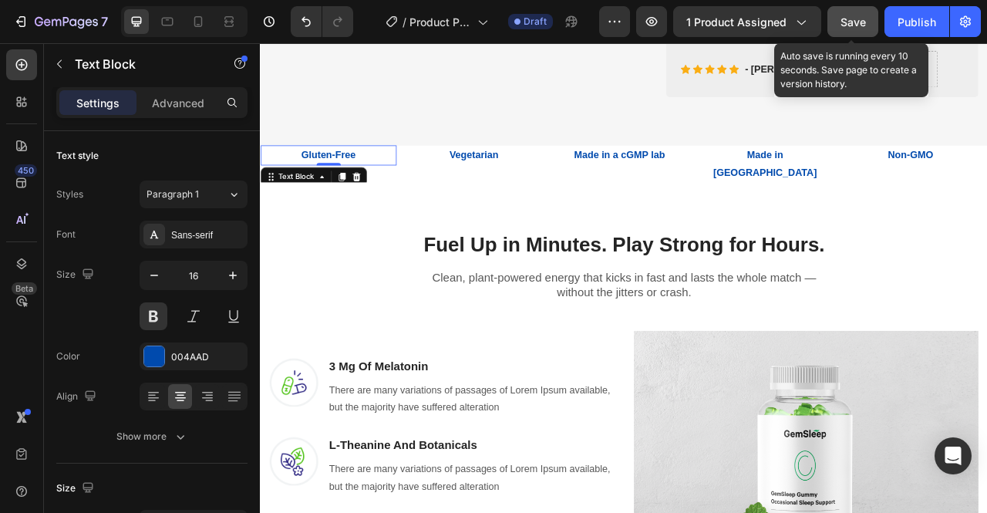
click at [860, 12] on button "Save" at bounding box center [852, 21] width 51 height 31
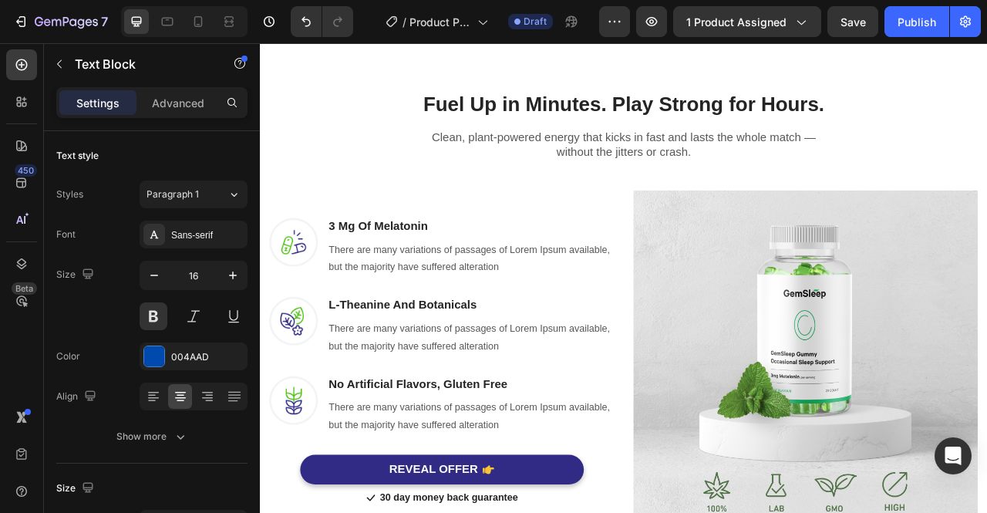
scroll to position [938, 0]
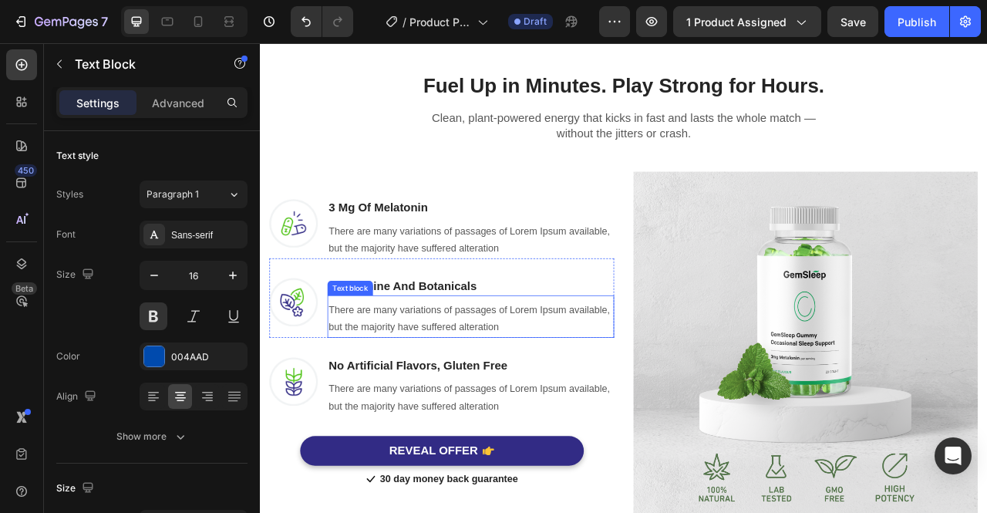
click at [513, 387] on p "There are many variations of passages of Lorem Ipsum available, but the majorit…" at bounding box center [528, 394] width 362 height 45
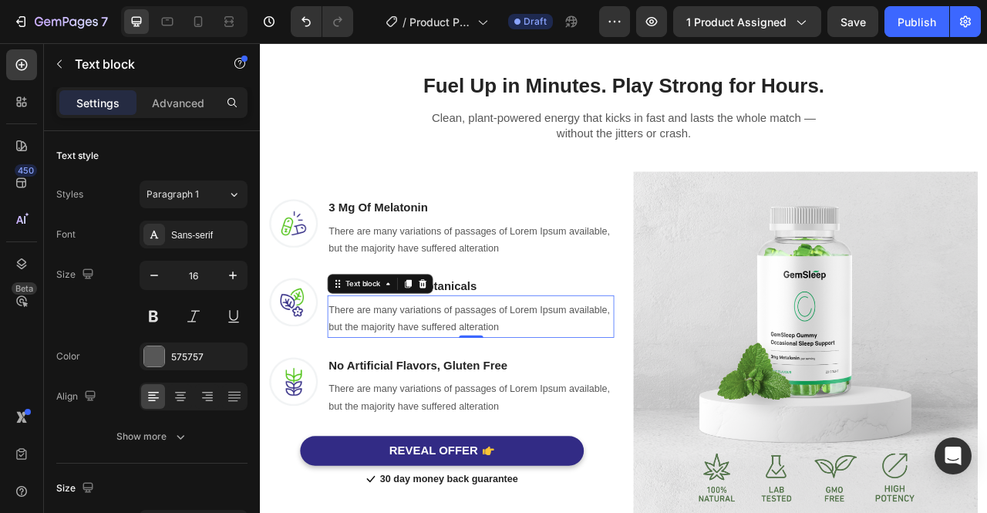
click at [615, 391] on p "There are many variations of passages of Lorem Ipsum available, but the majorit…" at bounding box center [528, 394] width 362 height 45
click at [627, 395] on p "There are many variations of passages of Lorem Ipsum available, but the majorit…" at bounding box center [528, 394] width 362 height 45
click at [618, 404] on p "There are many variations of passages of Lorem Ipsum available, but the majorit…" at bounding box center [528, 394] width 362 height 45
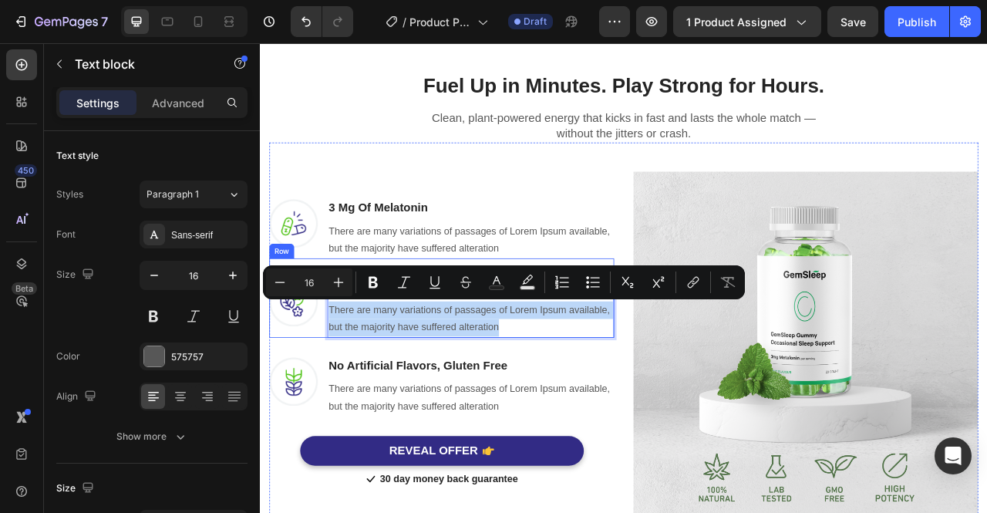
drag, startPoint x: 618, startPoint y: 404, endPoint x: 344, endPoint y: 385, distance: 275.0
click at [344, 385] on div "Image L-Theanine And Botanicals Heading There are many variations of passages o…" at bounding box center [490, 367] width 439 height 100
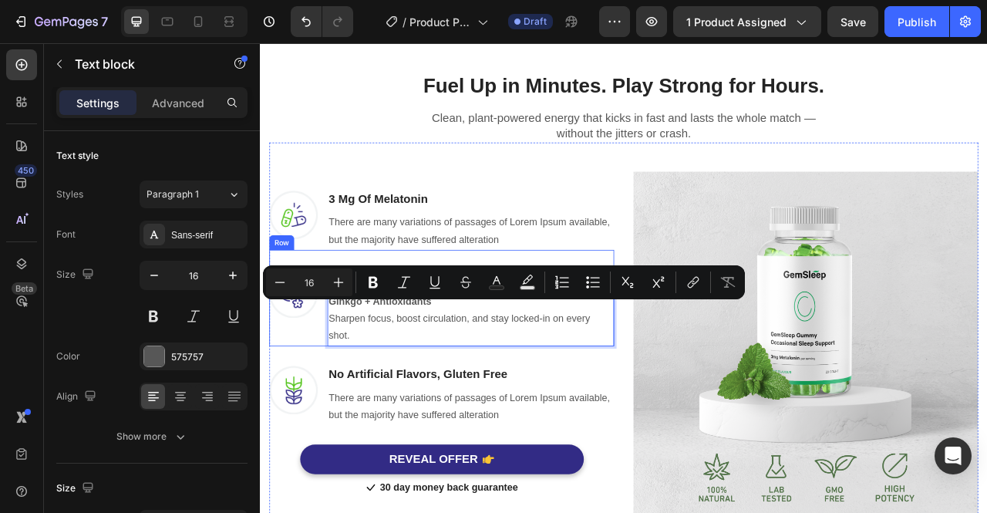
scroll to position [927, 0]
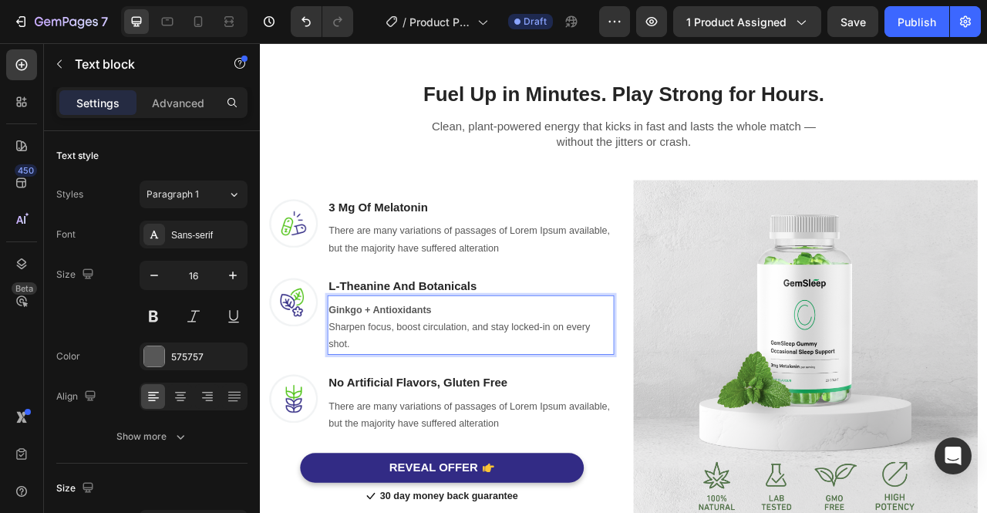
click at [493, 373] on p "Ginkgo + Antioxidants Sharpen focus, boost circulation, and stay locked-in on e…" at bounding box center [528, 405] width 362 height 66
drag, startPoint x: 482, startPoint y: 381, endPoint x: 346, endPoint y: 385, distance: 135.7
click at [347, 385] on p "Ginkgo + Antioxidants Sharpen focus, boost circulation, and stay locked-in on e…" at bounding box center [528, 405] width 362 height 66
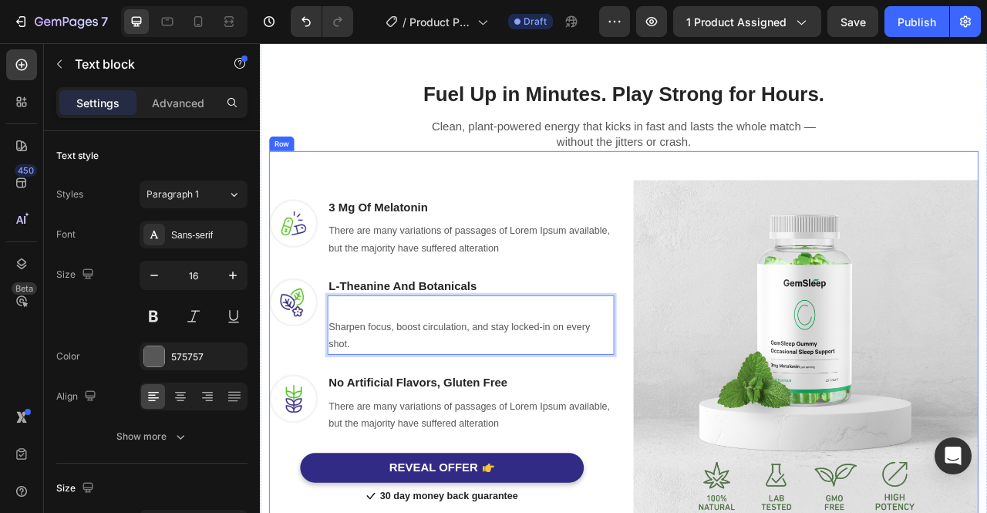
scroll to position [938, 0]
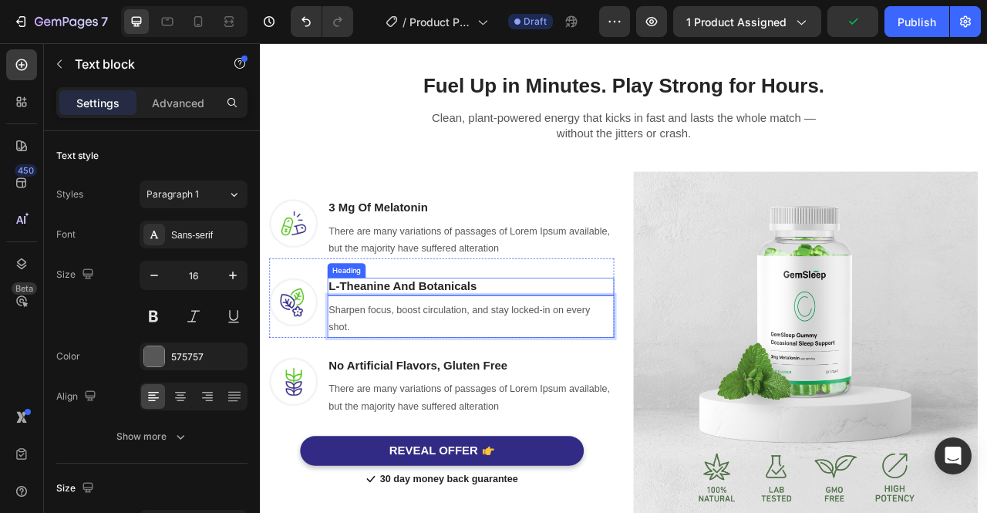
click at [543, 352] on p "L-Theanine And Botanicals" at bounding box center [528, 352] width 362 height 19
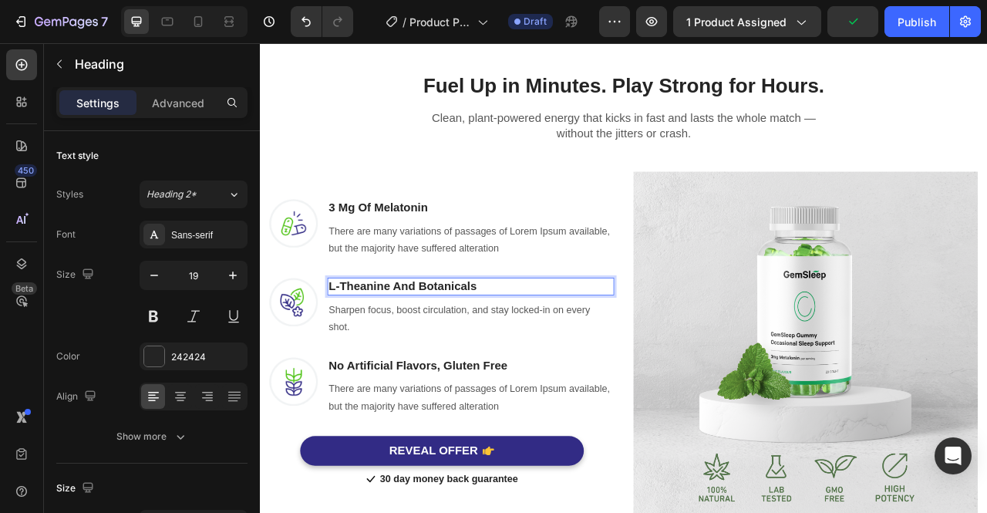
scroll to position [927, 0]
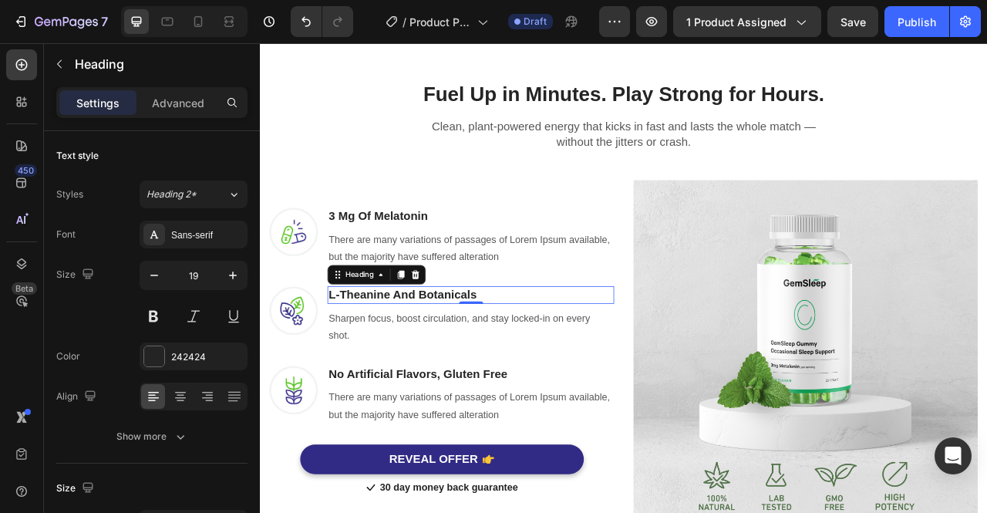
click at [544, 358] on p "L-Theanine And Botanicals" at bounding box center [528, 363] width 362 height 19
click at [395, 360] on strong "Ginkgo + Antioxidants" at bounding box center [424, 363] width 155 height 16
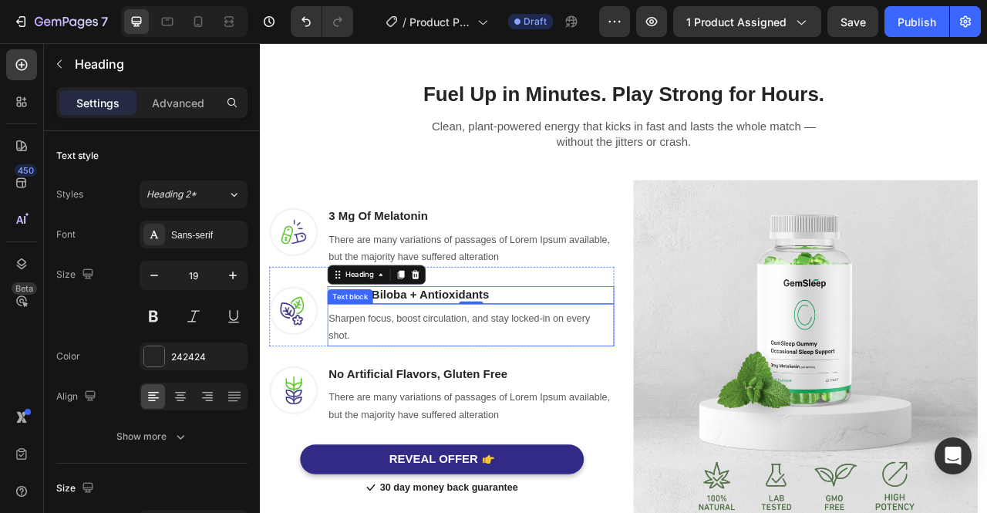
click at [472, 407] on p "Sharpen focus, boost circulation, and stay locked-in on every shot." at bounding box center [528, 404] width 362 height 45
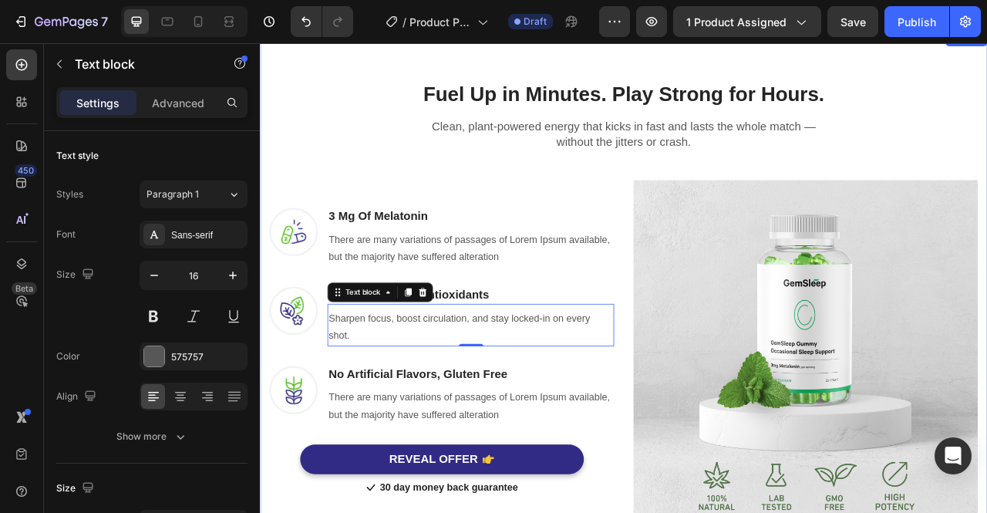
click at [986, 156] on div "Fuel Up in Minutes. Play Strong for Hours. Heading Row Clean, plant-powered ene…" at bounding box center [722, 361] width 902 height 590
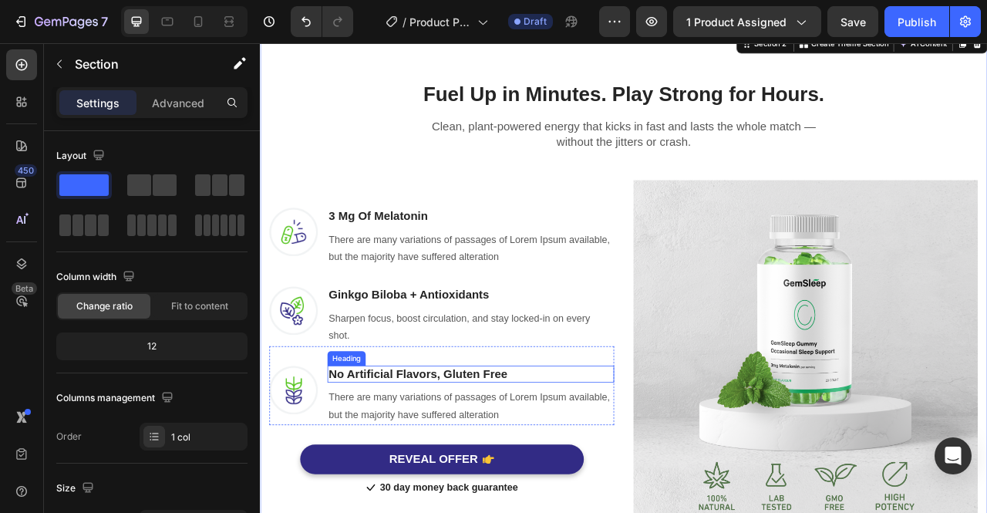
click at [391, 463] on p "No Artificial Flavors, Gluten Free" at bounding box center [528, 464] width 362 height 19
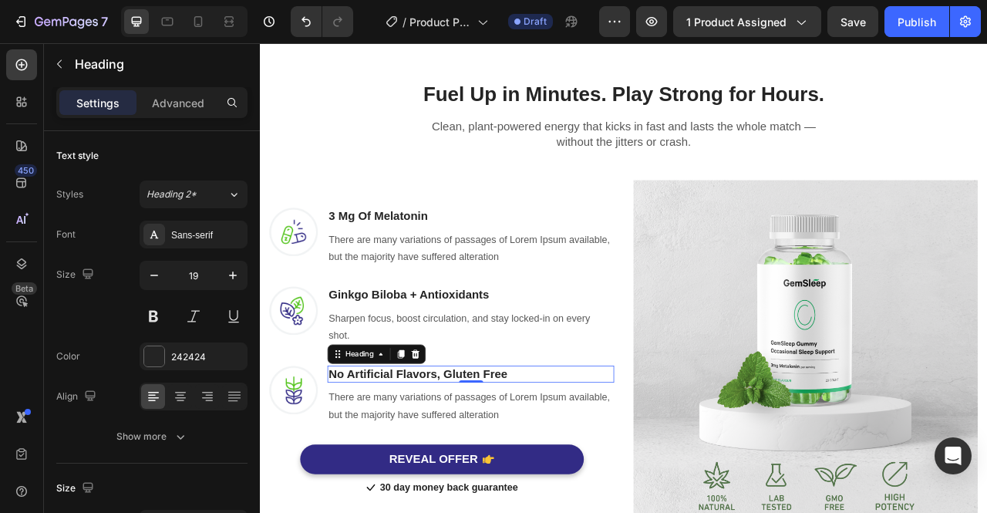
click at [482, 459] on p "No Artificial Flavors, Gluten Free" at bounding box center [528, 464] width 362 height 19
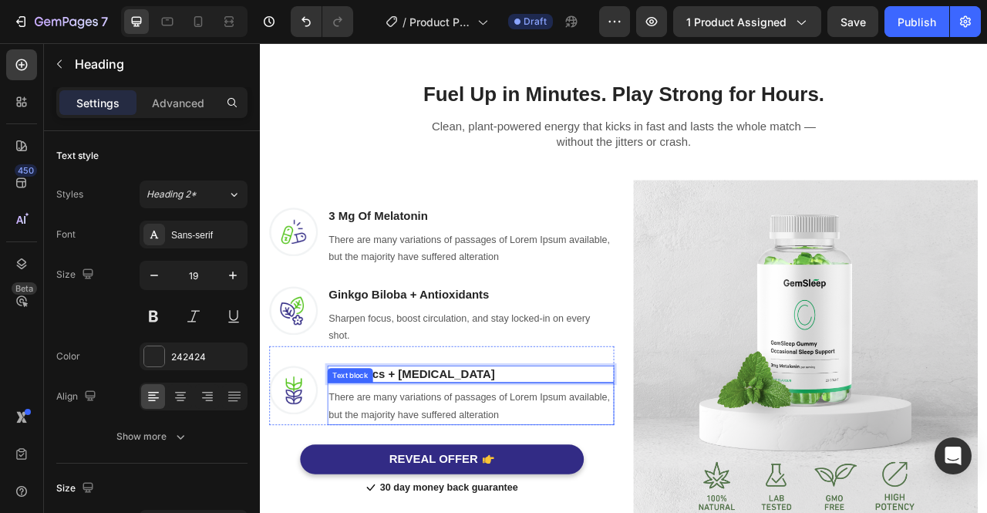
click at [515, 503] on p "There are many variations of passages of Lorem Ipsum available, but the majorit…" at bounding box center [528, 505] width 362 height 45
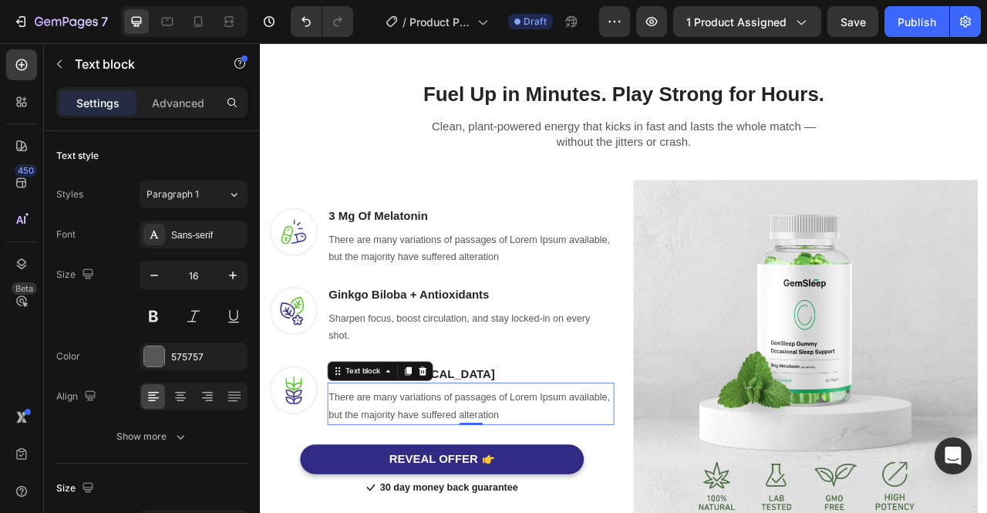
click at [617, 510] on p "There are many variations of passages of Lorem Ipsum available, but the majorit…" at bounding box center [528, 505] width 362 height 45
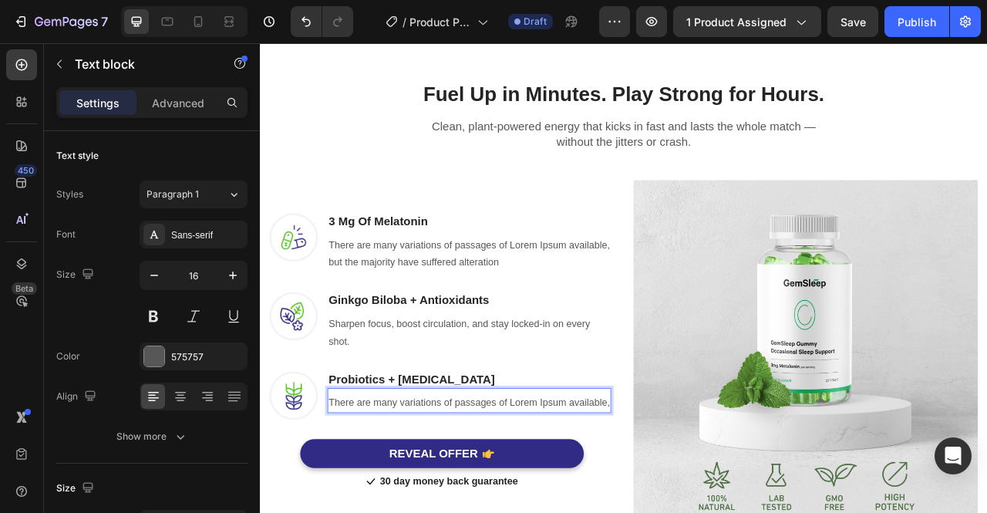
scroll to position [934, 0]
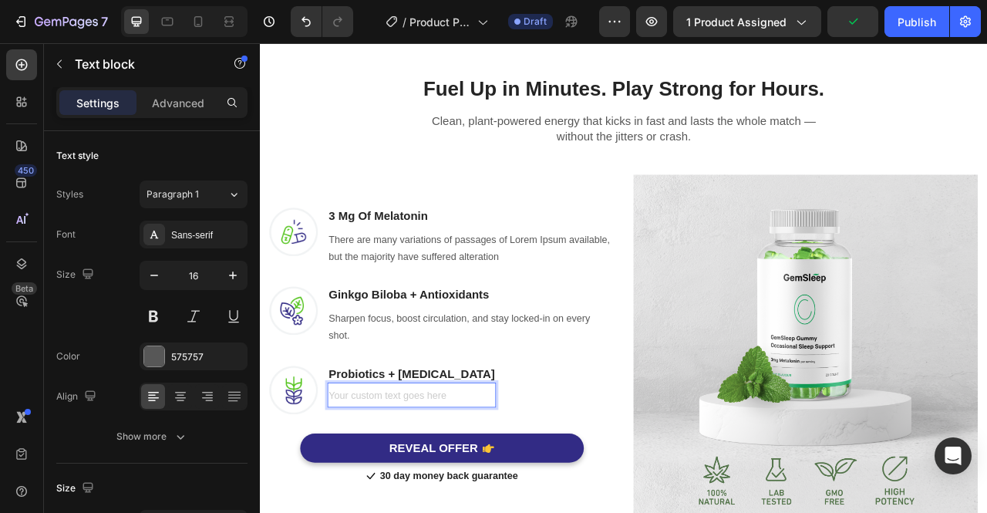
click at [451, 489] on div "Rich Text Editor. Editing area: main" at bounding box center [452, 493] width 214 height 25
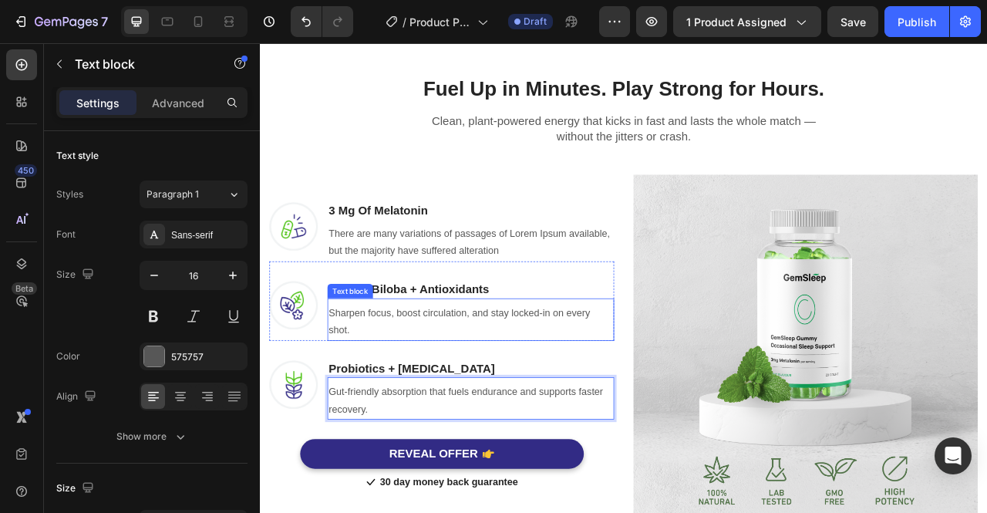
click at [628, 415] on div "Sharpen focus, boost circulation, and stay locked-in on every shot." at bounding box center [527, 398] width 365 height 48
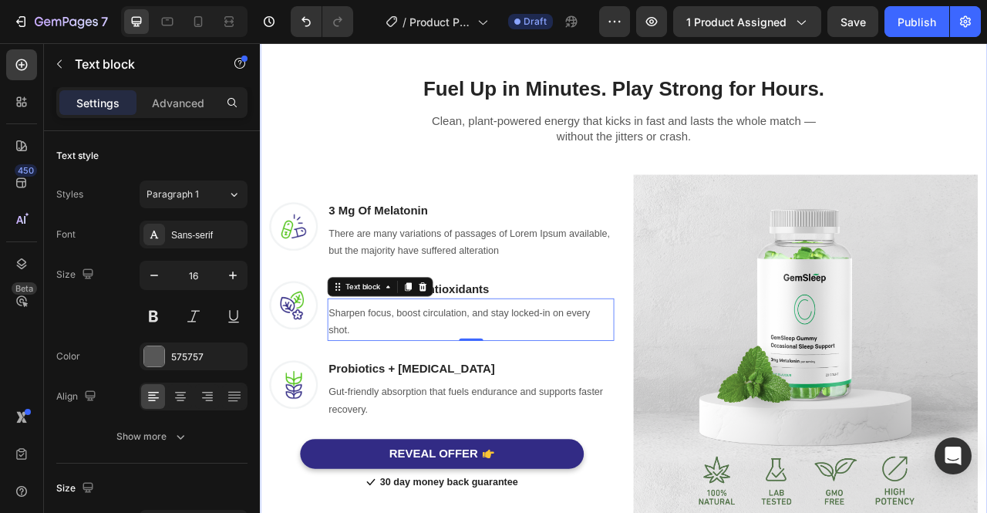
click at [986, 137] on div "Fuel Up in Minutes. Play Strong for Hours. Heading Row Clean, plant-powered ene…" at bounding box center [722, 354] width 902 height 590
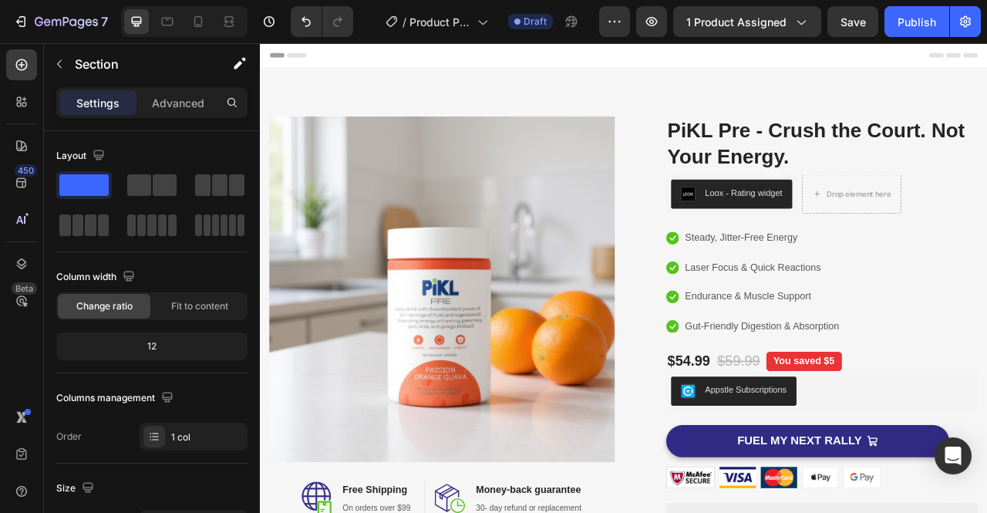
scroll to position [79, 0]
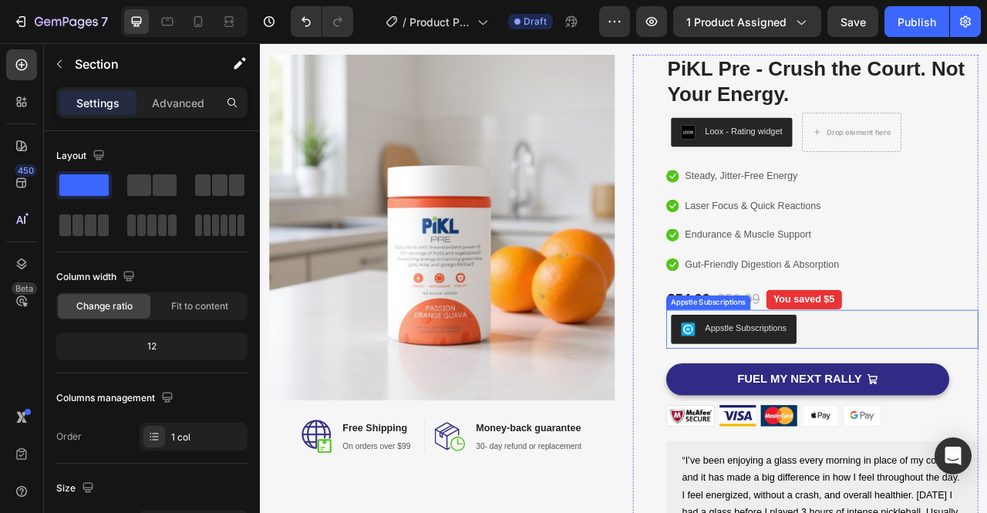
click at [858, 418] on button "Appstle Subscriptions" at bounding box center [862, 407] width 160 height 37
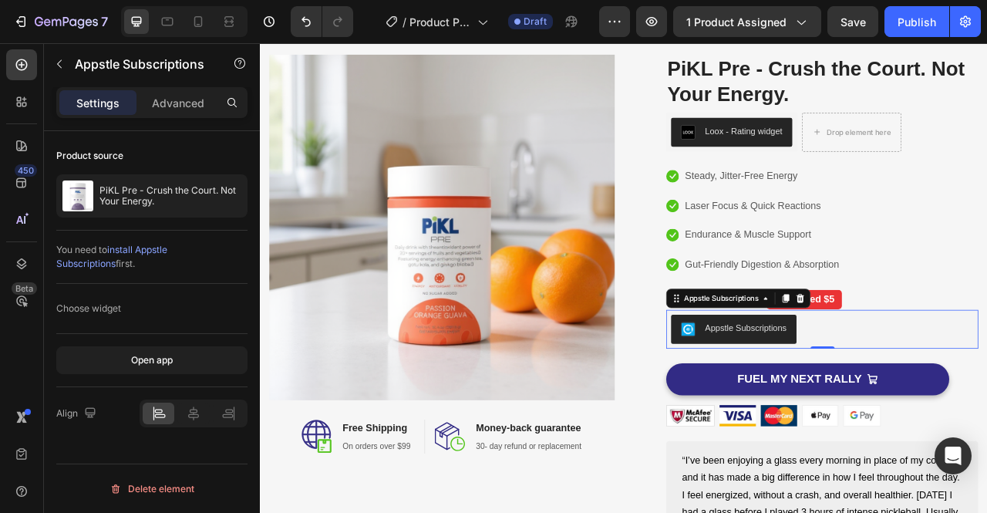
click at [82, 308] on div "Choose widget" at bounding box center [88, 308] width 65 height 14
click at [167, 251] on span "install Appstle Subscriptions" at bounding box center [111, 256] width 111 height 25
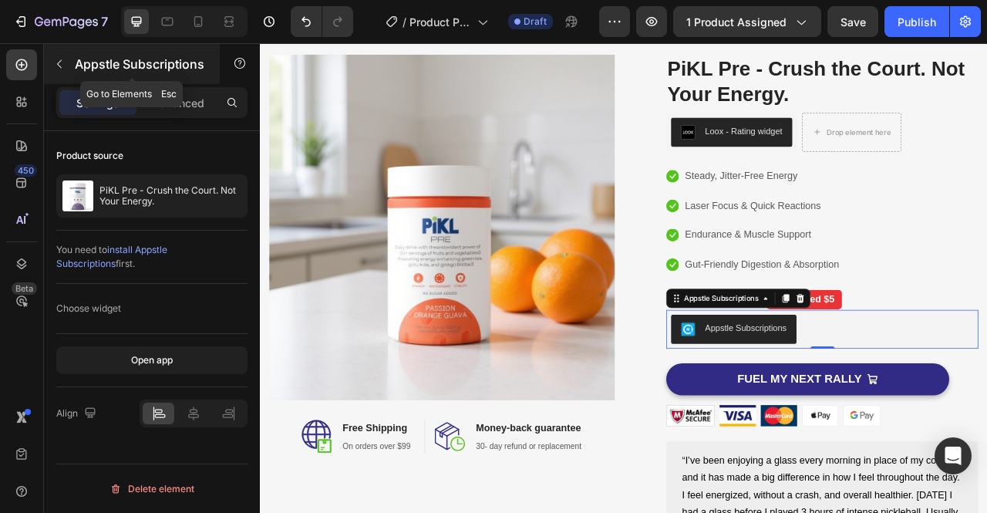
click at [61, 67] on icon "button" at bounding box center [59, 64] width 5 height 8
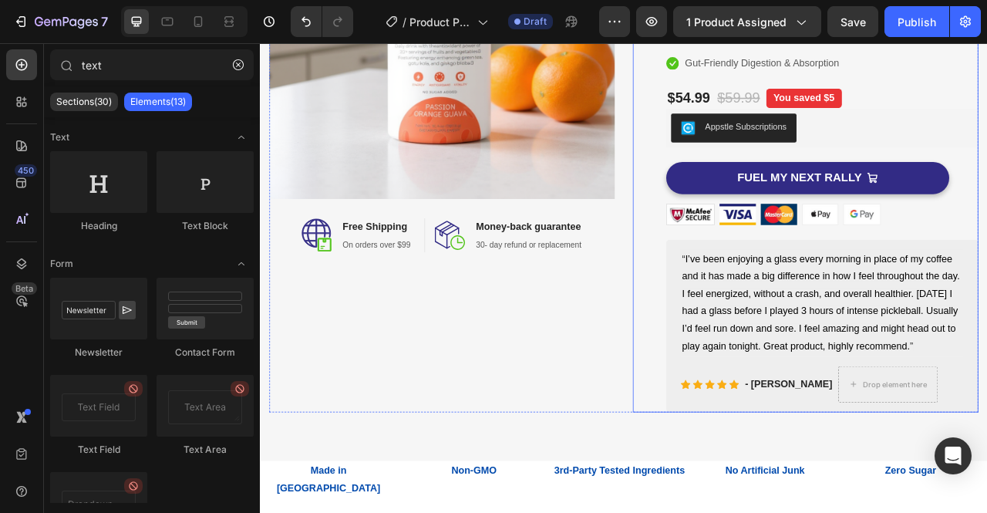
scroll to position [407, 0]
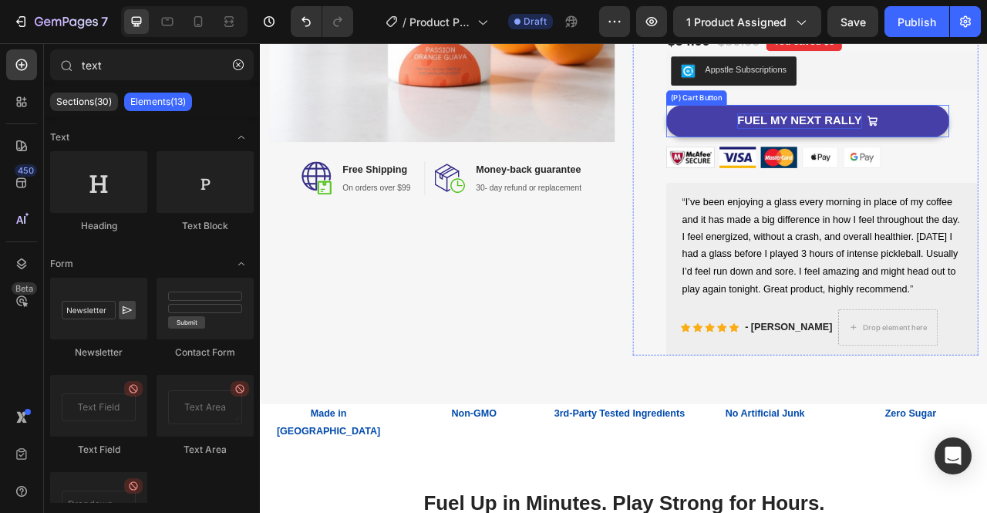
click at [928, 143] on div "FUEL MY NEXT RALLY" at bounding box center [945, 142] width 159 height 19
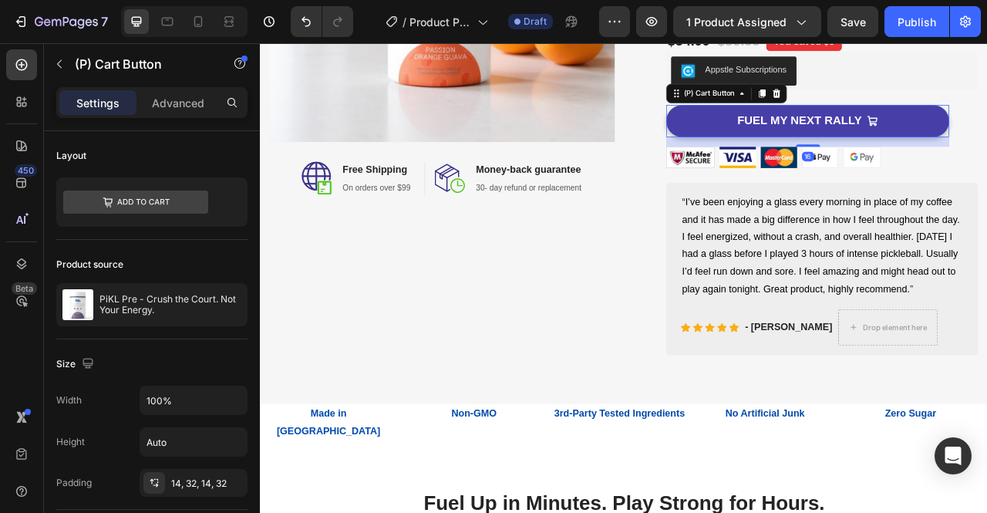
click at [986, 143] on button "FUEL MY NEXT RALLY" at bounding box center [956, 142] width 360 height 41
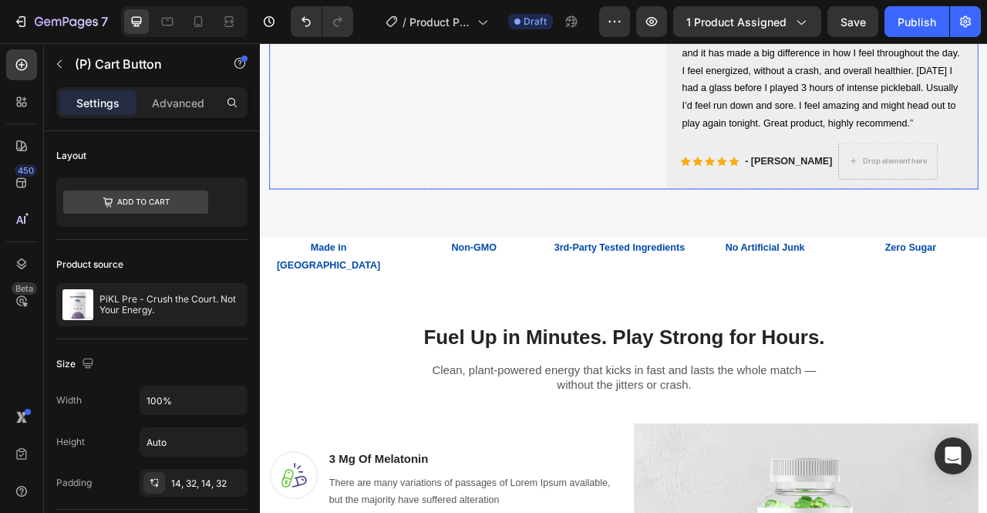
scroll to position [624, 0]
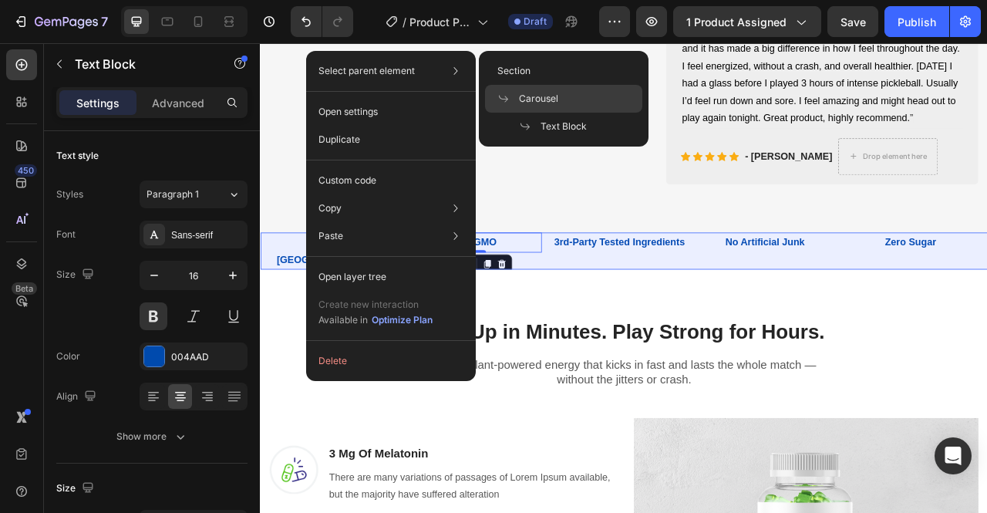
click at [537, 99] on span "Carousel" at bounding box center [538, 99] width 39 height 14
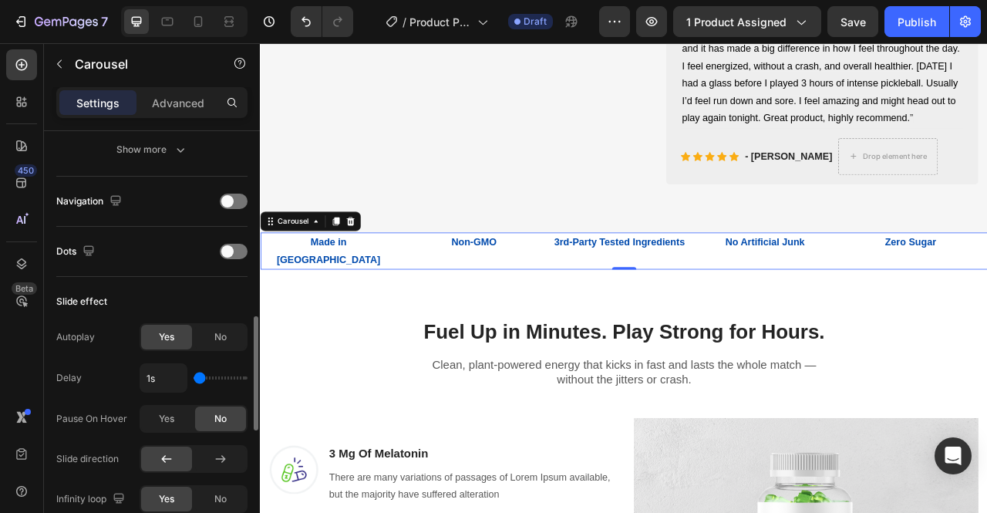
scroll to position [574, 0]
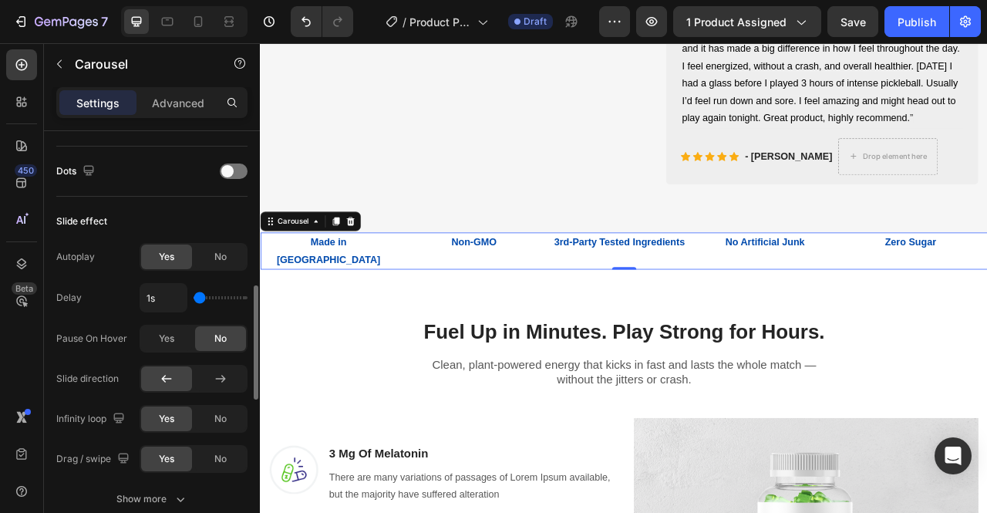
drag, startPoint x: 200, startPoint y: 295, endPoint x: 190, endPoint y: 295, distance: 10.0
click at [193, 296] on input "range" at bounding box center [220, 297] width 54 height 3
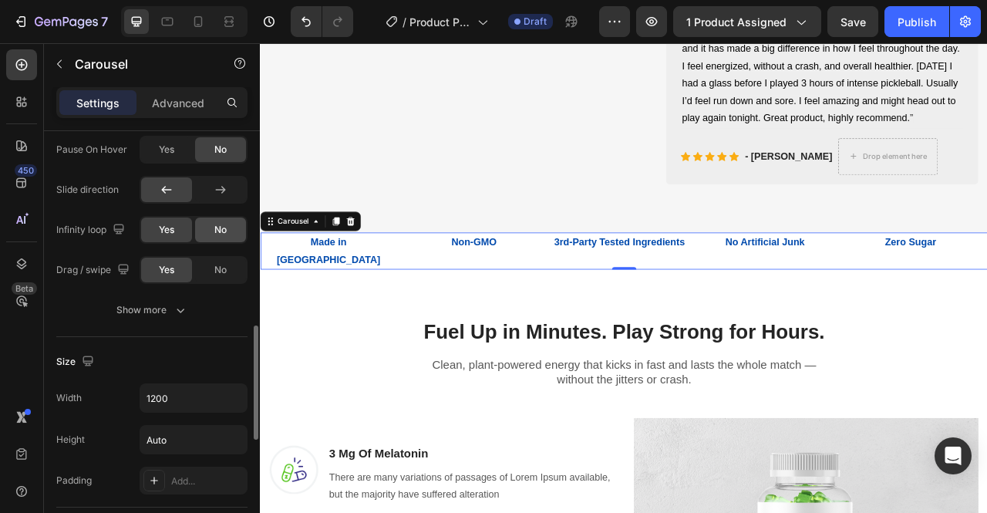
scroll to position [772, 0]
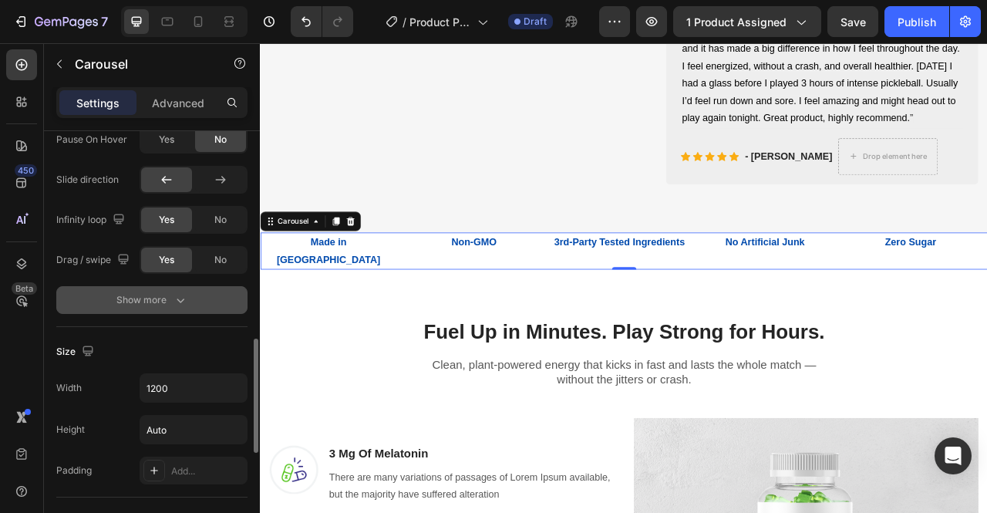
click at [177, 302] on icon "button" at bounding box center [180, 299] width 15 height 15
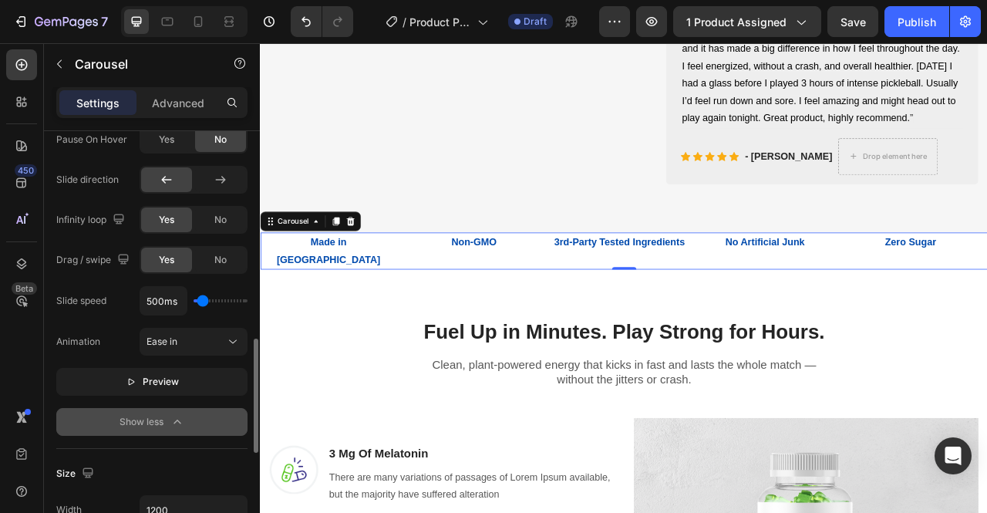
type input "800ms"
type input "800"
type input "900ms"
type input "900"
type input "1100ms"
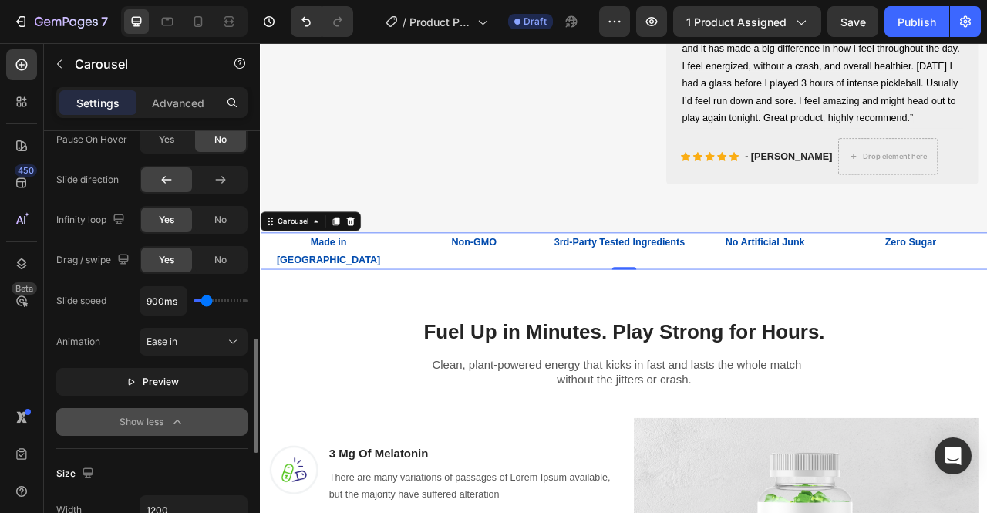
type input "1100"
type input "850ms"
type input "850"
type input "900ms"
type input "900"
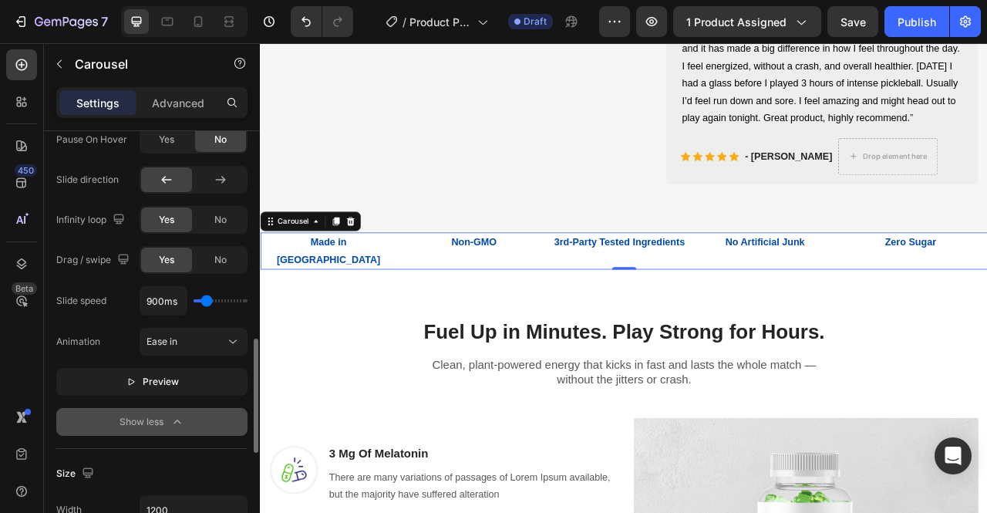
type input "1000ms"
type input "1000"
click at [207, 299] on input "range" at bounding box center [220, 300] width 54 height 3
type input "1100ms"
type input "1100"
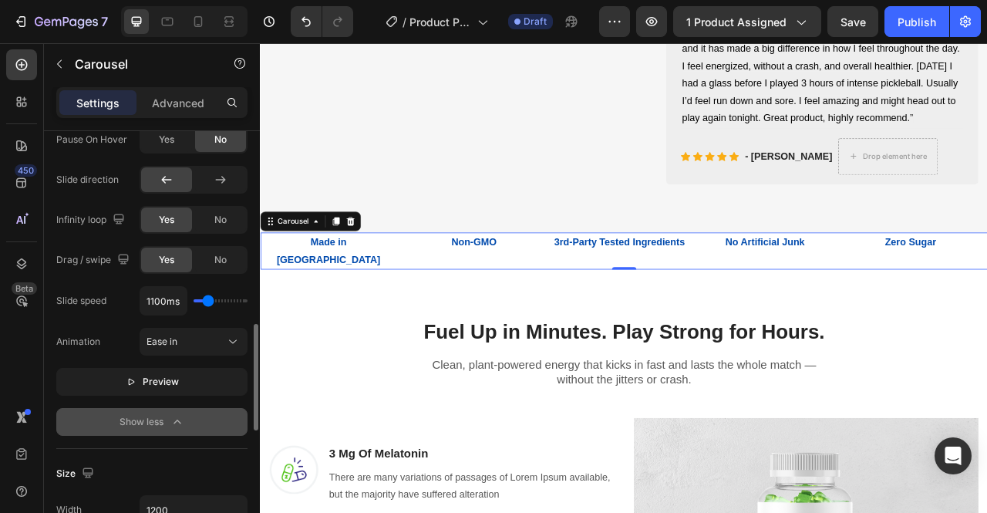
type input "1150ms"
type input "1150"
type input "1200ms"
type input "1200"
type input "1100ms"
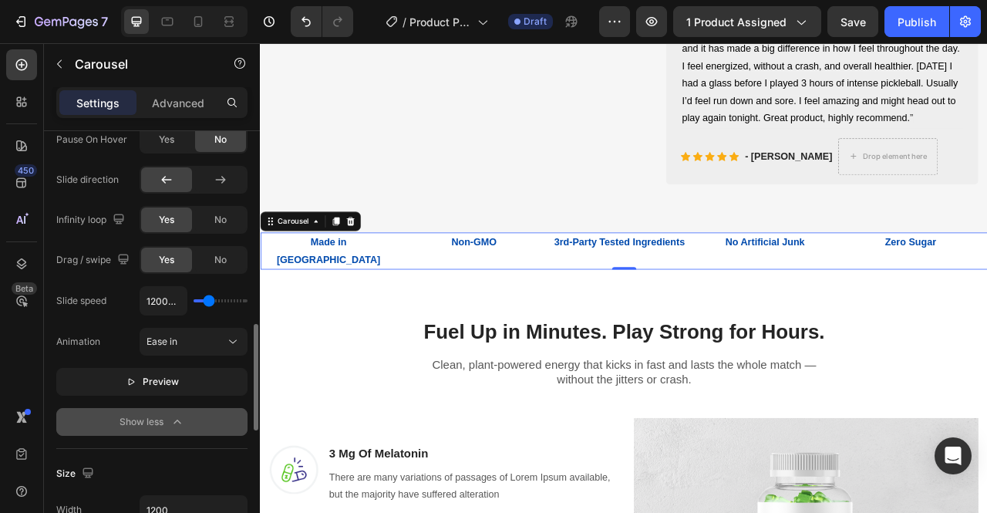
type input "1100"
type input "1050ms"
type input "1050"
type input "1000ms"
type input "1000"
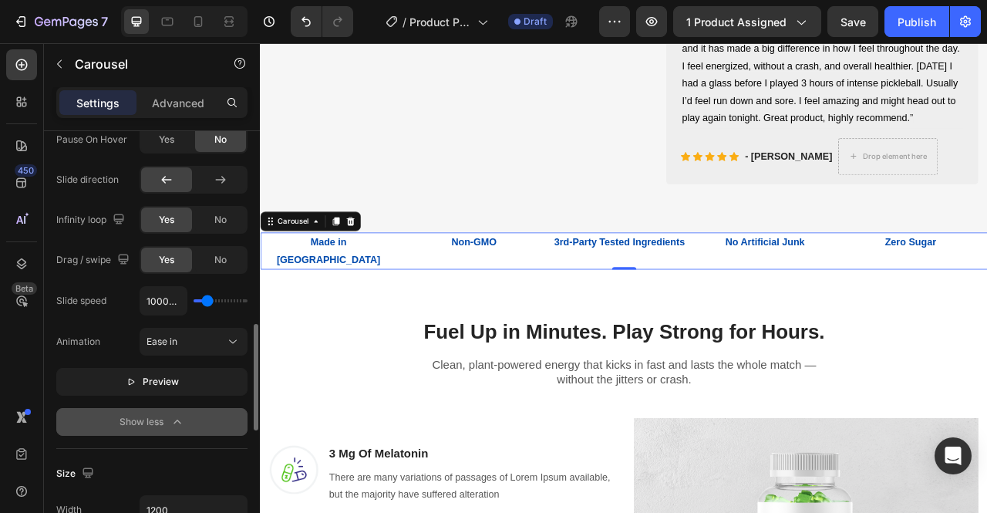
type input "1100ms"
type input "1100"
type input "1150ms"
type input "1150"
type input "1100ms"
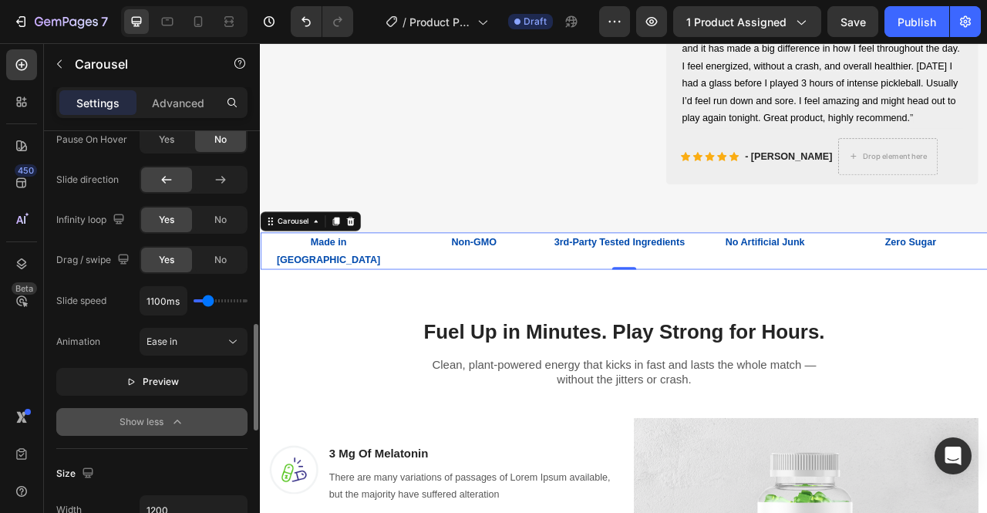
type input "1050"
click at [207, 299] on input "range" at bounding box center [220, 300] width 54 height 3
type input "1100ms"
type input "1100"
type input "1150ms"
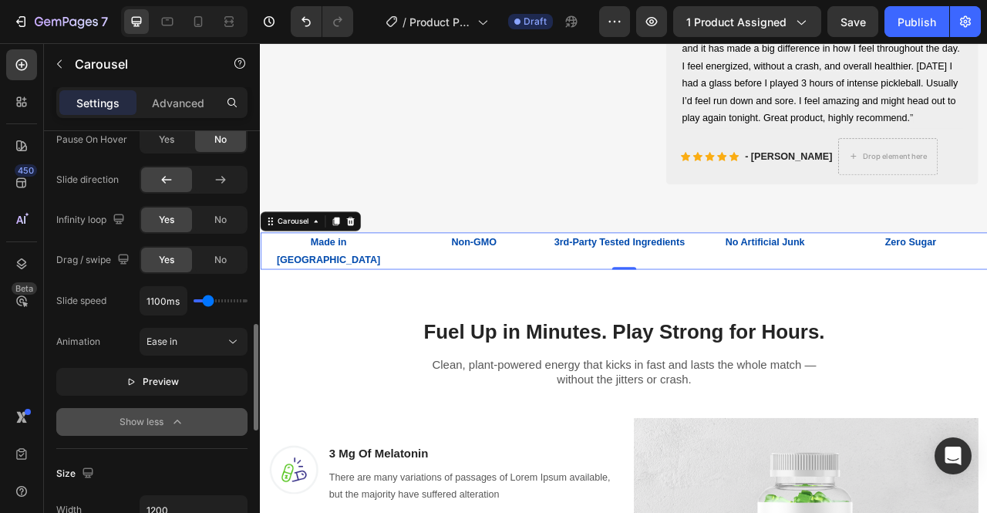
type input "1150"
type input "1100ms"
type input "1100"
type input "1050ms"
type input "1050"
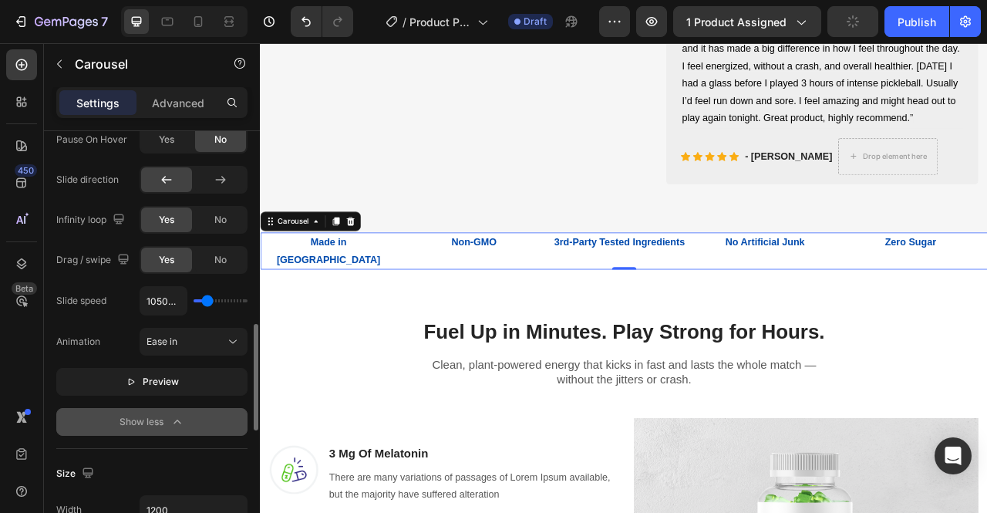
type input "1100ms"
type input "1100"
click at [208, 300] on input "range" at bounding box center [220, 300] width 54 height 3
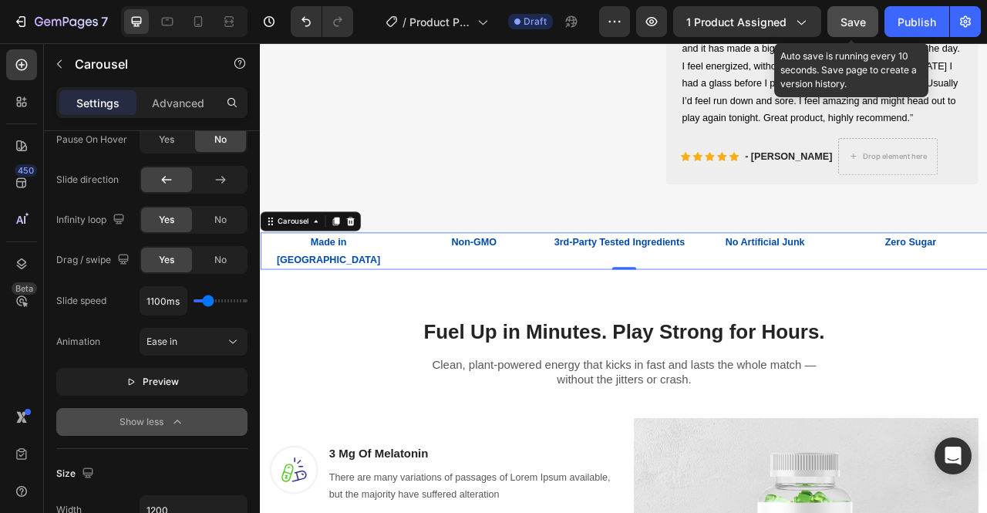
click at [859, 17] on span "Save" at bounding box center [852, 21] width 25 height 13
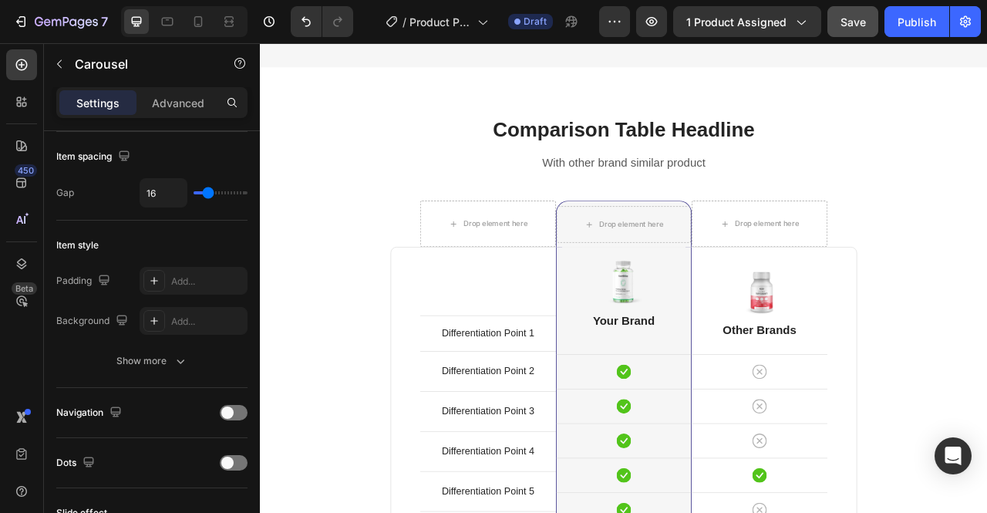
scroll to position [4489, 0]
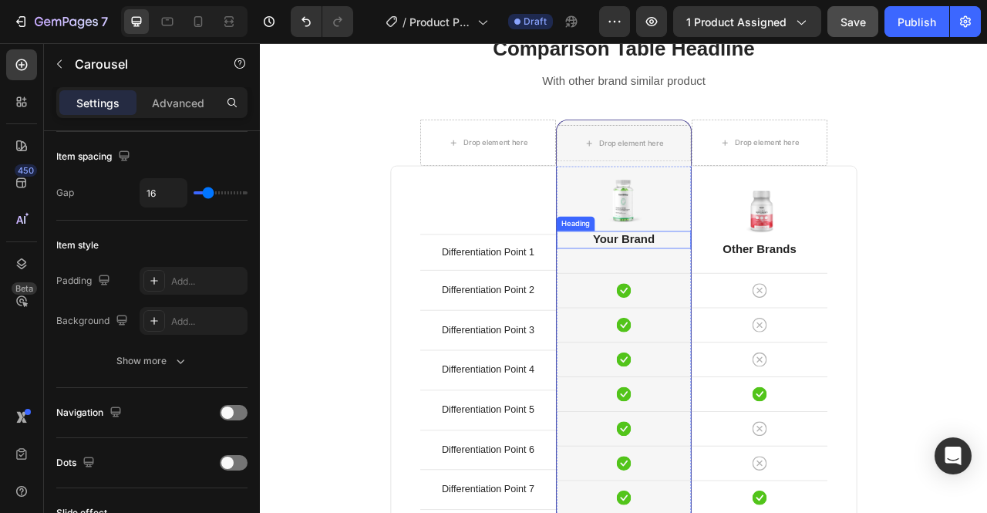
click at [718, 293] on p "Your Brand" at bounding box center [722, 293] width 168 height 19
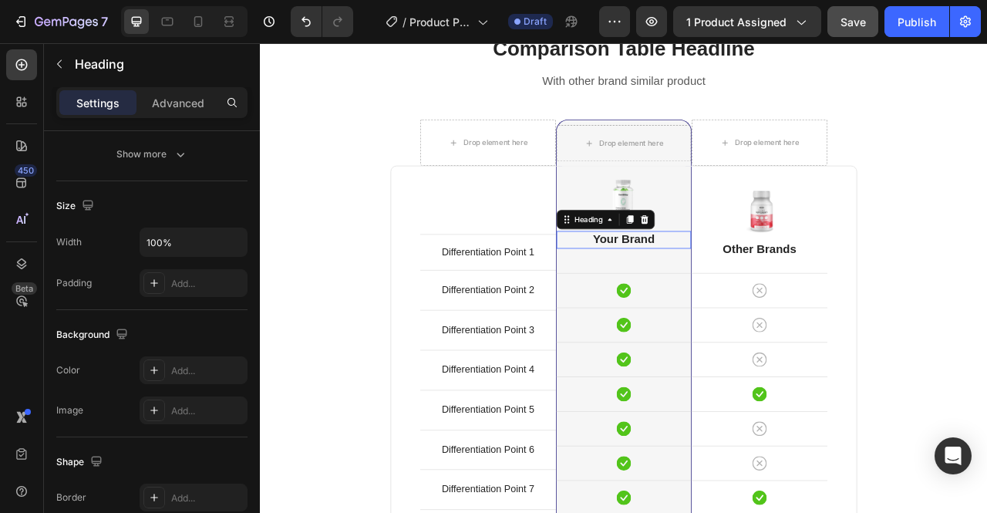
scroll to position [0, 0]
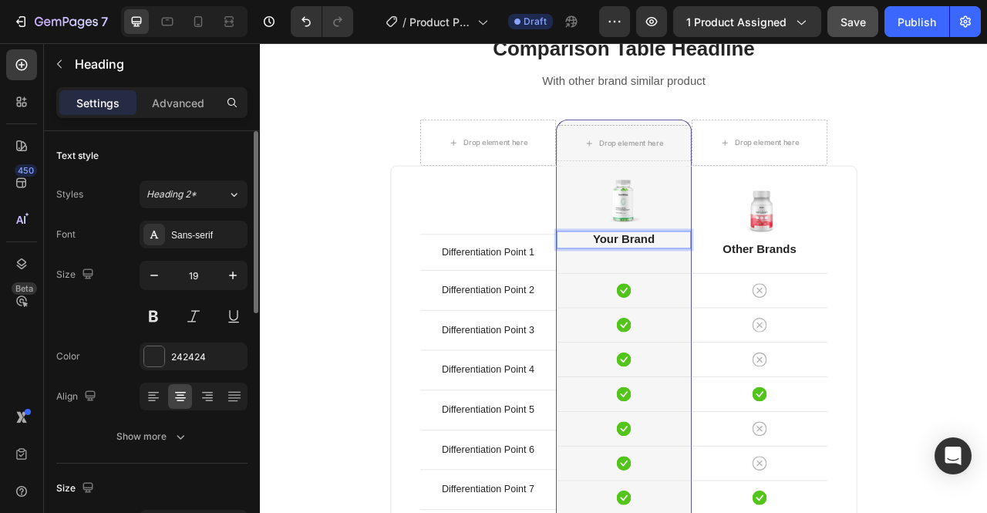
click at [758, 291] on p "Your Brand" at bounding box center [722, 293] width 168 height 19
click at [913, 309] on p "Other Brands" at bounding box center [895, 305] width 170 height 19
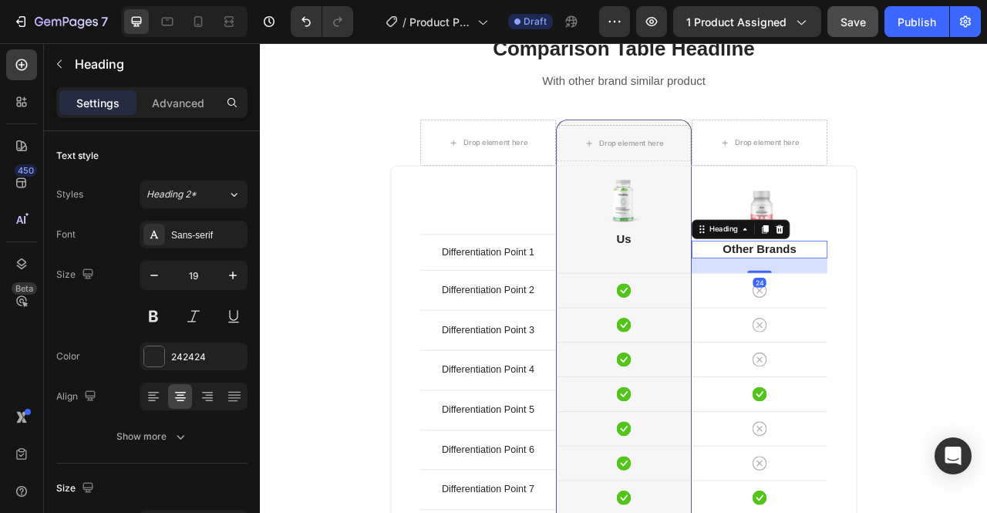
click at [932, 300] on p "Other Brands" at bounding box center [895, 305] width 170 height 19
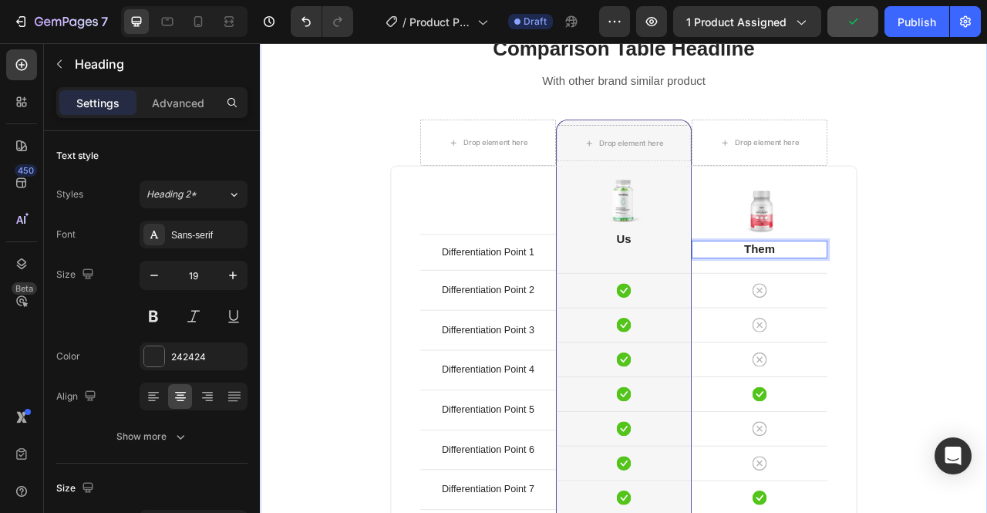
click at [986, 255] on div "Comparison Table Headline Heading With other brand similar product Text block R…" at bounding box center [722, 442] width 902 height 821
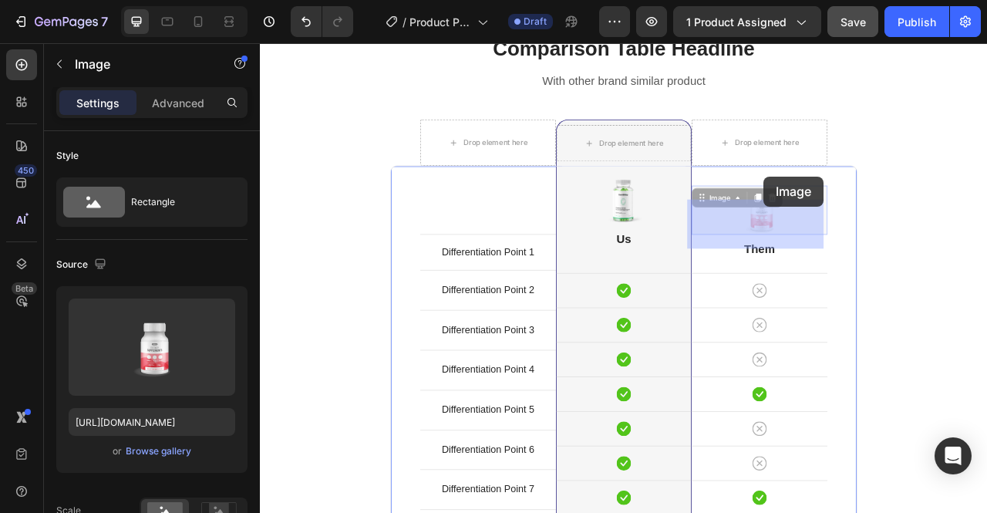
drag, startPoint x: 907, startPoint y: 267, endPoint x: 900, endPoint y: 213, distance: 54.4
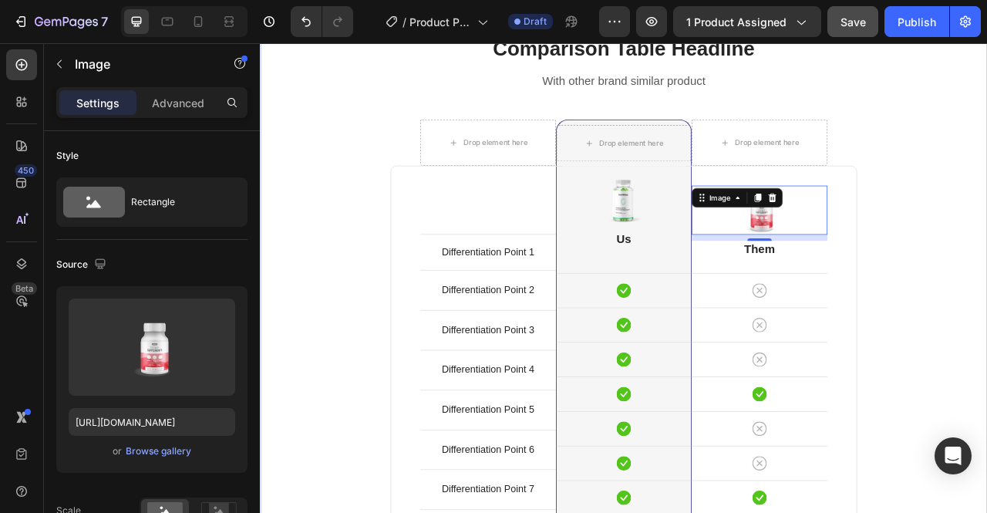
click at [986, 251] on div "Comparison Table Headline Heading With other brand similar product Text block R…" at bounding box center [722, 442] width 902 height 821
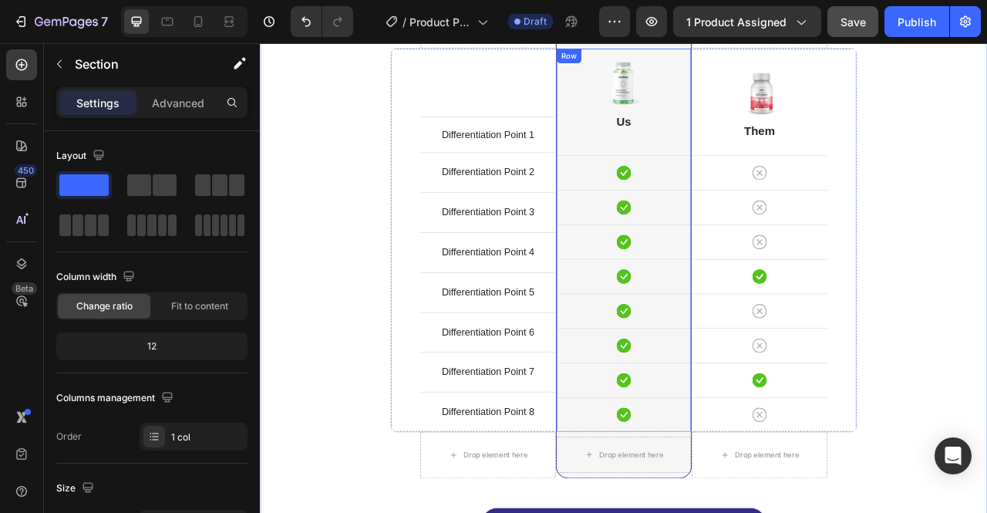
scroll to position [4536, 0]
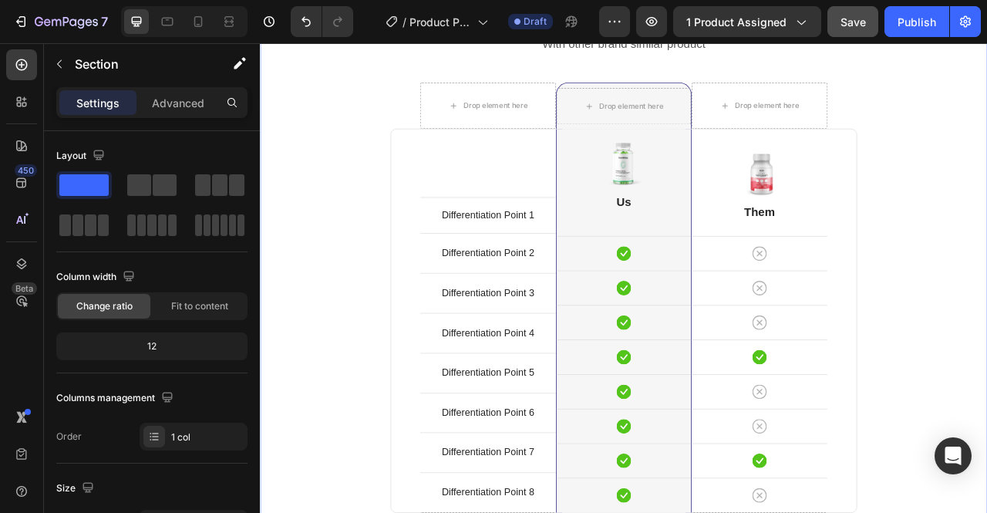
click at [986, 258] on div "Comparison Table Headline Heading With other brand similar product Text block R…" at bounding box center [722, 395] width 902 height 821
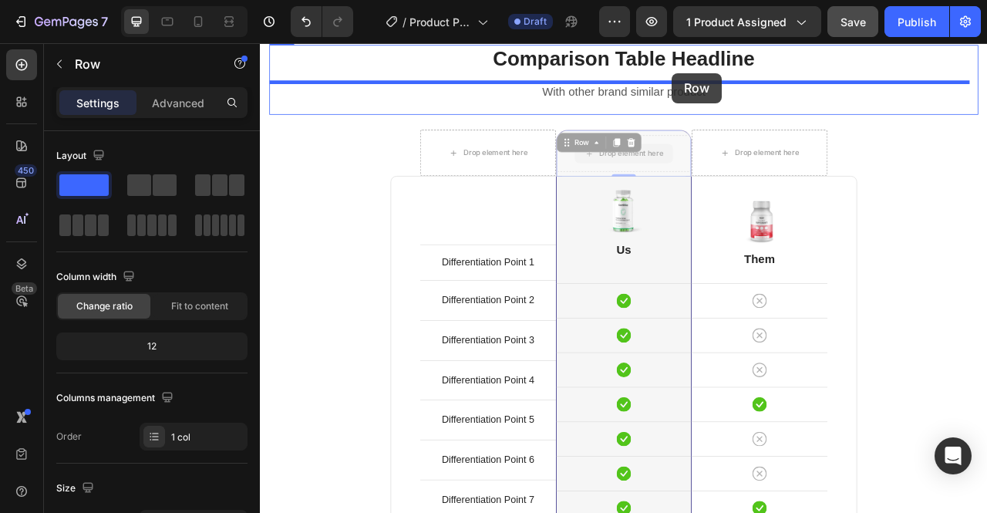
drag, startPoint x: 792, startPoint y: 111, endPoint x: 783, endPoint y: 84, distance: 28.5
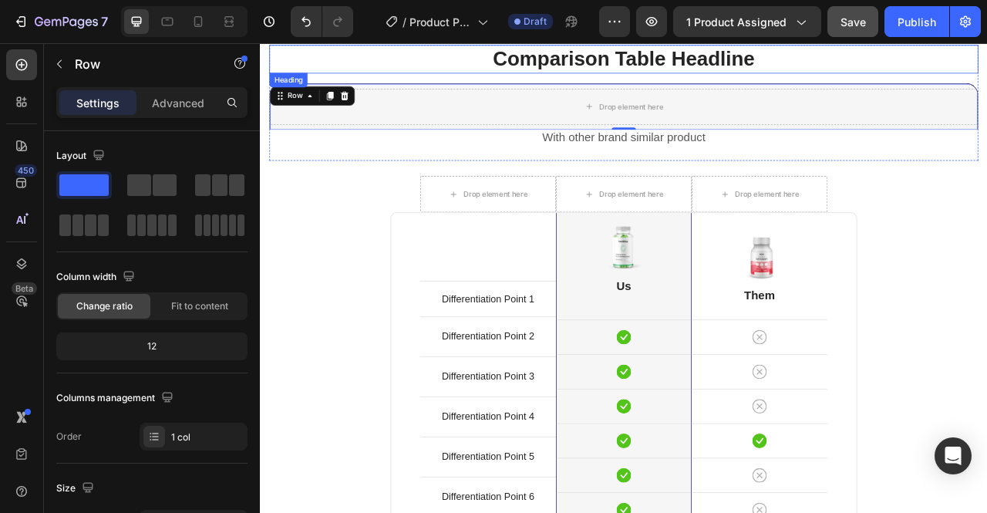
scroll to position [4456, 0]
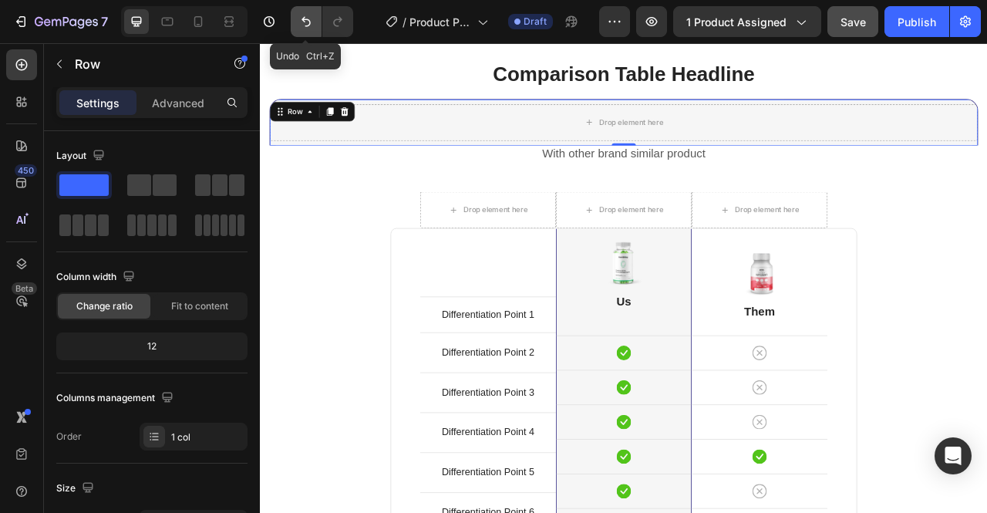
click at [310, 30] on button "Undo/Redo" at bounding box center [306, 21] width 31 height 31
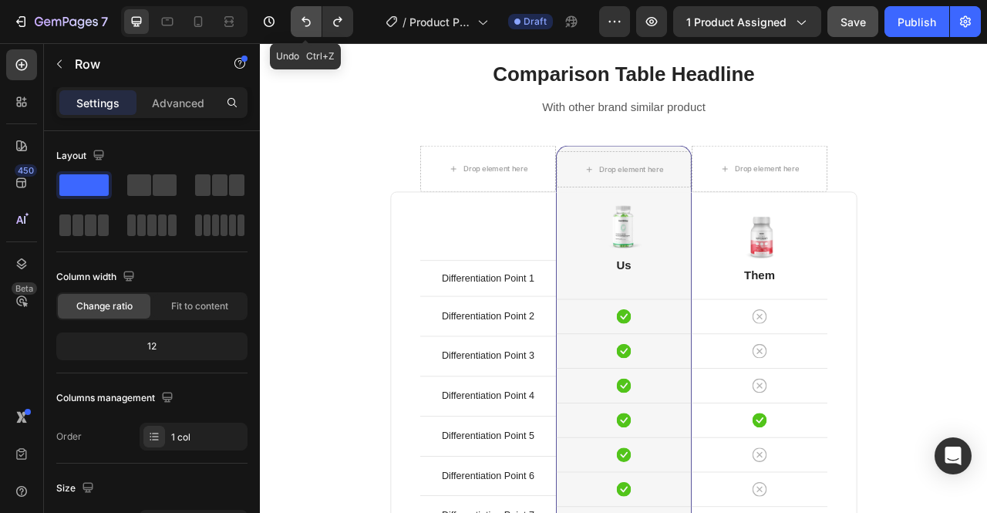
click at [310, 30] on button "Undo/Redo" at bounding box center [306, 21] width 31 height 31
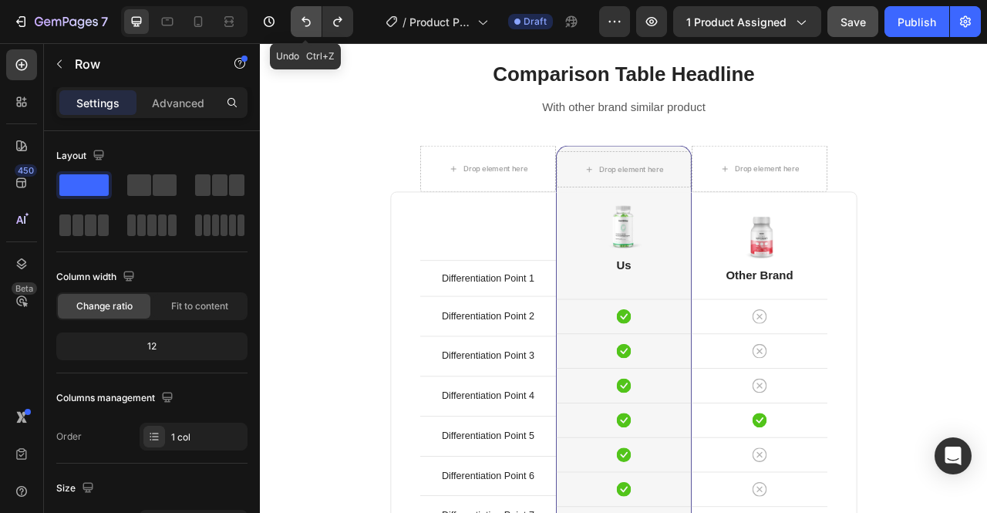
click at [310, 30] on button "Undo/Redo" at bounding box center [306, 21] width 31 height 31
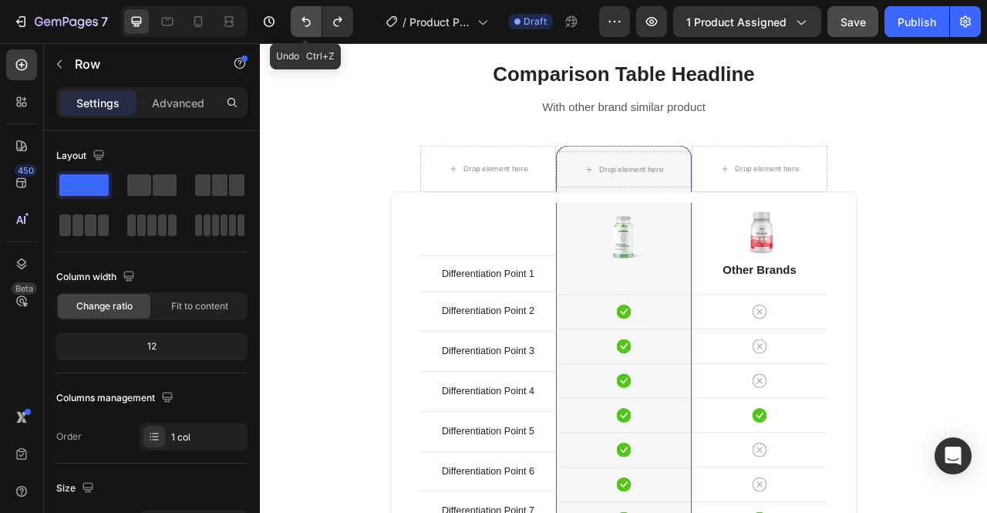
click at [310, 30] on button "Undo/Redo" at bounding box center [306, 21] width 31 height 31
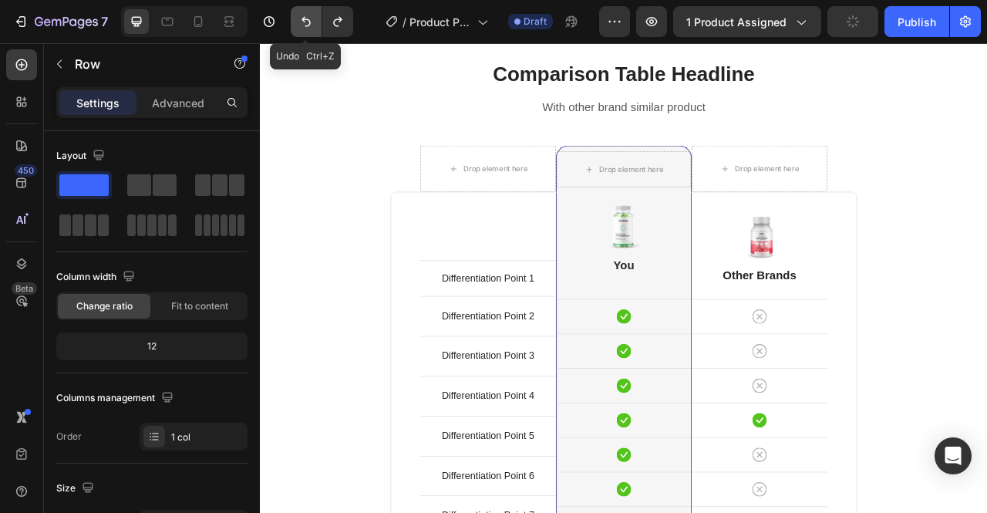
click at [310, 30] on button "Undo/Redo" at bounding box center [306, 21] width 31 height 31
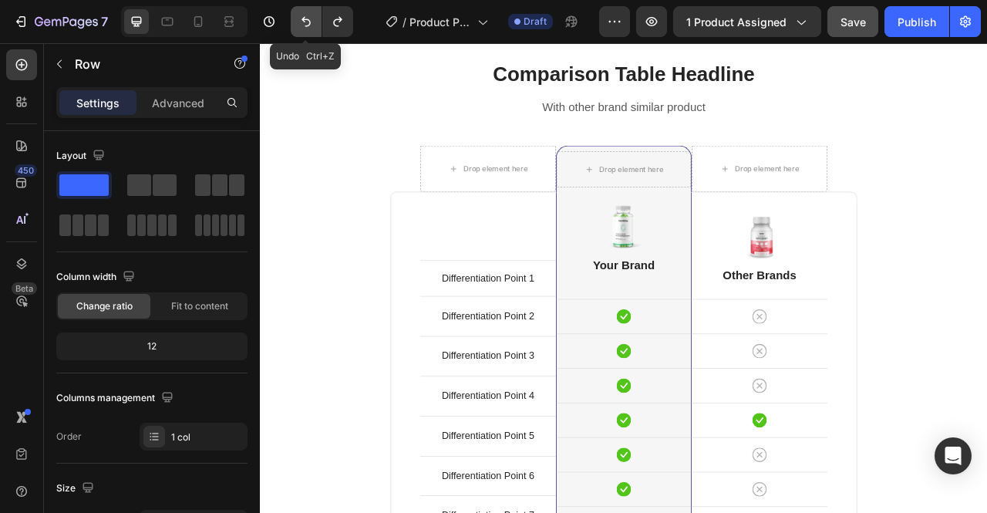
click at [310, 30] on button "Undo/Redo" at bounding box center [306, 21] width 31 height 31
click at [310, 29] on button "Undo/Redo" at bounding box center [306, 21] width 31 height 31
click at [986, 287] on div "Comparison Table Headline Heading With other brand similar product Text block R…" at bounding box center [722, 476] width 902 height 821
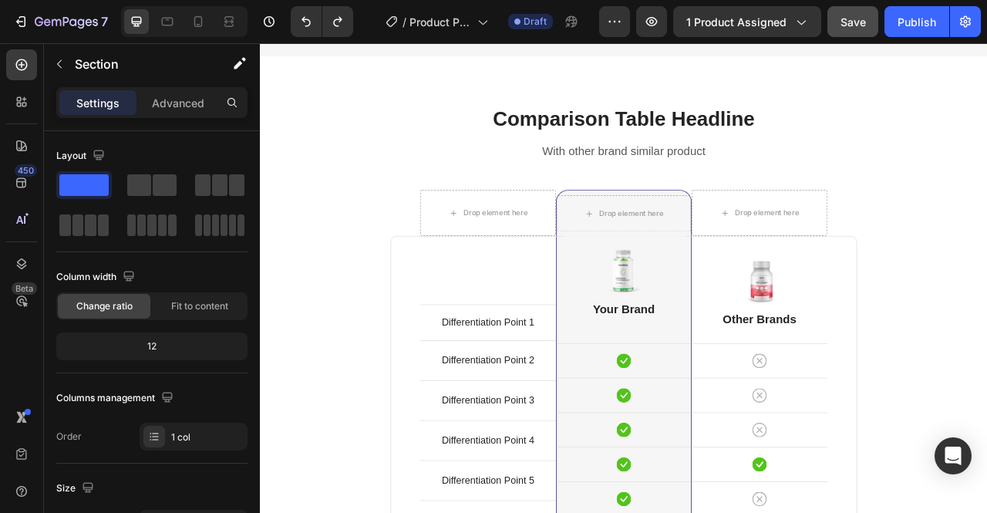
scroll to position [4406, 0]
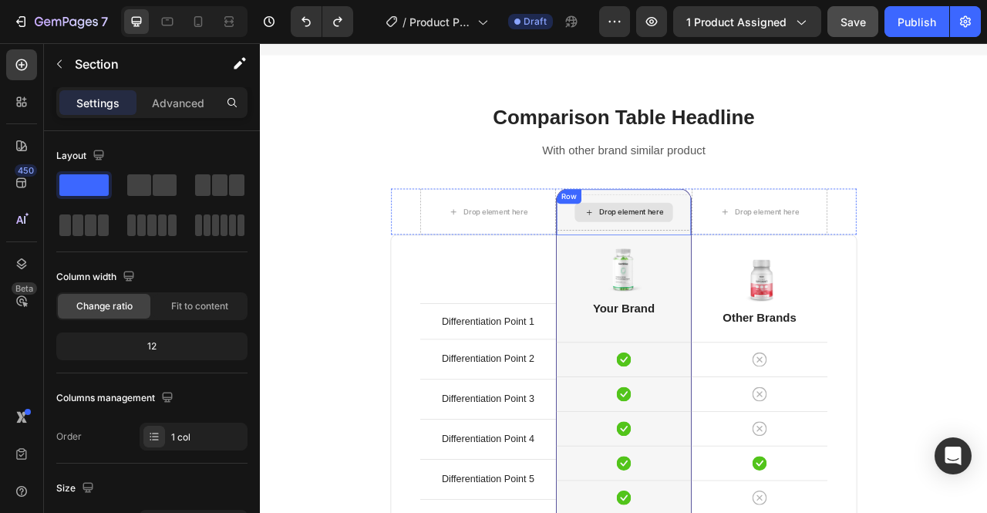
click at [701, 257] on div "Drop element here" at bounding box center [722, 258] width 125 height 25
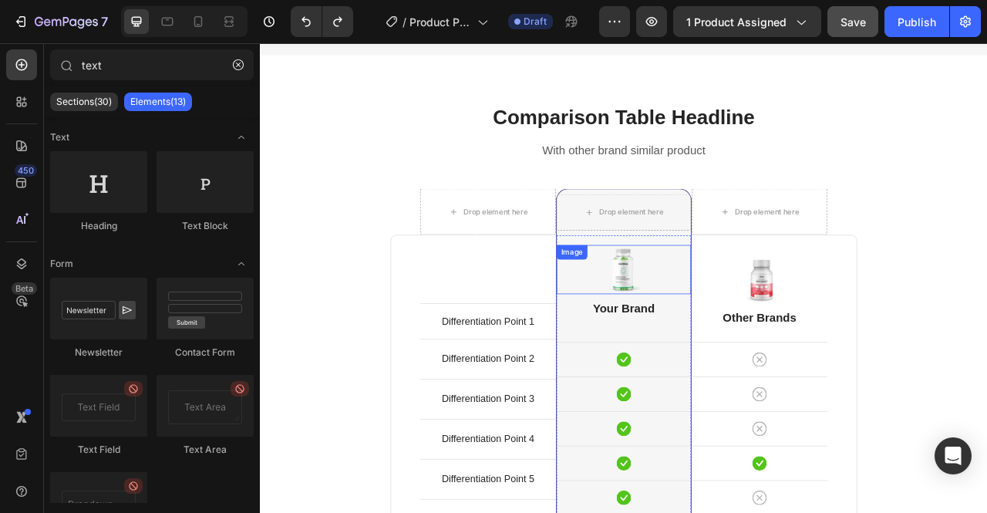
click at [710, 325] on img at bounding box center [722, 331] width 62 height 62
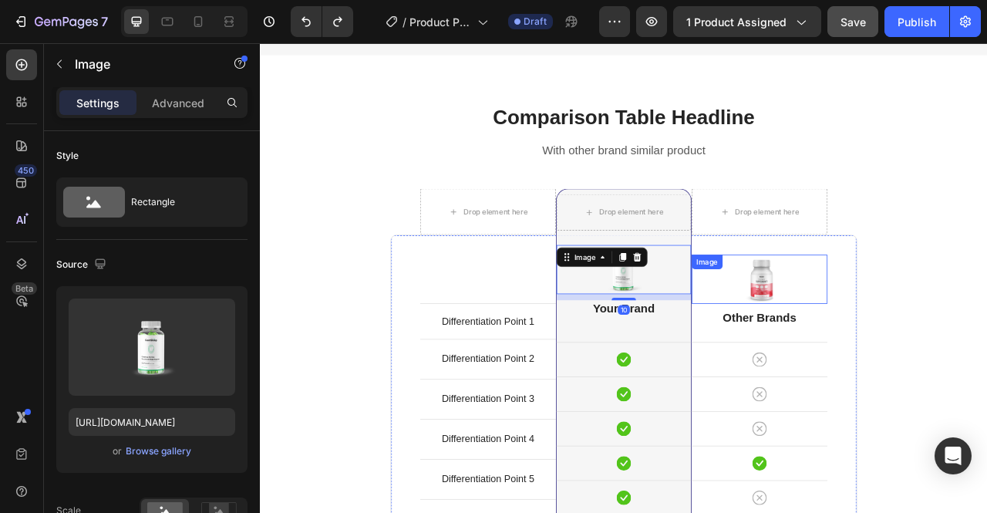
click at [884, 336] on img at bounding box center [895, 343] width 62 height 62
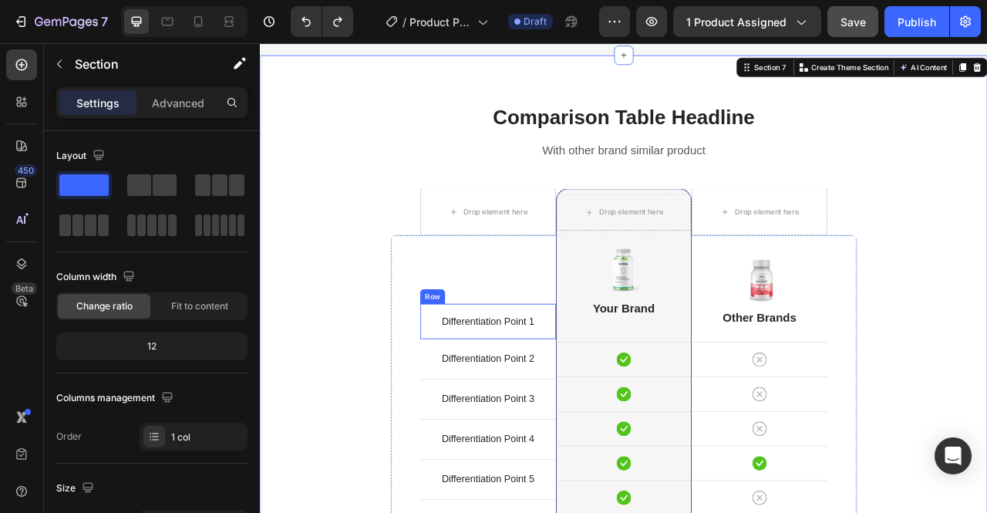
click at [518, 378] on div "Differentiation Point 1 Text block Row" at bounding box center [549, 396] width 173 height 45
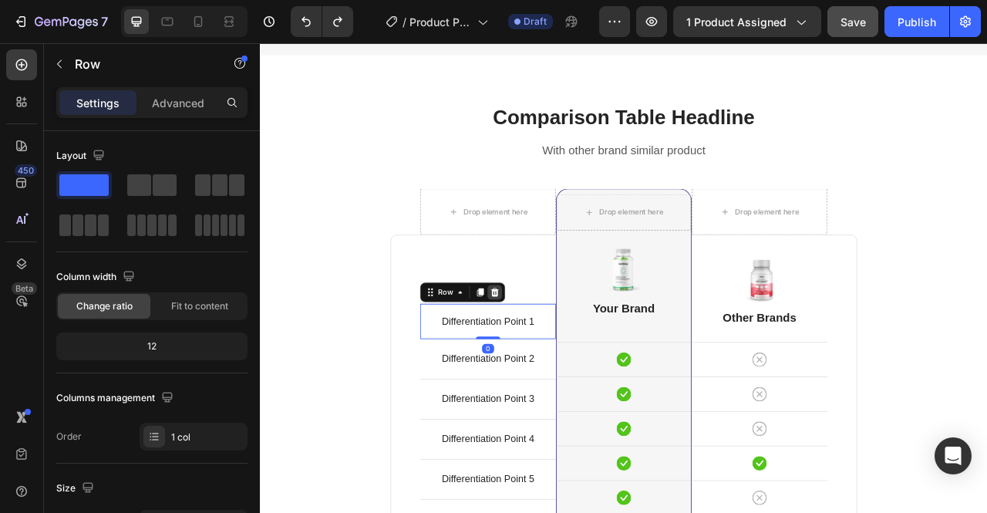
click at [554, 357] on icon at bounding box center [558, 360] width 10 height 11
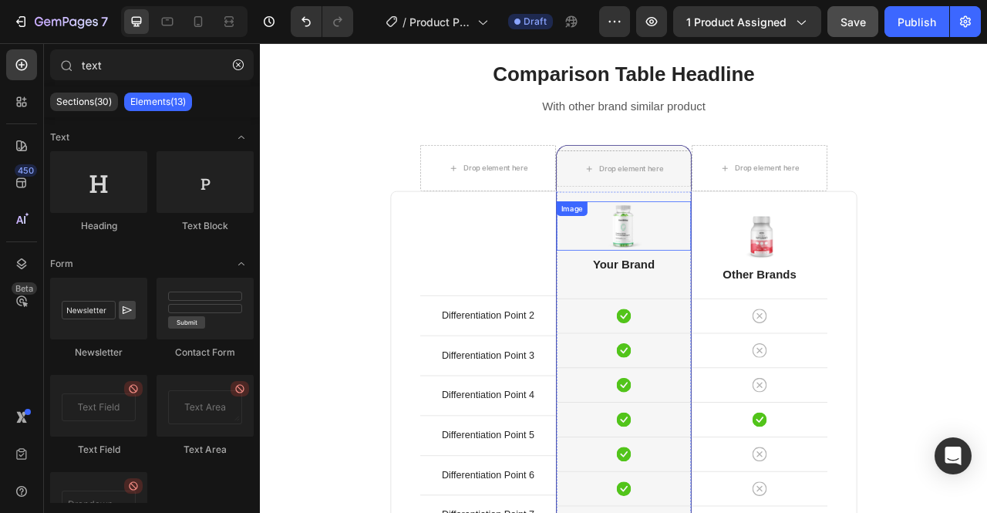
scroll to position [4563, 0]
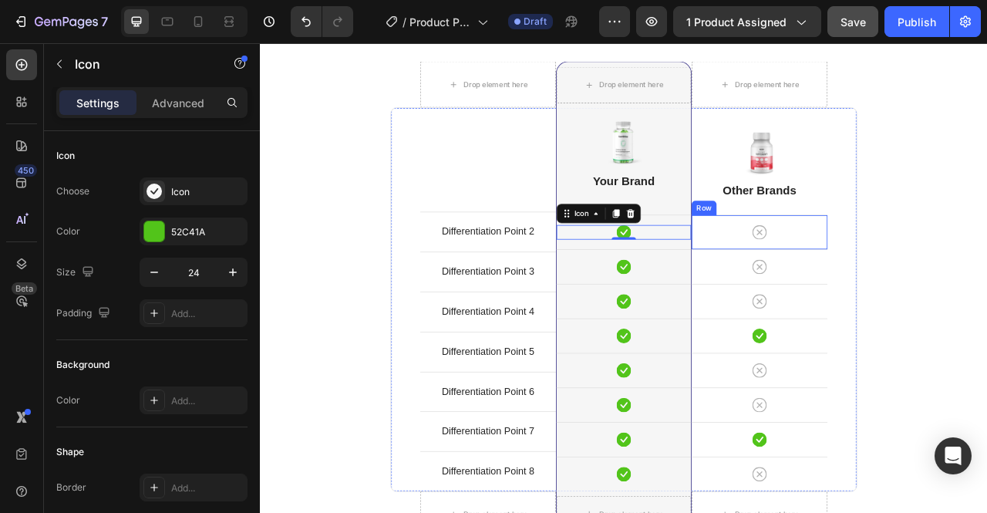
click at [830, 300] on div "Icon Row" at bounding box center [895, 283] width 173 height 44
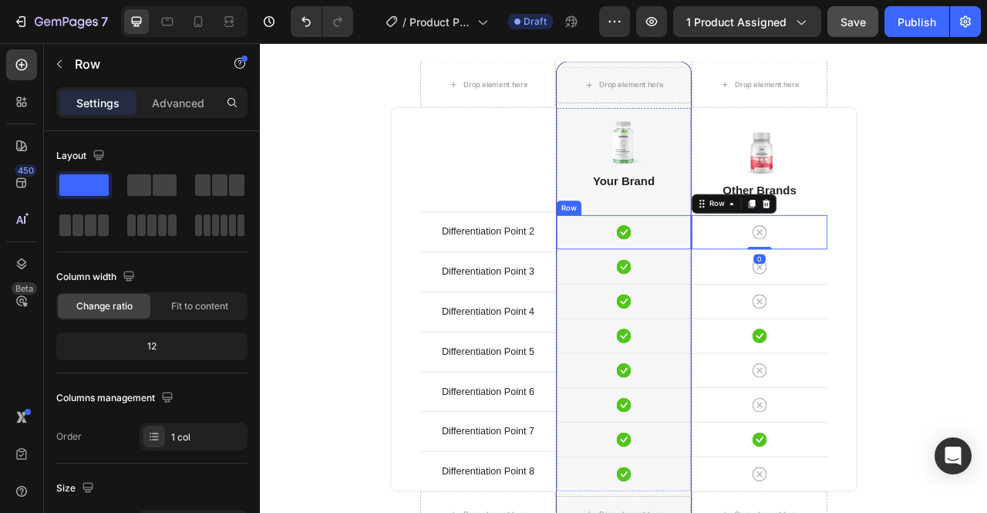
click at [790, 294] on div "Icon Row" at bounding box center [722, 283] width 171 height 44
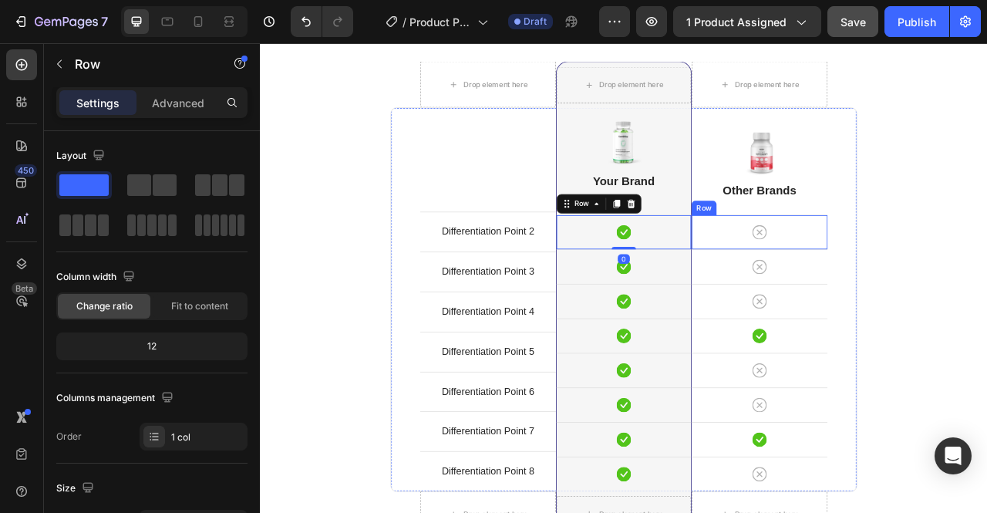
click at [822, 294] on div "Icon Row" at bounding box center [895, 283] width 173 height 44
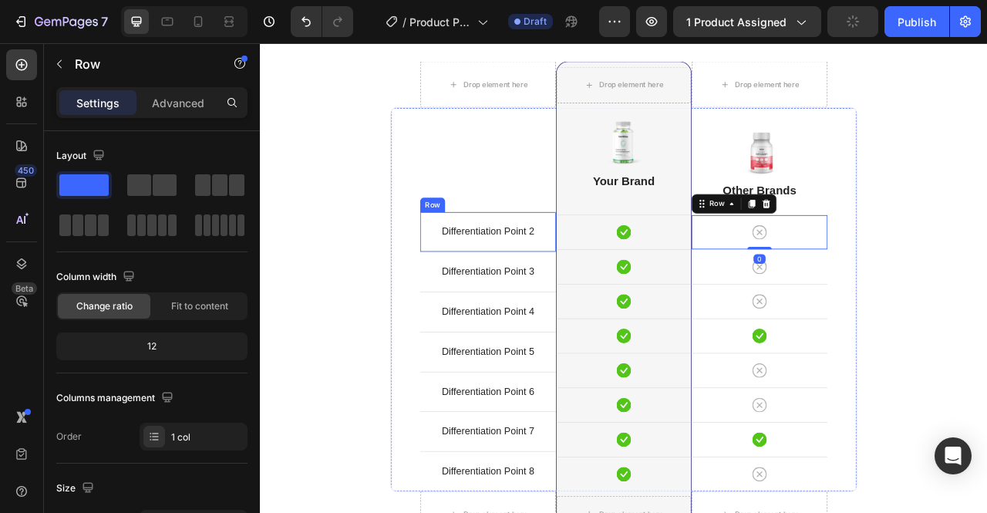
click at [602, 259] on div "Differentiation Point 2 Text block Row" at bounding box center [549, 282] width 173 height 51
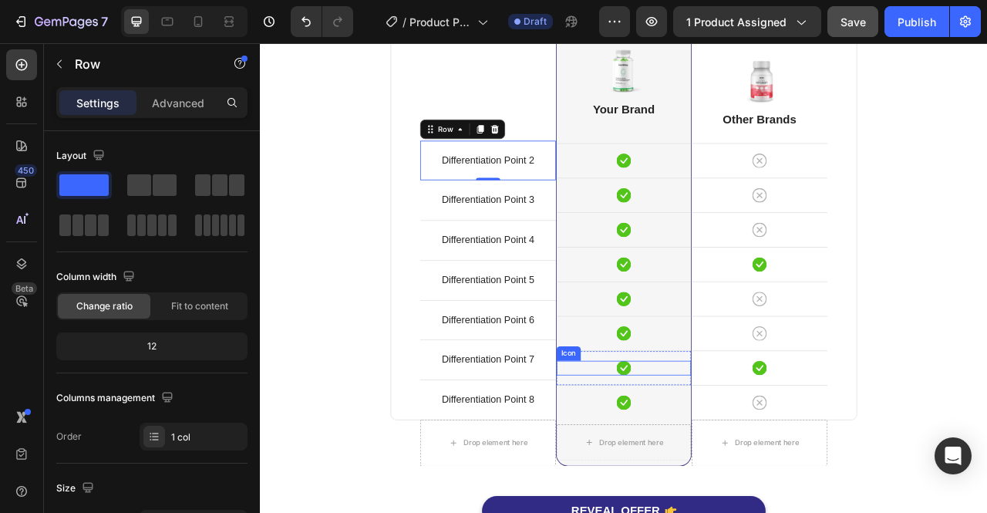
scroll to position [4721, 0]
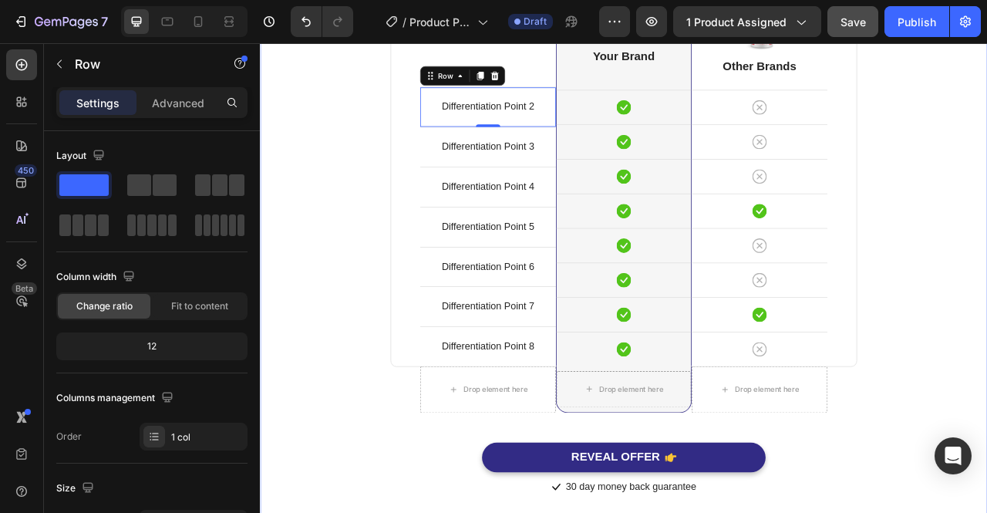
click at [986, 399] on div "Comparison Table Headline Heading With other brand similar product Text block R…" at bounding box center [722, 210] width 902 height 821
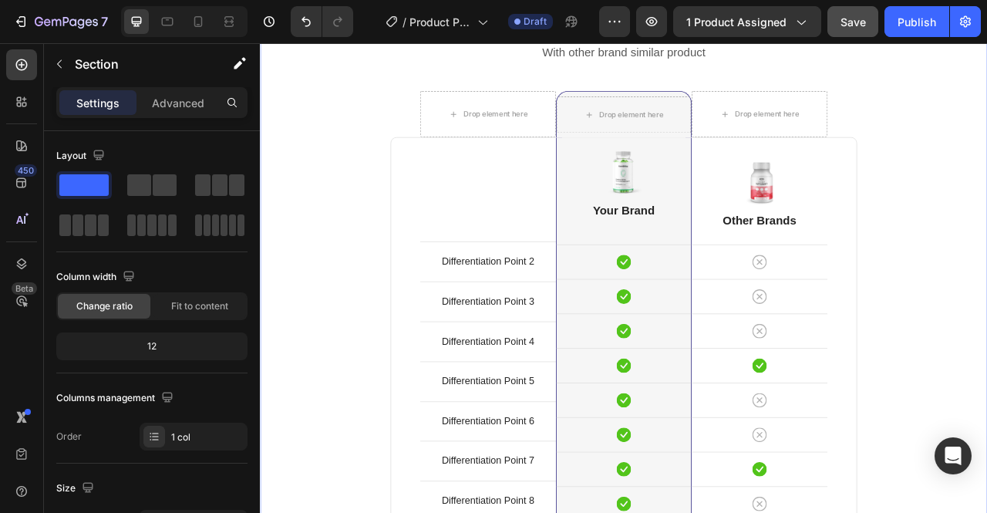
scroll to position [4488, 0]
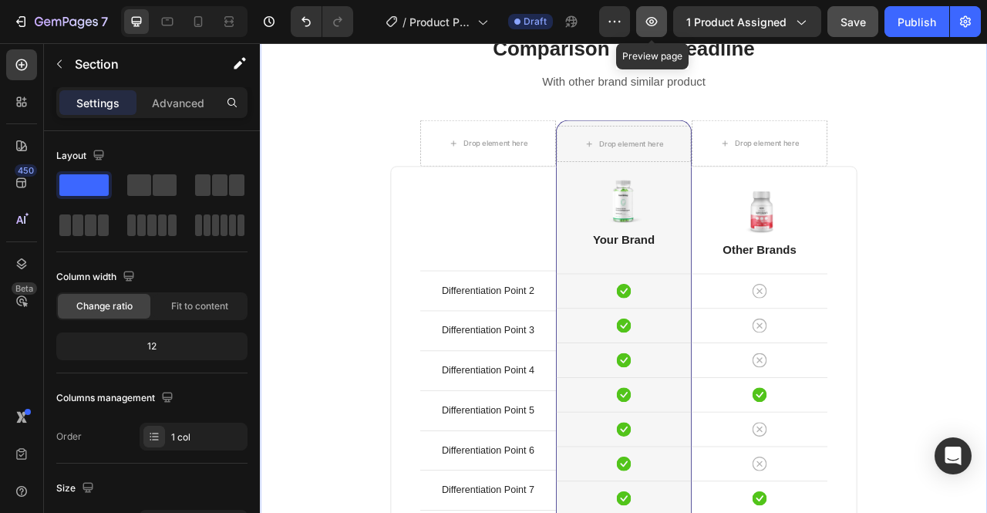
click at [646, 24] on button "button" at bounding box center [651, 21] width 31 height 31
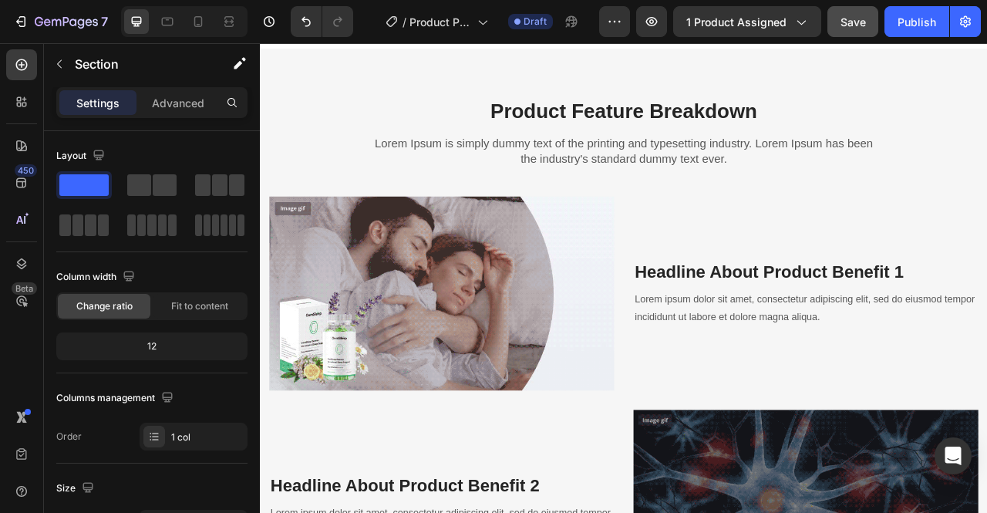
scroll to position [1707, 0]
